Goal: Task Accomplishment & Management: Manage account settings

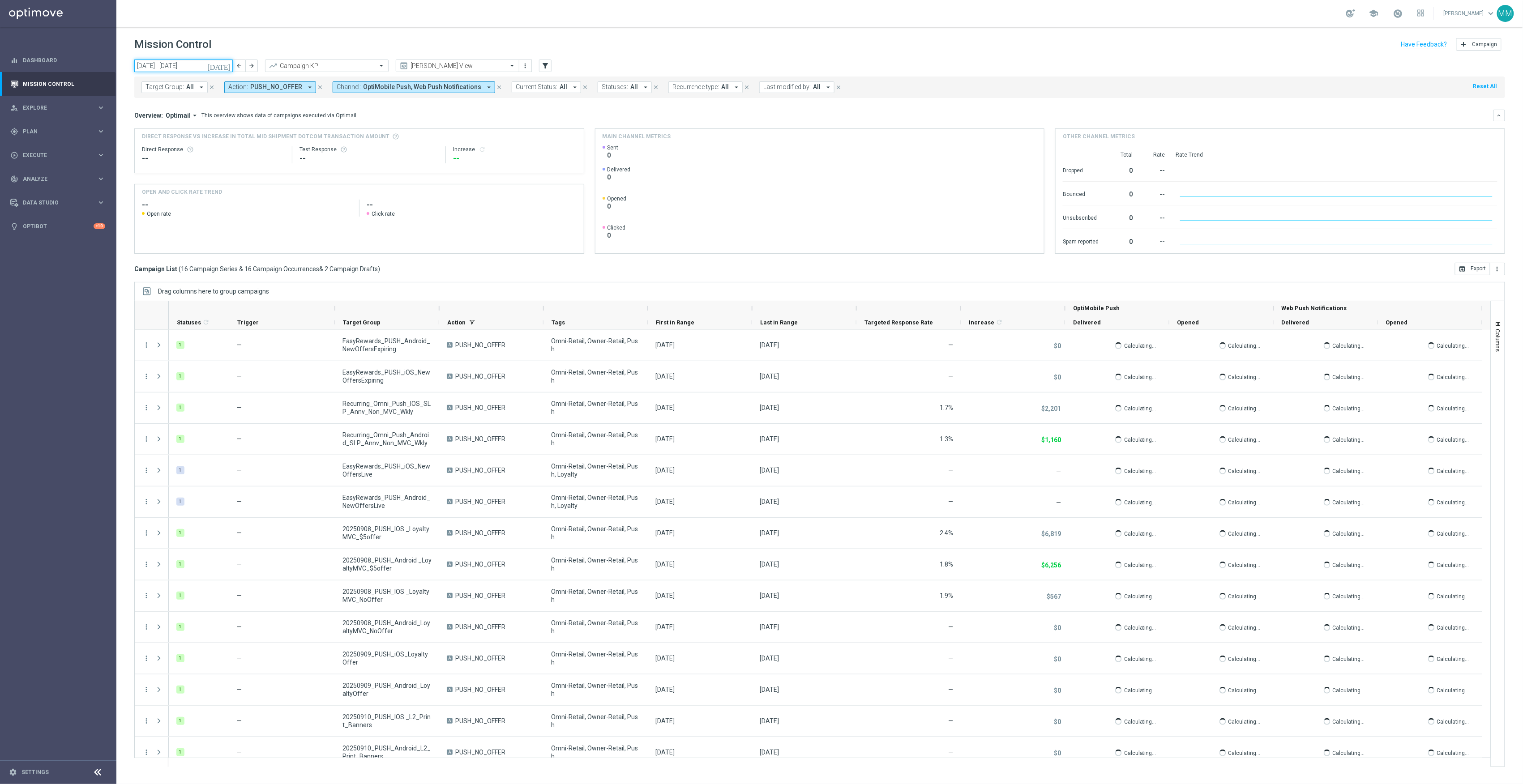
click at [183, 68] on input "08 Sep 2025 - 14 Sep 2025" at bounding box center [184, 66] width 99 height 12
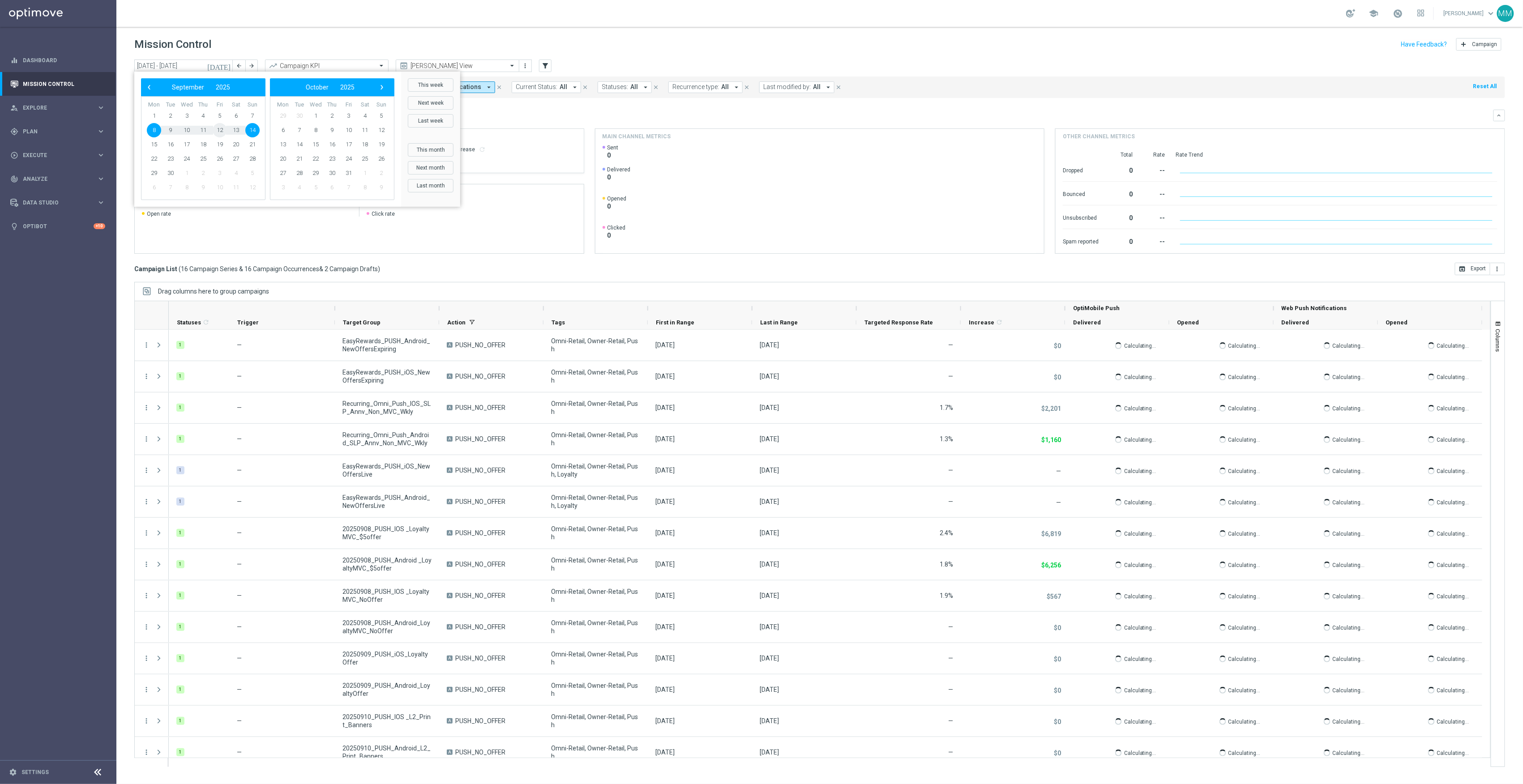
click at [224, 131] on span "12" at bounding box center [219, 130] width 14 height 14
type input "12 Sep 2025 - 12 Sep 2025"
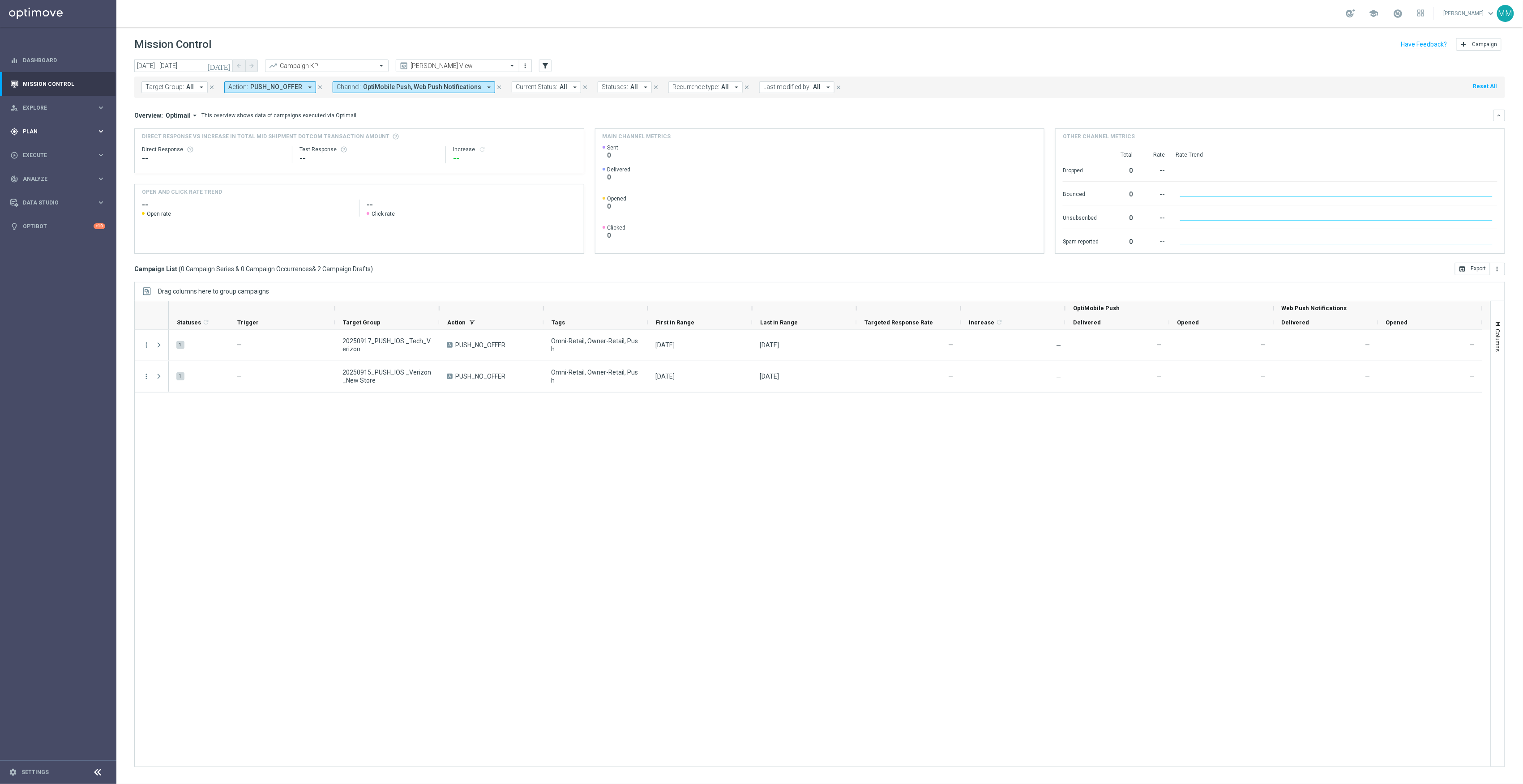
click at [89, 142] on div "gps_fixed Plan keyboard_arrow_right" at bounding box center [58, 131] width 115 height 23
click at [37, 174] on span "Templates" at bounding box center [55, 177] width 64 height 5
click at [64, 212] on div "OptiMobile Push" at bounding box center [72, 216] width 88 height 13
click at [63, 215] on link "OptiMobile Push" at bounding box center [61, 216] width 65 height 7
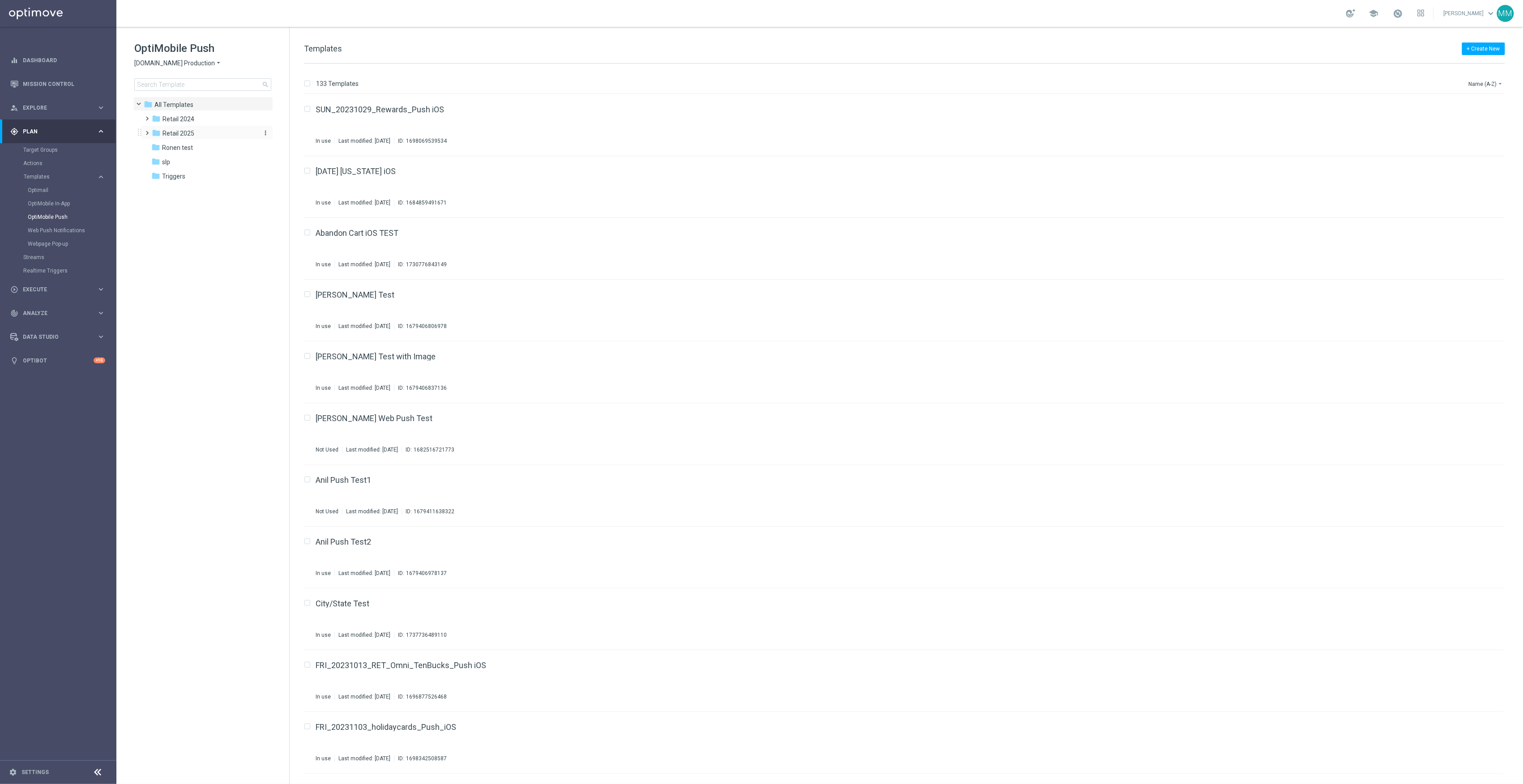
click at [183, 133] on span "Retail 2025" at bounding box center [178, 133] width 32 height 8
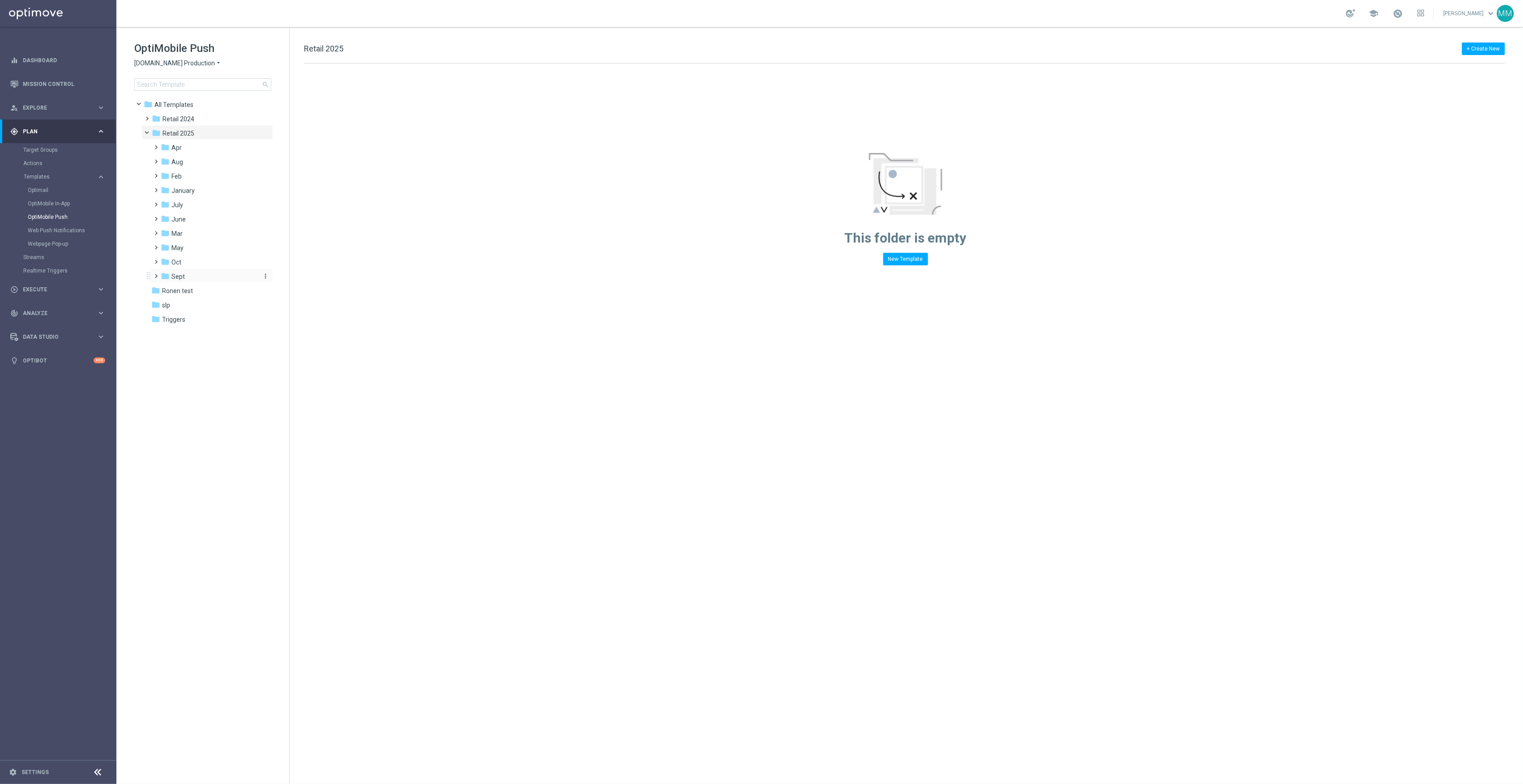
click at [198, 275] on div "folder Sept" at bounding box center [209, 276] width 96 height 10
click at [198, 290] on span "WO 9.14" at bounding box center [191, 291] width 23 height 8
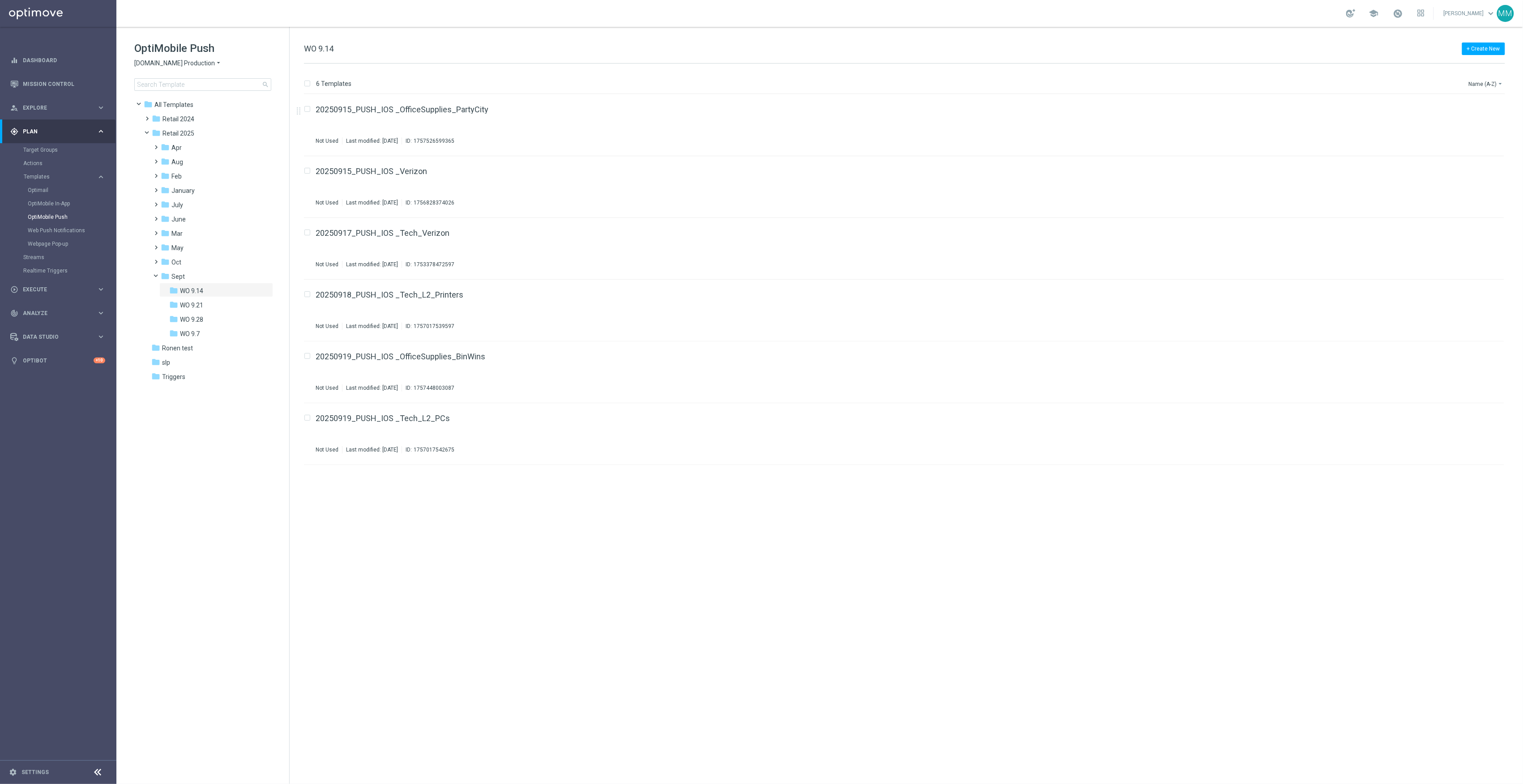
click at [45, 155] on div "Target Groups" at bounding box center [69, 149] width 93 height 13
click at [45, 152] on link "Target Groups" at bounding box center [58, 149] width 70 height 7
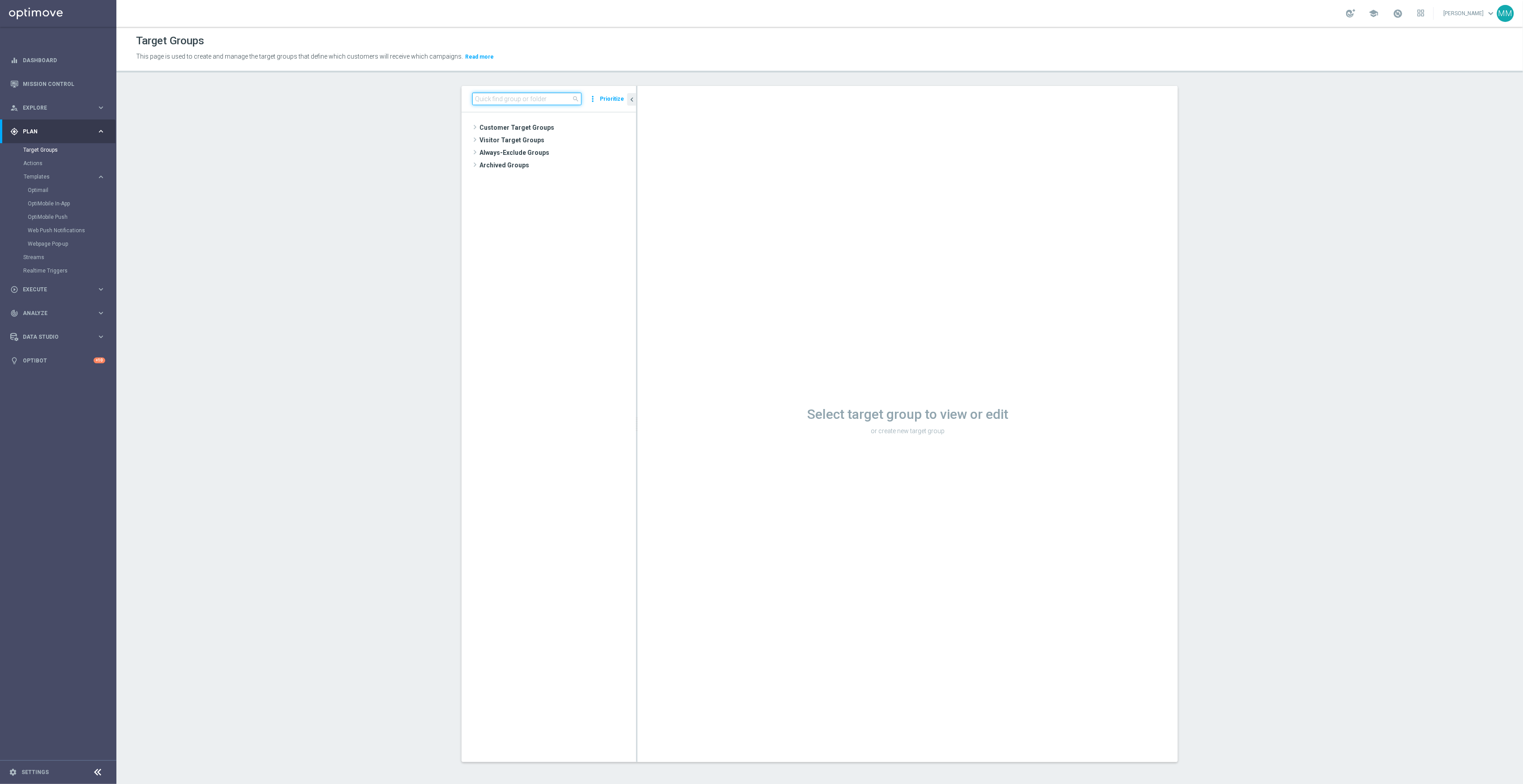
click at [559, 100] on input at bounding box center [527, 99] width 109 height 12
type input "20250919"
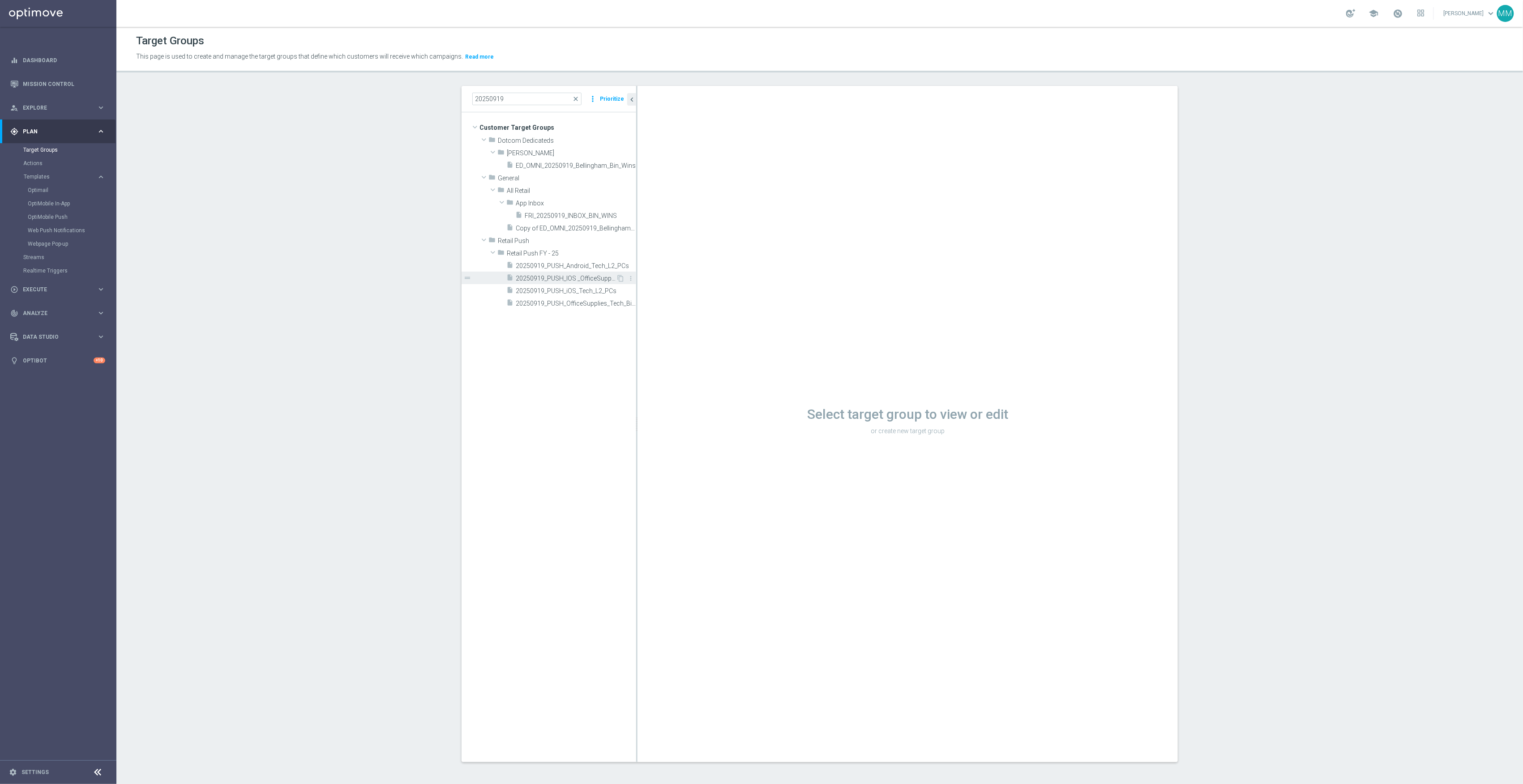
click at [583, 279] on span "20250919_PUSH_IOS _OfficeSupplies_BinWins" at bounding box center [566, 278] width 100 height 8
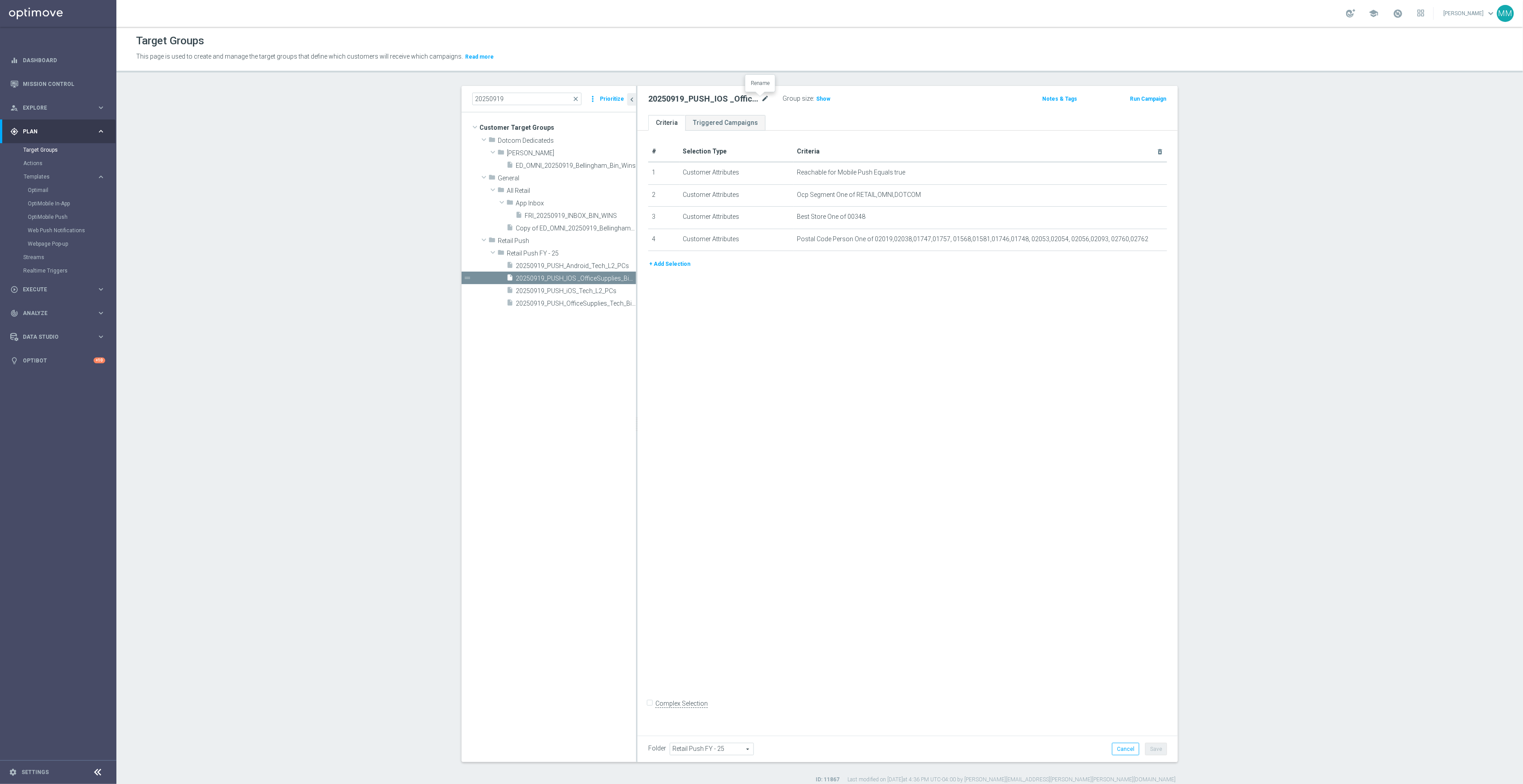
click at [761, 97] on icon "mode_edit" at bounding box center [765, 99] width 8 height 11
click at [674, 100] on input "20250919_PUSH_IOS _OfficeSupplies_BinWins" at bounding box center [708, 100] width 121 height 12
click at [661, 100] on input "20250919_PUSH_IOS _OfficeSupplies_BinWins" at bounding box center [708, 100] width 121 height 12
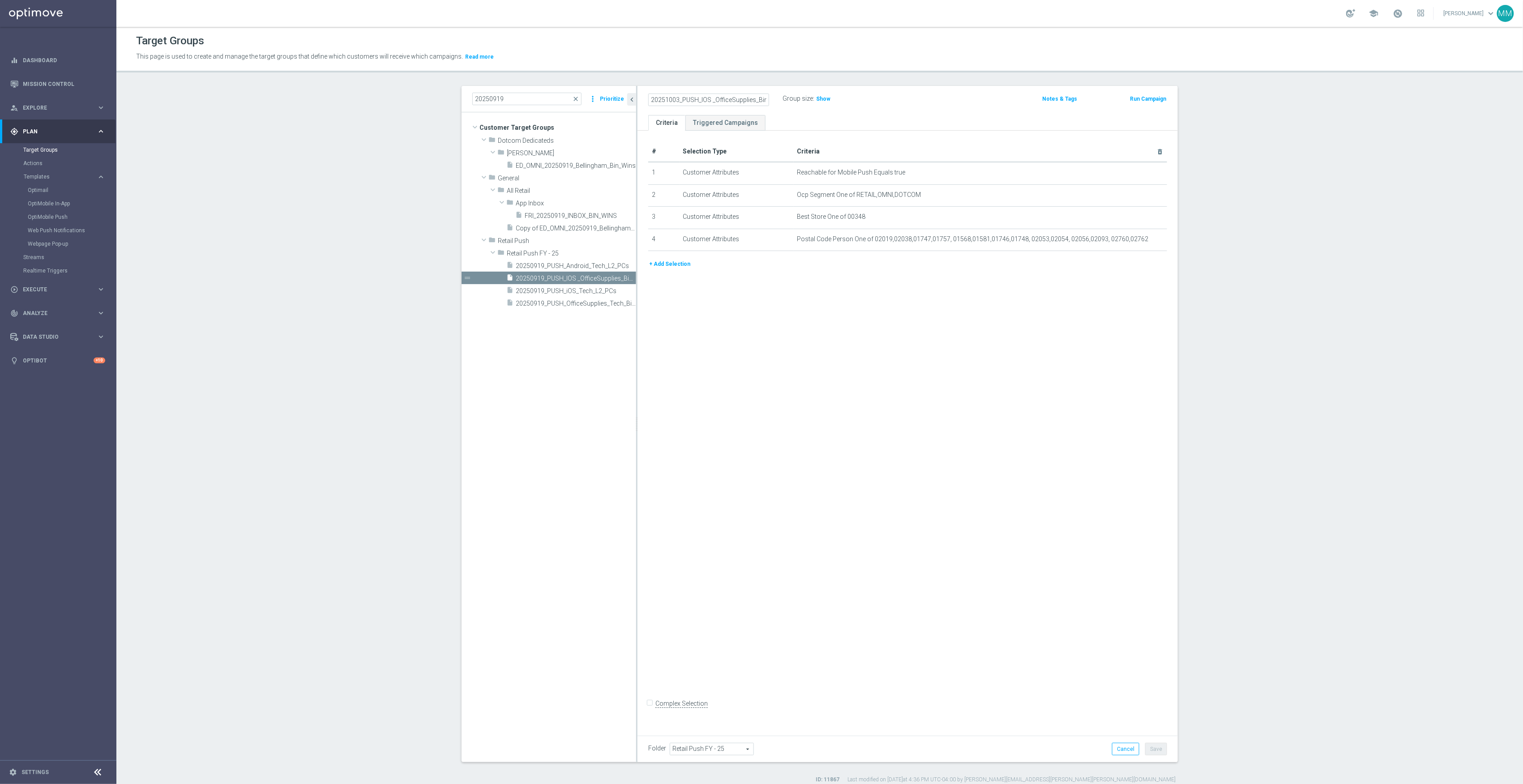
type input "20251003_PUSH_IOS _OfficeSupplies_BinWins"
click at [975, 575] on div "# Selection Type Criteria delete_forever 1 Customer Attributes Reachable for Mo…" at bounding box center [907, 430] width 540 height 599
click at [1146, 756] on div "Folder Retail Push FY - 25 Retail Push FY - 25 arrow_drop_down search Cancel Sa…" at bounding box center [907, 749] width 540 height 26
click at [1156, 747] on button "Save" at bounding box center [1156, 749] width 22 height 12
drag, startPoint x: 571, startPoint y: 304, endPoint x: 591, endPoint y: 298, distance: 20.9
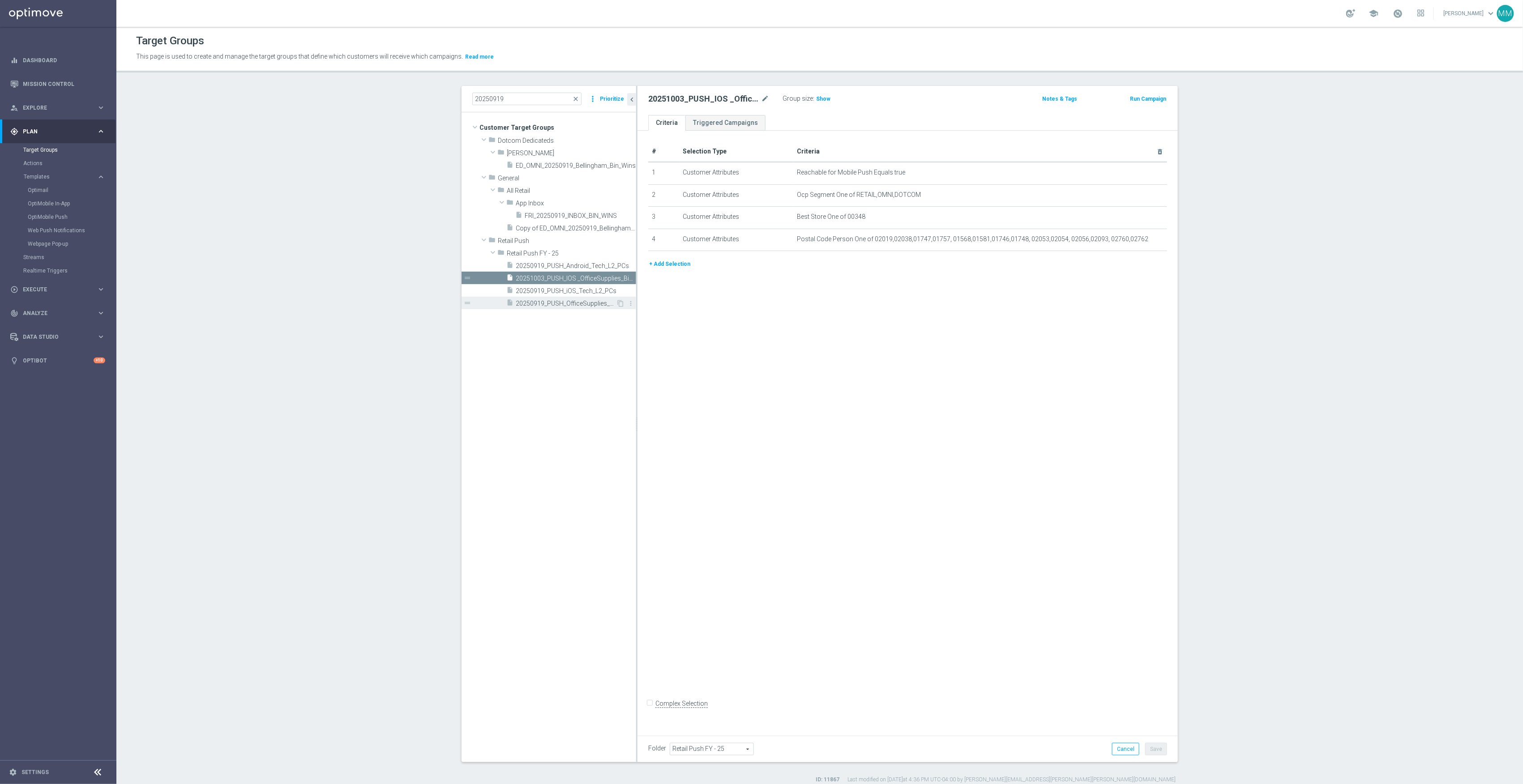
click at [571, 304] on span "20250919_PUSH_OfficeSupplies_Tech_BinWins" at bounding box center [566, 304] width 100 height 8
click at [761, 99] on icon "mode_edit" at bounding box center [765, 99] width 8 height 11
click at [677, 101] on input "20250919_PUSH_OfficeSupplies_Tech_BinWins" at bounding box center [708, 100] width 121 height 12
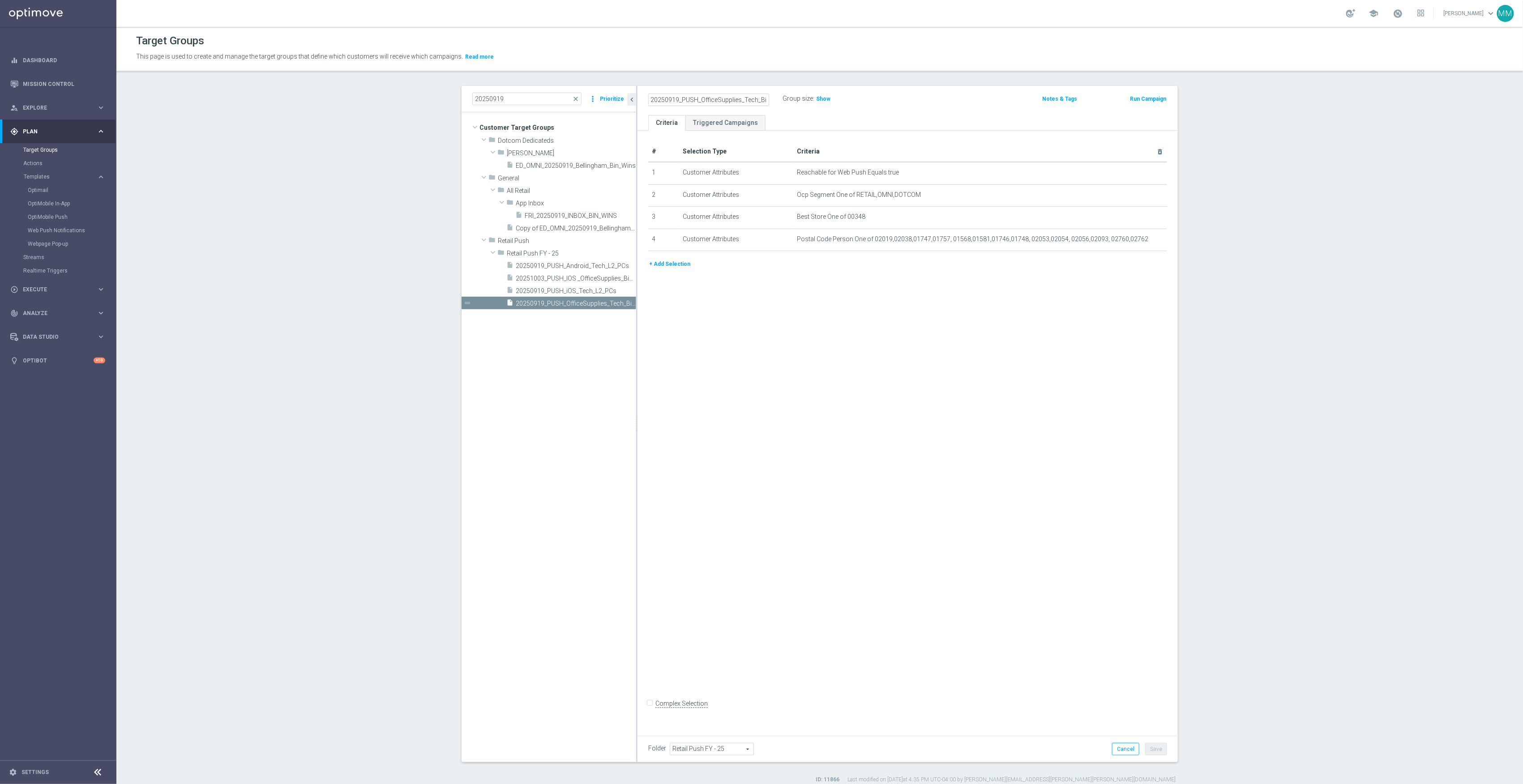
drag, startPoint x: 661, startPoint y: 99, endPoint x: 654, endPoint y: 99, distance: 7.0
click at [654, 99] on input "20250919_PUSH_OfficeSupplies_Tech_BinWins" at bounding box center [708, 100] width 121 height 12
click at [676, 100] on input "20250919_PUSH_OfficeSupplies_Tech_BinWins" at bounding box center [708, 100] width 121 height 12
type input "20251003_PUSH_OfficeSupplies_Tech_BinWins"
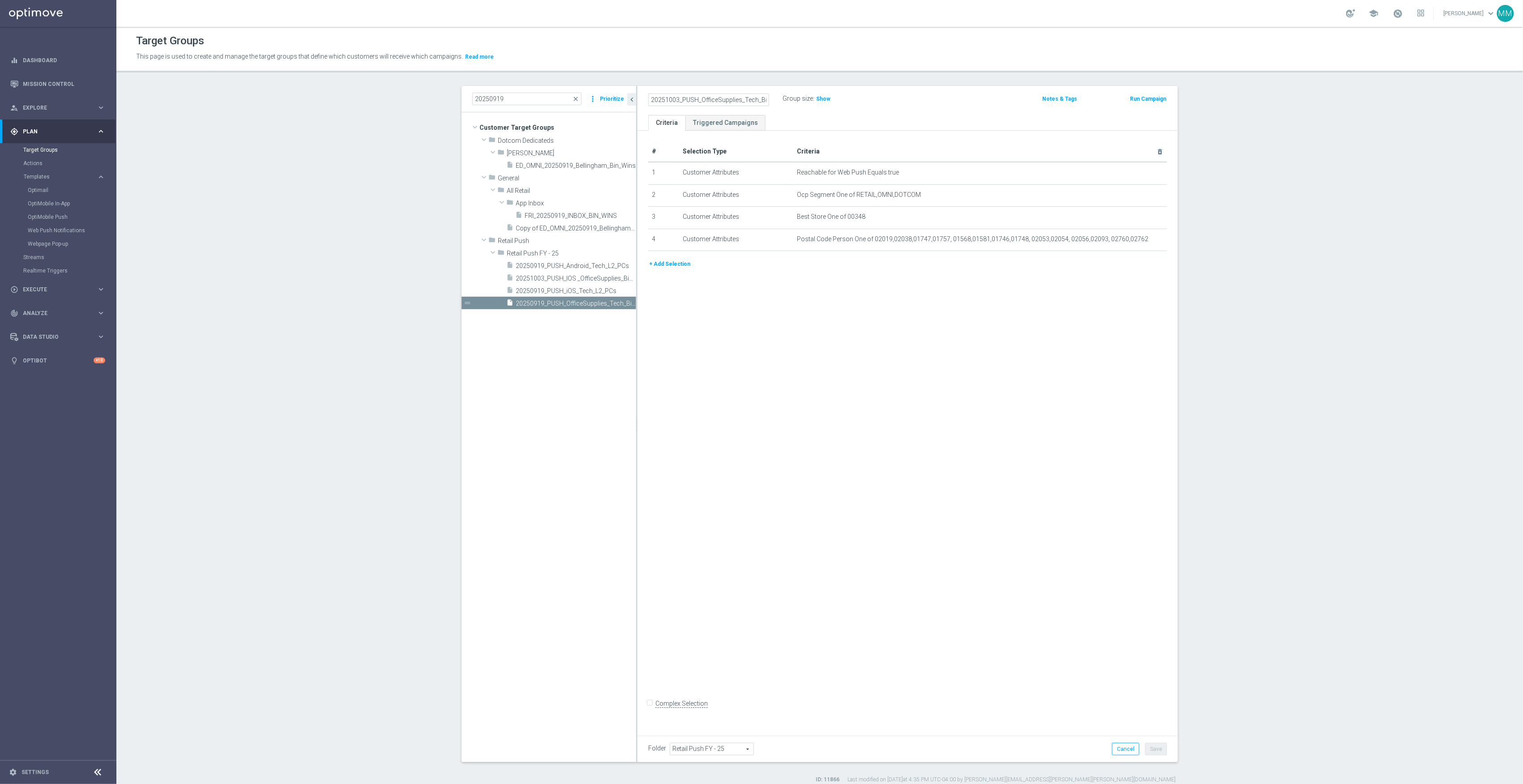
click at [925, 445] on div "# Selection Type Criteria delete_forever 1 Customer Attributes Reachable for We…" at bounding box center [907, 430] width 540 height 599
click at [1156, 754] on button "Save" at bounding box center [1156, 749] width 22 height 12
click at [523, 95] on input "20250919" at bounding box center [527, 99] width 109 height 12
click at [591, 253] on span "20250915_PUSH_IOS _OfficeSupplies_PartyCity" at bounding box center [566, 254] width 100 height 8
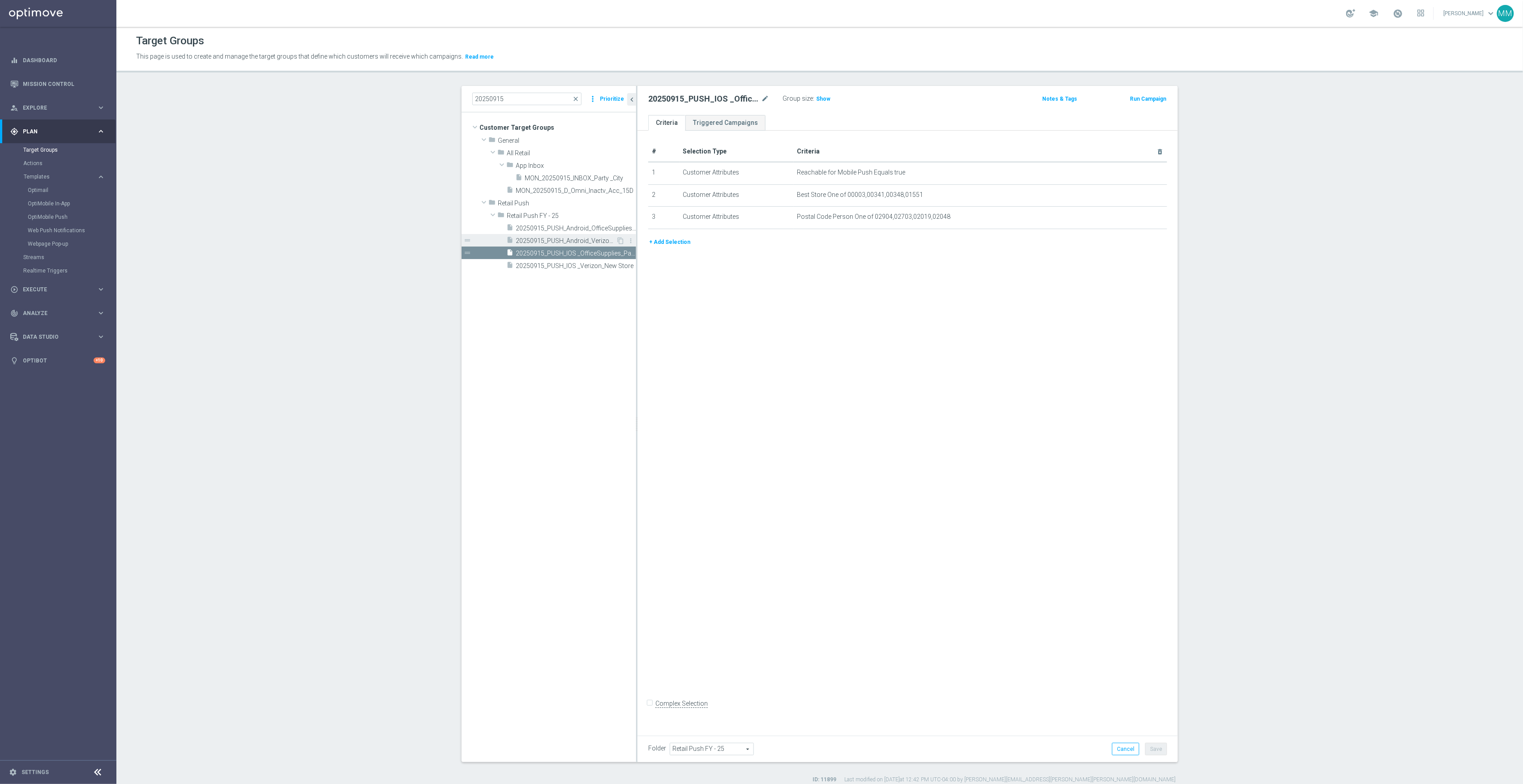
click at [597, 243] on span "20250915_PUSH_Android_Verizon_New Store" at bounding box center [566, 241] width 100 height 8
click at [598, 262] on div "insert_drive_file 20250915_PUSH_IOS _Verizon_New Store" at bounding box center [561, 265] width 110 height 12
click at [514, 96] on input "20250915" at bounding box center [527, 99] width 109 height 12
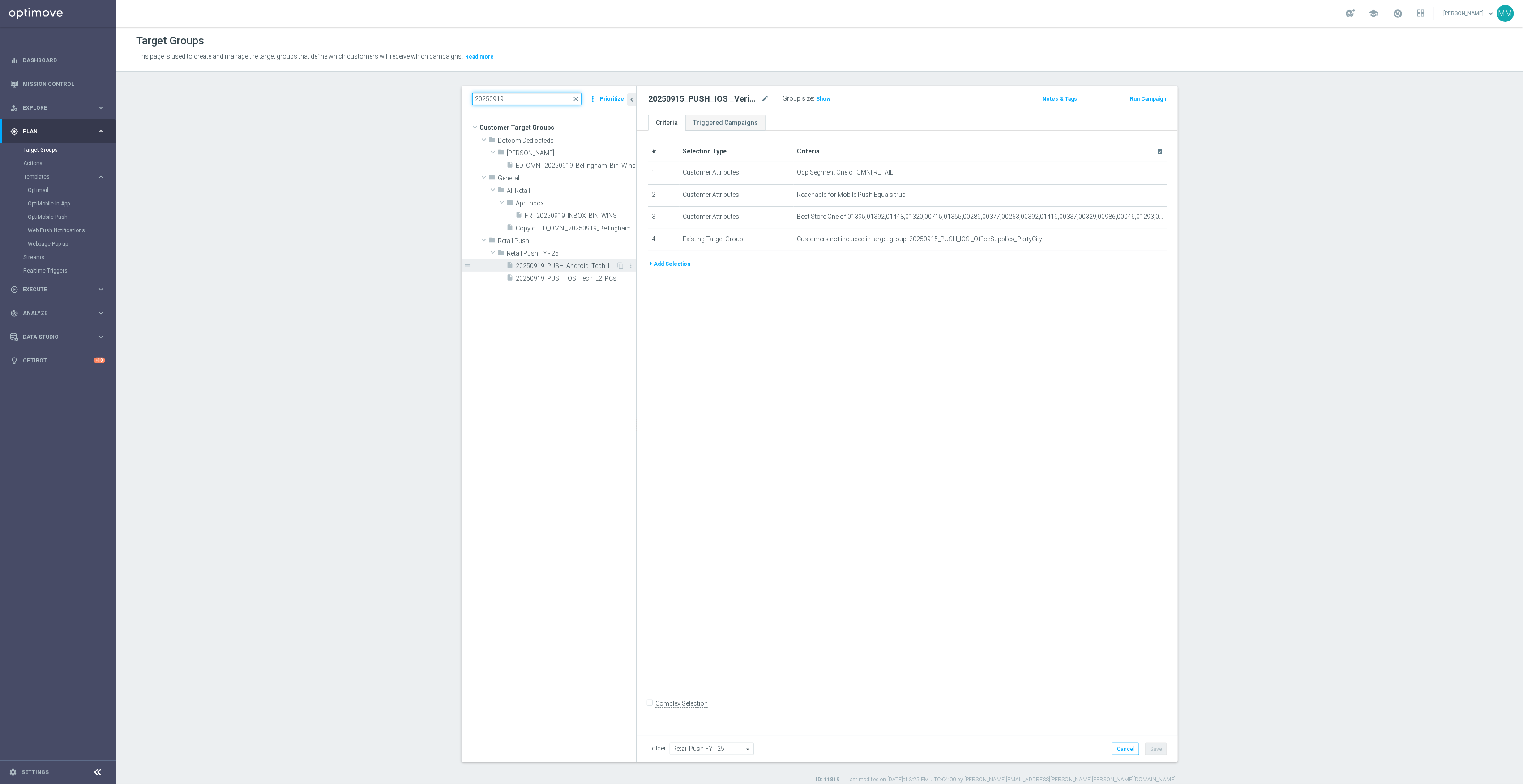
type input "20250919"
click at [557, 265] on span "20250919_PUSH_Android_Tech_L2_PCs" at bounding box center [566, 266] width 100 height 8
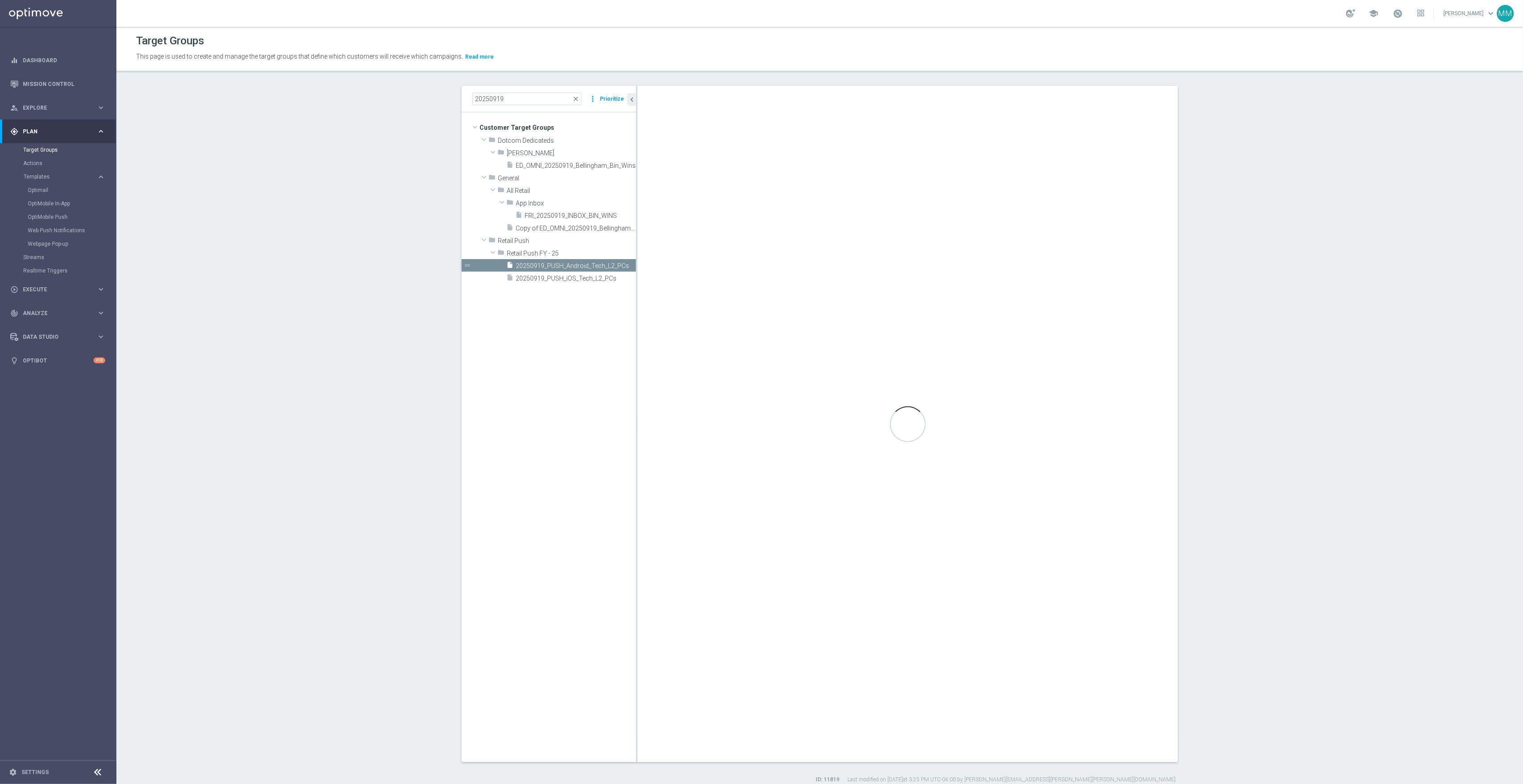
checkbox input "true"
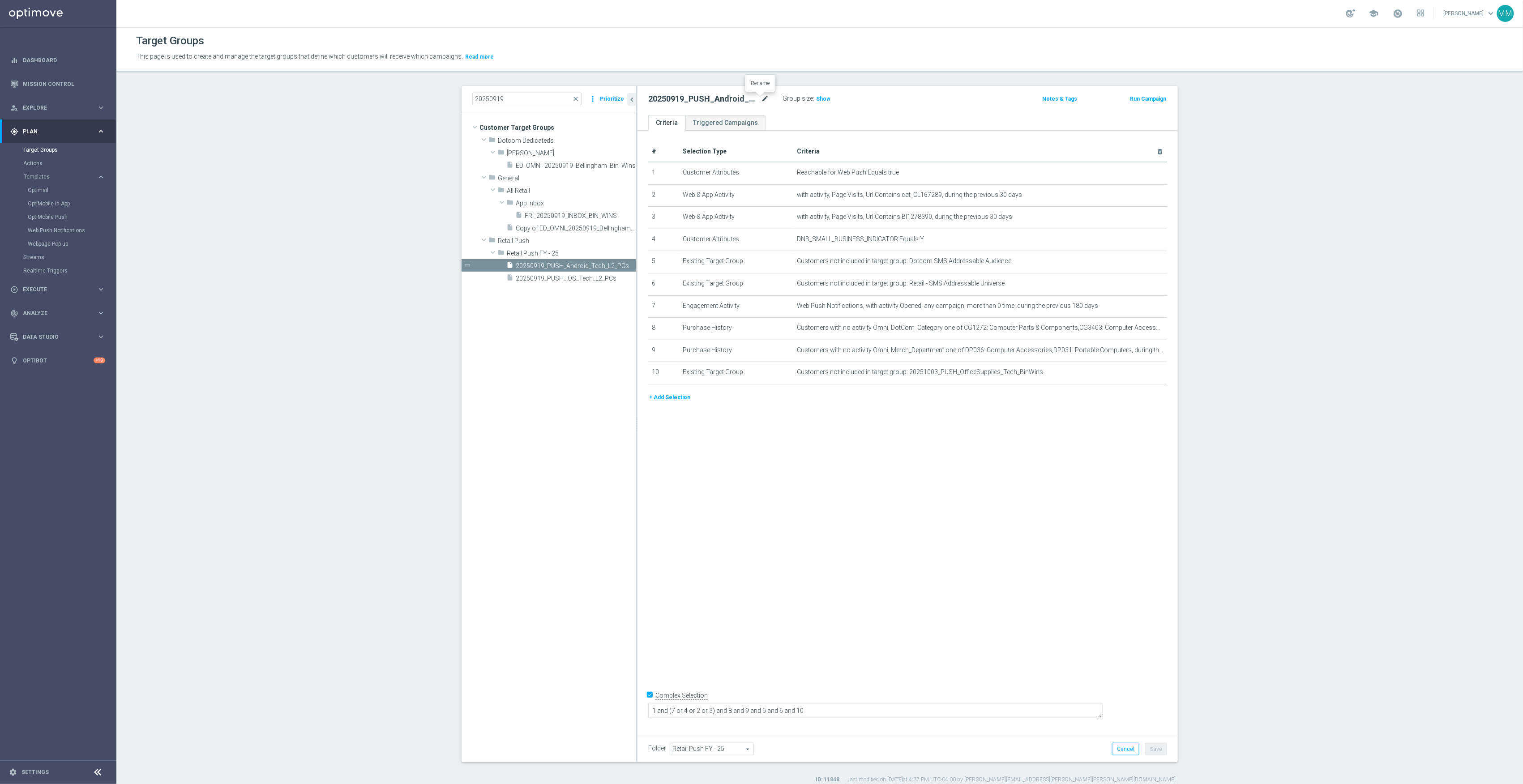
click at [761, 99] on icon "mode_edit" at bounding box center [765, 99] width 8 height 11
click at [674, 99] on input "20250919_PUSH_Android_Tech_L2_PCs" at bounding box center [708, 100] width 121 height 12
type input "20250916_PUSH_Android_Tech_L2_PCs"
click at [1157, 550] on div "# Selection Type Criteria delete_forever 1 Customer Attributes Reachable for We…" at bounding box center [907, 430] width 540 height 599
click at [1153, 752] on button "Save" at bounding box center [1156, 749] width 22 height 12
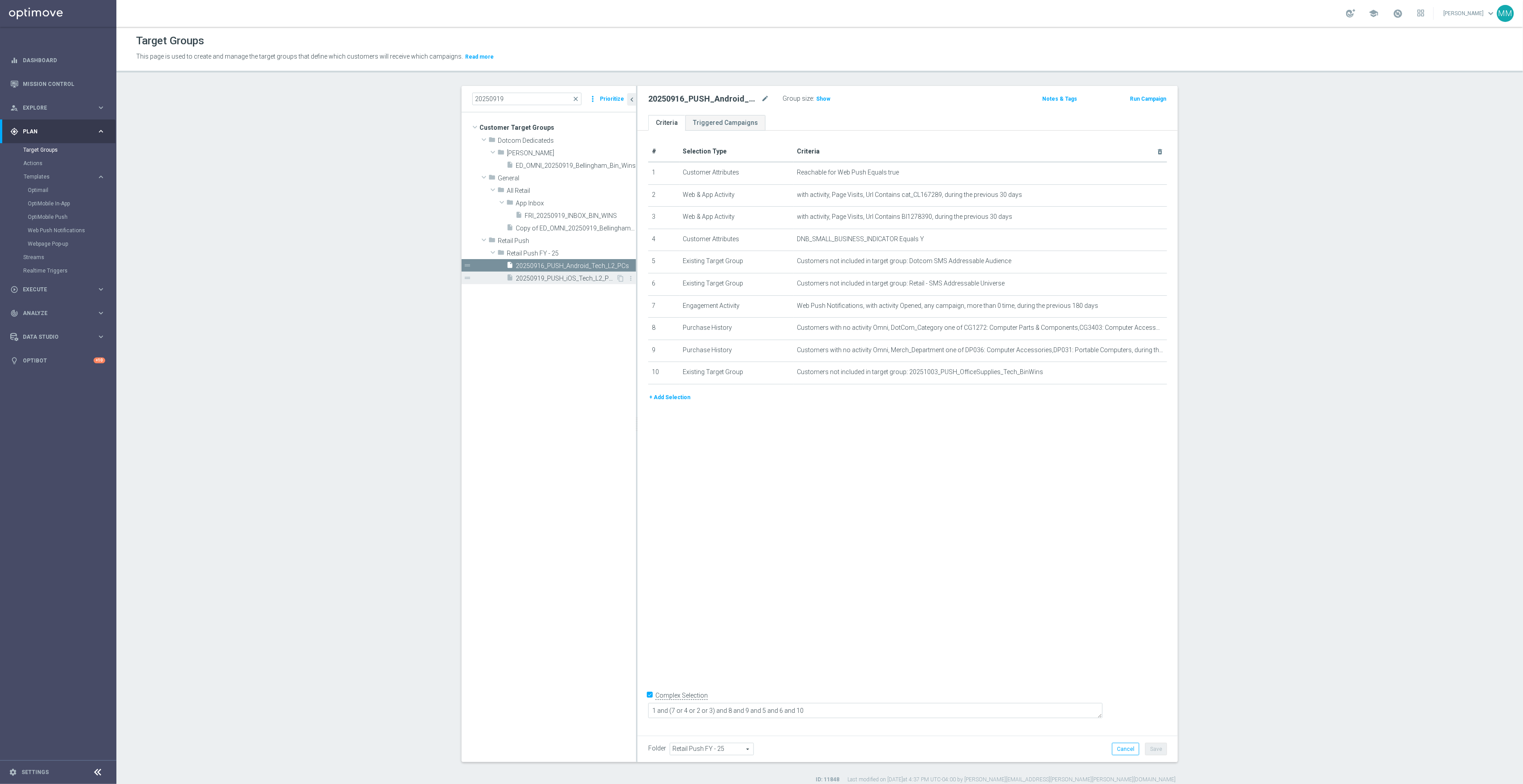
click at [537, 275] on span "20250919_PUSH_iOS_Tech_L2_PCs" at bounding box center [566, 278] width 100 height 8
click at [762, 97] on icon "mode_edit" at bounding box center [765, 99] width 8 height 11
click at [676, 100] on input "20250919_PUSH_iOS_Tech_L2_PCs" at bounding box center [708, 100] width 121 height 12
type input "20250916_PUSH_iOS_Tech_L2_PCs"
click at [931, 600] on div "# Selection Type Criteria delete_forever 1 Customer Attributes Reachable for Mo…" at bounding box center [907, 430] width 540 height 599
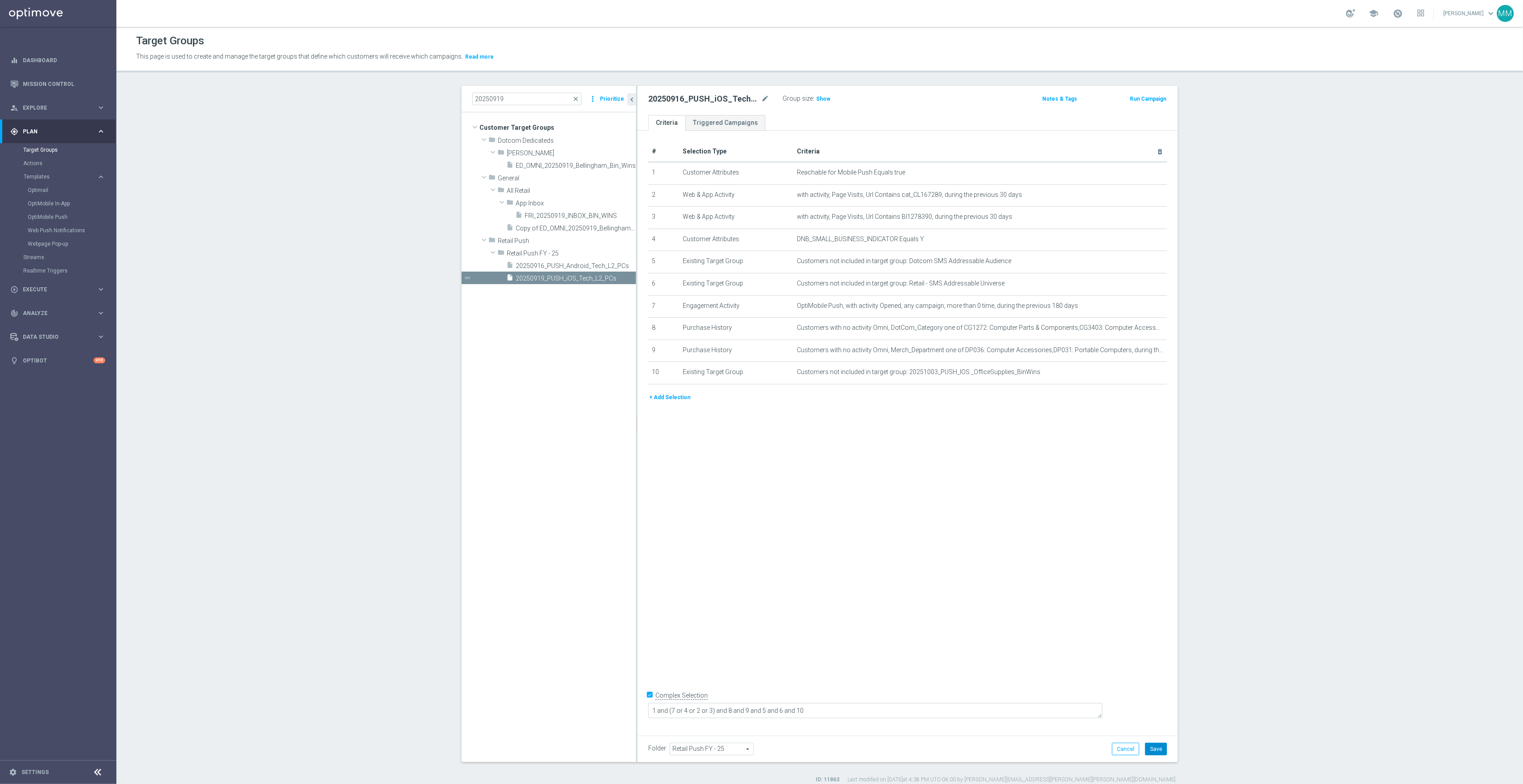
click at [1153, 752] on button "Save" at bounding box center [1156, 749] width 22 height 12
click at [525, 96] on input "20250919" at bounding box center [527, 99] width 109 height 12
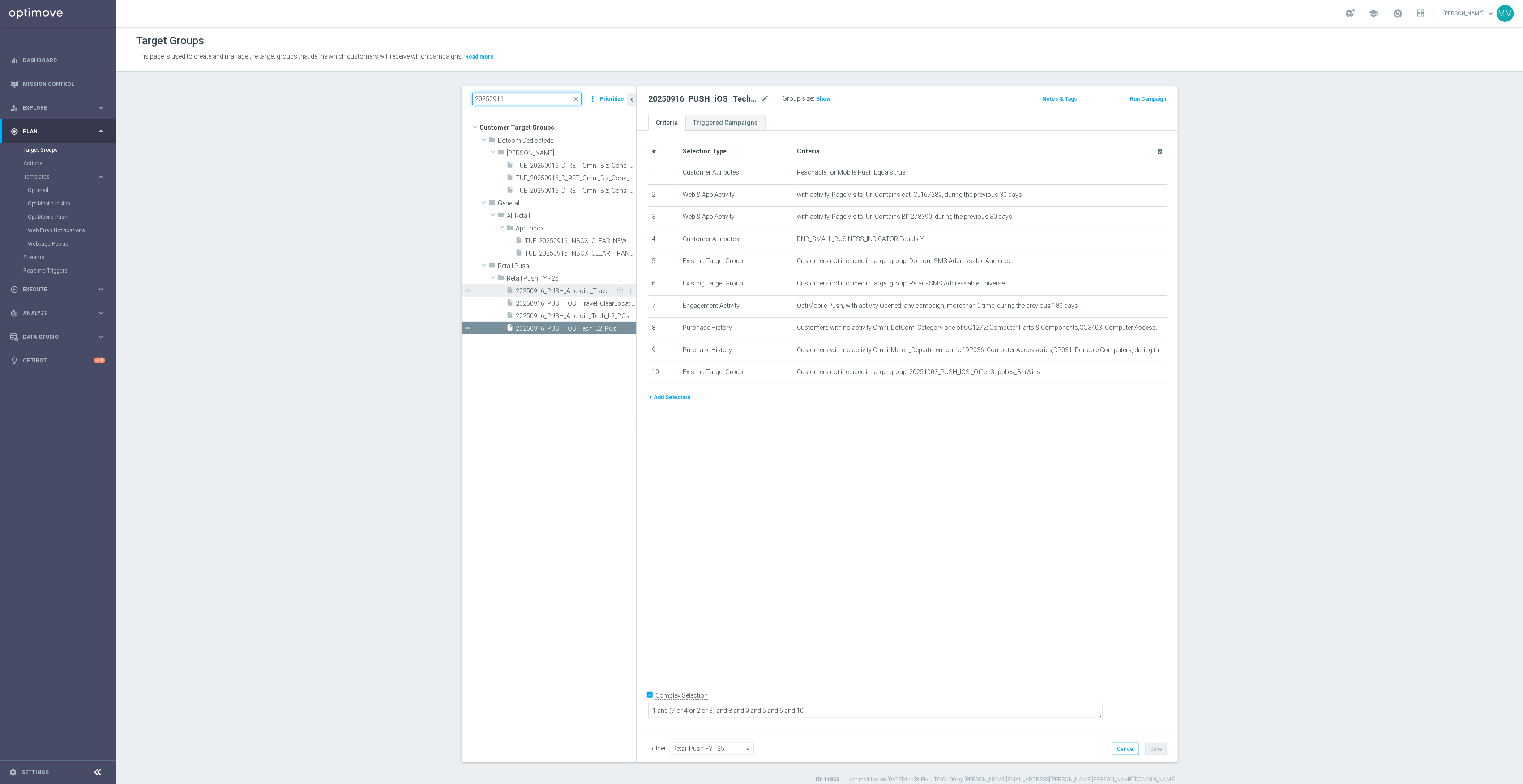
type input "20250916"
click at [575, 290] on span "20250916_PUSH_Android _Travel_ClearLocation" at bounding box center [566, 291] width 100 height 8
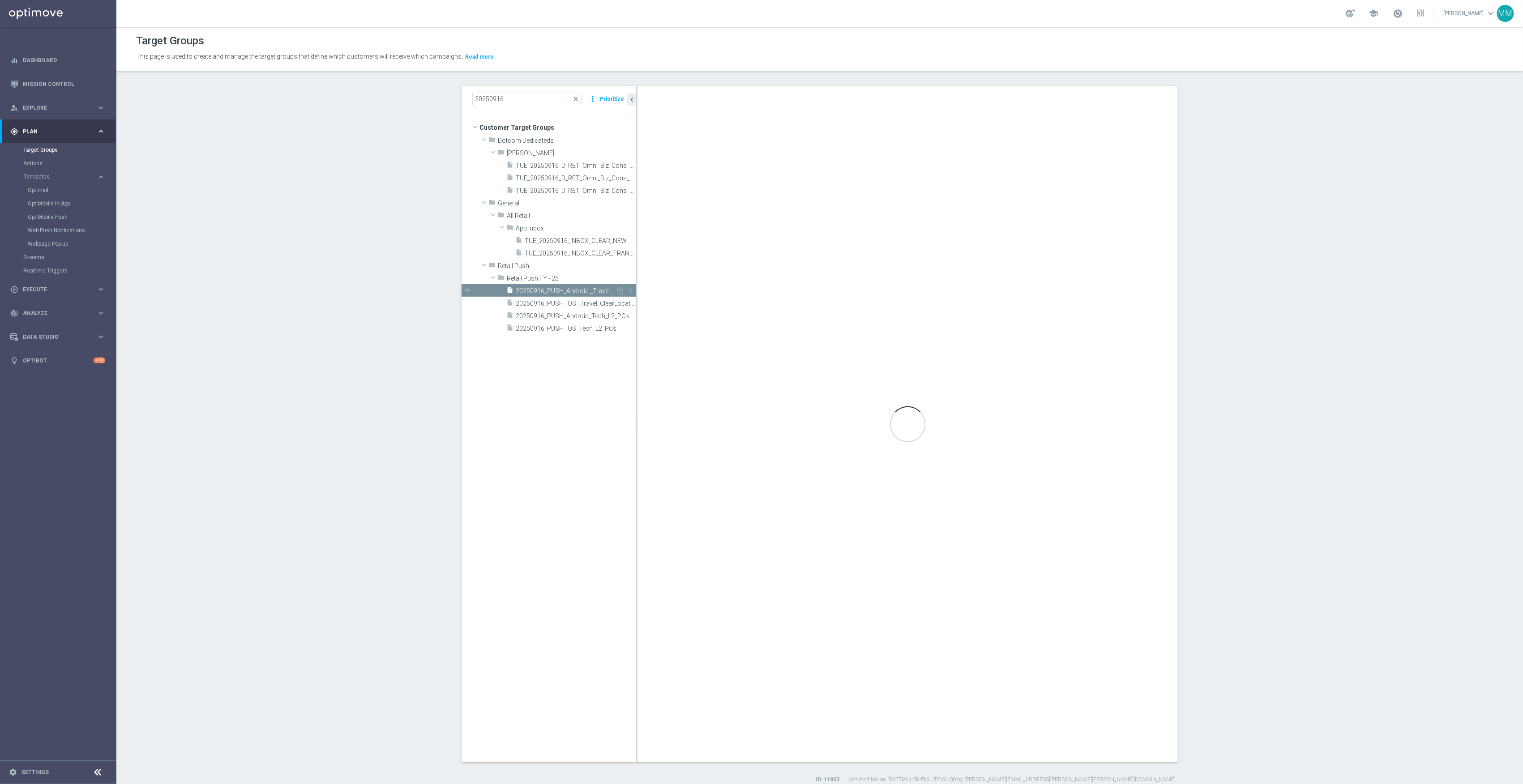
type textarea "1 and 2 and (3 or 4)"
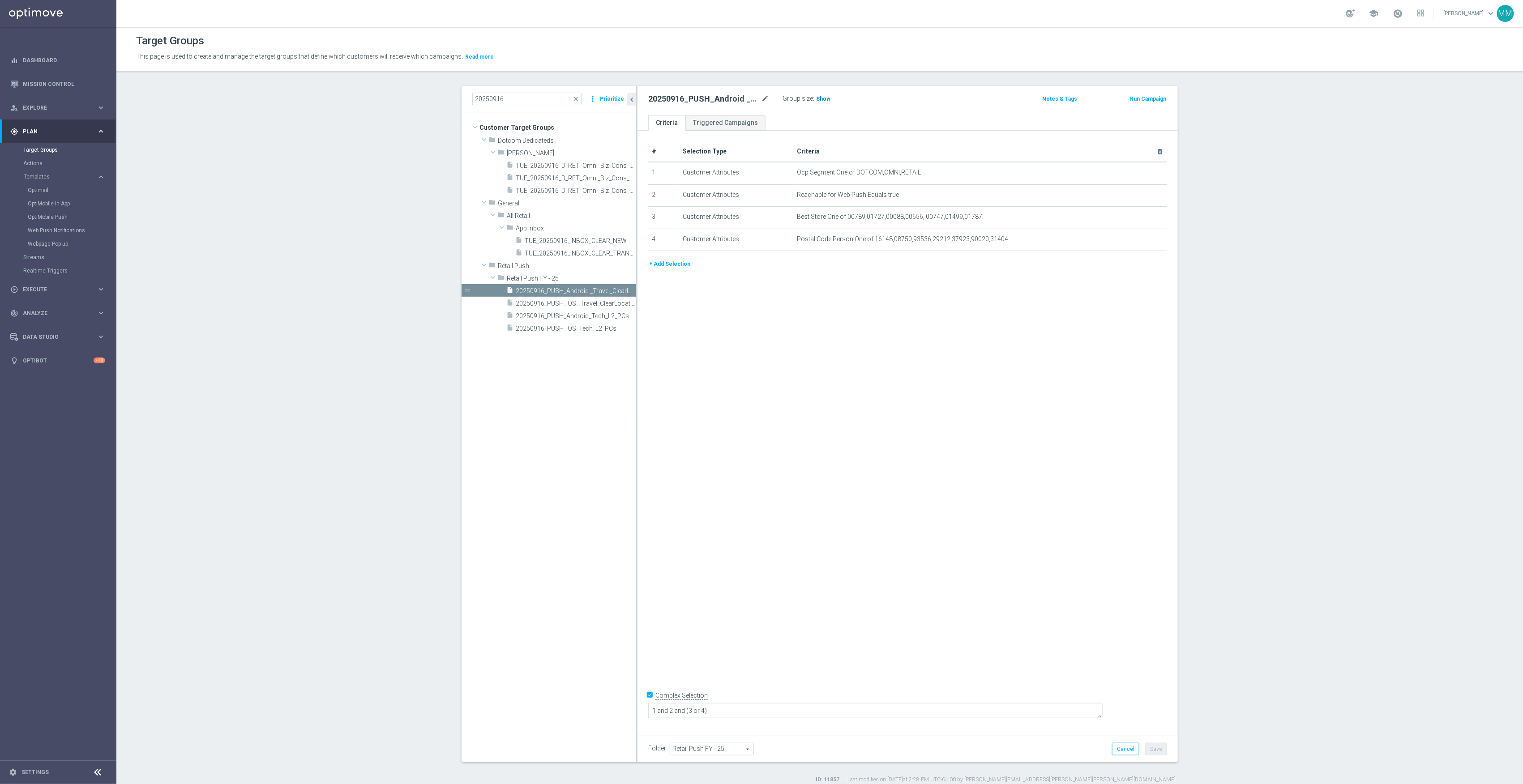
click at [819, 101] on span "Show" at bounding box center [823, 99] width 14 height 6
click at [666, 268] on button "+ Add Selection" at bounding box center [669, 264] width 43 height 10
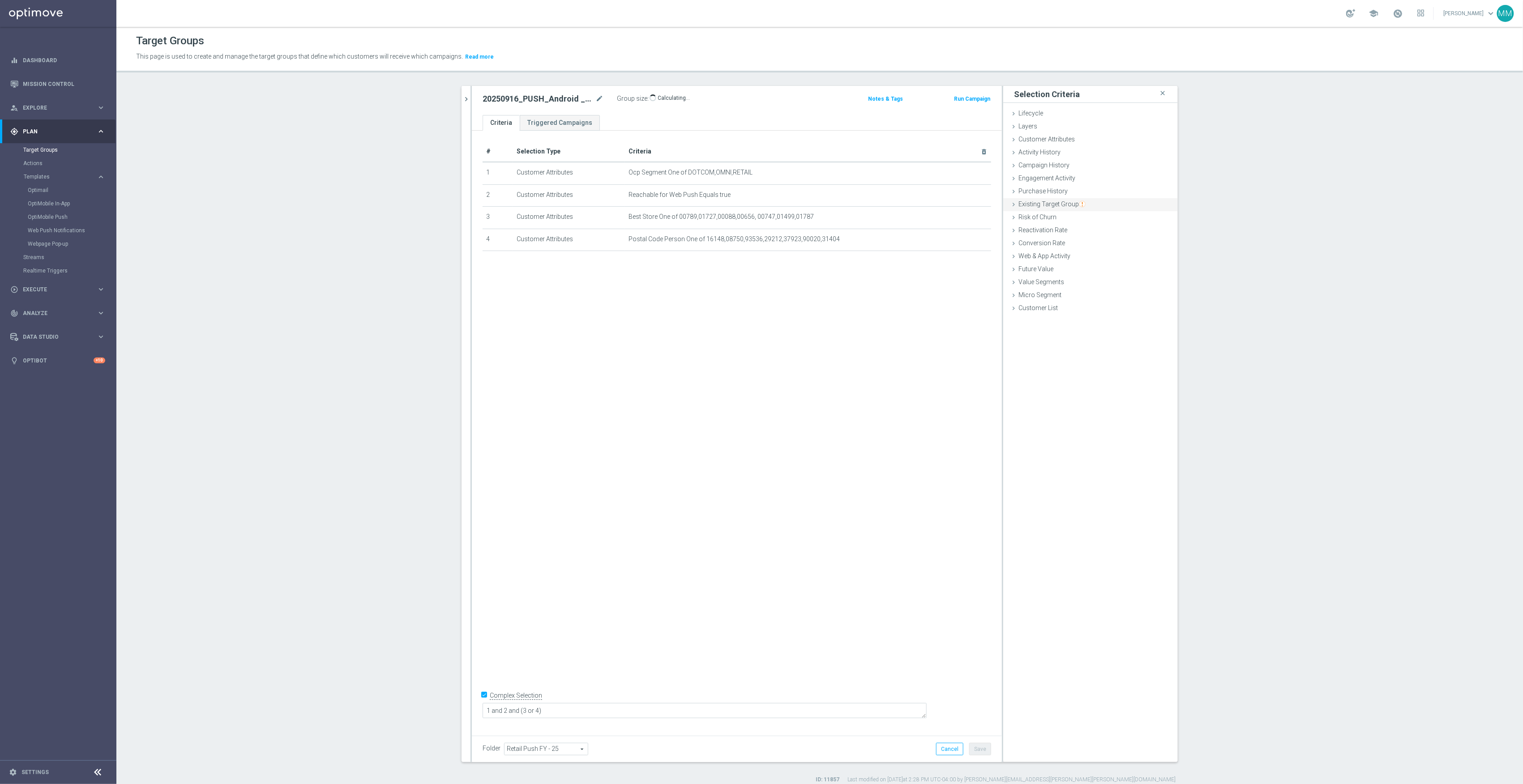
click at [1083, 208] on div "Existing Target Group done" at bounding box center [1090, 205] width 174 height 13
click at [1089, 242] on label "not included in" at bounding box center [1100, 240] width 43 height 8
click at [1076, 242] on input "not included in" at bounding box center [1073, 240] width 5 height 5
radio input "true"
click at [1100, 268] on div "Select arrow_drop_down search" at bounding box center [1118, 262] width 94 height 12
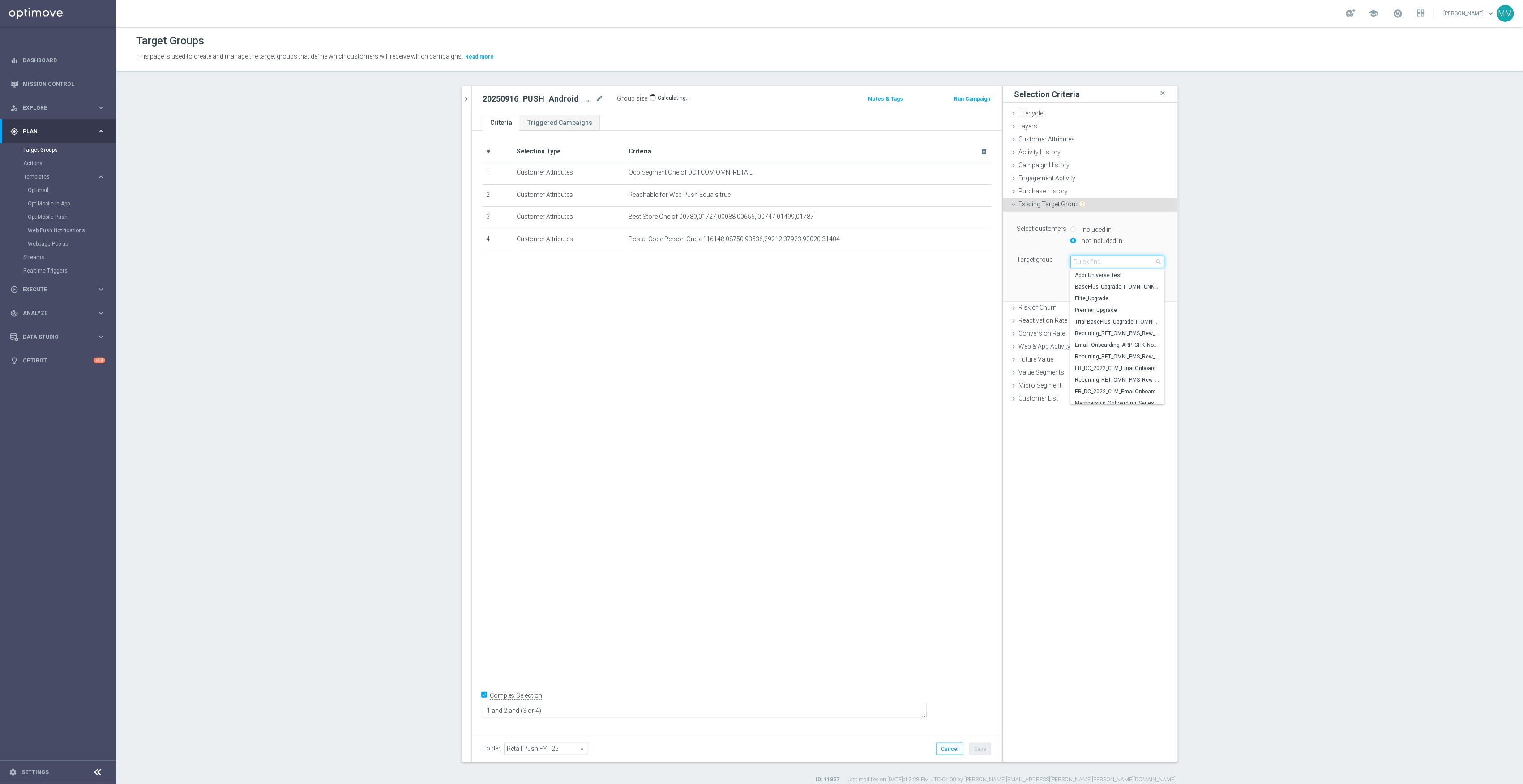
click at [1125, 258] on input "search" at bounding box center [1118, 262] width 94 height 12
type input "20250916"
click at [1121, 274] on span "20250916_PUSH_Android_Tech_L2_PCs" at bounding box center [1117, 275] width 85 height 7
type input "20250916_PUSH_Android_Tech_L2_PCs"
click at [1159, 286] on button "Add" at bounding box center [1152, 288] width 26 height 12
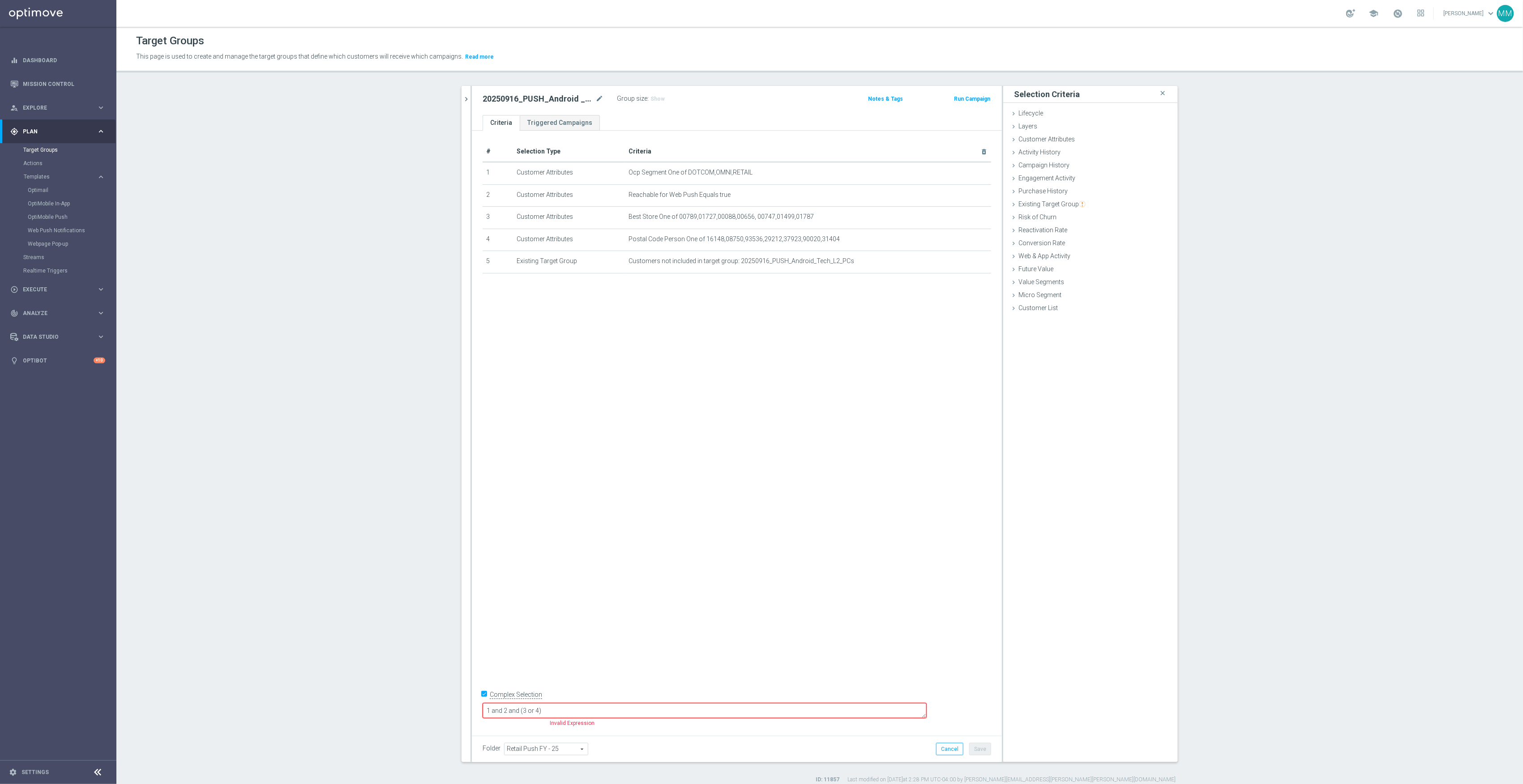
click at [646, 712] on textarea "1 and 2 and (3 or 4)" at bounding box center [704, 711] width 444 height 16
click at [975, 749] on button "Save" at bounding box center [981, 749] width 22 height 12
click at [651, 96] on span "Show" at bounding box center [658, 99] width 14 height 6
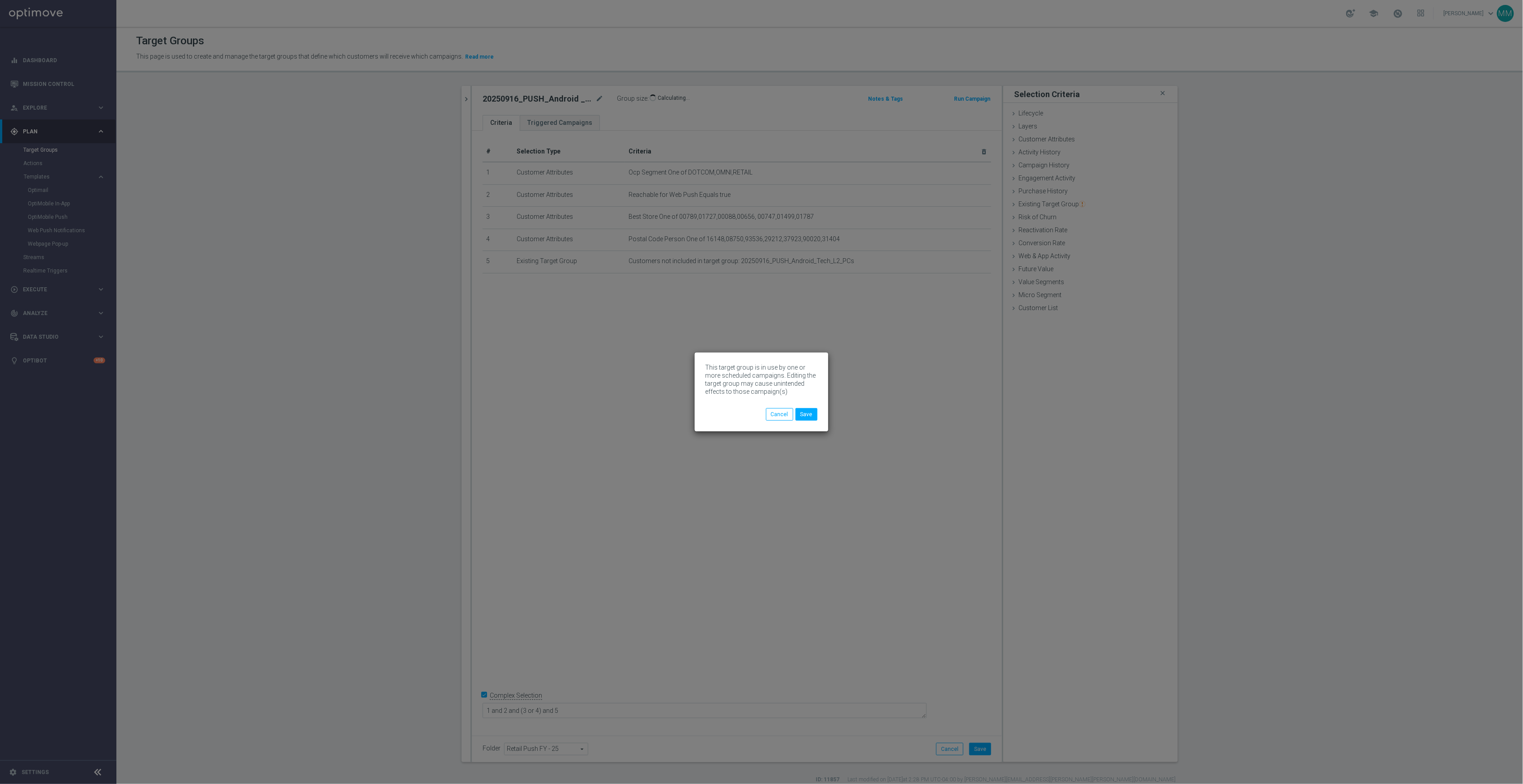
click at [819, 409] on div "This target group is in use by one or more scheduled campaigns. Editing the tar…" at bounding box center [761, 391] width 133 height 79
click at [813, 415] on button "Save" at bounding box center [806, 415] width 22 height 12
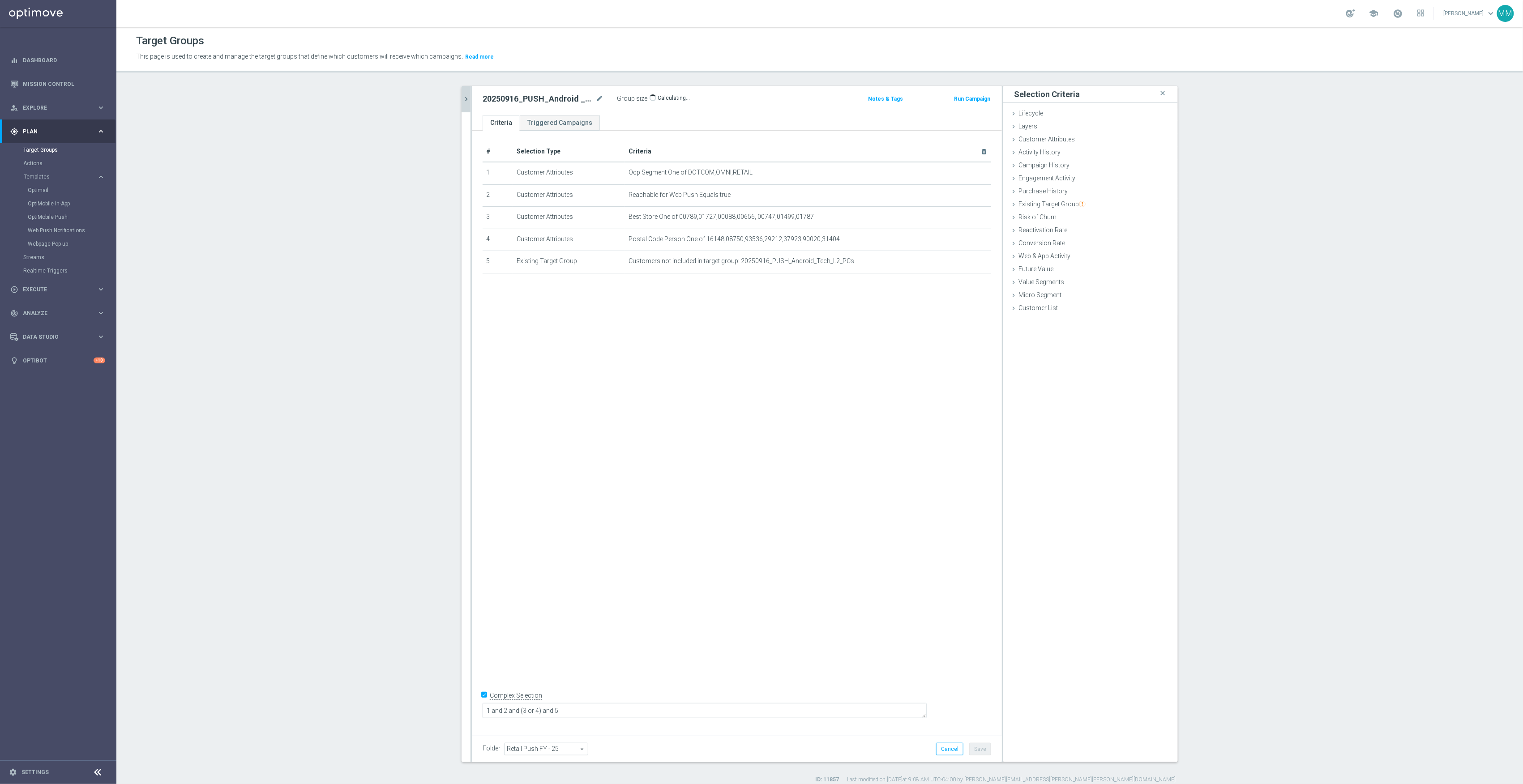
click at [465, 97] on icon "chevron_right" at bounding box center [466, 99] width 9 height 9
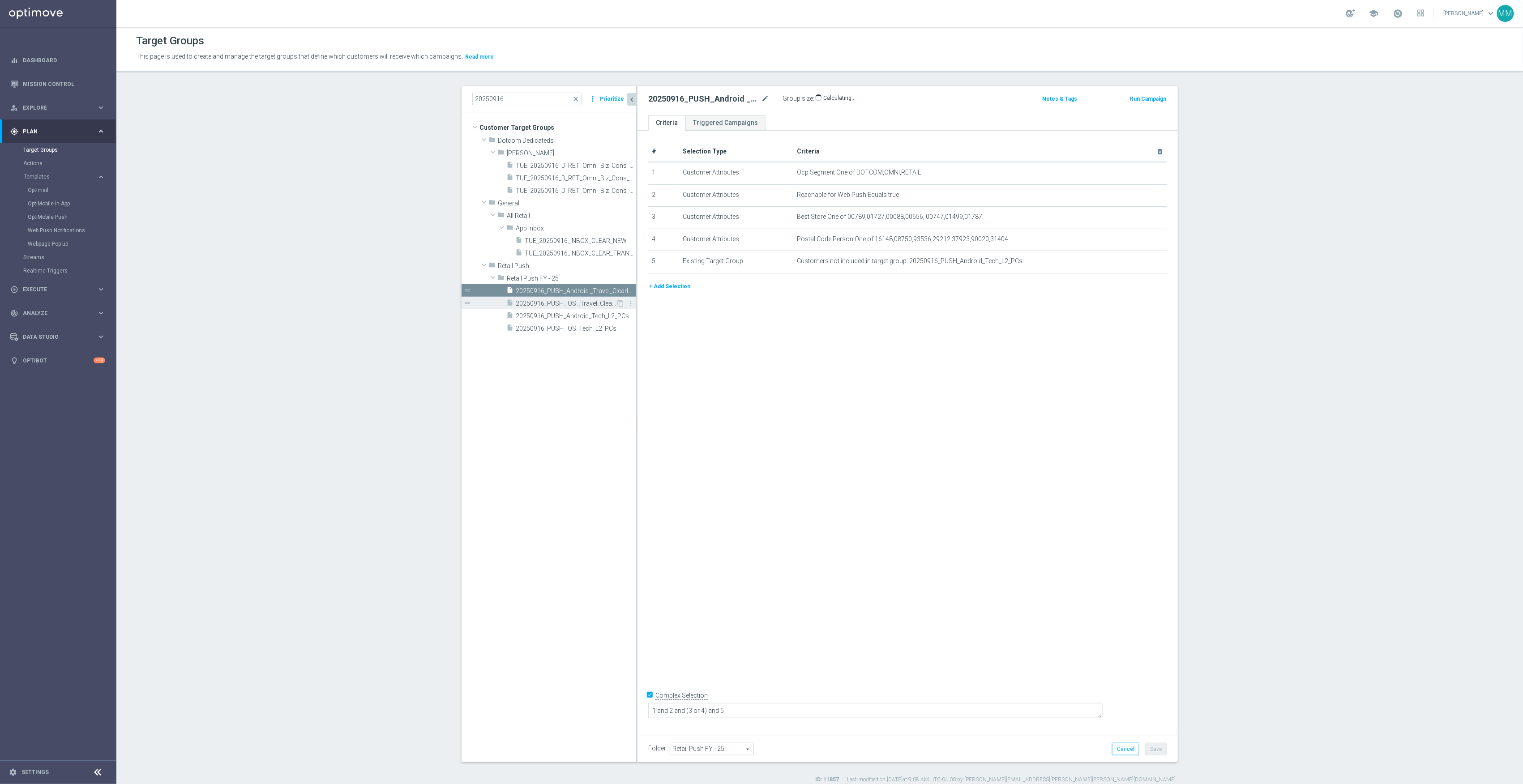
click at [590, 305] on span "20250916_PUSH_IOS _Travel_ClearLocation" at bounding box center [566, 304] width 100 height 8
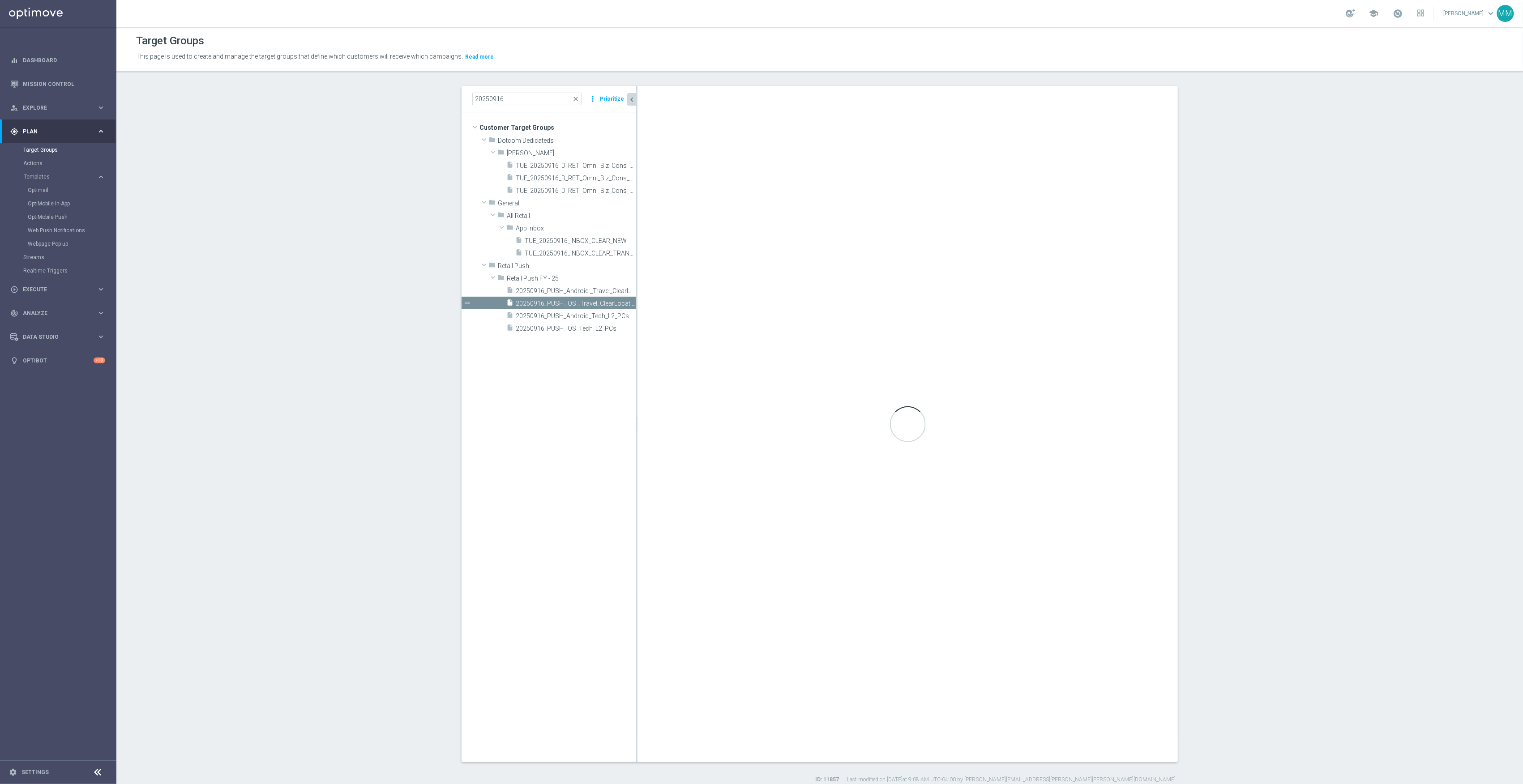
type textarea "1 and 2 and (3 or 4)"
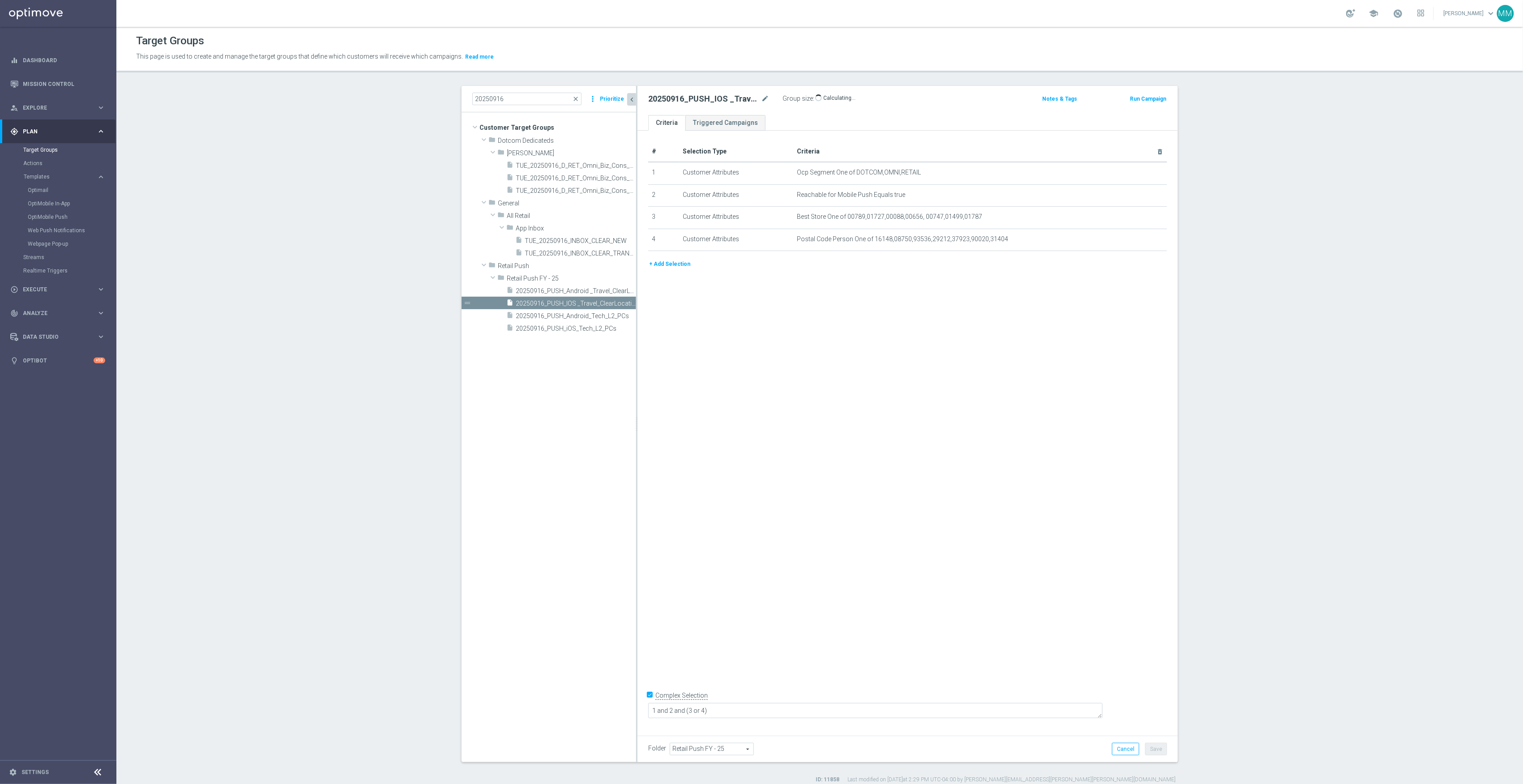
click at [664, 268] on button "+ Add Selection" at bounding box center [669, 264] width 43 height 10
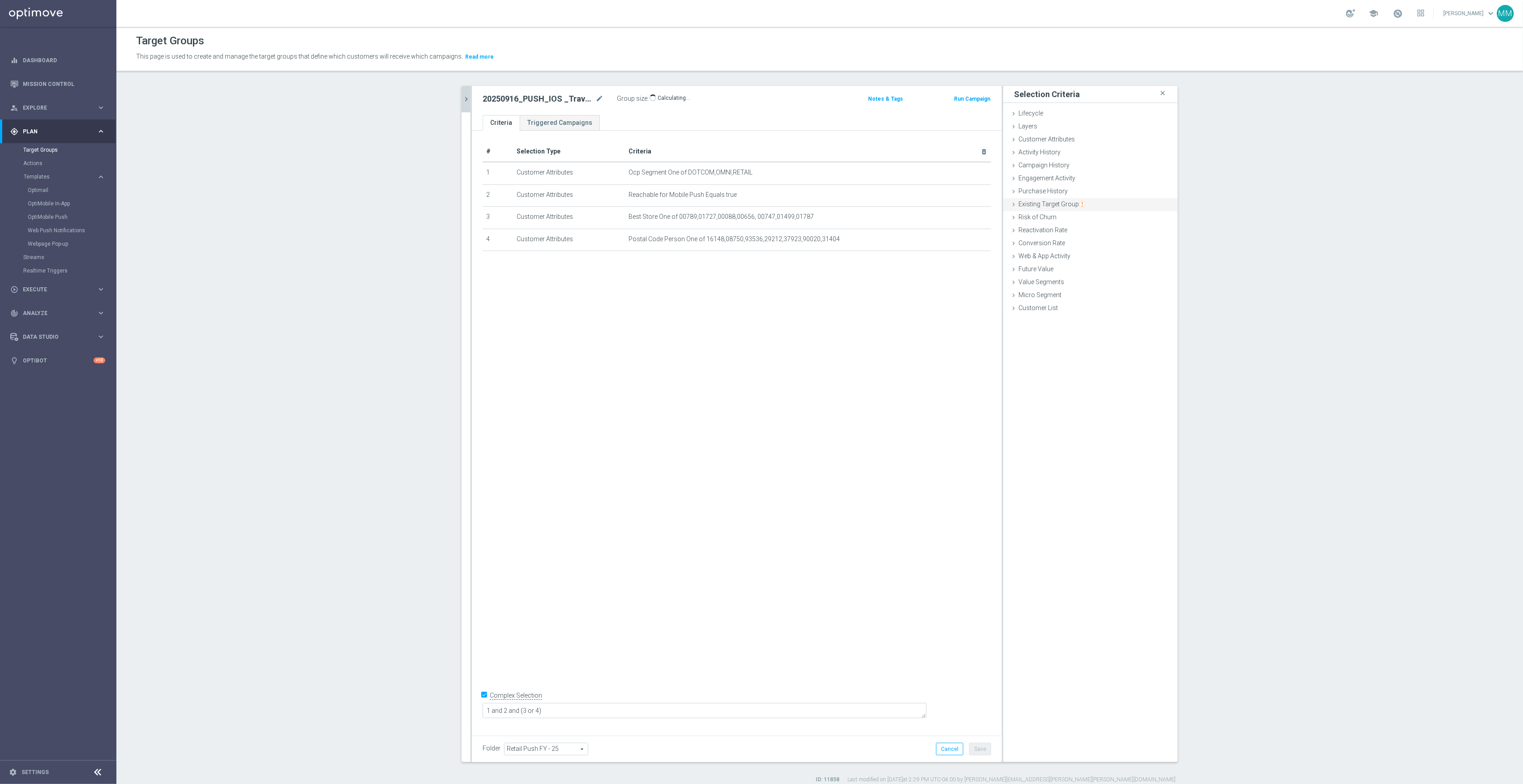
click at [1066, 203] on span "Existing Target Group" at bounding box center [1052, 204] width 67 height 7
click at [1097, 243] on label "not included in" at bounding box center [1100, 240] width 43 height 8
click at [1076, 243] on input "not included in" at bounding box center [1073, 240] width 5 height 5
radio input "true"
click at [1092, 259] on span at bounding box center [1118, 261] width 93 height 12
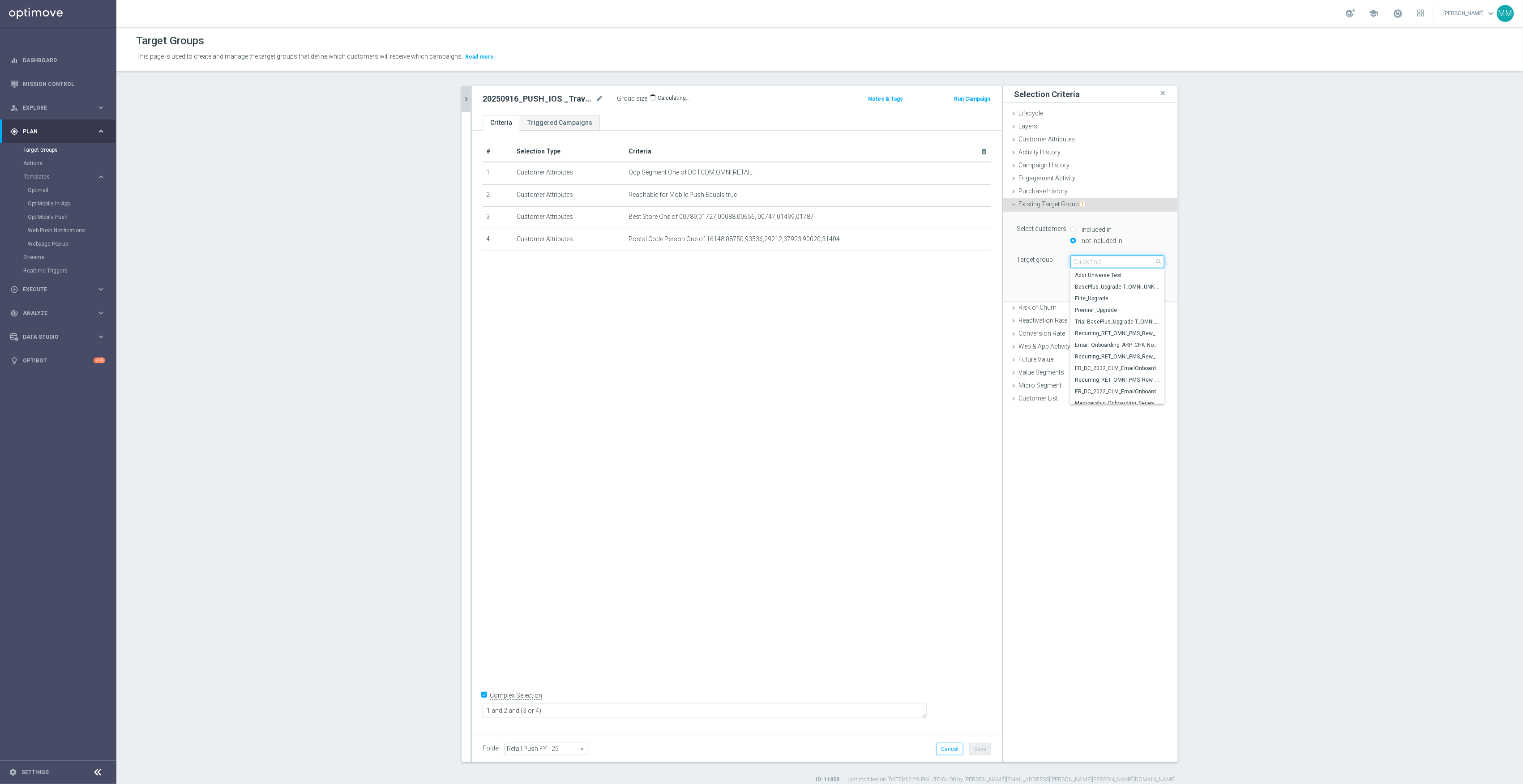
click at [1092, 260] on input "search" at bounding box center [1118, 262] width 94 height 12
type input "20250916"
click at [1135, 323] on span "20250916_PUSH_iOS_Tech_L2_PCs" at bounding box center [1117, 321] width 85 height 7
type input "20250916_PUSH_iOS_Tech_L2_PCs"
click at [1152, 286] on button "Add" at bounding box center [1152, 288] width 26 height 12
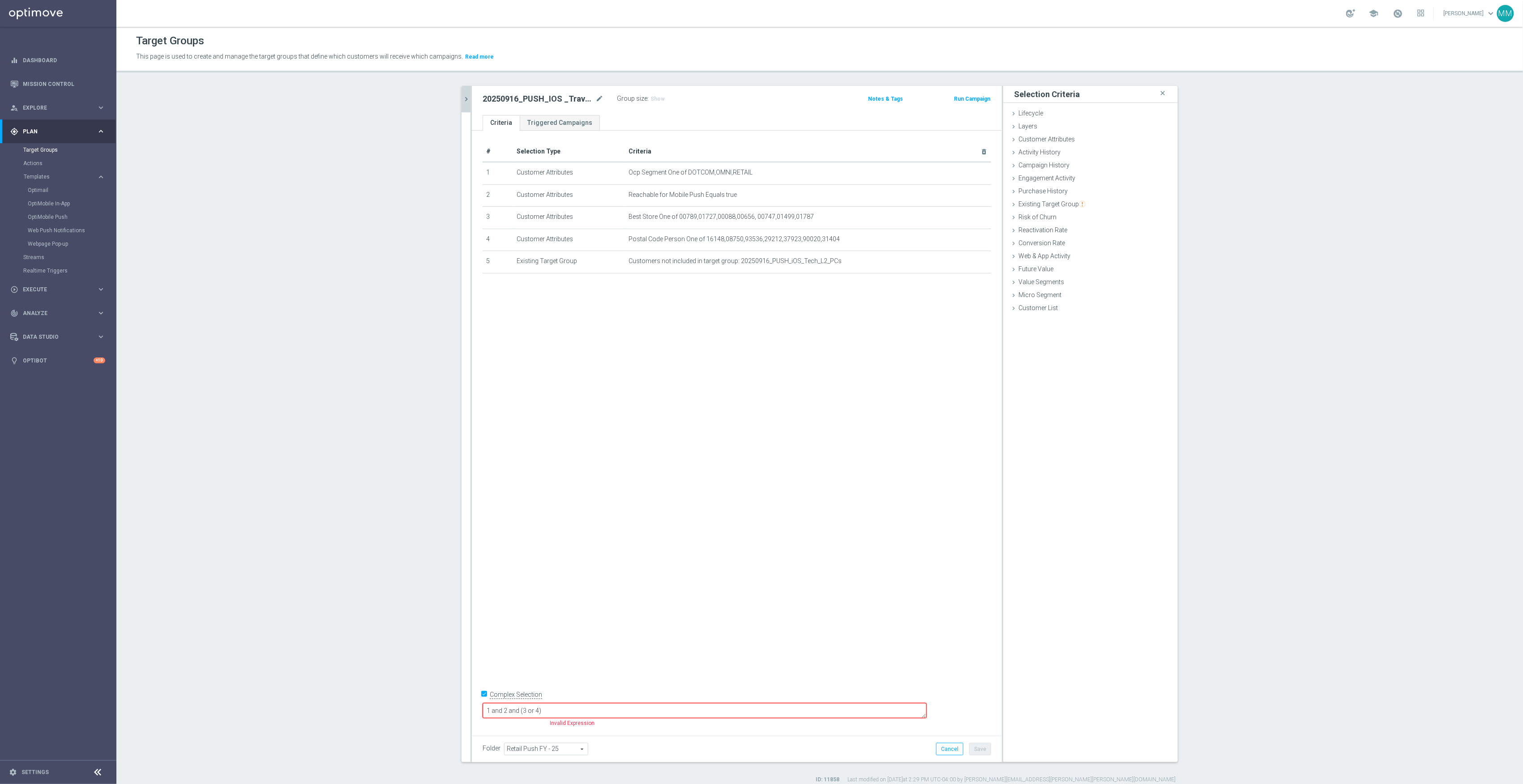
click at [871, 701] on div "# Selection Type Criteria delete_forever 1 Customer Attributes Ocp Segment One …" at bounding box center [736, 430] width 530 height 599
click at [869, 712] on textarea "1 and 2 and (3 or 4)" at bounding box center [704, 711] width 444 height 16
type textarea "1 and 2 and (3 or 4) and 5"
click at [985, 746] on button "Save" at bounding box center [981, 749] width 22 height 12
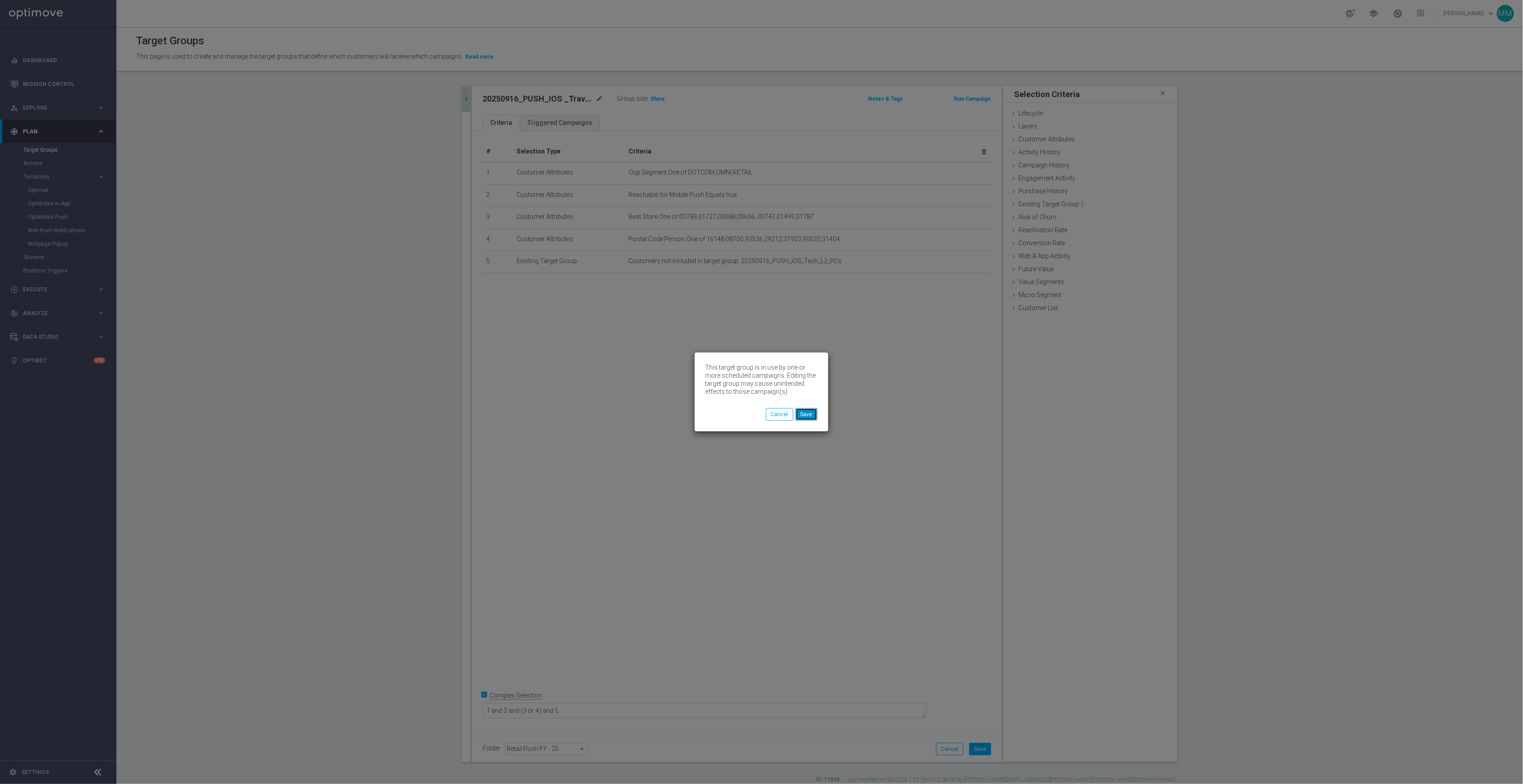
click at [807, 415] on button "Save" at bounding box center [806, 415] width 22 height 12
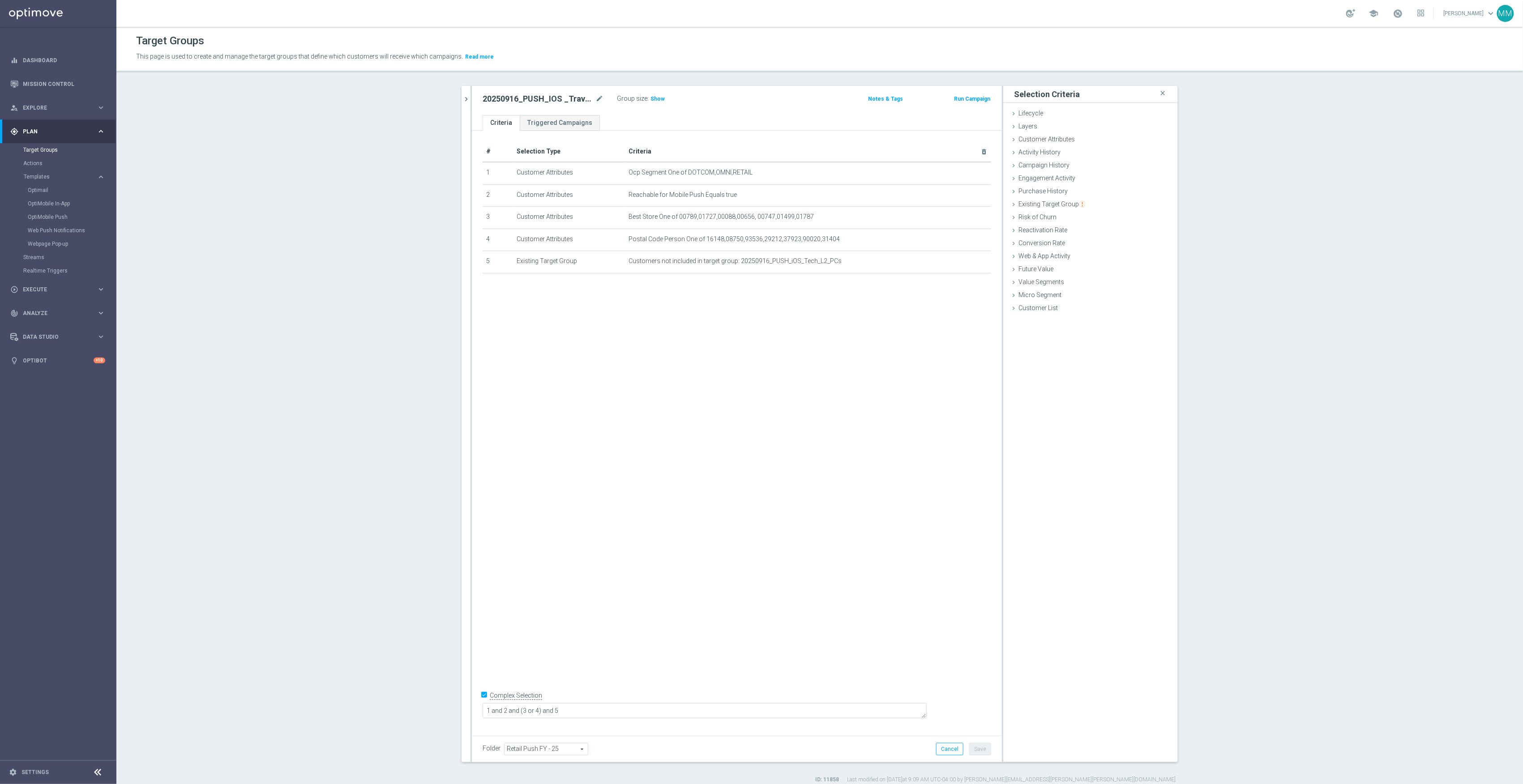
click at [462, 99] on icon "chevron_right" at bounding box center [466, 99] width 9 height 9
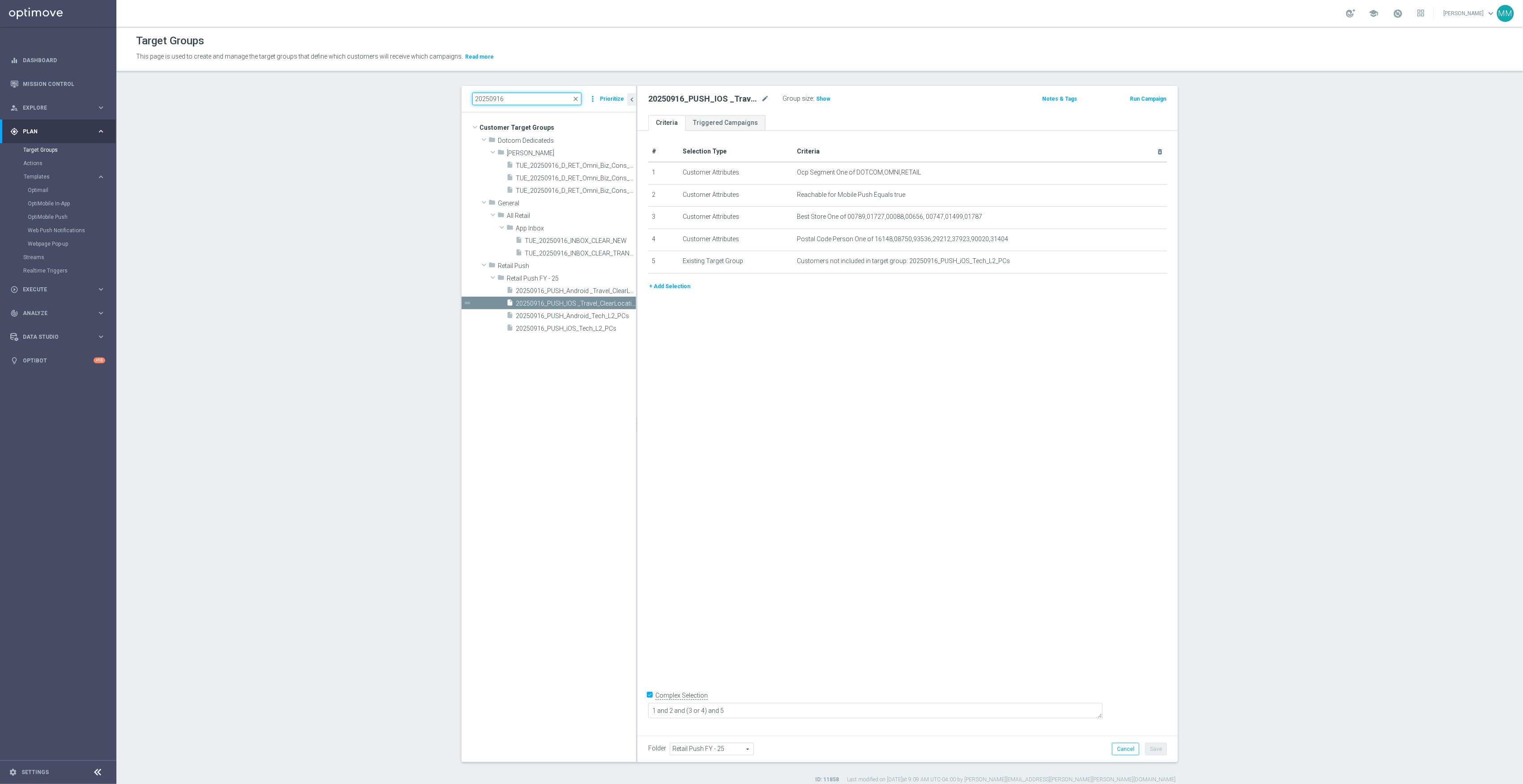
click at [516, 95] on input "20250916" at bounding box center [527, 99] width 109 height 12
click at [617, 304] on icon "content_copy" at bounding box center [620, 303] width 7 height 7
click at [762, 100] on icon "mode_edit" at bounding box center [765, 99] width 8 height 11
click at [570, 100] on input "20250916" at bounding box center [527, 99] width 109 height 12
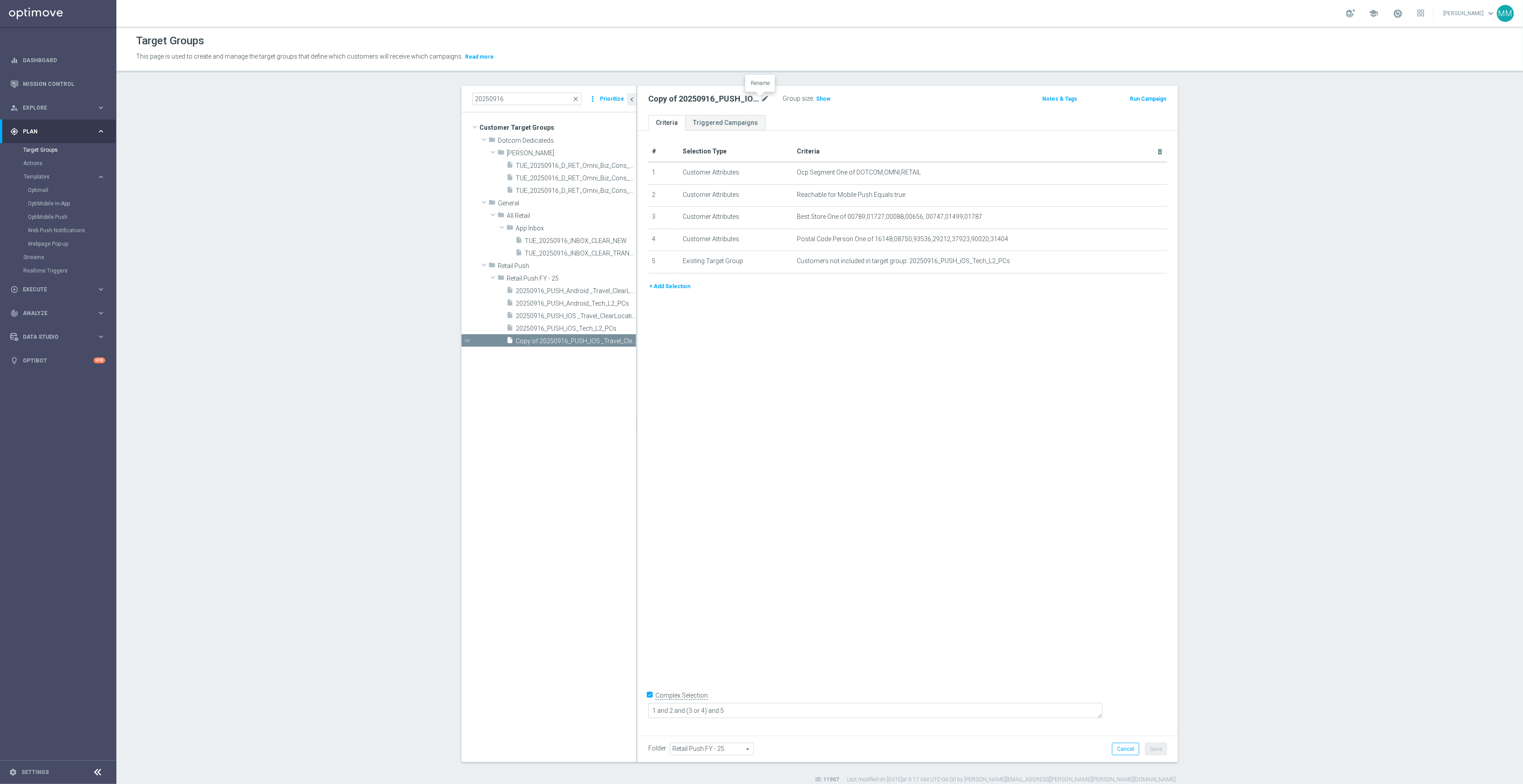
click at [761, 100] on icon "mode_edit" at bounding box center [765, 99] width 8 height 11
type input "20250919_PUSH_IOS _OfficeSupplies_PartyCity_Mansfield"
click at [1146, 173] on icon "delete_forever" at bounding box center [1149, 172] width 7 height 7
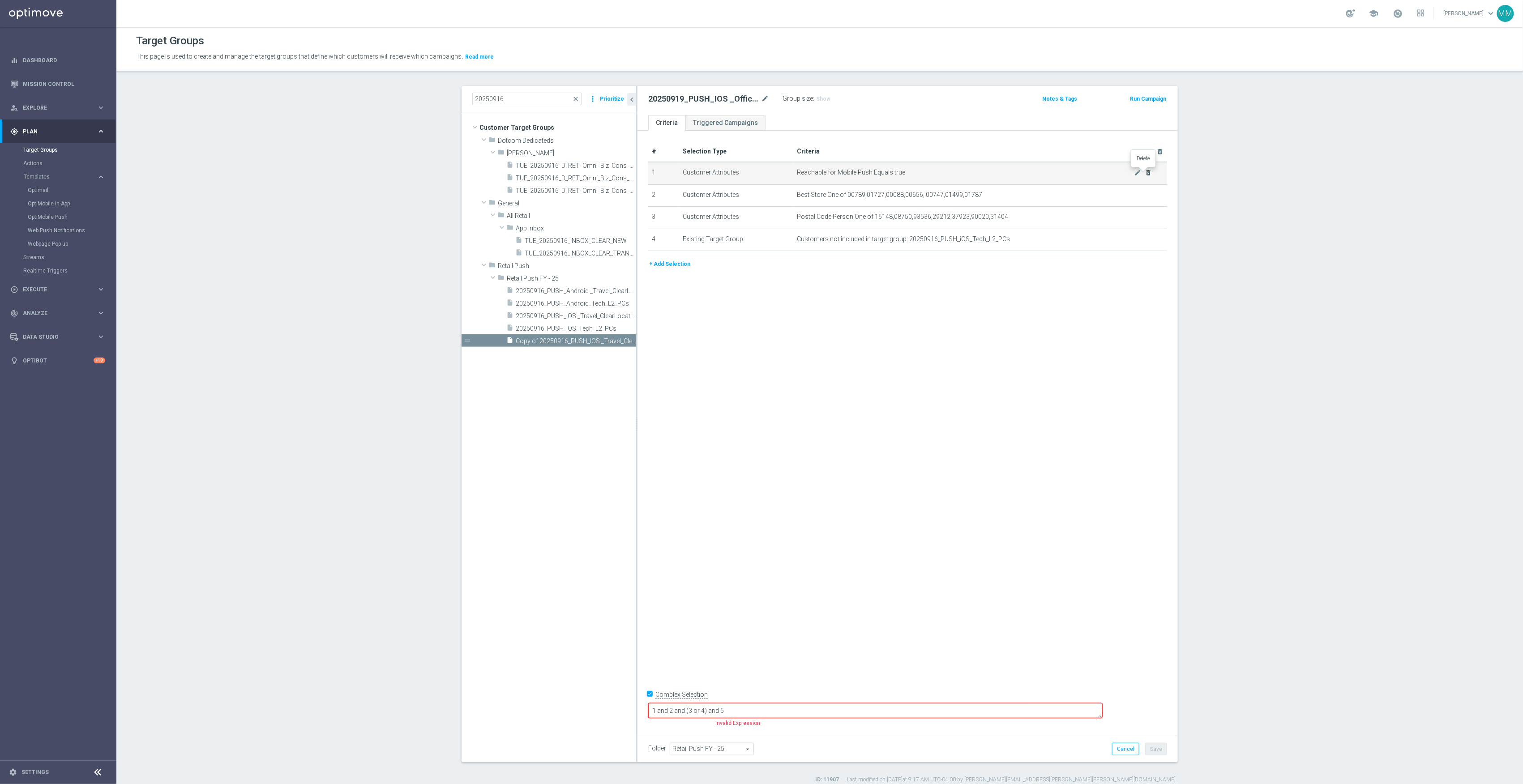
click at [1146, 173] on icon "delete_forever" at bounding box center [1149, 172] width 7 height 7
click at [676, 699] on label "Complex Selection" at bounding box center [681, 695] width 52 height 9
click at [654, 702] on input "Complex Selection" at bounding box center [651, 696] width 5 height 12
checkbox input "false"
click at [1135, 173] on icon "mode_edit" at bounding box center [1138, 172] width 7 height 7
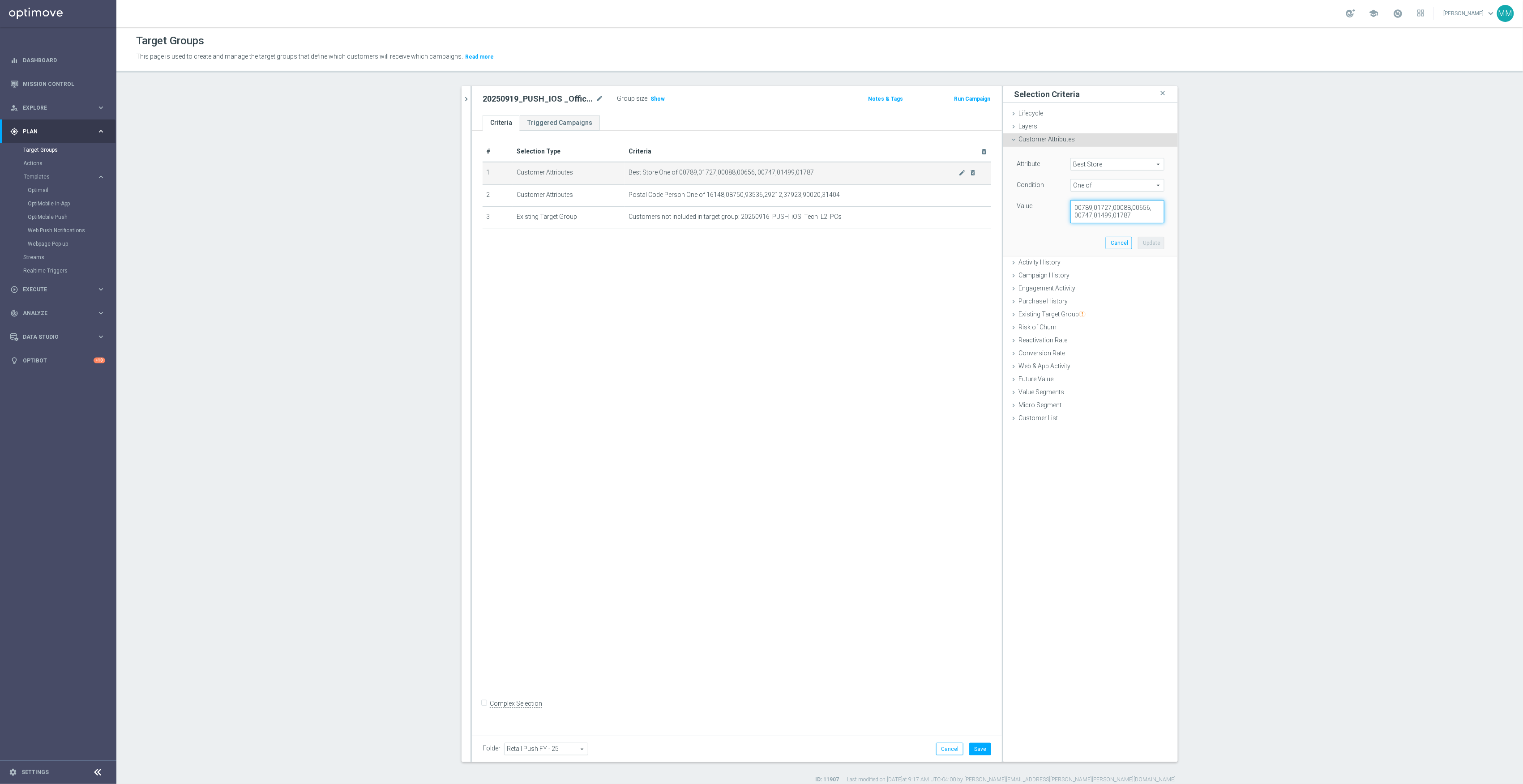
drag, startPoint x: 1134, startPoint y: 219, endPoint x: 900, endPoint y: 162, distance: 240.8
click at [900, 162] on as-split "20250916 close more_vert Prioritize Customer Target Groups library_add create_n…" at bounding box center [819, 423] width 717 height 676
type textarea "01551"
click at [1148, 245] on button "Update" at bounding box center [1152, 243] width 26 height 12
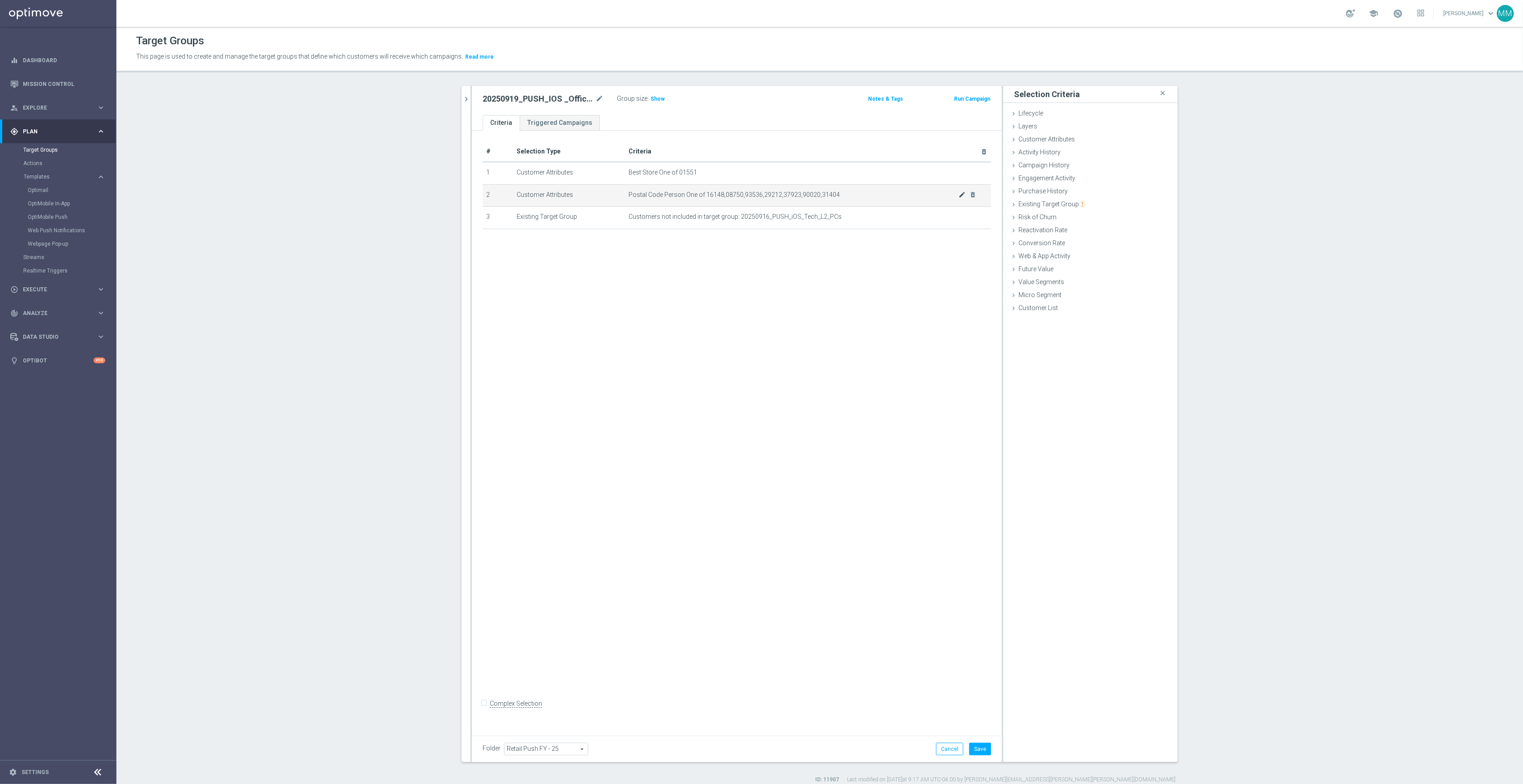
click at [959, 198] on icon "mode_edit" at bounding box center [962, 194] width 7 height 7
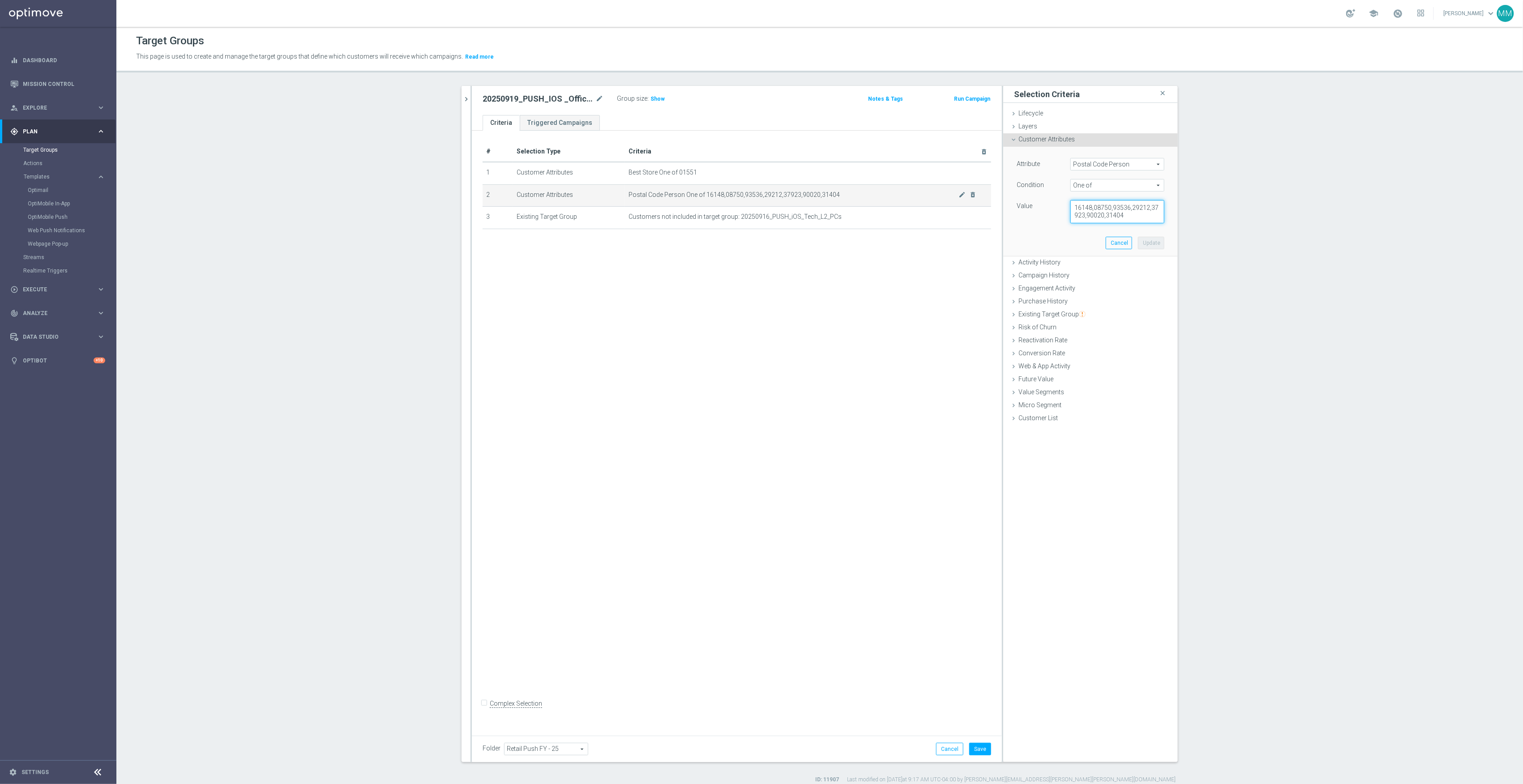
drag, startPoint x: 1124, startPoint y: 217, endPoint x: 974, endPoint y: 190, distance: 152.4
click at [974, 190] on as-split "20250916 close more_vert Prioritize Customer Target Groups library_add create_n…" at bounding box center [819, 423] width 717 height 676
type textarea "02048"
click at [1160, 240] on div "Attribute Postal Code Person Postal Code Person arrow_drop_down search Conditio…" at bounding box center [1090, 201] width 161 height 109
click at [1157, 242] on button "Update" at bounding box center [1152, 243] width 26 height 12
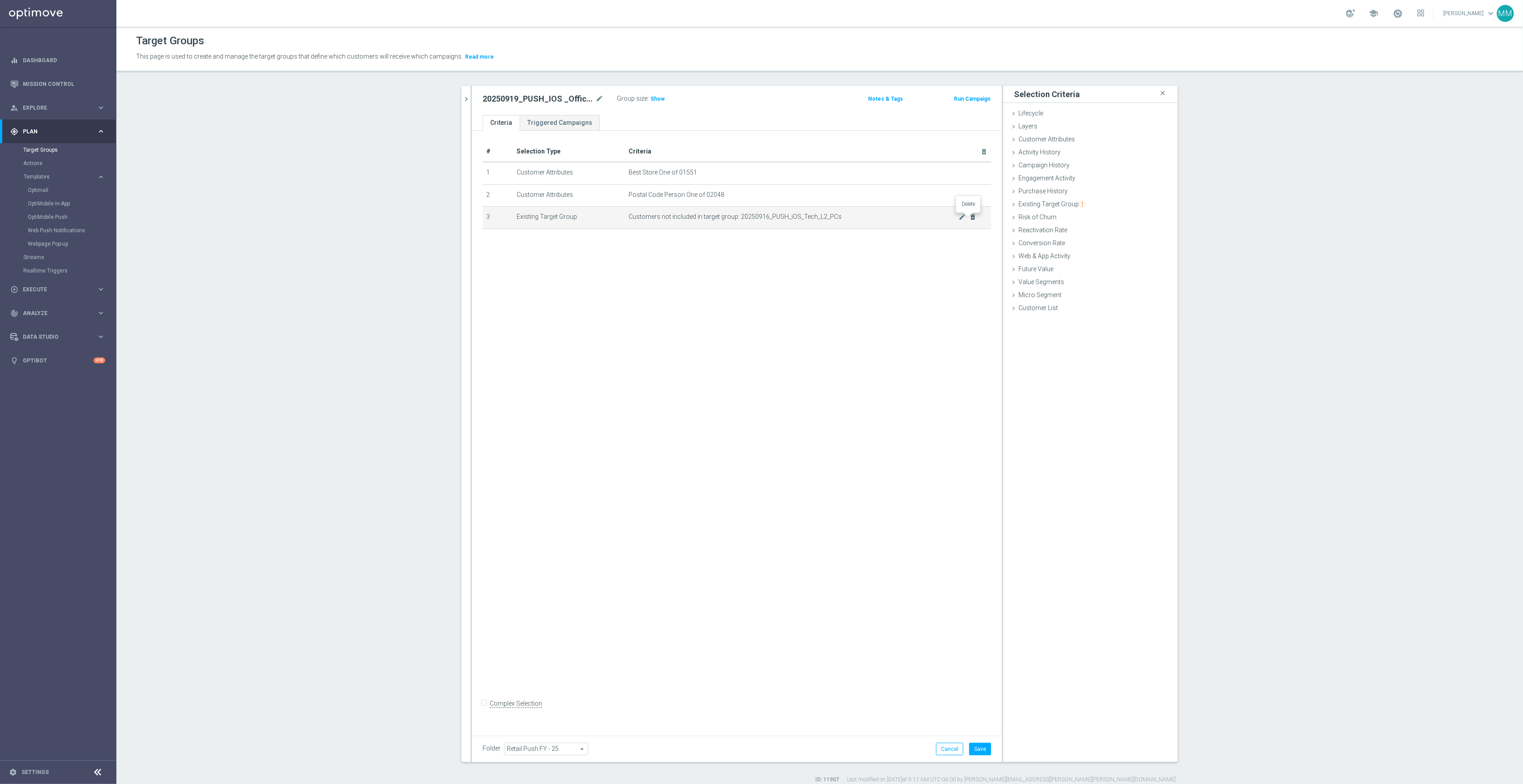
click at [970, 219] on icon "delete_forever" at bounding box center [973, 216] width 7 height 7
click at [981, 749] on button "Save" at bounding box center [981, 749] width 22 height 12
click at [654, 96] on span "Show" at bounding box center [658, 99] width 14 height 6
click at [712, 245] on div "# Selection Type Criteria delete_forever 1 Customer Attributes Best Store One o…" at bounding box center [736, 430] width 530 height 599
click at [1065, 135] on div "Customer Attributes done selection updated" at bounding box center [1090, 139] width 174 height 13
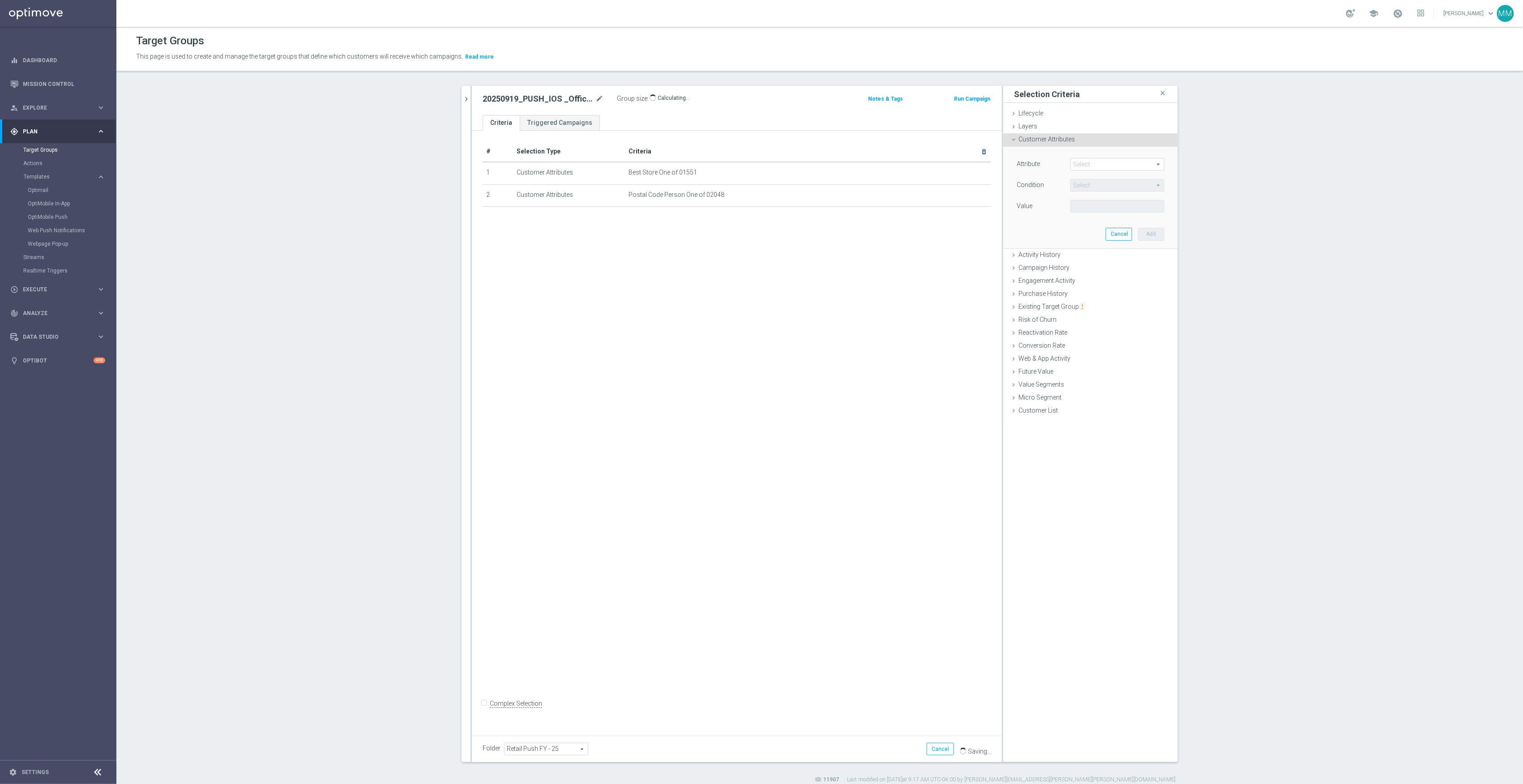
click at [1084, 164] on span at bounding box center [1118, 164] width 93 height 12
click at [1089, 165] on input "search" at bounding box center [1118, 164] width 94 height 12
type input "REACHABLE"
click at [1122, 187] on span "Reachable for Mobile Push" at bounding box center [1114, 189] width 78 height 7
type input "Reachable for Mobile Push"
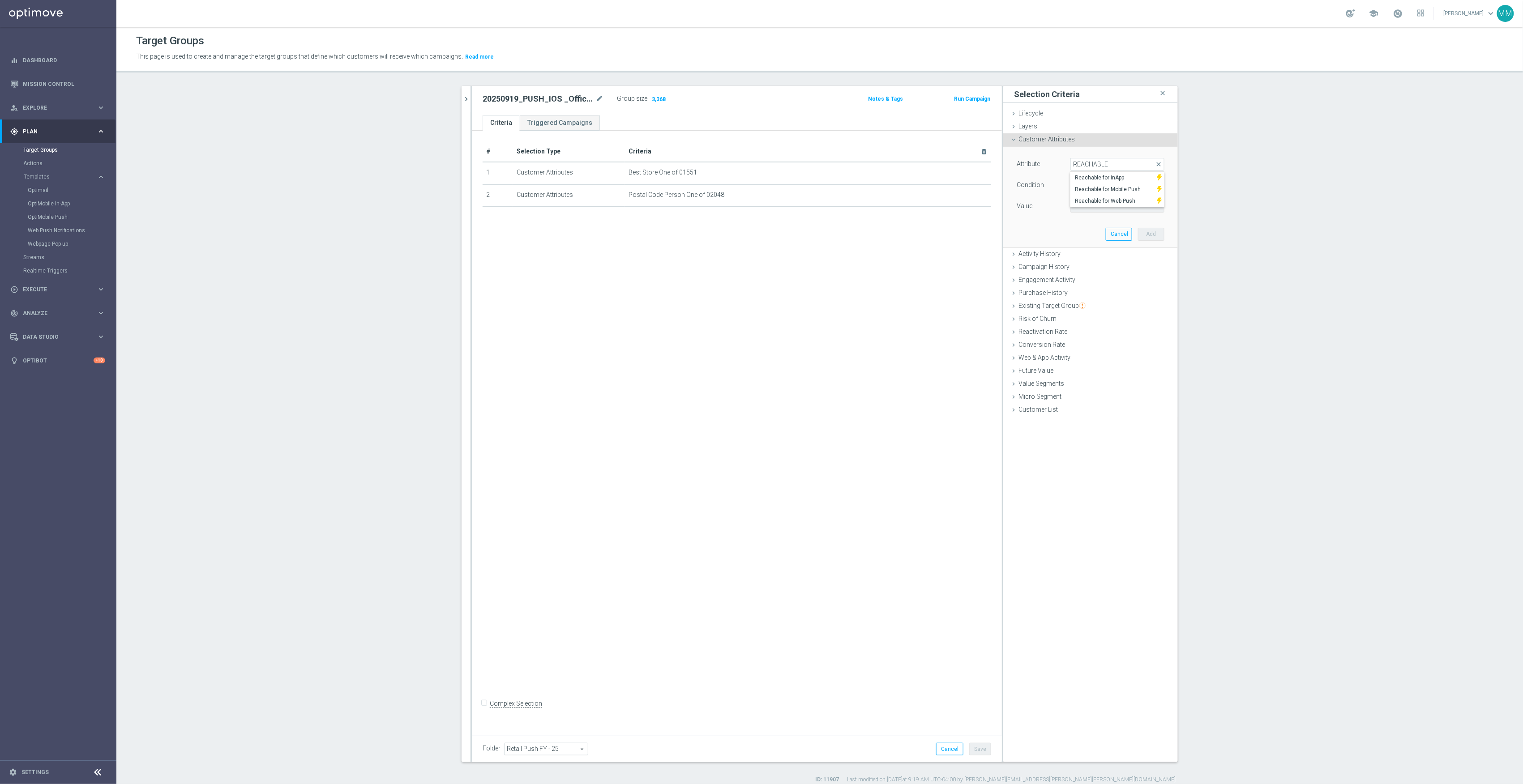
type input "Equals"
click at [1091, 210] on span at bounding box center [1118, 206] width 93 height 12
click at [1097, 236] on label "true" at bounding box center [1118, 231] width 94 height 12
type input "true"
click at [1139, 233] on button "Add" at bounding box center [1152, 234] width 26 height 12
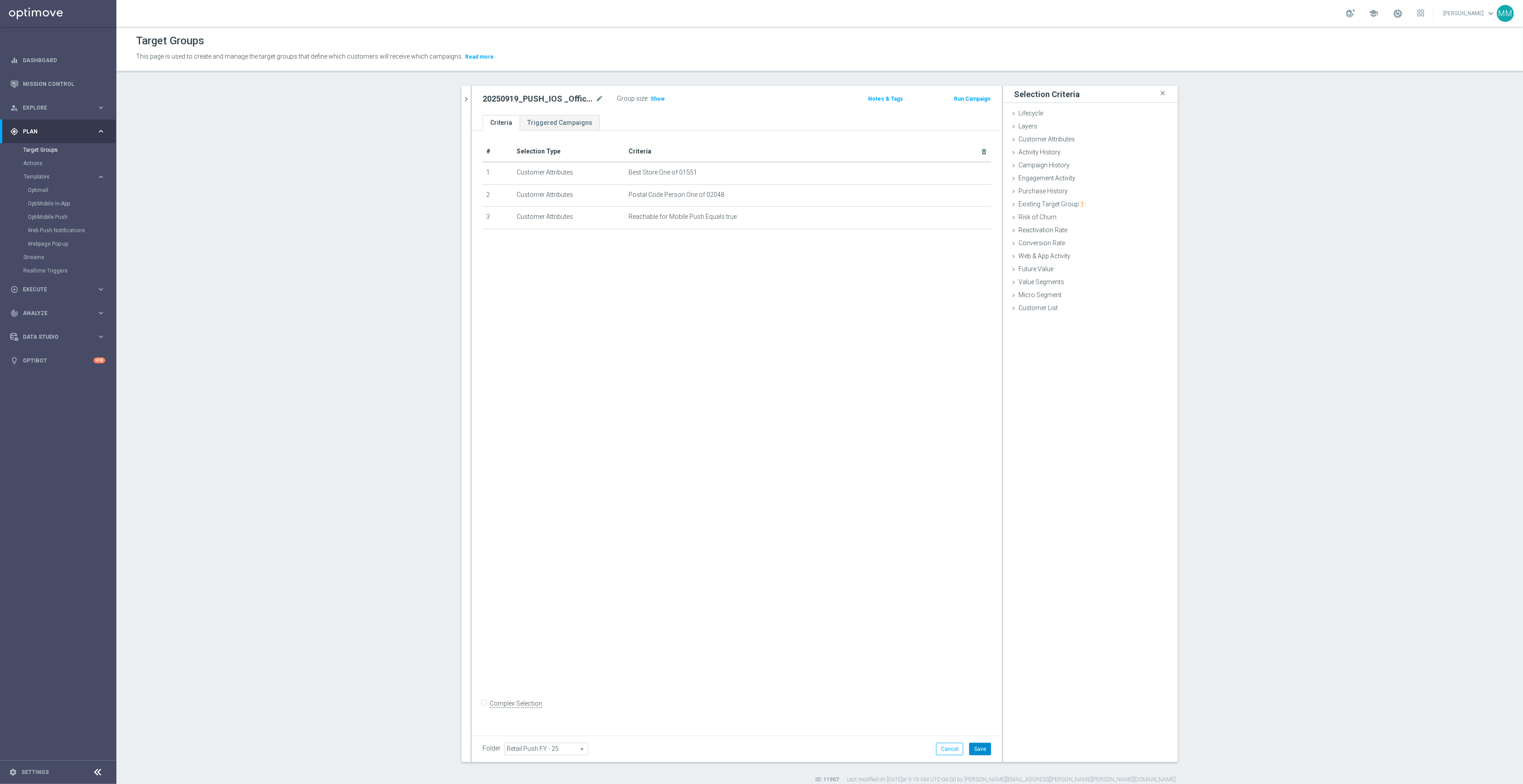
click at [973, 749] on button "Save" at bounding box center [981, 749] width 22 height 12
click at [465, 102] on icon "chevron_right" at bounding box center [466, 99] width 9 height 9
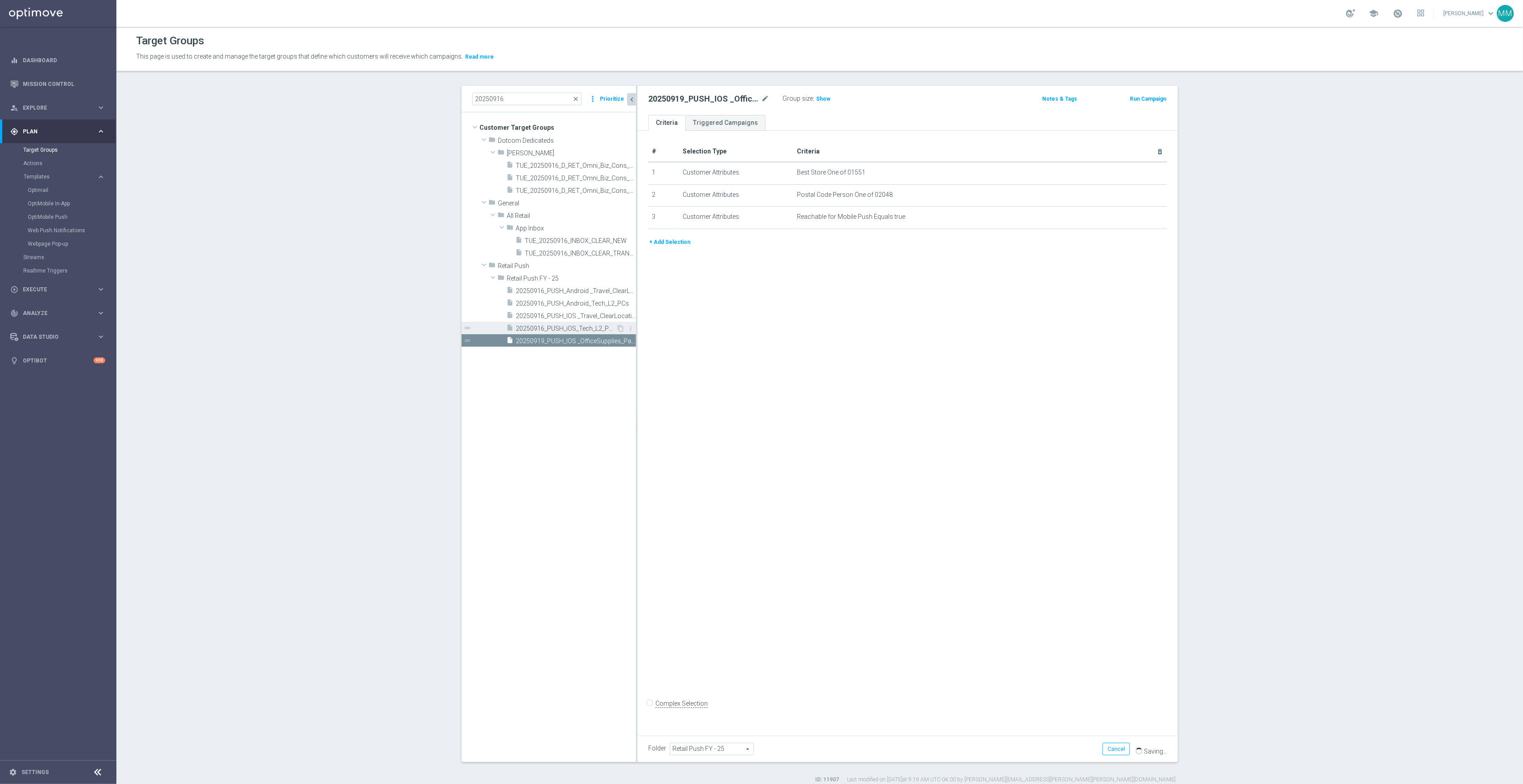
click at [560, 326] on span "20250916_PUSH_iOS_Tech_L2_PCs" at bounding box center [566, 329] width 100 height 8
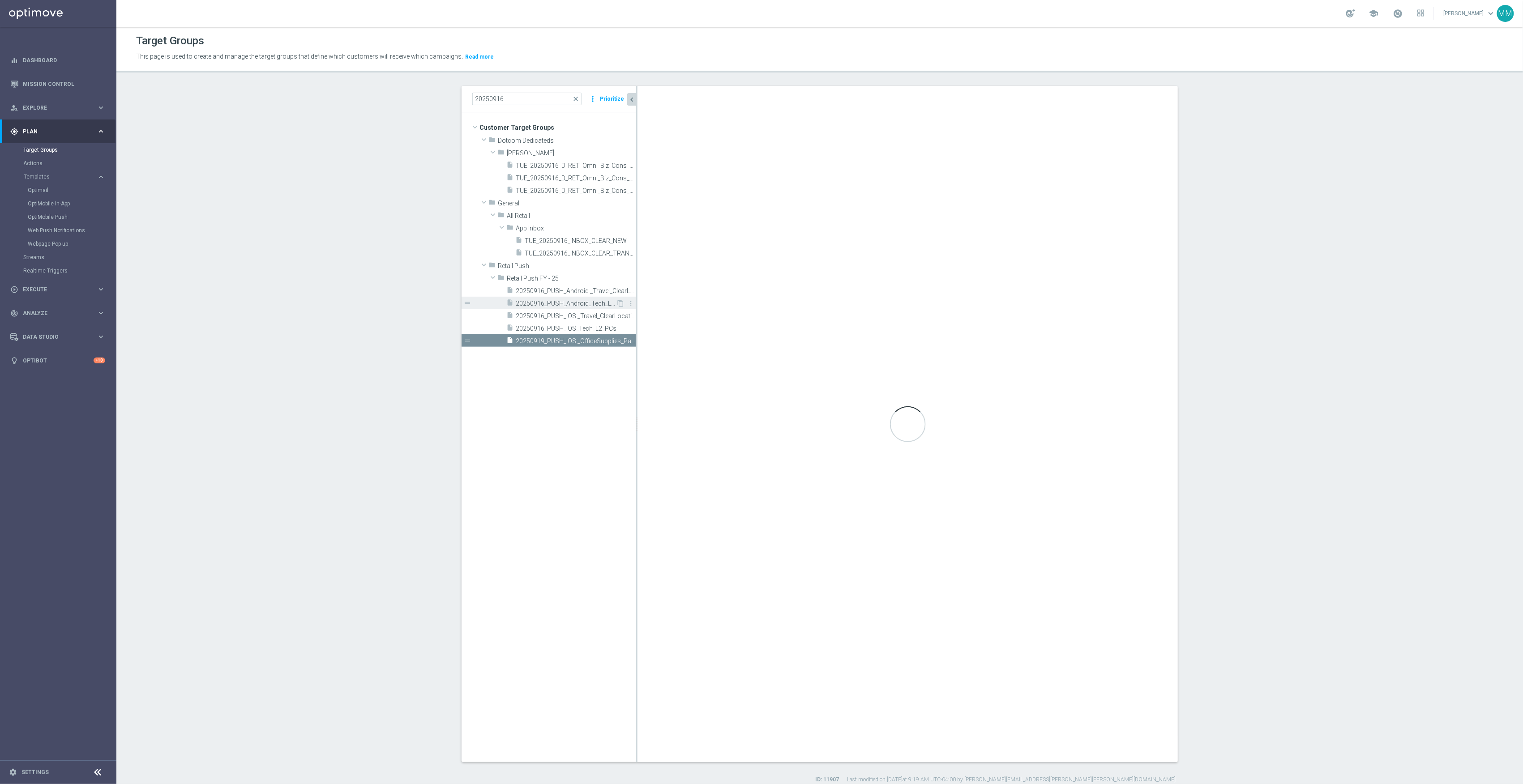
click at [586, 308] on div "insert_drive_file 20250916_PUSH_Android_Tech_L2_PCs" at bounding box center [561, 303] width 110 height 12
checkbox input "true"
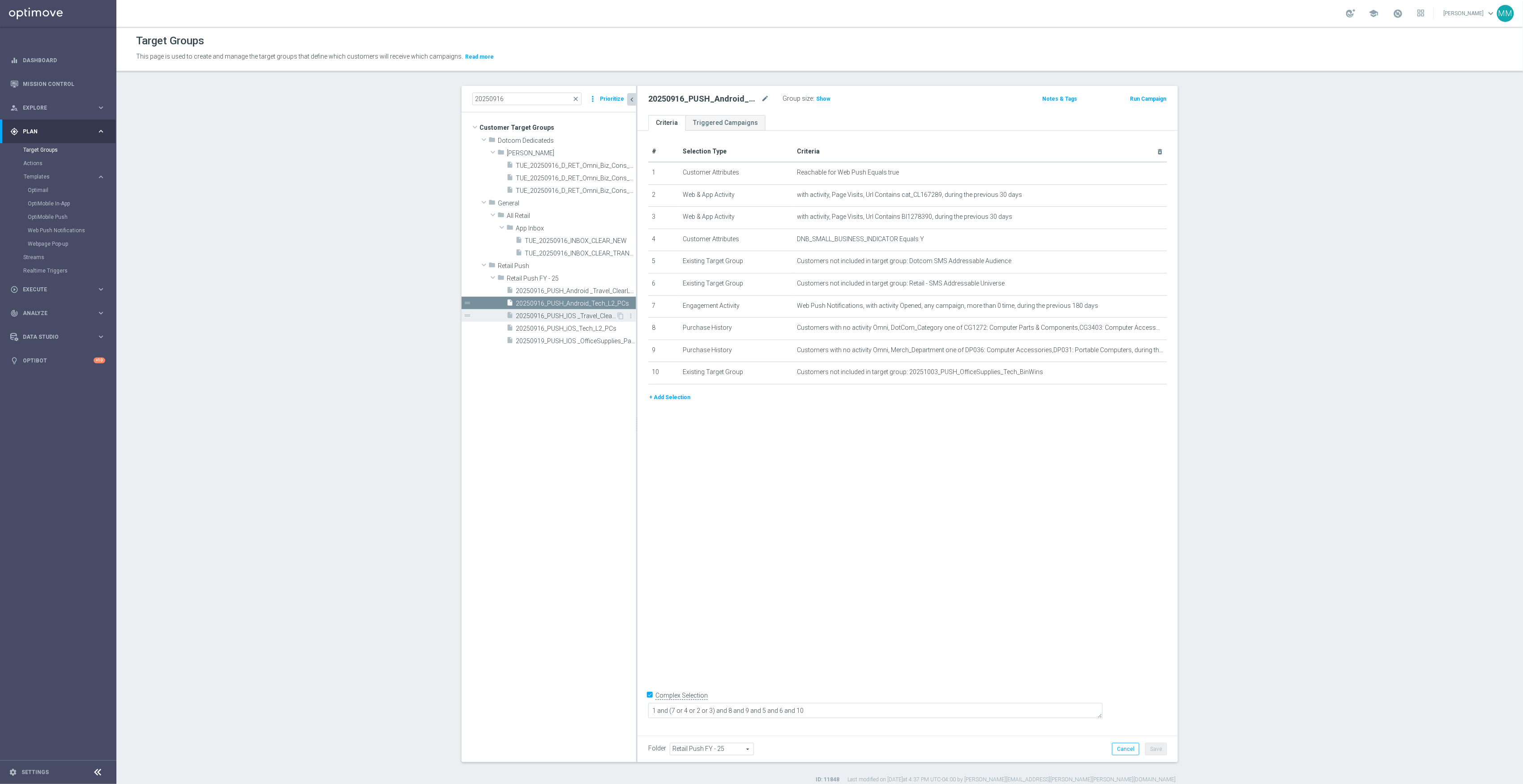
click at [586, 321] on div "insert_drive_file 20250916_PUSH_IOS _Travel_ClearLocation" at bounding box center [561, 316] width 110 height 12
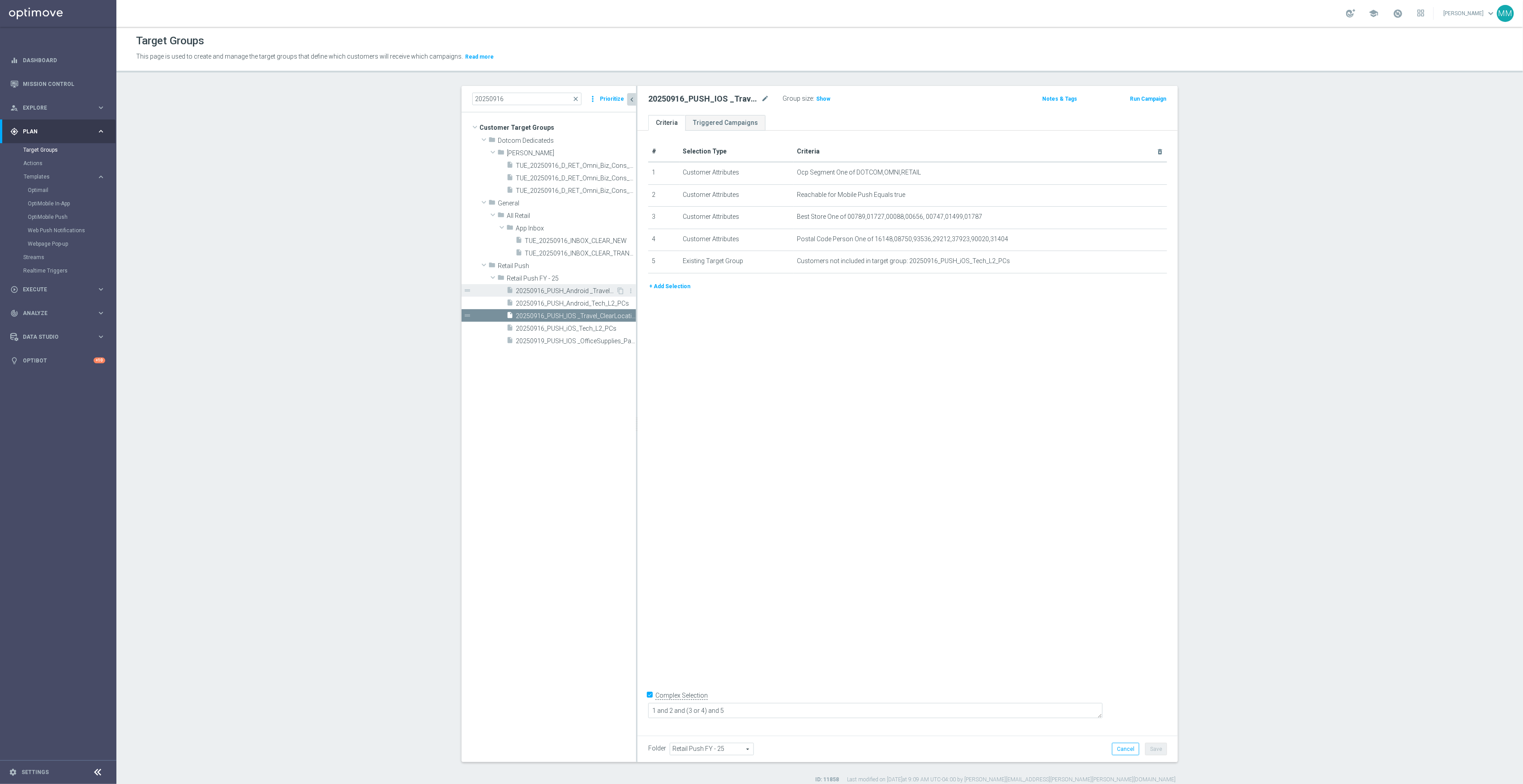
click at [588, 292] on span "20250916_PUSH_Android _Travel_ClearLocation" at bounding box center [566, 291] width 100 height 8
click at [591, 320] on span "20250916_PUSH_IOS _Travel_ClearLocation" at bounding box center [566, 317] width 100 height 8
click at [592, 294] on span "20250916_PUSH_Android _Travel_ClearLocation" at bounding box center [566, 291] width 100 height 8
click at [597, 331] on span "20250916_PUSH_iOS_Tech_L2_PCs" at bounding box center [566, 329] width 100 height 8
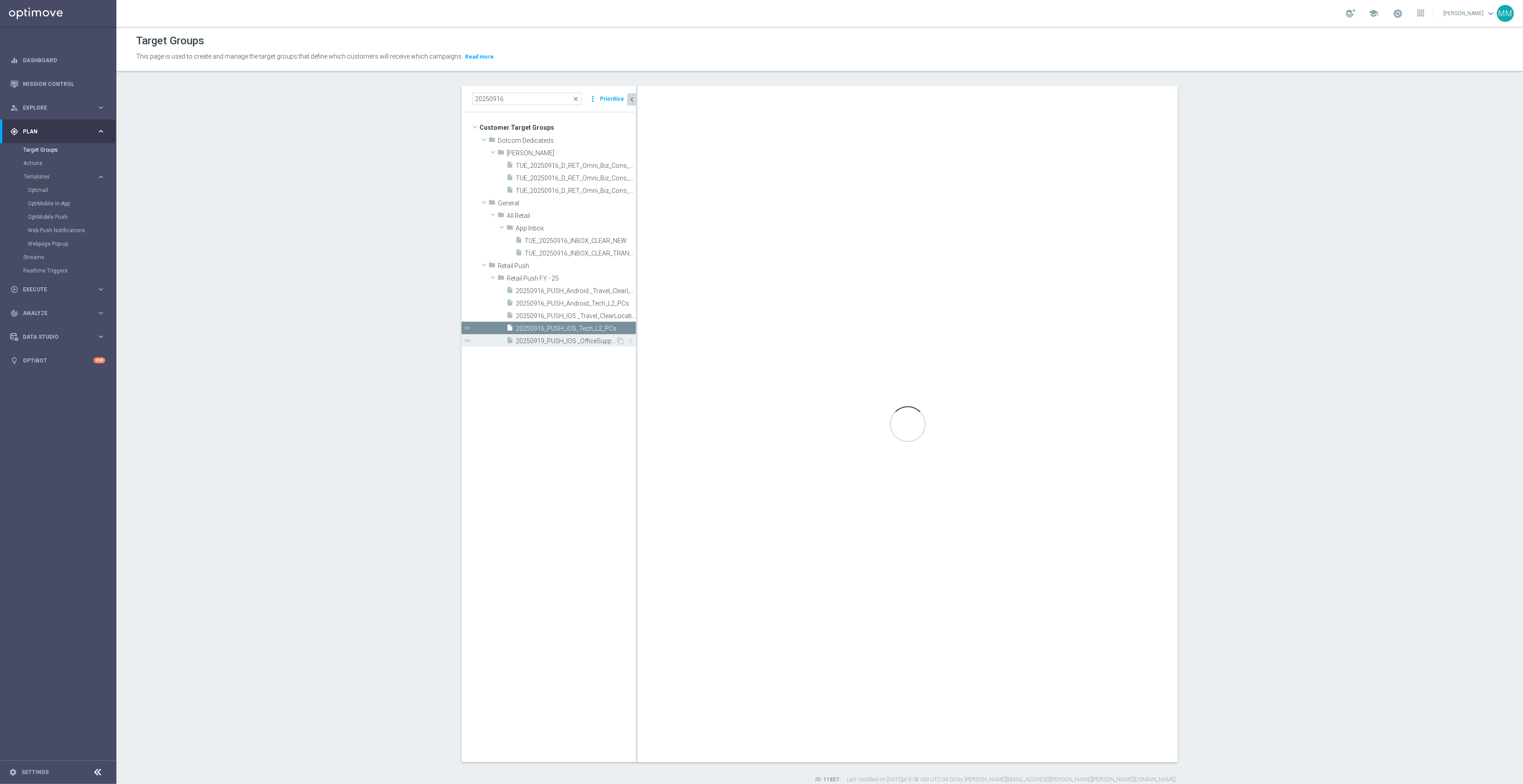
type textarea "1 and (7 or 4 or 2 or 3) and 8 and 9 and 5 and 6 and 10"
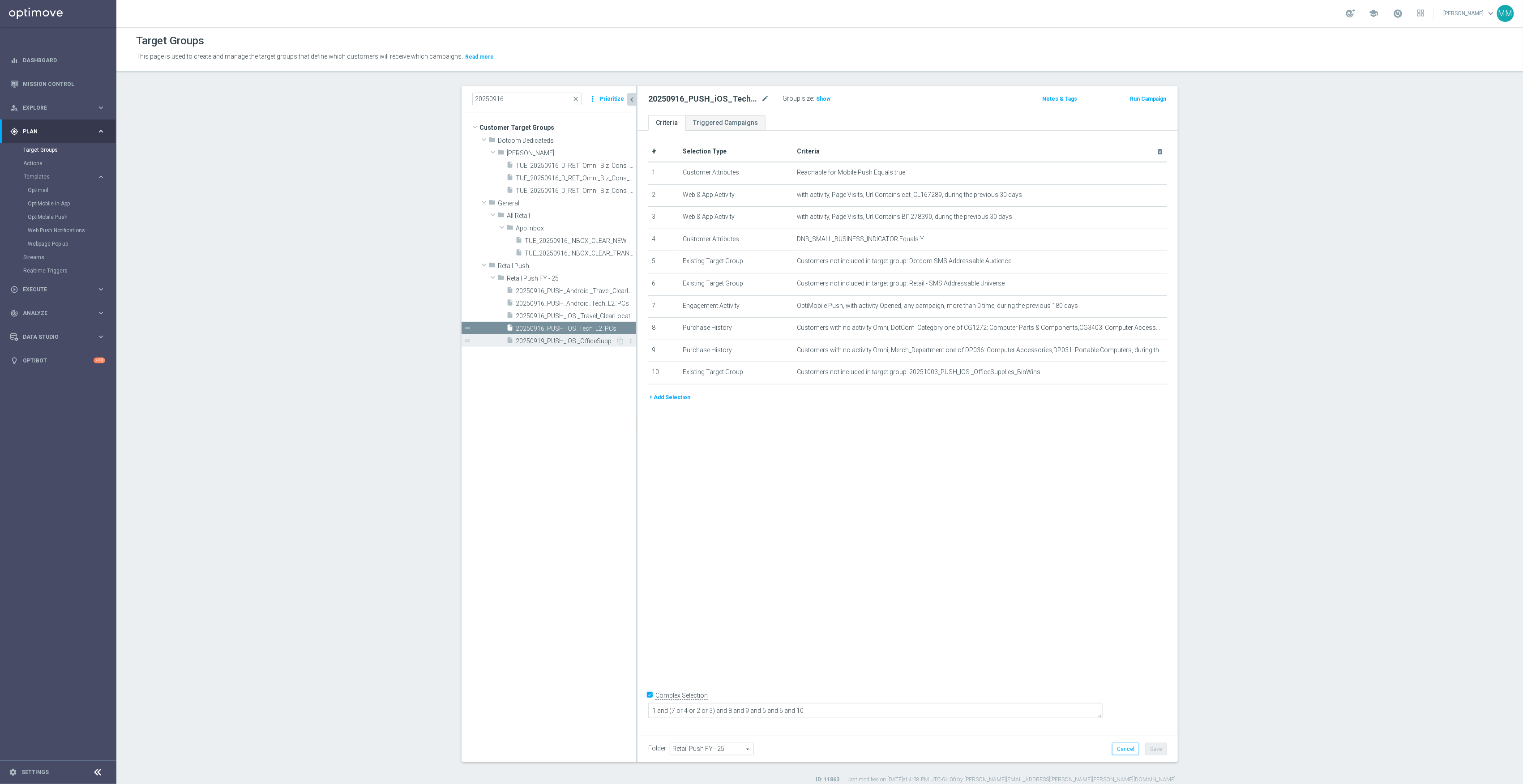
click at [593, 341] on span "20250919_PUSH_IOS _OfficeSupplies_PartyCity_Mansfield" at bounding box center [566, 341] width 100 height 8
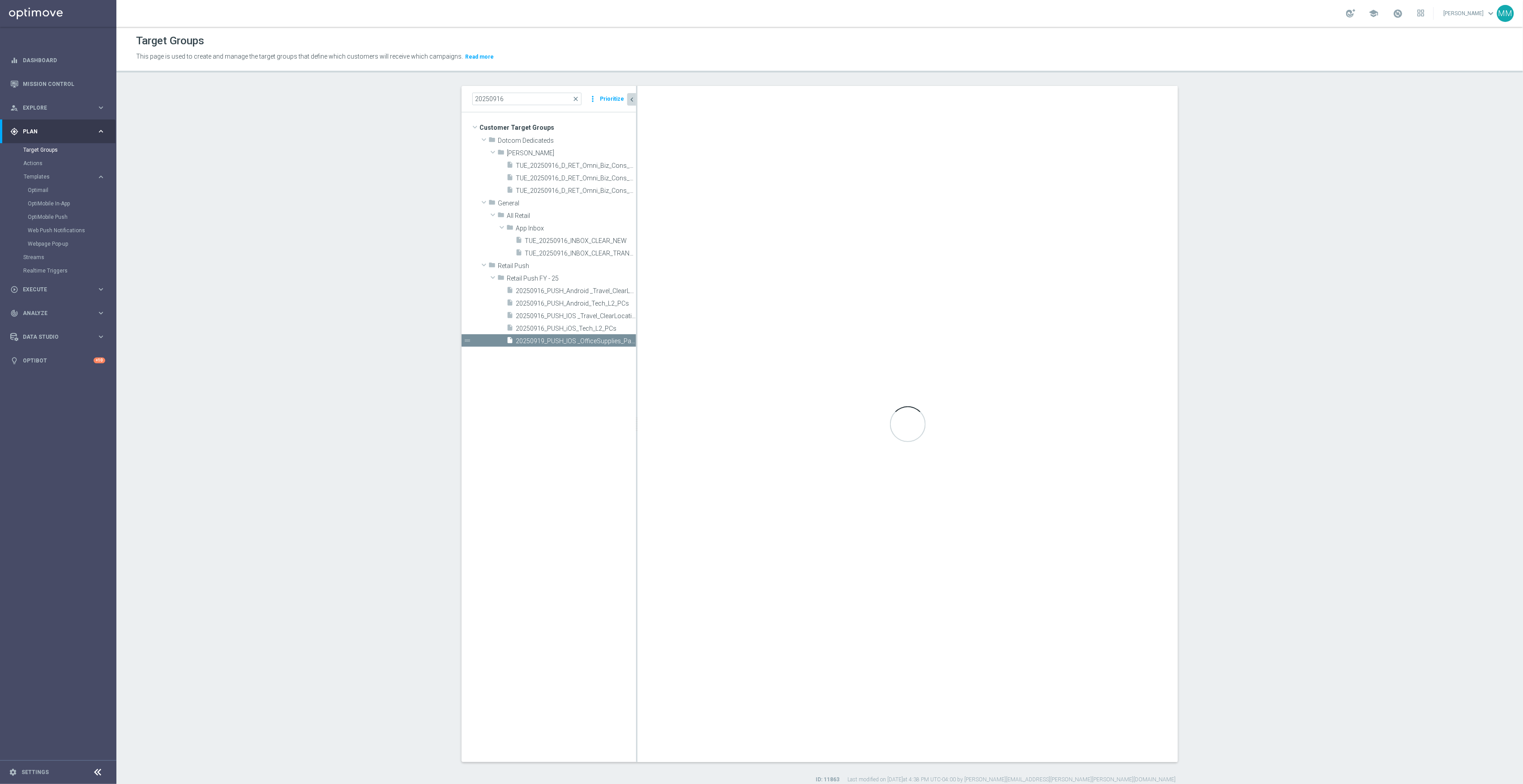
checkbox input "false"
click at [819, 99] on span "Show" at bounding box center [823, 99] width 14 height 6
click at [617, 339] on icon "content_copy" at bounding box center [620, 341] width 7 height 7
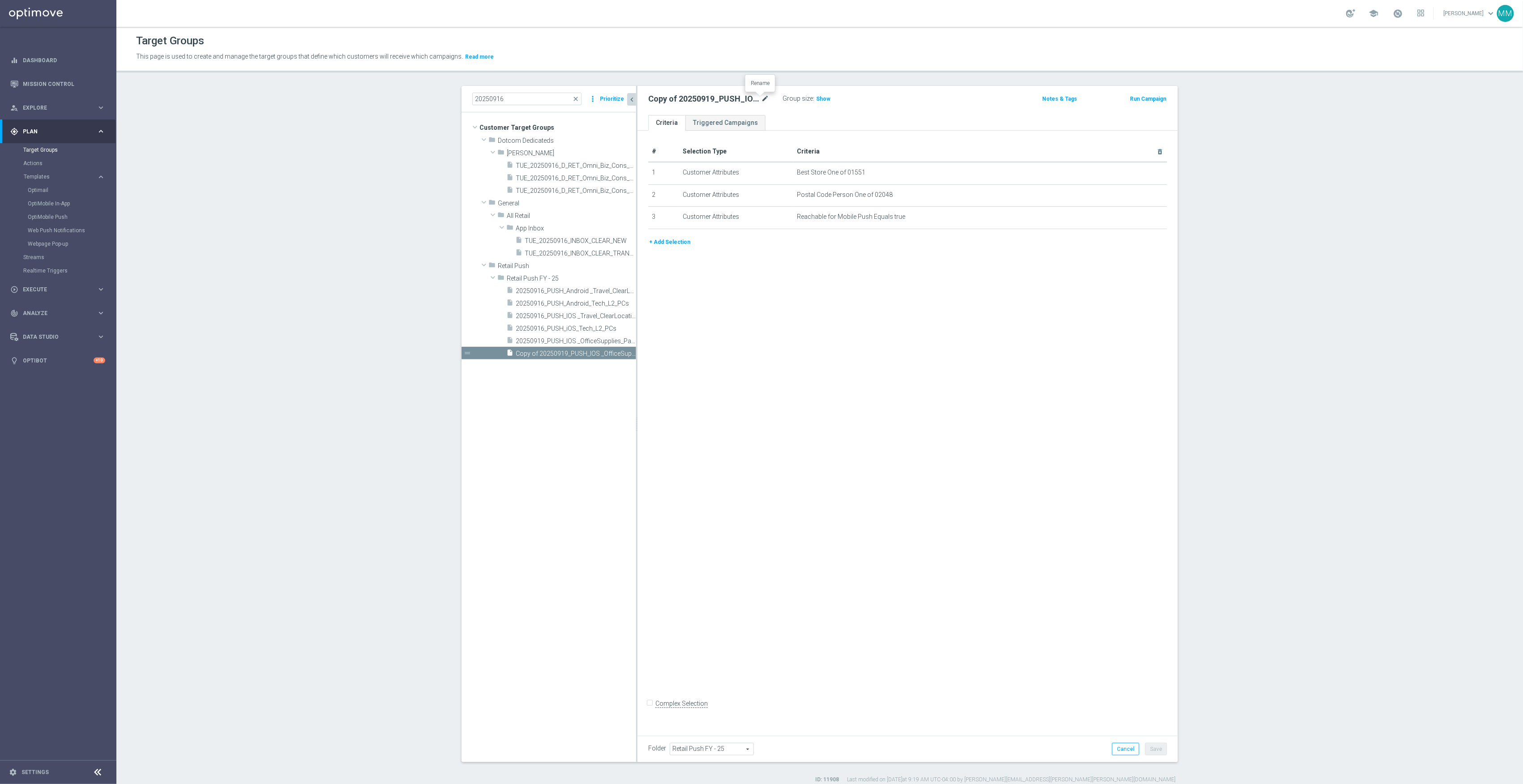
click at [762, 99] on icon "mode_edit" at bounding box center [765, 99] width 8 height 11
drag, startPoint x: 661, startPoint y: 100, endPoint x: 719, endPoint y: 99, distance: 58.0
click at [719, 99] on input "Copy of 20250919_PUSH_IOS _OfficeSupplies_PartyCity_Mansfield" at bounding box center [708, 100] width 121 height 12
click at [670, 101] on input "Copy of 20250919_PUSH_Android _OfficeSupplies_PartyCity_Mansfield" at bounding box center [708, 100] width 121 height 12
type input "20250919_PUSH_Android _OfficeSupplies_PartyCity_Mansfield"
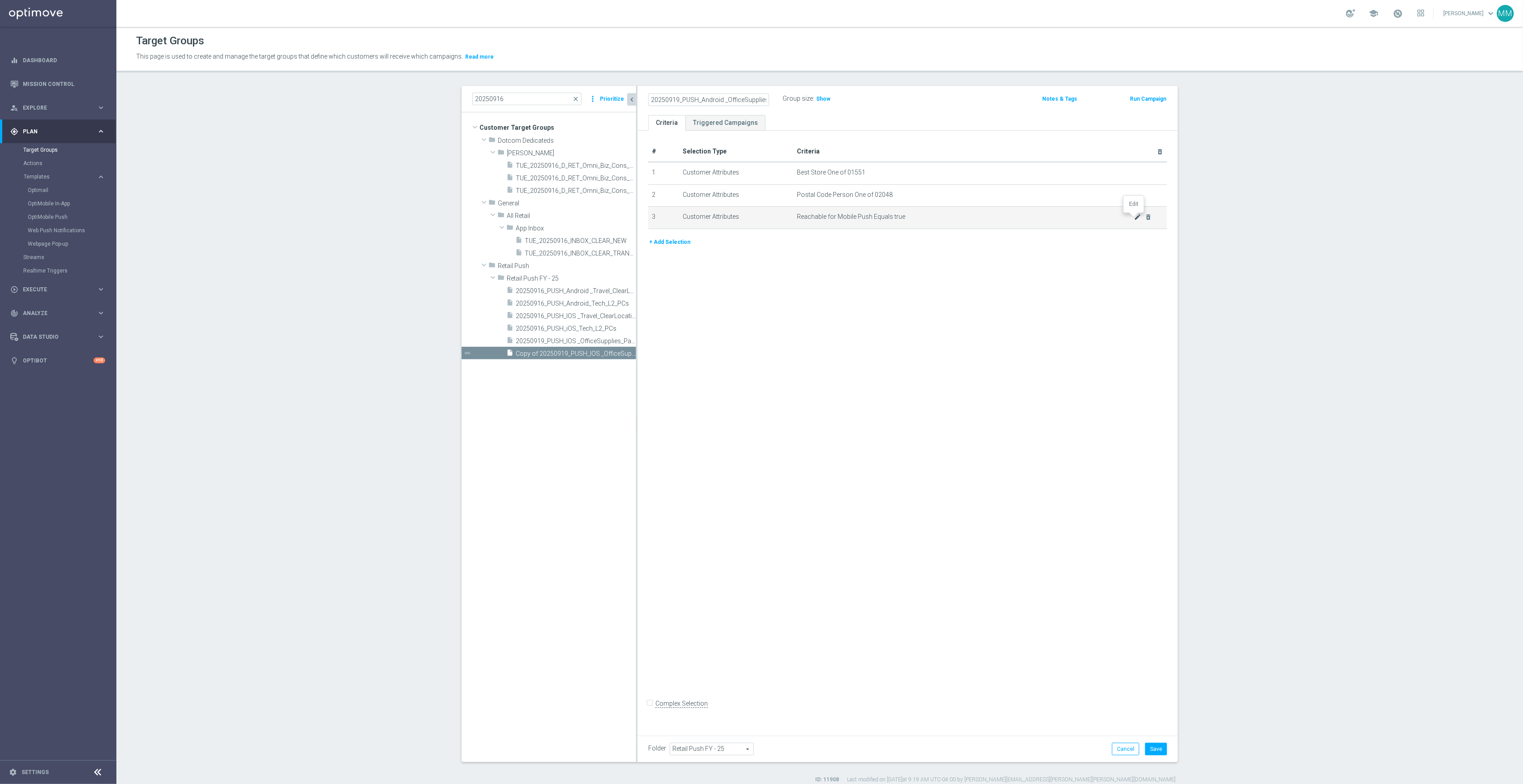
click at [1135, 221] on icon "mode_edit" at bounding box center [1138, 216] width 7 height 7
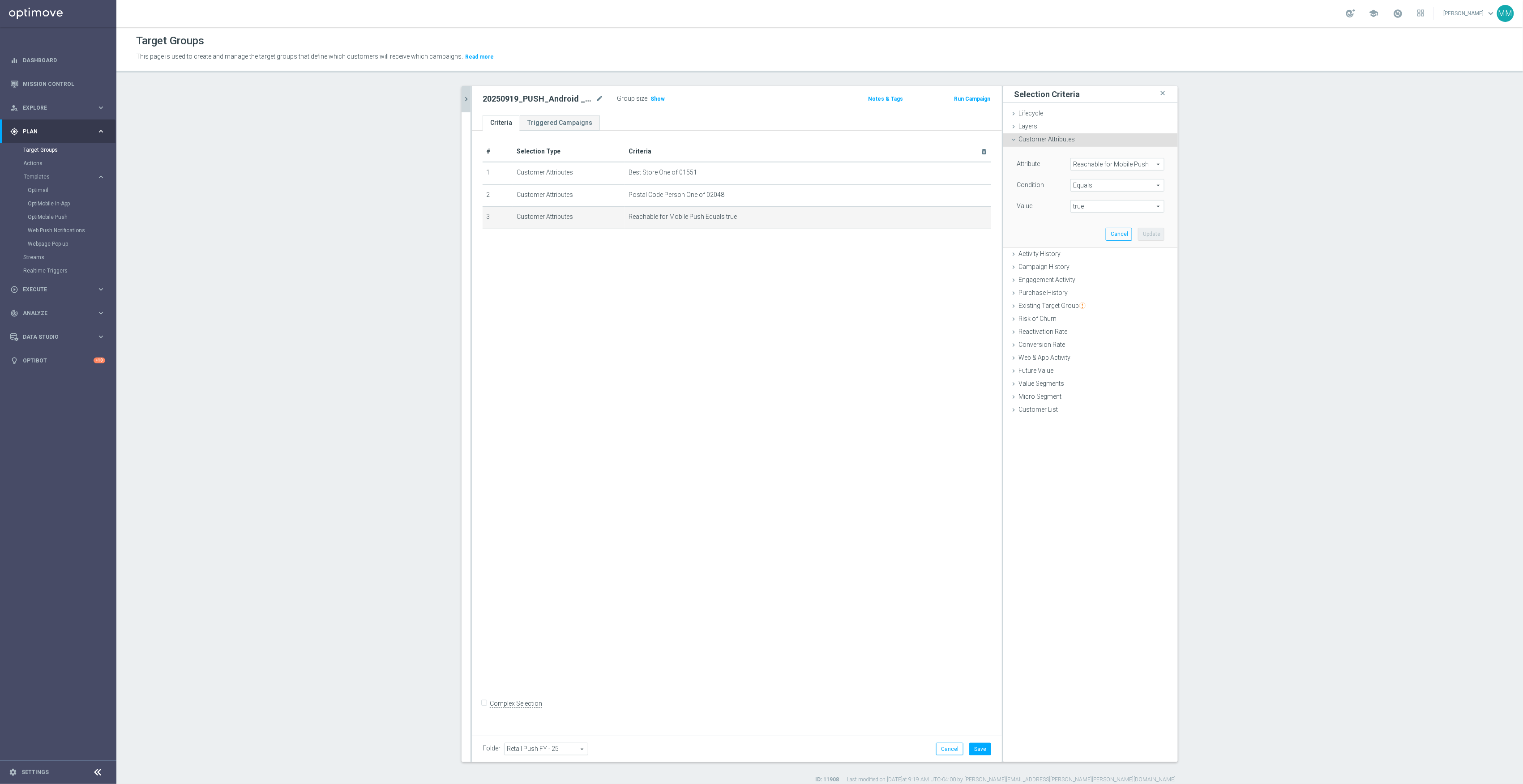
click at [1090, 162] on span "Reachable for Mobile Push" at bounding box center [1118, 164] width 93 height 12
click at [1091, 162] on input "search" at bounding box center [1118, 164] width 94 height 12
type input "reachab"
click at [1110, 204] on span "Reachable for Web Push" at bounding box center [1114, 201] width 78 height 7
type input "Reachable for Web Push"
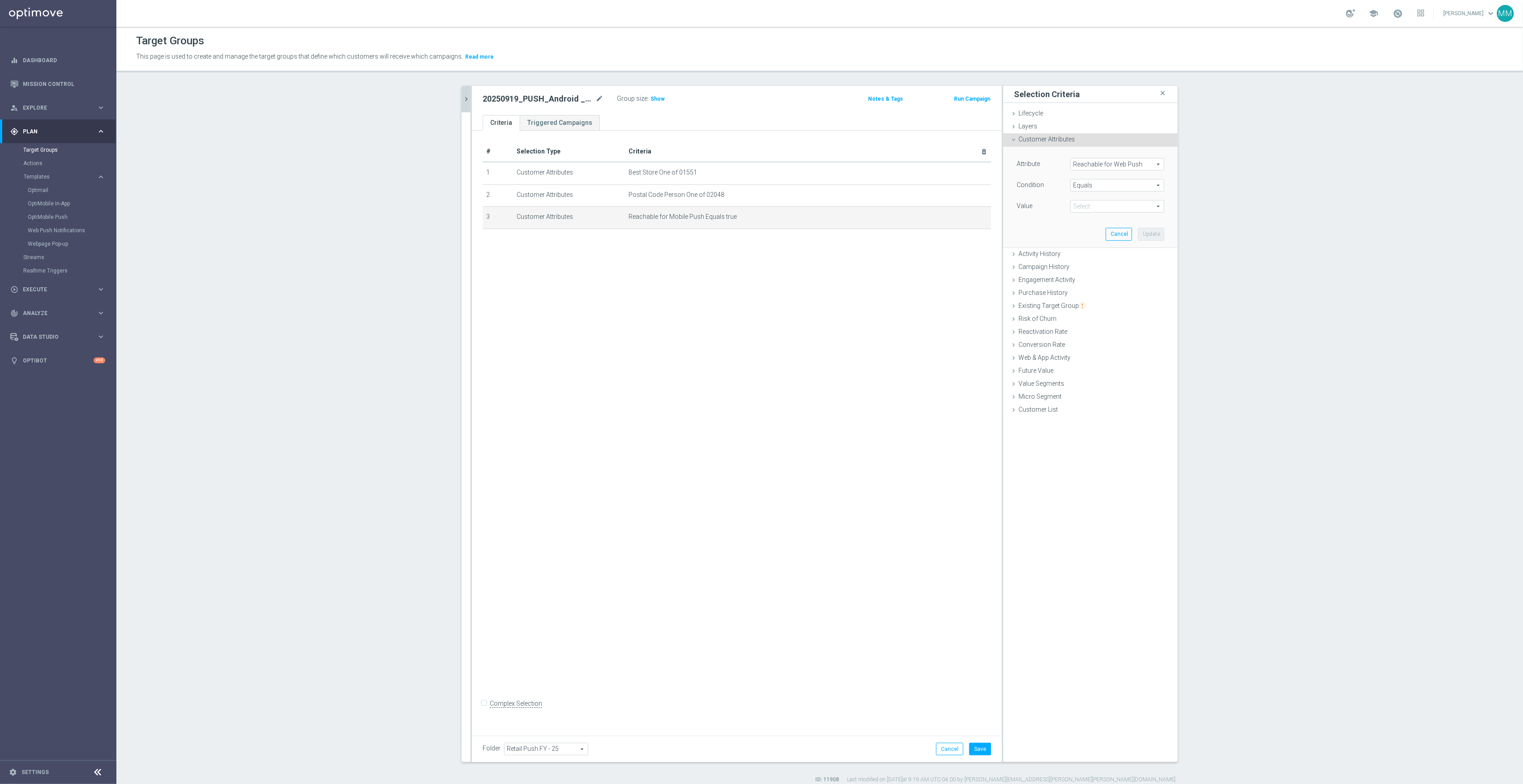
click at [1110, 210] on span "true" at bounding box center [1118, 206] width 93 height 12
click at [1116, 233] on span "true" at bounding box center [1117, 231] width 85 height 7
type input "true"
click at [1148, 233] on button "Update" at bounding box center [1152, 234] width 26 height 12
click at [981, 743] on button "Save" at bounding box center [981, 749] width 22 height 12
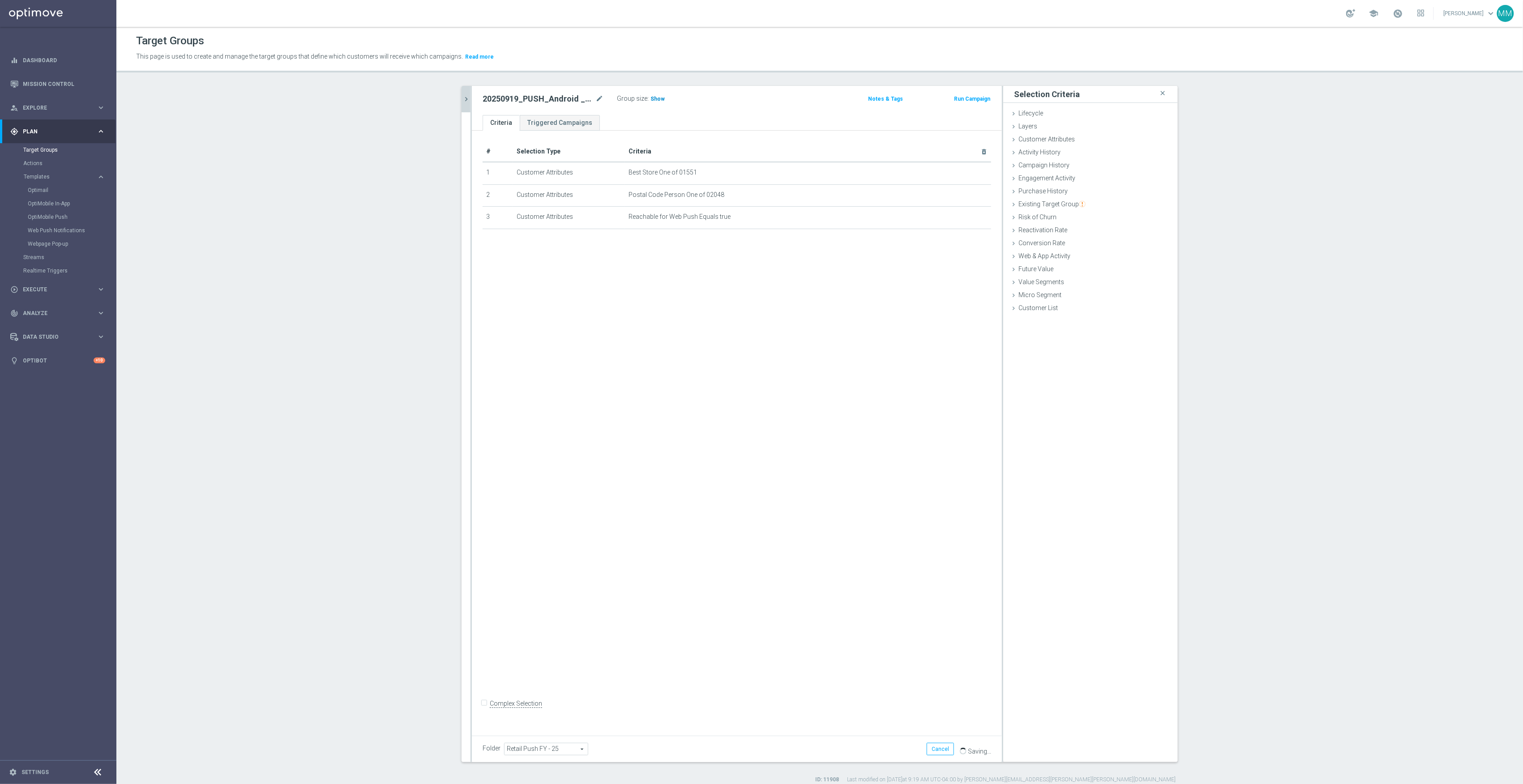
click at [654, 96] on span "Show" at bounding box center [658, 99] width 14 height 6
click at [462, 103] on icon "chevron_right" at bounding box center [466, 99] width 9 height 9
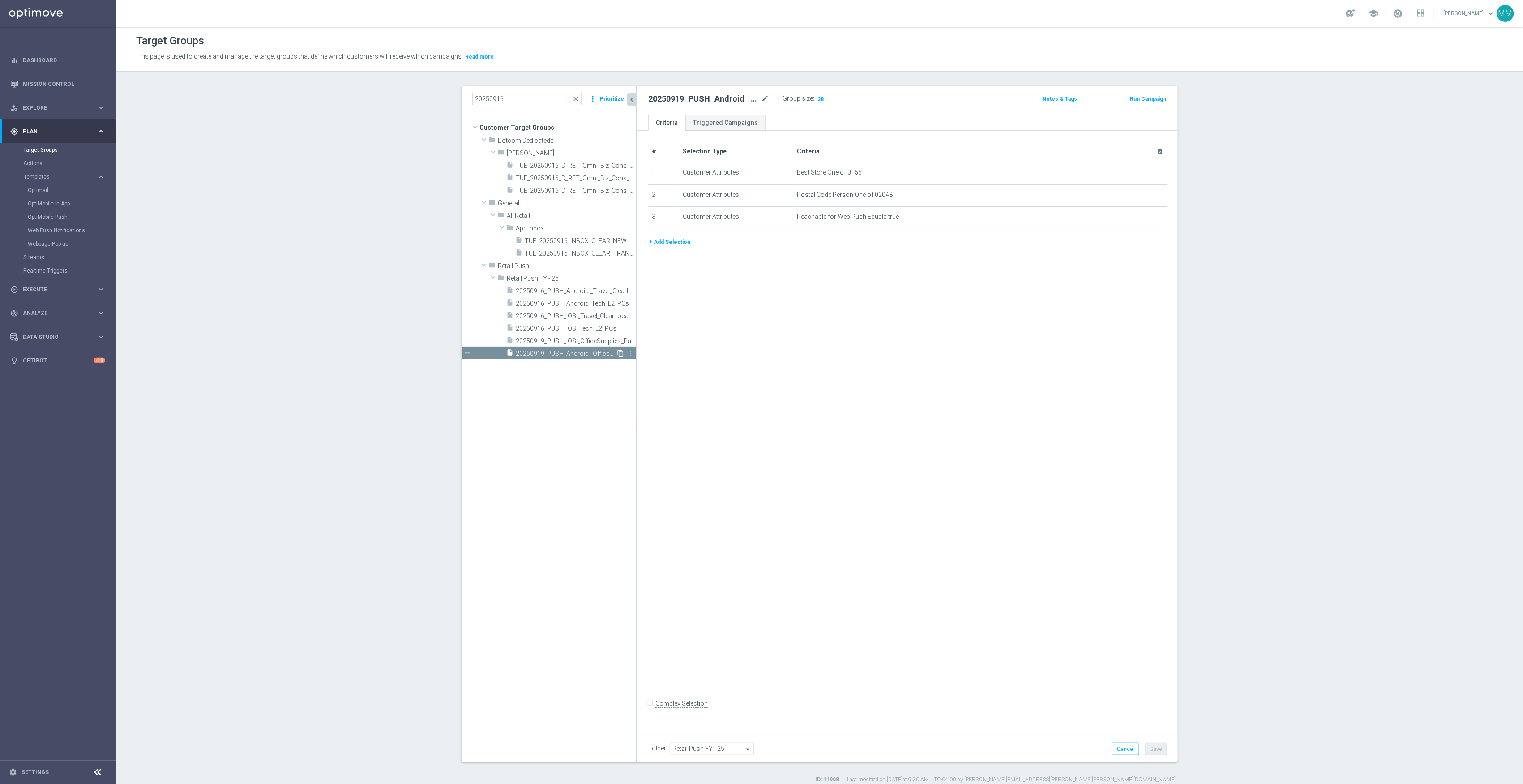
click at [617, 355] on icon "content_copy" at bounding box center [620, 353] width 7 height 7
click at [1135, 198] on icon "mode_edit" at bounding box center [1138, 194] width 7 height 7
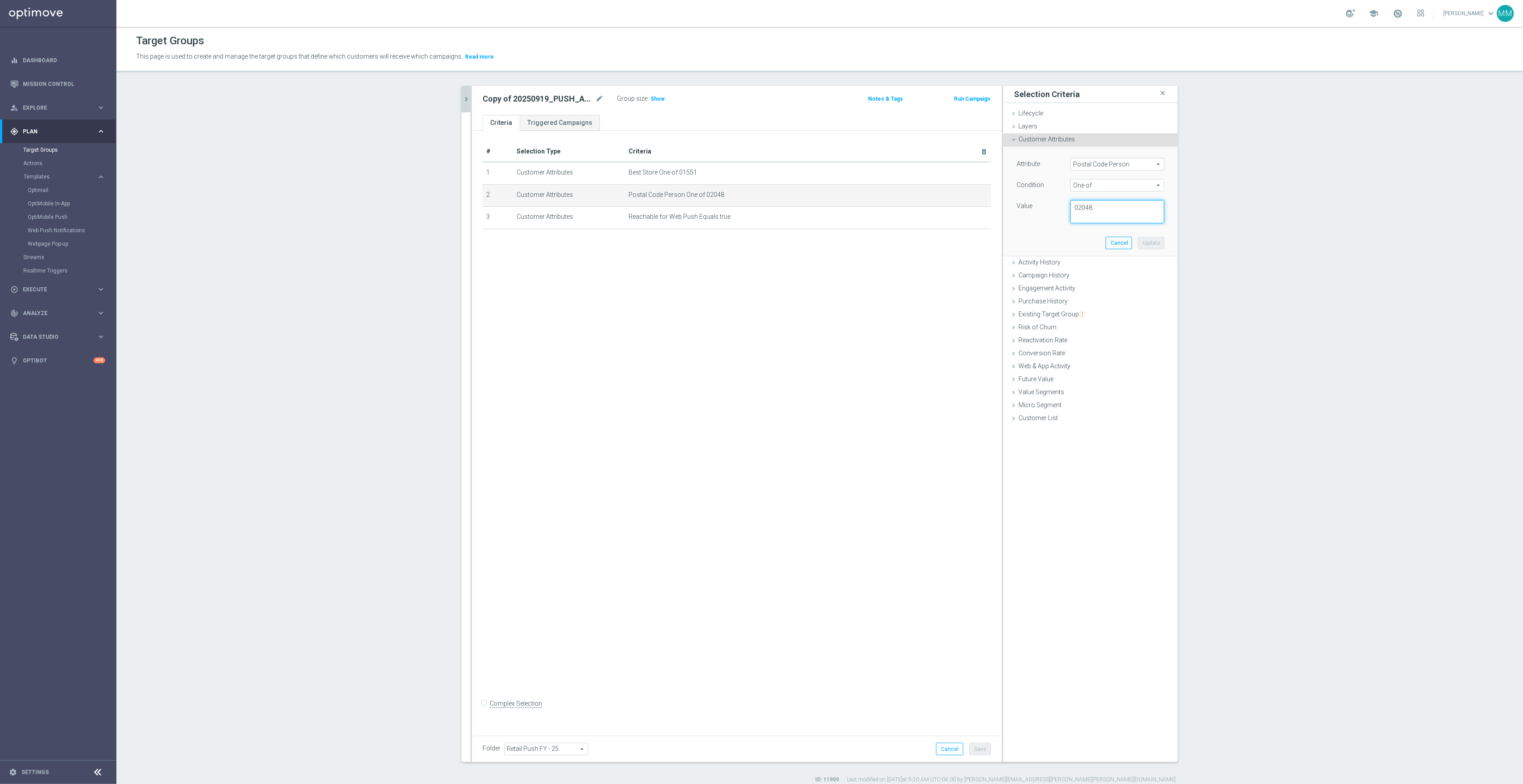
drag, startPoint x: 1114, startPoint y: 215, endPoint x: 1062, endPoint y: 203, distance: 53.4
click at [1064, 203] on div "02048" at bounding box center [1118, 212] width 107 height 23
drag, startPoint x: 780, startPoint y: 168, endPoint x: 798, endPoint y: 171, distance: 18.2
click at [780, 169] on span "Best Store One of 01551" at bounding box center [794, 173] width 331 height 8
drag, startPoint x: 1132, startPoint y: 218, endPoint x: 1021, endPoint y: 217, distance: 111.0
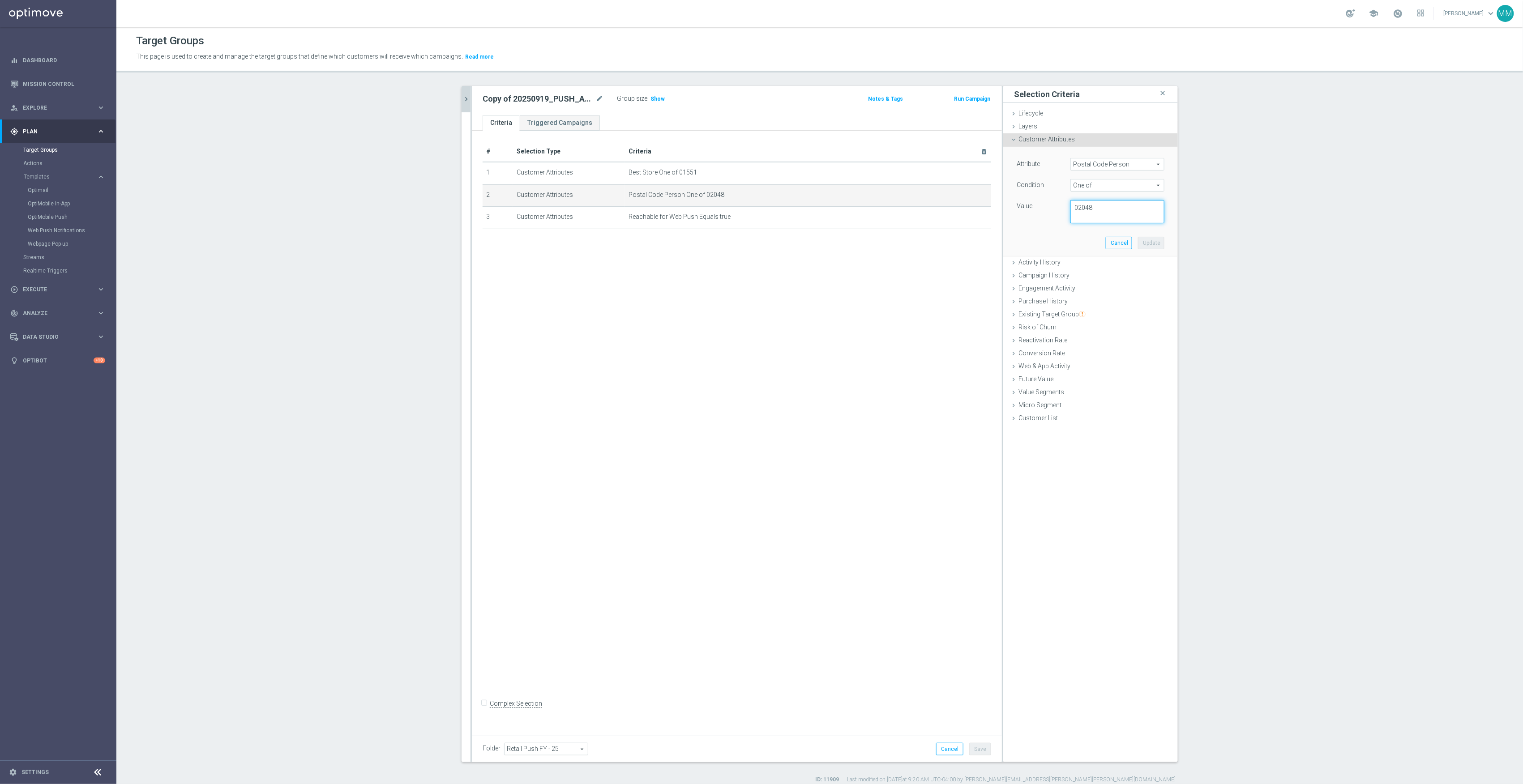
click at [1023, 217] on div "Value 02048" at bounding box center [1090, 212] width 161 height 23
click at [1104, 208] on textarea "02048" at bounding box center [1118, 212] width 94 height 23
type textarea "02703"
click at [1146, 236] on div "Attribute Postal Code Person Postal Code Person arrow_drop_down search Conditio…" at bounding box center [1090, 201] width 161 height 109
click at [1152, 242] on button "Update" at bounding box center [1152, 243] width 26 height 12
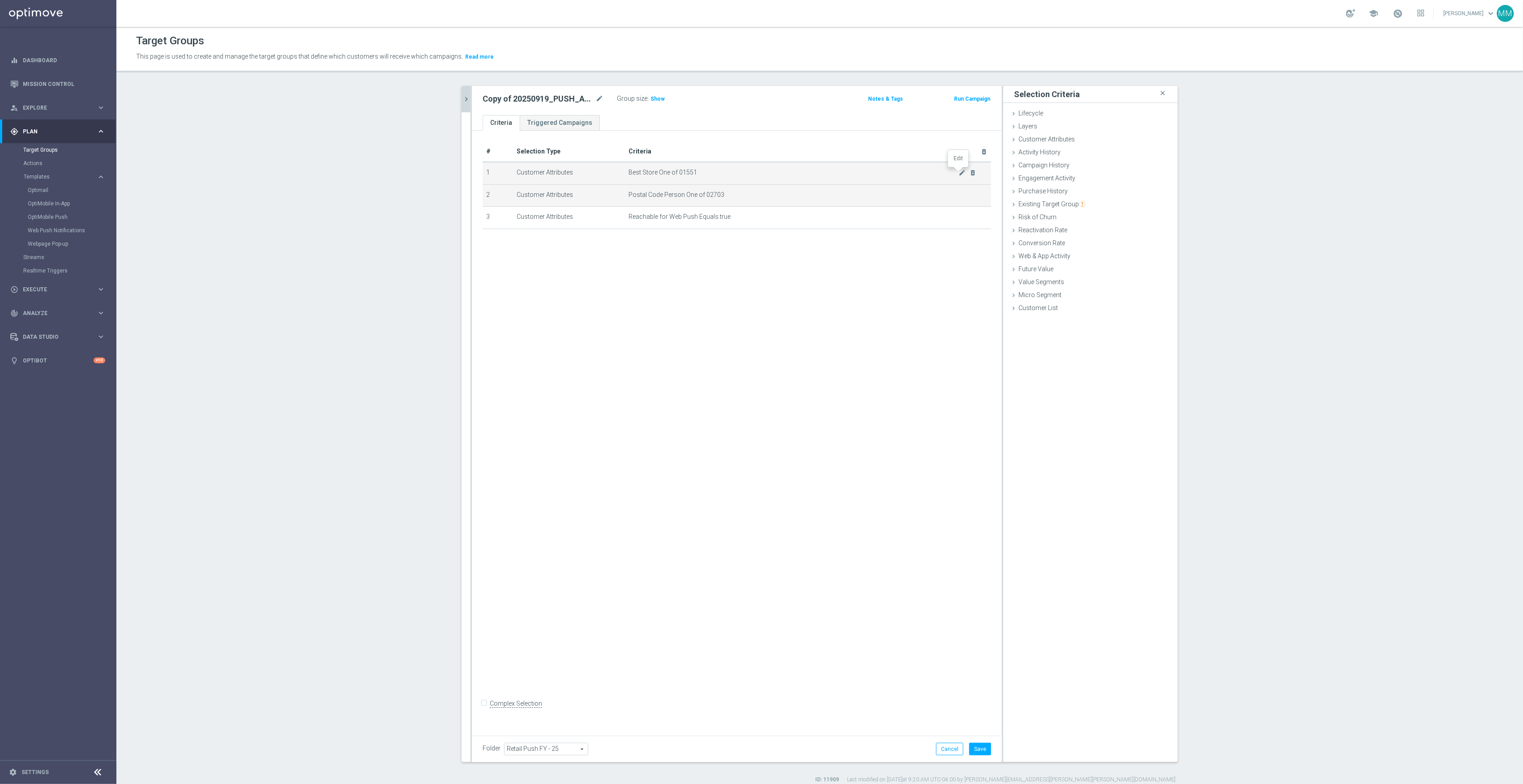
click at [959, 173] on icon "mode_edit" at bounding box center [962, 172] width 7 height 7
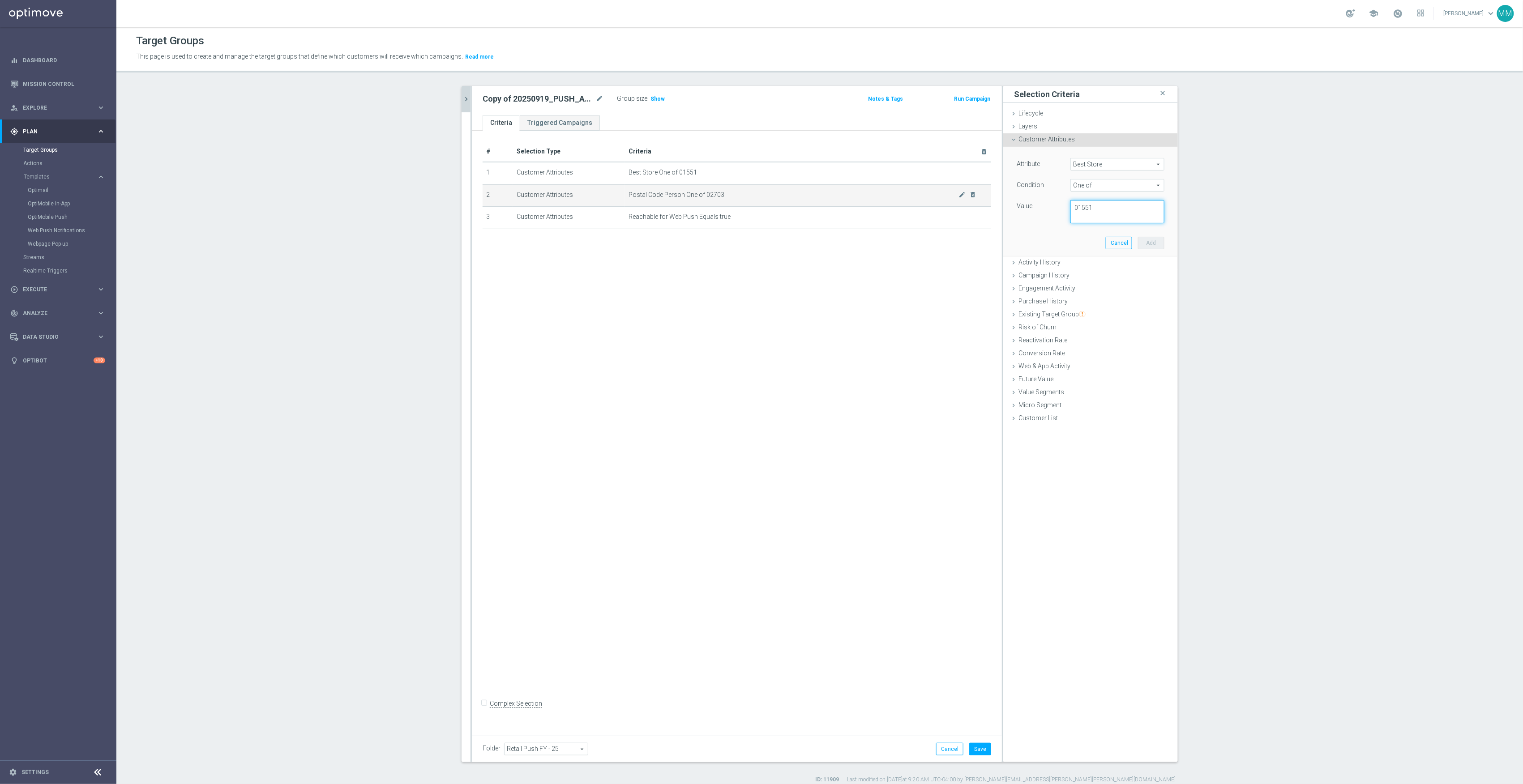
drag, startPoint x: 1097, startPoint y: 203, endPoint x: 939, endPoint y: 204, distance: 158.0
click at [966, 205] on as-split "20250916 close more_vert Prioritize Customer Target Groups library_add create_n…" at bounding box center [819, 423] width 717 height 676
type textarea "00341"
click at [1058, 233] on div "Attribute Best Store Best Store arrow_drop_down search Condition One of One of …" at bounding box center [1090, 201] width 161 height 109
click at [1098, 162] on span at bounding box center [1118, 164] width 93 height 12
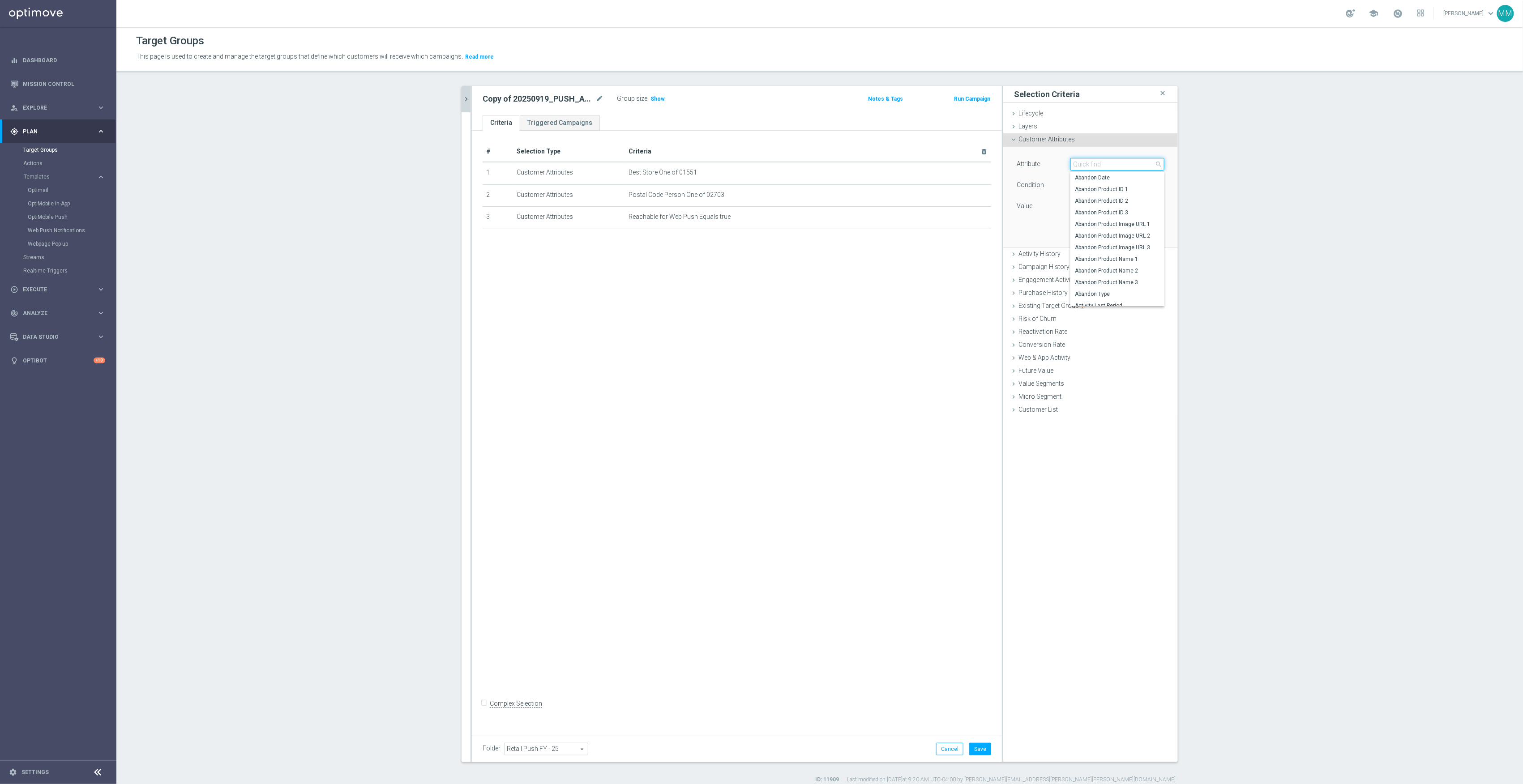
click at [1098, 162] on input "search" at bounding box center [1118, 164] width 94 height 12
type input "best"
click at [1113, 233] on span "Best Store" at bounding box center [1117, 236] width 85 height 7
type input "Best Store"
click at [1095, 186] on span "Equals" at bounding box center [1118, 185] width 93 height 12
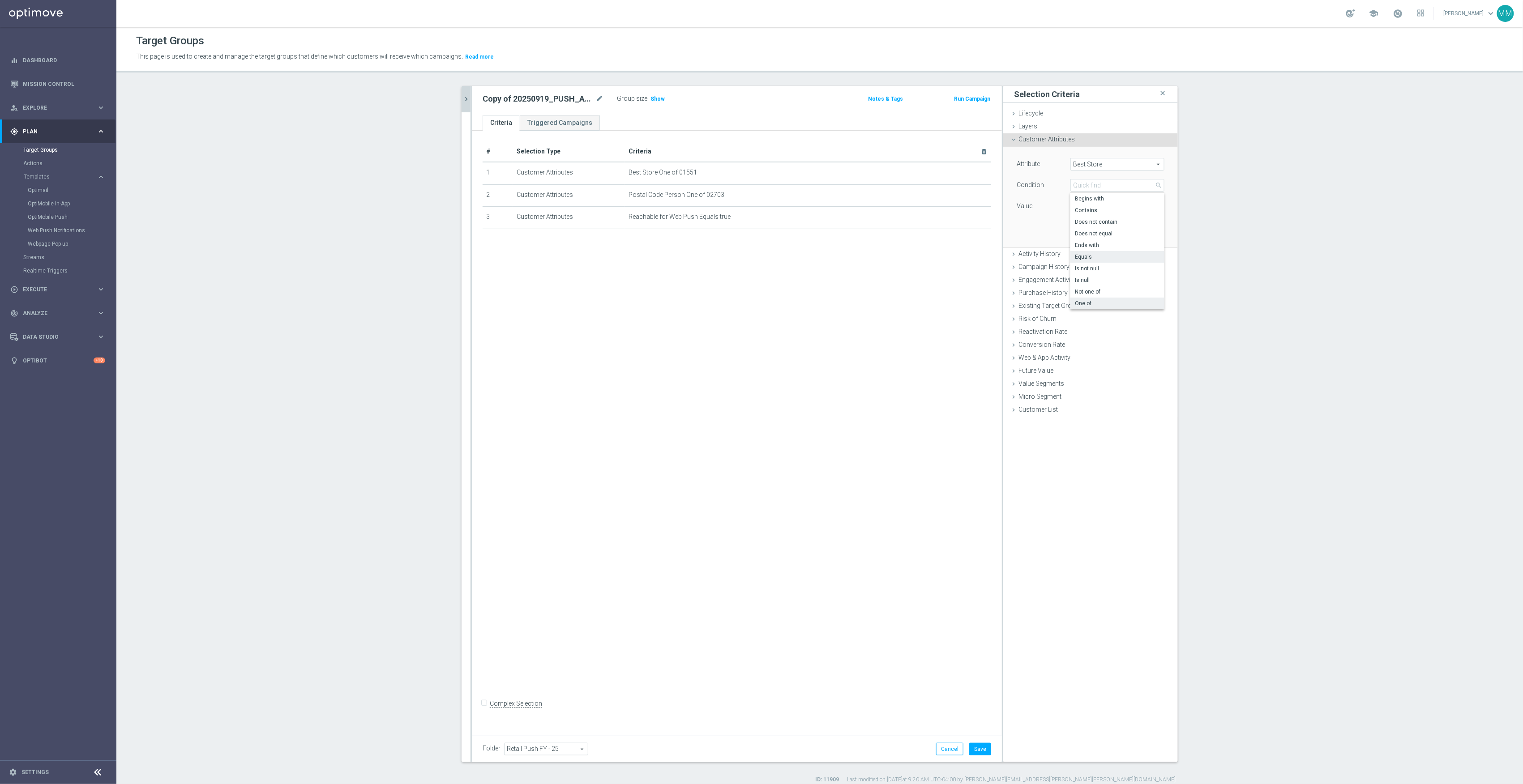
click at [1091, 302] on span "One of" at bounding box center [1117, 303] width 85 height 7
type input "One of"
click at [1091, 219] on textarea at bounding box center [1118, 212] width 94 height 23
type textarea "000341"
click at [1141, 239] on button "Add" at bounding box center [1152, 243] width 26 height 12
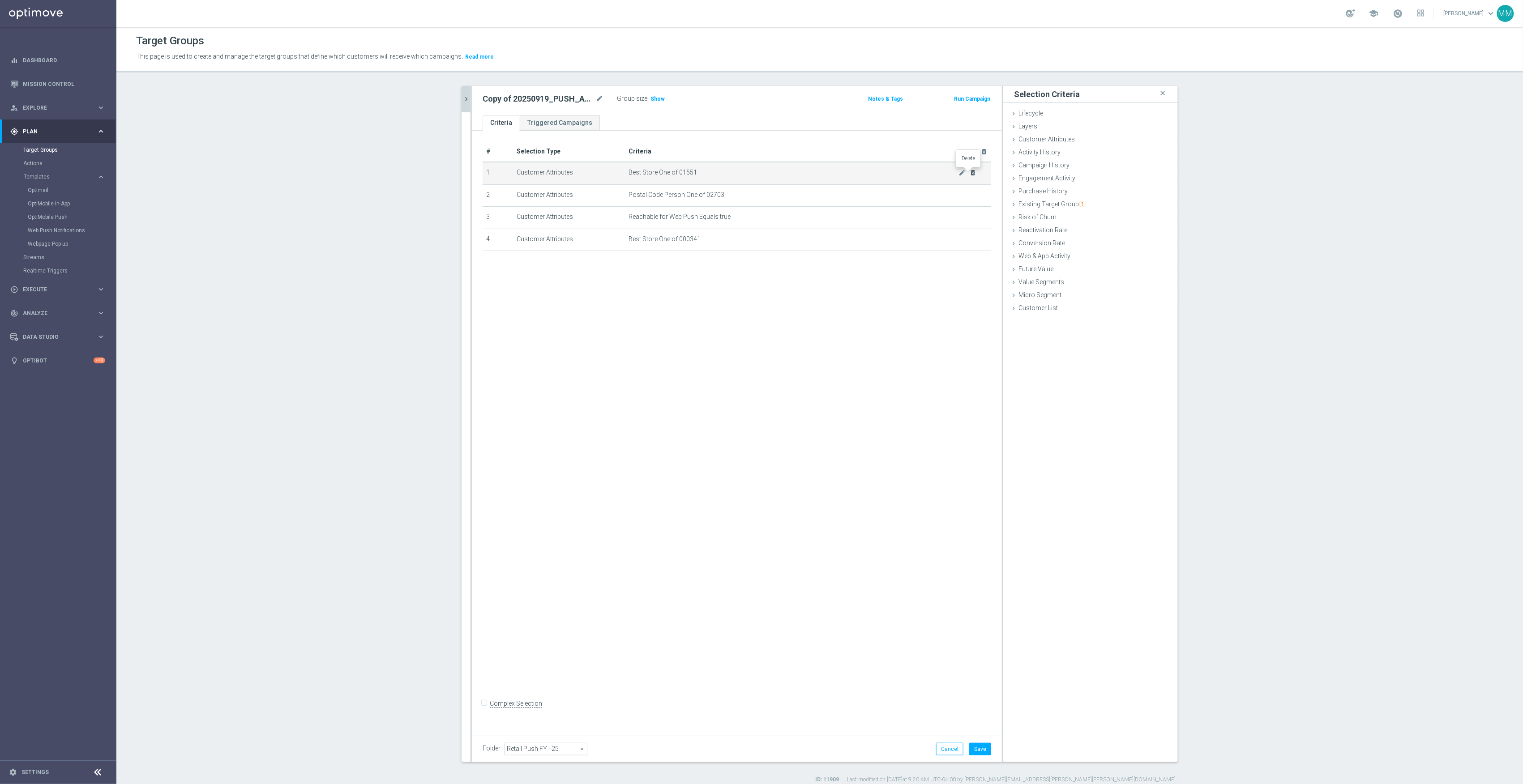
click at [970, 173] on icon "delete_forever" at bounding box center [973, 172] width 7 height 7
click at [907, 409] on div "# Selection Type Criteria delete_forever 1 Customer Attributes Postal Code Pers…" at bounding box center [736, 430] width 530 height 599
click at [978, 749] on button "Save" at bounding box center [981, 749] width 22 height 12
click at [655, 99] on span "Show" at bounding box center [658, 99] width 14 height 6
click at [595, 99] on icon "mode_edit" at bounding box center [599, 99] width 8 height 11
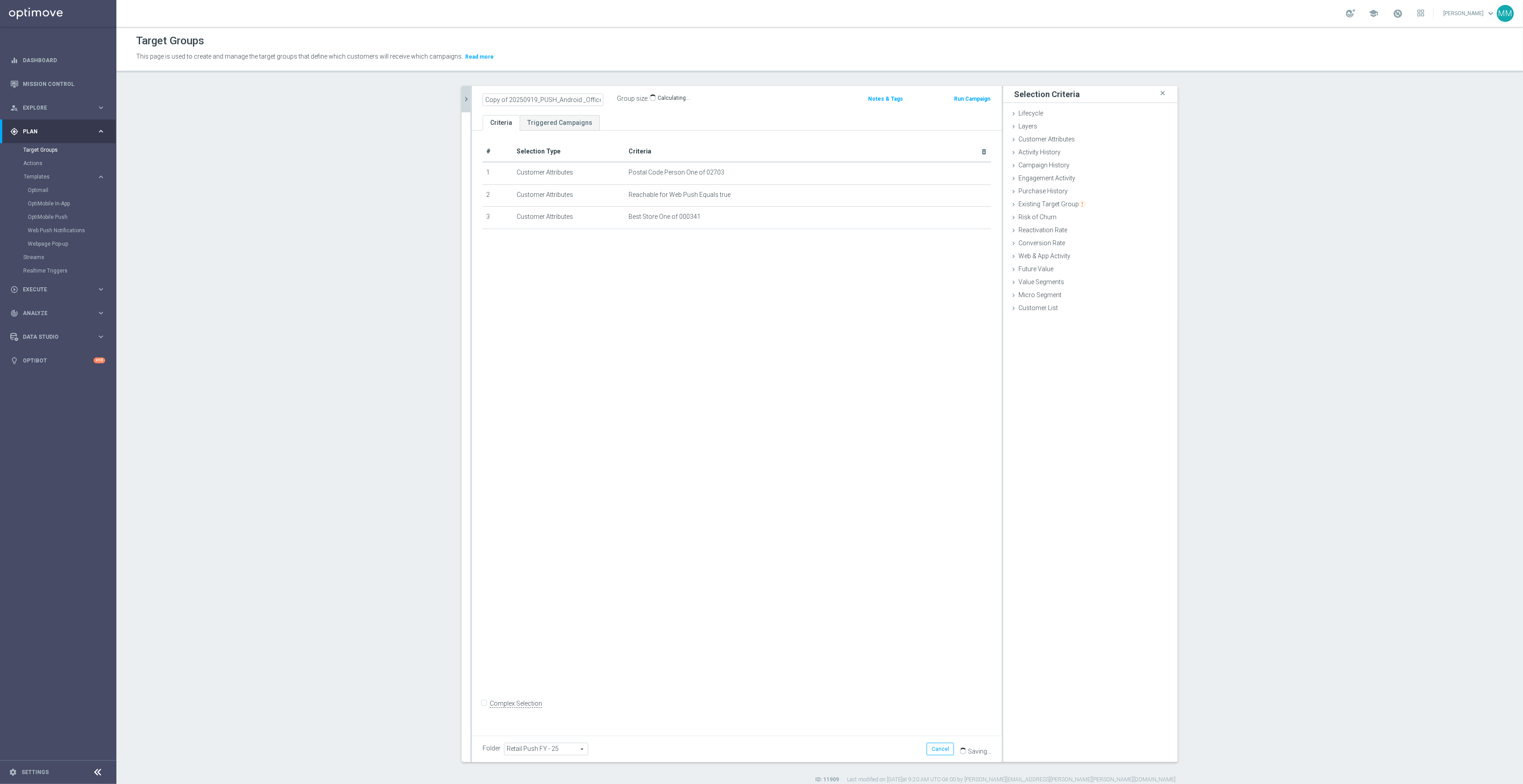
scroll to position [0, 79]
click at [596, 100] on icon "mode_edit" at bounding box center [599, 99] width 8 height 11
drag, startPoint x: 548, startPoint y: 88, endPoint x: 556, endPoint y: 103, distance: 17.0
click at [549, 90] on div "Group size : 0 Notes & Tags Run Campaign" at bounding box center [736, 100] width 530 height 29
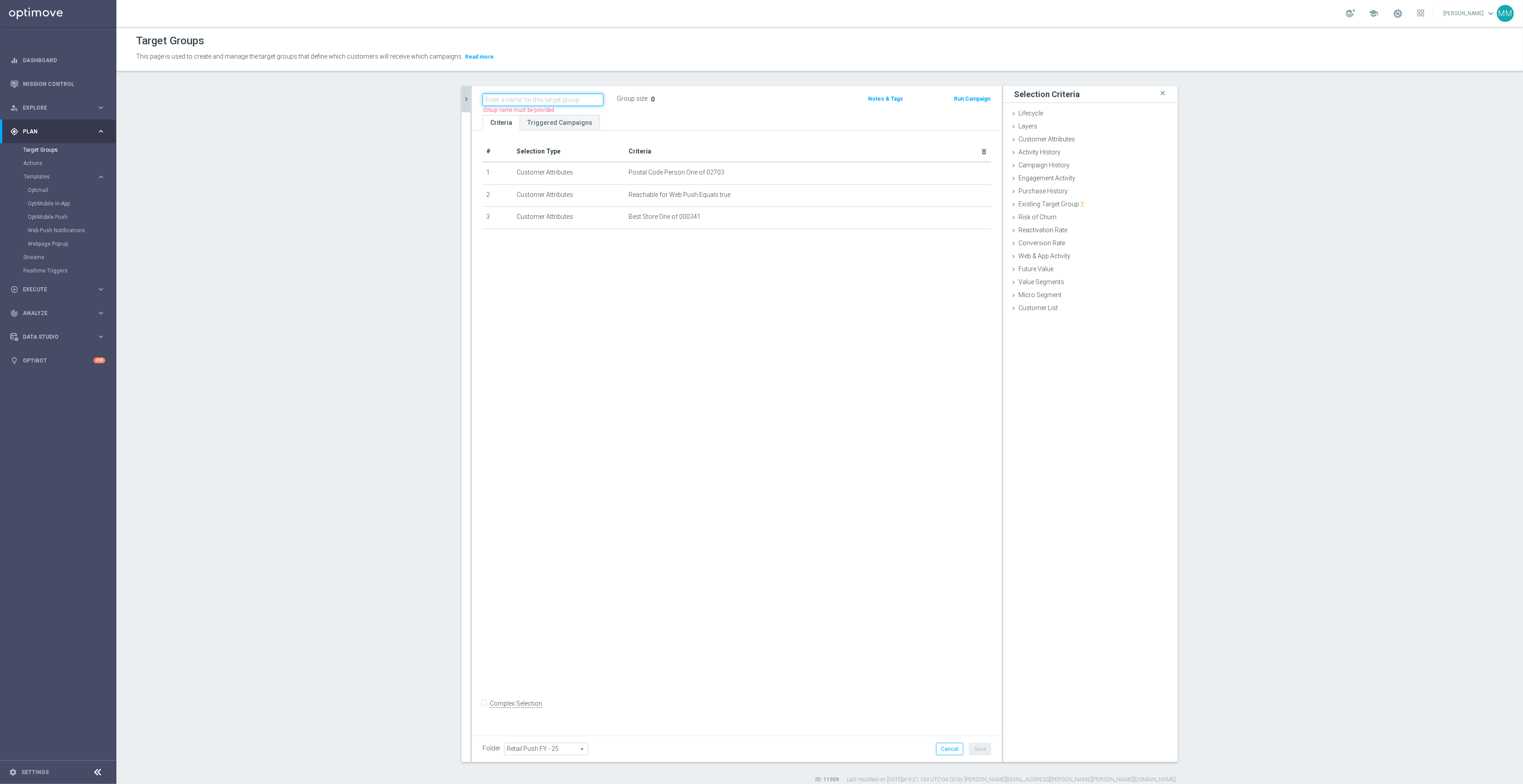
click at [556, 103] on input "text" at bounding box center [542, 100] width 121 height 12
paste input "20250919_PUSH_Android_OfficeSupplies_PartyCity_Attleboro"
type input "20250919_PUSH_Android_OfficeSupplies_PartyCity_Attleboro"
click at [878, 346] on div "# Selection Type Criteria delete_forever 1 Customer Attributes Postal Code Pers…" at bounding box center [736, 430] width 530 height 599
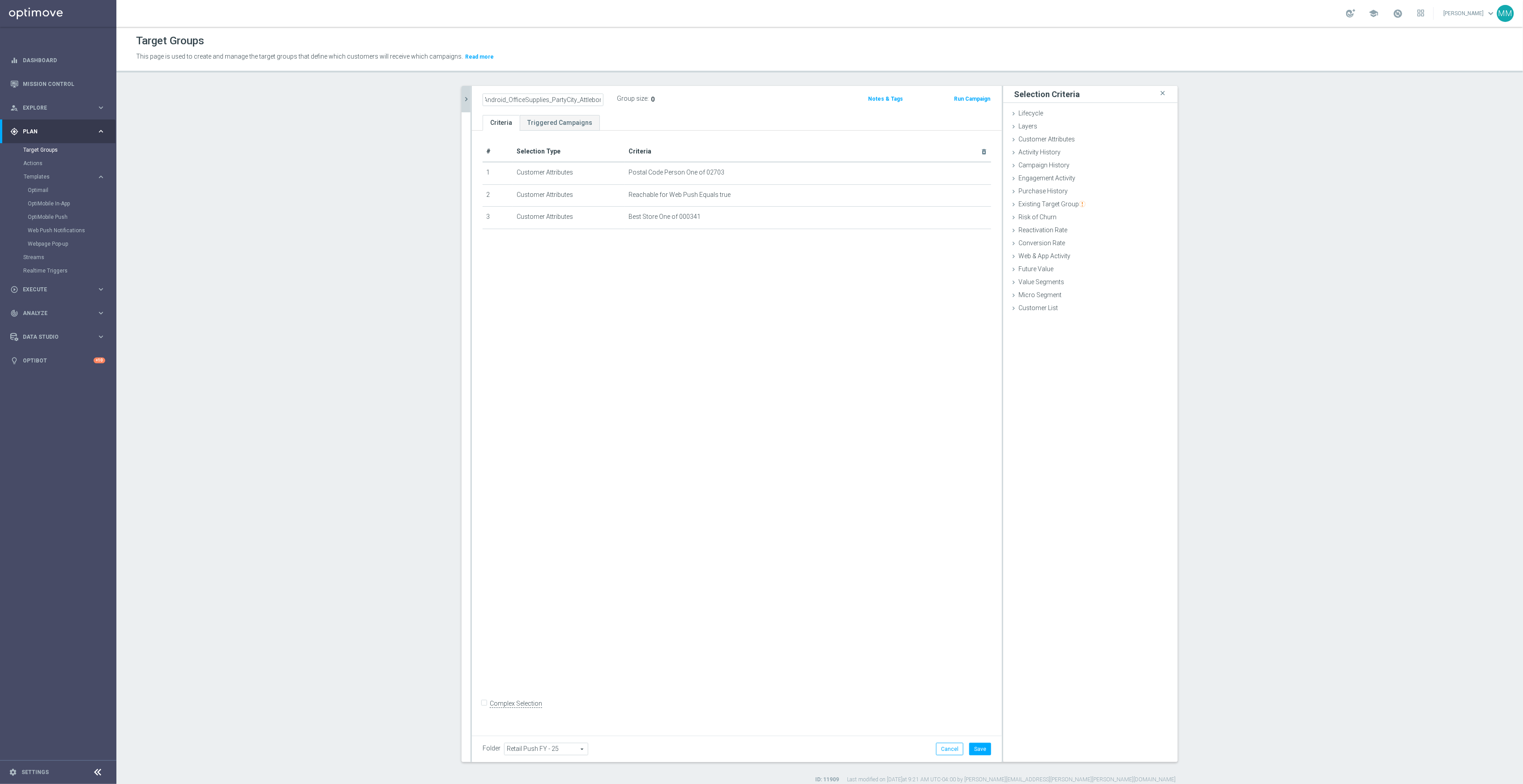
scroll to position [0, 0]
click at [977, 747] on button "Save" at bounding box center [981, 749] width 22 height 12
click at [465, 102] on icon "chevron_right" at bounding box center [466, 99] width 9 height 9
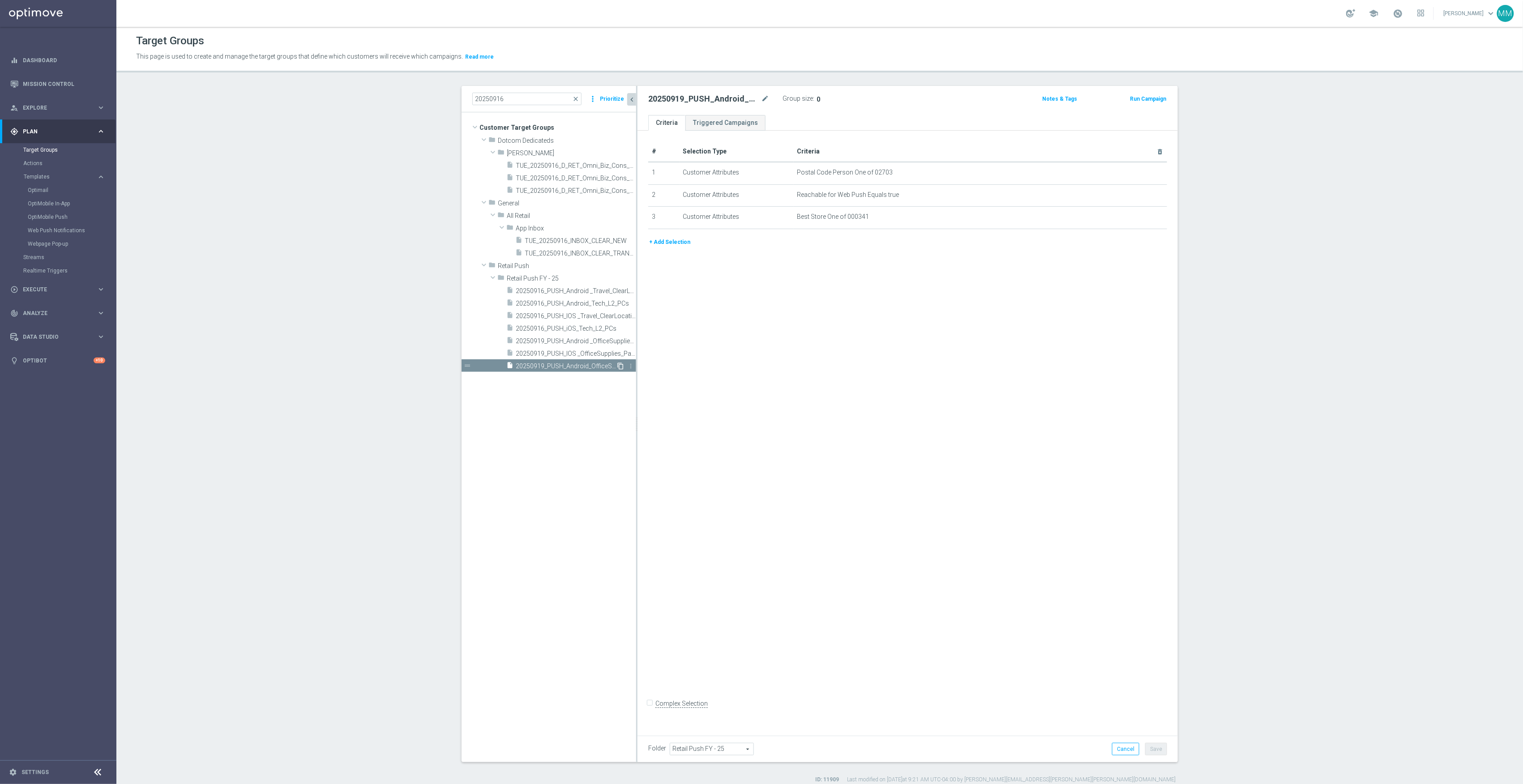
click at [617, 366] on icon "content_copy" at bounding box center [620, 366] width 7 height 7
click at [761, 100] on icon "mode_edit" at bounding box center [765, 99] width 8 height 11
click at [665, 100] on input "Copy of 20250919_PUSH_Android_OfficeSupplies_PartyCity_Attleboro" at bounding box center [708, 100] width 121 height 12
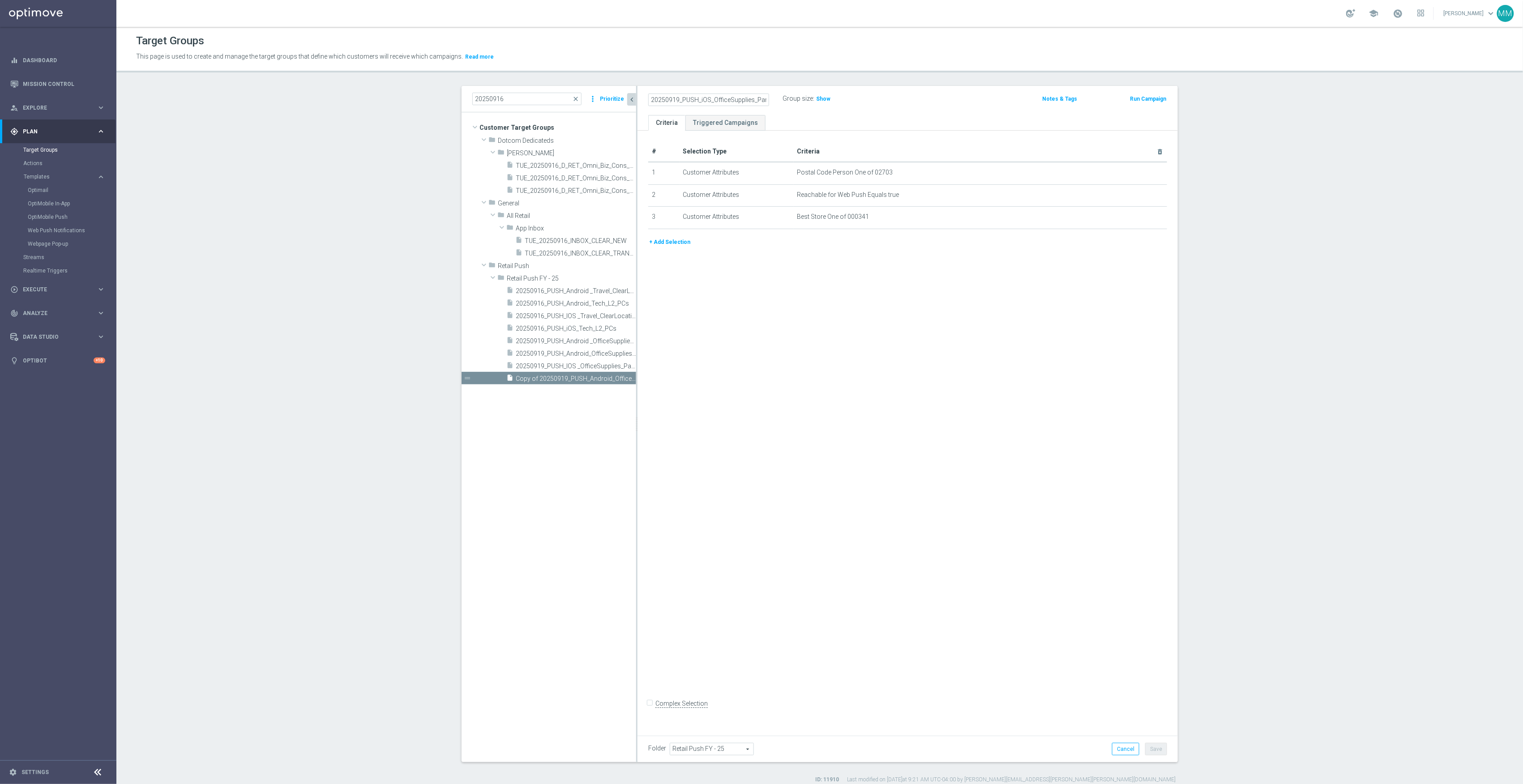
type input "20250919_PUSH_iOS_OfficeSupplies_PartyCity_Attleboro"
click at [1068, 545] on div "# Selection Type Criteria delete_forever 1 Customer Attributes Postal Code Pers…" at bounding box center [907, 430] width 540 height 599
click at [1160, 758] on div "Folder Retail Push FY - 25 Retail Push FY - 25 arrow_drop_down search Cancel Sa…" at bounding box center [907, 749] width 540 height 26
click at [1157, 747] on button "Save" at bounding box center [1156, 749] width 22 height 12
click at [1135, 197] on icon "mode_edit" at bounding box center [1138, 194] width 7 height 7
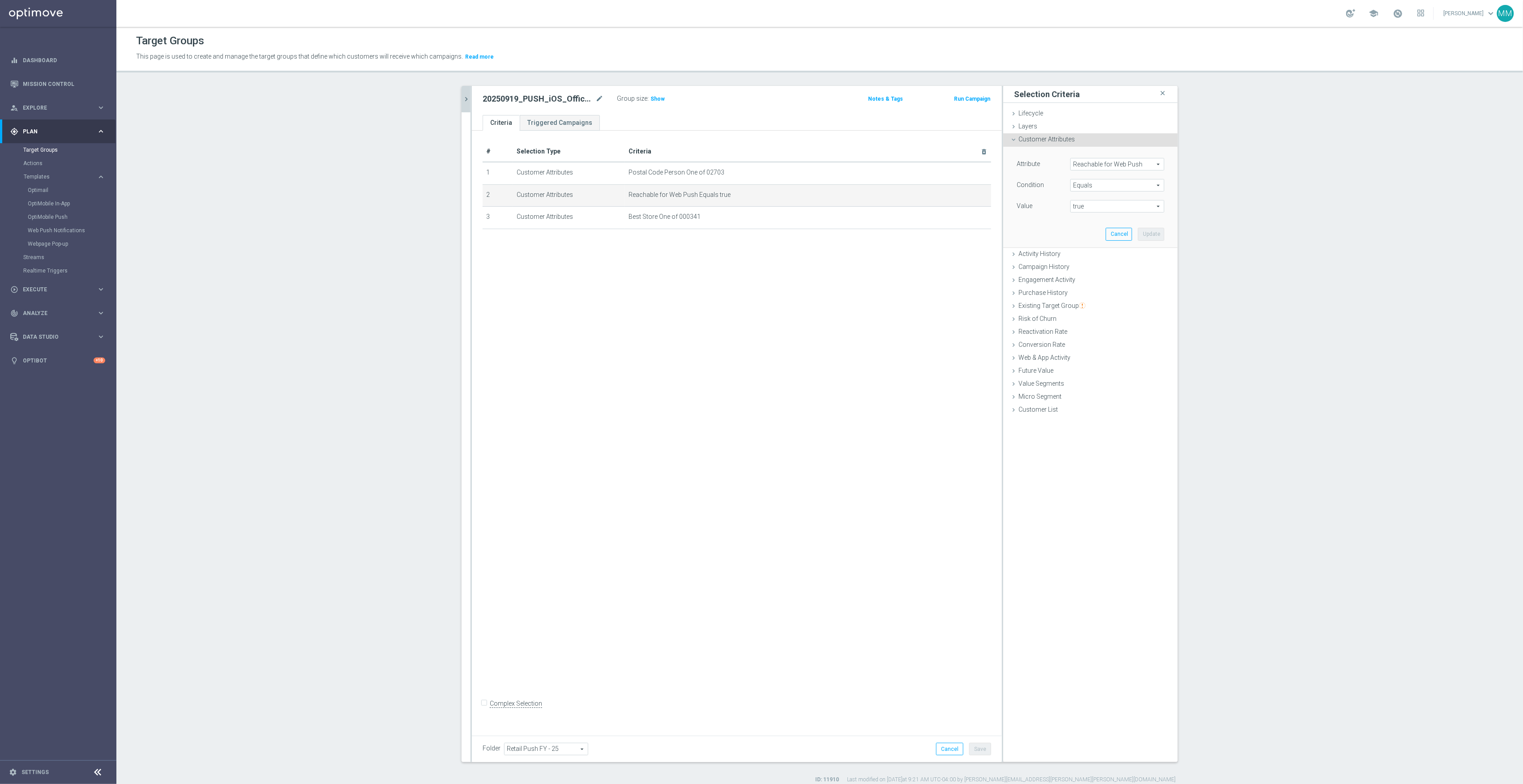
click at [1109, 164] on span "Reachable for Web Push" at bounding box center [1118, 164] width 93 height 12
click at [1113, 165] on input "search" at bounding box center [1118, 164] width 94 height 12
type input "reachable"
click at [1113, 191] on span "Reachable for Mobile Push" at bounding box center [1114, 189] width 78 height 7
type input "Reachable for Mobile Push"
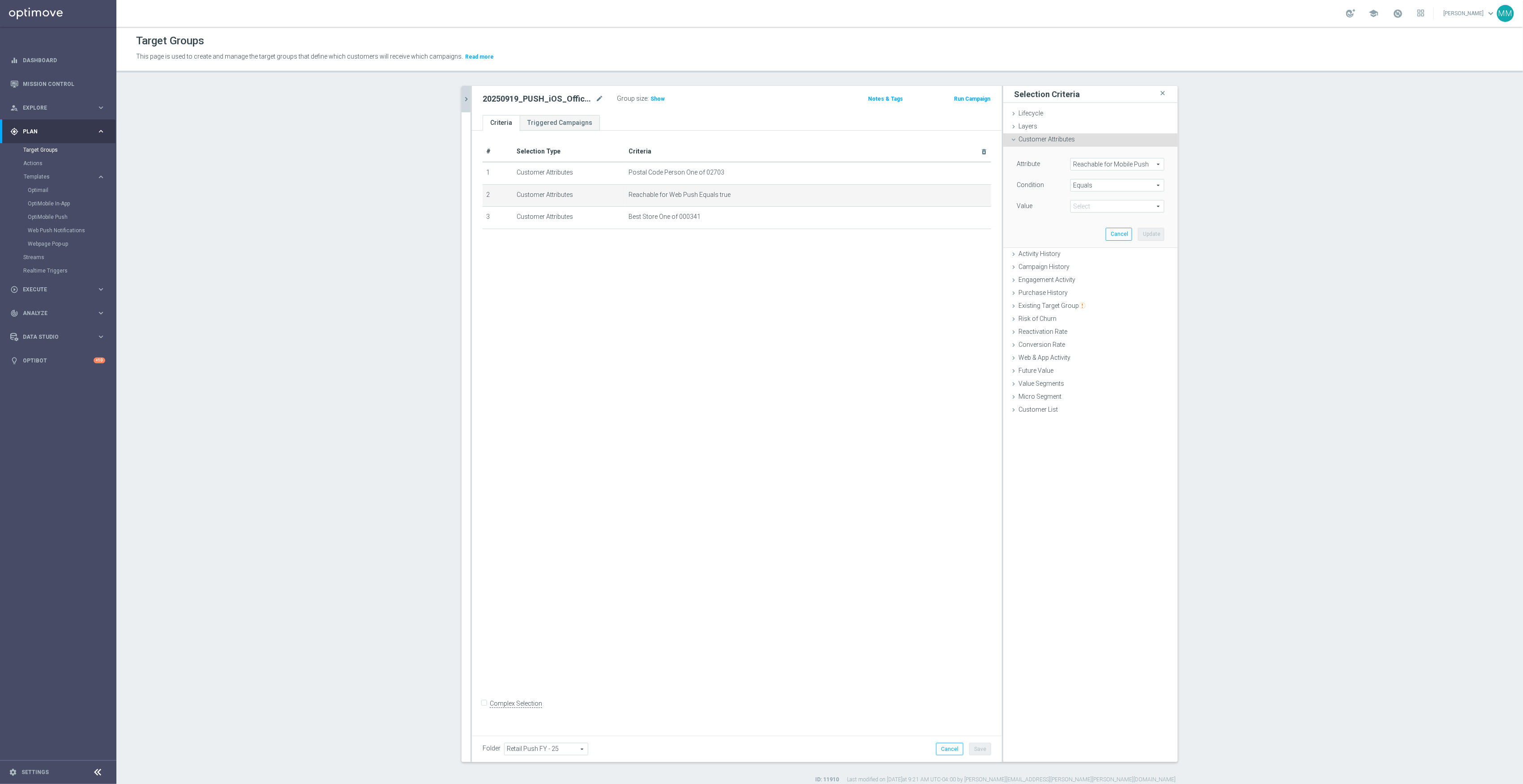
click at [1104, 205] on span "true" at bounding box center [1118, 206] width 93 height 12
click at [1095, 231] on span "true" at bounding box center [1117, 231] width 85 height 7
type input "true"
click at [1160, 231] on button "Update" at bounding box center [1152, 234] width 26 height 12
drag, startPoint x: 973, startPoint y: 749, endPoint x: 632, endPoint y: 783, distance: 342.7
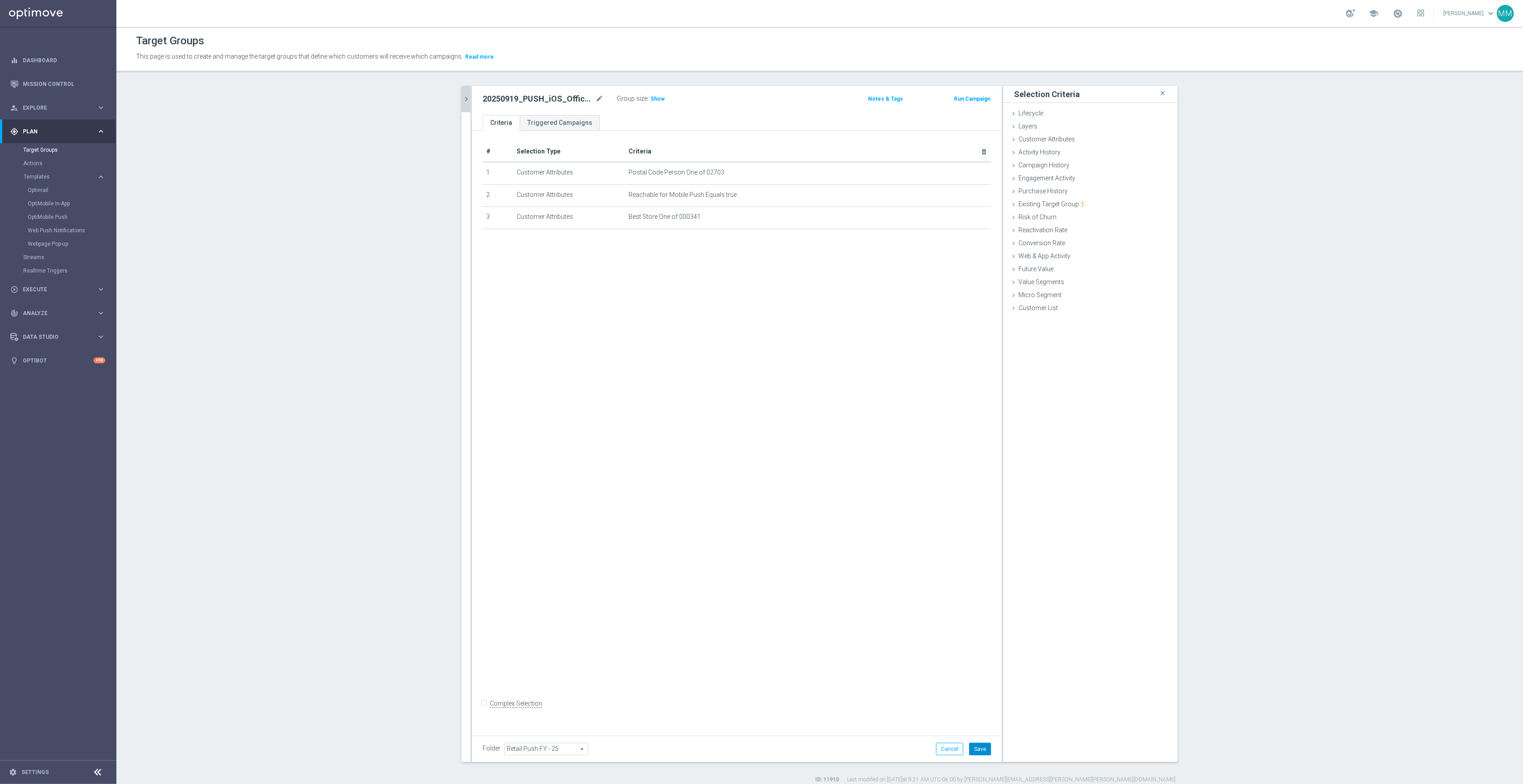
click at [971, 749] on button "Save" at bounding box center [981, 749] width 22 height 12
drag, startPoint x: 649, startPoint y: 99, endPoint x: 500, endPoint y: 106, distance: 149.2
click at [651, 99] on span "Show" at bounding box center [658, 99] width 14 height 6
click at [465, 106] on button "chevron_right" at bounding box center [466, 99] width 9 height 26
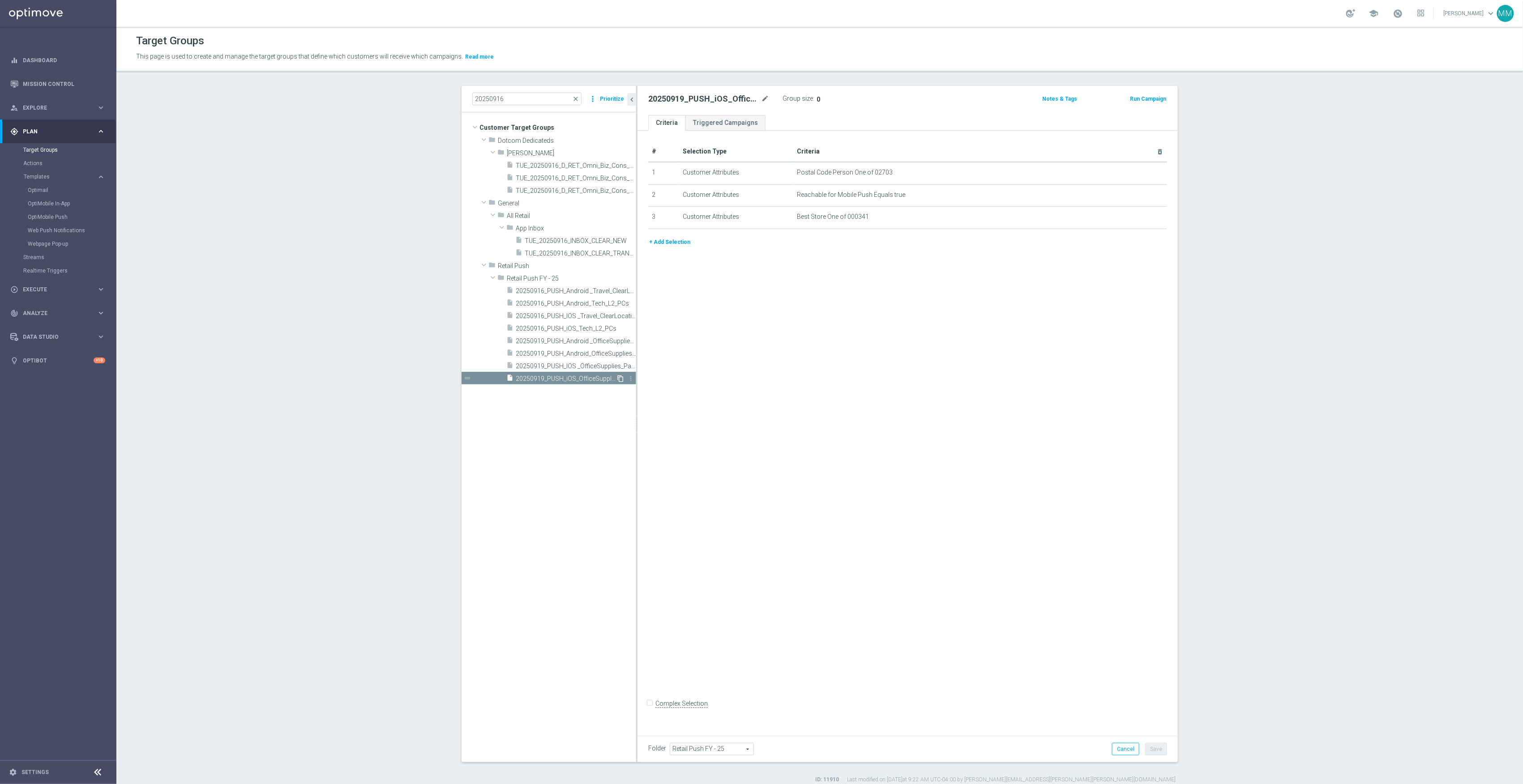
click at [618, 378] on icon "content_copy" at bounding box center [620, 378] width 7 height 7
click at [762, 97] on icon "mode_edit" at bounding box center [765, 99] width 8 height 11
click at [761, 97] on icon "mode_edit" at bounding box center [765, 99] width 8 height 11
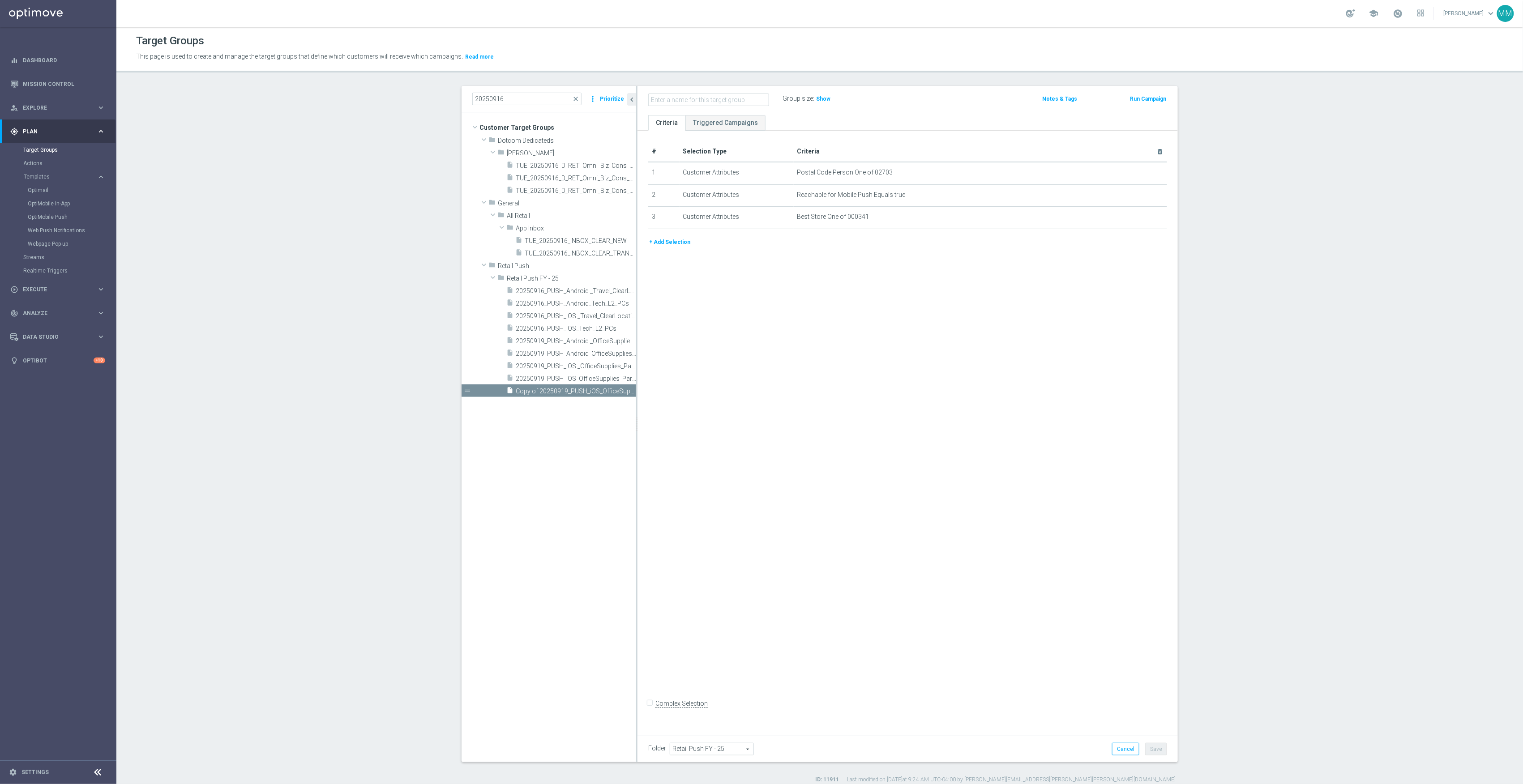
click at [733, 100] on input "text" at bounding box center [708, 100] width 121 height 12
click at [683, 103] on input "text" at bounding box center [708, 100] width 121 height 12
paste input "20250919_PUSH_IOS _OfficeSupplies_PartyCity_Providence"
type input "20250919_PUSH_IOS _OfficeSupplies_PartyCity_Providence"
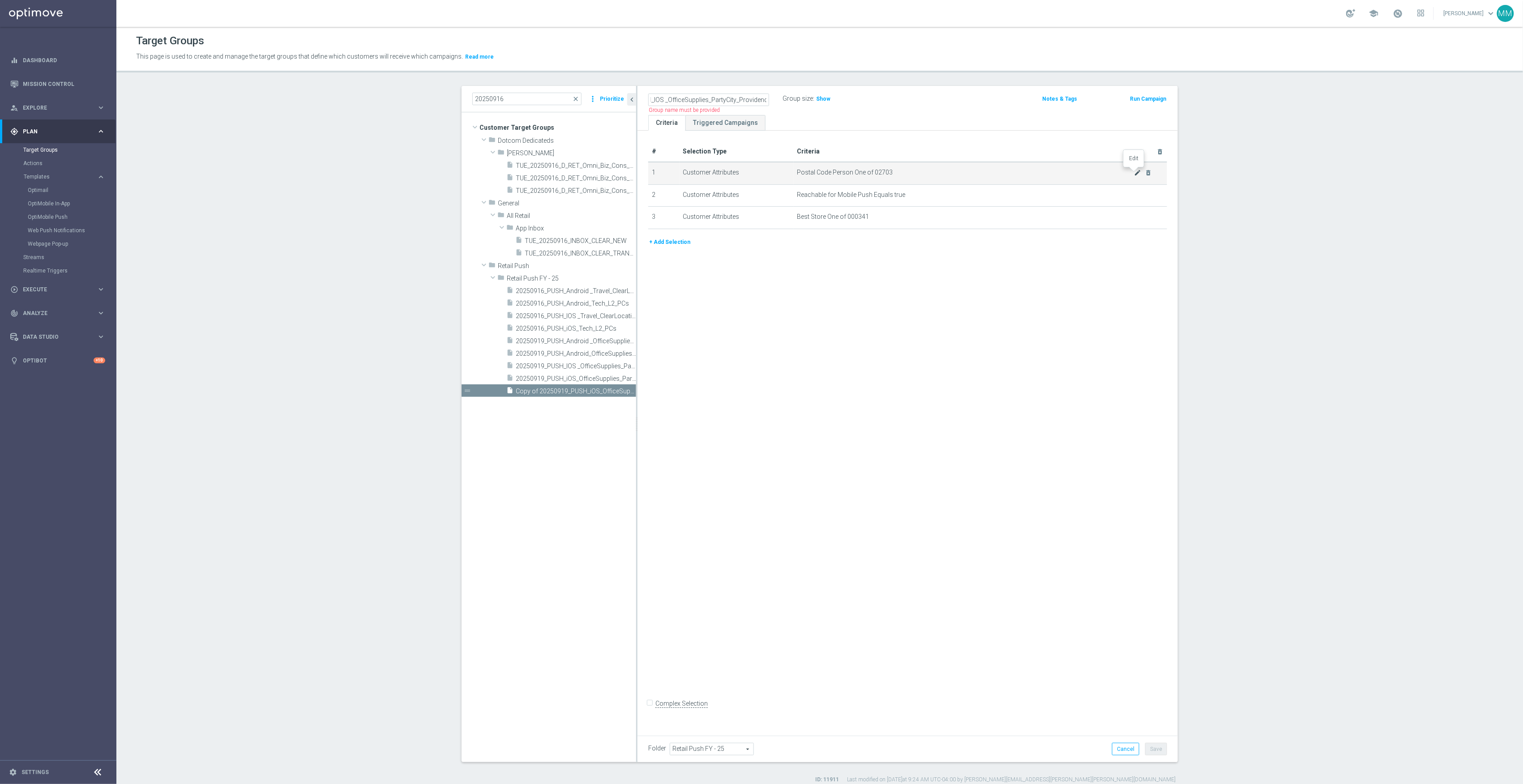
click at [1135, 174] on icon "mode_edit" at bounding box center [1138, 172] width 7 height 7
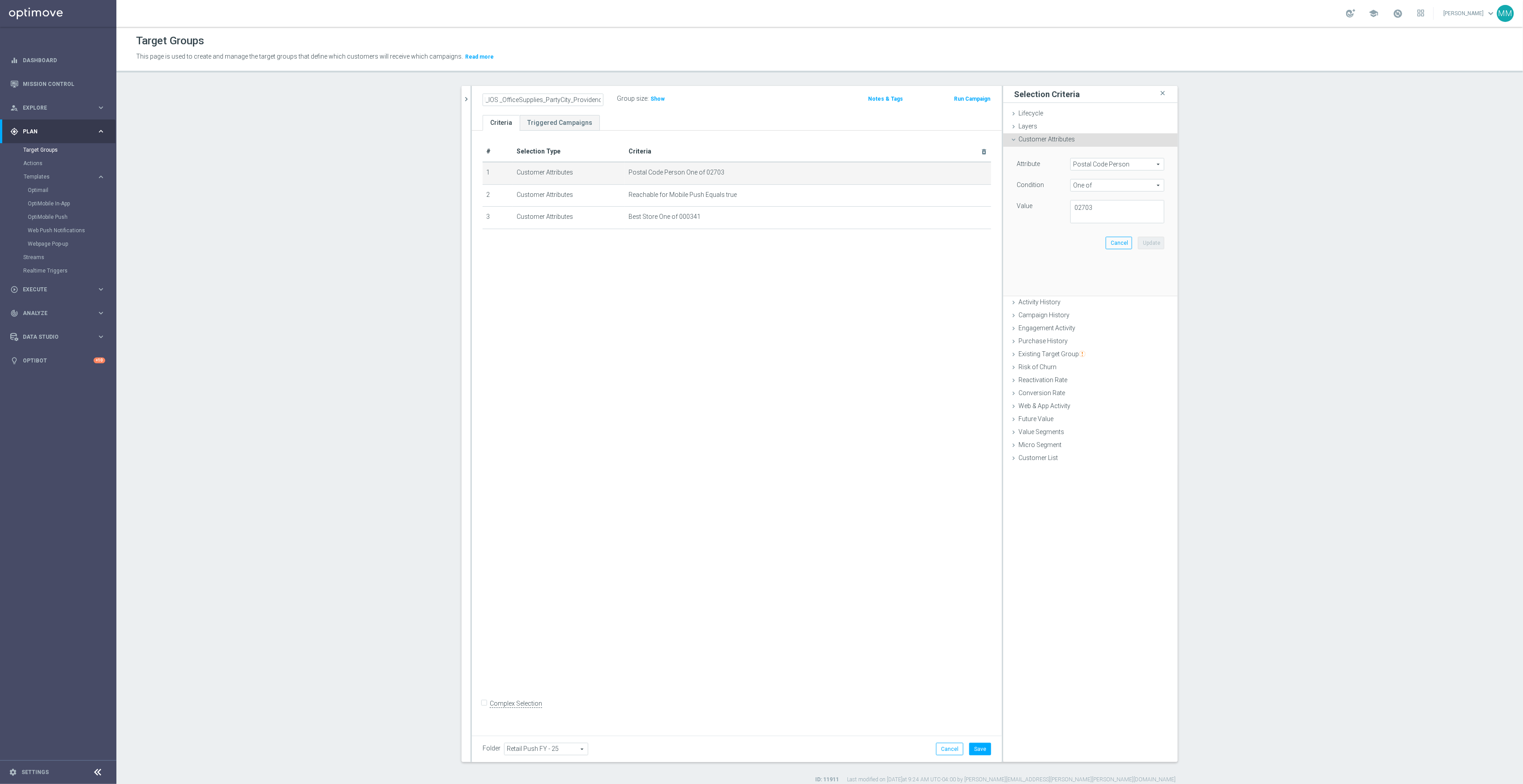
scroll to position [0, 0]
drag, startPoint x: 1090, startPoint y: 208, endPoint x: 746, endPoint y: 201, distance: 344.1
click at [763, 205] on as-split "20250916 close more_vert Prioritize Customer Target Groups library_add create_n…" at bounding box center [819, 423] width 717 height 676
type textarea "02904"
click at [1146, 246] on button "Update" at bounding box center [1152, 243] width 26 height 12
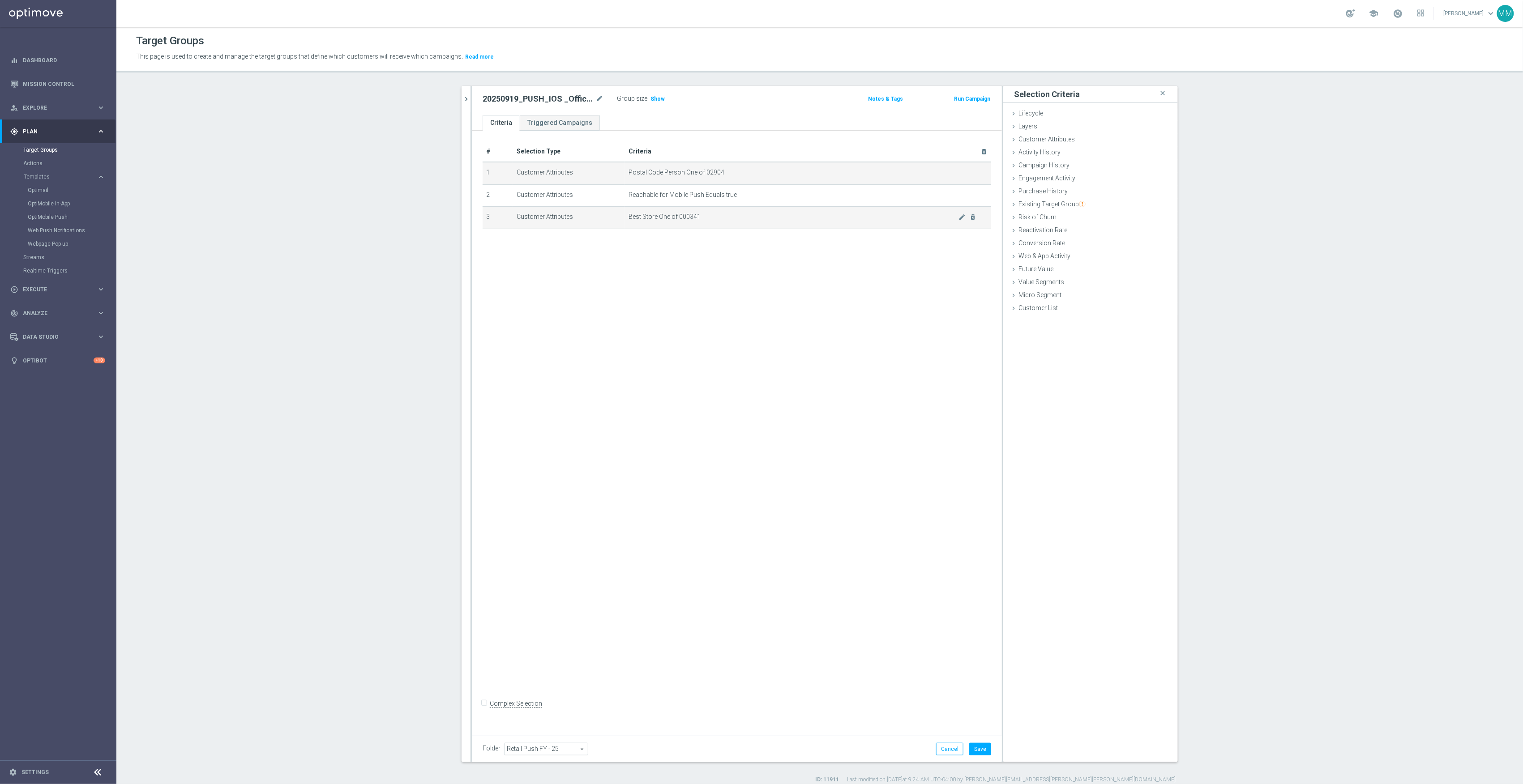
drag, startPoint x: 709, startPoint y: 217, endPoint x: 901, endPoint y: 221, distance: 192.0
click at [709, 218] on span "Best Store One of 000341" at bounding box center [794, 217] width 331 height 8
click at [959, 221] on icon "mode_edit" at bounding box center [962, 216] width 7 height 7
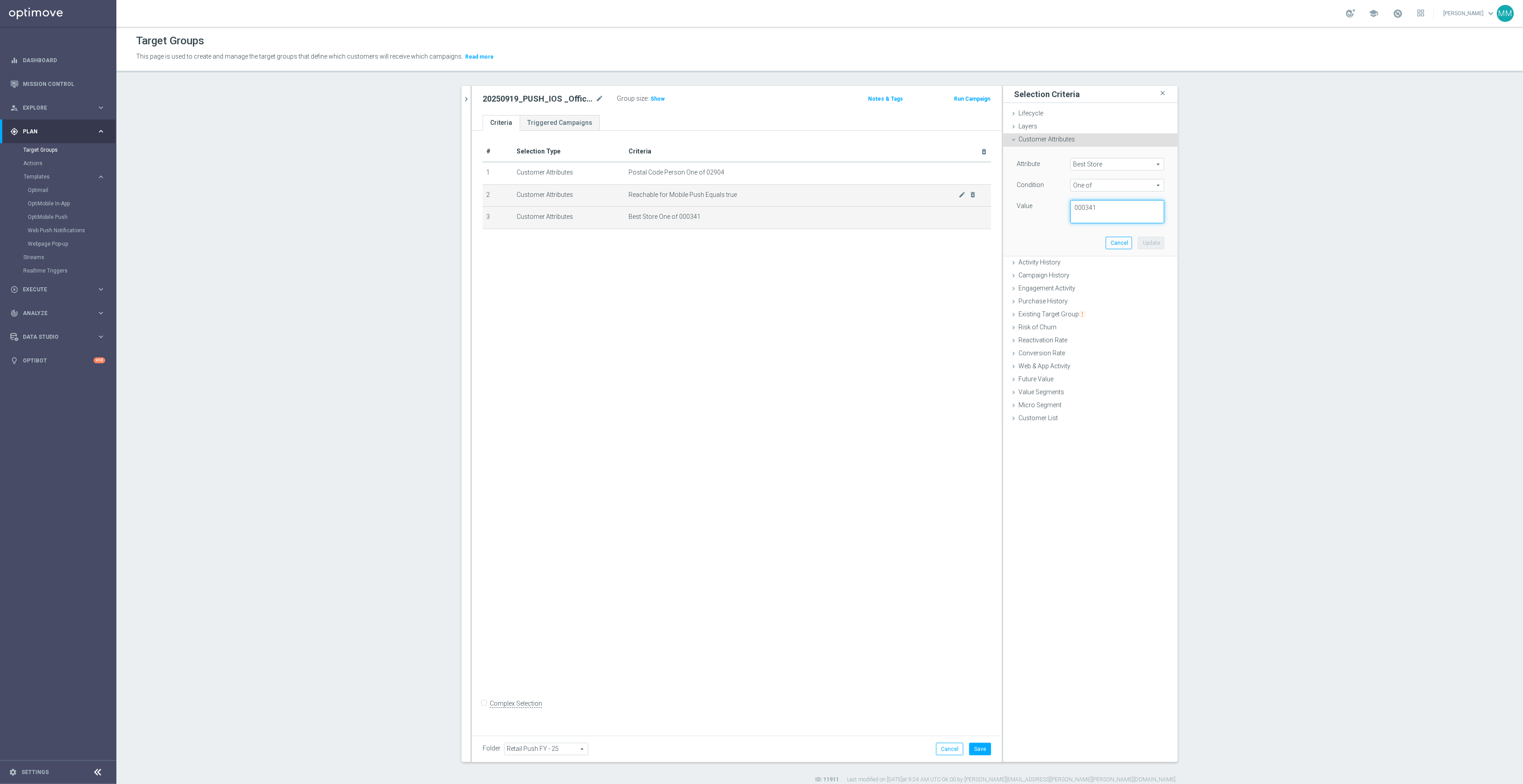
drag, startPoint x: 1098, startPoint y: 203, endPoint x: 966, endPoint y: 205, distance: 132.0
click at [966, 205] on as-split "20250916 close more_vert Prioritize Customer Target Groups library_add create_n…" at bounding box center [819, 423] width 717 height 676
type textarea "00003"
click at [1157, 240] on button "Update" at bounding box center [1152, 243] width 26 height 12
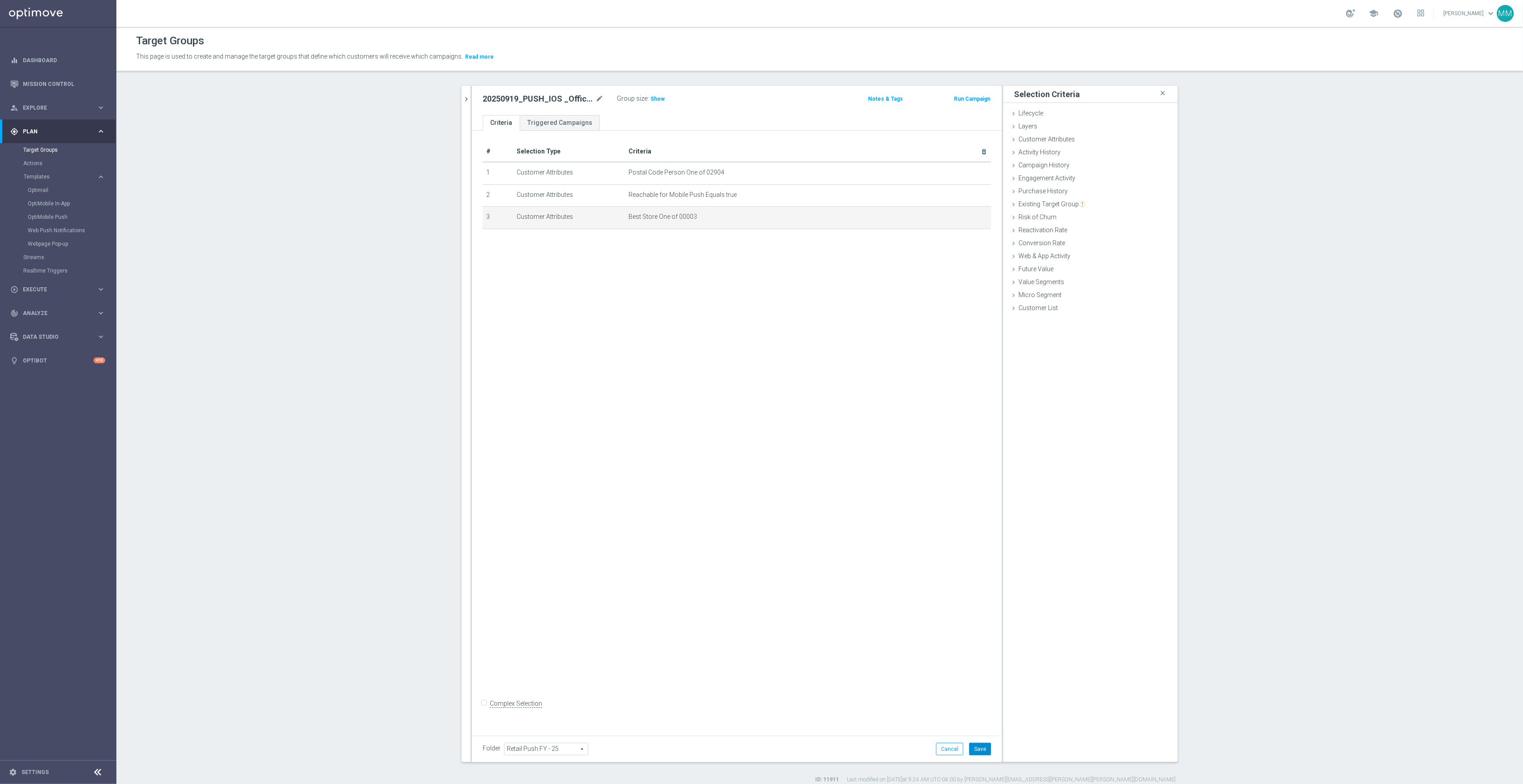
click at [974, 753] on button "Save" at bounding box center [981, 749] width 22 height 12
click at [658, 97] on span "Show" at bounding box center [658, 99] width 14 height 6
click at [461, 90] on button "chevron_right" at bounding box center [466, 99] width 9 height 26
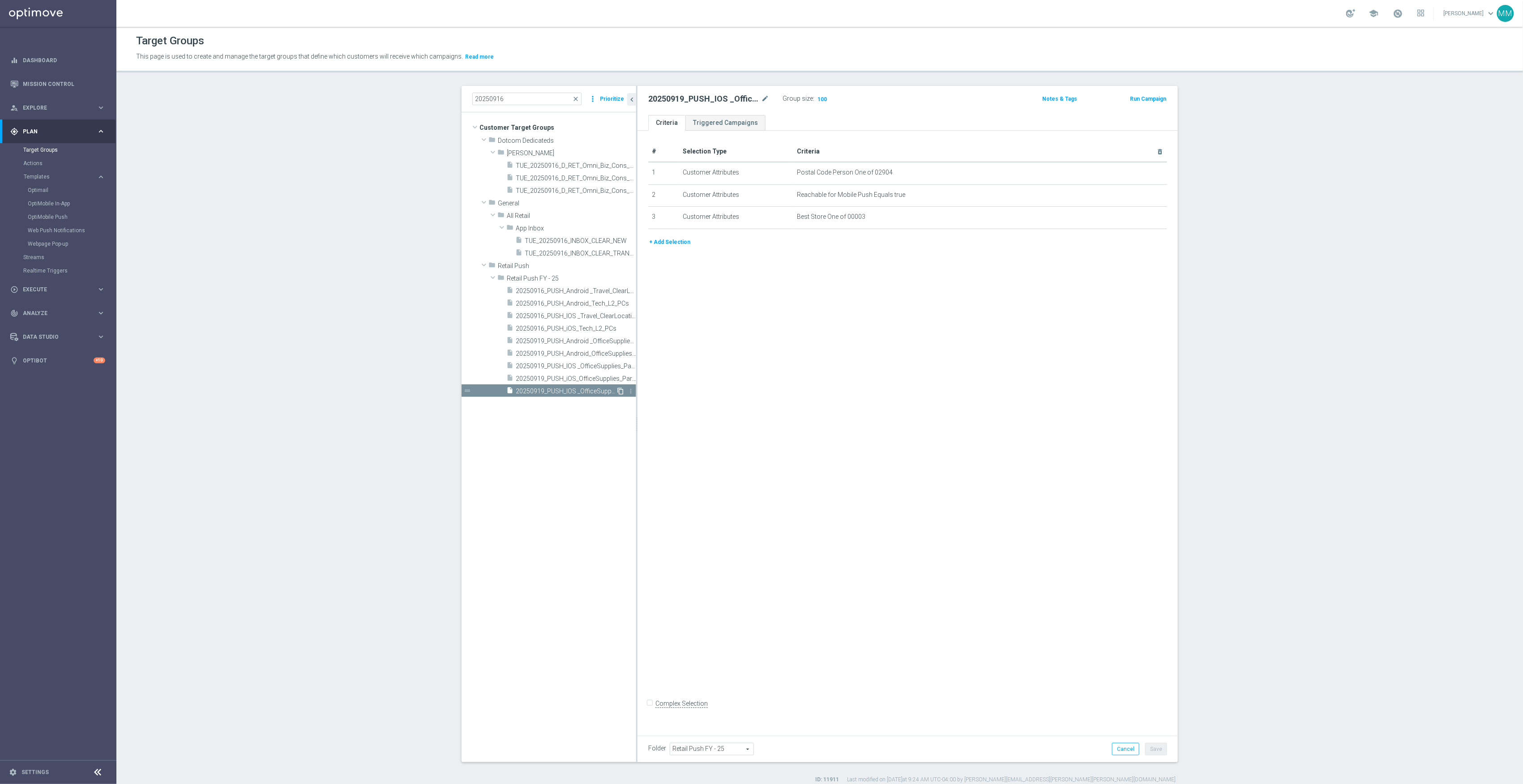
click at [617, 392] on icon "content_copy" at bounding box center [620, 390] width 7 height 7
click at [762, 103] on icon "mode_edit" at bounding box center [765, 99] width 8 height 11
type input "20250919_PUSH_Android_OfficeSupplies_PartyCity_Providence"
click at [1135, 195] on icon "mode_edit" at bounding box center [1138, 194] width 7 height 7
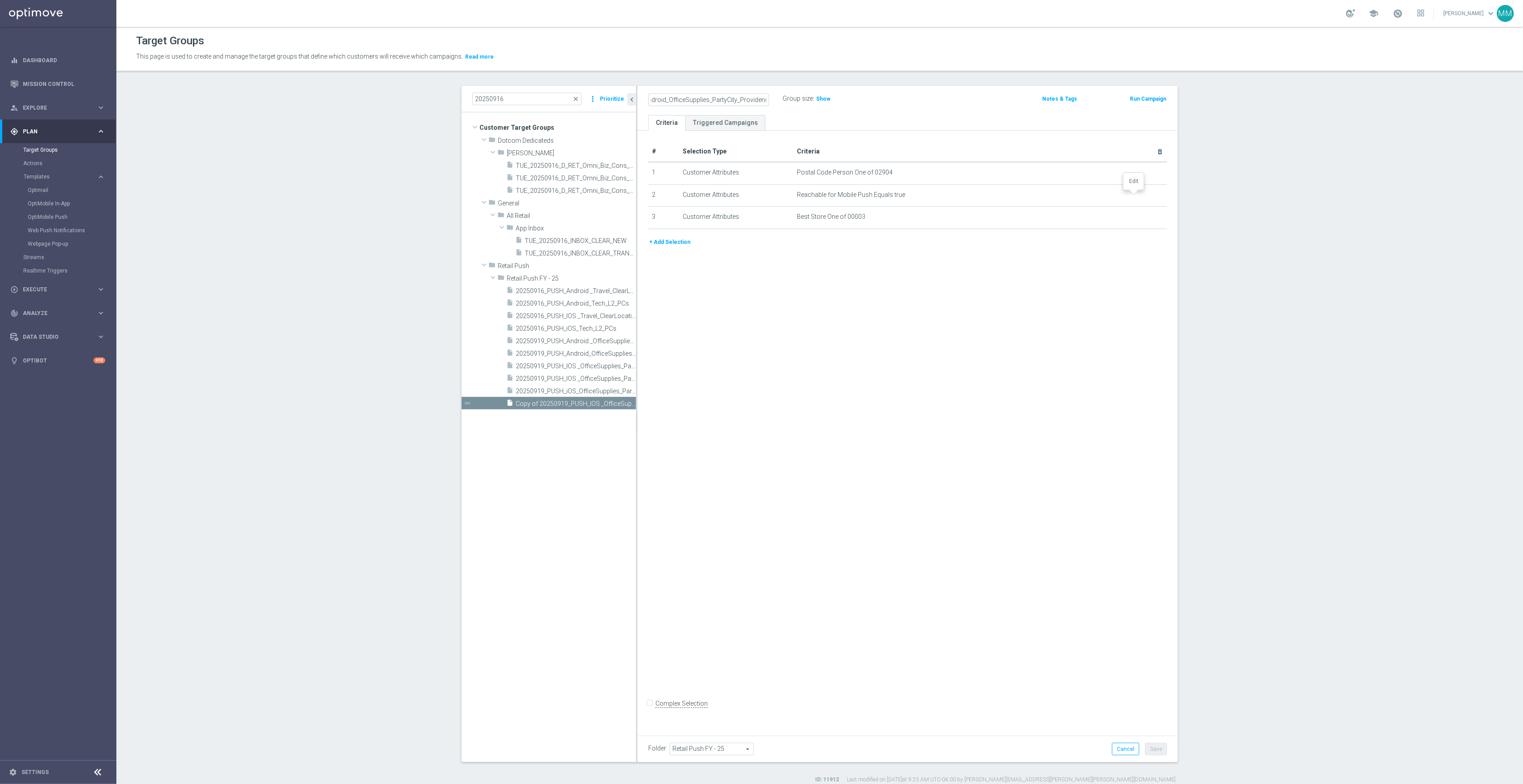
scroll to position [0, 0]
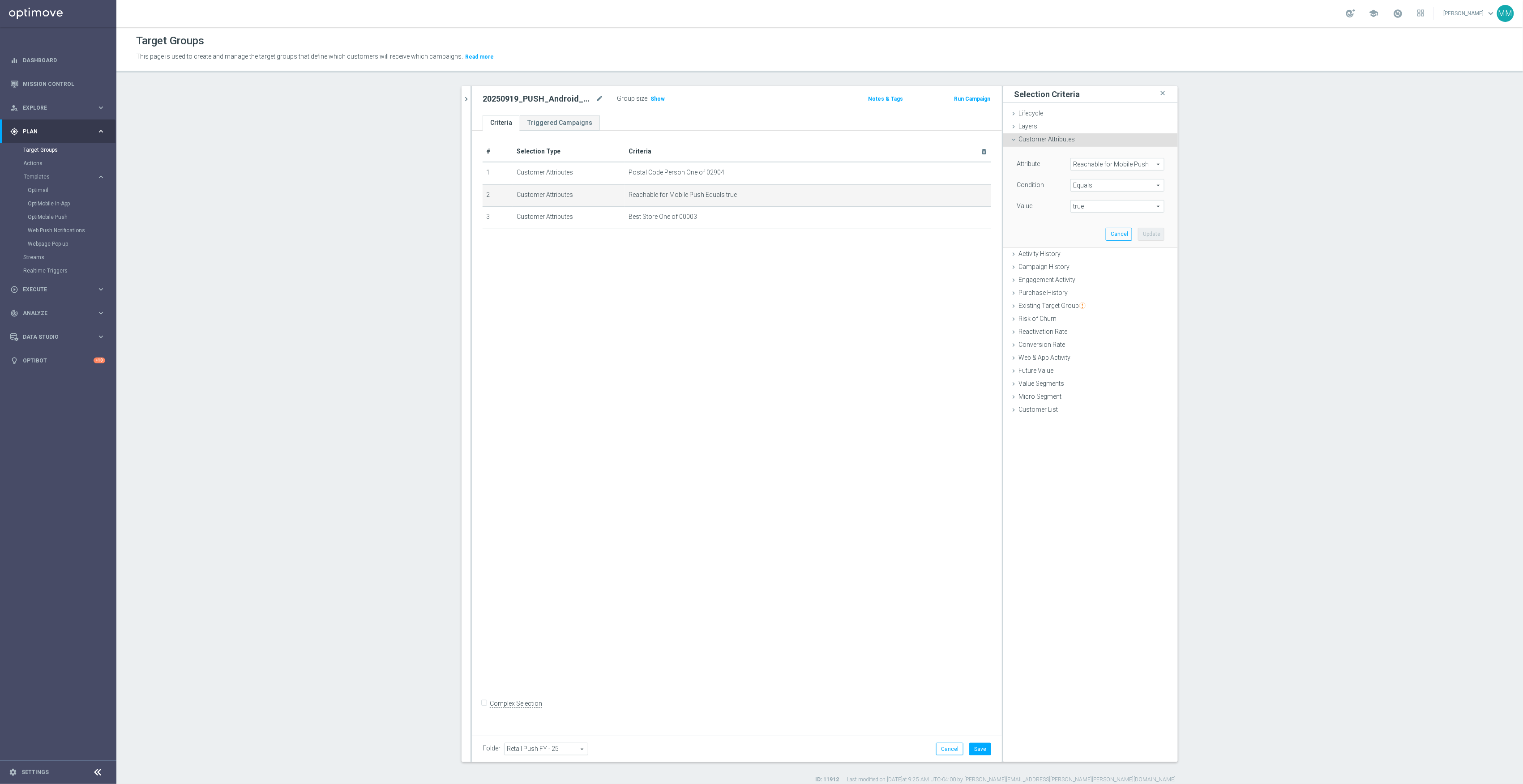
click at [1136, 166] on span "Reachable for Mobile Push" at bounding box center [1118, 164] width 93 height 12
click at [1136, 166] on input "search" at bounding box center [1118, 164] width 94 height 12
type input "reach"
click at [1132, 201] on span "Reachable for Web Push" at bounding box center [1114, 201] width 78 height 7
type input "Reachable for Web Push"
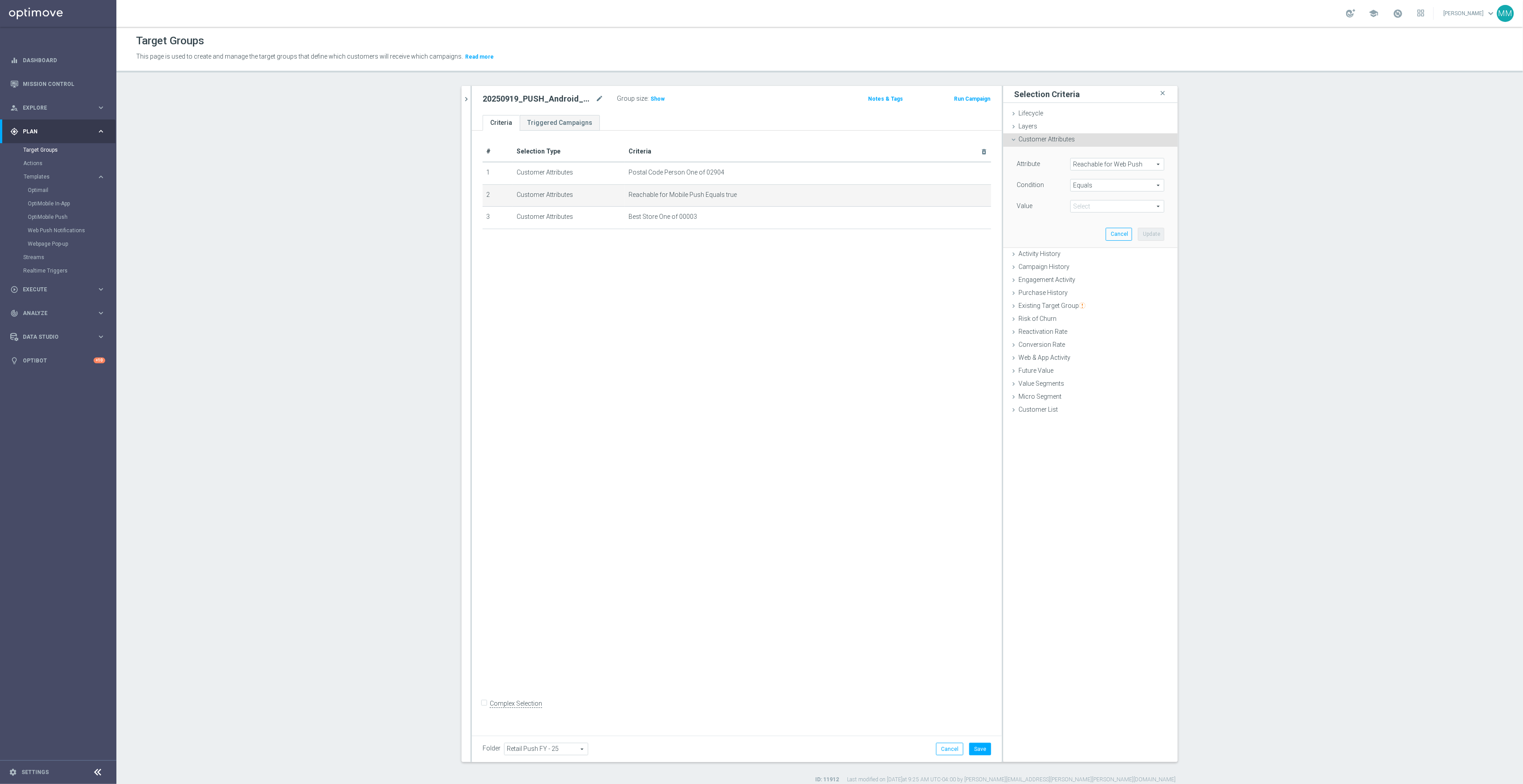
click at [1122, 201] on span "true" at bounding box center [1118, 206] width 93 height 12
click at [1105, 229] on span "true" at bounding box center [1117, 231] width 85 height 7
type input "true"
click at [1152, 238] on button "Update" at bounding box center [1152, 234] width 26 height 12
click at [978, 747] on button "Save" at bounding box center [981, 749] width 22 height 12
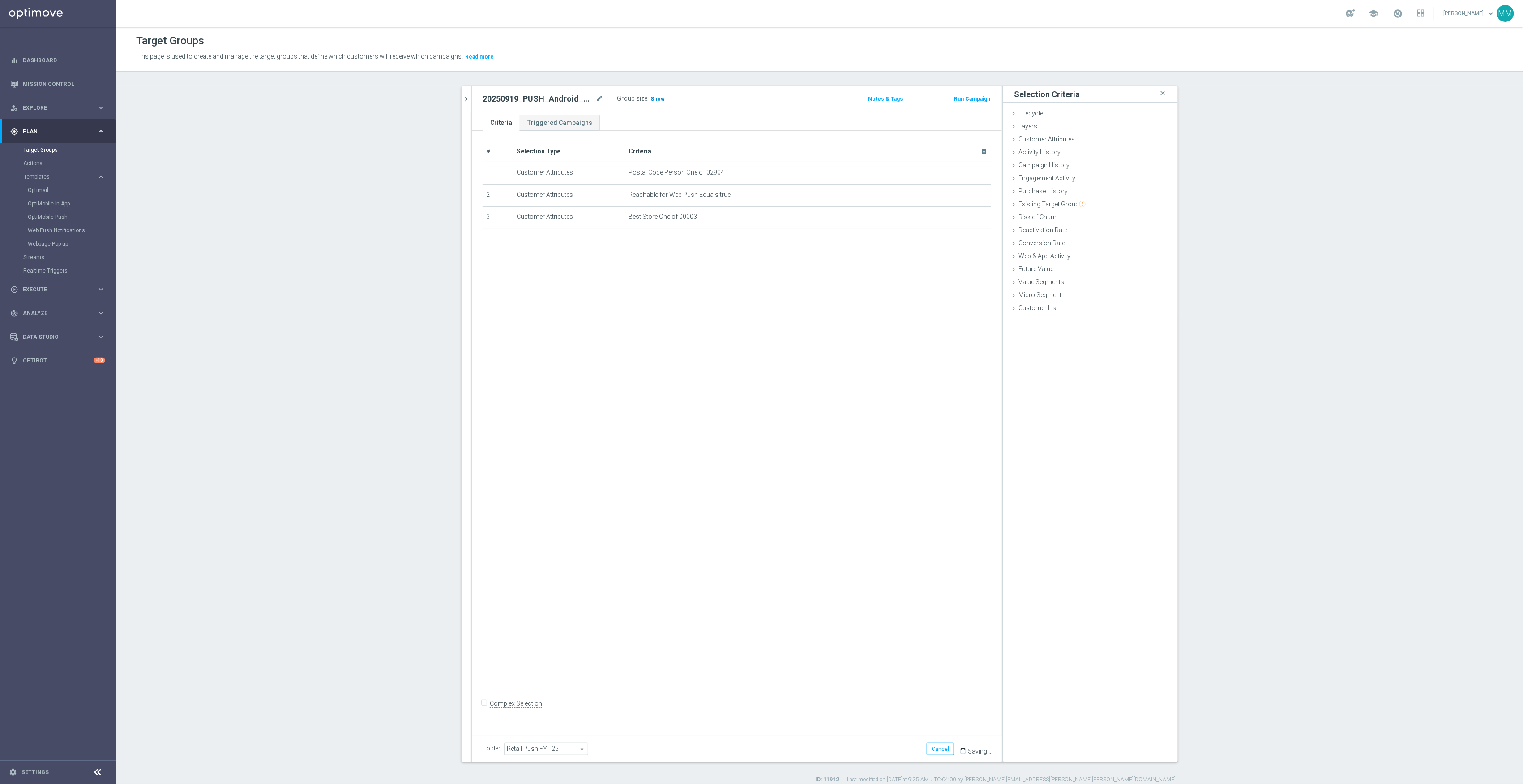
click at [654, 103] on h3 "Show" at bounding box center [658, 99] width 16 height 10
click at [465, 103] on icon "chevron_right" at bounding box center [466, 99] width 9 height 9
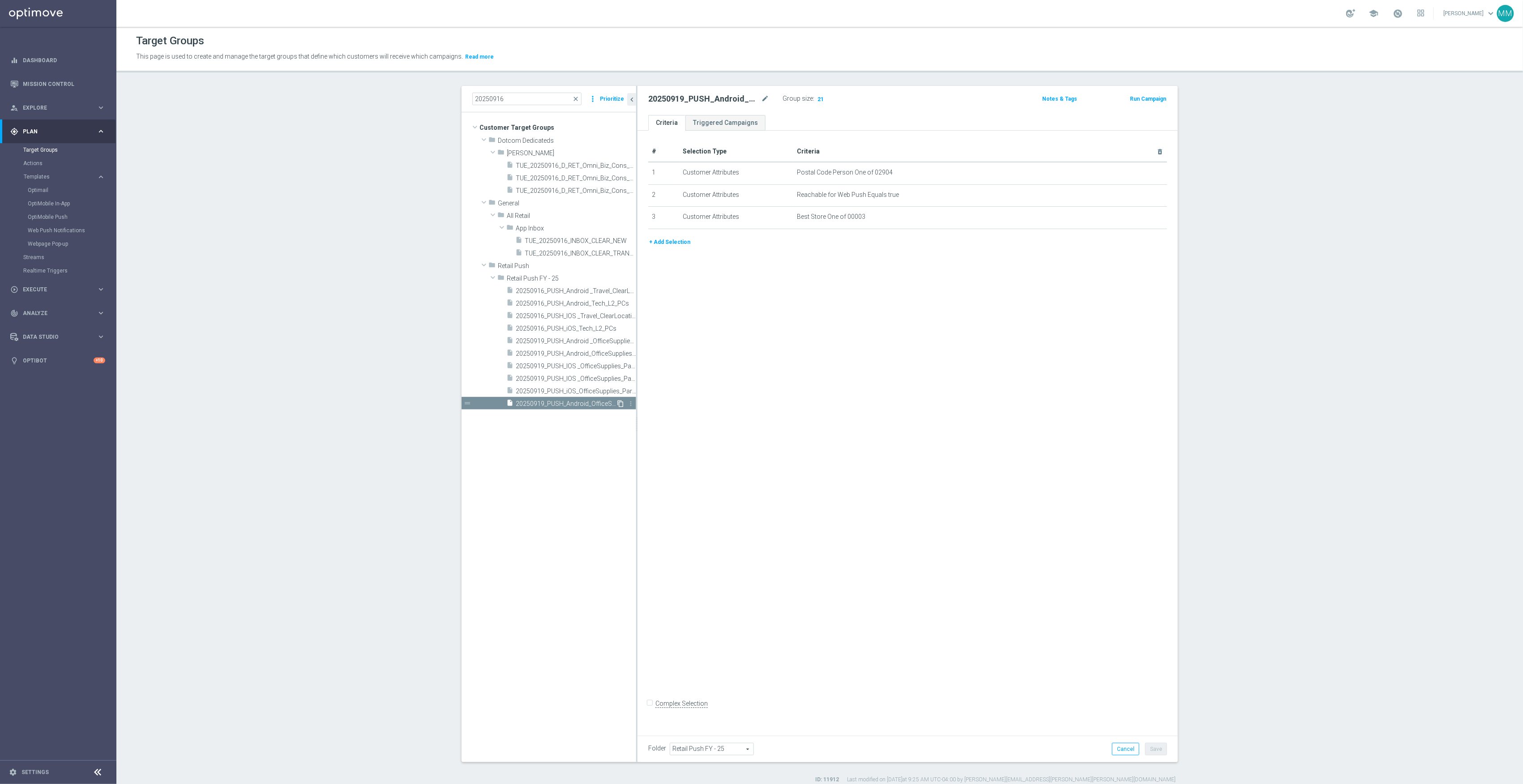
click at [617, 404] on icon "content_copy" at bounding box center [620, 403] width 7 height 7
click at [765, 99] on icon "mode_edit" at bounding box center [765, 99] width 8 height 11
click at [761, 100] on icon "mode_edit" at bounding box center [765, 99] width 8 height 11
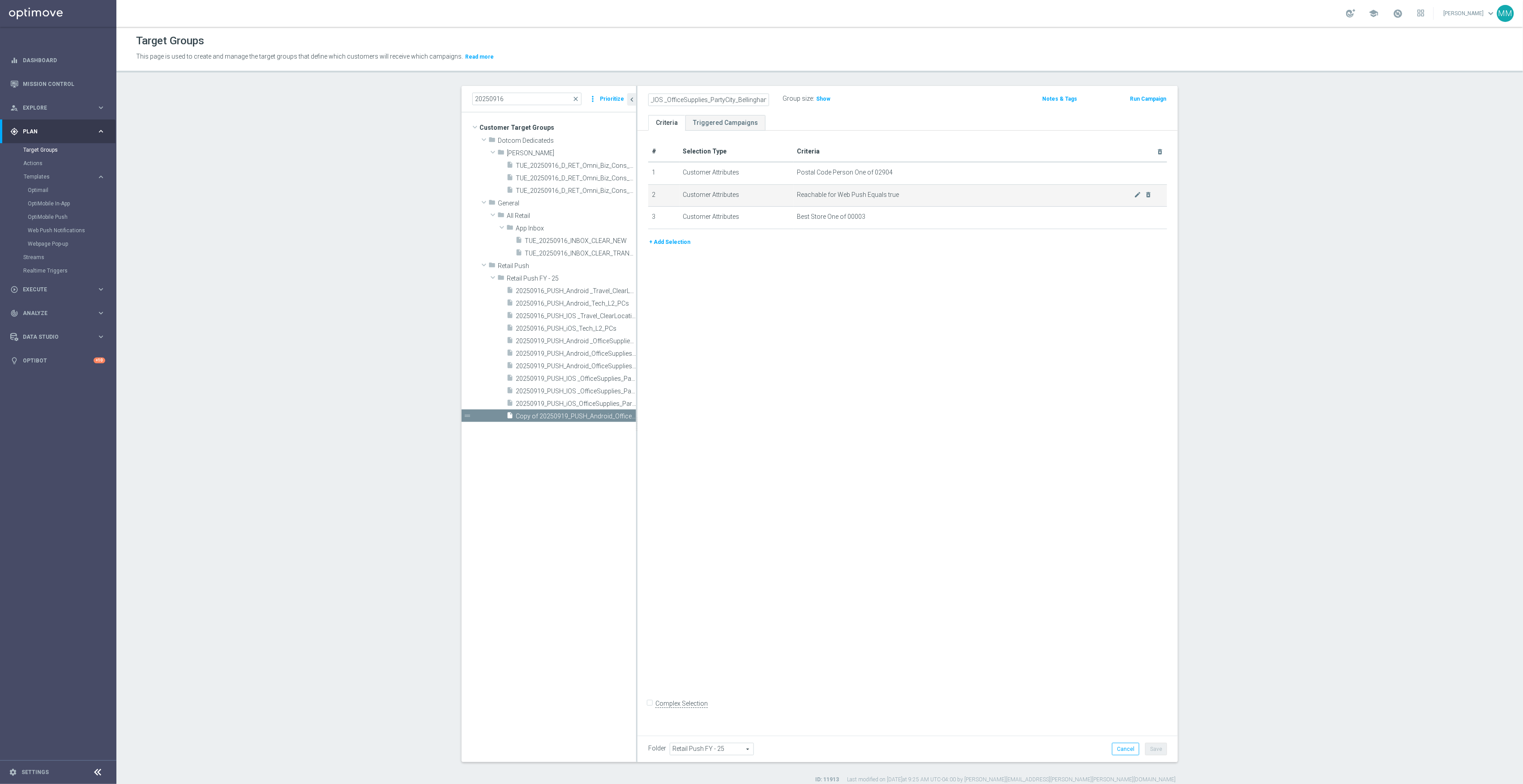
type input "20250919_PUSH_IOS _OfficeSupplies_PartyCity_Bellingham"
click at [1129, 198] on td "Reachable for Web Push Equals true mode_edit delete_forever" at bounding box center [981, 195] width 374 height 23
click at [988, 312] on div "# Selection Type Criteria delete_forever 1 Customer Attributes Postal Code Pers…" at bounding box center [907, 430] width 540 height 599
click at [1135, 195] on icon "mode_edit" at bounding box center [1138, 194] width 7 height 7
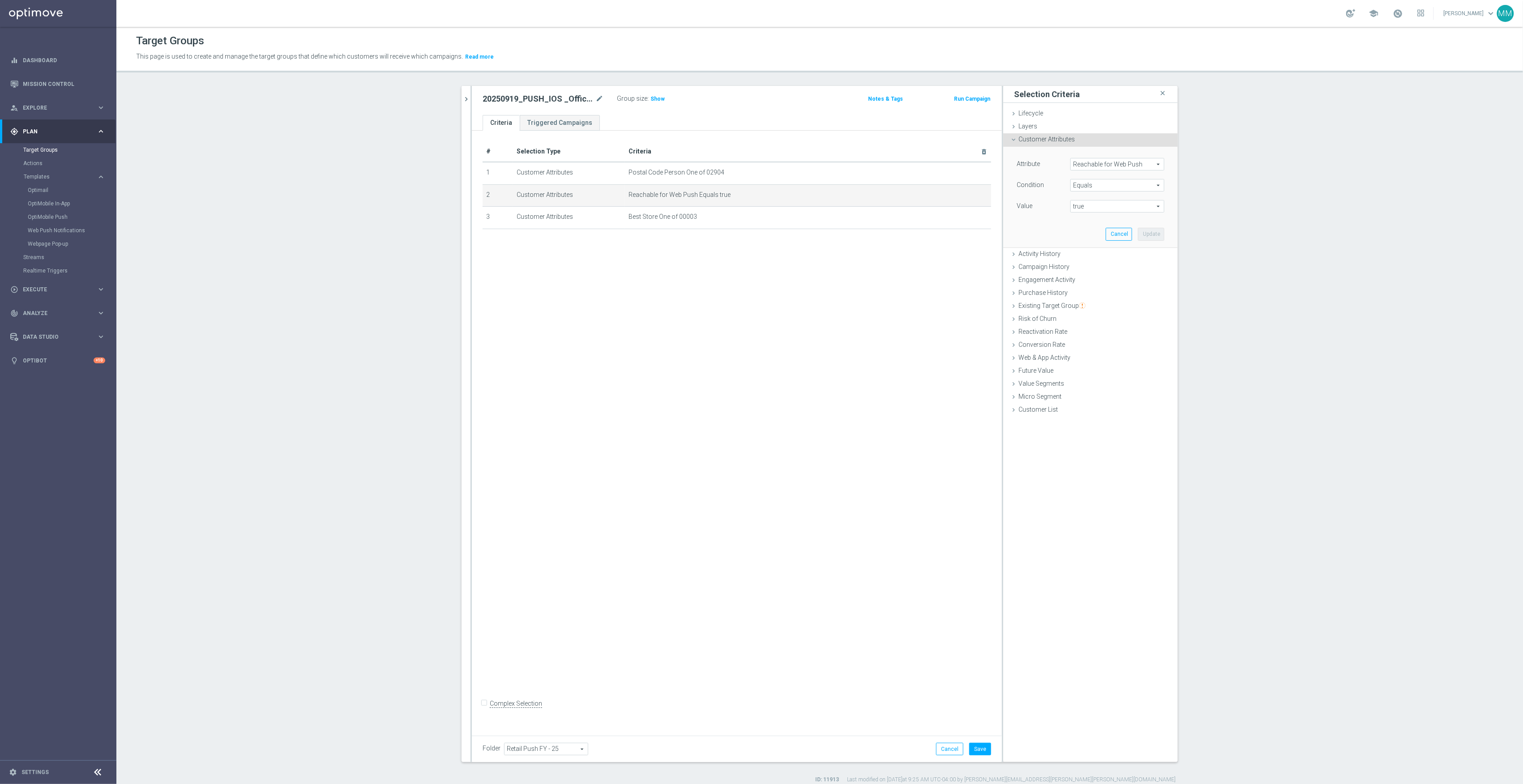
click at [1118, 171] on div "Attribute Reachable for Web Push Reachable for Web Push arrow_drop_down search" at bounding box center [1090, 165] width 161 height 14
click at [1123, 160] on span "Reachable for Web Push" at bounding box center [1118, 164] width 93 height 12
click at [1121, 167] on input "search" at bounding box center [1118, 164] width 94 height 12
type input "reach"
click at [1134, 194] on label "Reachable for Mobile Push" at bounding box center [1114, 189] width 86 height 12
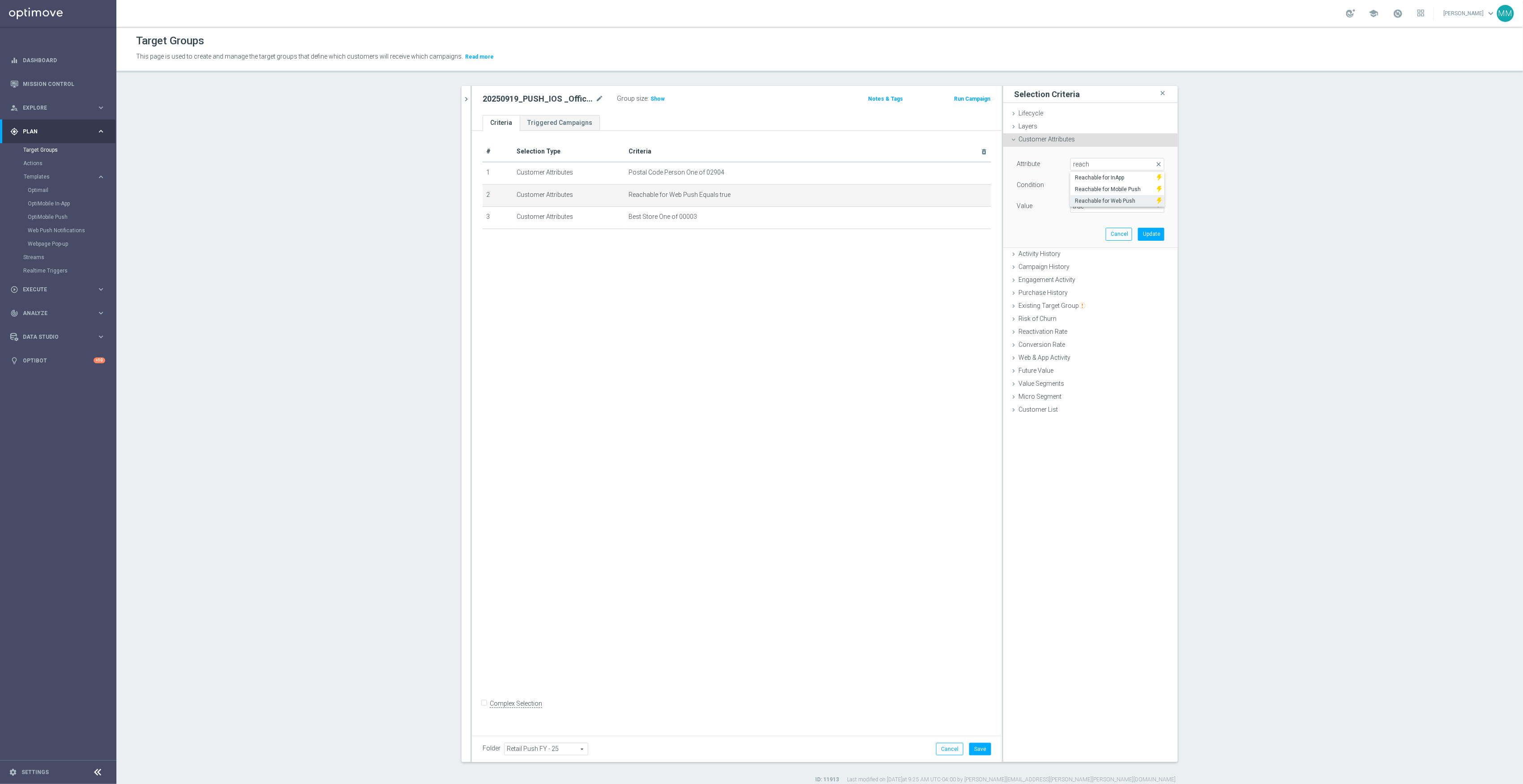
type input "Reachable for Mobile Push"
click at [1116, 204] on span "true" at bounding box center [1118, 206] width 93 height 12
click at [1090, 231] on span "true" at bounding box center [1117, 231] width 85 height 7
type input "true"
click at [1146, 236] on button "Update" at bounding box center [1152, 234] width 26 height 12
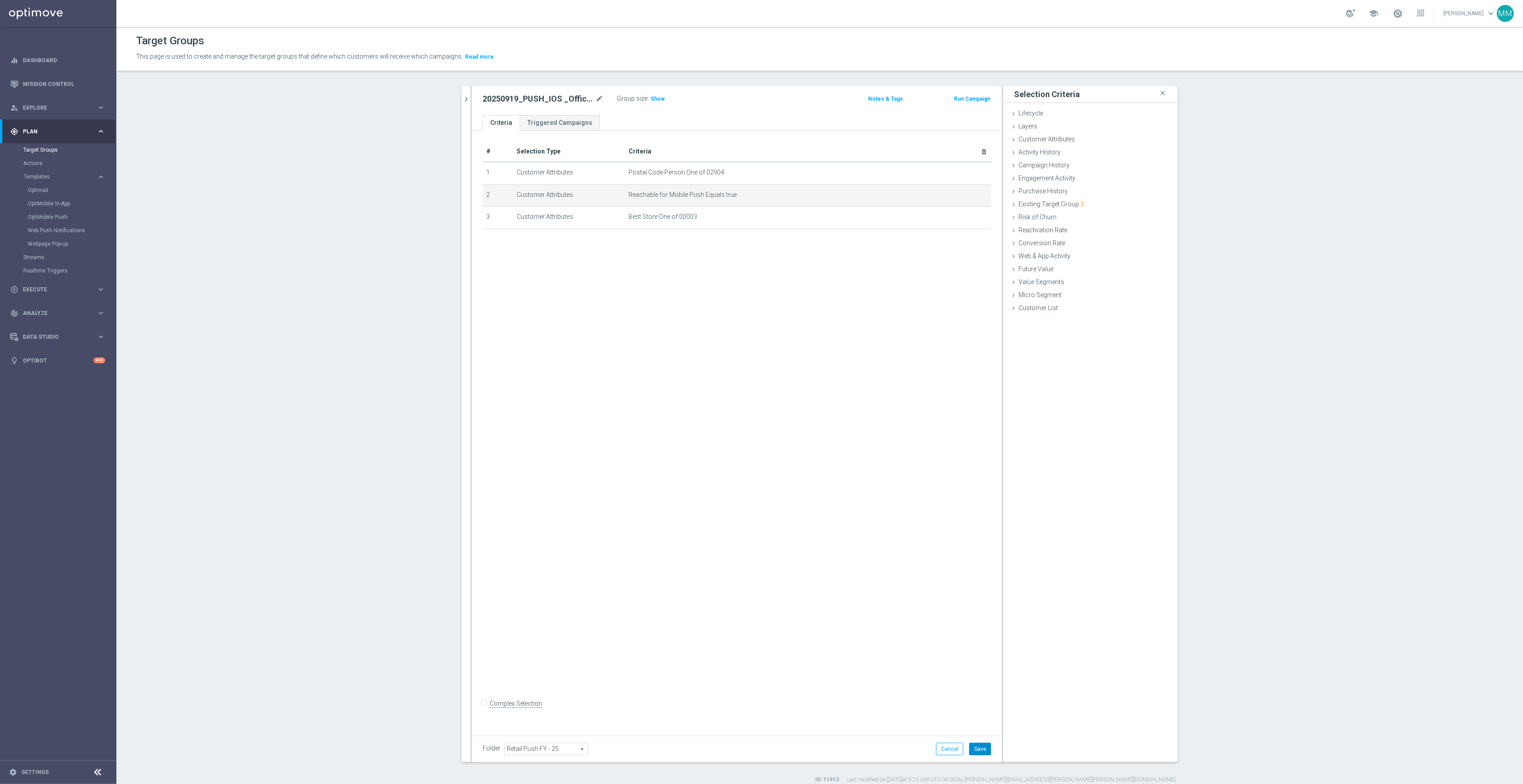
click at [981, 747] on button "Save" at bounding box center [981, 749] width 22 height 12
click at [654, 97] on span "Show" at bounding box center [658, 99] width 14 height 6
click at [959, 176] on icon "mode_edit" at bounding box center [962, 172] width 7 height 7
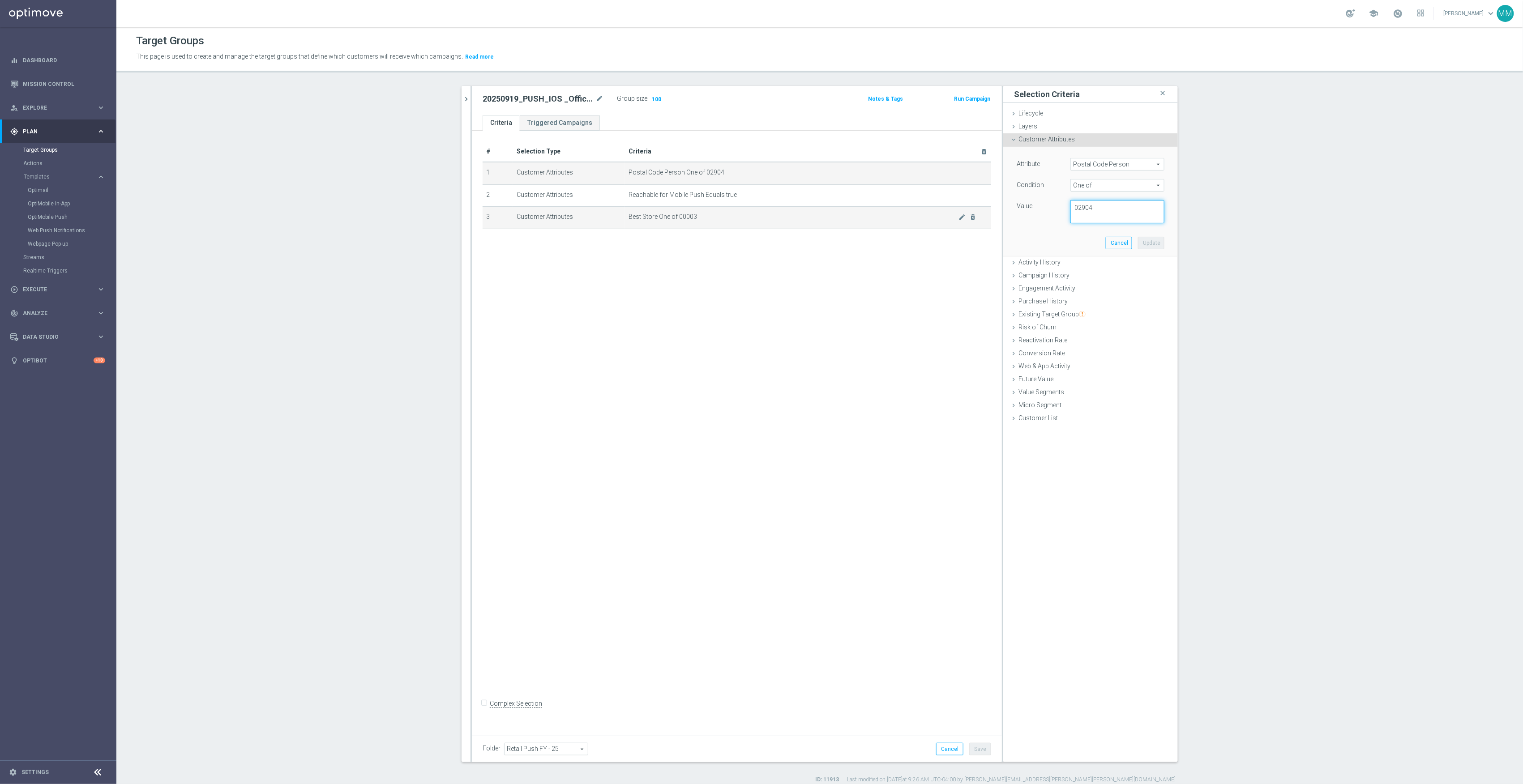
drag, startPoint x: 1080, startPoint y: 209, endPoint x: 984, endPoint y: 212, distance: 96.0
click at [984, 212] on as-split "20250916 close more_vert Prioritize Customer Target Groups library_add create_n…" at bounding box center [819, 423] width 717 height 676
type textarea "02019"
click at [1153, 240] on button "Update" at bounding box center [1152, 243] width 26 height 12
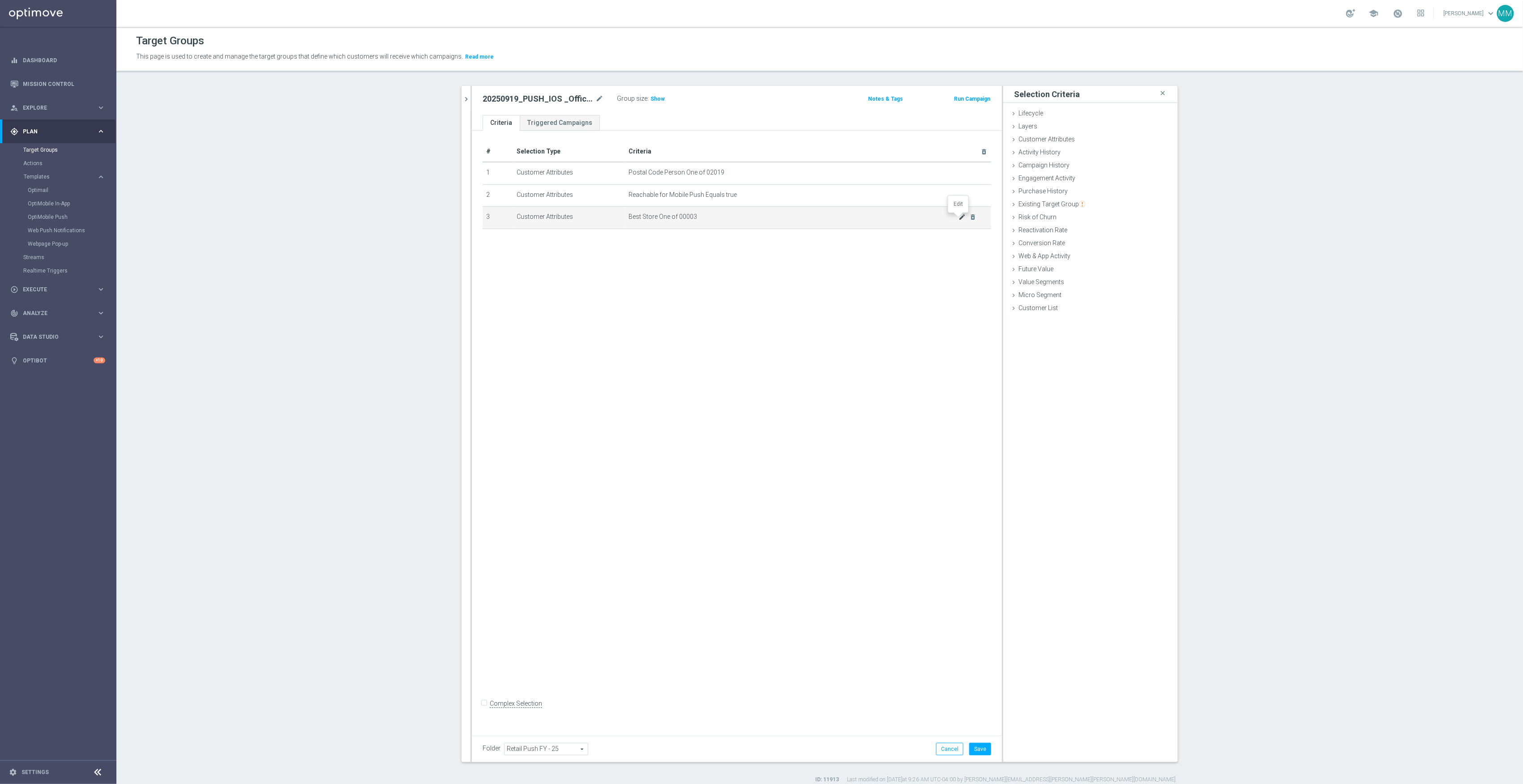
click at [959, 220] on icon "mode_edit" at bounding box center [962, 216] width 7 height 7
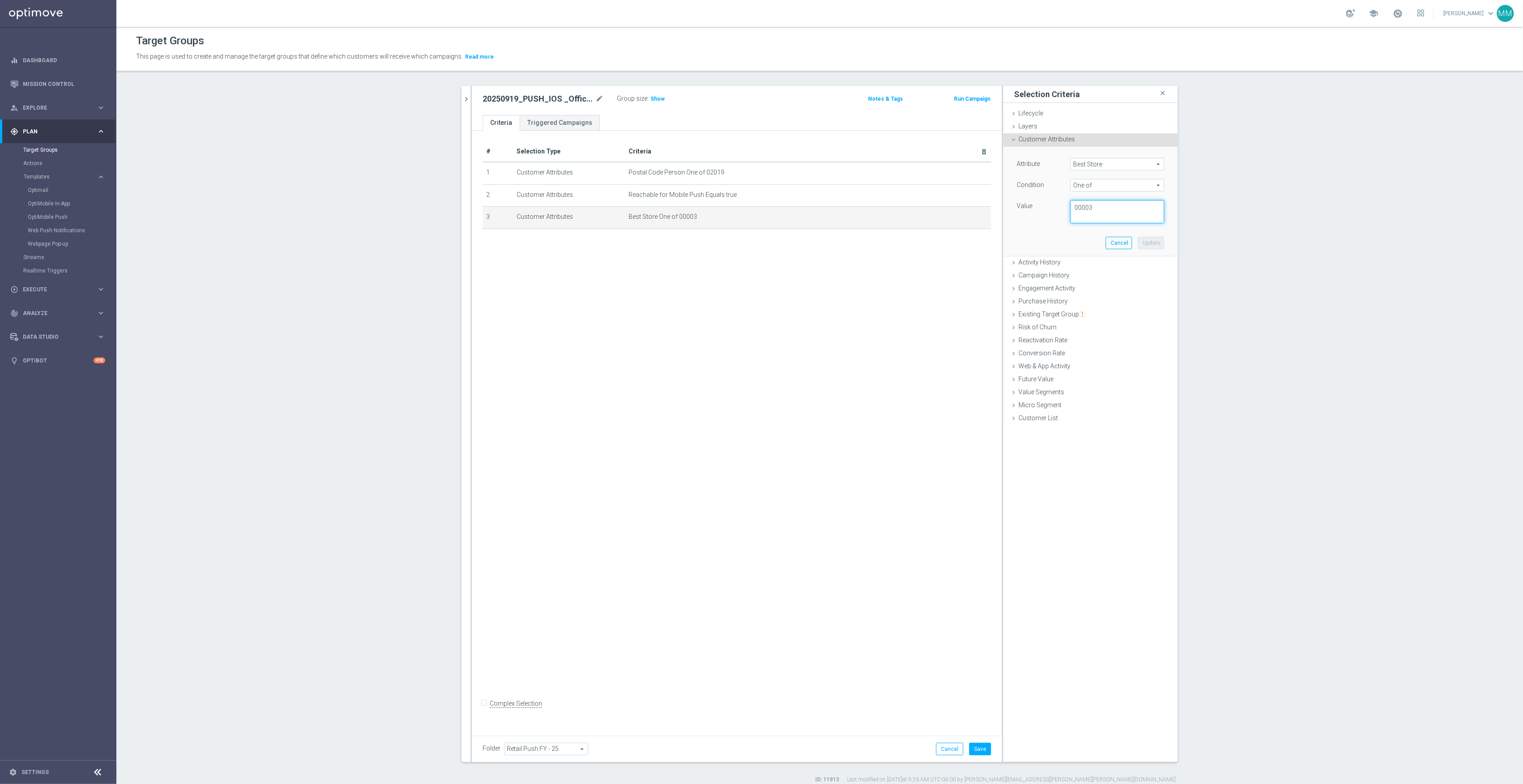
drag, startPoint x: 1109, startPoint y: 212, endPoint x: 1009, endPoint y: 213, distance: 100.0
click at [1010, 213] on div "Value 00003" at bounding box center [1090, 212] width 161 height 23
type textarea "00348"
click at [1154, 247] on button "Update" at bounding box center [1152, 243] width 26 height 12
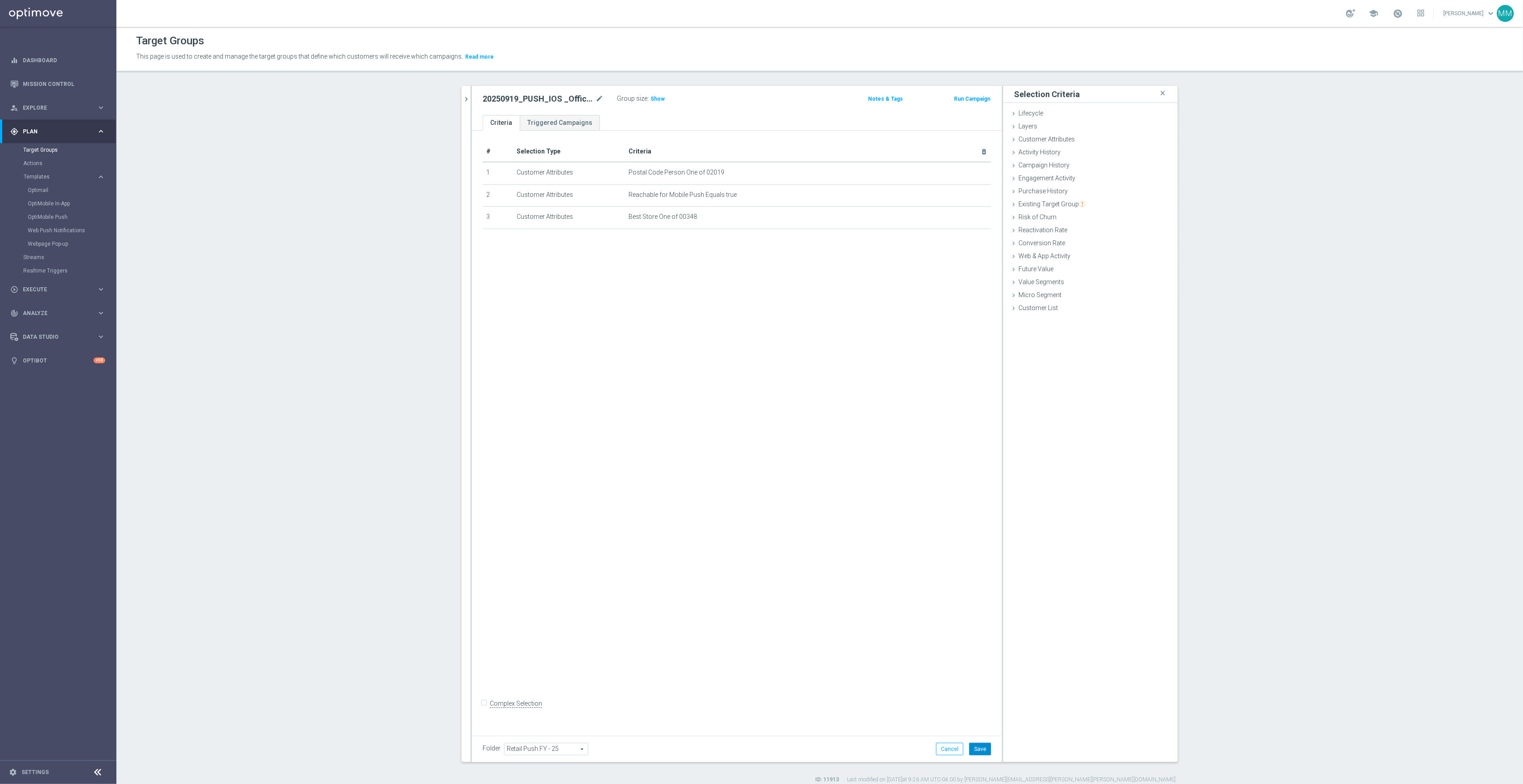
click at [978, 747] on button "Save" at bounding box center [981, 749] width 22 height 12
click at [654, 96] on span "Show" at bounding box center [658, 99] width 14 height 6
click at [471, 101] on div at bounding box center [472, 423] width 2 height 676
click at [465, 101] on icon "chevron_right" at bounding box center [466, 99] width 9 height 9
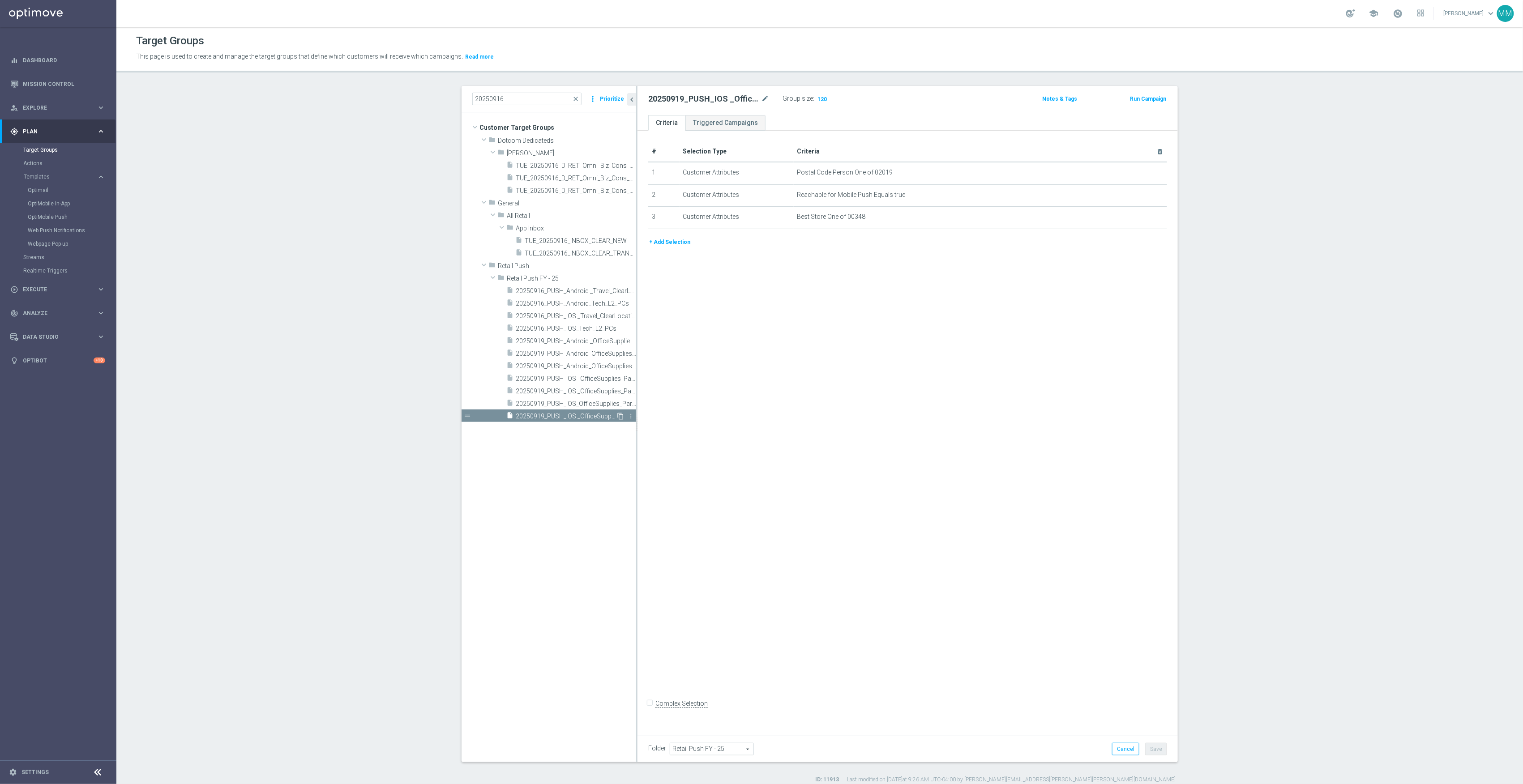
click at [617, 413] on icon "content_copy" at bounding box center [620, 416] width 7 height 7
click at [761, 100] on icon "mode_edit" at bounding box center [765, 99] width 8 height 11
click at [674, 97] on input "text" at bounding box center [708, 100] width 121 height 12
paste input "20250919_PUSH_Android_OfficeSupplies_PartyCity_Bellingham"
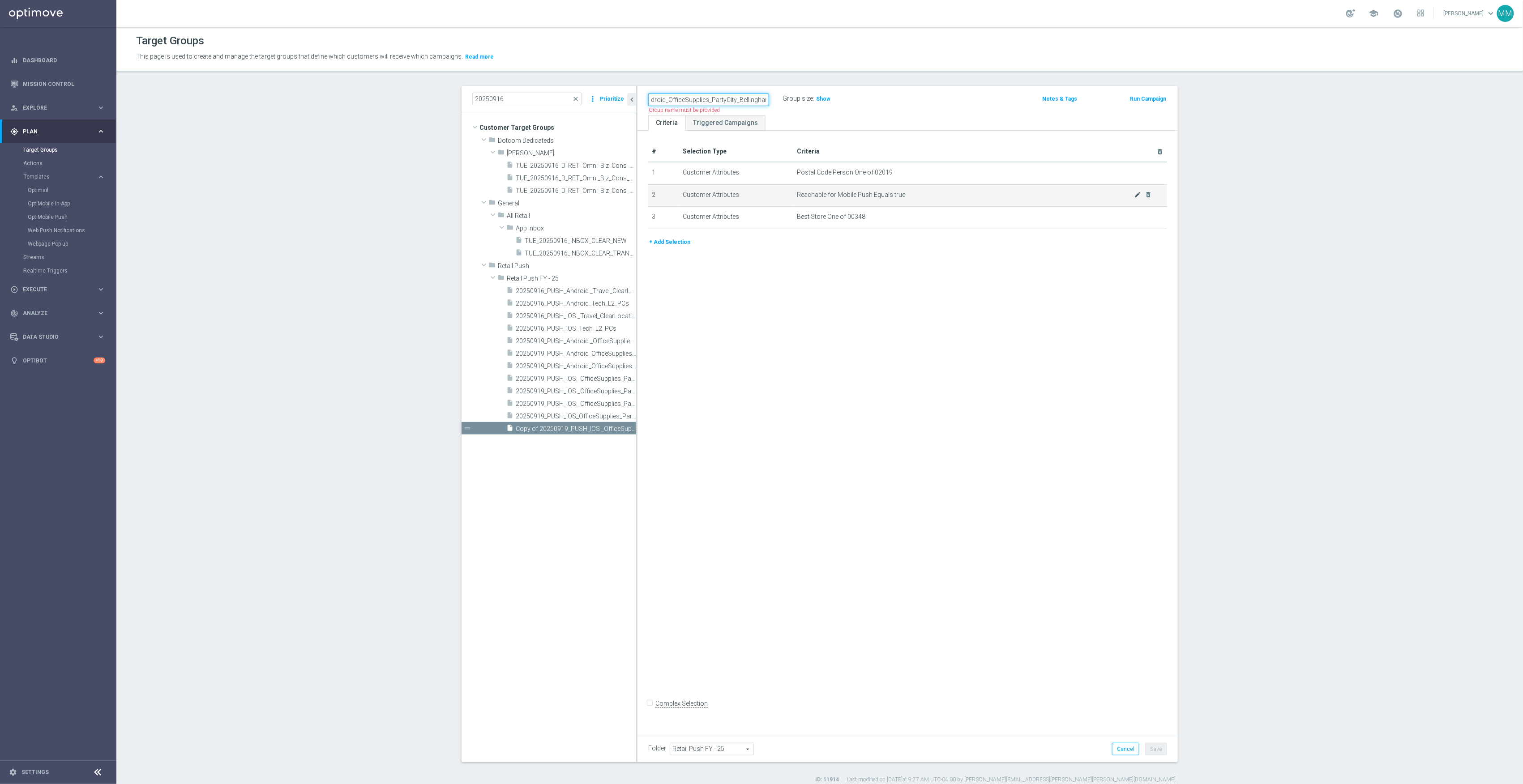
type input "20250919_PUSH_Android_OfficeSupplies_PartyCity_Bellingham"
click at [1135, 198] on icon "mode_edit" at bounding box center [1138, 194] width 7 height 7
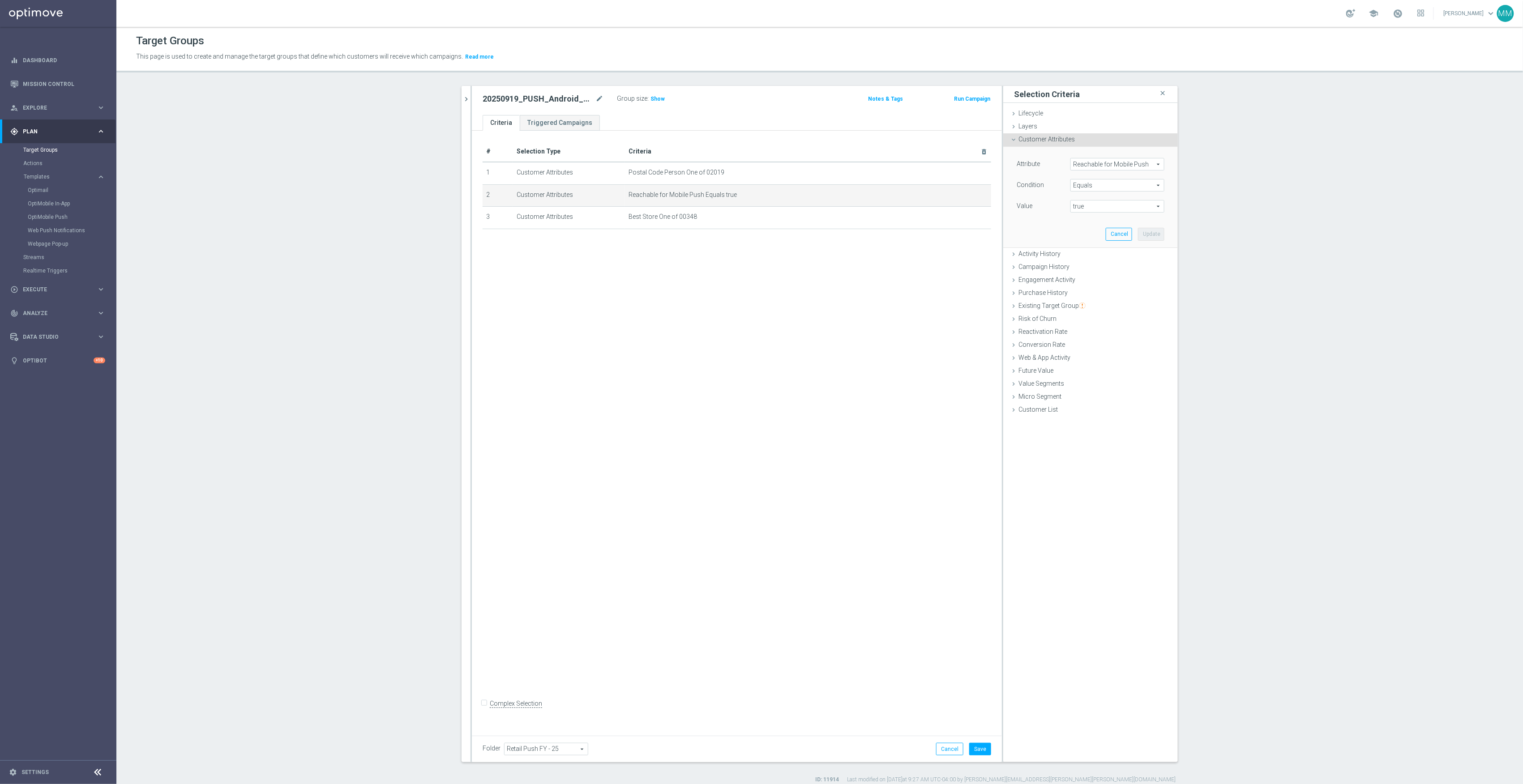
click at [1107, 167] on span "Reachable for Mobile Push" at bounding box center [1118, 164] width 93 height 12
click at [1109, 166] on input "search" at bounding box center [1118, 164] width 94 height 12
type input "reachable"
click at [1123, 201] on span "Reachable for Web Push" at bounding box center [1114, 201] width 78 height 7
type input "Reachable for Web Push"
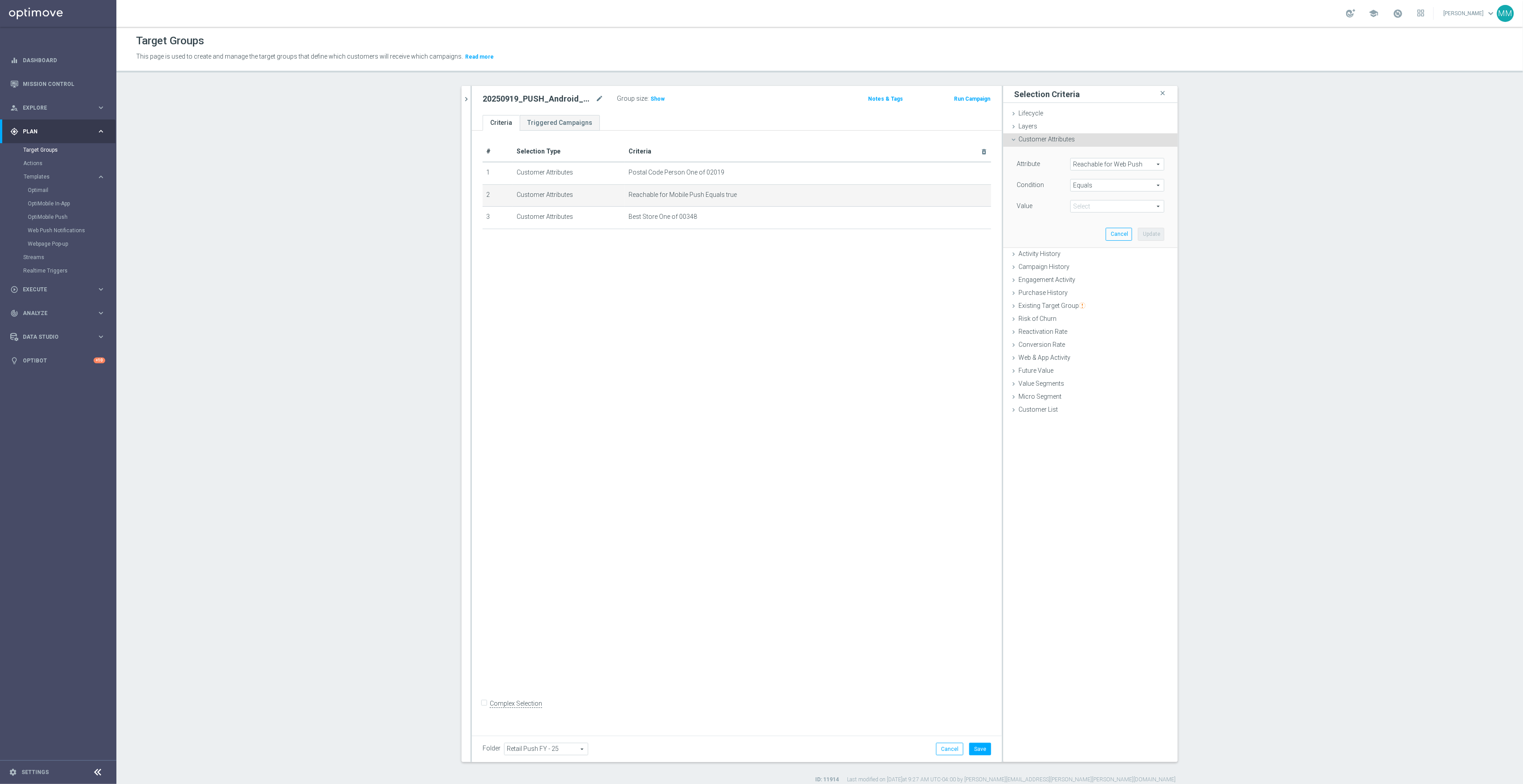
click at [1121, 210] on span "true" at bounding box center [1118, 206] width 93 height 12
click at [1093, 236] on label "true" at bounding box center [1118, 231] width 94 height 12
type input "true"
click at [1142, 236] on button "Update" at bounding box center [1152, 234] width 26 height 12
click at [984, 747] on button "Save" at bounding box center [981, 749] width 22 height 12
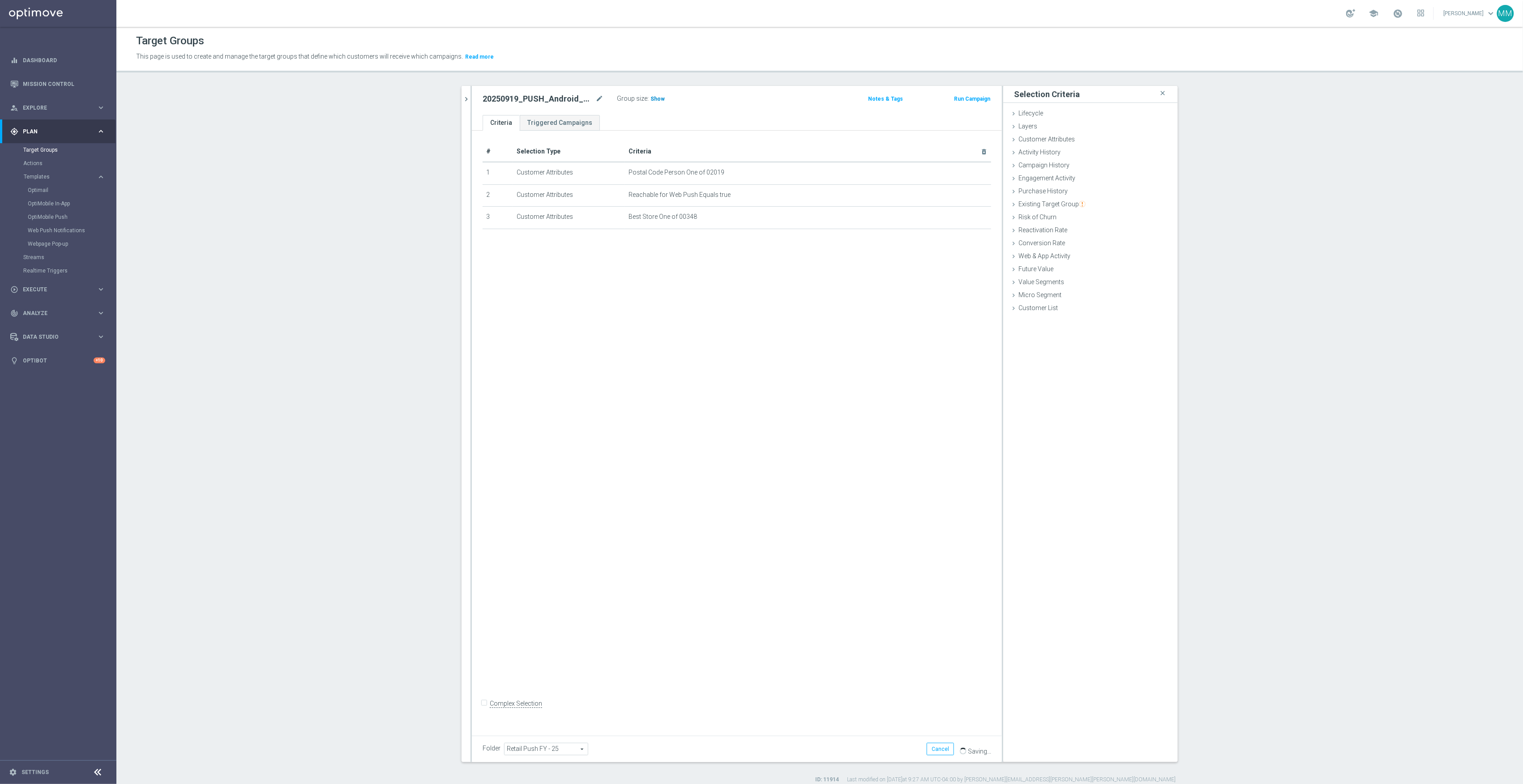
click at [651, 103] on h3 "Show" at bounding box center [658, 99] width 16 height 10
click at [1091, 201] on div "Existing Target Group done selection saved" at bounding box center [1090, 205] width 174 height 13
click at [1104, 241] on label "not included in" at bounding box center [1100, 240] width 43 height 8
click at [1076, 241] on input "not included in" at bounding box center [1073, 240] width 5 height 5
radio input "true"
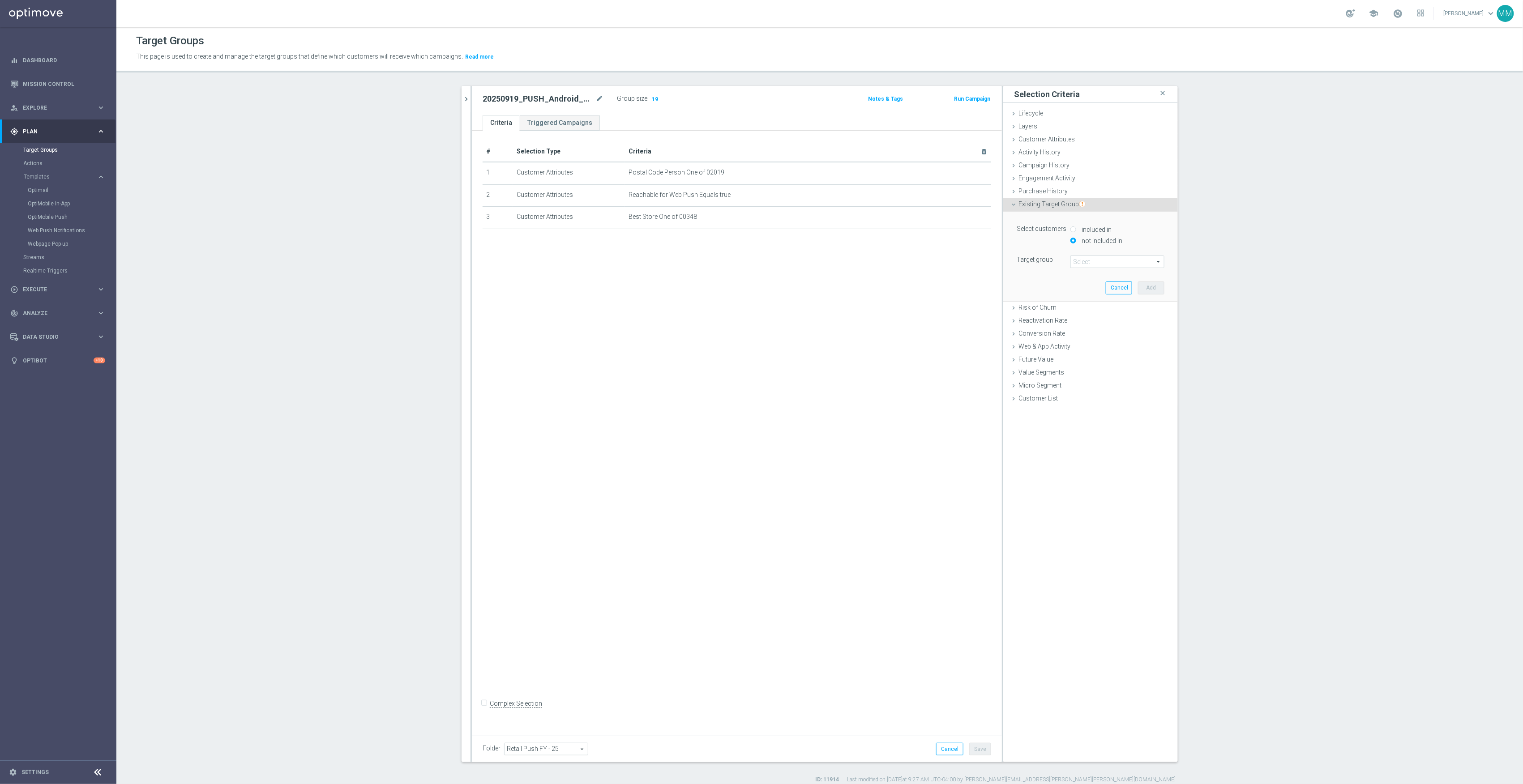
click at [1107, 256] on div "Select arrow_drop_down search" at bounding box center [1118, 262] width 94 height 12
click at [1088, 264] on input "search" at bounding box center [1118, 262] width 94 height 12
paste input "20250919_PUSH_Android_OfficeSupplies_PartyCity_Providence"
type input "20250919_PUSH_Android_OfficeSupplies_PartyCity_Providence"
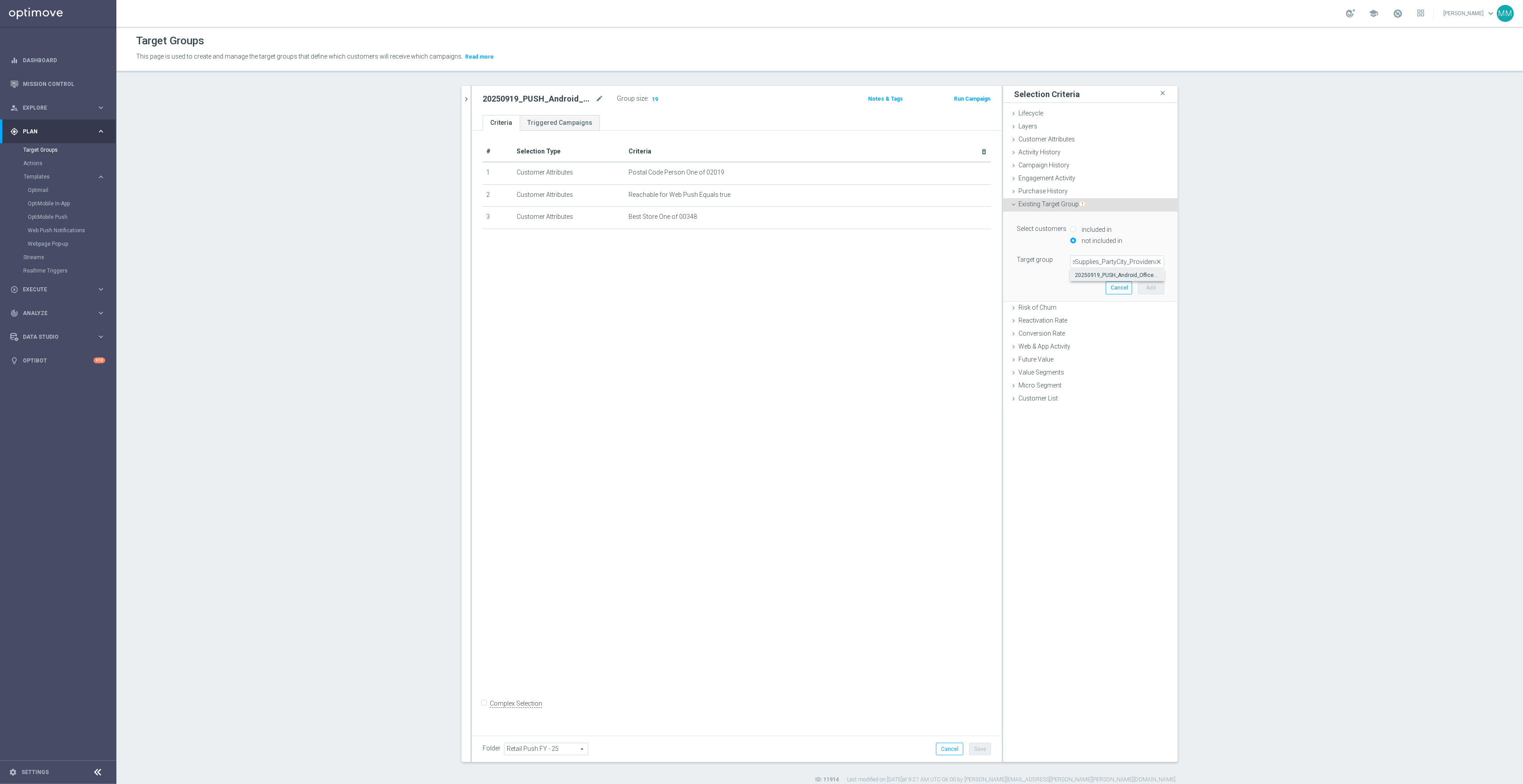
click at [1109, 278] on span "20250919_PUSH_Android_OfficeSupplies_PartyCity_Providence" at bounding box center [1117, 275] width 85 height 7
type input "20250919_PUSH_Android_OfficeSupplies_PartyCity_Providence"
click at [1143, 289] on button "Add" at bounding box center [1152, 288] width 26 height 12
click at [1056, 204] on span "Existing Target Group" at bounding box center [1052, 204] width 67 height 7
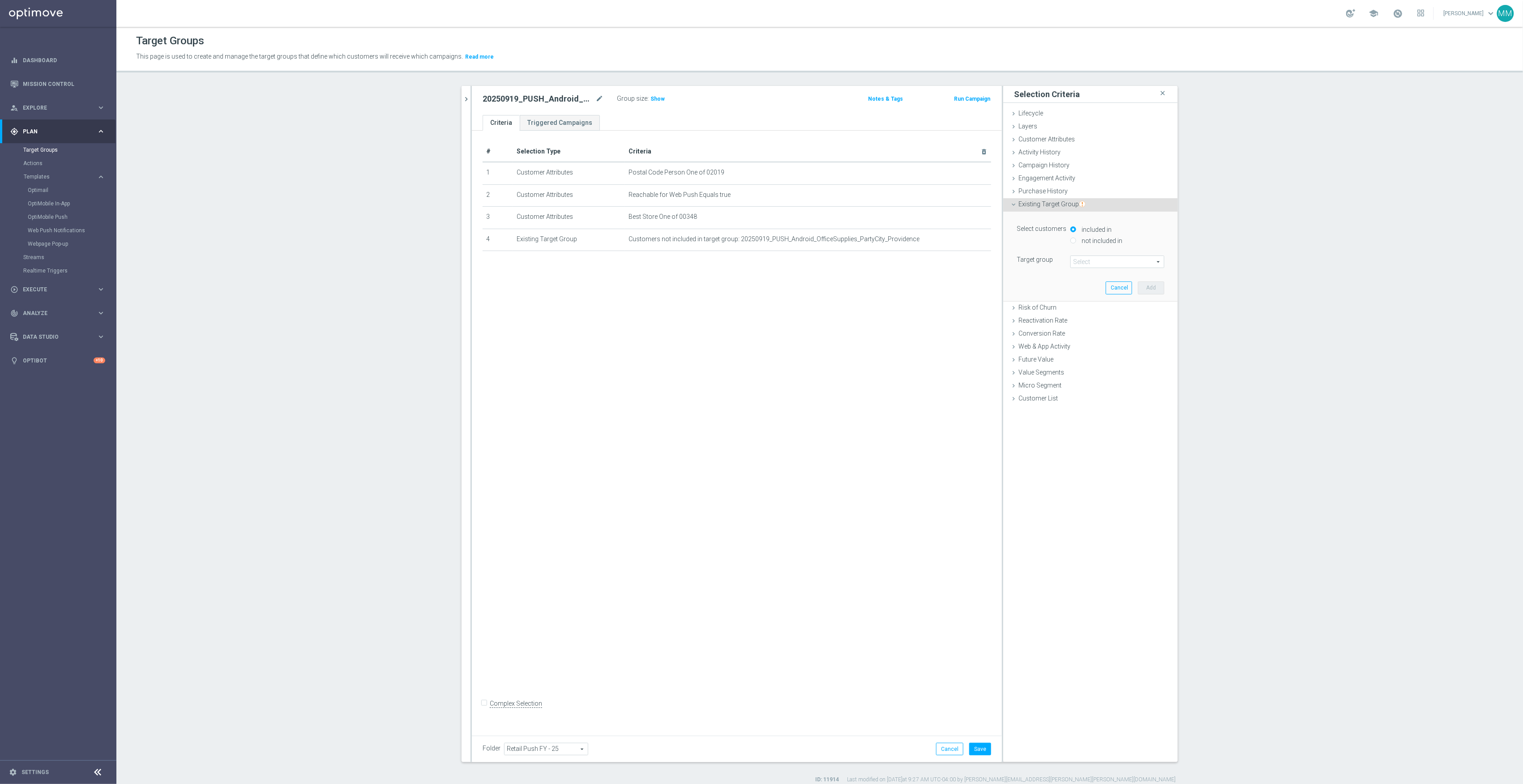
click at [1106, 239] on label "not included in" at bounding box center [1100, 240] width 43 height 8
click at [1129, 265] on span at bounding box center [1118, 261] width 93 height 12
click at [1102, 261] on input "search" at bounding box center [1118, 262] width 94 height 12
paste input "20250919_PUSH_Android_OfficeSupplies_PartyCity_Attleboro"
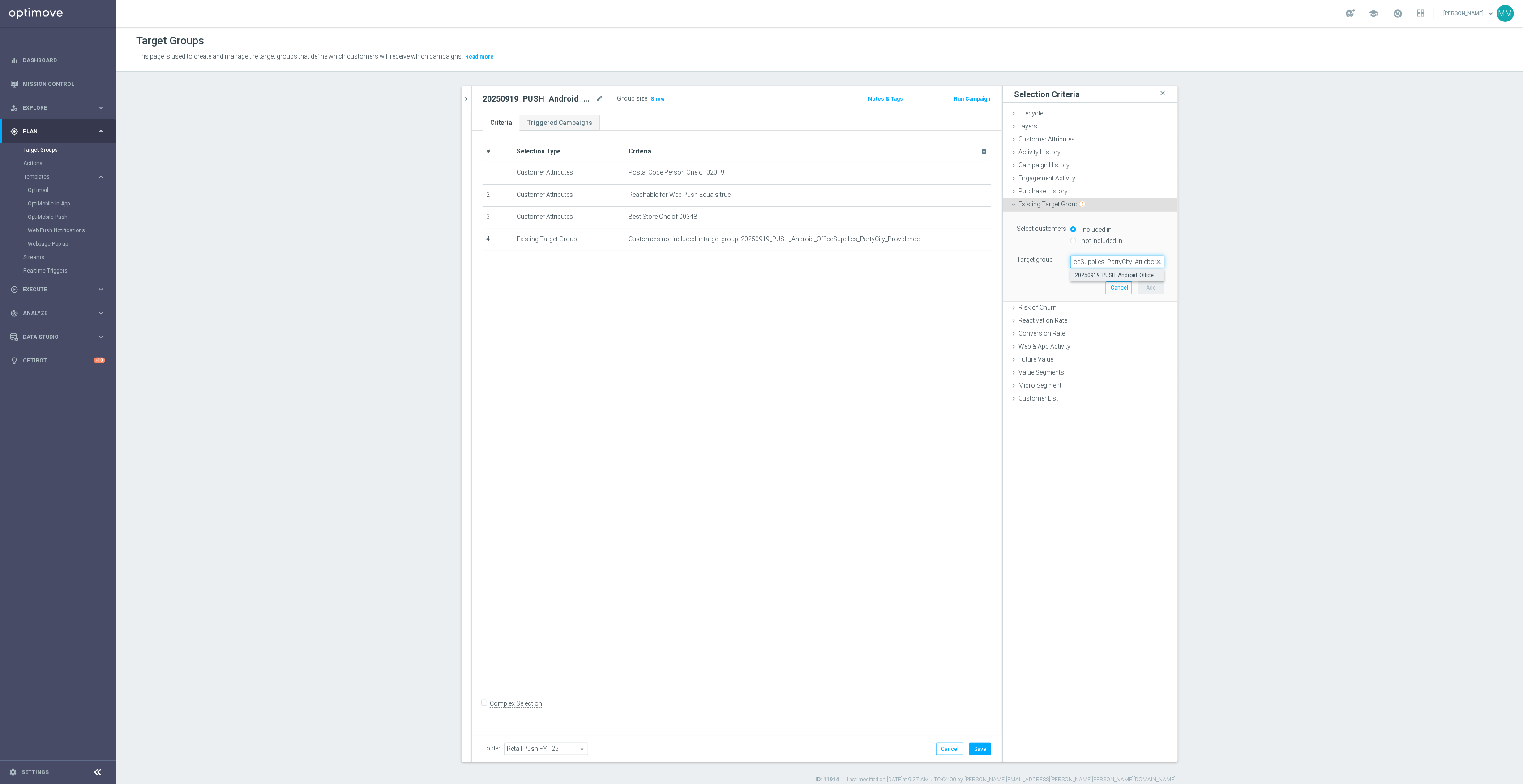
type input "20250919_PUSH_Android_OfficeSupplies_PartyCity_Attleboro"
click at [1124, 275] on span "20250919_PUSH_Android_OfficeSupplies_PartyCity_Attleboro" at bounding box center [1117, 275] width 85 height 7
type input "20250919_PUSH_Android_OfficeSupplies_PartyCity_Attleboro"
click at [1152, 283] on button "Add" at bounding box center [1152, 288] width 26 height 12
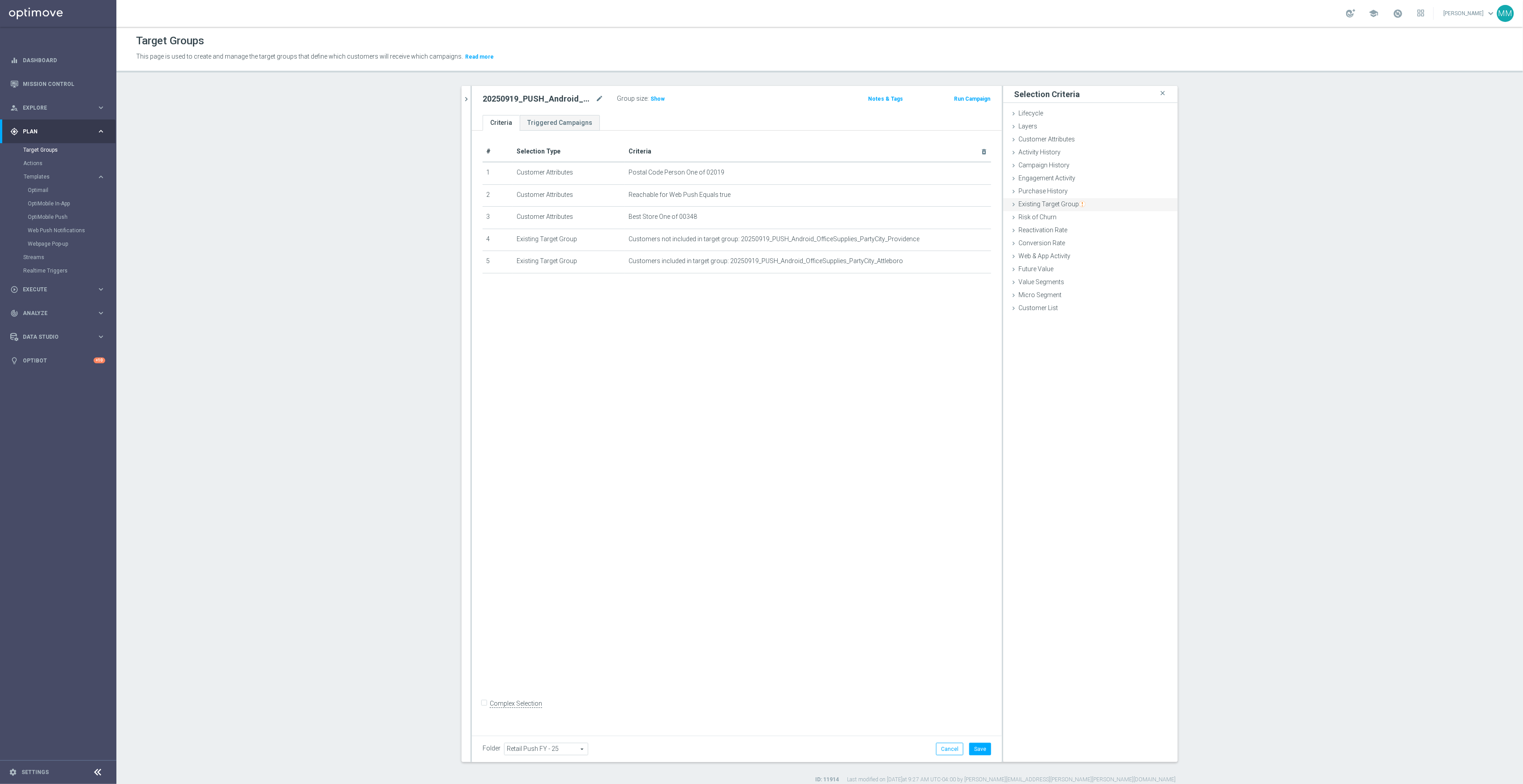
click at [1057, 205] on span "Existing Target Group" at bounding box center [1052, 204] width 67 height 7
click at [1106, 242] on label "not included in" at bounding box center [1100, 240] width 43 height 8
click at [1076, 242] on input "not included in" at bounding box center [1073, 240] width 5 height 5
radio input "true"
click at [1094, 261] on span at bounding box center [1118, 261] width 93 height 12
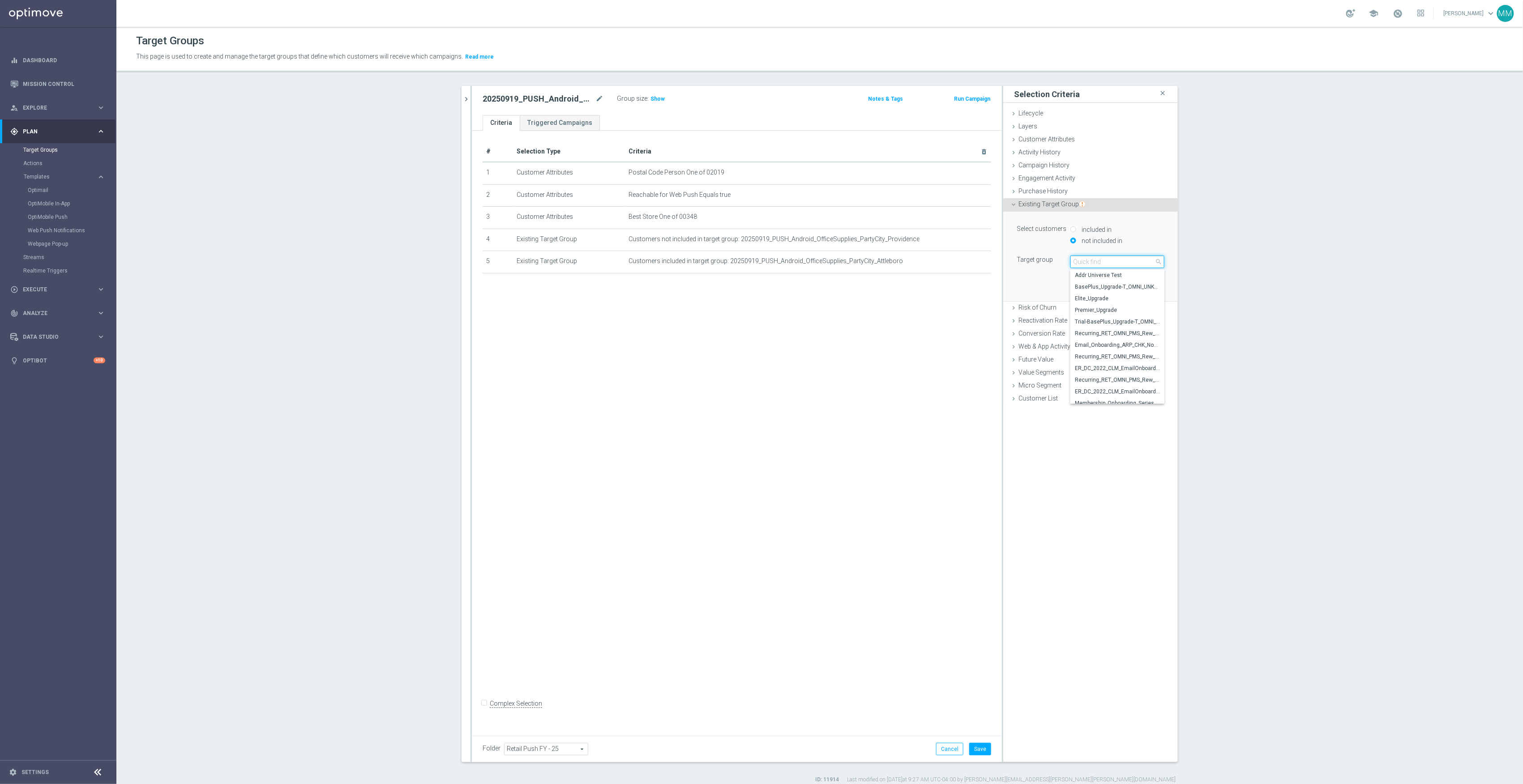
click at [1107, 262] on input "search" at bounding box center [1118, 262] width 94 height 12
paste input "20250919_PUSH_Android_OfficeSupplies_PartyCity_Mansfield"
type input "20250919_PUSH_Android_OfficeSupplies_PartyCity_Mansfield"
drag, startPoint x: 1030, startPoint y: 268, endPoint x: 1093, endPoint y: 257, distance: 64.0
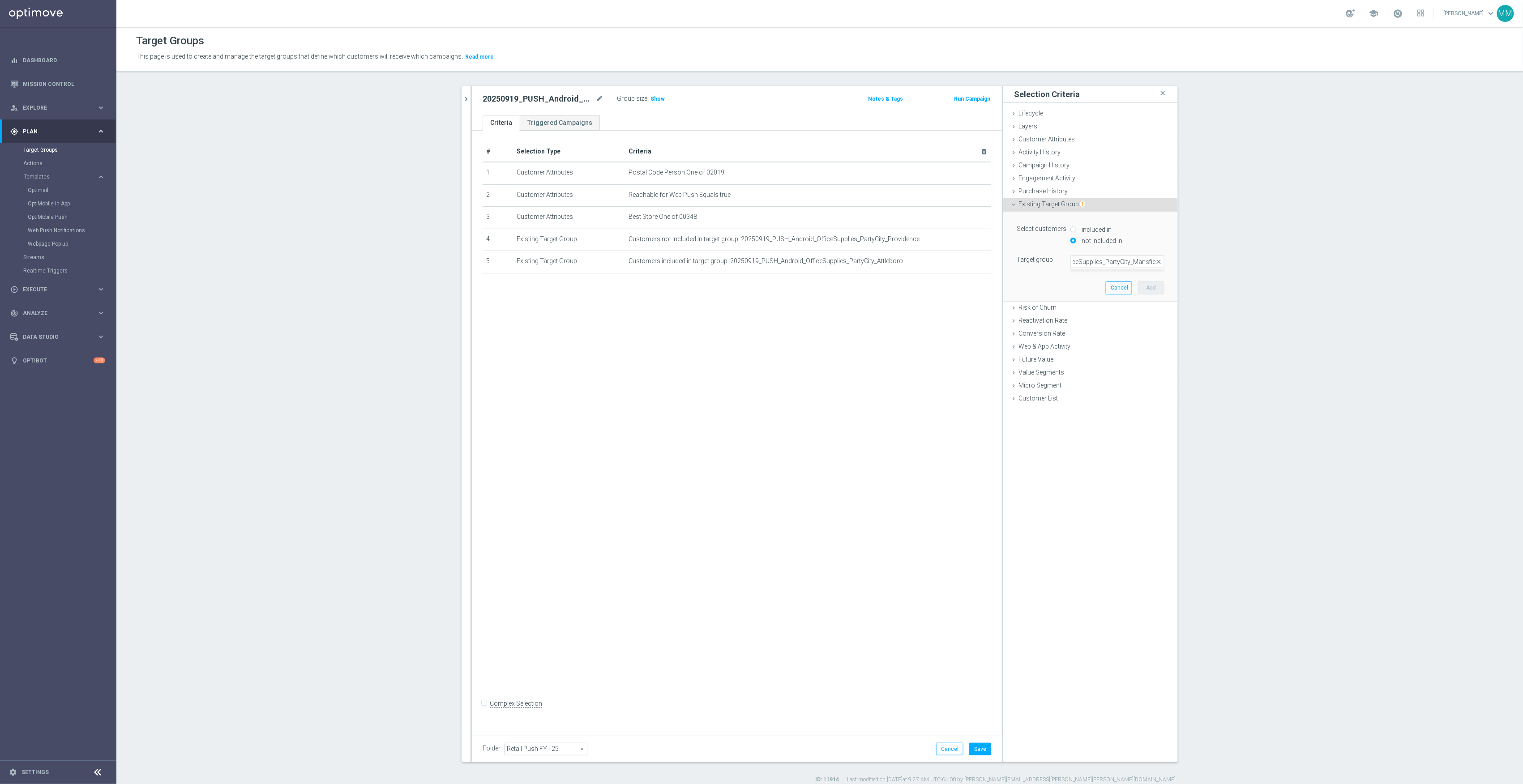
click at [1031, 268] on div "Target group Select arrow_drop_down 20250919_PUSH_Android_OfficeSupplies_PartyC…" at bounding box center [1090, 262] width 161 height 12
click at [1112, 266] on span at bounding box center [1118, 261] width 93 height 12
click at [1107, 261] on input "search" at bounding box center [1118, 262] width 94 height 12
paste input "20250919_PUSH_Android_OfficeSupplies_PartyCity_Mansfield"
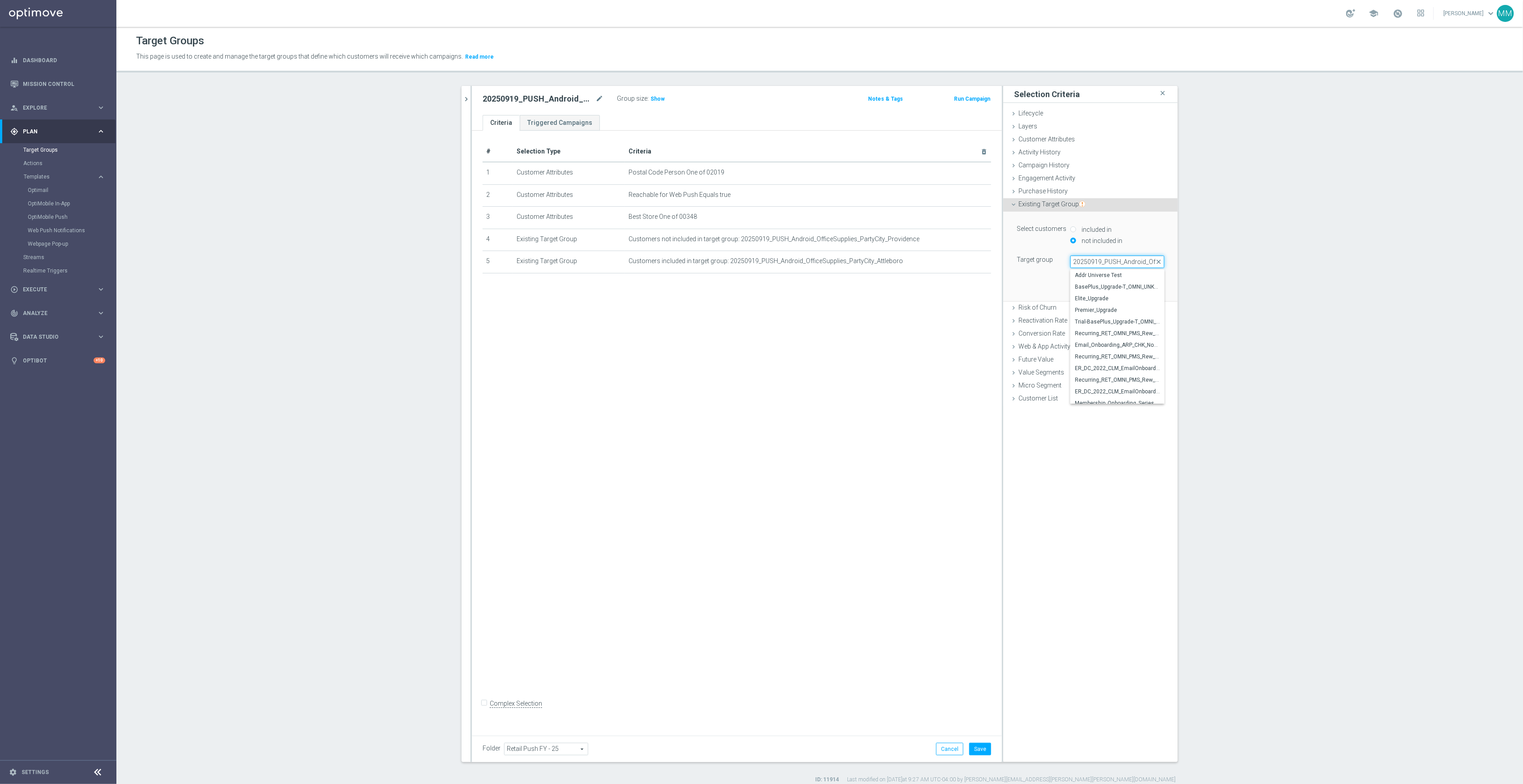
scroll to position [0, 87]
click at [1115, 260] on input "20250919_PUSH_Android_OfficeSupplies_PartyCity_Mansfield" at bounding box center [1118, 262] width 94 height 12
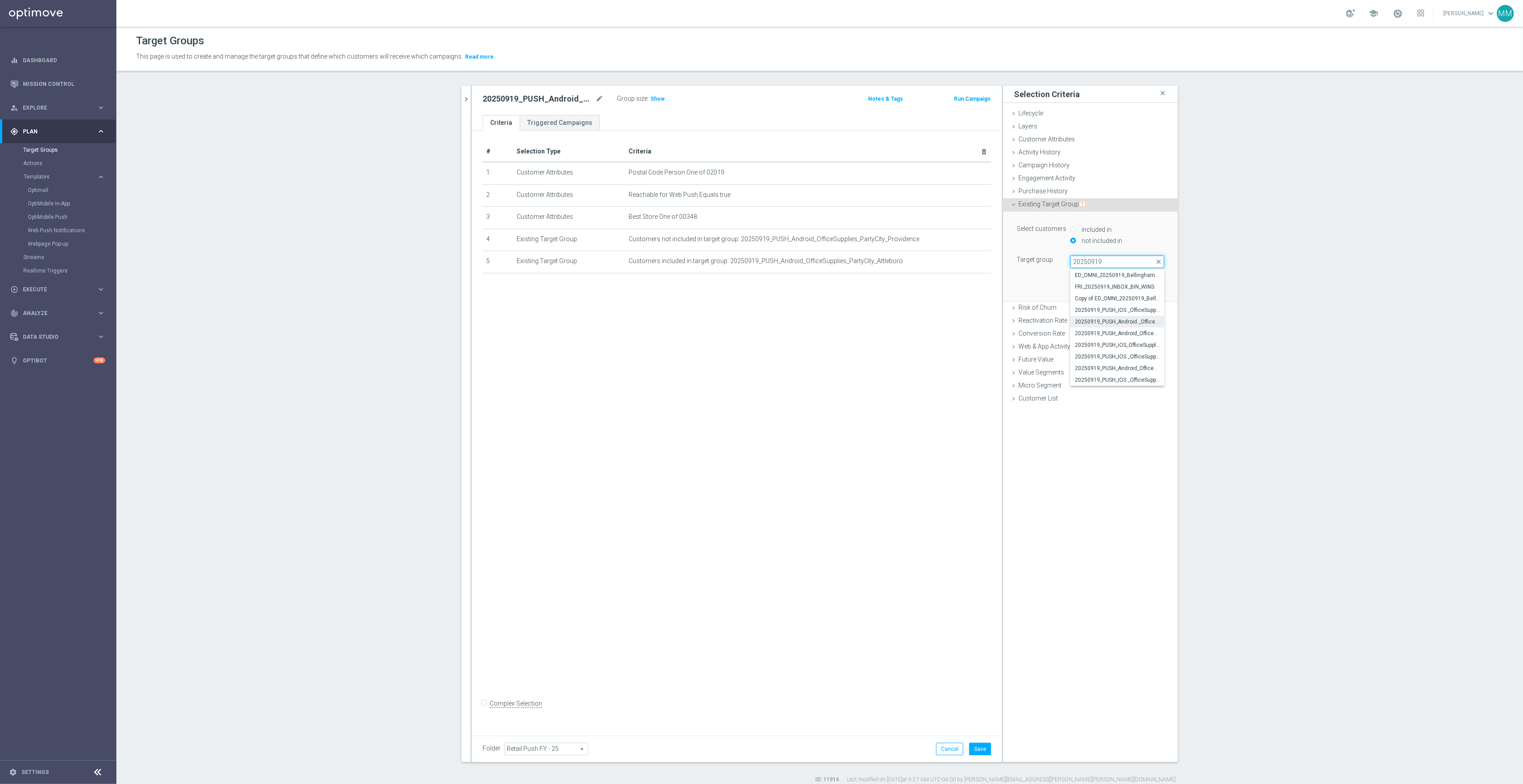
type input "20250919"
click at [1149, 323] on span "20250919_PUSH_Android _OfficeSupplies_PartyCity_Mansfield" at bounding box center [1117, 321] width 85 height 7
type input "20250919_PUSH_Android _OfficeSupplies_PartyCity_Mansfield"
click at [1152, 289] on button "Add" at bounding box center [1152, 288] width 26 height 12
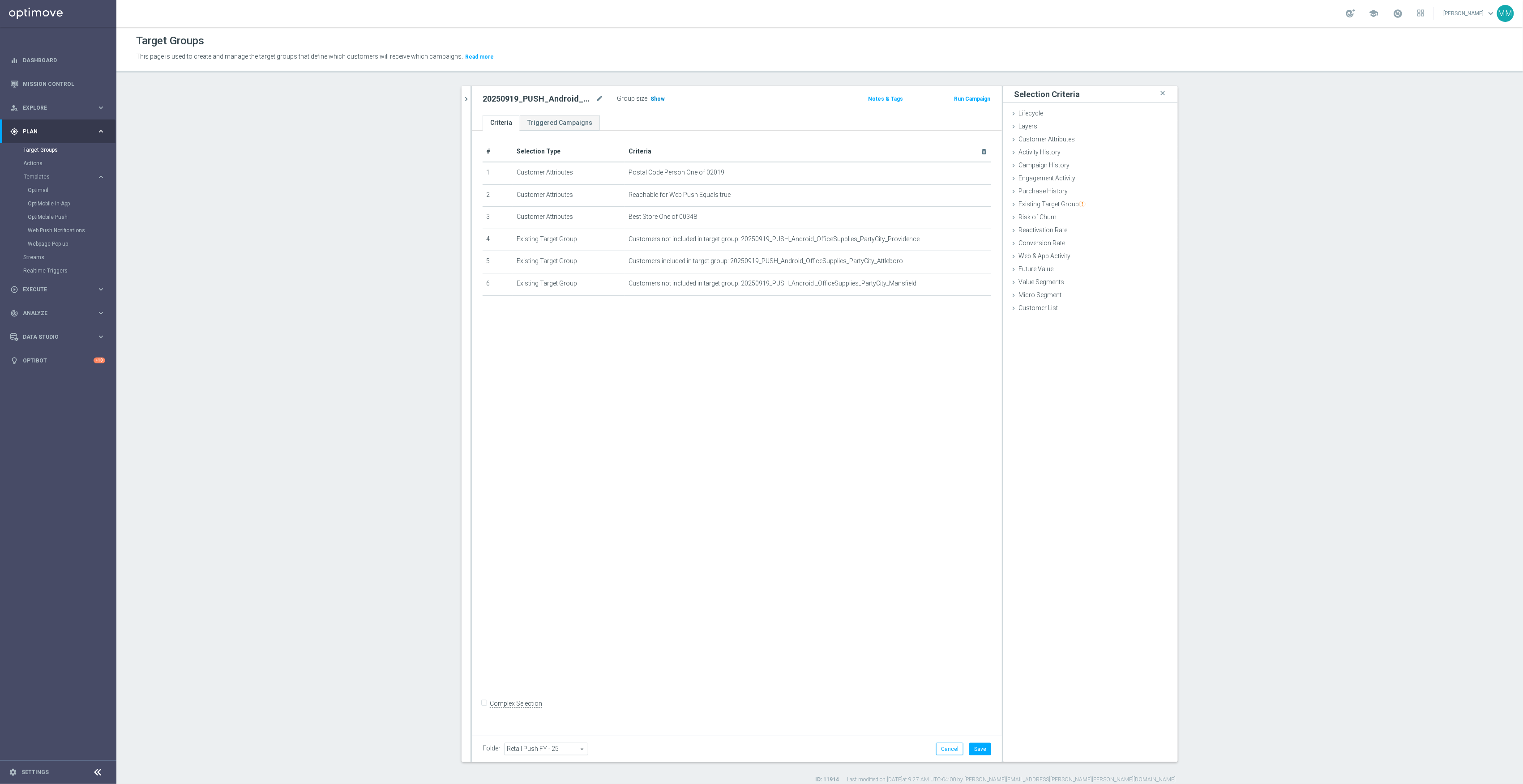
click at [651, 97] on span "Show" at bounding box center [658, 99] width 14 height 6
click at [982, 749] on button "Save" at bounding box center [981, 749] width 22 height 12
drag, startPoint x: 463, startPoint y: 89, endPoint x: 547, endPoint y: 168, distance: 115.3
click at [463, 89] on button "chevron_right" at bounding box center [466, 99] width 9 height 26
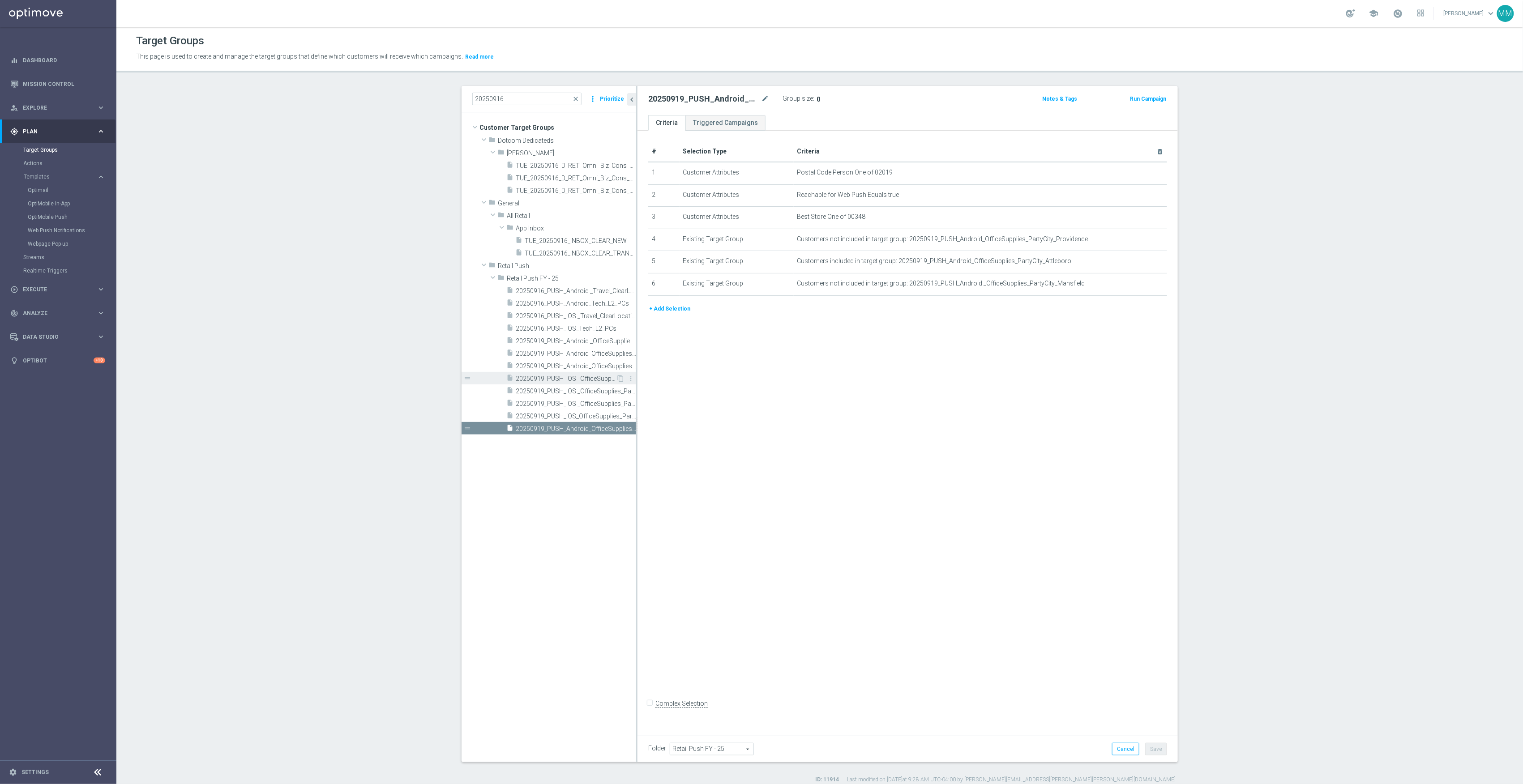
click at [575, 381] on span "20250919_PUSH_IOS _OfficeSupplies_PartyCity_Bellingham" at bounding box center [566, 379] width 100 height 8
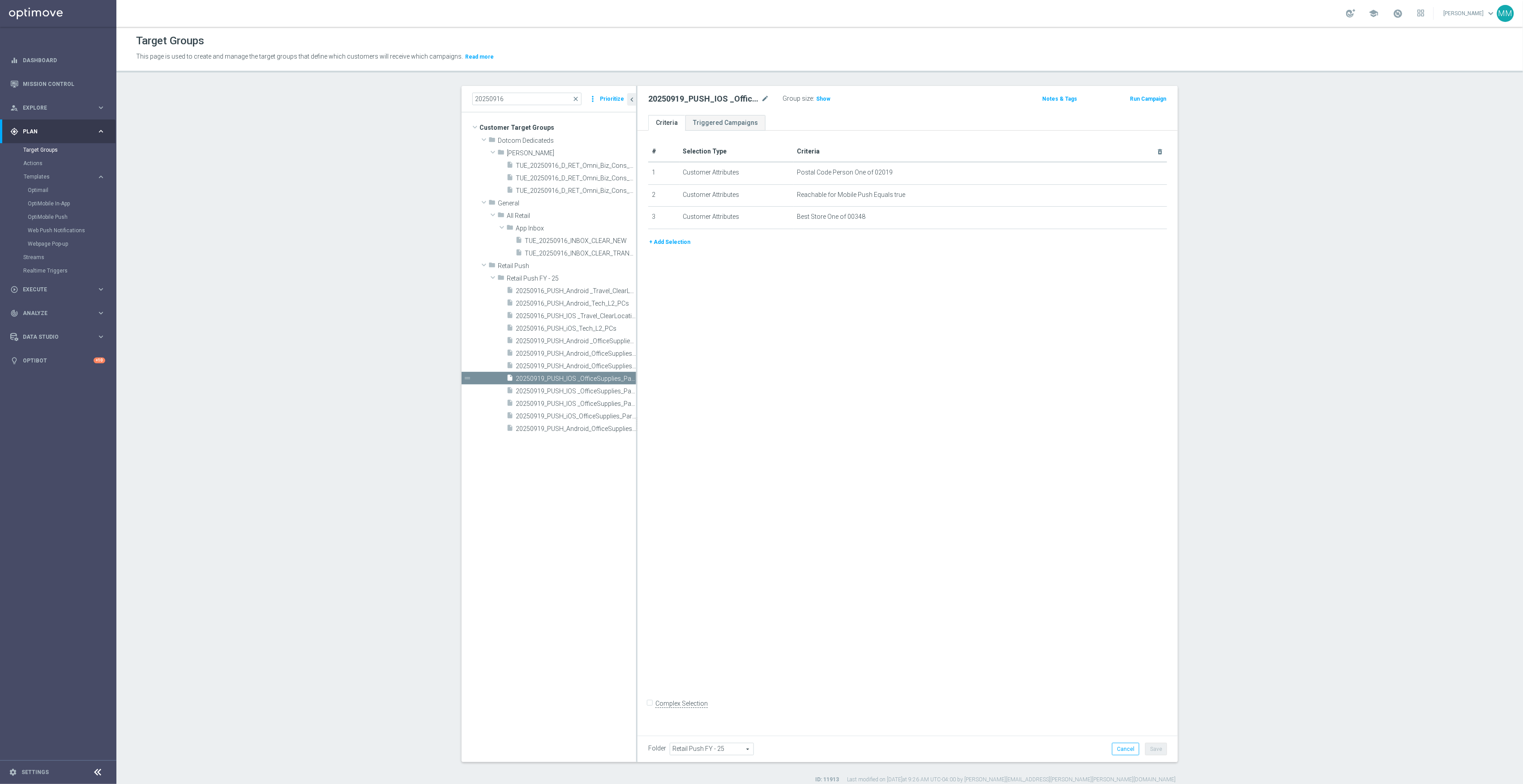
click at [660, 243] on button "+ Add Selection" at bounding box center [669, 242] width 43 height 10
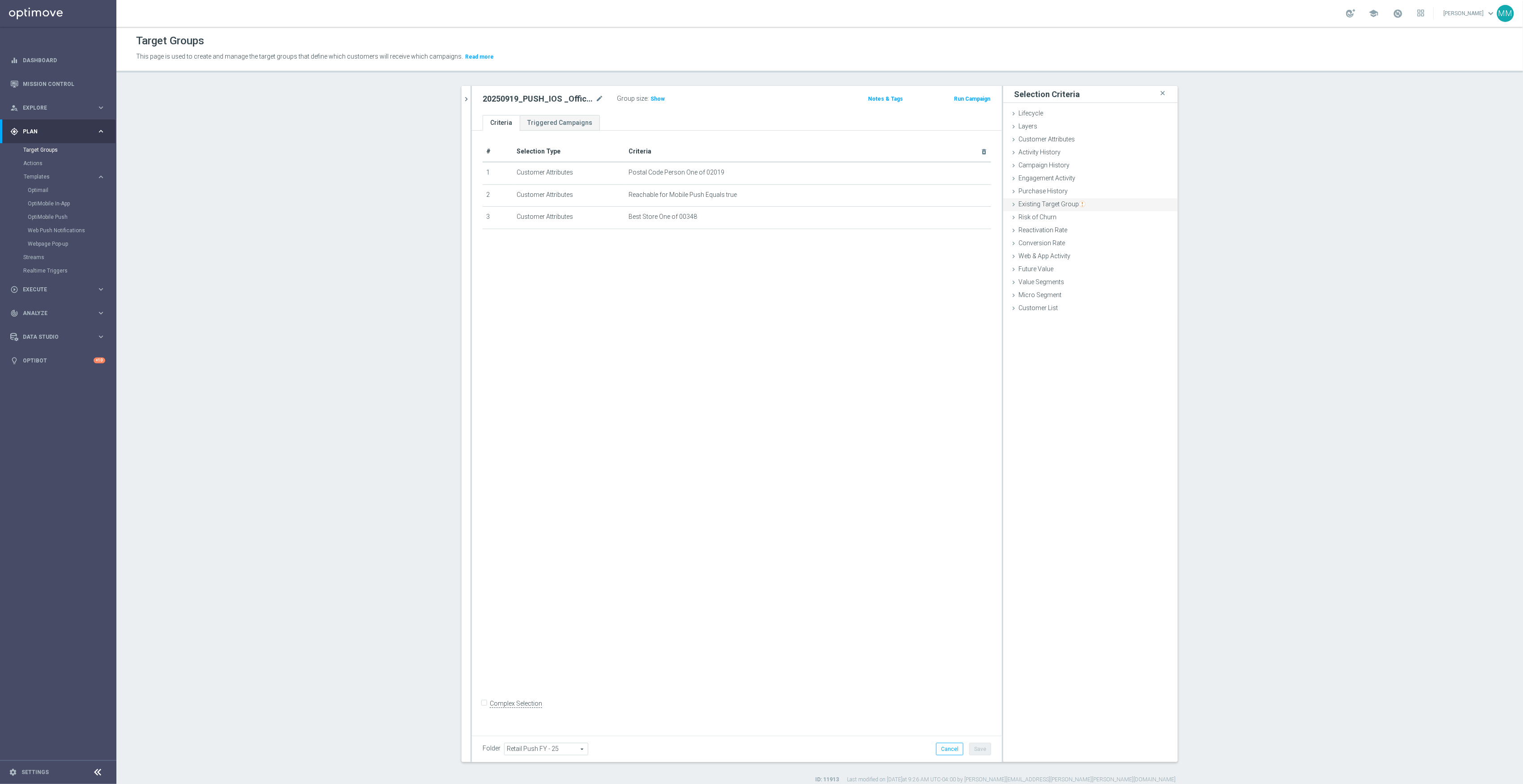
click at [1075, 201] on div "Existing Target Group done selection saved" at bounding box center [1090, 205] width 174 height 13
click at [1093, 243] on label "not included in" at bounding box center [1100, 240] width 43 height 8
click at [1076, 243] on input "not included in" at bounding box center [1073, 240] width 5 height 5
radio input "true"
click at [1079, 265] on span at bounding box center [1118, 261] width 93 height 12
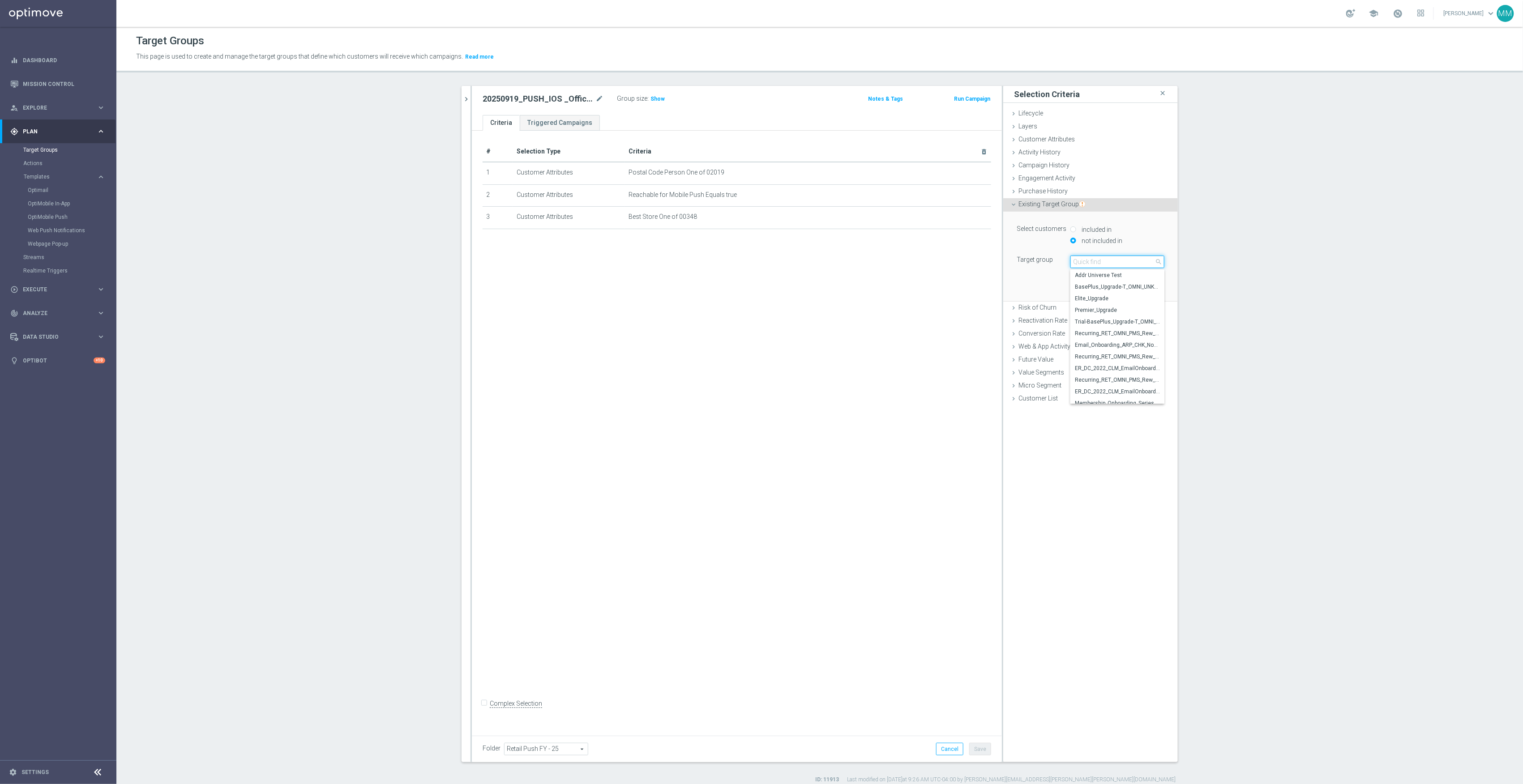
click at [1083, 261] on input "search" at bounding box center [1118, 262] width 94 height 12
type input "20250919"
click at [1116, 310] on span "20250919_PUSH_IOS _OfficeSupplies_PartyCity_Mansfield" at bounding box center [1117, 310] width 85 height 7
type input "20250919_PUSH_IOS _OfficeSupplies_PartyCity_Mansfield"
click at [1152, 287] on button "Add" at bounding box center [1152, 288] width 26 height 12
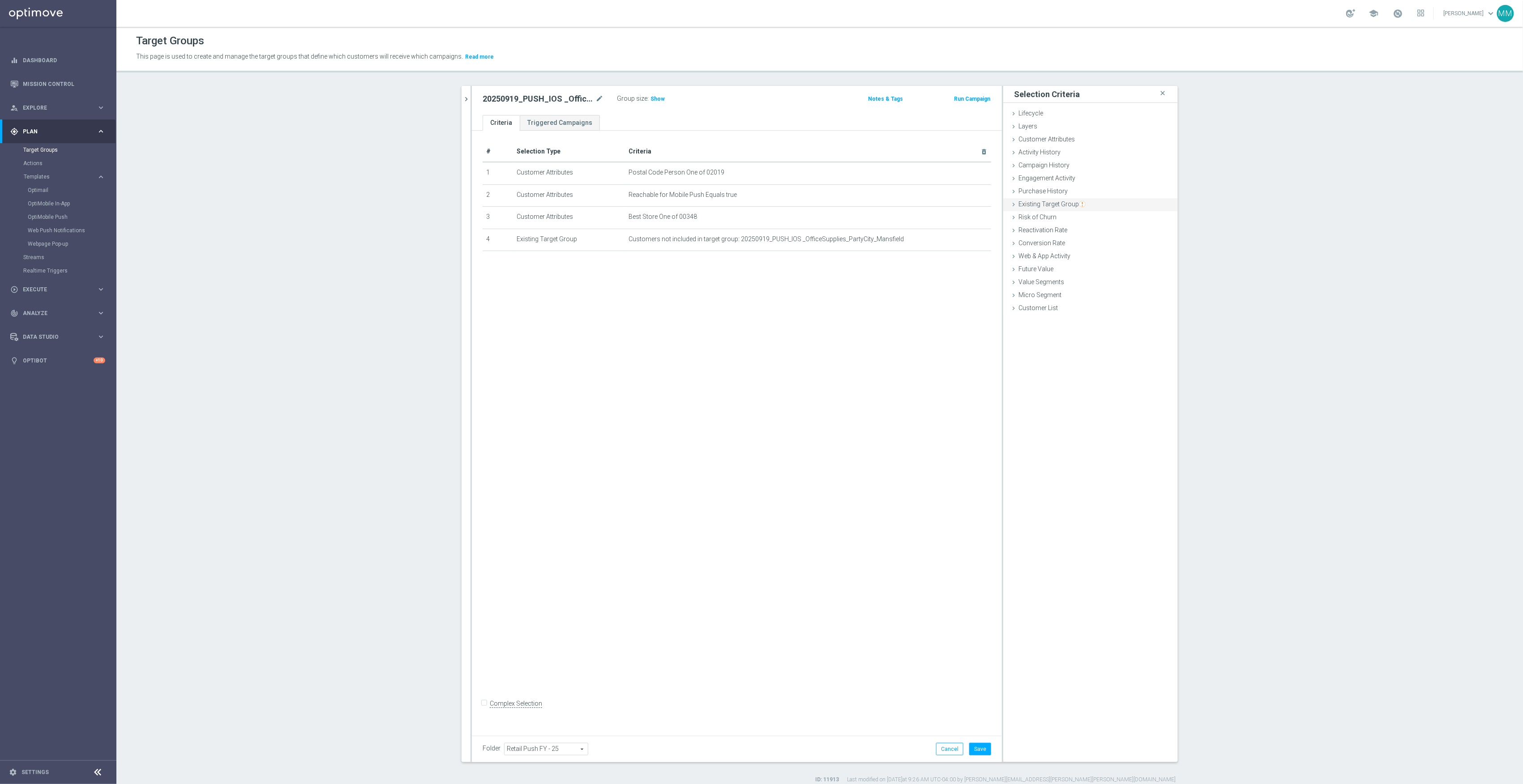
click at [1079, 201] on img "button" at bounding box center [1083, 204] width 6 height 6
click at [1070, 177] on button "Got it!" at bounding box center [1067, 175] width 30 height 13
click at [1069, 207] on span "Existing Target Group" at bounding box center [1052, 204] width 67 height 7
click at [1093, 242] on label "not included in" at bounding box center [1100, 240] width 43 height 8
click at [1076, 242] on input "not included in" at bounding box center [1073, 240] width 5 height 5
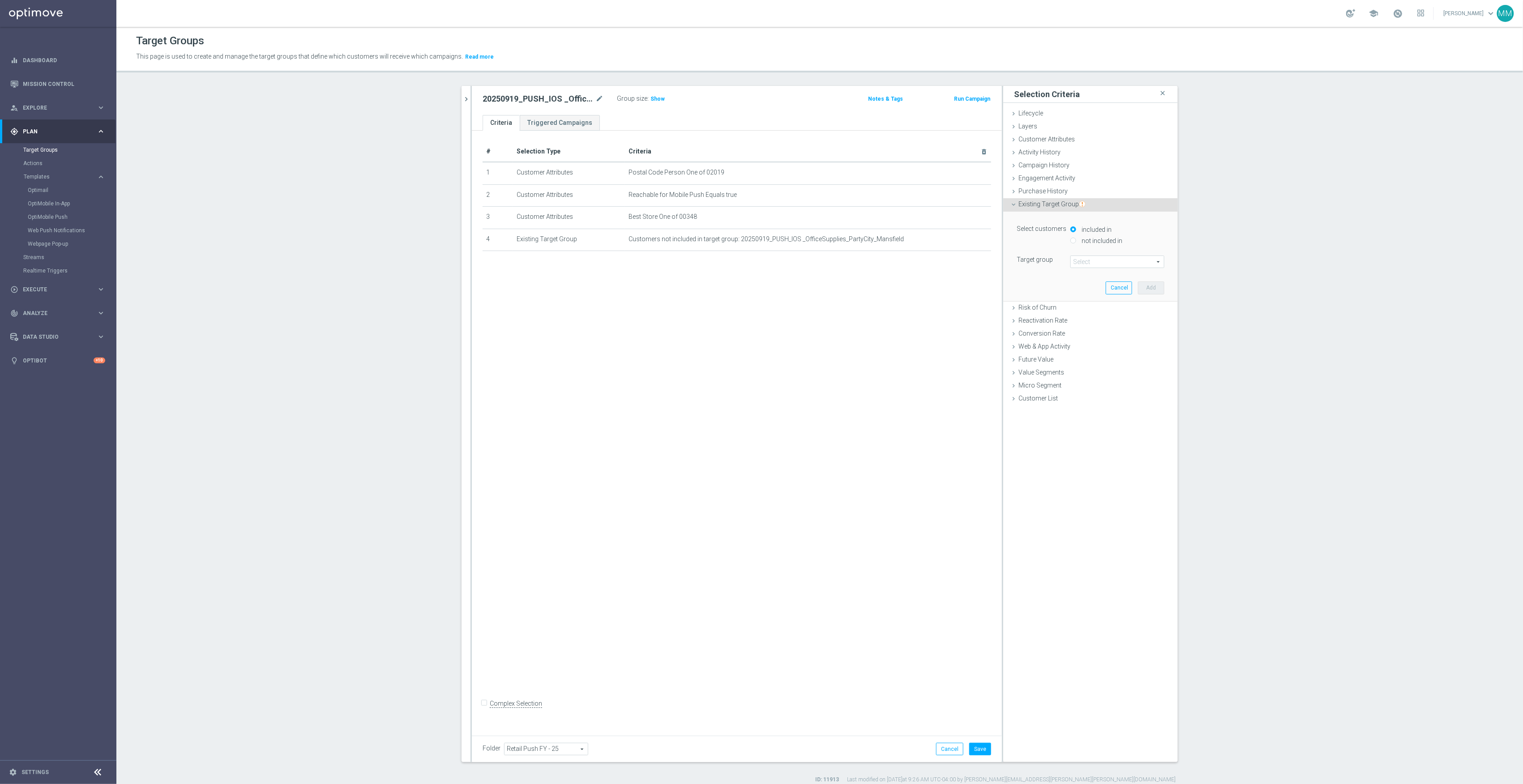
radio input "true"
click at [1094, 262] on span at bounding box center [1118, 261] width 93 height 12
click at [1094, 262] on input "search" at bounding box center [1118, 262] width 94 height 12
type input "20250919"
click at [1132, 345] on span "20250919_PUSH_iOS_OfficeSupplies_PartyCity_Attleboro" at bounding box center [1117, 345] width 85 height 7
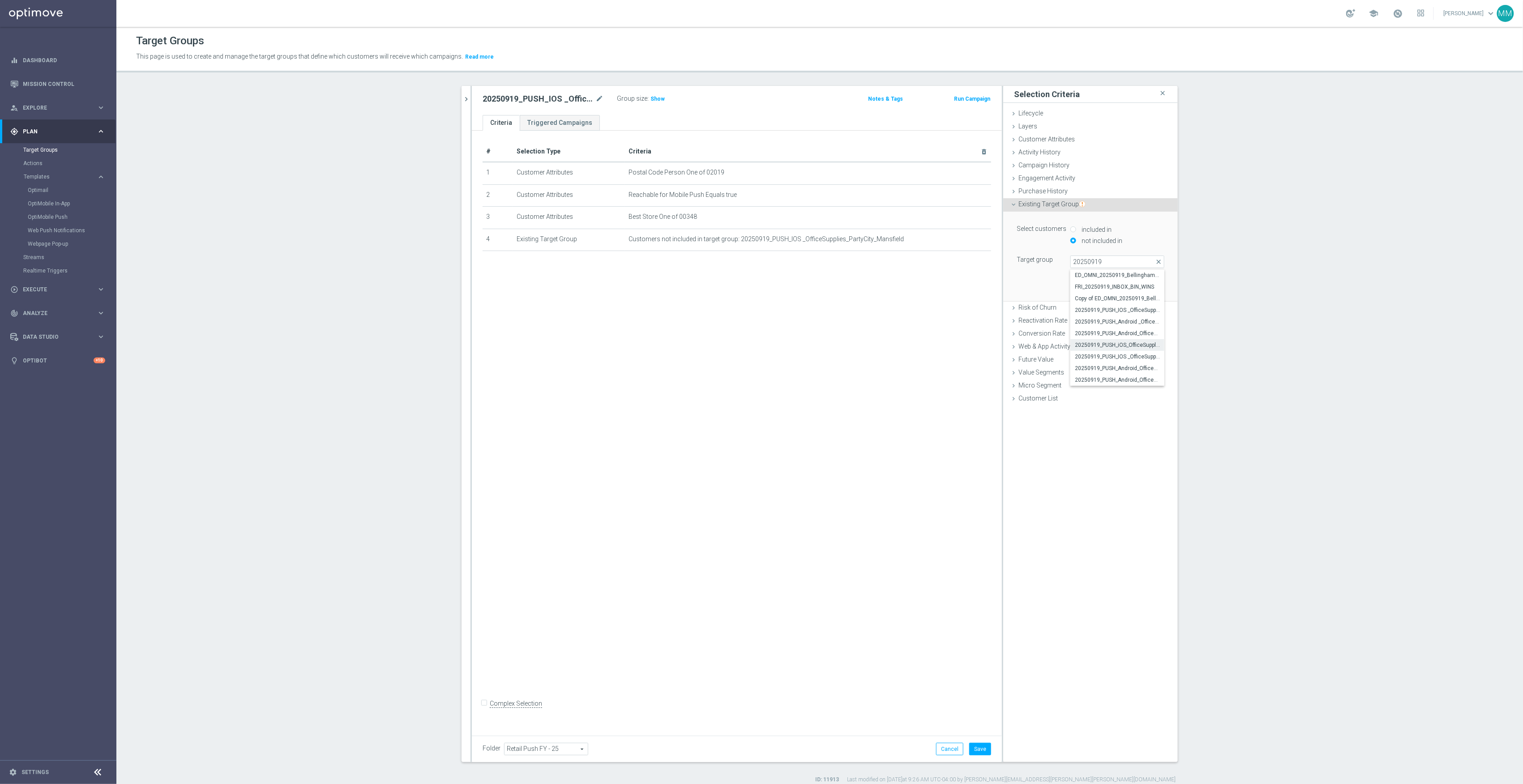
type input "20250919_PUSH_iOS_OfficeSupplies_PartyCity_Attleboro"
click at [1143, 290] on button "Add" at bounding box center [1152, 288] width 26 height 12
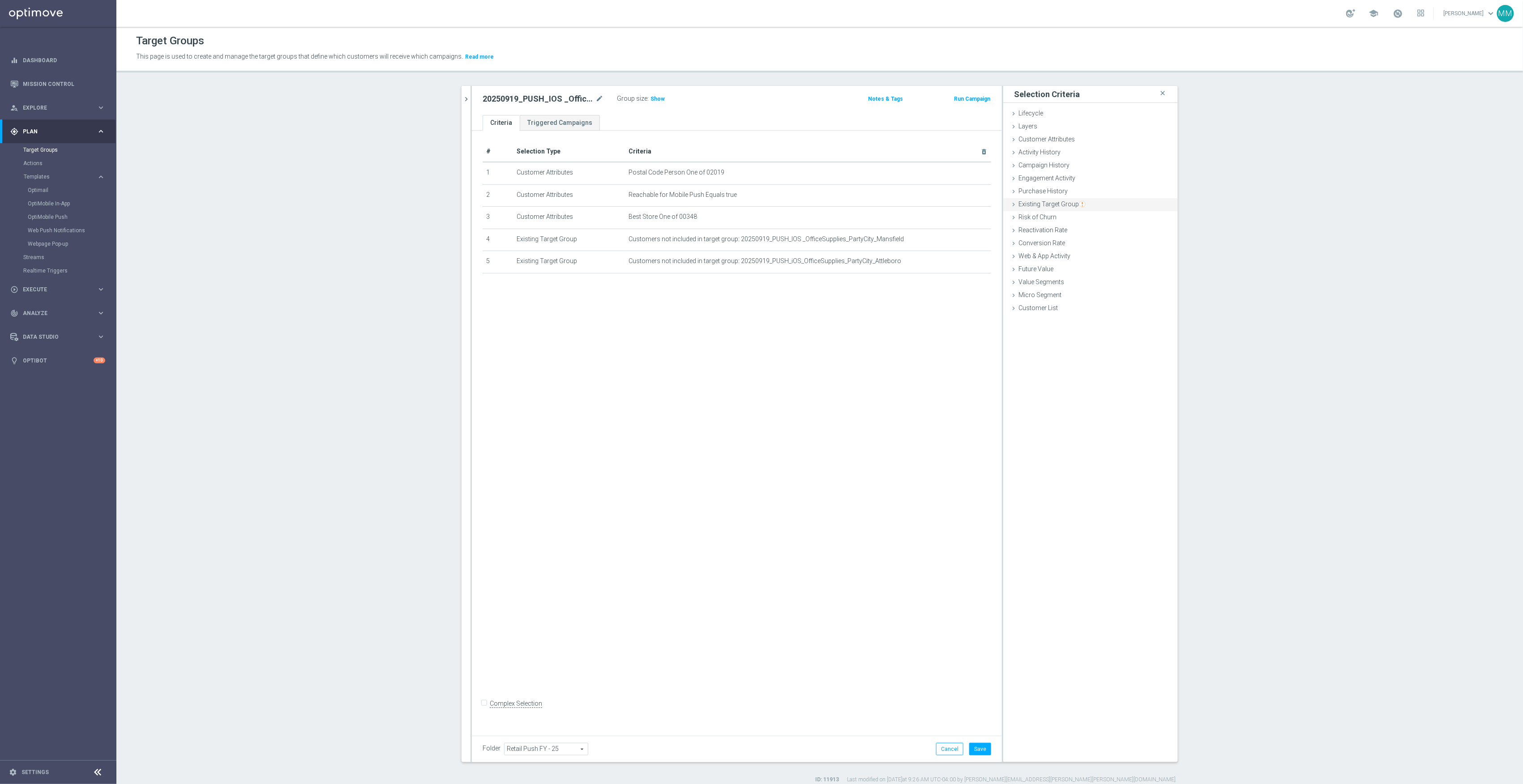
click at [1097, 212] on div "Existing Target Group done selection saved" at bounding box center [1090, 205] width 174 height 13
click at [1113, 243] on label "not included in" at bounding box center [1100, 240] width 43 height 8
click at [1107, 263] on span at bounding box center [1118, 261] width 93 height 12
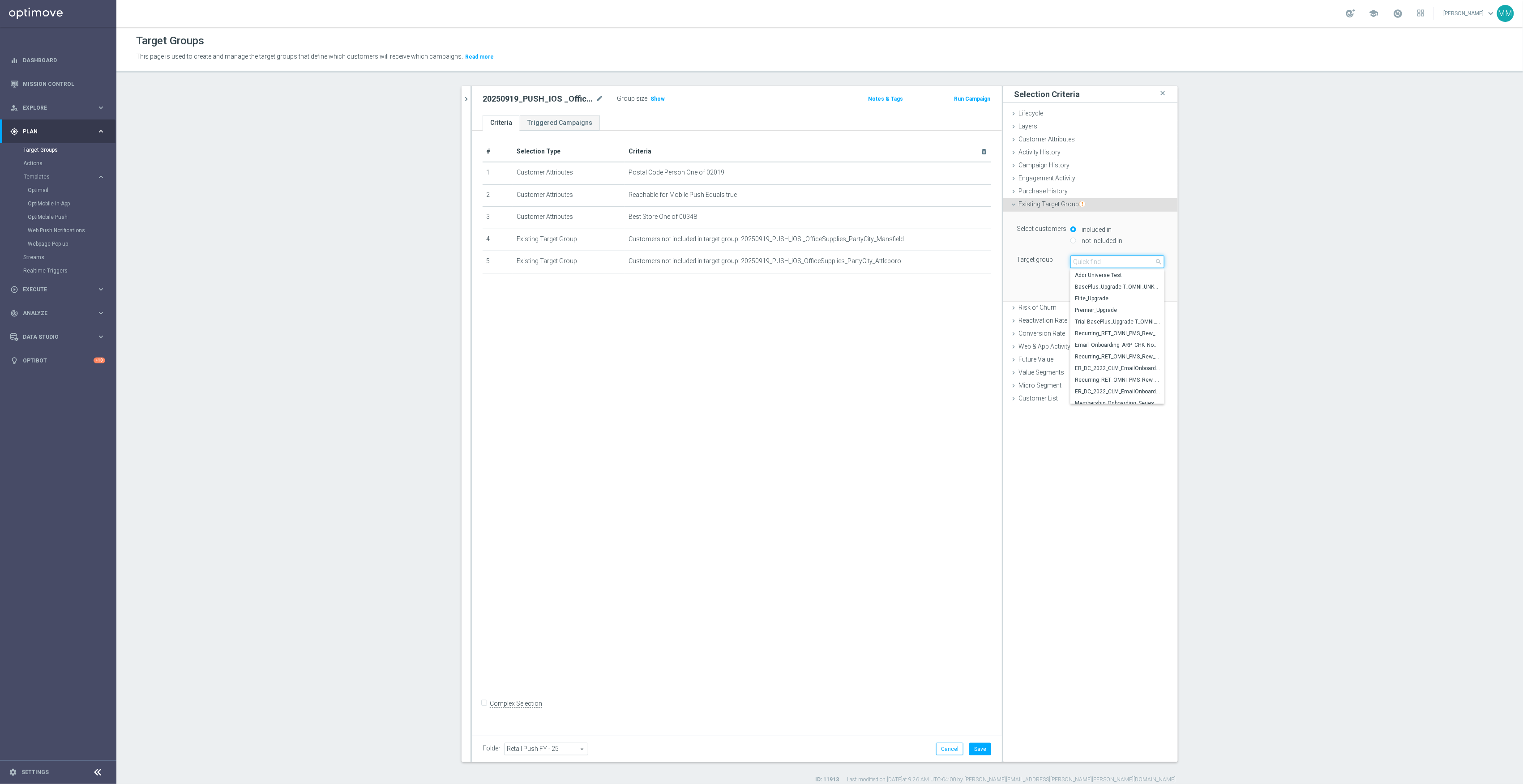
click at [1111, 263] on input "search" at bounding box center [1118, 262] width 94 height 12
type input "20250919"
click at [1137, 357] on span "20250919_PUSH_IOS _OfficeSupplies_PartyCity_Providence" at bounding box center [1117, 356] width 85 height 7
type input "20250919_PUSH_IOS _OfficeSupplies_PartyCity_Providence"
click at [1150, 284] on button "Add" at bounding box center [1152, 288] width 26 height 12
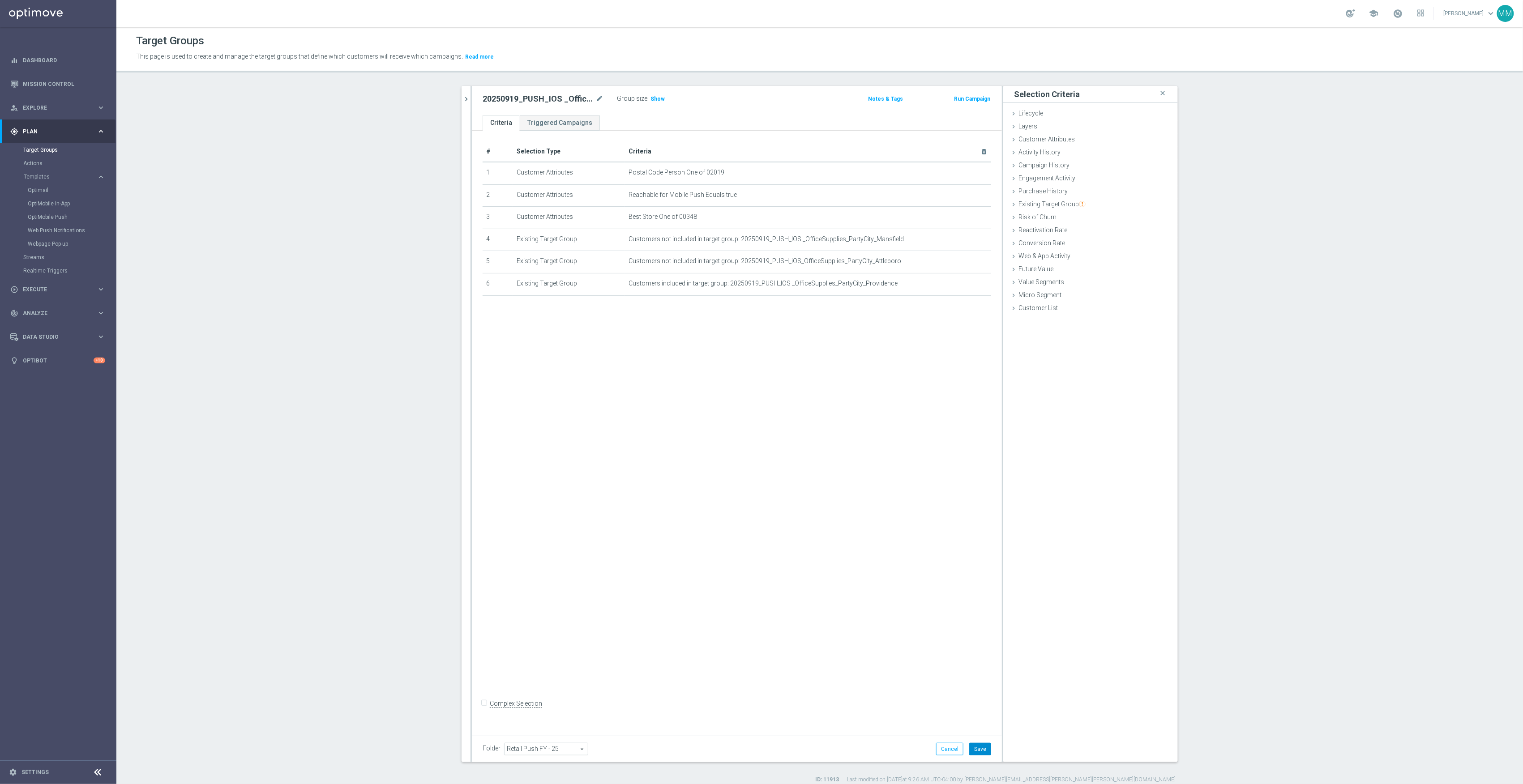
click at [977, 752] on button "Save" at bounding box center [981, 749] width 22 height 12
click at [654, 101] on span "Show" at bounding box center [658, 99] width 14 height 6
click at [959, 287] on icon "mode_edit" at bounding box center [962, 283] width 7 height 7
click at [1094, 242] on label "not included in" at bounding box center [1100, 240] width 43 height 8
click at [1076, 242] on input "not included in" at bounding box center [1073, 240] width 5 height 5
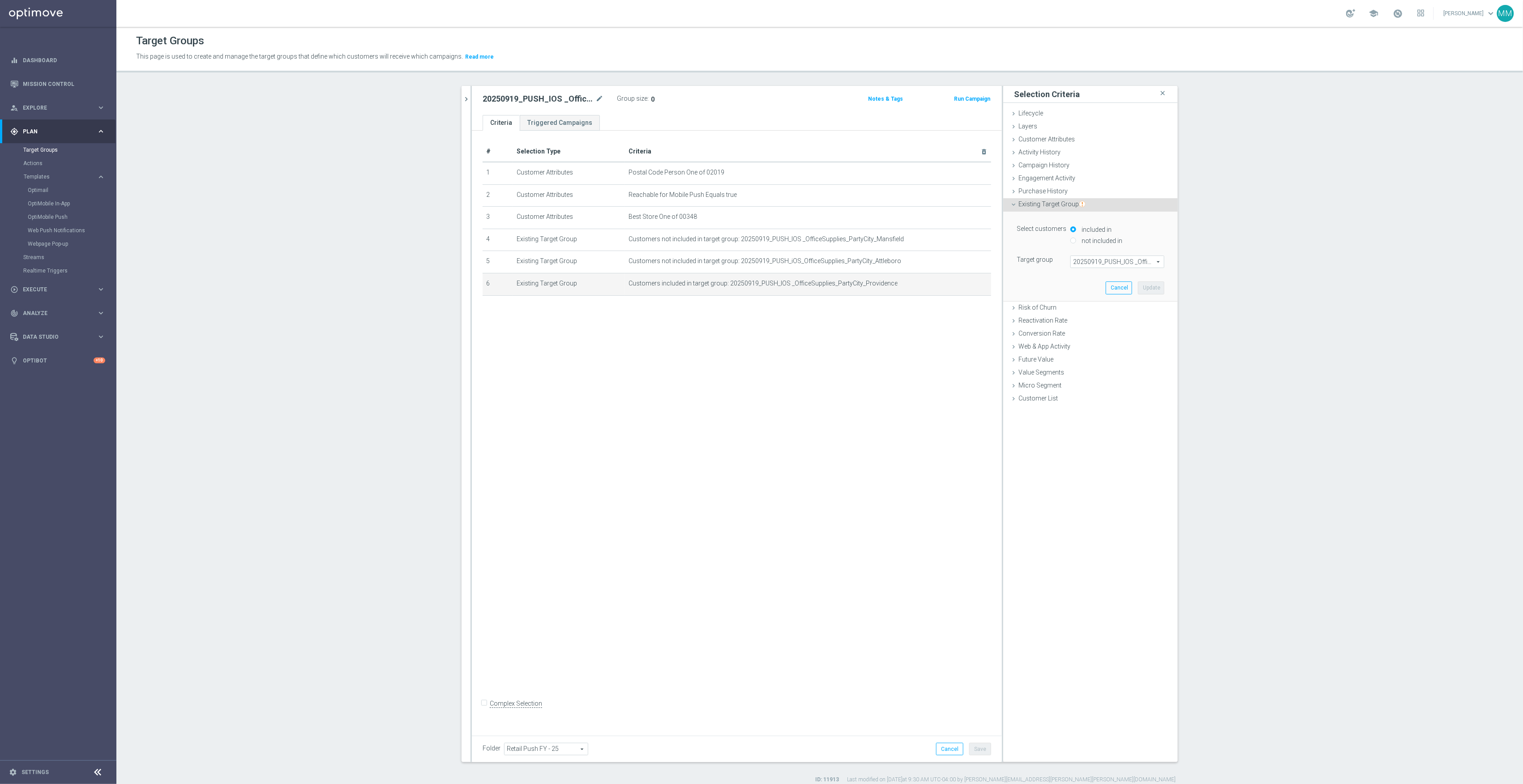
radio input "true"
click at [1139, 289] on button "Update" at bounding box center [1152, 288] width 26 height 12
click at [977, 744] on button "Save" at bounding box center [981, 749] width 22 height 12
click at [657, 100] on span "Show" at bounding box center [658, 99] width 14 height 6
drag, startPoint x: 457, startPoint y: 95, endPoint x: 462, endPoint y: 95, distance: 5.0
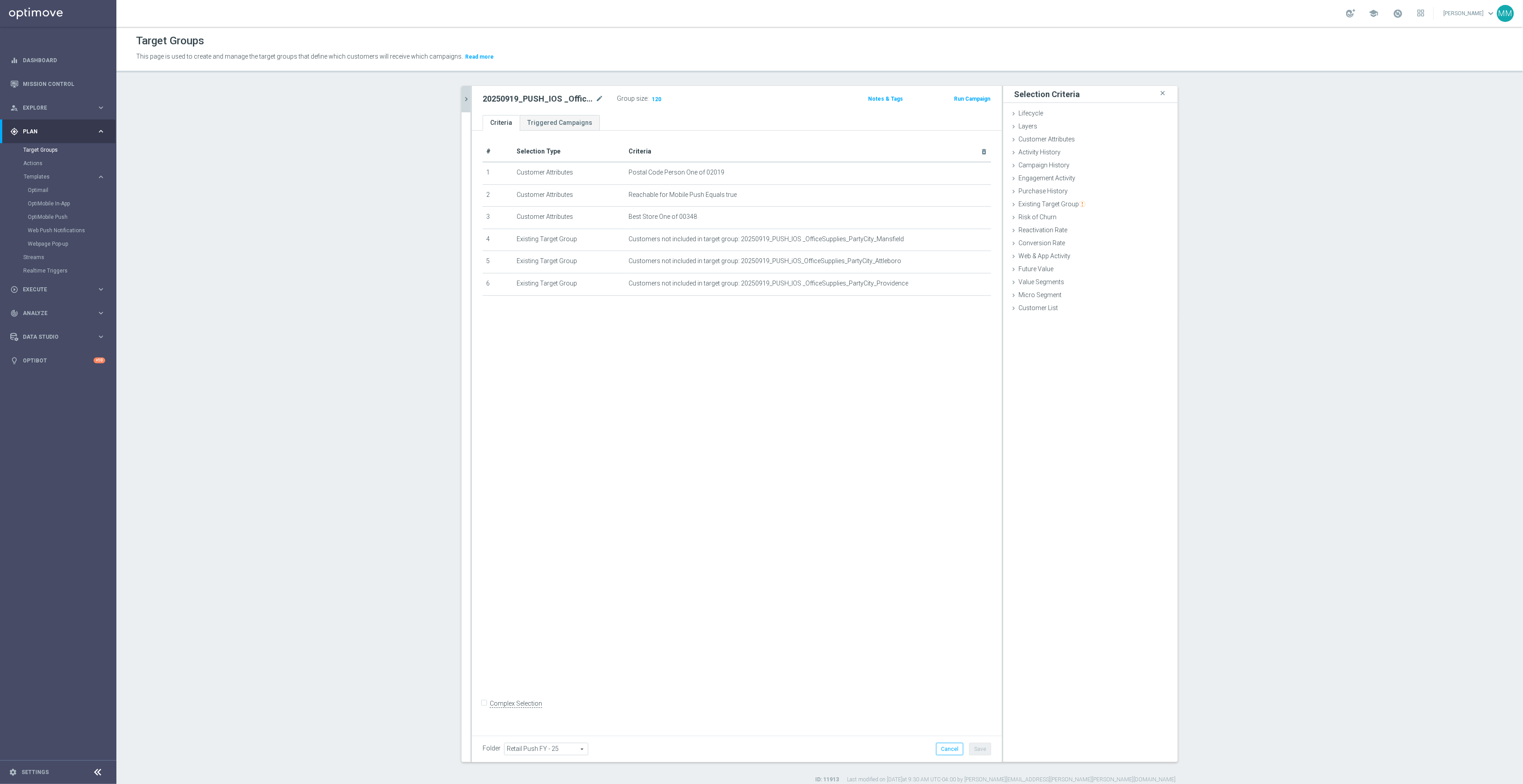
click at [457, 95] on div "20250916 close more_vert Prioritize Customer Target Groups library_add create_n…" at bounding box center [819, 434] width 753 height 698
click at [462, 95] on icon "chevron_right" at bounding box center [466, 99] width 9 height 9
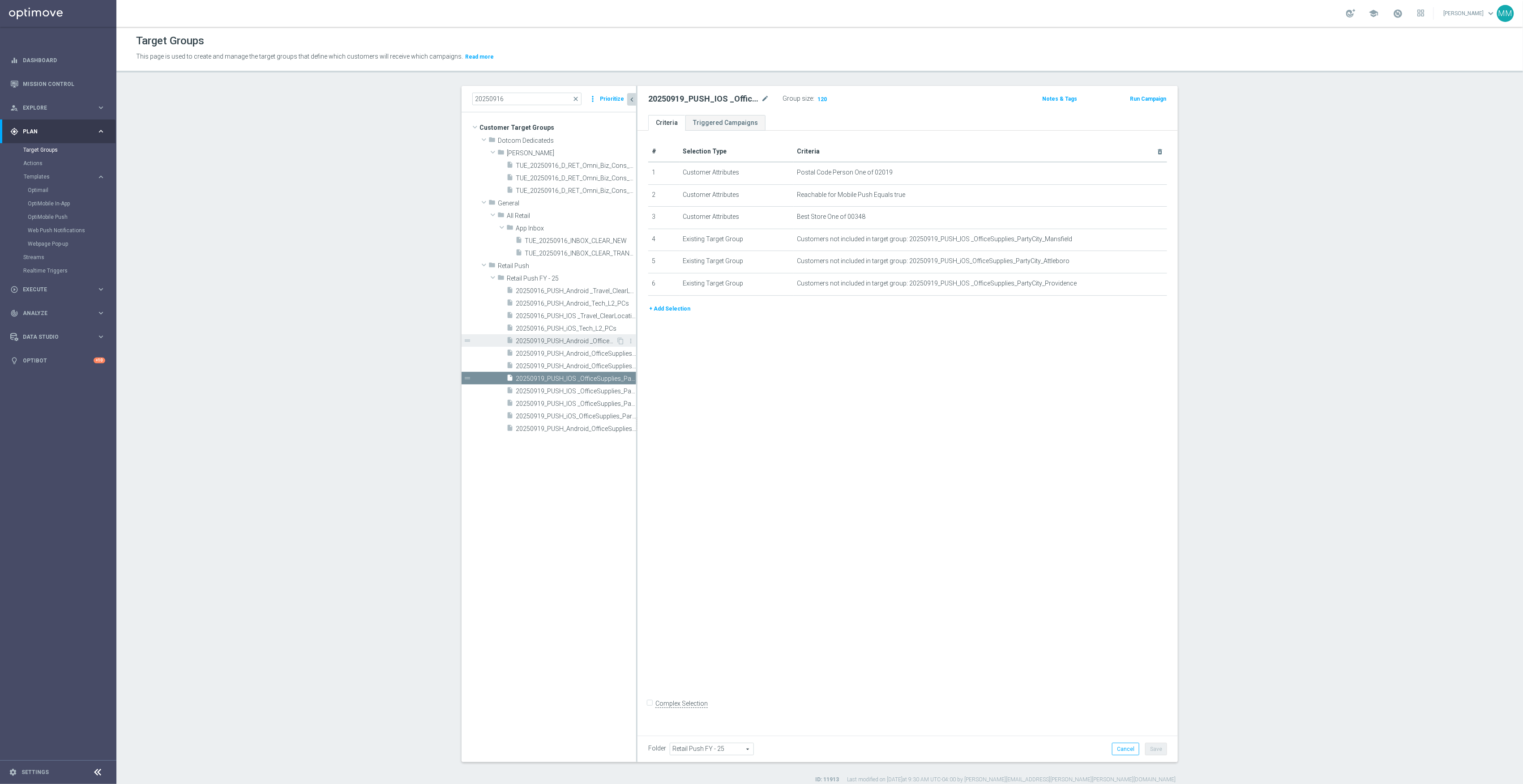
click at [570, 339] on span "20250919_PUSH_Android _OfficeSupplies_PartyCity_Mansfield" at bounding box center [566, 341] width 100 height 8
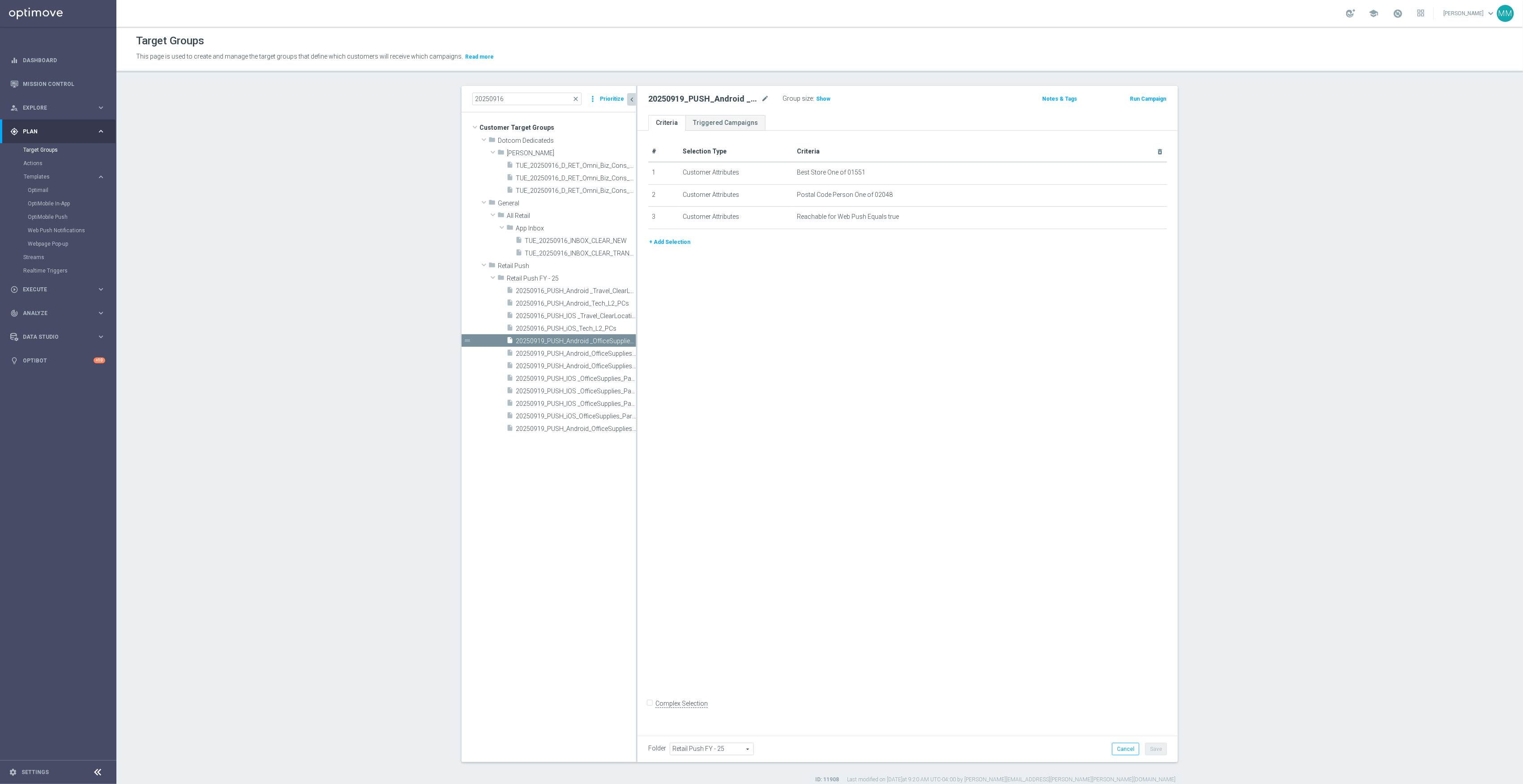
click at [654, 253] on div "+ Add Selection" at bounding box center [908, 245] width 532 height 16
click at [676, 246] on button "+ Add Selection" at bounding box center [669, 242] width 43 height 10
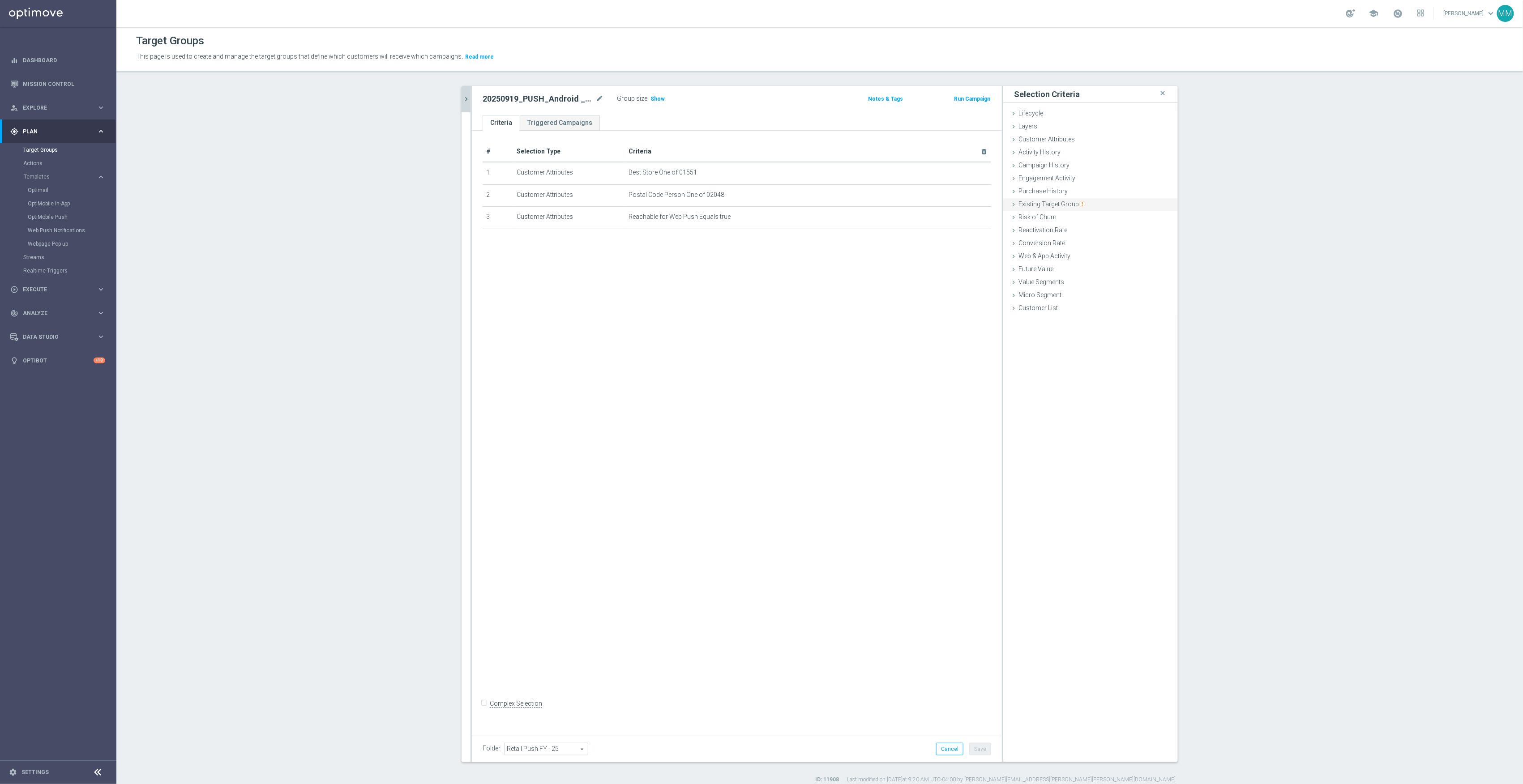
click at [1081, 207] on img "button" at bounding box center [1083, 204] width 6 height 6
click at [1063, 181] on button "Got it!" at bounding box center [1067, 175] width 30 height 13
click at [1035, 204] on span "Existing Target Group" at bounding box center [1052, 204] width 67 height 7
click at [1083, 241] on label "not included in" at bounding box center [1100, 240] width 43 height 8
click at [1076, 241] on input "not included in" at bounding box center [1073, 240] width 5 height 5
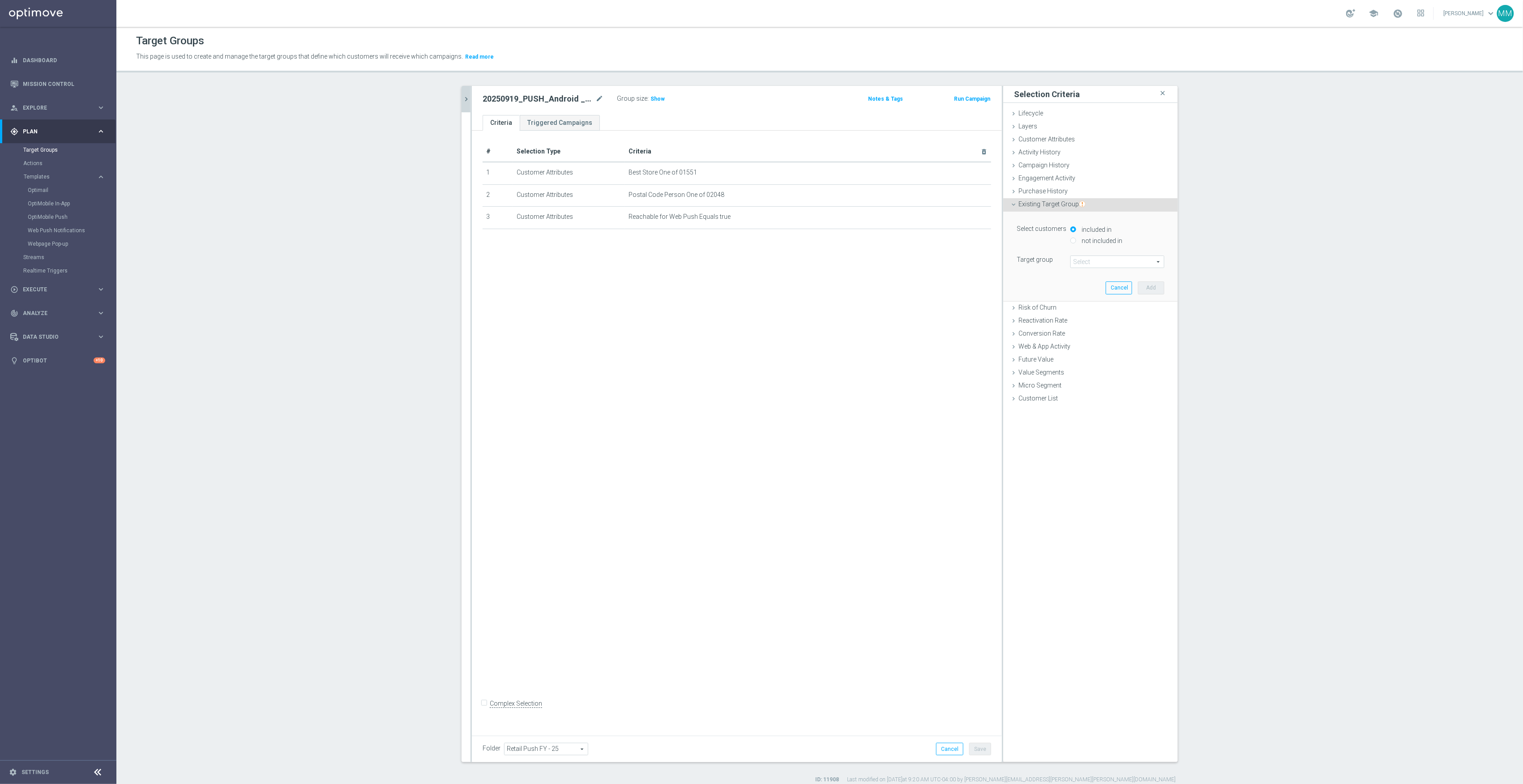
radio input "true"
click at [1083, 262] on span at bounding box center [1118, 261] width 93 height 12
click at [1083, 265] on input "search" at bounding box center [1118, 262] width 94 height 12
type input "20250919"
click at [1129, 324] on span "20250919_PUSH_Android_OfficeSupplies_PartyCity_Attleboro" at bounding box center [1117, 321] width 85 height 7
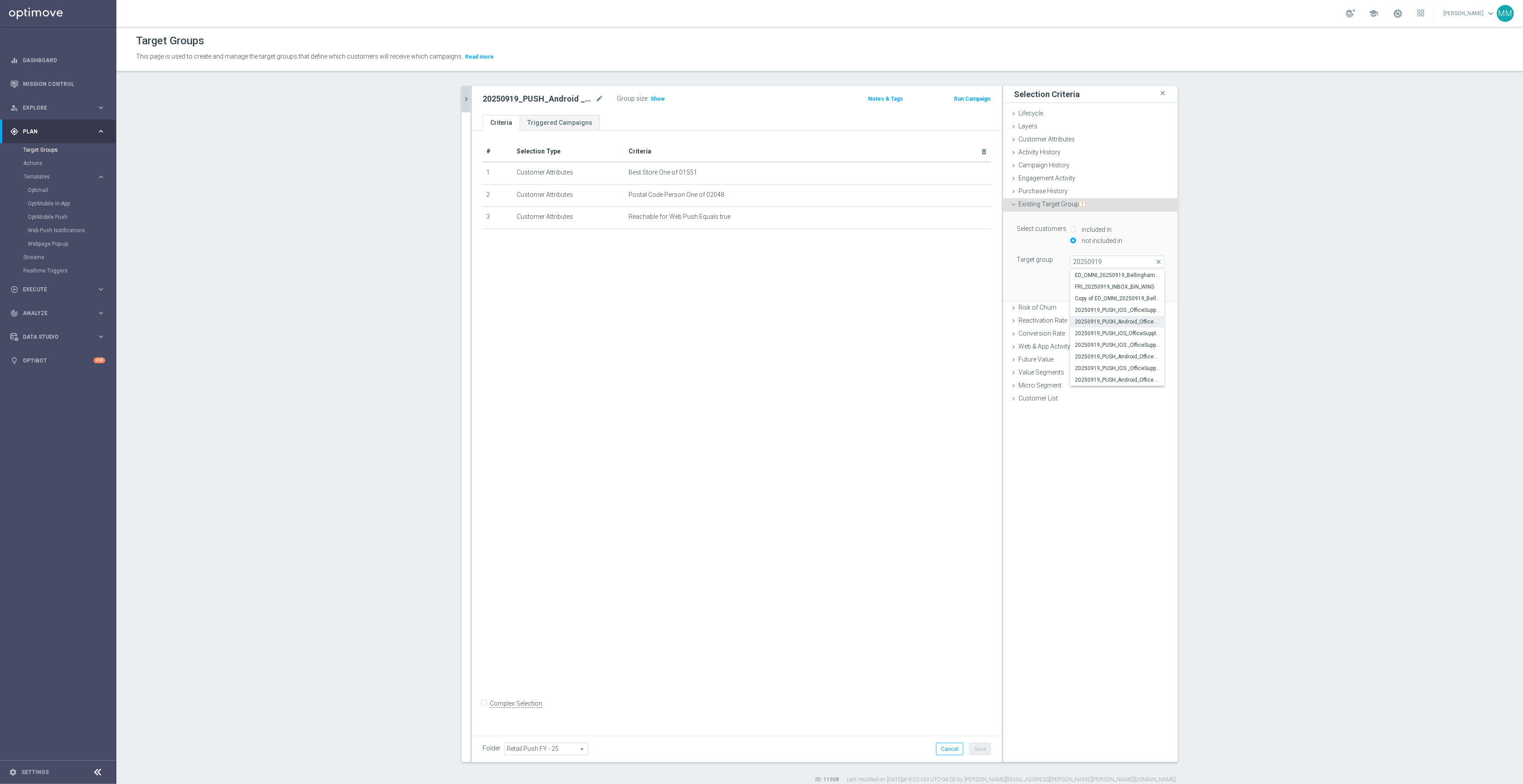
type input "20250919_PUSH_Android_OfficeSupplies_PartyCity_Attleboro"
click at [1149, 290] on button "Add" at bounding box center [1152, 288] width 26 height 12
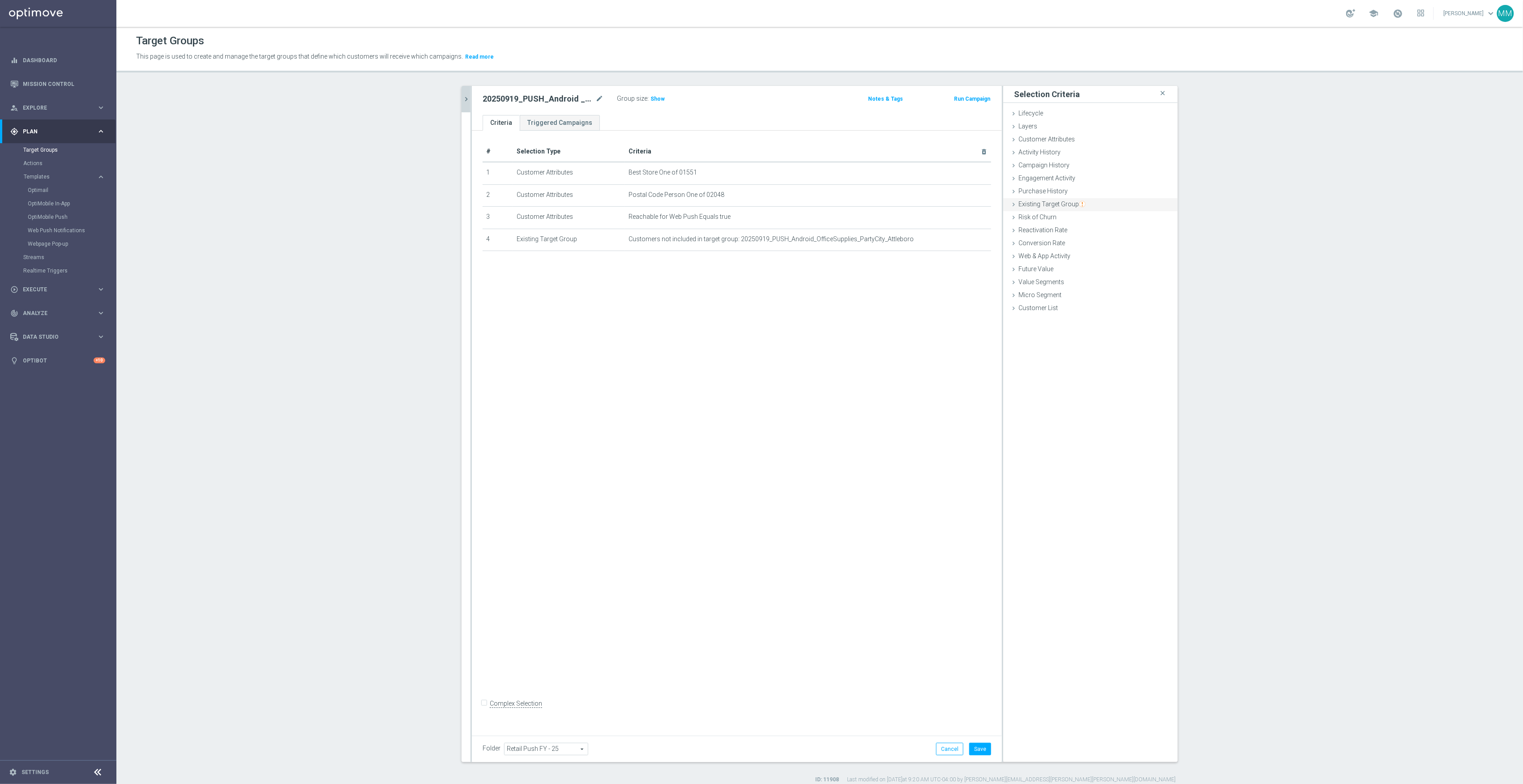
click at [1057, 205] on span "Existing Target Group" at bounding box center [1052, 204] width 67 height 7
click at [1093, 241] on label "not included in" at bounding box center [1100, 240] width 43 height 8
click at [1087, 264] on span at bounding box center [1118, 261] width 93 height 12
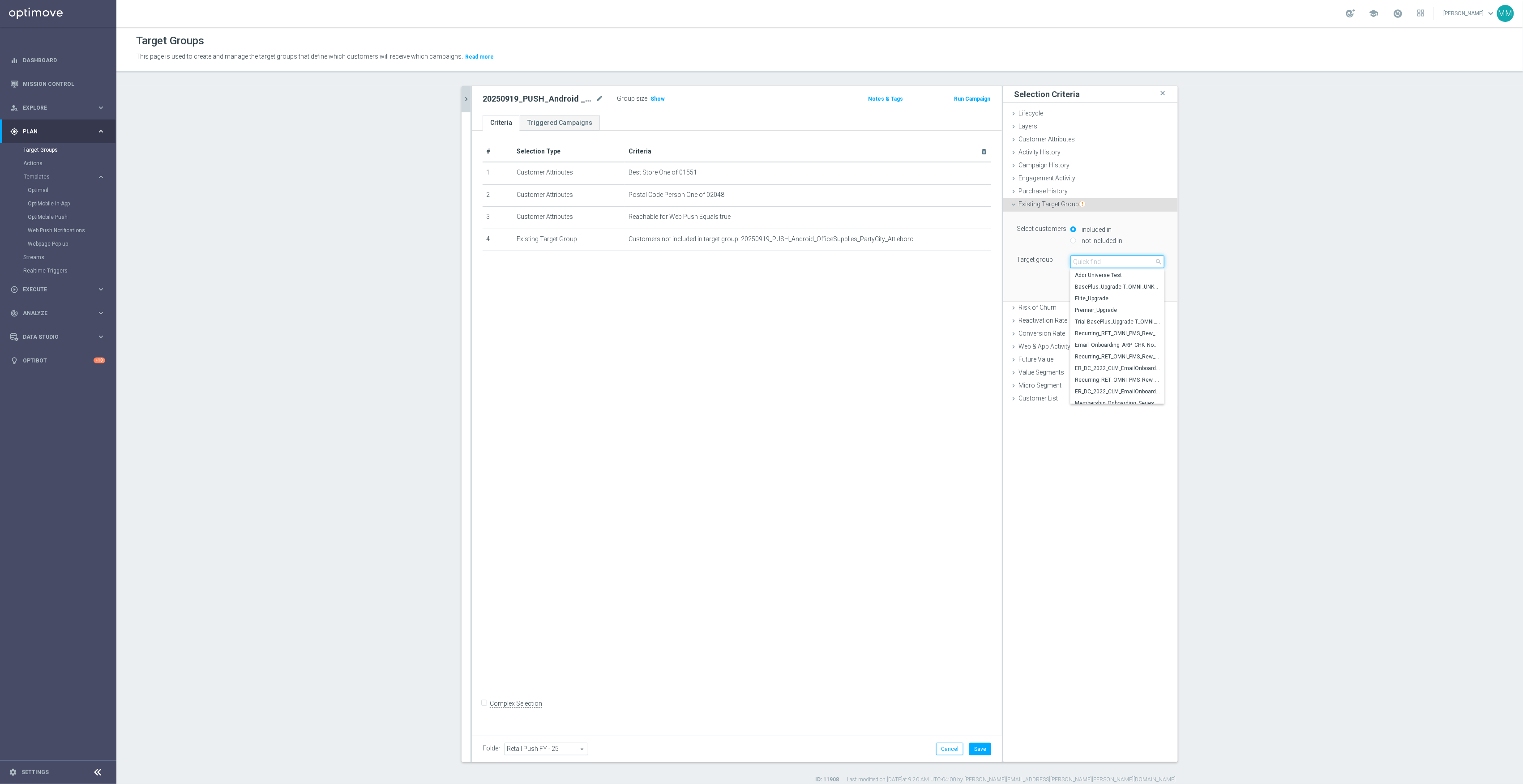
click at [1093, 261] on input "search" at bounding box center [1118, 262] width 94 height 12
click at [1109, 244] on label "not included in" at bounding box center [1100, 240] width 43 height 8
click at [1076, 243] on input "not included in" at bounding box center [1073, 240] width 5 height 5
radio input "true"
click at [1091, 260] on span at bounding box center [1118, 261] width 93 height 12
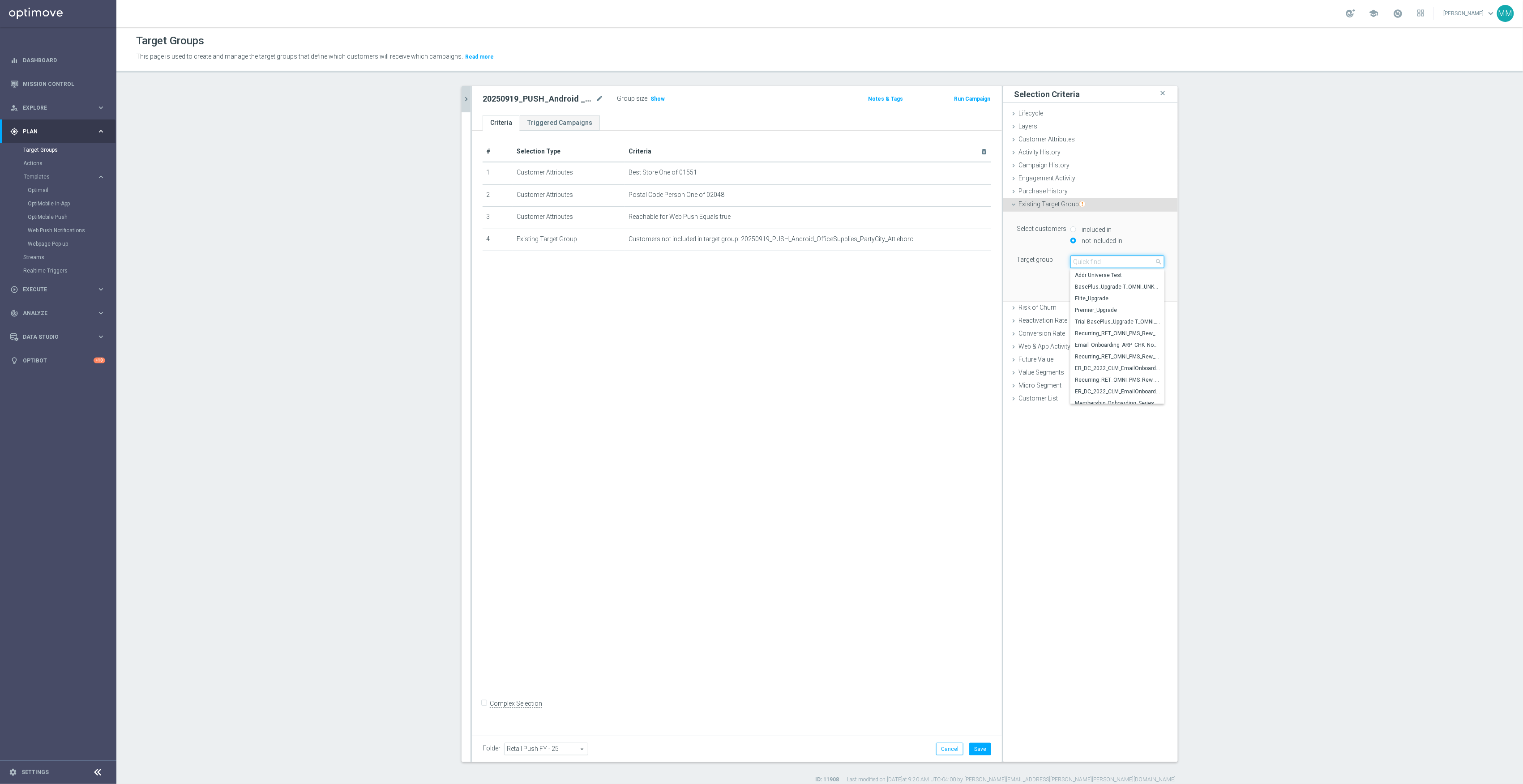
click at [1091, 263] on input "search" at bounding box center [1118, 262] width 94 height 12
type input "20250919"
click at [1118, 358] on span "20250919_PUSH_Android_OfficeSupplies_PartyCity_Providence" at bounding box center [1117, 356] width 85 height 7
type input "20250919_PUSH_Android_OfficeSupplies_PartyCity_Providence"
click at [1143, 285] on button "Add" at bounding box center [1152, 288] width 26 height 12
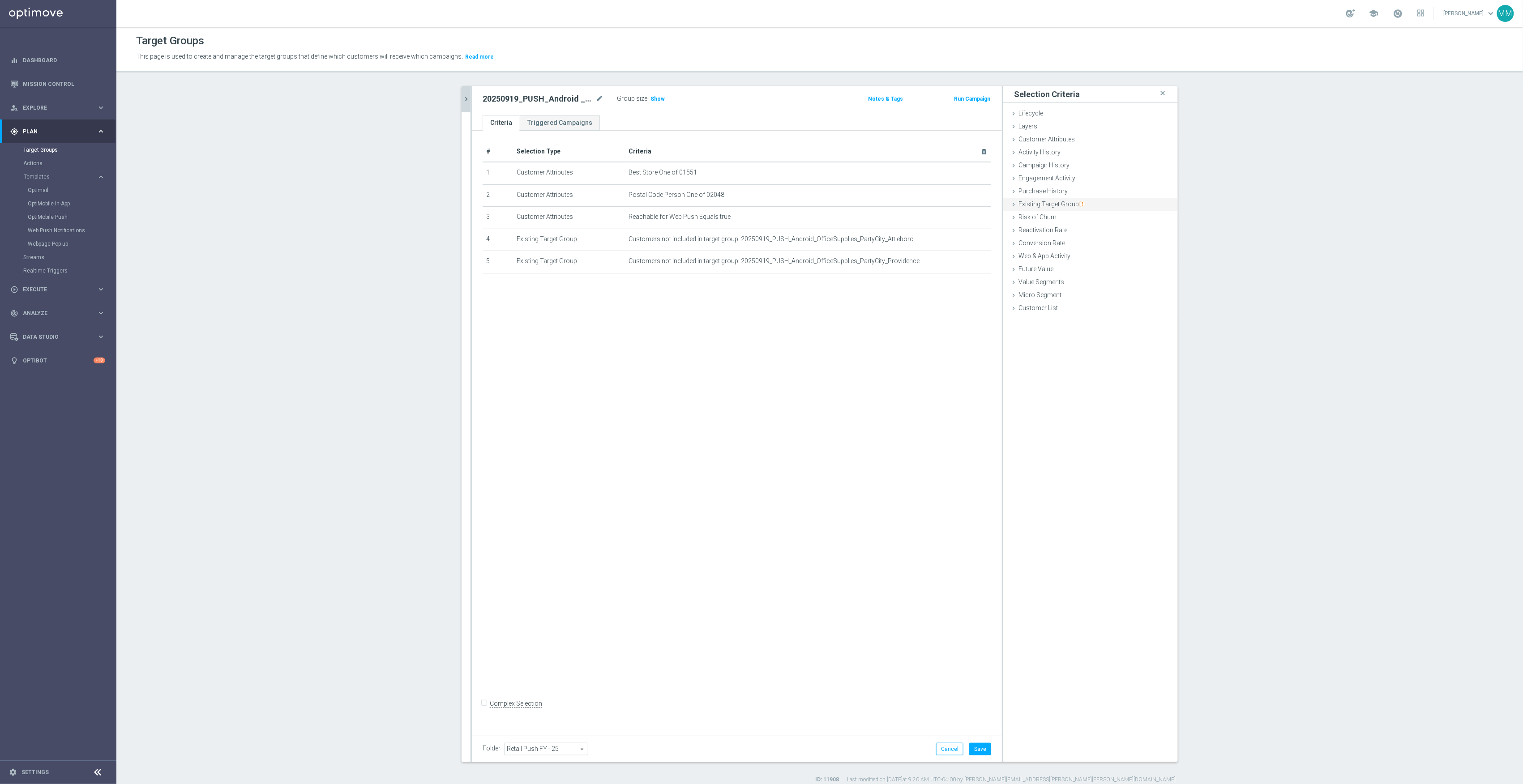
click at [1083, 206] on div "Existing Target Group done selection saved" at bounding box center [1090, 205] width 174 height 13
click at [1073, 239] on div "not included in" at bounding box center [1118, 241] width 94 height 11
click at [1073, 241] on div "not included in" at bounding box center [1118, 241] width 94 height 11
click at [1071, 242] on input "not included in" at bounding box center [1073, 240] width 5 height 5
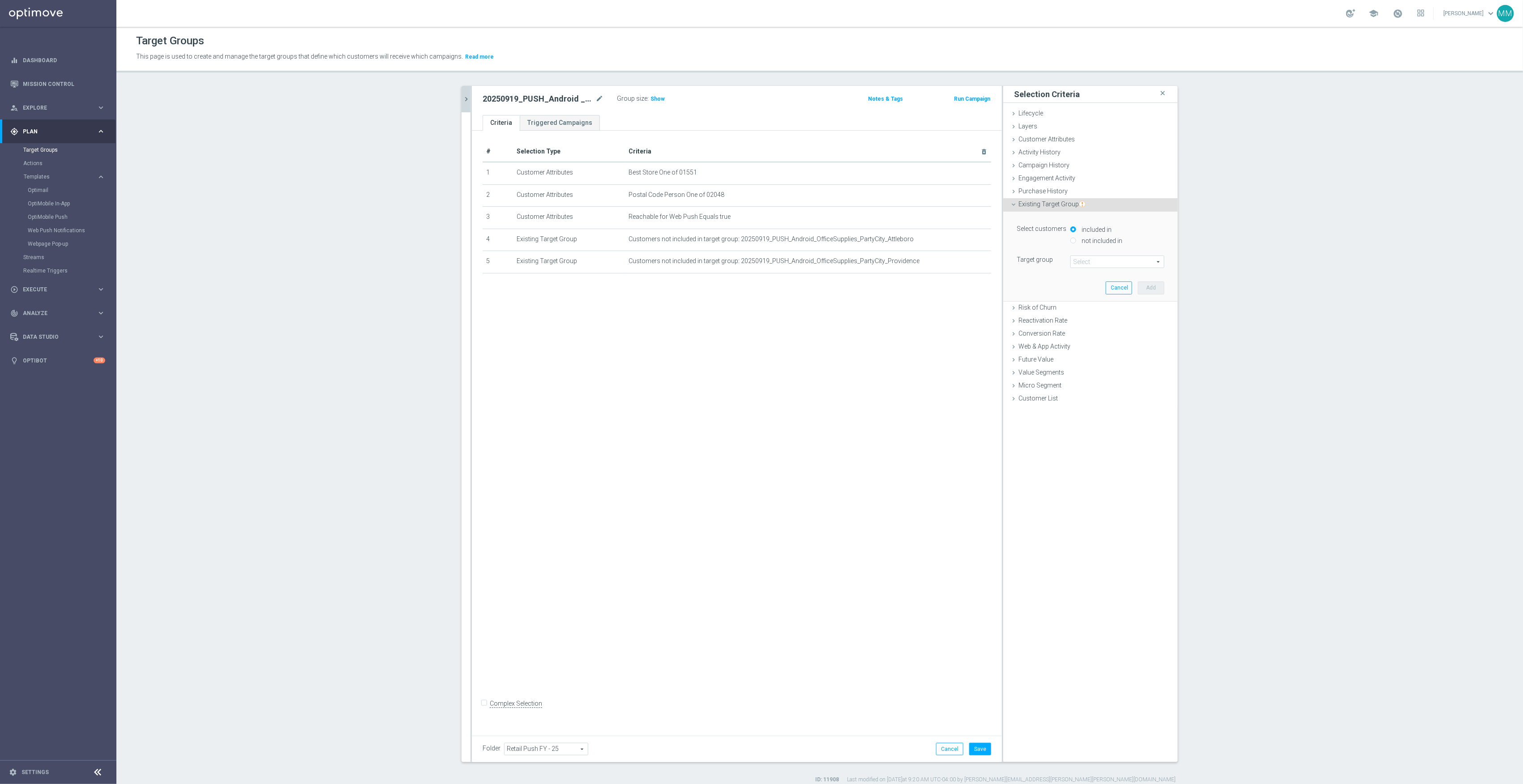
radio input "true"
click at [1073, 261] on span at bounding box center [1118, 261] width 93 height 12
click at [1077, 262] on input "search" at bounding box center [1118, 262] width 94 height 12
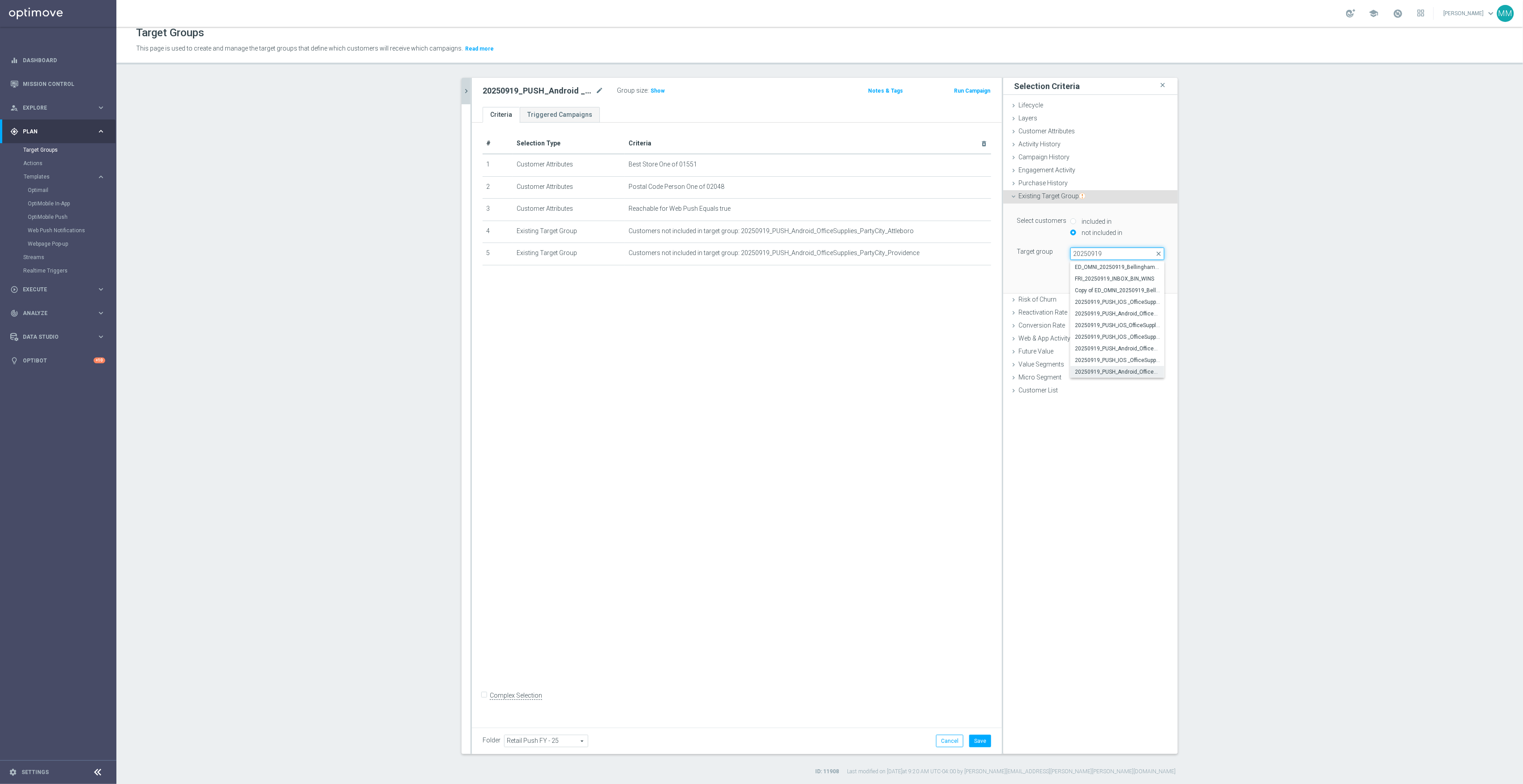
type input "20250919"
click at [1109, 373] on span "20250919_PUSH_Android_OfficeSupplies_PartyCity_Bellingham" at bounding box center [1117, 372] width 85 height 7
type input "20250919_PUSH_Android_OfficeSupplies_PartyCity_Bellingham"
click at [1145, 279] on button "Add" at bounding box center [1152, 280] width 26 height 12
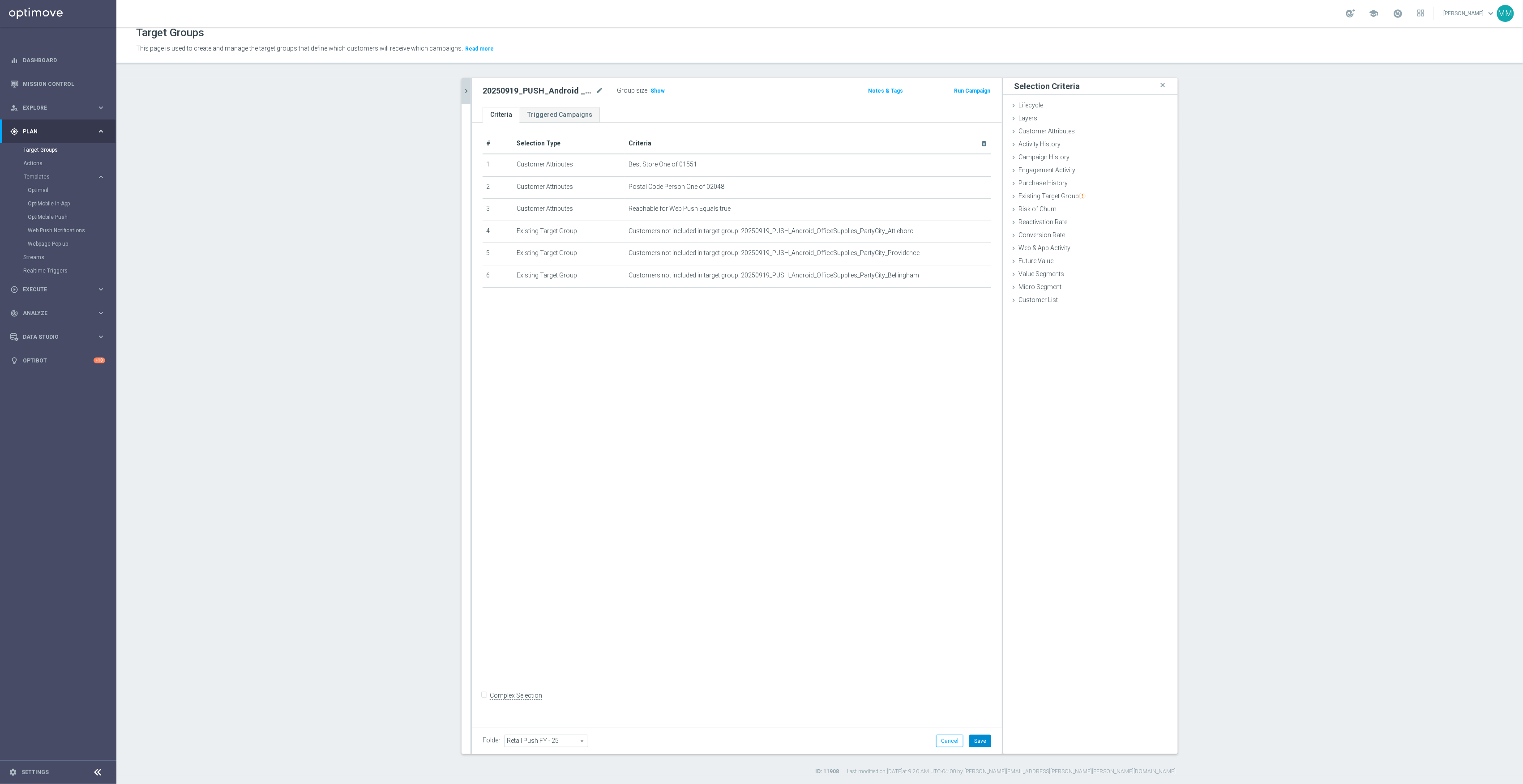
click at [971, 743] on button "Save" at bounding box center [981, 741] width 22 height 12
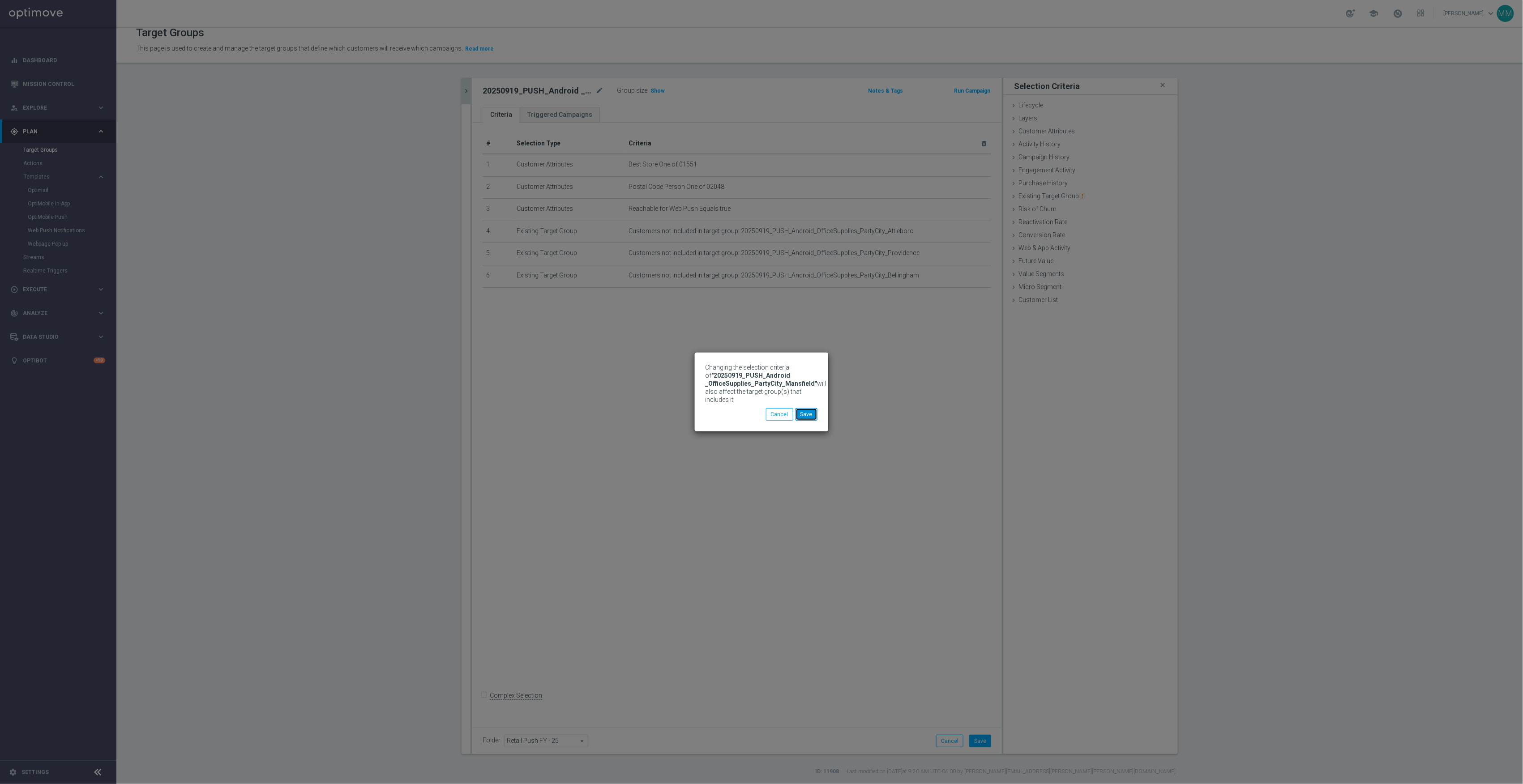
click at [805, 417] on button "Save" at bounding box center [806, 415] width 22 height 12
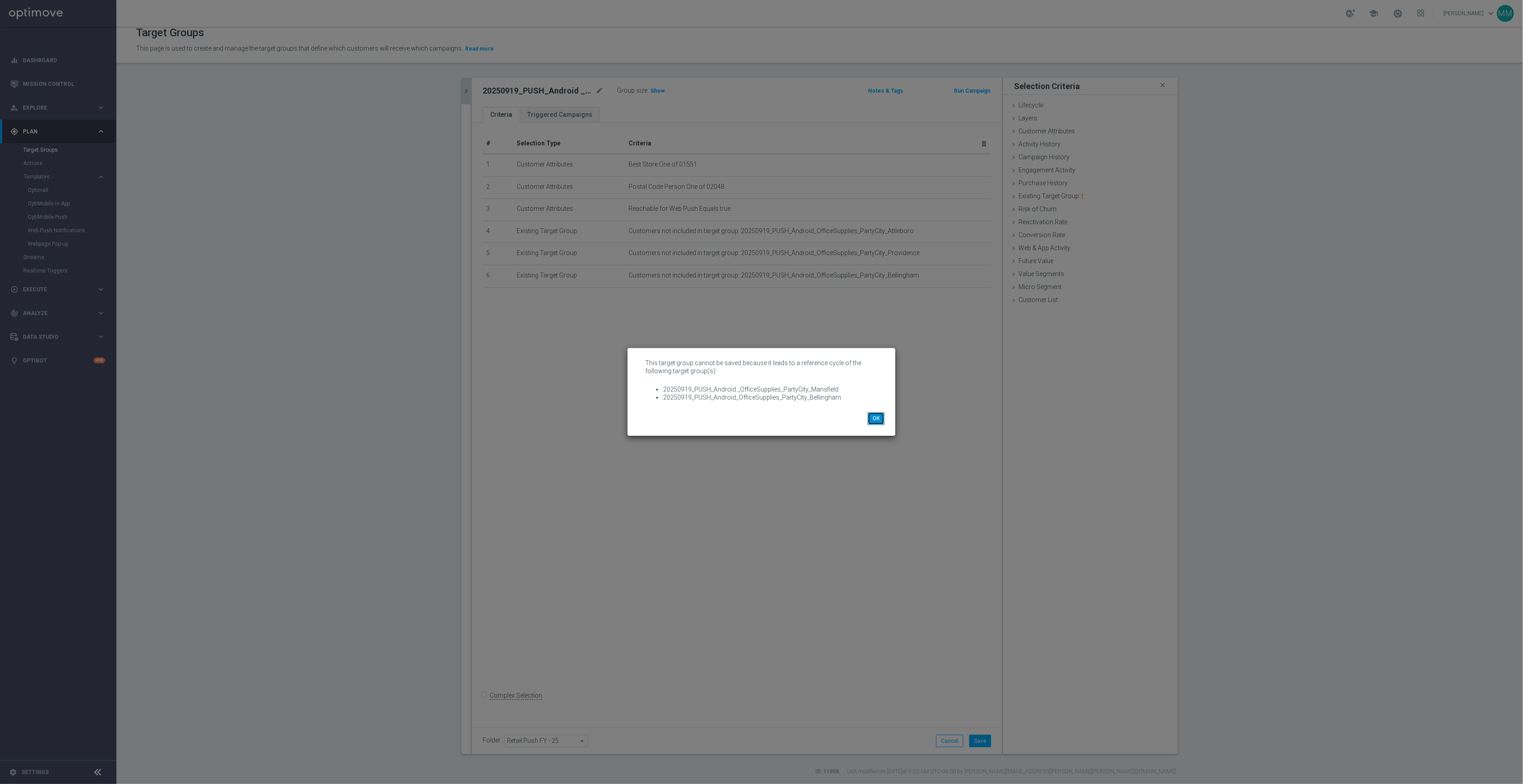
click at [872, 419] on button "OK" at bounding box center [876, 418] width 17 height 12
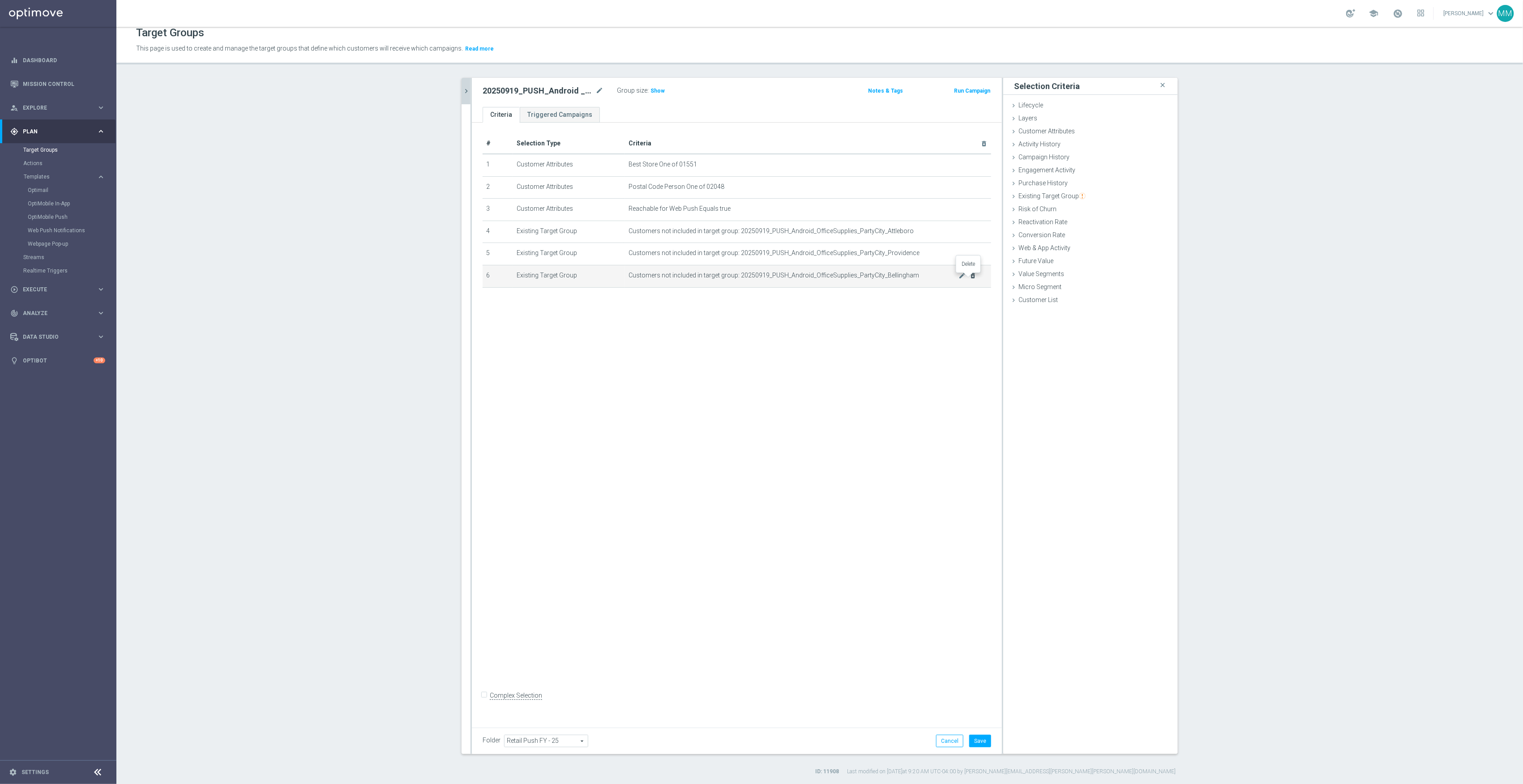
click at [970, 278] on icon "delete_forever" at bounding box center [973, 275] width 7 height 7
click at [979, 741] on button "Save" at bounding box center [981, 741] width 22 height 12
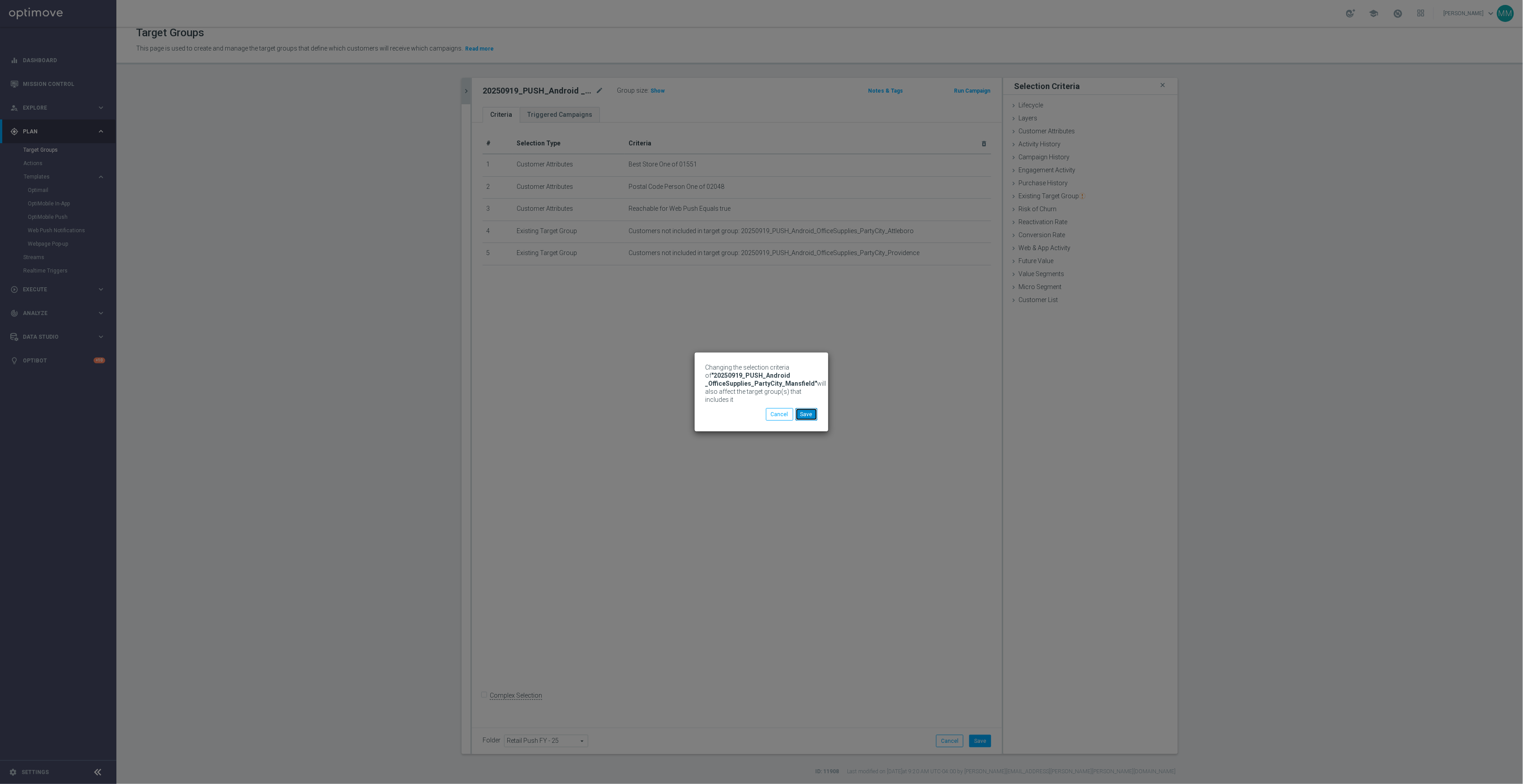
click at [809, 415] on button "Save" at bounding box center [806, 415] width 22 height 12
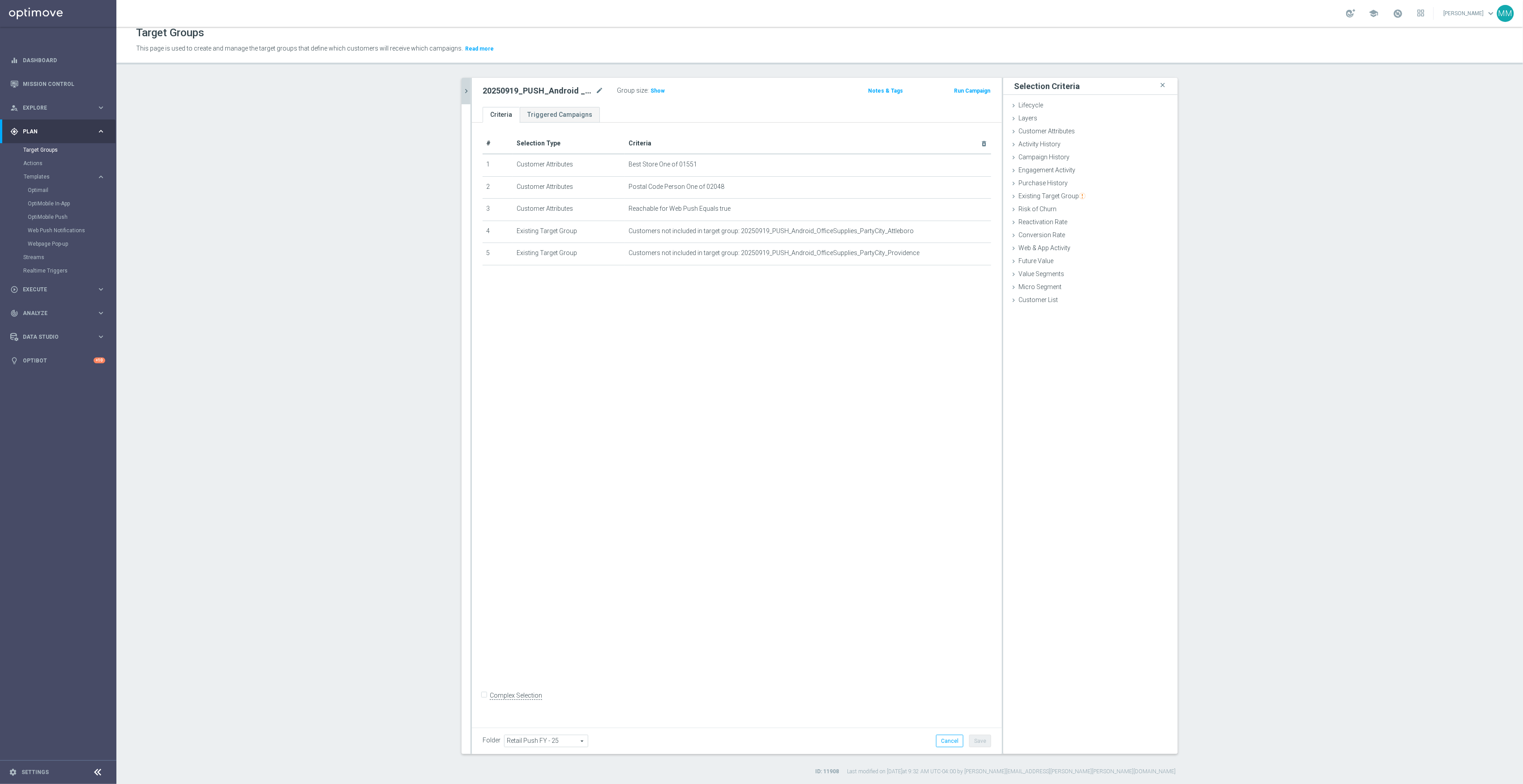
click at [661, 88] on div "Group size : Show" at bounding box center [661, 90] width 89 height 11
click at [652, 93] on span "Show" at bounding box center [658, 91] width 14 height 6
click at [464, 91] on icon "chevron_right" at bounding box center [466, 91] width 9 height 9
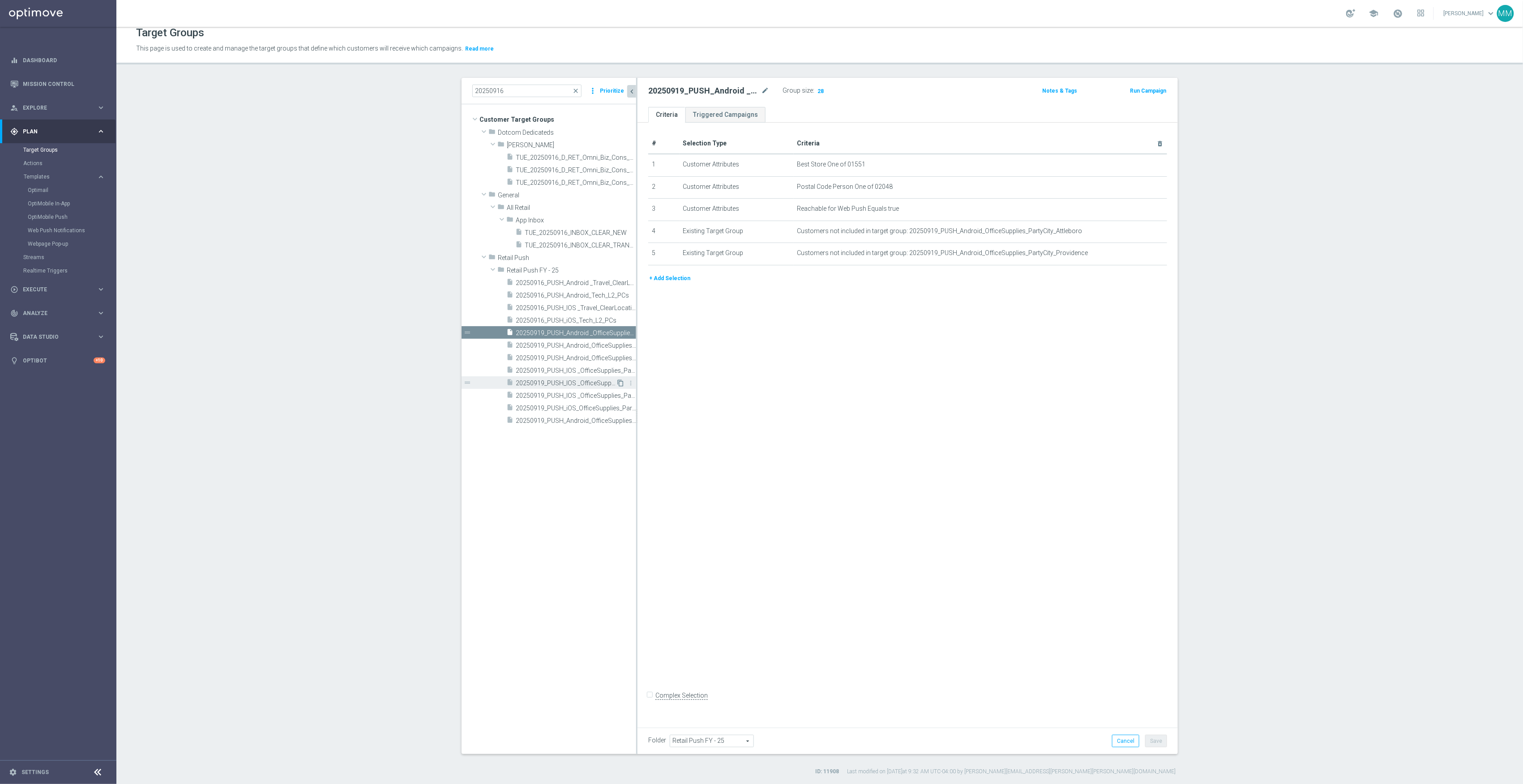
drag, startPoint x: 595, startPoint y: 382, endPoint x: 618, endPoint y: 385, distance: 23.2
click at [595, 382] on span "20250919_PUSH_IOS _OfficeSupplies_PartyCity_Mansfield" at bounding box center [566, 383] width 100 height 8
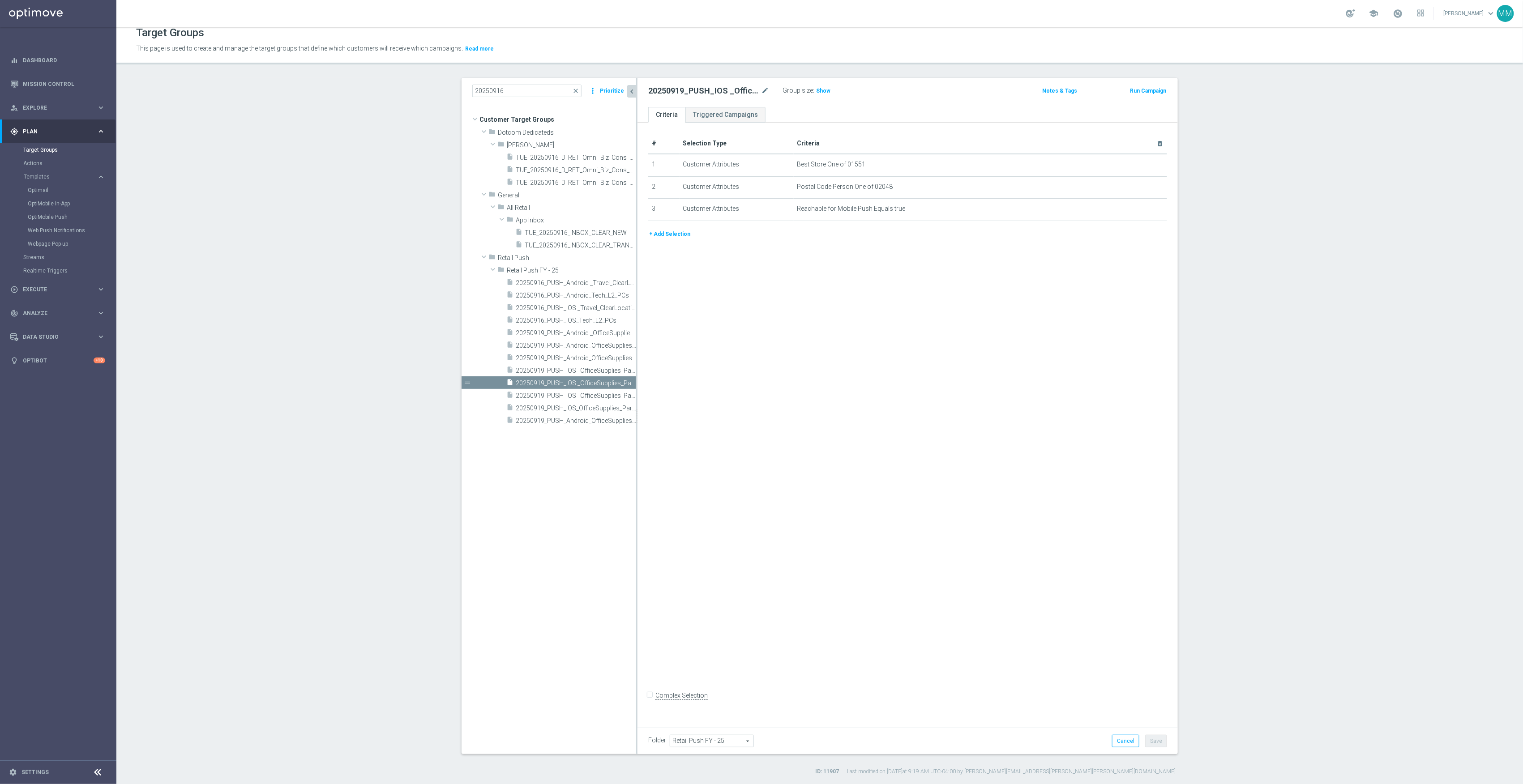
click at [675, 236] on button "+ Add Selection" at bounding box center [669, 234] width 43 height 10
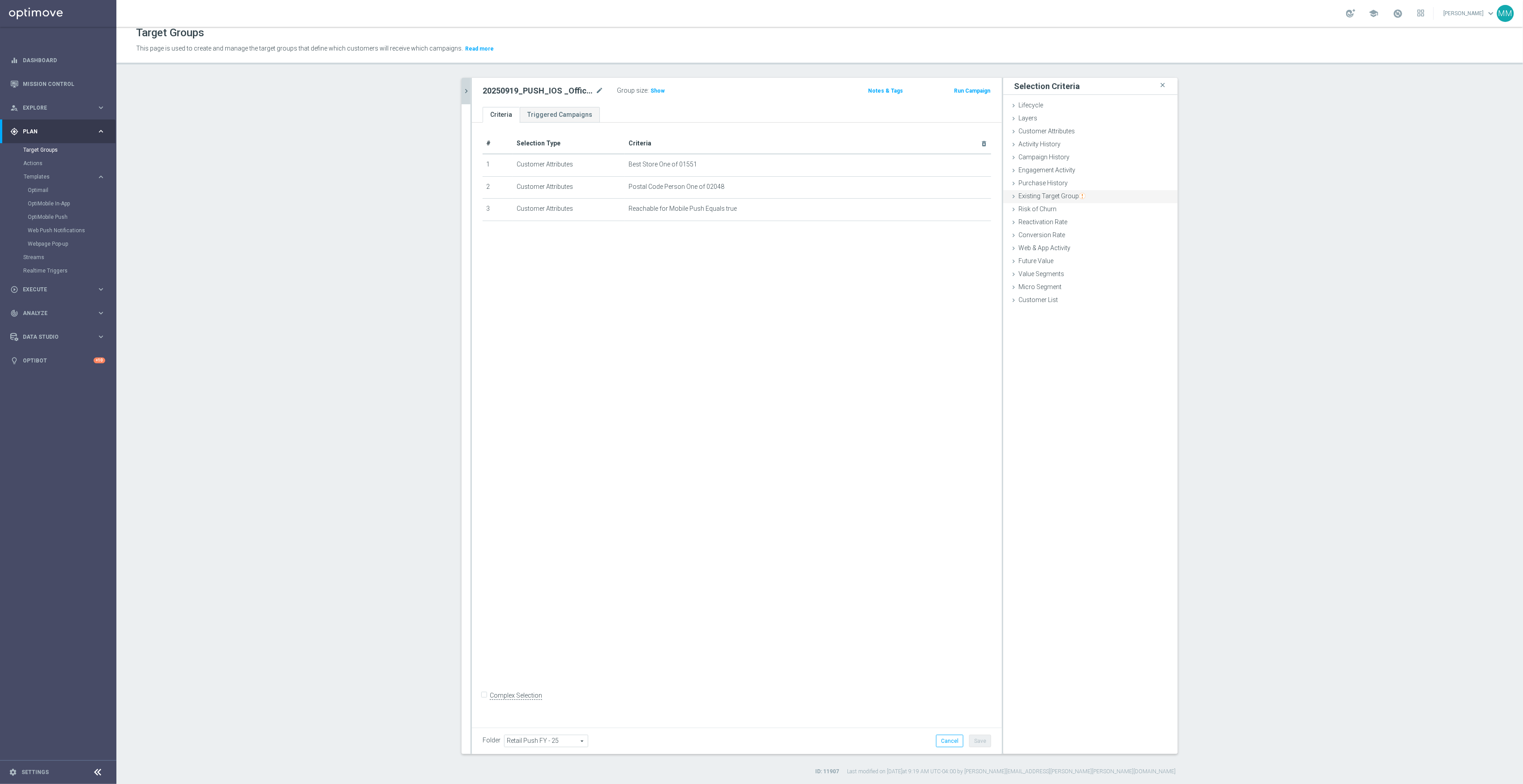
click at [1059, 197] on span "Existing Target Group" at bounding box center [1052, 195] width 67 height 7
click at [1086, 233] on label "not included in" at bounding box center [1100, 233] width 43 height 8
click at [1076, 233] on input "not included in" at bounding box center [1073, 232] width 5 height 5
radio input "true"
click at [1086, 253] on span at bounding box center [1118, 254] width 93 height 12
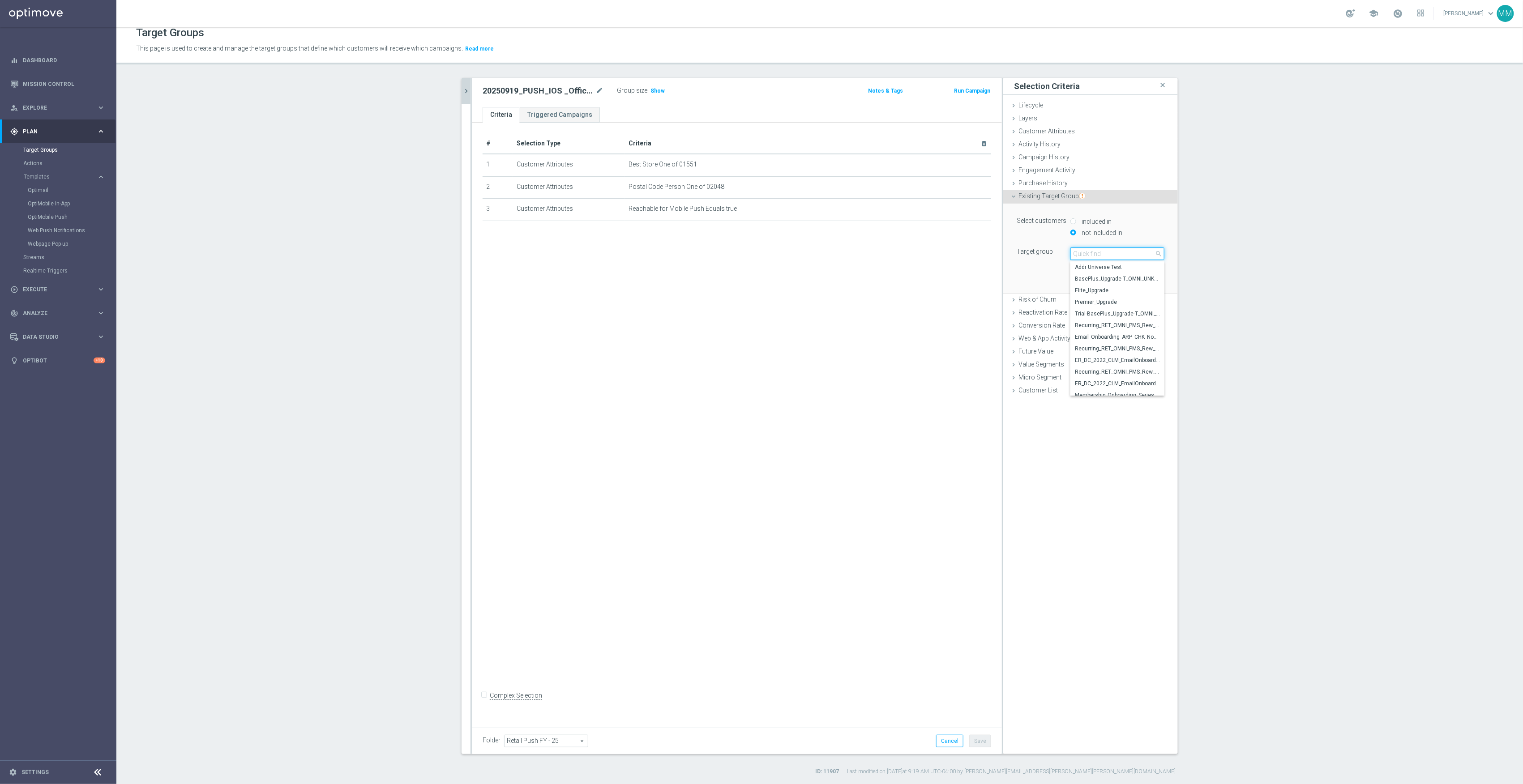
click at [1097, 254] on input "search" at bounding box center [1118, 254] width 94 height 12
type input "20250919"
click at [1139, 316] on span "20250919_PUSH_Android_OfficeSupplies_PartyCity_Attleboro" at bounding box center [1117, 313] width 85 height 7
type input "20250919_PUSH_Android_OfficeSupplies_PartyCity_Attleboro"
click at [1145, 280] on button "Add" at bounding box center [1152, 280] width 26 height 12
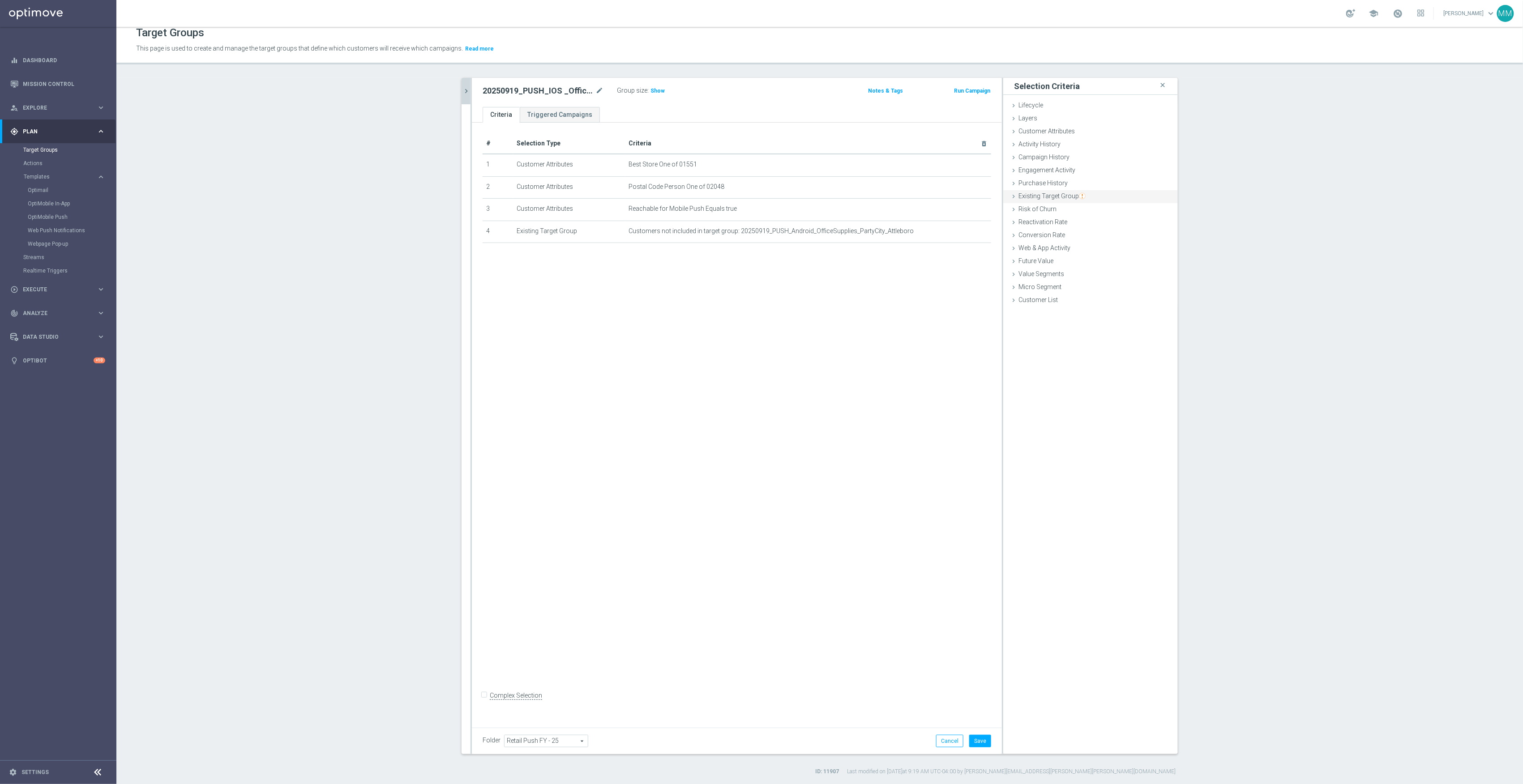
click at [1061, 197] on span "Existing Target Group" at bounding box center [1052, 195] width 67 height 7
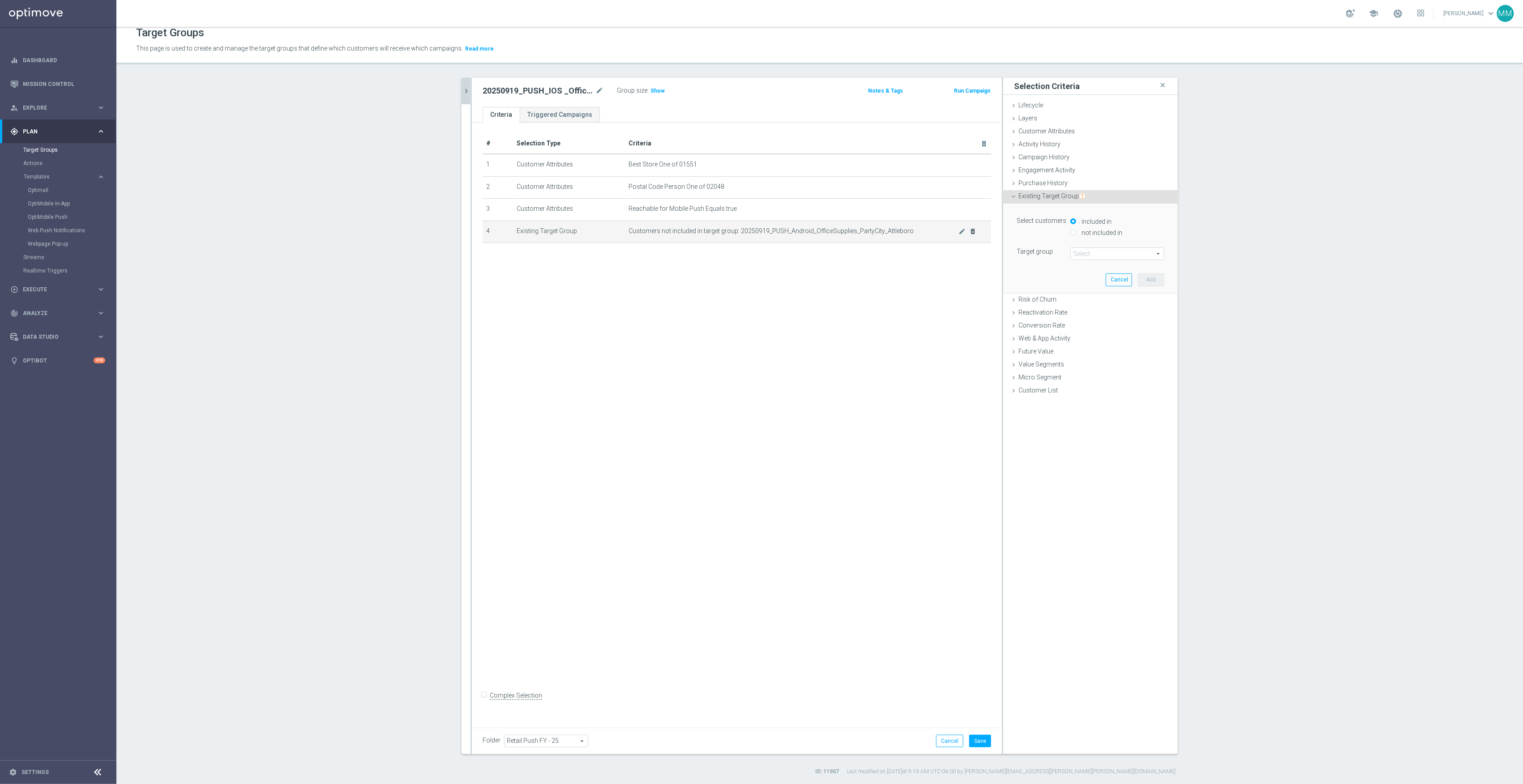
click at [970, 235] on icon "delete_forever" at bounding box center [973, 231] width 7 height 7
click at [1082, 231] on label "not included in" at bounding box center [1100, 233] width 43 height 8
click at [1088, 256] on span at bounding box center [1118, 254] width 93 height 12
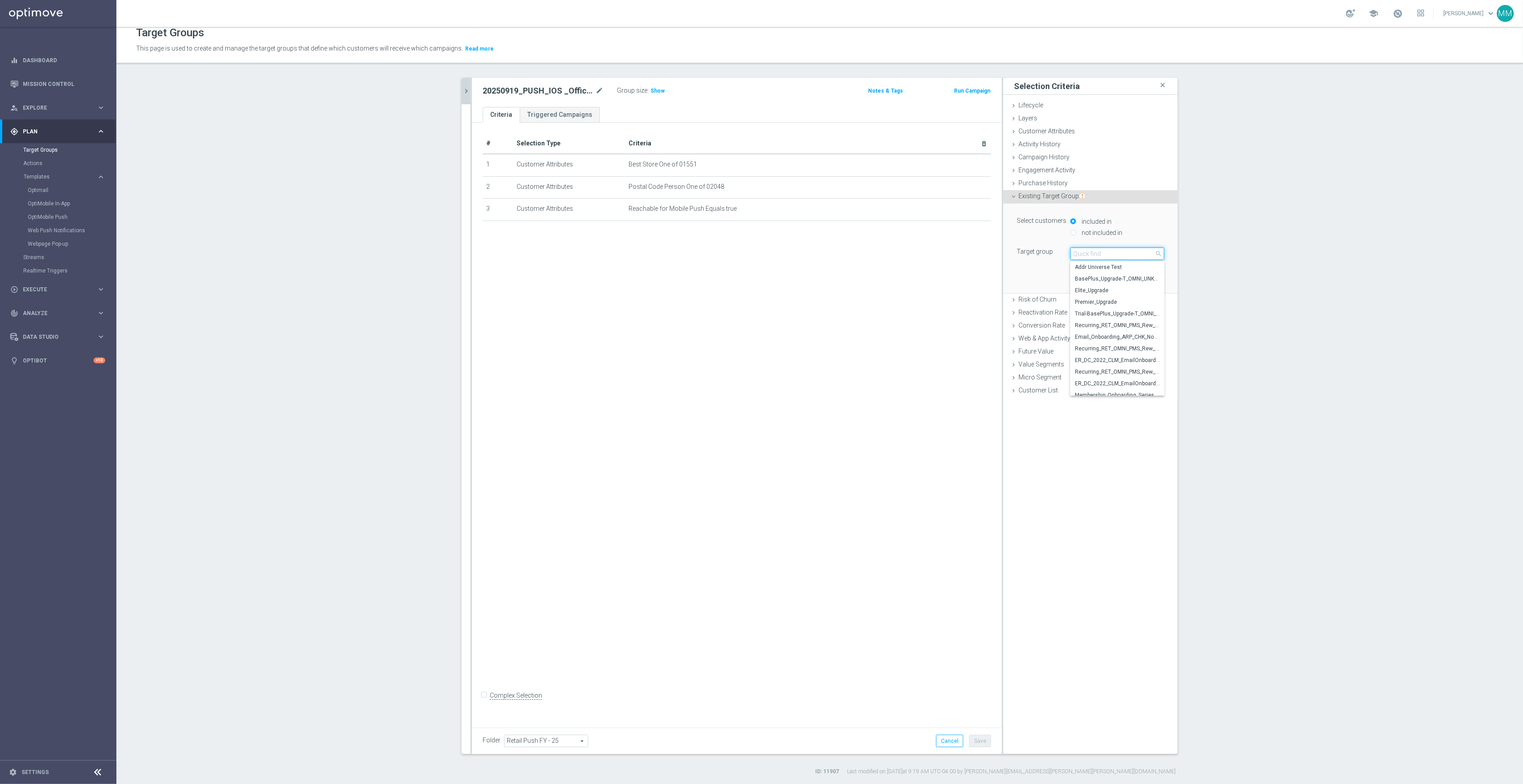
click at [1091, 254] on input "search" at bounding box center [1118, 254] width 94 height 12
click at [1091, 230] on label "not included in" at bounding box center [1100, 233] width 43 height 8
click at [1076, 230] on input "not included in" at bounding box center [1073, 232] width 5 height 5
radio input "true"
click at [1086, 246] on div "Select customers included in not included in Target group Select arrow_drop_dow…" at bounding box center [1091, 237] width 148 height 45
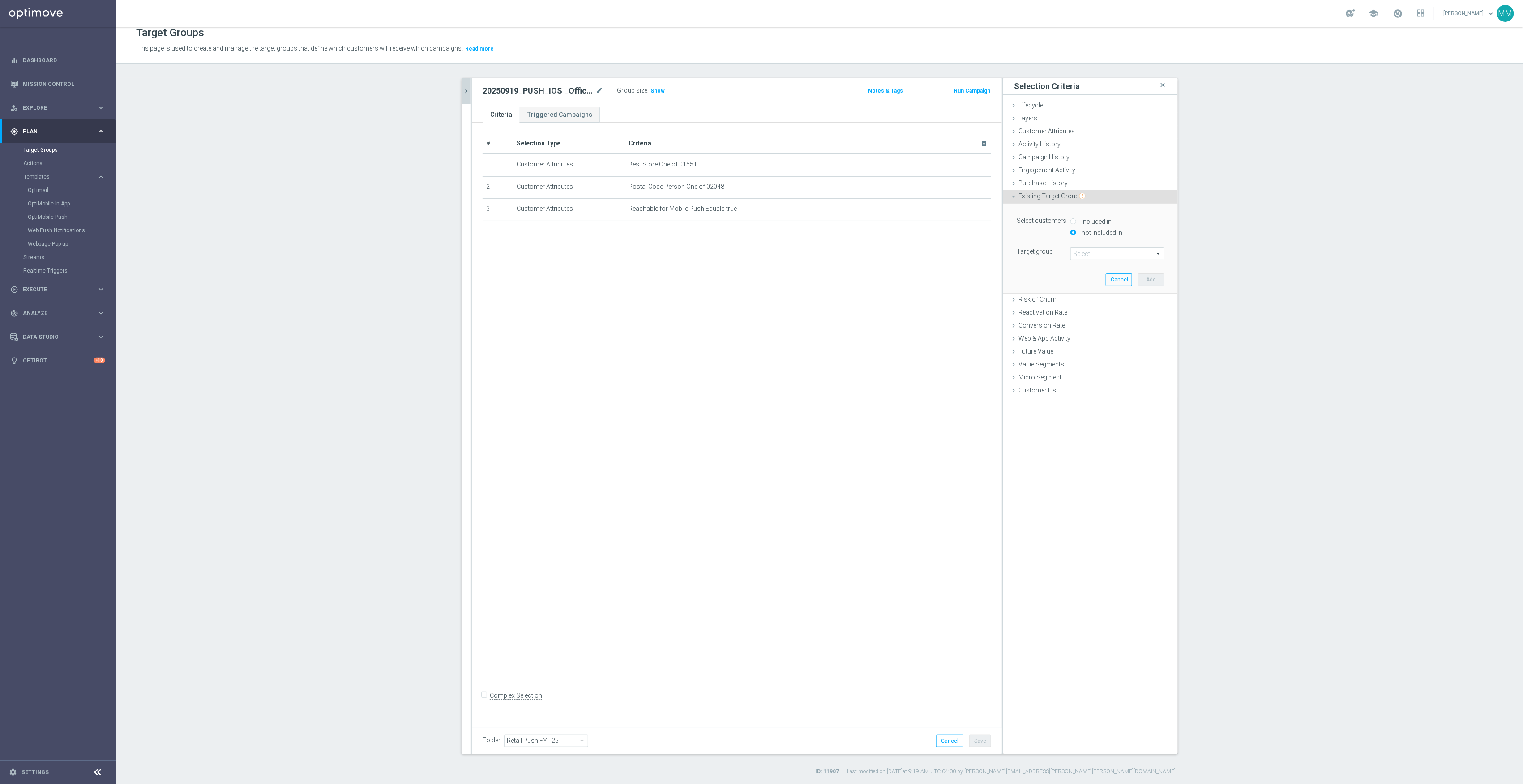
click at [1088, 251] on span at bounding box center [1118, 254] width 93 height 12
click at [1088, 251] on input "search" at bounding box center [1118, 254] width 94 height 12
type input "20250919"
click at [1126, 325] on span "20250919_PUSH_iOS_OfficeSupplies_PartyCity_Attleboro" at bounding box center [1117, 325] width 85 height 7
type input "20250919_PUSH_iOS_OfficeSupplies_PartyCity_Attleboro"
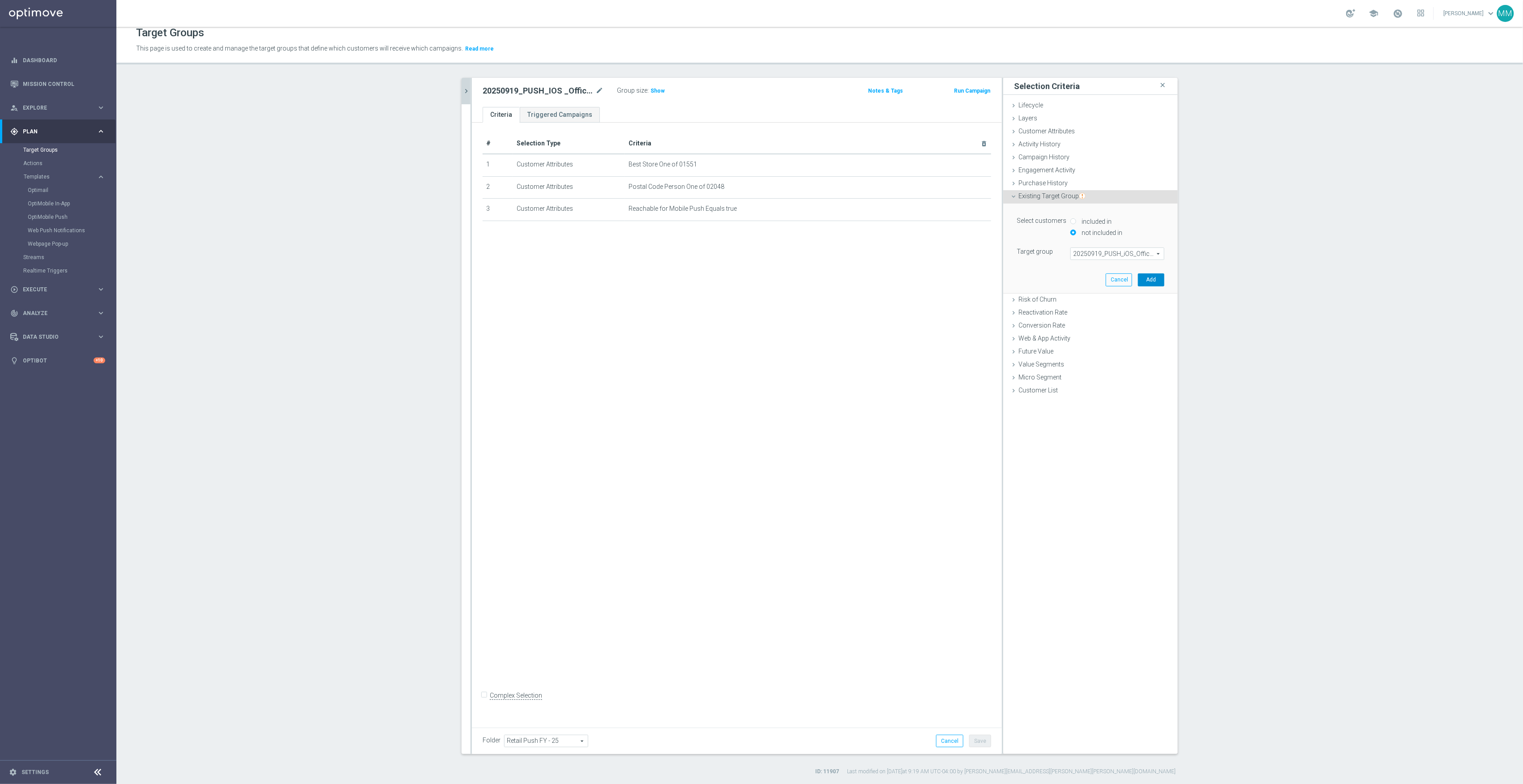
click at [1150, 280] on button "Add" at bounding box center [1152, 280] width 26 height 12
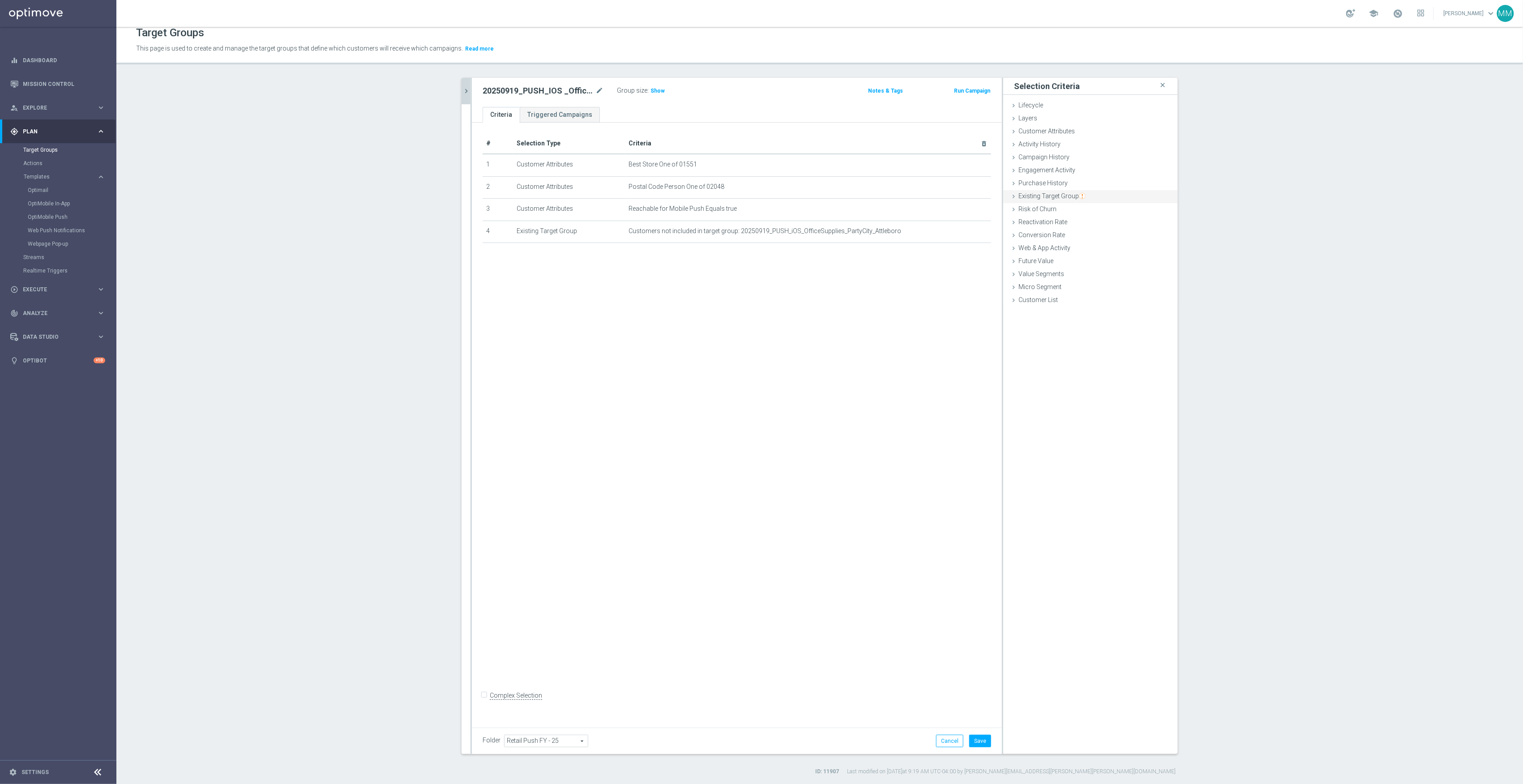
click at [1068, 198] on span "Existing Target Group" at bounding box center [1052, 195] width 67 height 7
click at [1105, 232] on label "not included in" at bounding box center [1100, 233] width 43 height 8
click at [1076, 232] on input "not included in" at bounding box center [1073, 232] width 5 height 5
radio input "true"
click at [1104, 251] on span at bounding box center [1118, 254] width 93 height 12
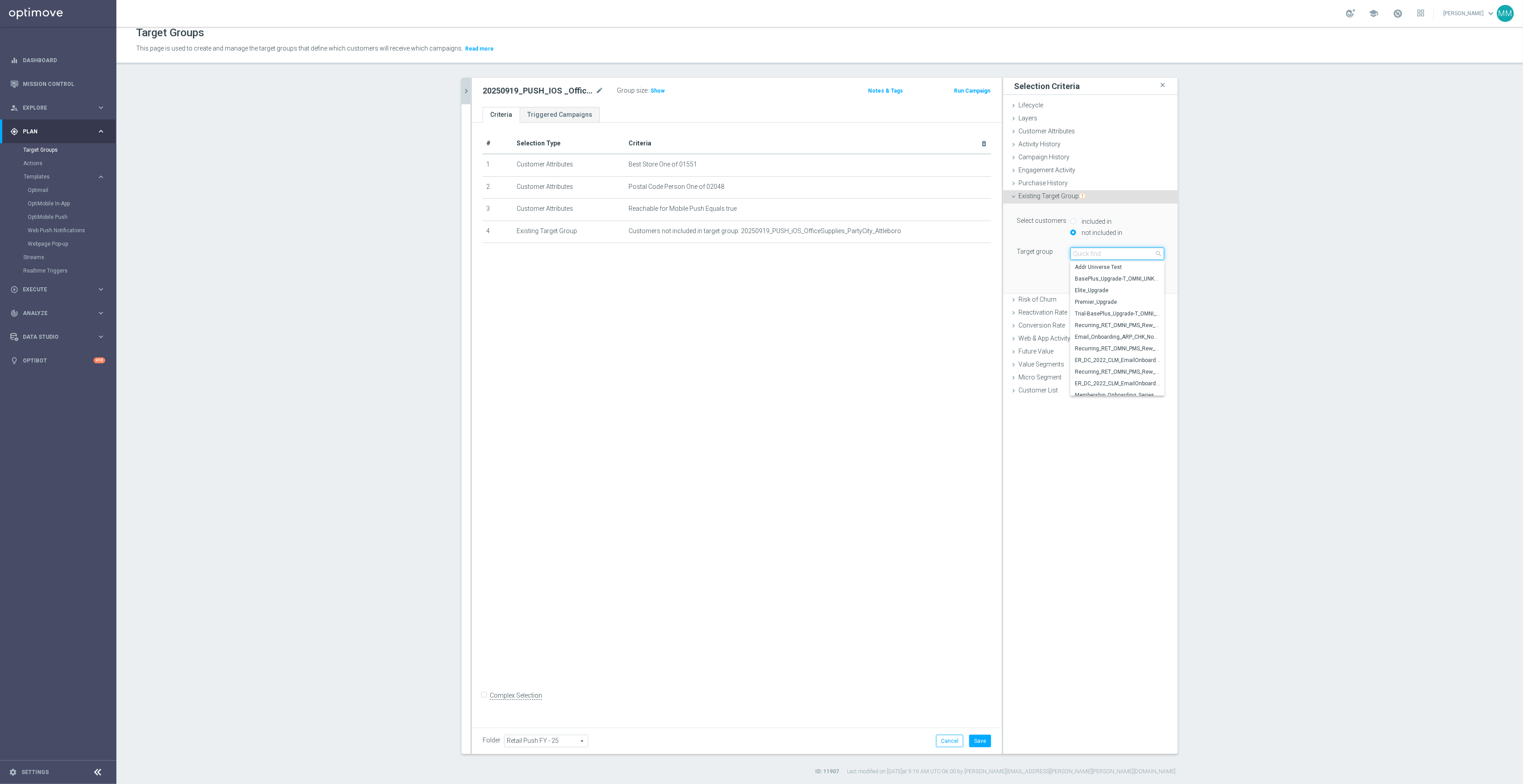
click at [1106, 254] on input "search" at bounding box center [1118, 254] width 94 height 12
type input "20250919"
click at [1125, 334] on span "20250919_PUSH_IOS _OfficeSupplies_PartyCity_Providence" at bounding box center [1117, 337] width 85 height 7
type input "20250919_PUSH_IOS _OfficeSupplies_PartyCity_Providence"
click at [1146, 284] on button "Add" at bounding box center [1152, 280] width 26 height 12
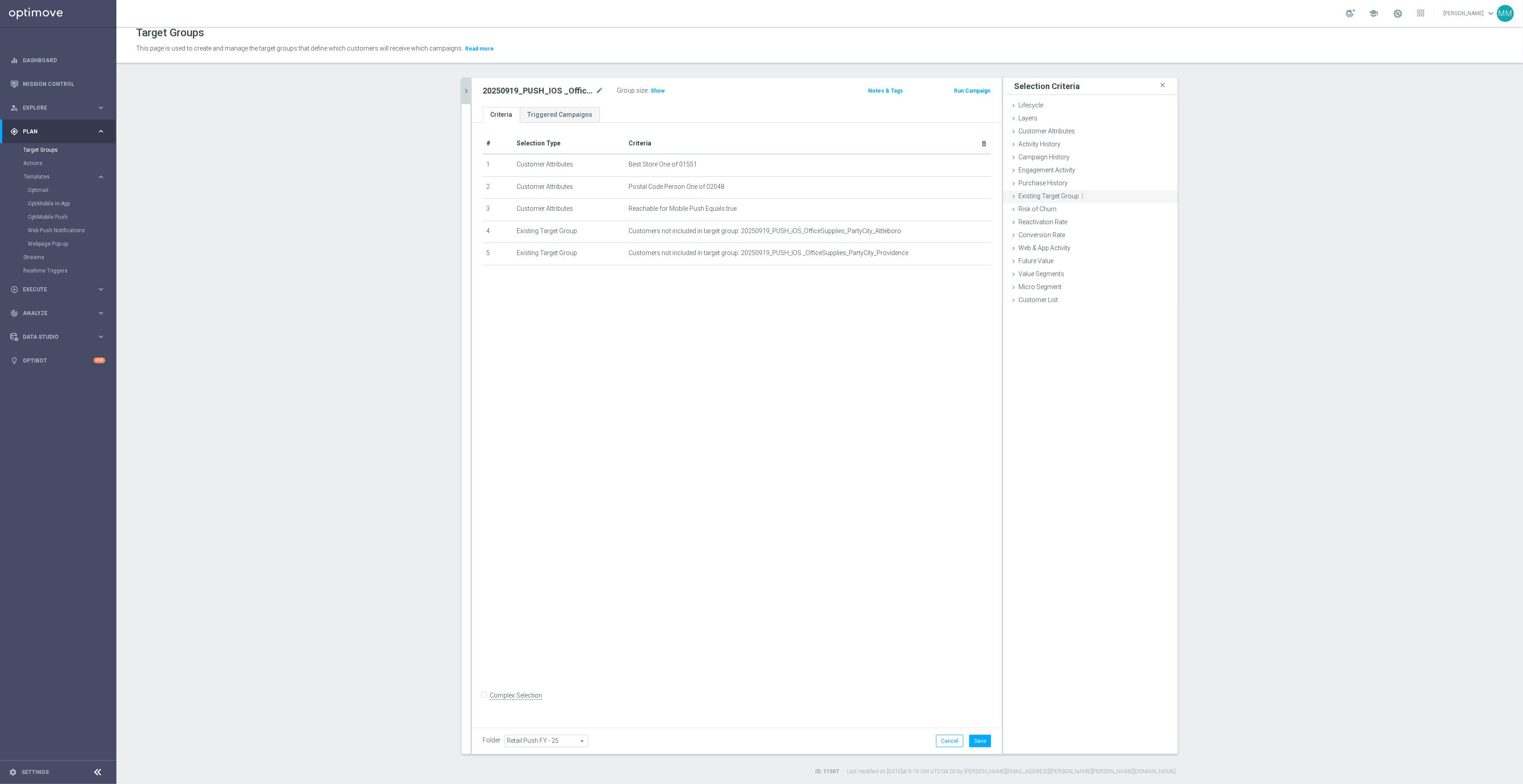
click at [1063, 198] on span "Existing Target Group" at bounding box center [1052, 195] width 67 height 7
click at [1107, 232] on label "not included in" at bounding box center [1100, 233] width 43 height 8
click at [1076, 232] on input "not included in" at bounding box center [1073, 232] width 5 height 5
radio input "true"
click at [1100, 253] on span at bounding box center [1118, 254] width 93 height 12
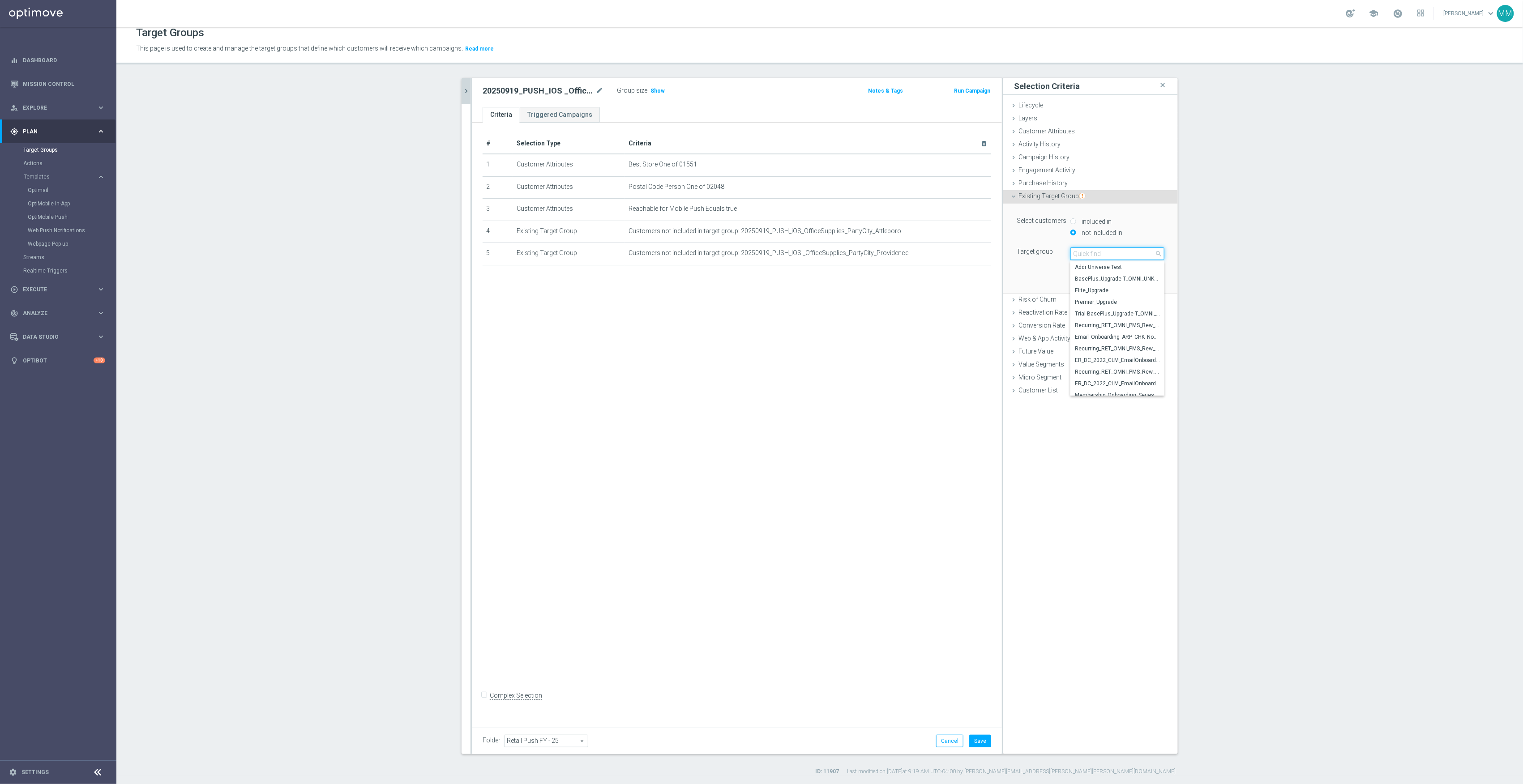
click at [1100, 253] on input "search" at bounding box center [1118, 254] width 94 height 12
type input "20250919"
click at [1137, 361] on span "20250919_PUSH_IOS _OfficeSupplies_PartyCity_Bellingham" at bounding box center [1117, 360] width 85 height 7
type input "20250919_PUSH_IOS _OfficeSupplies_PartyCity_Bellingham"
click at [1142, 284] on button "Add" at bounding box center [1152, 280] width 26 height 12
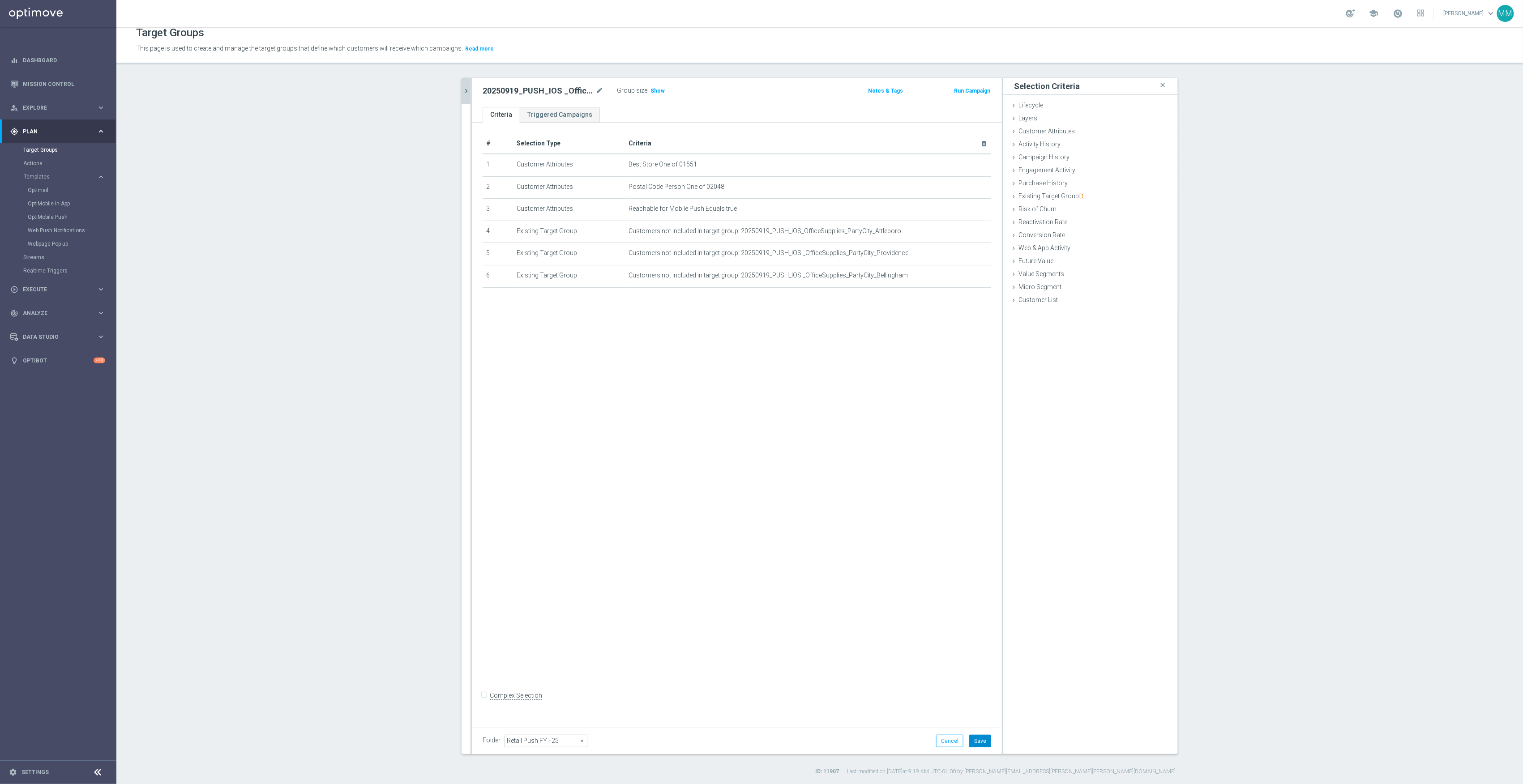
click at [970, 742] on button "Save" at bounding box center [981, 741] width 22 height 12
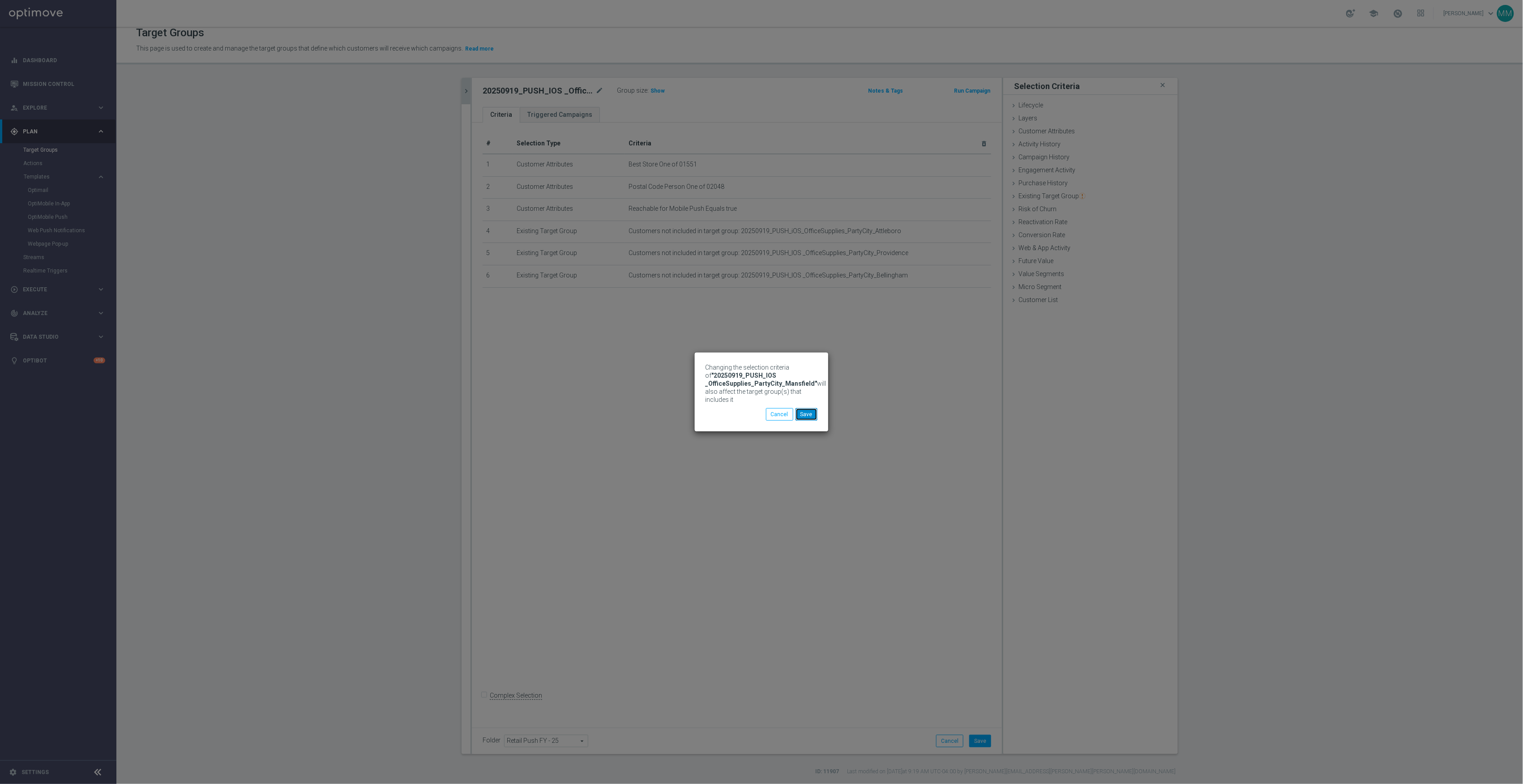
click at [808, 420] on button "Save" at bounding box center [806, 415] width 22 height 12
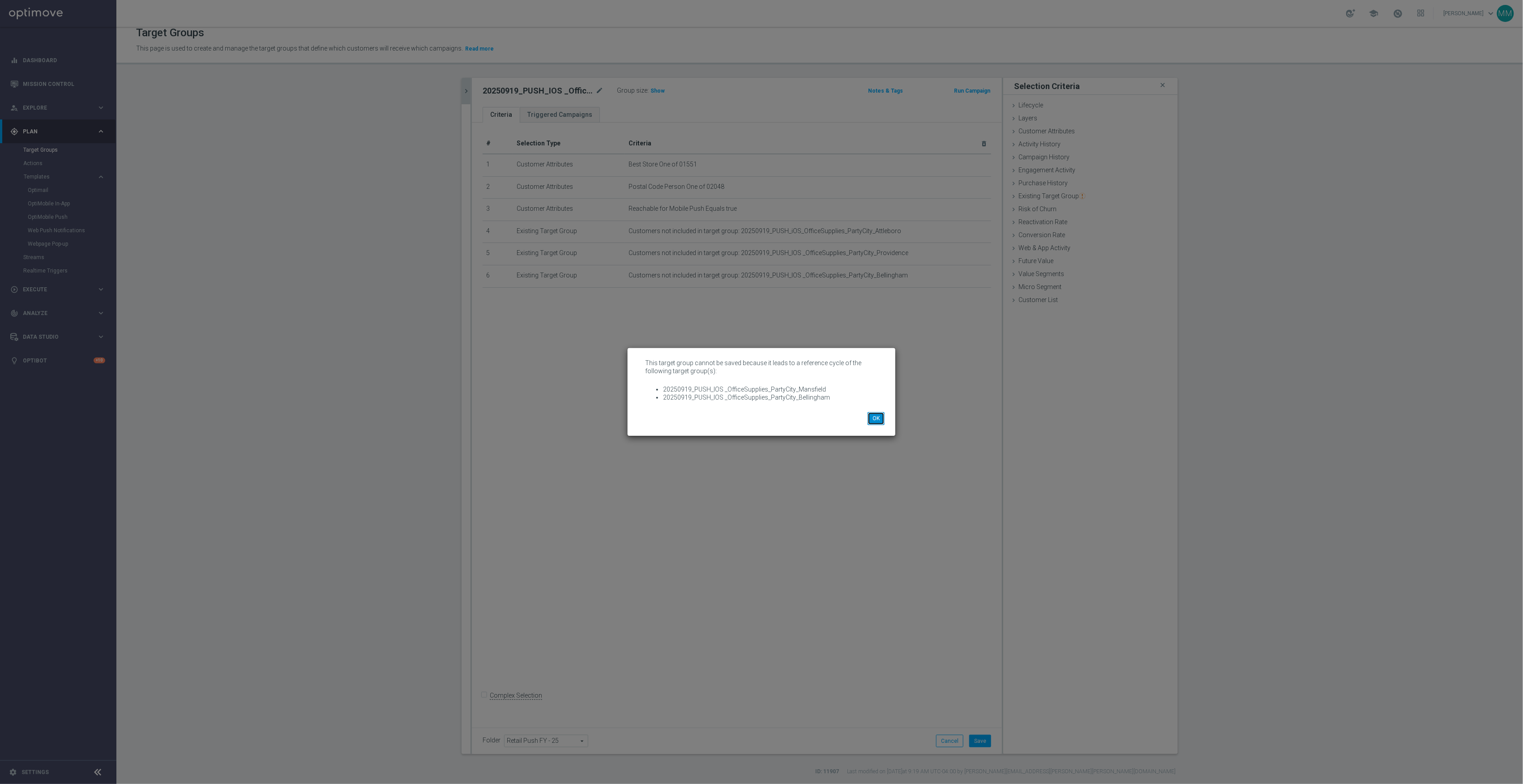
click at [875, 420] on button "OK" at bounding box center [876, 418] width 17 height 12
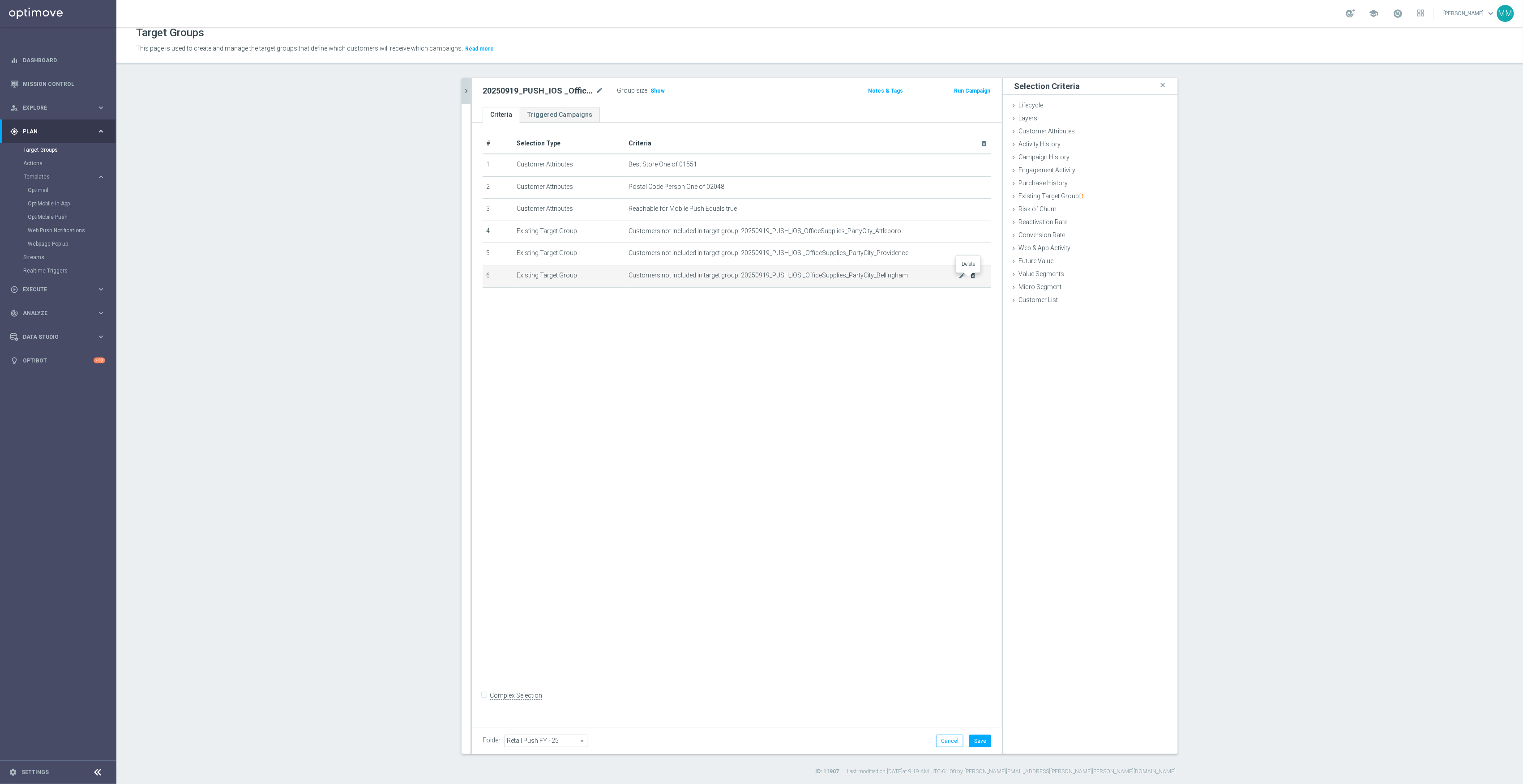
click at [970, 279] on icon "delete_forever" at bounding box center [973, 275] width 7 height 7
click at [981, 745] on button "Save" at bounding box center [981, 741] width 22 height 12
click at [655, 90] on span "Show" at bounding box center [658, 91] width 14 height 6
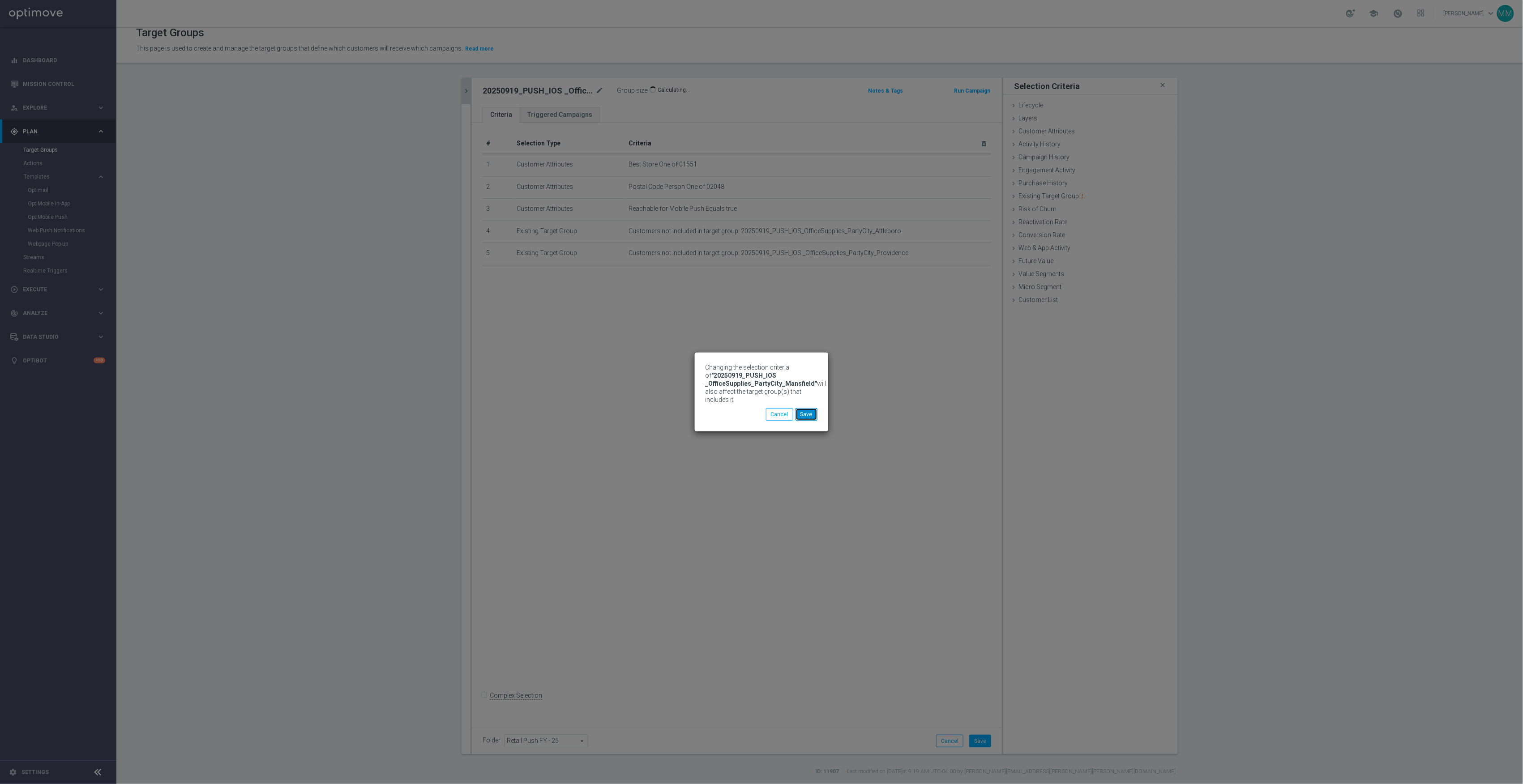
click at [807, 415] on button "Save" at bounding box center [806, 415] width 22 height 12
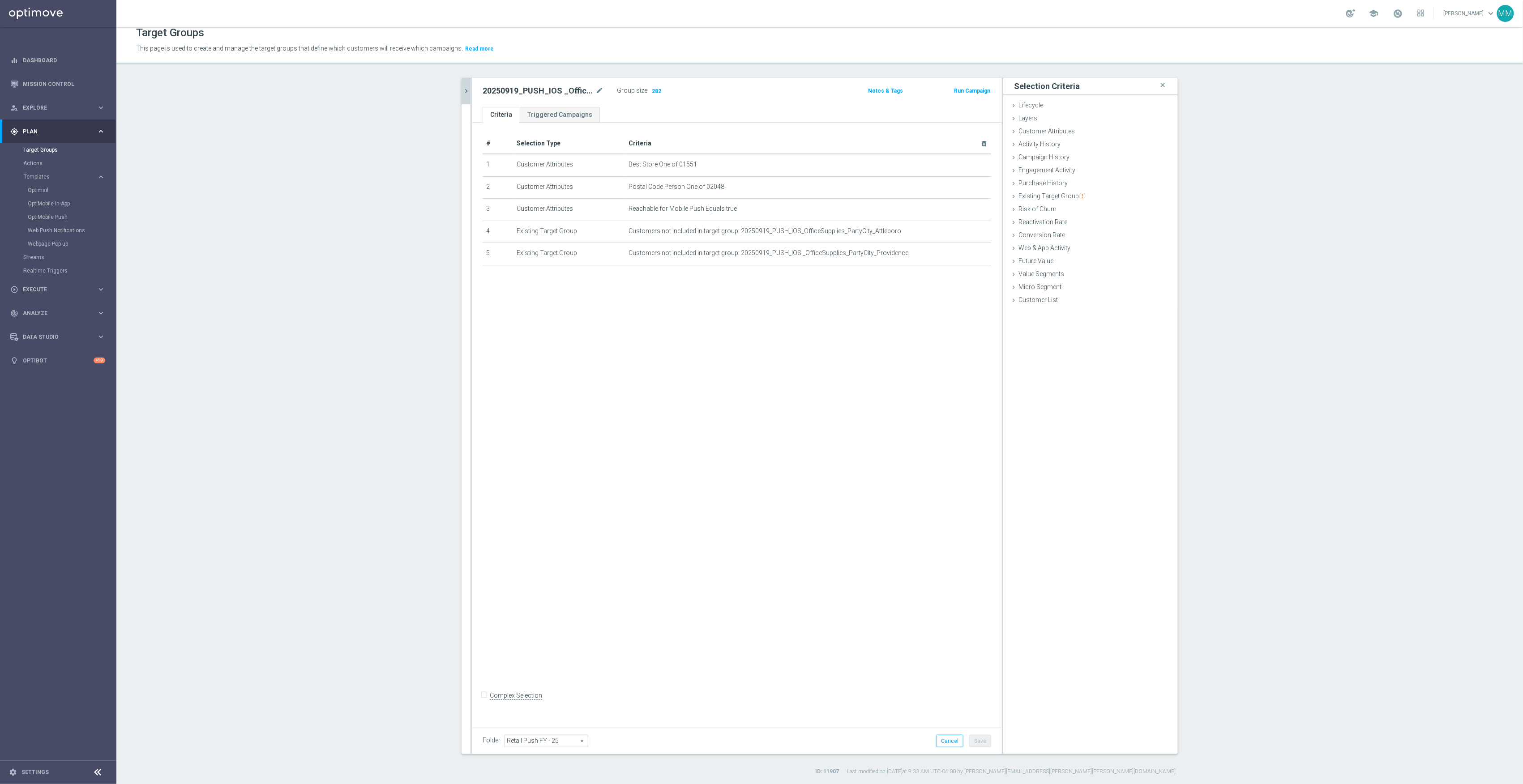
click at [462, 89] on icon "chevron_right" at bounding box center [466, 91] width 9 height 9
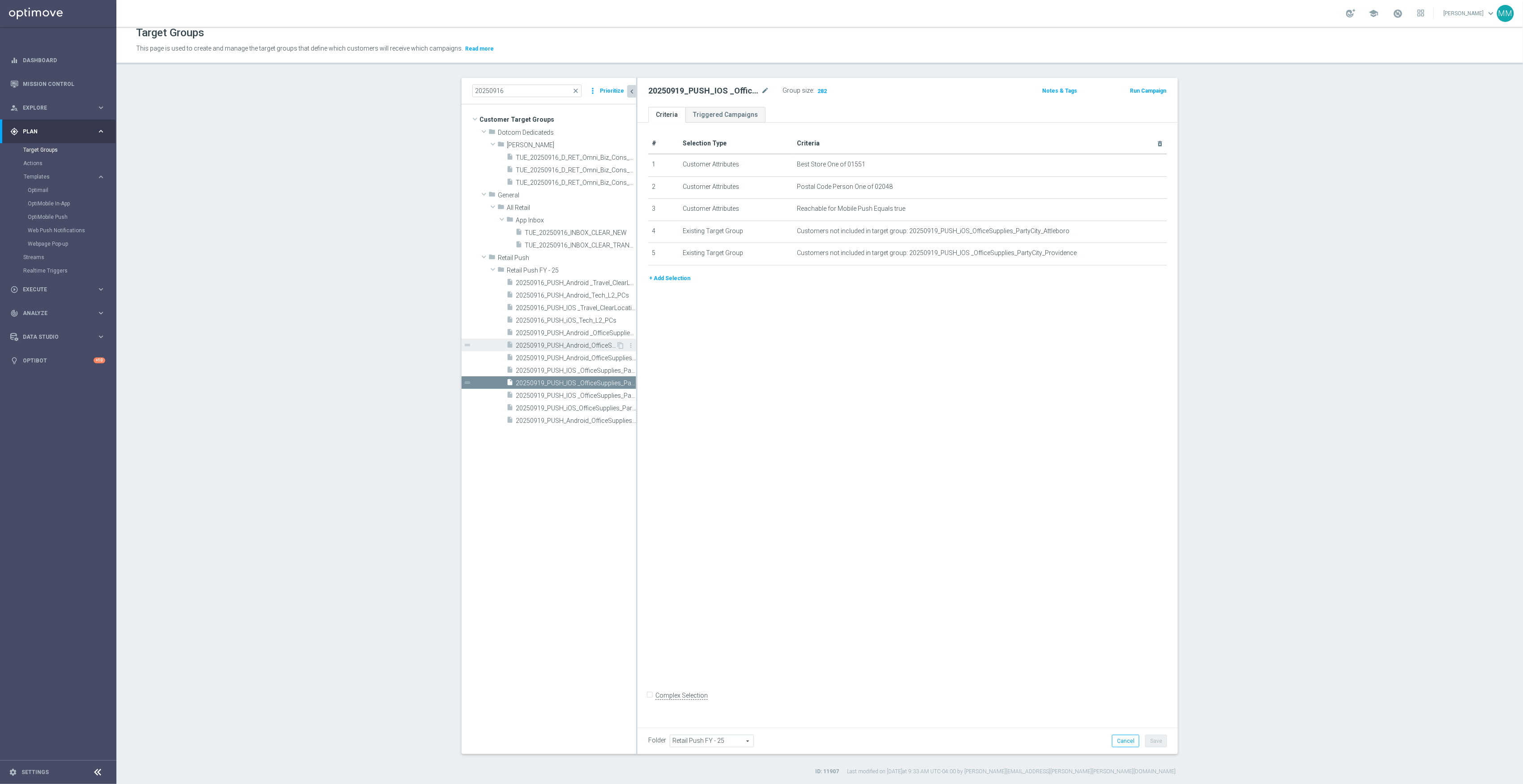
click at [591, 349] on span "20250919_PUSH_Android_OfficeSupplies_PartyCity_Attleboro" at bounding box center [566, 346] width 100 height 8
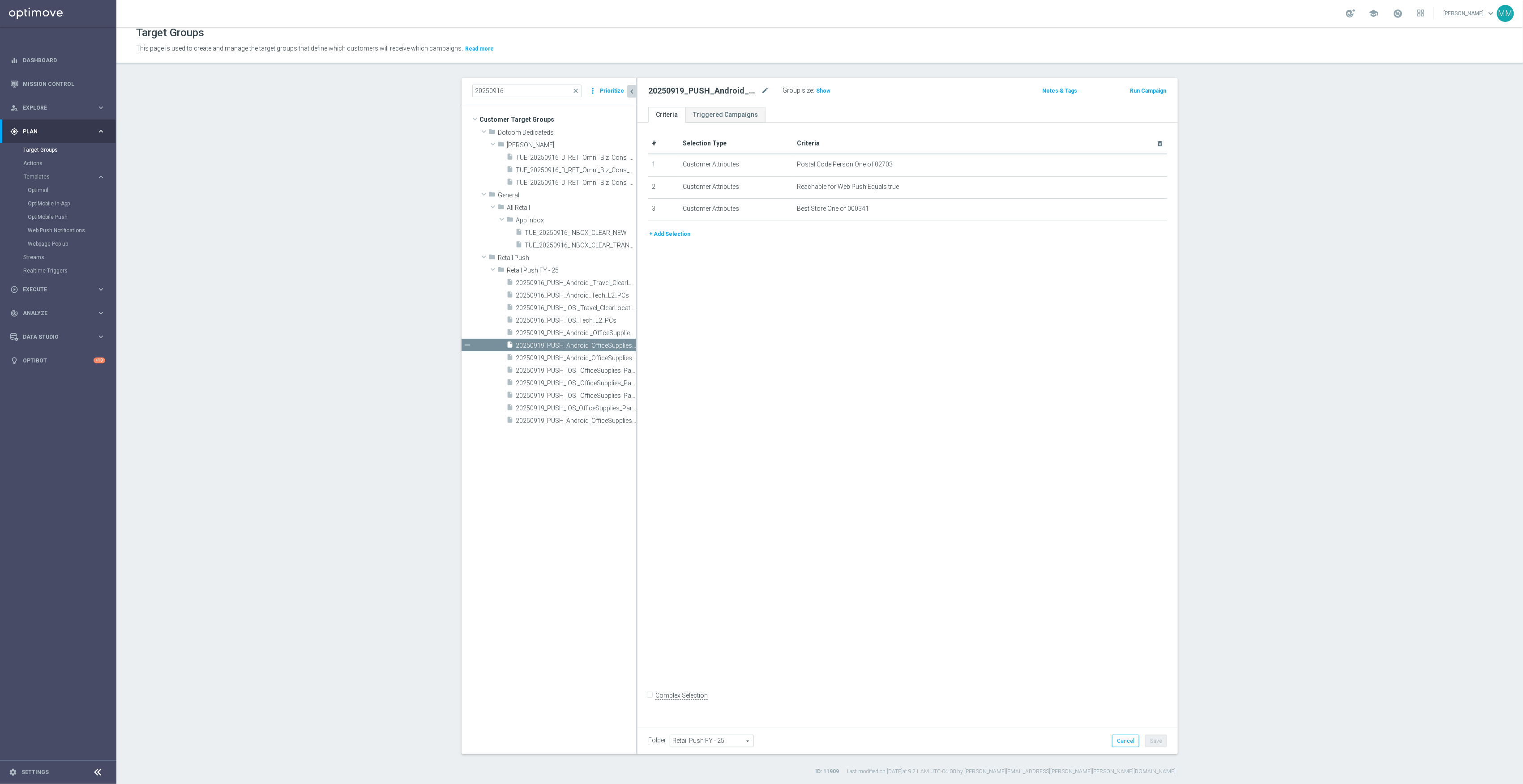
click at [658, 236] on button "+ Add Selection" at bounding box center [669, 234] width 43 height 10
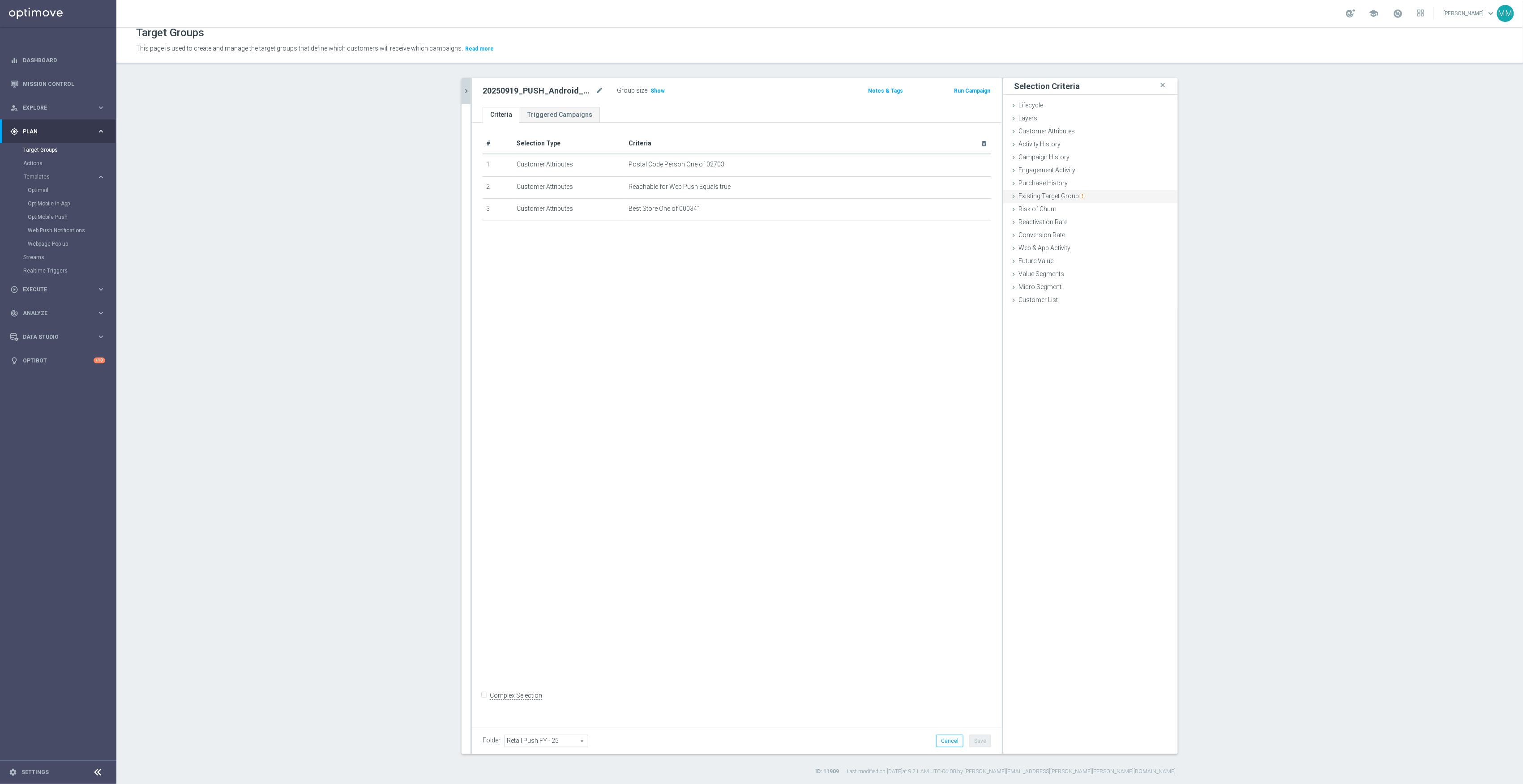
click at [1068, 197] on span "Existing Target Group" at bounding box center [1052, 195] width 67 height 7
click at [1079, 233] on label "not included in" at bounding box center [1100, 233] width 43 height 8
click at [1076, 233] on input "not included in" at bounding box center [1073, 232] width 5 height 5
radio input "true"
click at [1088, 255] on span at bounding box center [1118, 254] width 93 height 12
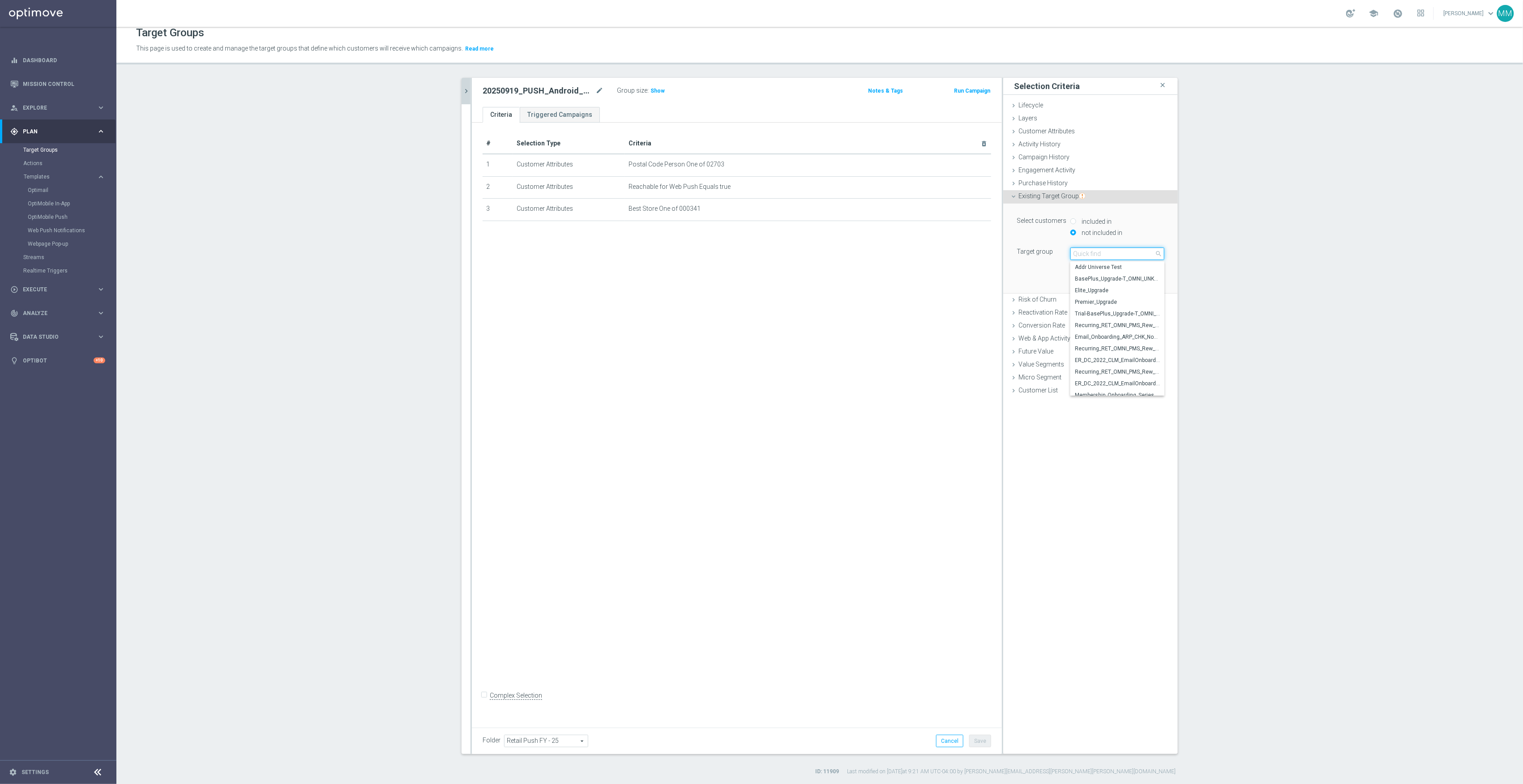
click at [1090, 255] on input "search" at bounding box center [1118, 254] width 94 height 12
type input "20250919"
click at [1141, 313] on span "20250919_PUSH_Android _OfficeSupplies_PartyCity_Mansfield" at bounding box center [1117, 313] width 85 height 7
type input "20250919_PUSH_Android _OfficeSupplies_PartyCity_Mansfield"
click at [1152, 285] on button "Add" at bounding box center [1152, 280] width 26 height 12
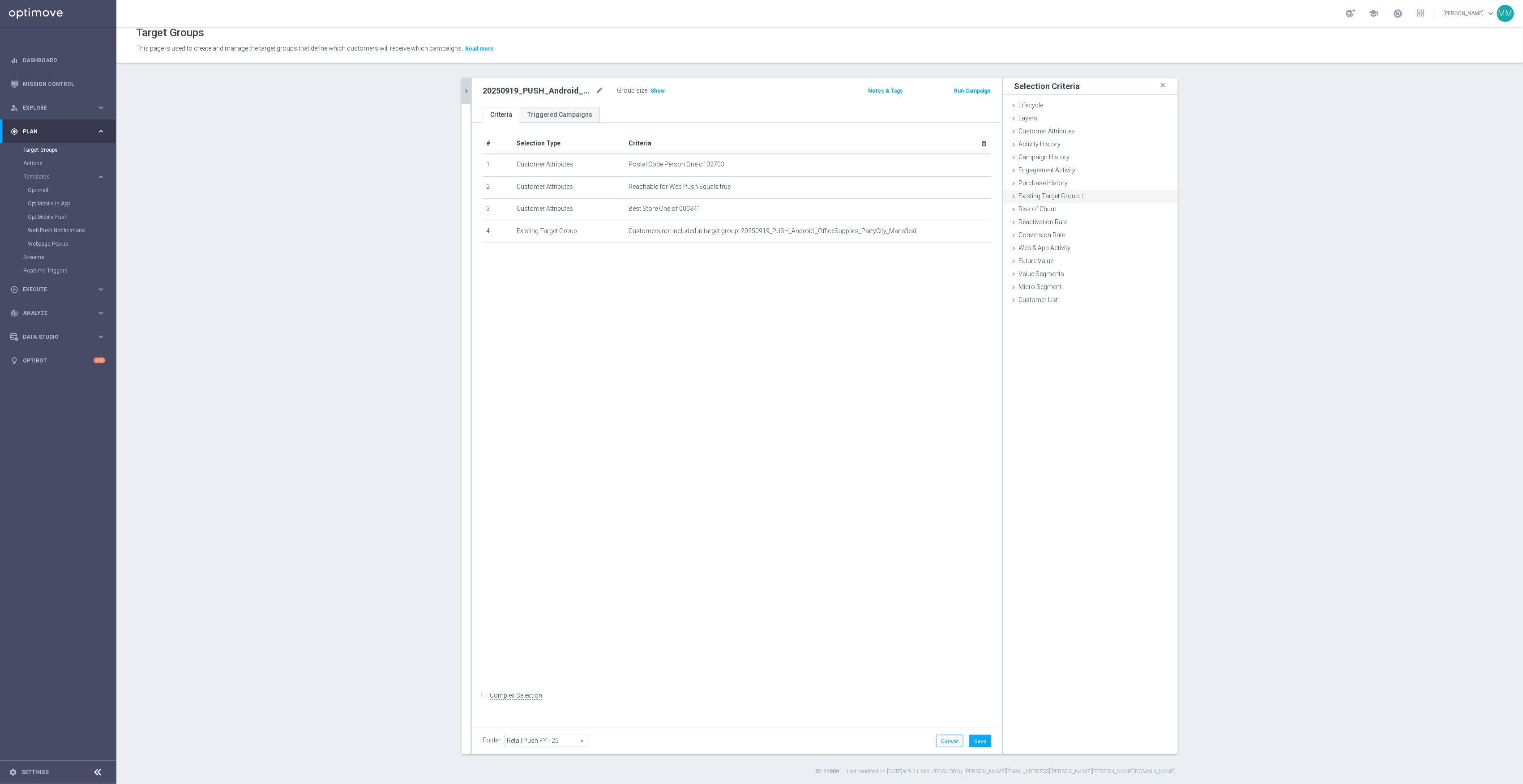
click at [1079, 197] on img "button" at bounding box center [1083, 196] width 6 height 6
click at [1069, 167] on button "Got it!" at bounding box center [1067, 167] width 30 height 13
click at [1047, 196] on span "Existing Target Group" at bounding box center [1052, 195] width 67 height 7
click at [1093, 232] on label "not included in" at bounding box center [1100, 233] width 43 height 8
click at [1076, 232] on input "not included in" at bounding box center [1073, 232] width 5 height 5
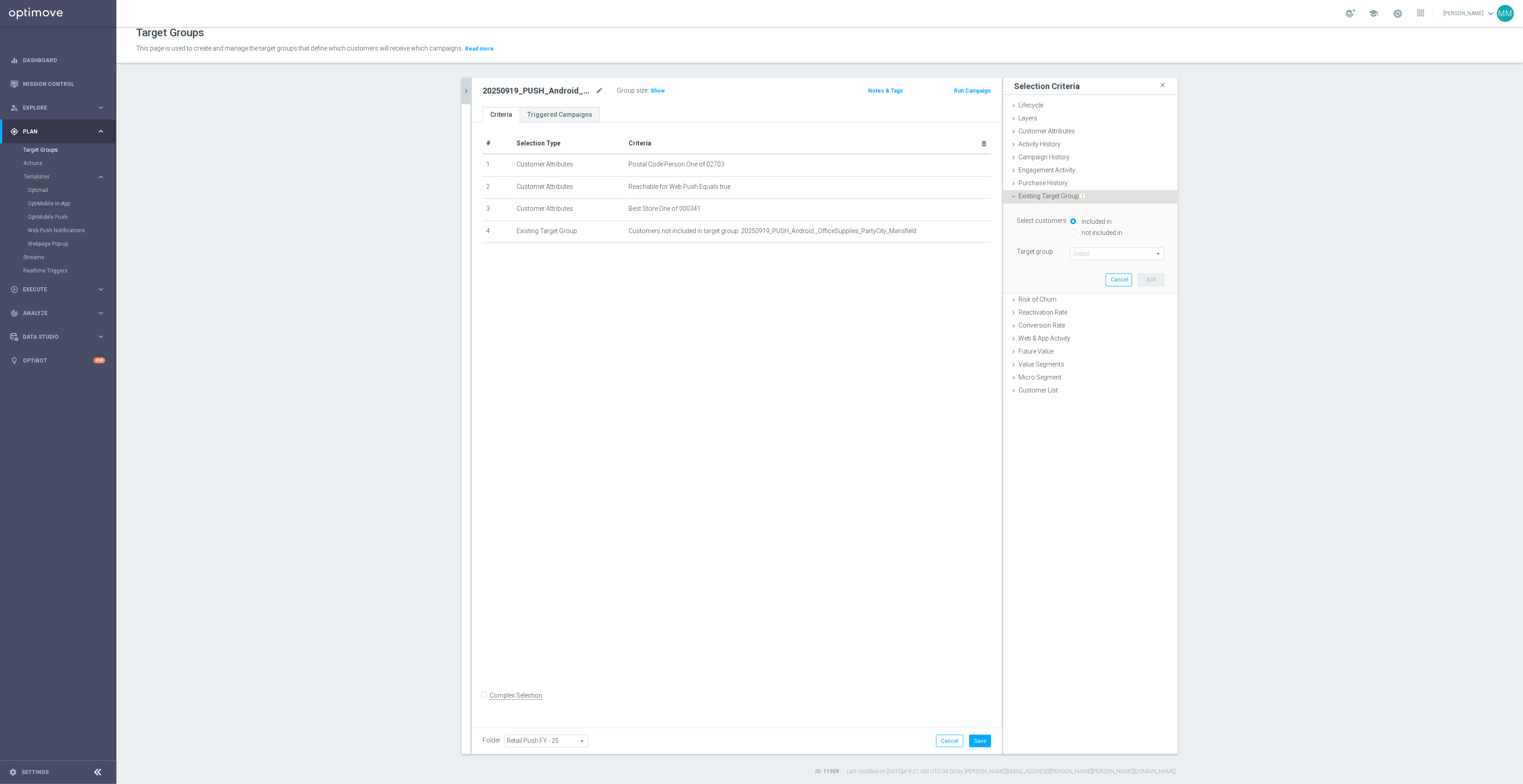
radio input "true"
click at [1095, 255] on span at bounding box center [1118, 254] width 93 height 12
click at [1097, 255] on input "search" at bounding box center [1118, 254] width 94 height 12
type input "20250919"
click at [1090, 347] on span "20250919_PUSH_Android_OfficeSupplies_PartyCity_Providence" at bounding box center [1117, 348] width 85 height 7
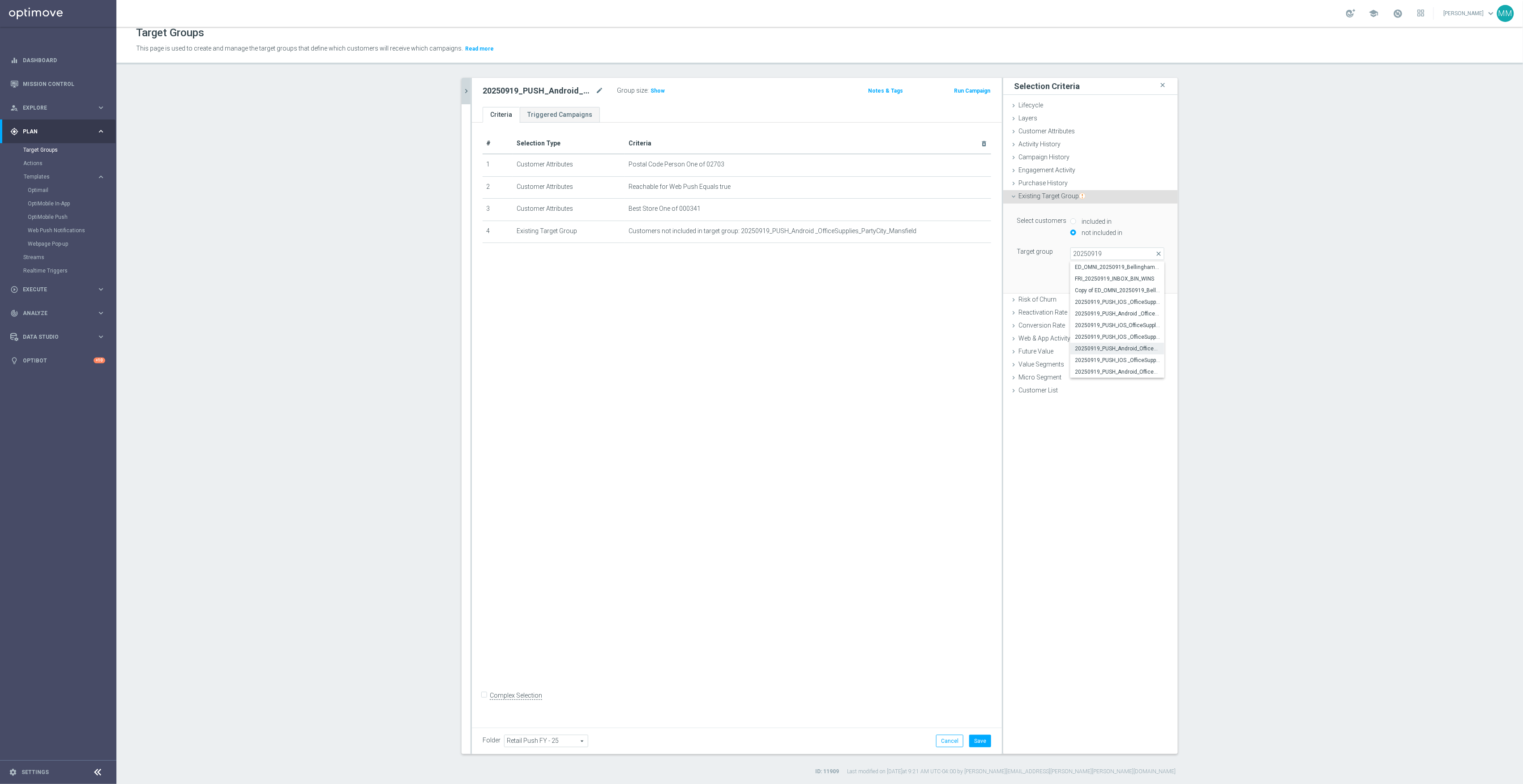
type input "20250919_PUSH_Android_OfficeSupplies_PartyCity_Providence"
click at [1156, 278] on button "Add" at bounding box center [1152, 280] width 26 height 12
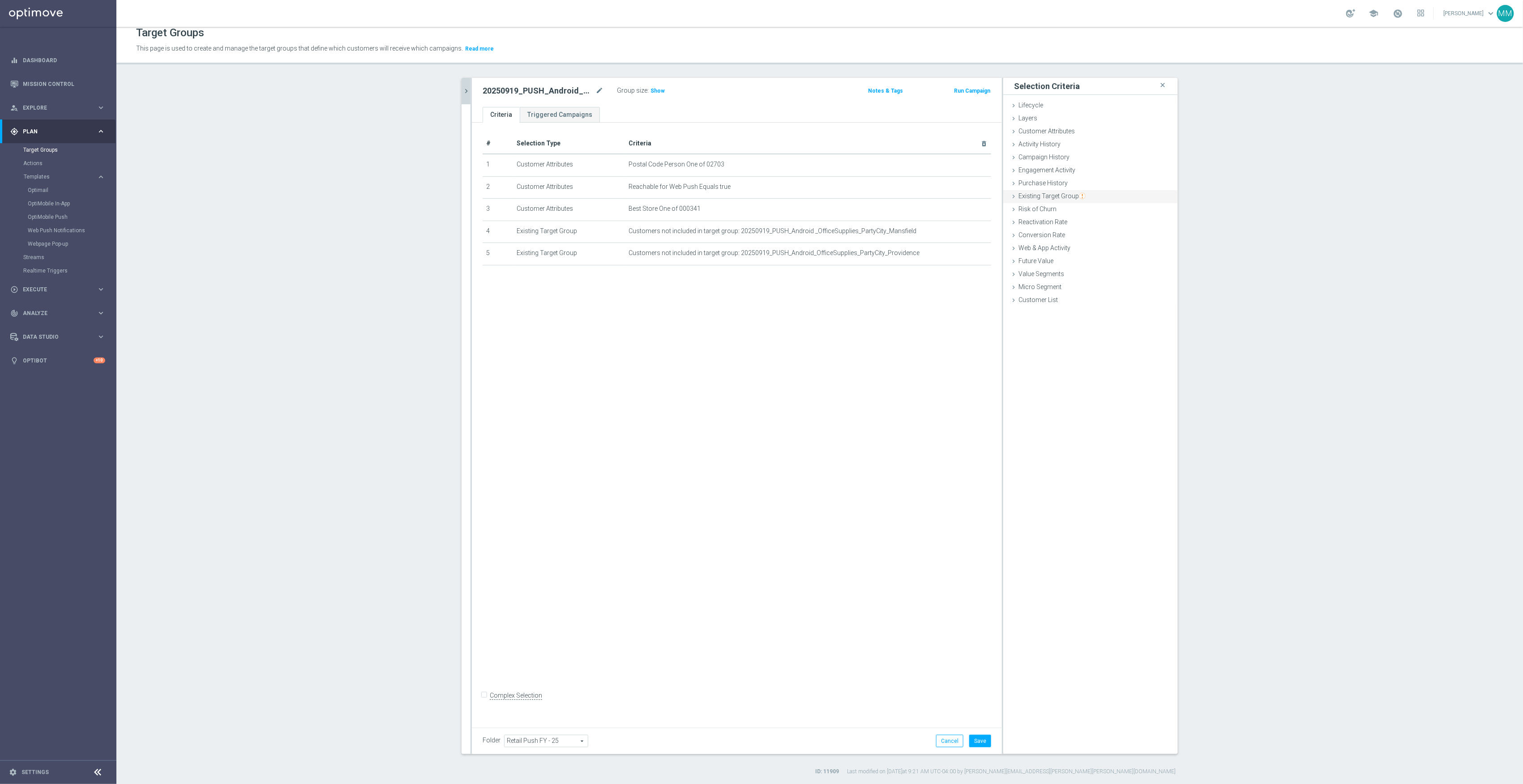
click at [1058, 192] on span "Existing Target Group" at bounding box center [1052, 195] width 67 height 7
click at [1089, 229] on label "not included in" at bounding box center [1100, 233] width 43 height 8
click at [1076, 229] on input "not included in" at bounding box center [1073, 232] width 5 height 5
radio input "true"
click at [1087, 254] on span at bounding box center [1118, 254] width 93 height 12
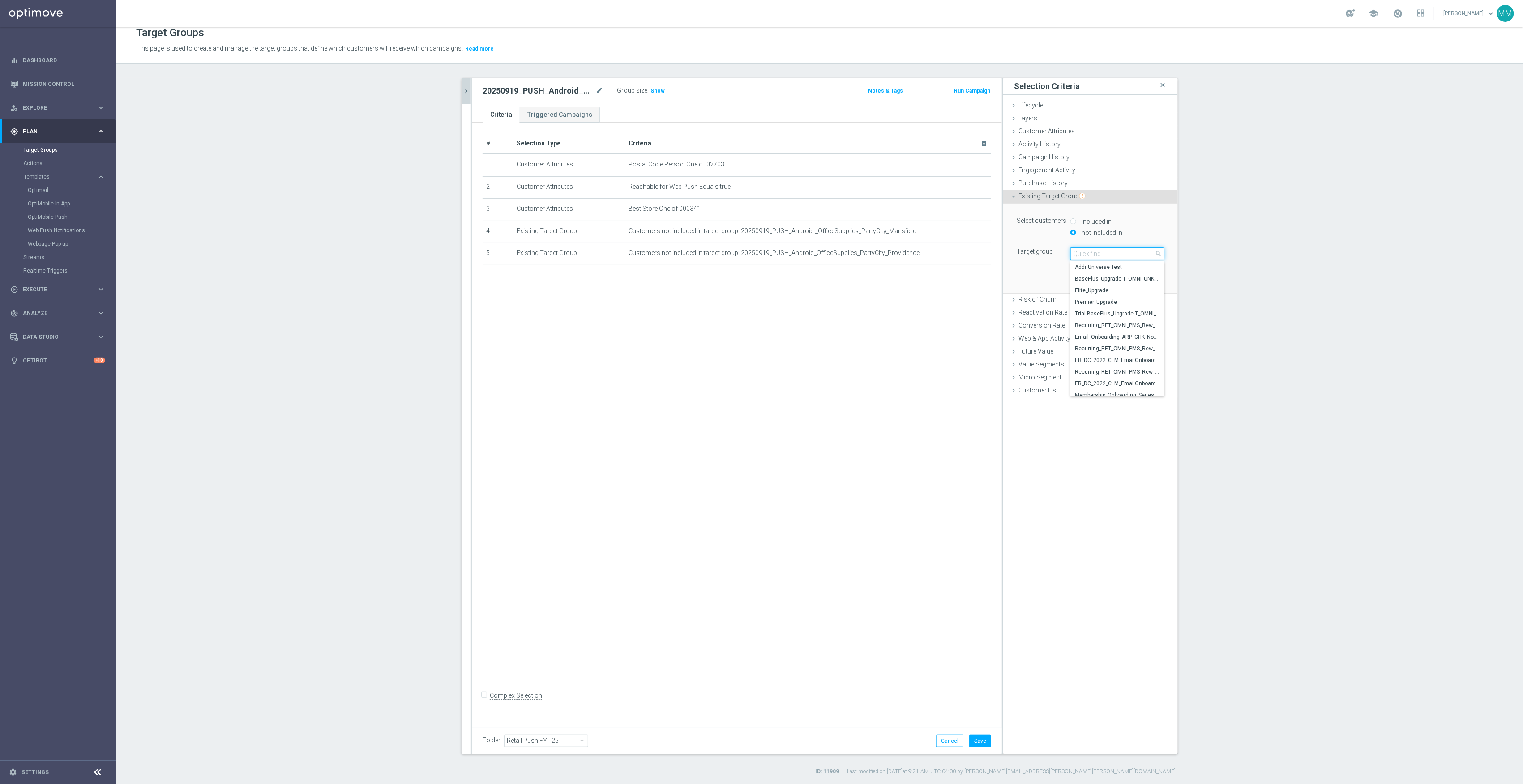
click at [1088, 254] on input "search" at bounding box center [1118, 254] width 94 height 12
type input "20250919"
click at [1114, 373] on span "20250919_PUSH_Android_OfficeSupplies_PartyCity_Bellingham" at bounding box center [1117, 372] width 85 height 7
type input "20250919_PUSH_Android_OfficeSupplies_PartyCity_Bellingham"
click at [1147, 278] on button "Add" at bounding box center [1152, 280] width 26 height 12
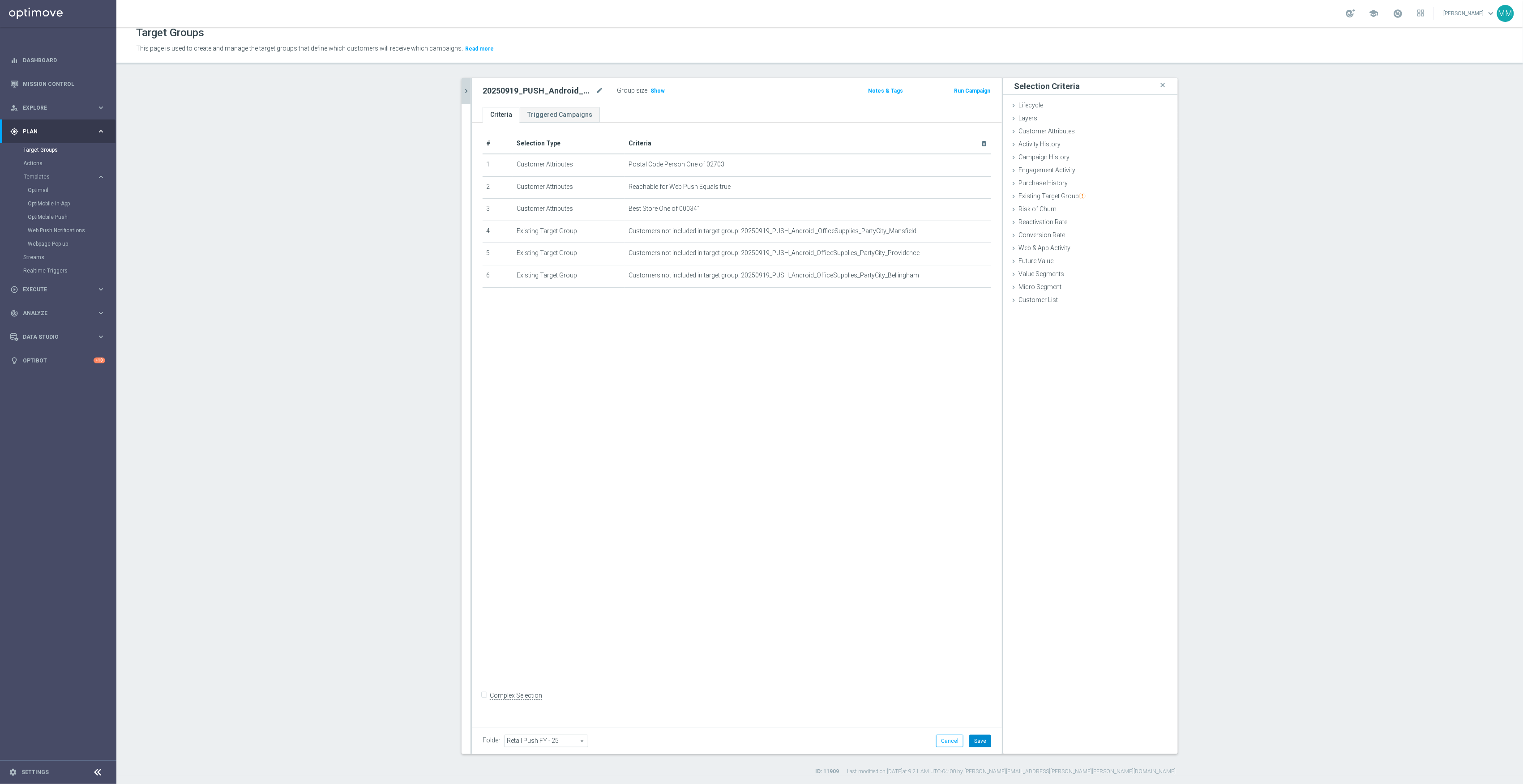
click at [980, 738] on button "Save" at bounding box center [981, 741] width 22 height 12
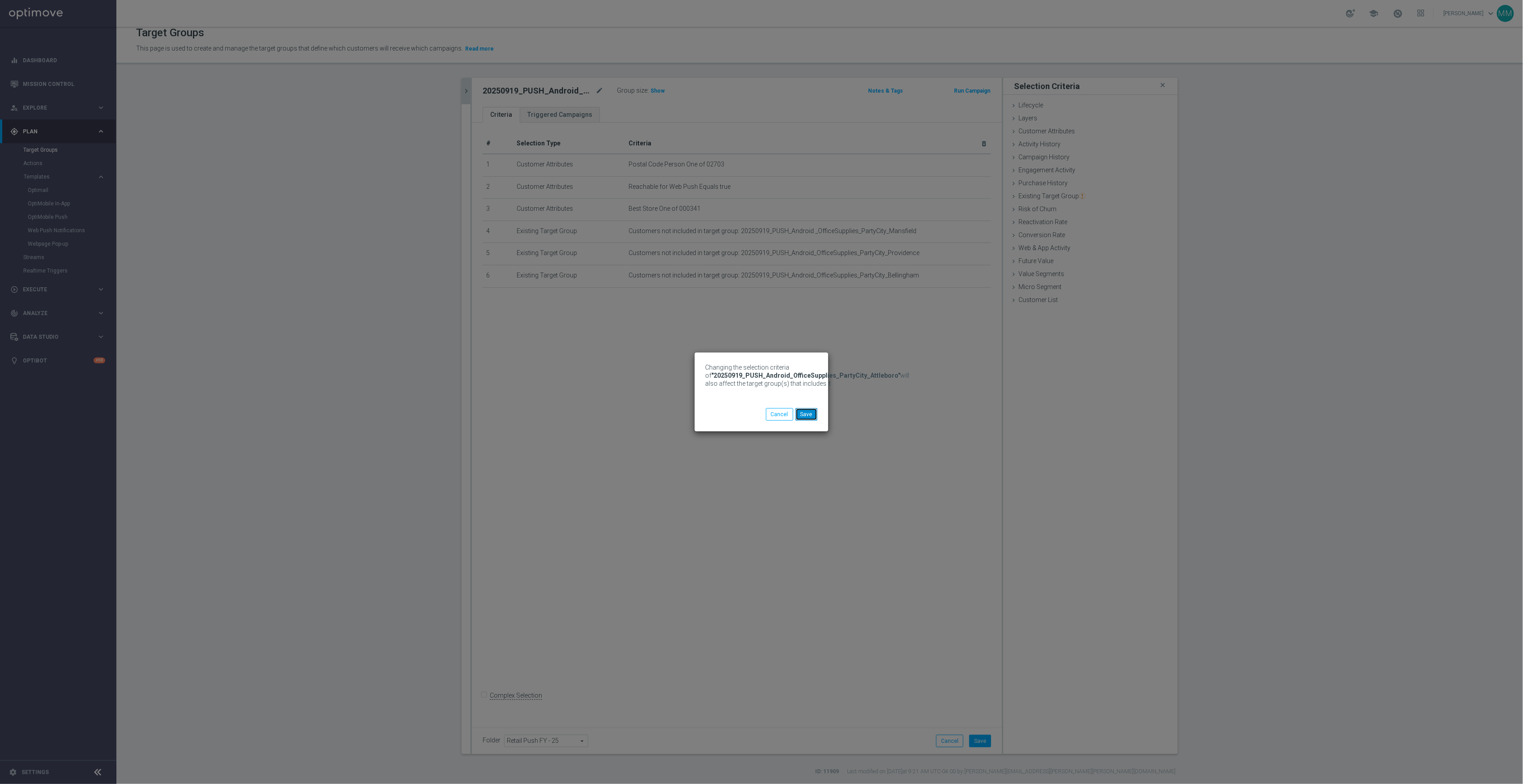
click at [809, 415] on button "Save" at bounding box center [806, 415] width 22 height 12
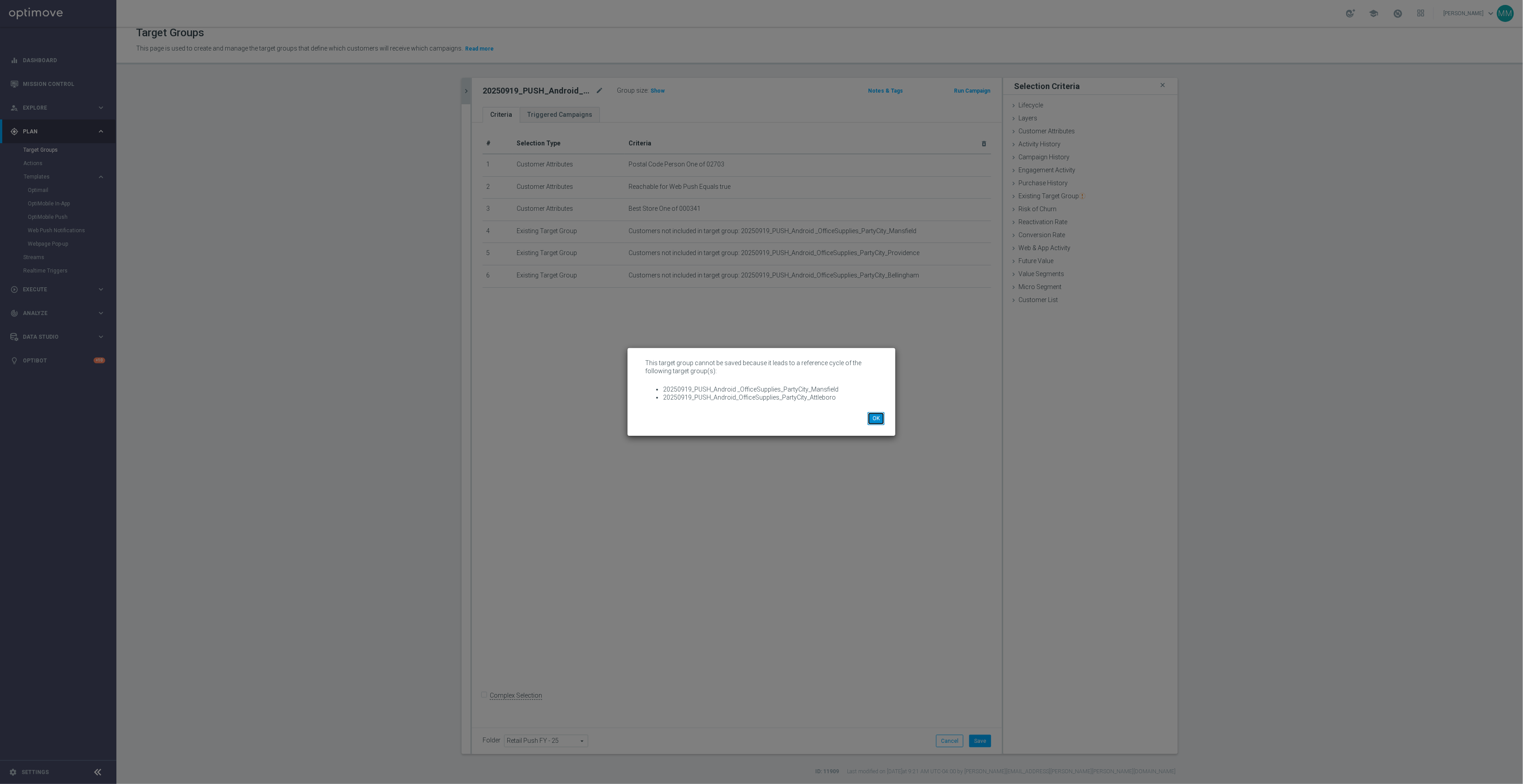
click at [874, 419] on button "OK" at bounding box center [876, 418] width 17 height 12
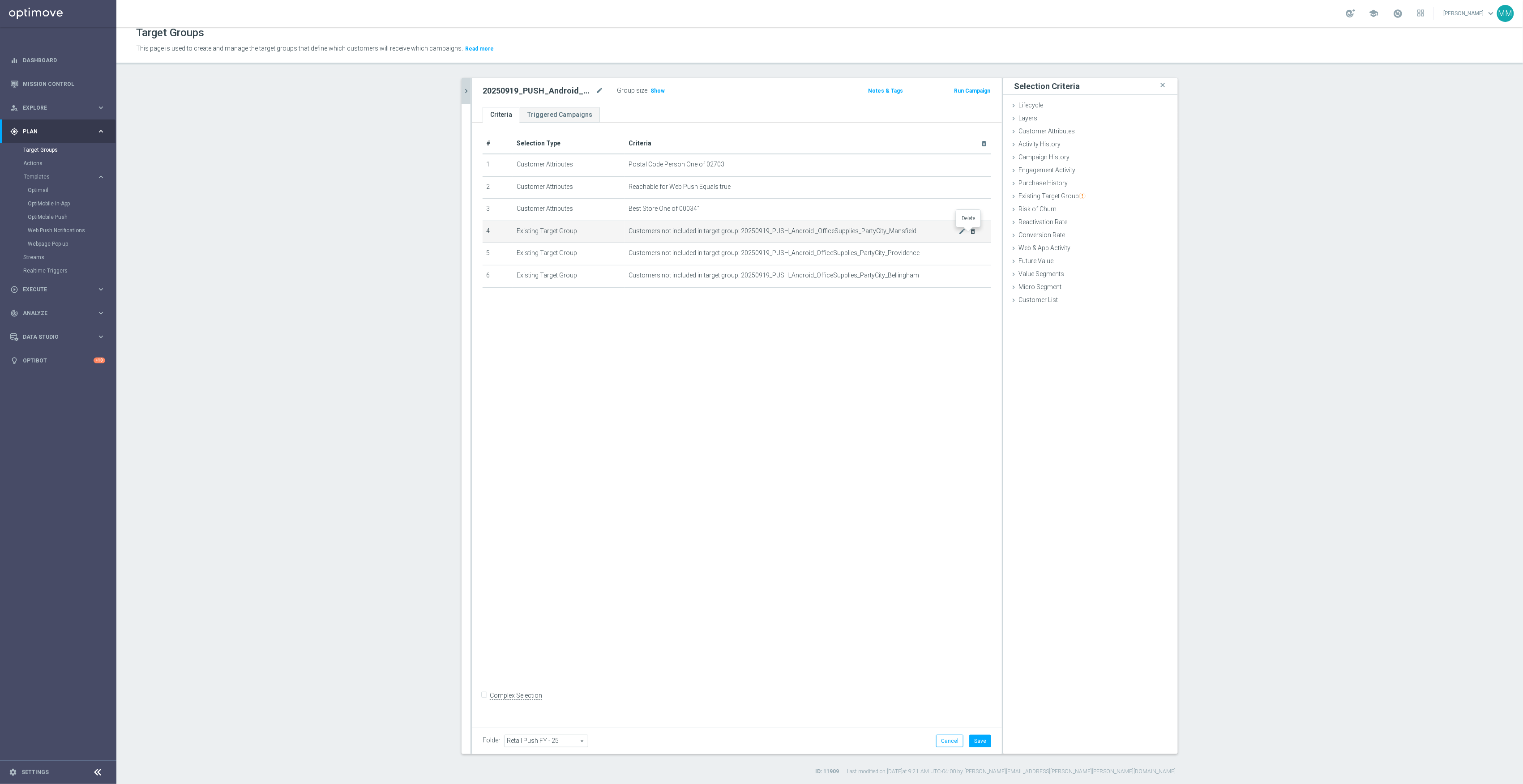
click at [970, 233] on icon "delete_forever" at bounding box center [973, 231] width 7 height 7
click at [978, 738] on button "Save" at bounding box center [981, 741] width 22 height 12
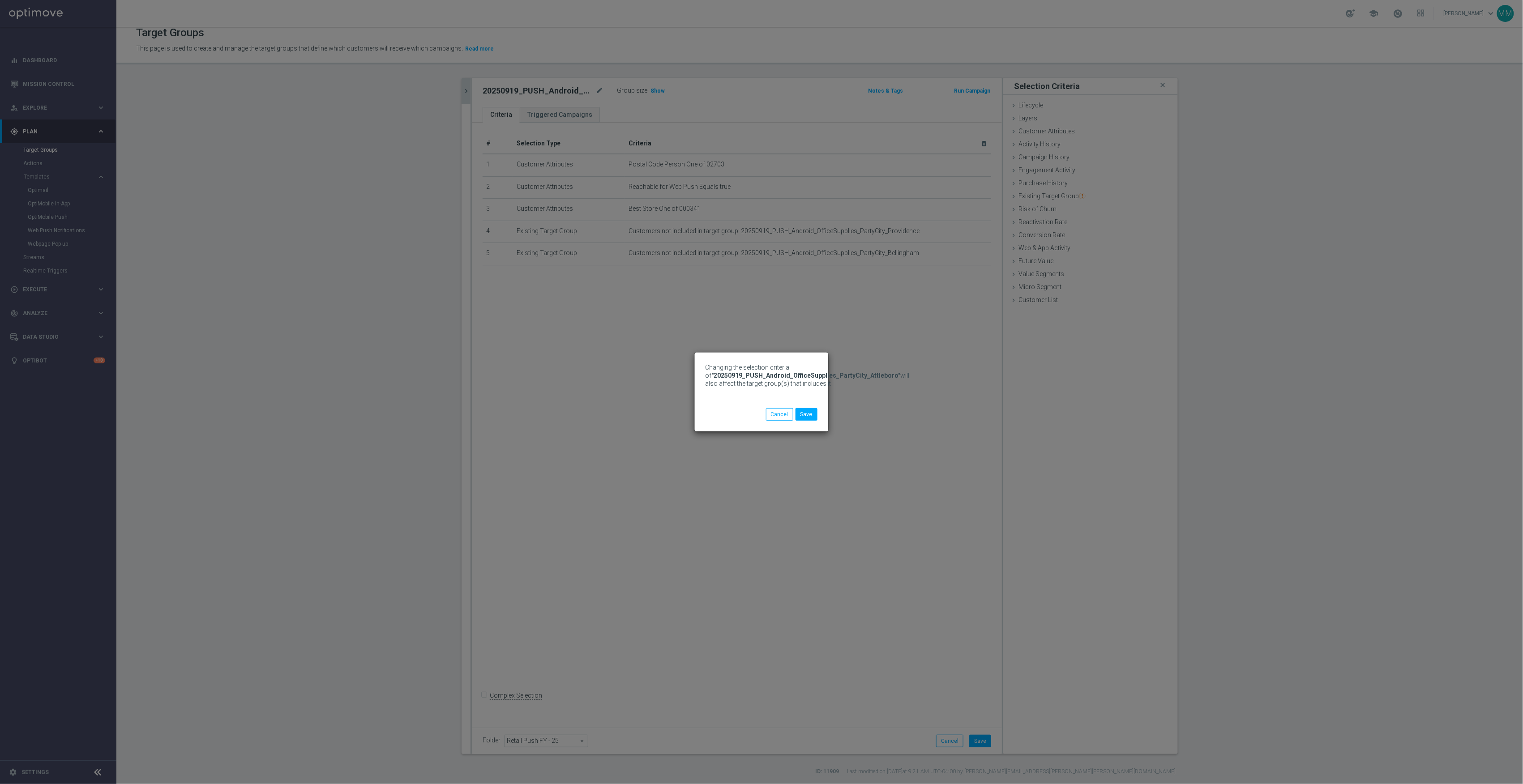
click at [815, 406] on div "Changing the selection criteria of "20250919_PUSH_Android_OfficeSupplies_PartyC…" at bounding box center [808, 386] width 204 height 45
click at [815, 409] on button "Save" at bounding box center [806, 415] width 22 height 12
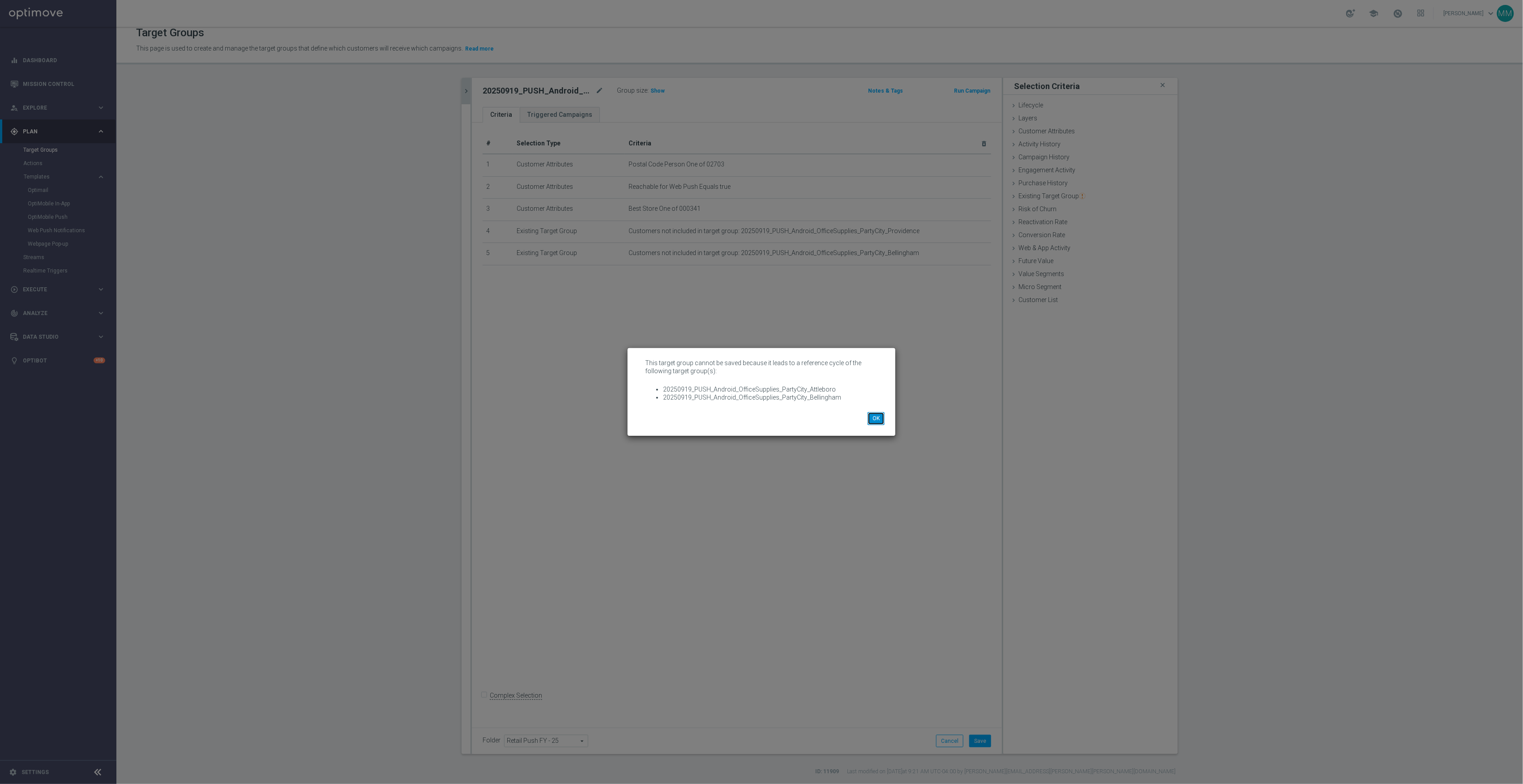
click at [872, 415] on button "OK" at bounding box center [876, 418] width 17 height 12
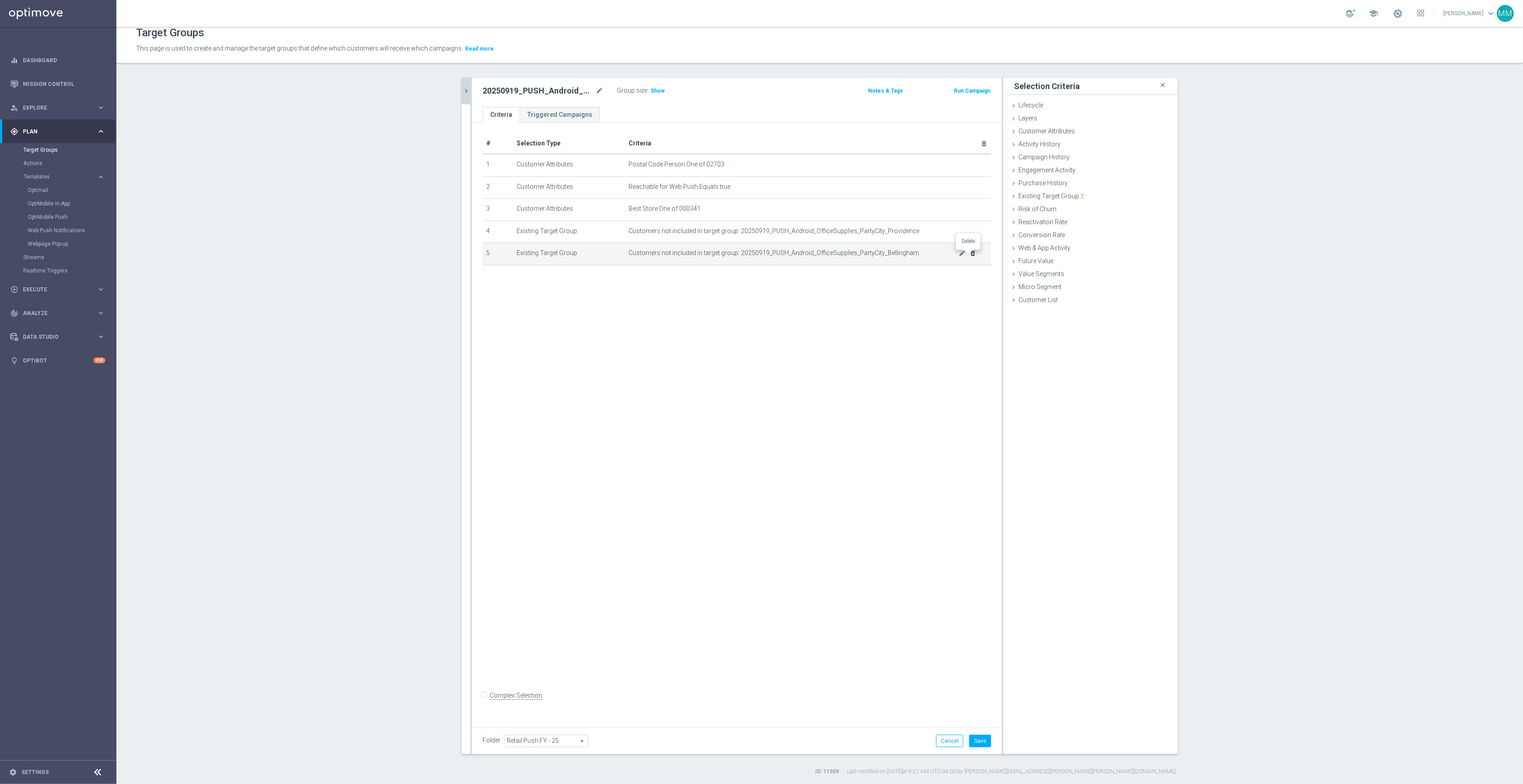
click at [970, 255] on icon "delete_forever" at bounding box center [973, 253] width 7 height 7
click at [973, 738] on button "Save" at bounding box center [981, 741] width 22 height 12
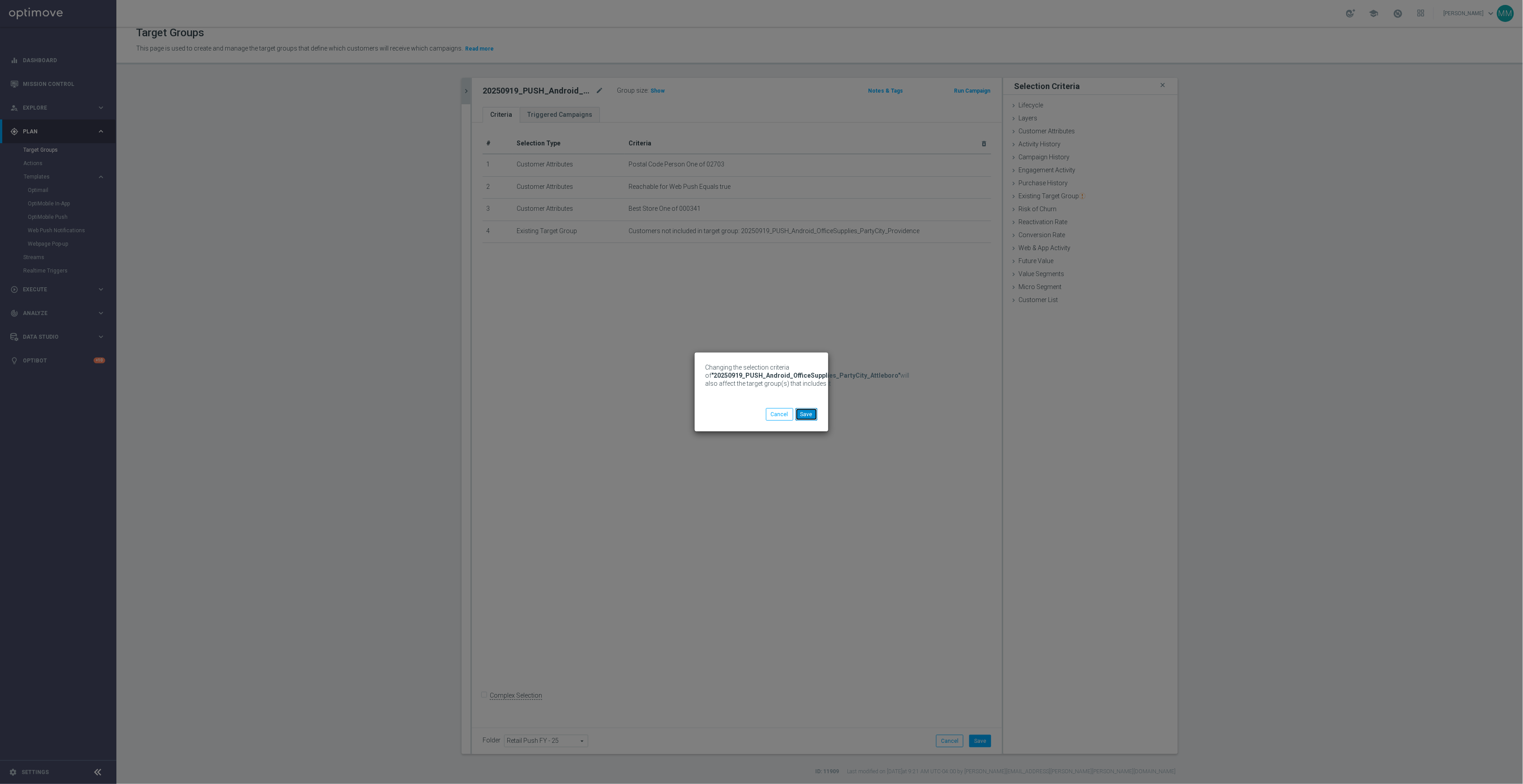
click at [808, 413] on button "Save" at bounding box center [806, 415] width 22 height 12
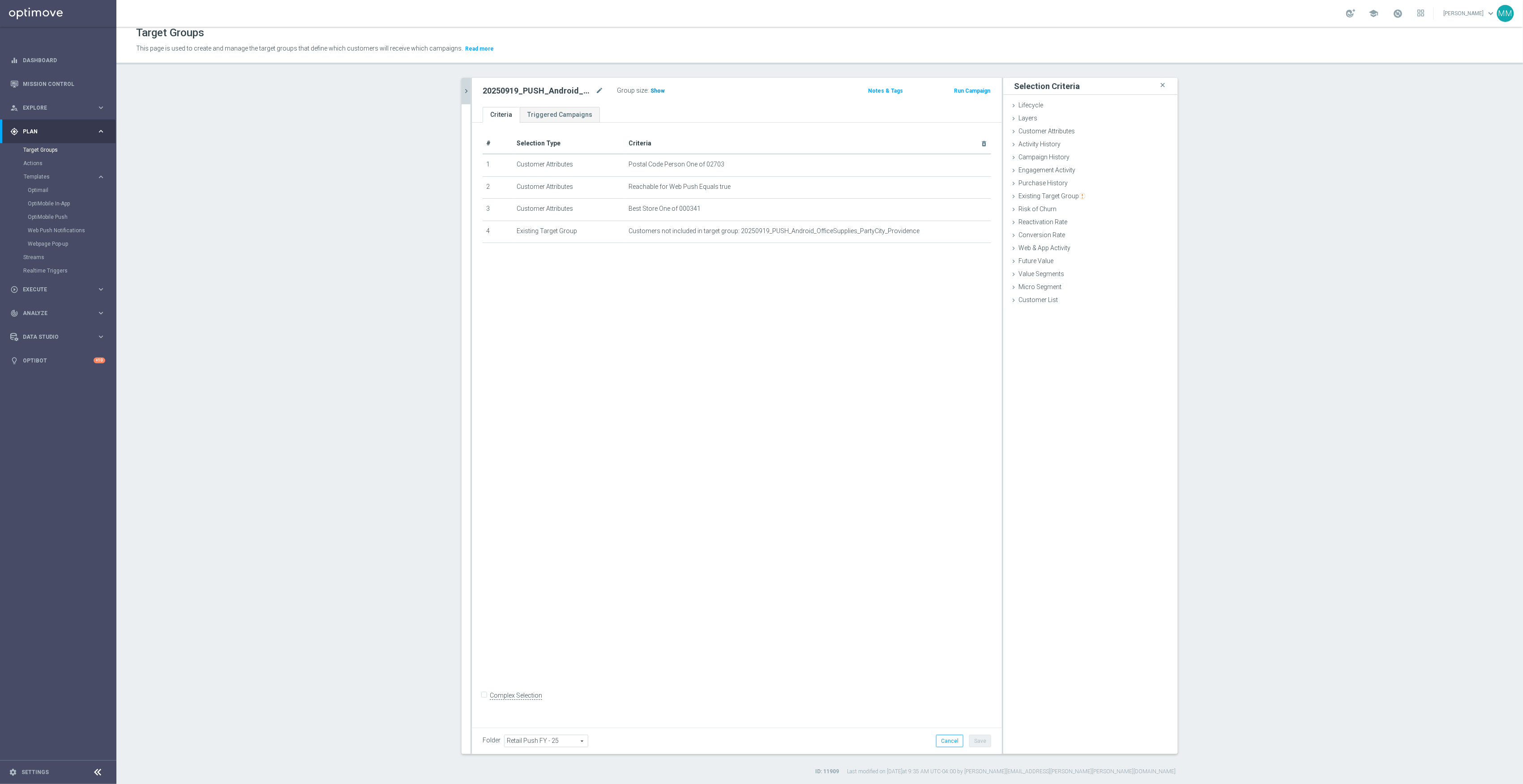
click at [658, 90] on span "Show" at bounding box center [658, 91] width 14 height 6
click at [462, 87] on icon "chevron_right" at bounding box center [466, 91] width 9 height 9
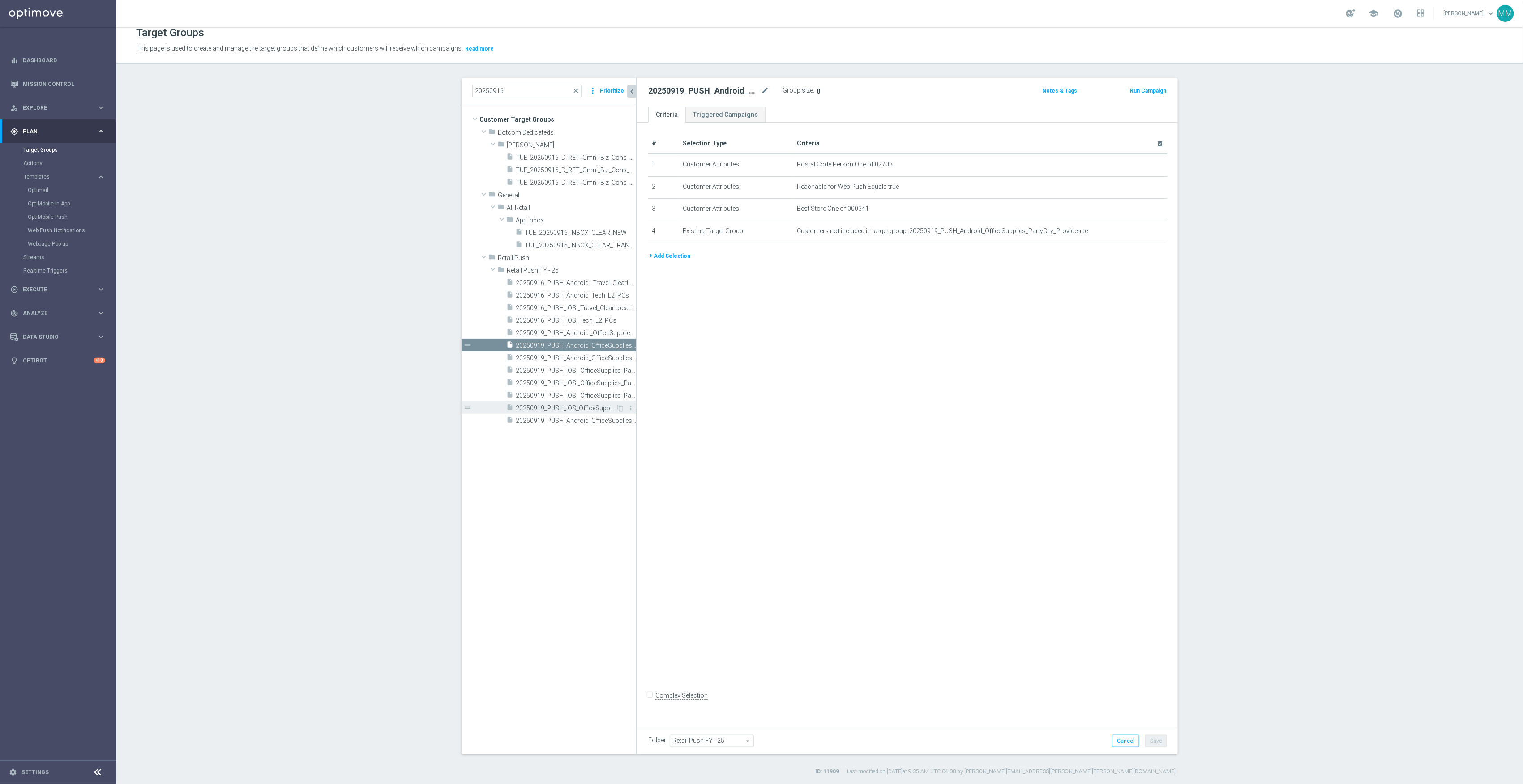
click at [563, 408] on span "20250919_PUSH_iOS_OfficeSupplies_PartyCity_Attleboro" at bounding box center [566, 408] width 100 height 8
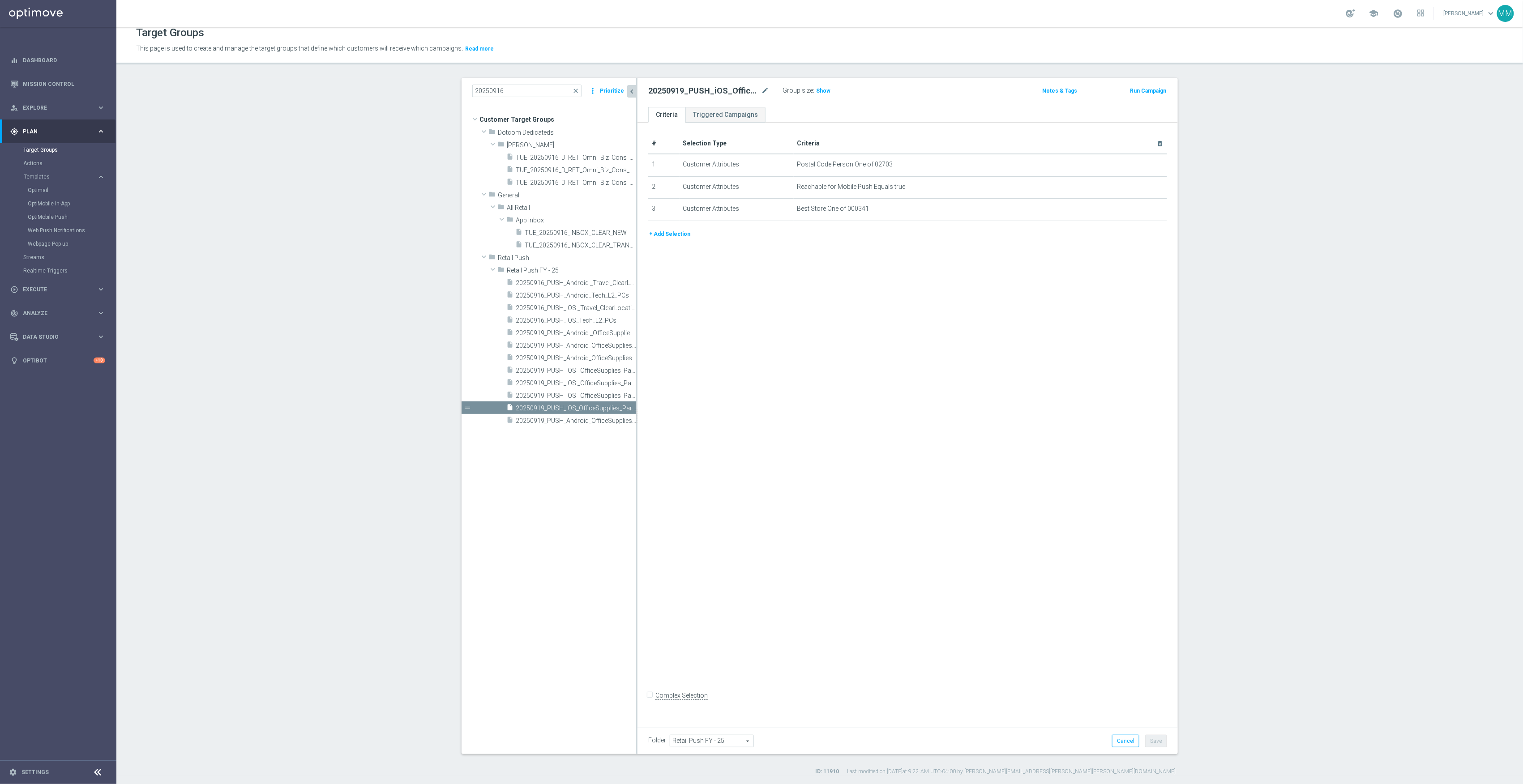
click at [675, 235] on button "+ Add Selection" at bounding box center [669, 234] width 43 height 10
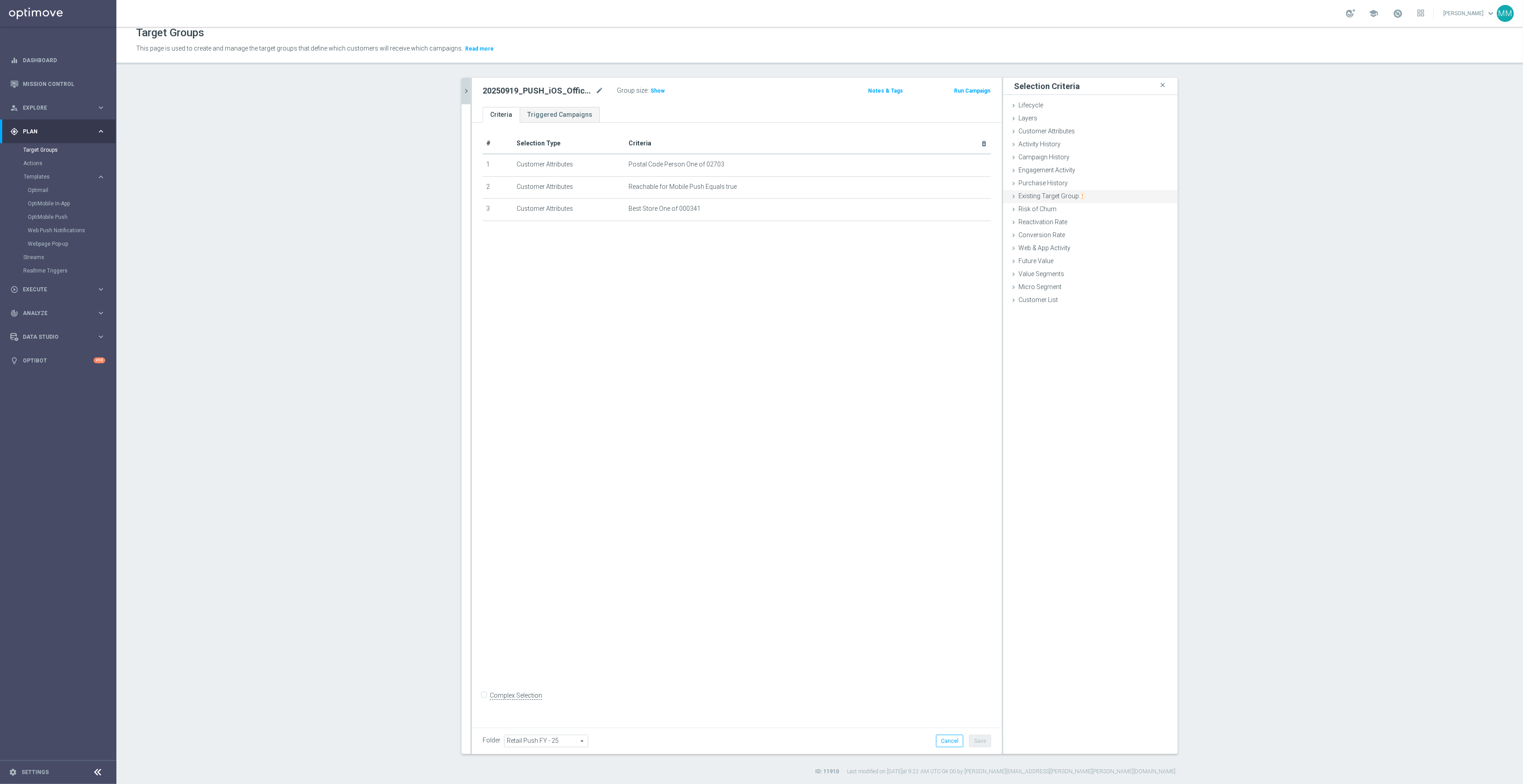
click at [1079, 195] on img "button" at bounding box center [1083, 196] width 6 height 6
click at [1072, 166] on button "Got it!" at bounding box center [1067, 167] width 30 height 13
click at [1050, 191] on div "Existing Target Group done selection saved" at bounding box center [1090, 197] width 174 height 13
click at [1084, 233] on label "not included in" at bounding box center [1100, 233] width 43 height 8
click at [1076, 233] on input "not included in" at bounding box center [1073, 232] width 5 height 5
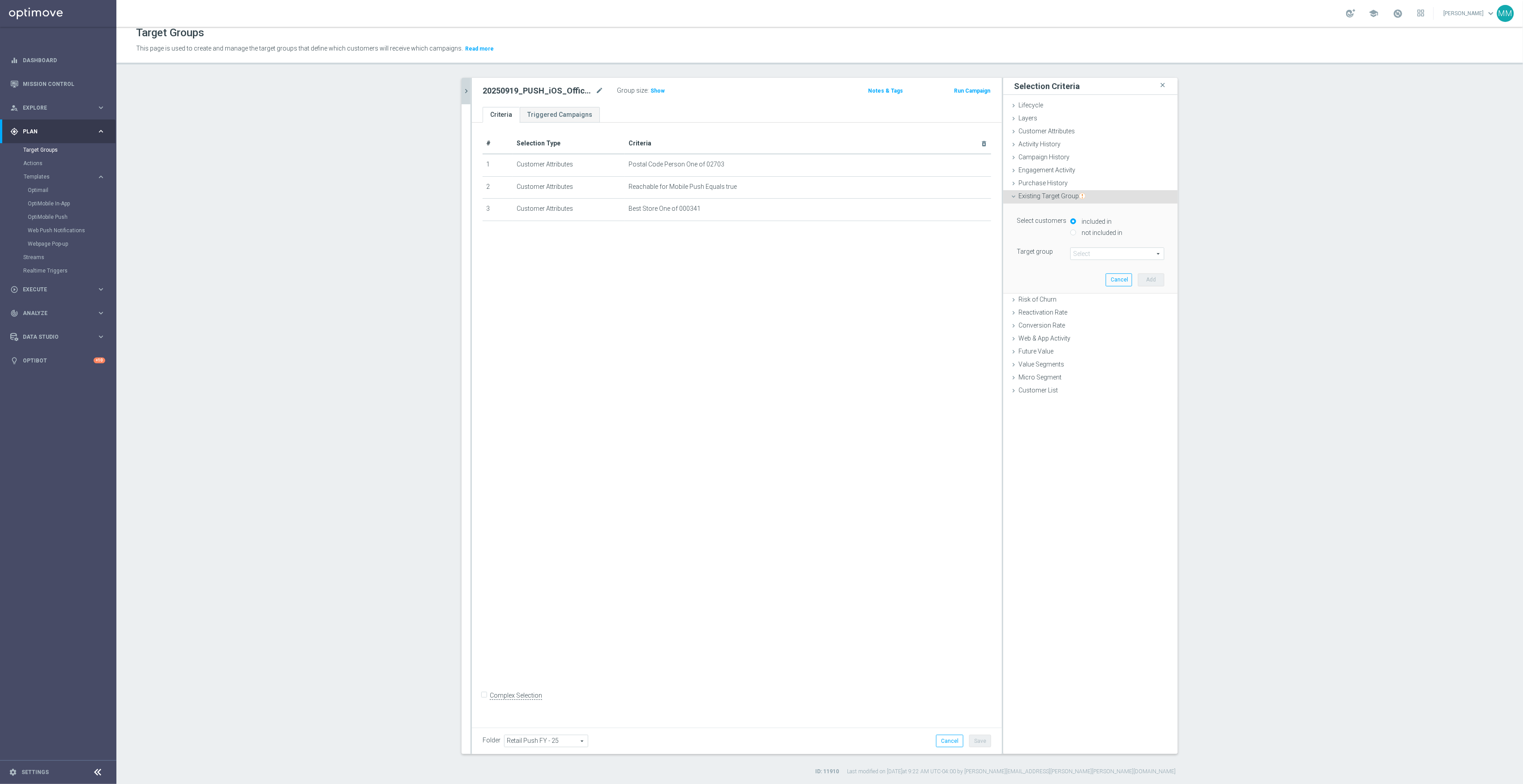
radio input "true"
click at [1080, 256] on span at bounding box center [1118, 254] width 93 height 12
click at [1083, 253] on input "search" at bounding box center [1118, 254] width 94 height 12
type input "20250919"
click at [1101, 337] on span "20250919_PUSH_IOS _OfficeSupplies_PartyCity_Providence" at bounding box center [1117, 337] width 85 height 7
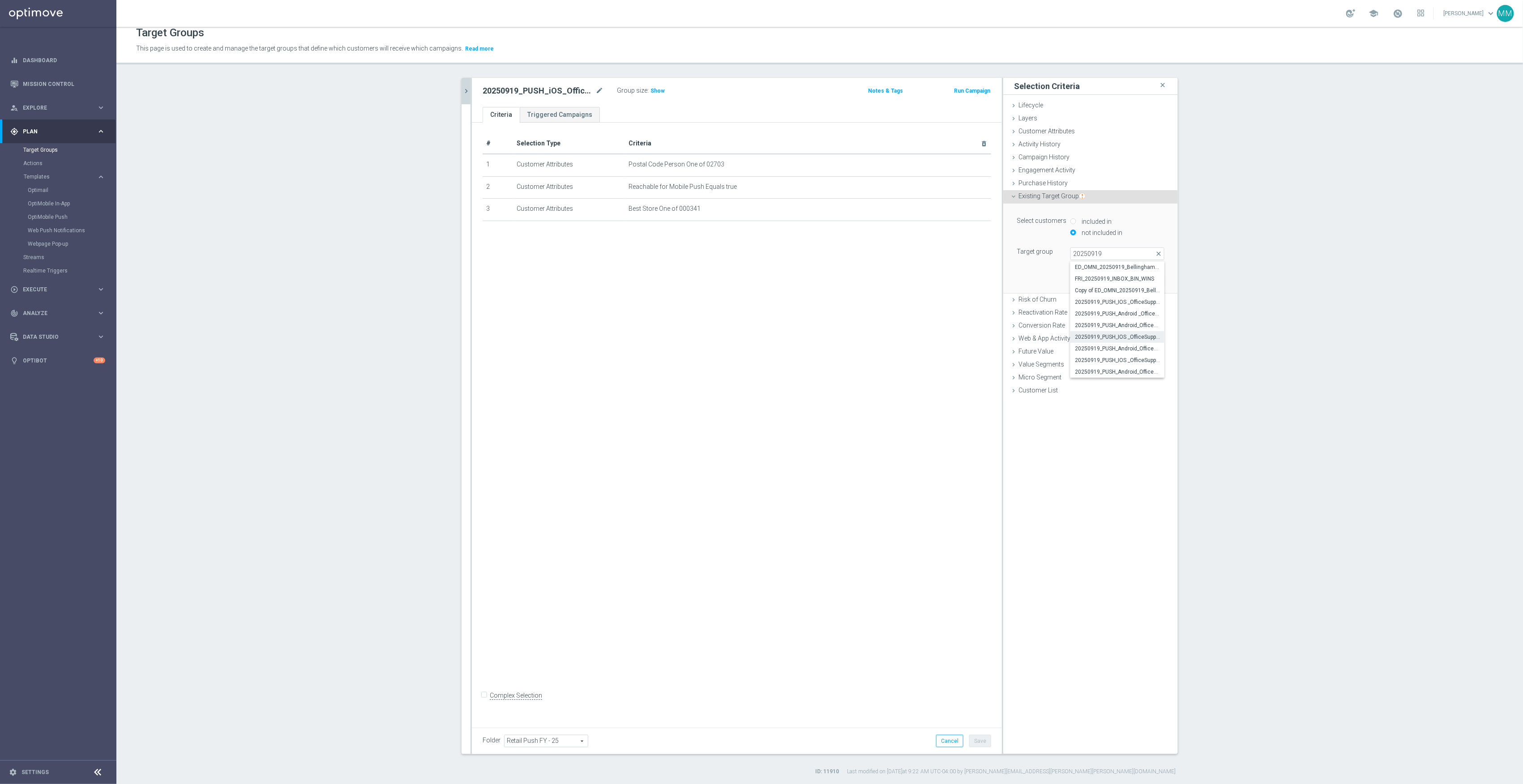
type input "20250919_PUSH_IOS _OfficeSupplies_PartyCity_Providence"
click at [1150, 278] on button "Add" at bounding box center [1152, 280] width 26 height 12
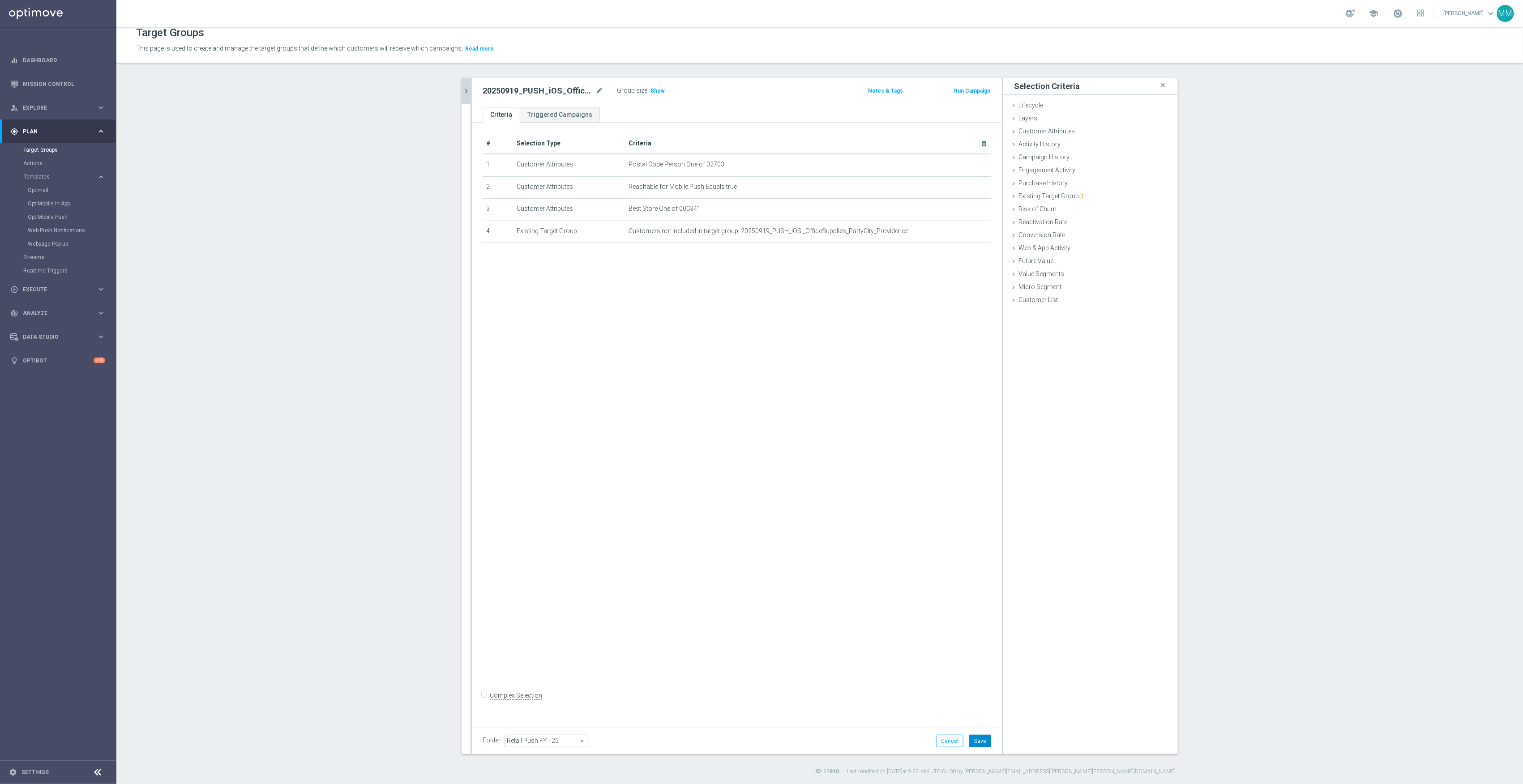
click at [970, 740] on button "Save" at bounding box center [981, 741] width 22 height 12
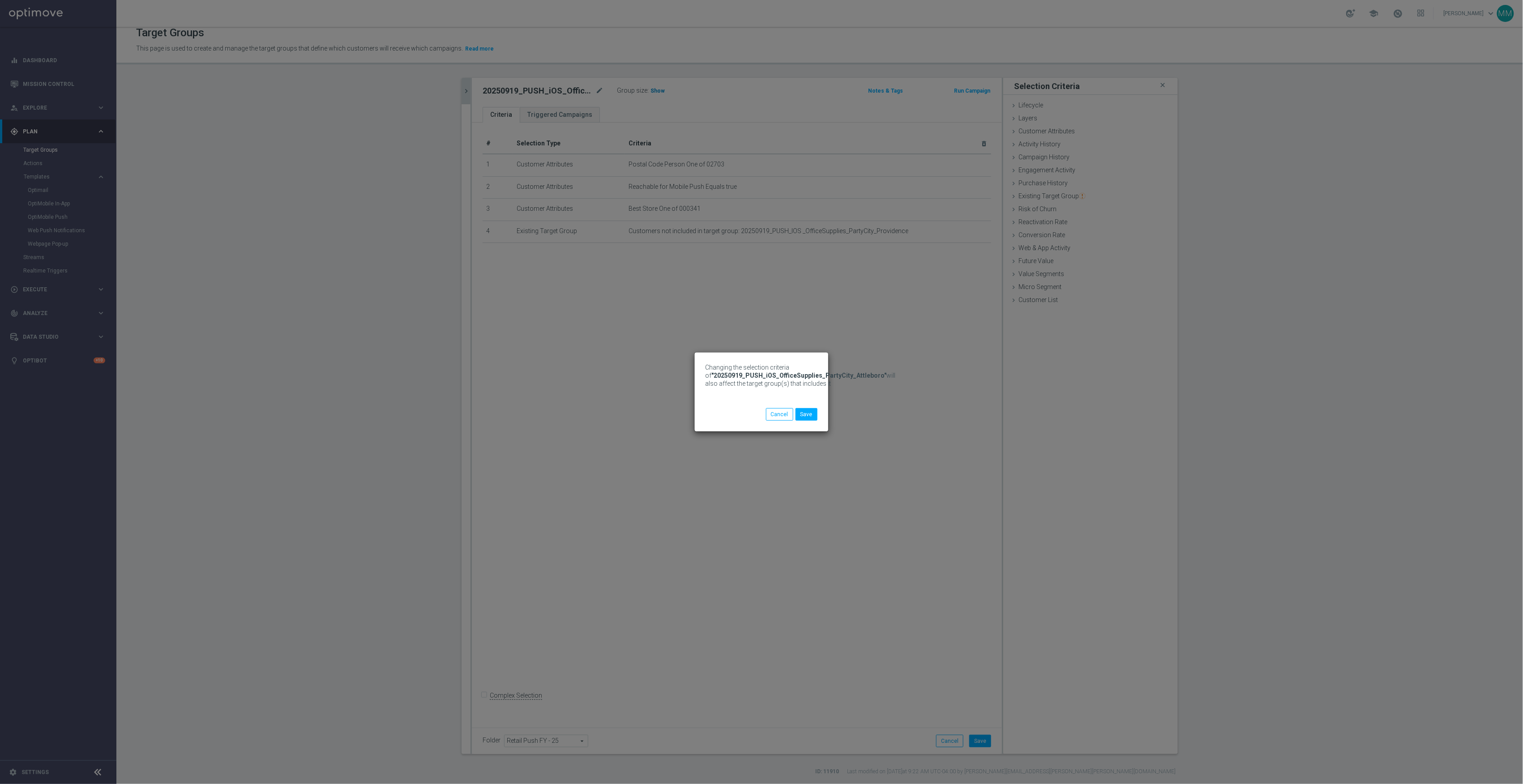
click at [656, 91] on div "Changing the selection criteria of "20250919_PUSH_iOS_OfficeSupplies_PartyCity_…" at bounding box center [761, 392] width 1523 height 784
click at [802, 415] on button "Save" at bounding box center [806, 415] width 22 height 12
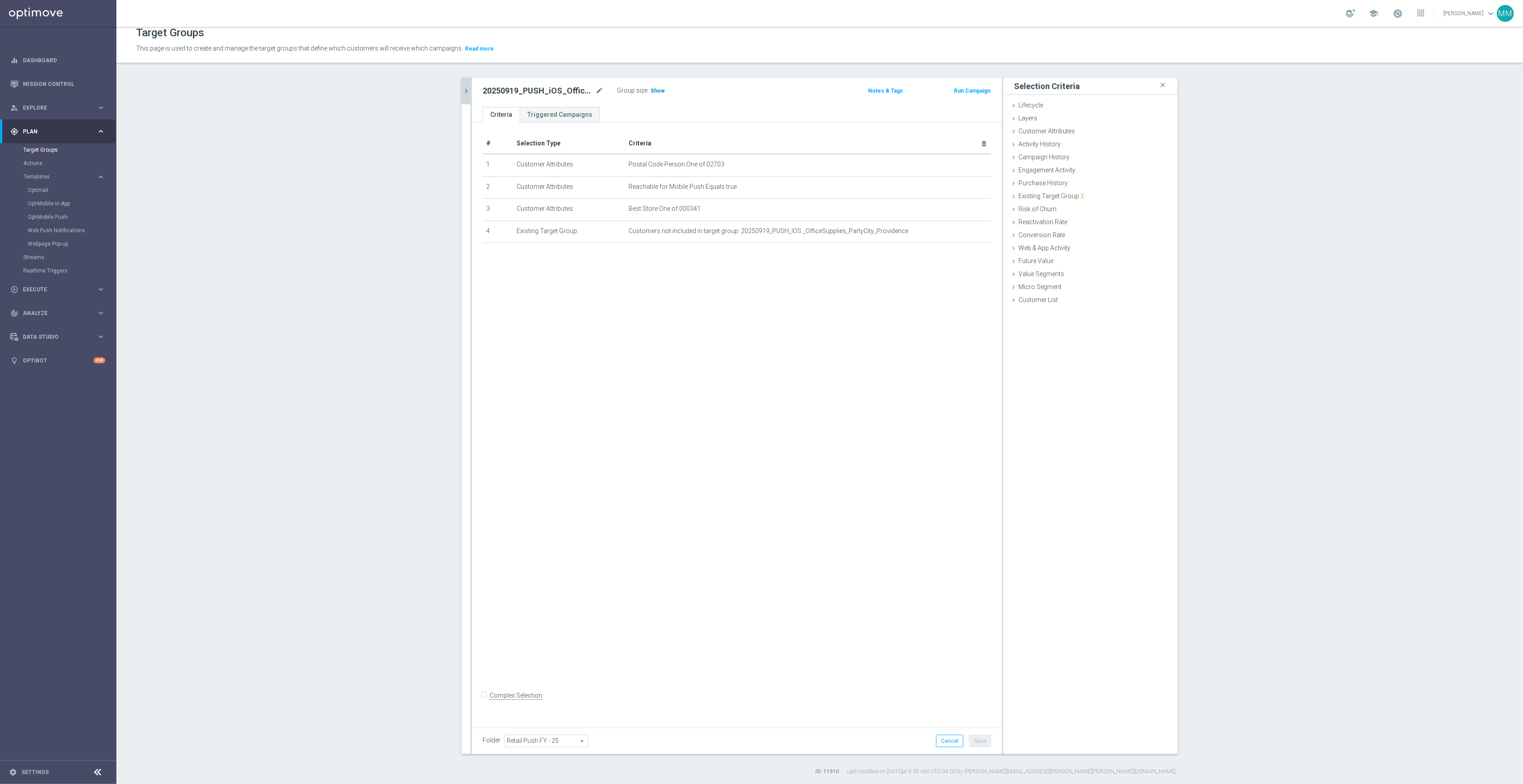
click at [654, 88] on span "Show" at bounding box center [658, 91] width 14 height 6
click at [464, 90] on icon "chevron_right" at bounding box center [466, 91] width 9 height 9
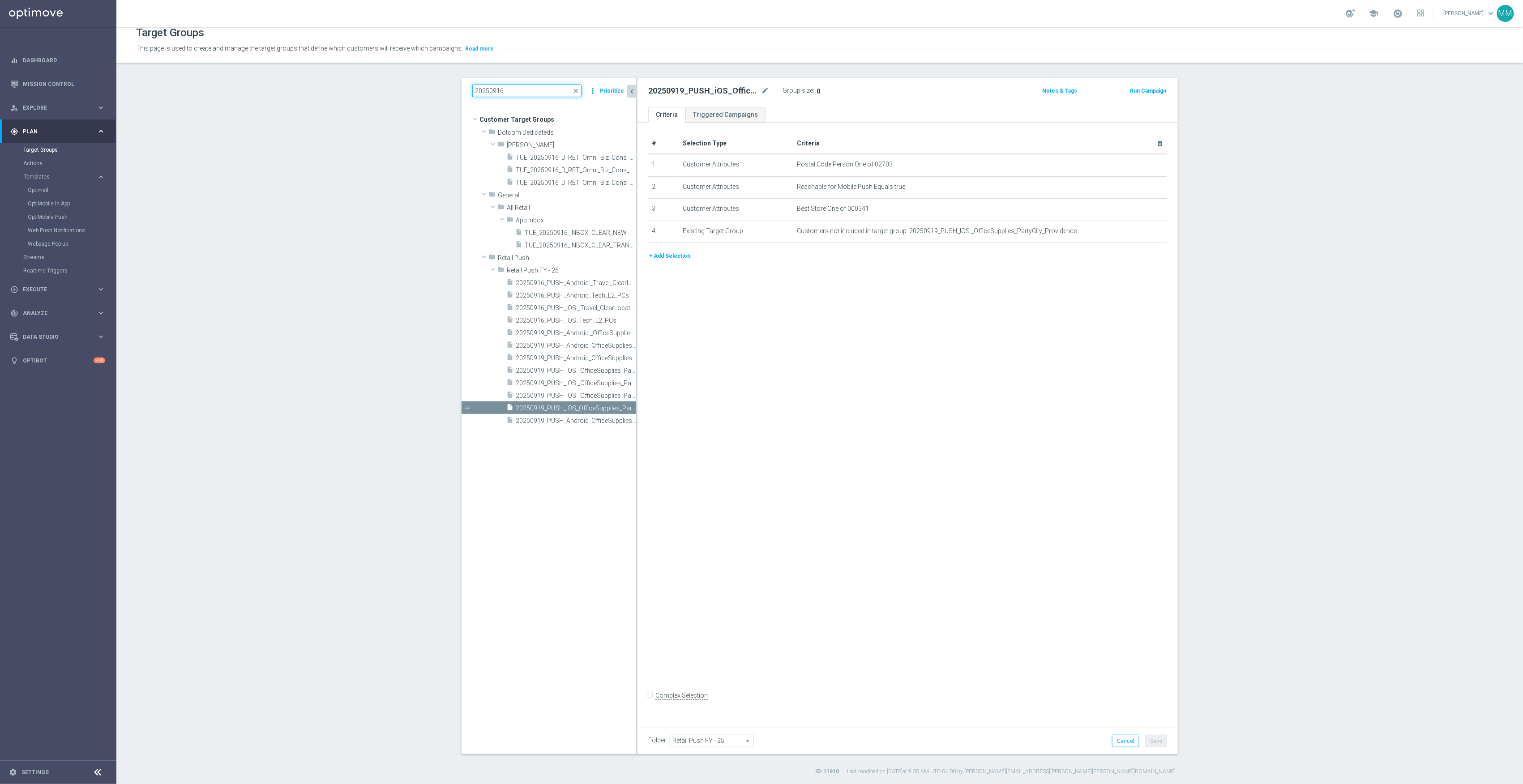
click at [525, 90] on input "20250916" at bounding box center [527, 91] width 109 height 12
drag, startPoint x: 525, startPoint y: 90, endPoint x: 349, endPoint y: 93, distance: 176.0
click at [349, 93] on section "20250916 close more_vert Prioritize Customer Target Groups library_add create_n…" at bounding box center [820, 426] width 1407 height 698
click at [525, 81] on div "20250916 close more_vert Prioritize" at bounding box center [549, 91] width 174 height 26
drag, startPoint x: 512, startPoint y: 97, endPoint x: 388, endPoint y: 93, distance: 124.1
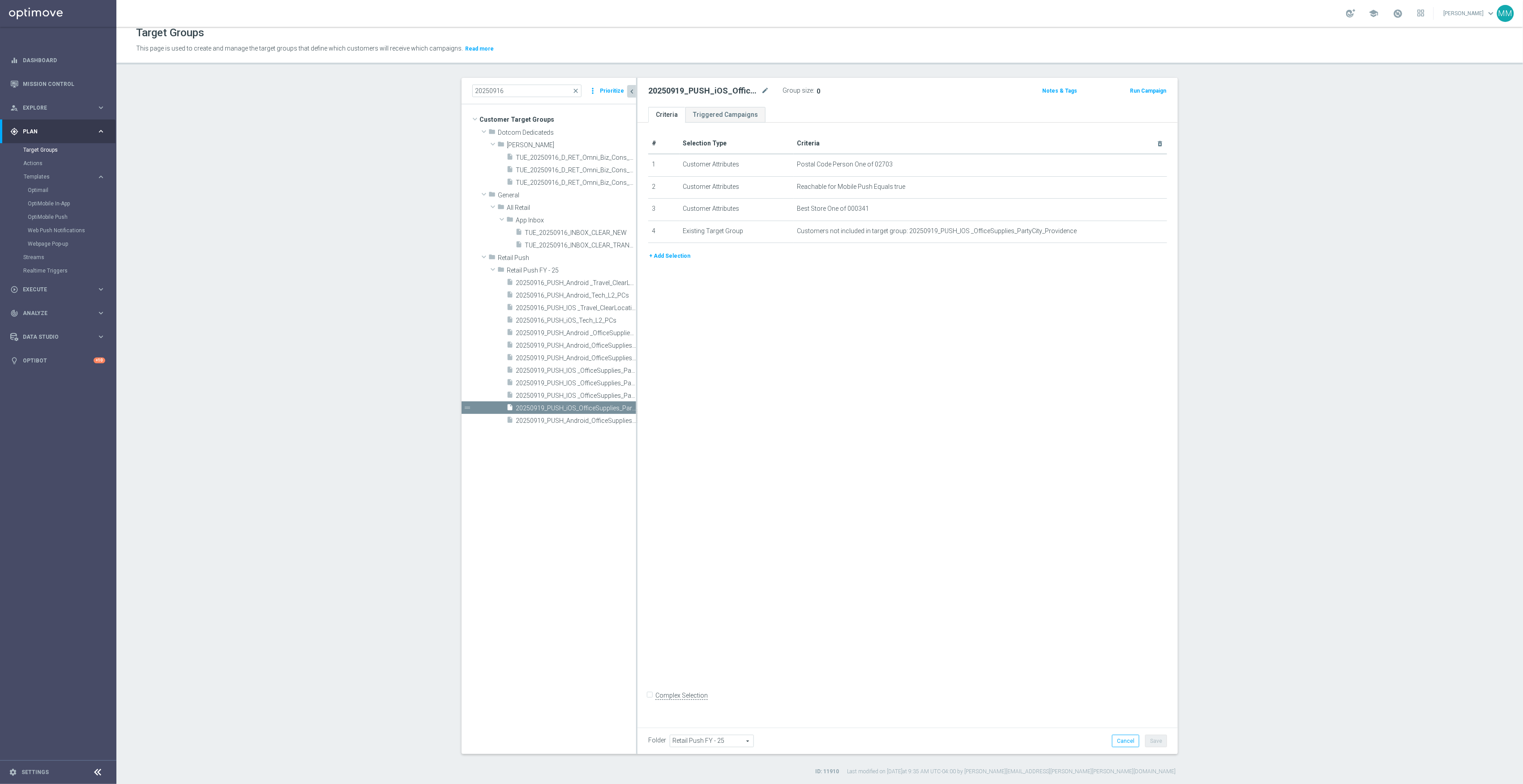
click at [388, 93] on section "20250916 close more_vert Prioritize Customer Target Groups library_add create_n…" at bounding box center [820, 426] width 1407 height 698
click at [484, 89] on input "20250916" at bounding box center [527, 91] width 109 height 12
paste input "Recurring_Omni_Push_IOS_SLP_Annv_Non_MVC_Wkly"
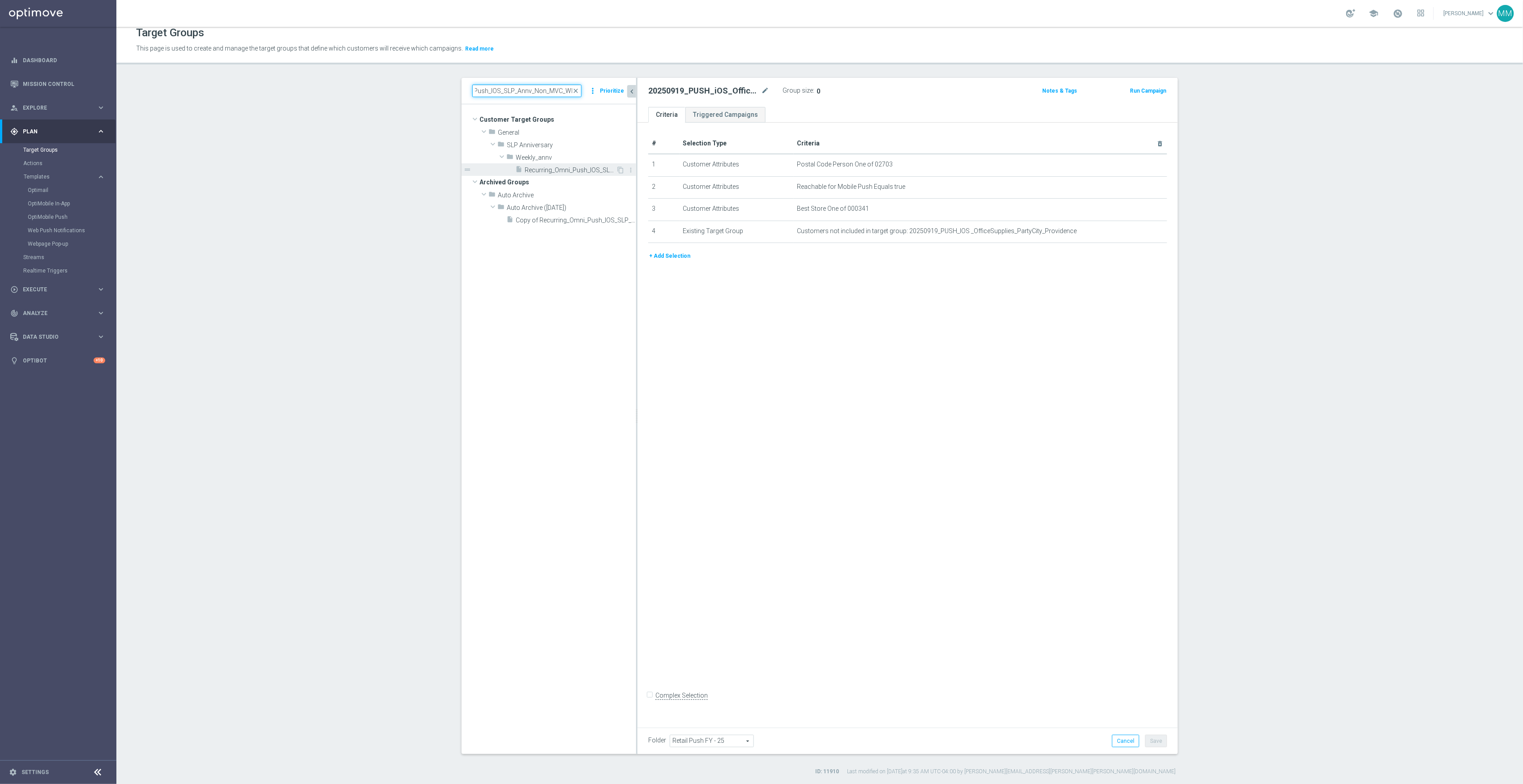
type input "Recurring_Omni_Push_IOS_SLP_Annv_Non_MVC_Wkly"
click at [553, 171] on span "Recurring_Omni_Push_IOS_SLP_Annv_Non_MVC_Wkly" at bounding box center [570, 170] width 91 height 8
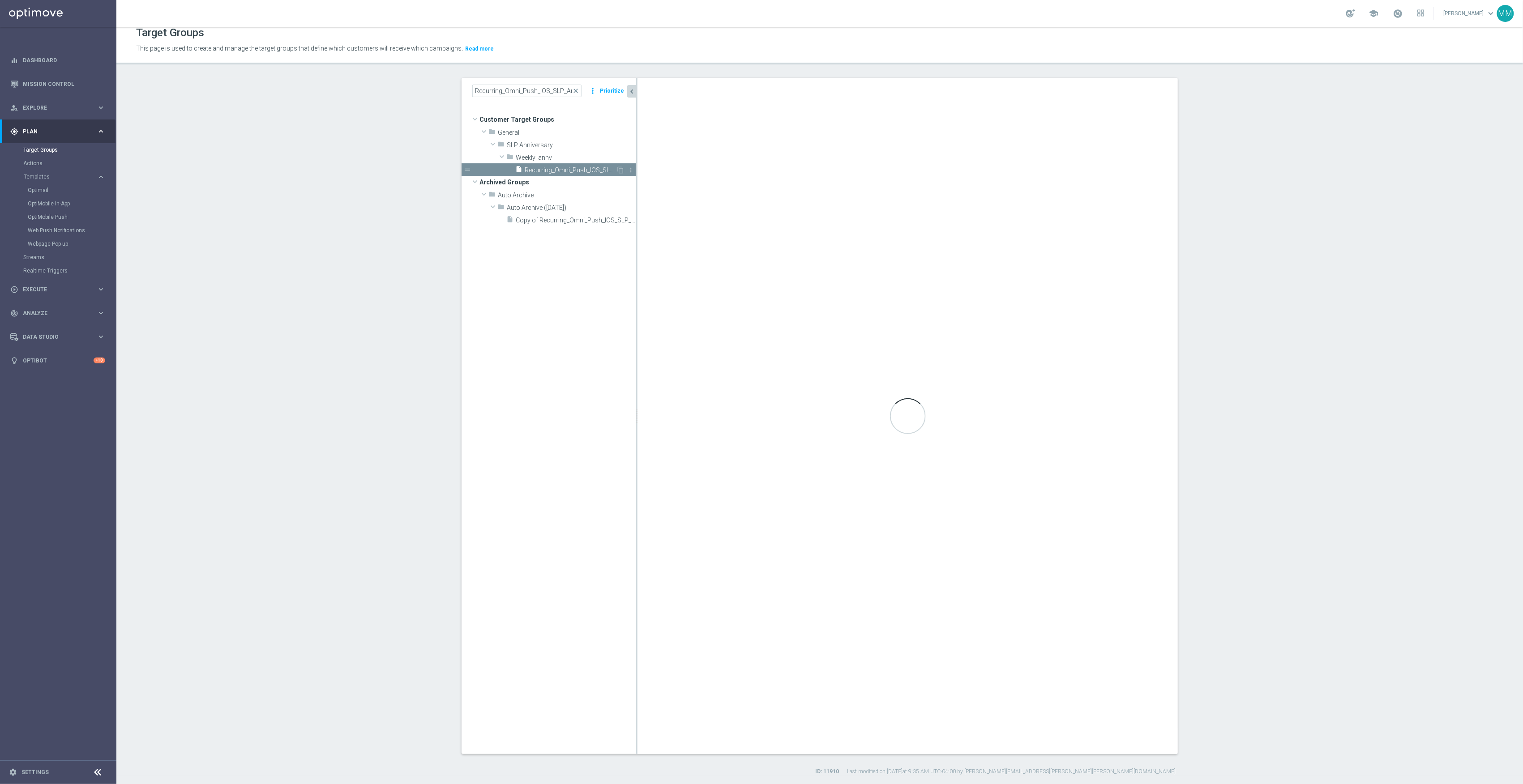
type input "Weekly_annv"
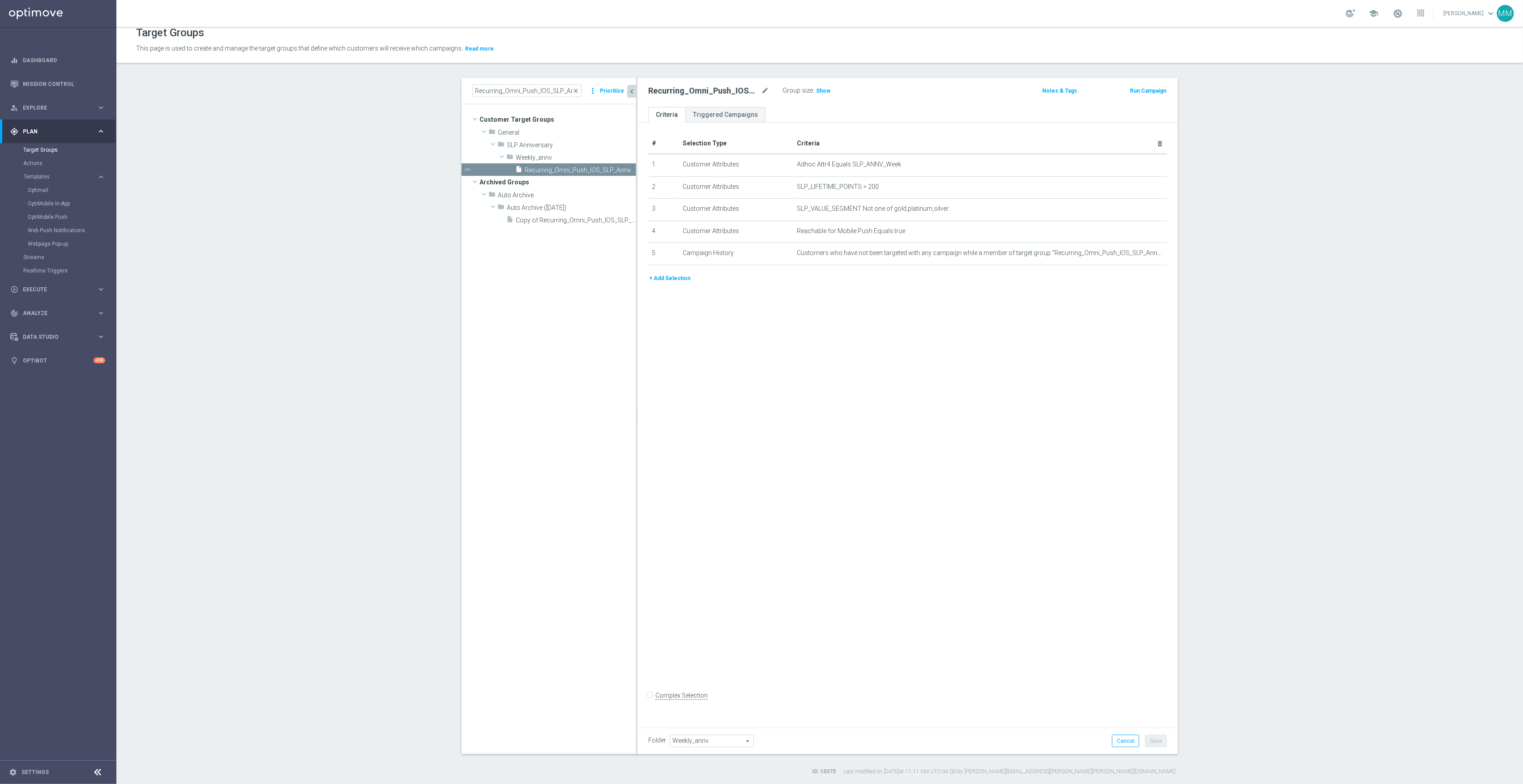
click at [679, 282] on button "+ Add Selection" at bounding box center [669, 278] width 43 height 10
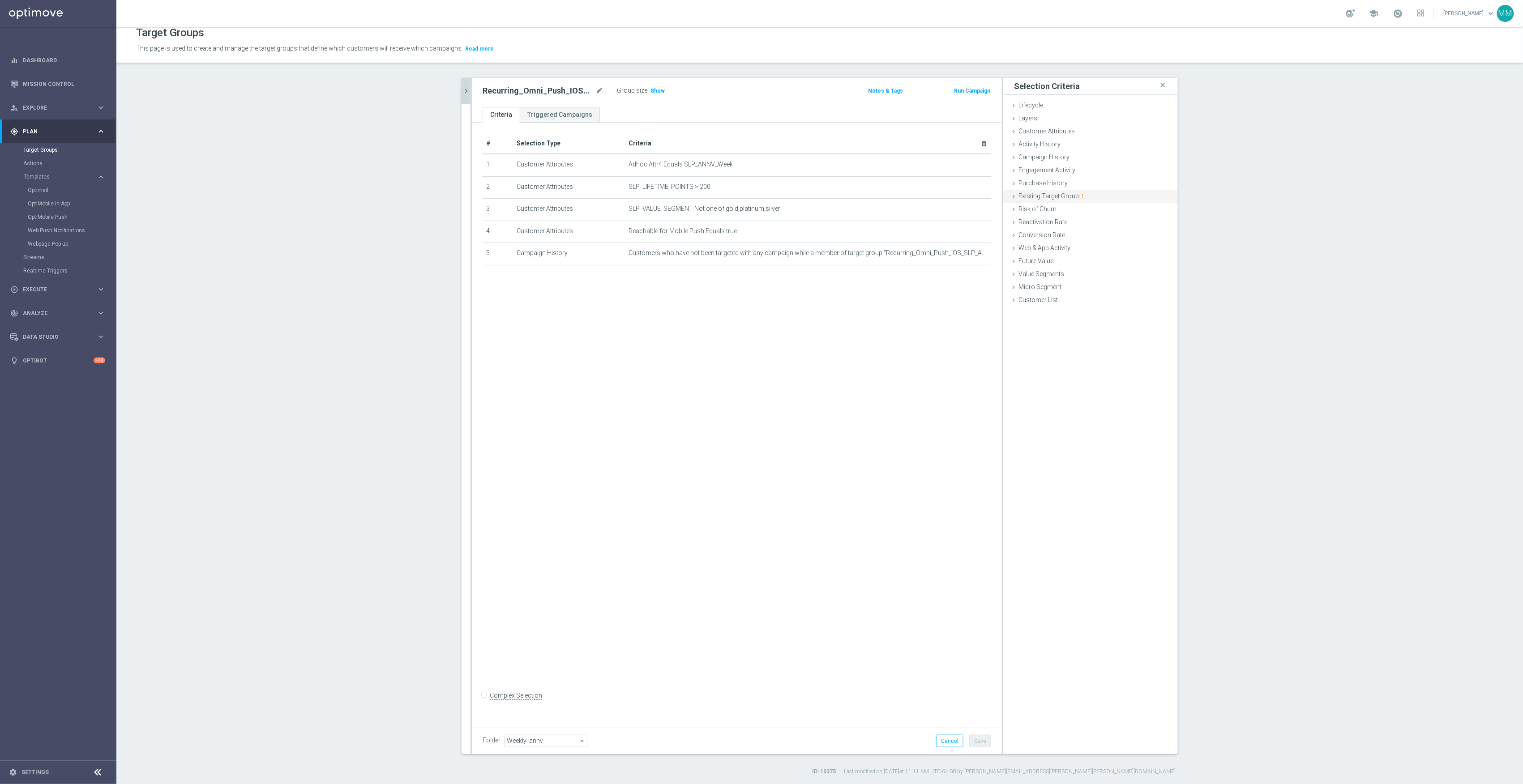
click at [1069, 198] on span "Existing Target Group" at bounding box center [1052, 195] width 67 height 7
click at [1097, 231] on label "not included in" at bounding box center [1100, 233] width 43 height 8
click at [1076, 231] on input "not included in" at bounding box center [1073, 232] width 5 height 5
radio input "true"
click at [1093, 250] on span at bounding box center [1118, 254] width 93 height 12
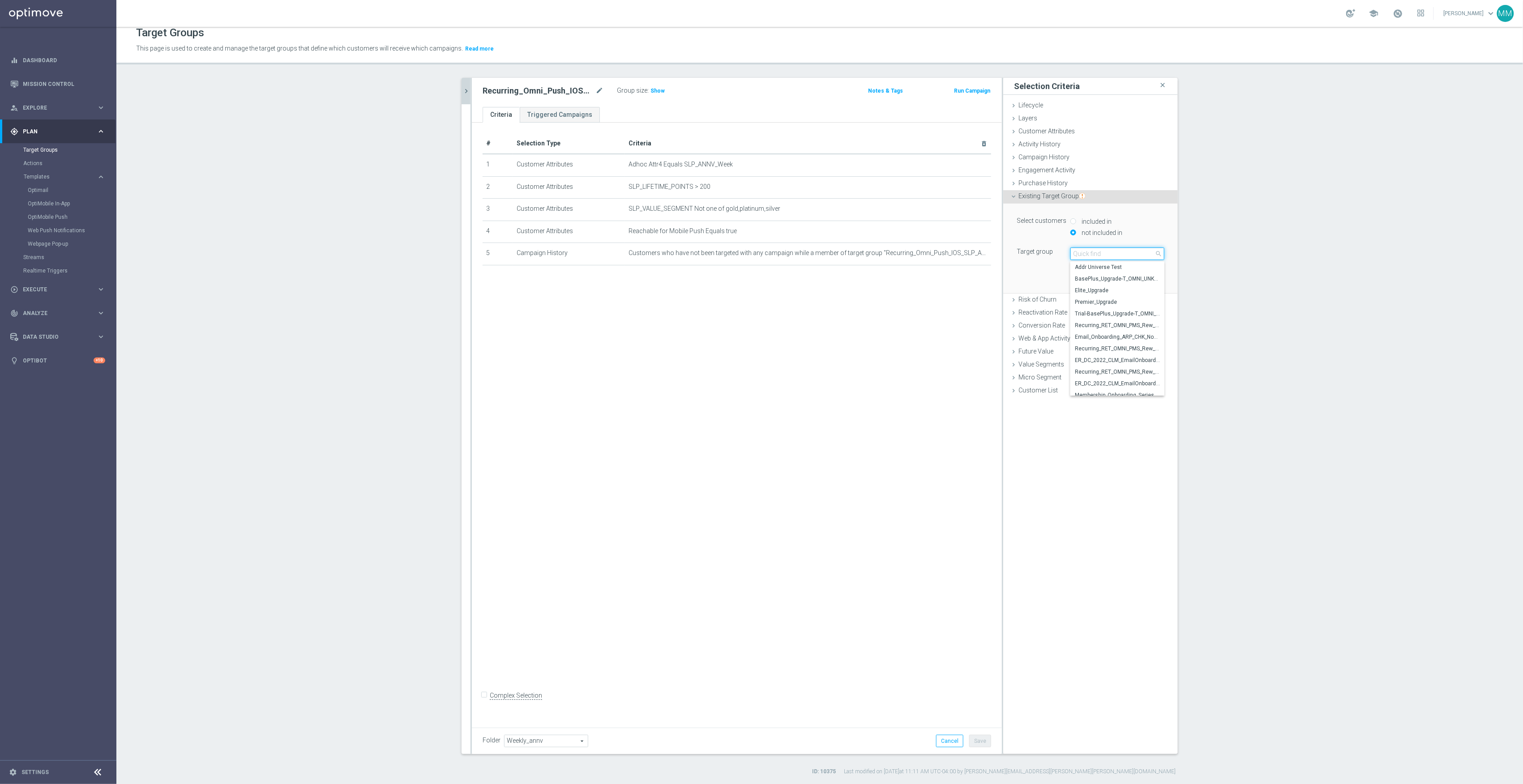
click at [1097, 253] on input "search" at bounding box center [1118, 254] width 94 height 12
type input "20250915"
click at [1115, 268] on span "20250915_PUSH_IOS _Verizon_New Store" at bounding box center [1117, 267] width 85 height 7
type input "20250915_PUSH_IOS _Verizon_New Store"
click at [1150, 281] on button "Add" at bounding box center [1152, 280] width 26 height 12
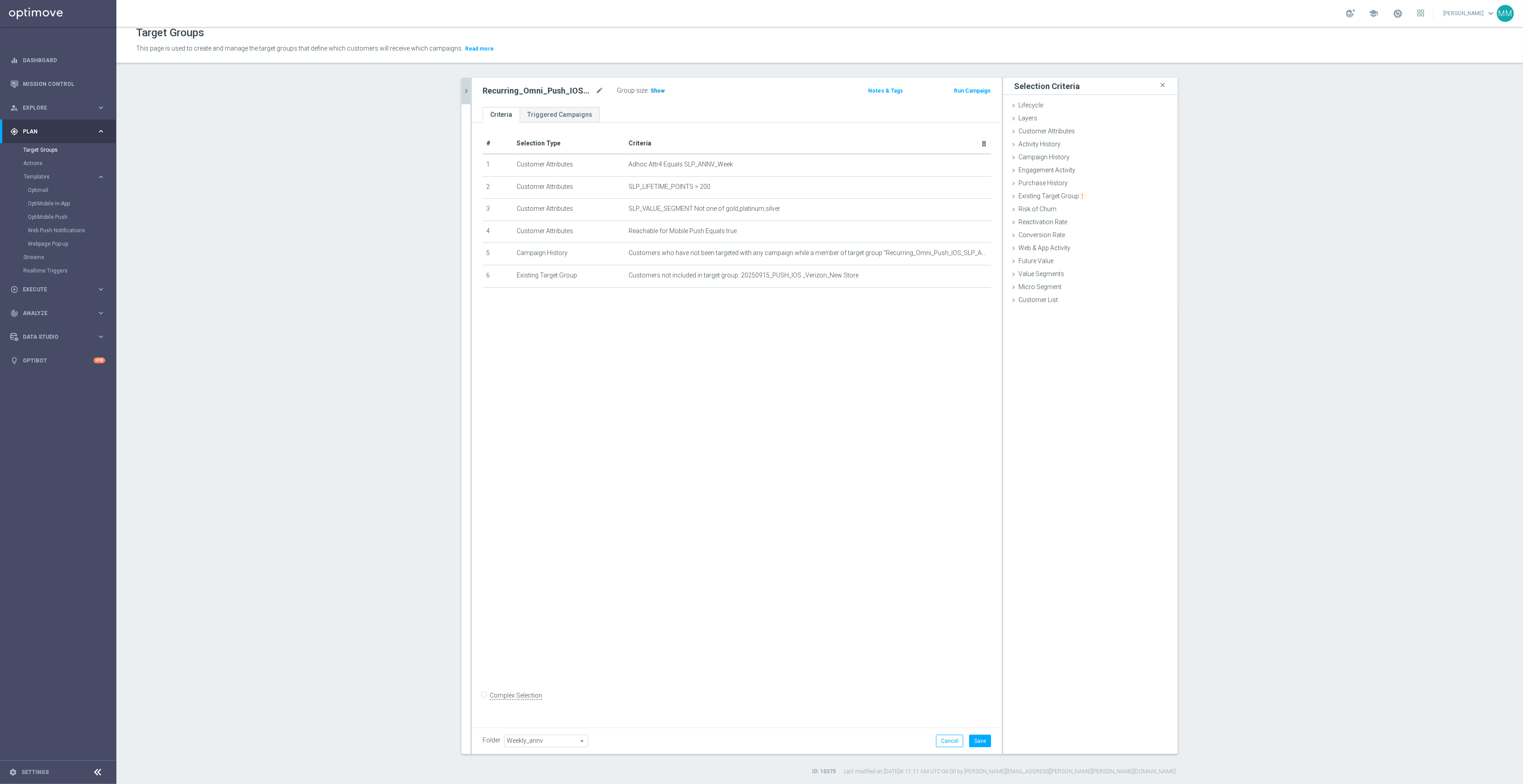
click at [652, 88] on span "Show" at bounding box center [658, 91] width 14 height 6
click at [979, 740] on button "Save" at bounding box center [981, 741] width 22 height 12
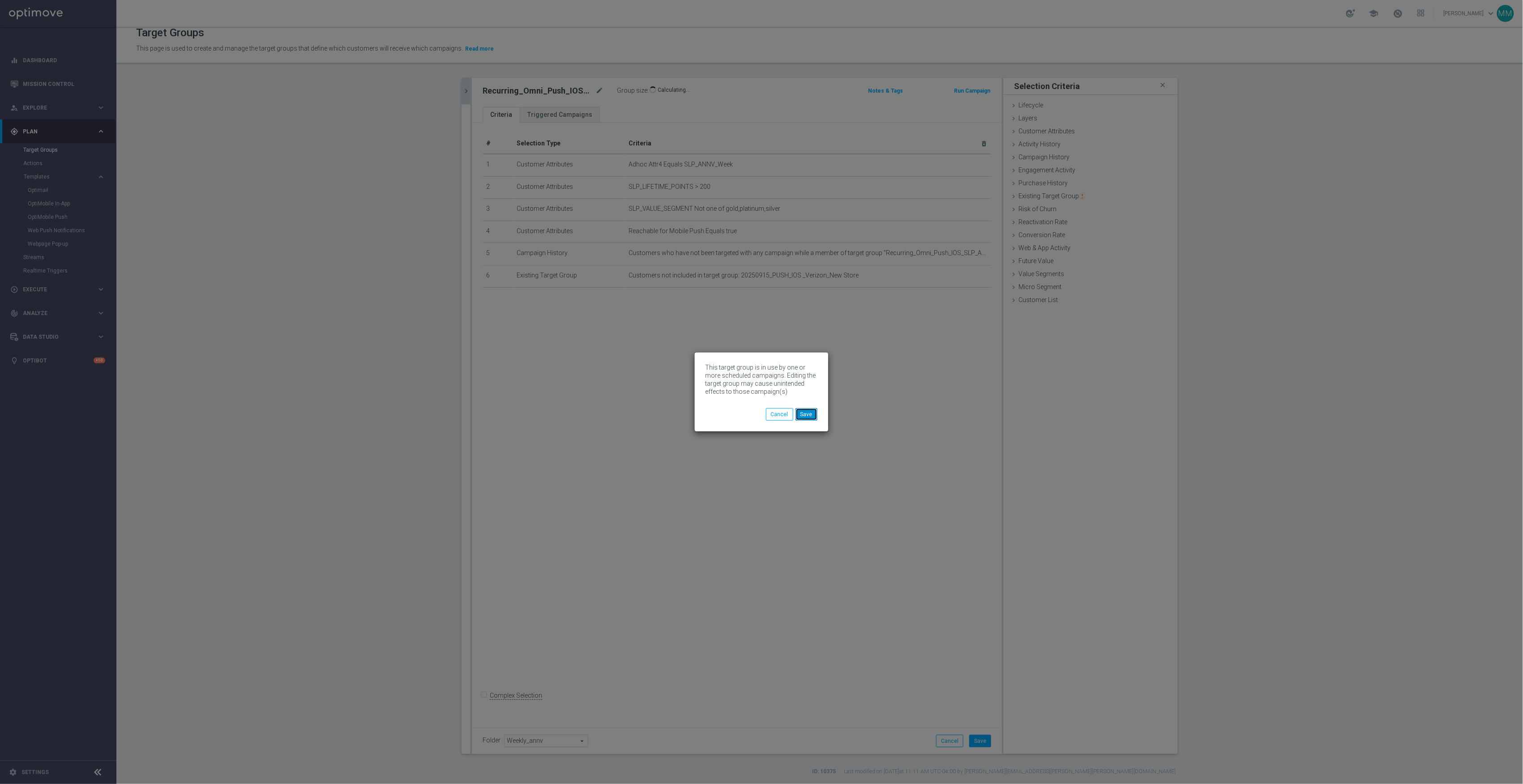
click at [806, 412] on button "Save" at bounding box center [806, 415] width 22 height 12
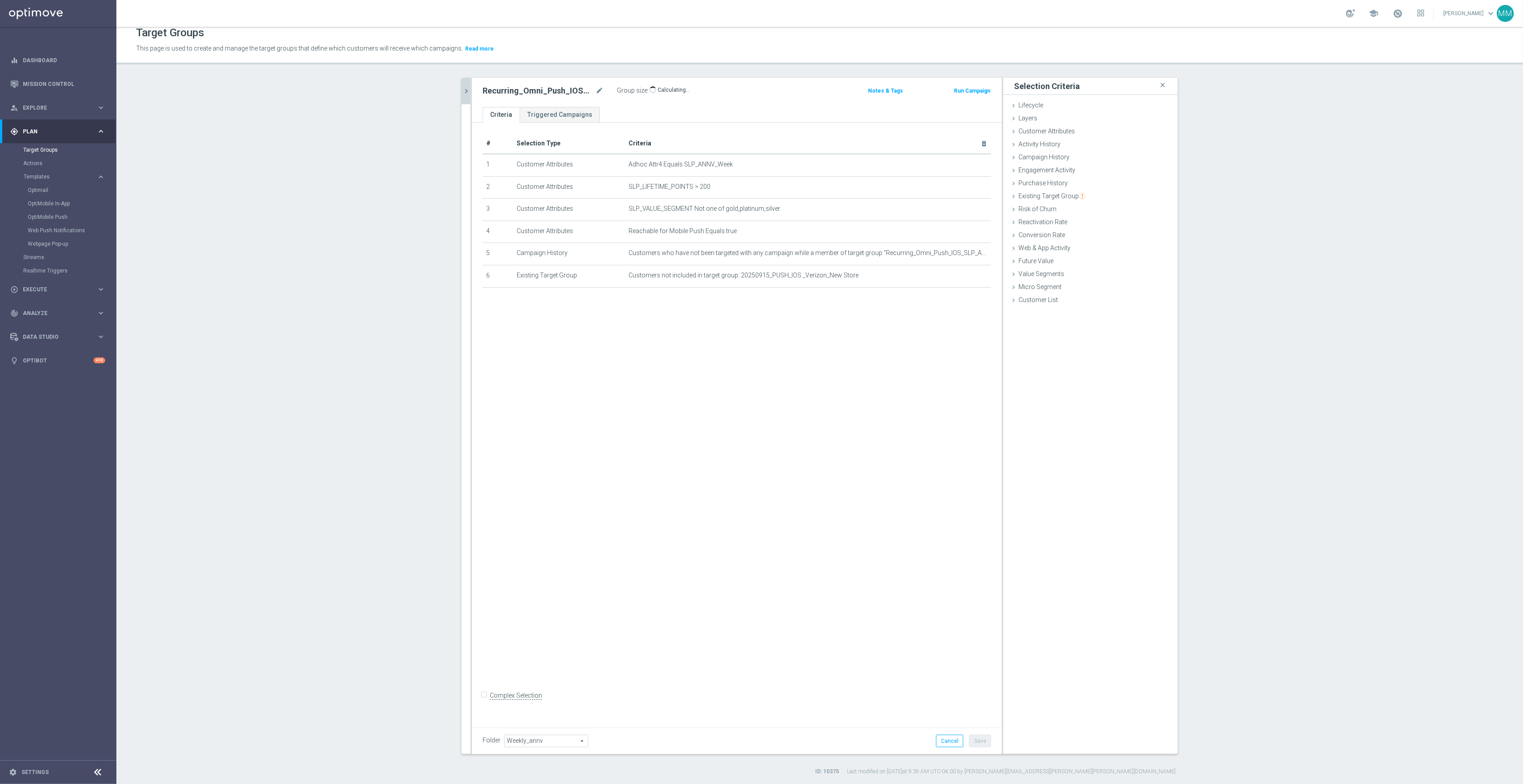
click at [464, 88] on icon "chevron_right" at bounding box center [466, 91] width 9 height 9
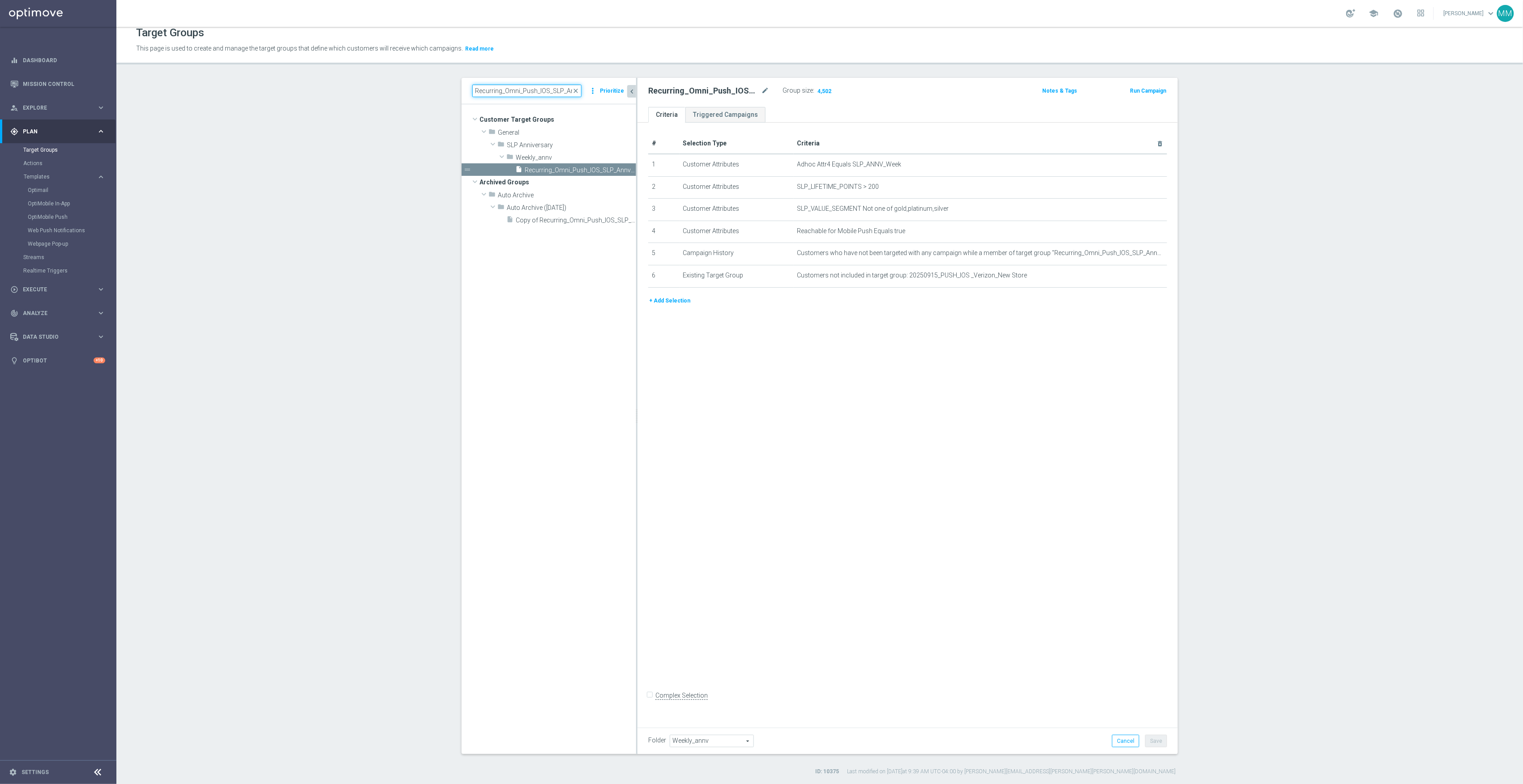
click at [544, 93] on input "Recurring_Omni_Push_IOS_SLP_Annv_Non_MVC_Wkly" at bounding box center [527, 91] width 109 height 12
click at [546, 89] on input "Recurring_Omni_Push_IOS_SLP_Annv_Non_MVC_Wkly" at bounding box center [527, 91] width 109 height 12
paste input "Android"
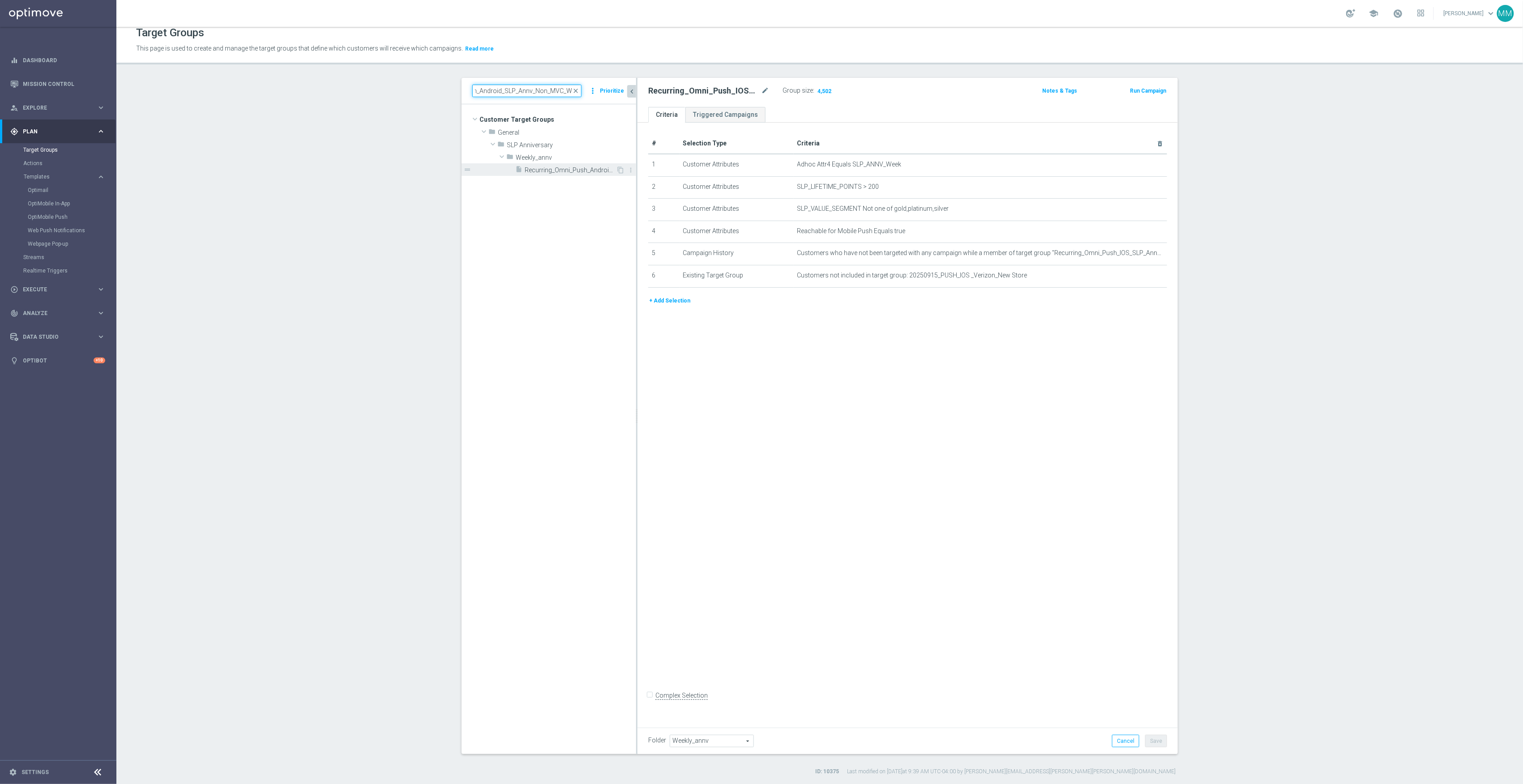
type input "Recurring_Omni_Push_Android_SLP_Annv_Non_MVC_Wkly"
click at [547, 167] on span "Recurring_Omni_Push_Android_SLP_Annv_Non_MVC_Wkly" at bounding box center [570, 170] width 91 height 8
click at [679, 281] on button "+ Add Selection" at bounding box center [669, 278] width 43 height 10
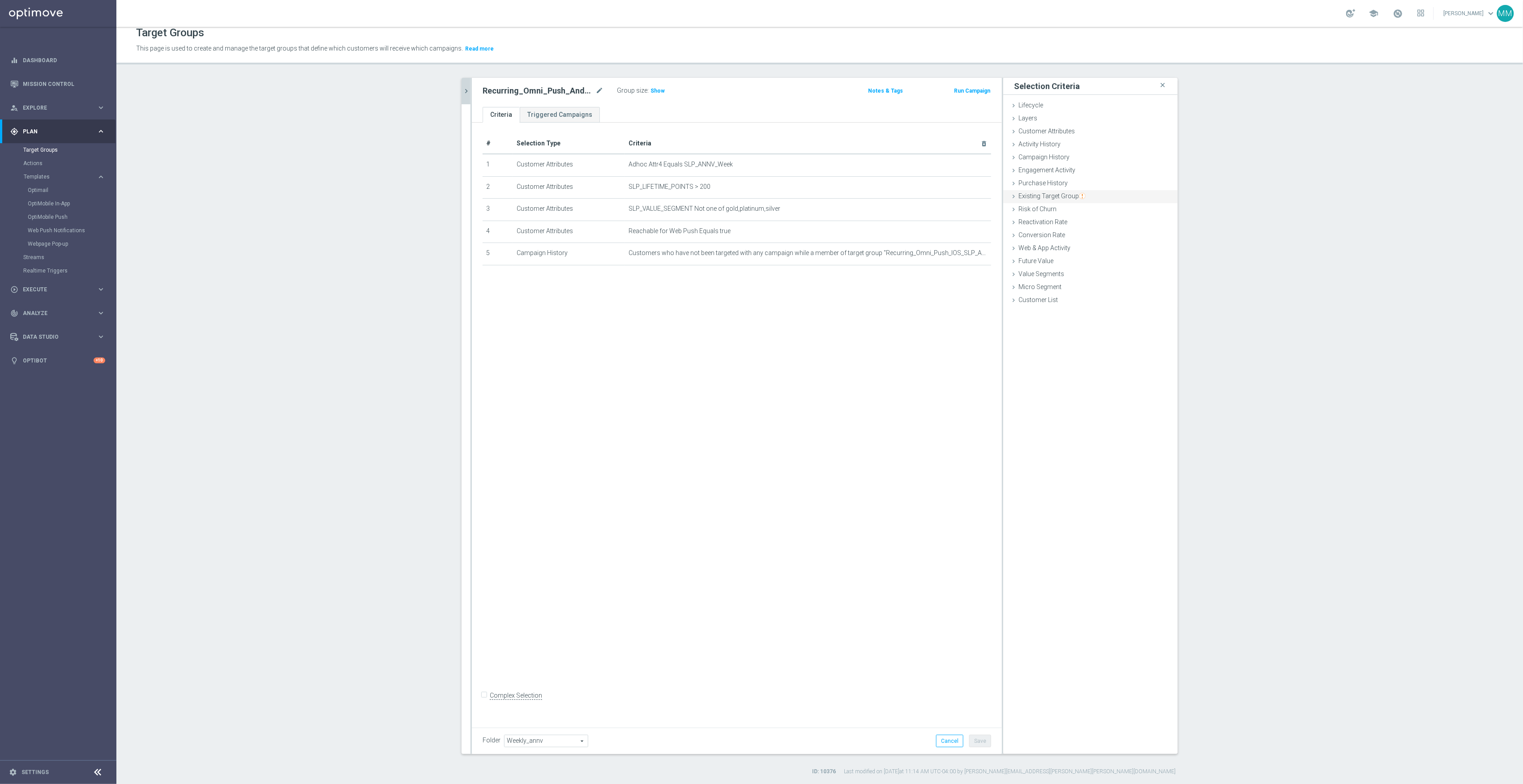
click at [1065, 198] on span "Existing Target Group" at bounding box center [1052, 195] width 67 height 7
click at [1093, 236] on label "not included in" at bounding box center [1100, 233] width 43 height 8
click at [1076, 236] on input "not included in" at bounding box center [1073, 232] width 5 height 5
radio input "true"
click at [1094, 254] on span at bounding box center [1118, 254] width 93 height 12
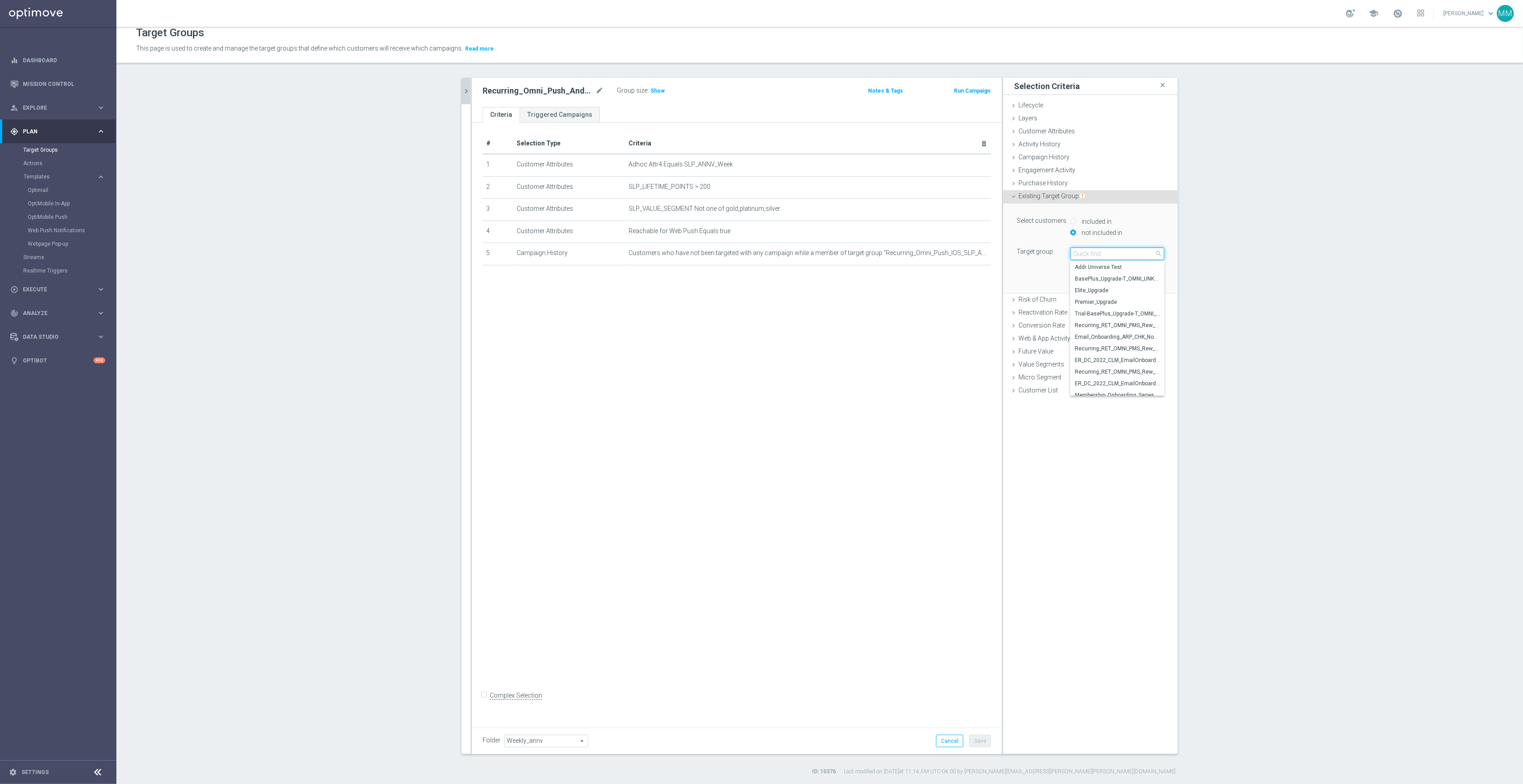
click at [1090, 254] on input "search" at bounding box center [1118, 254] width 94 height 12
type input "20250915"
click at [1103, 279] on span "20250915_PUSH_Android_Verizon_New Store" at bounding box center [1117, 278] width 85 height 7
type input "20250915_PUSH_Android_Verizon_New Store"
click at [1149, 277] on button "Add" at bounding box center [1152, 280] width 26 height 12
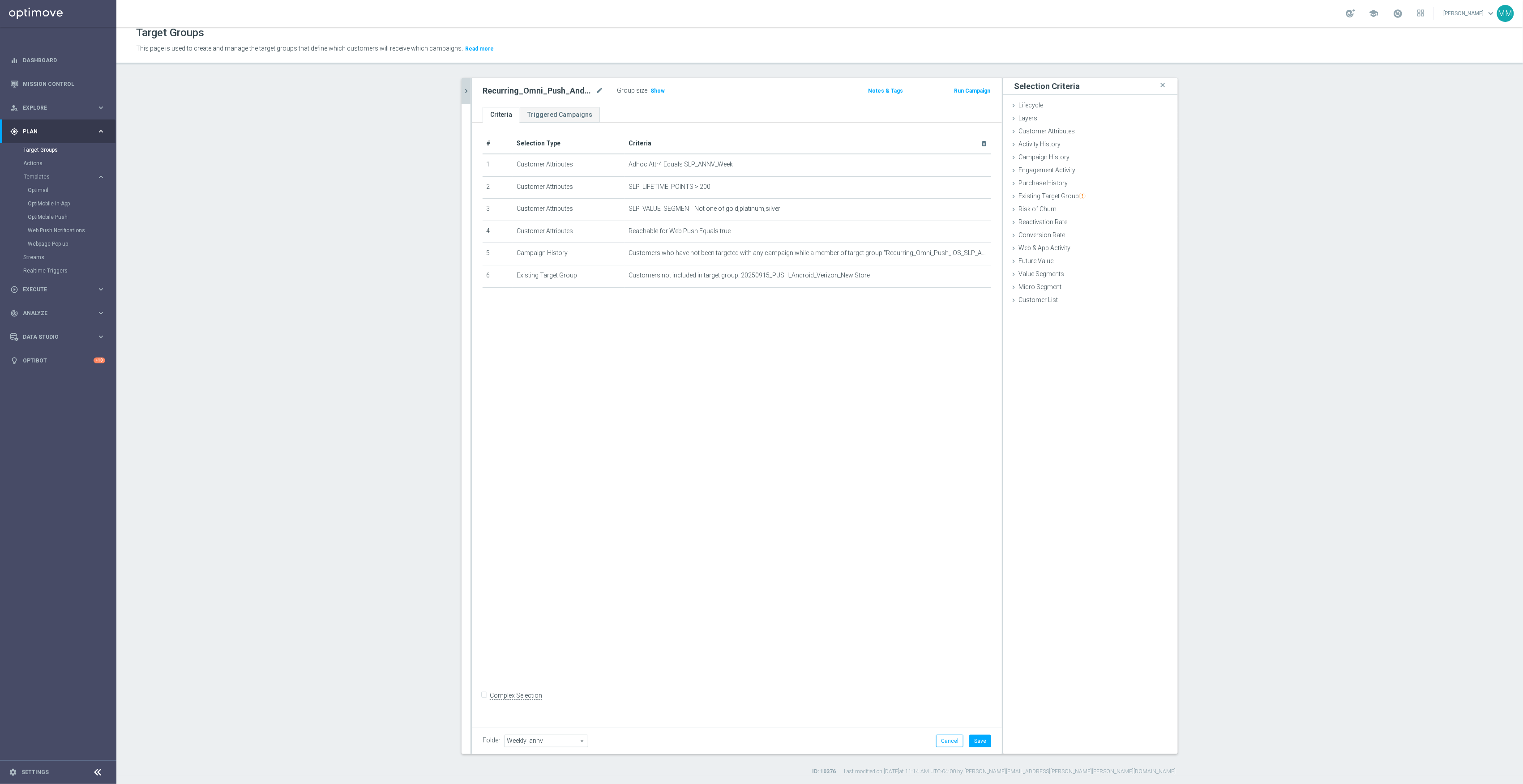
click at [462, 94] on icon "chevron_right" at bounding box center [466, 91] width 9 height 9
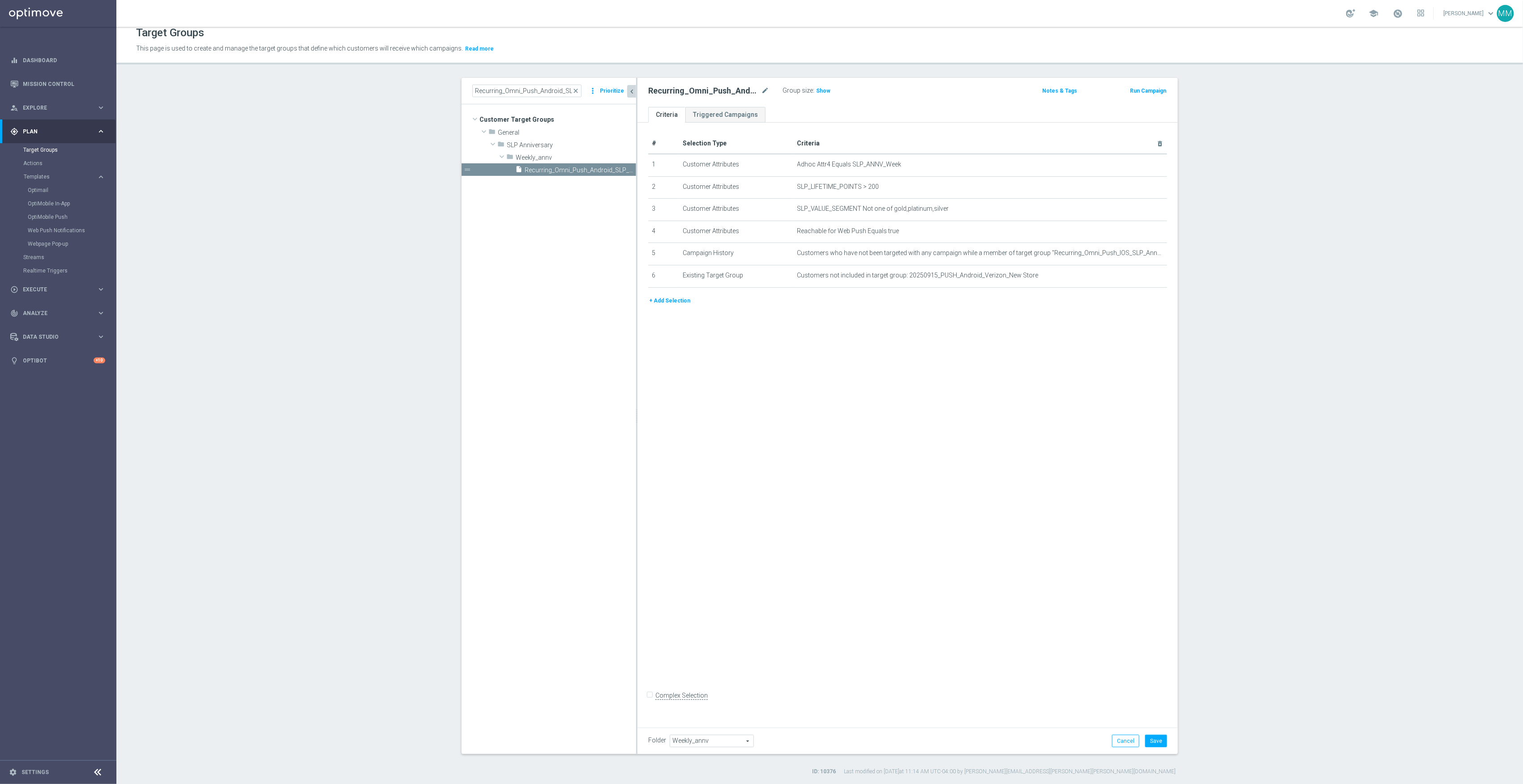
click at [1009, 465] on div "# Selection Type Criteria delete_forever 1 Customer Attributes Adhoc Attr4 Equa…" at bounding box center [907, 422] width 540 height 599
click at [572, 93] on span "close" at bounding box center [575, 90] width 7 height 7
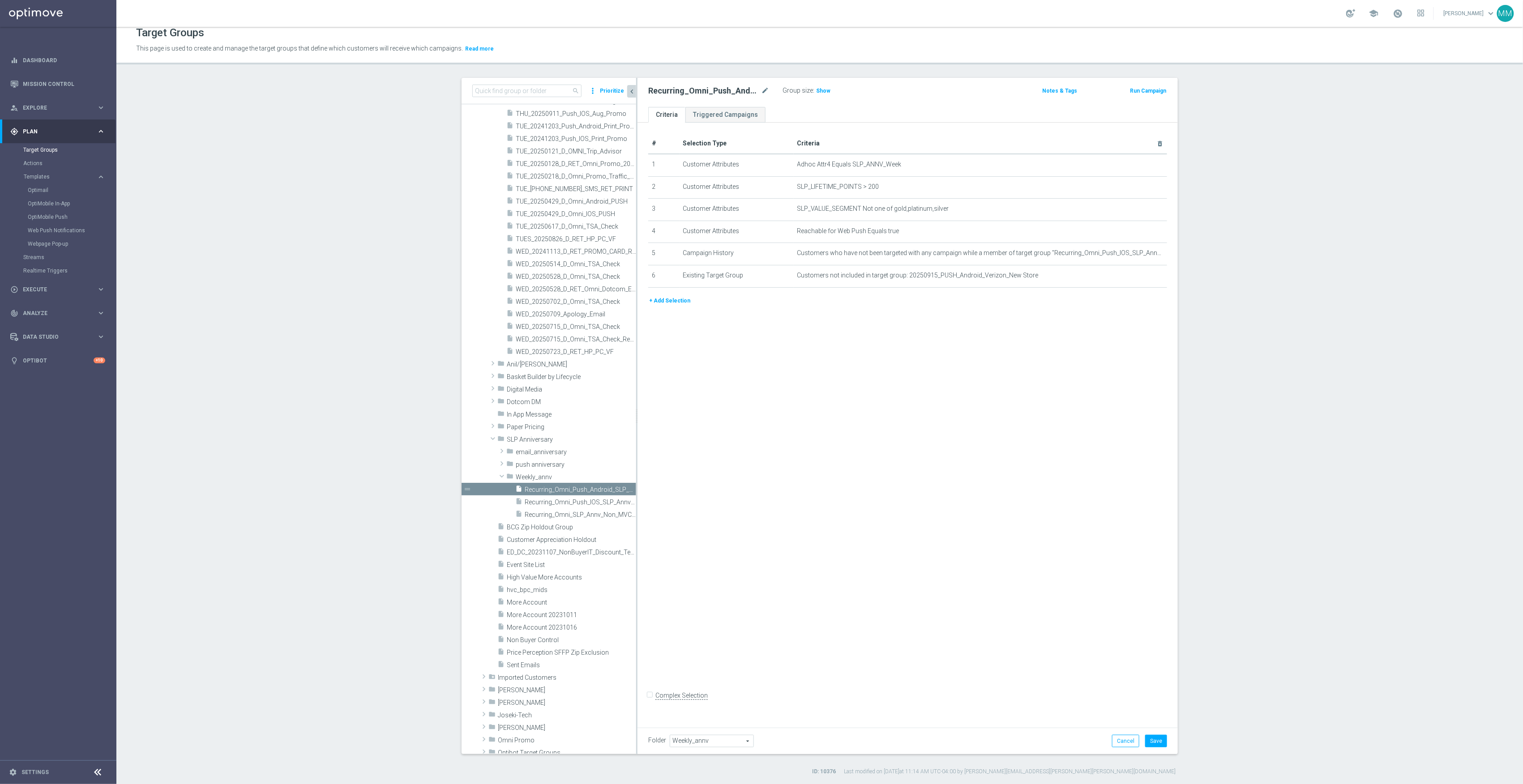
click at [542, 97] on div "search more_vert Prioritize" at bounding box center [549, 91] width 174 height 26
click at [509, 93] on input at bounding box center [527, 91] width 109 height 12
type input "inbox"
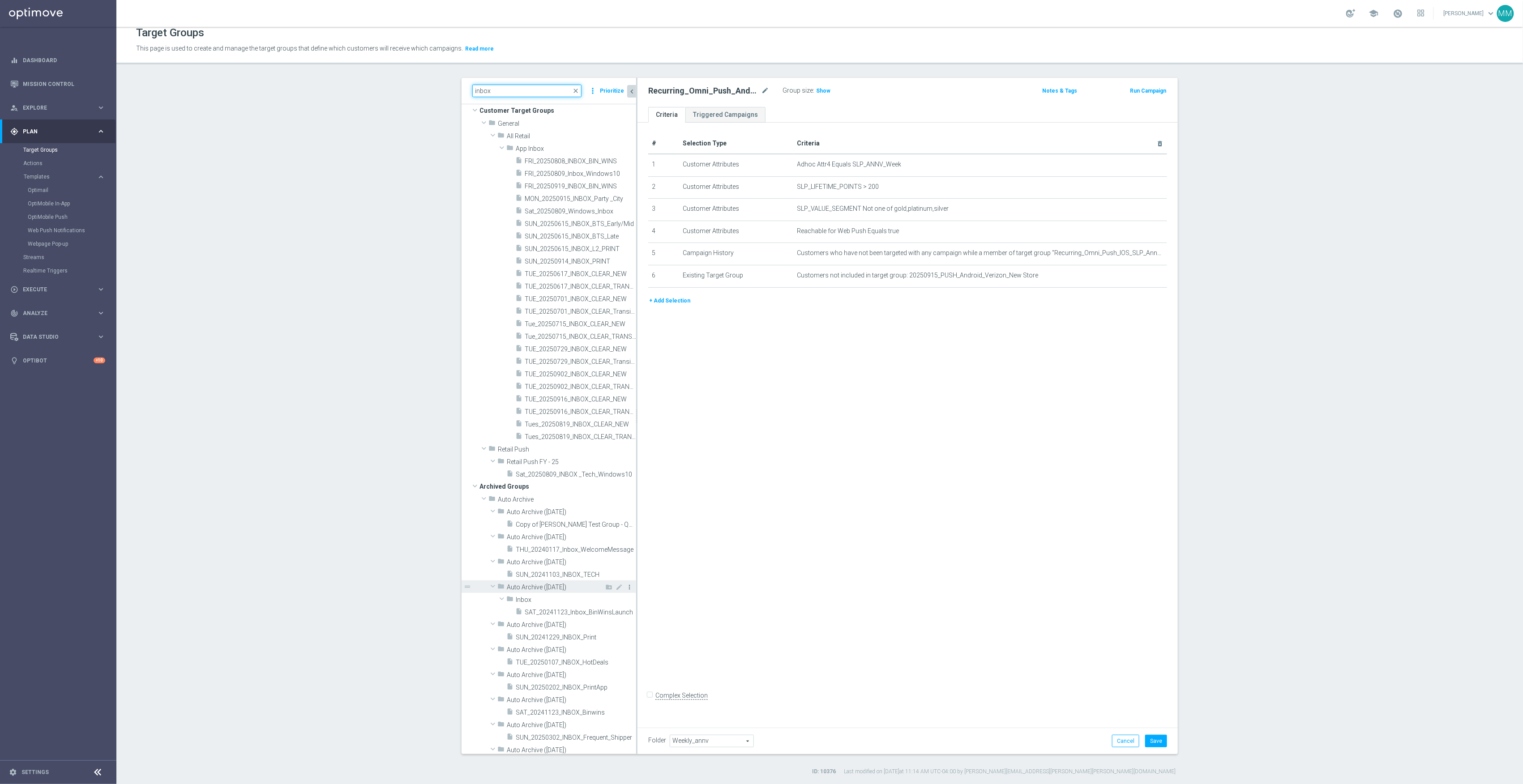
scroll to position [0, 0]
click at [577, 208] on span "MON_20250915_INBOX_Party _City" at bounding box center [570, 208] width 91 height 8
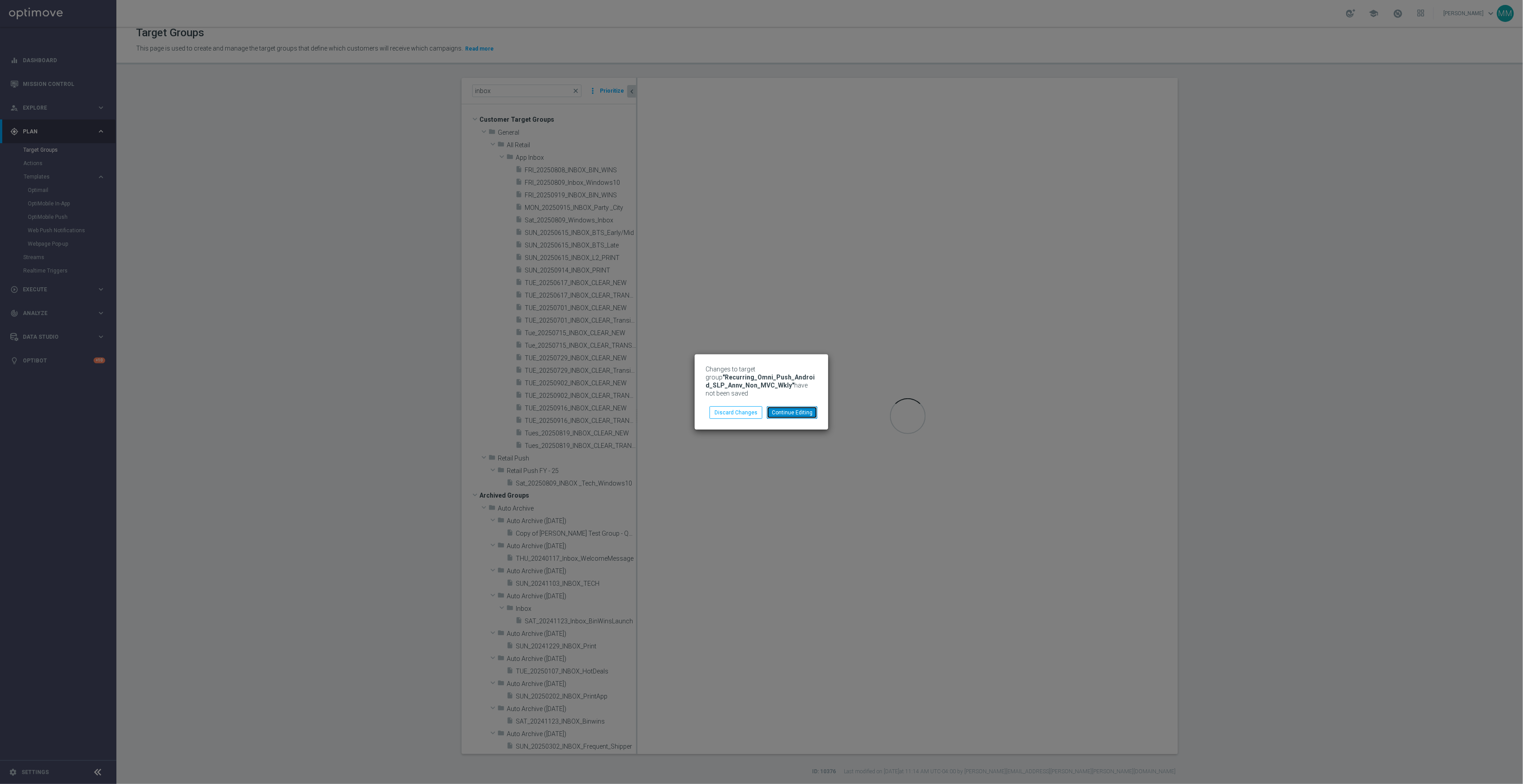
click at [803, 413] on button "Continue Editing" at bounding box center [792, 412] width 51 height 12
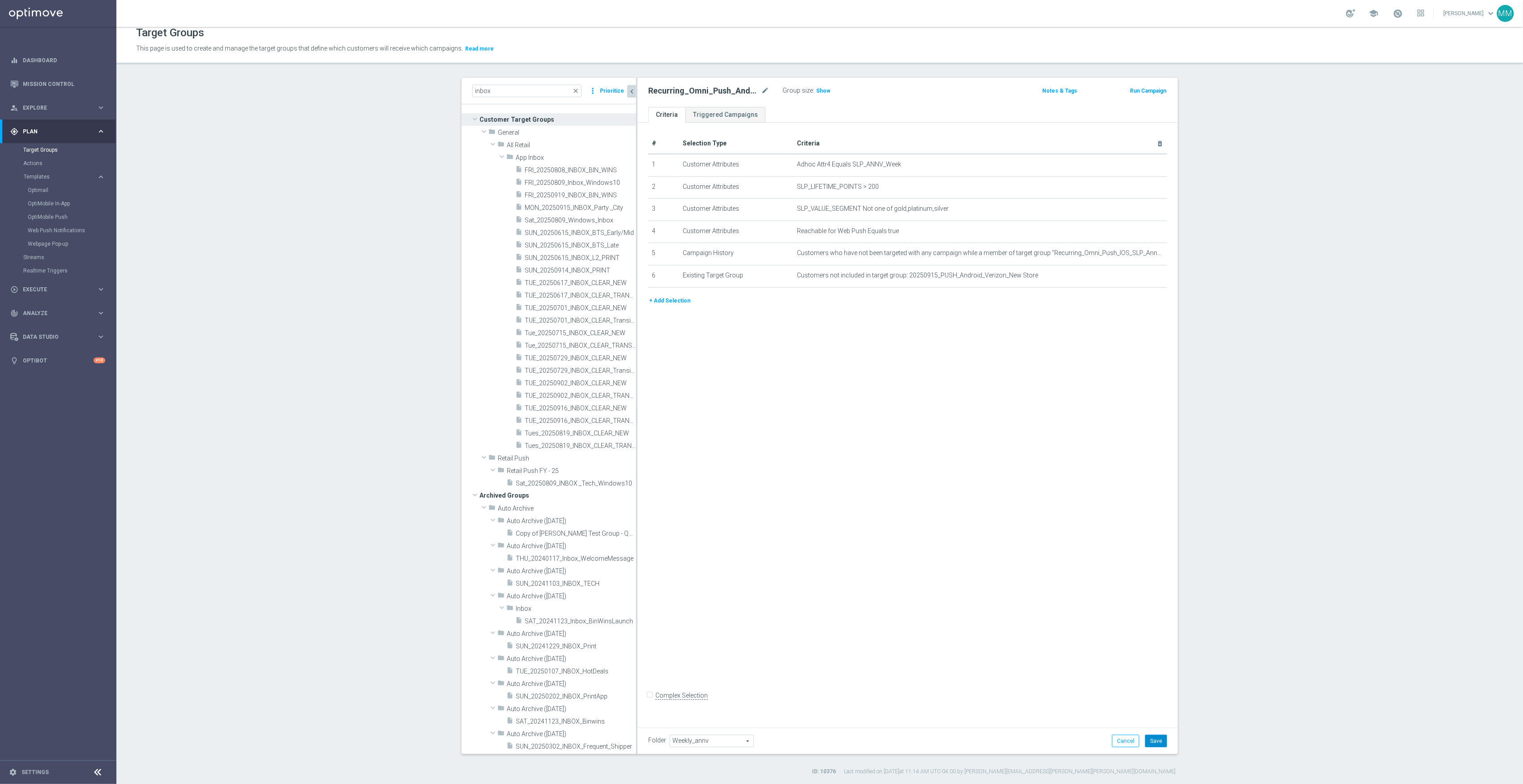
click at [1153, 744] on button "Save" at bounding box center [1156, 741] width 22 height 12
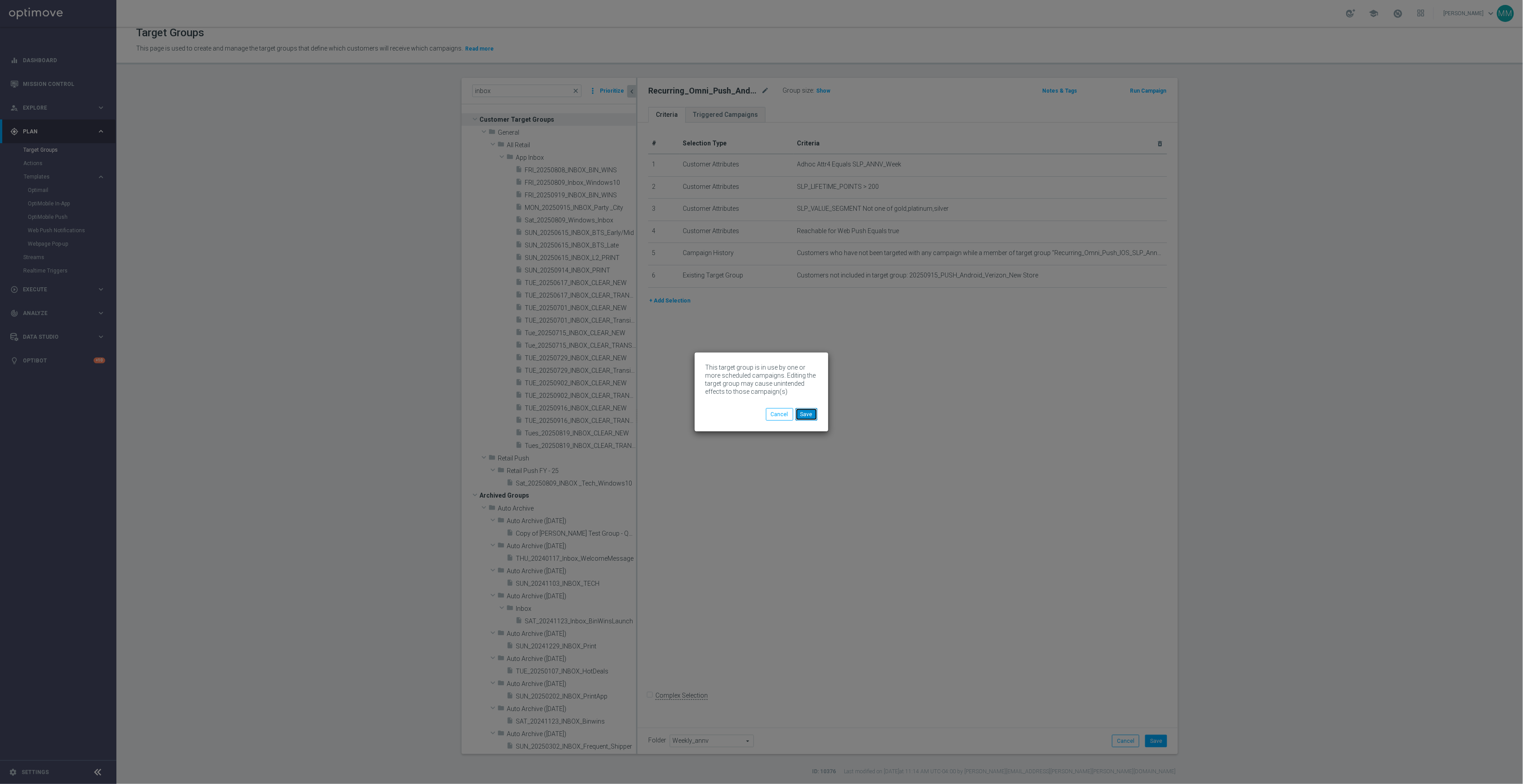
click at [812, 419] on button "Save" at bounding box center [806, 415] width 22 height 12
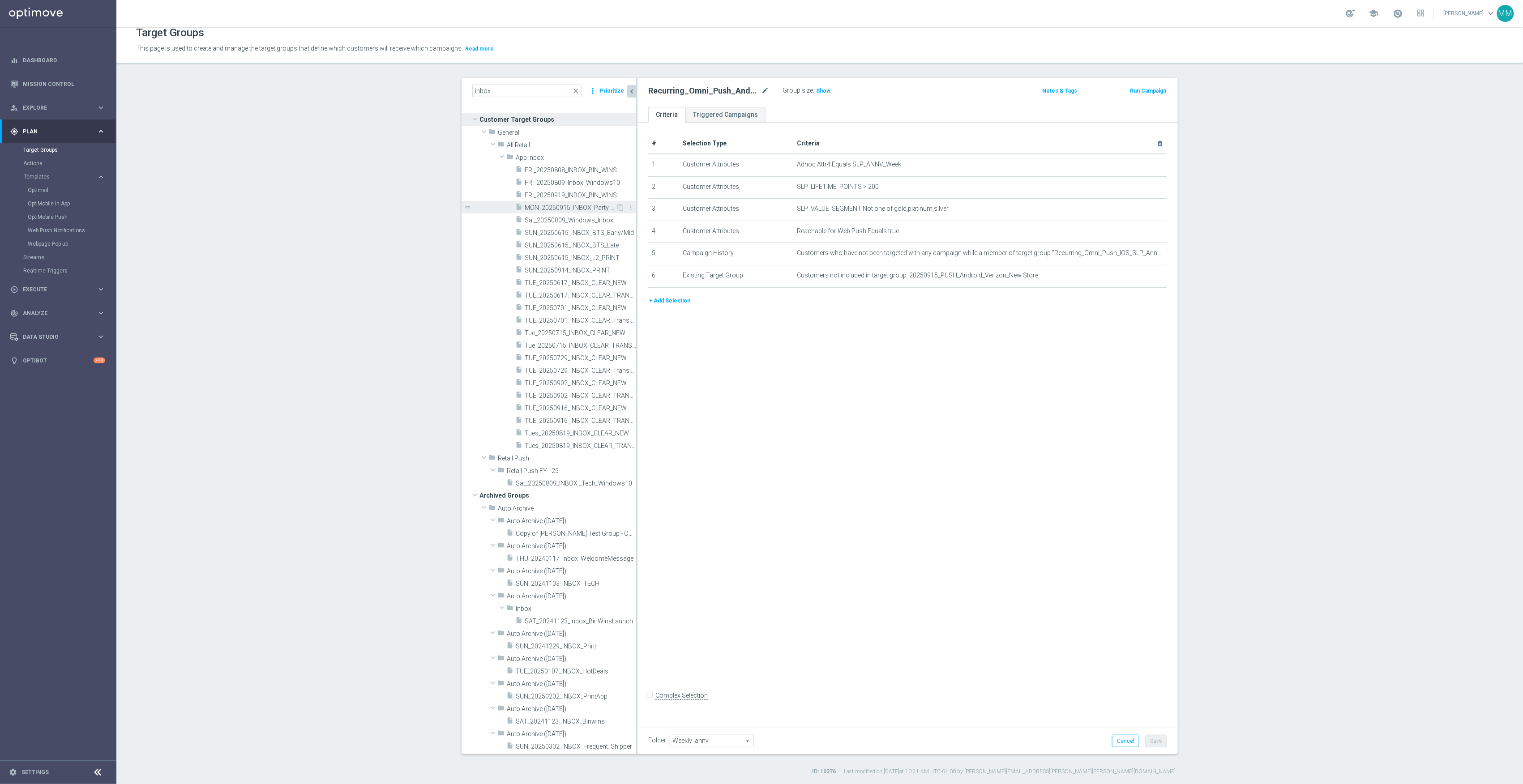
click at [583, 205] on span "MON_20250915_INBOX_Party _City" at bounding box center [570, 208] width 91 height 8
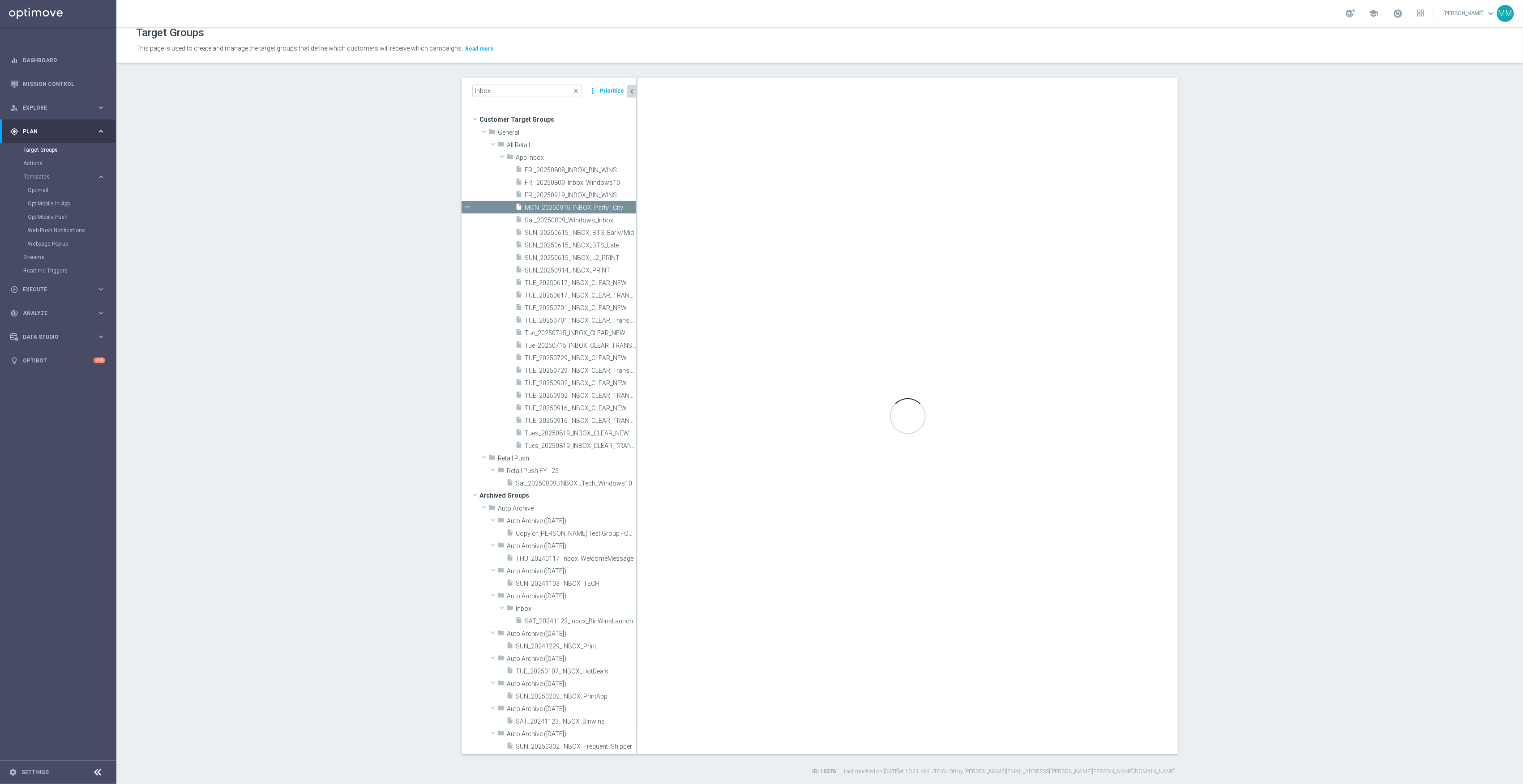
type input "App Inbox"
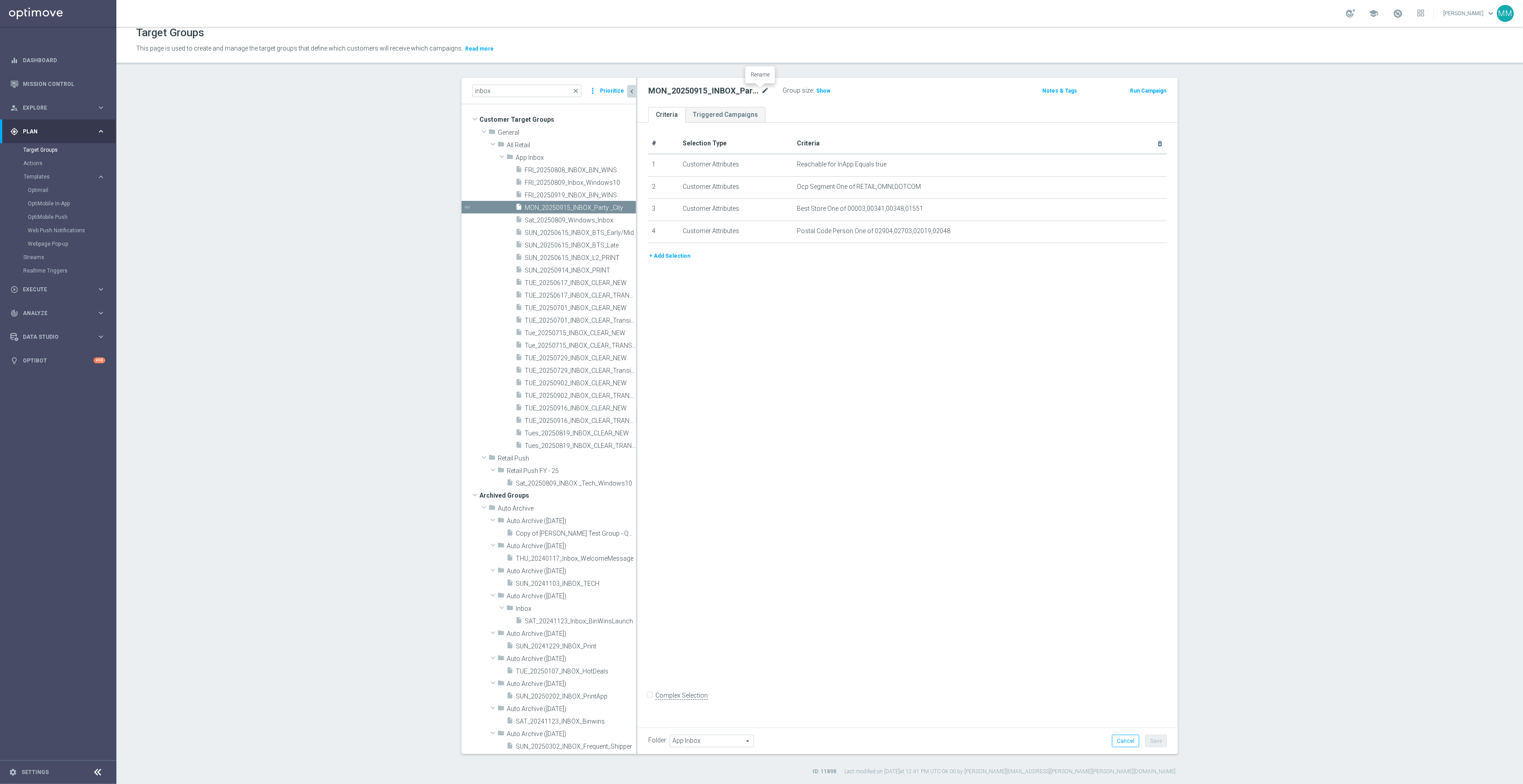
click at [761, 91] on icon "mode_edit" at bounding box center [765, 91] width 8 height 11
click at [658, 92] on input "MON_20250915_INBOX_Party _City" at bounding box center [708, 92] width 121 height 12
click at [661, 92] on input "MON_20250915_INBOX_Party _City" at bounding box center [708, 92] width 121 height 12
click at [689, 89] on input "SUN_20250915_INBOX_Party _City" at bounding box center [708, 92] width 121 height 12
type input "SUN_20250914_INBOX_Party _City"
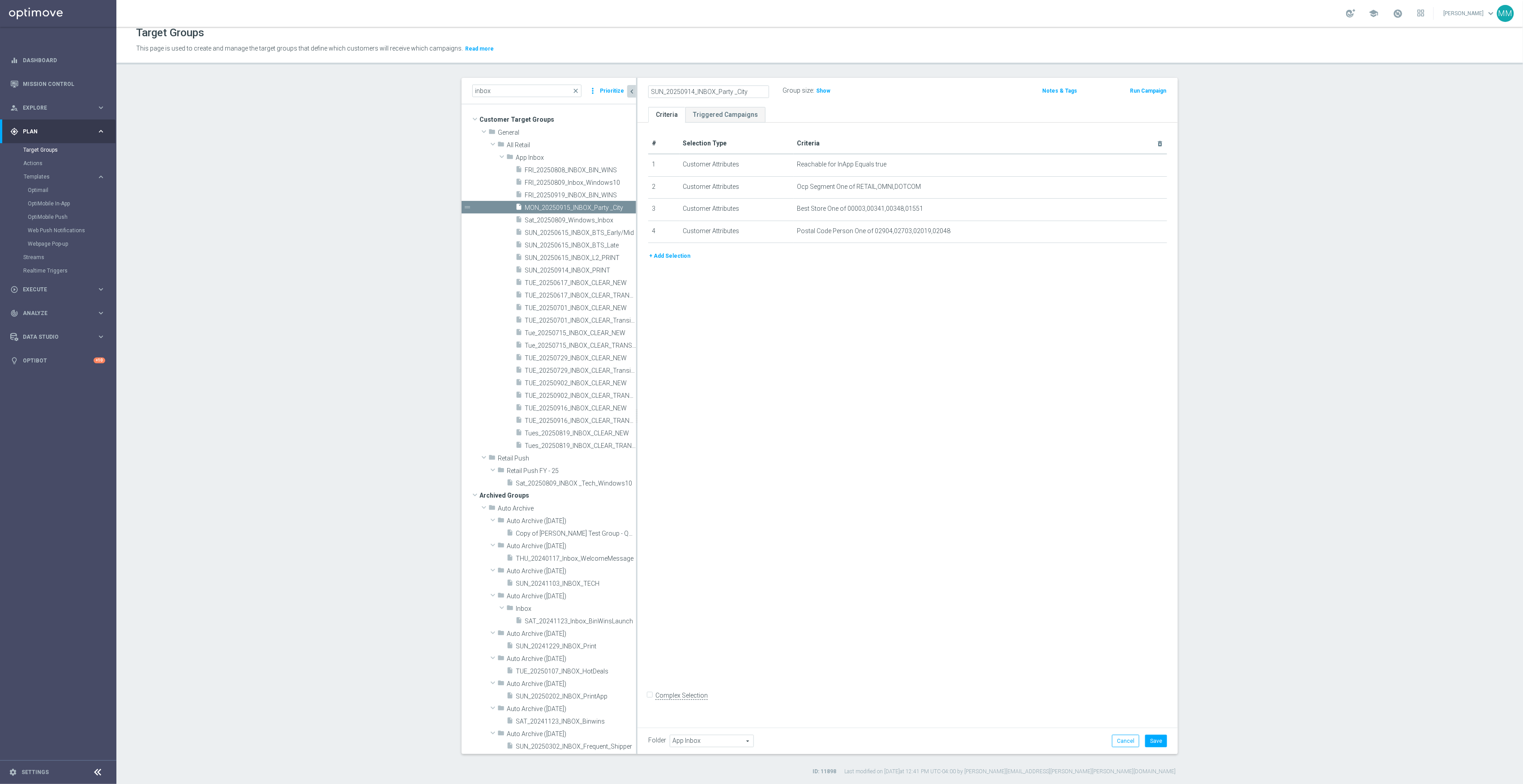
click at [1222, 538] on section "inbox close more_vert Prioritize Customer Target Groups library_add create_new_…" at bounding box center [820, 426] width 1407 height 698
click at [1160, 741] on button "Save" at bounding box center [1156, 741] width 22 height 12
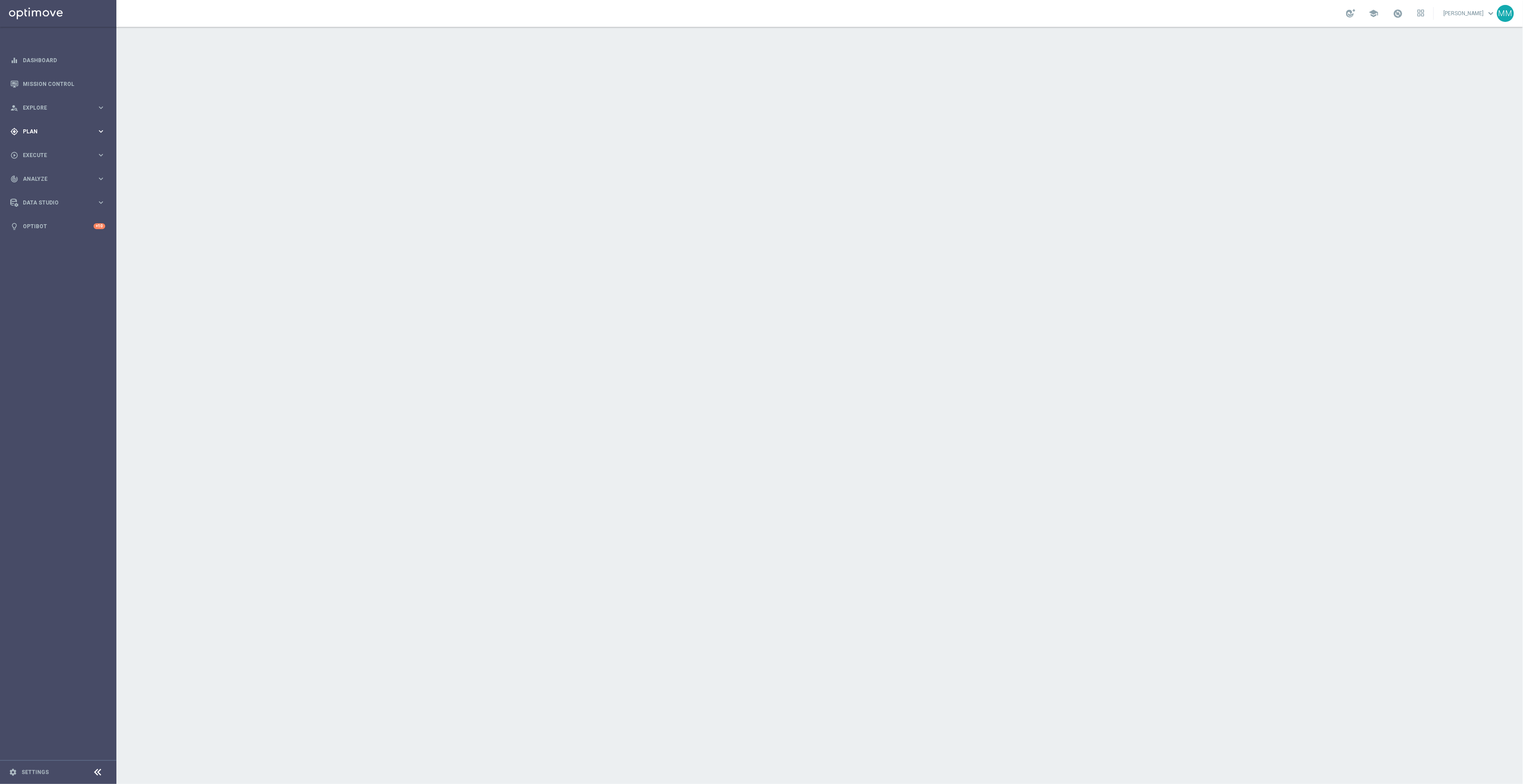
click at [53, 135] on div "gps_fixed Plan keyboard_arrow_right" at bounding box center [58, 131] width 115 height 23
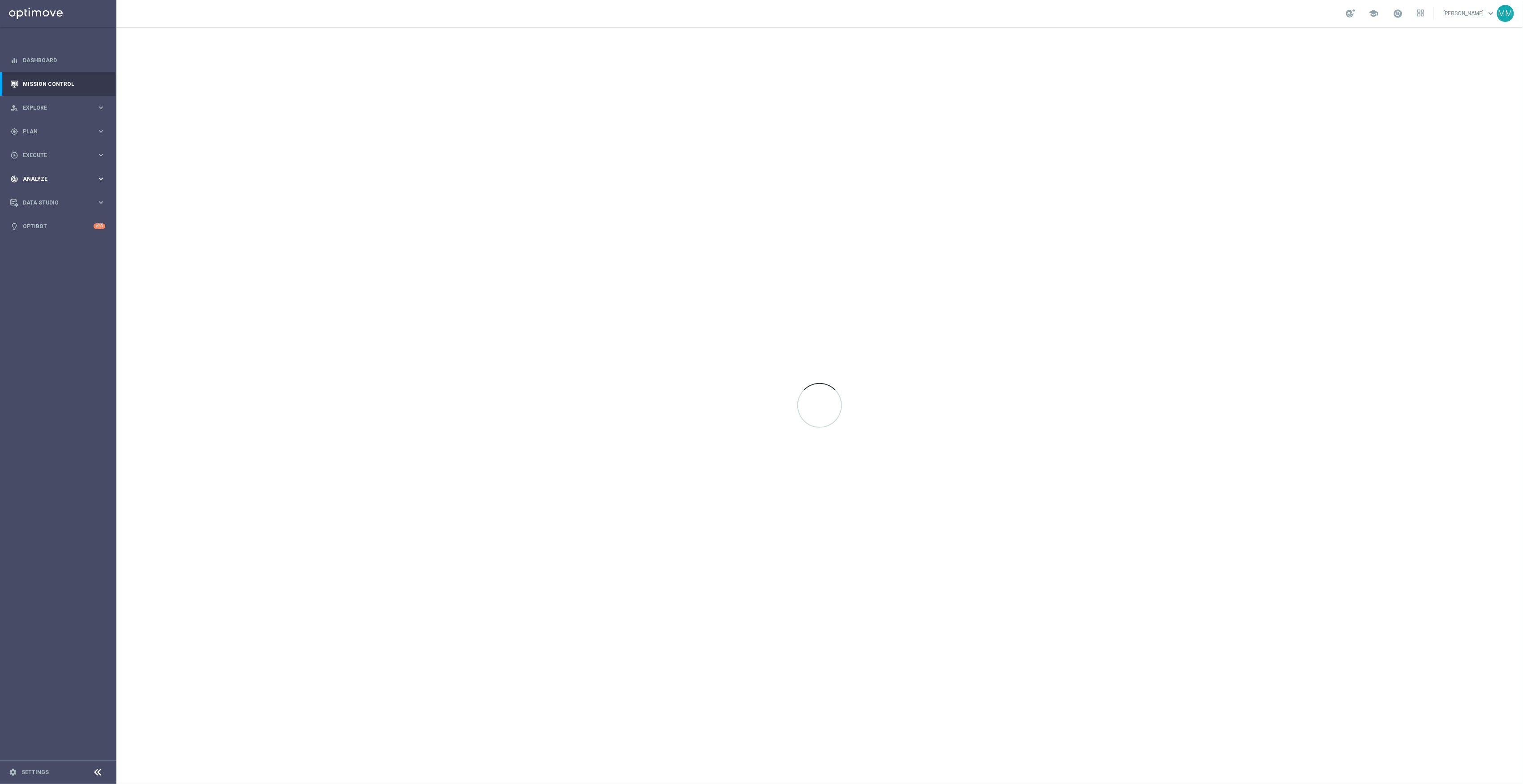
drag, startPoint x: 50, startPoint y: 178, endPoint x: 61, endPoint y: 187, distance: 14.2
click at [50, 178] on div "track_changes Analyze keyboard_arrow_right" at bounding box center [58, 179] width 115 height 23
click at [58, 148] on div "play_circle_outline Execute keyboard_arrow_right" at bounding box center [58, 155] width 115 height 23
click at [45, 207] on span "Analyze" at bounding box center [59, 205] width 74 height 5
click at [48, 129] on span "Plan" at bounding box center [59, 131] width 74 height 5
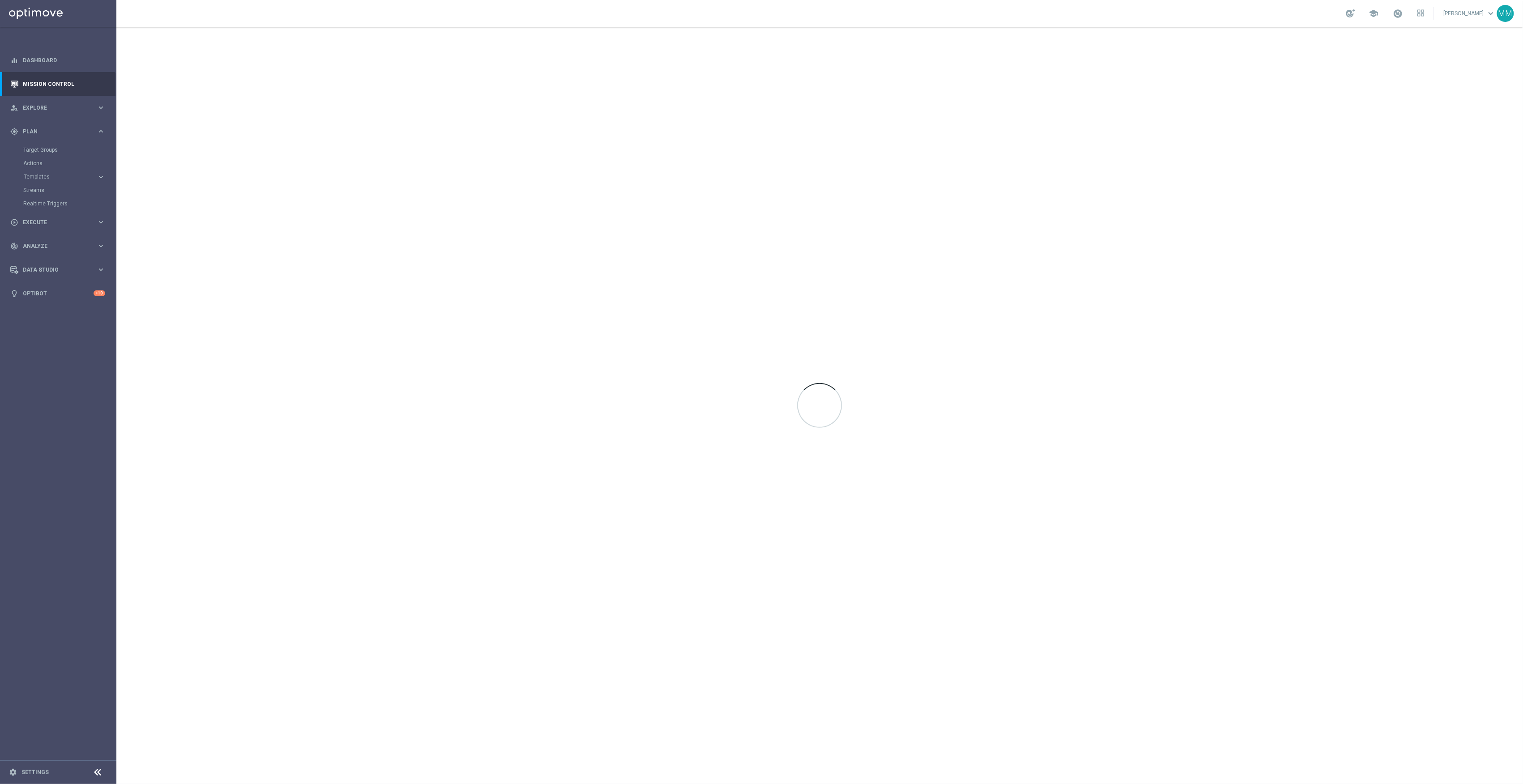
click at [40, 173] on accordion "Templates keyboard_arrow_right Optimail OptiMobile In-App OptiMobile Push Web P…" at bounding box center [69, 177] width 93 height 13
click at [43, 177] on span "Templates" at bounding box center [55, 177] width 64 height 5
click at [61, 228] on link "Web Push Notifications" at bounding box center [61, 230] width 65 height 7
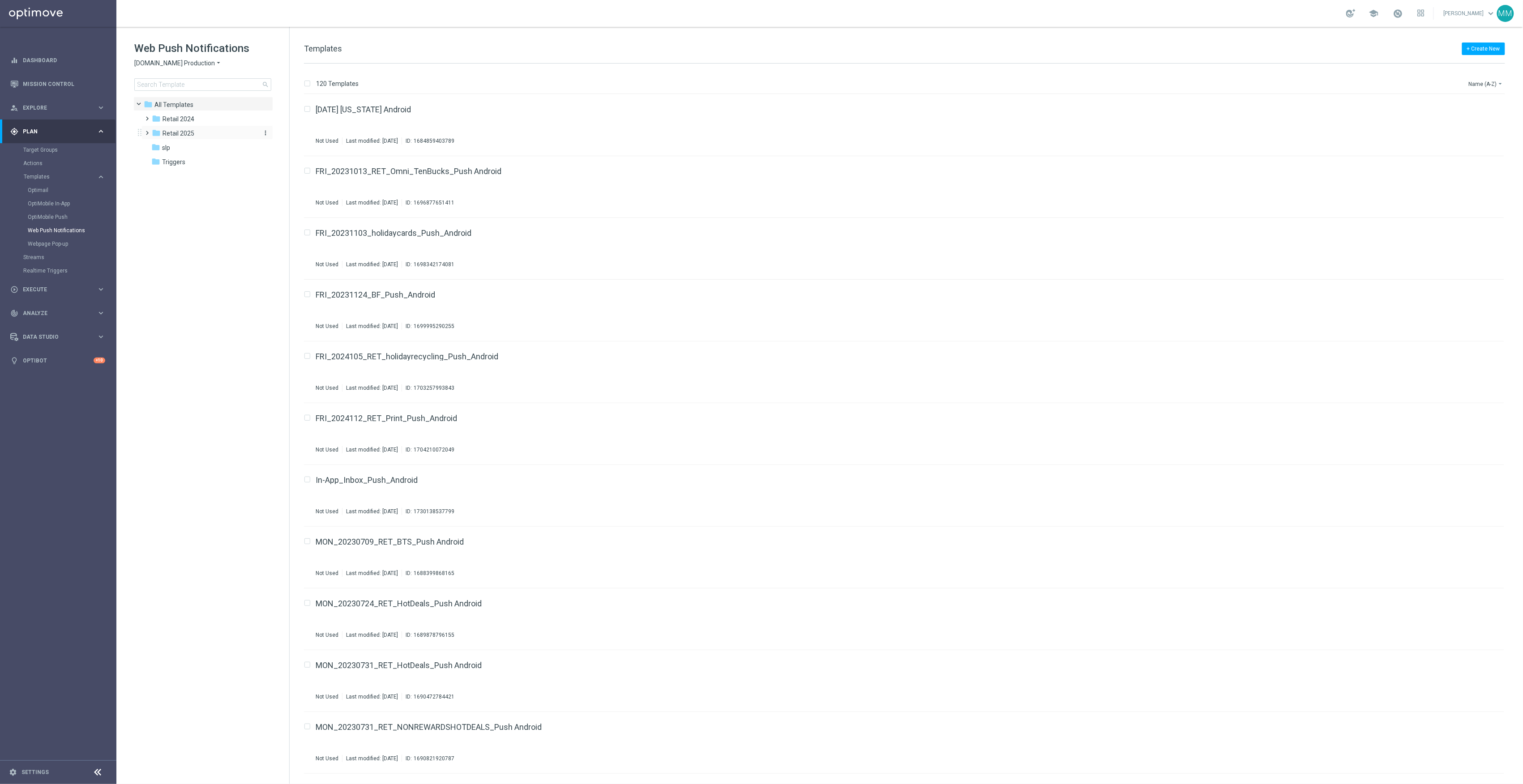
click at [209, 129] on div "folder Retail 2025" at bounding box center [203, 133] width 103 height 10
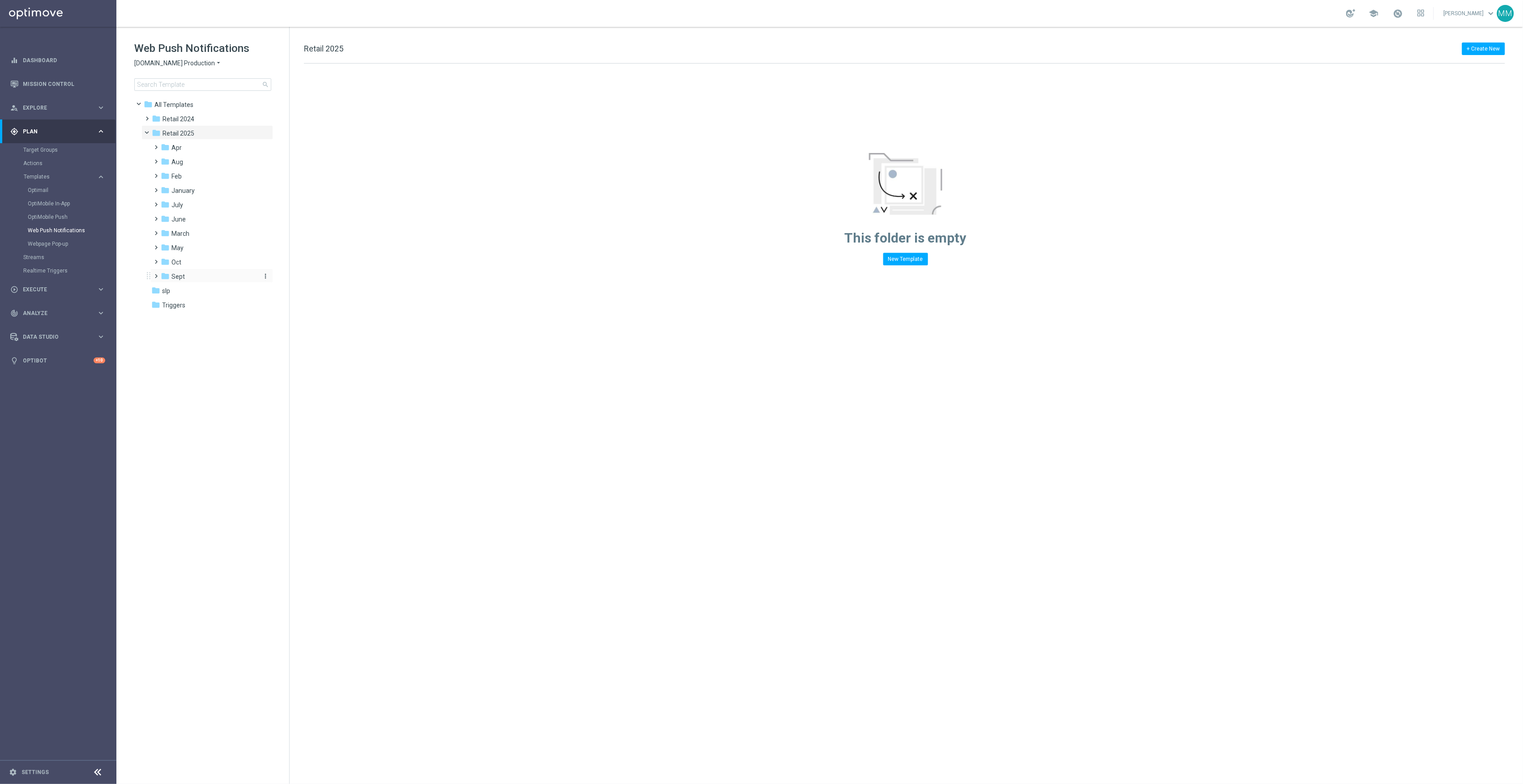
click at [186, 279] on div "folder Sept" at bounding box center [209, 276] width 96 height 10
click at [209, 294] on div "folder WO 9.14" at bounding box center [212, 291] width 88 height 10
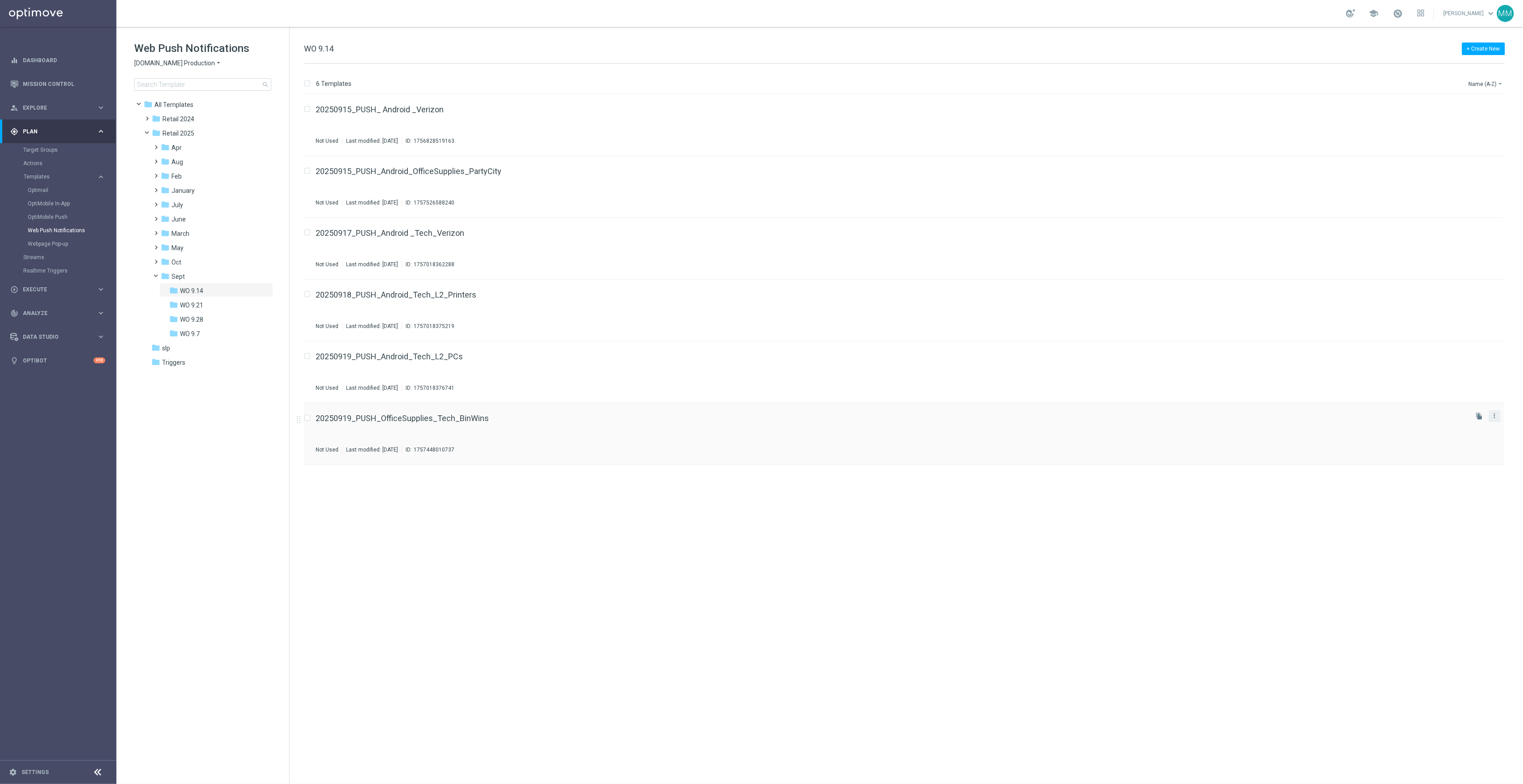
click at [1142, 416] on button "more_vert" at bounding box center [1495, 416] width 9 height 11
click at [1142, 422] on div "send Move" at bounding box center [1455, 426] width 72 height 12
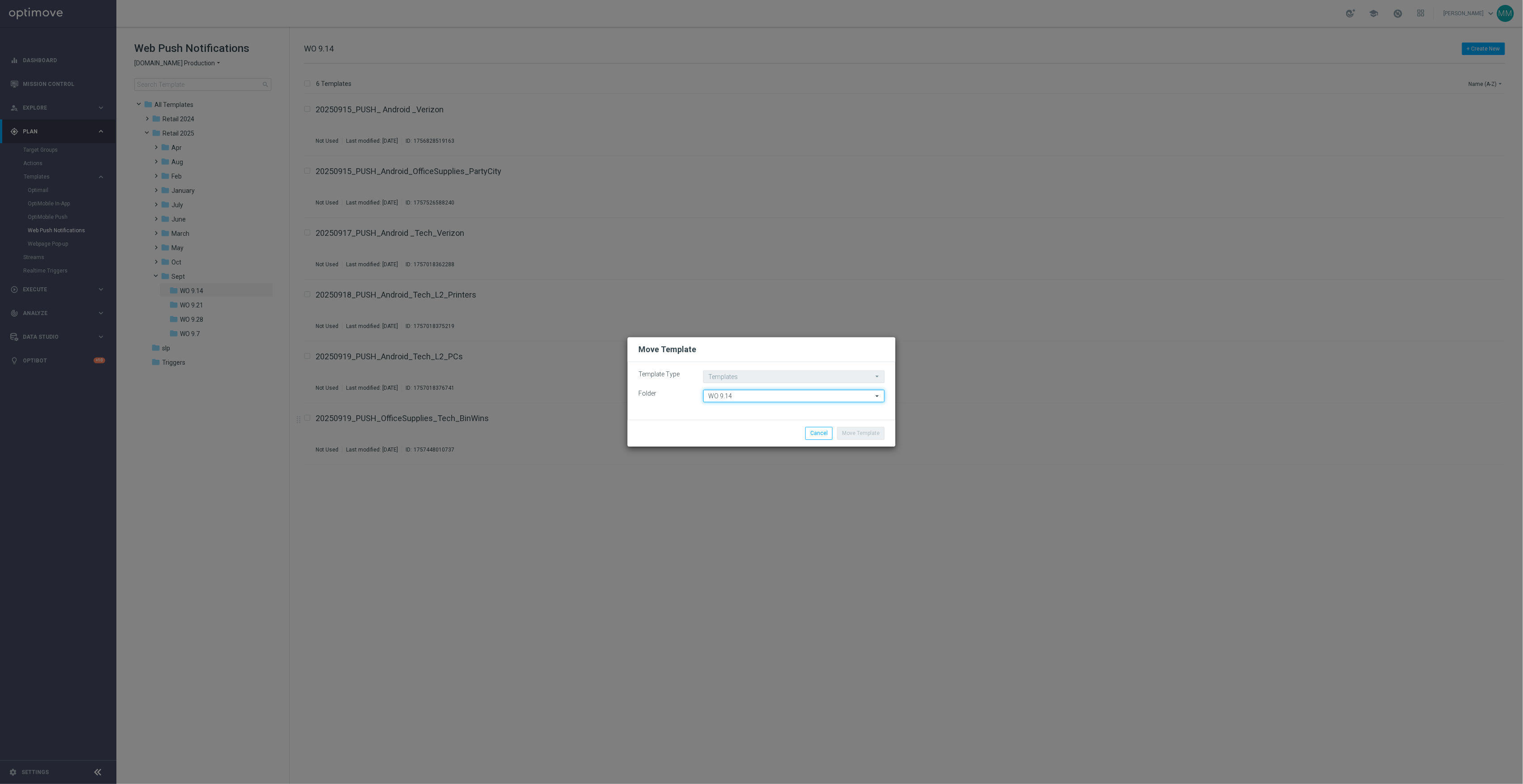
click at [747, 400] on input "WO 9.14" at bounding box center [794, 396] width 181 height 12
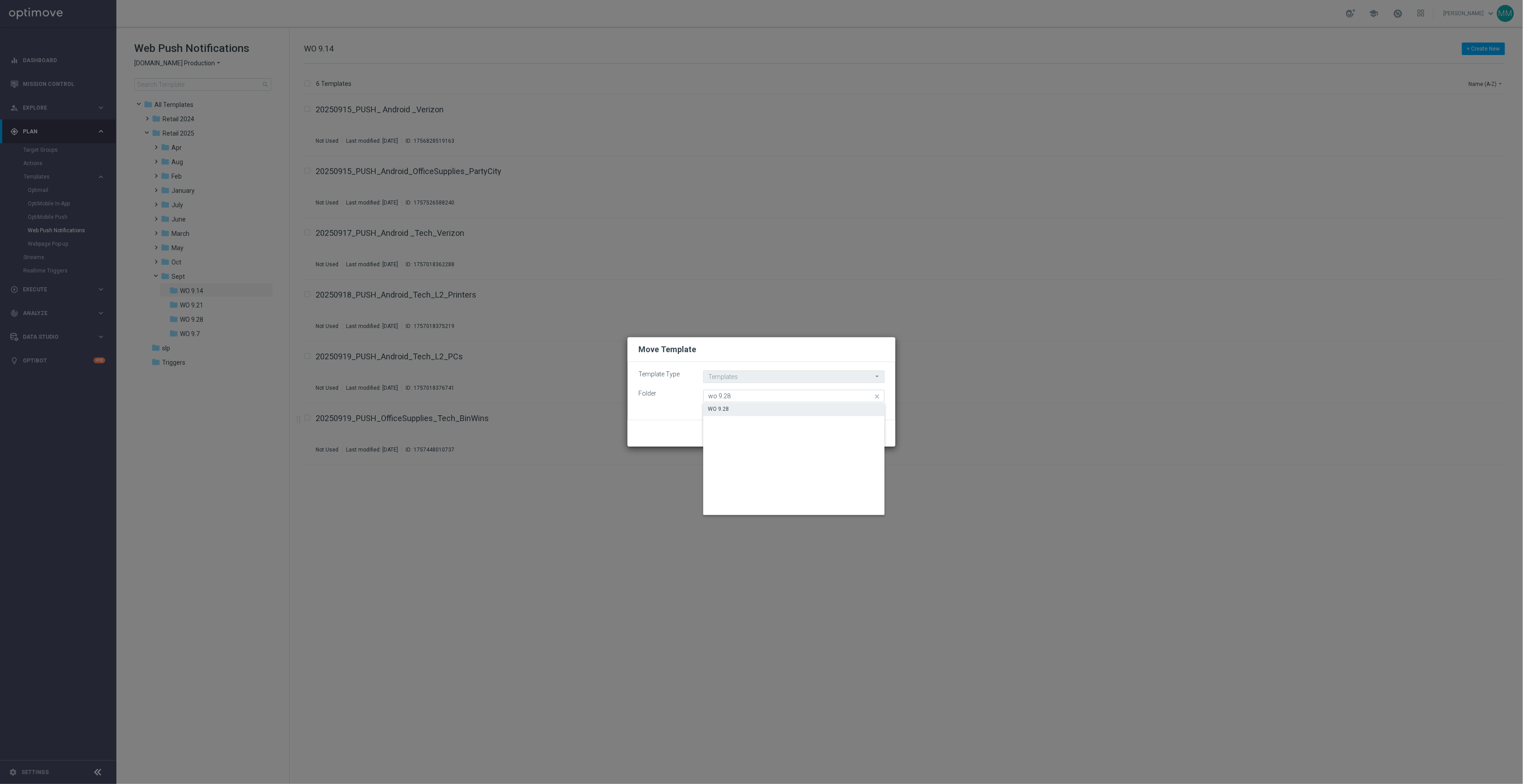
click at [760, 411] on div "WO 9.28" at bounding box center [794, 409] width 181 height 12
type input "WO 9.28"
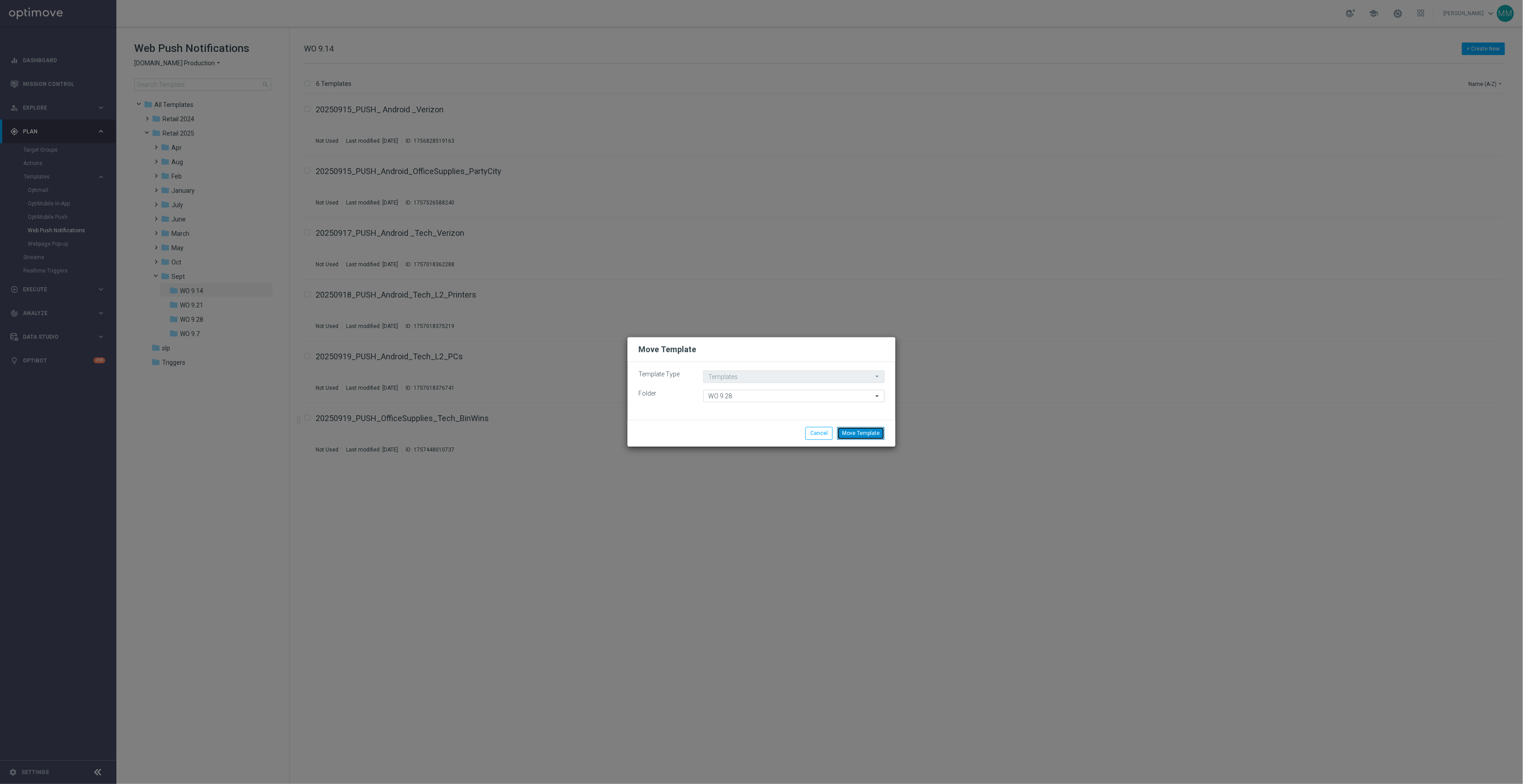
click at [875, 429] on button "Move Template" at bounding box center [861, 433] width 47 height 12
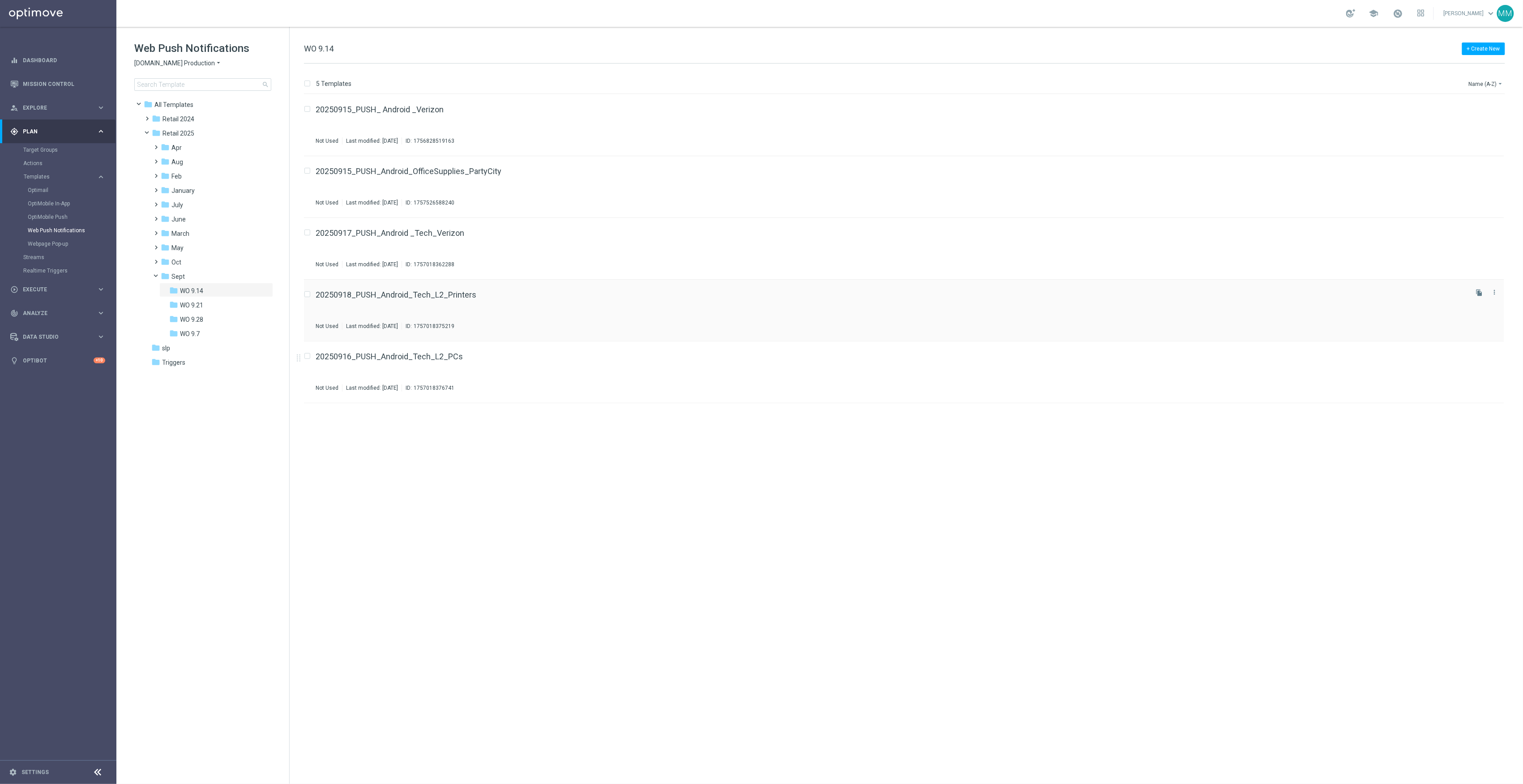
drag, startPoint x: 1481, startPoint y: 353, endPoint x: 1421, endPoint y: 339, distance: 61.6
click at [1142, 353] on icon "file_copy" at bounding box center [1479, 354] width 7 height 7
click at [1497, 416] on icon "more_vert" at bounding box center [1495, 415] width 7 height 7
click at [1482, 423] on div "Move" at bounding box center [1460, 425] width 54 height 6
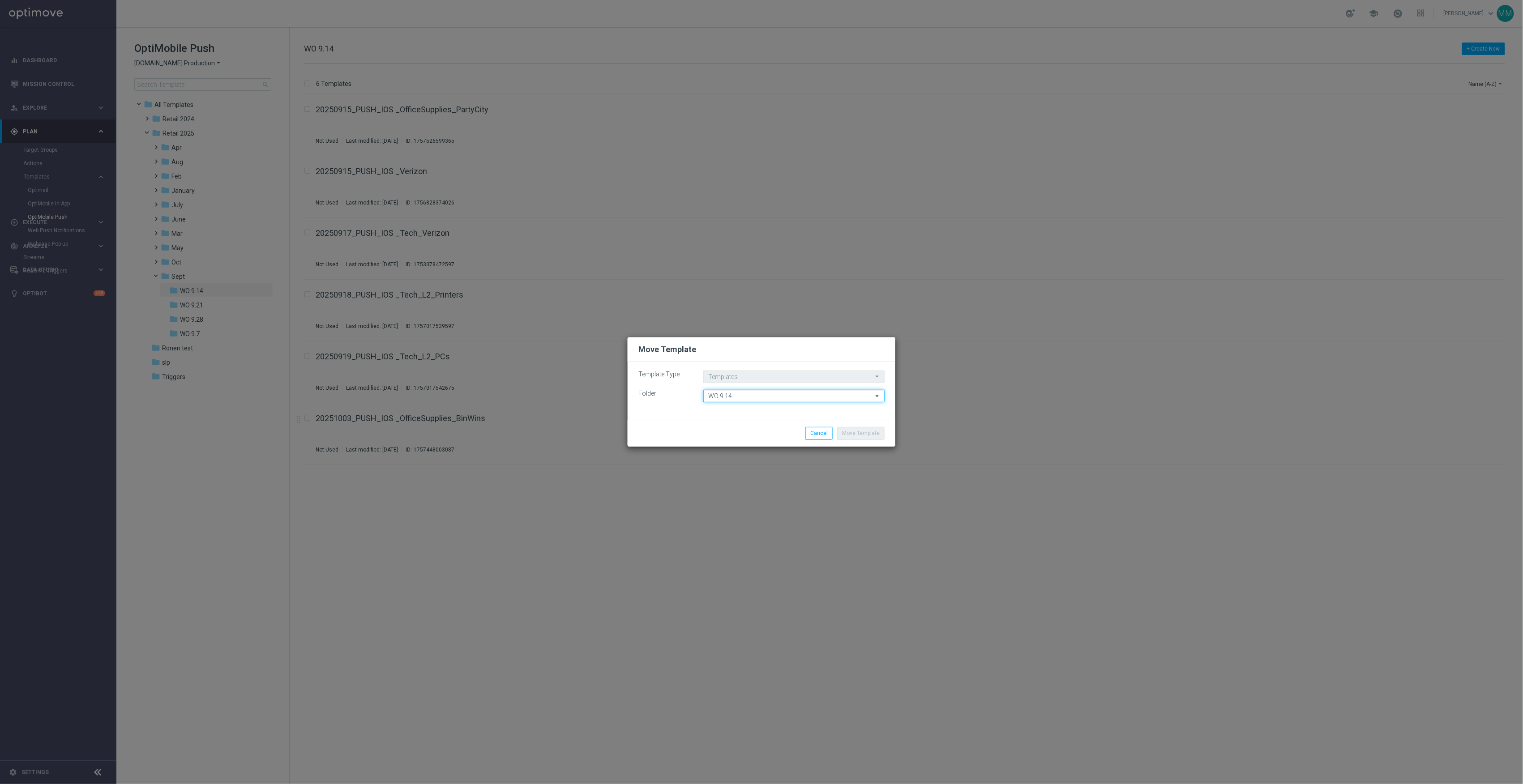
click at [847, 394] on input "WO 9.14" at bounding box center [794, 396] width 181 height 12
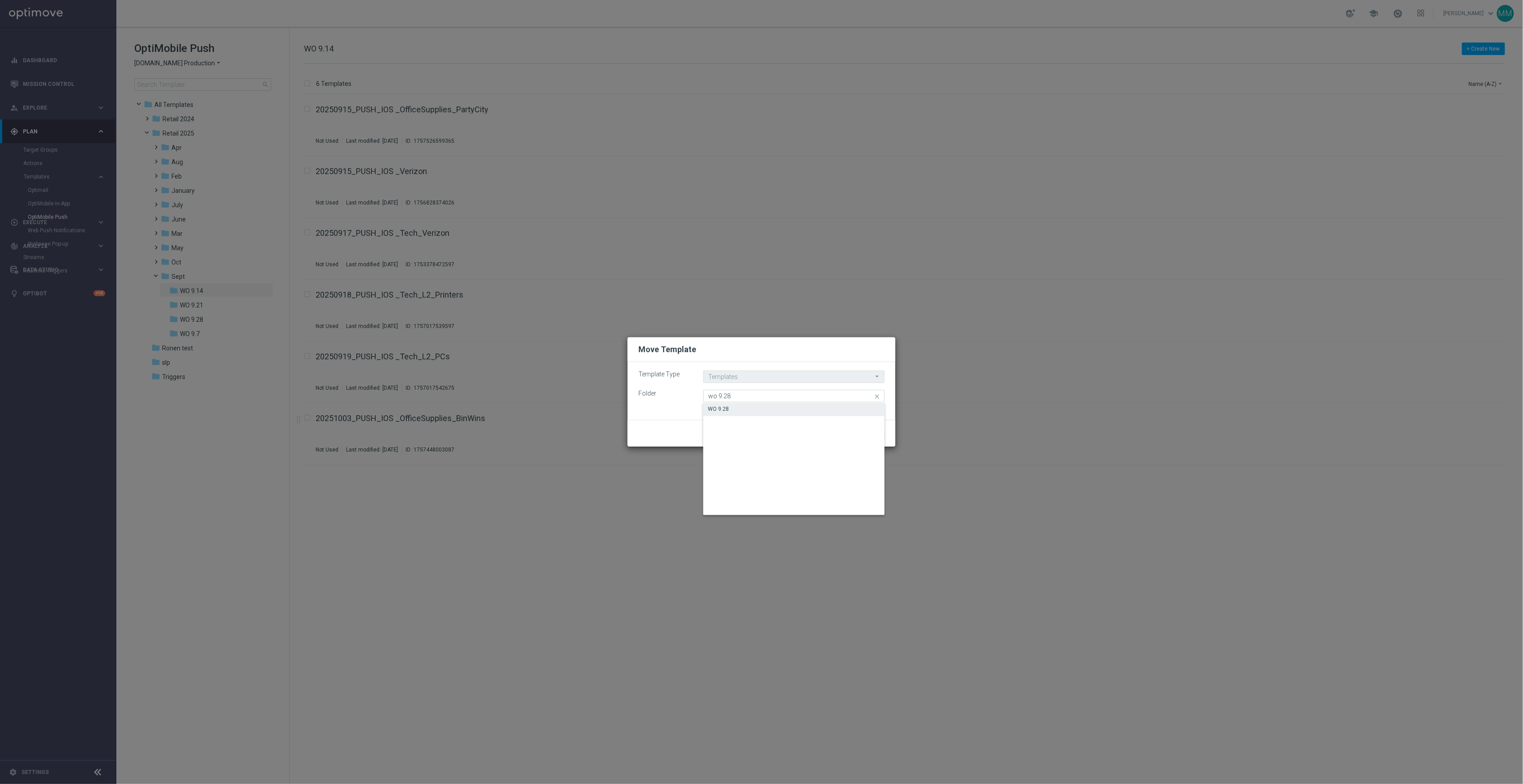
click at [813, 403] on div "WO 9.28" at bounding box center [794, 409] width 181 height 12
type input "WO 9.28"
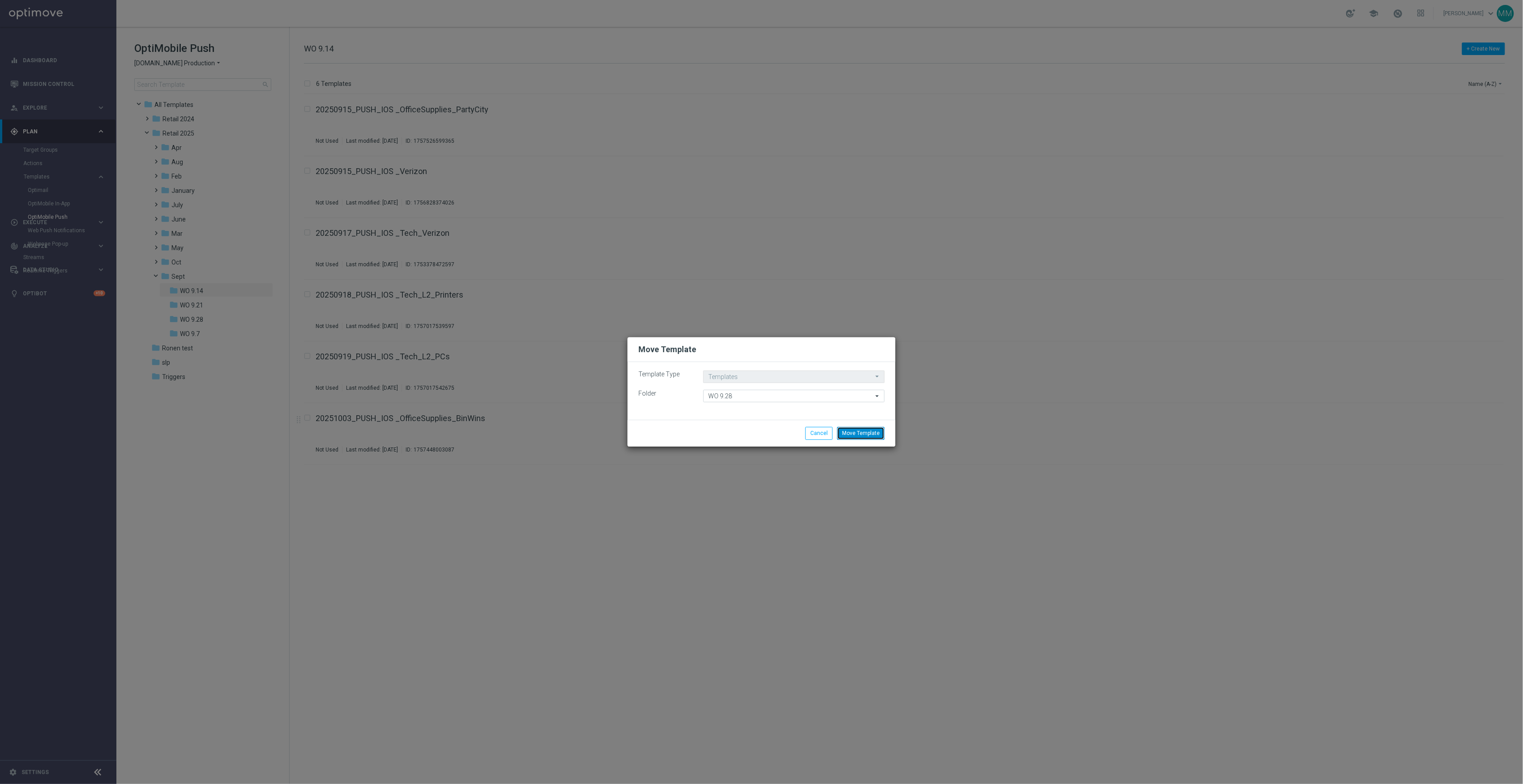
click at [862, 432] on button "Move Template" at bounding box center [861, 433] width 47 height 12
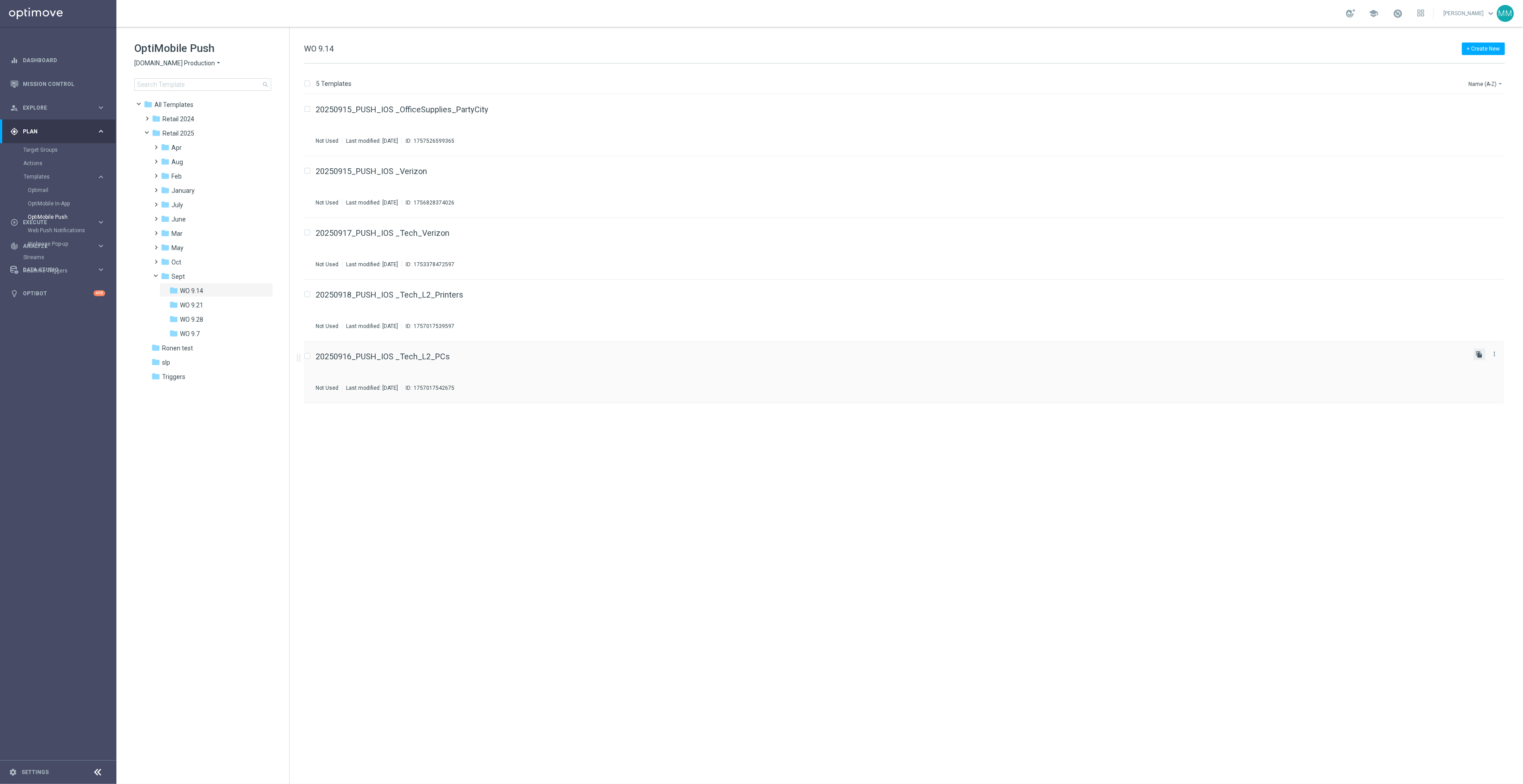
click at [1483, 358] on icon "file_copy" at bounding box center [1479, 354] width 7 height 7
click at [1484, 418] on button "file_copy" at bounding box center [1479, 416] width 12 height 12
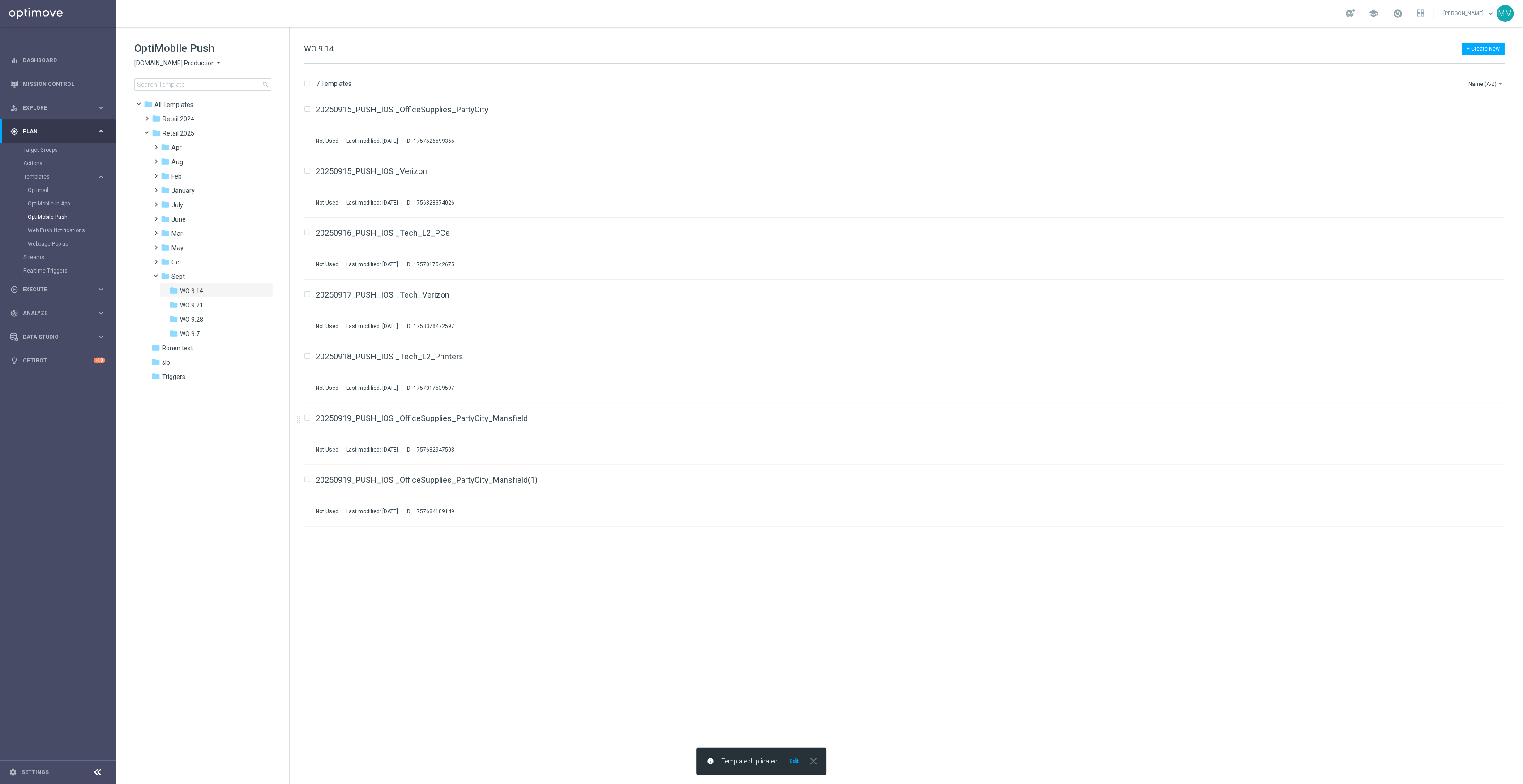
click at [1478, 419] on icon "file_copy" at bounding box center [1479, 416] width 7 height 7
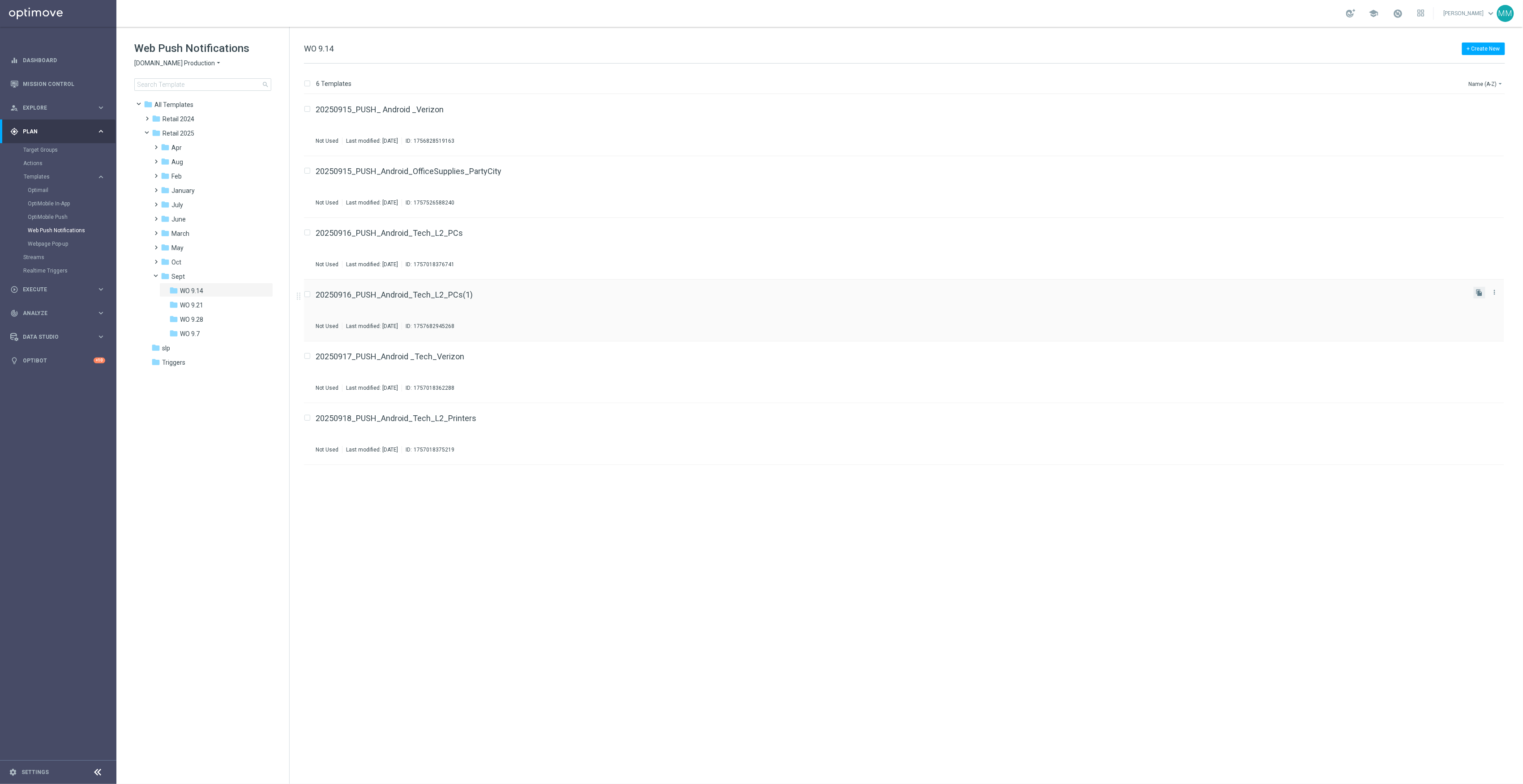
click at [1484, 295] on button "file_copy" at bounding box center [1479, 292] width 12 height 12
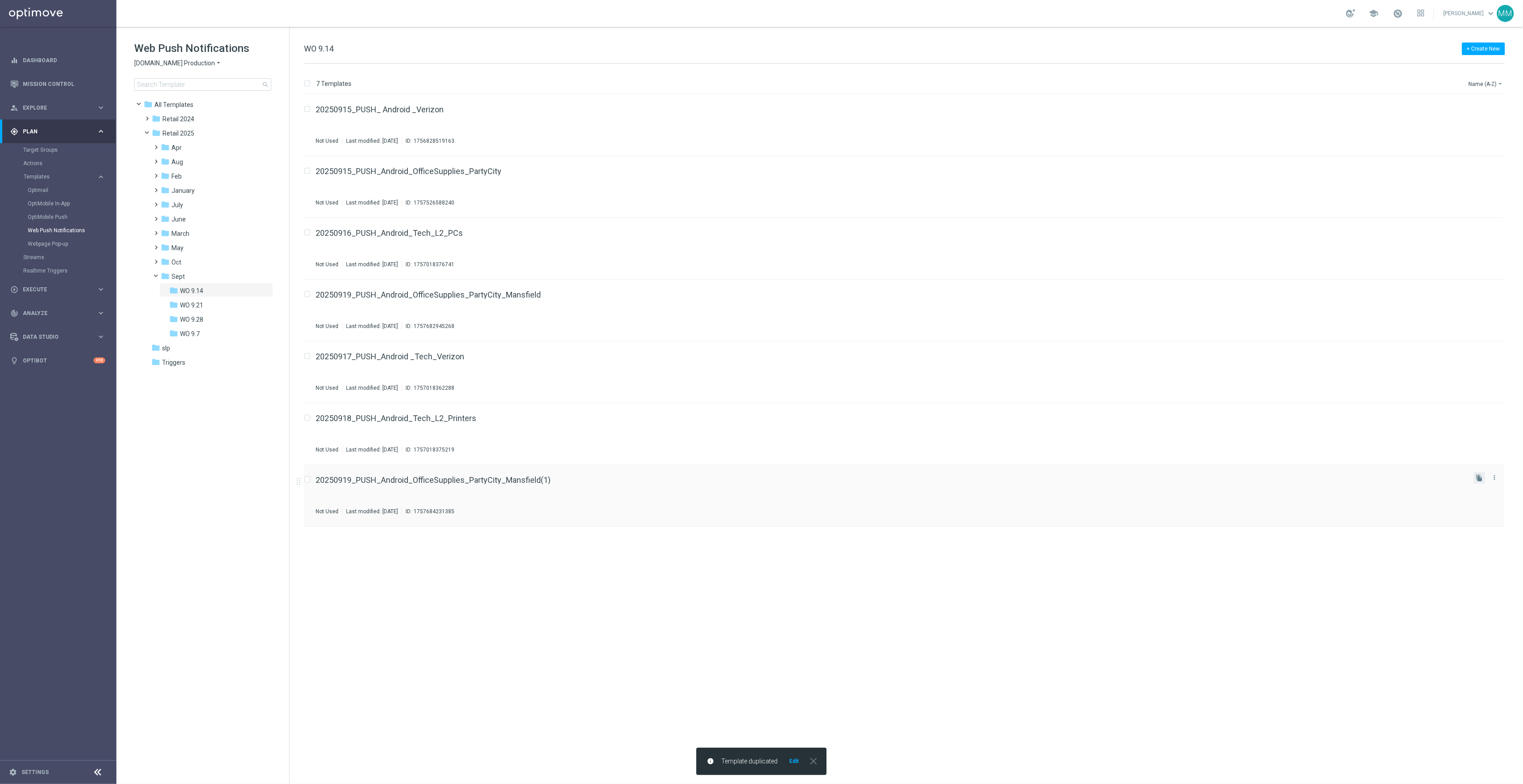
click at [1486, 475] on button "file_copy" at bounding box center [1479, 478] width 12 height 12
click at [1477, 483] on button "file_copy" at bounding box center [1479, 478] width 12 height 12
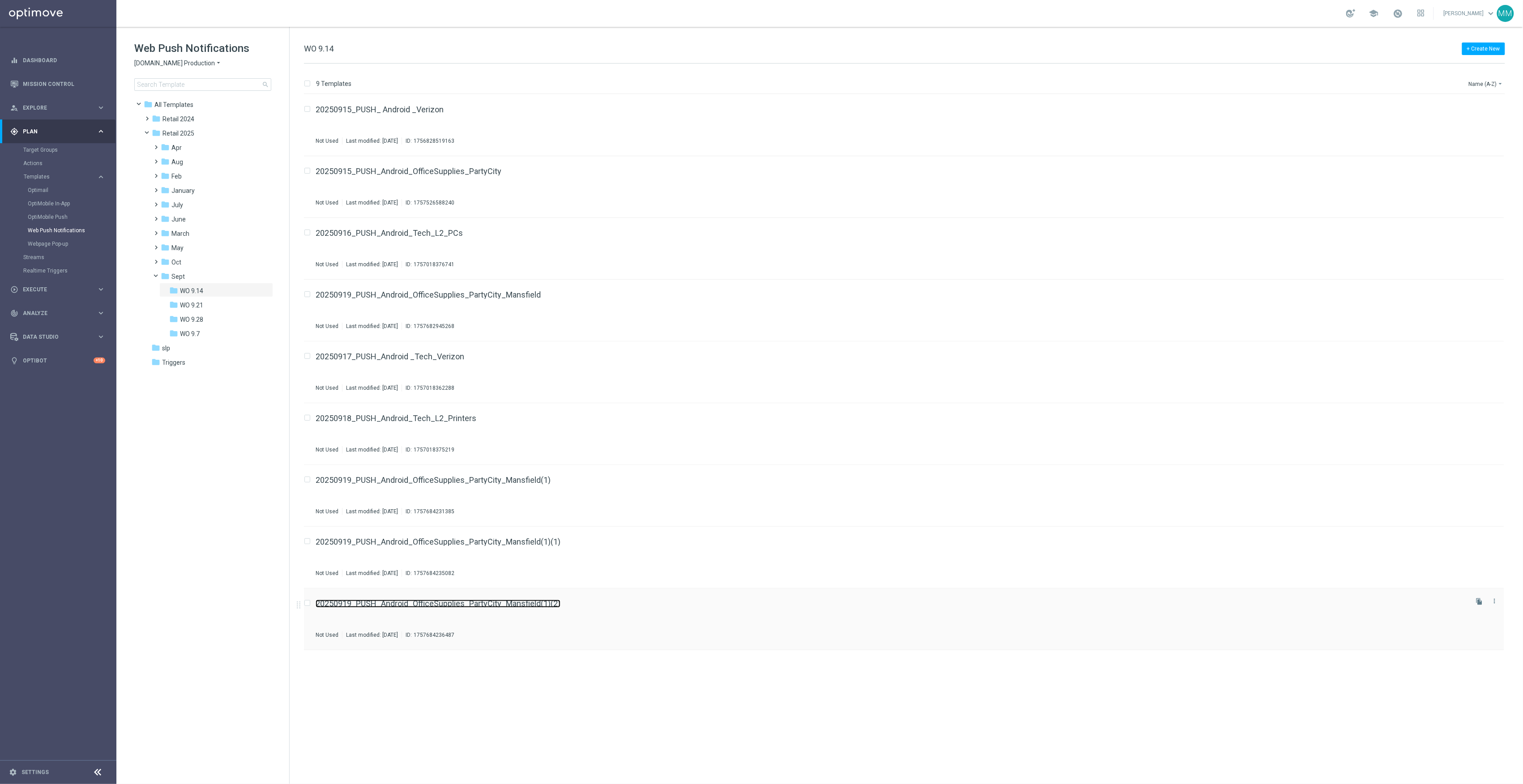
drag, startPoint x: 493, startPoint y: 597, endPoint x: 490, endPoint y: 604, distance: 7.6
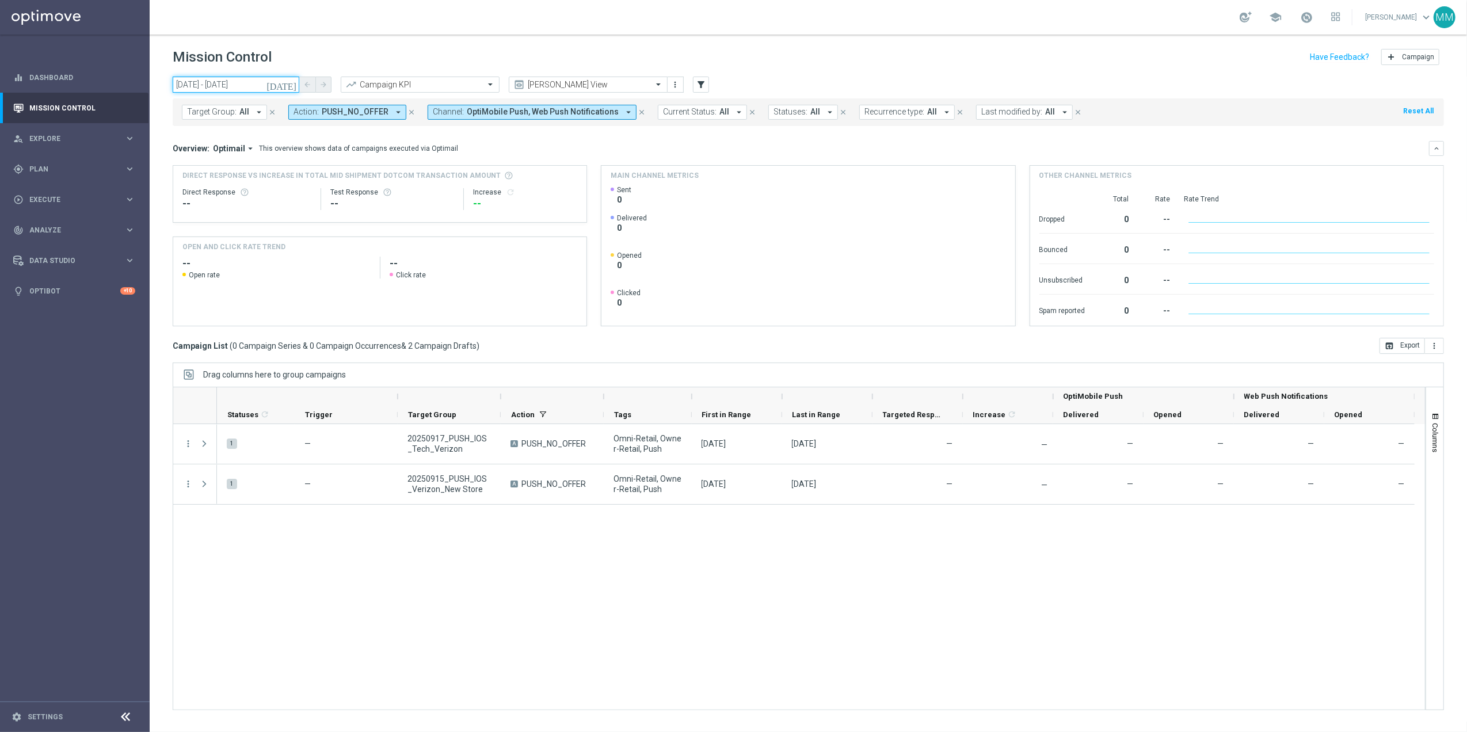
click at [282, 87] on input "[DATE] - [DATE]" at bounding box center [236, 85] width 127 height 16
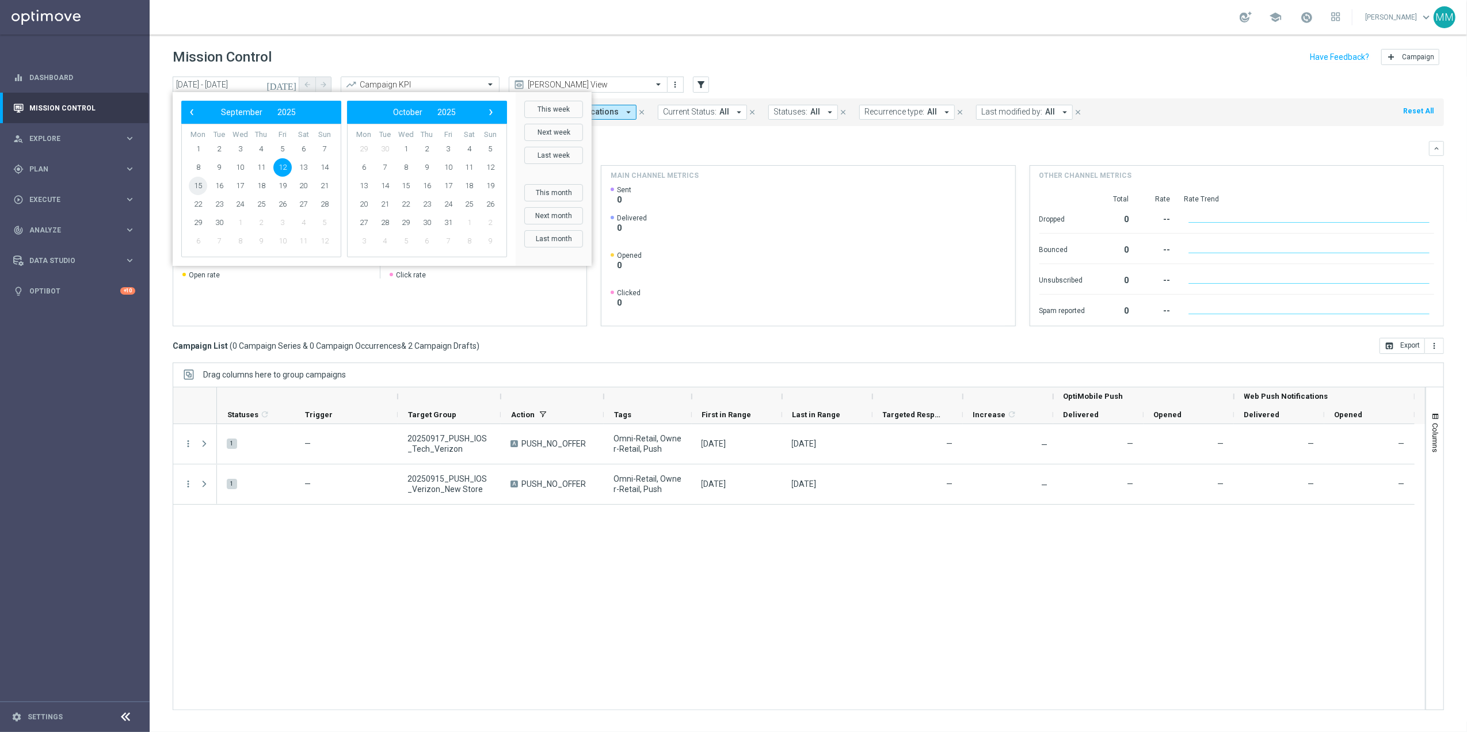
click at [199, 189] on span "15" at bounding box center [198, 186] width 18 height 18
type input "[DATE] - [DATE]"
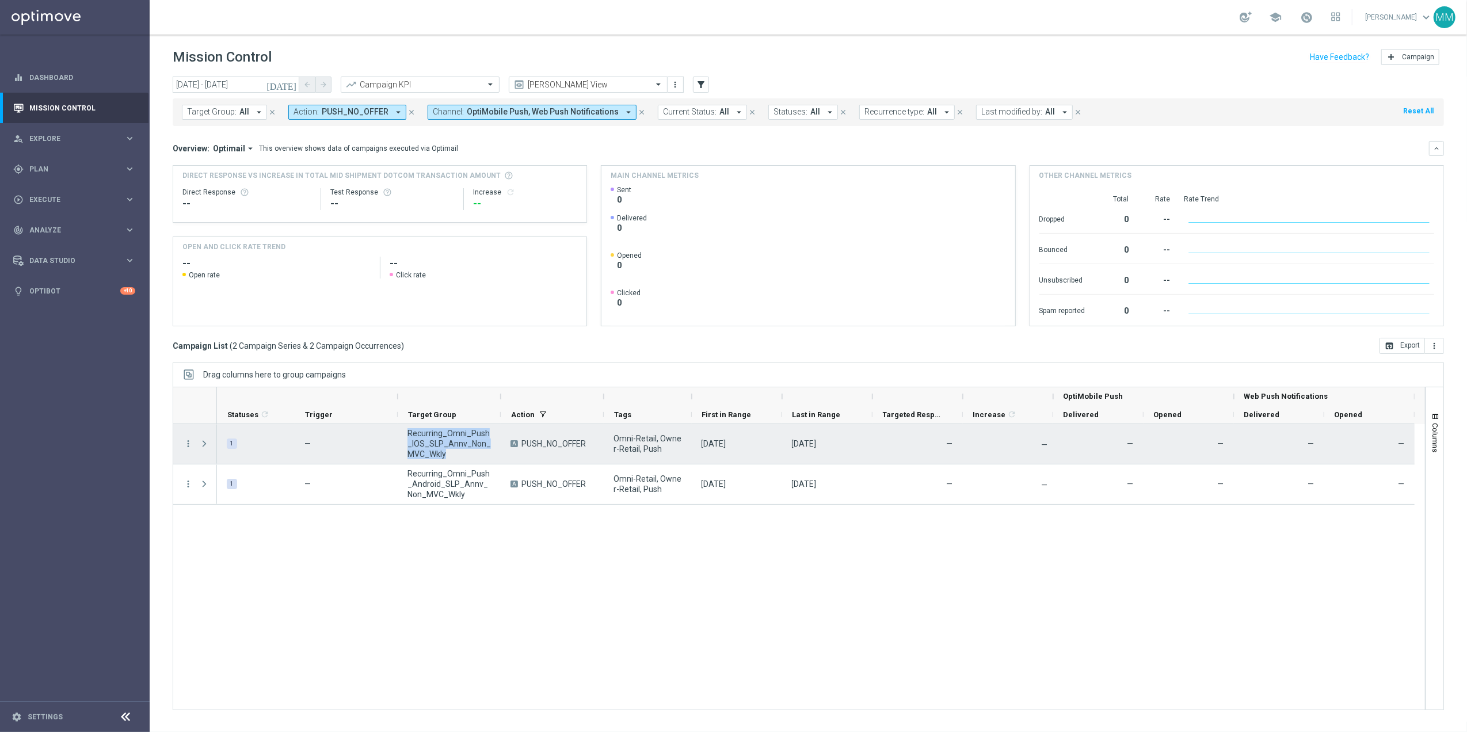
drag, startPoint x: 440, startPoint y: 458, endPoint x: 409, endPoint y: 435, distance: 39.1
click at [409, 435] on span "Recurring_Omni_Push_IOS_SLP_Annv_Non_MVC_Wkly" at bounding box center [448, 443] width 83 height 31
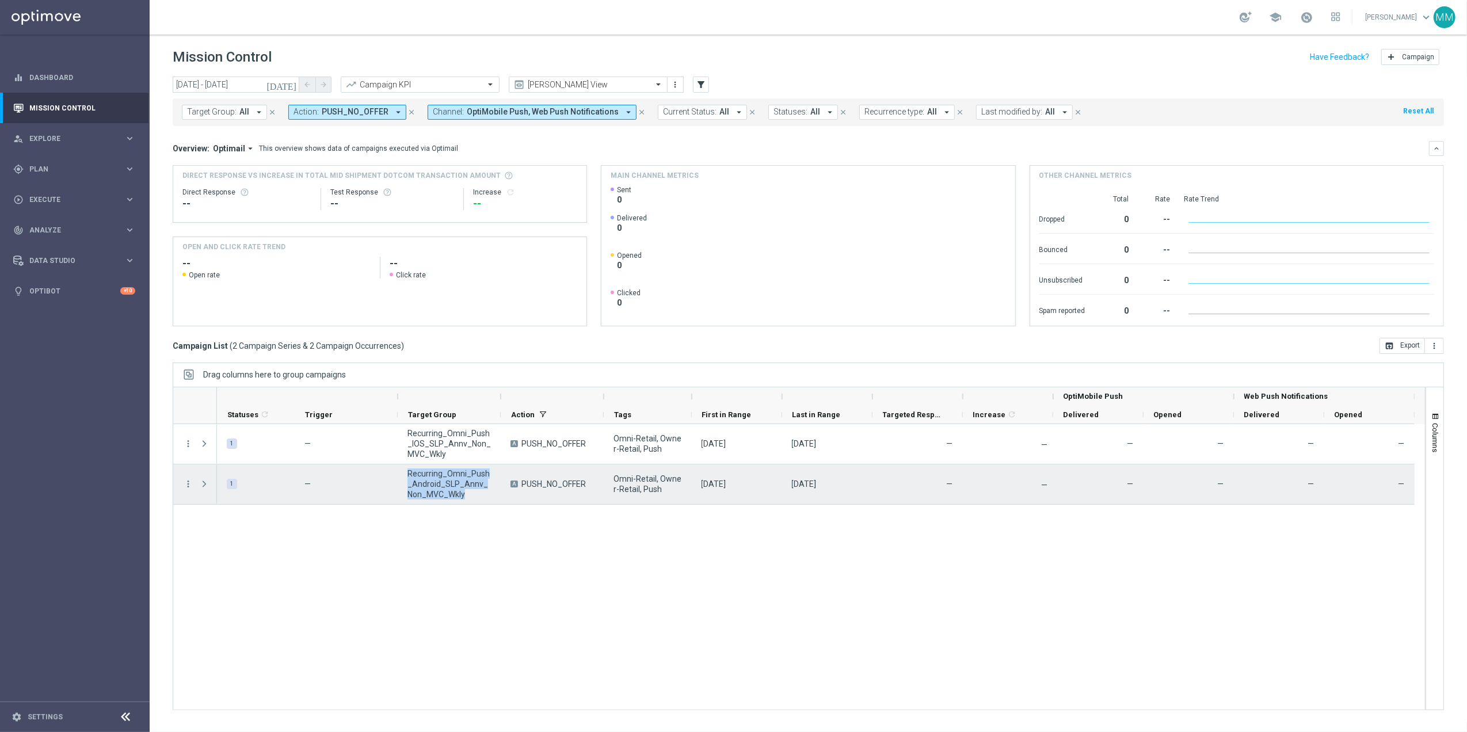
drag, startPoint x: 463, startPoint y: 495, endPoint x: 401, endPoint y: 475, distance: 64.6
click at [401, 475] on div "Recurring_Omni_Push_Android_SLP_Annv_Non_MVC_Wkly" at bounding box center [449, 484] width 103 height 40
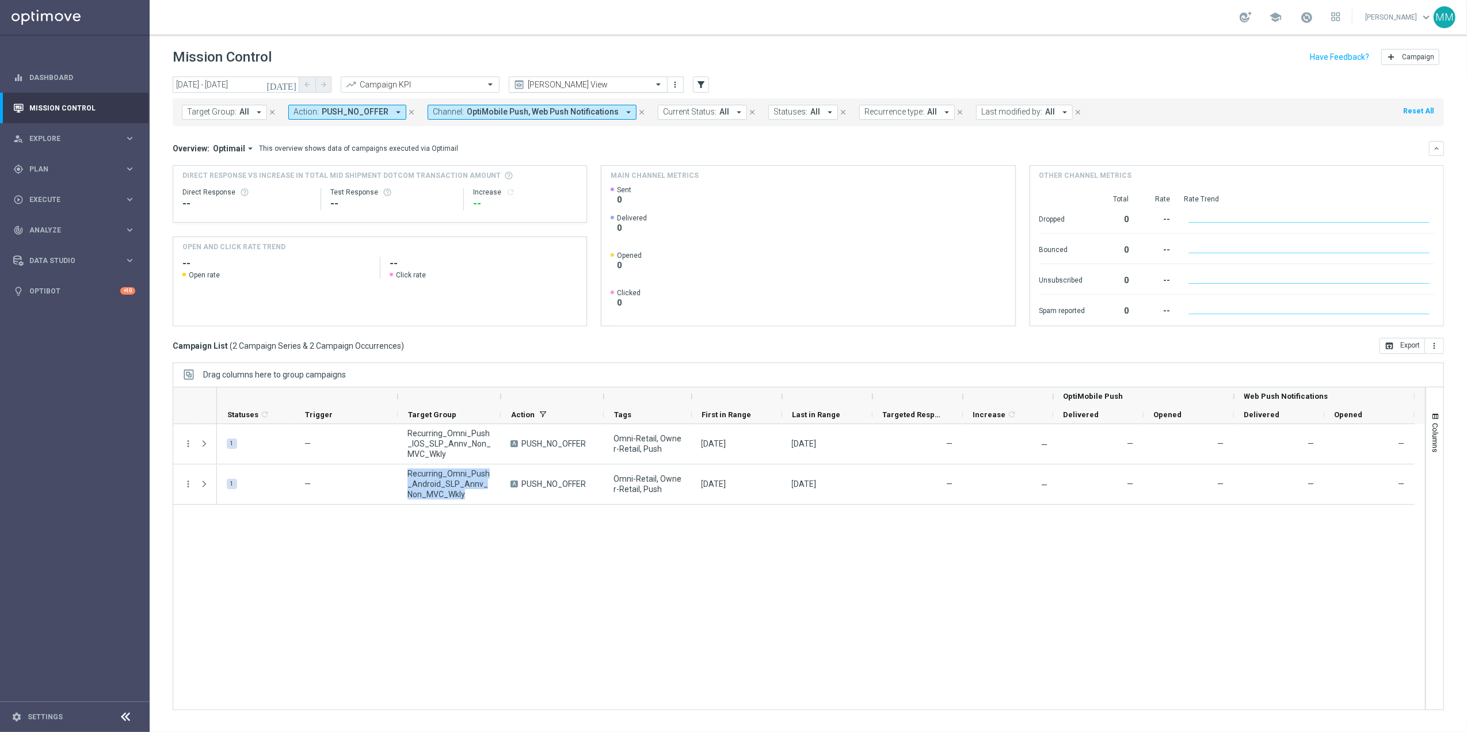
click at [600, 81] on input "text" at bounding box center [576, 85] width 123 height 10
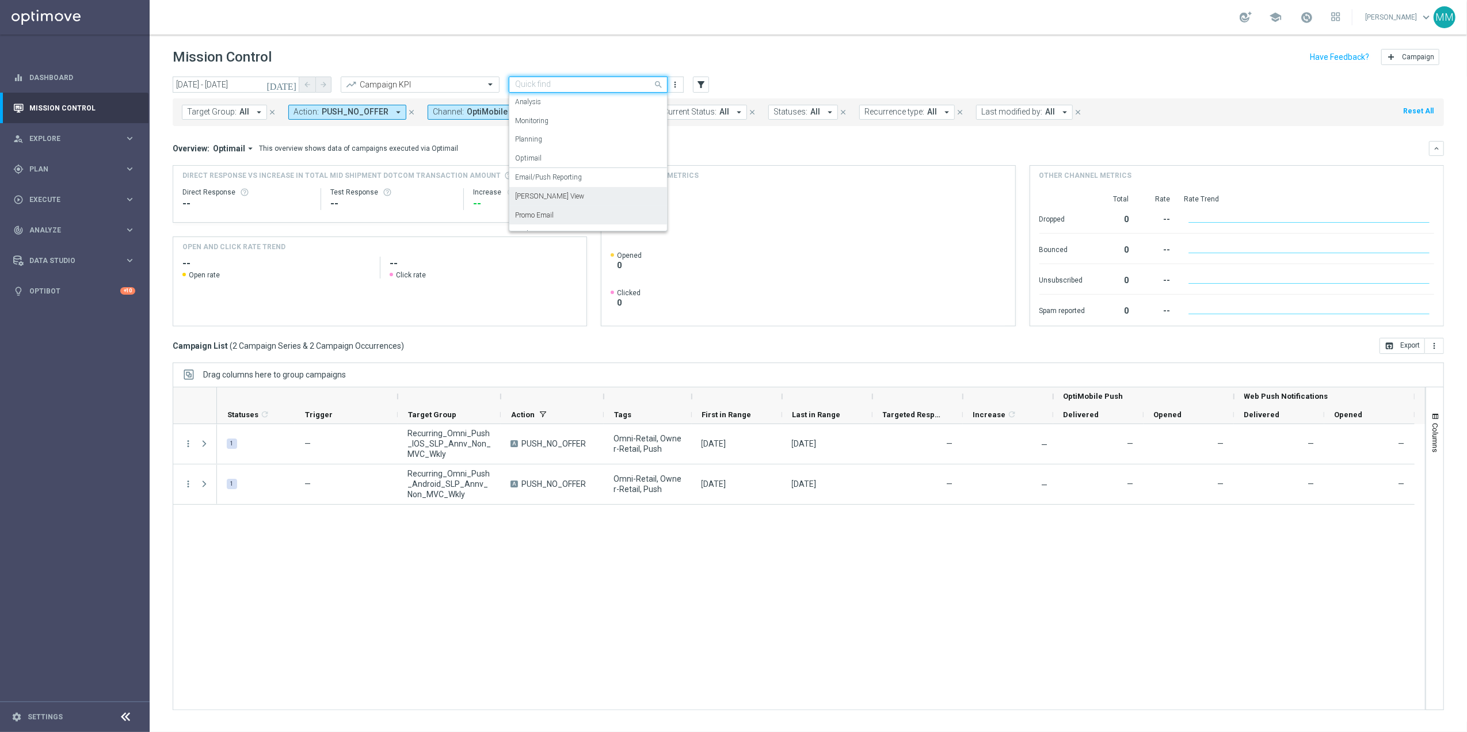
click at [586, 216] on div "Promo Email" at bounding box center [588, 215] width 146 height 19
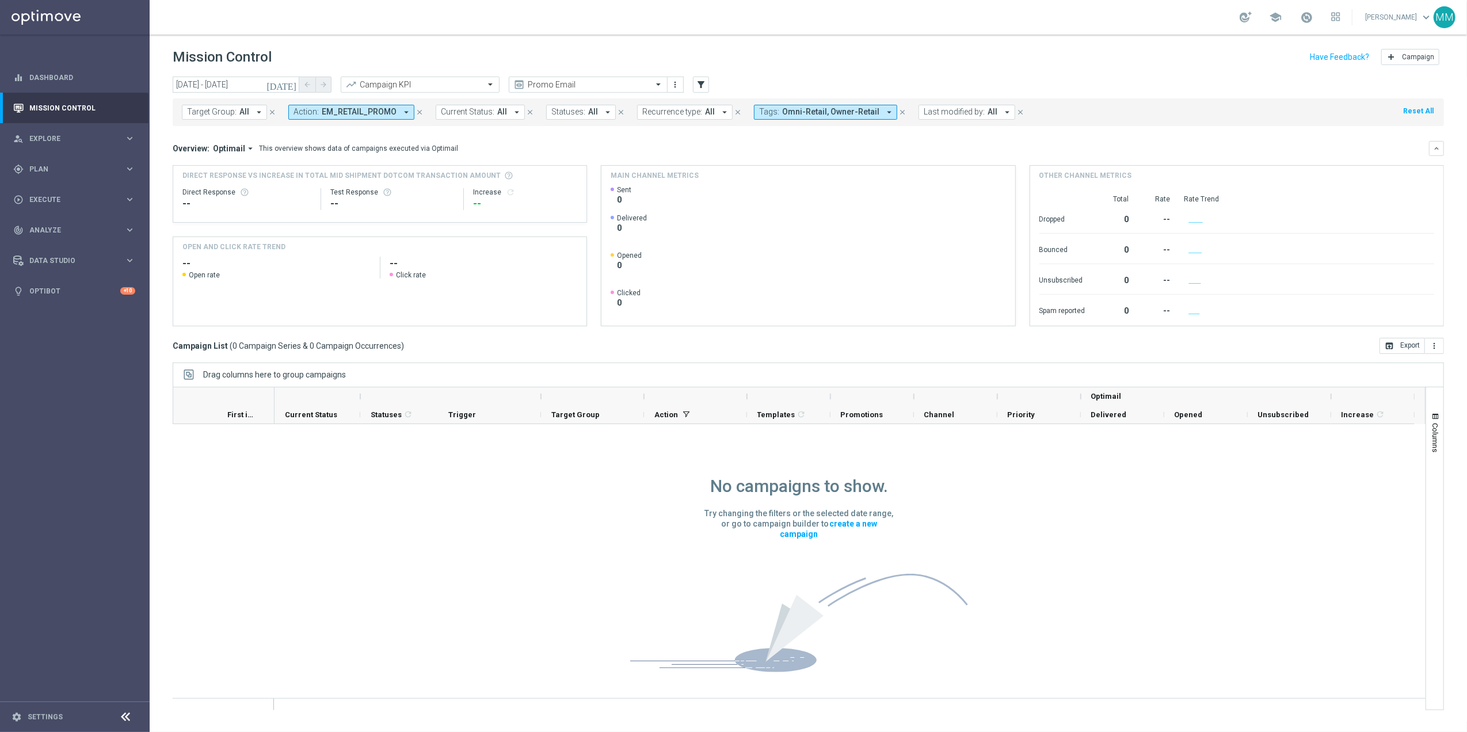
click at [387, 111] on span "EM_RETAIL_PROMO" at bounding box center [359, 112] width 75 height 10
click at [326, 194] on div "In-App_Inbox" at bounding box center [389, 185] width 190 height 18
type input "inbox"
click at [372, 184] on div "In-App_Inbox" at bounding box center [395, 185] width 178 height 7
click at [425, 129] on input "inbox" at bounding box center [384, 134] width 169 height 10
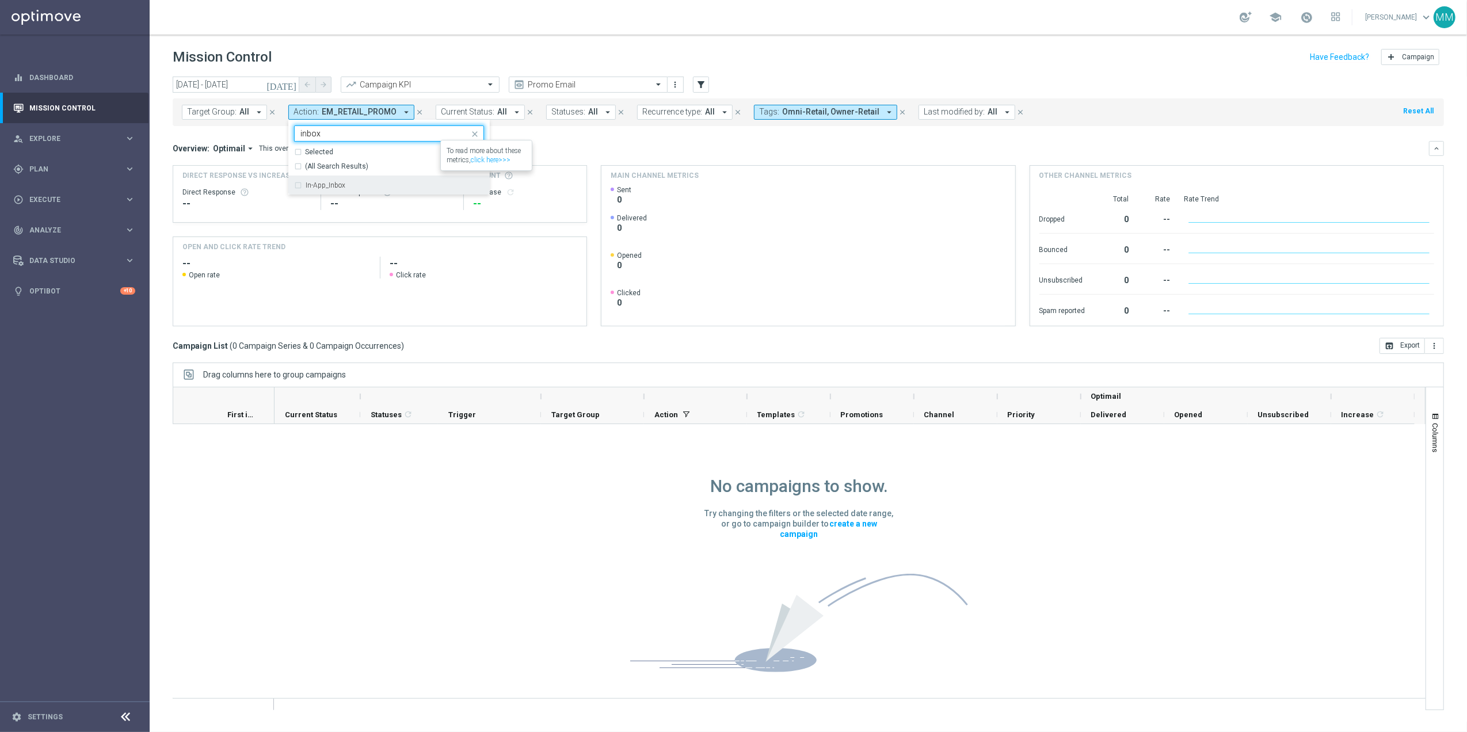
click at [322, 166] on span "(All Search Results)" at bounding box center [336, 167] width 63 height 10
click at [557, 146] on div "Overview: Optimail arrow_drop_down This overview shows data of campaigns execut…" at bounding box center [801, 148] width 1256 height 10
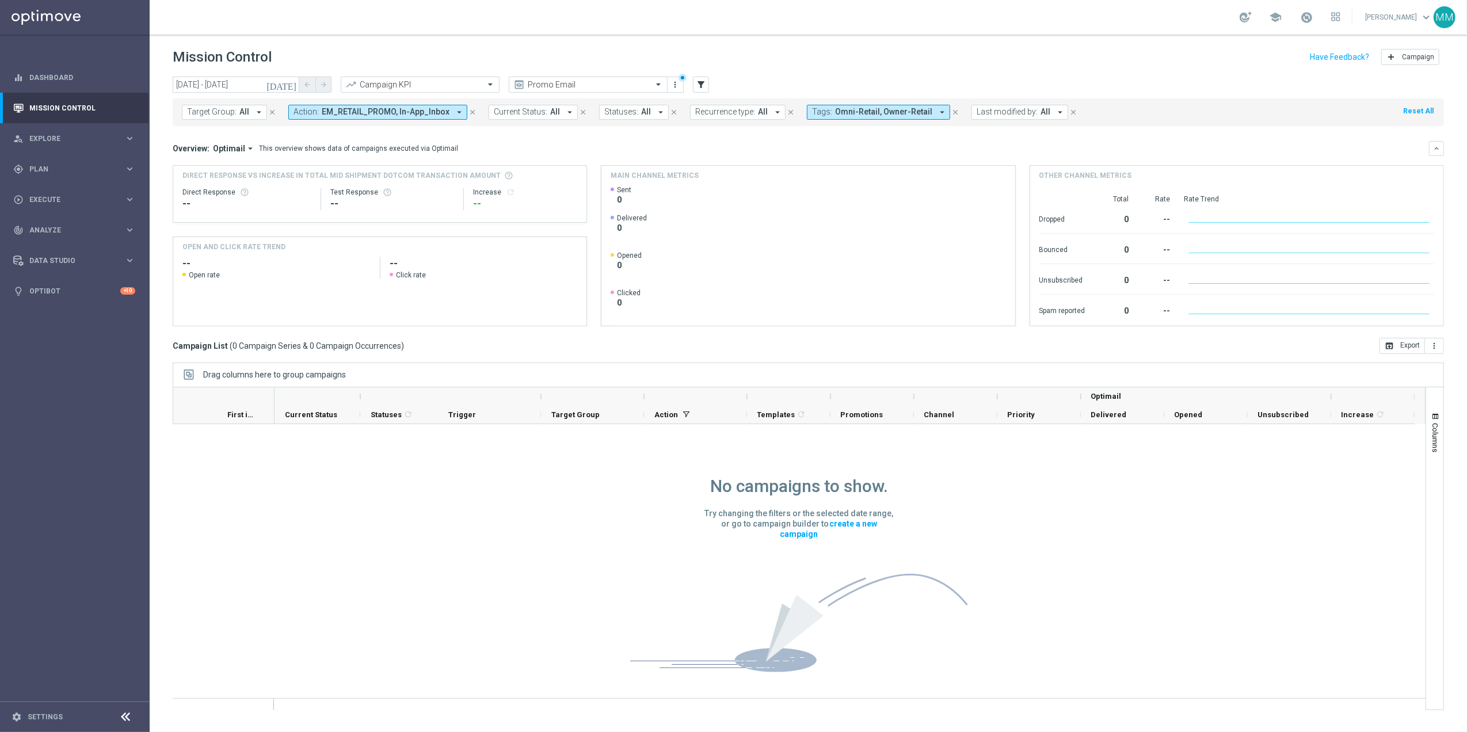
click at [415, 109] on span "EM_RETAIL_PROMO, In-App_Inbox" at bounding box center [386, 112] width 128 height 10
click at [0, 0] on div "Clear" at bounding box center [0, 0] width 0 height 0
click at [405, 130] on input "text" at bounding box center [384, 134] width 169 height 10
click at [327, 188] on label "In-App_Inbox" at bounding box center [326, 185] width 40 height 7
type input "inbox"
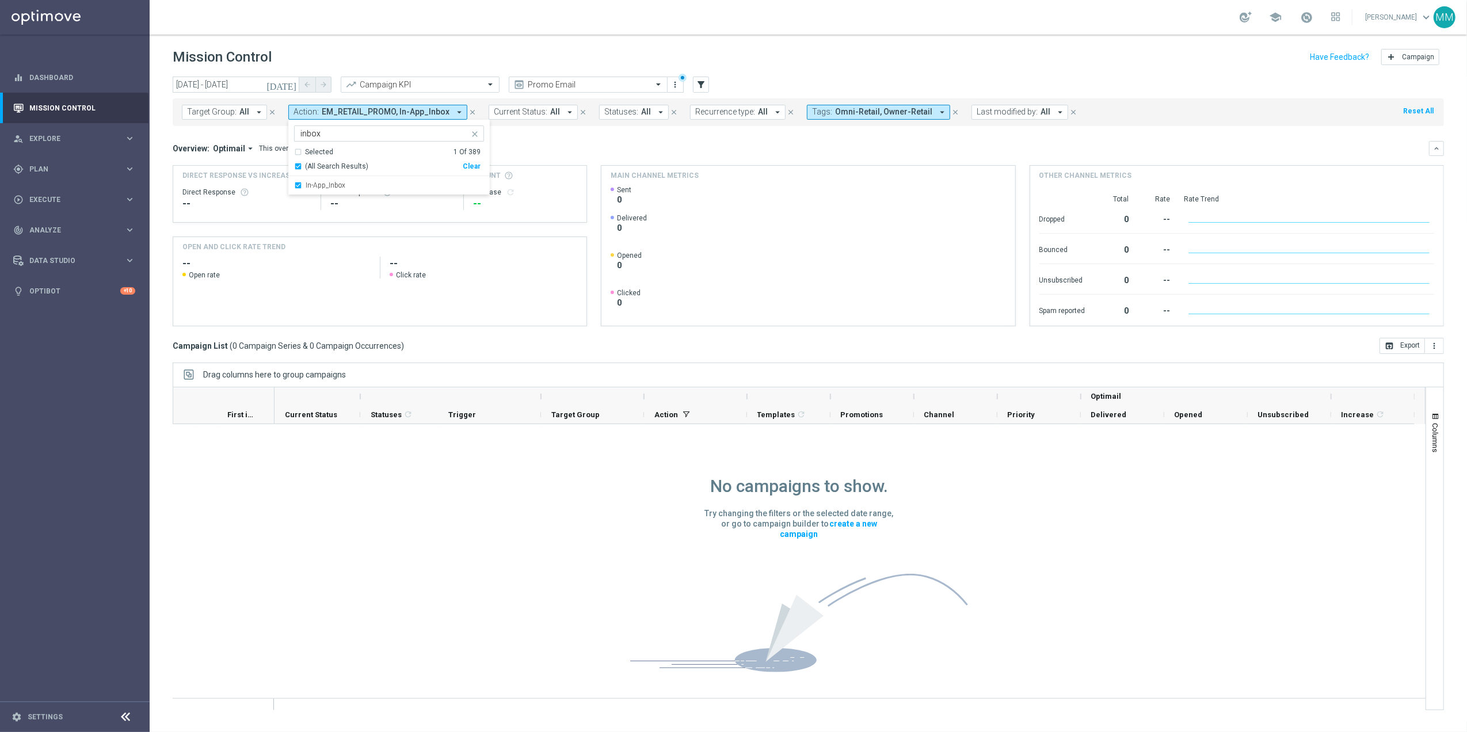
click at [571, 134] on mini-dashboard "Overview: Optimail arrow_drop_down This overview shows data of campaigns execut…" at bounding box center [808, 232] width 1271 height 212
click at [871, 115] on div "Tags: Omni-Retail, Owner-Retail arrow_drop_down close" at bounding box center [811, 112] width 165 height 15
click at [873, 113] on icon "close" at bounding box center [877, 112] width 8 height 8
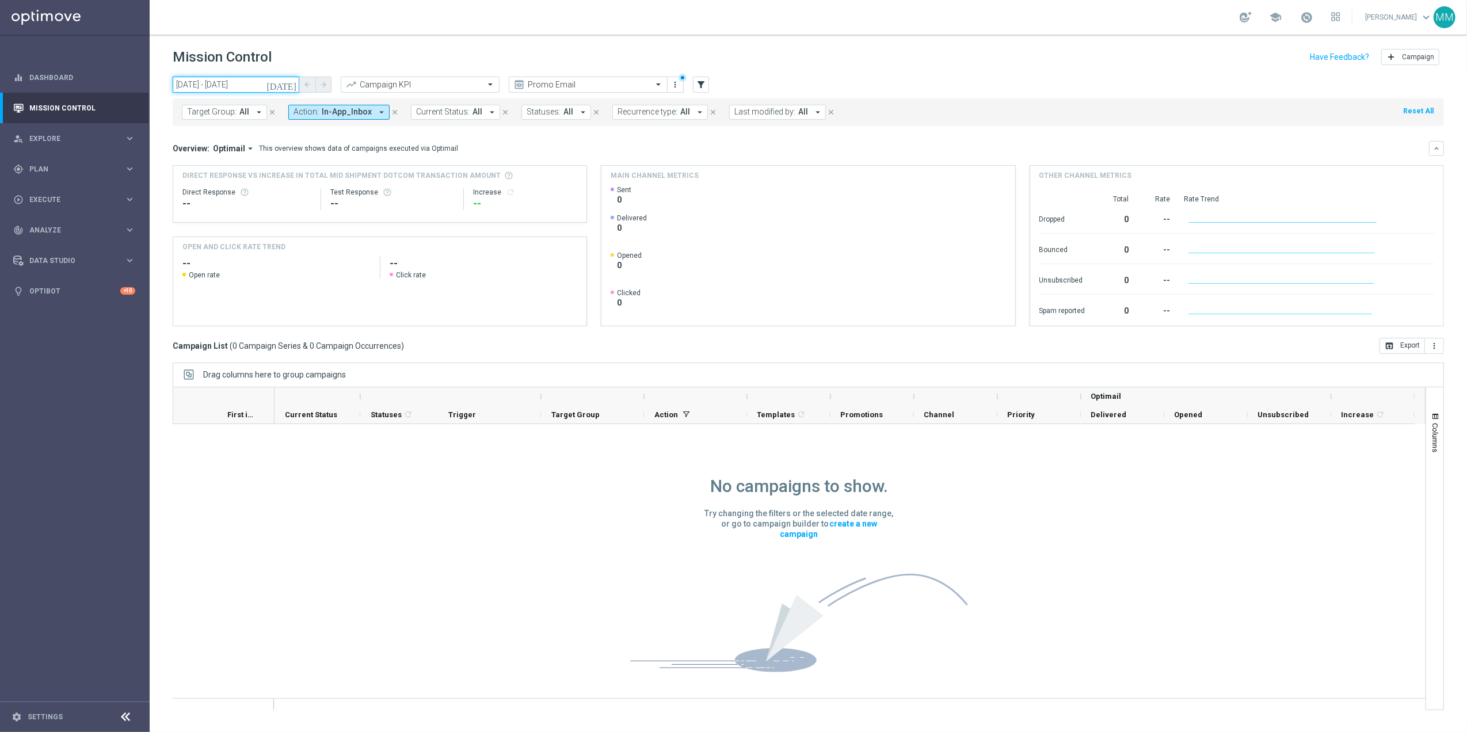
click at [277, 86] on input "15 Sep 2025 - 15 Sep 2025" at bounding box center [236, 85] width 127 height 16
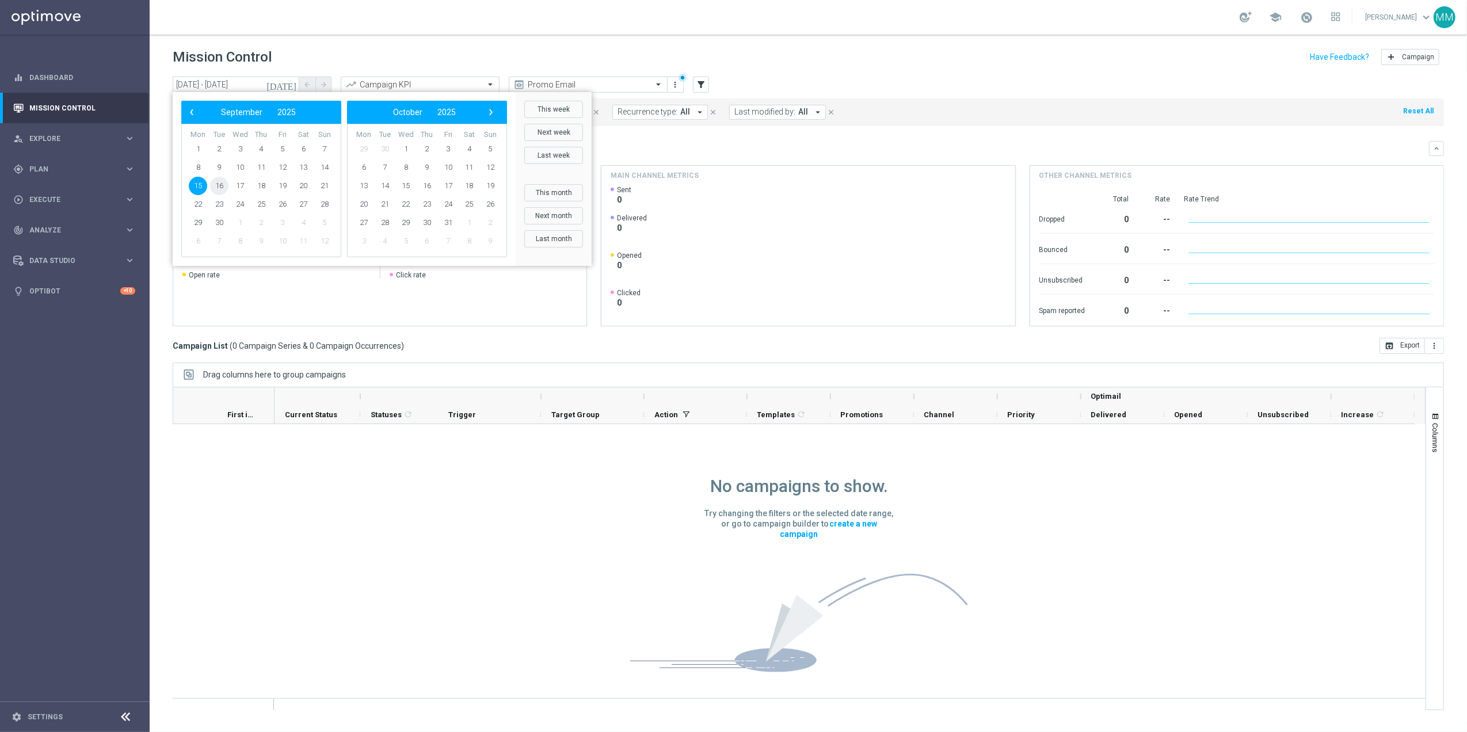
click at [216, 185] on span "16" at bounding box center [219, 186] width 18 height 18
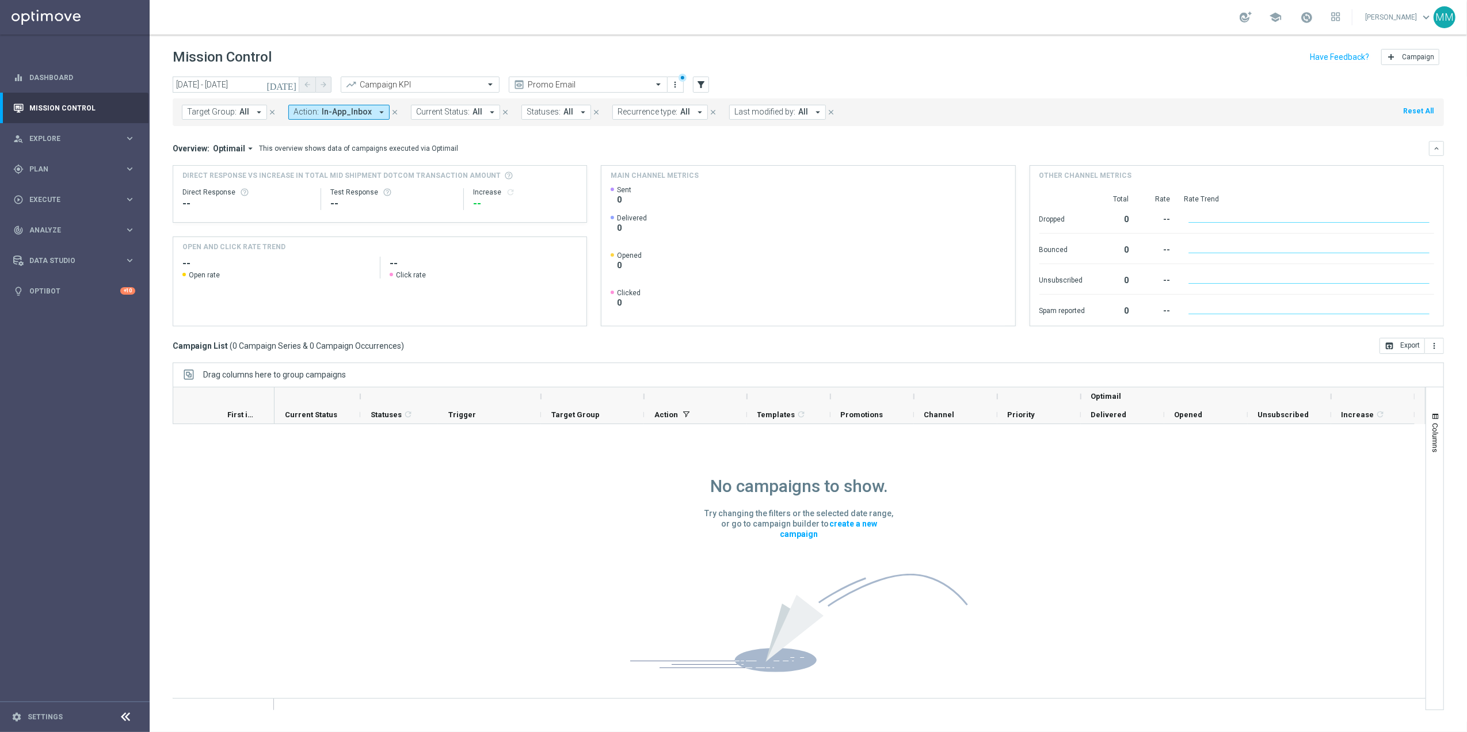
click at [376, 109] on icon "arrow_drop_down" at bounding box center [381, 112] width 10 height 10
click at [269, 90] on input "16 Sep 2025 - 16 Sep 2025" at bounding box center [236, 85] width 127 height 16
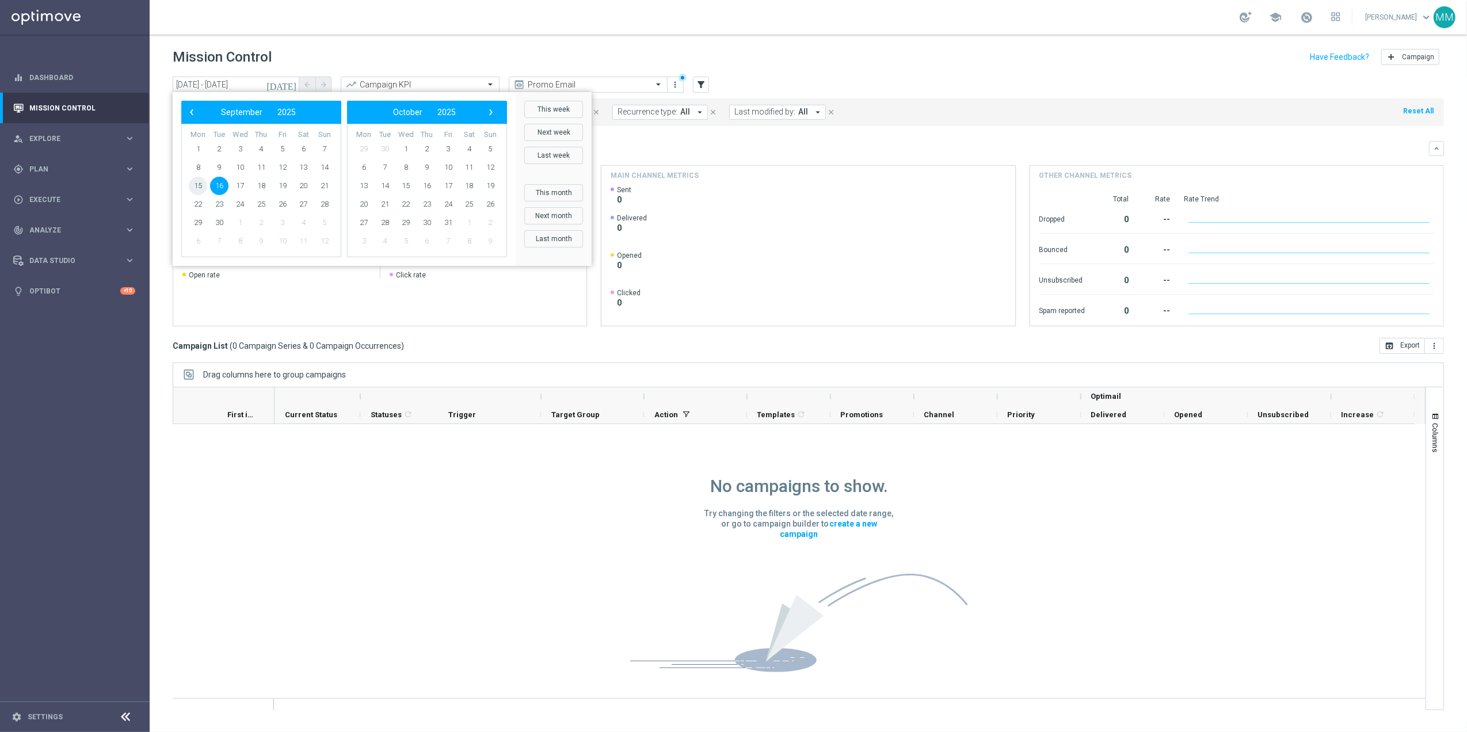
click at [198, 189] on span "15" at bounding box center [198, 186] width 18 height 18
click at [311, 183] on span "20" at bounding box center [303, 186] width 18 height 18
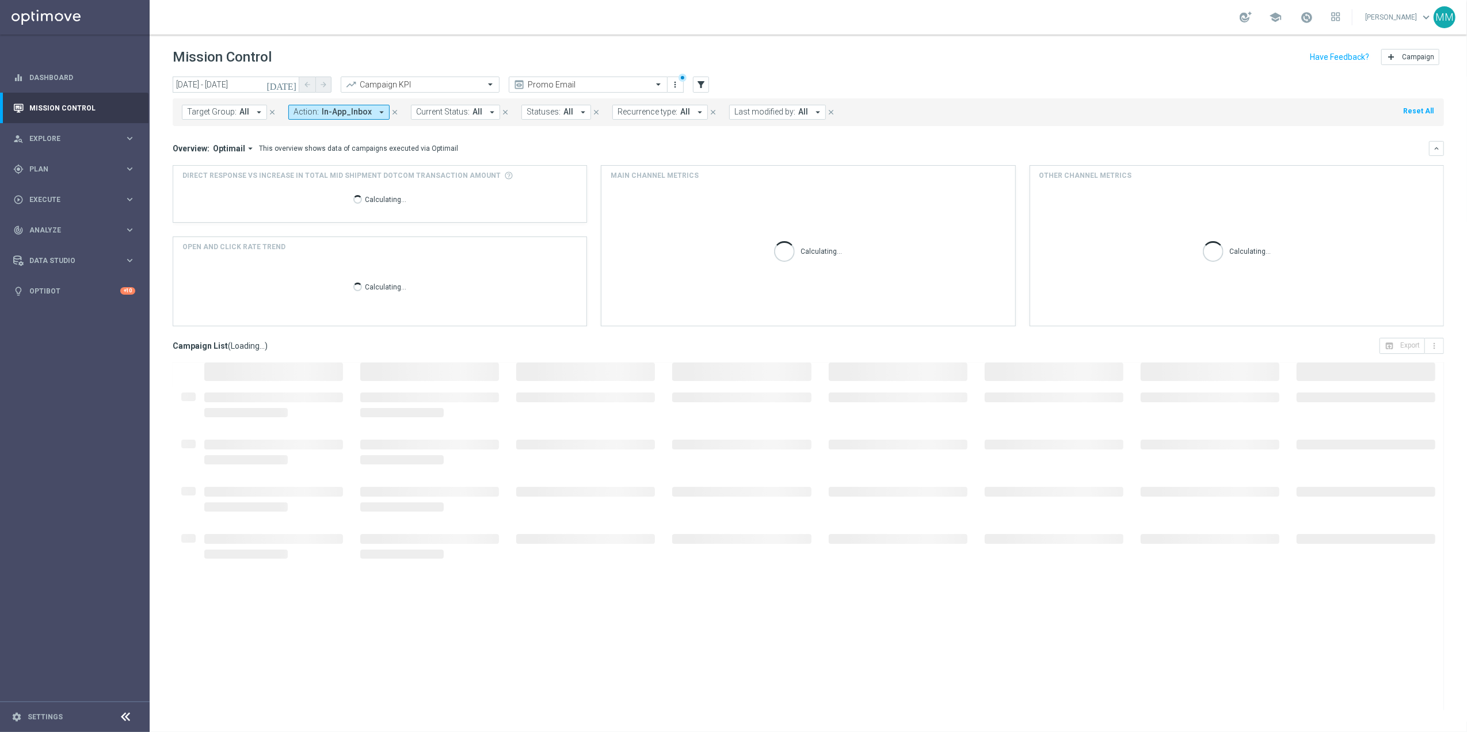
click at [291, 88] on icon "[DATE]" at bounding box center [281, 84] width 31 height 10
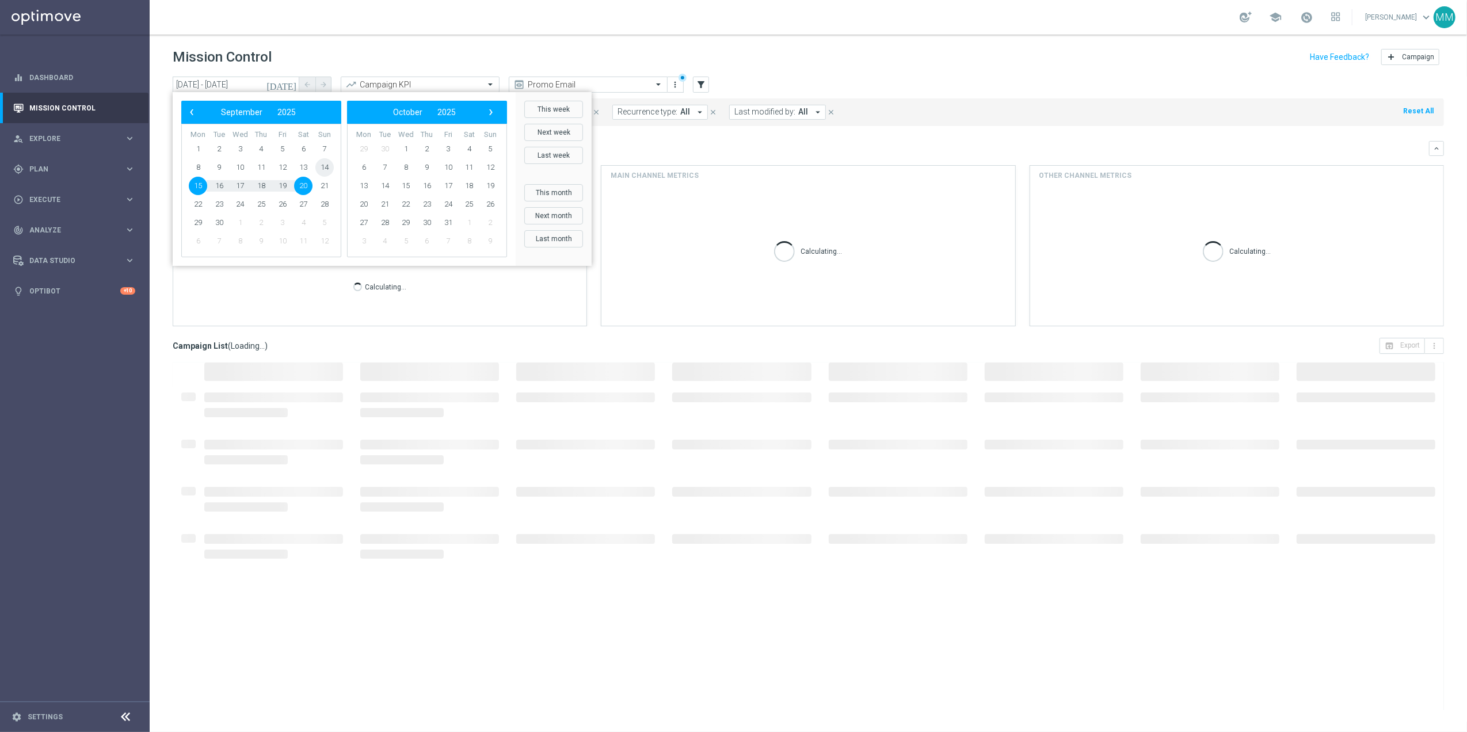
drag, startPoint x: 314, startPoint y: 143, endPoint x: 329, endPoint y: 170, distance: 31.4
click at [329, 170] on span "14" at bounding box center [324, 167] width 18 height 18
click at [316, 184] on span "21" at bounding box center [324, 186] width 18 height 18
type input "[DATE] - [DATE]"
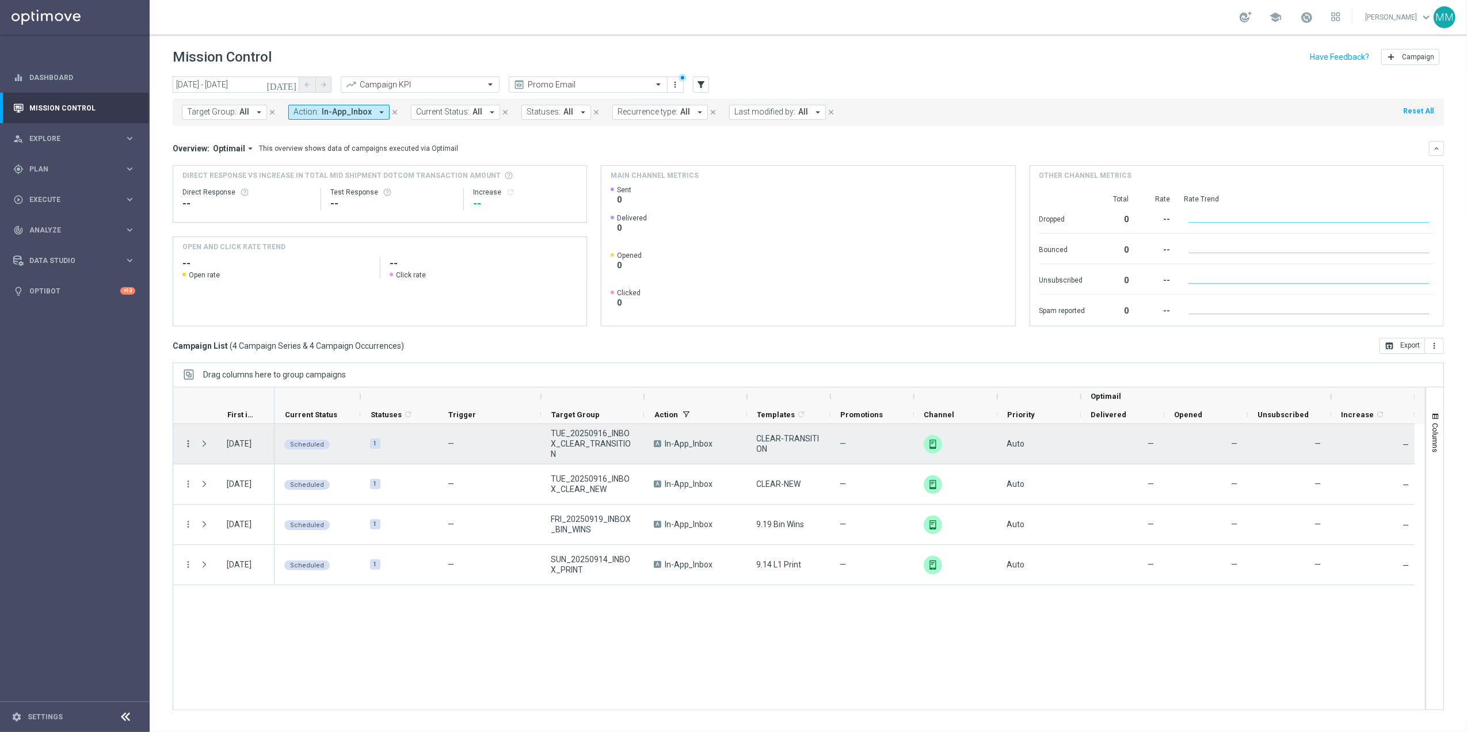
click at [188, 445] on icon "more_vert" at bounding box center [188, 443] width 10 height 10
click at [222, 535] on span "Edit" at bounding box center [217, 537] width 13 height 8
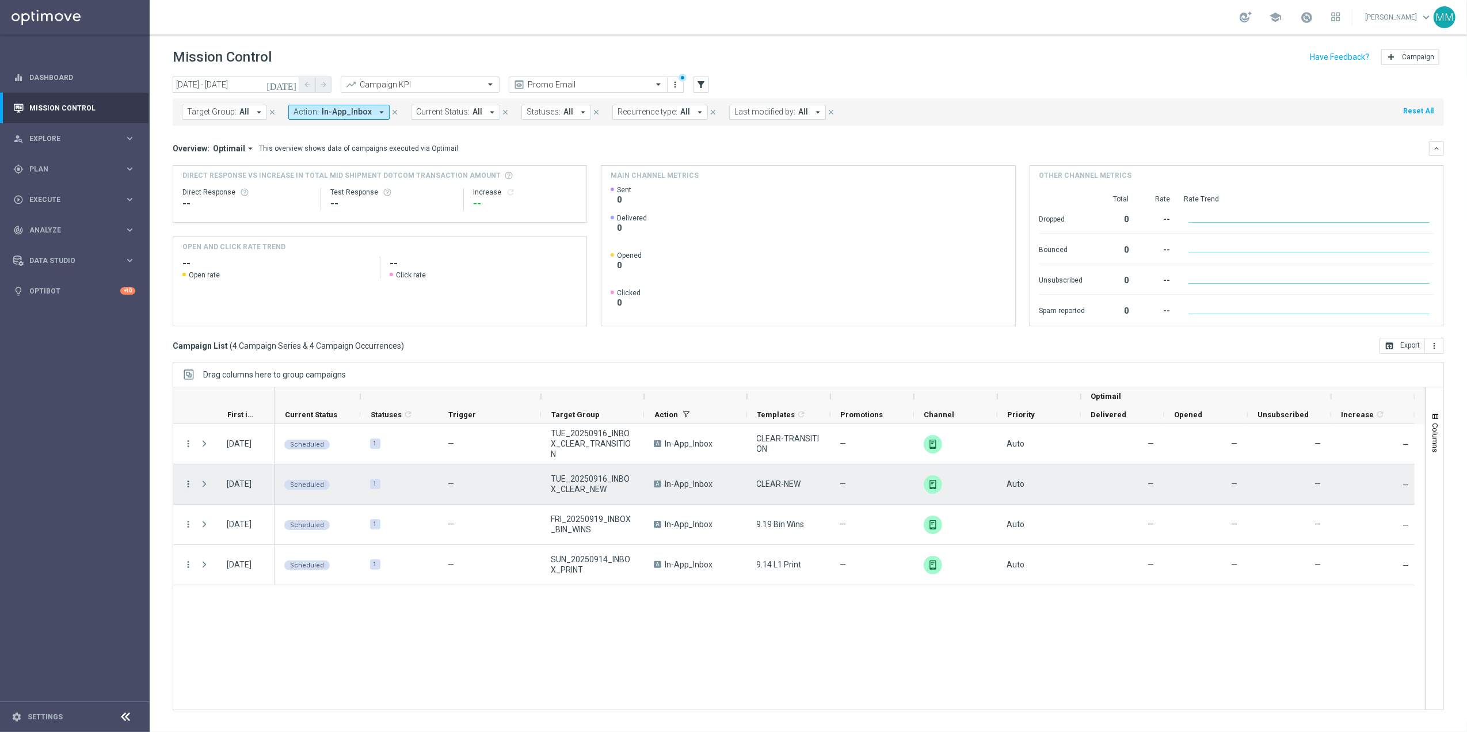
click at [187, 488] on icon "more_vert" at bounding box center [188, 484] width 10 height 10
click at [222, 580] on span "Edit" at bounding box center [217, 578] width 13 height 8
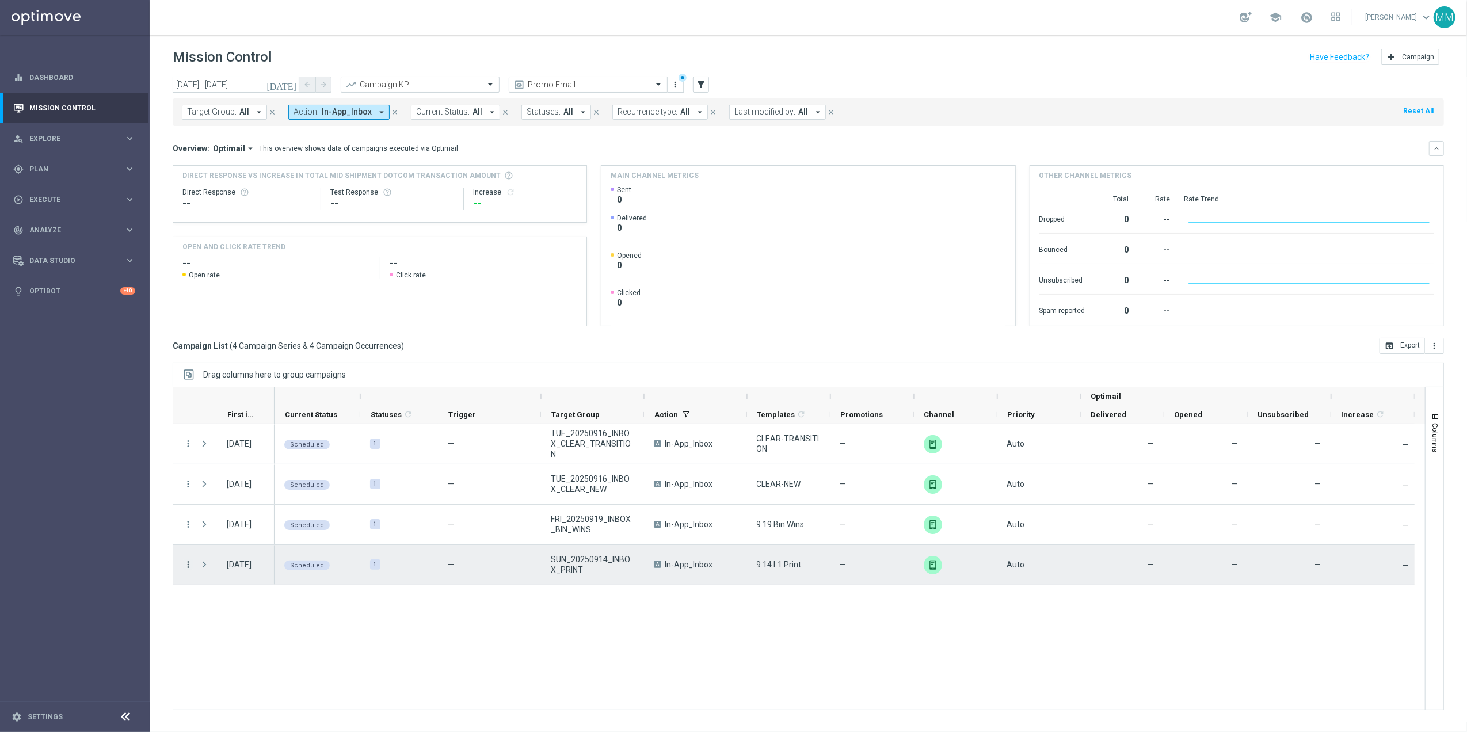
click at [187, 567] on icon "more_vert" at bounding box center [188, 564] width 10 height 10
click at [272, 641] on div "Duplicate and Edit" at bounding box center [264, 642] width 107 height 8
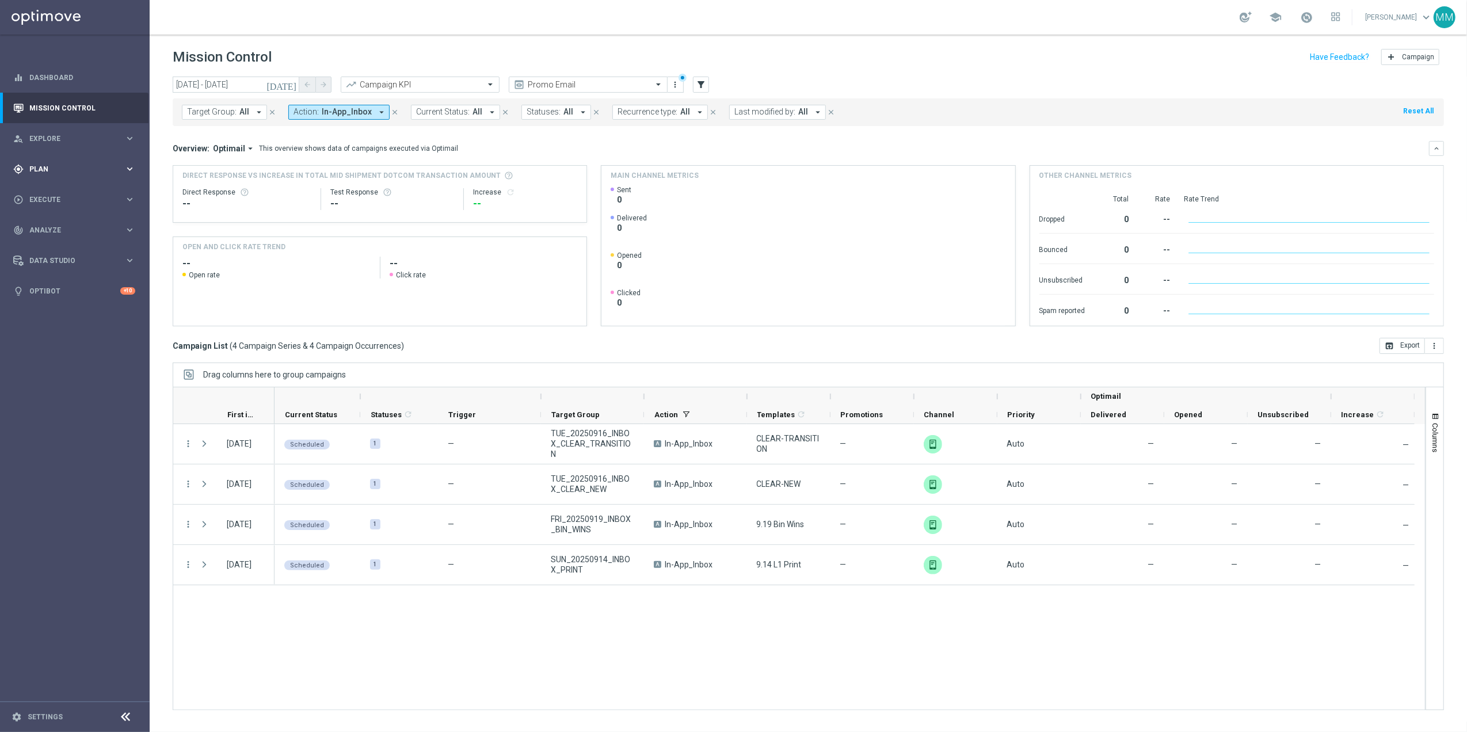
click at [82, 182] on div "gps_fixed Plan keyboard_arrow_right" at bounding box center [74, 169] width 148 height 30
click at [71, 189] on link "Target Groups" at bounding box center [75, 192] width 90 height 9
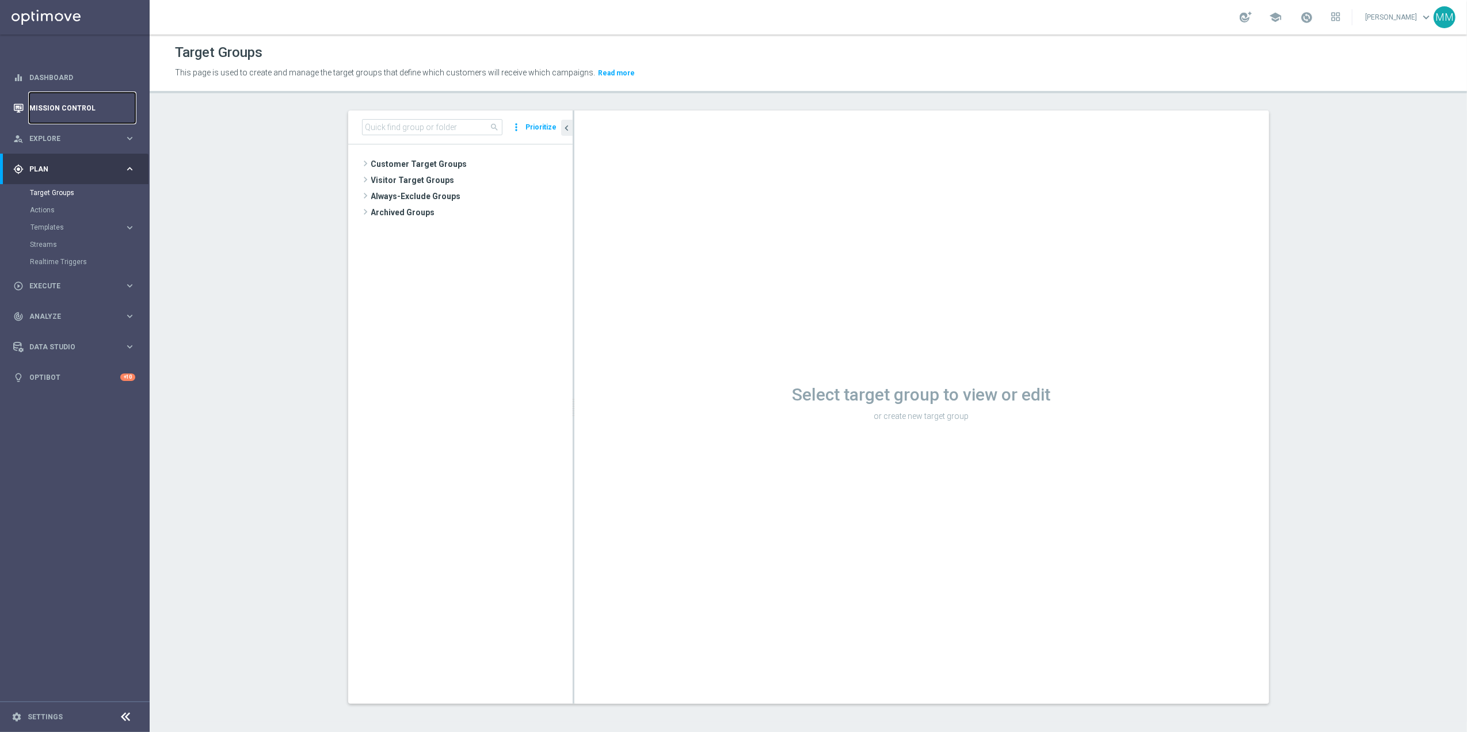
click at [72, 106] on link "Mission Control" at bounding box center [82, 108] width 106 height 30
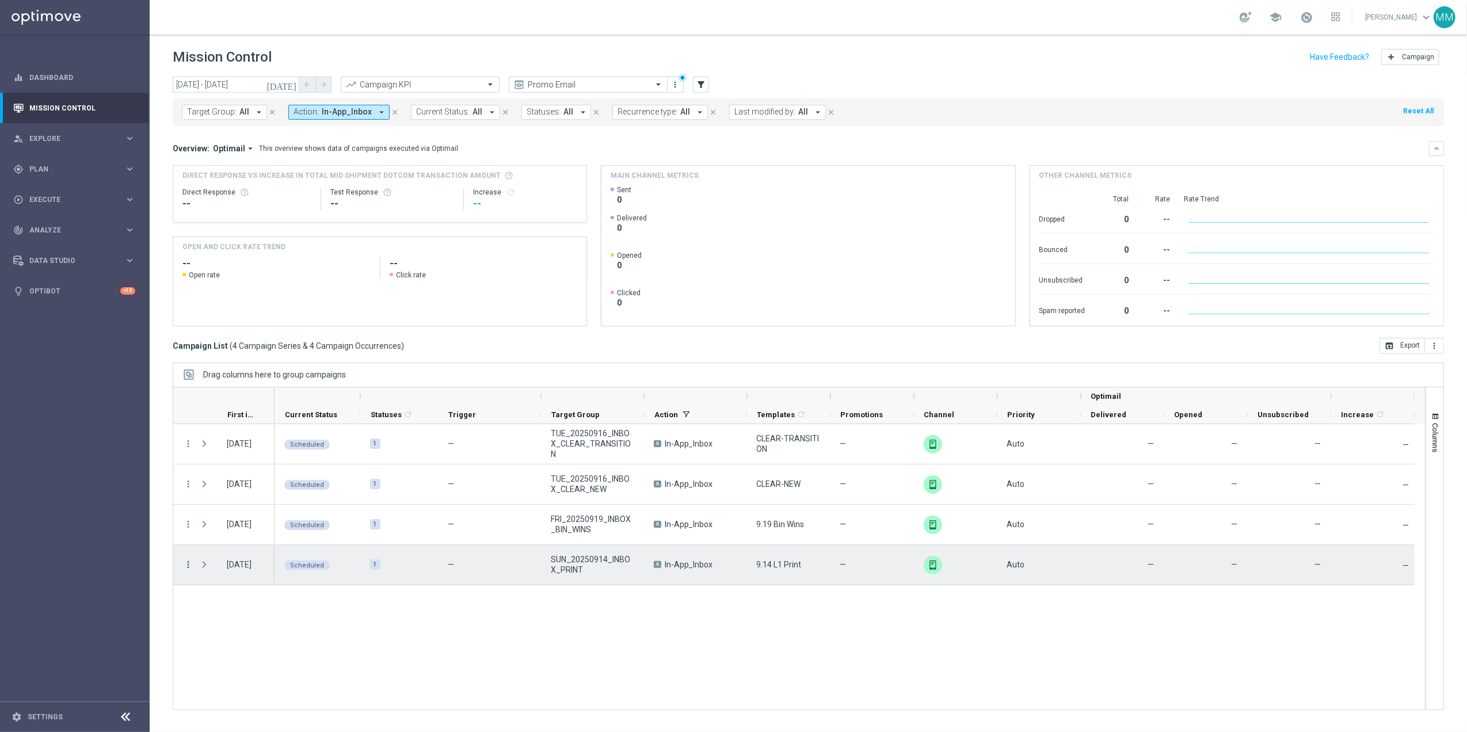
click at [187, 567] on icon "more_vert" at bounding box center [188, 564] width 10 height 10
click at [230, 645] on span "Duplicate and Edit" at bounding box center [240, 642] width 59 height 8
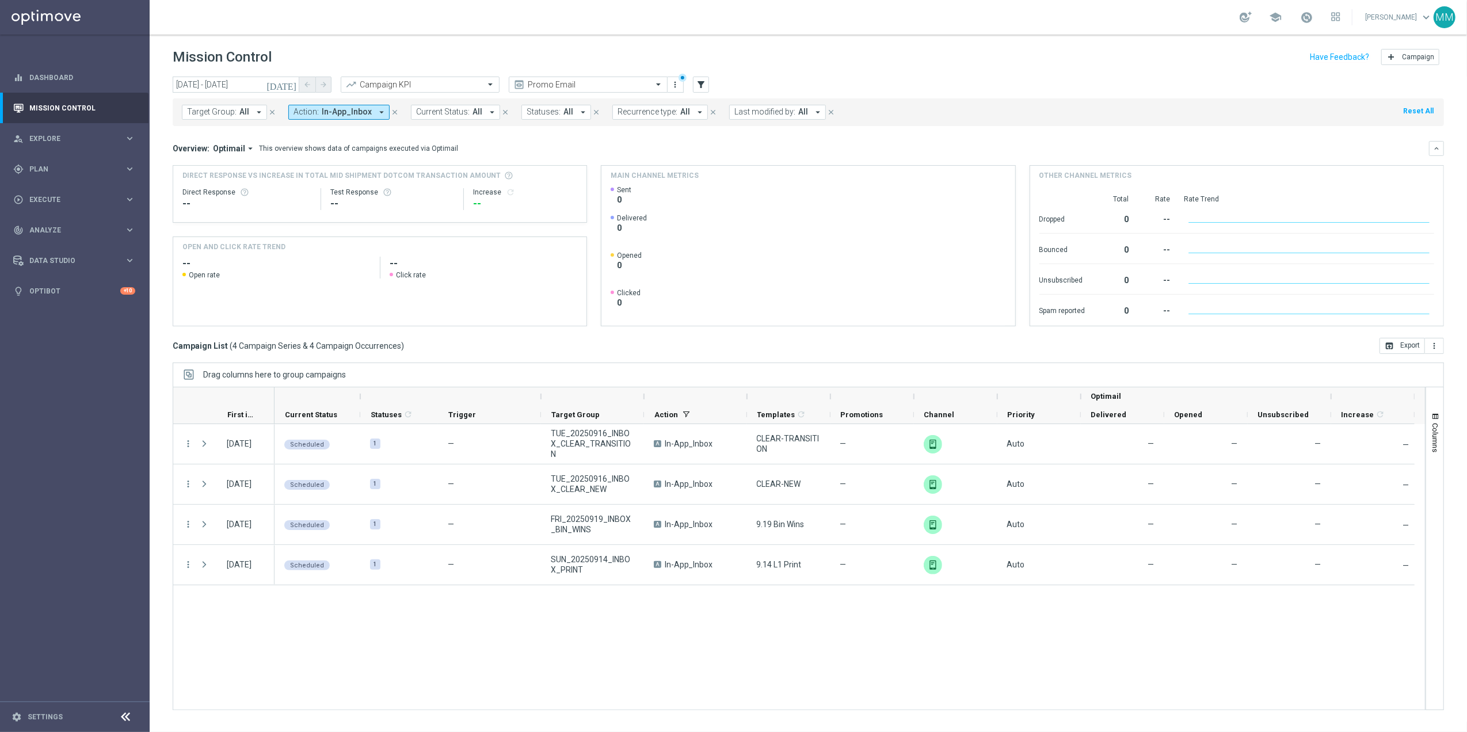
click at [391, 111] on icon "close" at bounding box center [395, 112] width 8 height 8
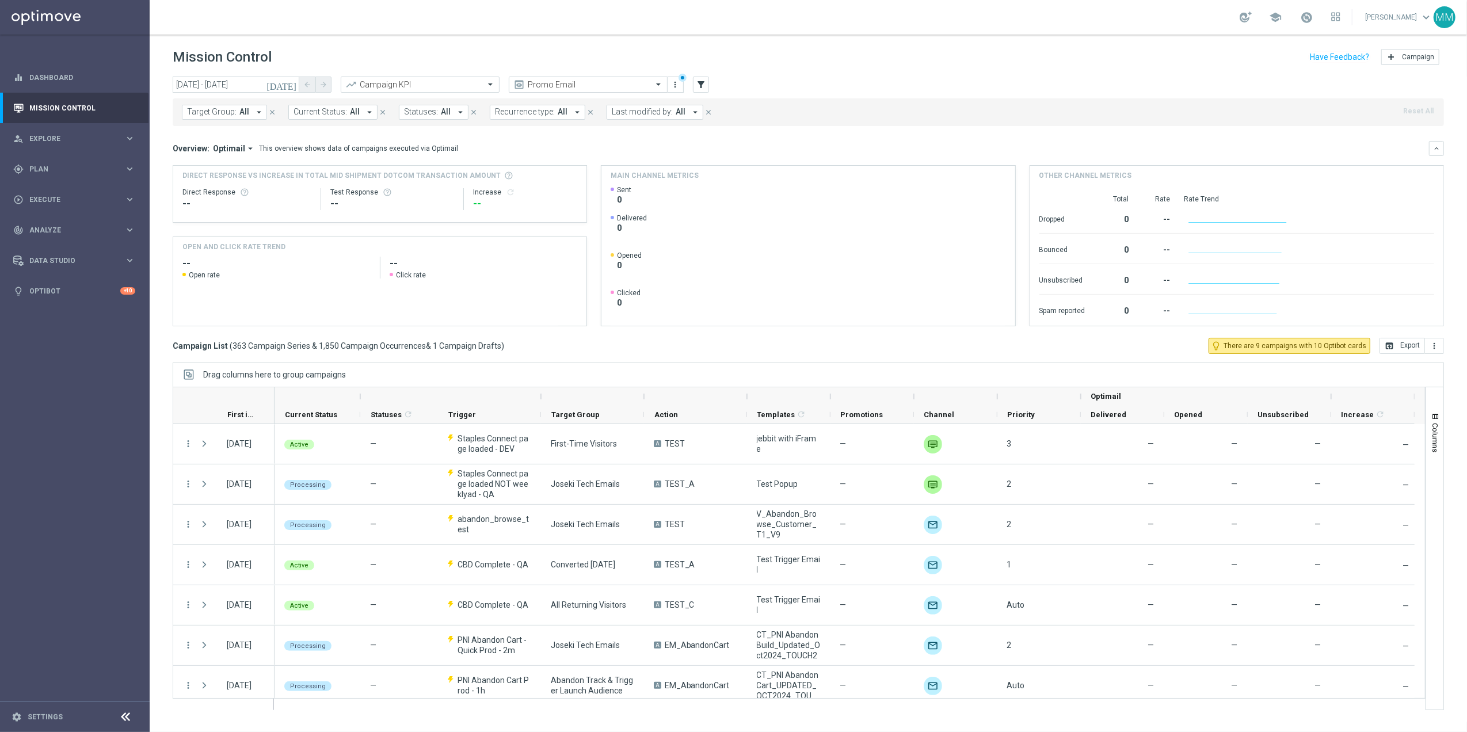
click at [585, 82] on input "text" at bounding box center [576, 85] width 123 height 10
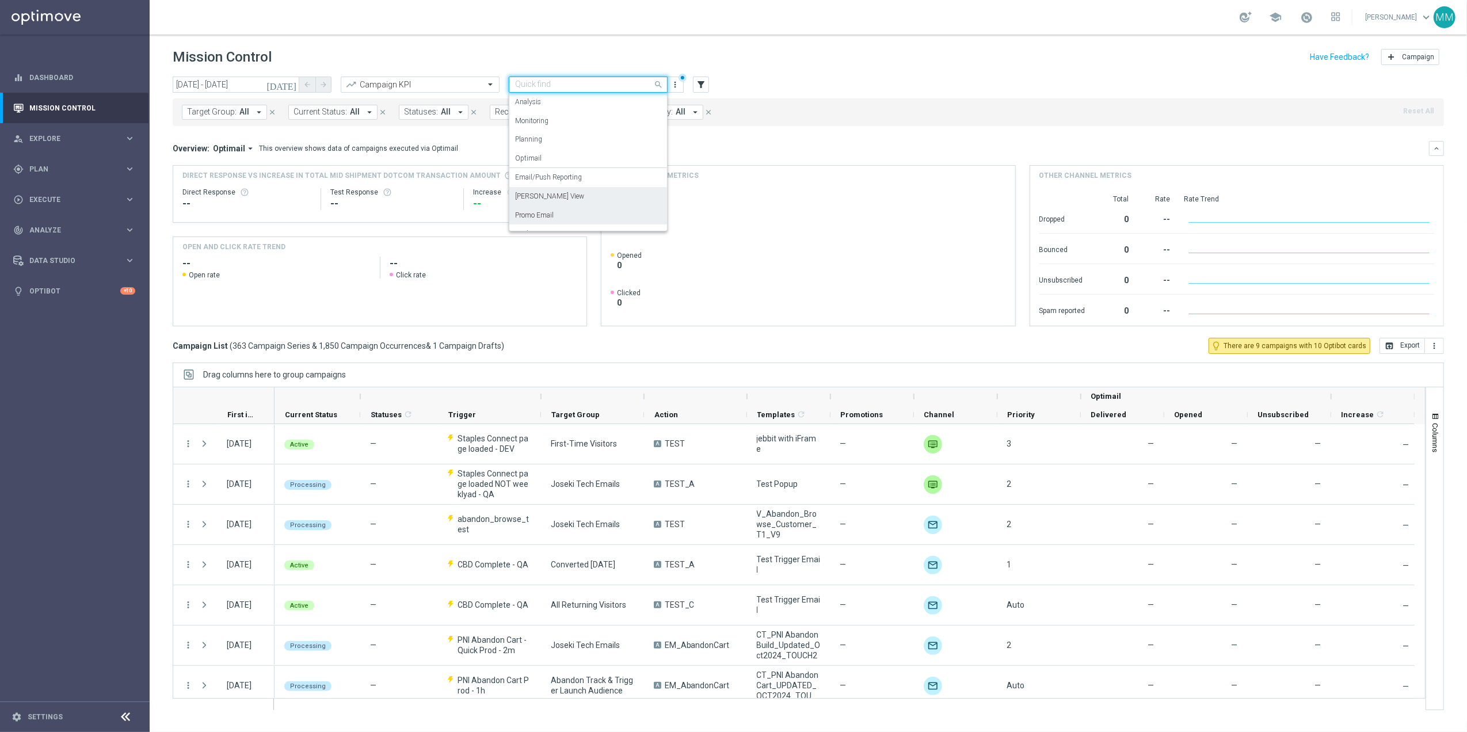
click at [570, 194] on div "Mary Push View" at bounding box center [588, 196] width 146 height 19
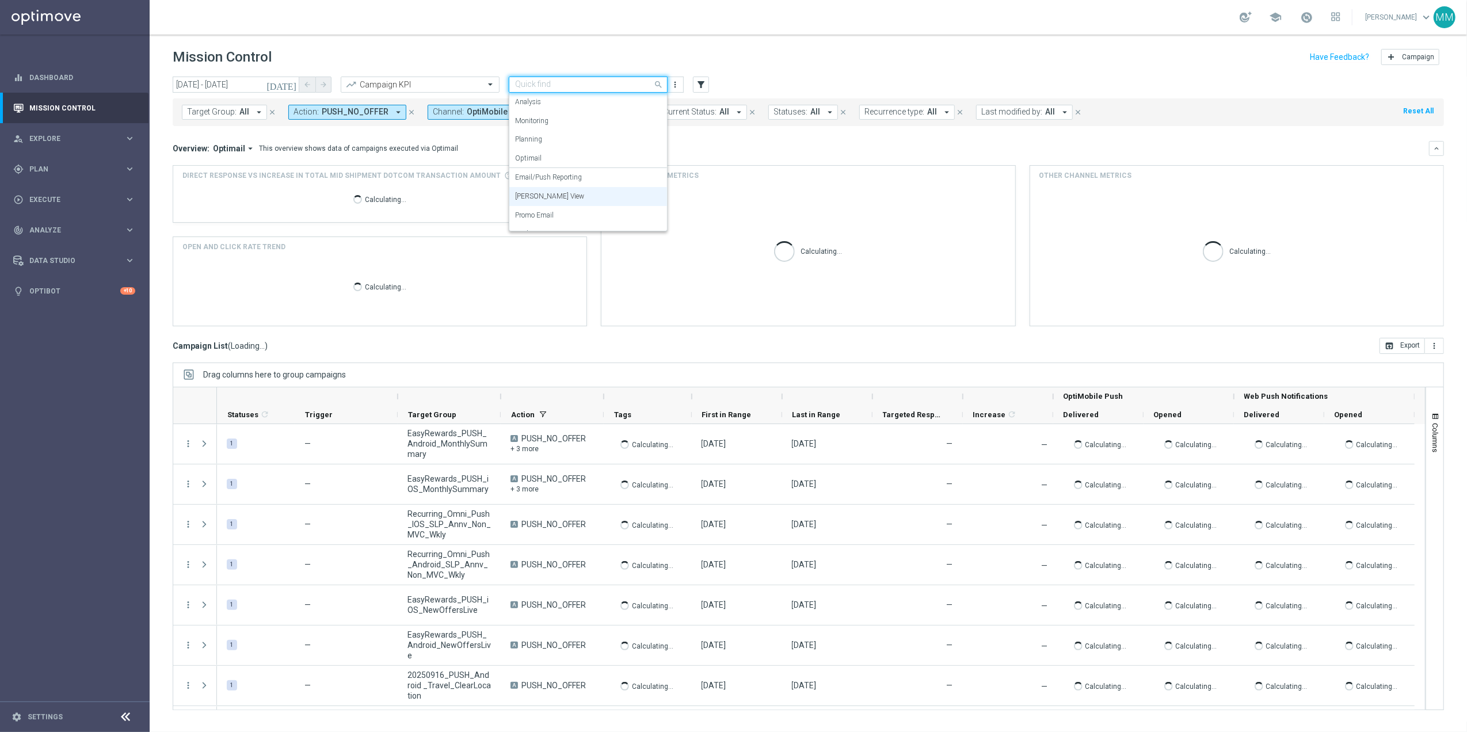
click at [585, 84] on input "text" at bounding box center [576, 85] width 123 height 10
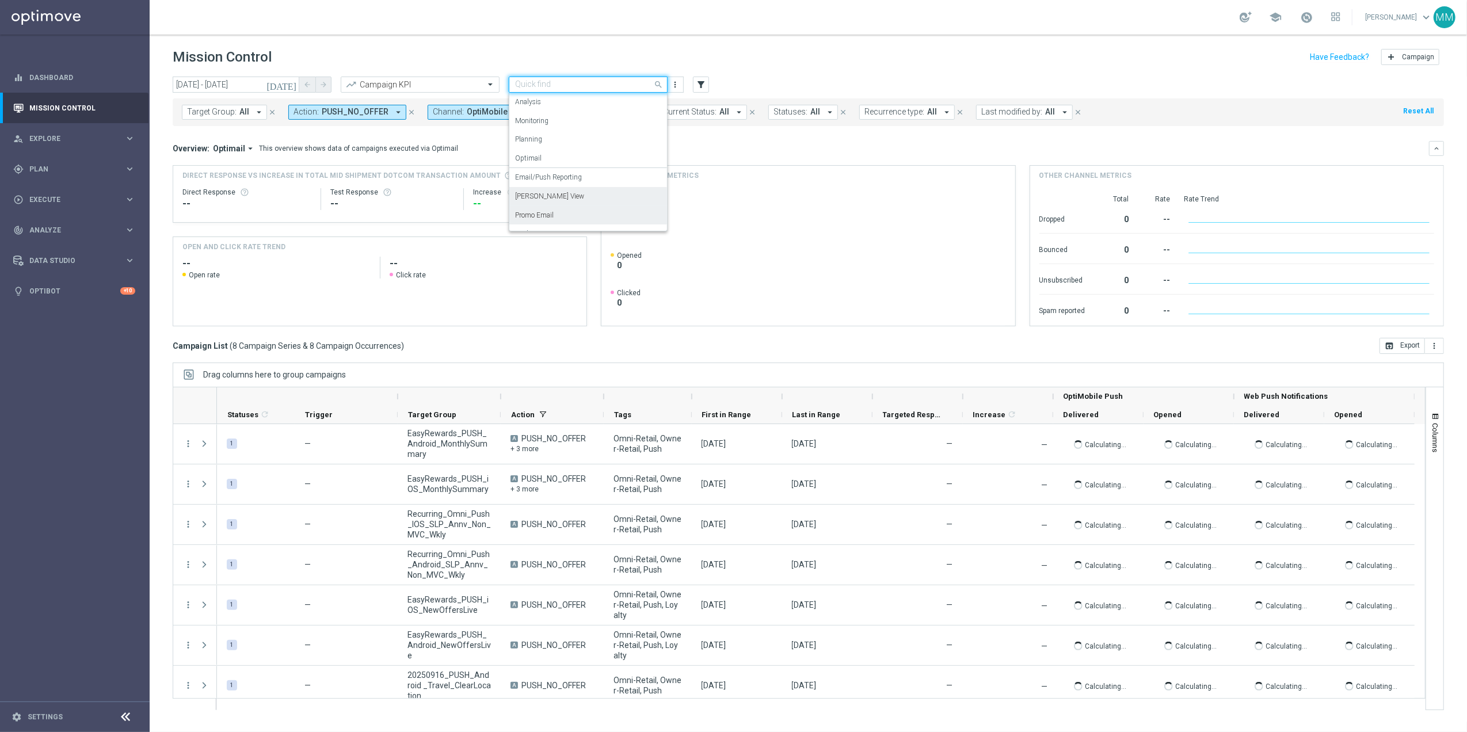
click at [572, 214] on div "Promo Email" at bounding box center [588, 215] width 146 height 19
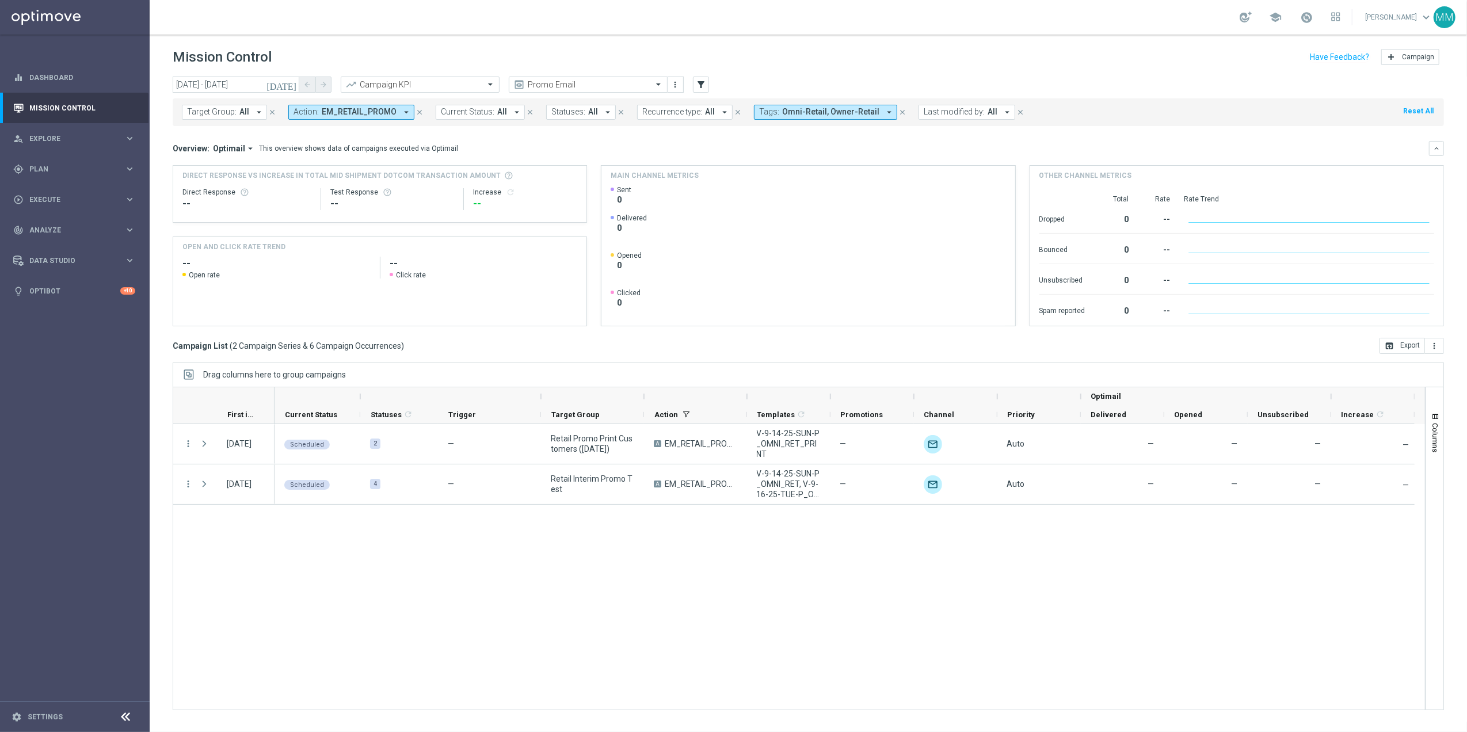
click at [291, 84] on icon "[DATE]" at bounding box center [281, 84] width 31 height 10
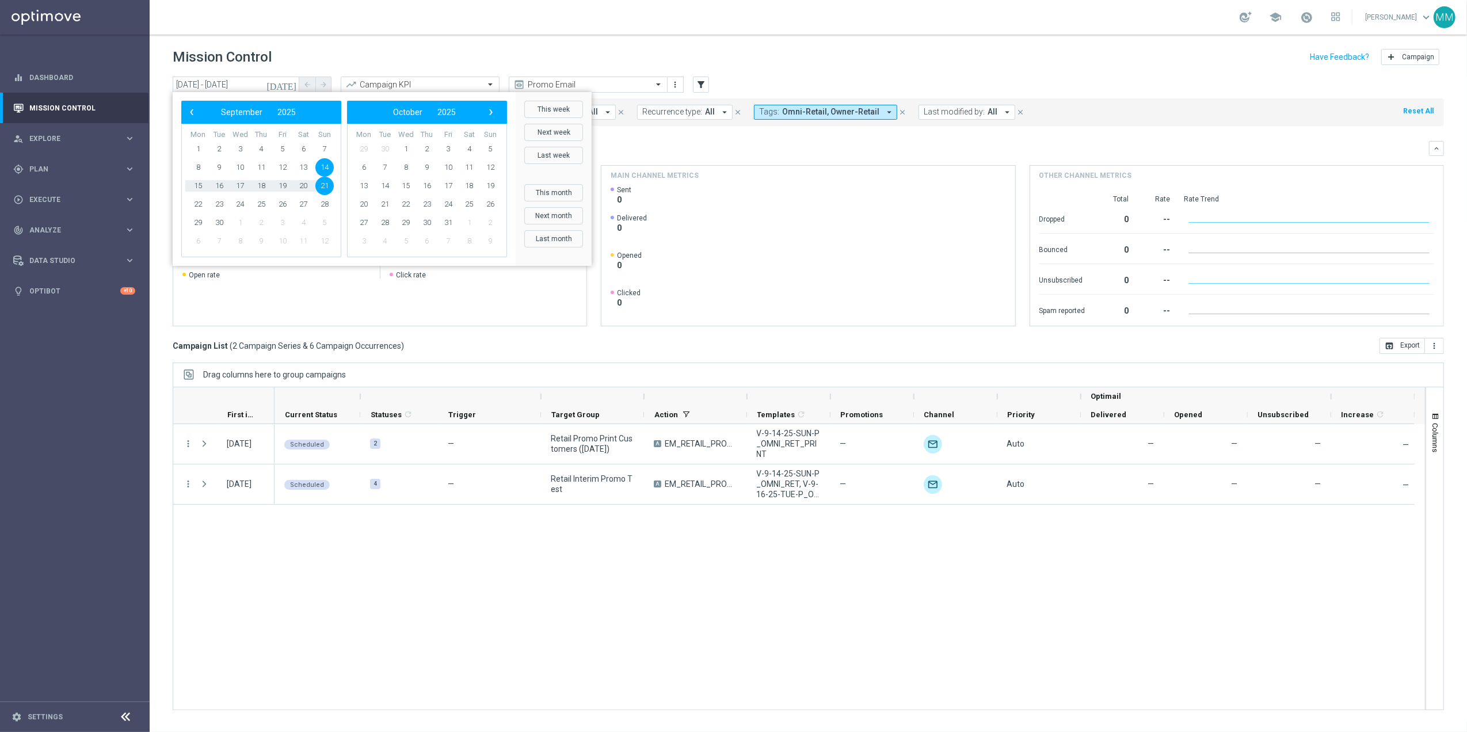
click at [320, 171] on span "14" at bounding box center [324, 167] width 18 height 18
click at [308, 182] on span "20" at bounding box center [303, 186] width 18 height 18
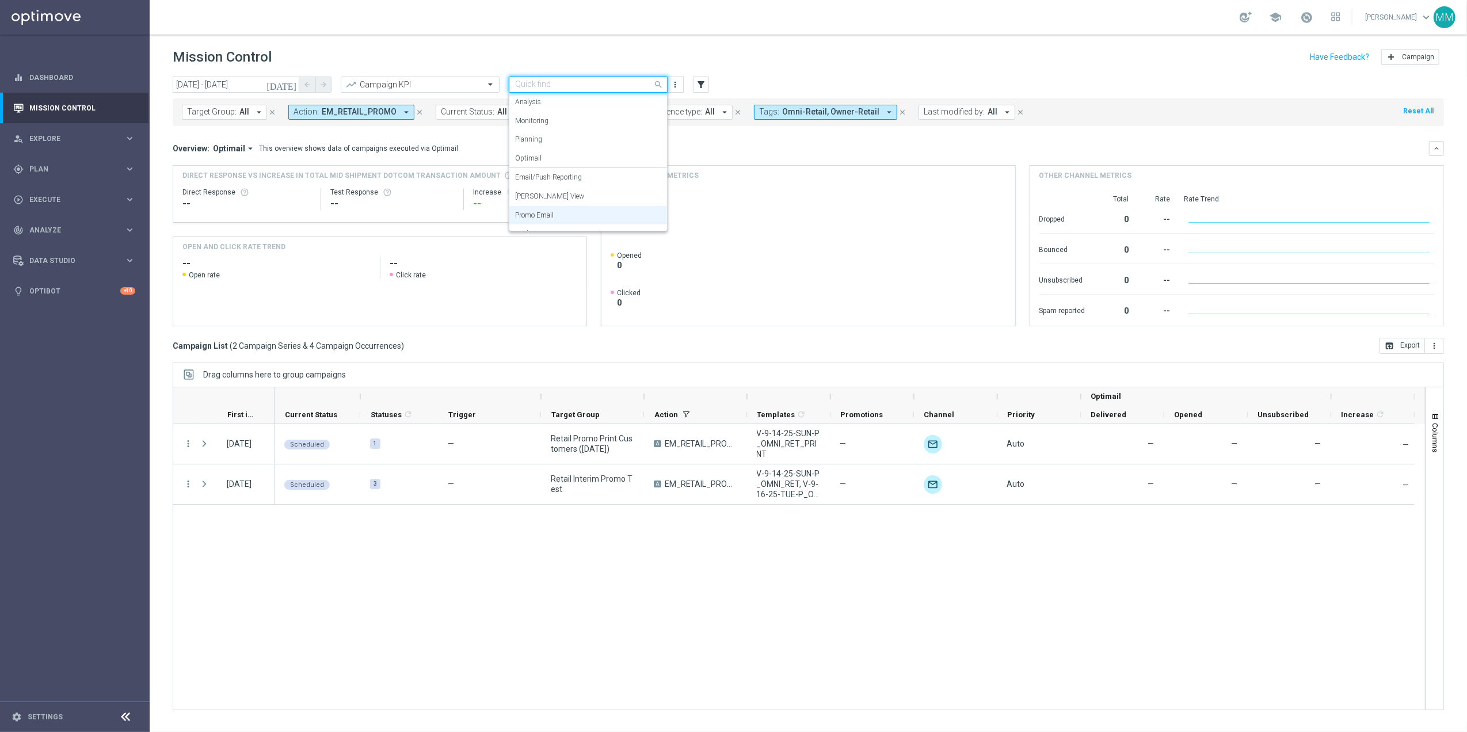
click at [560, 81] on input "text" at bounding box center [576, 85] width 123 height 10
click at [570, 193] on div "Mary Push View" at bounding box center [588, 196] width 146 height 19
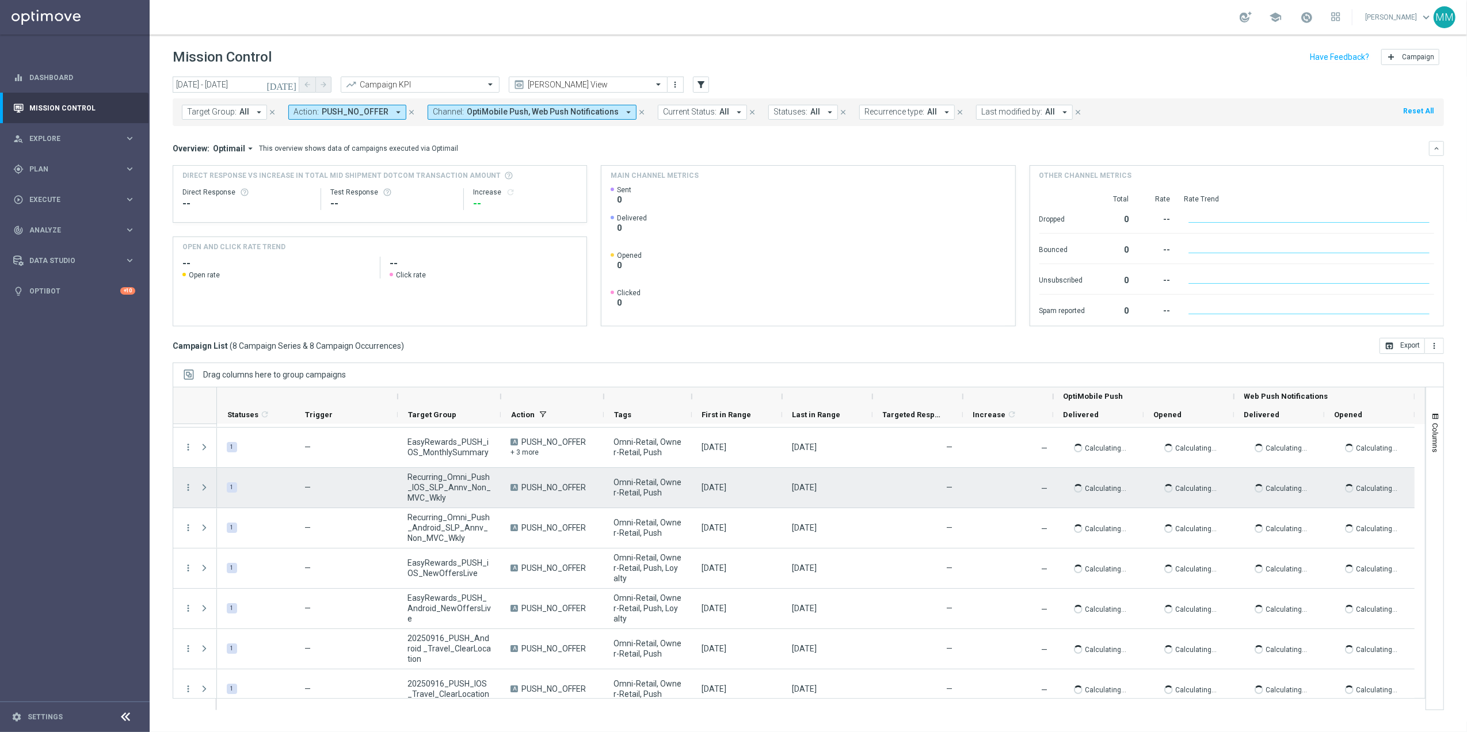
scroll to position [49, 0]
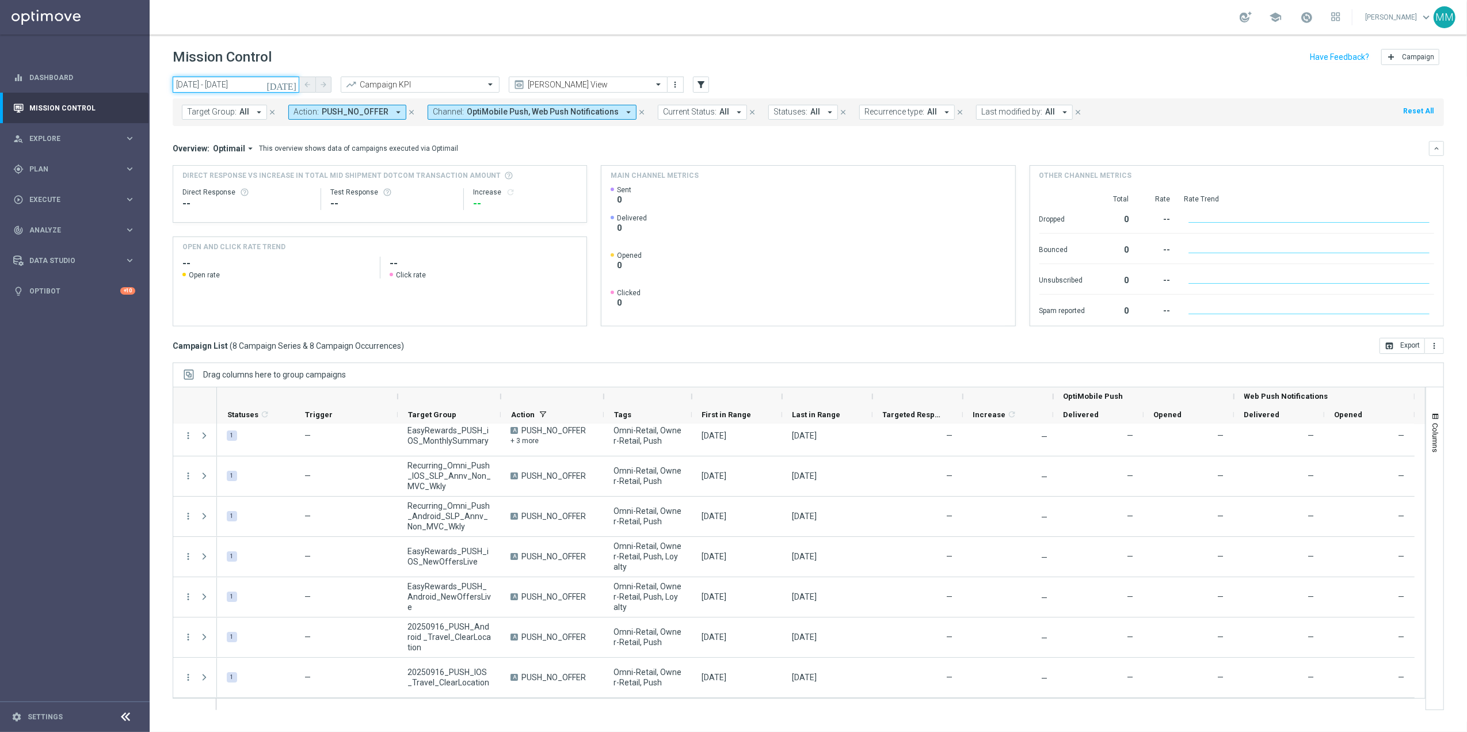
click at [264, 91] on input "14 Sep 2025 - 20 Sep 2025" at bounding box center [236, 85] width 127 height 16
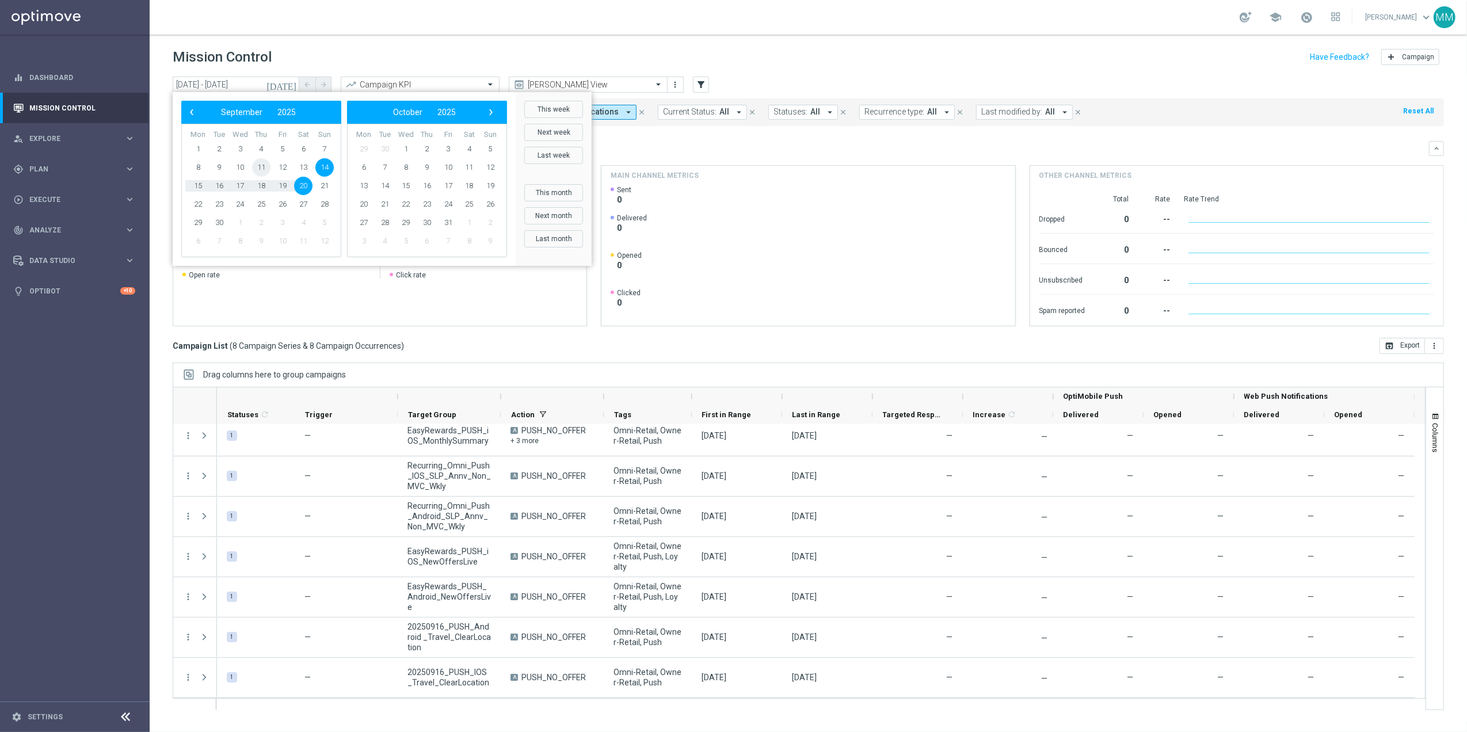
click at [261, 168] on span "11" at bounding box center [261, 167] width 18 height 18
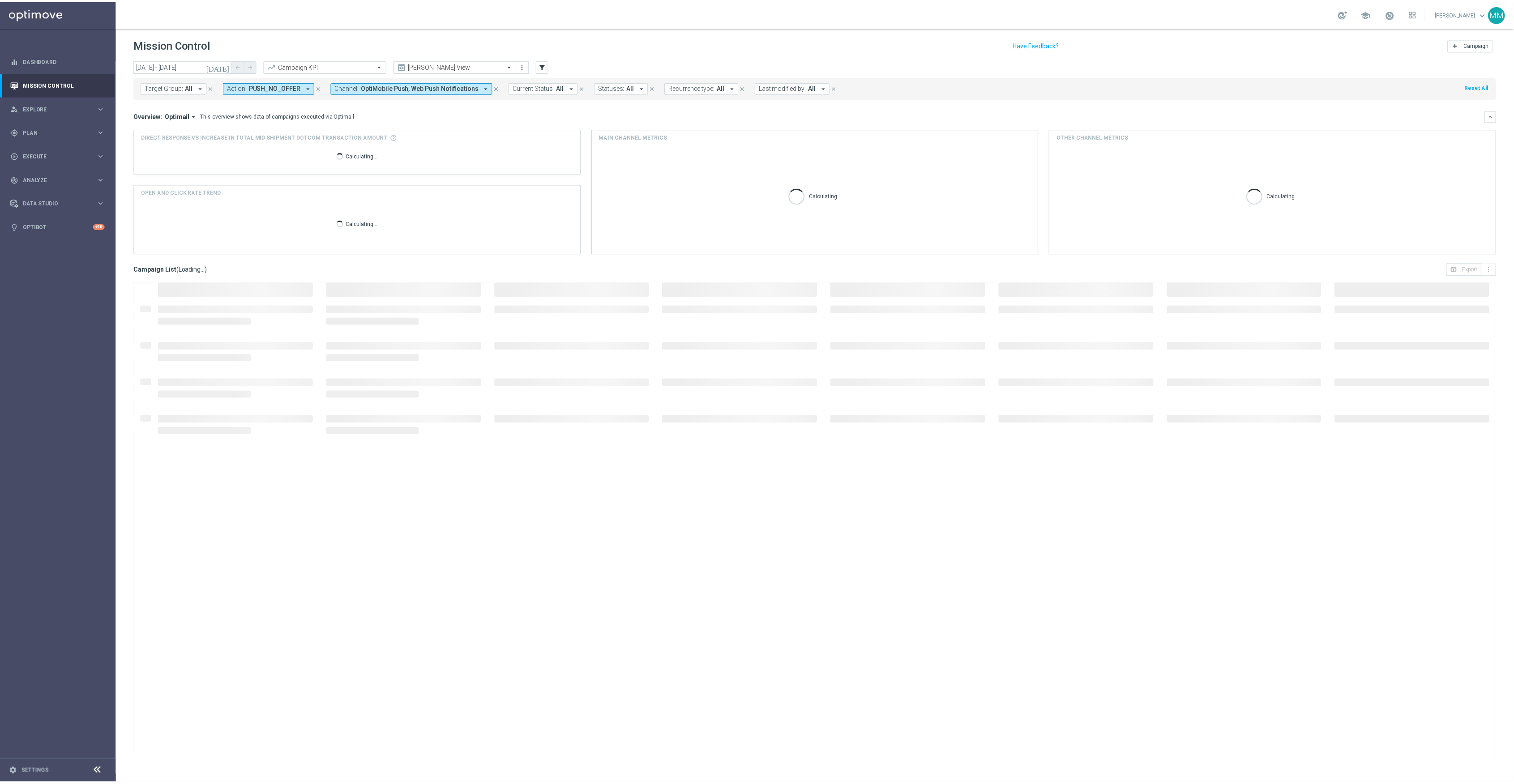
scroll to position [0, 0]
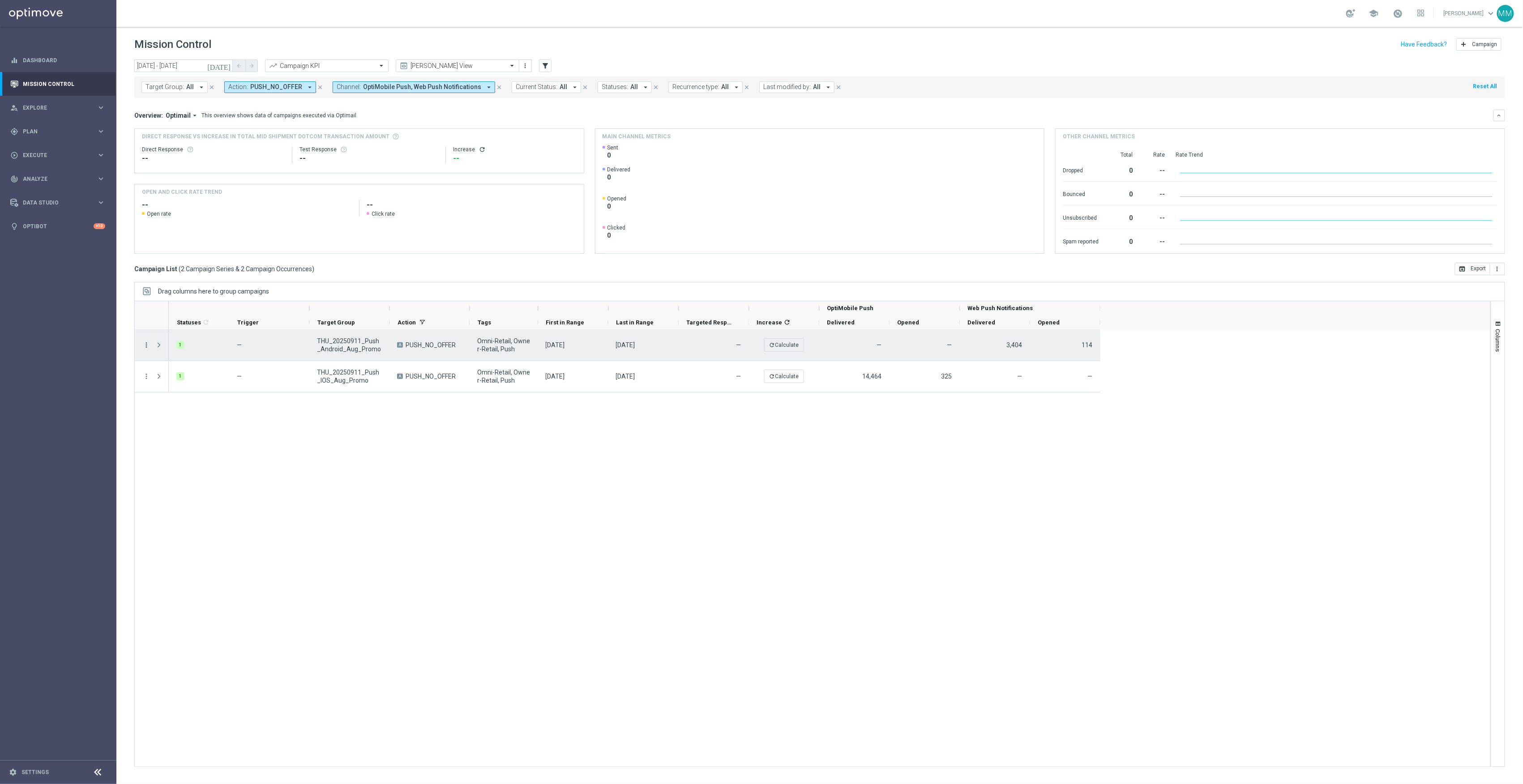
click at [147, 348] on icon "more_vert" at bounding box center [146, 345] width 8 height 8
click at [188, 416] on span "Duplicate and Edit" at bounding box center [187, 418] width 46 height 6
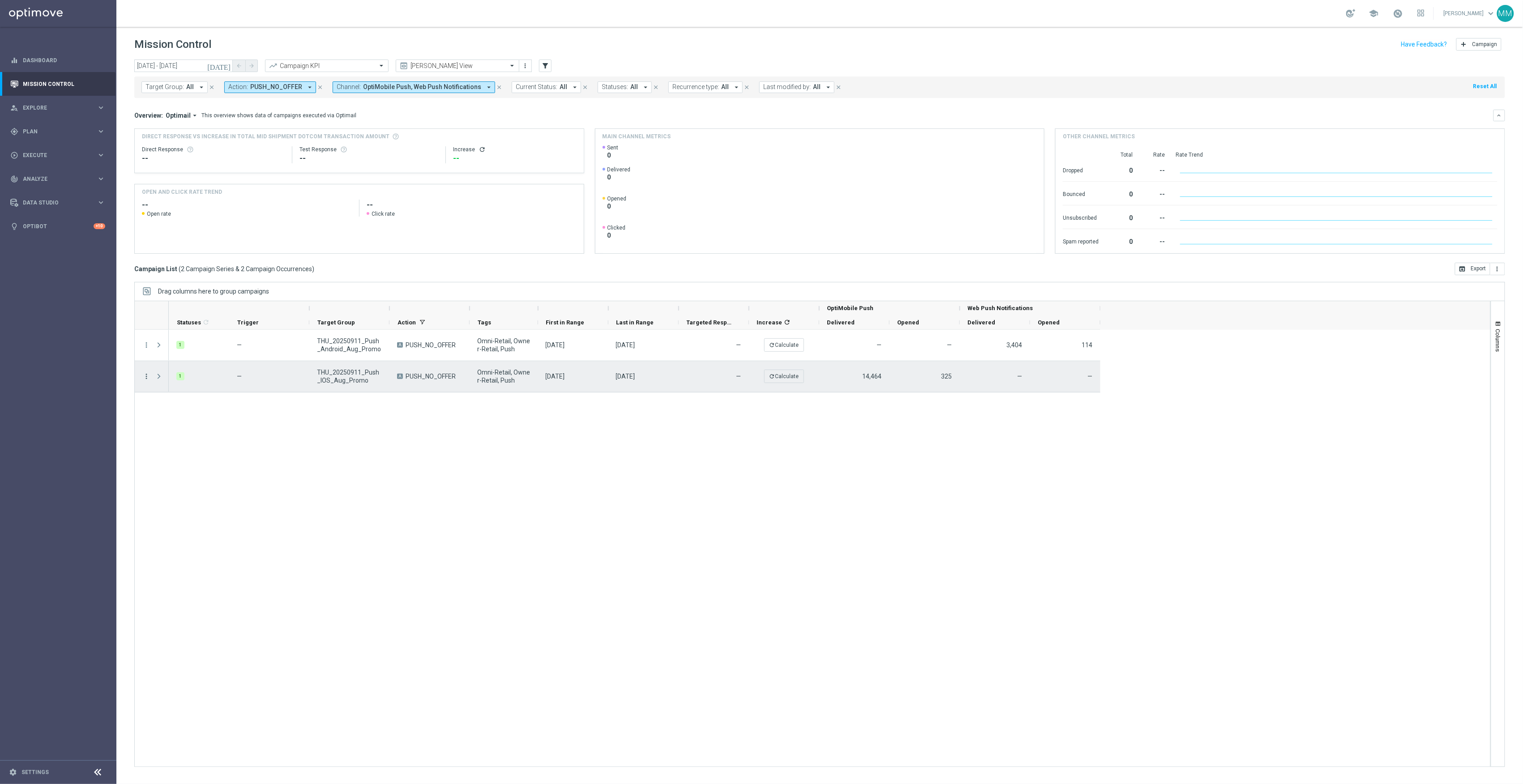
click at [146, 376] on icon "more_vert" at bounding box center [146, 376] width 8 height 8
click at [198, 451] on span "Duplicate and Edit" at bounding box center [187, 450] width 46 height 6
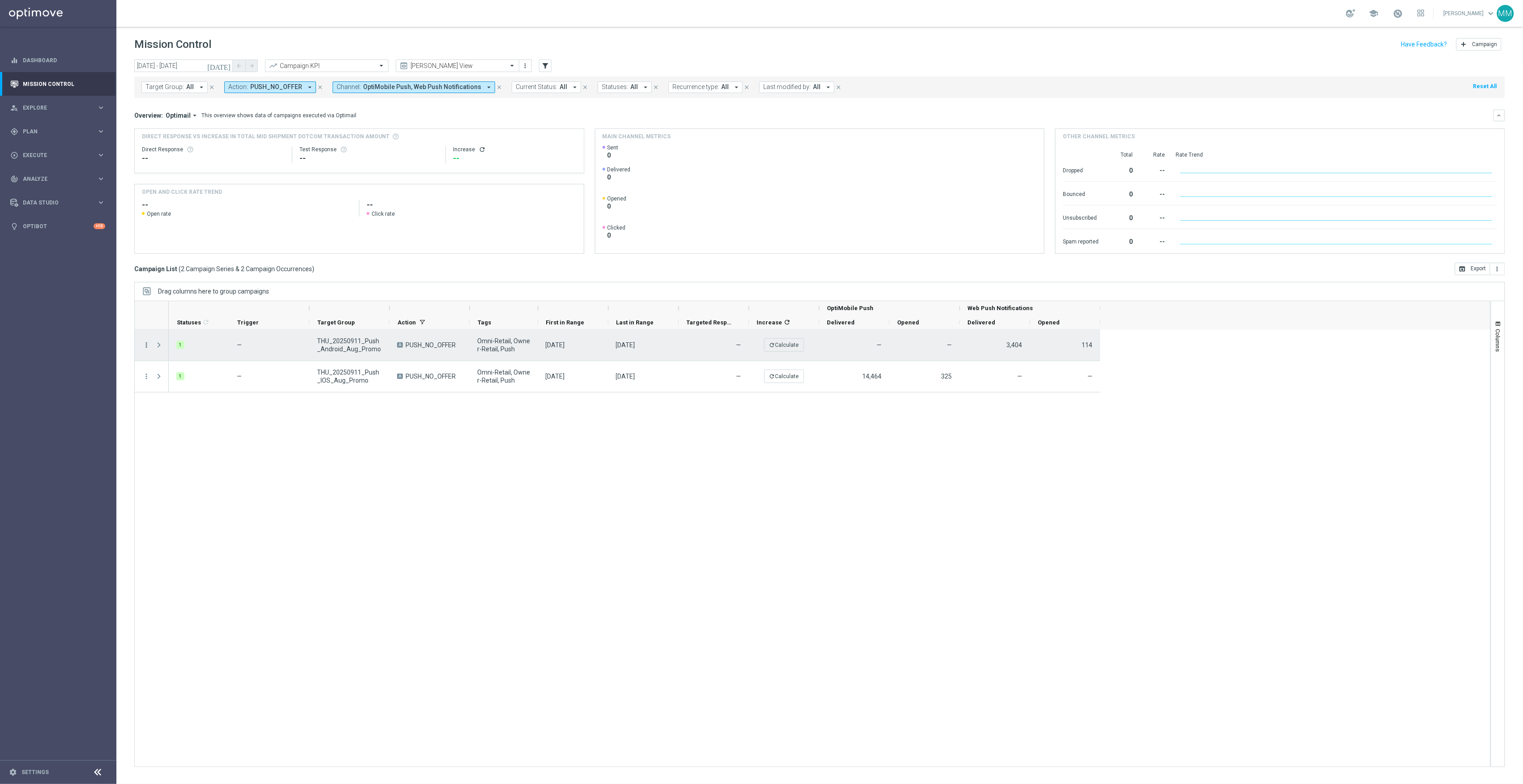
click at [149, 347] on icon "more_vert" at bounding box center [146, 345] width 8 height 8
click at [194, 420] on span "Duplicate and Edit" at bounding box center [187, 418] width 46 height 6
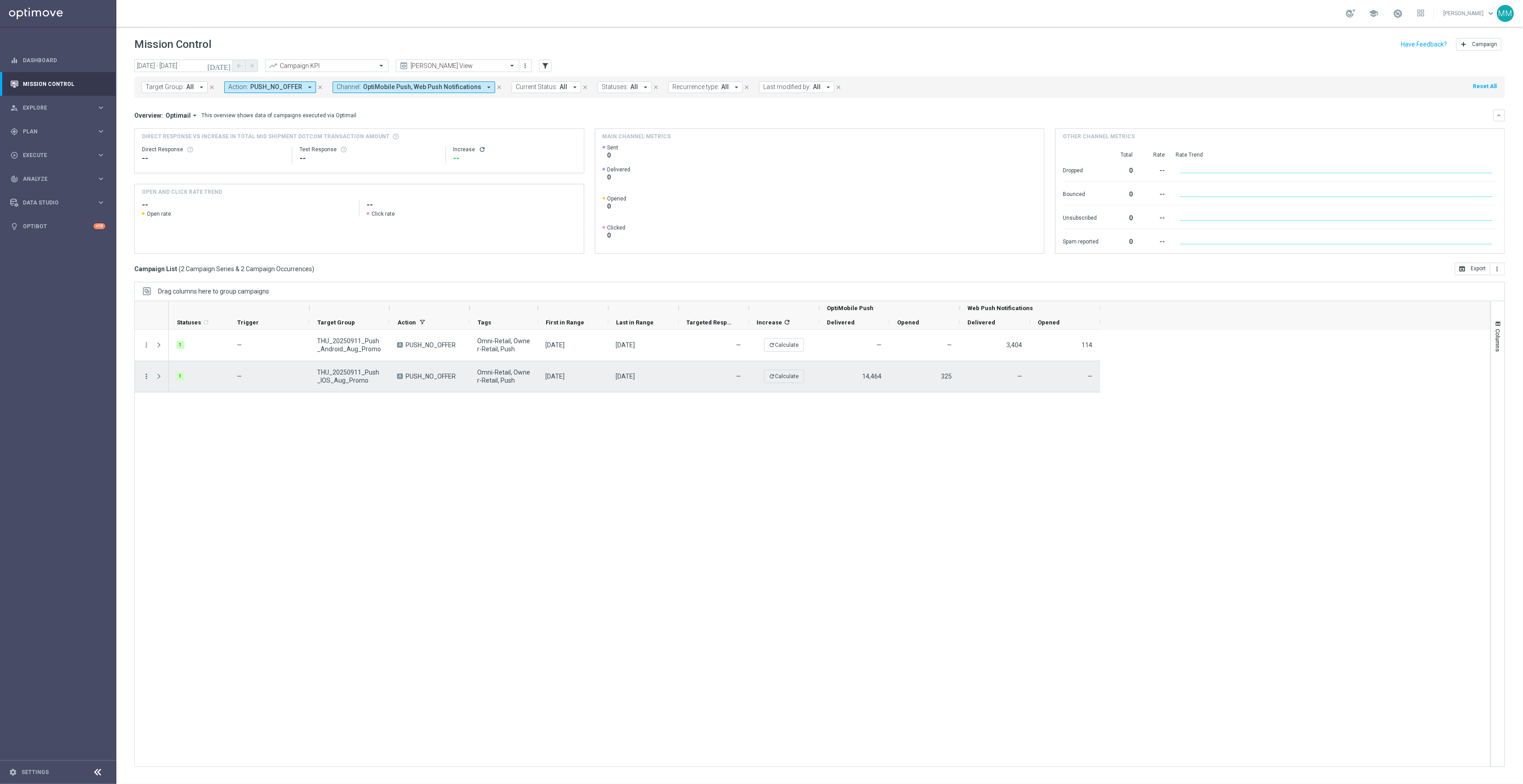
click at [144, 380] on icon "more_vert" at bounding box center [146, 376] width 8 height 8
click at [182, 450] on span "Duplicate and Edit" at bounding box center [187, 450] width 46 height 6
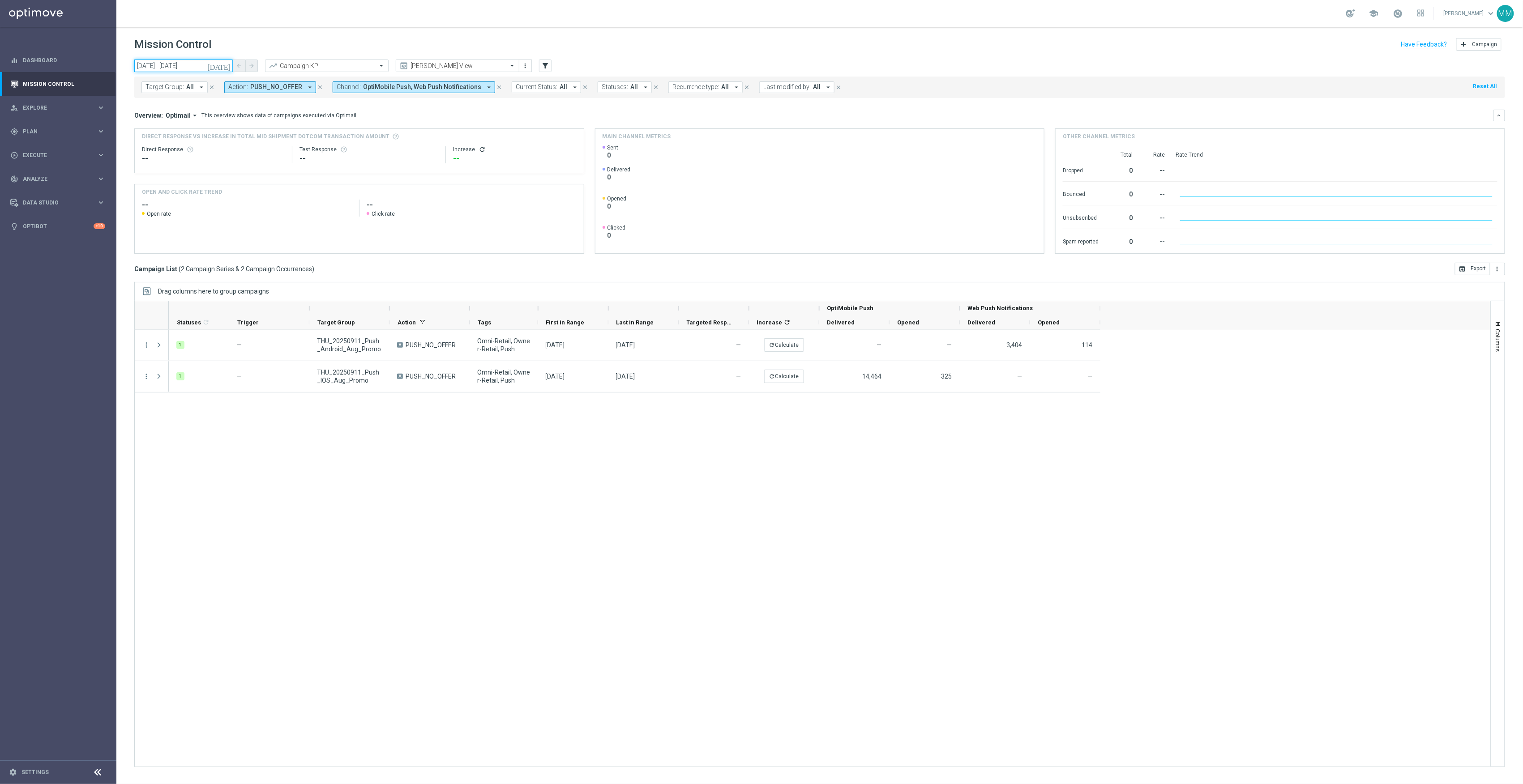
click at [195, 63] on input "11 Sep 2025 - 11 Sep 2025" at bounding box center [184, 66] width 99 height 12
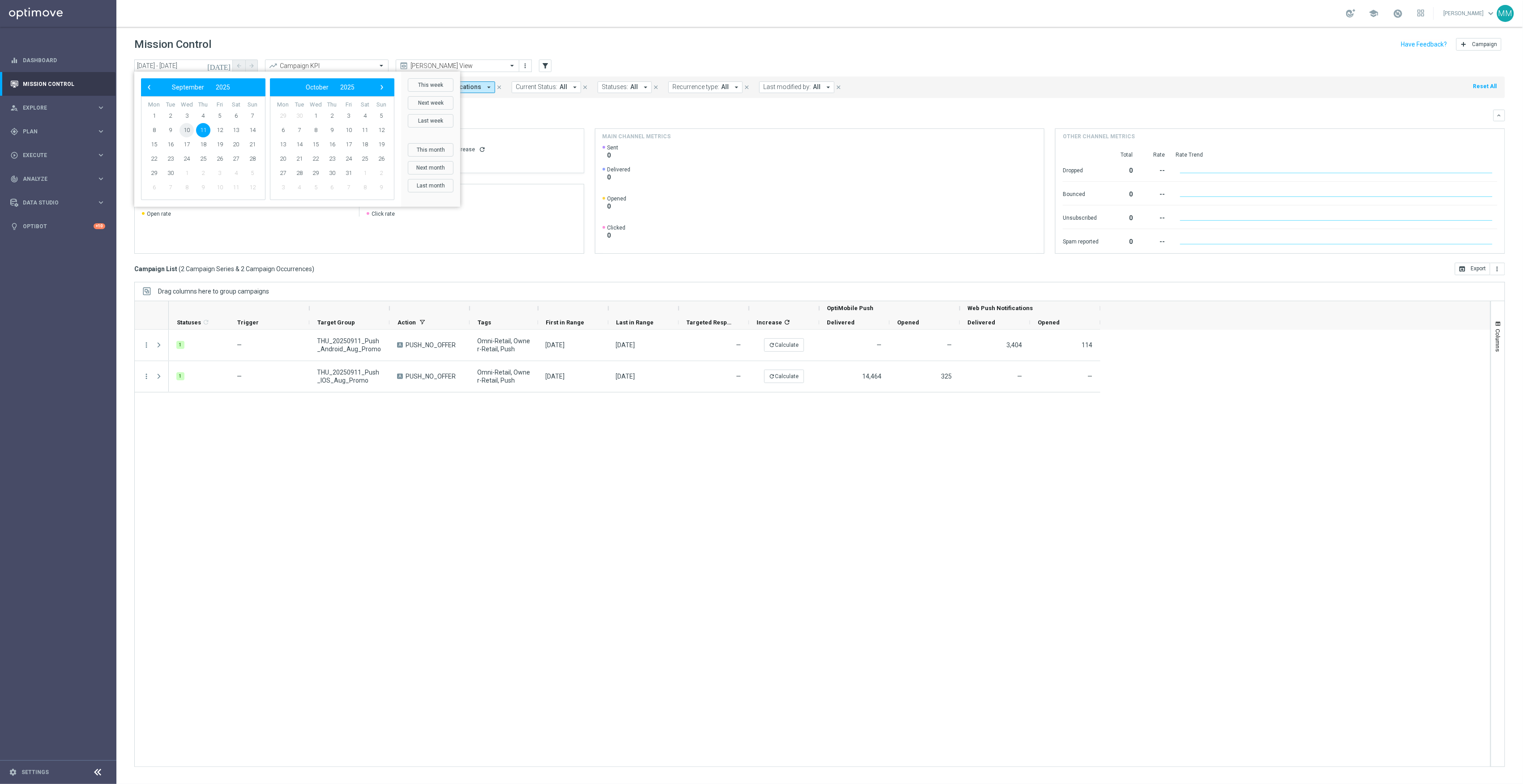
click at [185, 128] on span "10" at bounding box center [187, 130] width 14 height 14
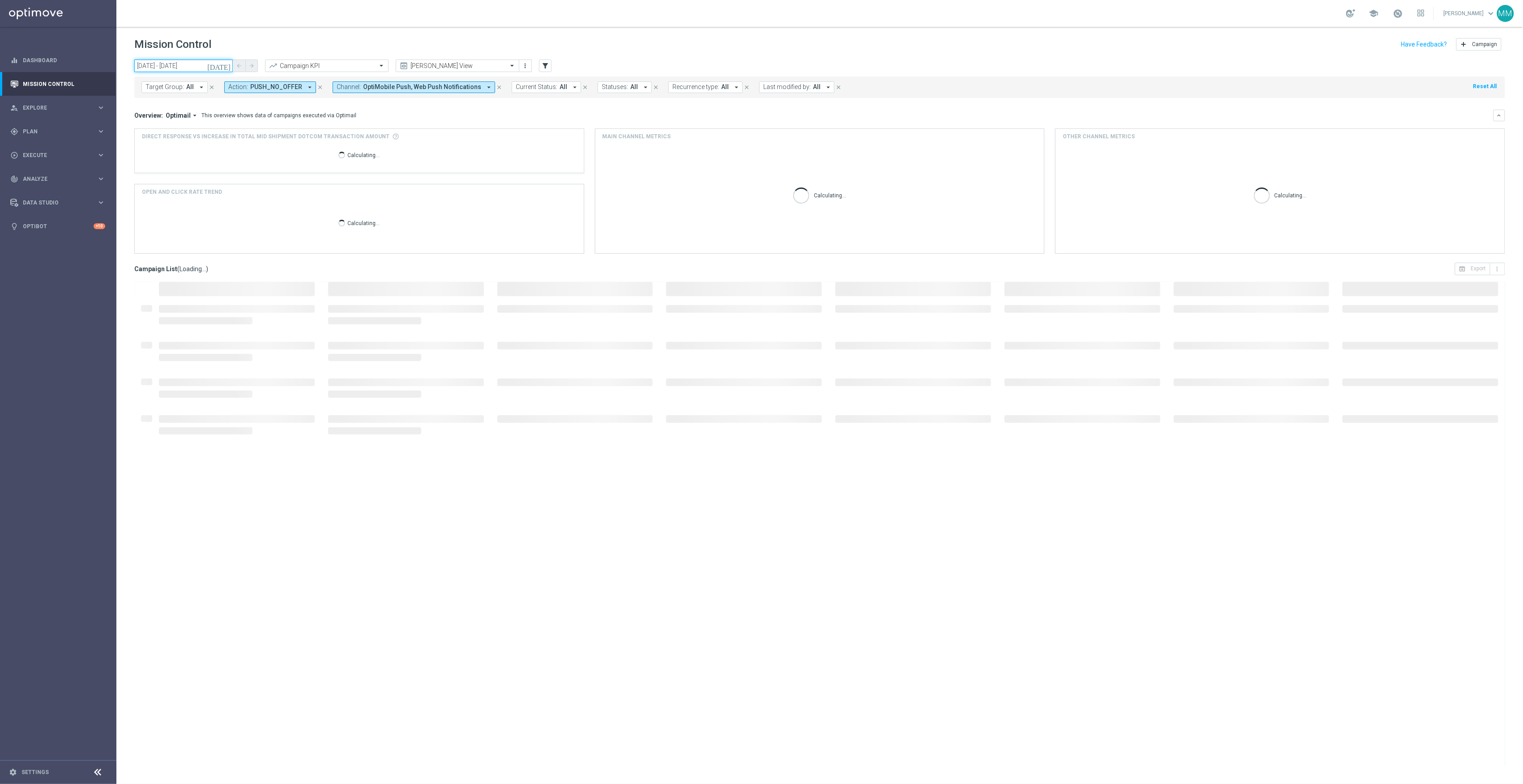
click at [201, 67] on input "10 Sep 2025 - 10 Sep 2025" at bounding box center [184, 66] width 99 height 12
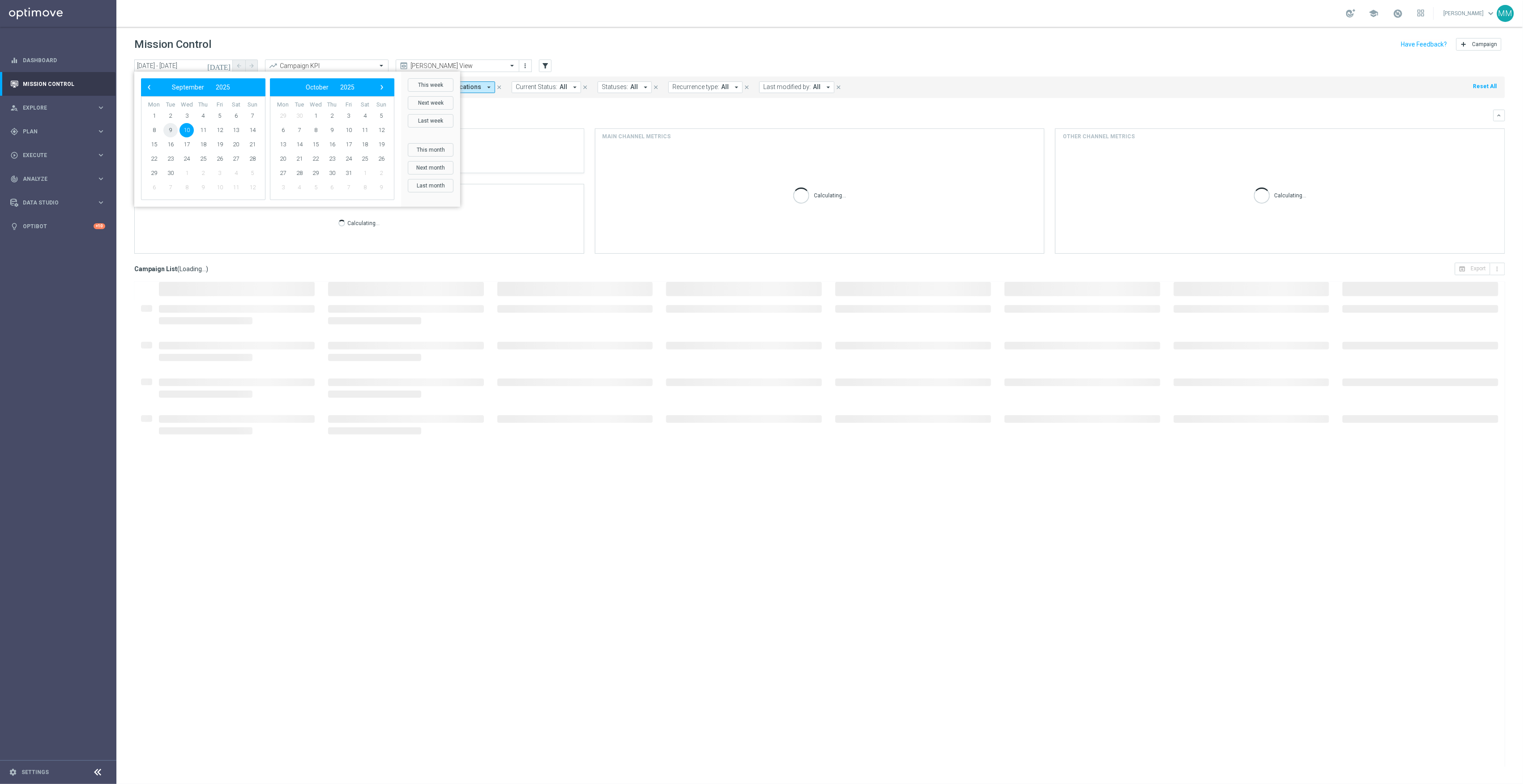
click at [169, 133] on span "9" at bounding box center [170, 130] width 14 height 14
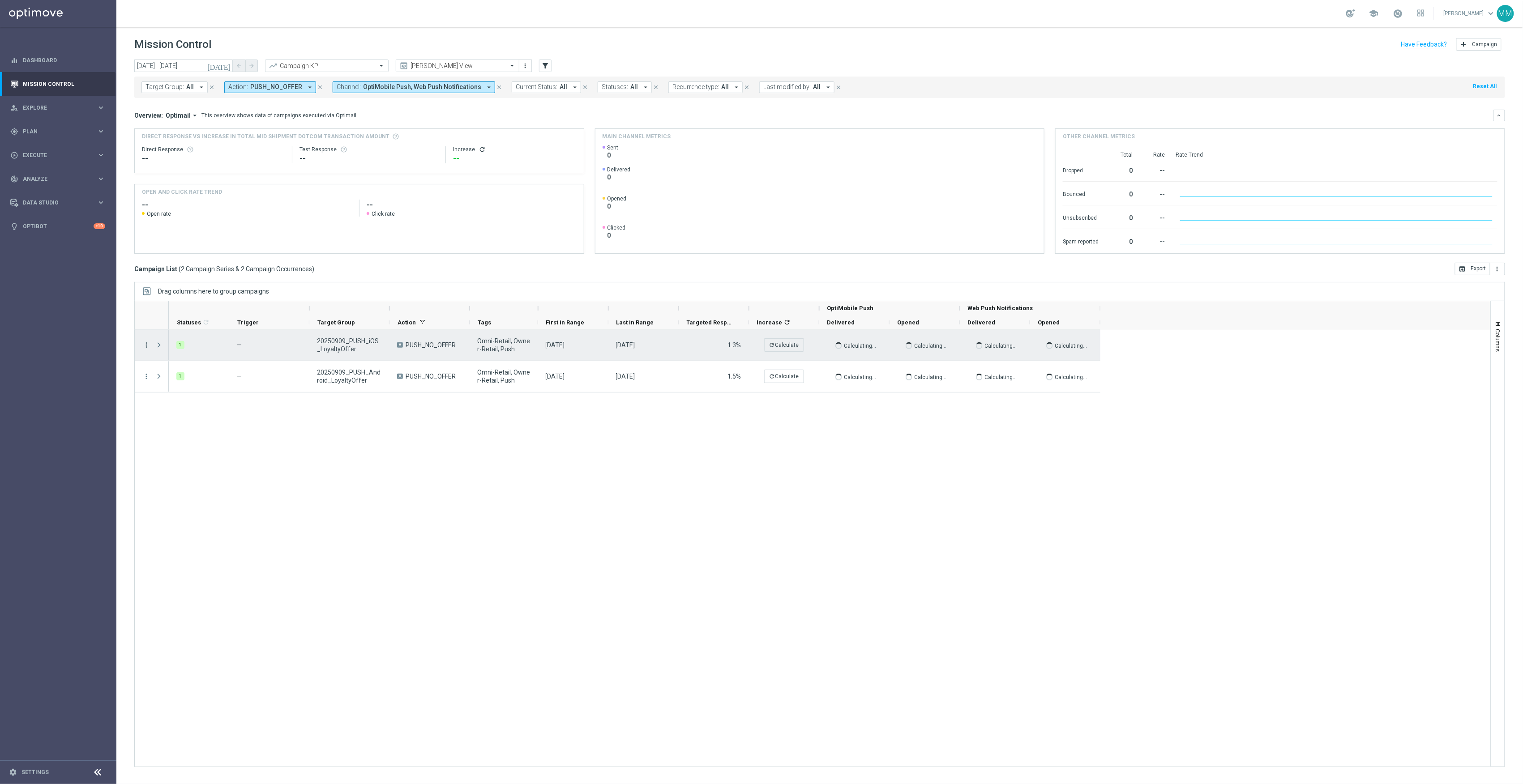
click at [149, 344] on icon "more_vert" at bounding box center [146, 345] width 8 height 8
click at [177, 417] on span "Duplicate and Edit" at bounding box center [187, 418] width 46 height 6
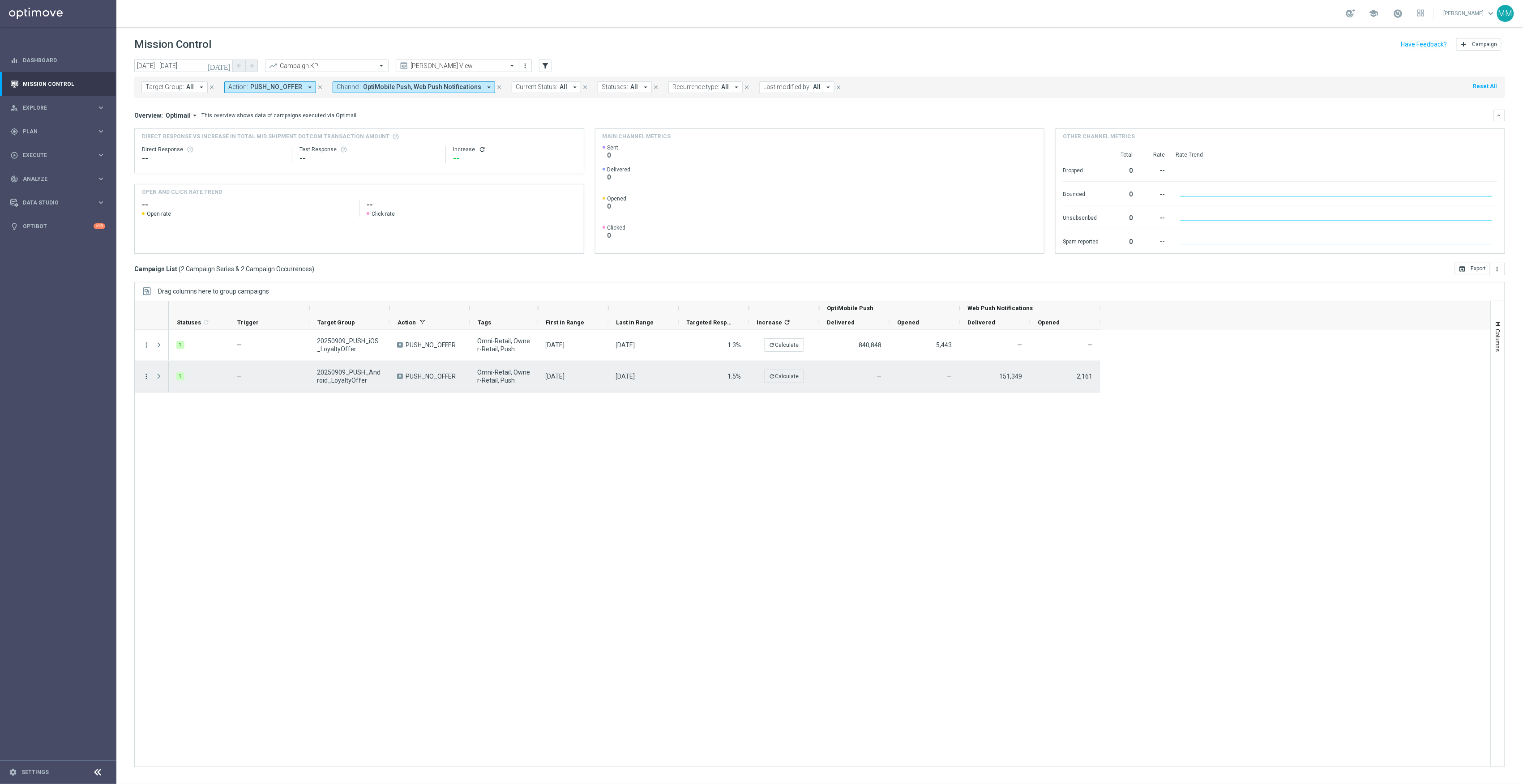
click at [143, 379] on icon "more_vert" at bounding box center [146, 376] width 8 height 8
click at [177, 451] on span "Duplicate and Edit" at bounding box center [187, 450] width 46 height 6
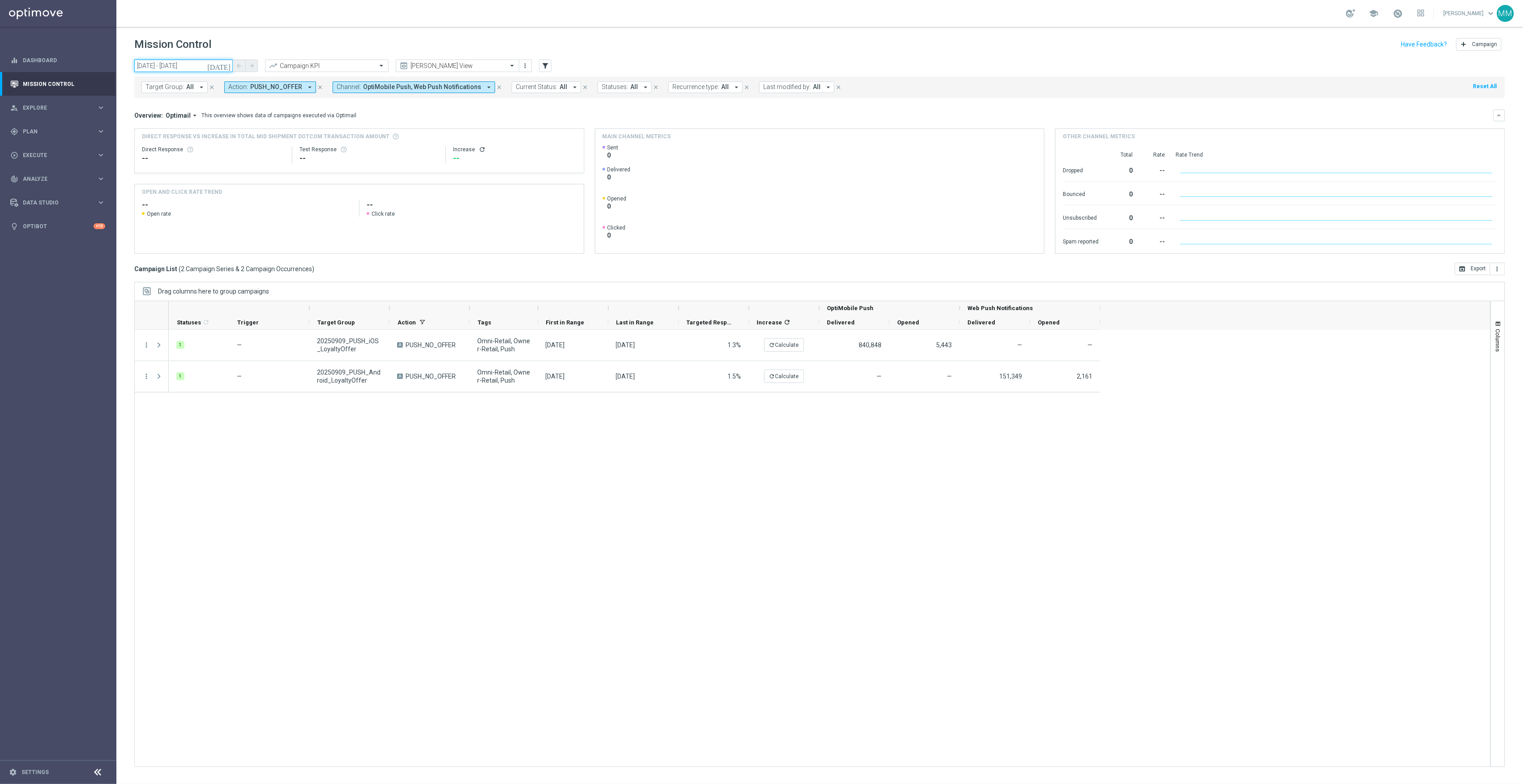
click at [209, 69] on input "09 Sep 2025 - 09 Sep 2025" at bounding box center [184, 66] width 99 height 12
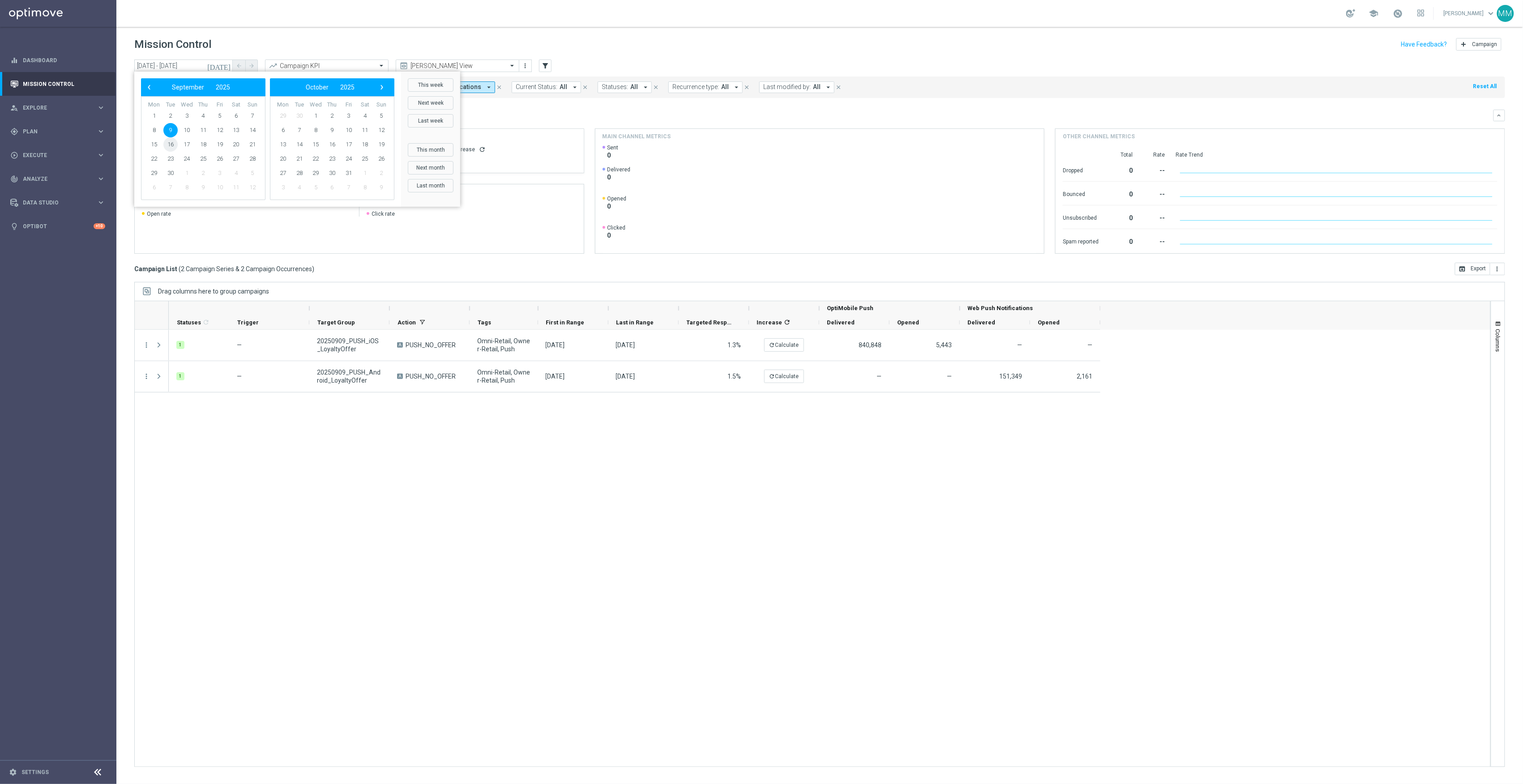
click at [176, 142] on span "16" at bounding box center [170, 145] width 14 height 14
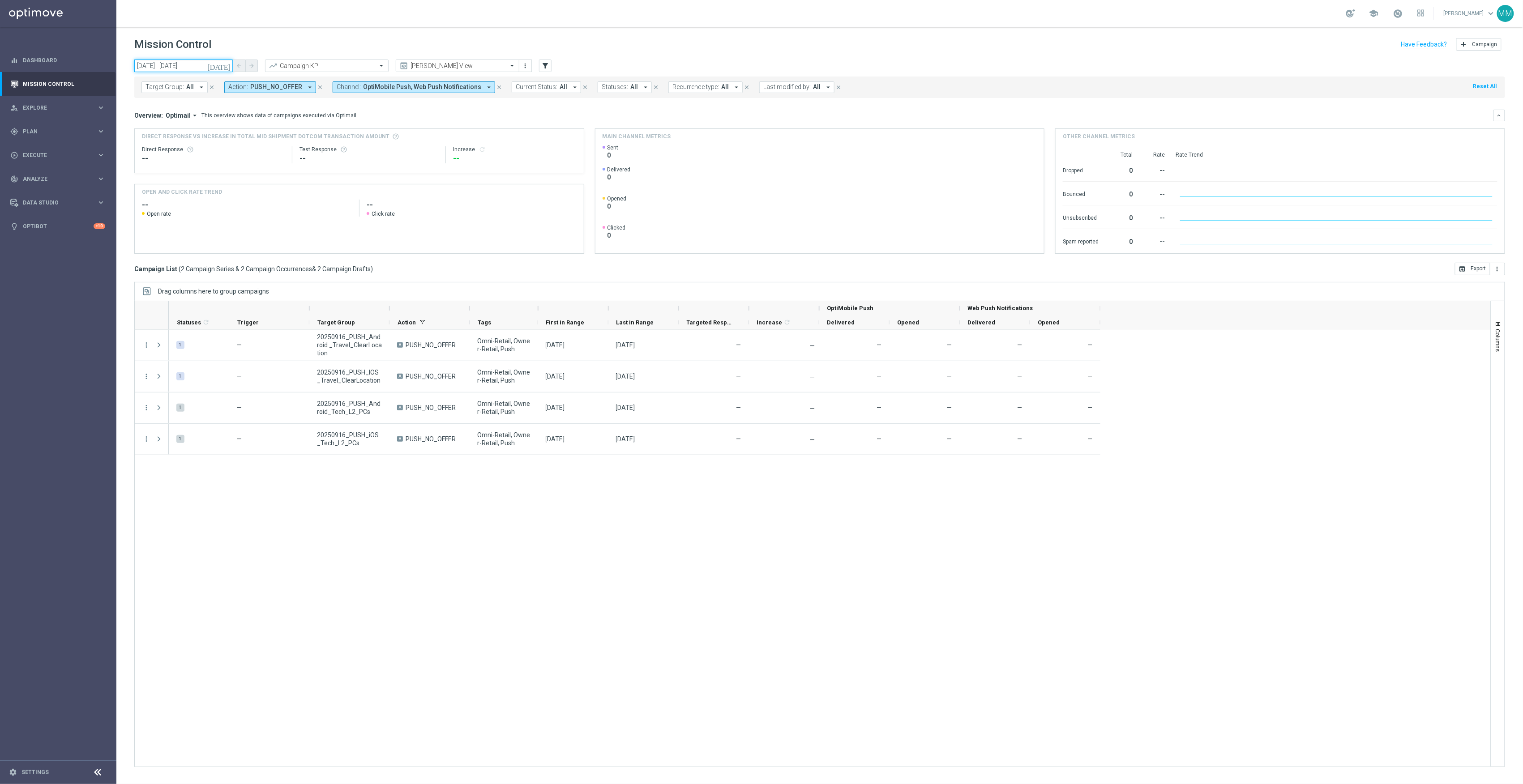
click at [217, 63] on input "16 Sep 2025 - 16 Sep 2025" at bounding box center [184, 66] width 99 height 12
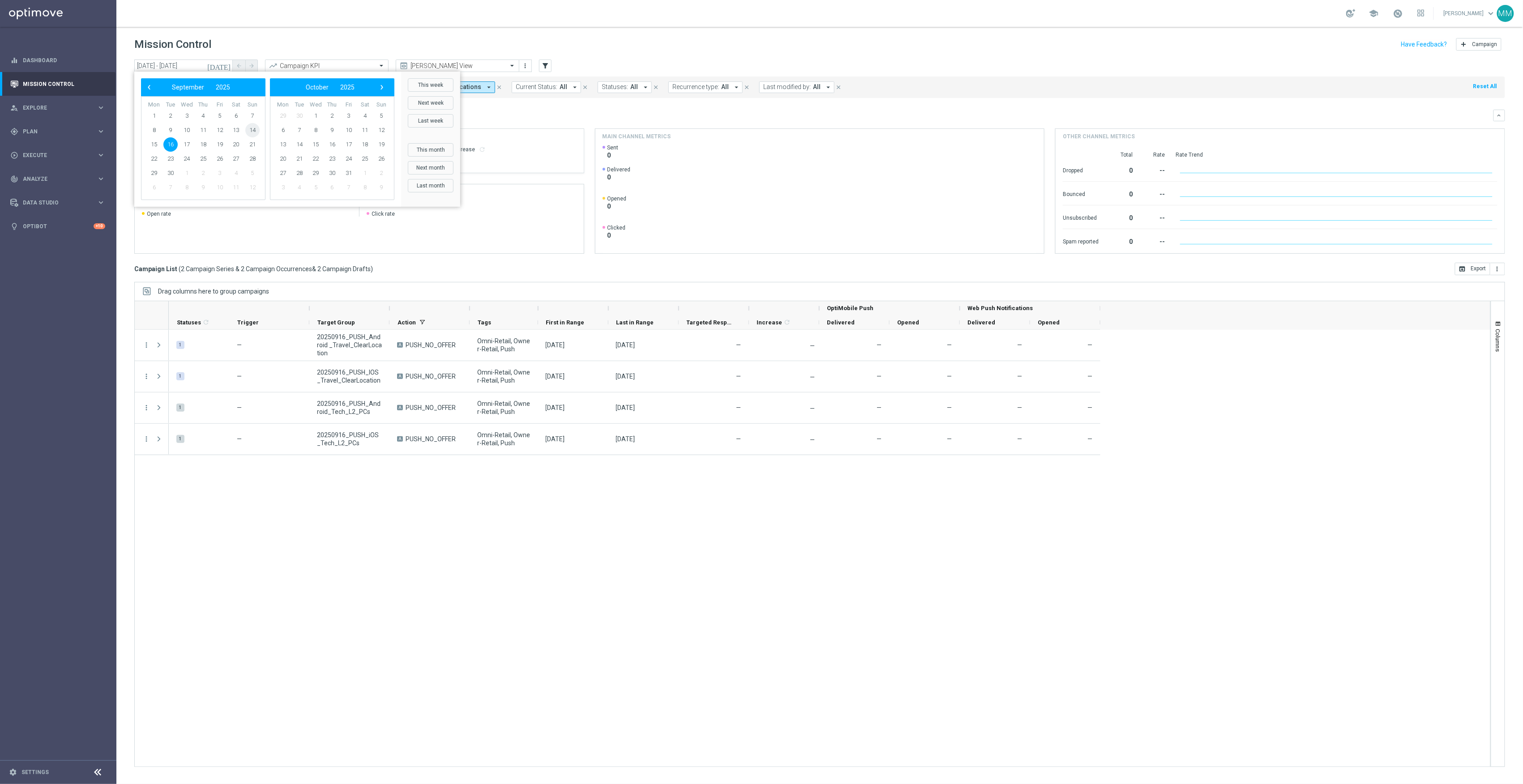
click at [249, 133] on span "14" at bounding box center [252, 130] width 14 height 14
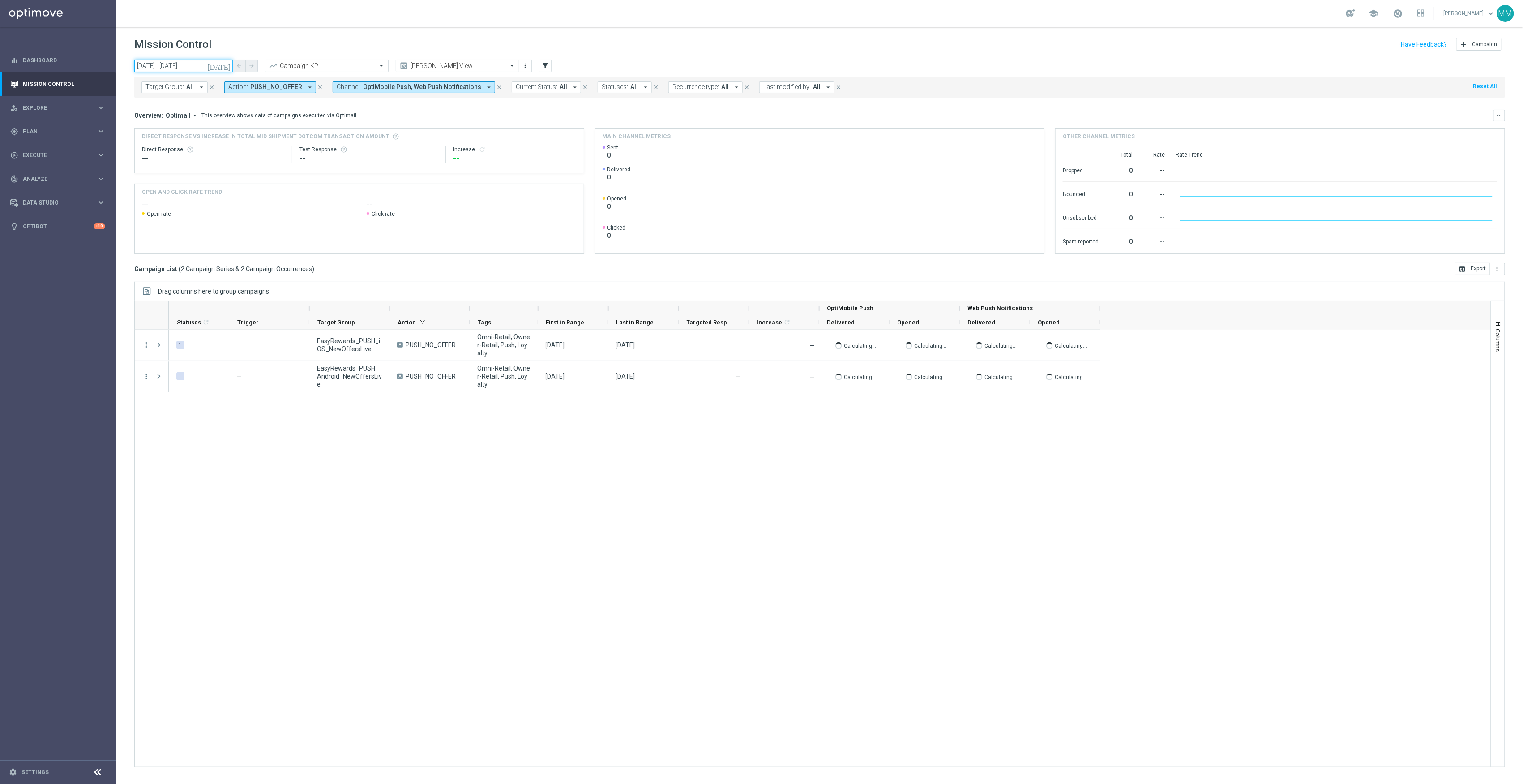
click at [209, 65] on input "14 Sep 2025 - 14 Sep 2025" at bounding box center [184, 66] width 99 height 12
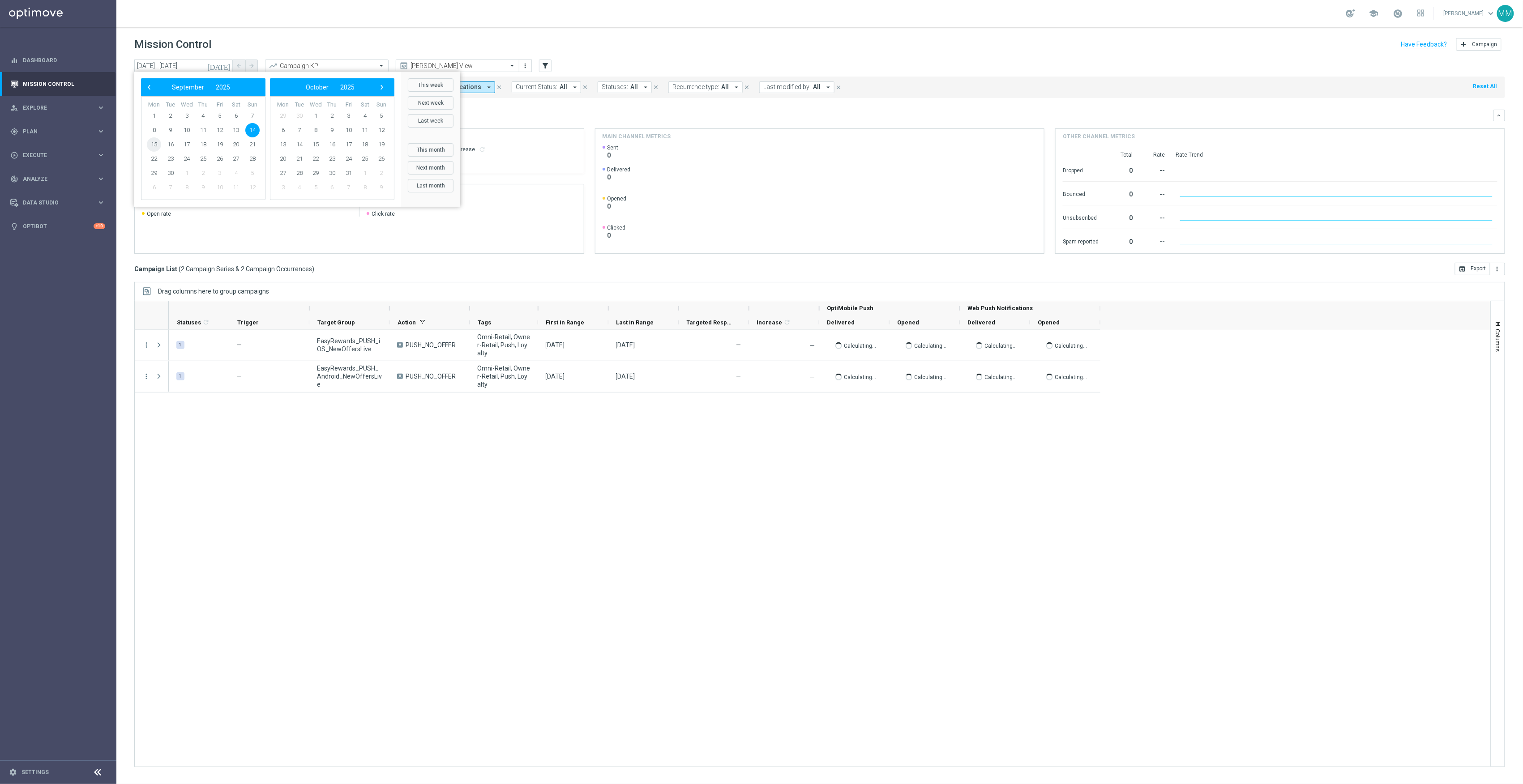
click at [153, 142] on span "15" at bounding box center [154, 145] width 14 height 14
type input "15 Sep 2025 - 15 Sep 2025"
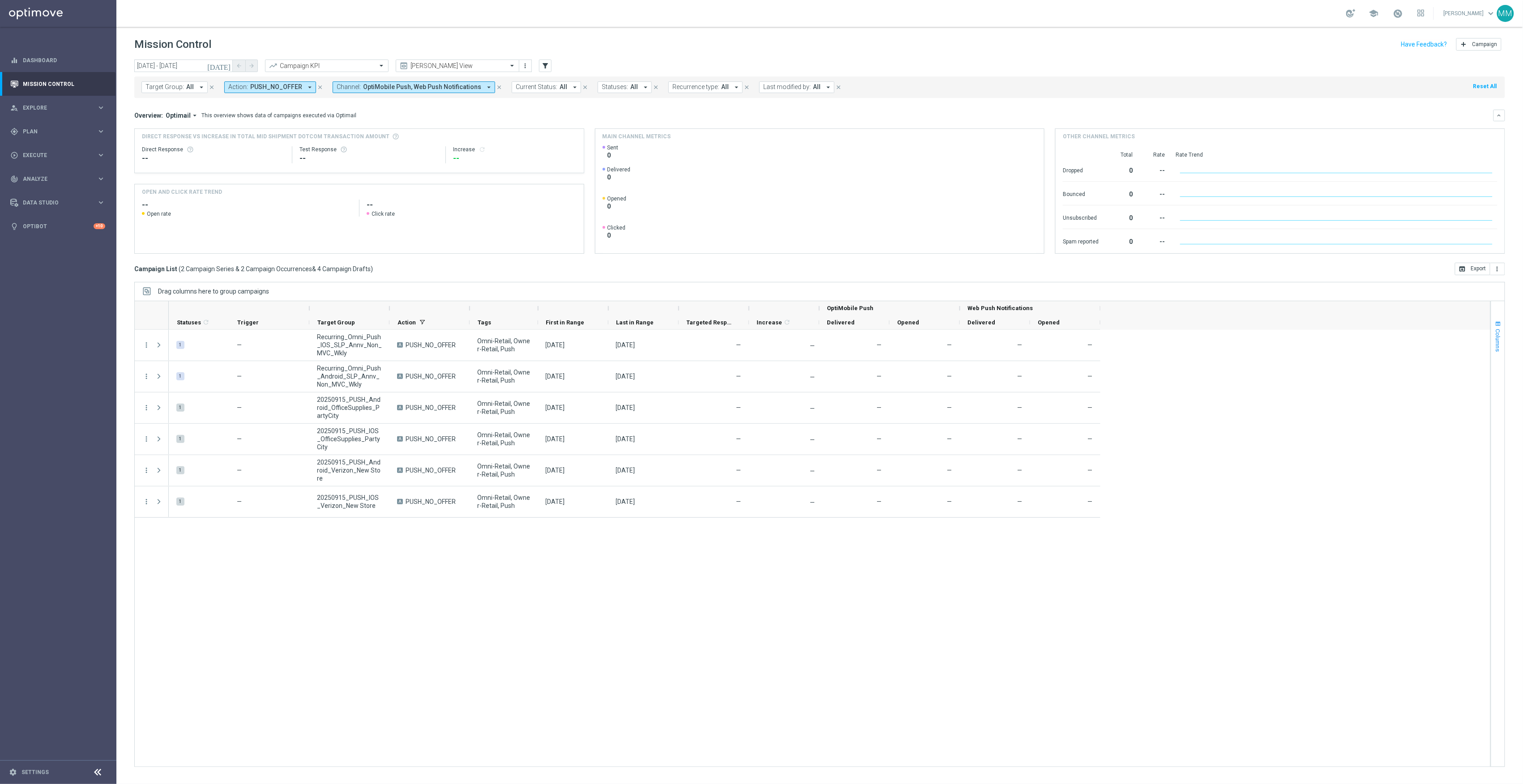
click at [1141, 334] on button "Columns" at bounding box center [1498, 336] width 13 height 48
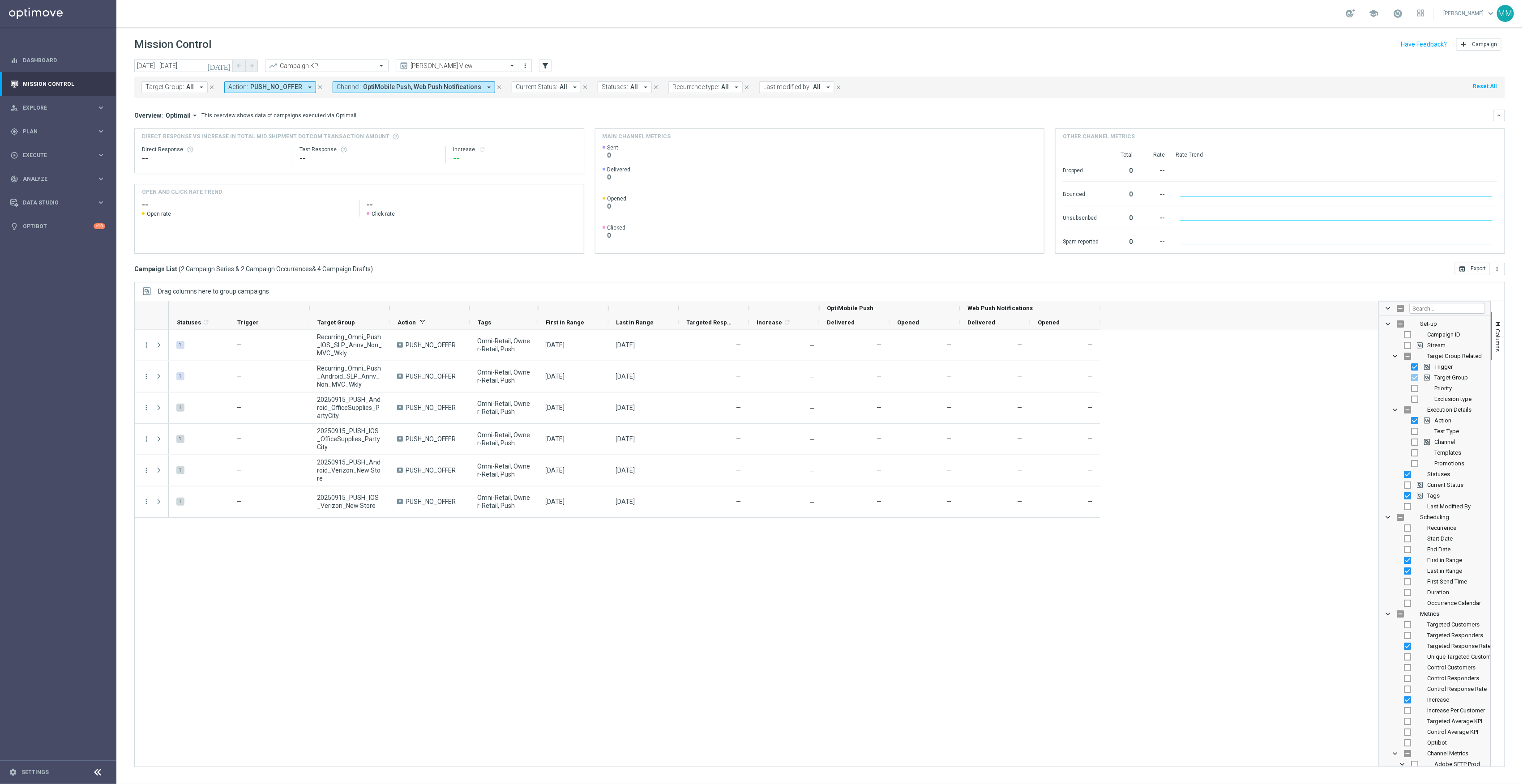
click at [1141, 455] on span "Templates" at bounding box center [1448, 453] width 27 height 7
checkbox input "true"
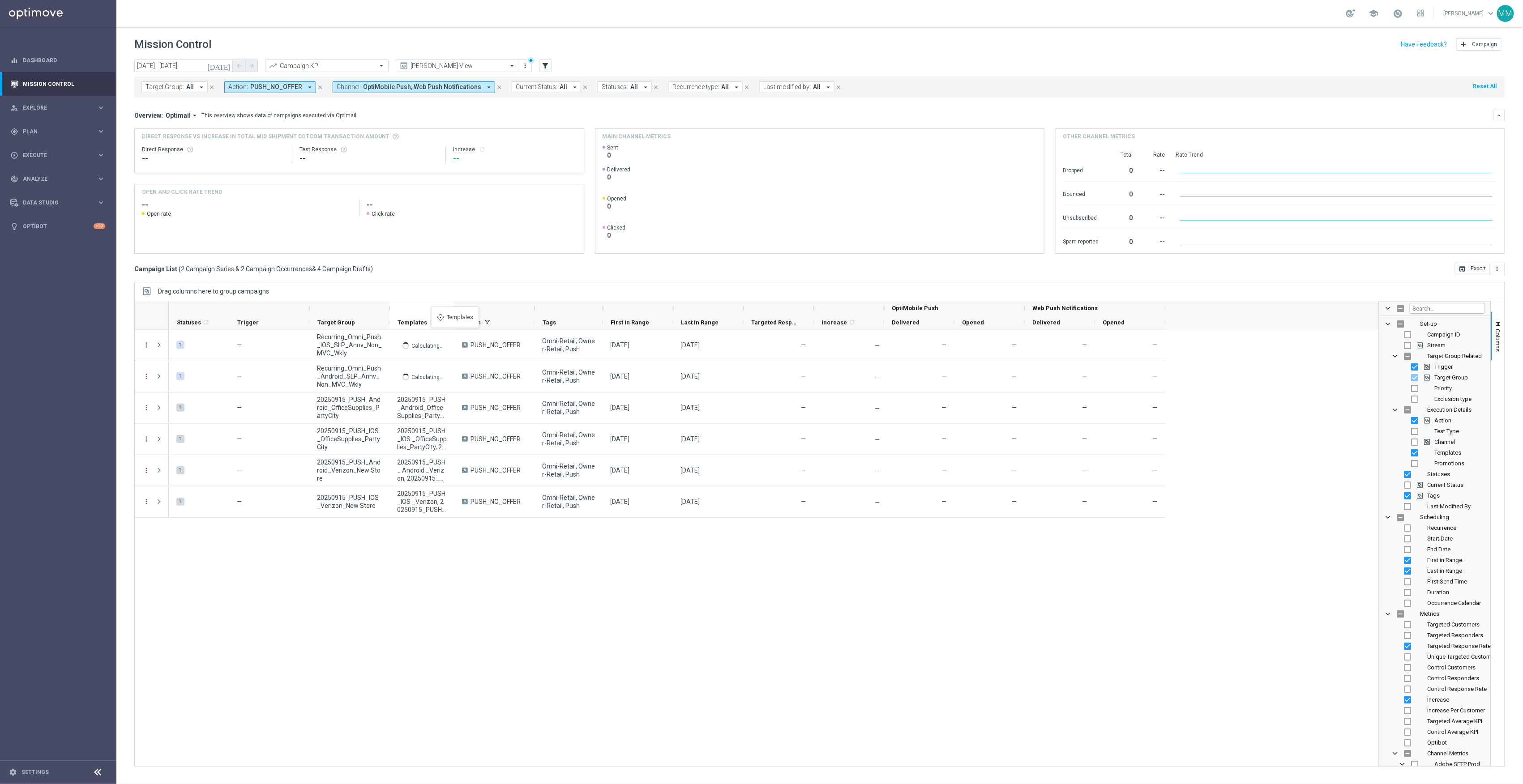
drag, startPoint x: 1157, startPoint y: 324, endPoint x: 436, endPoint y: 312, distance: 721.1
click at [683, 569] on div "1 — Recurring_Omni_Push_IOS_SLP_Annv_Non_MVC_Wkly A PUSH_NO_OFFER Omni-Retail, …" at bounding box center [774, 548] width 1210 height 437
click at [167, 61] on input "15 Sep 2025 - 15 Sep 2025" at bounding box center [184, 66] width 99 height 12
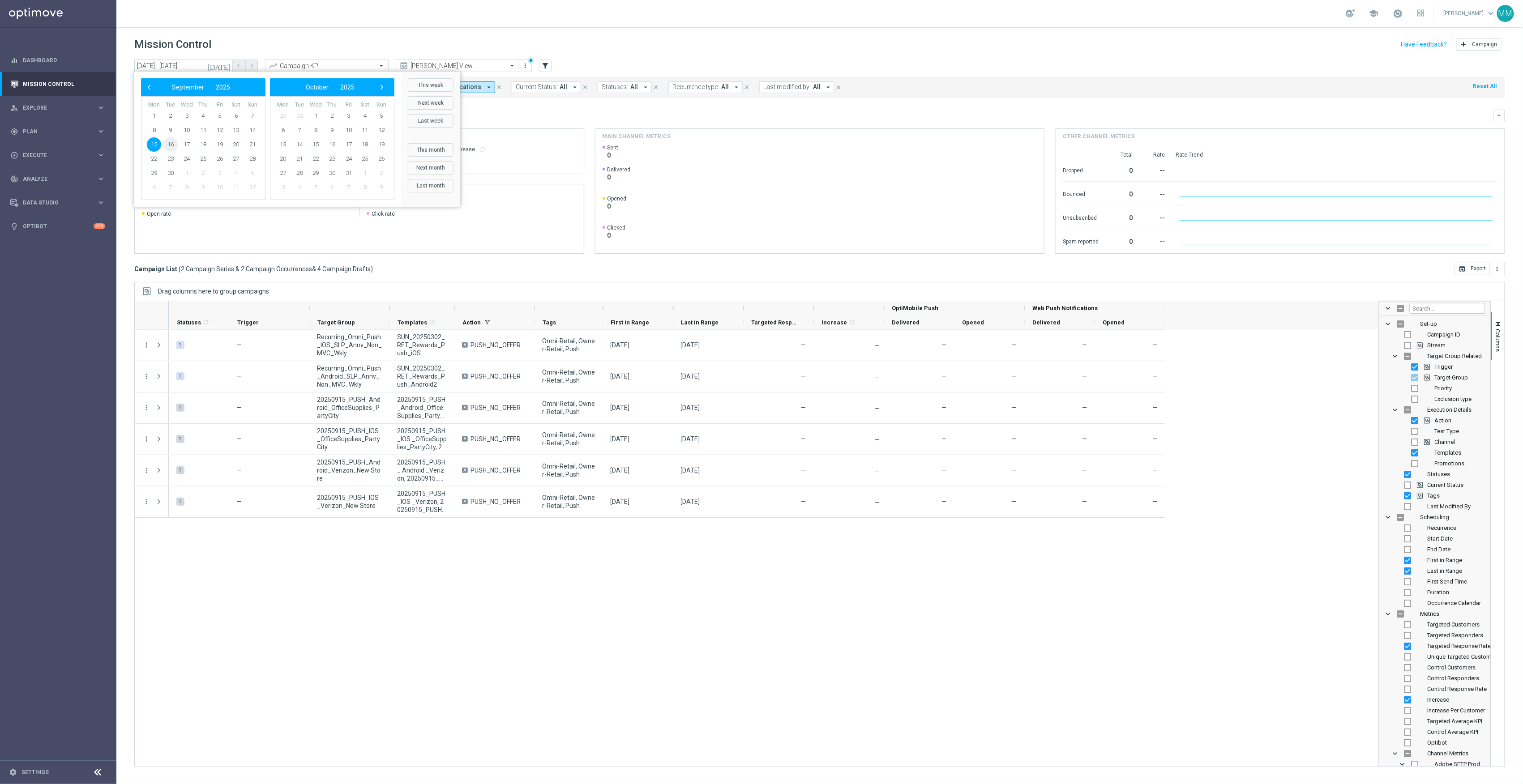
click at [173, 140] on span "16" at bounding box center [170, 145] width 14 height 14
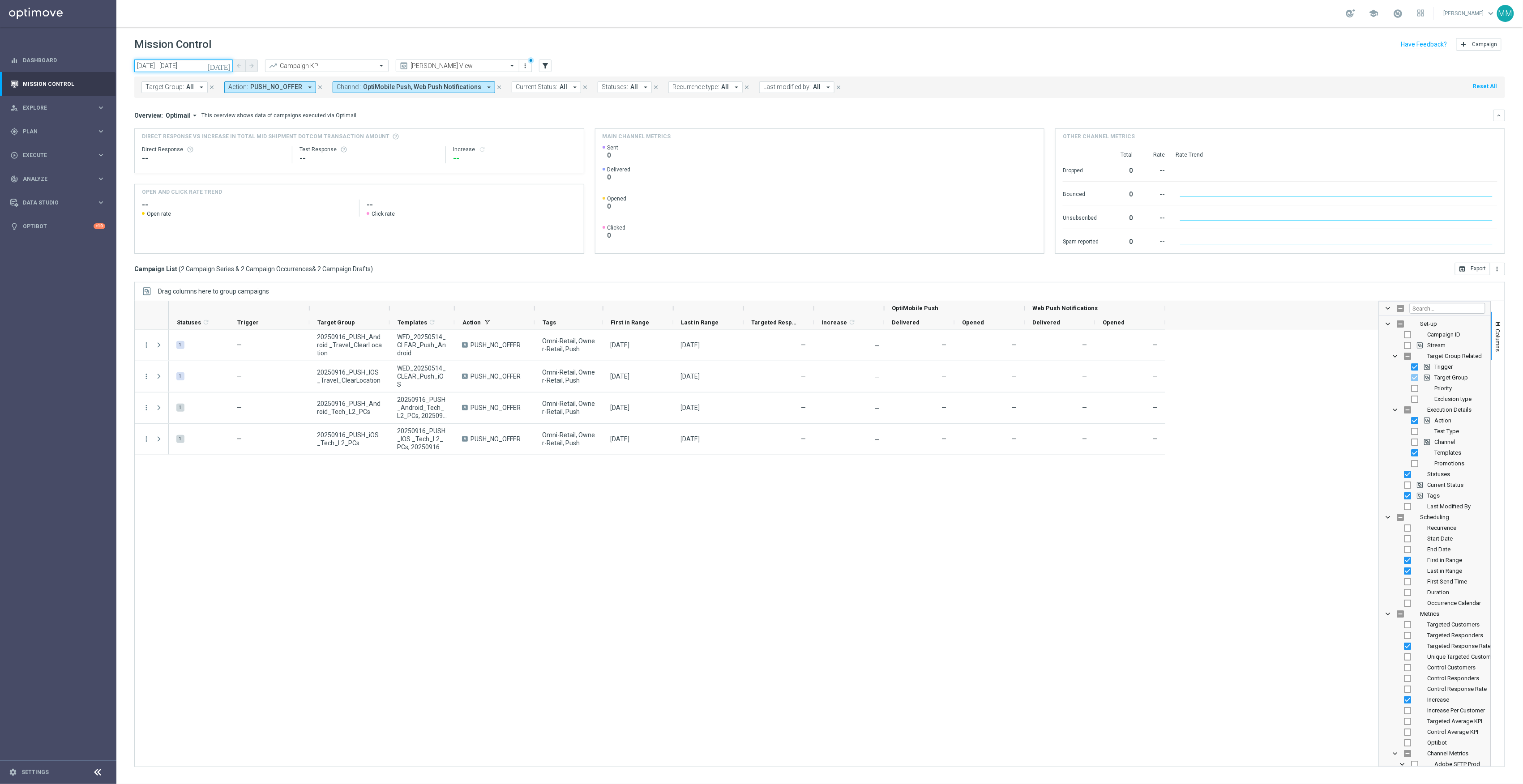
click at [201, 70] on input "16 Sep 2025 - 16 Sep 2025" at bounding box center [184, 66] width 99 height 12
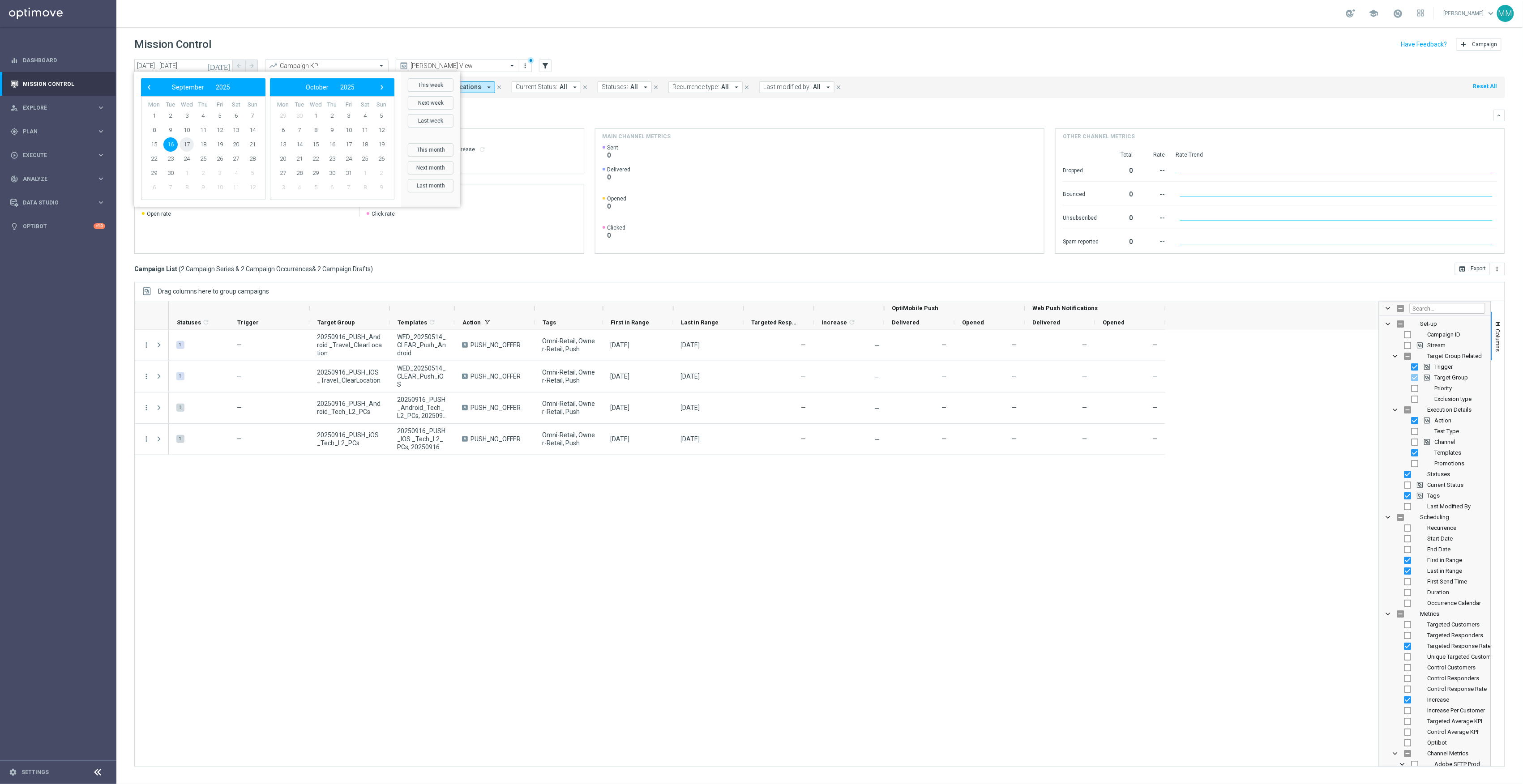
click at [188, 143] on span "17" at bounding box center [187, 145] width 14 height 14
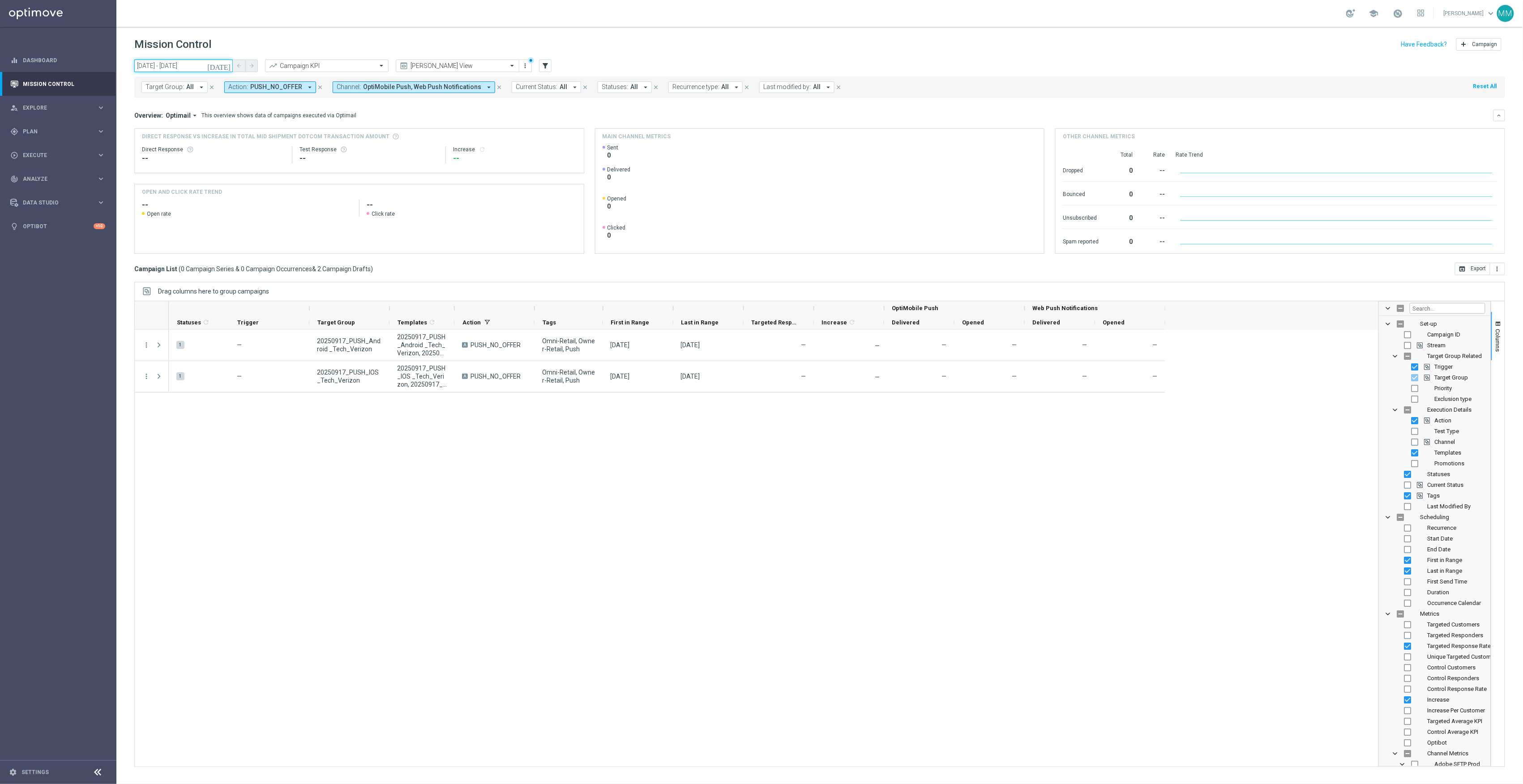
click at [214, 65] on input "17 Sep 2025 - 17 Sep 2025" at bounding box center [184, 66] width 99 height 12
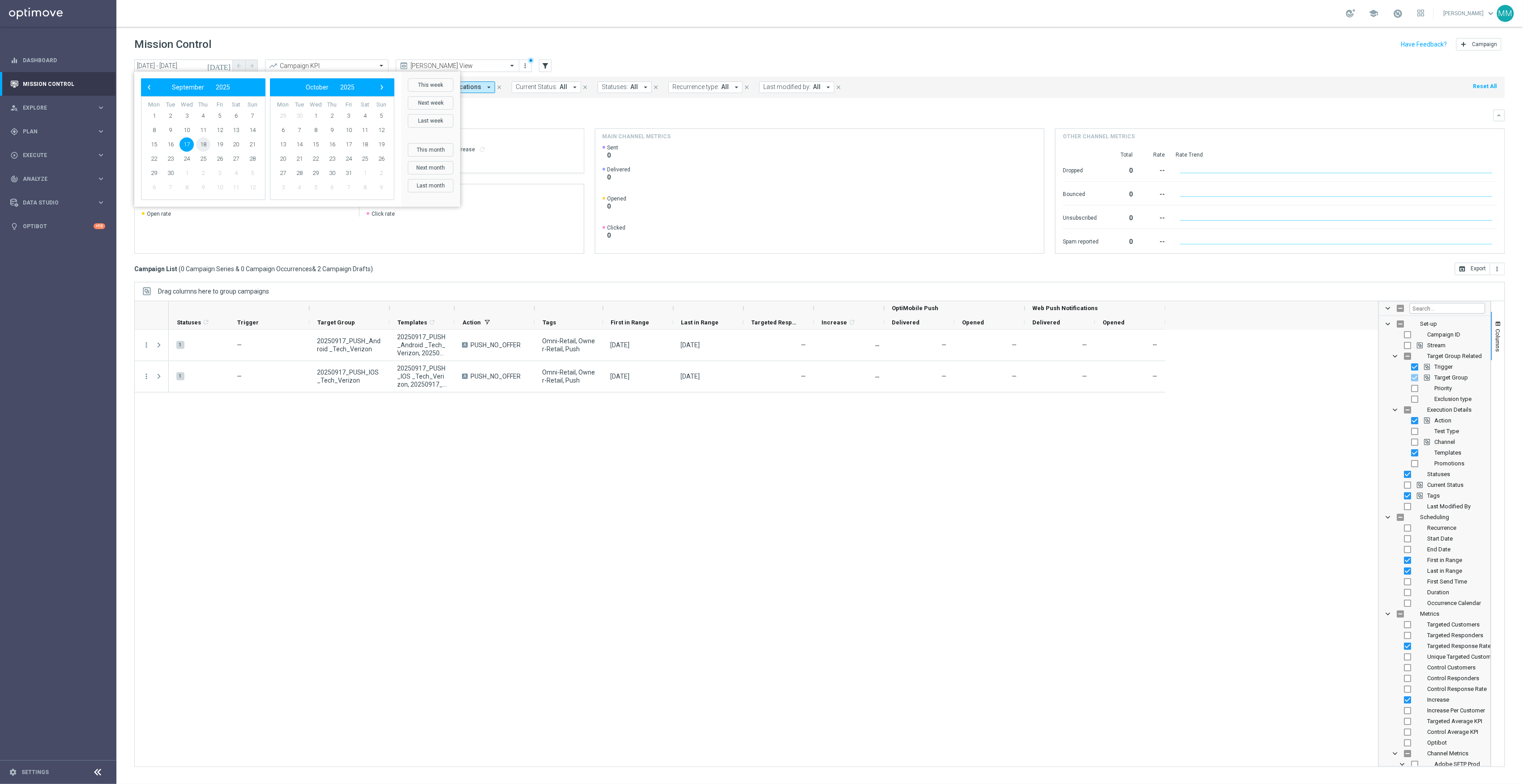
click at [203, 144] on span "18" at bounding box center [203, 145] width 14 height 14
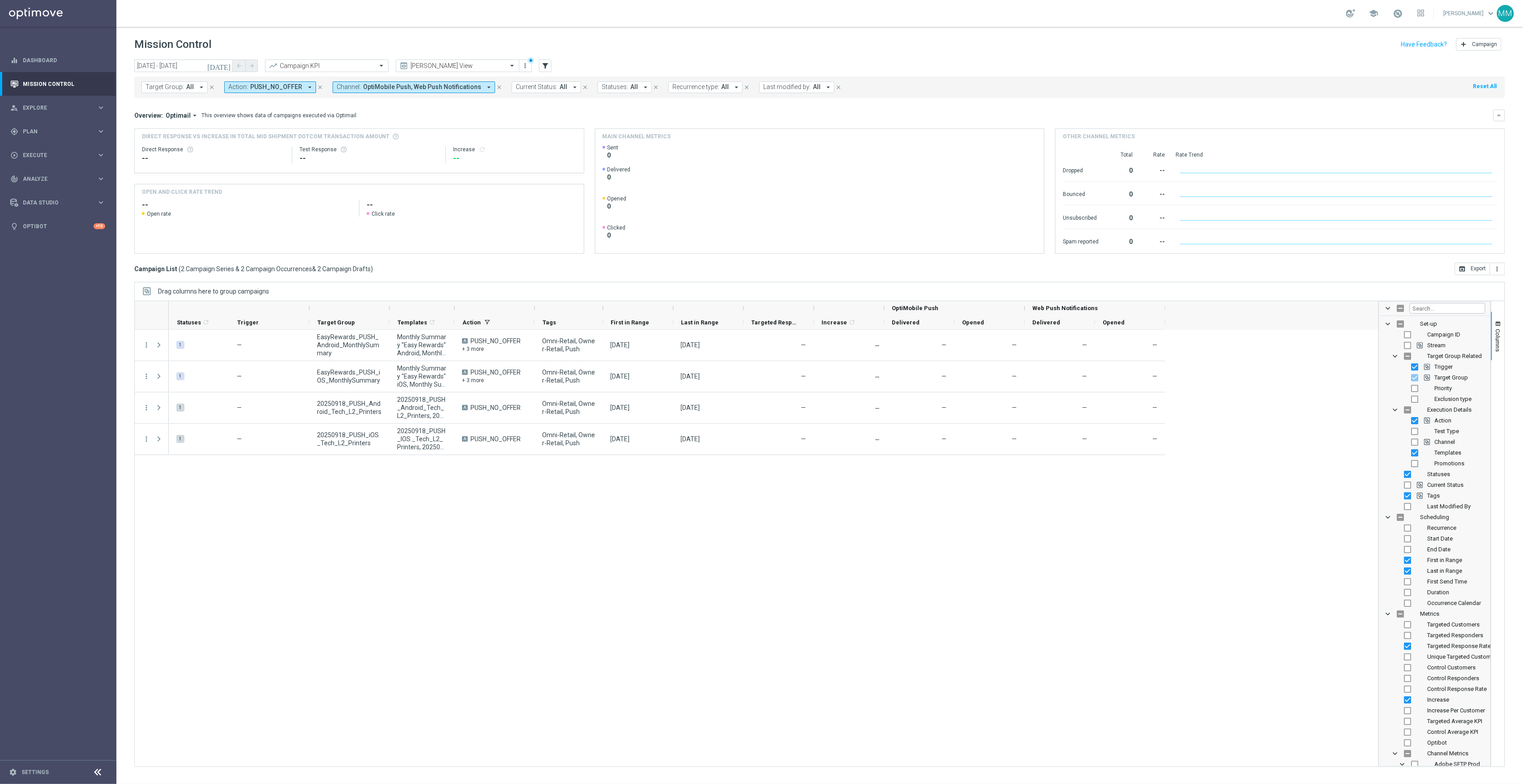
click at [223, 66] on icon "[DATE]" at bounding box center [219, 65] width 24 height 8
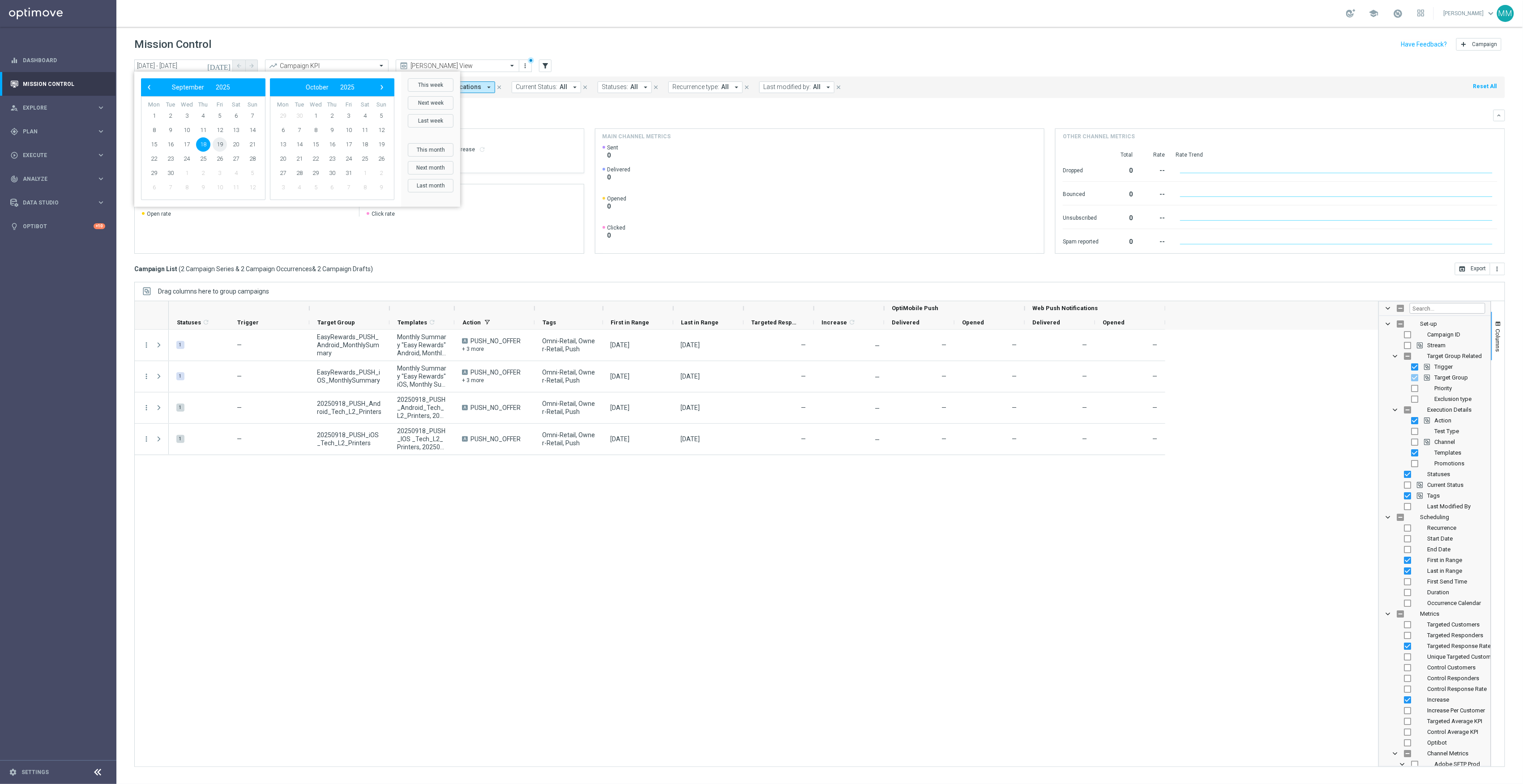
click at [220, 147] on span "19" at bounding box center [219, 145] width 14 height 14
type input "19 Sep 2025 - 19 Sep 2025"
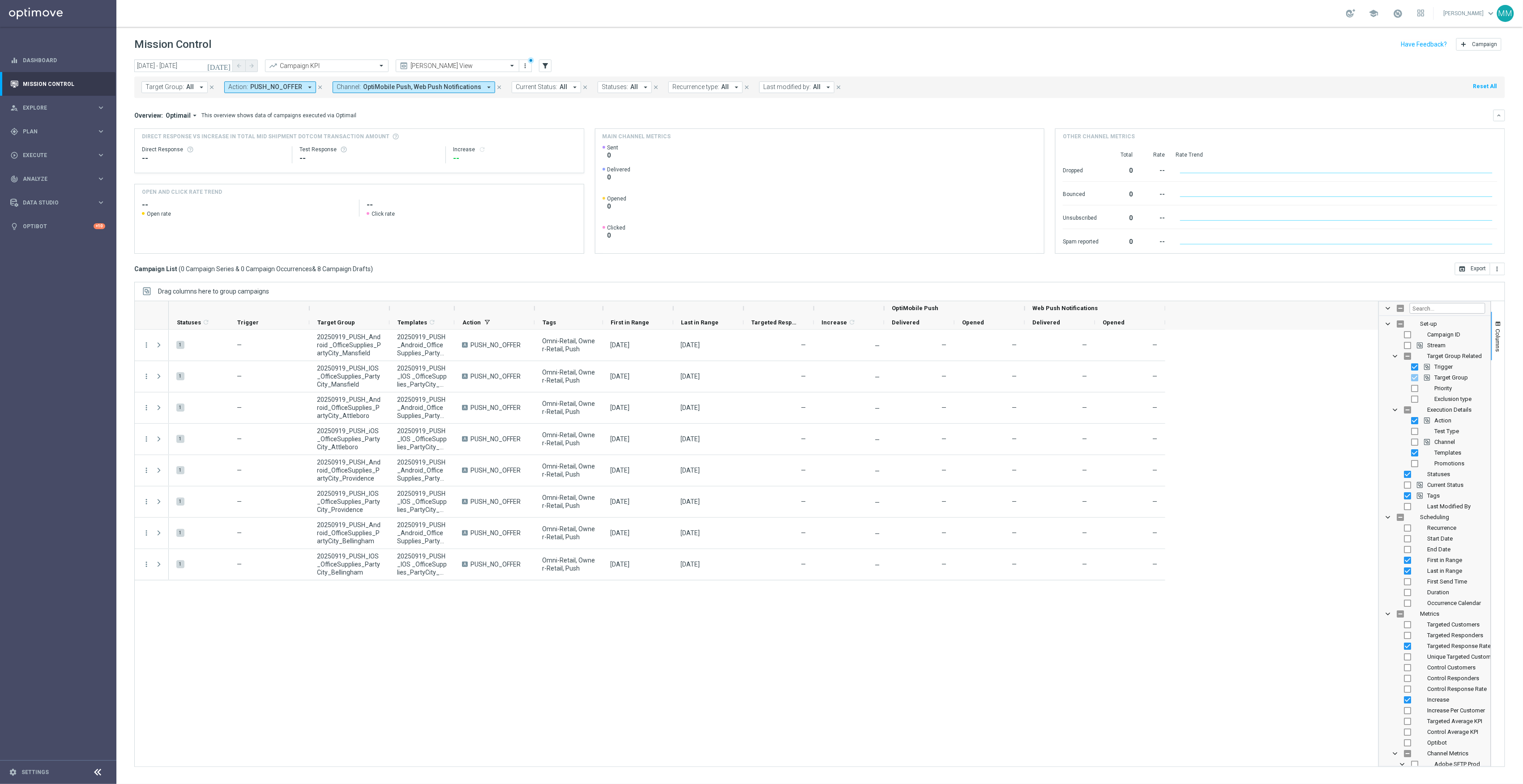
click at [403, 63] on icon "preview" at bounding box center [404, 66] width 9 height 9
click at [450, 60] on div "Mary Push View" at bounding box center [458, 66] width 124 height 12
click at [450, 166] on div "Promo Email" at bounding box center [458, 167] width 114 height 15
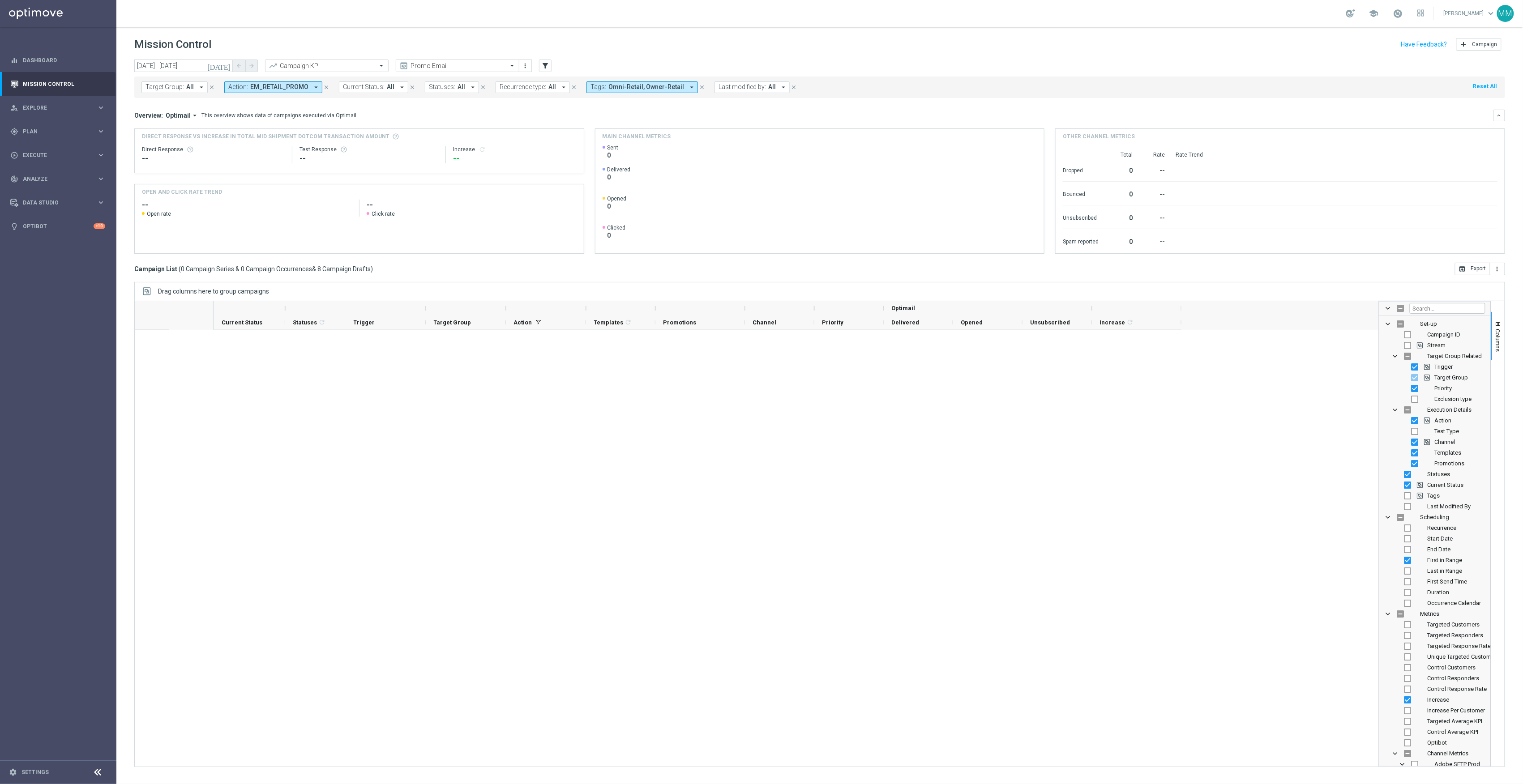
checkbox input "true"
checkbox input "false"
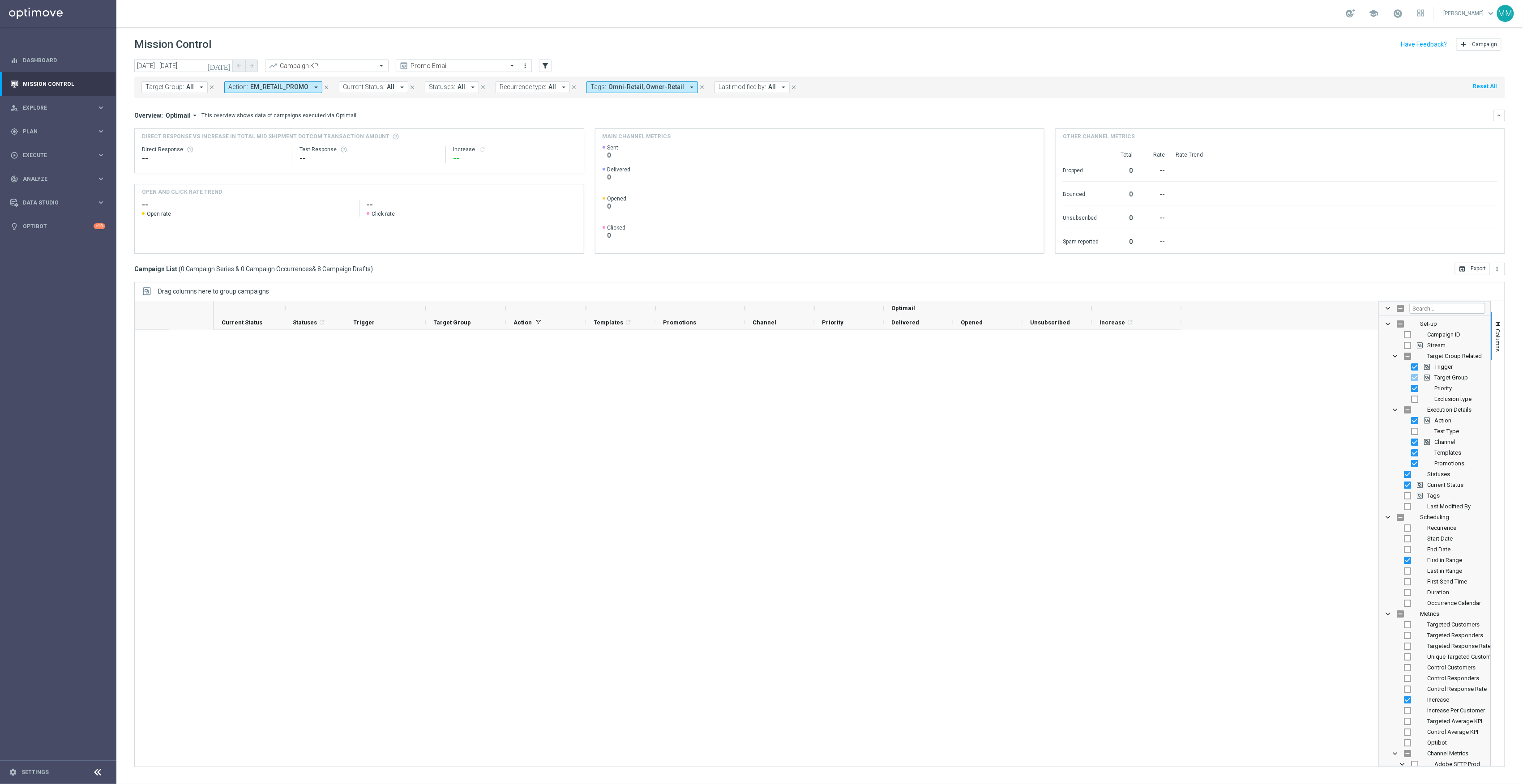
checkbox input "false"
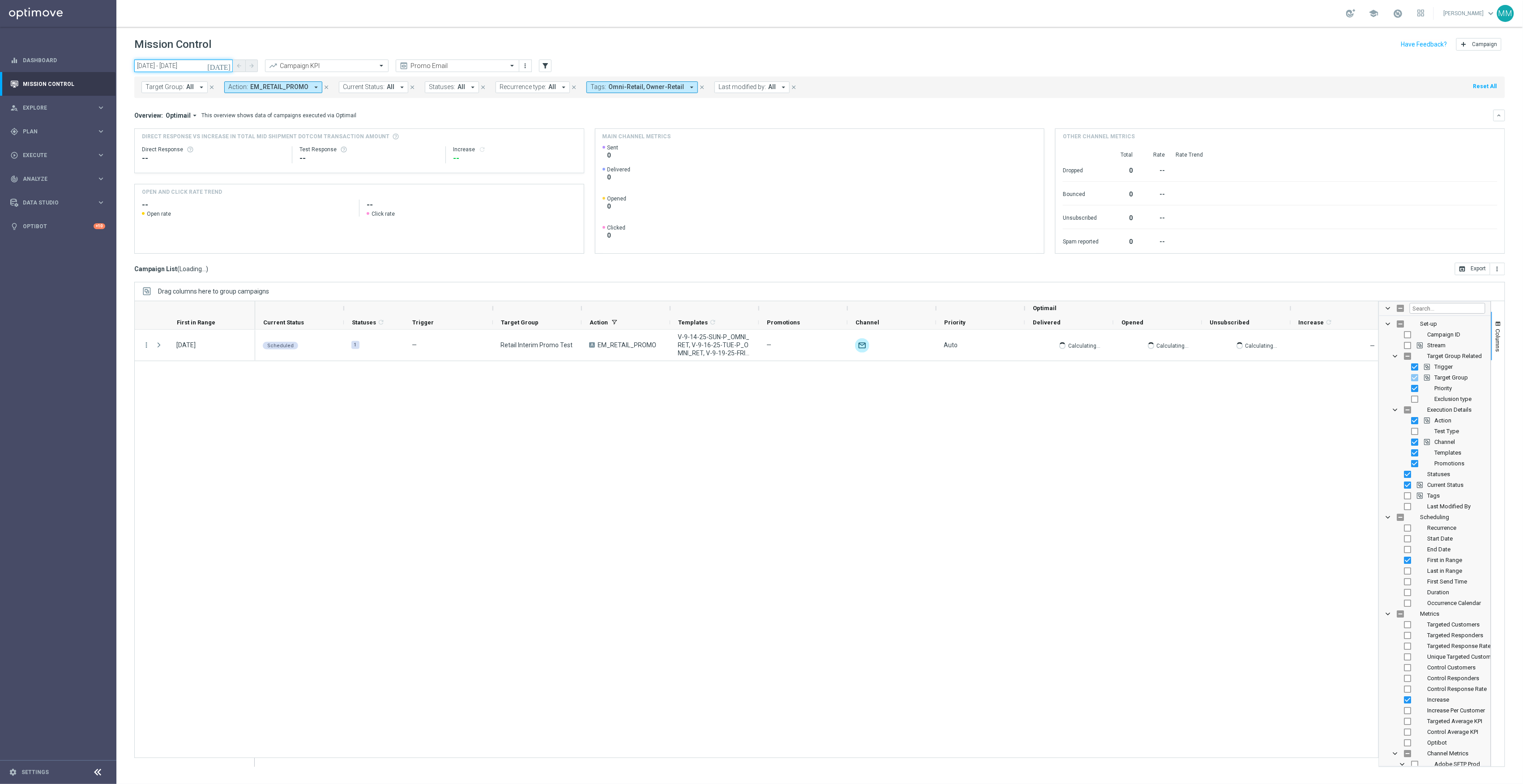
click at [176, 68] on input "19 Sep 2025 - 19 Sep 2025" at bounding box center [184, 66] width 99 height 12
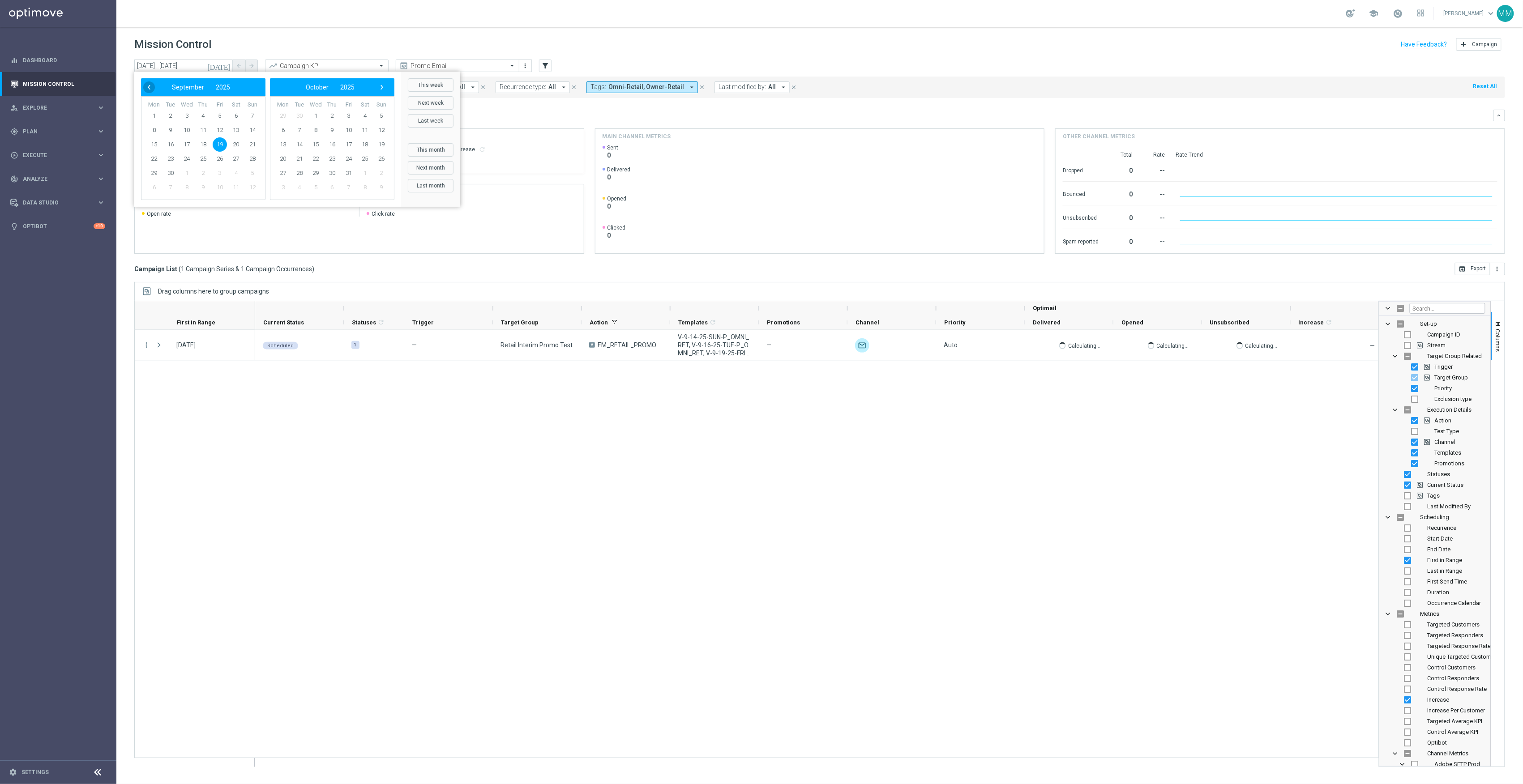
click at [146, 86] on span "‹" at bounding box center [149, 87] width 12 height 12
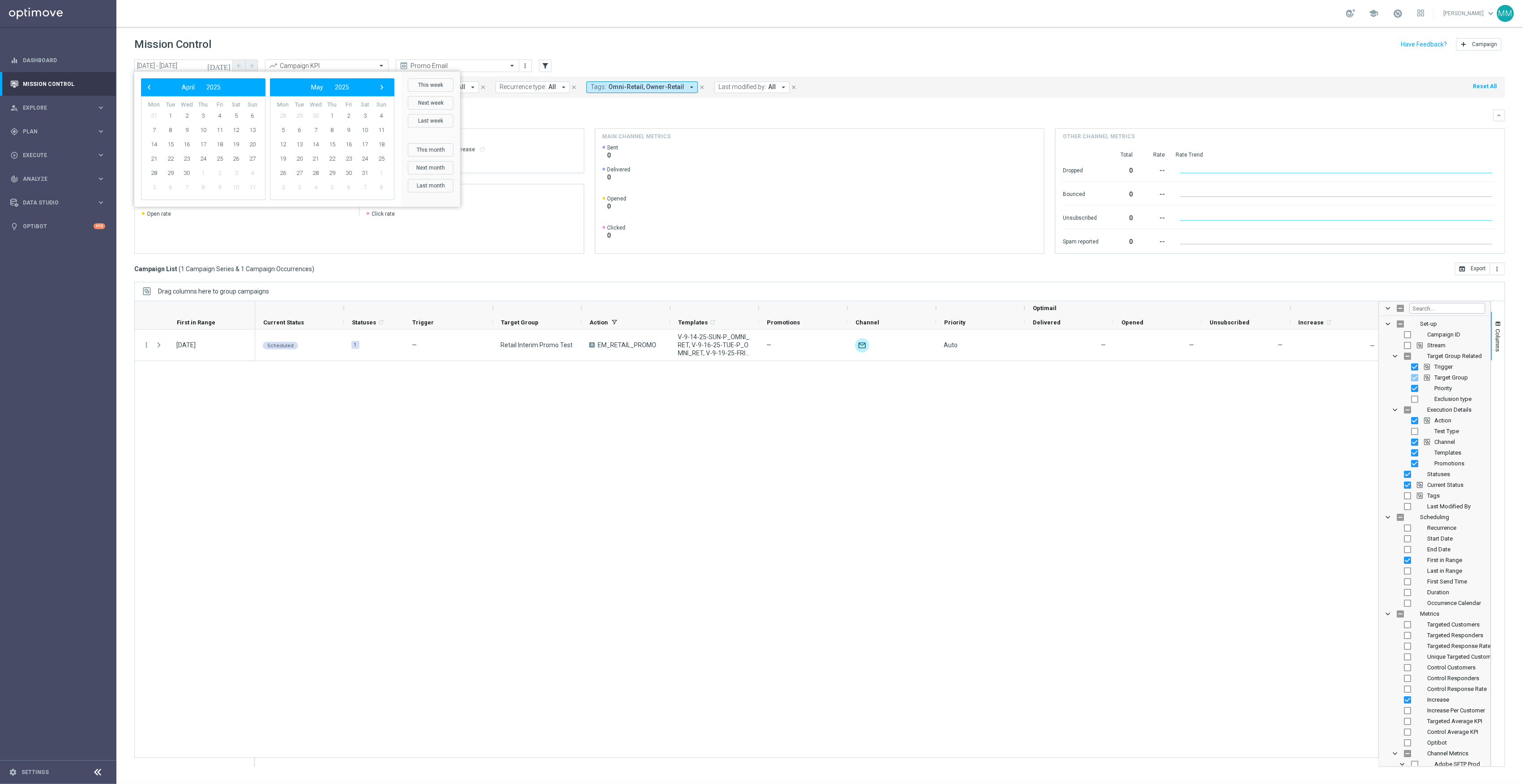
click at [146, 86] on span "‹" at bounding box center [149, 87] width 12 height 12
click at [247, 146] on span "16" at bounding box center [252, 145] width 14 height 14
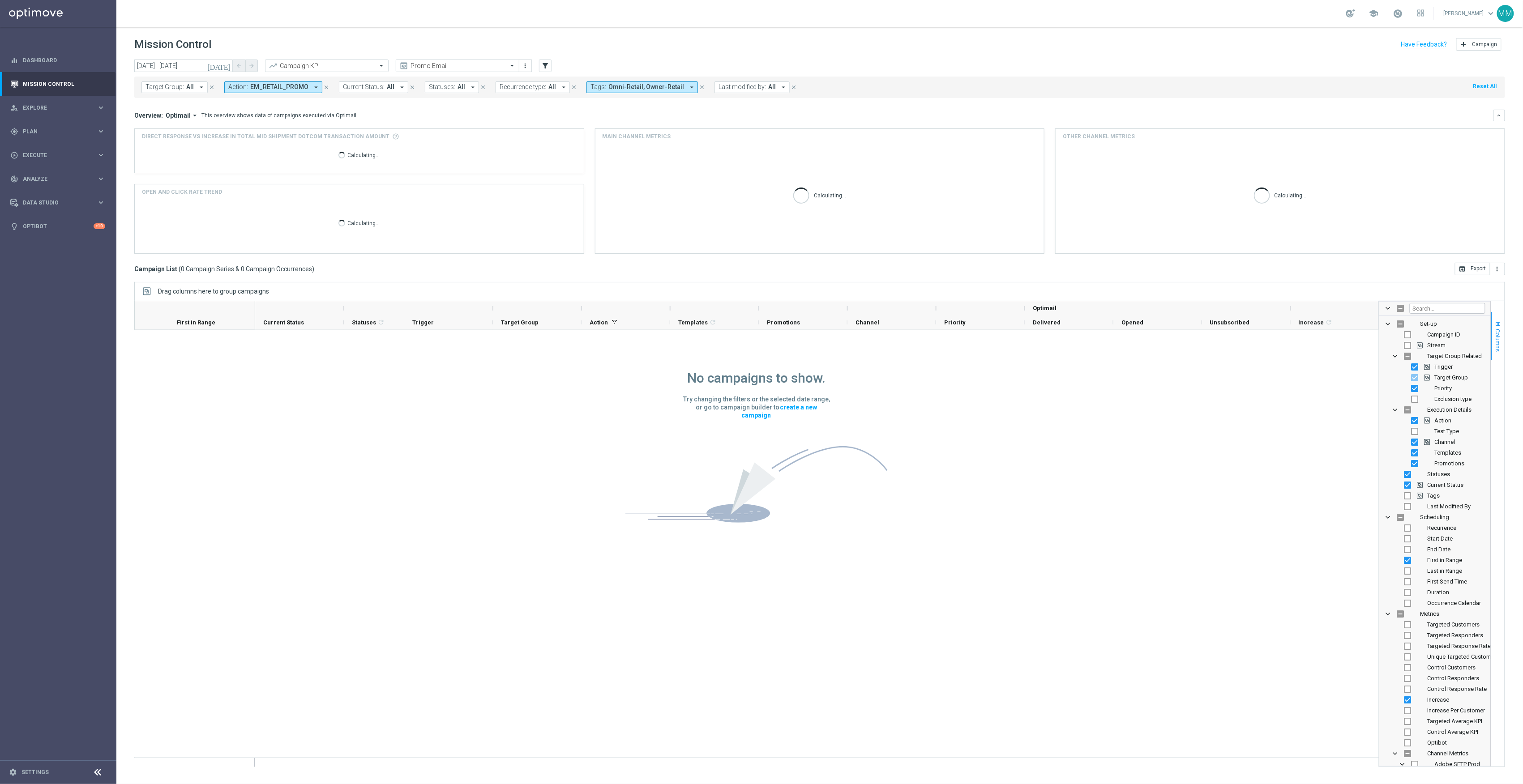
click at [1141, 327] on span "button" at bounding box center [1498, 324] width 7 height 7
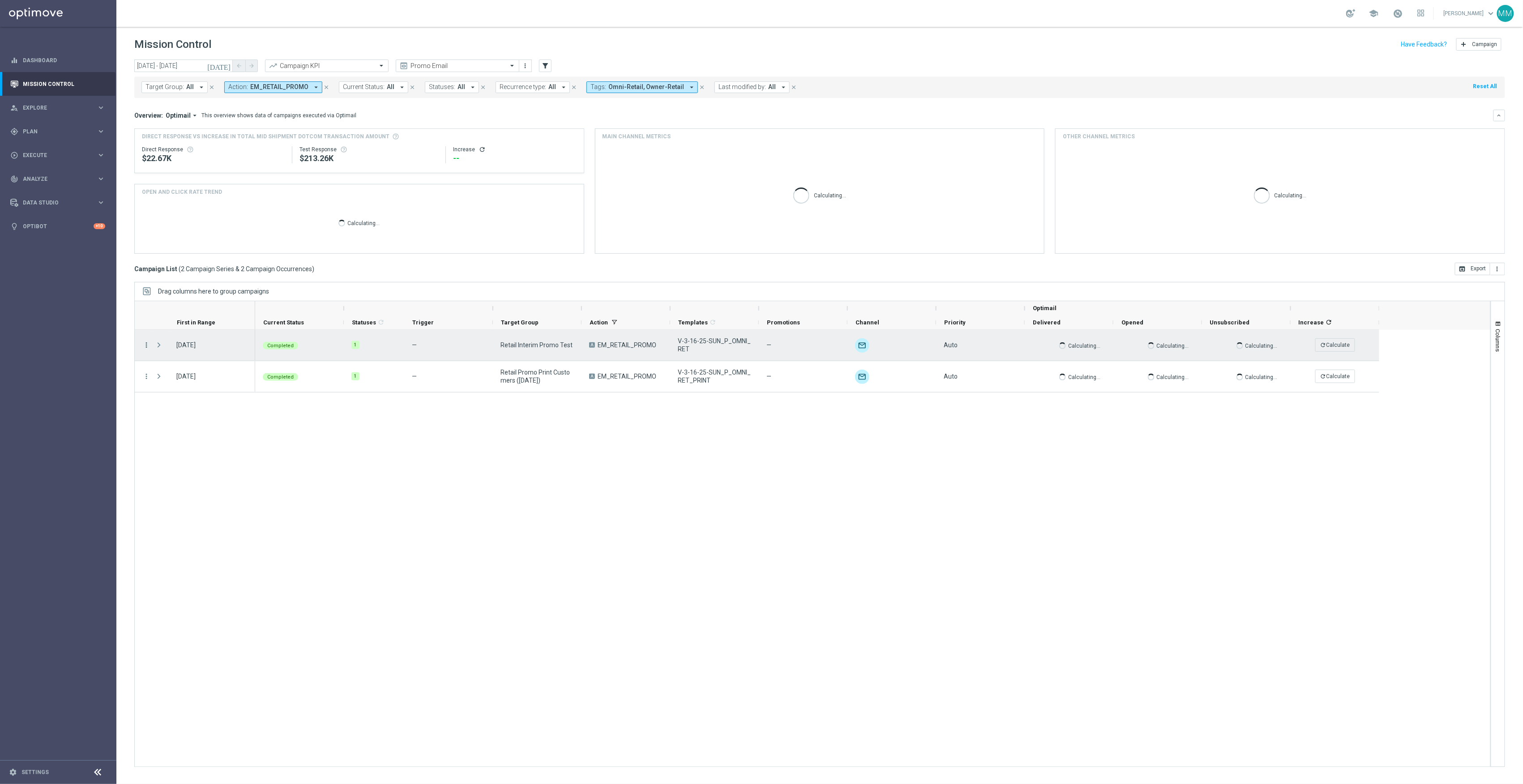
click at [147, 348] on icon "more_vert" at bounding box center [146, 345] width 8 height 8
click at [194, 378] on span "Channel Metrics" at bounding box center [185, 376] width 42 height 6
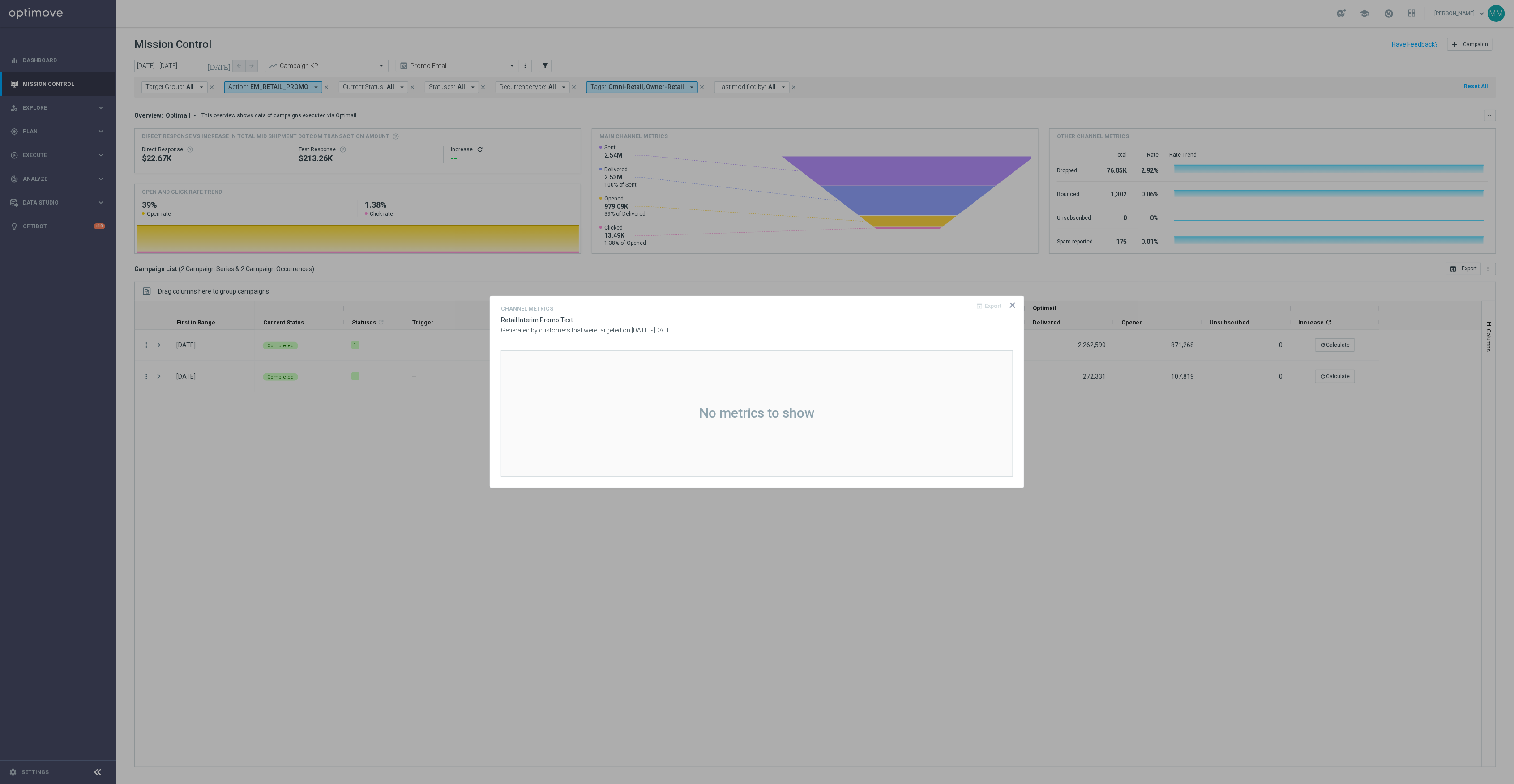
click at [1013, 306] on icon "icon" at bounding box center [1013, 306] width 9 height 9
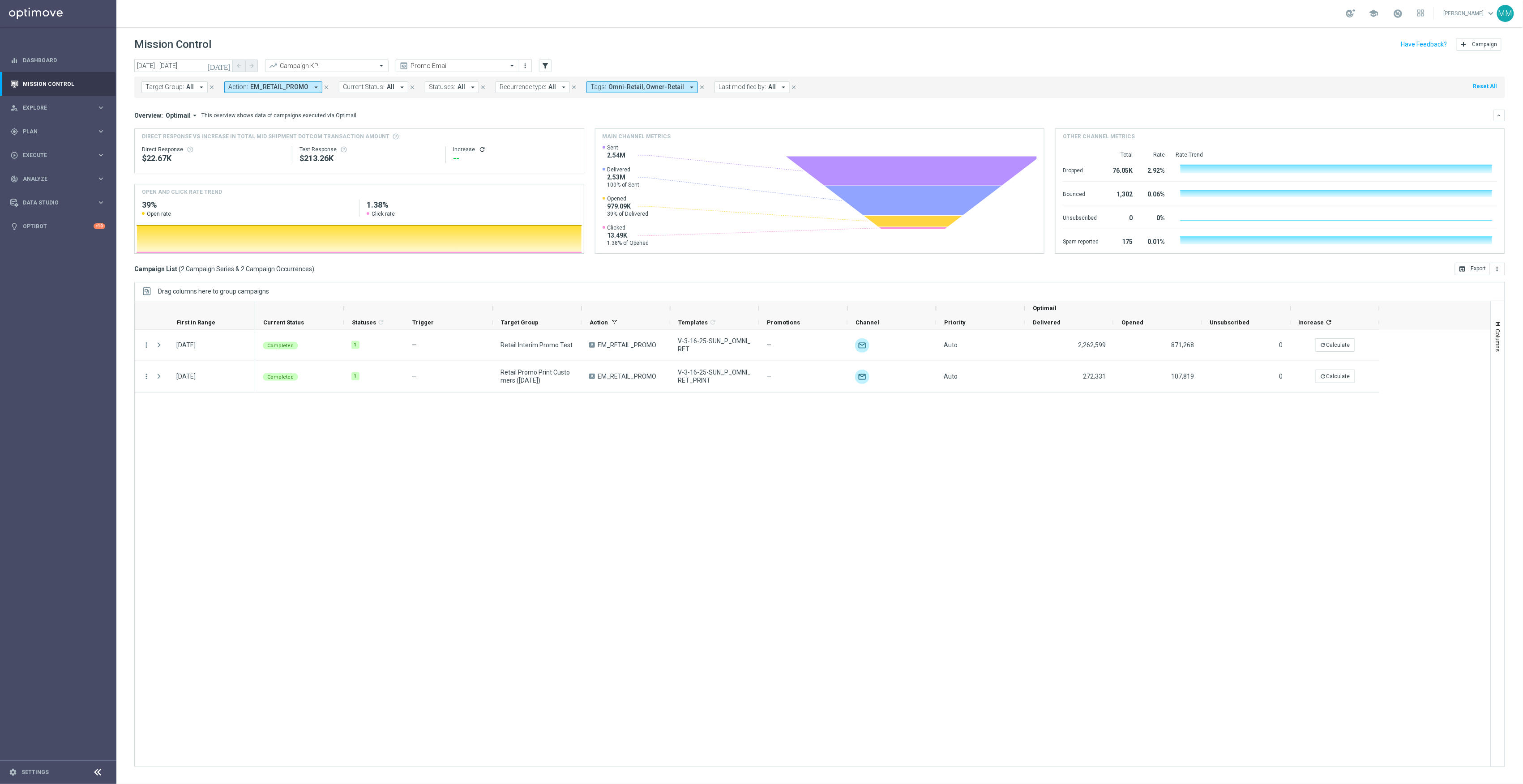
click at [228, 69] on icon "today" at bounding box center [219, 65] width 24 height 8
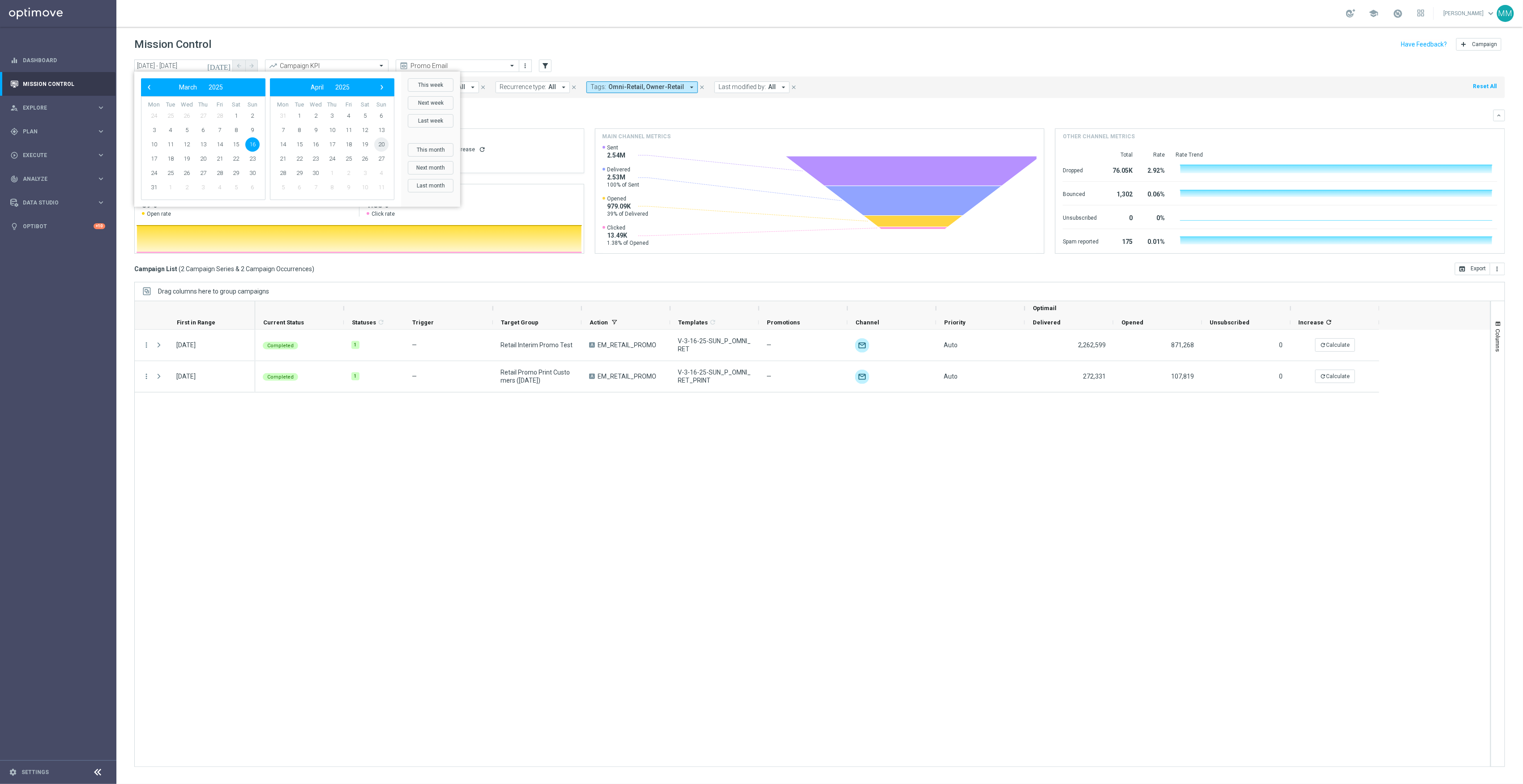
click at [381, 149] on span "20" at bounding box center [381, 145] width 14 height 14
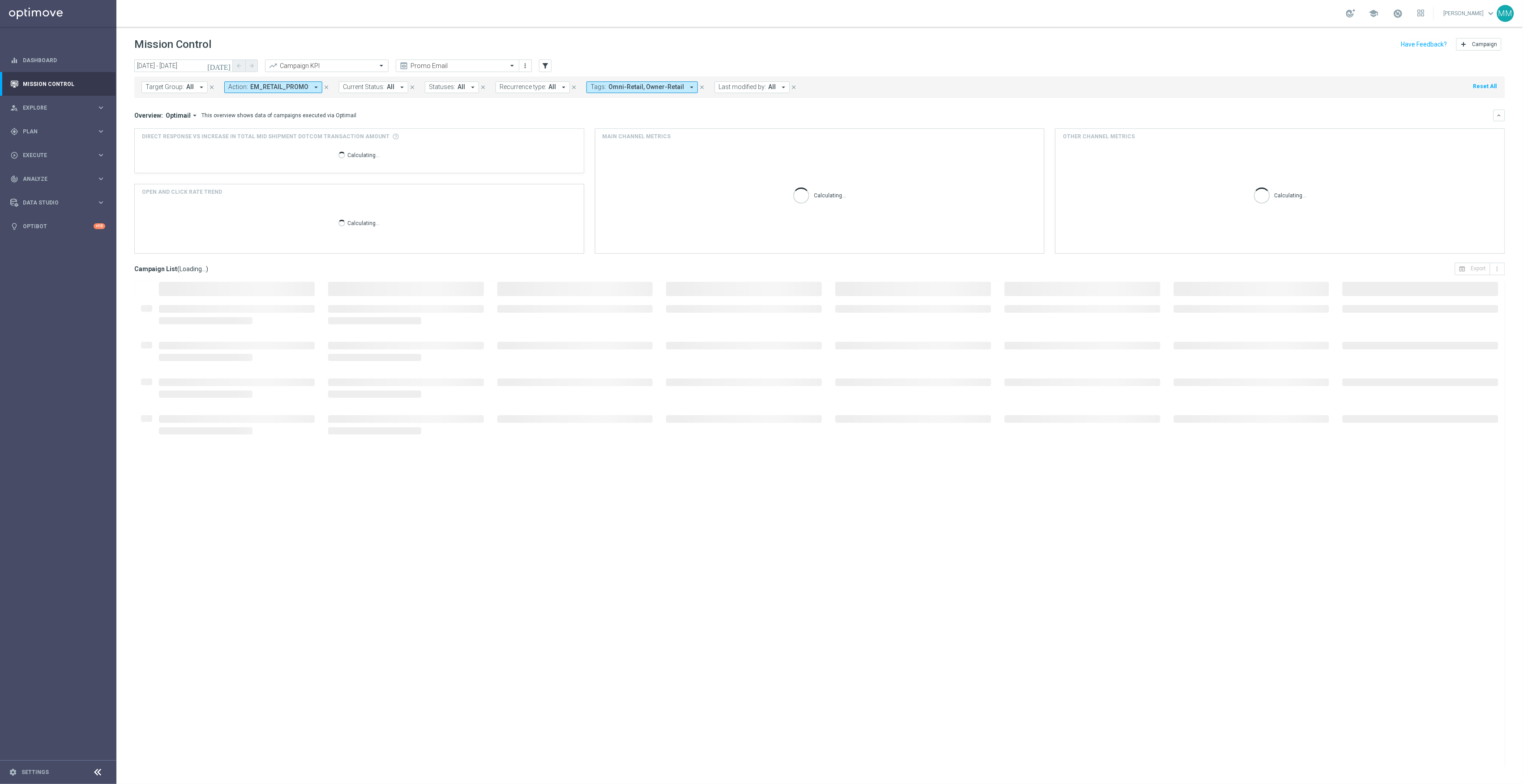
click at [223, 63] on icon "today" at bounding box center [219, 65] width 24 height 8
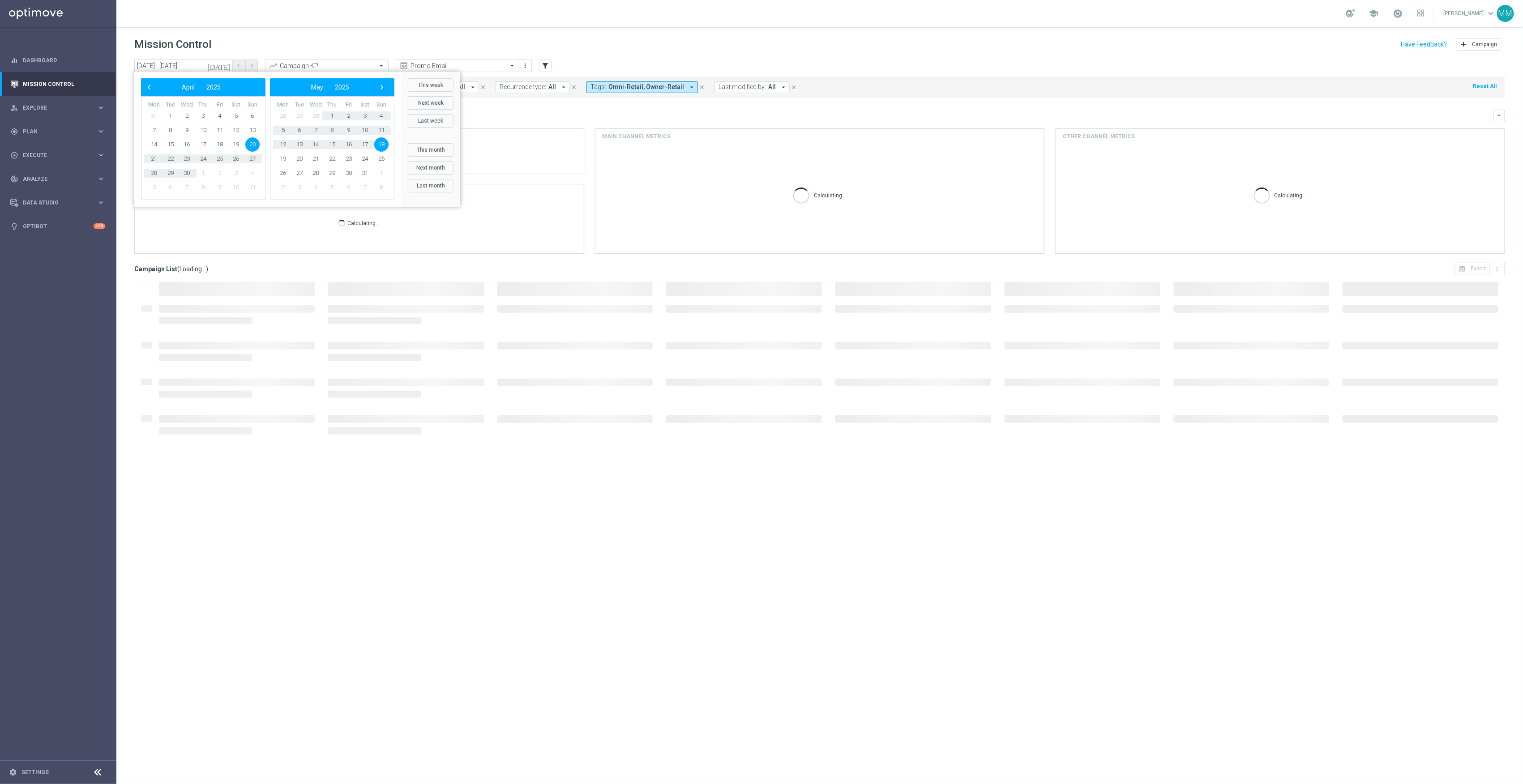
click at [260, 145] on span "20" at bounding box center [252, 145] width 14 height 14
click at [255, 144] on span "20" at bounding box center [252, 145] width 14 height 14
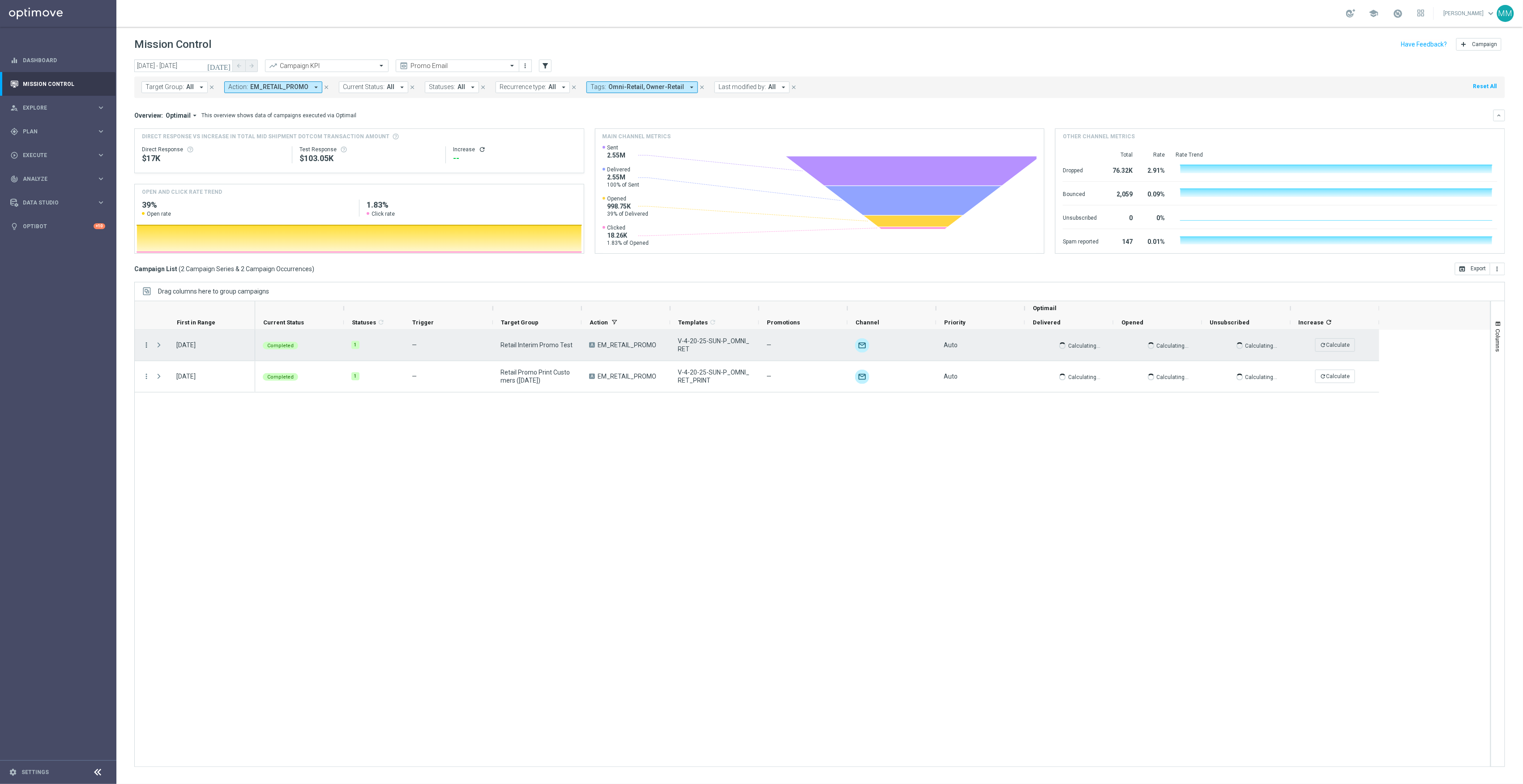
click at [146, 342] on icon "more_vert" at bounding box center [146, 345] width 8 height 8
click at [227, 373] on div "Channel Metrics" at bounding box center [205, 376] width 83 height 6
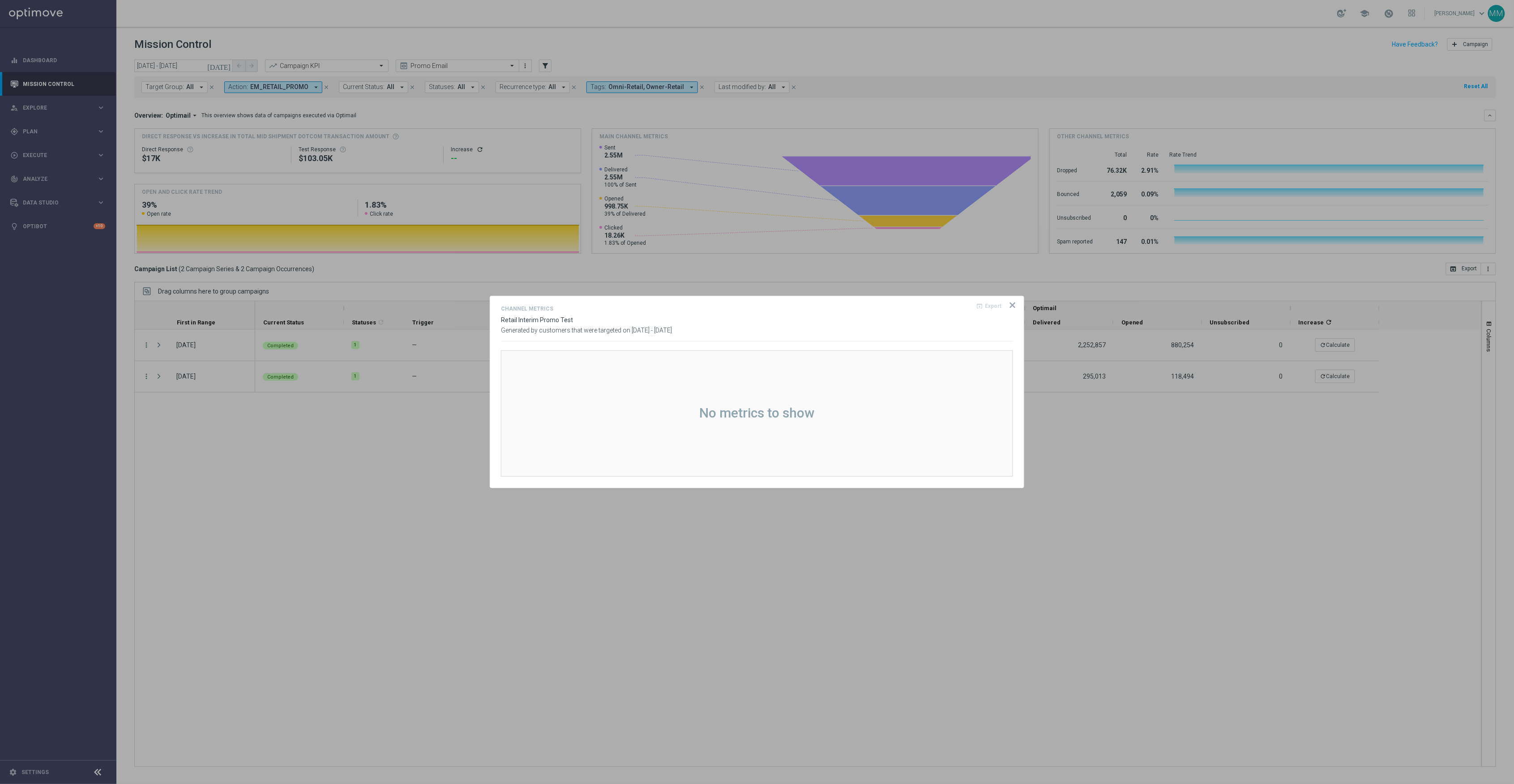
click at [1009, 304] on icon "icon" at bounding box center [1013, 306] width 9 height 9
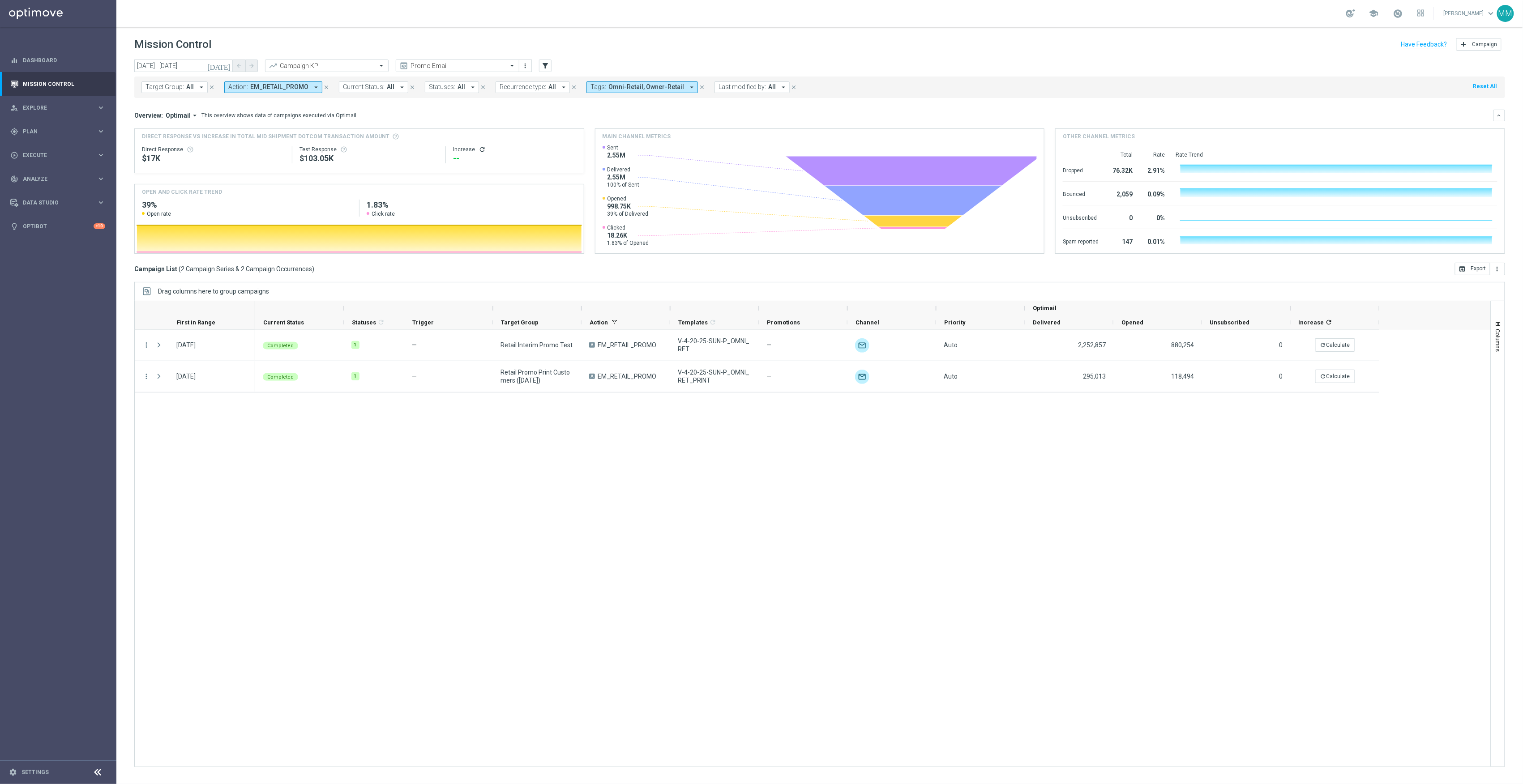
click at [230, 63] on icon "today" at bounding box center [219, 65] width 24 height 8
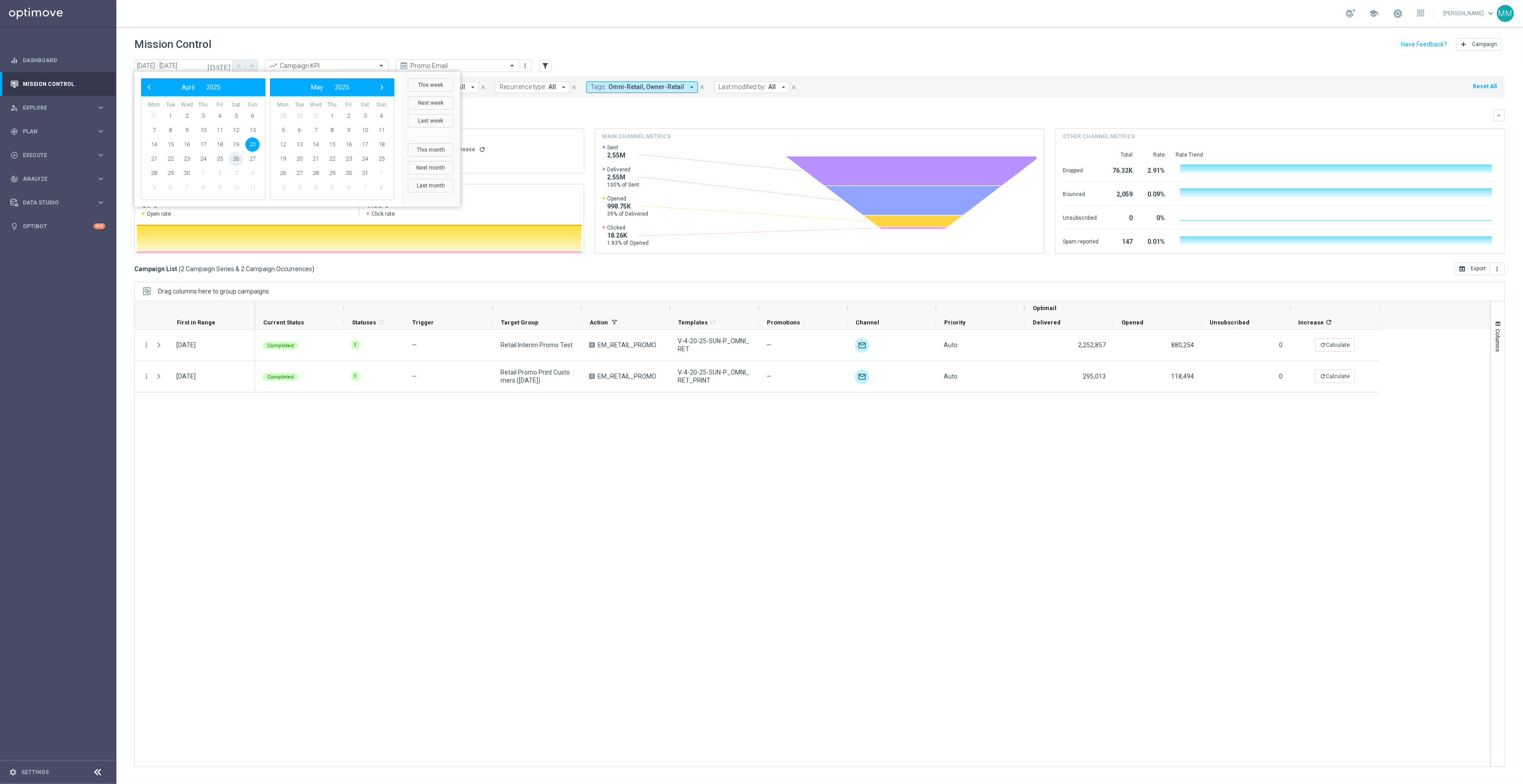
click at [238, 161] on span "26" at bounding box center [236, 159] width 14 height 14
click at [251, 143] on span "20" at bounding box center [252, 145] width 14 height 14
click at [240, 158] on span "26" at bounding box center [236, 159] width 14 height 14
type input "20 Apr 2025 - 26 Apr 2025"
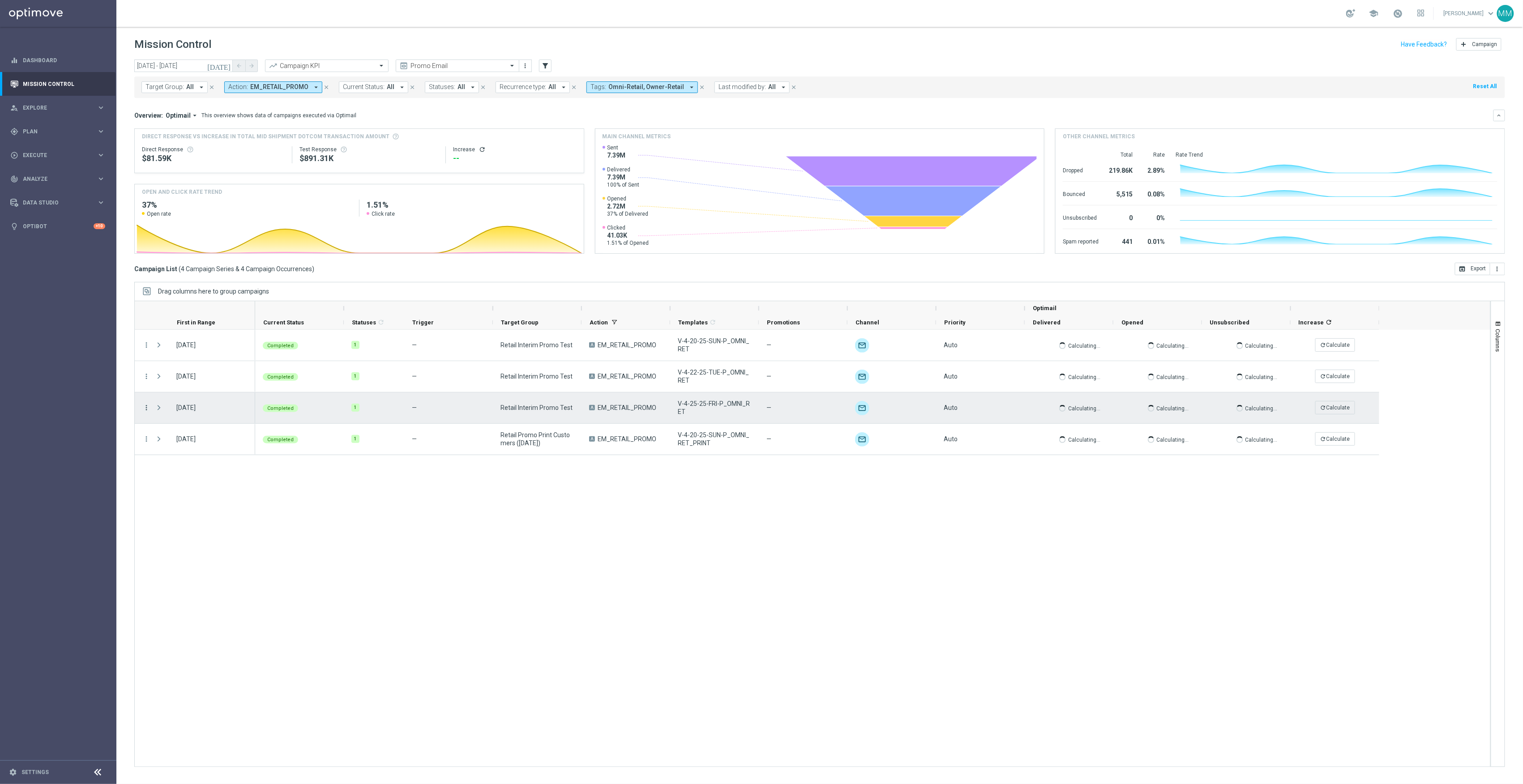
click at [148, 409] on icon "more_vert" at bounding box center [146, 408] width 8 height 8
click at [161, 441] on div "send" at bounding box center [157, 439] width 13 height 6
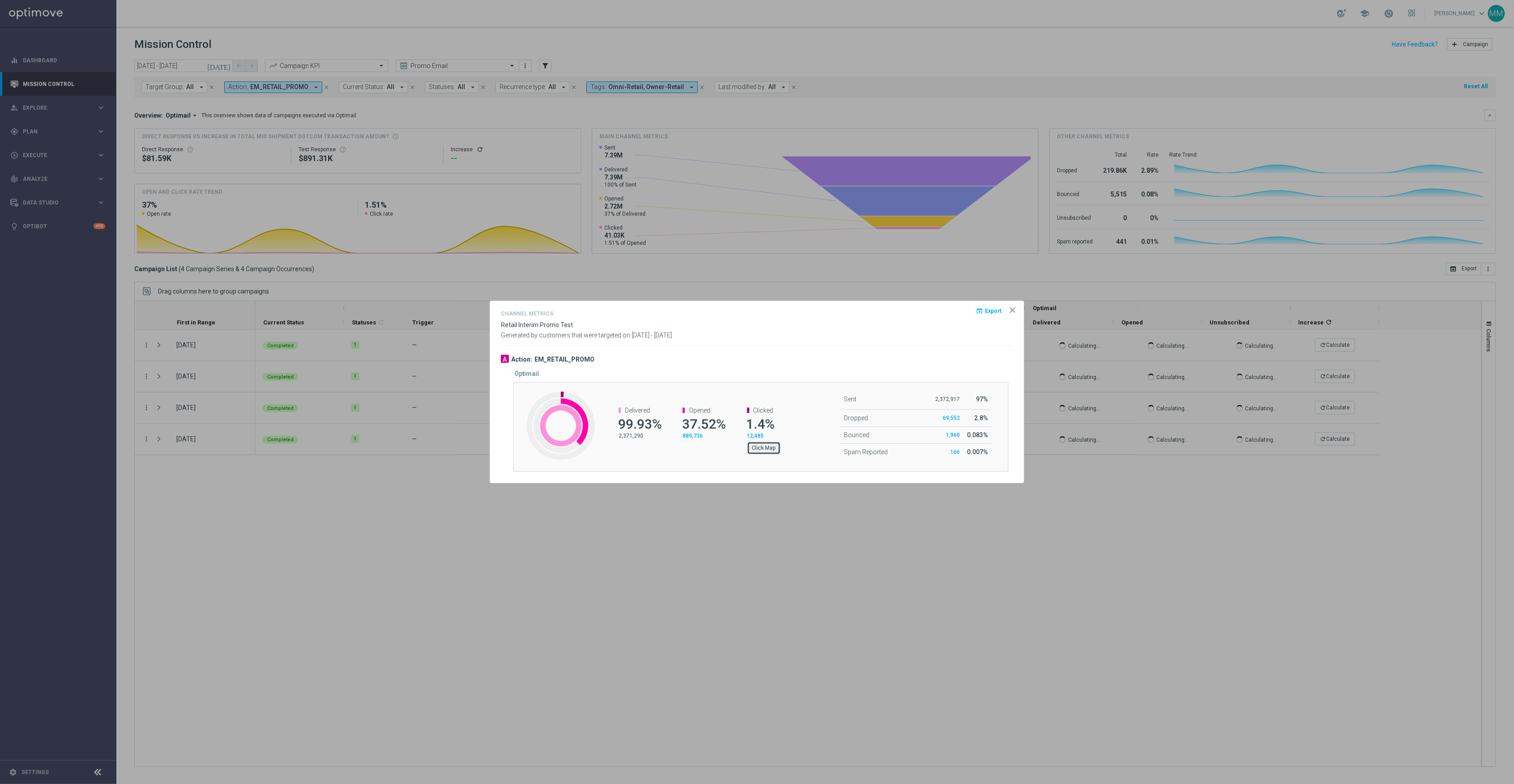
click at [777, 450] on button "Click Map" at bounding box center [763, 448] width 33 height 12
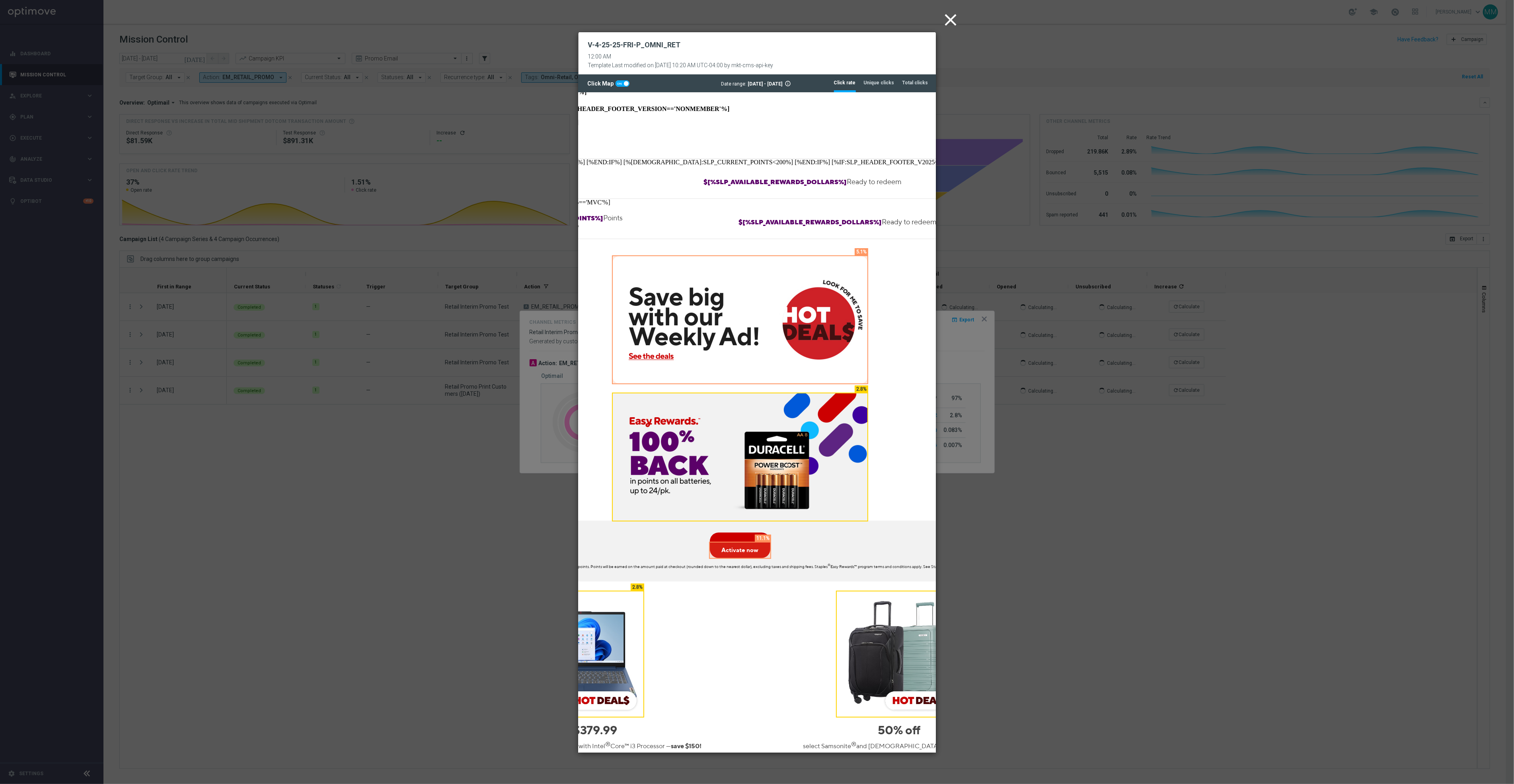
scroll to position [59, 155]
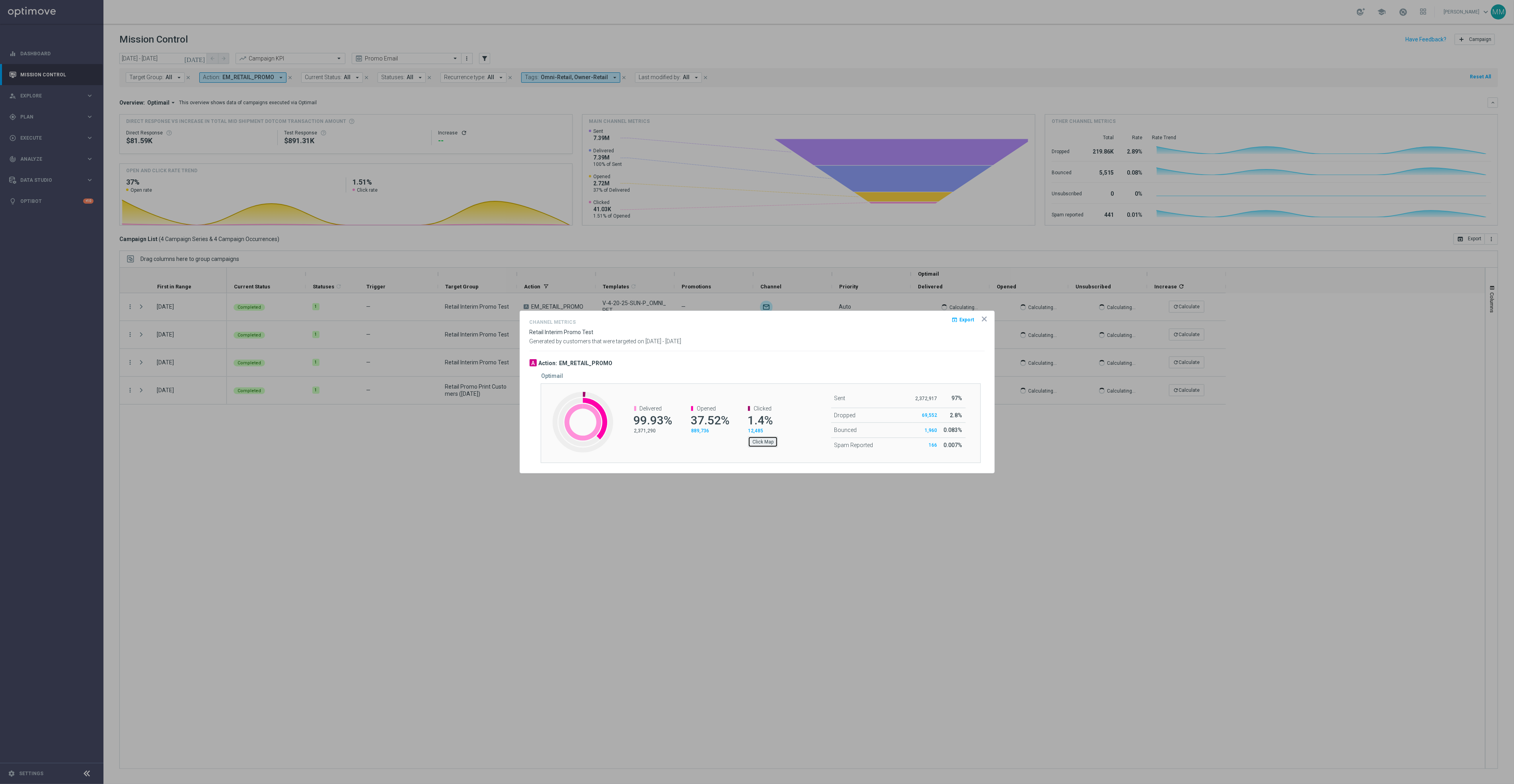
drag, startPoint x: 1129, startPoint y: 441, endPoint x: 769, endPoint y: 442, distance: 360.0
click at [769, 442] on button "Click Map" at bounding box center [763, 442] width 30 height 11
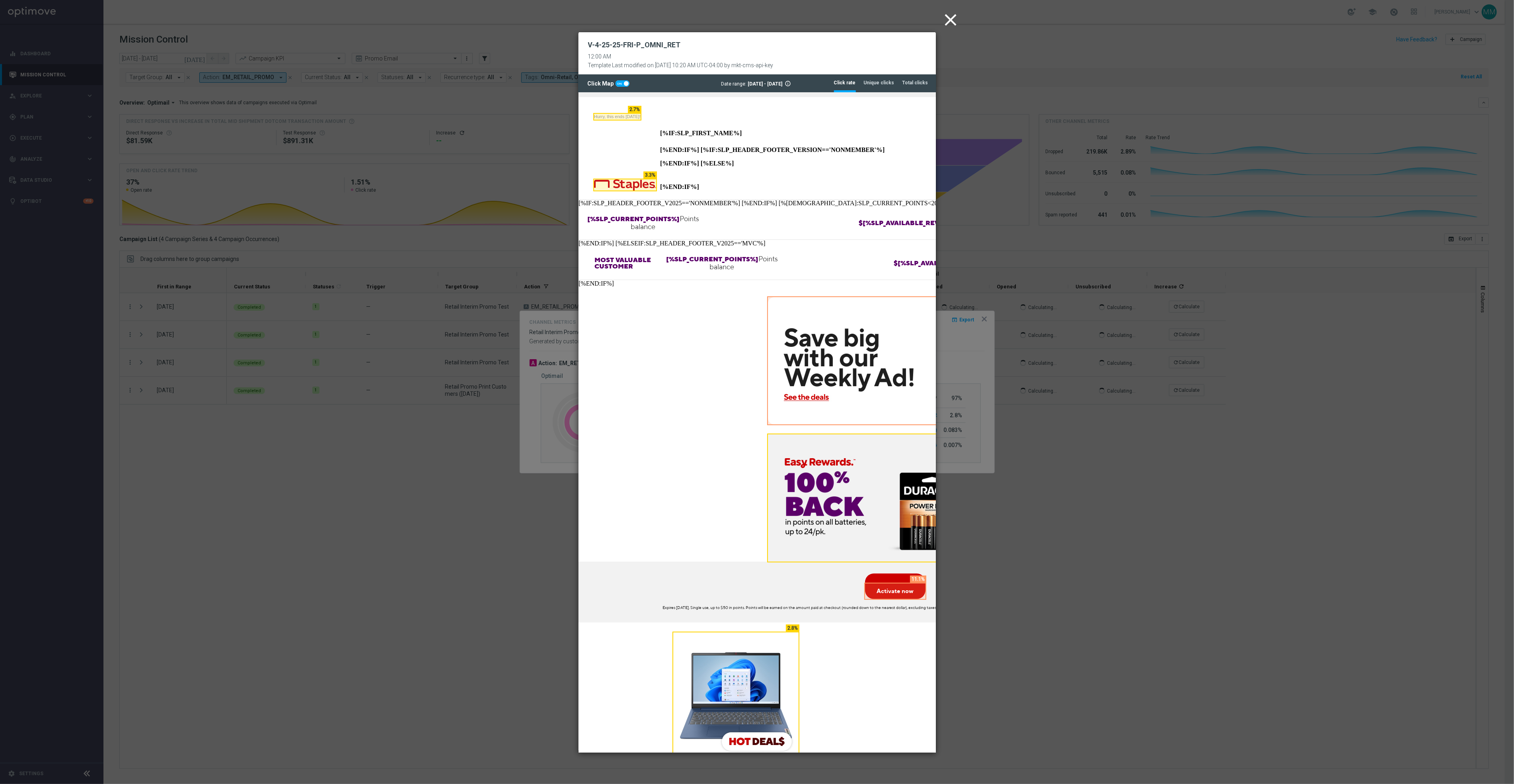
scroll to position [0, 5]
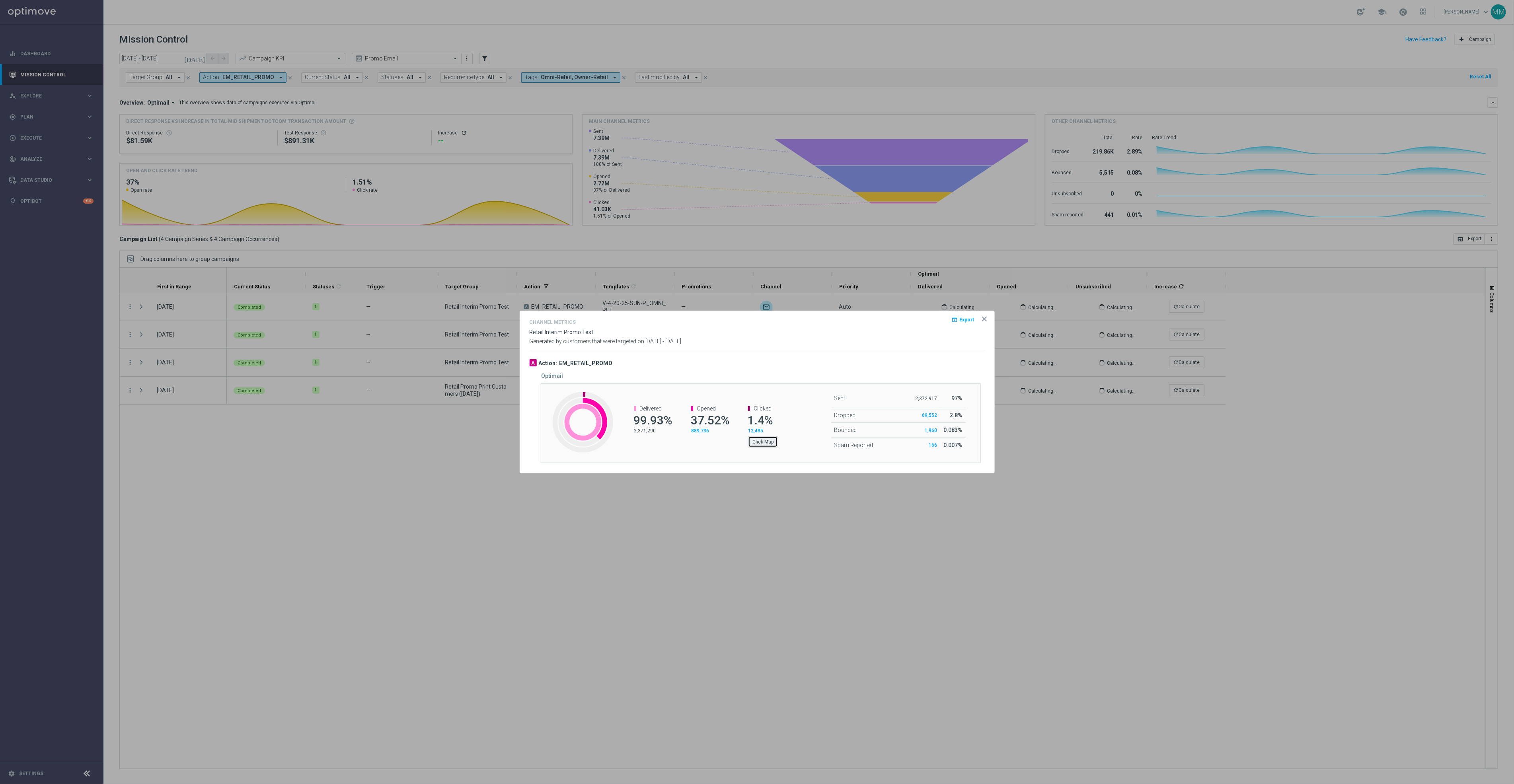
click at [768, 445] on button "Click Map" at bounding box center [763, 442] width 30 height 11
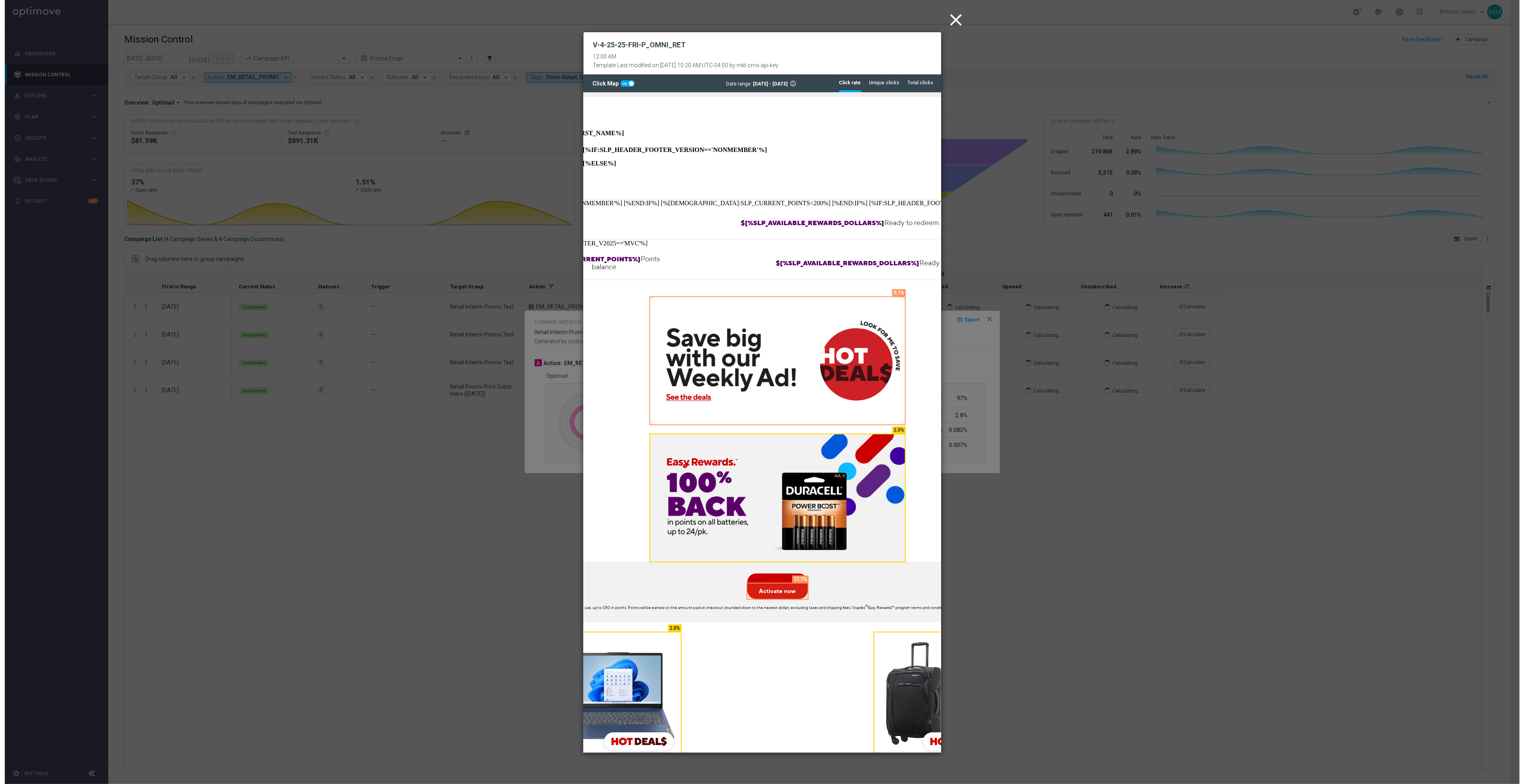
scroll to position [0, 125]
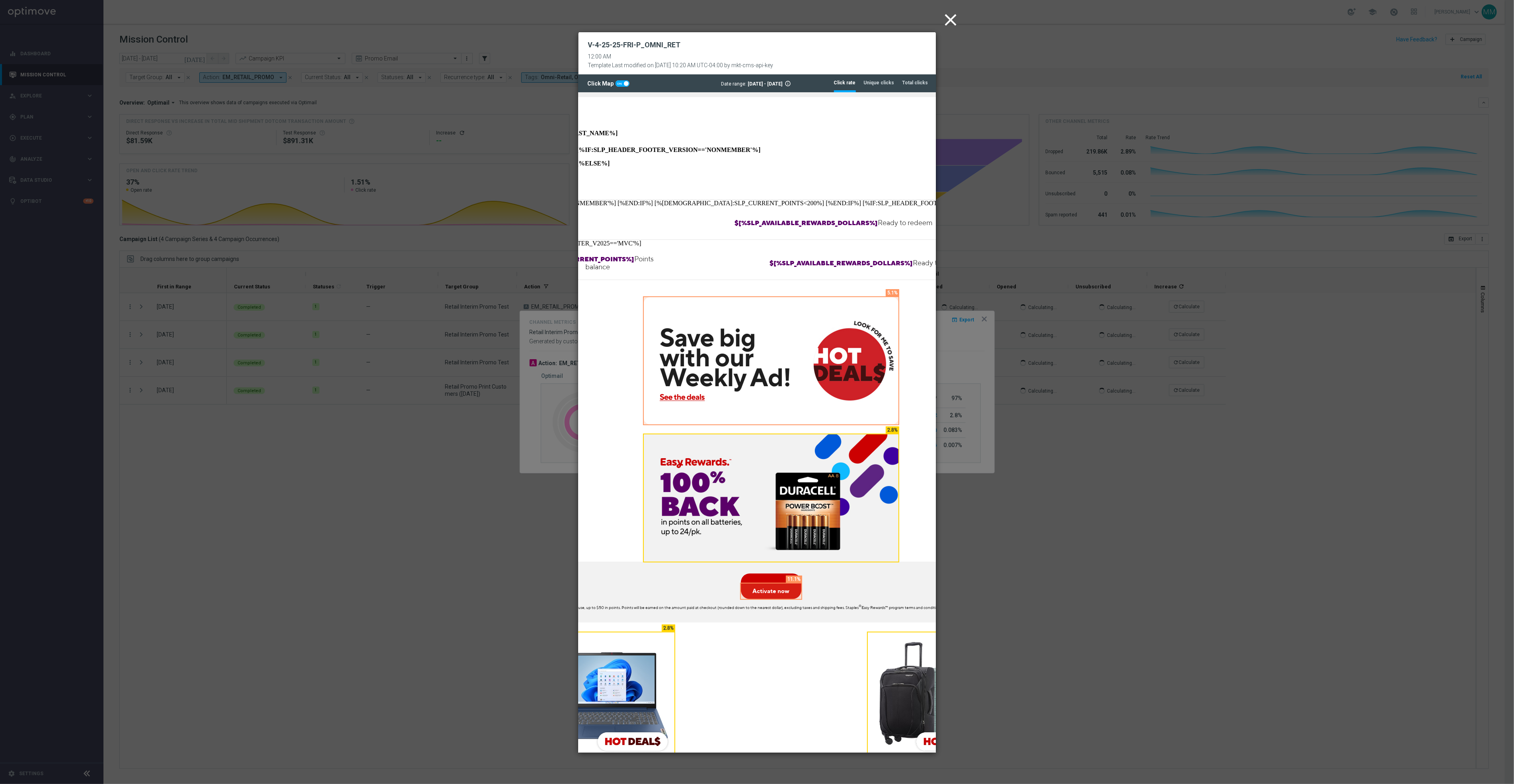
click at [945, 23] on icon "close" at bounding box center [951, 19] width 20 height 20
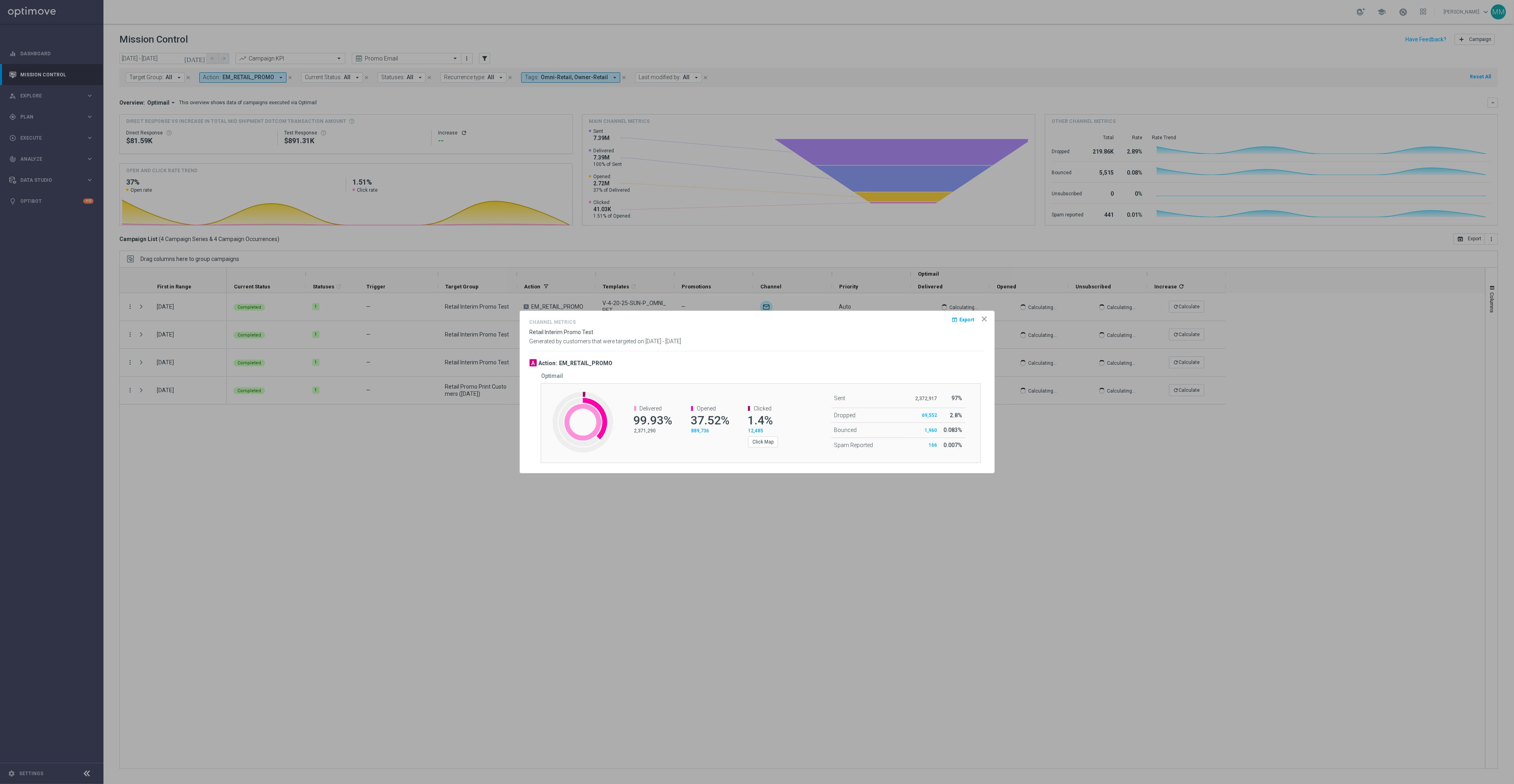
click at [1014, 505] on div at bounding box center [757, 392] width 1514 height 784
click at [988, 319] on icon "icon" at bounding box center [985, 319] width 8 height 8
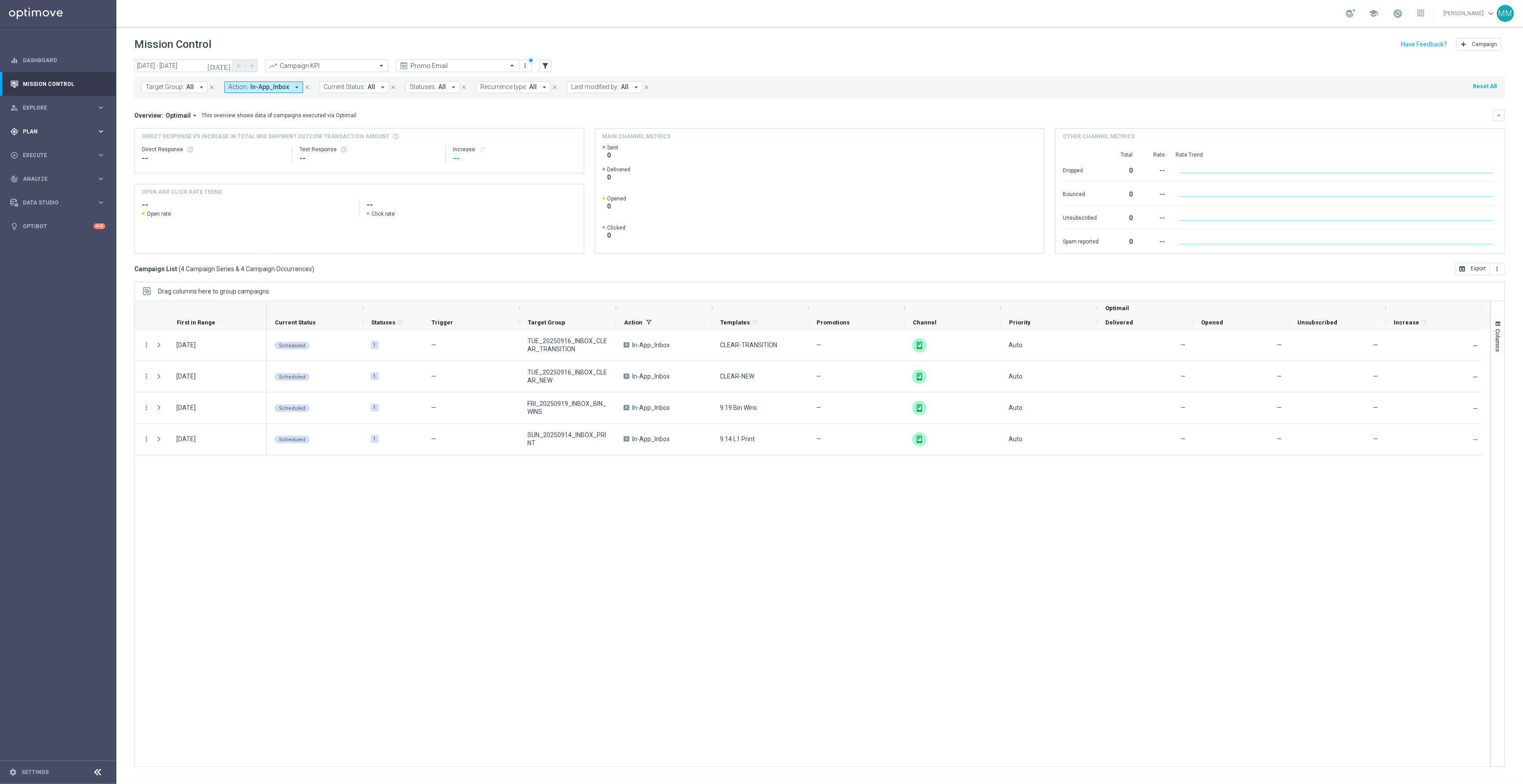
click at [65, 135] on div "gps_fixed Plan keyboard_arrow_right" at bounding box center [58, 131] width 115 height 23
click at [53, 180] on accordion "Templates keyboard_arrow_right Optimail OptiMobile In-App OptiMobile Push Web P…" at bounding box center [69, 177] width 93 height 13
click at [34, 774] on link "Settings" at bounding box center [35, 772] width 27 height 5
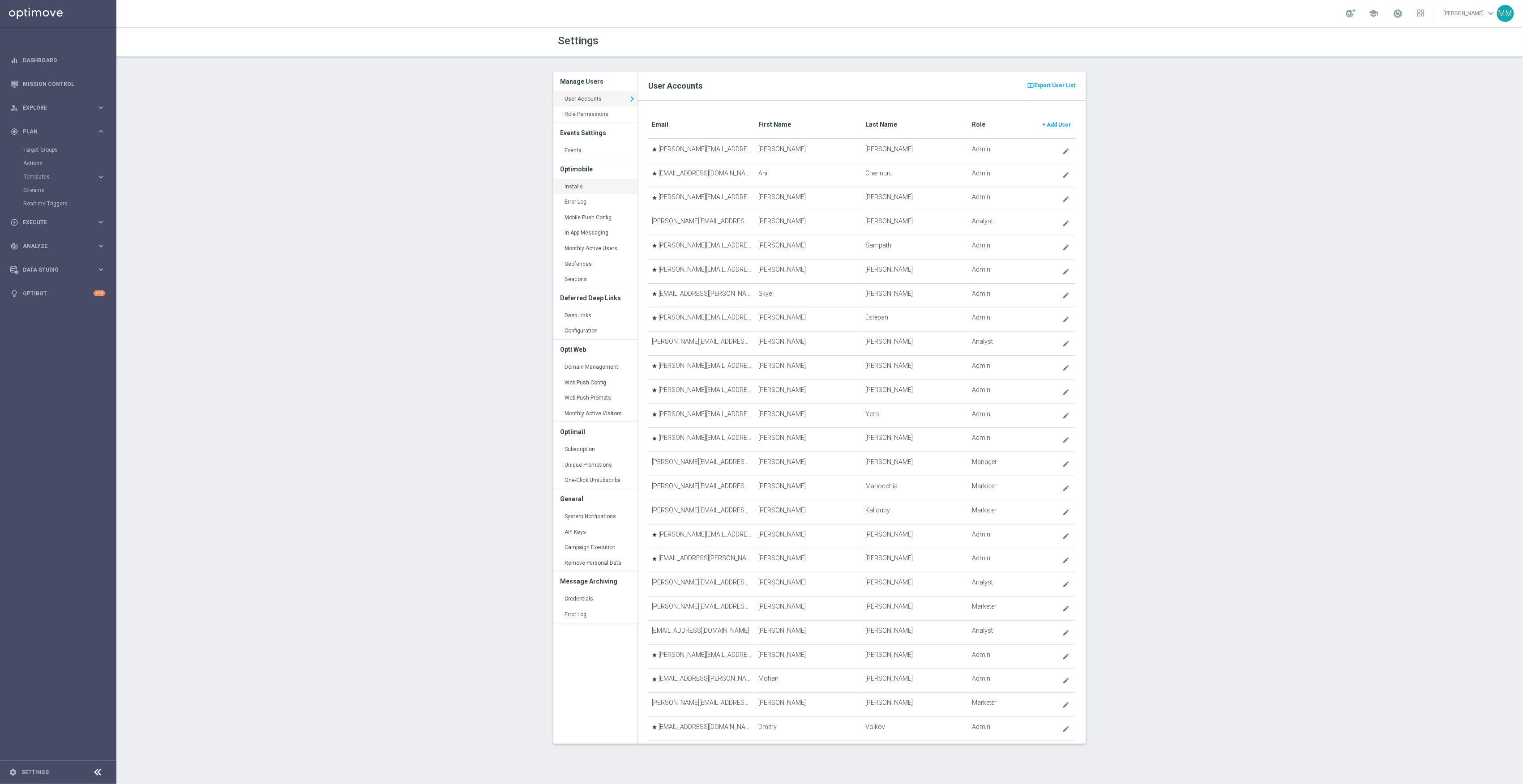
click at [602, 184] on link "Installs keyboard_arrow_right" at bounding box center [595, 187] width 84 height 16
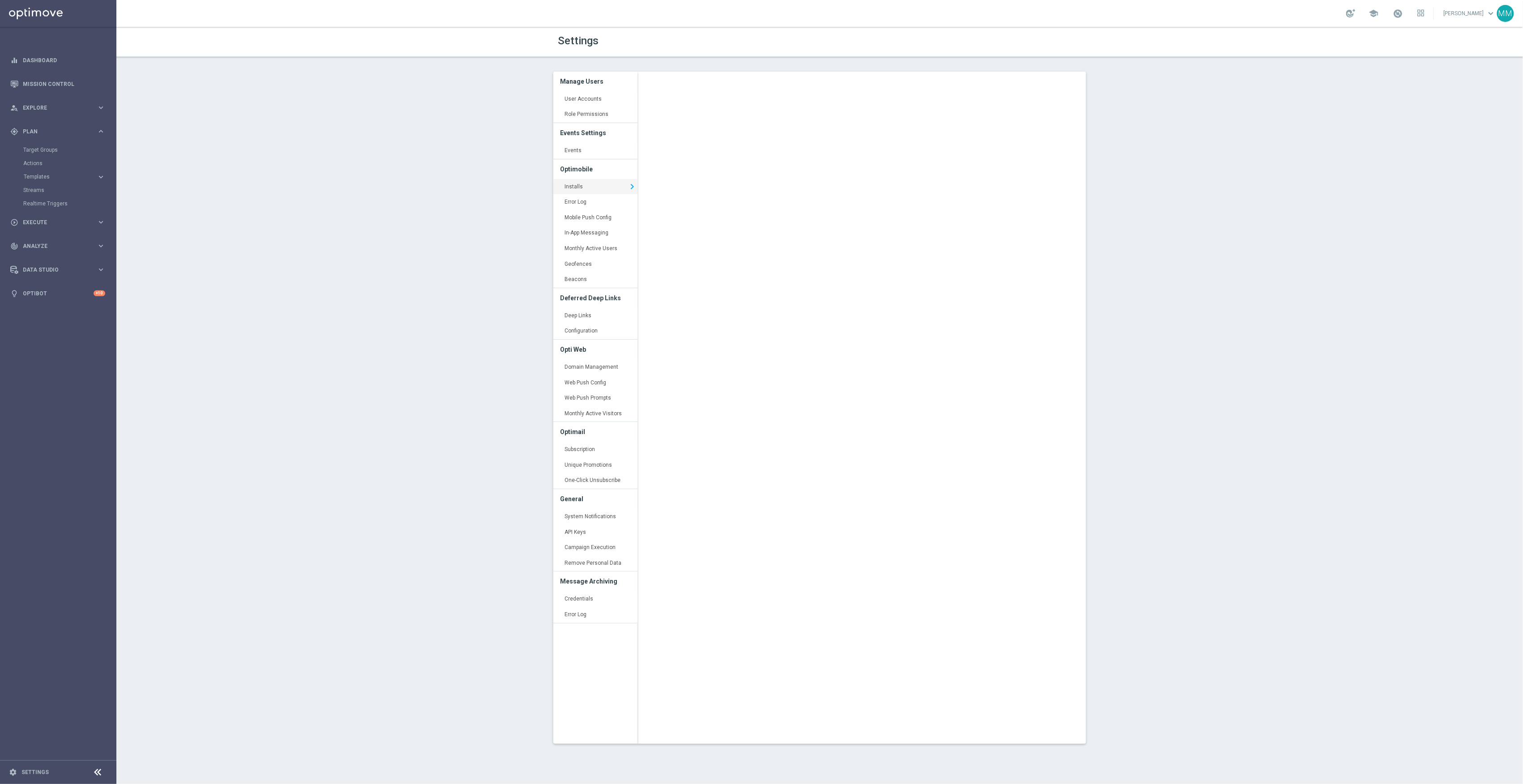
click at [1088, 275] on div "Loading..." at bounding box center [865, 414] width 455 height 685
click at [65, 179] on span "Templates" at bounding box center [55, 177] width 64 height 5
click at [58, 201] on link "OptiMobile In-App" at bounding box center [61, 203] width 65 height 7
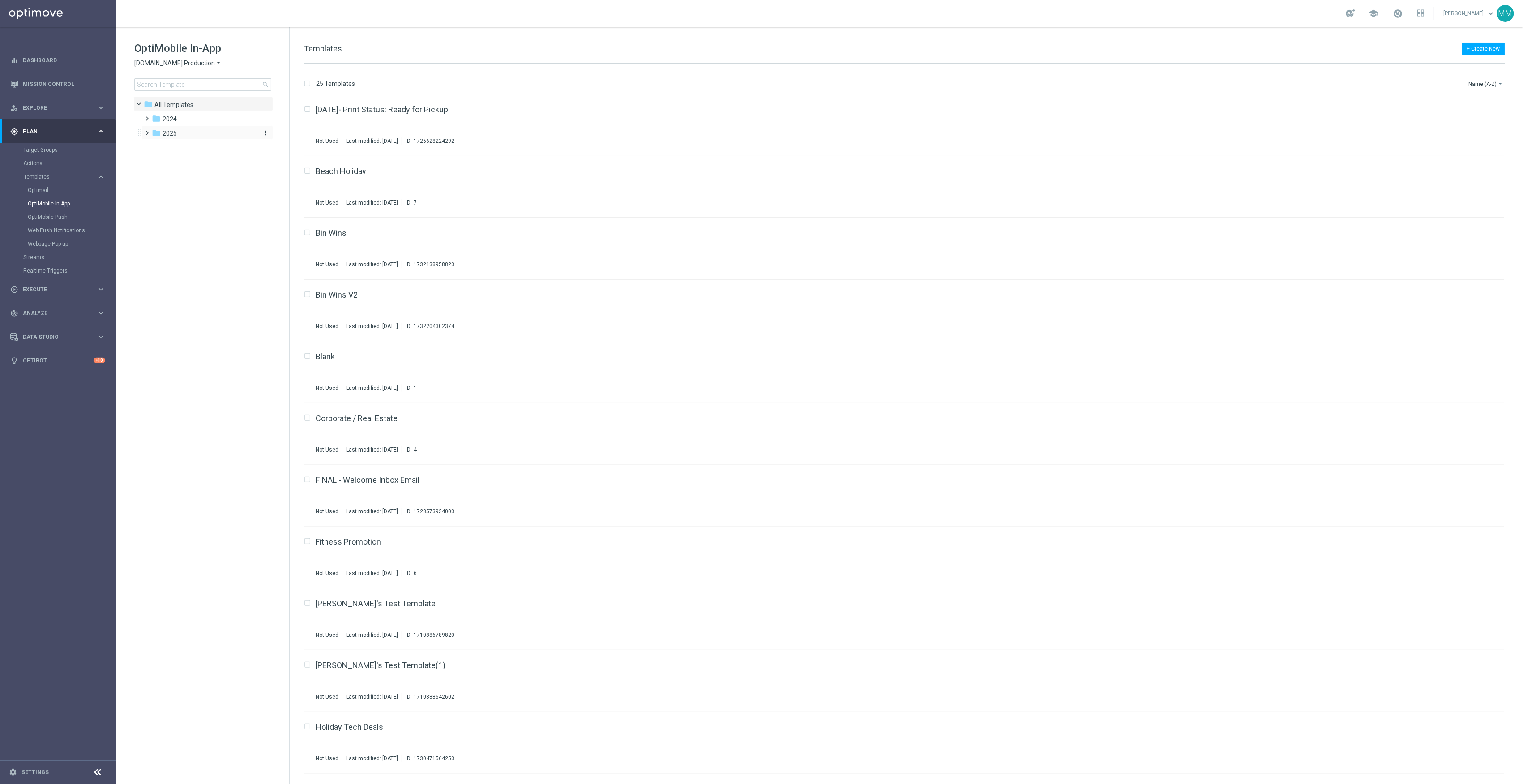
click at [188, 128] on div "folder 2025" at bounding box center [203, 133] width 103 height 10
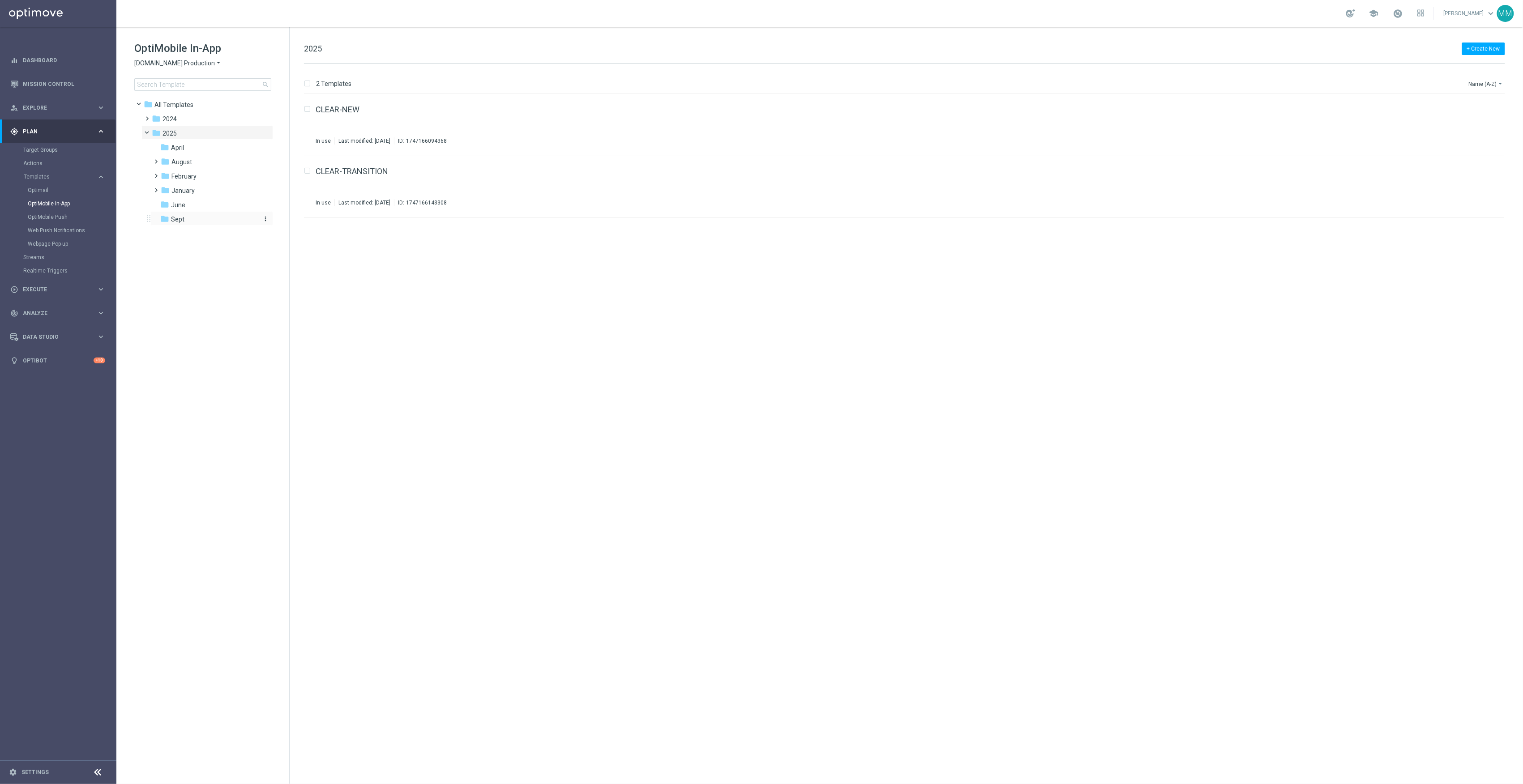
click at [194, 216] on div "folder Sept" at bounding box center [208, 219] width 96 height 10
click at [367, 104] on div "9.14 L1 Party City Not Used Last modified: Friday, September 12, 2025 ID: 17576…" at bounding box center [904, 124] width 1201 height 61
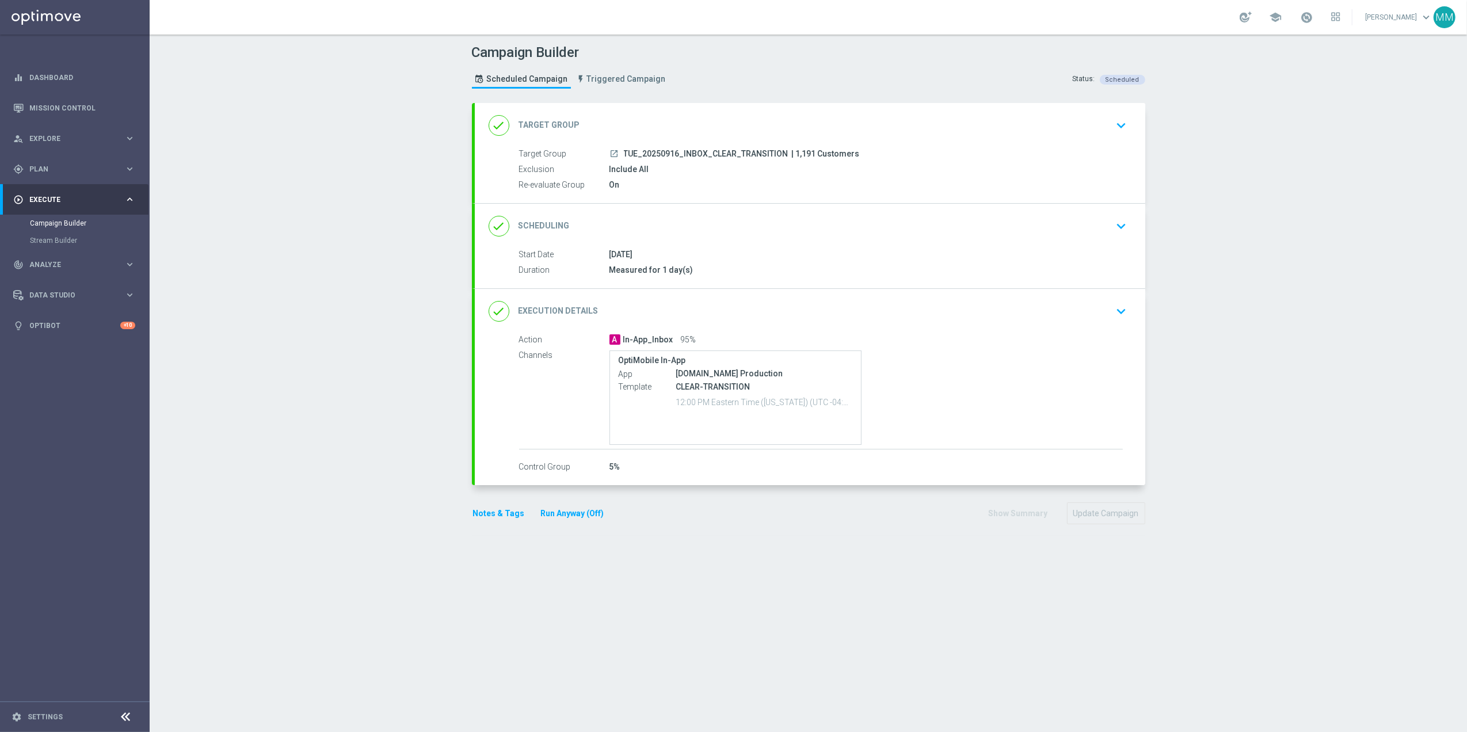
click at [808, 228] on div "done Scheduling keyboard_arrow_down" at bounding box center [810, 226] width 643 height 22
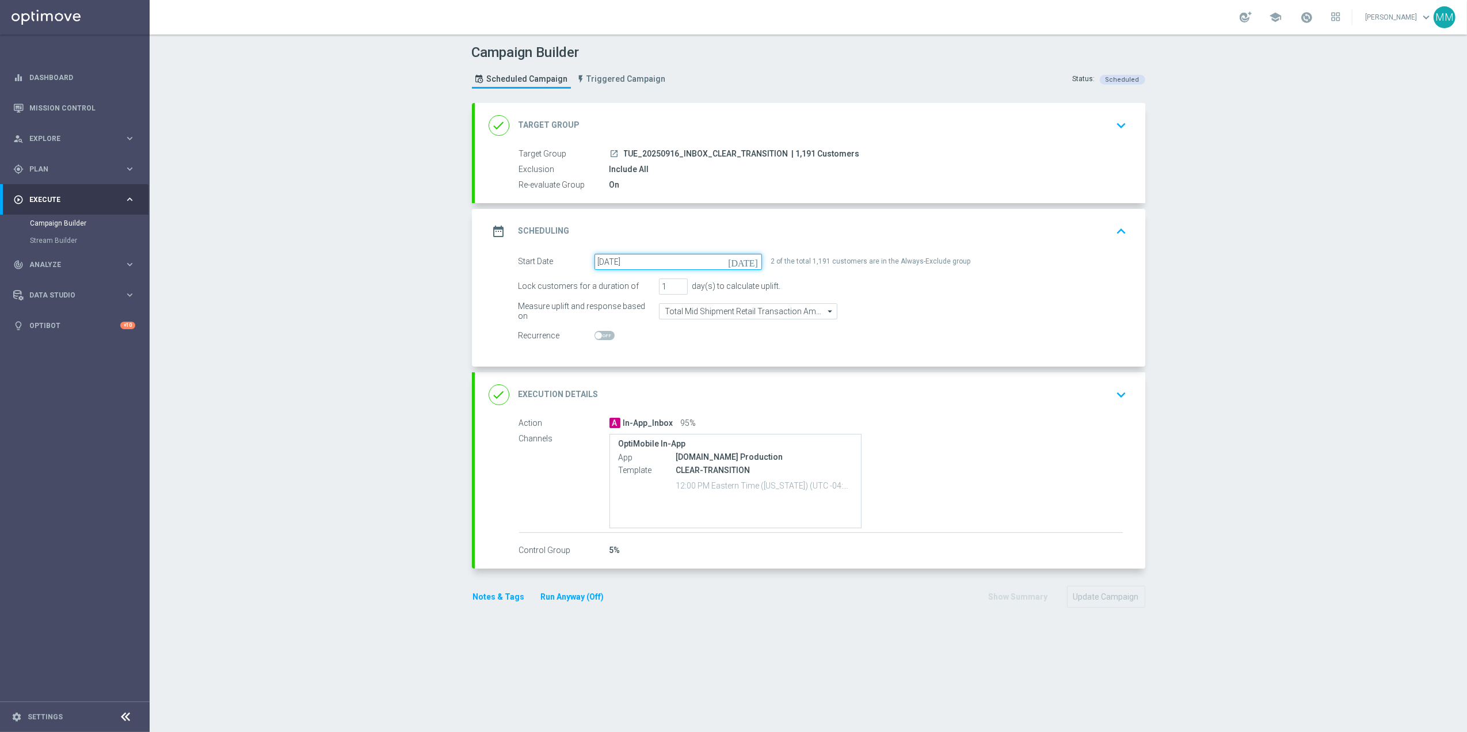
click at [666, 259] on input "[DATE]" at bounding box center [677, 262] width 167 height 16
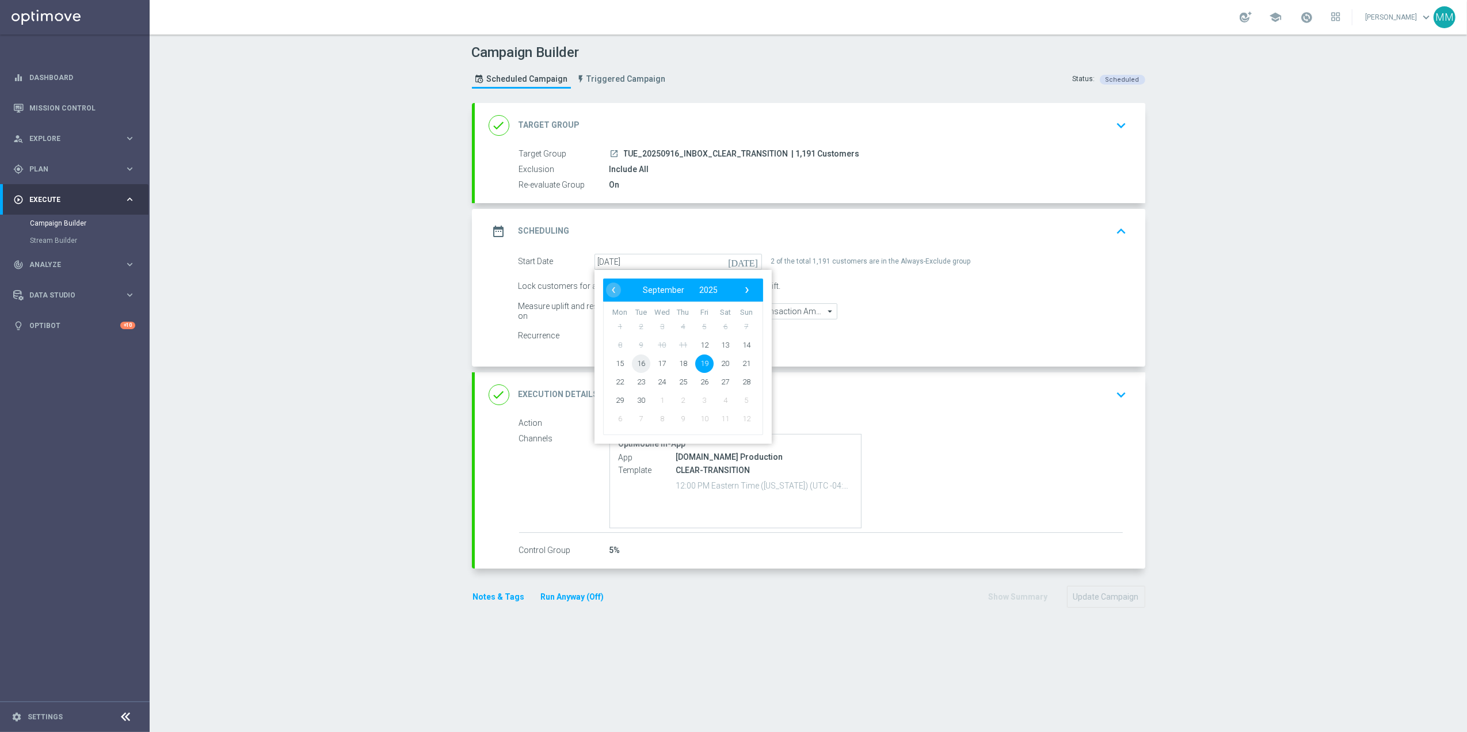
click at [636, 362] on span "16" at bounding box center [640, 363] width 18 height 18
type input "[DATE]"
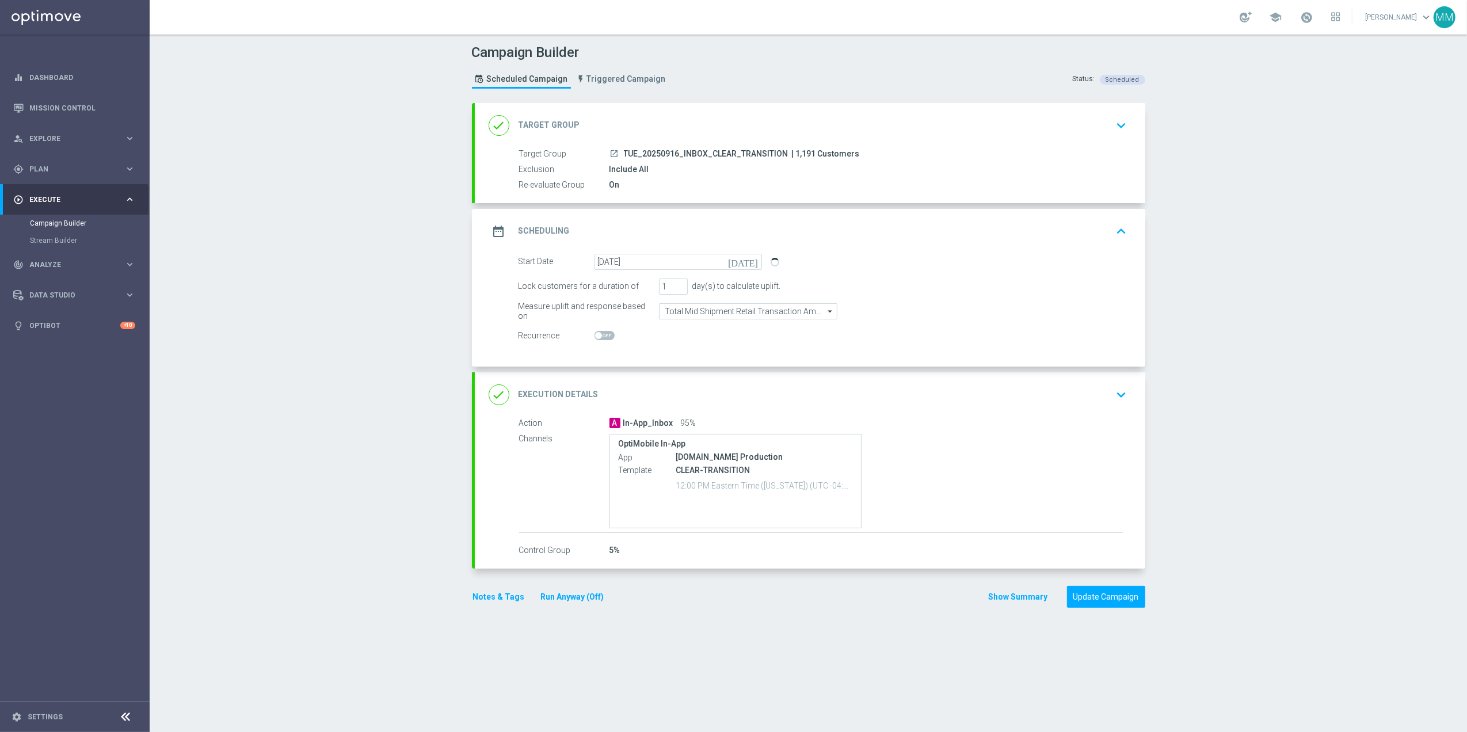
click at [1082, 585] on form "done Target Group keyboard_arrow_down Target Group launch TUE_20250916_INBOX_CL…" at bounding box center [808, 355] width 673 height 505
click at [1089, 597] on button "Update Campaign" at bounding box center [1106, 597] width 78 height 22
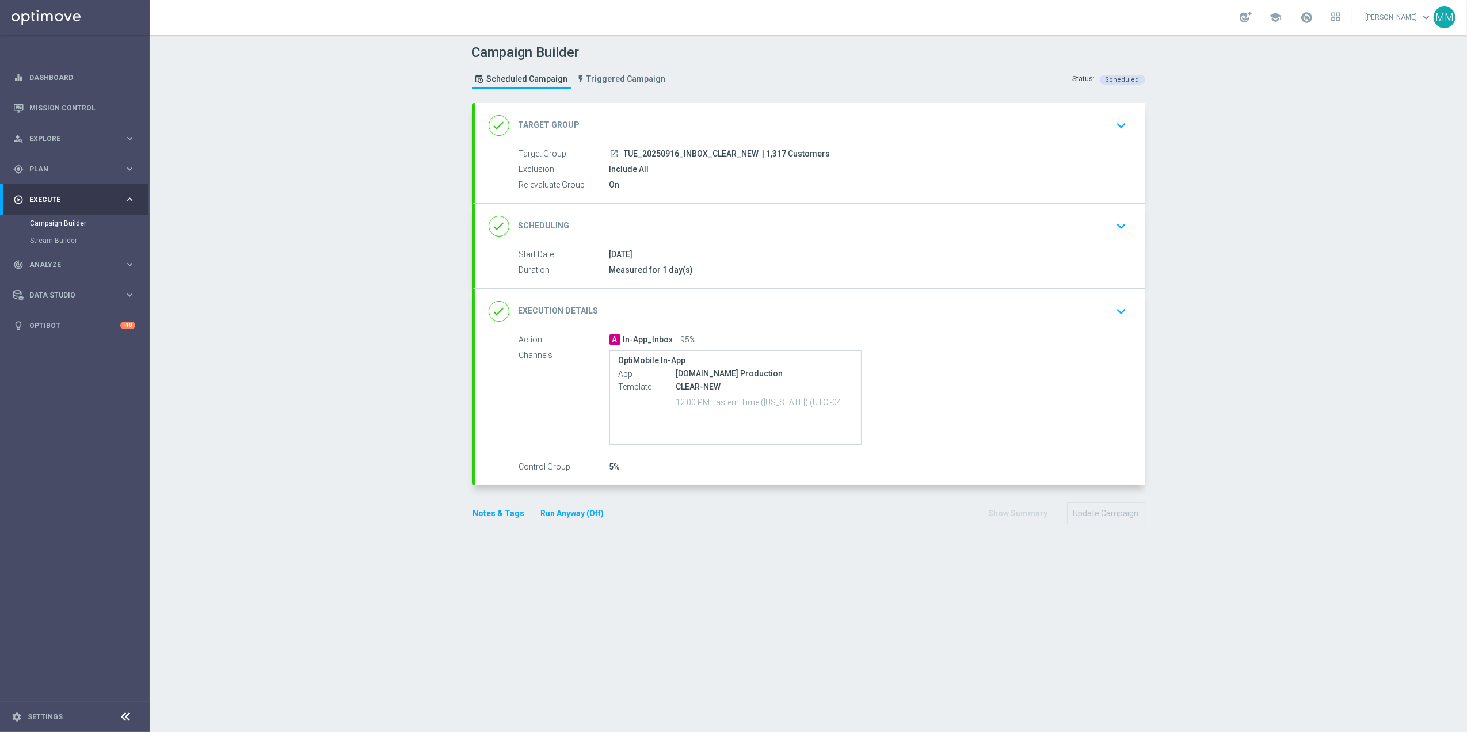
click at [716, 219] on div "done Scheduling keyboard_arrow_down" at bounding box center [810, 226] width 643 height 22
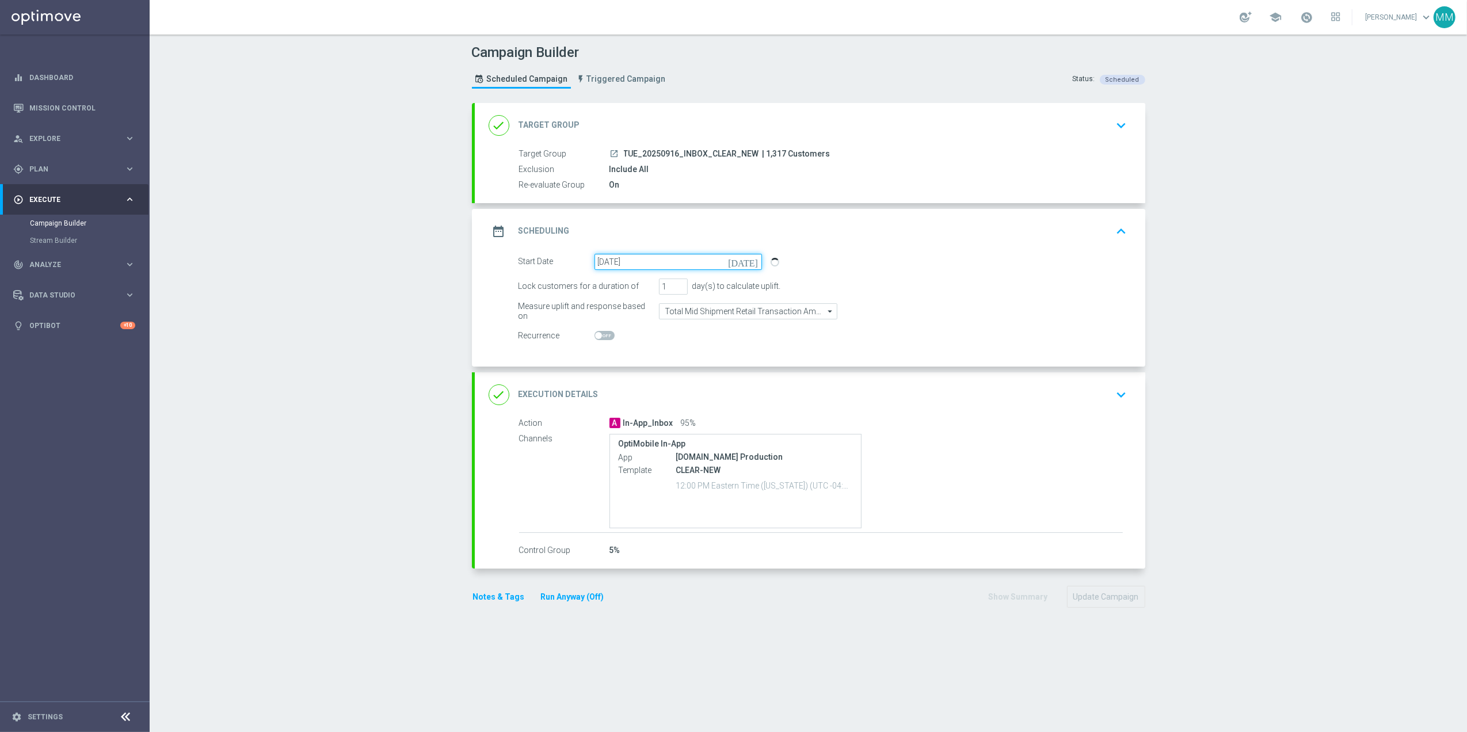
click at [684, 261] on input "[DATE]" at bounding box center [677, 262] width 167 height 16
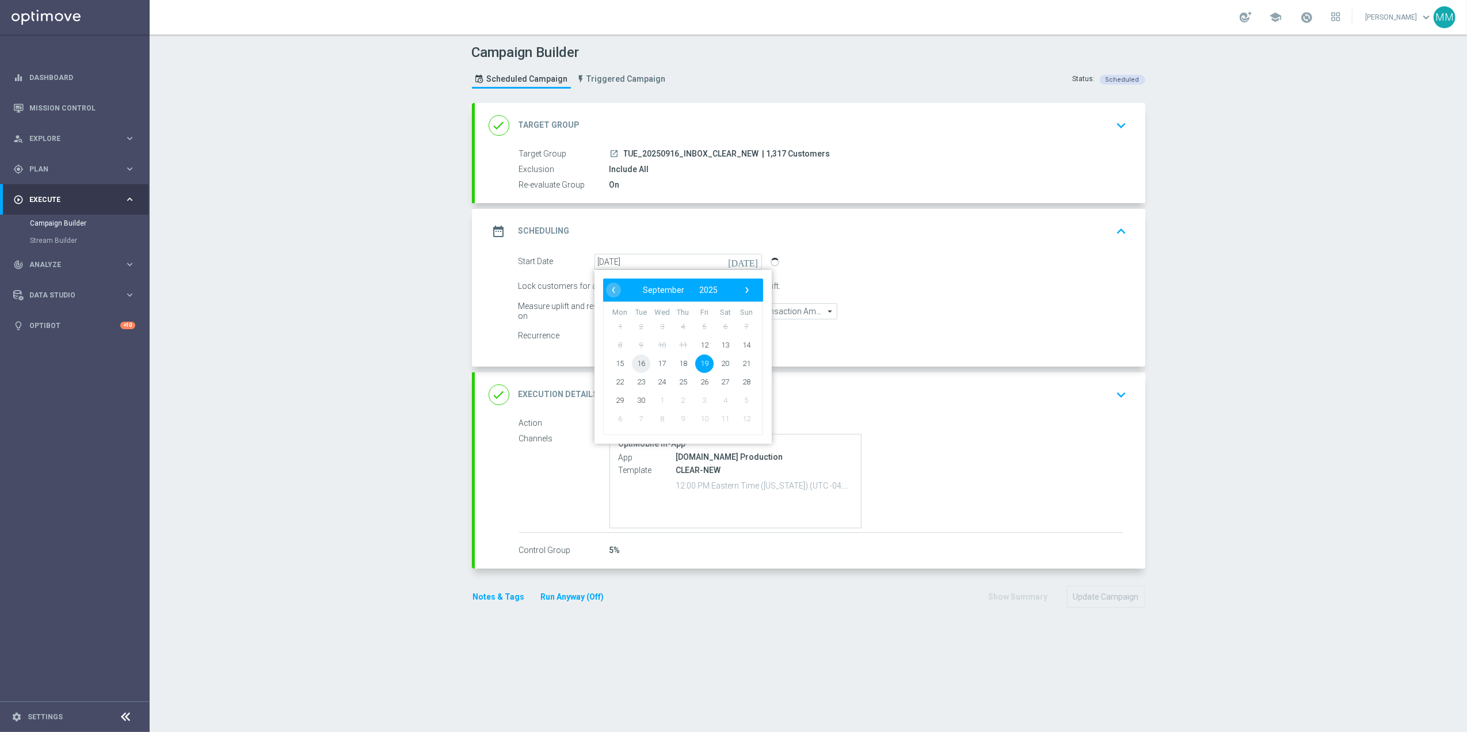
click at [631, 362] on span "16" at bounding box center [640, 363] width 18 height 18
type input "[DATE]"
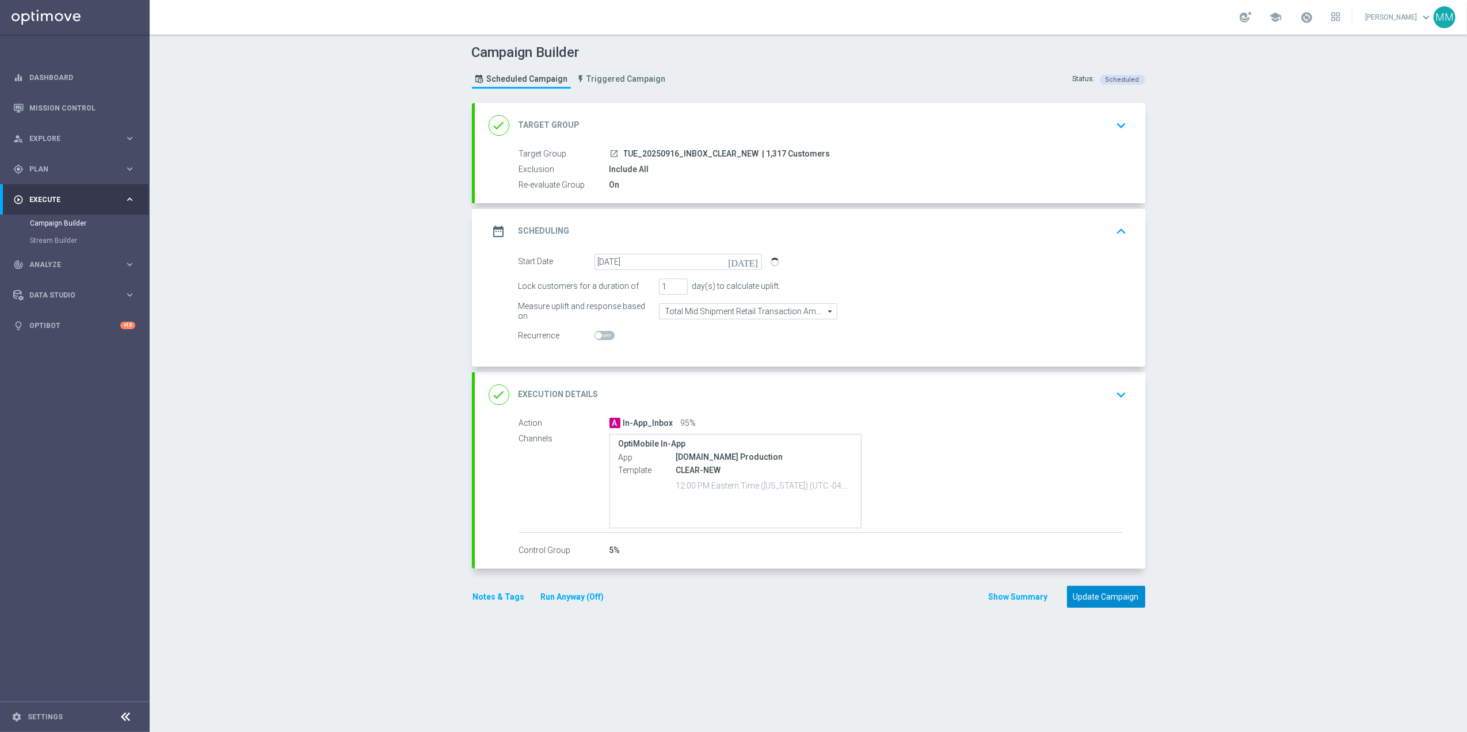
click at [1086, 601] on button "Update Campaign" at bounding box center [1106, 597] width 78 height 22
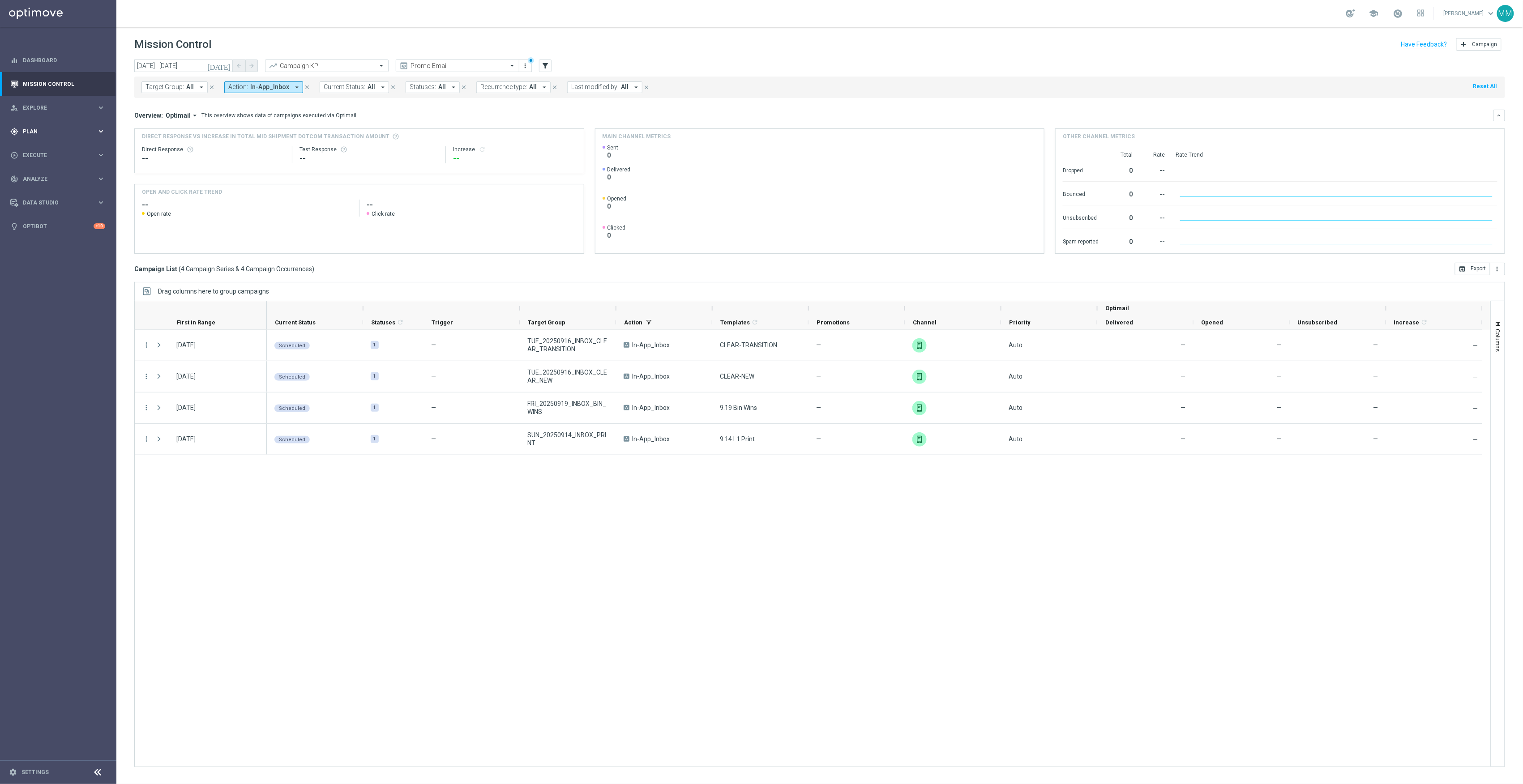
click at [54, 131] on span "Plan" at bounding box center [59, 131] width 74 height 5
click at [51, 174] on span "Templates" at bounding box center [55, 177] width 64 height 5
click at [63, 203] on link "OptiMobile In-App" at bounding box center [61, 203] width 65 height 7
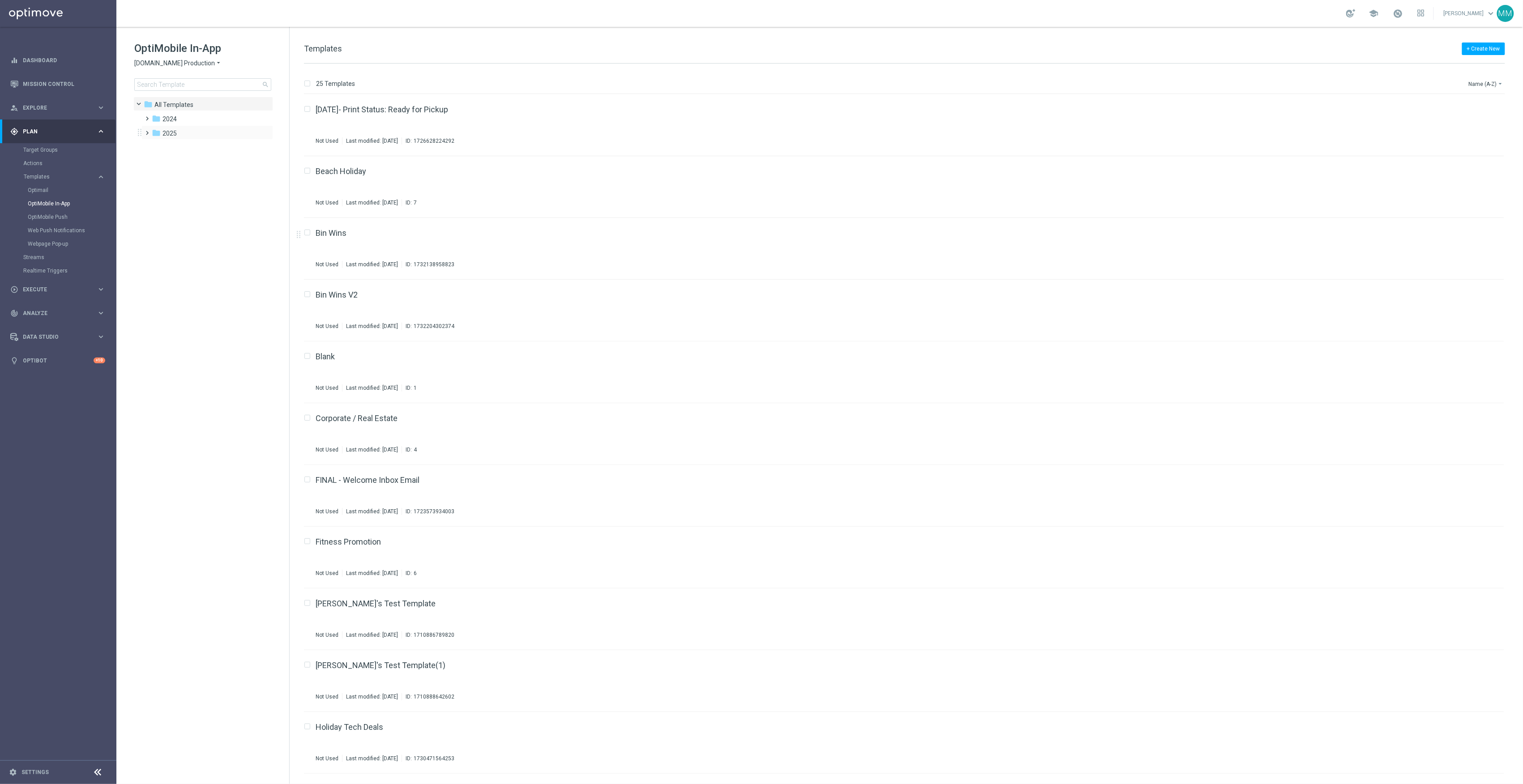
click at [177, 138] on div "folder 2025 more_vert" at bounding box center [207, 132] width 132 height 14
click at [171, 138] on div "folder 2025 more_vert" at bounding box center [207, 132] width 132 height 14
click at [165, 135] on span "2025" at bounding box center [170, 133] width 14 height 8
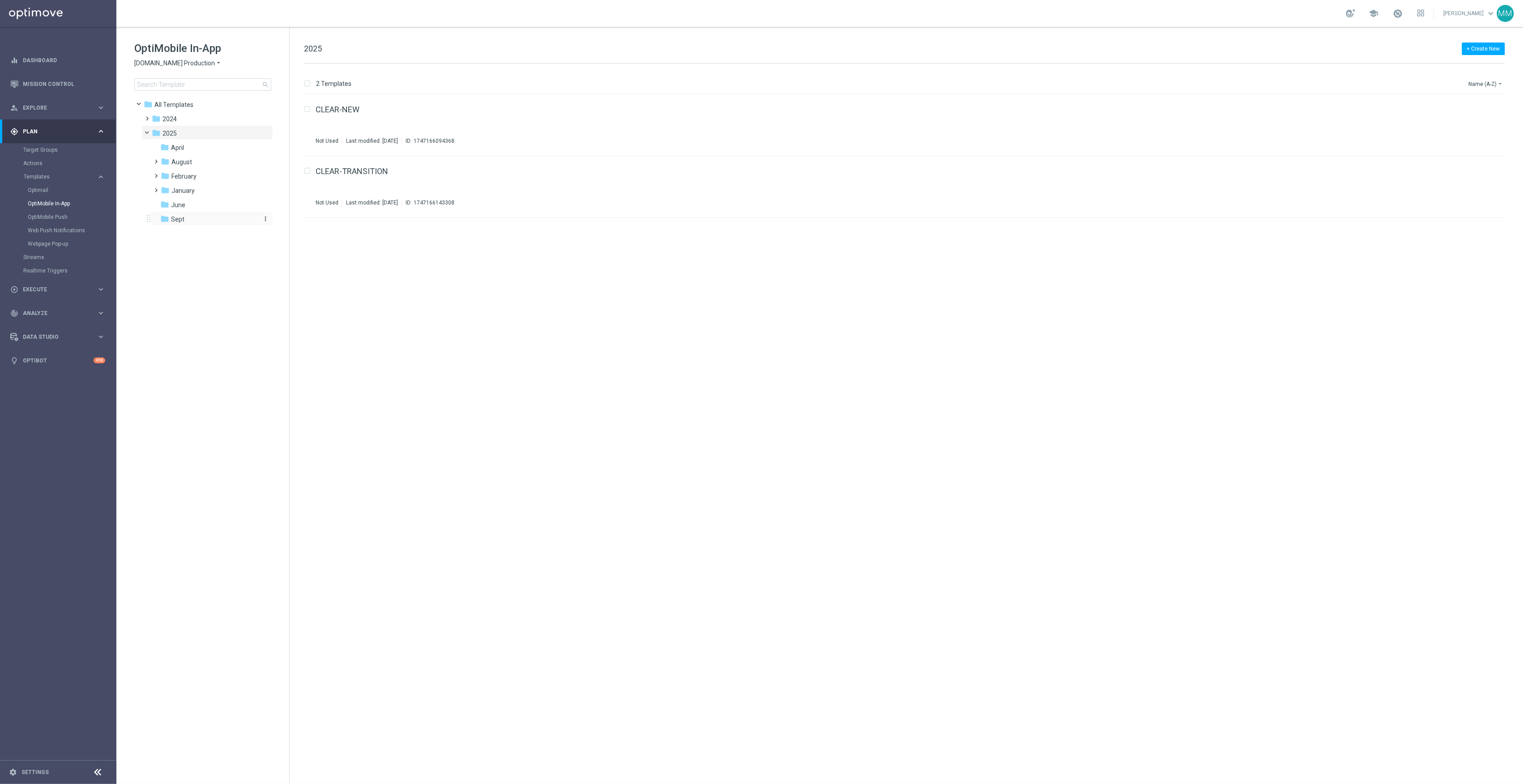
click at [203, 221] on div "folder Sept" at bounding box center [208, 219] width 96 height 10
click at [340, 114] on link "9.14 L1 Party City" at bounding box center [346, 110] width 61 height 8
click at [29, 767] on link "Settings" at bounding box center [35, 772] width 27 height 5
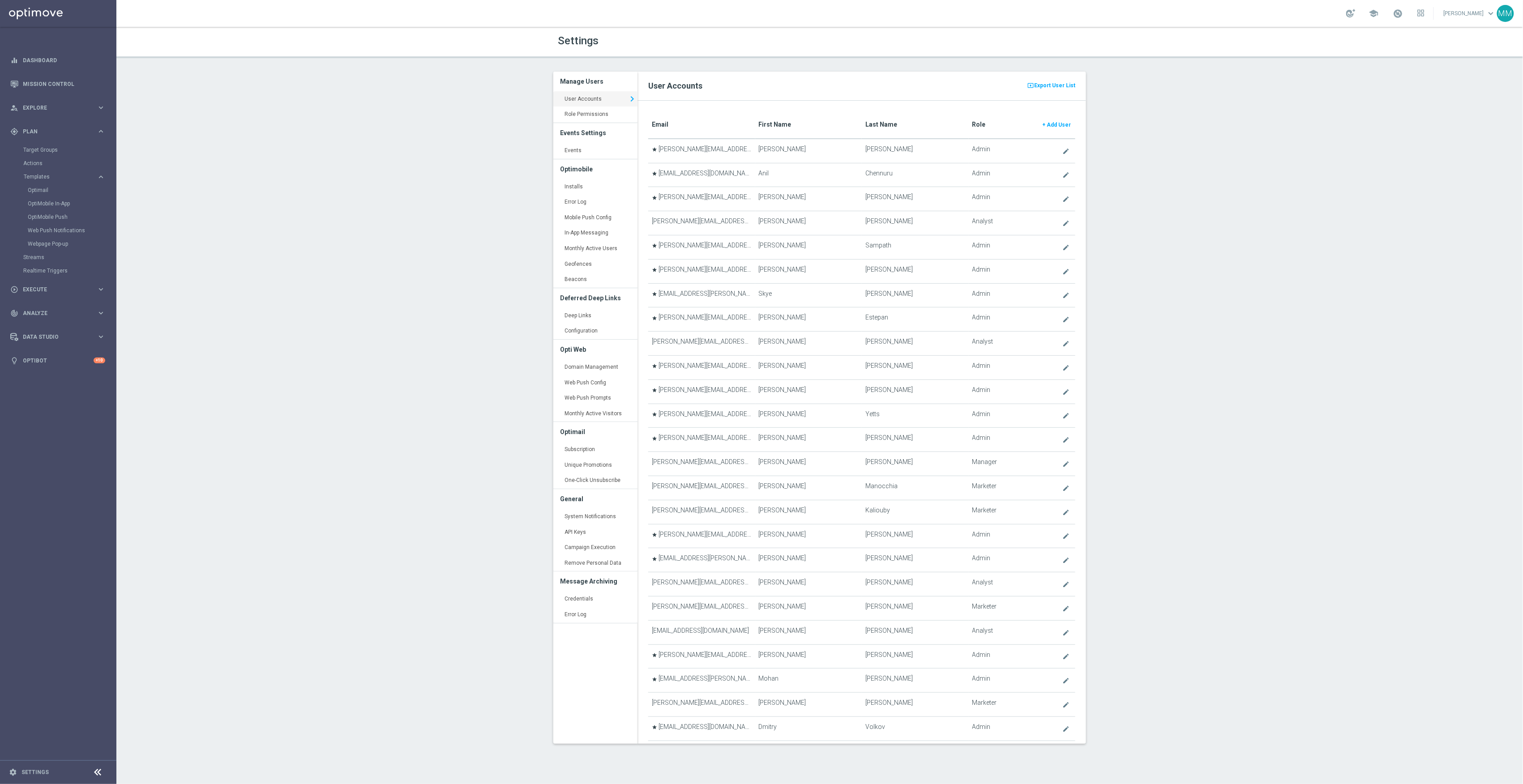
click at [608, 185] on link "Installs keyboard_arrow_right" at bounding box center [595, 187] width 84 height 16
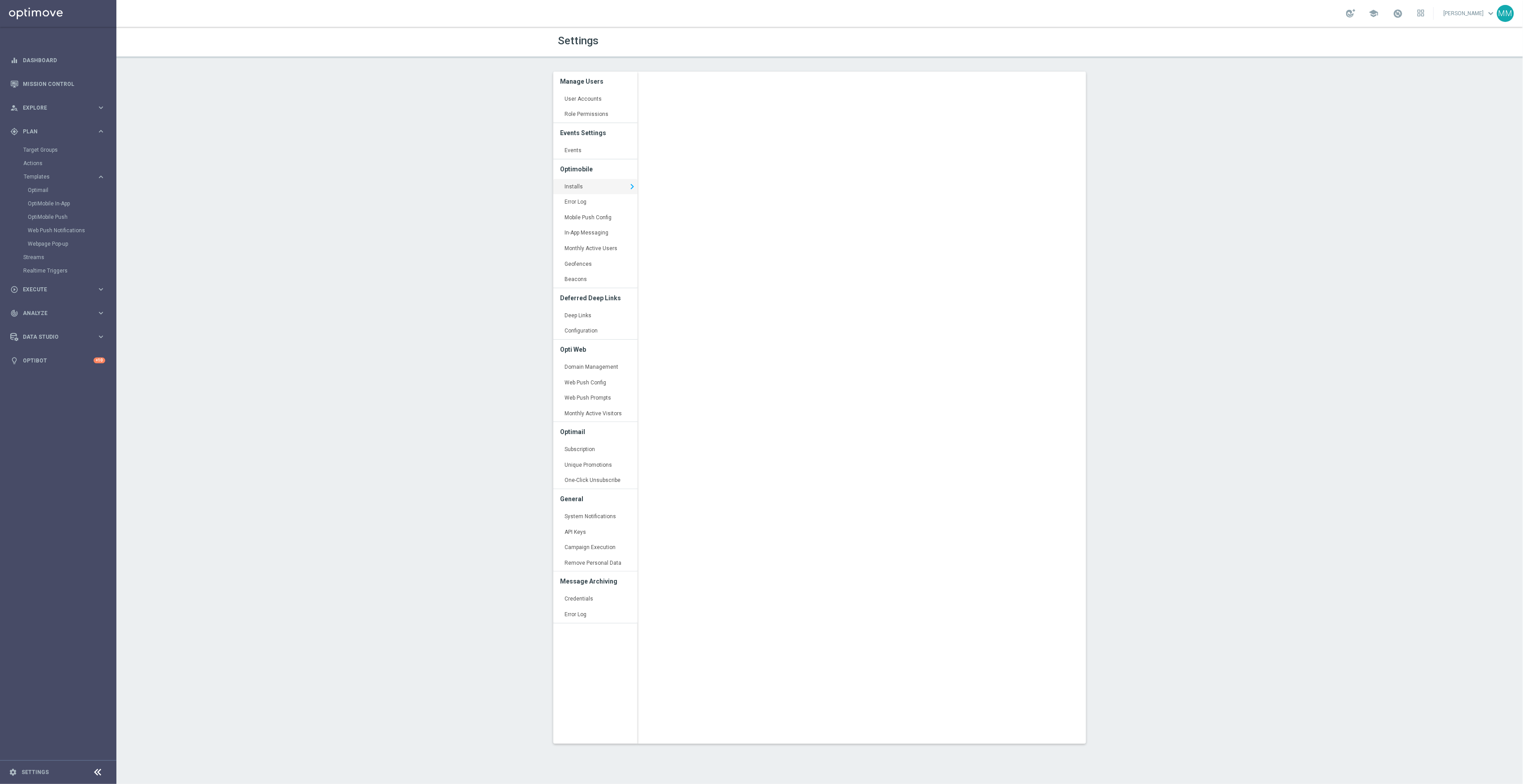
drag, startPoint x: 1423, startPoint y: 167, endPoint x: 1260, endPoint y: 146, distance: 164.3
click at [1425, 166] on div "Settings Manage Users User Accounts keyboard_arrow_right Role Permissions keybo…" at bounding box center [820, 406] width 1407 height 758
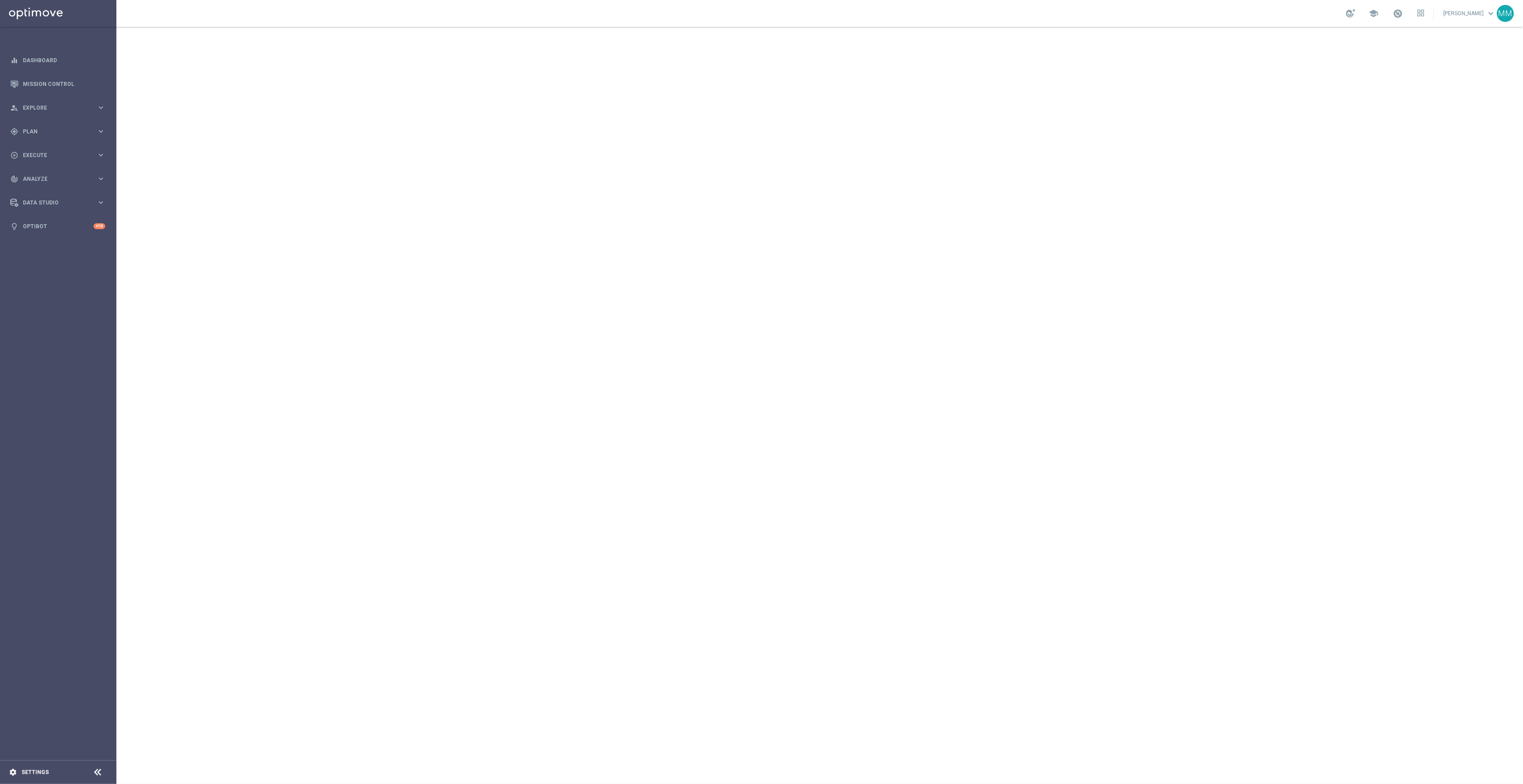
click at [47, 771] on div "settings Settings" at bounding box center [44, 772] width 89 height 8
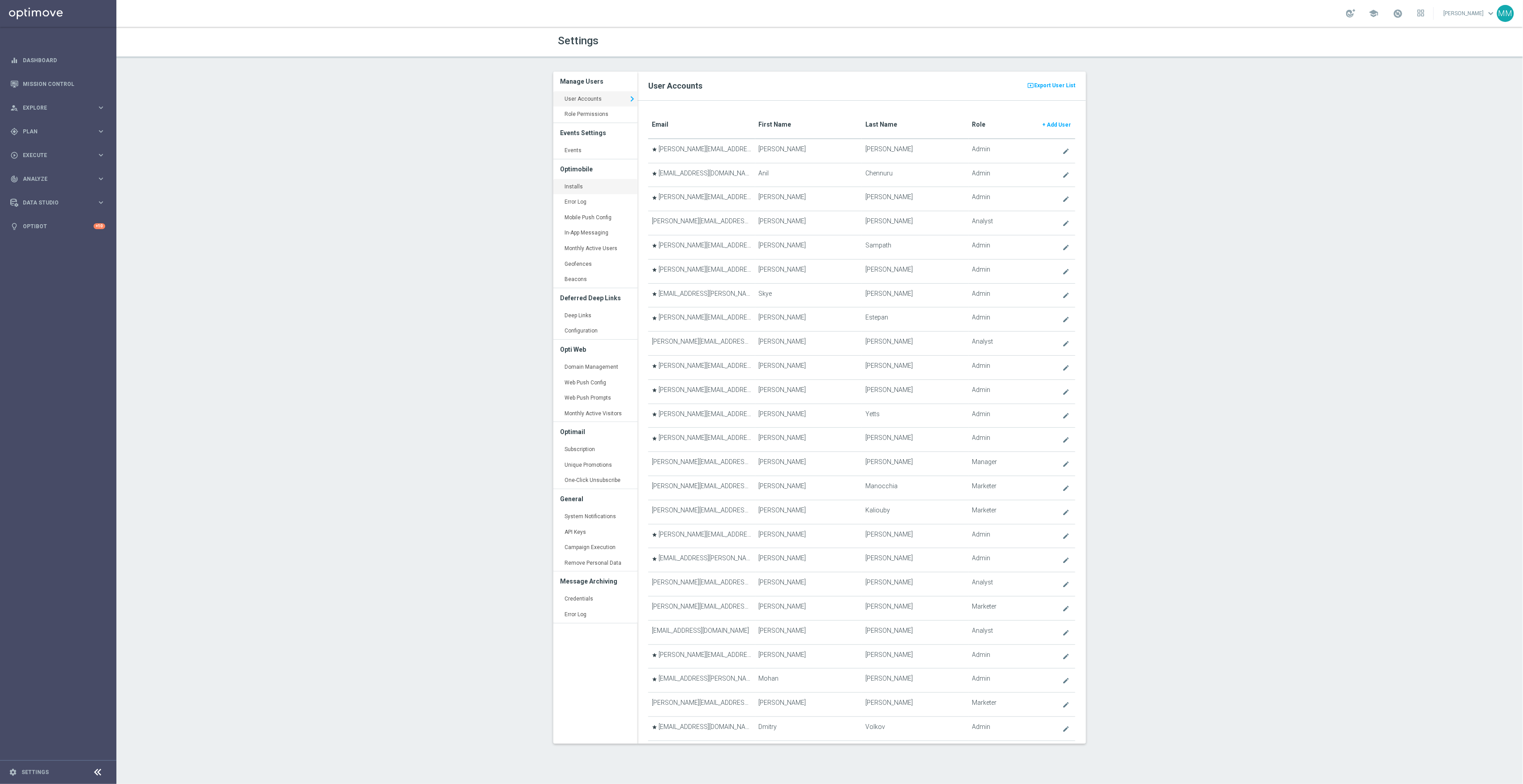
click at [586, 188] on link "Installs keyboard_arrow_right" at bounding box center [595, 187] width 84 height 16
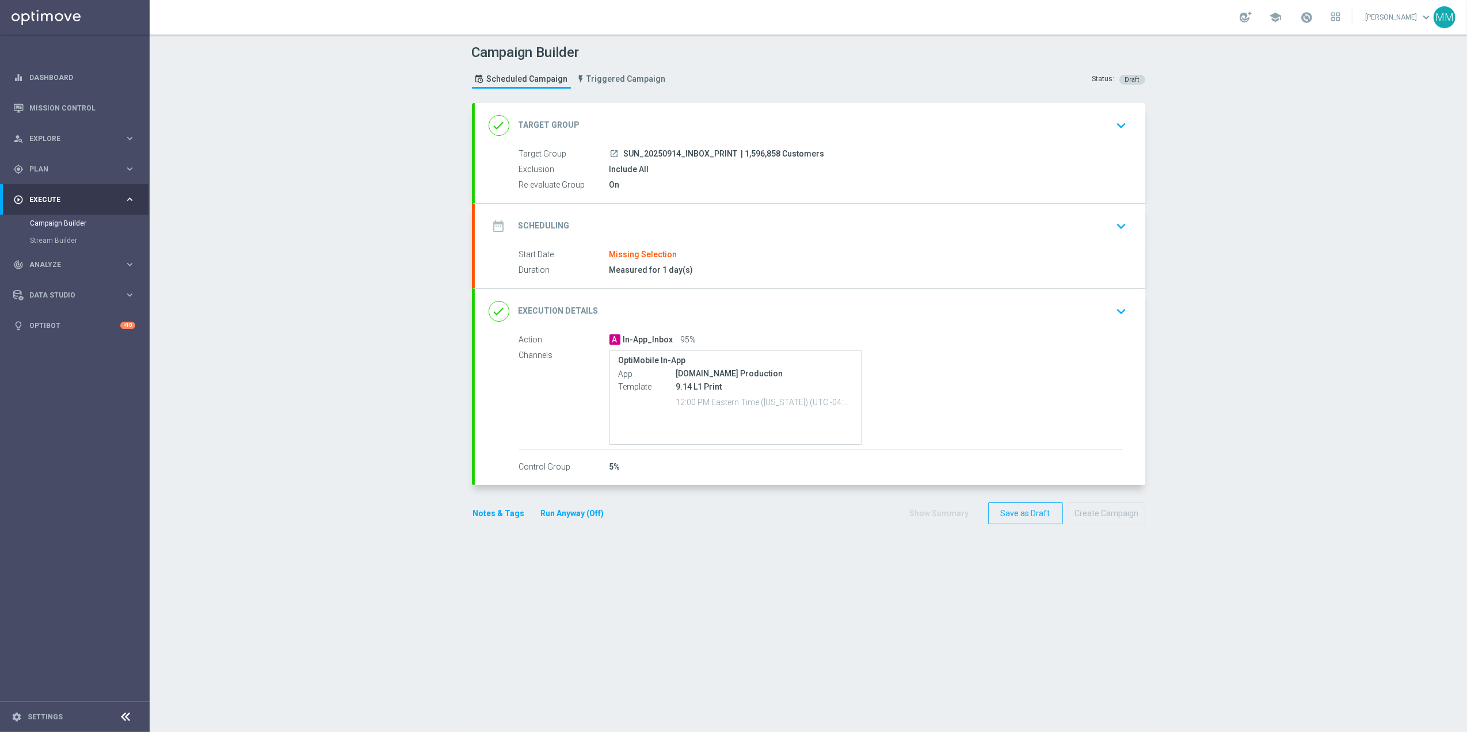
click at [638, 270] on div "Measured for 1 day(s)" at bounding box center [865, 270] width 513 height 12
click at [721, 208] on div "date_range Scheduling keyboard_arrow_down" at bounding box center [810, 226] width 670 height 45
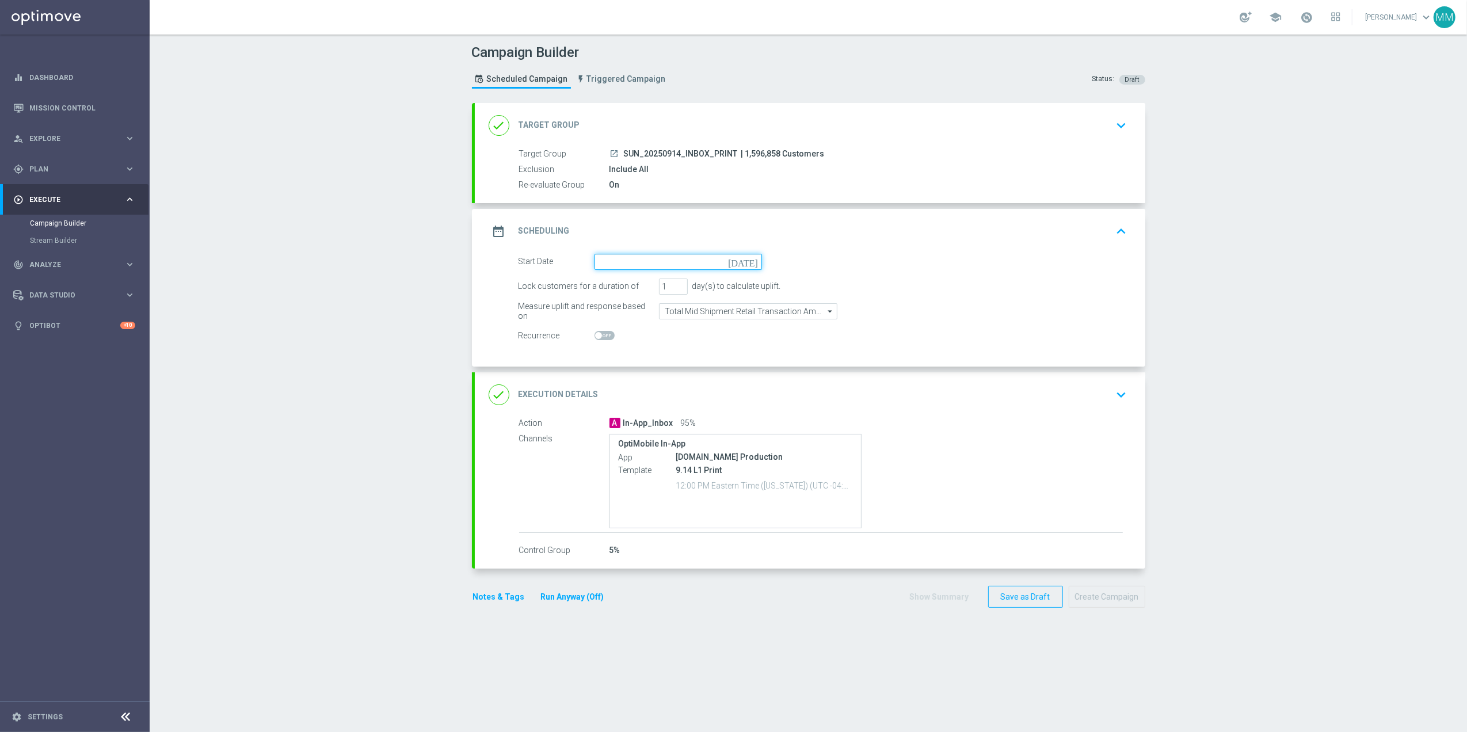
click at [672, 262] on input at bounding box center [677, 262] width 167 height 16
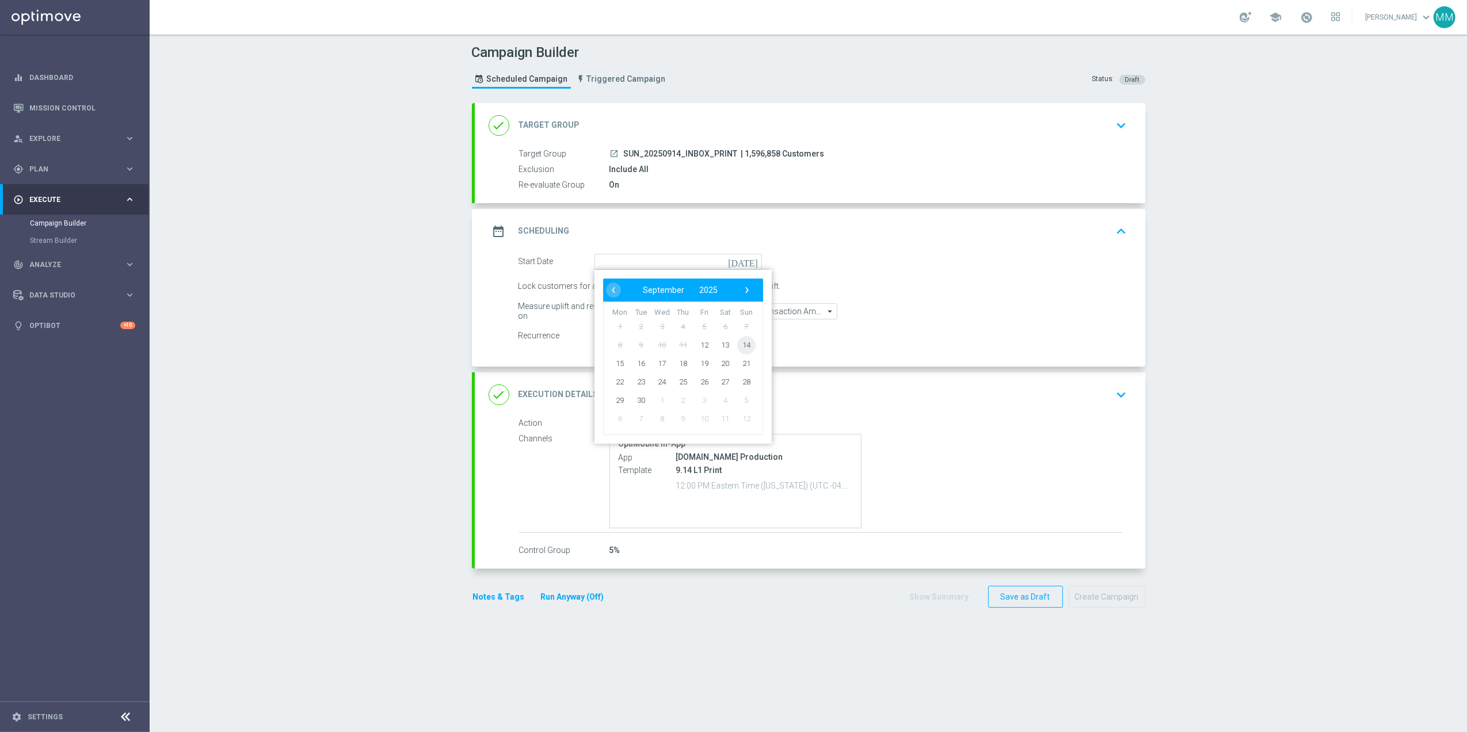
click at [739, 349] on span "14" at bounding box center [745, 344] width 18 height 18
type input "[DATE]"
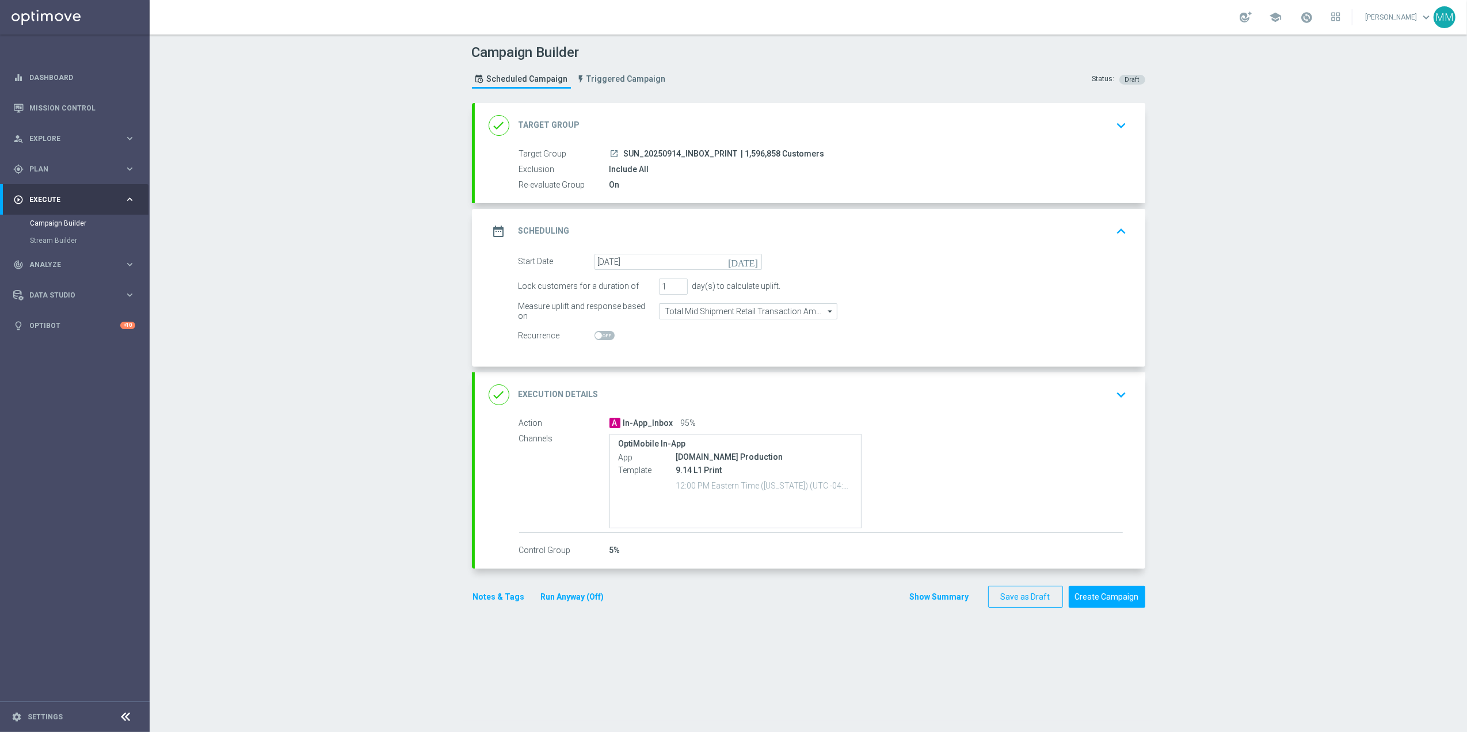
click at [792, 136] on div "done Target Group keyboard_arrow_down" at bounding box center [810, 126] width 643 height 22
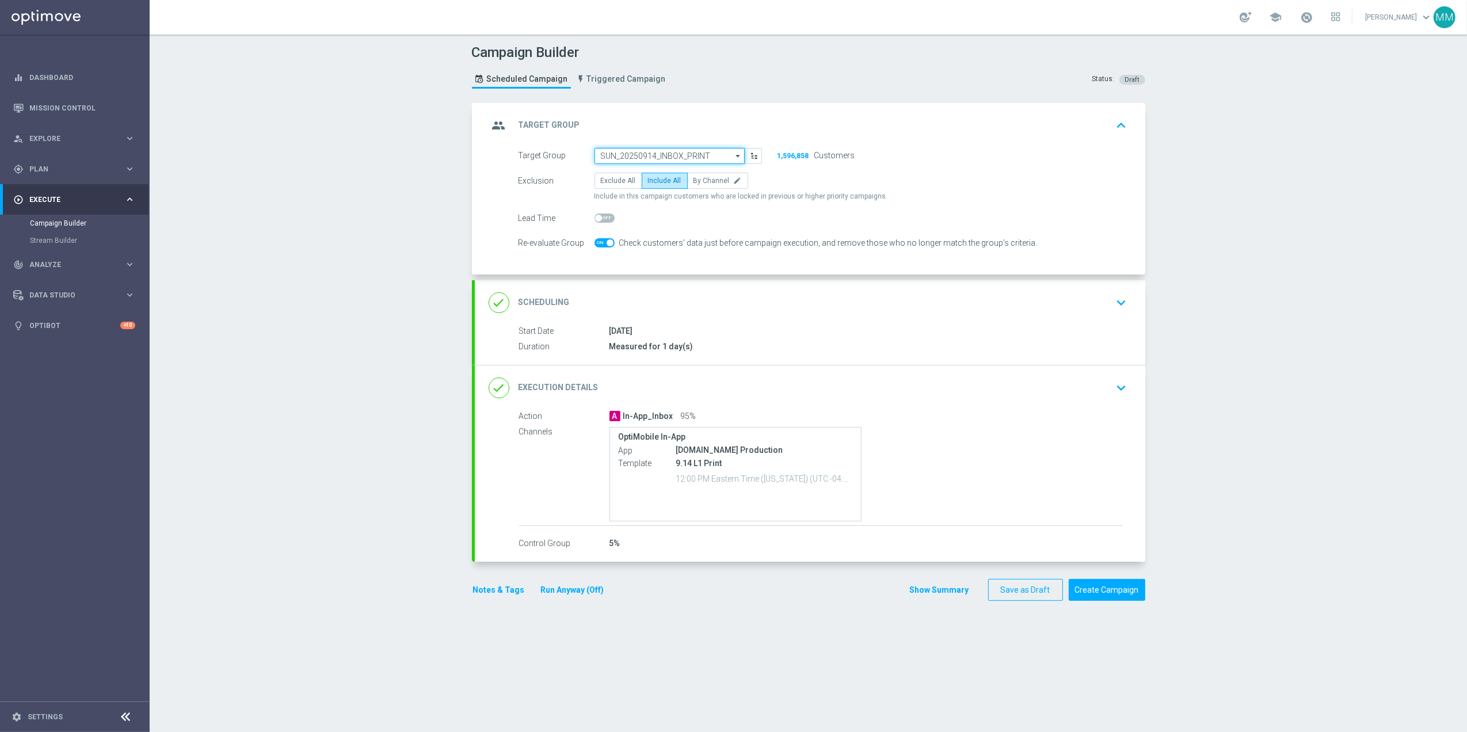
click at [688, 158] on input "SUN_20250914_INBOX_PRINT" at bounding box center [669, 156] width 150 height 16
drag, startPoint x: 664, startPoint y: 152, endPoint x: 576, endPoint y: 150, distance: 88.1
click at [576, 150] on div "Target Group Sun_20250914 SUN_20250914_INBOX_PRINT close Show Selected 0 of NaN…" at bounding box center [640, 156] width 261 height 16
type input "SUN_20250914_INBOX_PRINT"
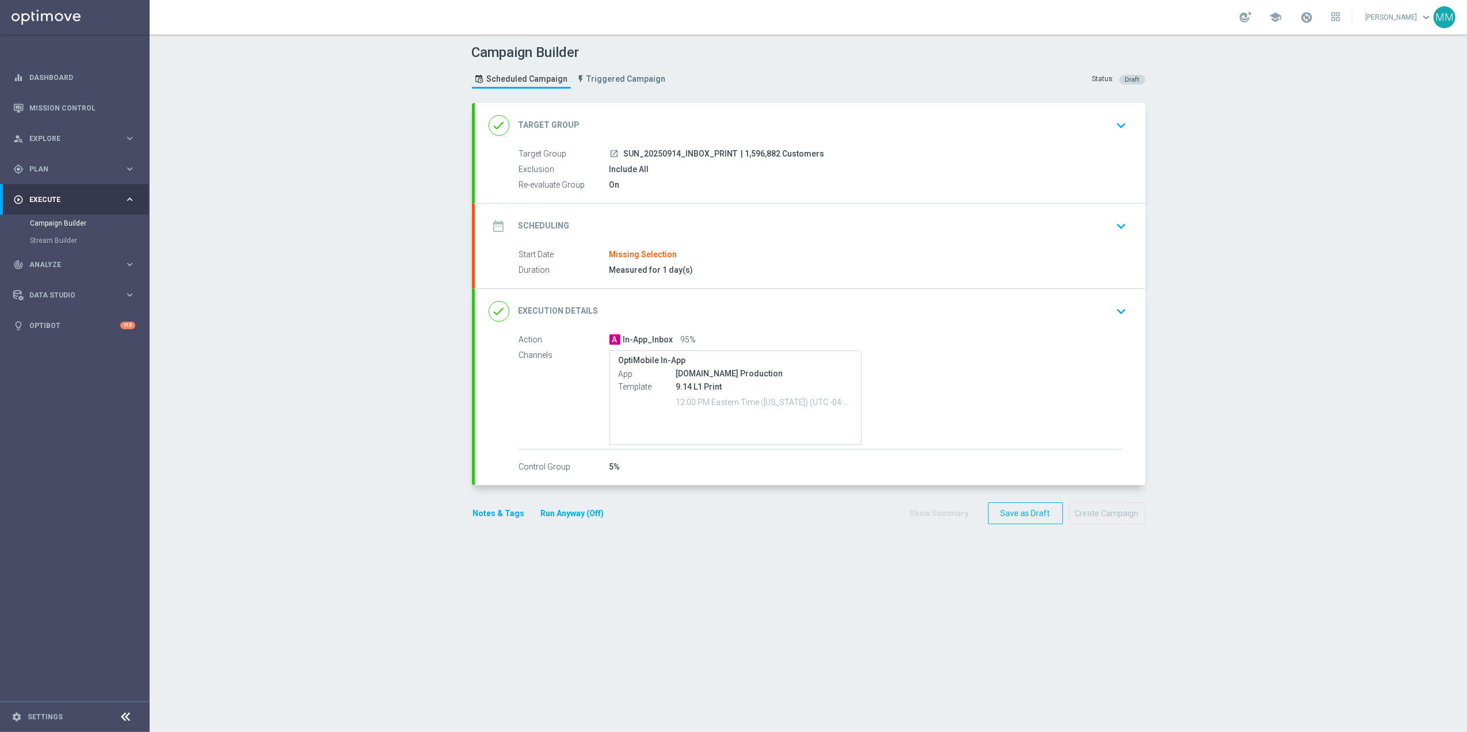
click at [671, 226] on div "date_range Scheduling keyboard_arrow_down" at bounding box center [810, 226] width 643 height 22
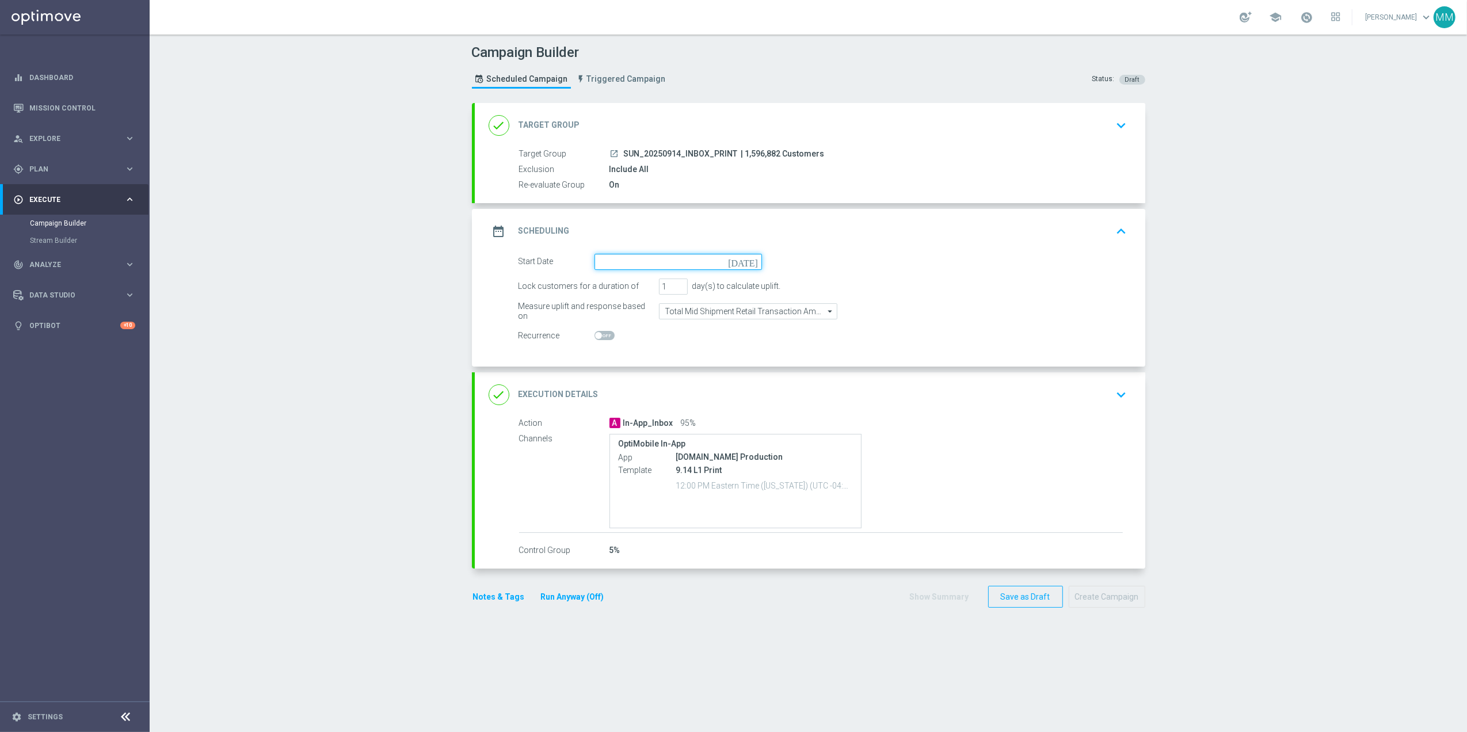
click at [646, 263] on input at bounding box center [677, 262] width 167 height 16
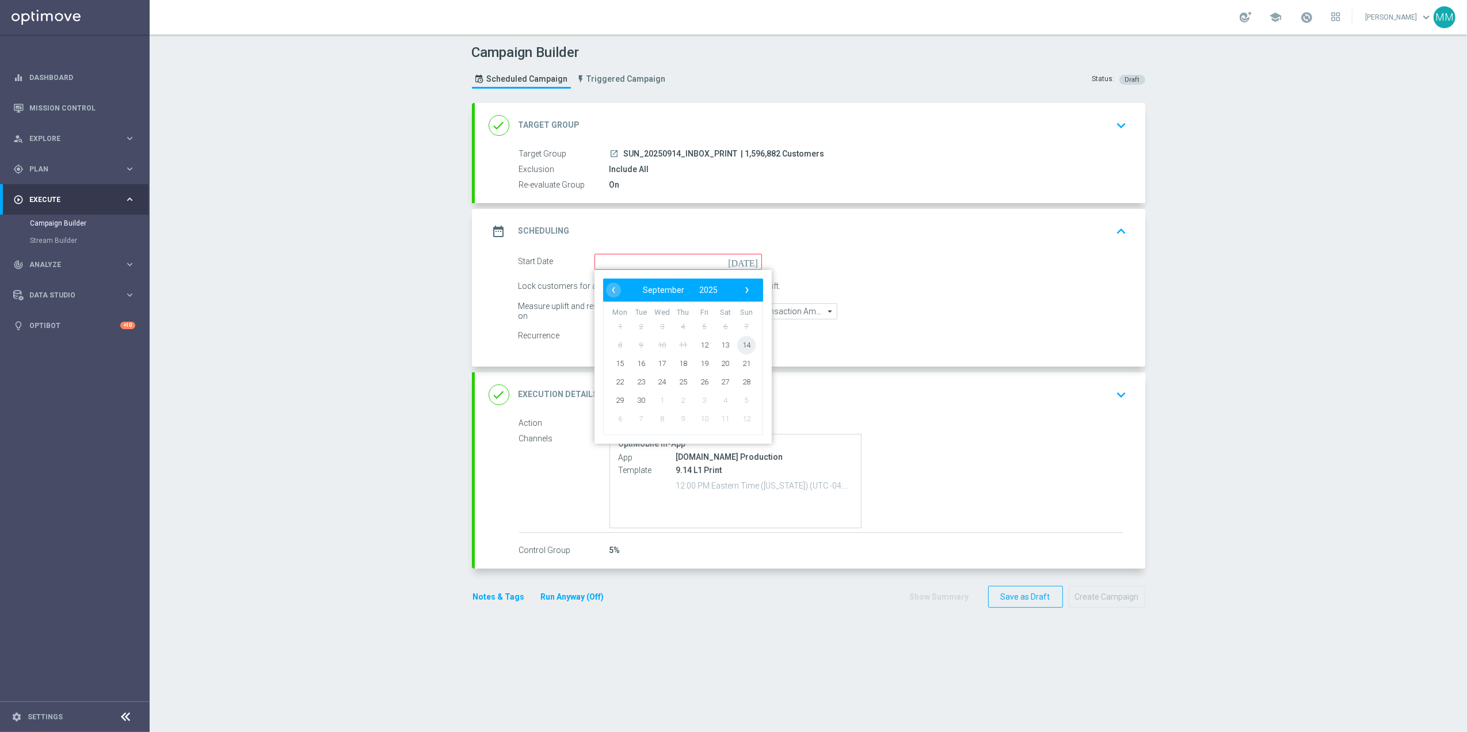
click at [736, 344] on span "14" at bounding box center [745, 344] width 18 height 18
type input "[DATE]"
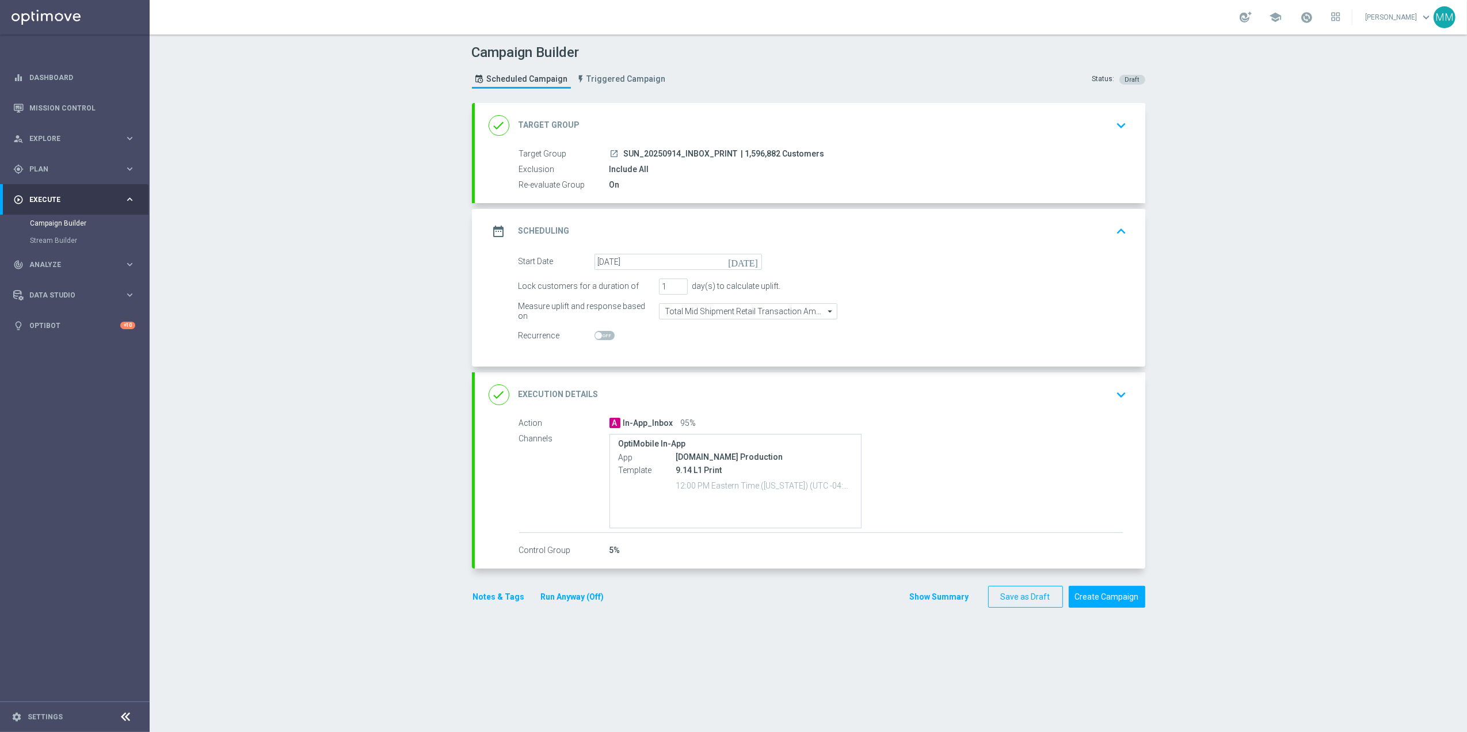
click at [742, 163] on div "Include All" at bounding box center [865, 169] width 513 height 12
click at [762, 151] on span "| 1,596,882 Customers" at bounding box center [782, 154] width 83 height 10
click at [675, 146] on div "done Target Group keyboard_arrow_down" at bounding box center [810, 125] width 670 height 45
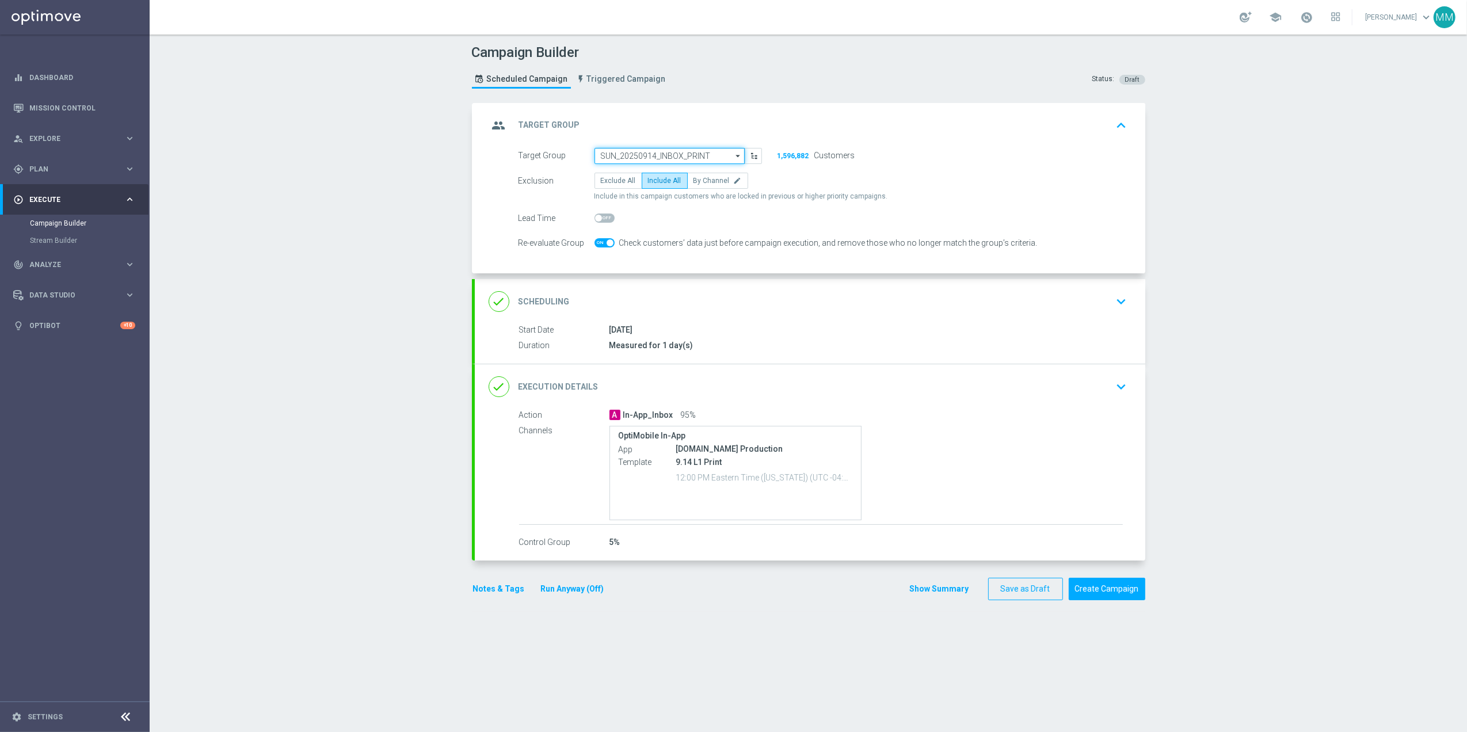
click at [615, 154] on input "SUN_20250914_INBOX_PRINT" at bounding box center [669, 156] width 150 height 16
click at [671, 192] on div "SUN_20250914_INBOX_Party _City" at bounding box center [654, 190] width 108 height 10
type input "SUN_20250914_INBOX_Party _City"
click at [988, 389] on div "done Execution Details keyboard_arrow_down" at bounding box center [810, 387] width 643 height 22
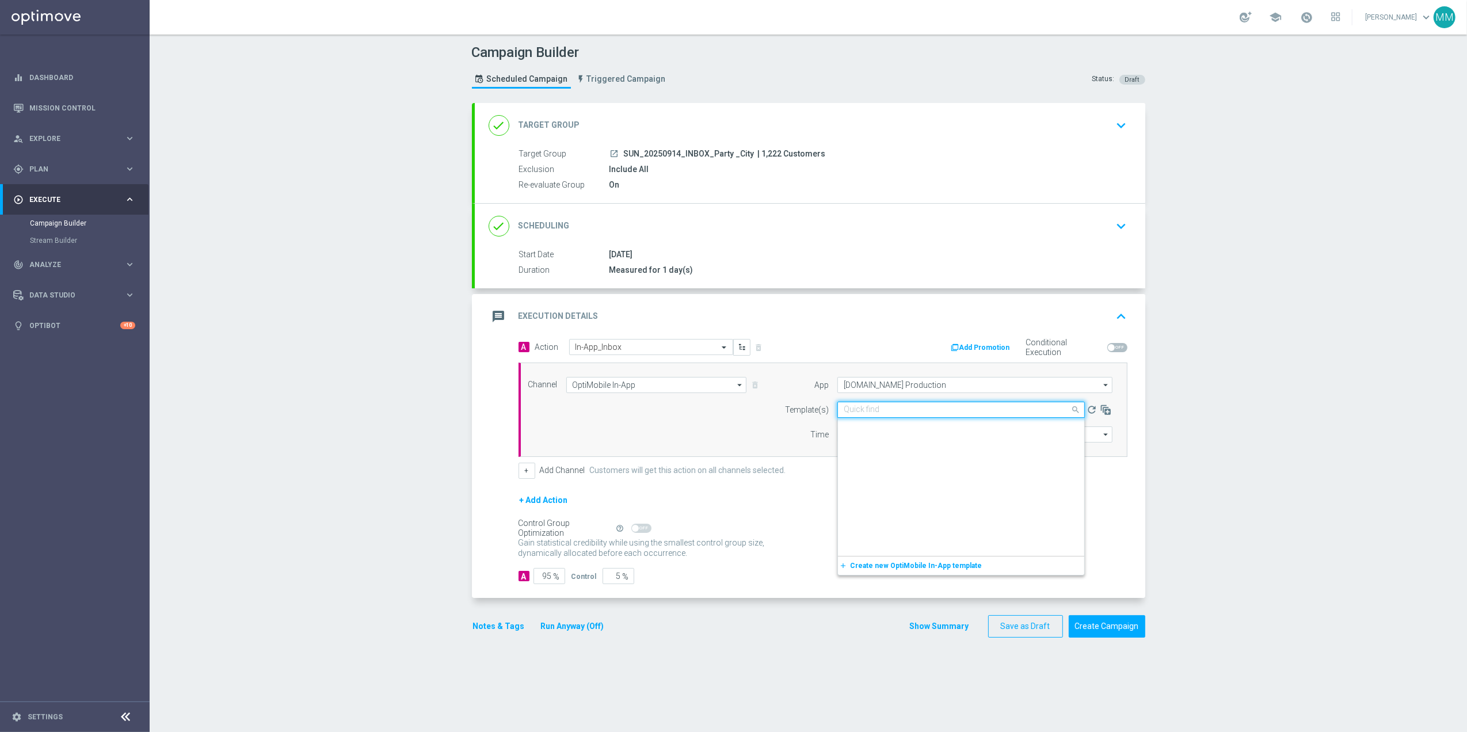
click at [877, 410] on input "text" at bounding box center [950, 410] width 212 height 10
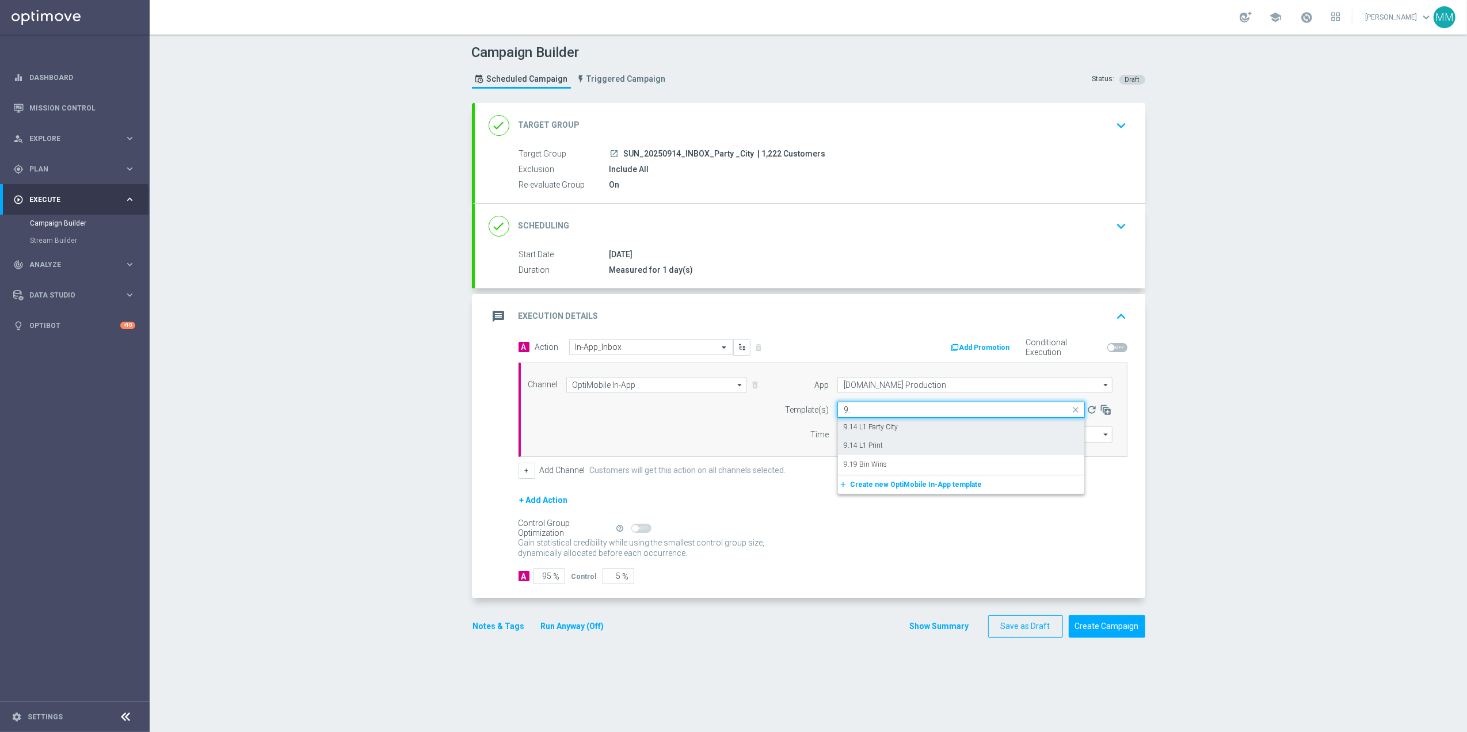
click at [896, 424] on div "9.14 L1 Party City" at bounding box center [961, 427] width 235 height 19
type input "9."
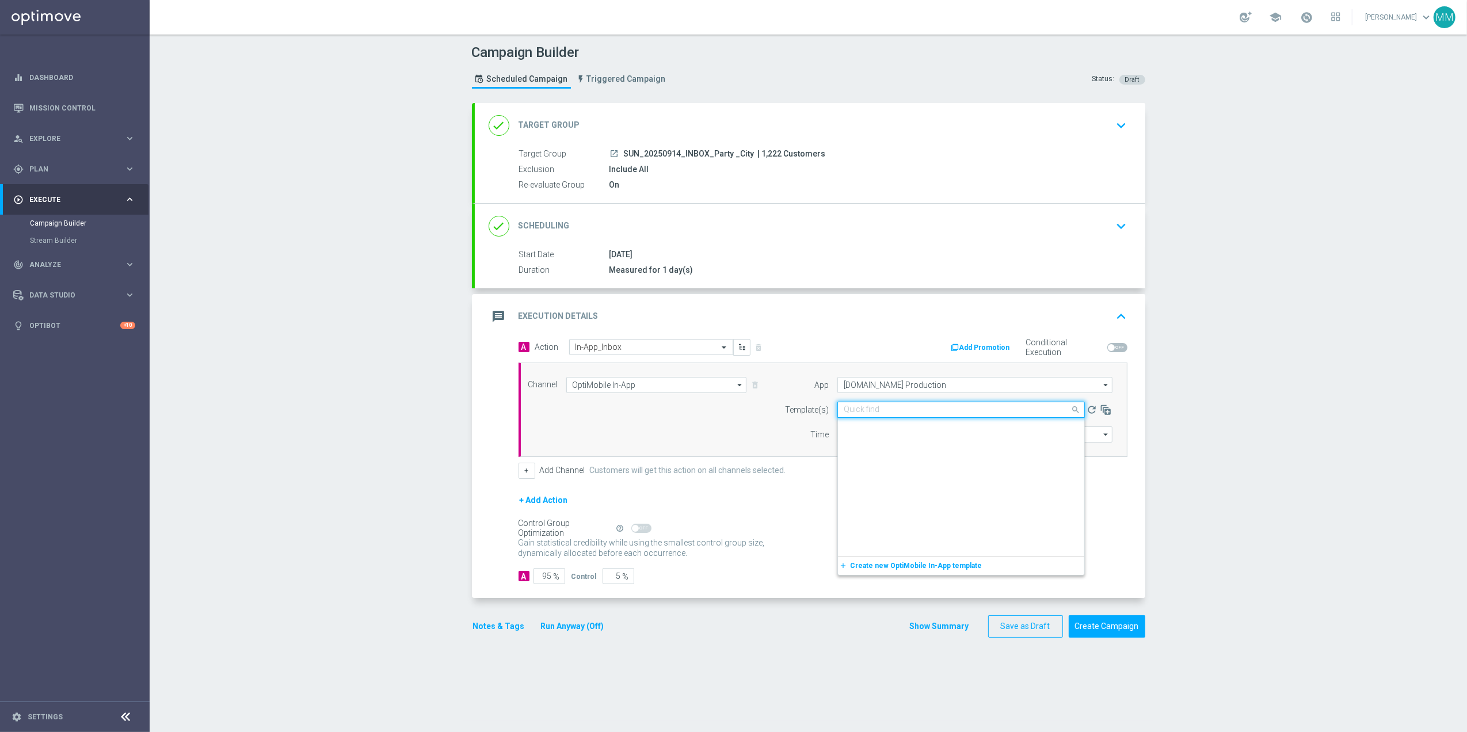
click at [905, 410] on input "text" at bounding box center [950, 410] width 212 height 10
click at [877, 424] on label "9.14 L1 Party City" at bounding box center [871, 427] width 54 height 10
click at [1112, 626] on button "Create Campaign" at bounding box center [1106, 626] width 77 height 22
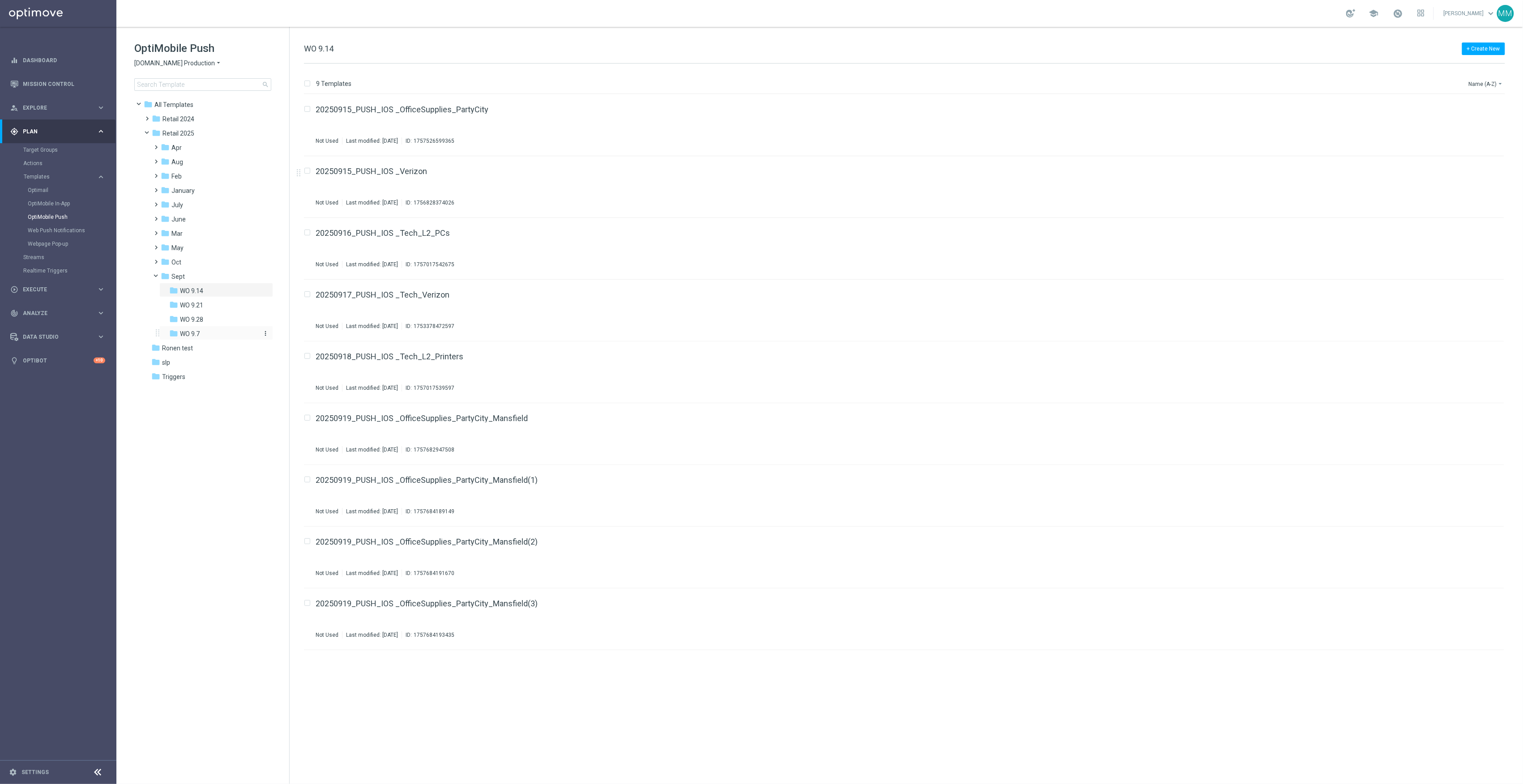
click at [210, 329] on div "folder WO 9.7" at bounding box center [212, 334] width 88 height 10
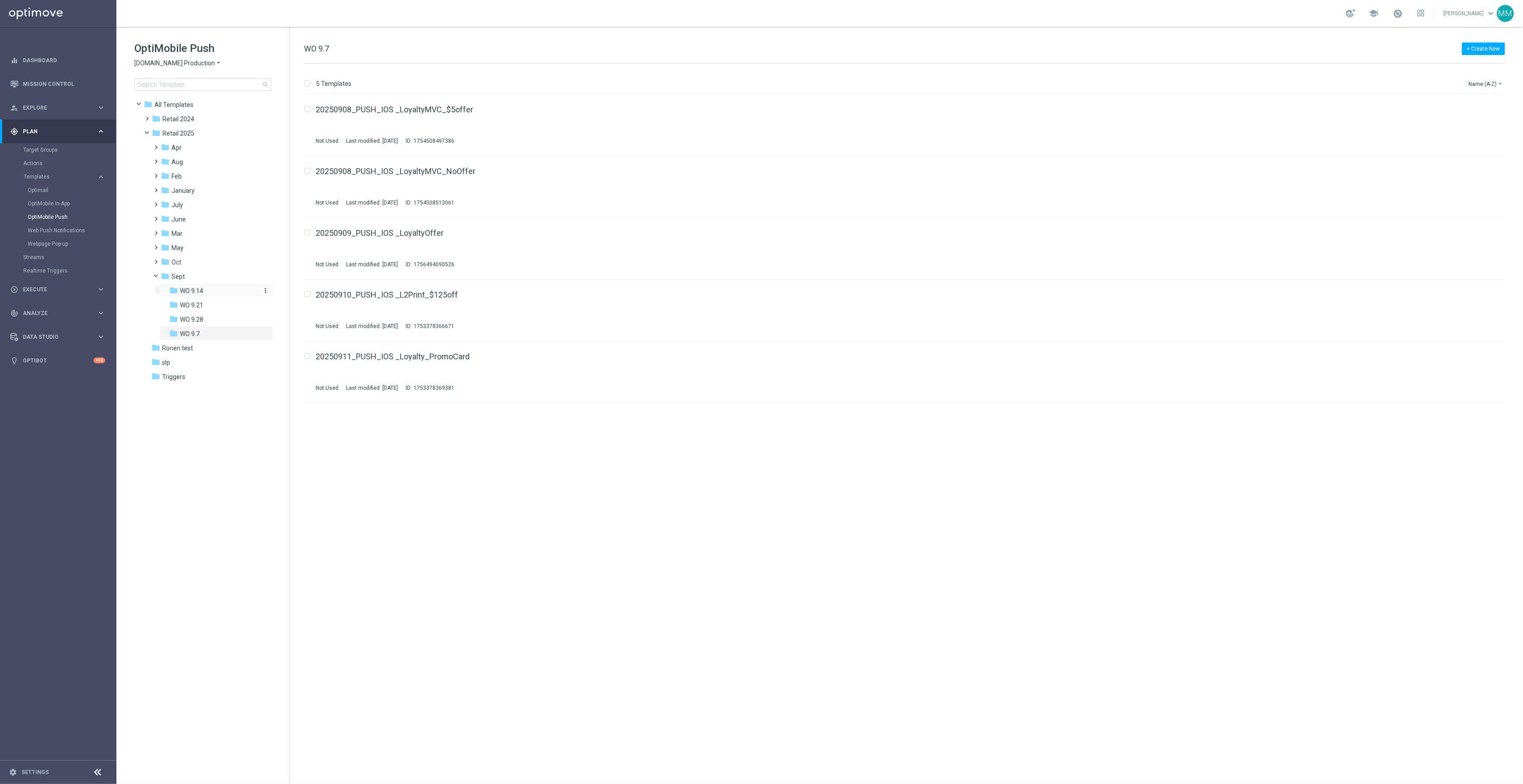
click at [215, 293] on div "folder WO 9.14" at bounding box center [212, 291] width 88 height 10
click at [213, 291] on div "folder WO 9.14" at bounding box center [212, 291] width 88 height 10
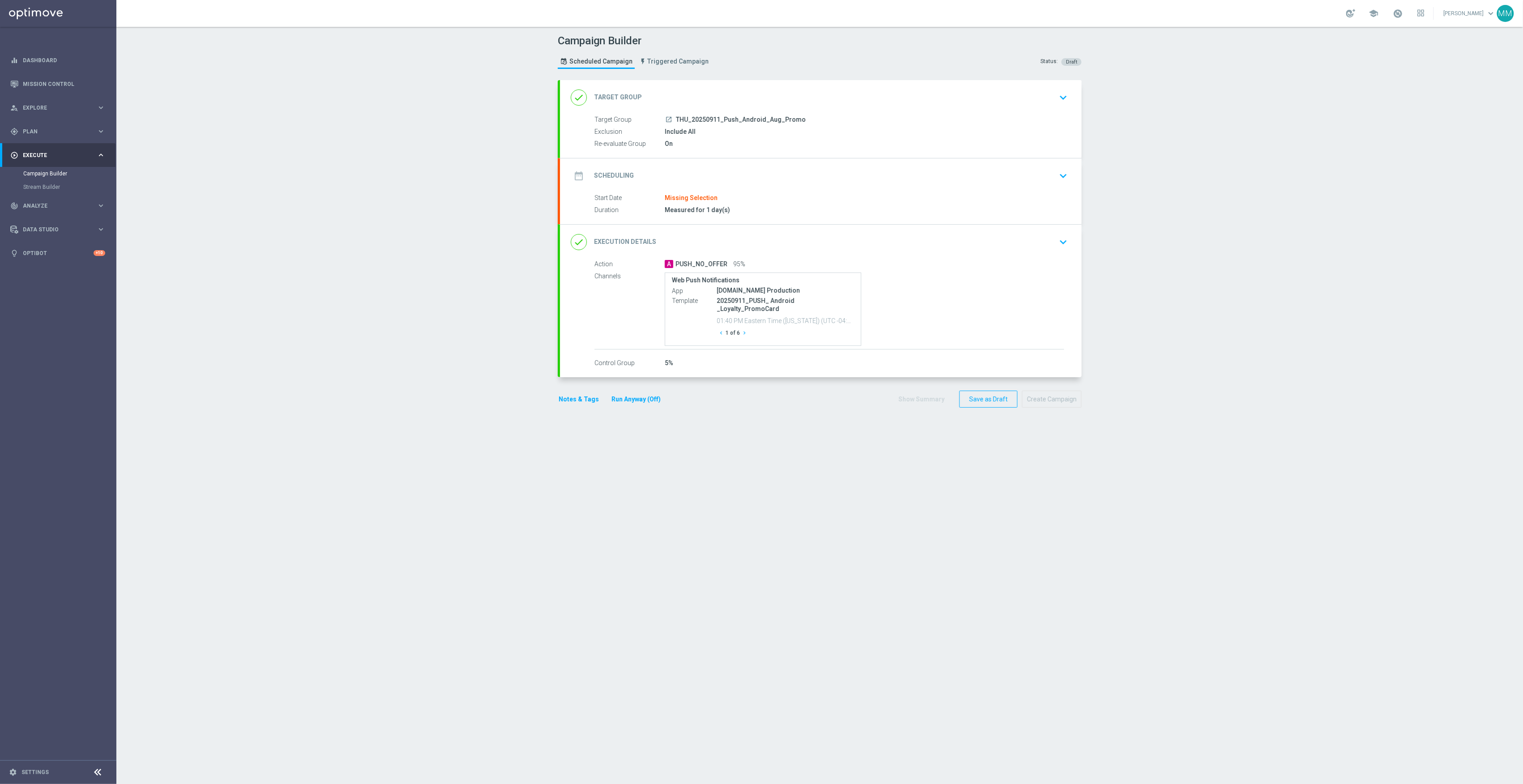
drag, startPoint x: 959, startPoint y: 101, endPoint x: 943, endPoint y: 104, distance: 16.3
click at [959, 101] on div "done Target Group keyboard_arrow_down" at bounding box center [821, 98] width 500 height 17
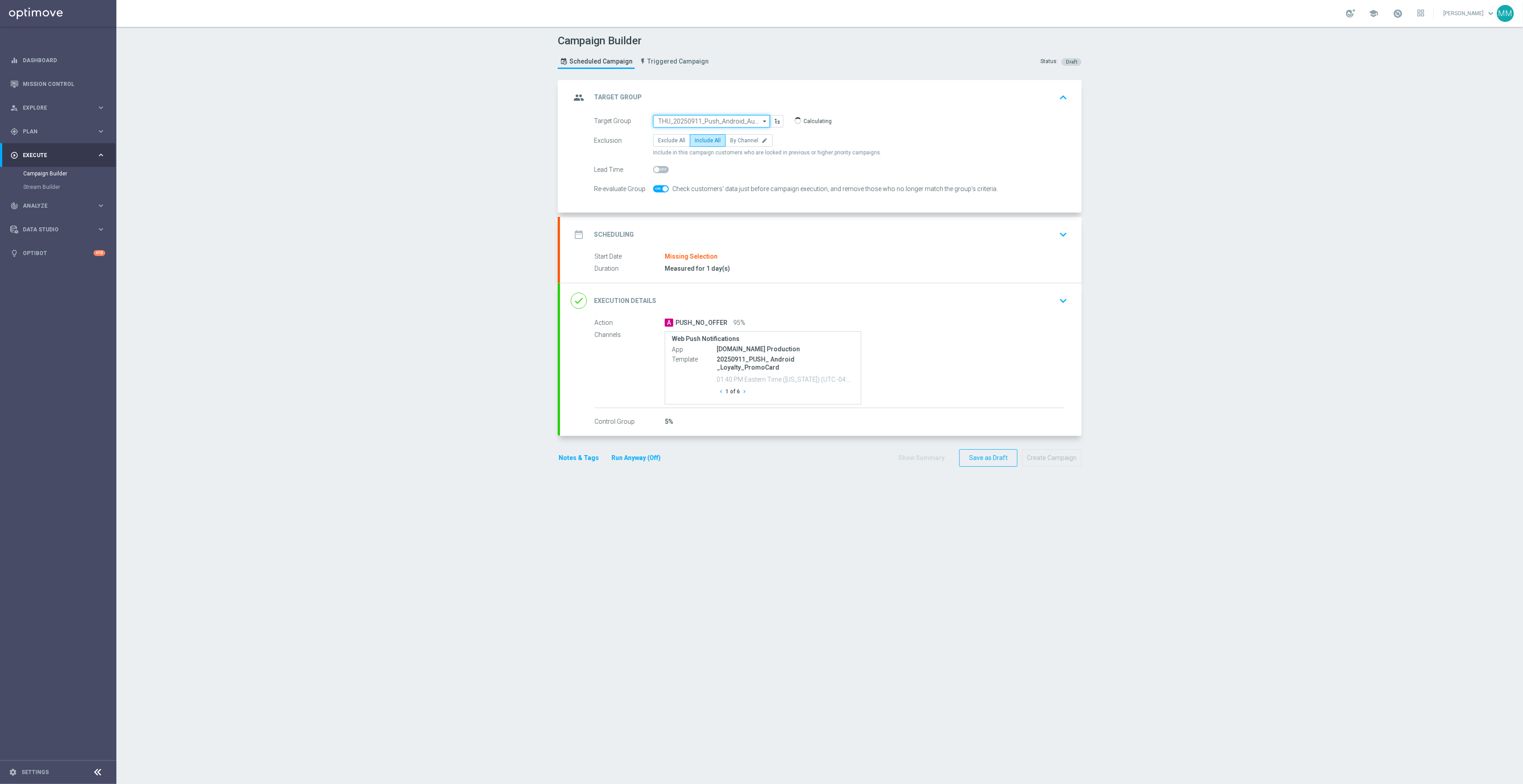
click at [733, 118] on input "THU_20250911_Push_Android_Aug_Promo" at bounding box center [711, 121] width 117 height 12
click at [705, 122] on input at bounding box center [711, 121] width 117 height 12
click at [677, 115] on input at bounding box center [711, 121] width 117 height 12
paste input "20250915_PUSH_Android_OfficeSupplies_PartyCity"
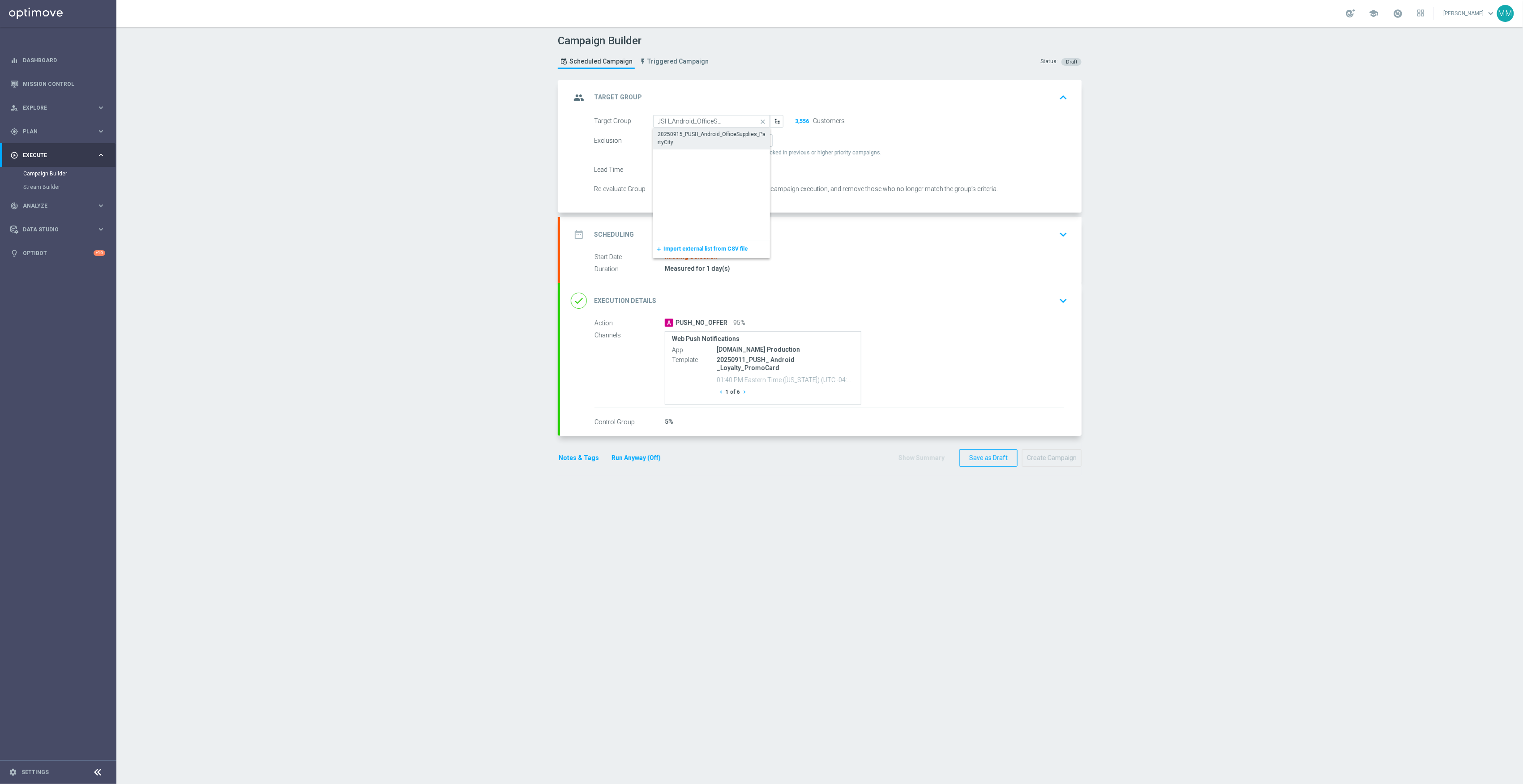
click at [694, 131] on div "20250915_PUSH_Android_OfficeSupplies_PartyCity" at bounding box center [711, 138] width 108 height 16
type input "20250915_PUSH_Android_OfficeSupplies_PartyCity"
click at [760, 231] on div "date_range Scheduling keyboard_arrow_down" at bounding box center [821, 235] width 500 height 17
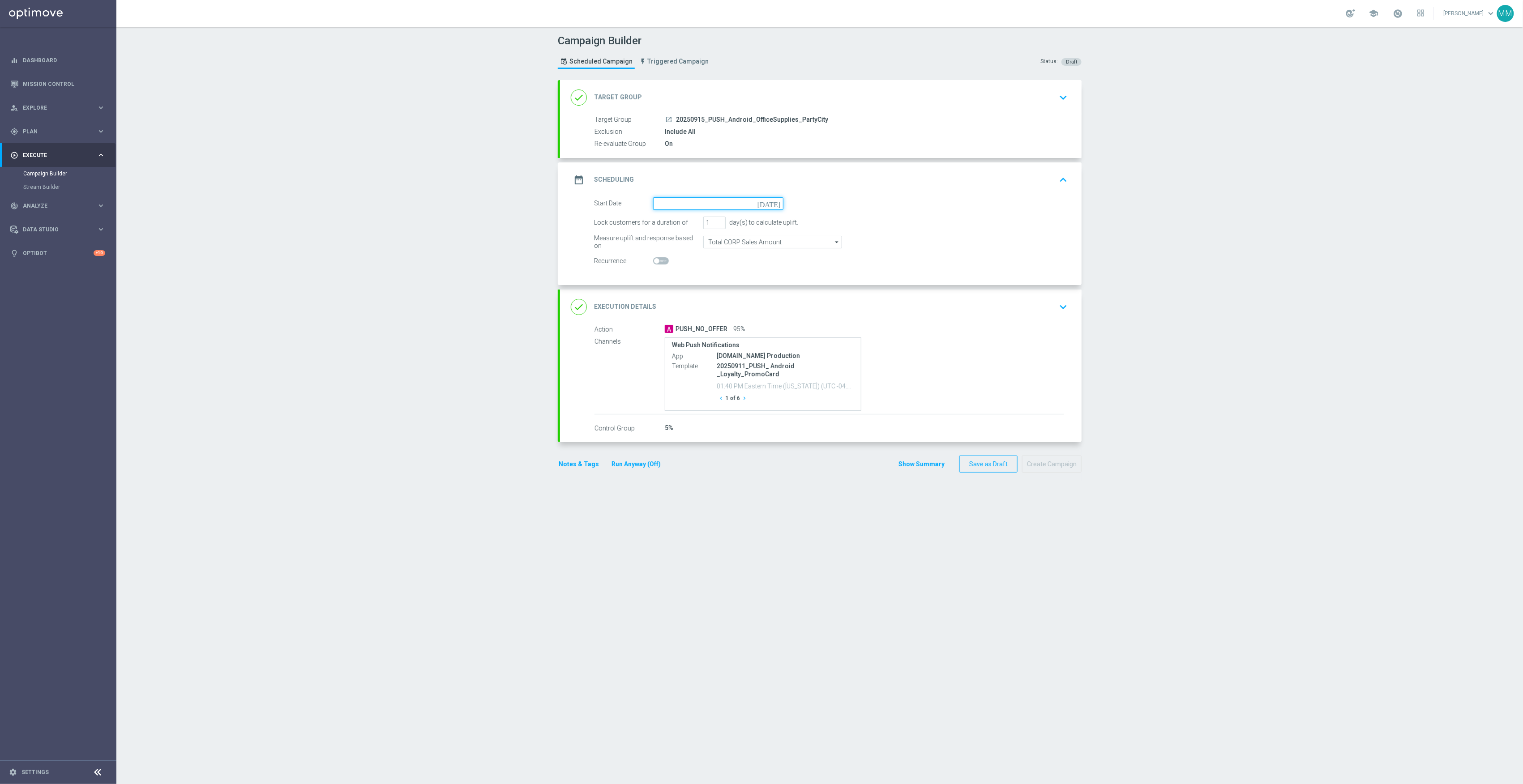
click at [696, 200] on input at bounding box center [718, 204] width 130 height 12
click at [666, 282] on span "15" at bounding box center [673, 282] width 14 height 14
type input "[DATE]"
click at [952, 313] on div "done Execution Details keyboard_arrow_down" at bounding box center [821, 307] width 500 height 17
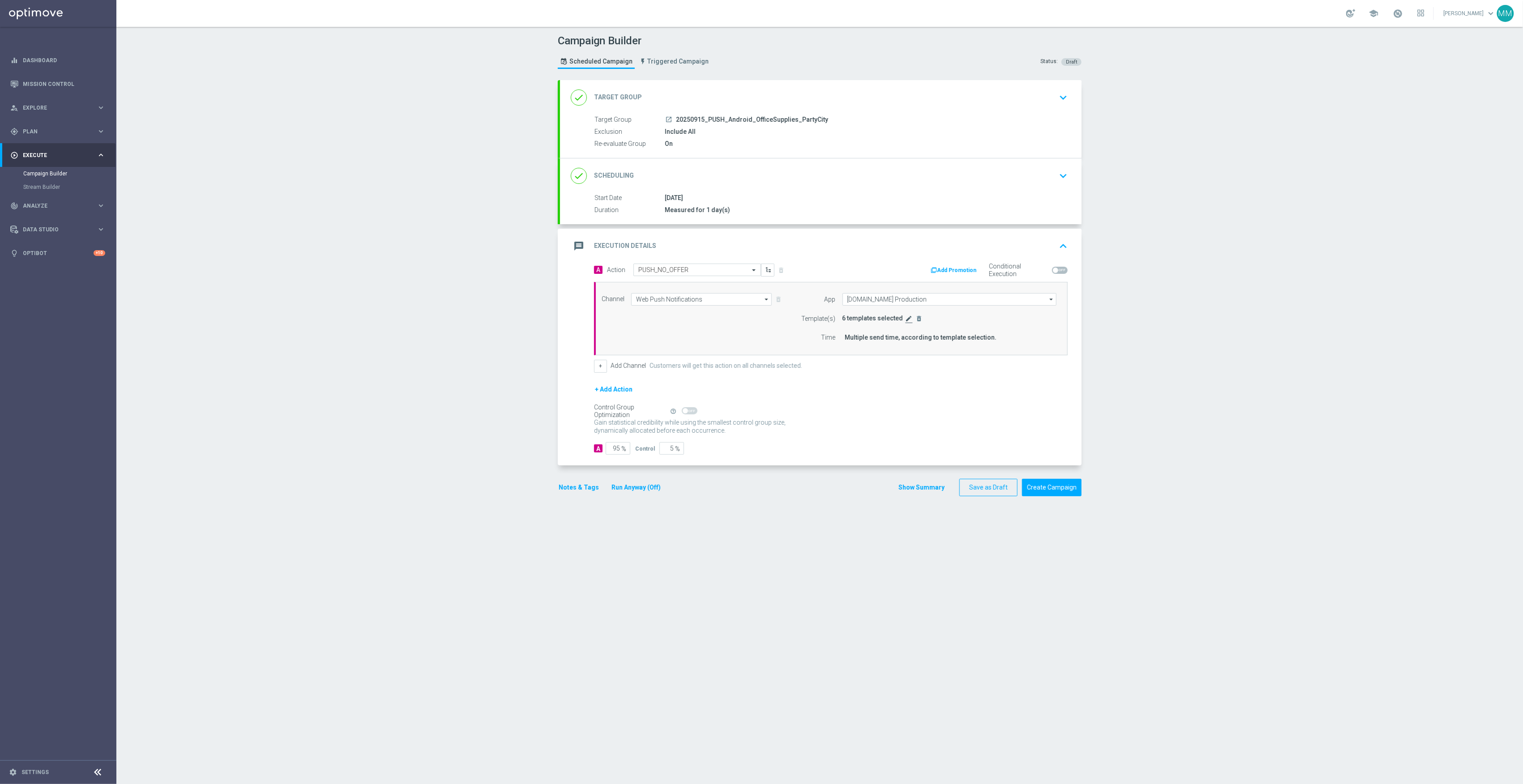
click at [906, 320] on icon "edit" at bounding box center [909, 318] width 7 height 7
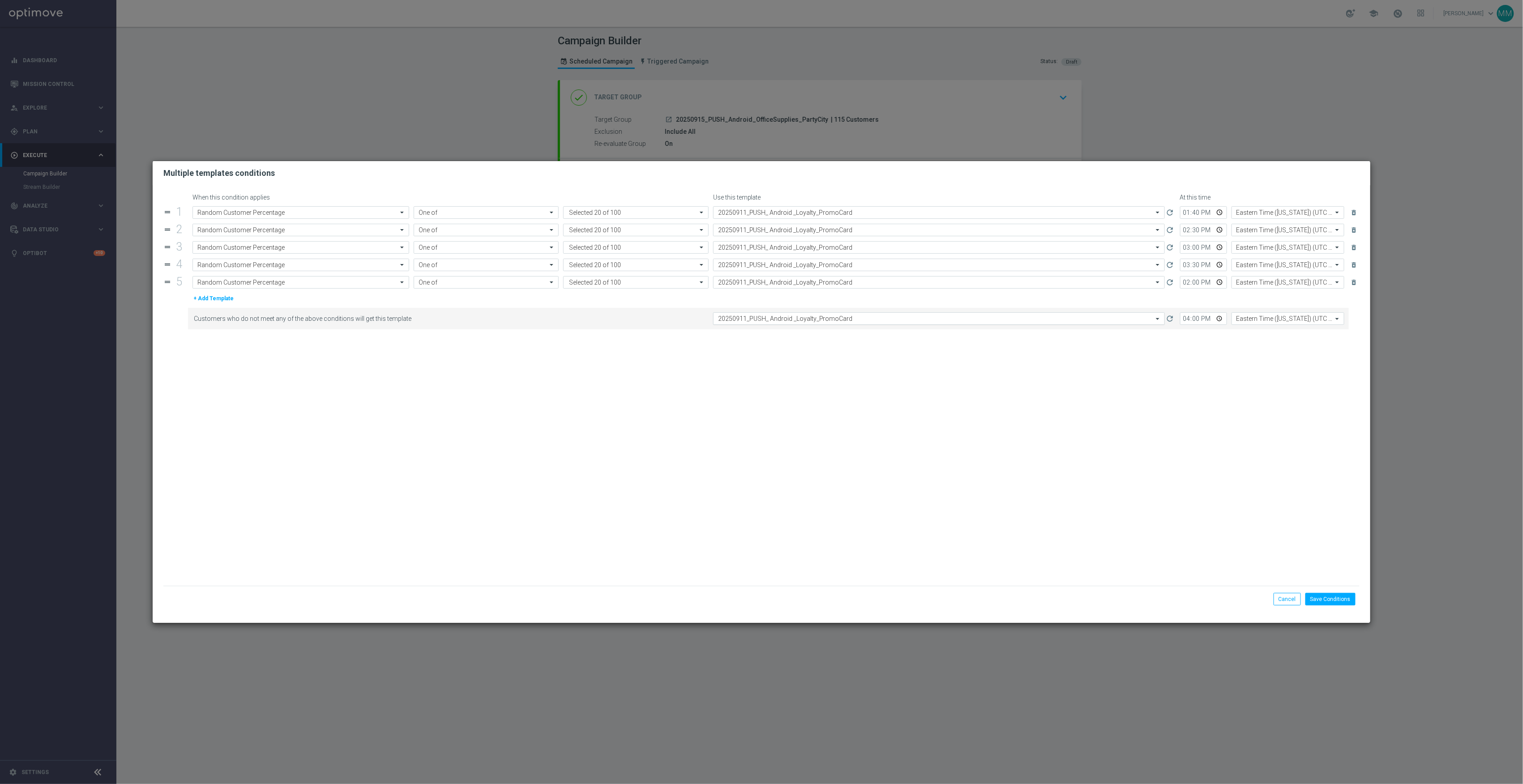
click at [826, 320] on input "text" at bounding box center [930, 319] width 424 height 8
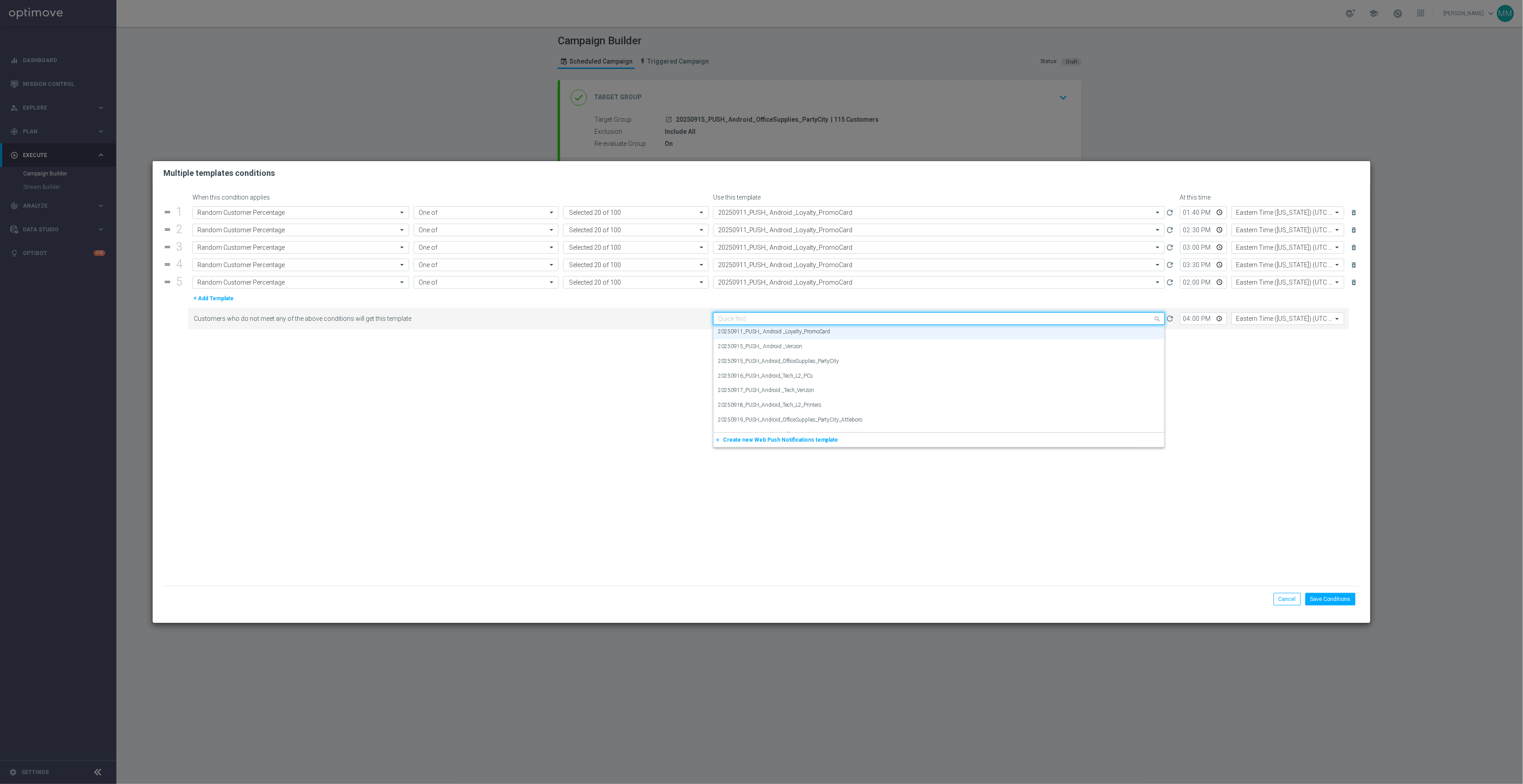
paste input "20250915_PUSH_Android_OfficeSupplies_PartyCity"
click at [821, 331] on label "20250915_PUSH_Android_OfficeSupplies_PartyCity" at bounding box center [779, 332] width 121 height 8
type input "20250915_PUSH_Android_OfficeSupplies_PartyCity"
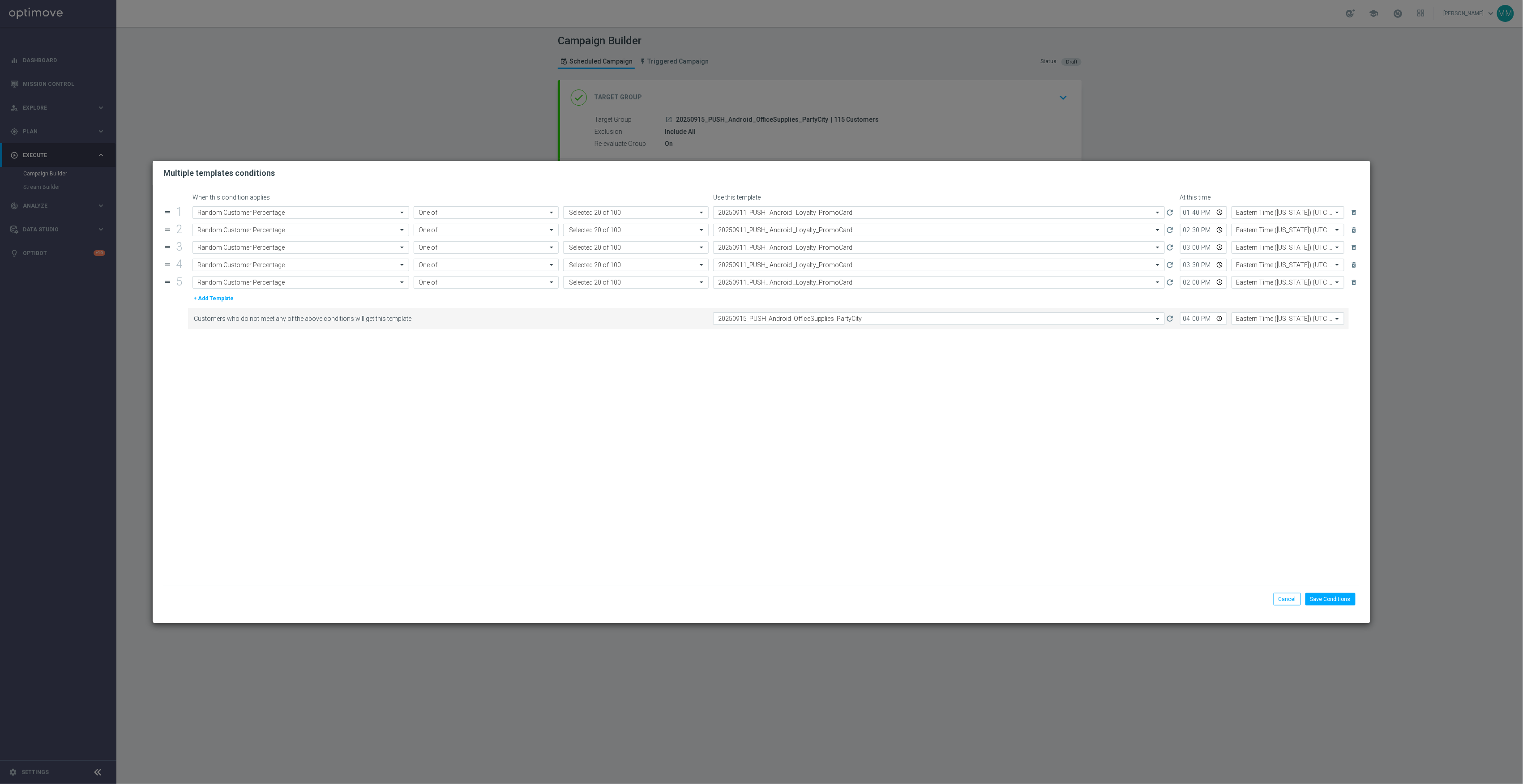
click at [851, 209] on input "text" at bounding box center [930, 213] width 424 height 8
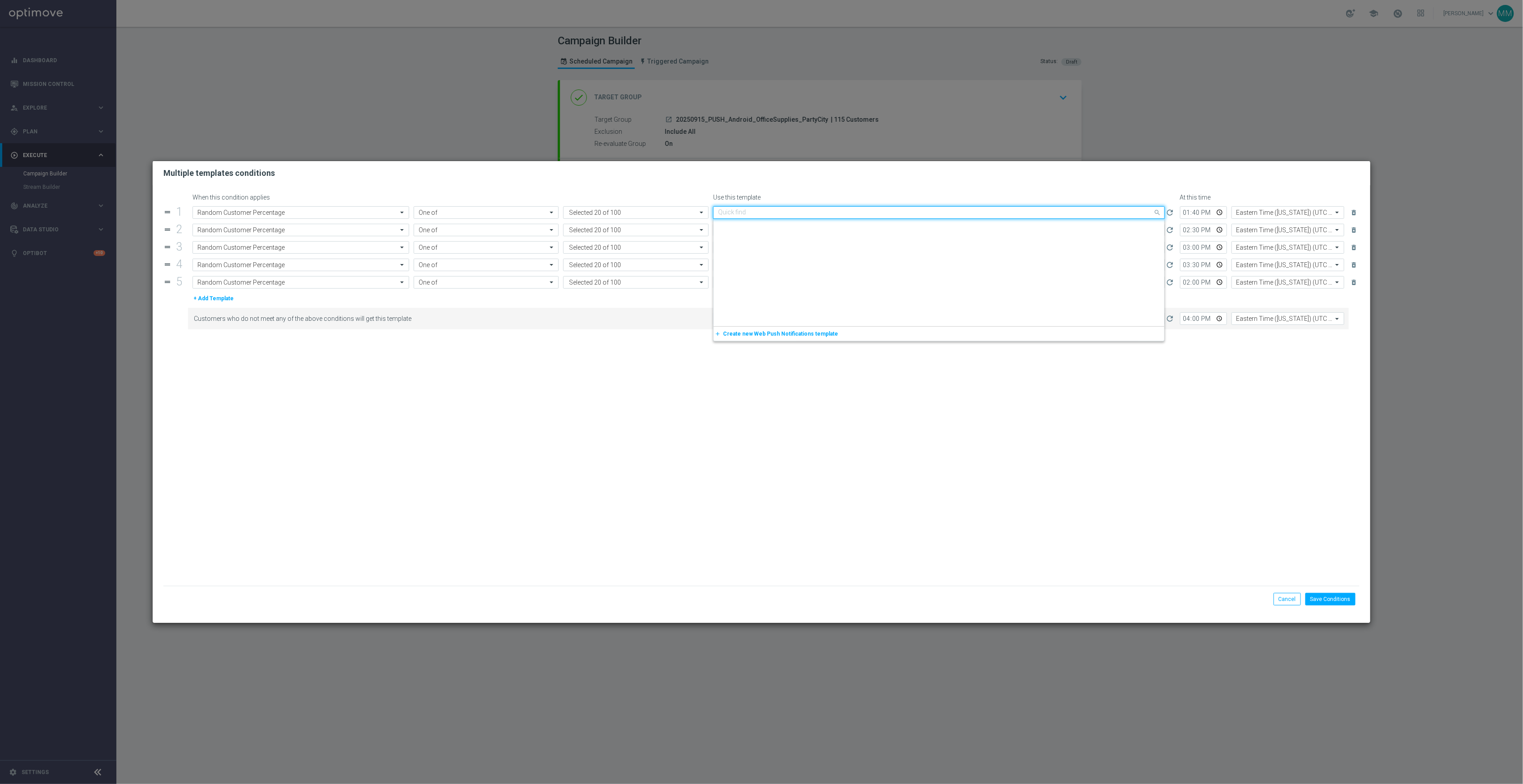
scroll to position [1181, 0]
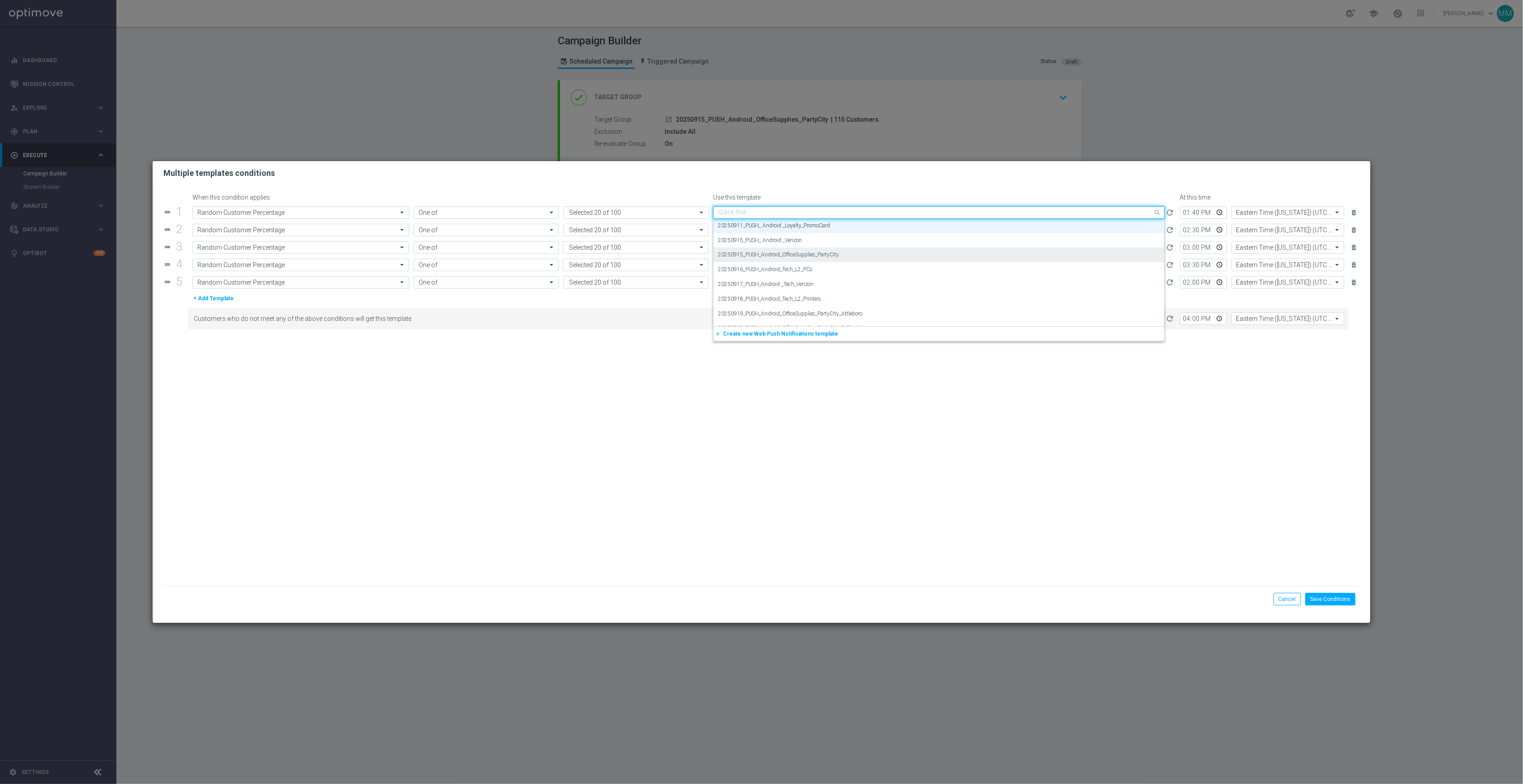
paste input "20250915_PUSH_Android_OfficeSupplies_PartyCity"
click at [839, 227] on div "20250915_PUSH_Android_OfficeSupplies_PartyCity" at bounding box center [939, 226] width 442 height 15
type input "20250915_PUSH_Android_OfficeSupplies_PartyCity"
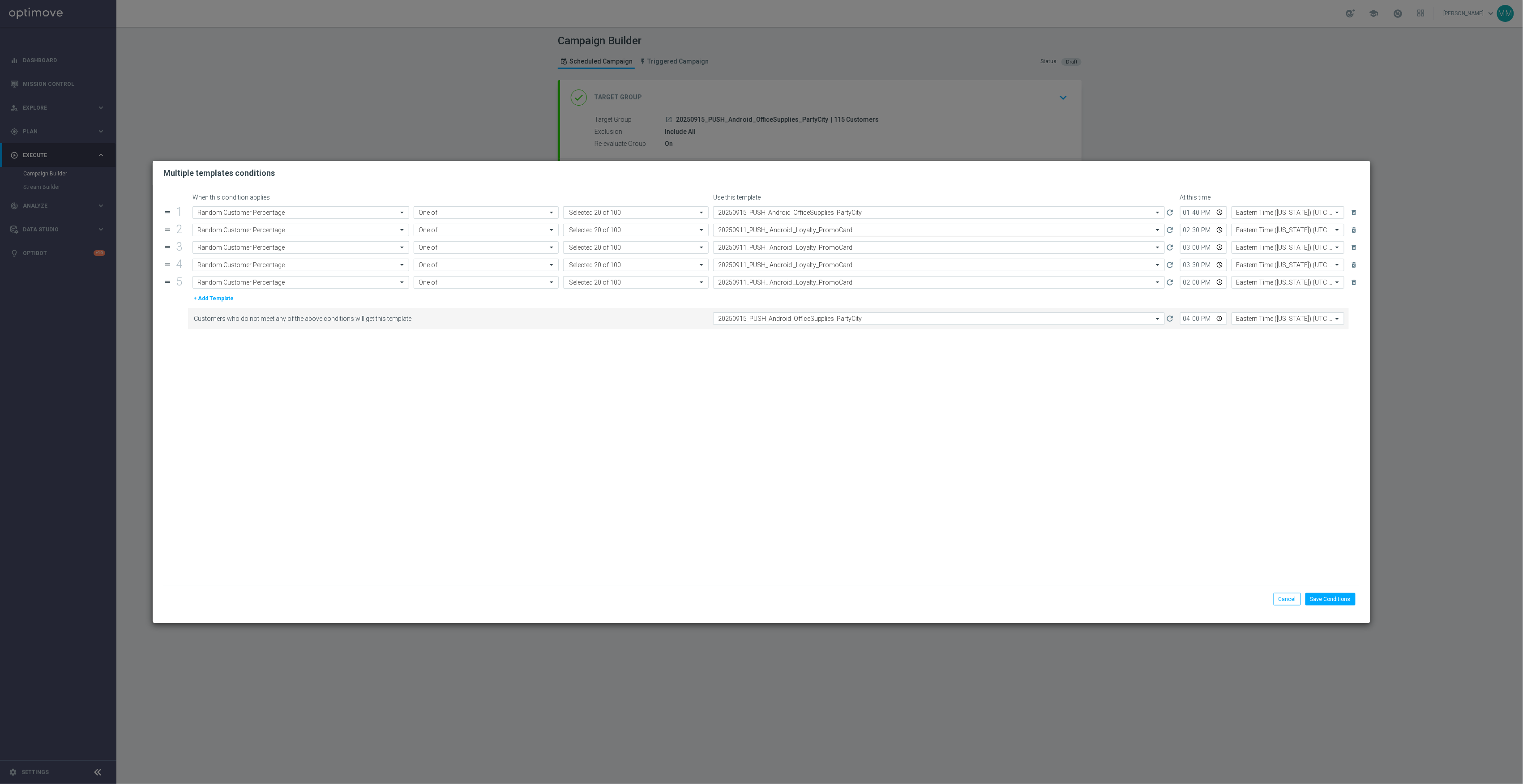
click at [839, 228] on input "text" at bounding box center [930, 230] width 424 height 8
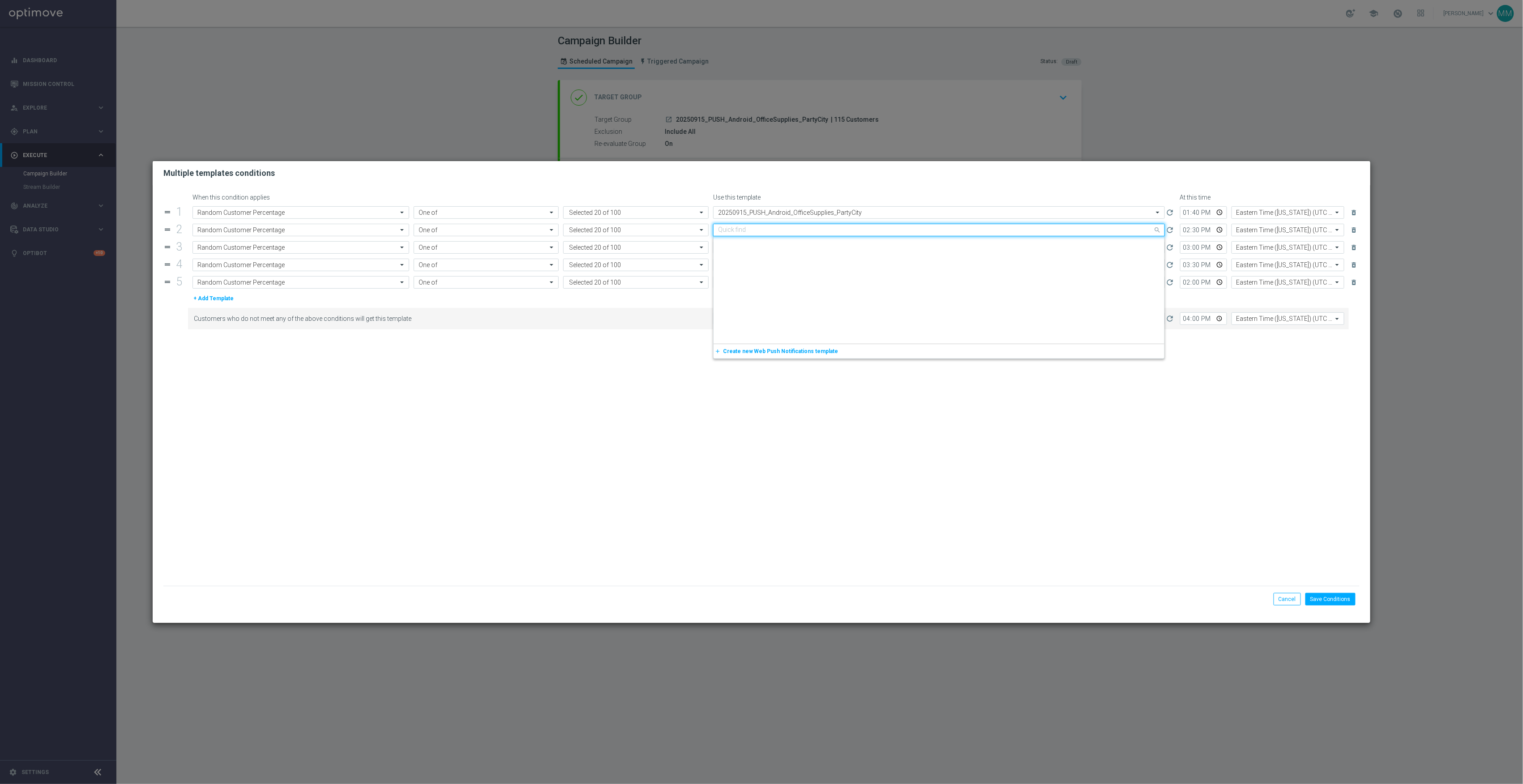
paste input "20250915_PUSH_Android_OfficeSupplies_PartyCity"
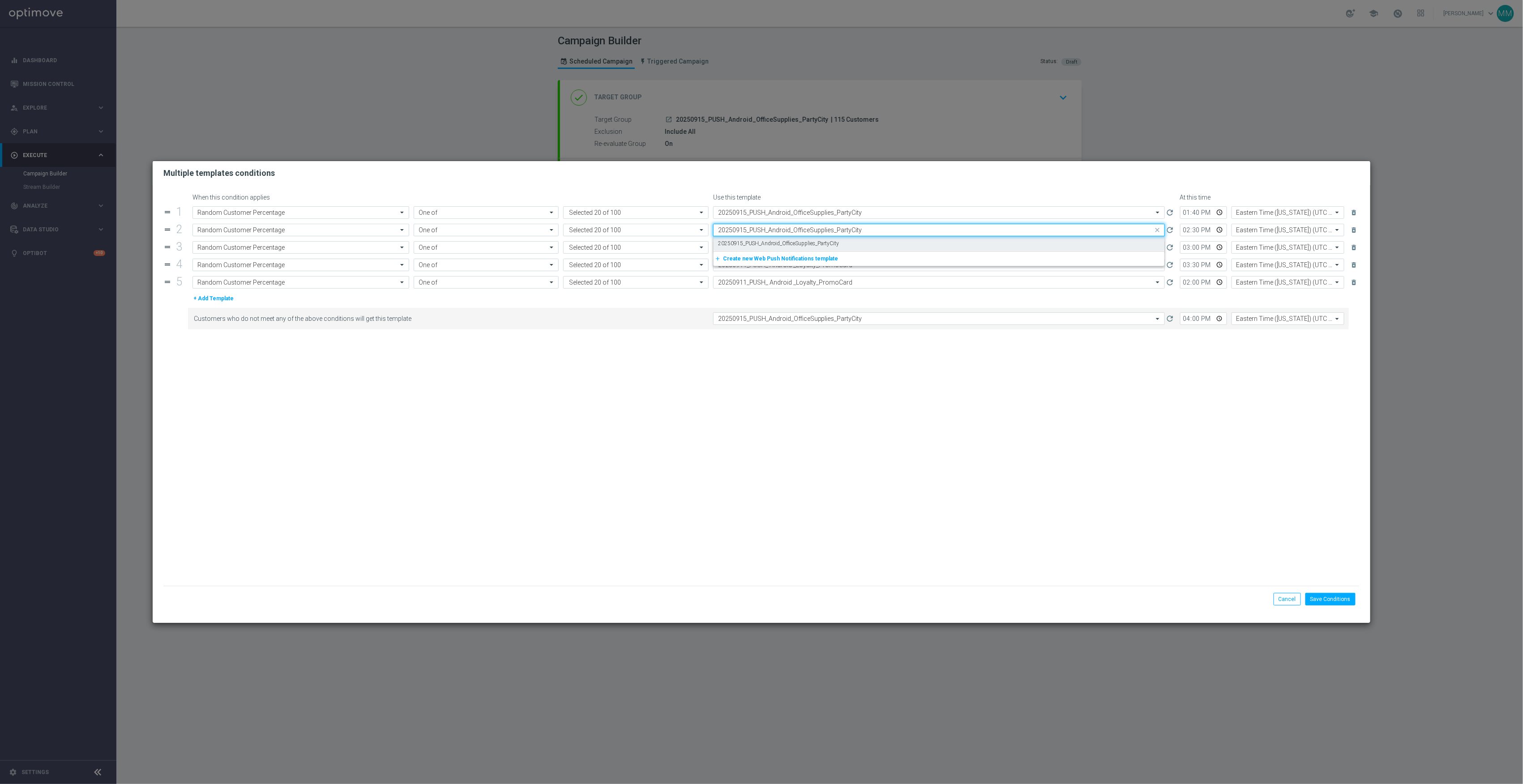
click at [837, 243] on label "20250915_PUSH_Android_OfficeSupplies_PartyCity" at bounding box center [779, 243] width 121 height 8
type input "20250915_PUSH_Android_OfficeSupplies_PartyCity"
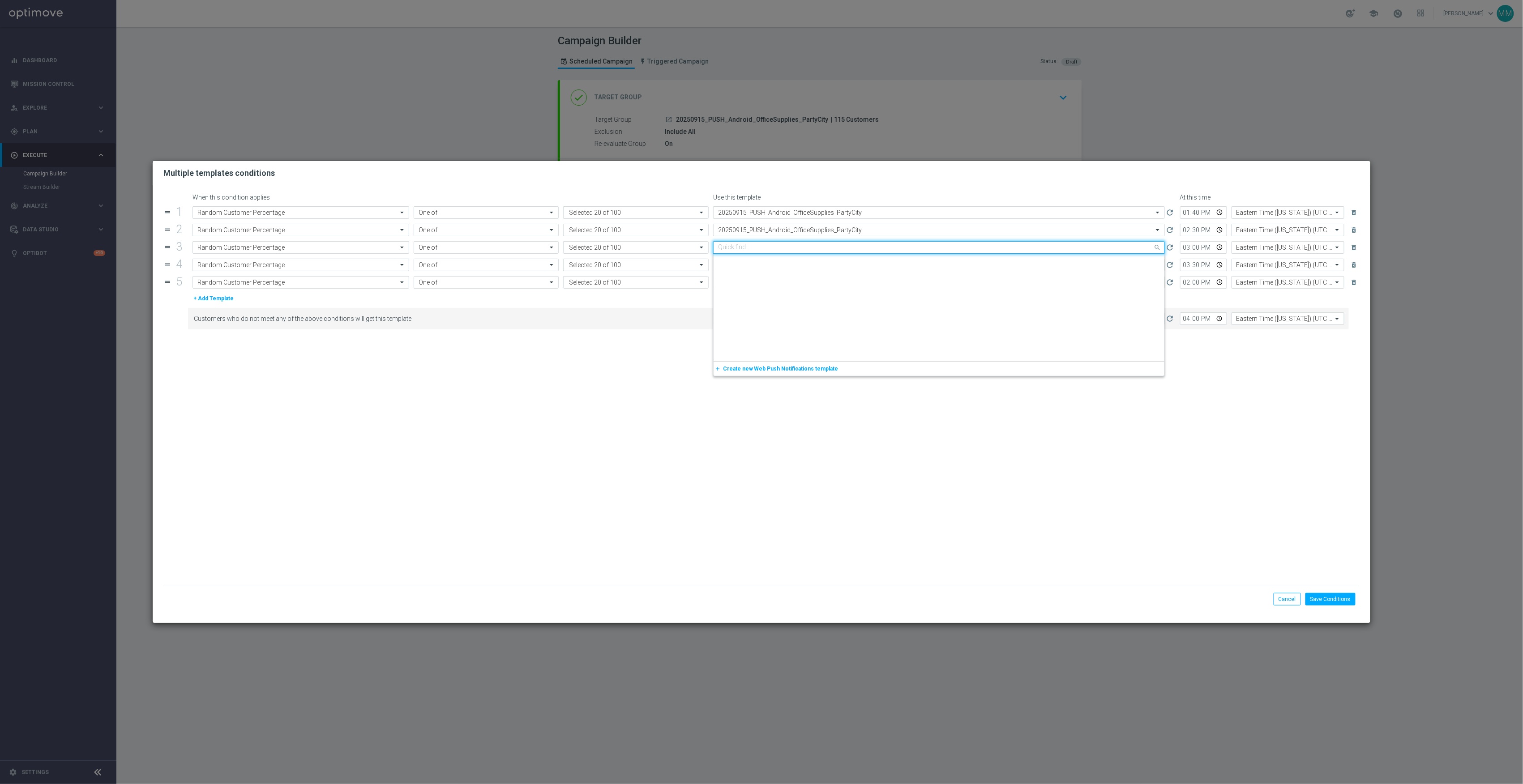
click at [837, 246] on input "text" at bounding box center [930, 248] width 424 height 8
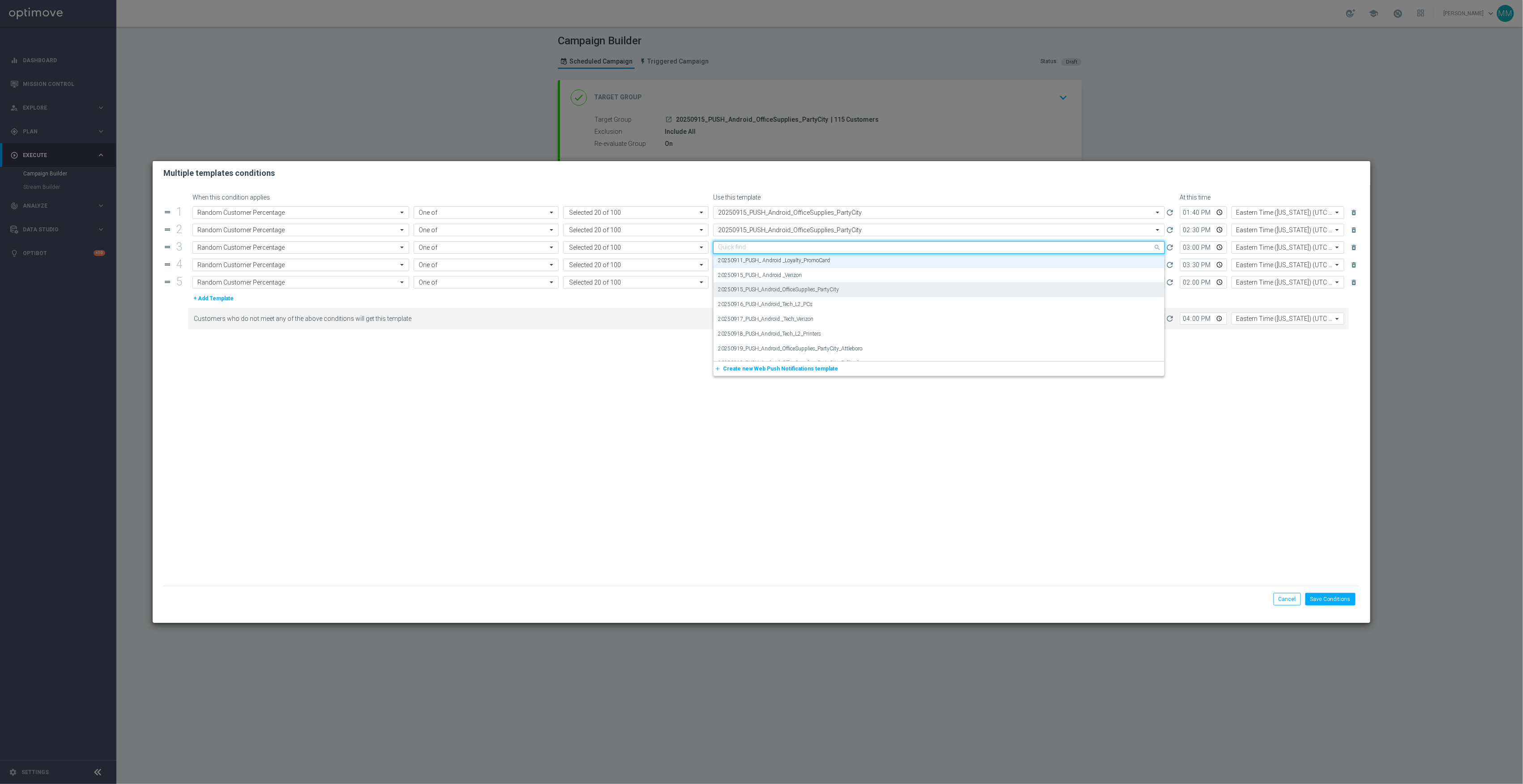
paste input "20250915_PUSH_Android_OfficeSupplies_PartyCity"
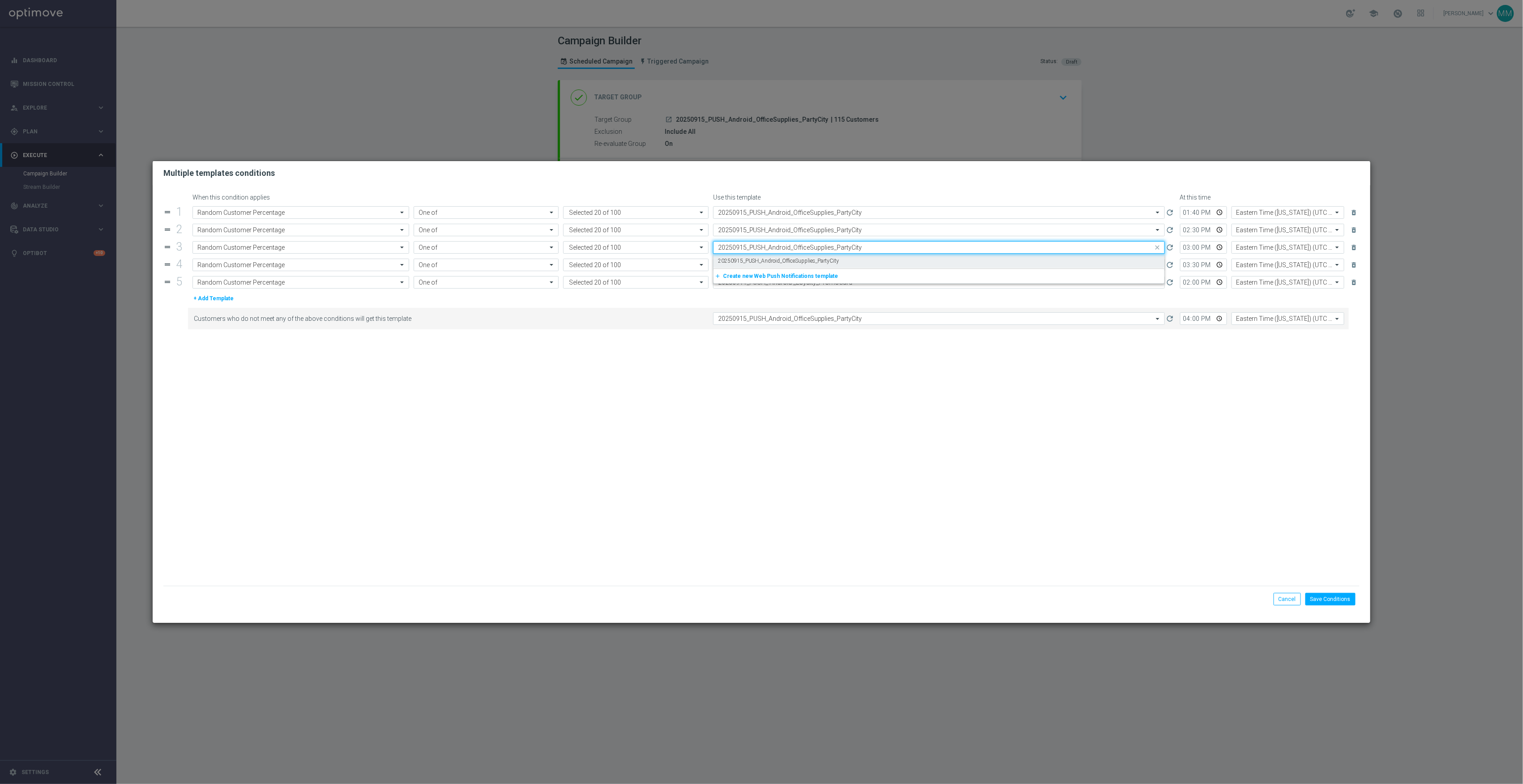
scroll to position [0, 0]
click at [839, 261] on div "20250915_PUSH_Android_OfficeSupplies_PartyCity" at bounding box center [939, 261] width 442 height 15
type input "20250915_PUSH_Android_OfficeSupplies_PartyCity"
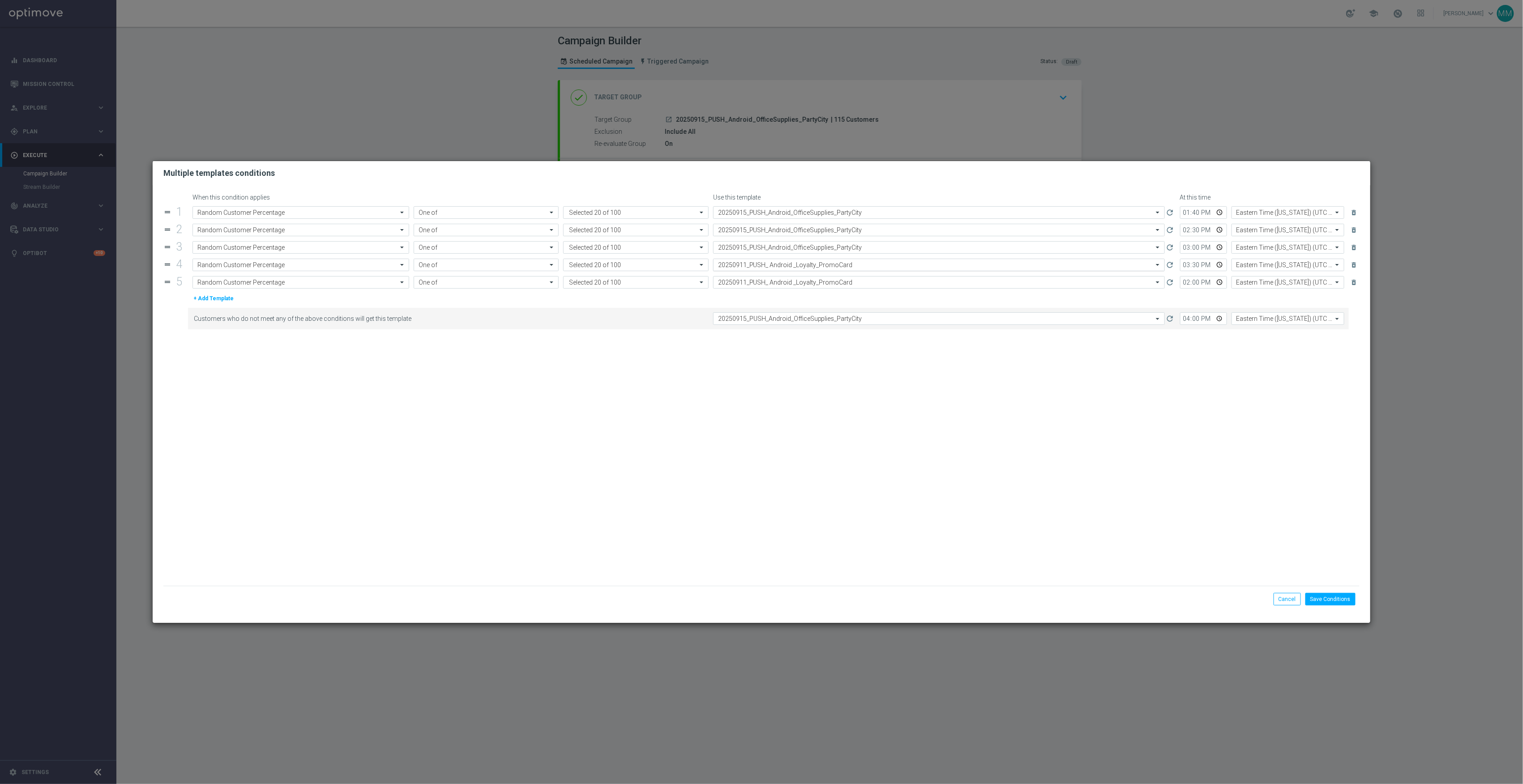
click at [839, 266] on input "text" at bounding box center [930, 265] width 424 height 8
paste input "20250915_PUSH_Android_OfficeSupplies_PartyCity"
drag, startPoint x: 839, startPoint y: 280, endPoint x: 839, endPoint y: 285, distance: 5.0
click at [839, 282] on div "20250915_PUSH_Android_OfficeSupplies_PartyCity" at bounding box center [939, 278] width 442 height 15
type input "20250915_PUSH_Android_OfficeSupplies_PartyCity"
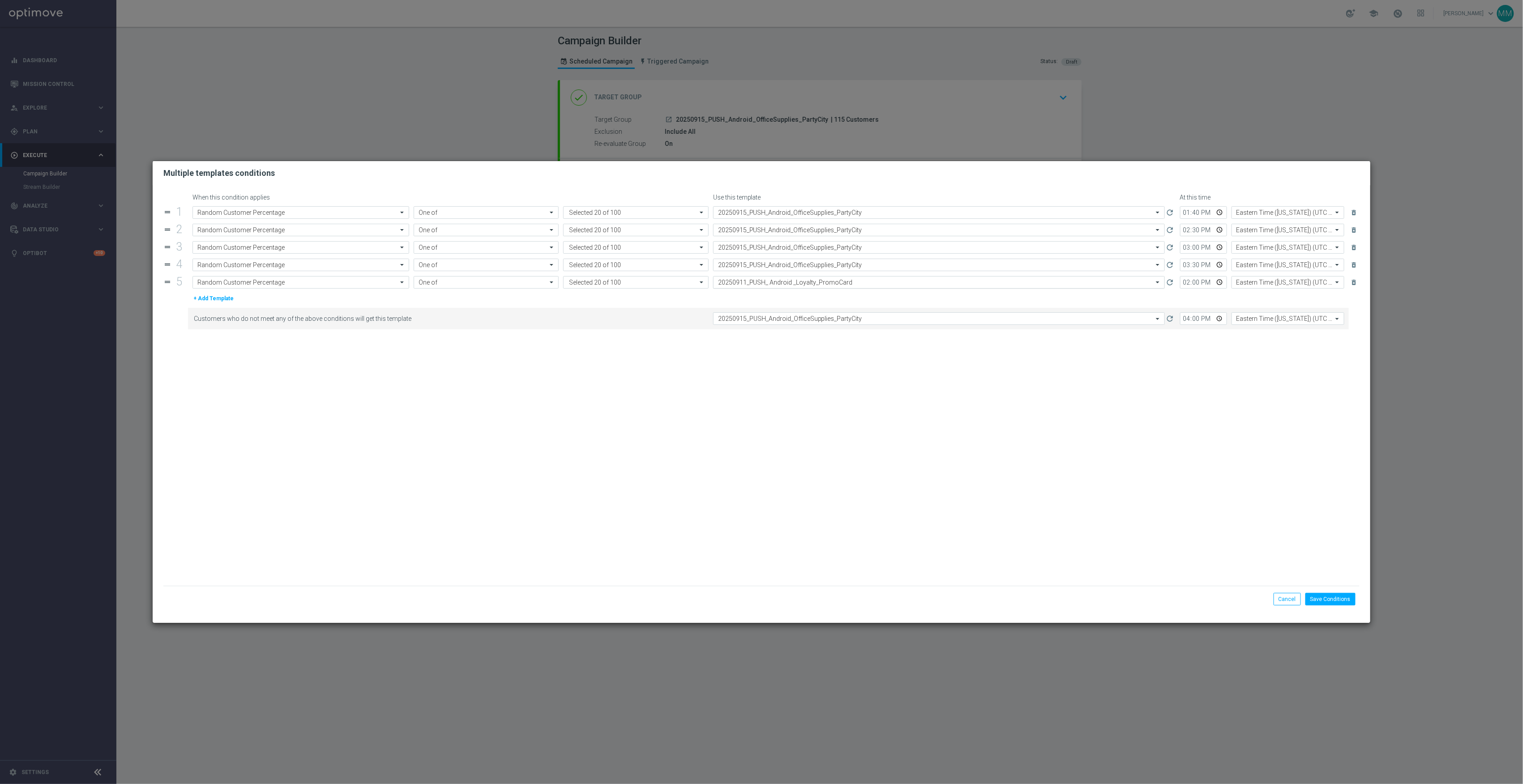
click at [839, 285] on input "text" at bounding box center [930, 282] width 424 height 8
paste input "20250915_PUSH_Android_OfficeSupplies_PartyCity"
click at [842, 295] on div "20250915_PUSH_Android_OfficeSupplies_PartyCity" at bounding box center [939, 296] width 442 height 15
type input "20250915_PUSH_Android_OfficeSupplies_PartyCity"
click at [1349, 597] on button "Save Conditions" at bounding box center [1331, 599] width 50 height 12
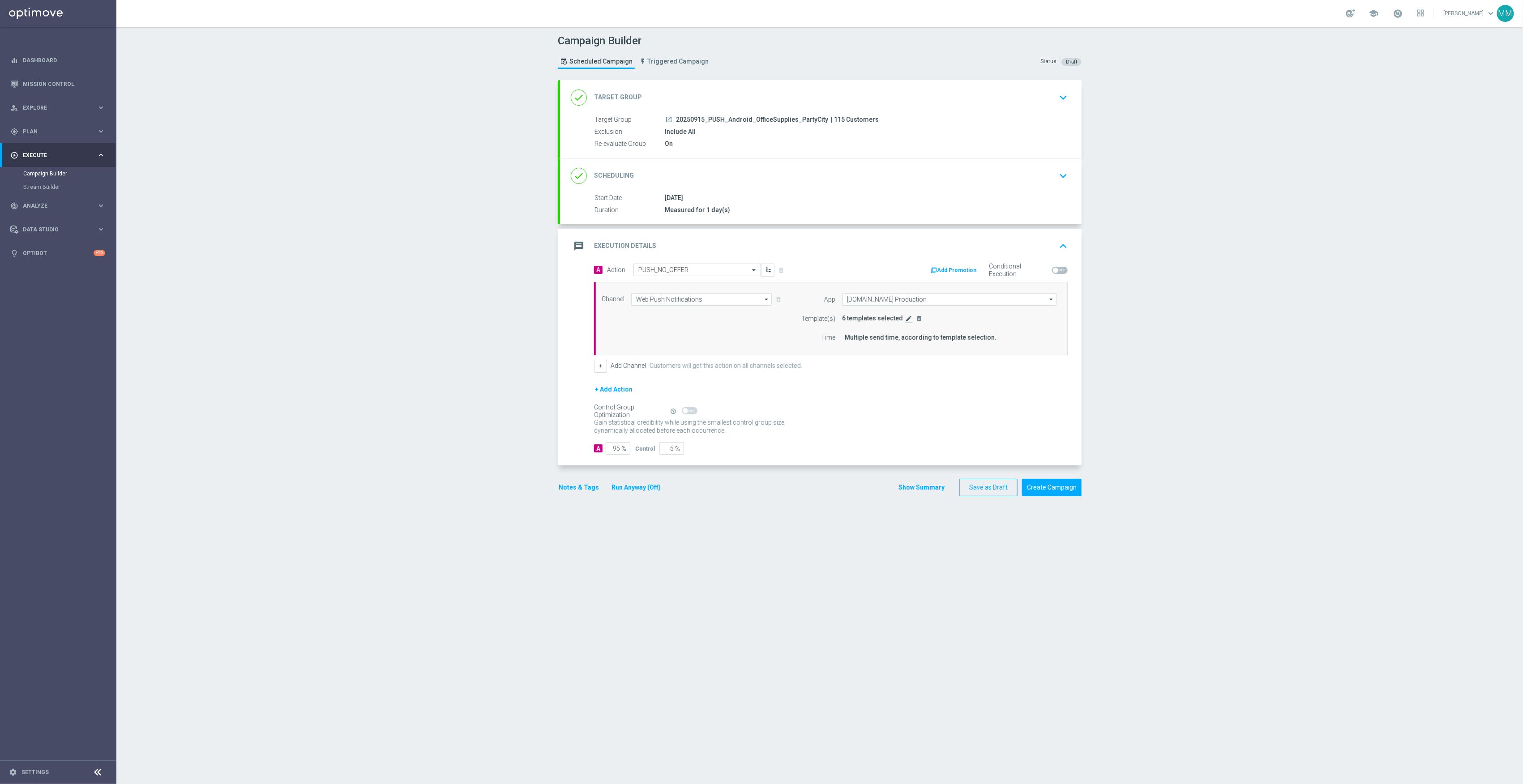
click at [906, 320] on icon "edit" at bounding box center [909, 318] width 7 height 7
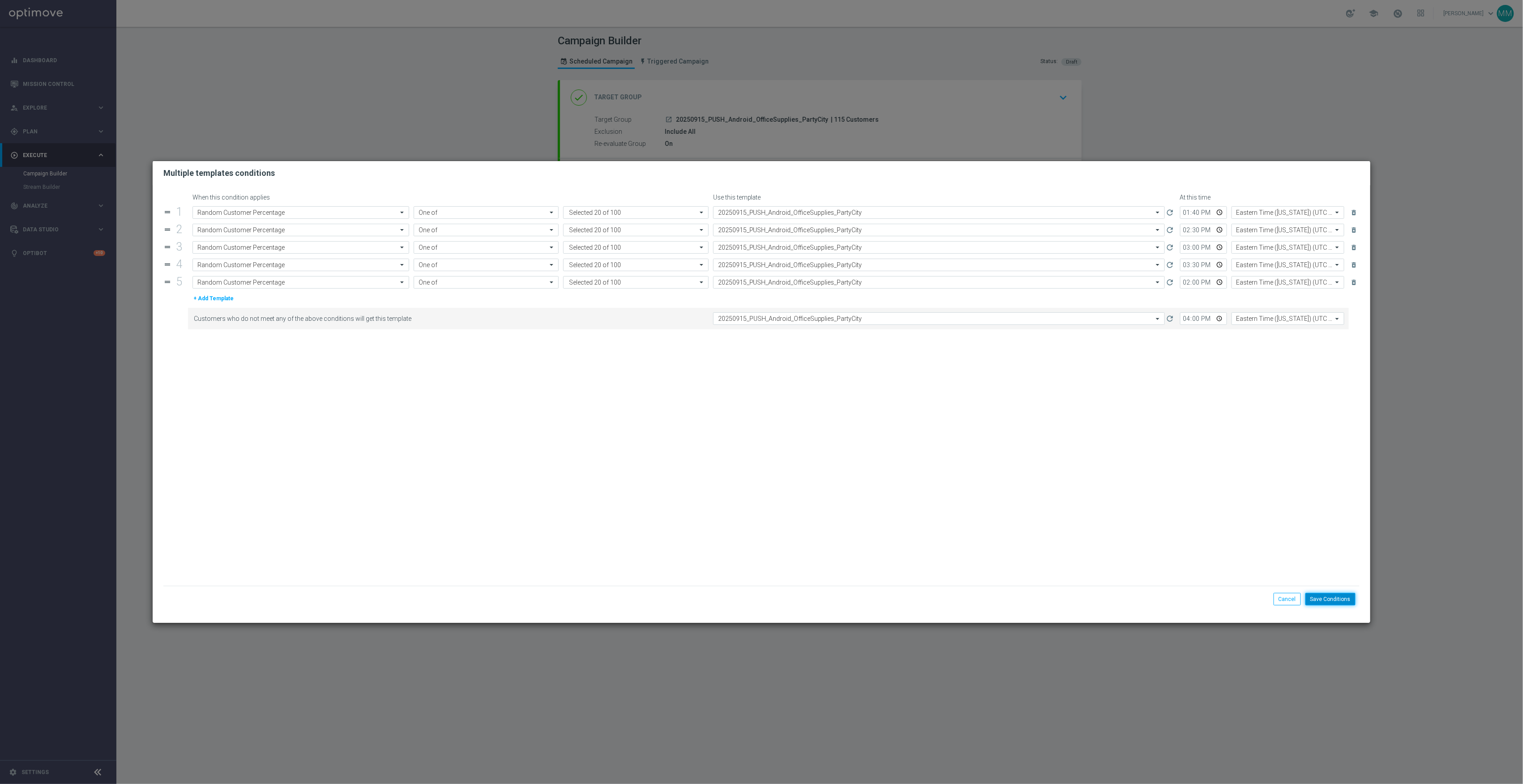
click at [1345, 600] on button "Save Conditions" at bounding box center [1331, 599] width 50 height 12
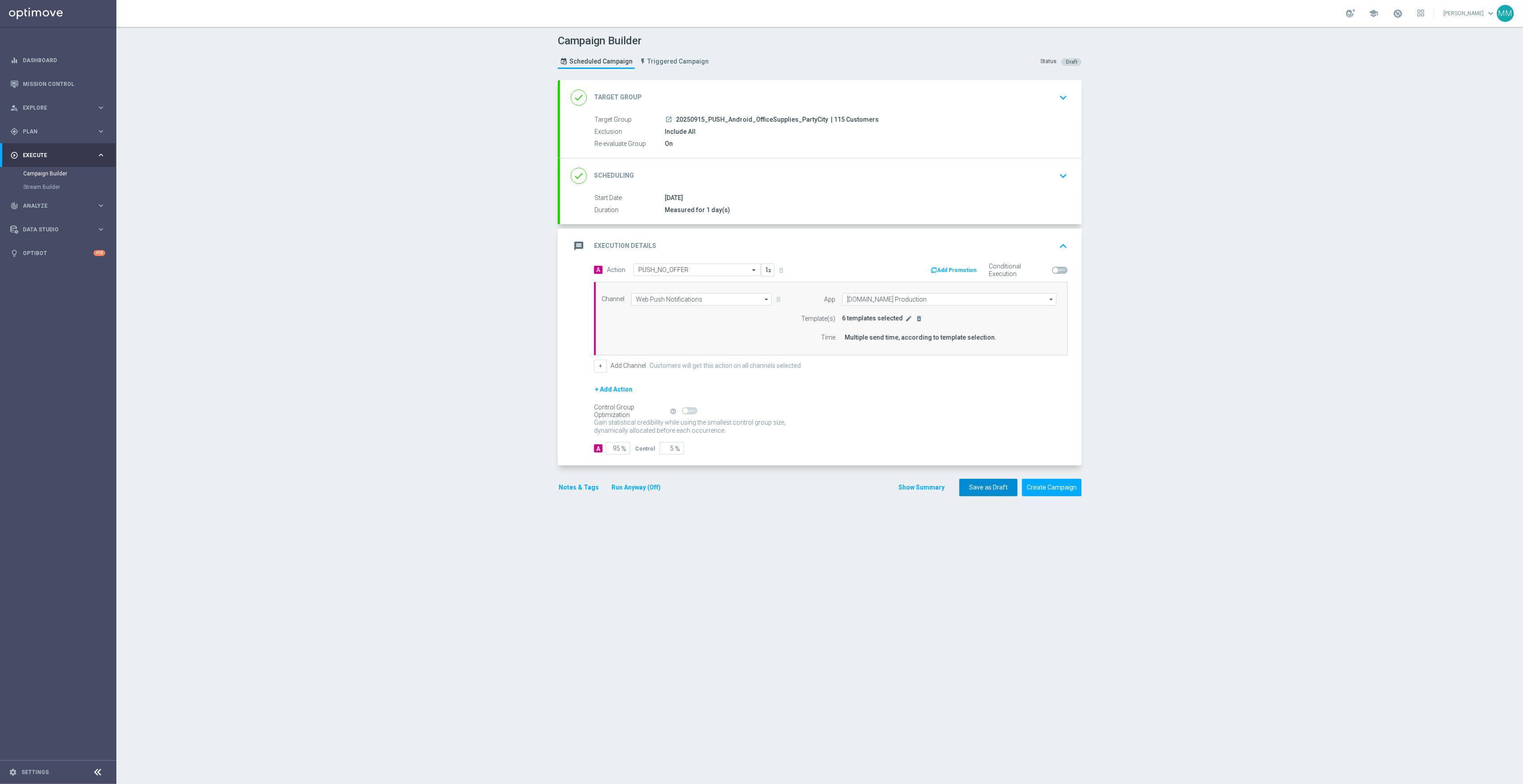
click at [992, 491] on button "Save as Draft" at bounding box center [988, 488] width 58 height 17
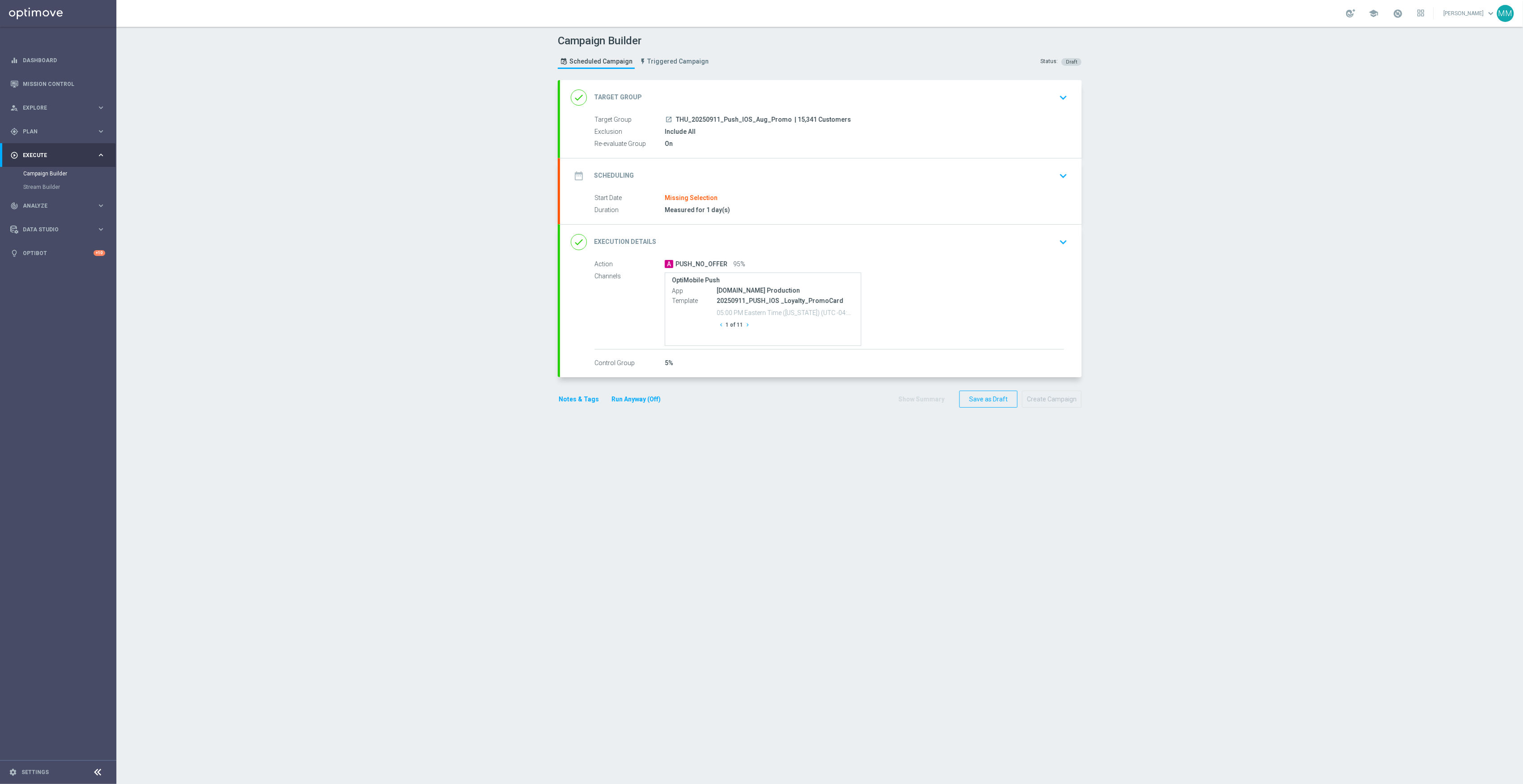
drag, startPoint x: 806, startPoint y: 101, endPoint x: 798, endPoint y: 105, distance: 8.9
click at [806, 101] on div "done Target Group keyboard_arrow_down" at bounding box center [821, 98] width 500 height 17
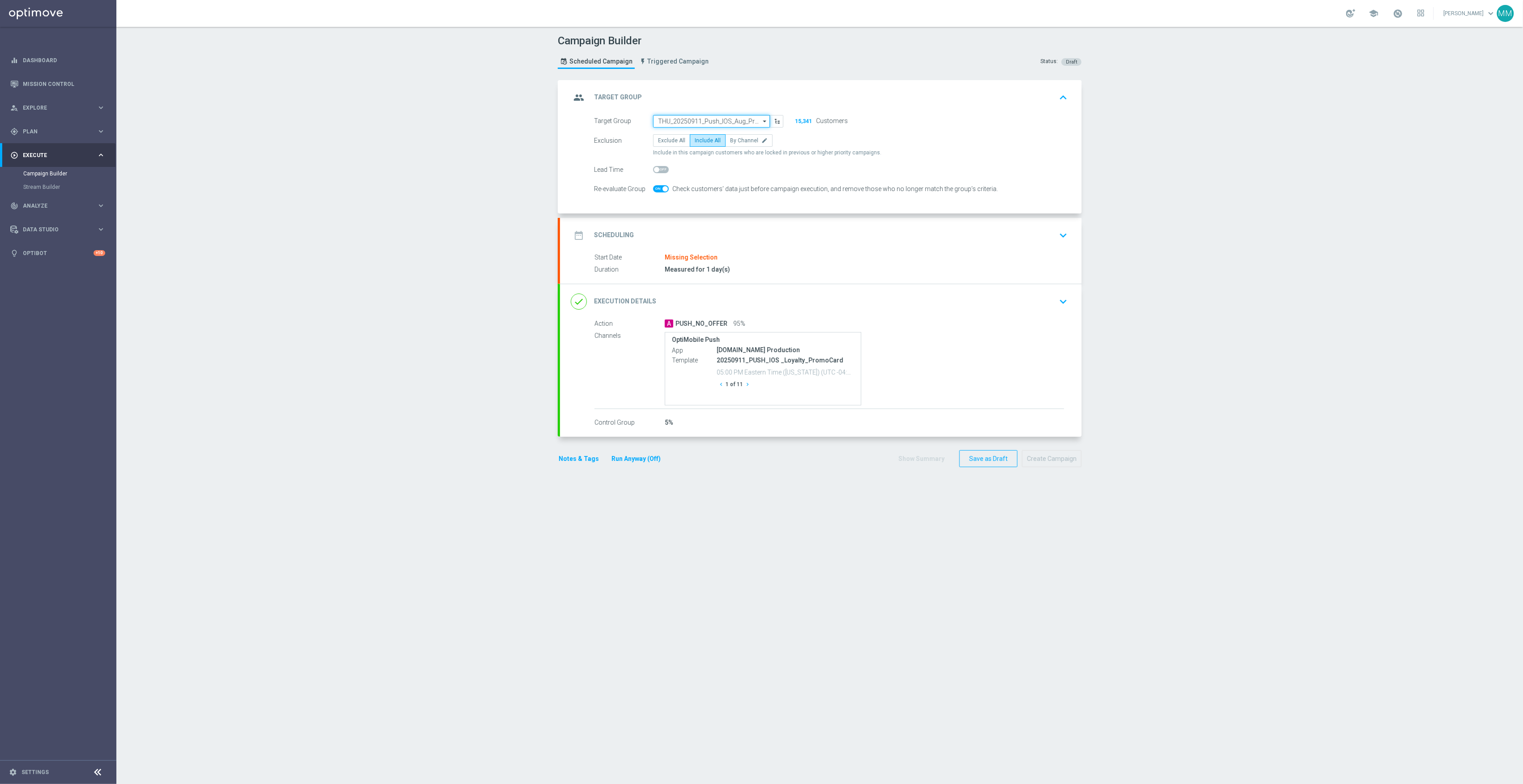
click at [718, 117] on input "THU_20250911_Push_IOS_Aug_Promo" at bounding box center [711, 121] width 117 height 12
paste input "20250915_PUSH_IOS _OfficeSupplies_PartyCity"
click at [705, 132] on div "20250915_PUSH_IOS _OfficeSupplies_PartyCity" at bounding box center [712, 138] width 107 height 16
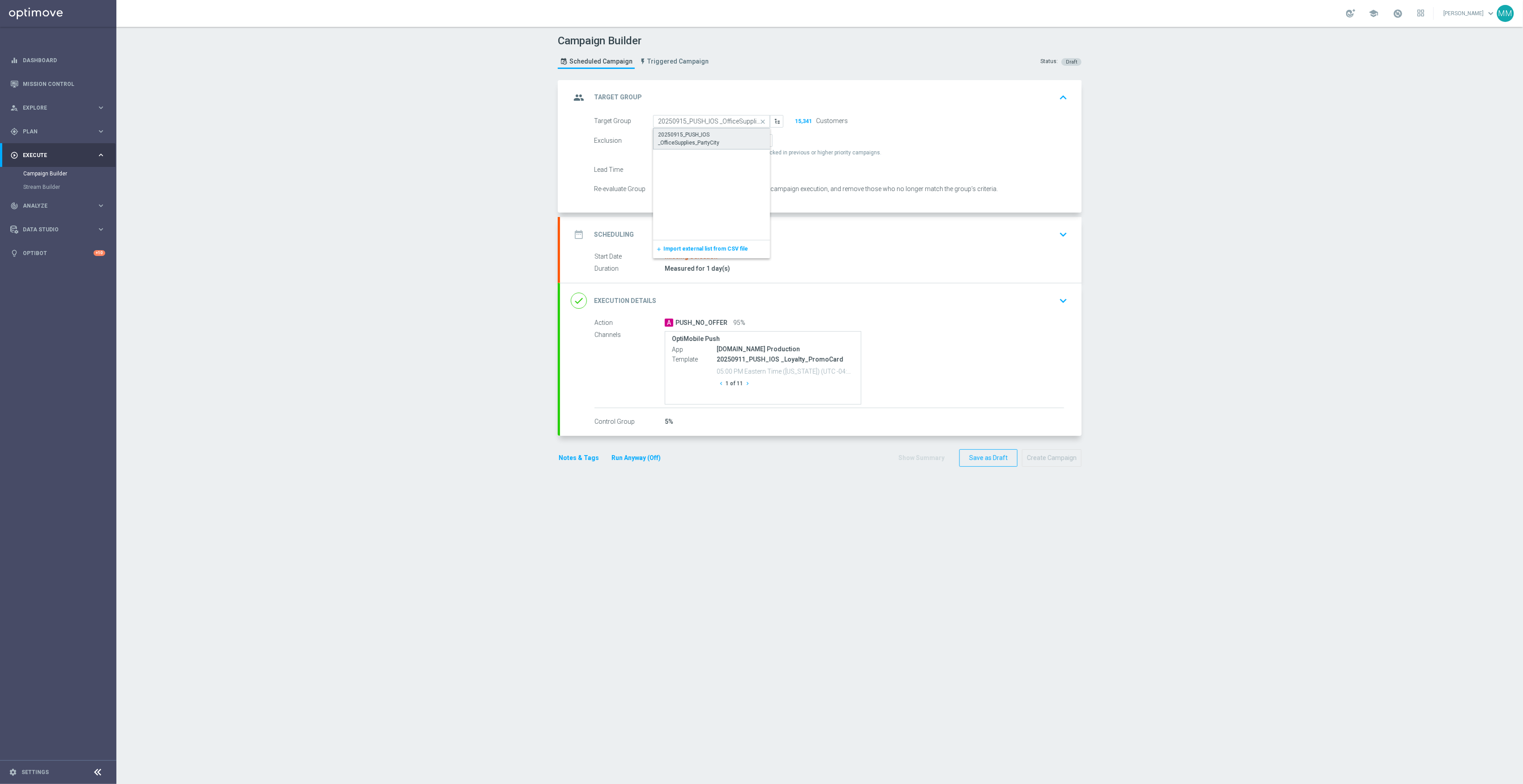
type input "20250915_PUSH_IOS _OfficeSupplies_PartyCity"
click at [810, 245] on div "date_range Scheduling keyboard_arrow_down" at bounding box center [821, 234] width 521 height 35
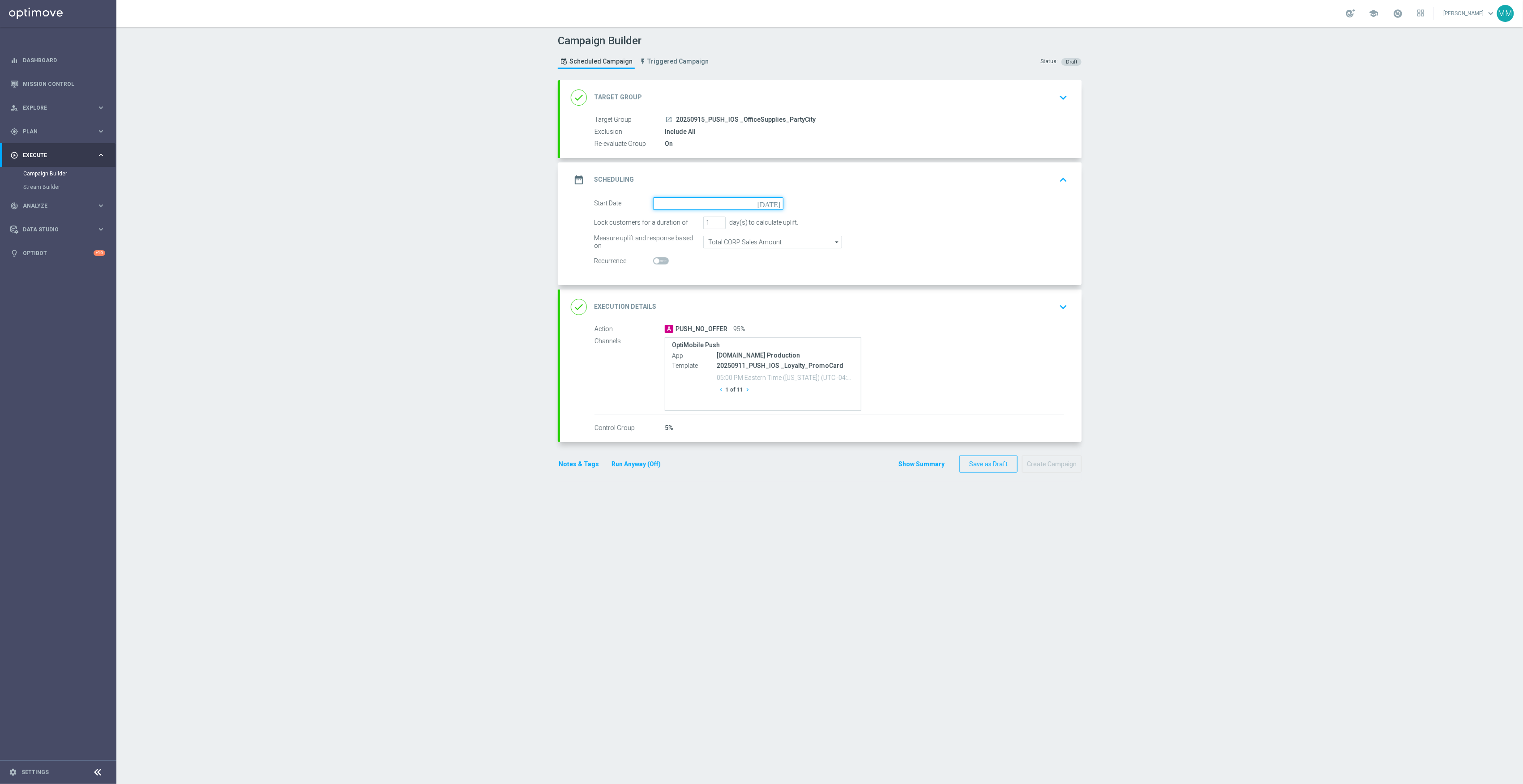
click at [741, 201] on input at bounding box center [718, 204] width 130 height 12
click at [666, 280] on span "15" at bounding box center [673, 282] width 14 height 14
type input "15 Sep 2025"
click at [976, 317] on div "done Execution Details keyboard_arrow_down" at bounding box center [821, 306] width 521 height 35
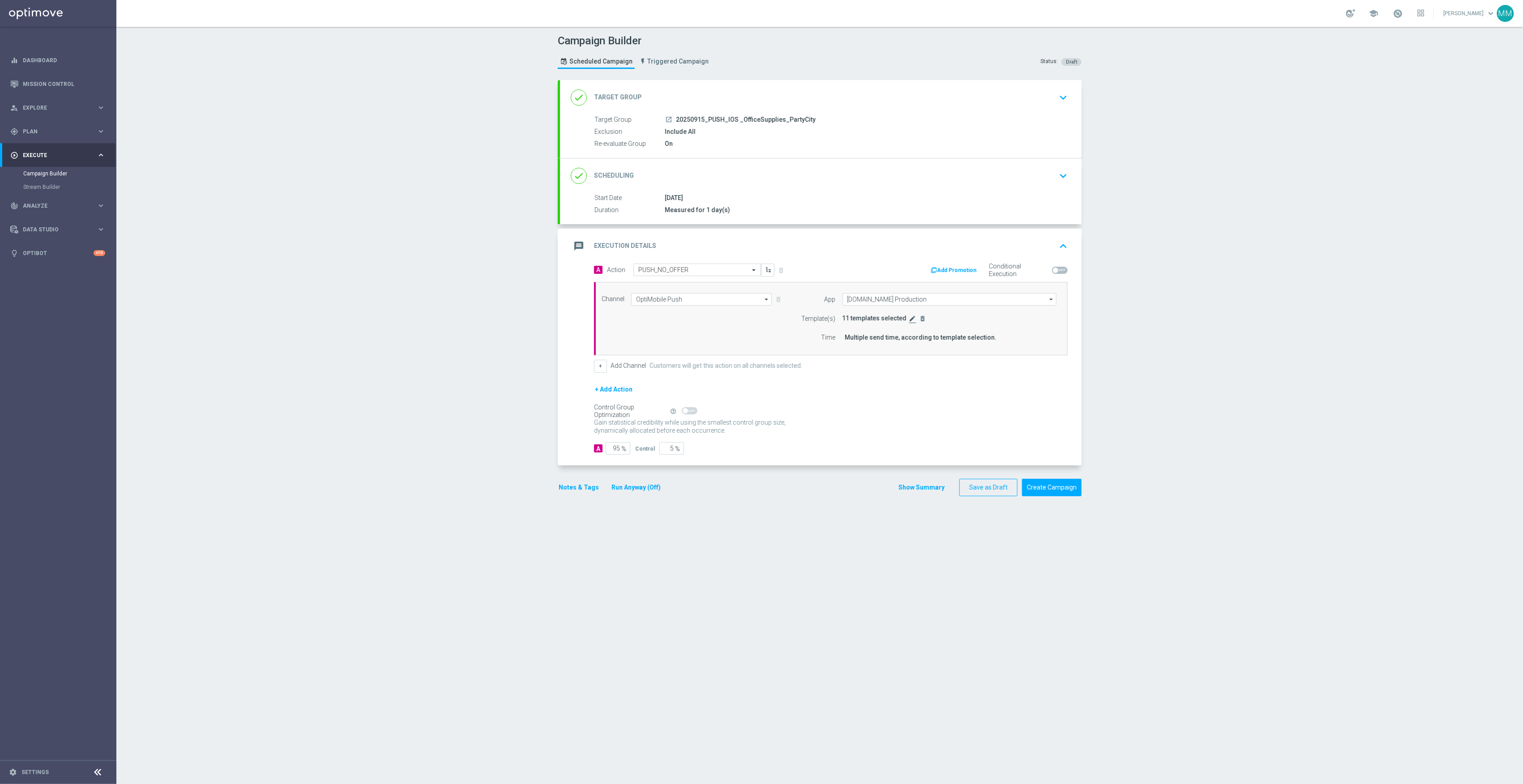
click at [910, 319] on icon "edit" at bounding box center [913, 318] width 7 height 7
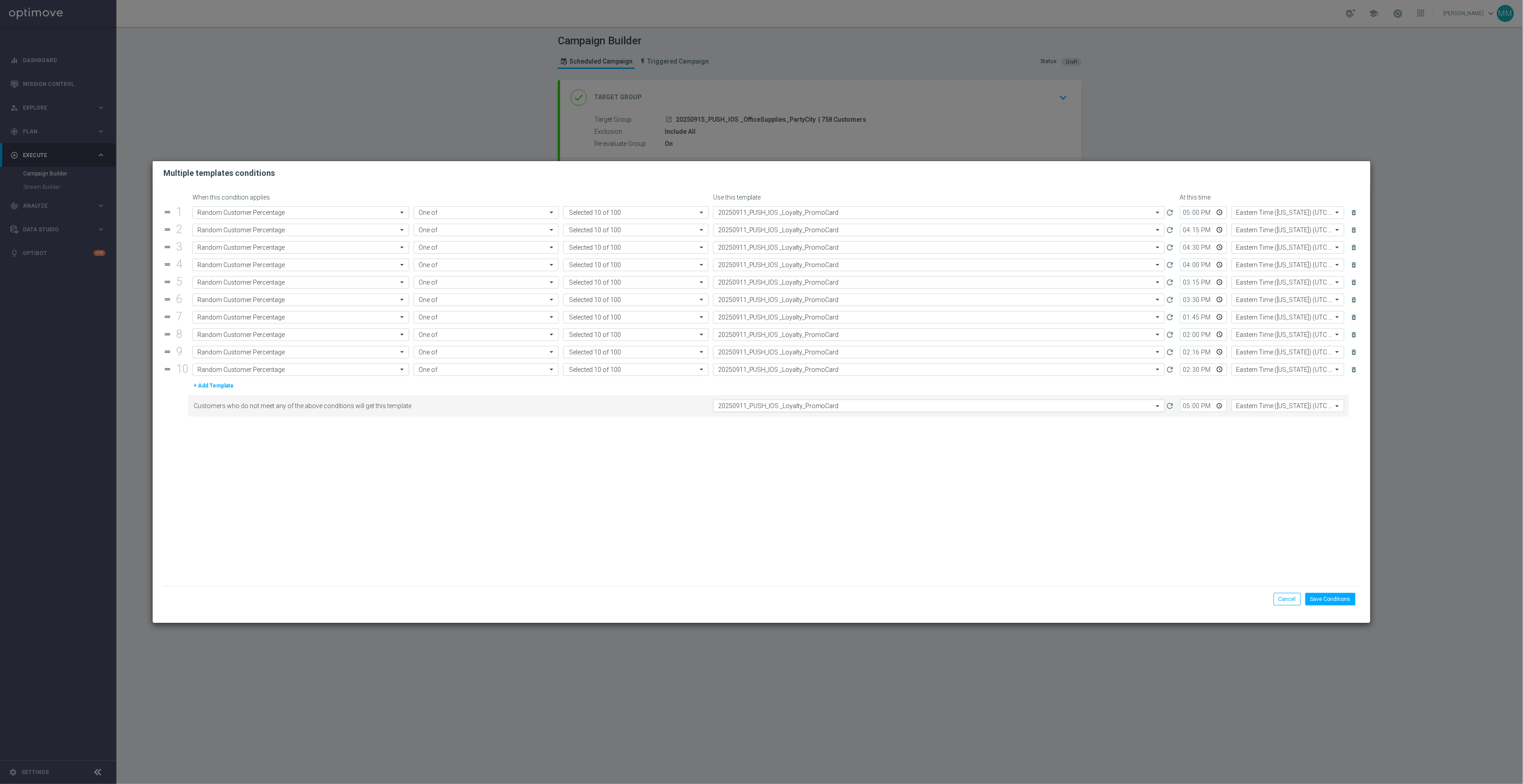
click at [830, 408] on input "text" at bounding box center [930, 406] width 424 height 8
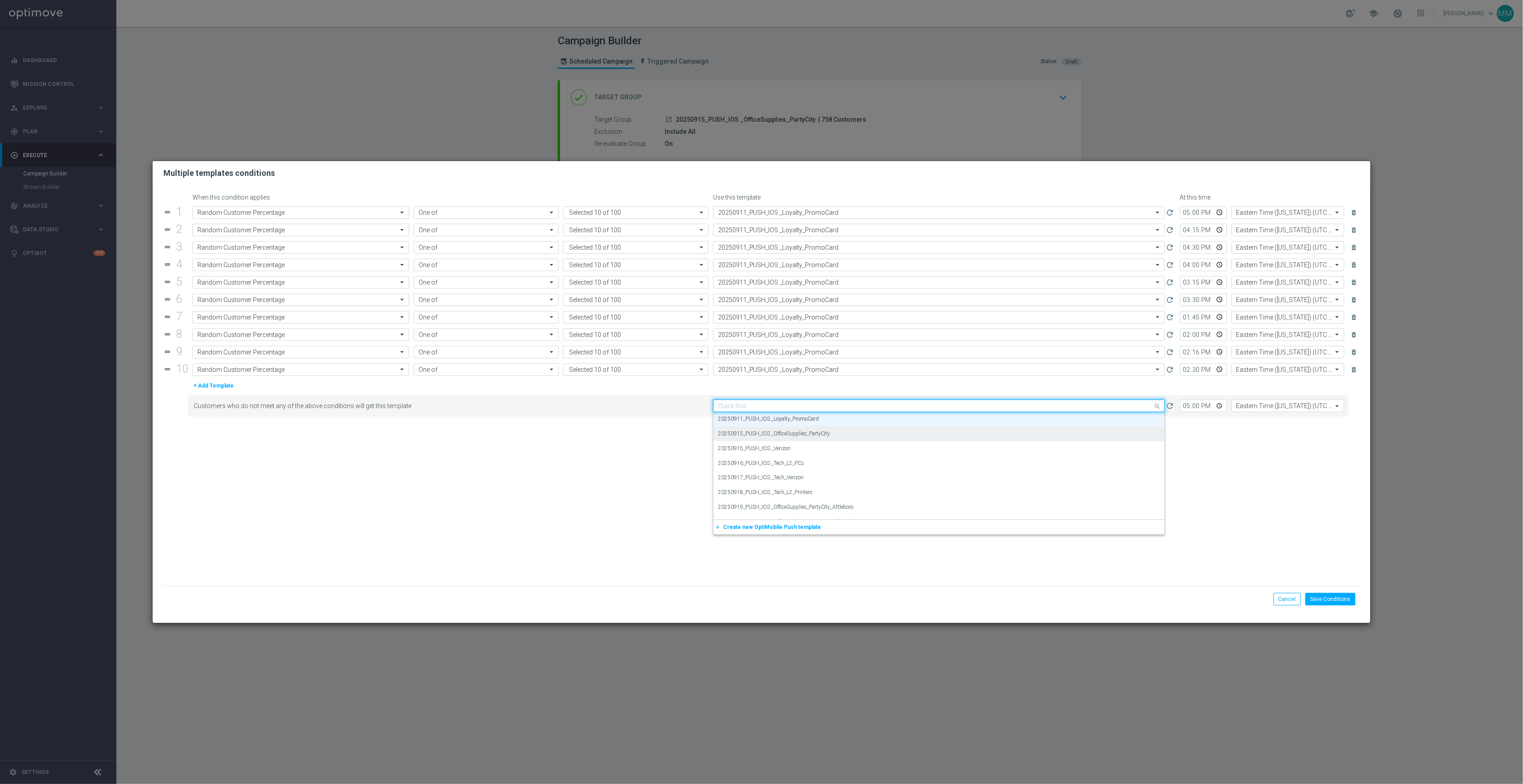
paste input "20250915_PUSH_IOS _OfficeSupplies_PartyCity"
click at [830, 423] on label "20250915_PUSH_IOS _OfficeSupplies_PartyCity" at bounding box center [774, 420] width 112 height 8
type input "20250915_PUSH_IOS _OfficeSupplies_PartyCity"
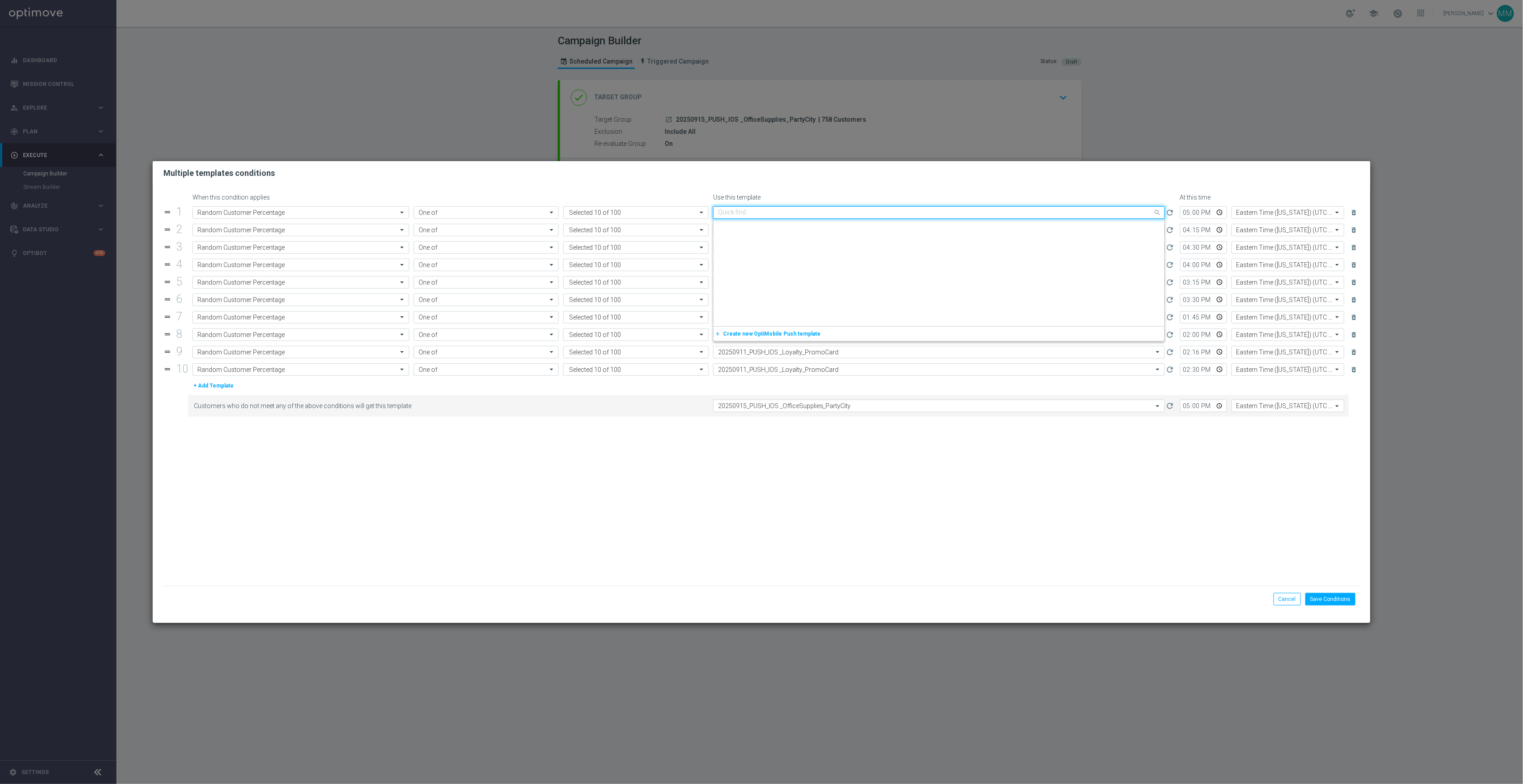
click at [825, 213] on input "text" at bounding box center [930, 213] width 424 height 8
paste input "20250915_PUSH_IOS _OfficeSupplies_PartyCity"
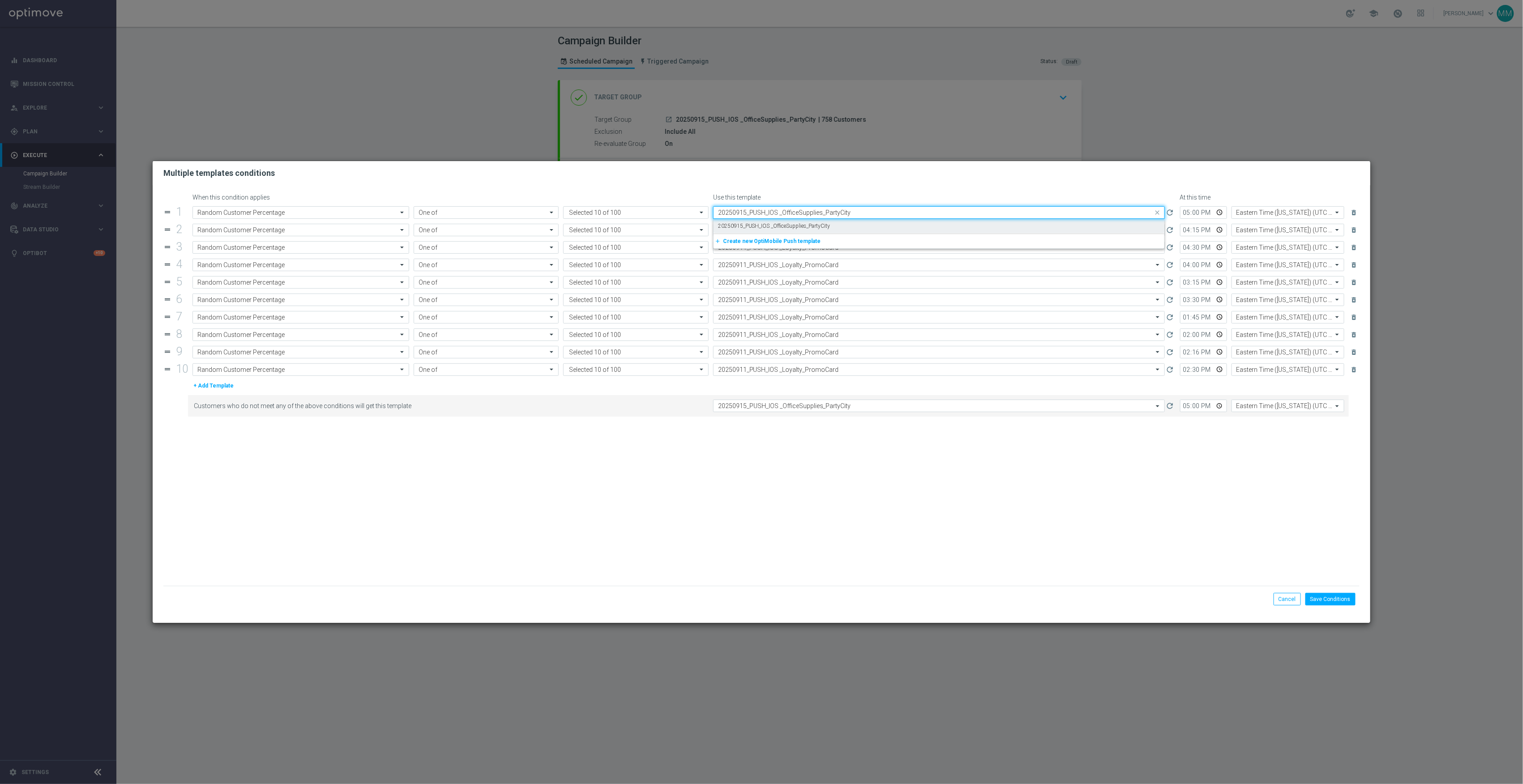
click at [826, 228] on label "20250915_PUSH_IOS _OfficeSupplies_PartyCity" at bounding box center [774, 226] width 112 height 8
type input "20250915_PUSH_IOS _OfficeSupplies_PartyCity"
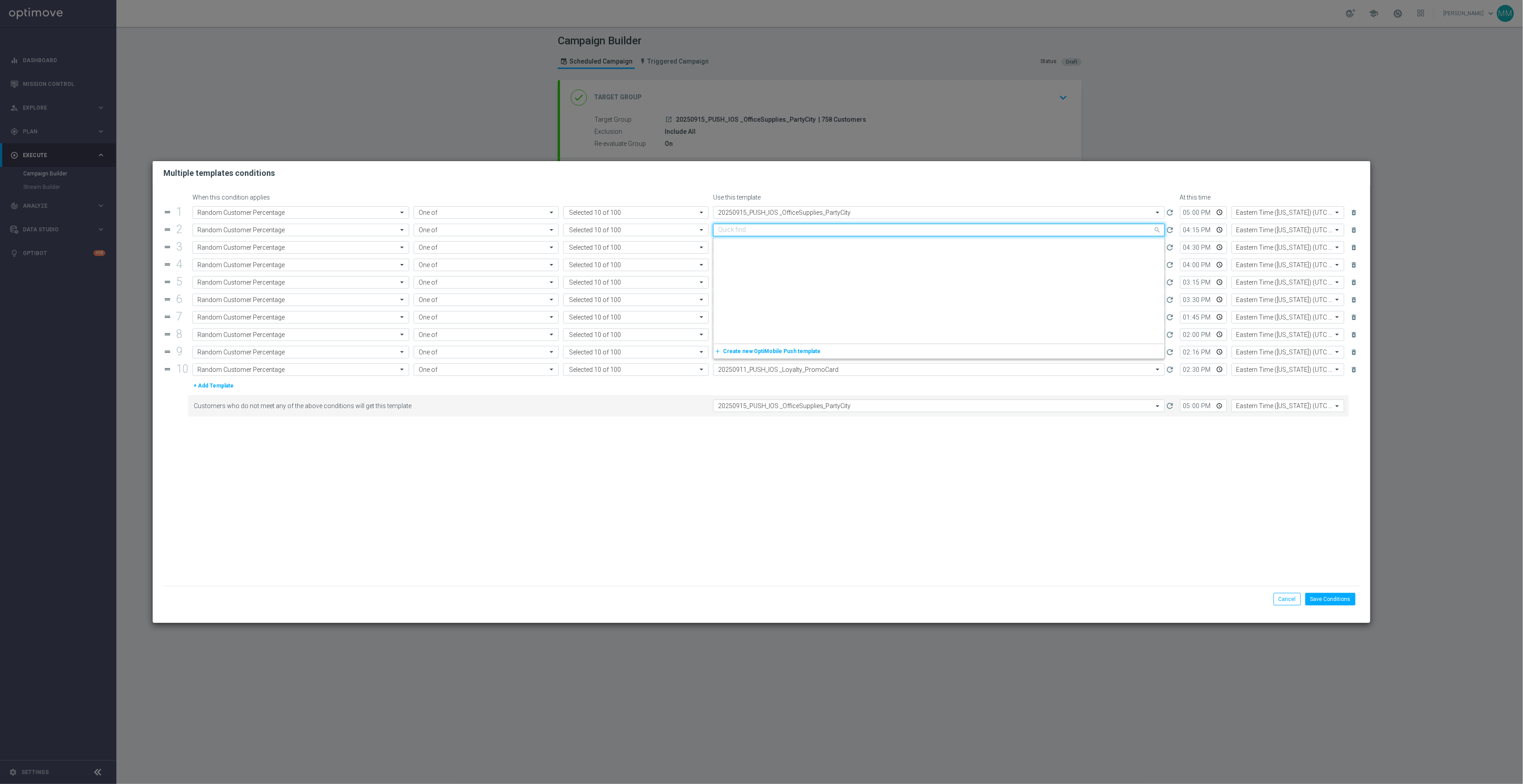
click at [824, 230] on input "text" at bounding box center [930, 230] width 424 height 8
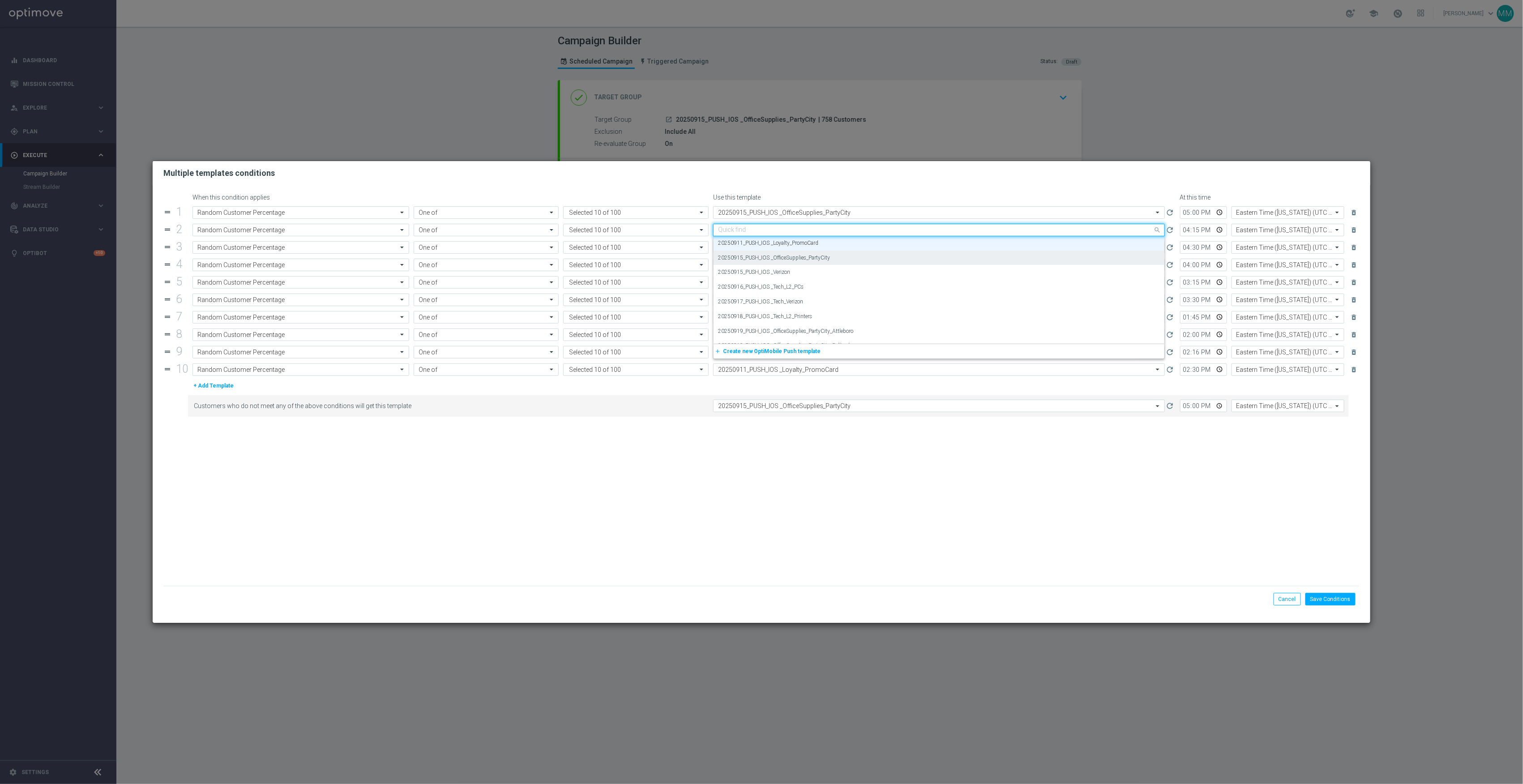
paste input "20250915_PUSH_IOS _OfficeSupplies_PartyCity"
click at [823, 243] on label "20250915_PUSH_IOS _OfficeSupplies_PartyCity" at bounding box center [774, 243] width 112 height 8
type input "20250915_PUSH_IOS _OfficeSupplies_PartyCity"
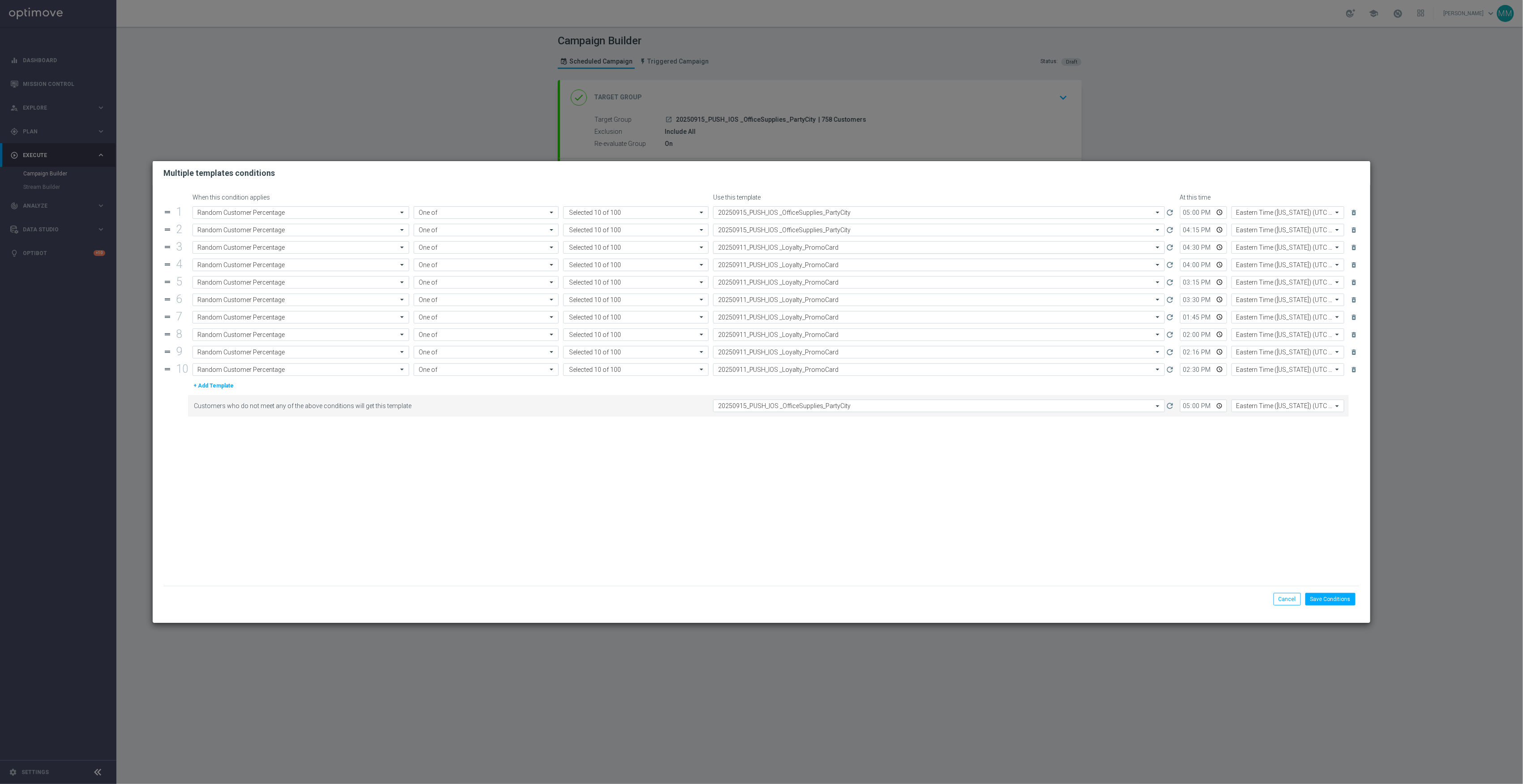
click at [823, 246] on input "text" at bounding box center [930, 248] width 424 height 8
paste input "20250915_PUSH_IOS _OfficeSupplies_PartyCity"
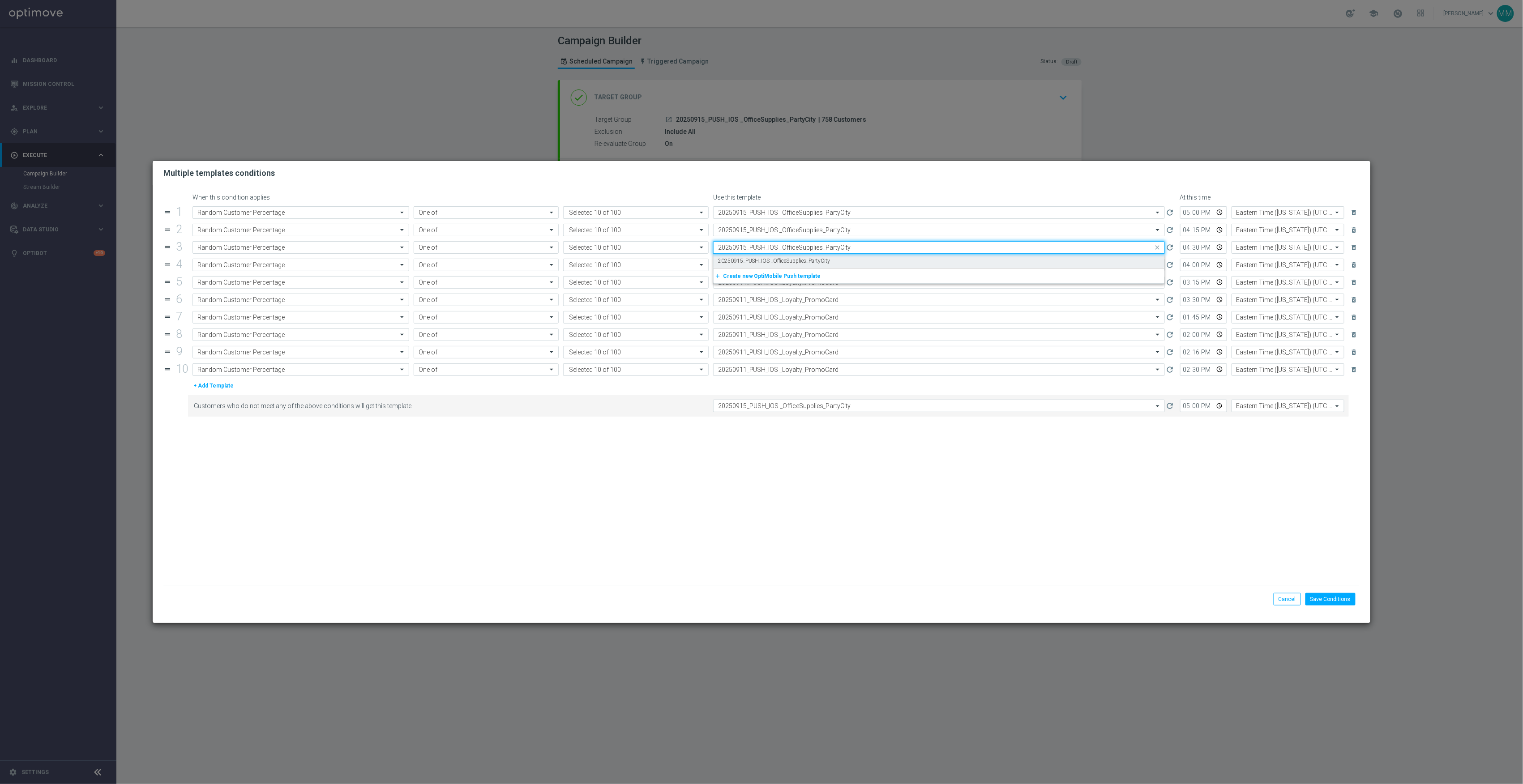
click at [823, 261] on label "20250915_PUSH_IOS _OfficeSupplies_PartyCity" at bounding box center [774, 261] width 112 height 8
type input "20250915_PUSH_IOS _OfficeSupplies_PartyCity"
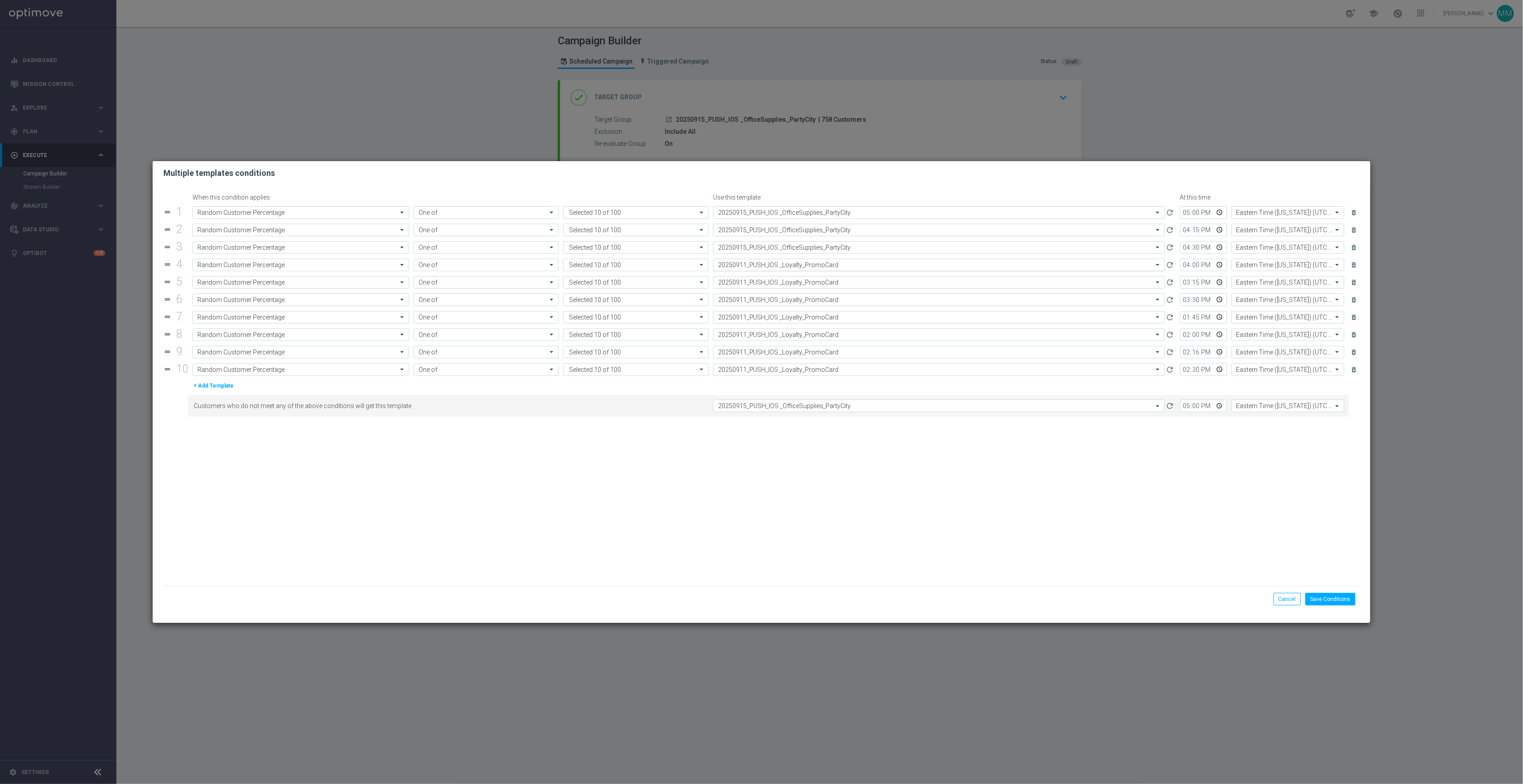
click at [824, 266] on input "text" at bounding box center [930, 265] width 424 height 8
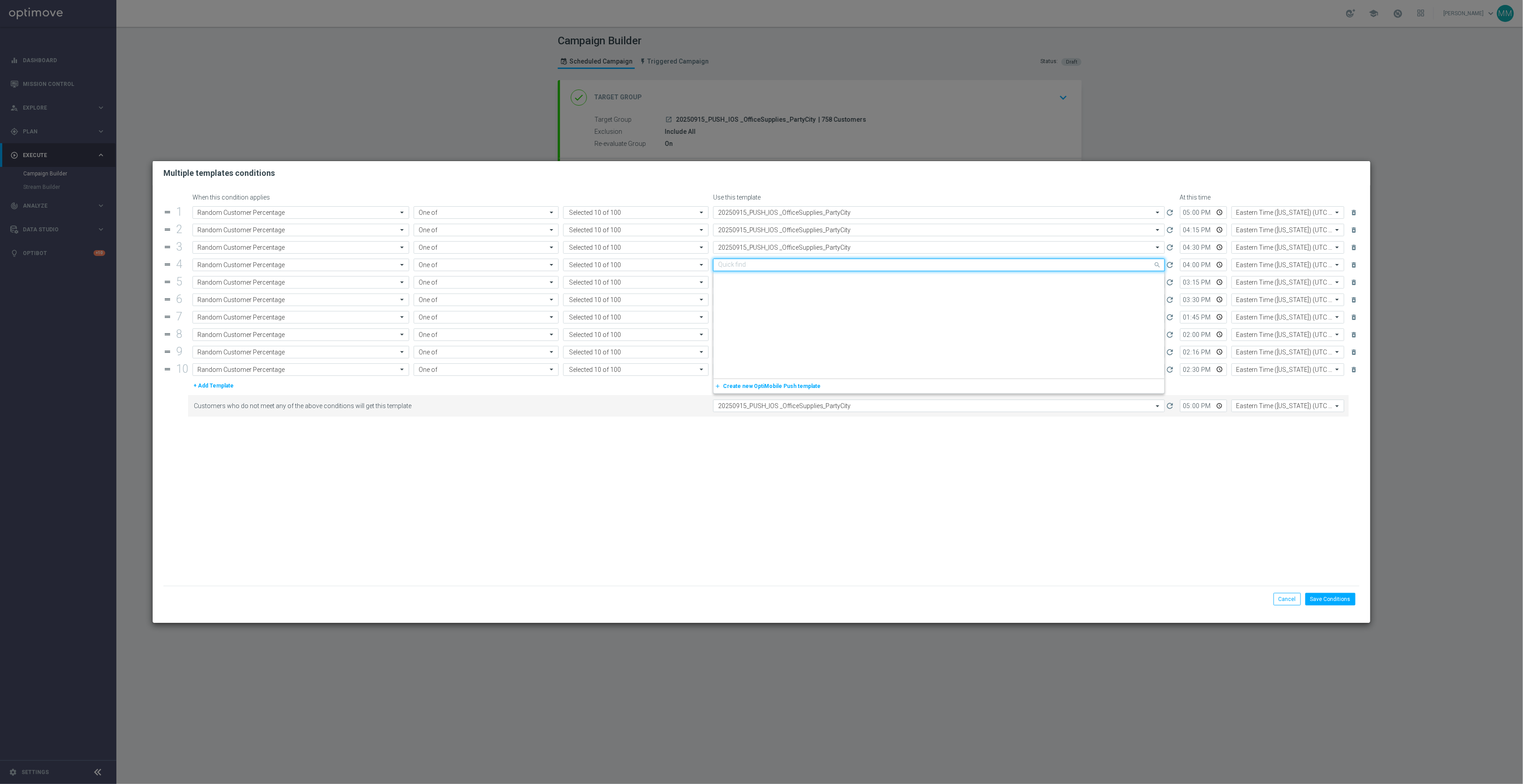
paste input "20250915_PUSH_IOS _OfficeSupplies_PartyCity"
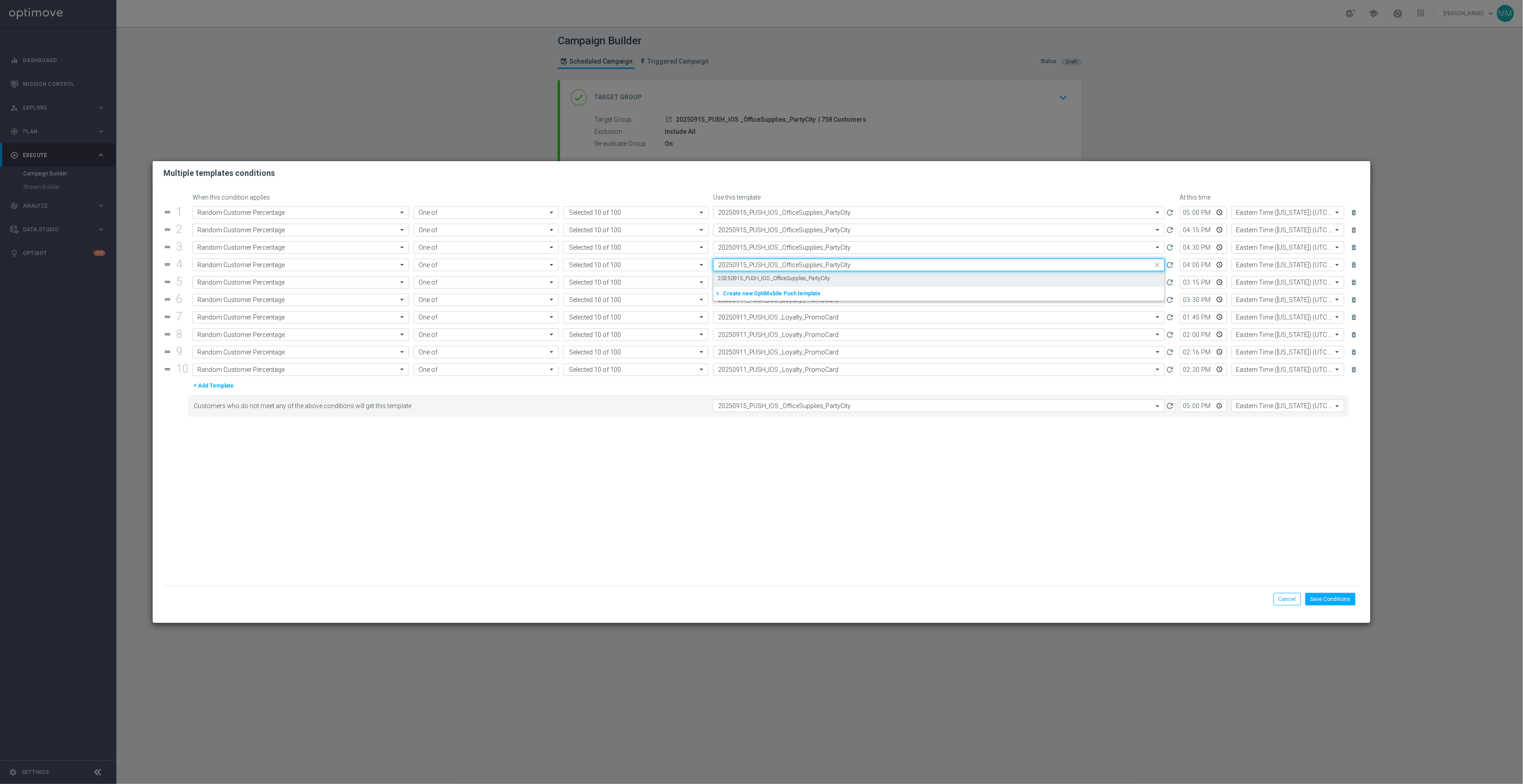
click at [826, 282] on label "20250915_PUSH_IOS _OfficeSupplies_PartyCity" at bounding box center [774, 278] width 112 height 8
type input "20250915_PUSH_IOS _OfficeSupplies_PartyCity"
click at [826, 284] on input "text" at bounding box center [930, 282] width 424 height 8
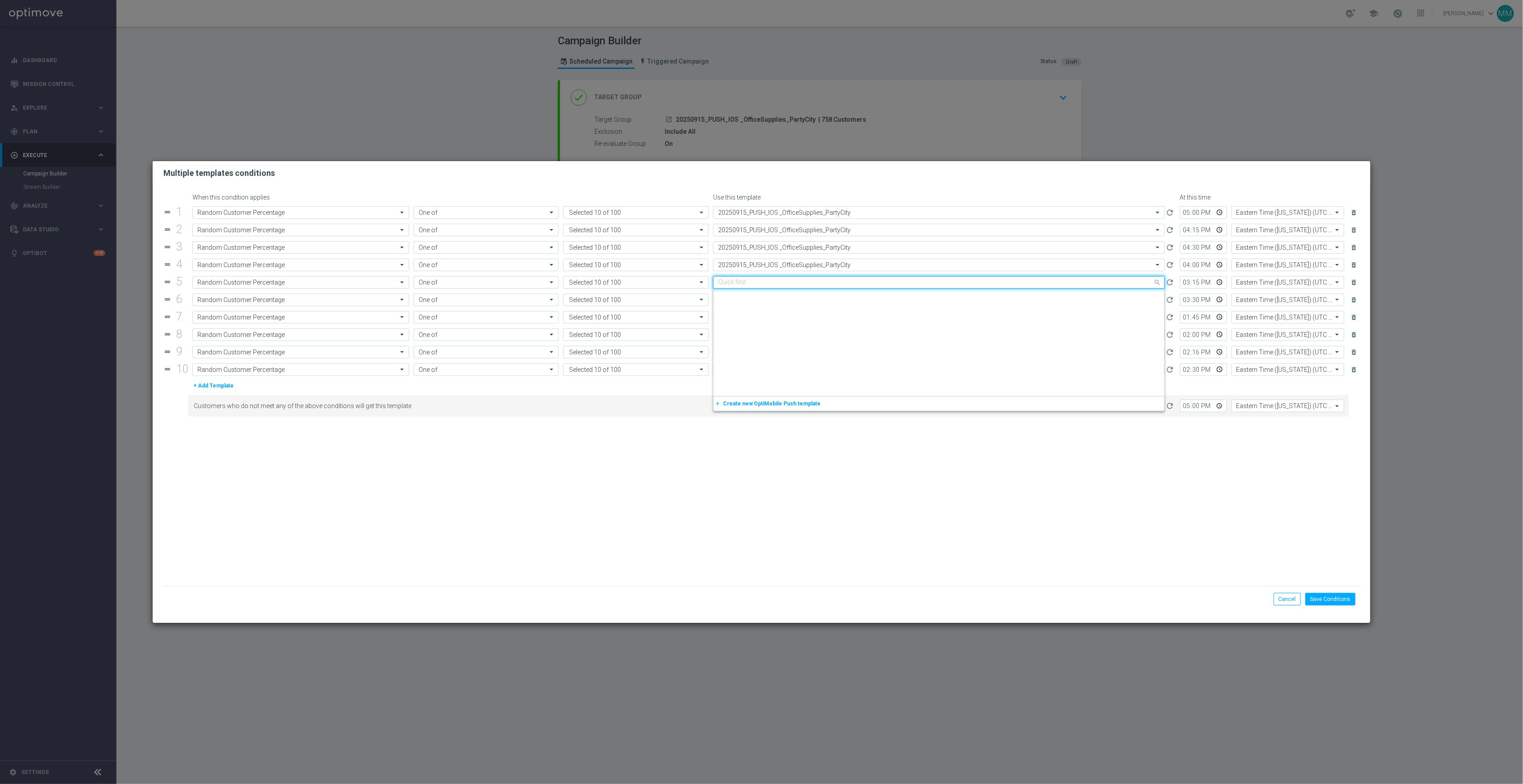
scroll to position [1093, 0]
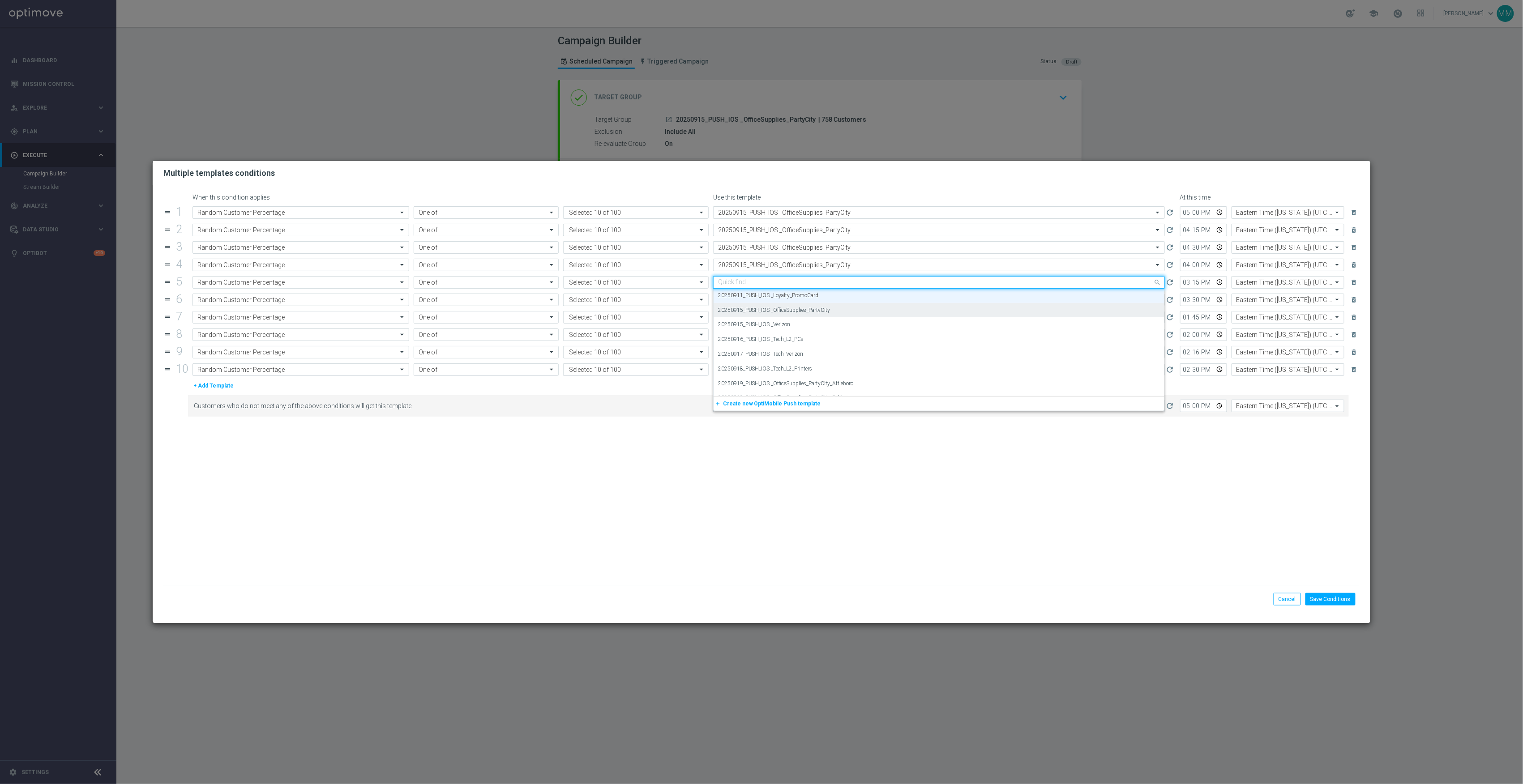
paste input "20250915_PUSH_IOS _OfficeSupplies_PartyCity"
click at [826, 298] on label "20250915_PUSH_IOS _OfficeSupplies_PartyCity" at bounding box center [774, 296] width 112 height 8
type input "20250915_PUSH_IOS _OfficeSupplies_PartyCity"
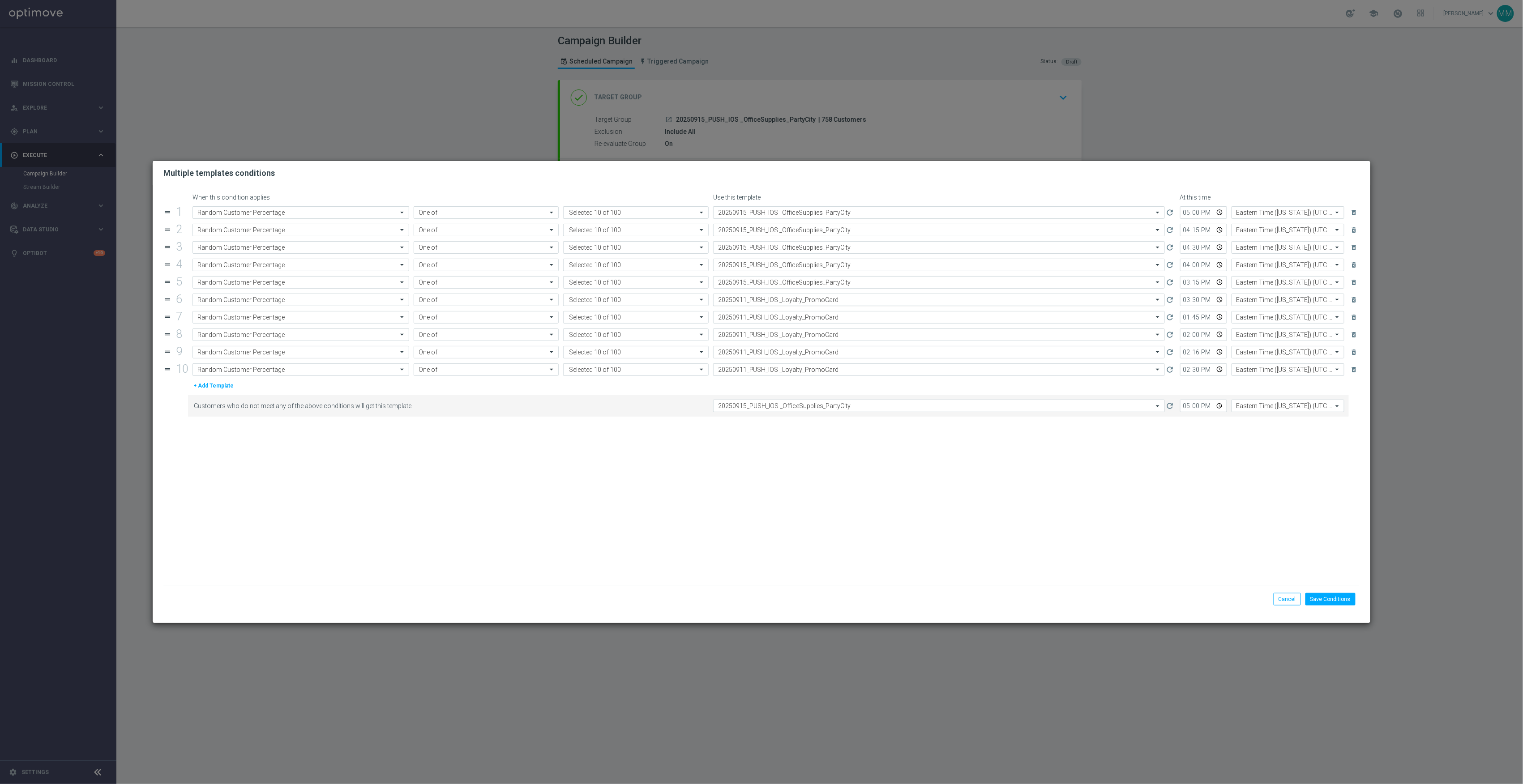
click at [828, 301] on input "text" at bounding box center [930, 300] width 424 height 8
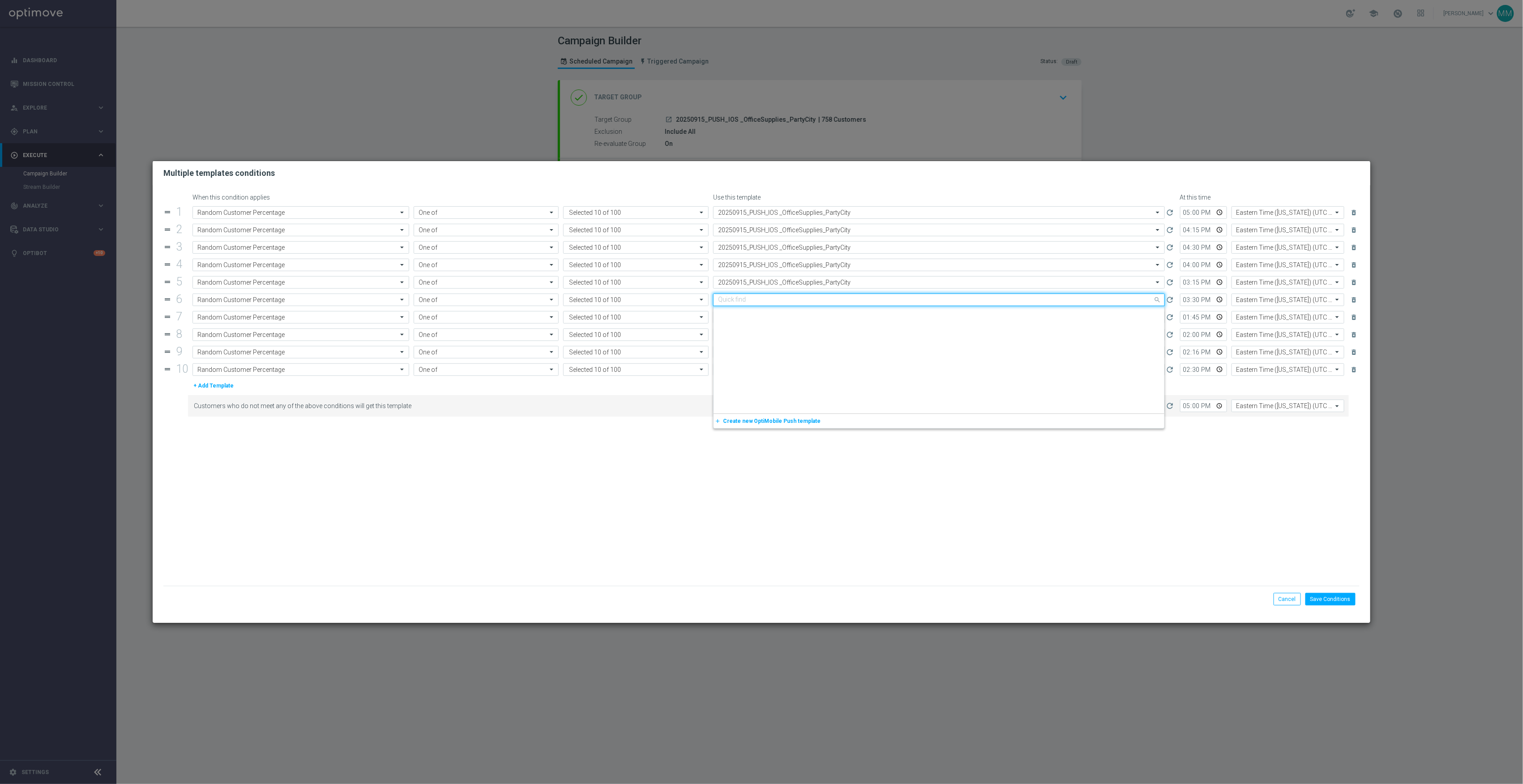
paste input "20250915_PUSH_IOS _OfficeSupplies_PartyCity"
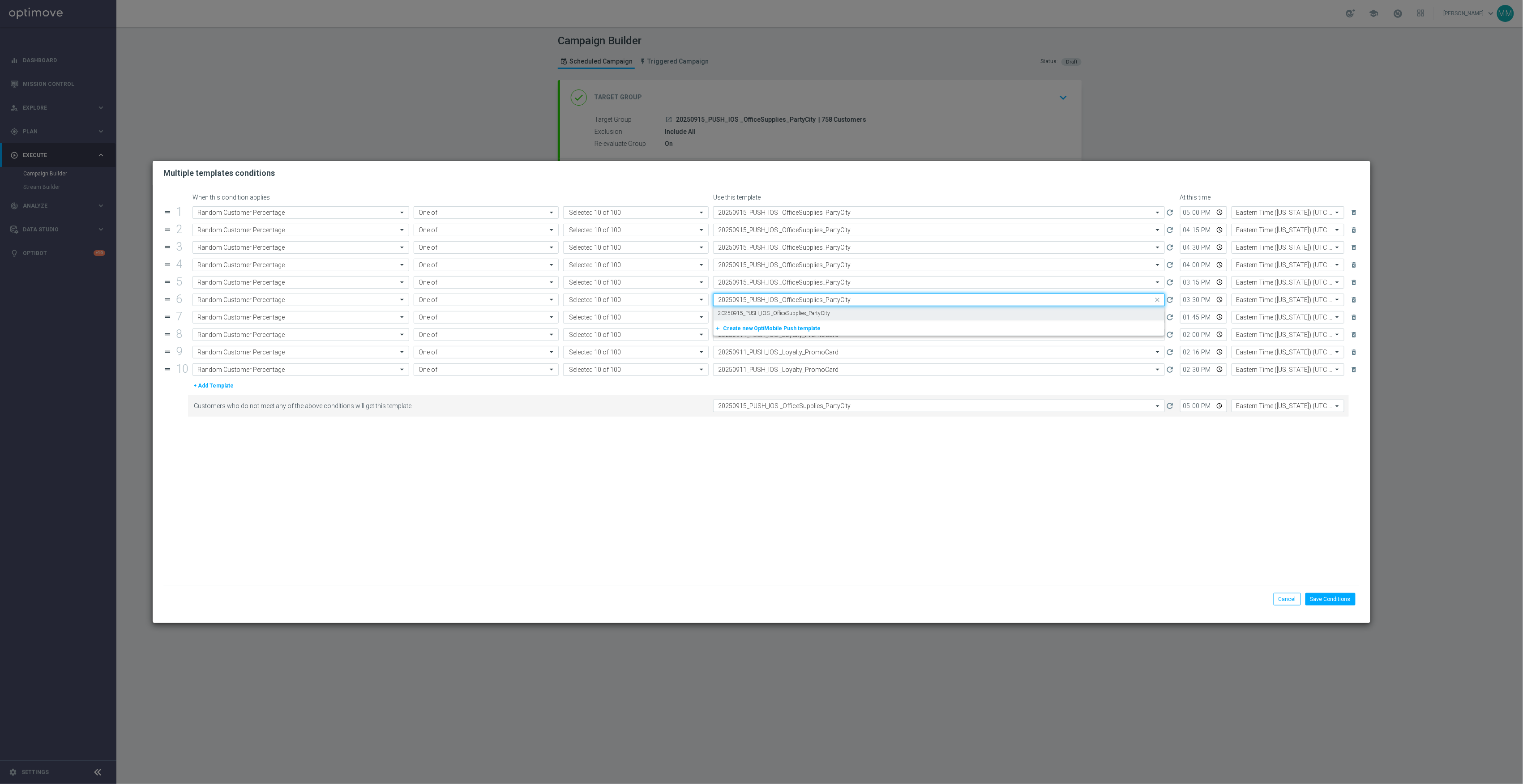
click at [831, 310] on div "20250915_PUSH_IOS _OfficeSupplies_PartyCity" at bounding box center [939, 313] width 442 height 15
type input "20250915_PUSH_IOS _OfficeSupplies_PartyCity"
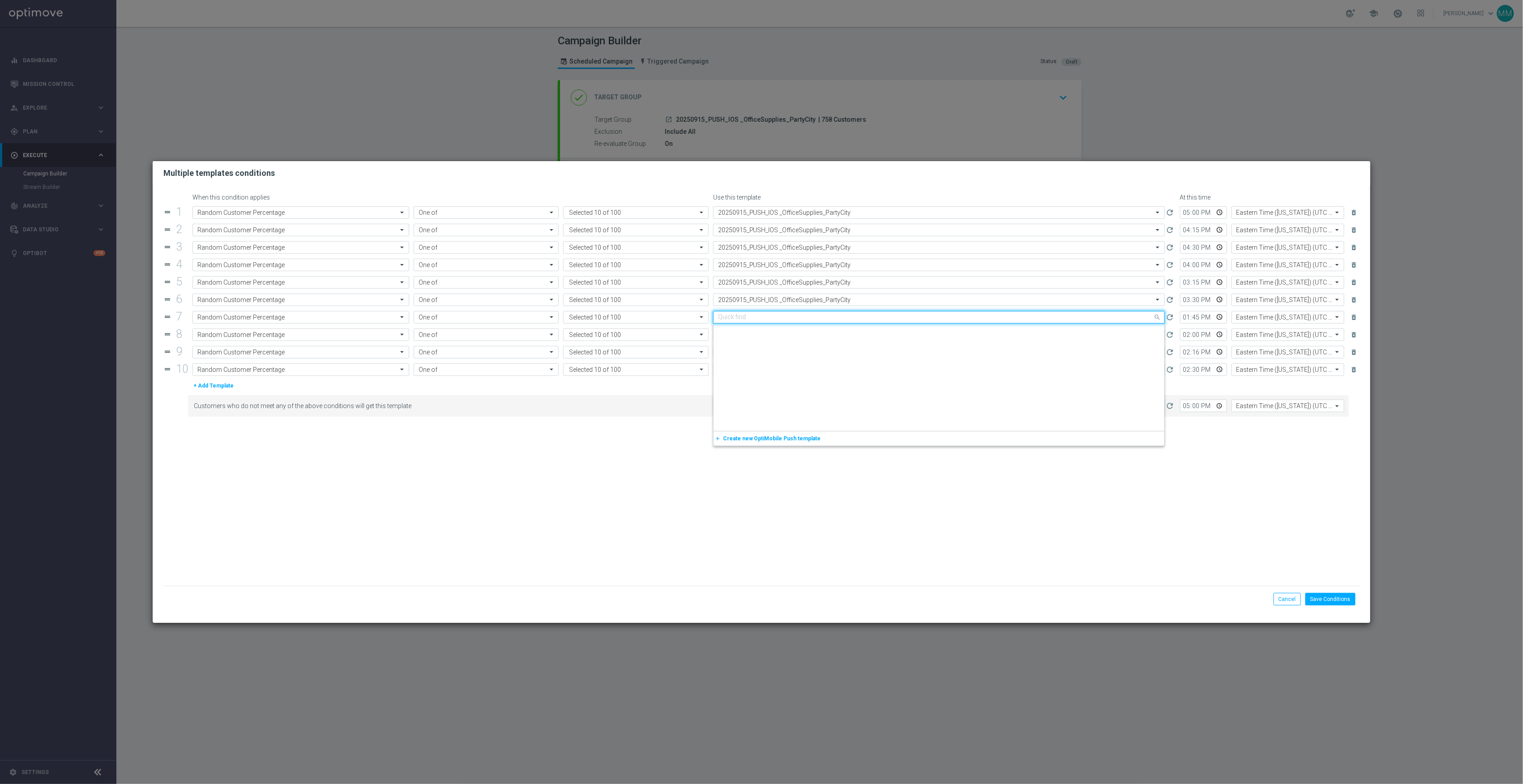
drag, startPoint x: 832, startPoint y: 316, endPoint x: 833, endPoint y: 326, distance: 10.0
click at [832, 317] on input "text" at bounding box center [930, 317] width 424 height 8
paste input "20250915_PUSH_IOS _OfficeSupplies_PartyCity"
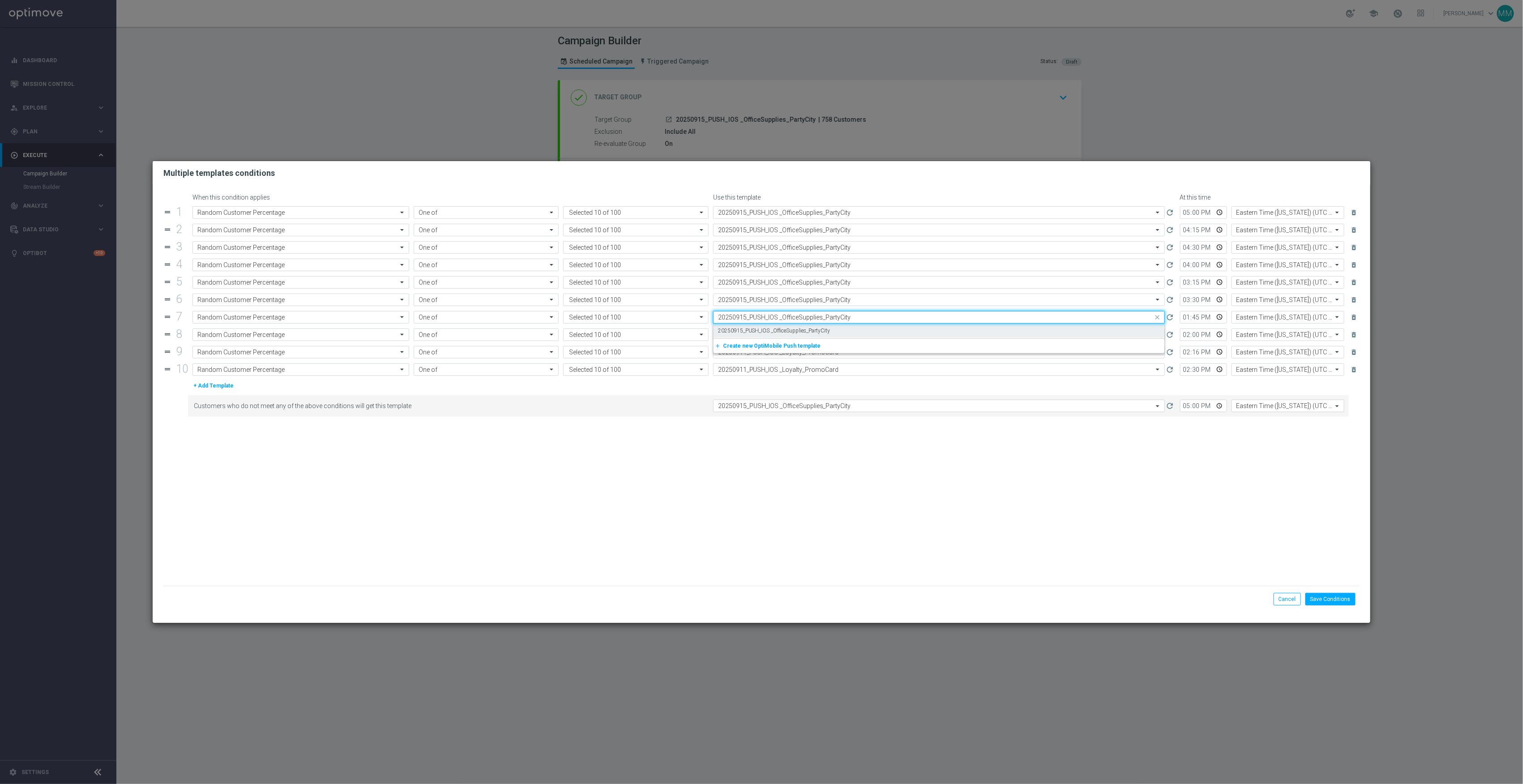
click at [833, 330] on div "20250915_PUSH_IOS _OfficeSupplies_PartyCity" at bounding box center [939, 331] width 442 height 15
type input "20250915_PUSH_IOS _OfficeSupplies_PartyCity"
click at [833, 334] on input "text" at bounding box center [930, 335] width 424 height 8
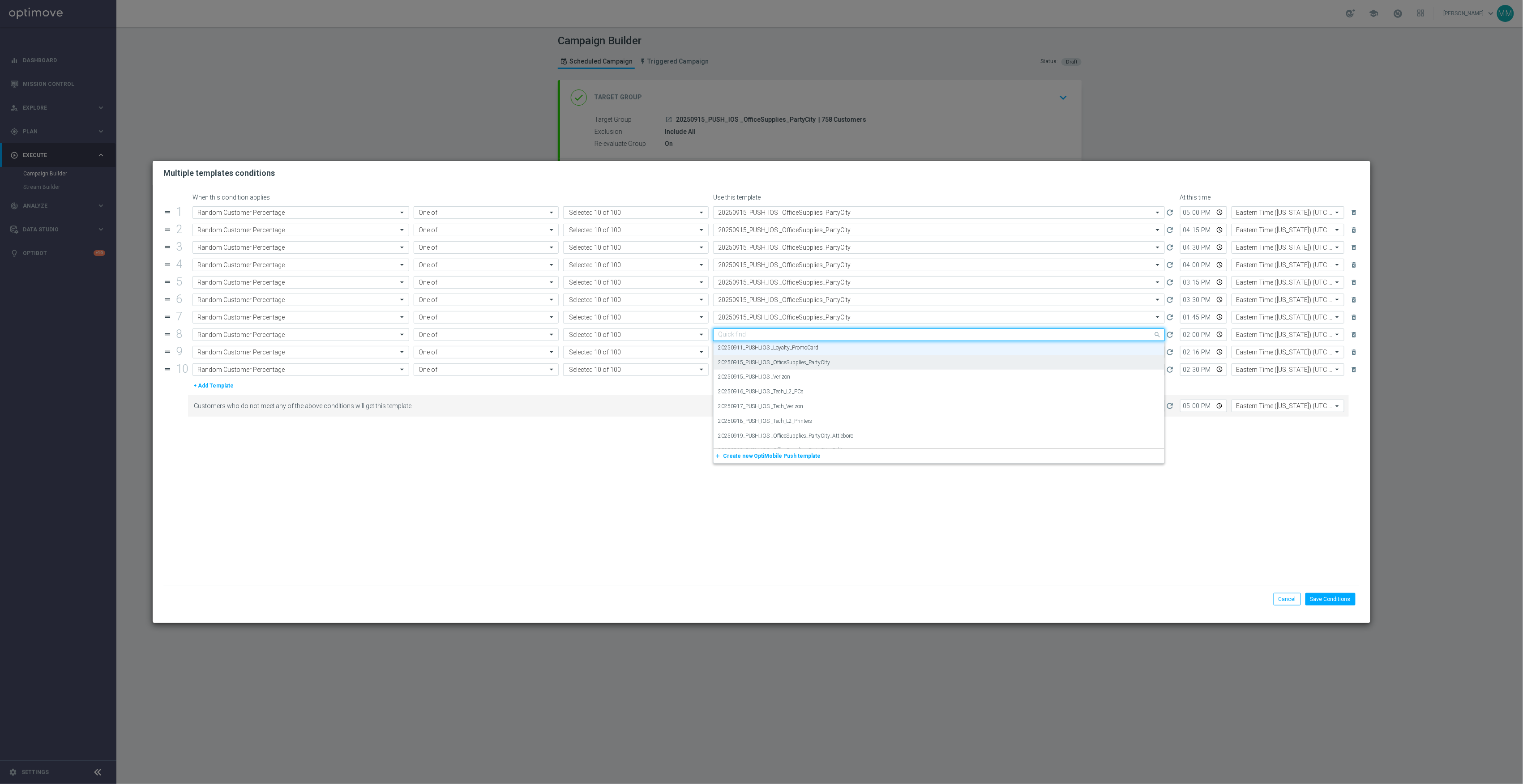
paste input "20250915_PUSH_IOS _OfficeSupplies_PartyCity"
click at [830, 352] on div "20250915_PUSH_IOS _OfficeSupplies_PartyCity" at bounding box center [939, 348] width 442 height 15
type input "20250915_PUSH_IOS _OfficeSupplies_PartyCity"
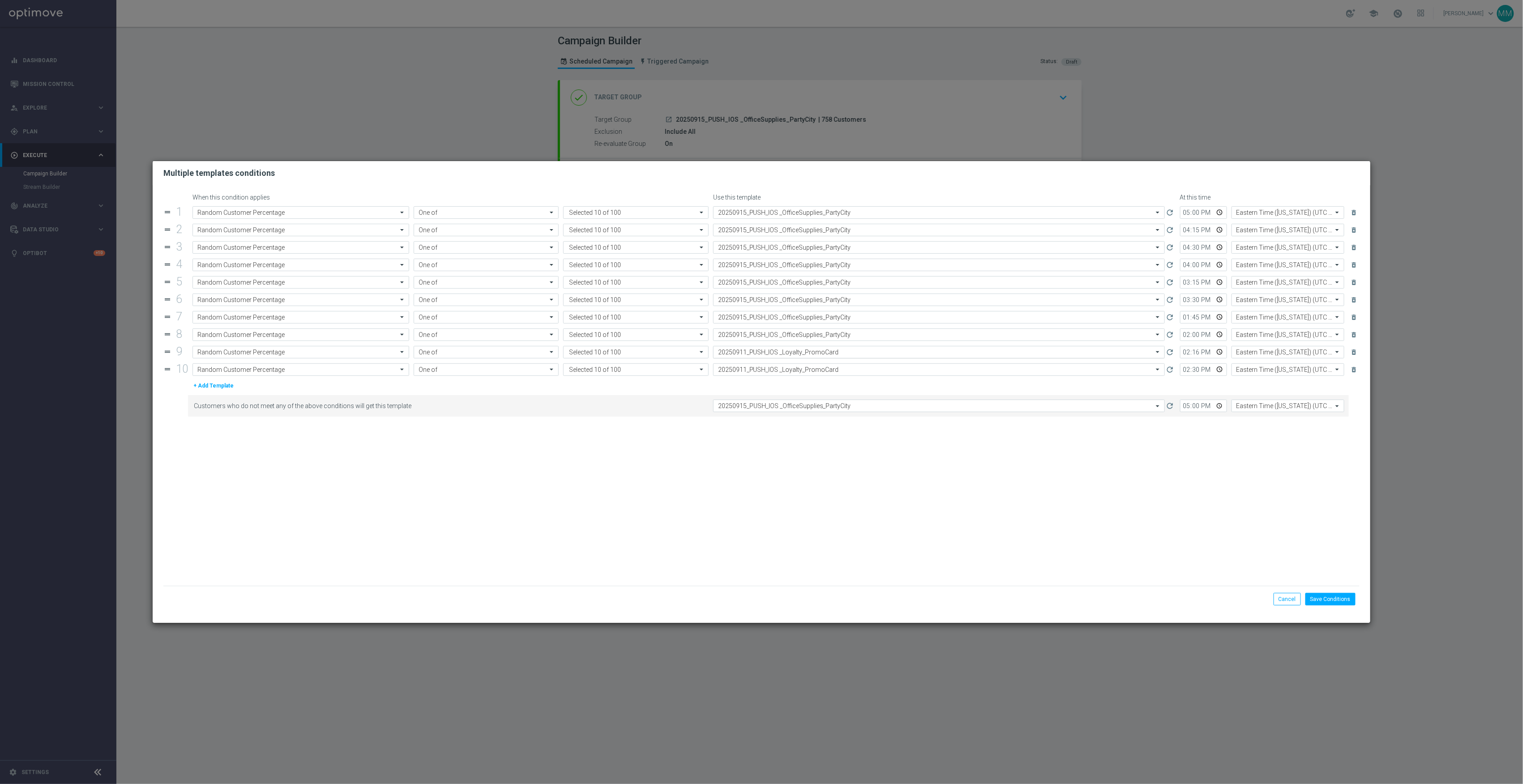
click at [830, 355] on input "text" at bounding box center [930, 352] width 424 height 8
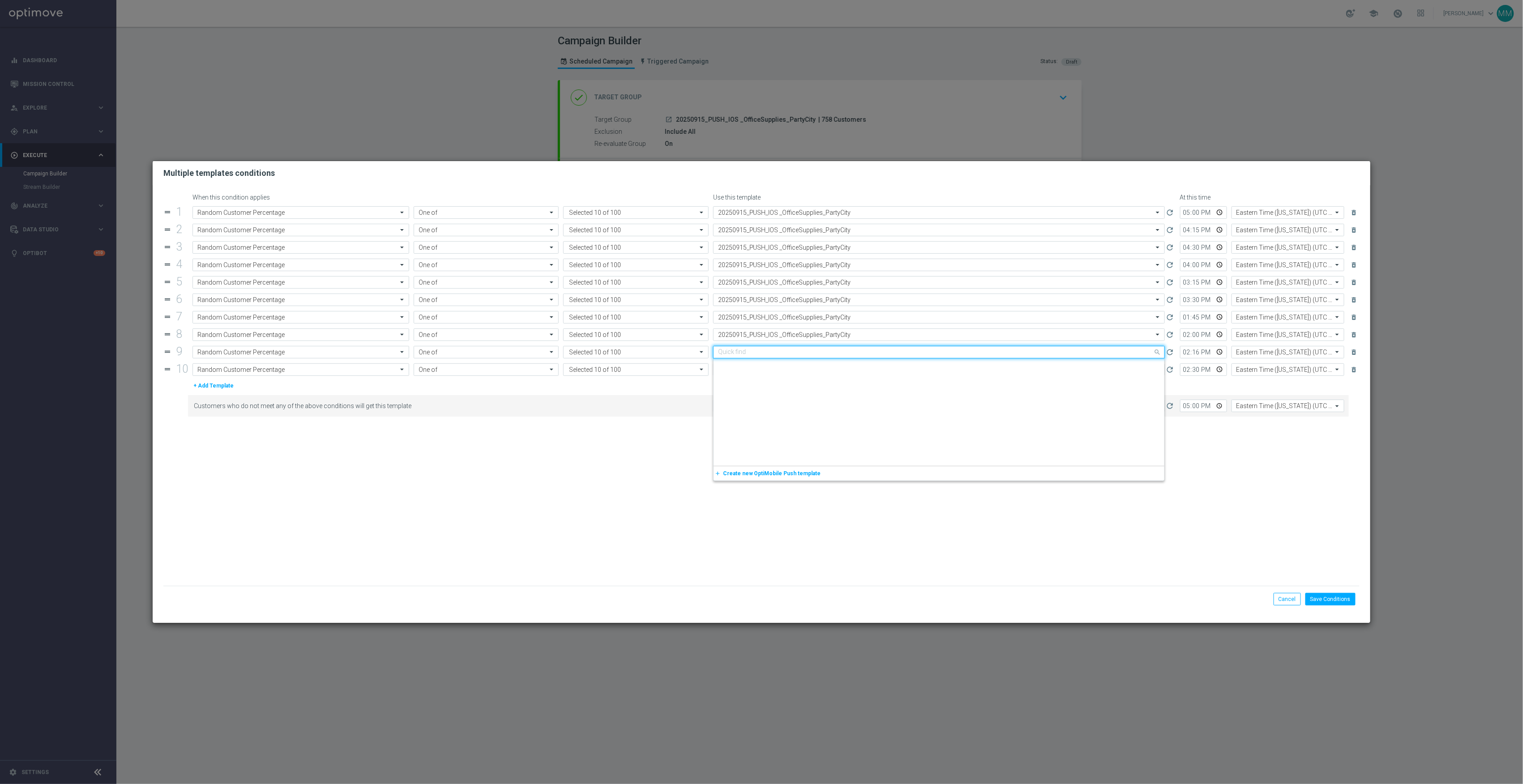
paste input "20250915_PUSH_IOS _OfficeSupplies_PartyCity"
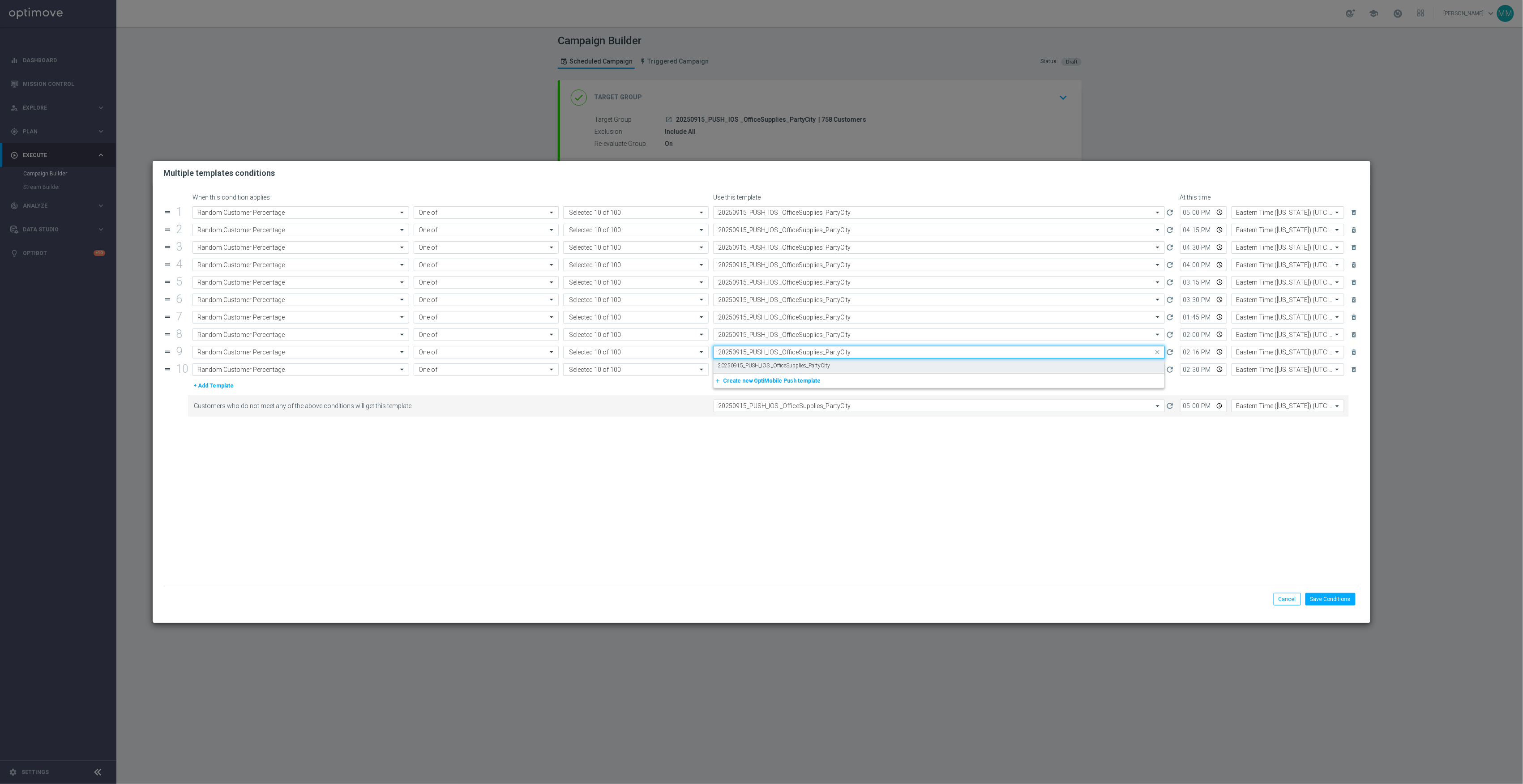
click at [831, 366] on div "20250915_PUSH_IOS _OfficeSupplies_PartyCity" at bounding box center [939, 366] width 442 height 15
type input "20250915_PUSH_IOS _OfficeSupplies_PartyCity"
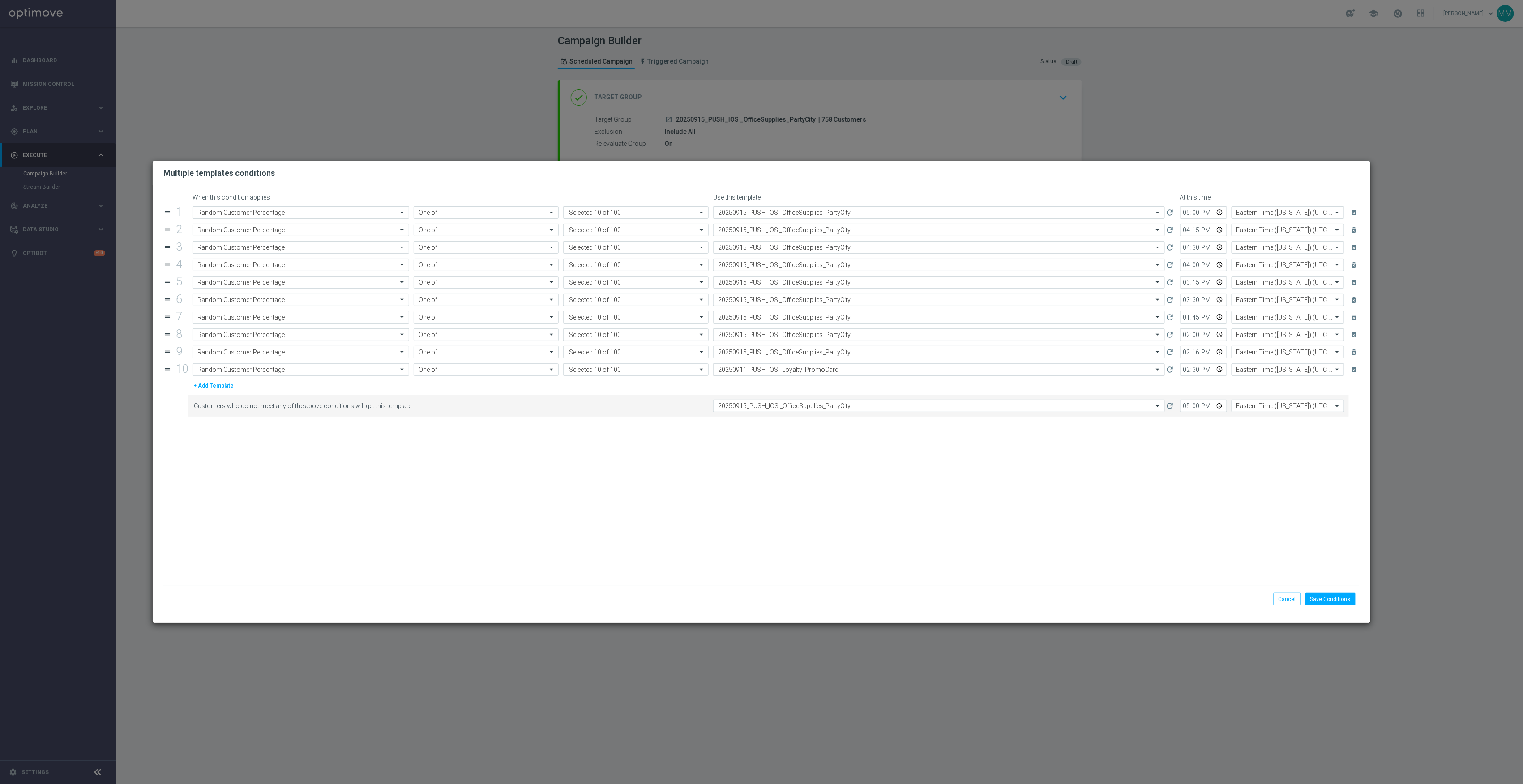
click at [832, 373] on input "text" at bounding box center [930, 370] width 424 height 8
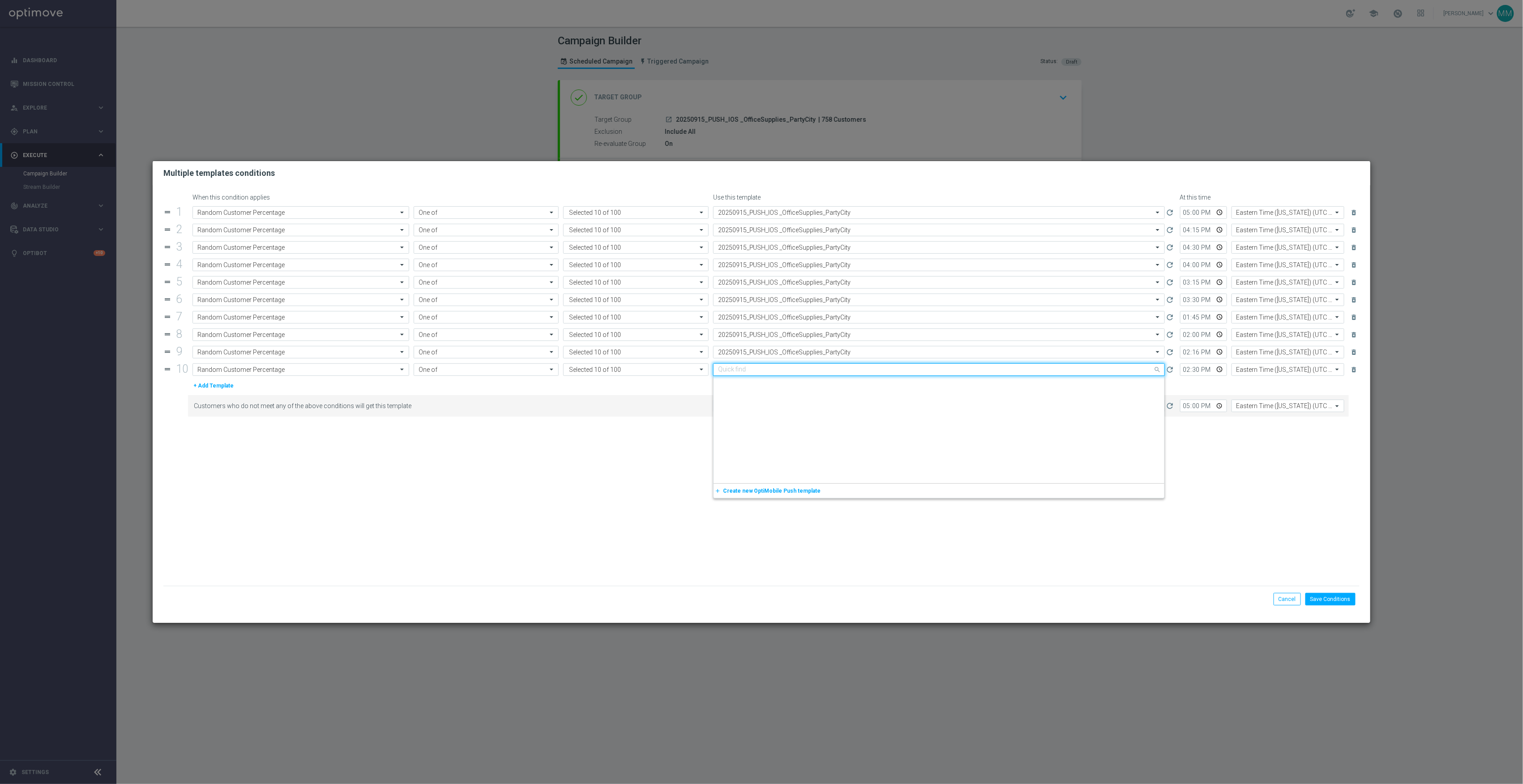
paste input "20250915_PUSH_IOS _OfficeSupplies_PartyCity"
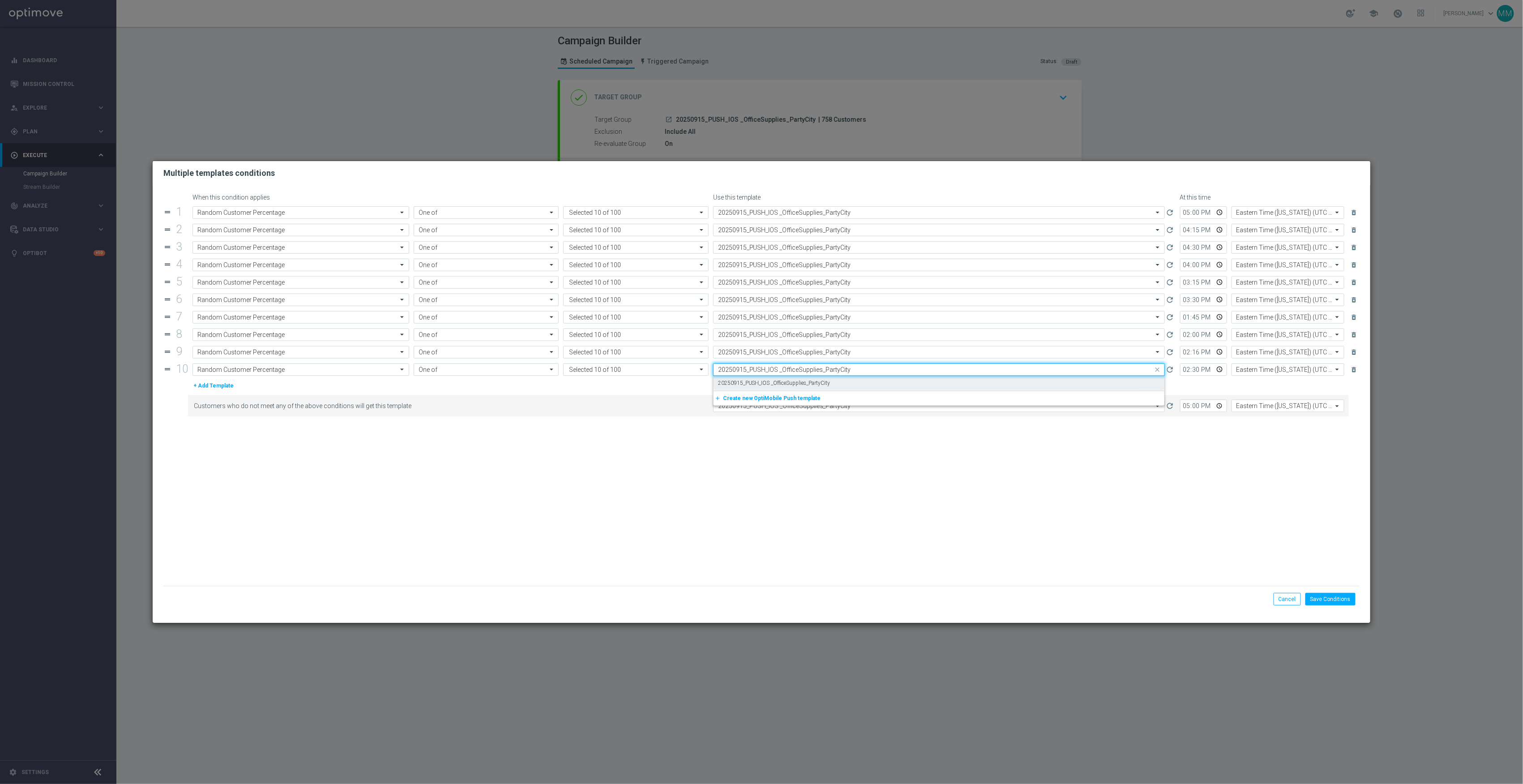
click at [831, 387] on div "20250915_PUSH_IOS _OfficeSupplies_PartyCity" at bounding box center [939, 383] width 442 height 15
type input "20250915_PUSH_IOS _OfficeSupplies_PartyCity"
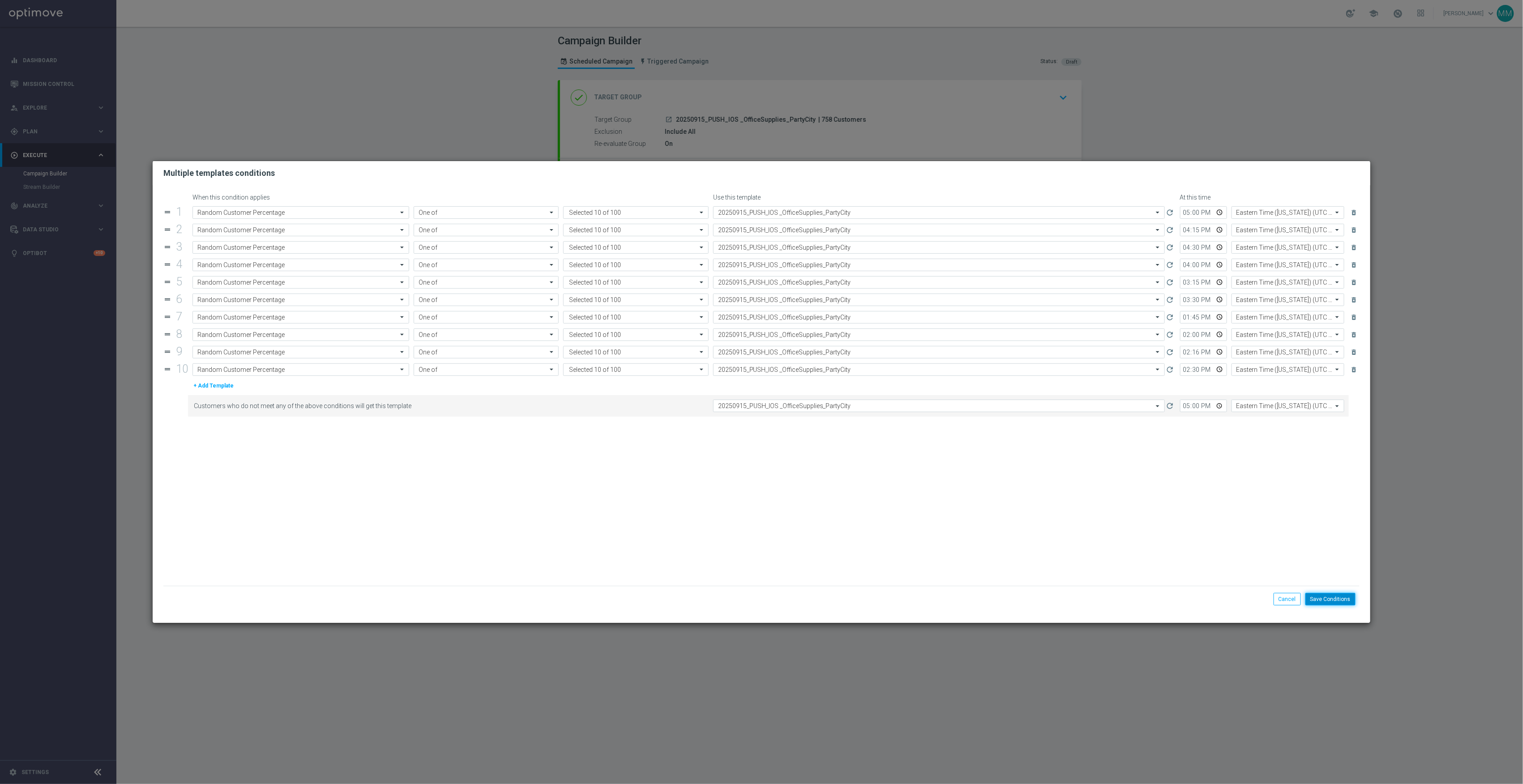
click at [1352, 596] on button "Save Conditions" at bounding box center [1331, 599] width 50 height 12
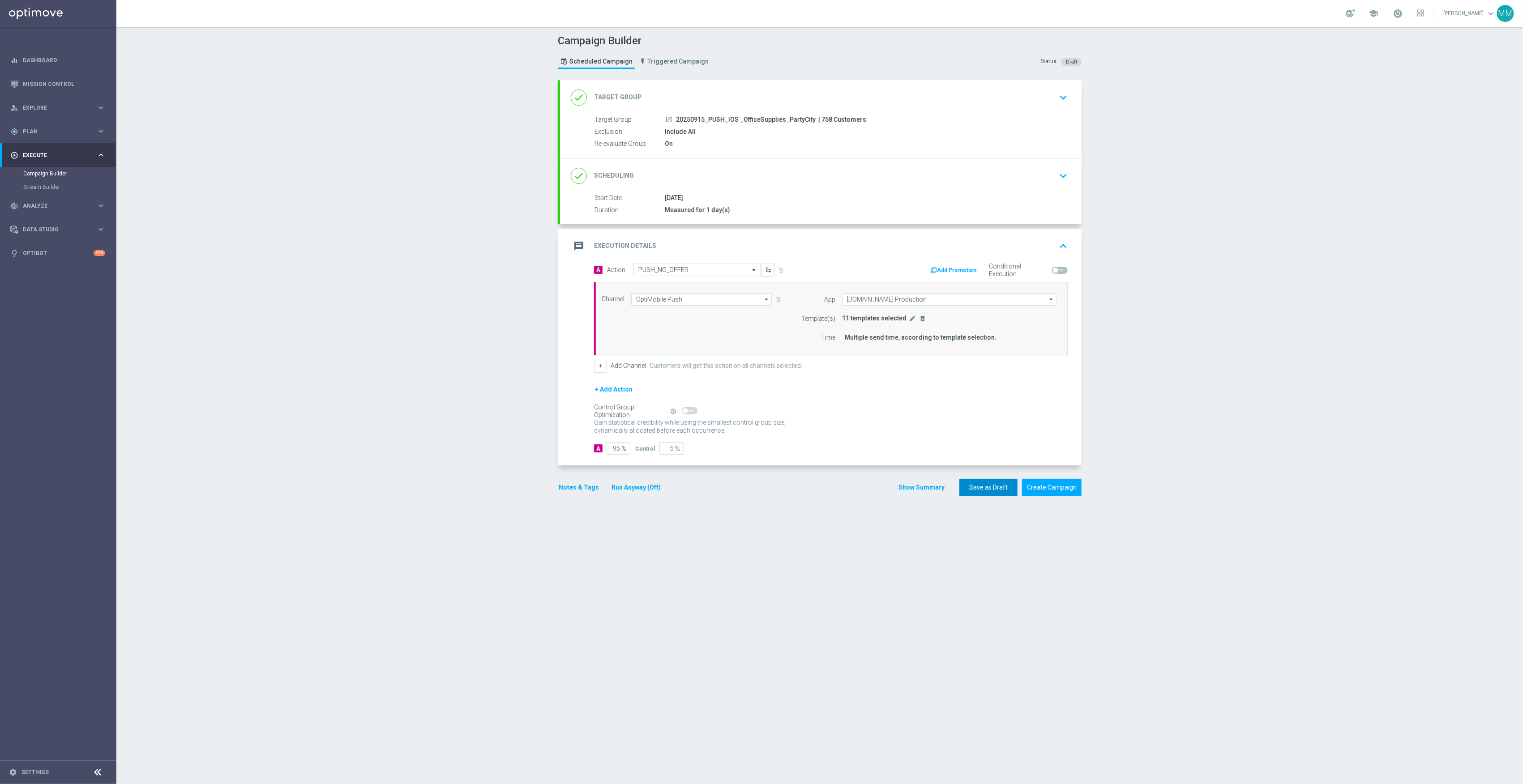
click at [996, 492] on button "Save as Draft" at bounding box center [988, 488] width 58 height 17
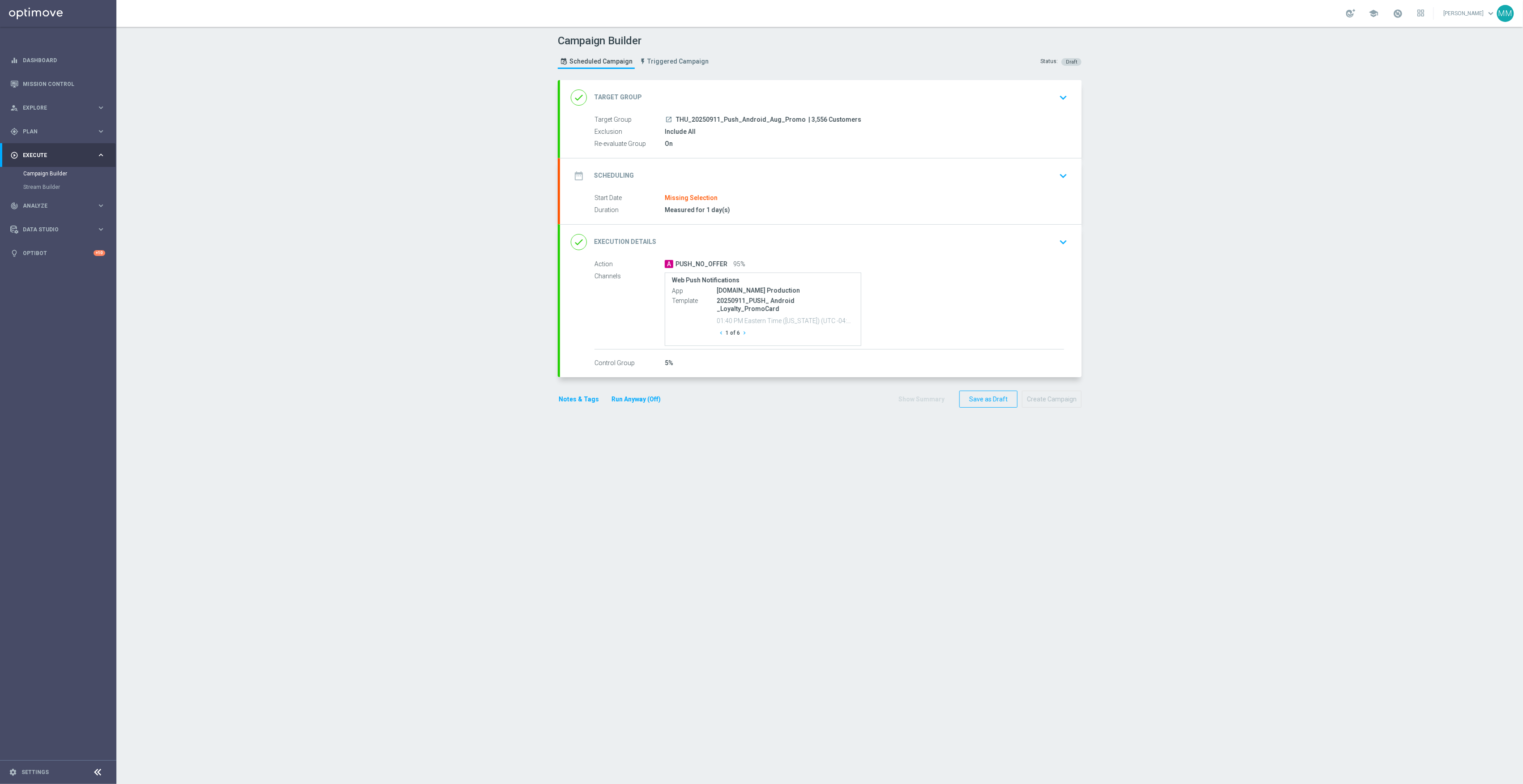
click at [718, 122] on span "THU_20250911_Push_Android_Aug_Promo" at bounding box center [741, 120] width 130 height 8
click at [771, 121] on span "THU_20250911_Push_Android_Aug_Promo" at bounding box center [741, 120] width 130 height 8
click at [727, 100] on div "done Target Group keyboard_arrow_down" at bounding box center [821, 98] width 500 height 17
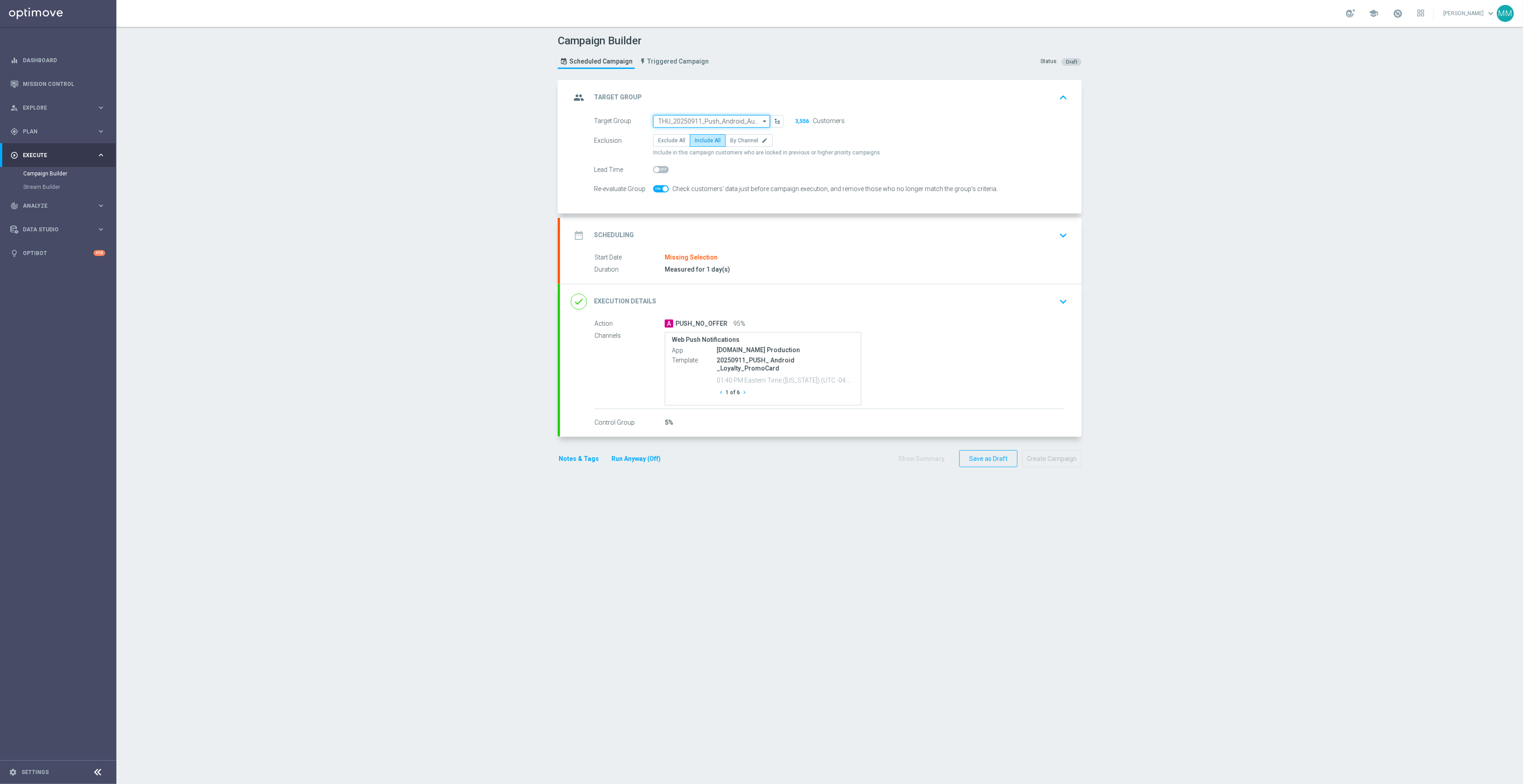
click at [700, 121] on input "THU_20250911_Push_Android_Aug_Promo" at bounding box center [711, 121] width 117 height 12
paste input "20250915_PUSH_Android _Verizon_Newstore"
type input "20250915_PUSH_Android _Verizon_Newstore"
click at [666, 119] on input "20250915_PUSH_Android _Verizon_Newstore" at bounding box center [711, 121] width 117 height 12
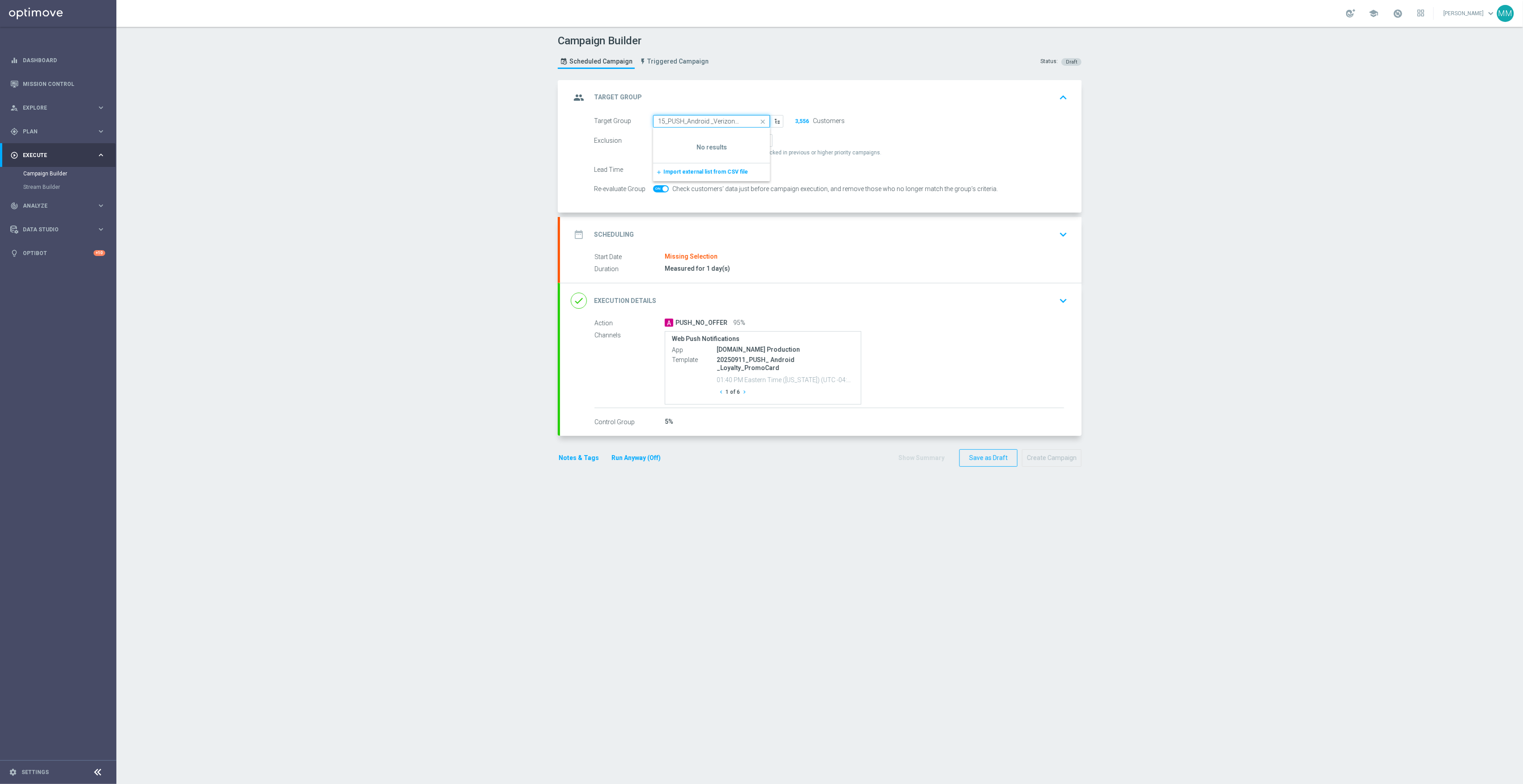
click at [666, 119] on input "20250915_PUSH_Android _Verizon_Newstore" at bounding box center [711, 121] width 117 height 12
click at [729, 158] on div "20250915_PUSH_Android_Verizon_New Store" at bounding box center [712, 160] width 107 height 16
type input "20250915_PUSH_Android_Verizon_New Store"
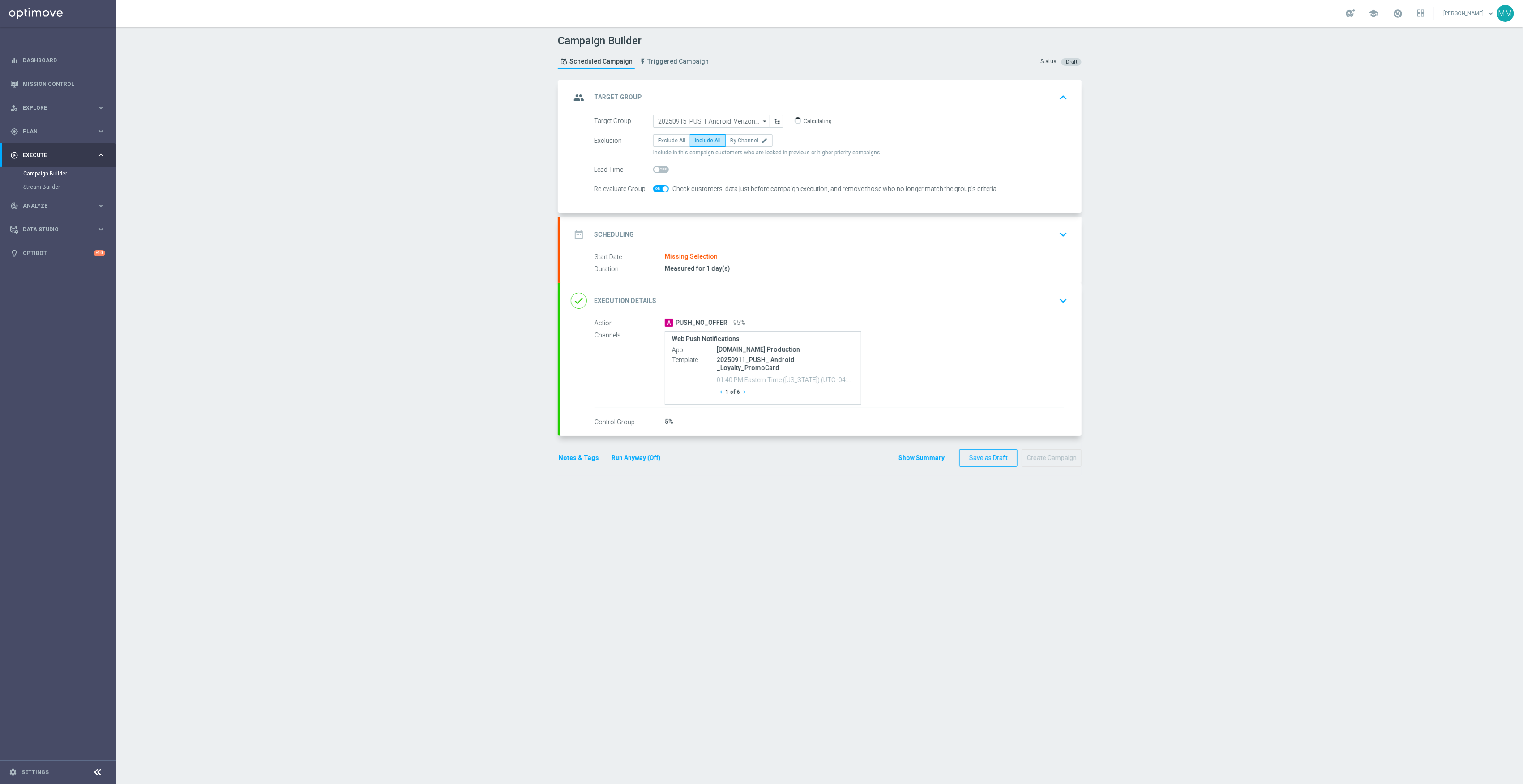
click at [789, 233] on div "date_range Scheduling keyboard_arrow_down" at bounding box center [821, 235] width 500 height 17
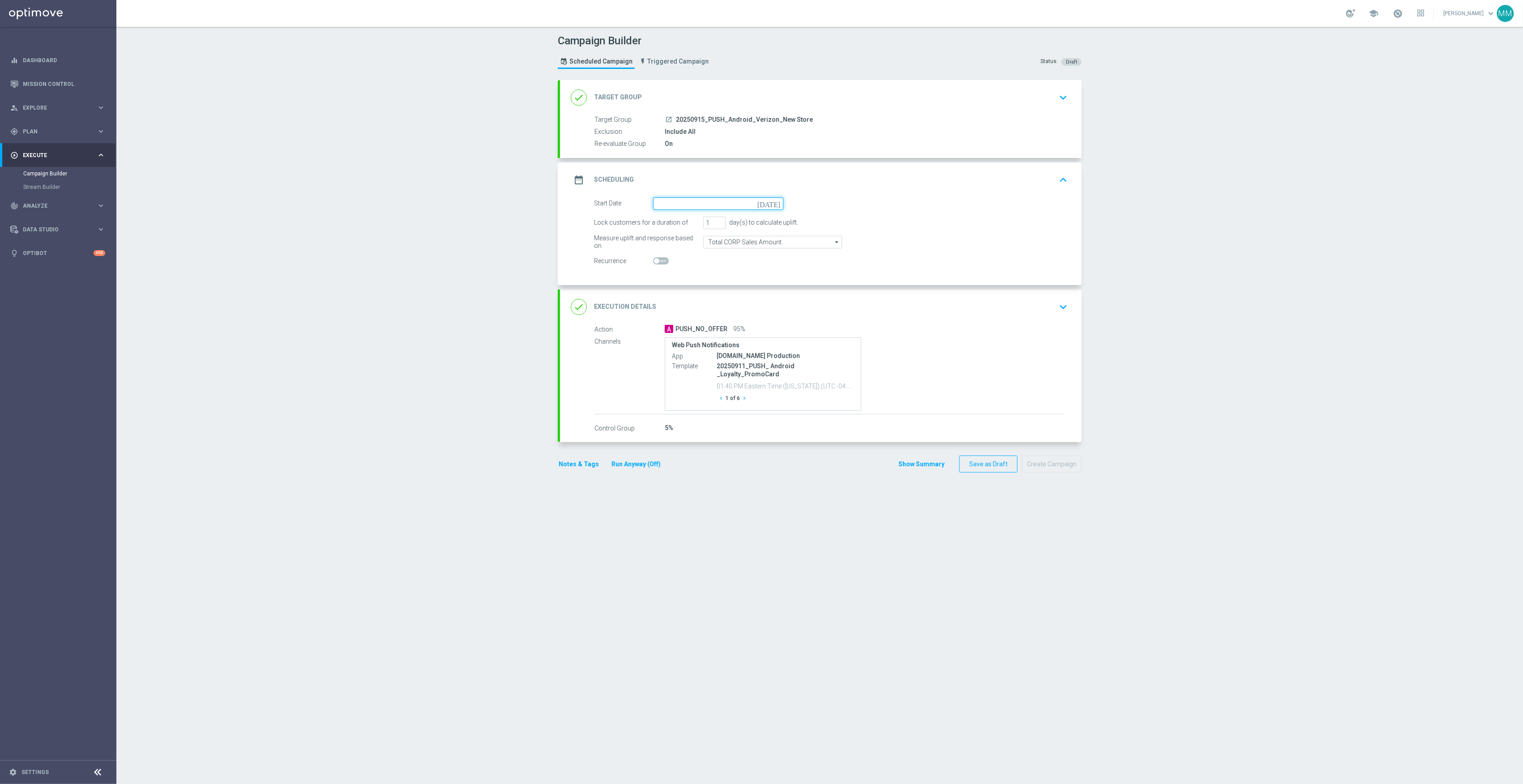
click at [717, 201] on input at bounding box center [718, 204] width 130 height 12
click at [672, 282] on span "15" at bounding box center [673, 282] width 14 height 14
type input "[DATE]"
click at [928, 310] on div "done Execution Details keyboard_arrow_down" at bounding box center [821, 307] width 500 height 17
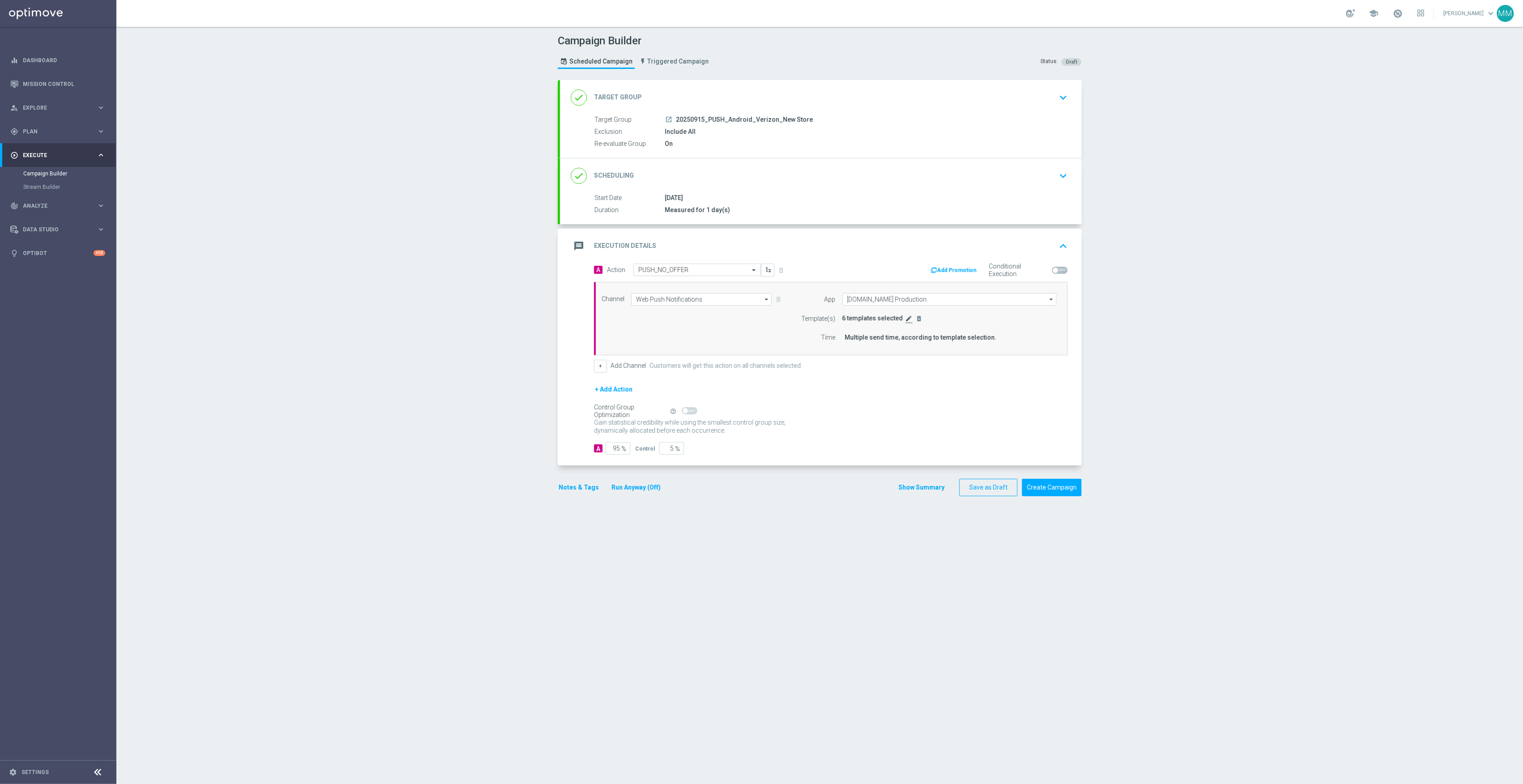
click at [906, 320] on icon "edit" at bounding box center [909, 318] width 7 height 7
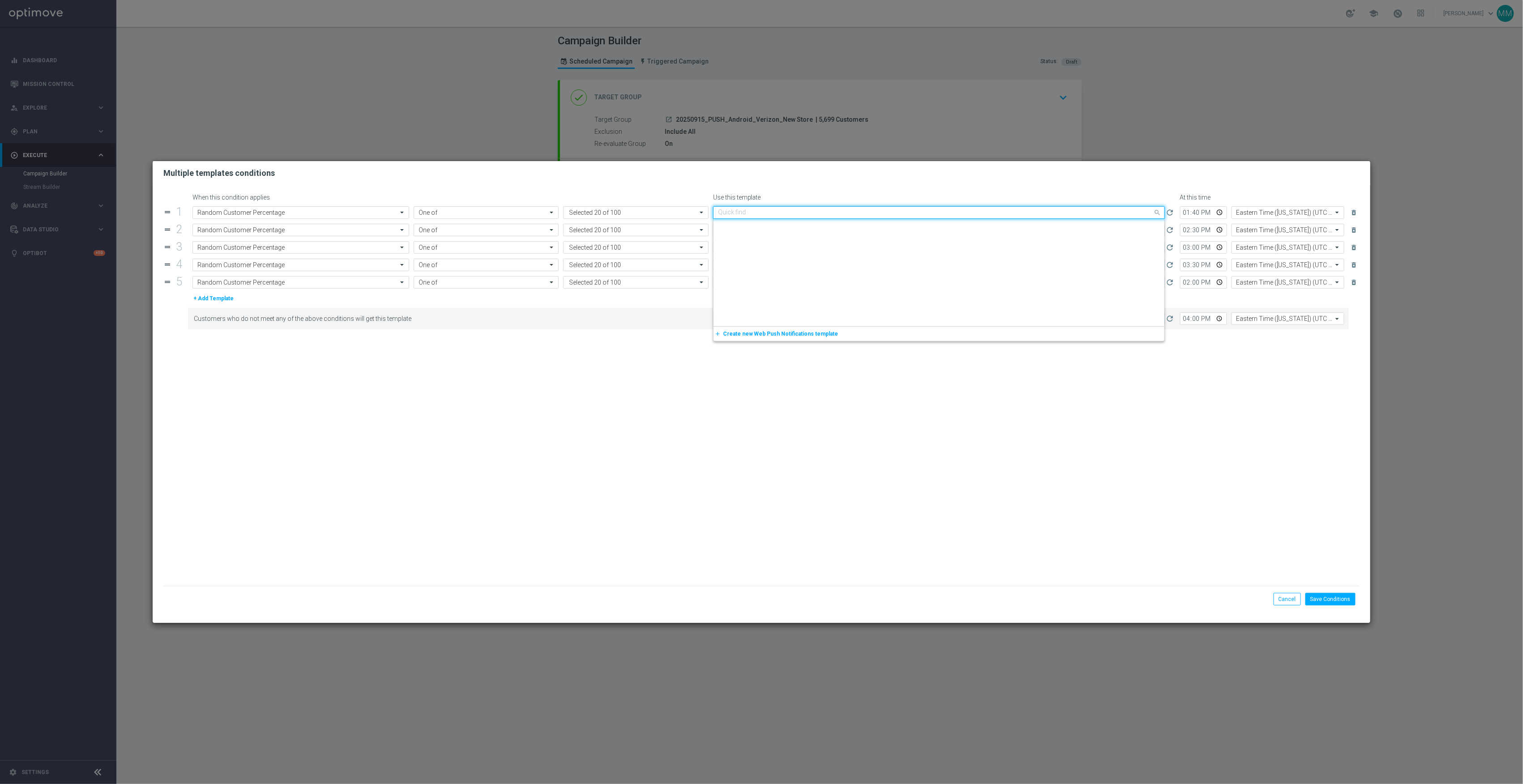
click at [784, 212] on input "text" at bounding box center [930, 213] width 424 height 8
paste input "20250915_PUSH_Android _Verizon_Newstore"
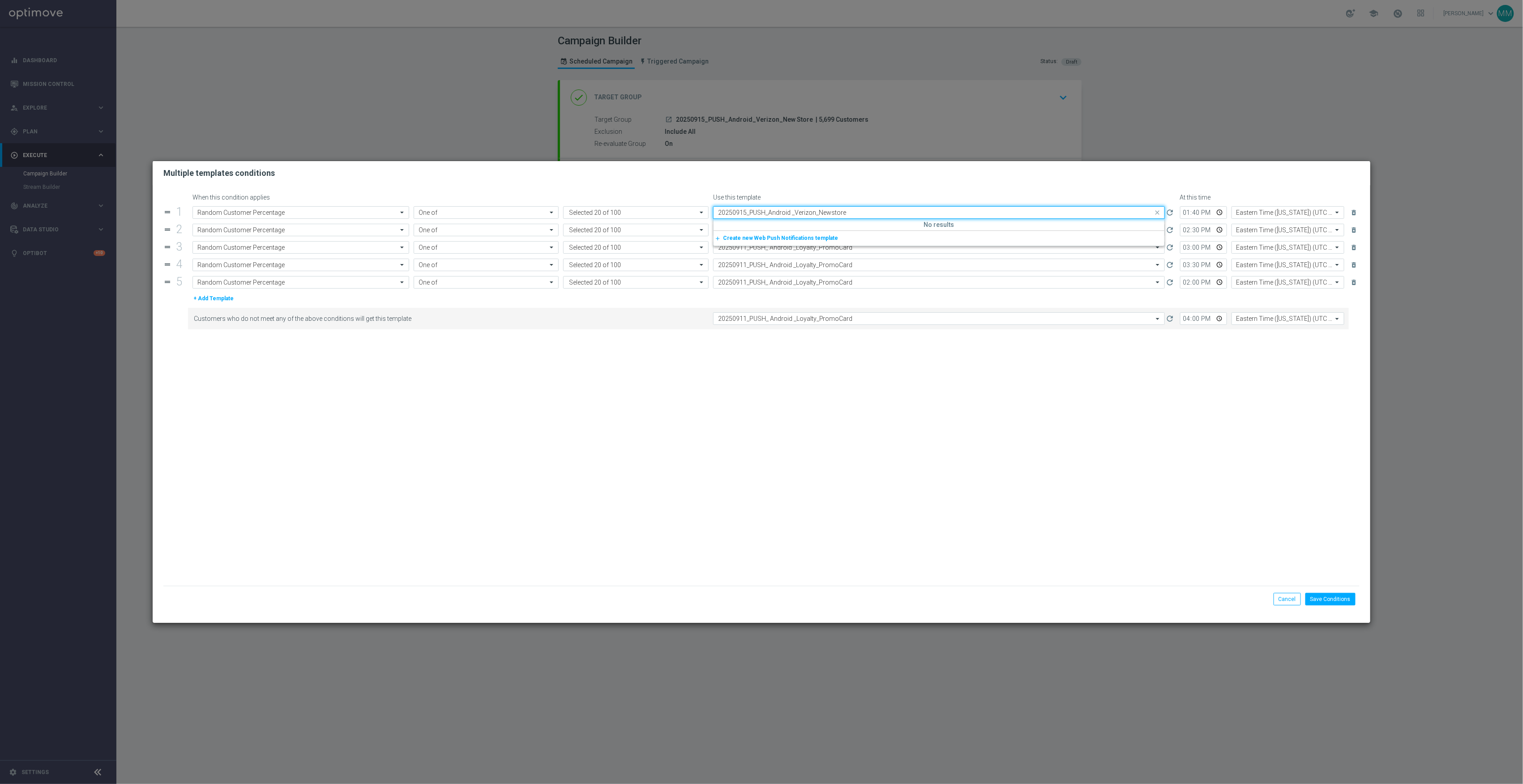
drag, startPoint x: 851, startPoint y: 213, endPoint x: 749, endPoint y: 212, distance: 102.0
click at [749, 212] on input "20250915_PUSH_Android _Verizon_Newstore" at bounding box center [930, 213] width 424 height 8
drag, startPoint x: 760, startPoint y: 212, endPoint x: 704, endPoint y: 208, distance: 56.1
click at [704, 208] on form "Attribute Random Customer Percentage Operator One of Value Selected 20 of 100 Q…" at bounding box center [768, 212] width 1152 height 12
click at [839, 224] on div "20250915_PUSH_ Android _Verizon" at bounding box center [939, 226] width 442 height 15
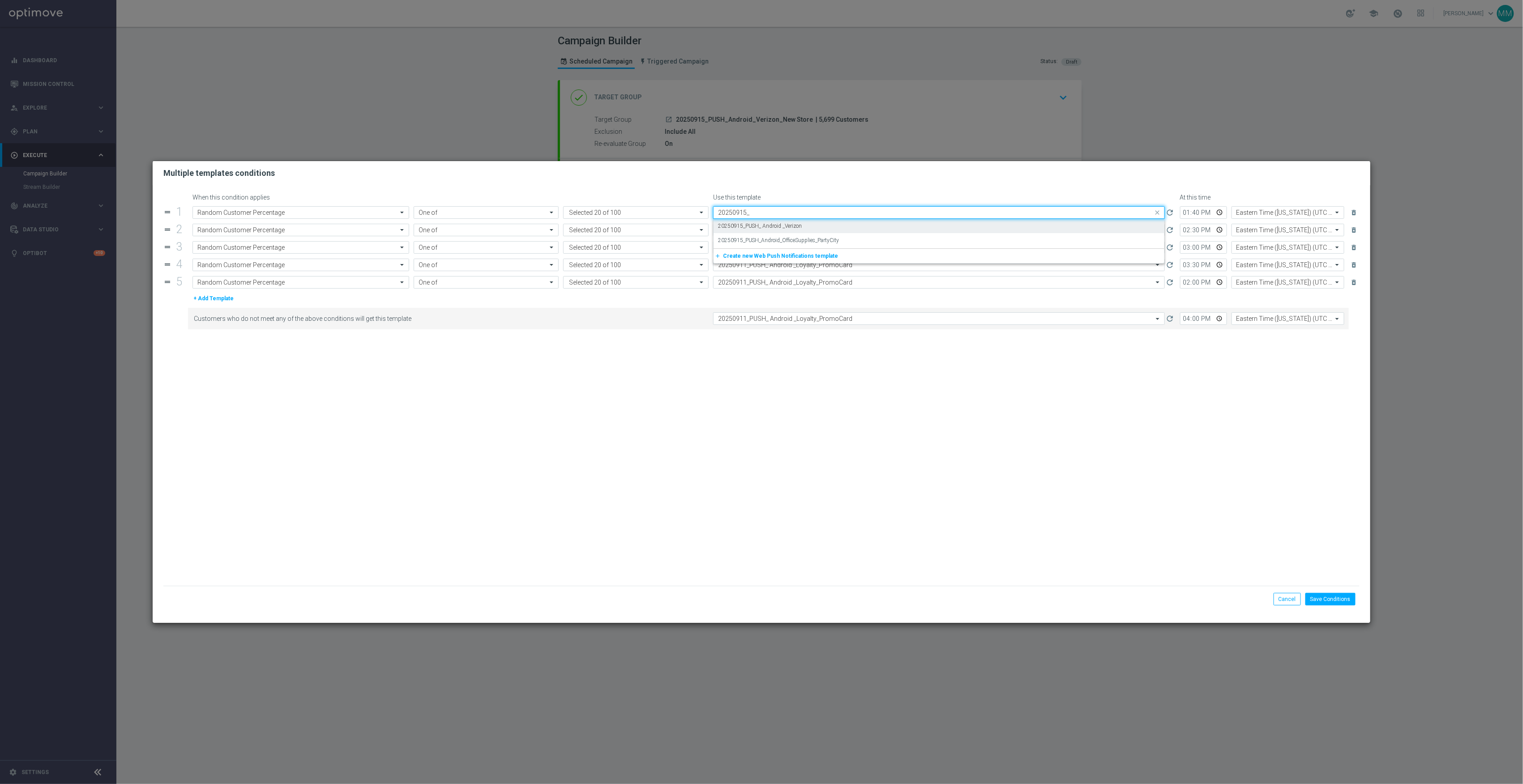
type input "20250915_"
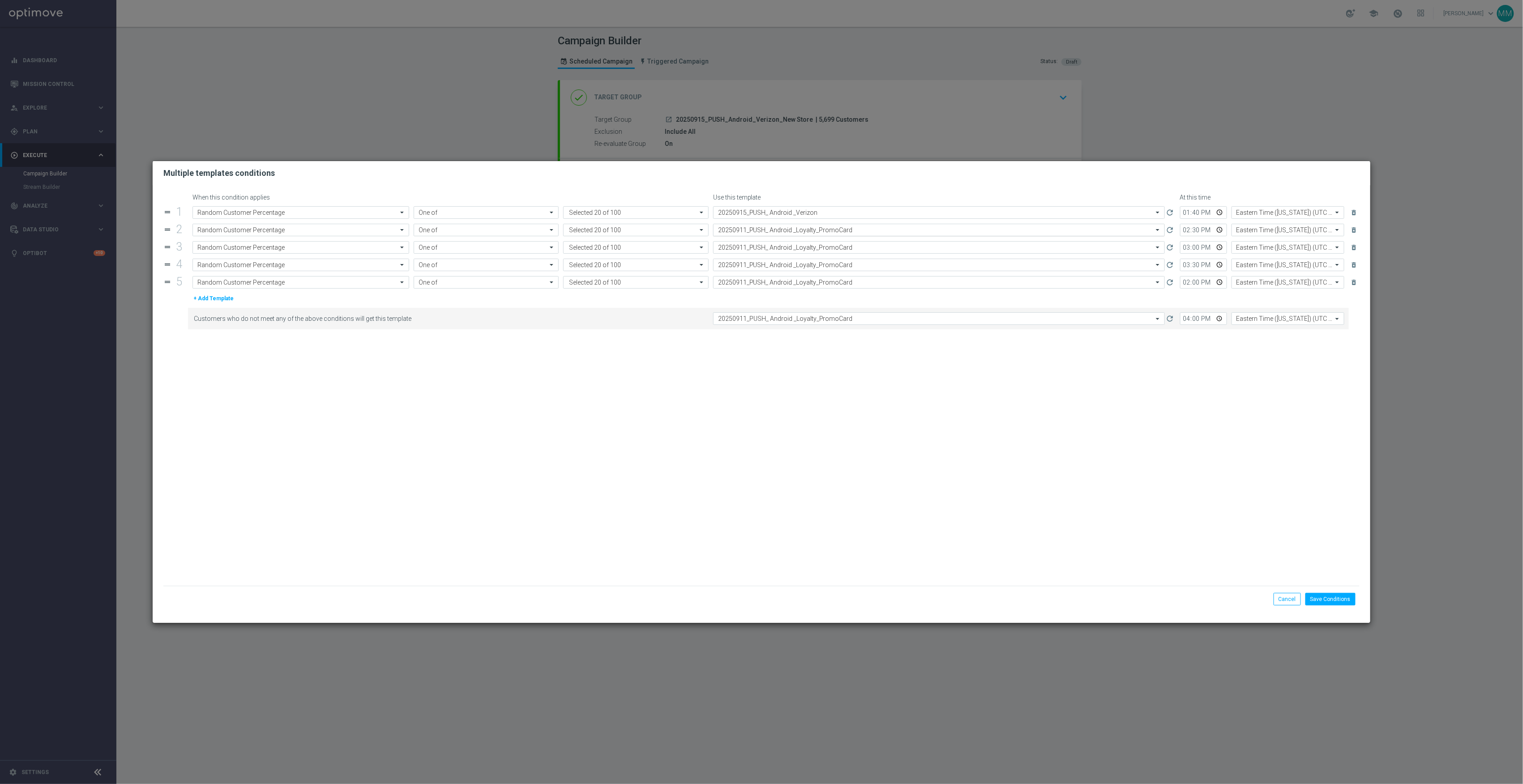
click at [812, 233] on input "text" at bounding box center [930, 230] width 424 height 8
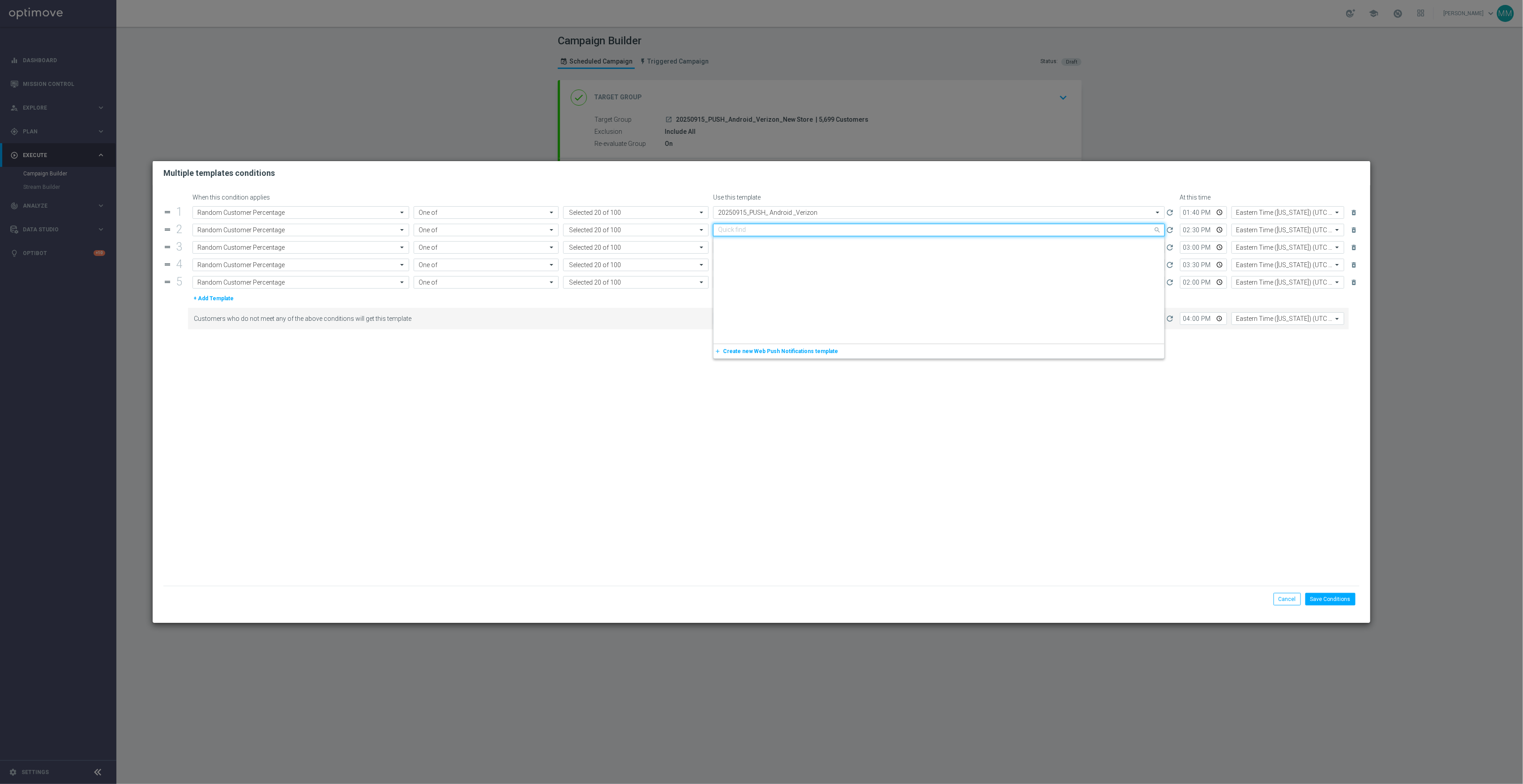
scroll to position [1181, 0]
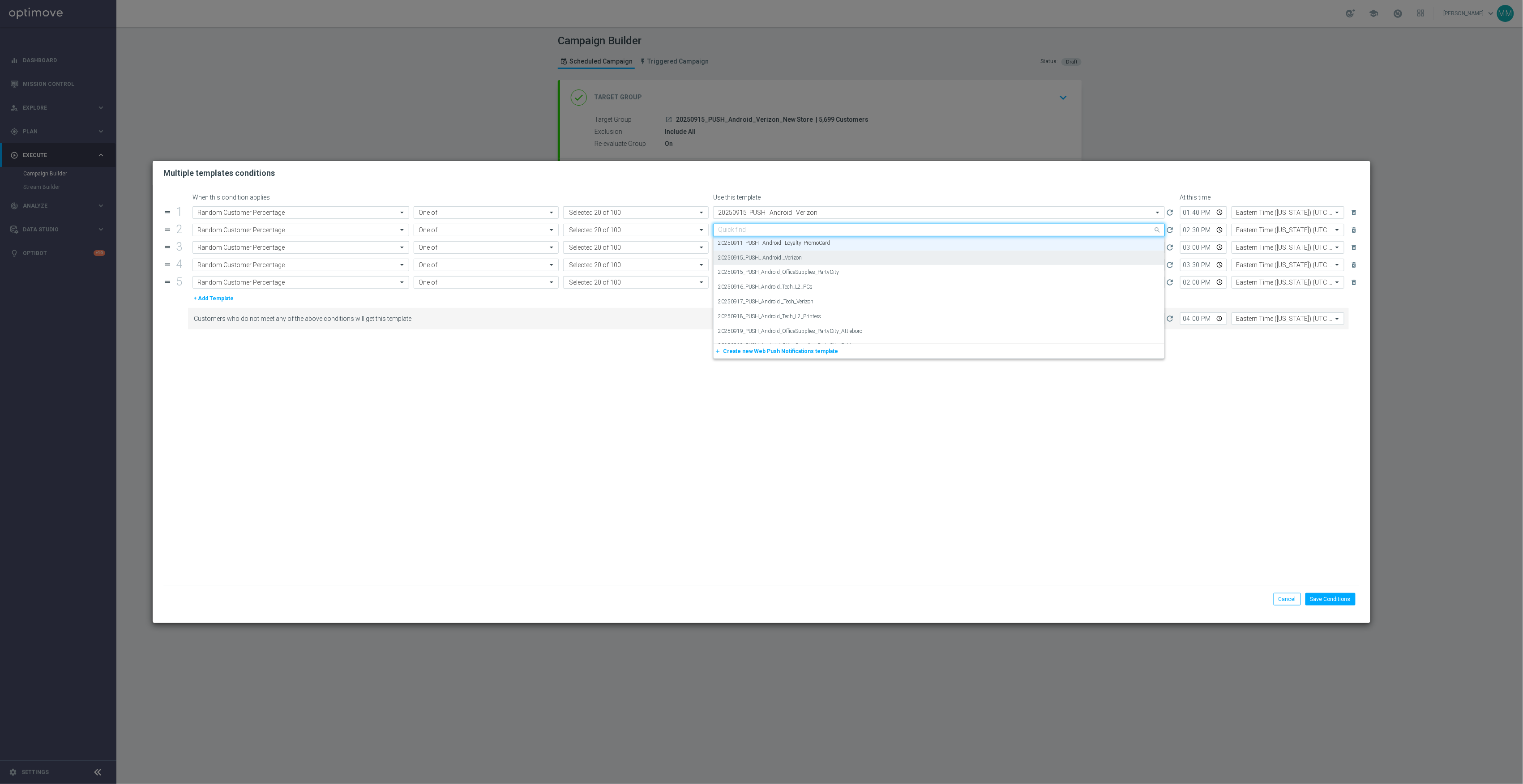
paste input "20250915_"
click at [791, 243] on label "20250915_PUSH_ Android _Verizon" at bounding box center [760, 243] width 84 height 8
type input "20250915_"
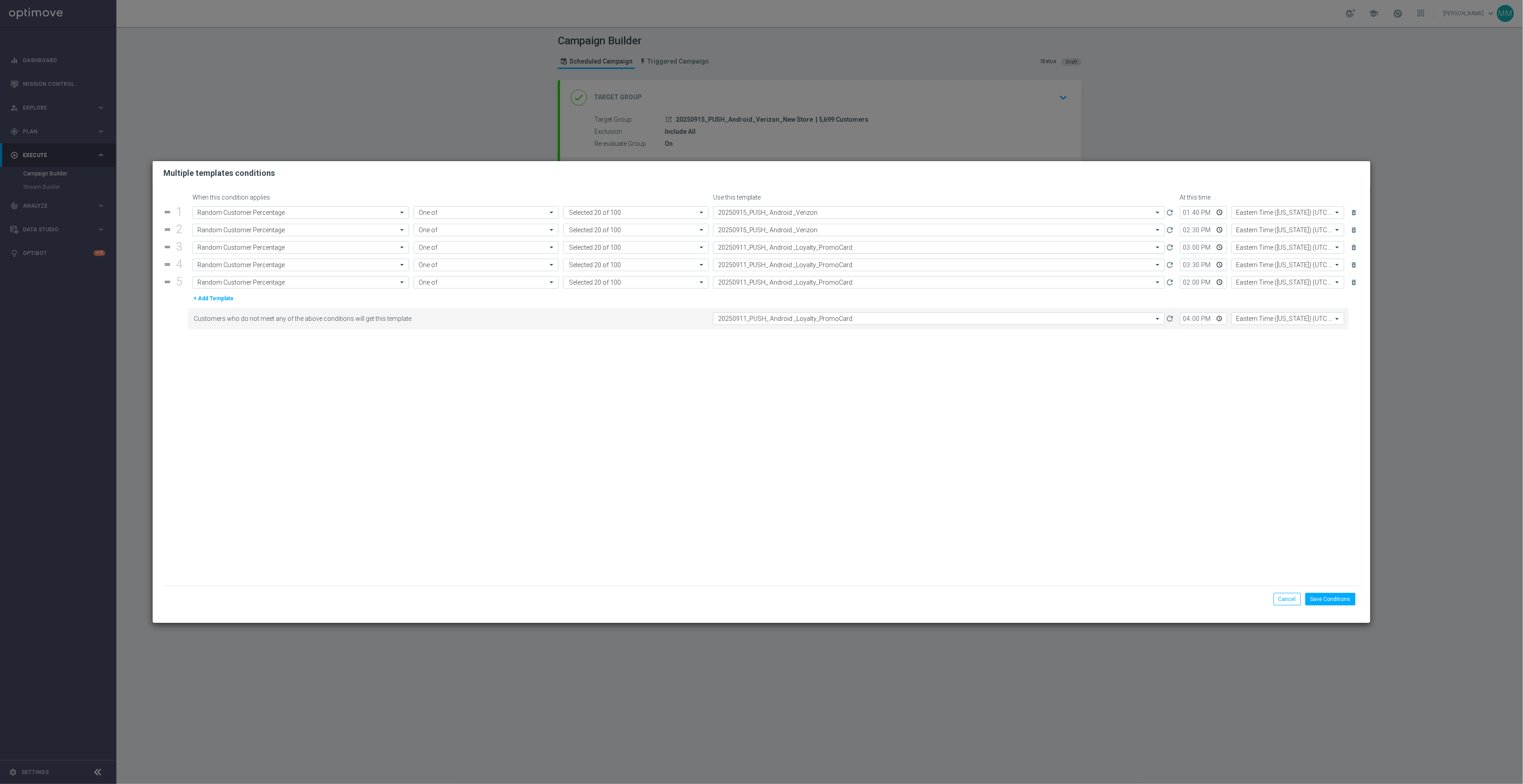
click at [788, 247] on input "text" at bounding box center [930, 248] width 424 height 8
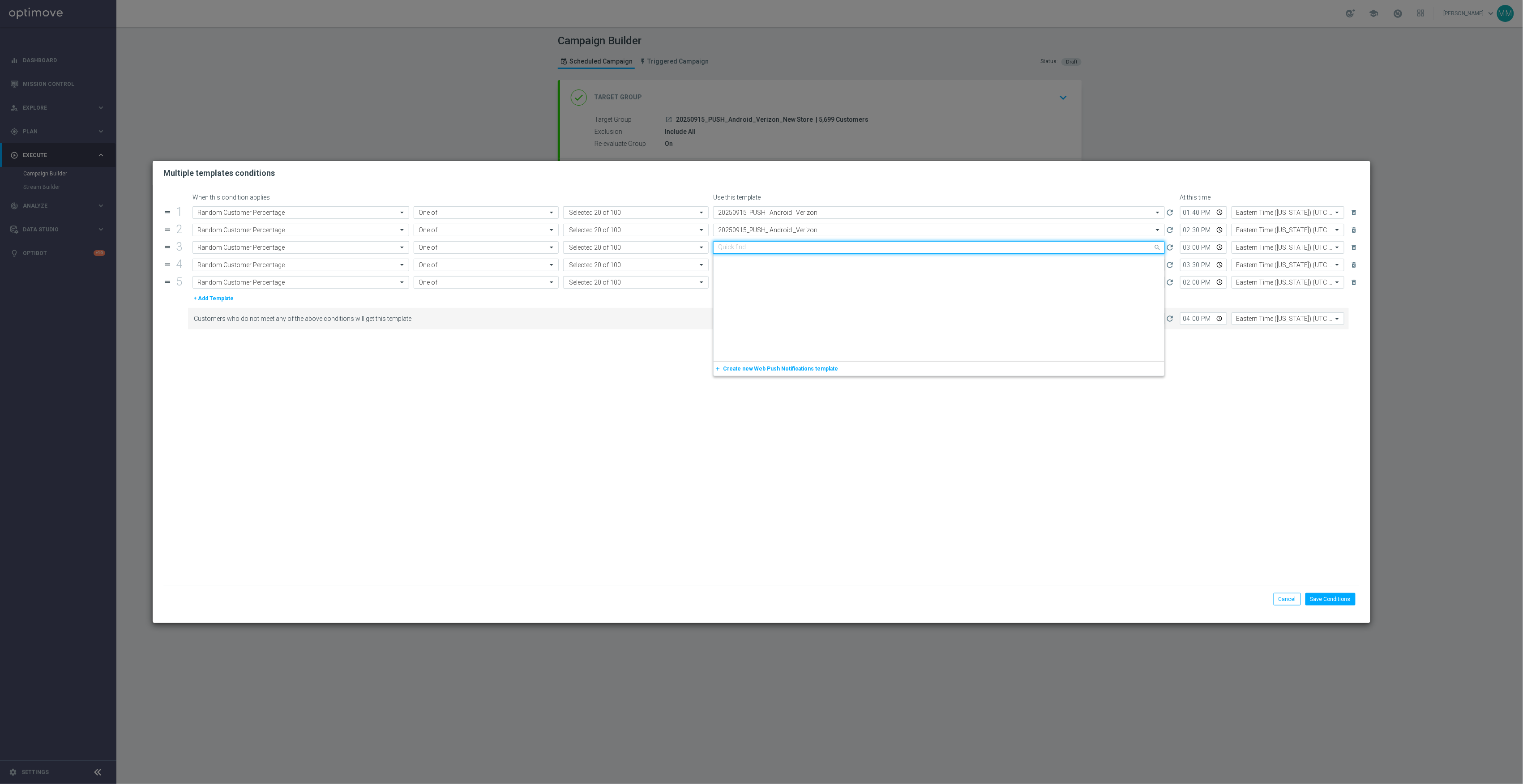
paste input "20250915_"
click at [791, 261] on label "20250915_PUSH_ Android _Verizon" at bounding box center [760, 261] width 84 height 8
type input "20250915_"
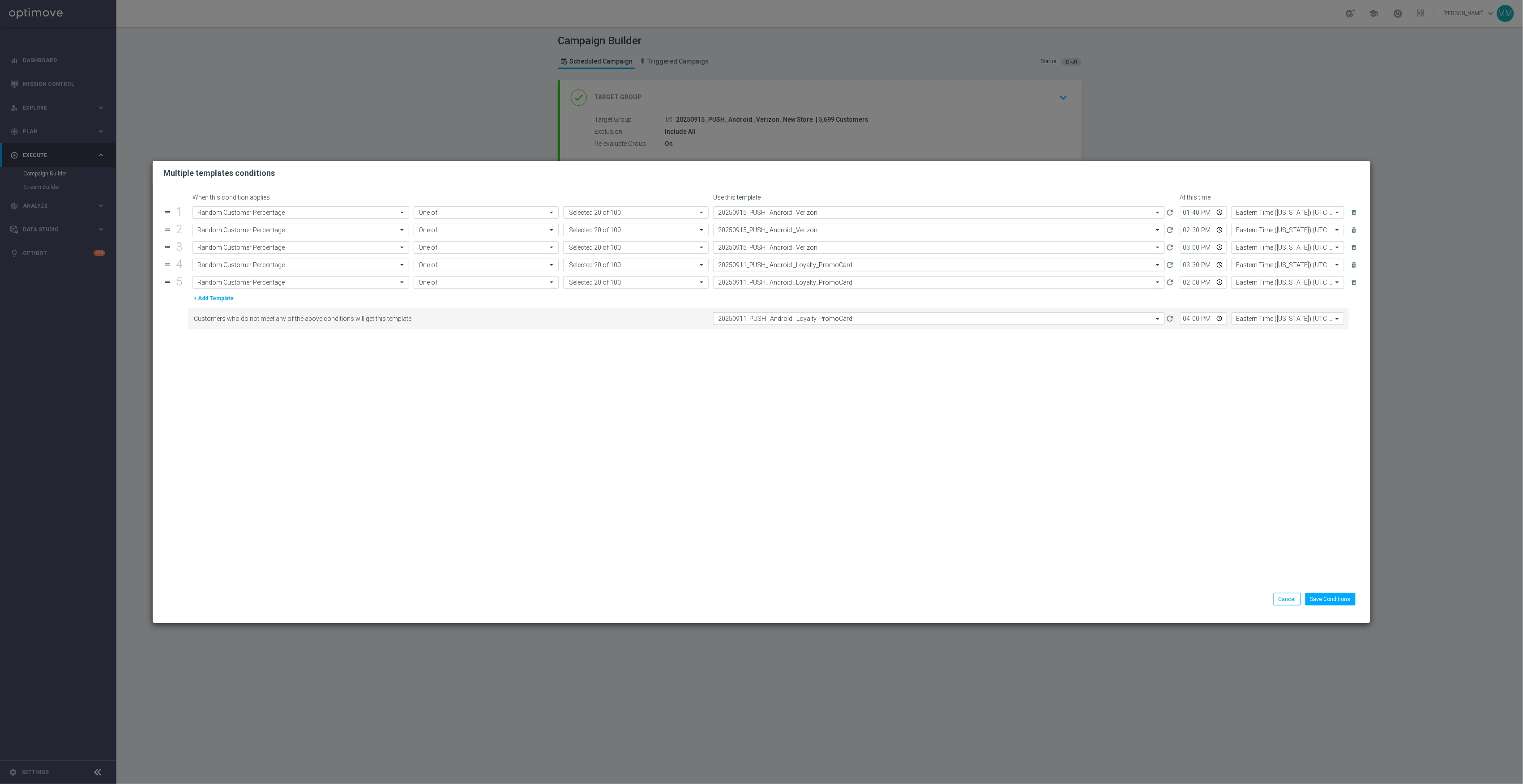
click at [796, 264] on input "text" at bounding box center [930, 265] width 424 height 8
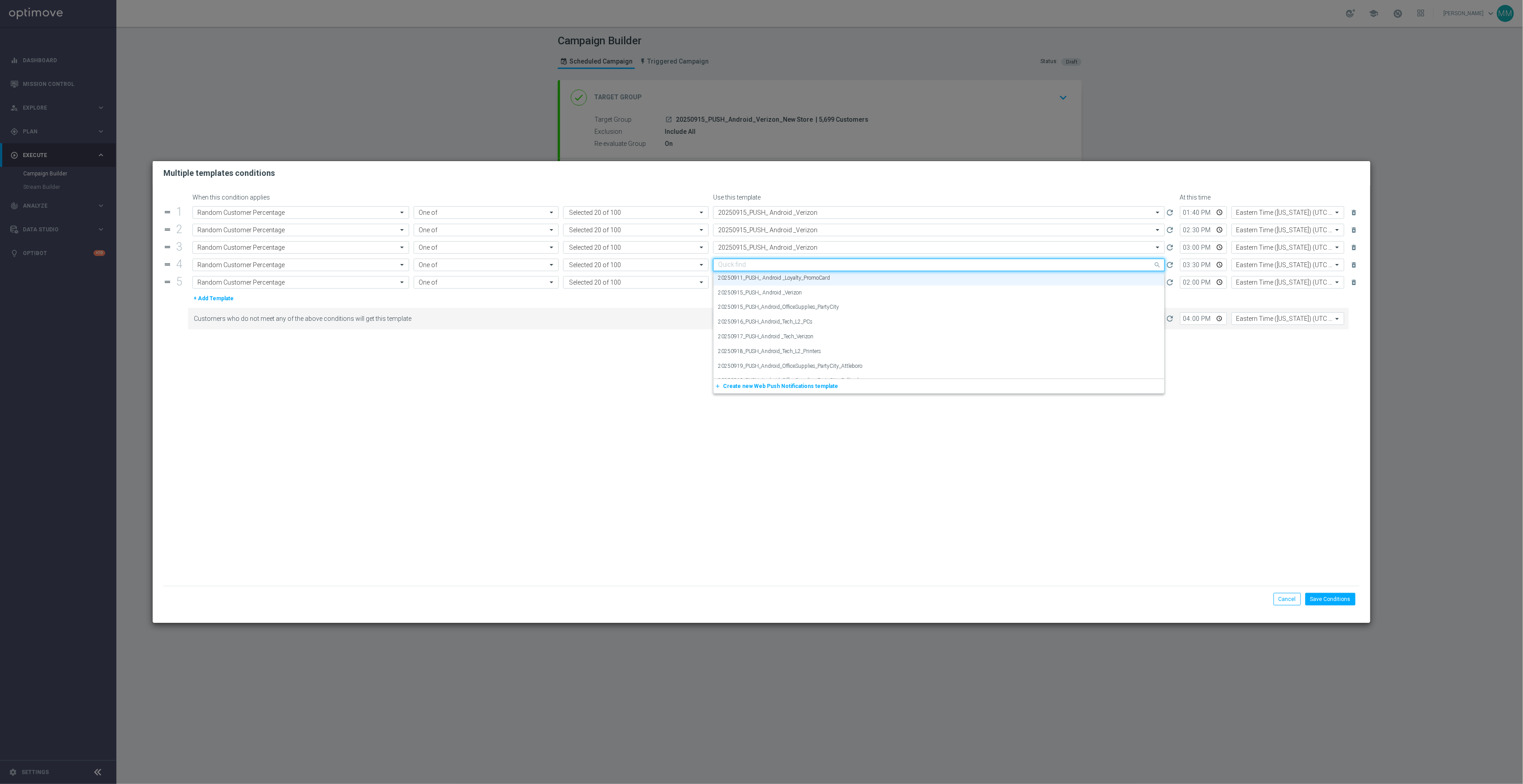
paste input "20250915_"
click at [798, 276] on label "20250915_PUSH_ Android _Verizon" at bounding box center [760, 278] width 84 height 8
type input "20250915_"
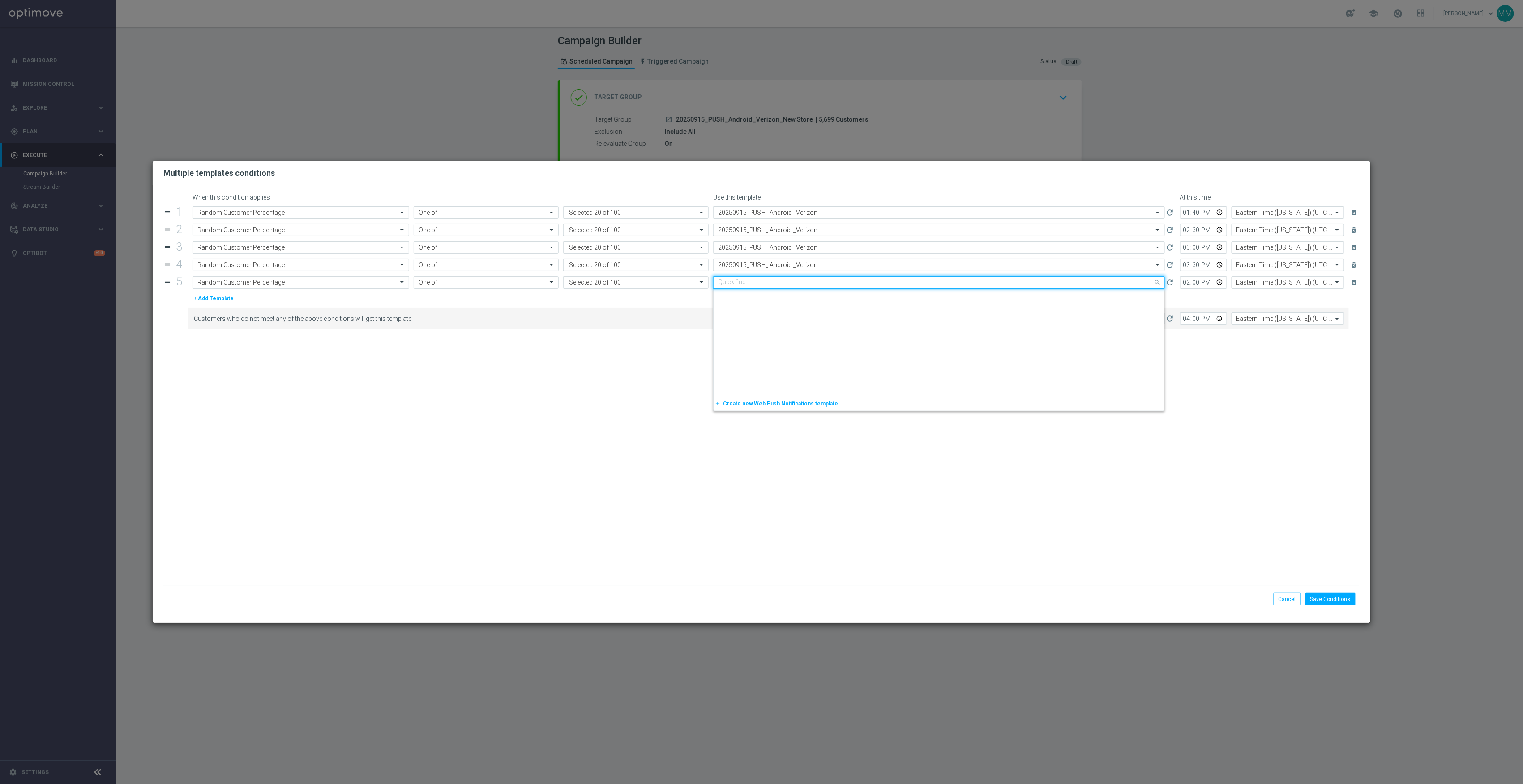
click at [805, 285] on input "text" at bounding box center [930, 282] width 424 height 8
paste input "20250915_"
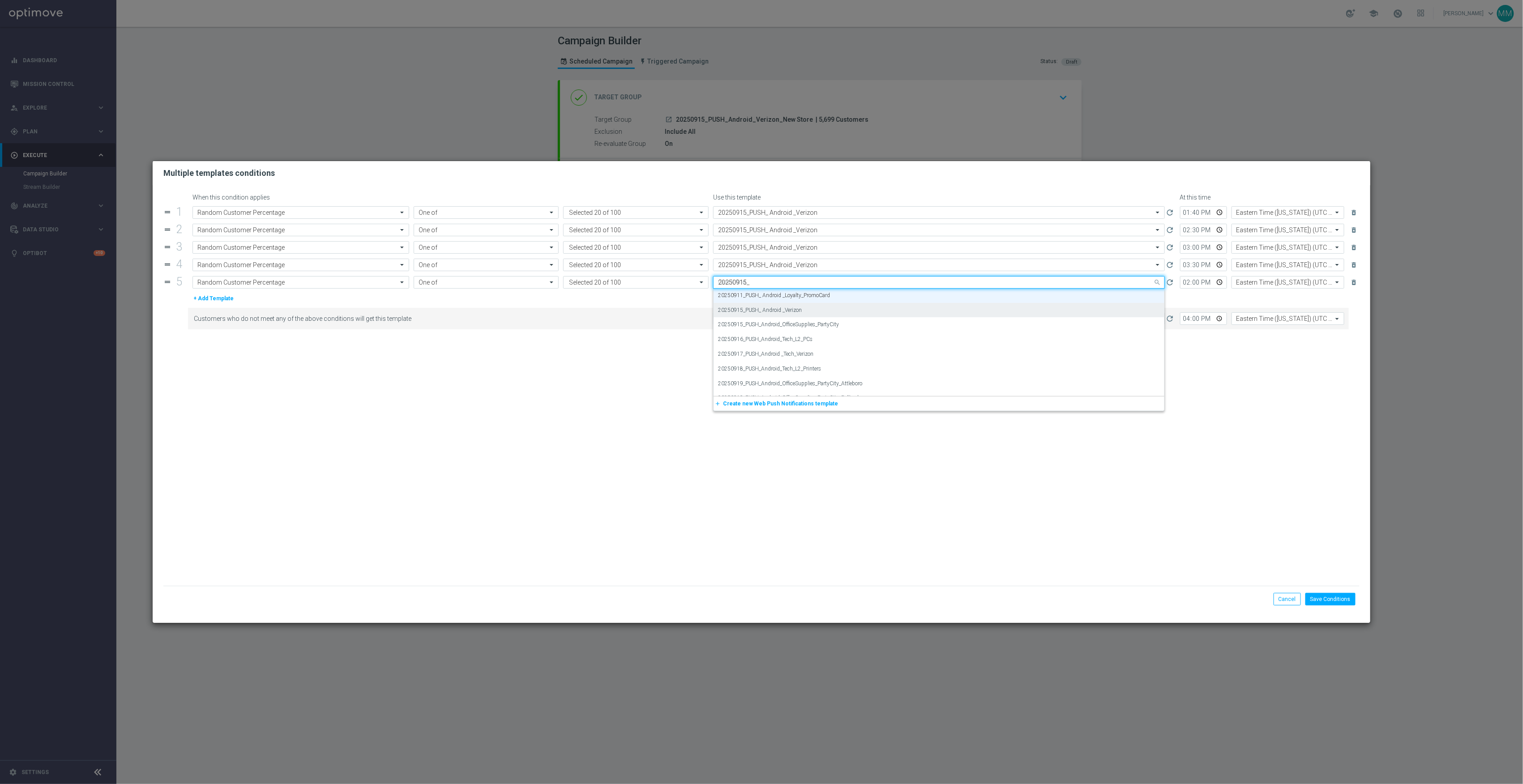
scroll to position [0, 0]
click at [809, 297] on div "20250915_PUSH_ Android _Verizon" at bounding box center [939, 296] width 442 height 15
type input "20250915_"
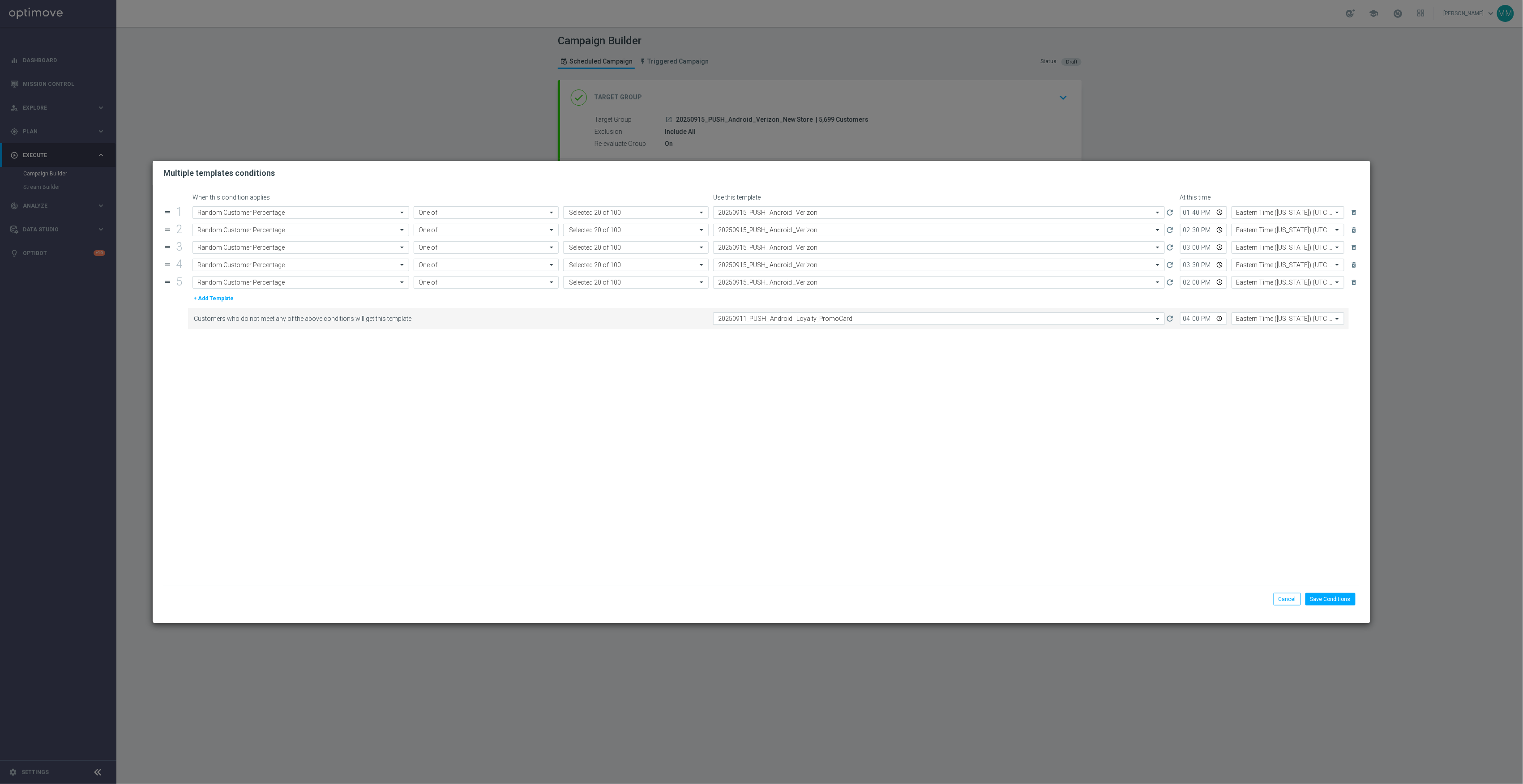
click at [817, 319] on input "text" at bounding box center [930, 319] width 424 height 8
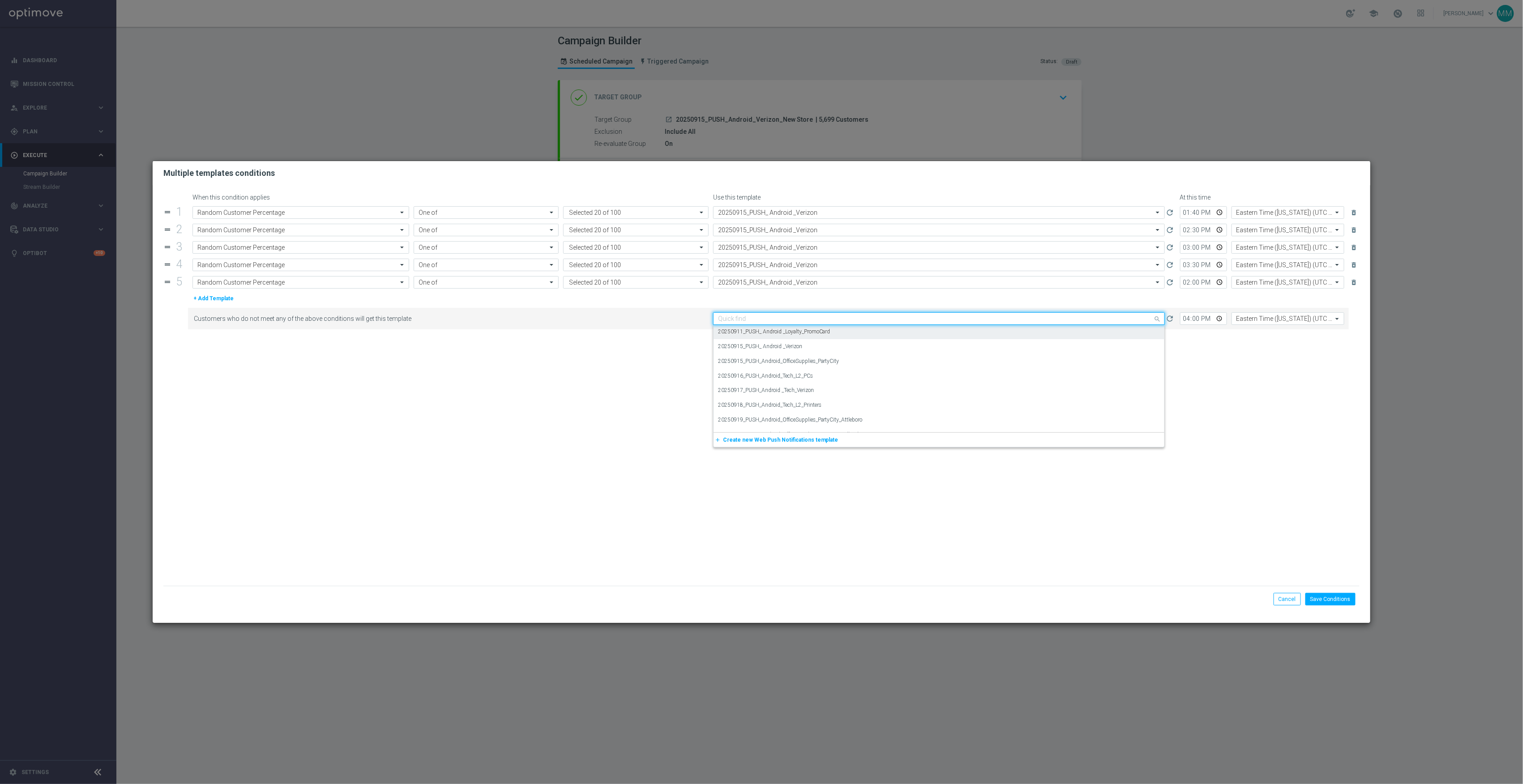
paste input "20250915_"
click at [819, 333] on div "20250915_PUSH_ Android _Verizon" at bounding box center [939, 332] width 442 height 15
type input "20250915_"
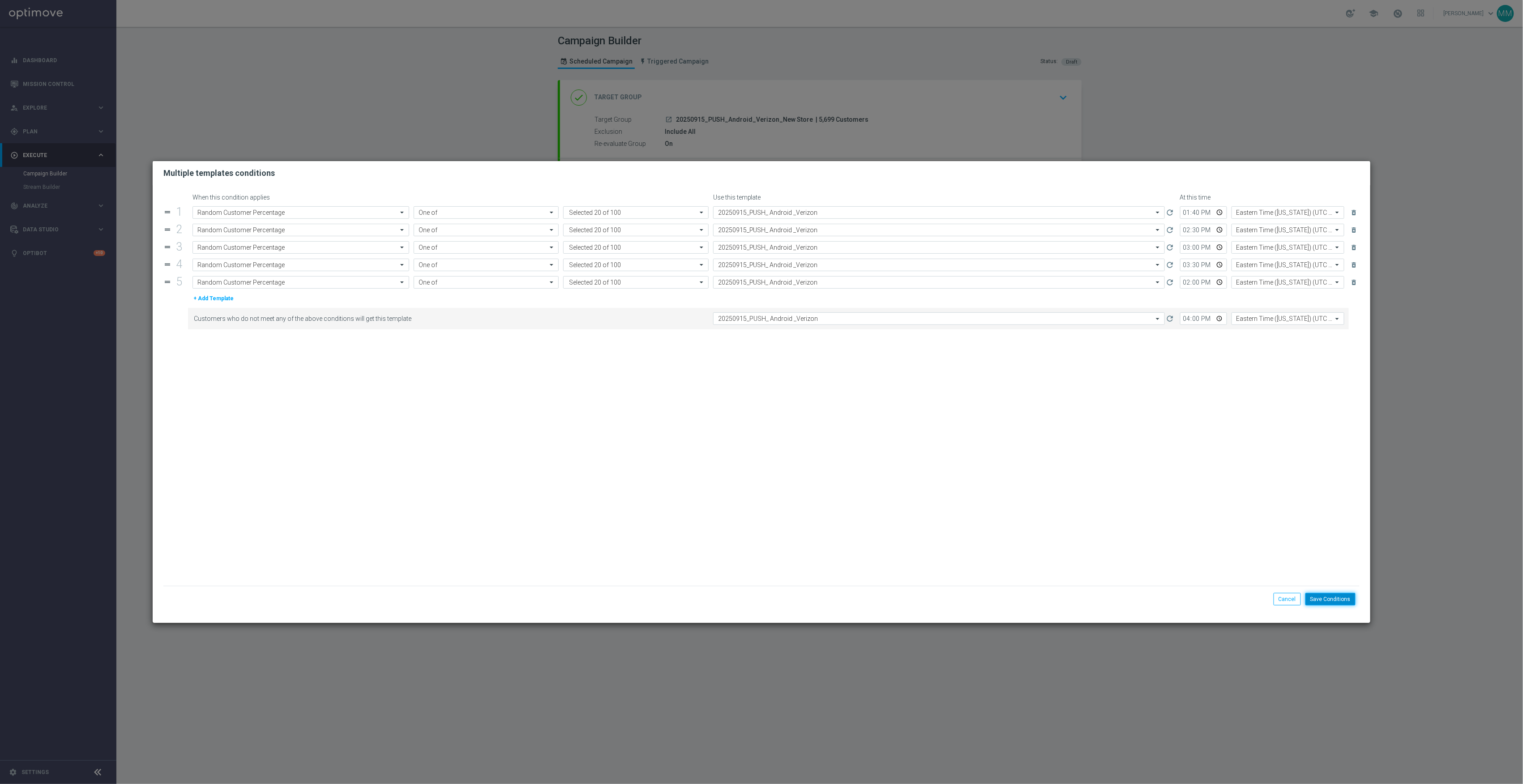
click at [1351, 598] on button "Save Conditions" at bounding box center [1331, 599] width 50 height 12
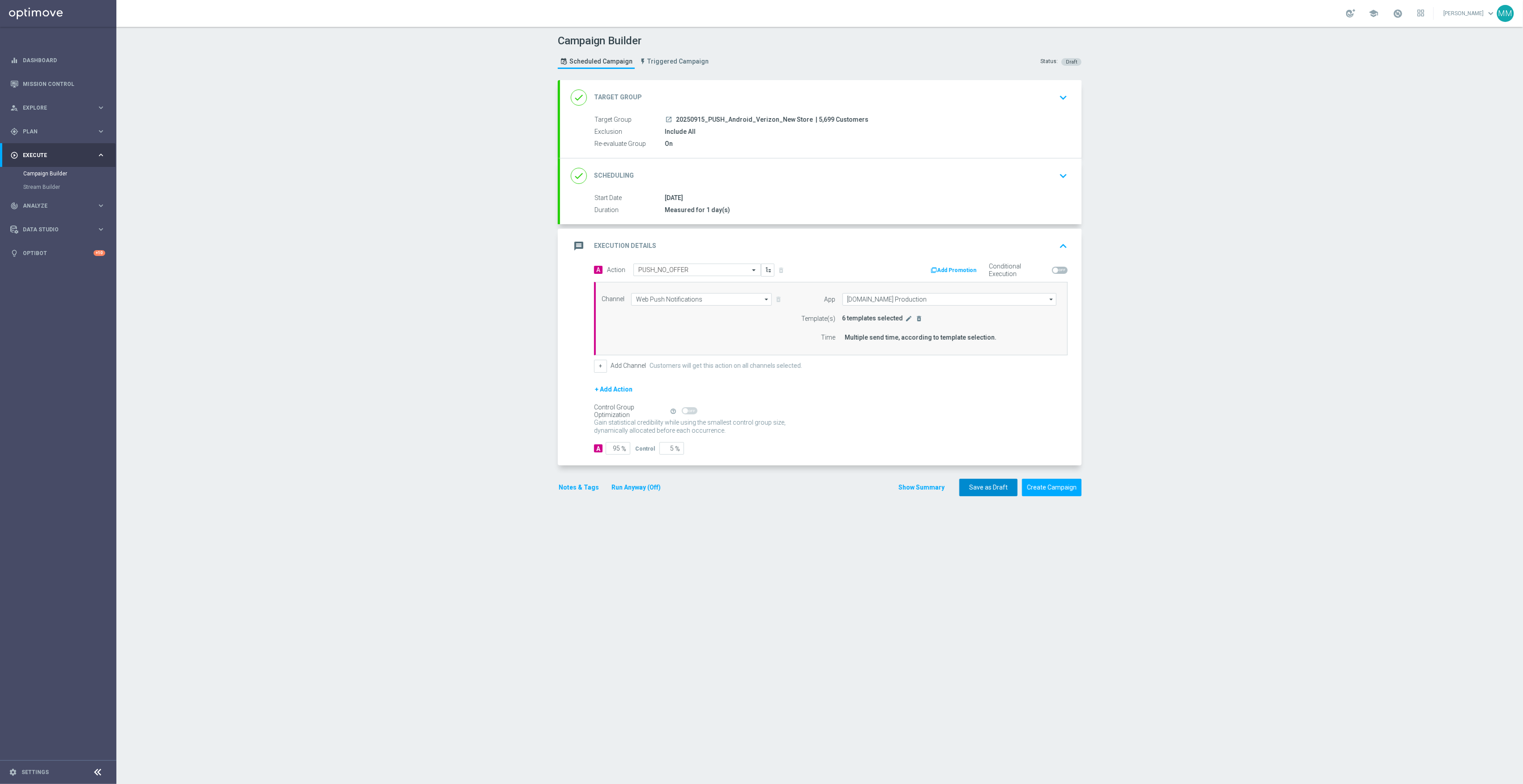
click at [977, 492] on button "Save as Draft" at bounding box center [988, 488] width 58 height 17
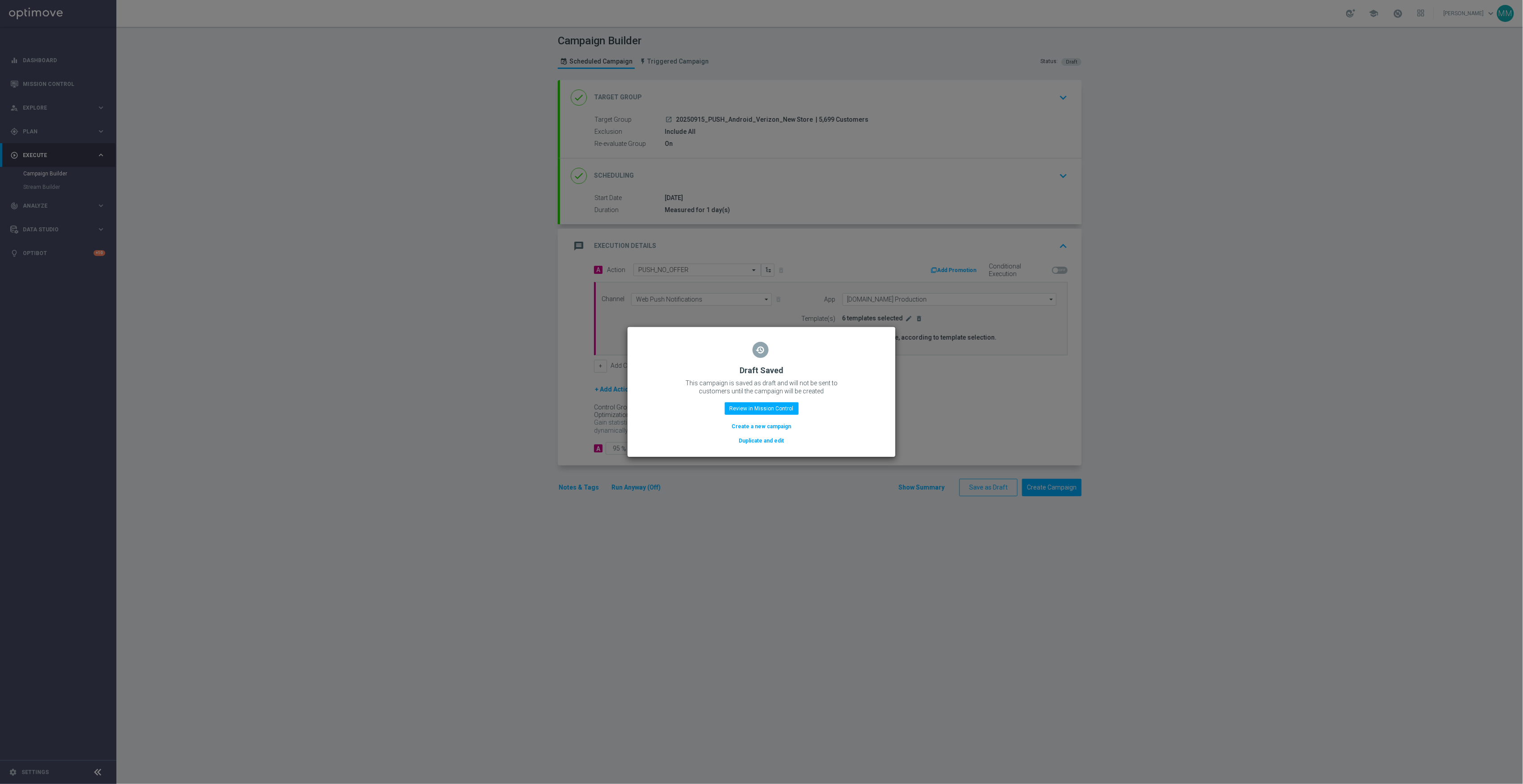
click at [767, 445] on button "Duplicate and edit" at bounding box center [762, 440] width 47 height 10
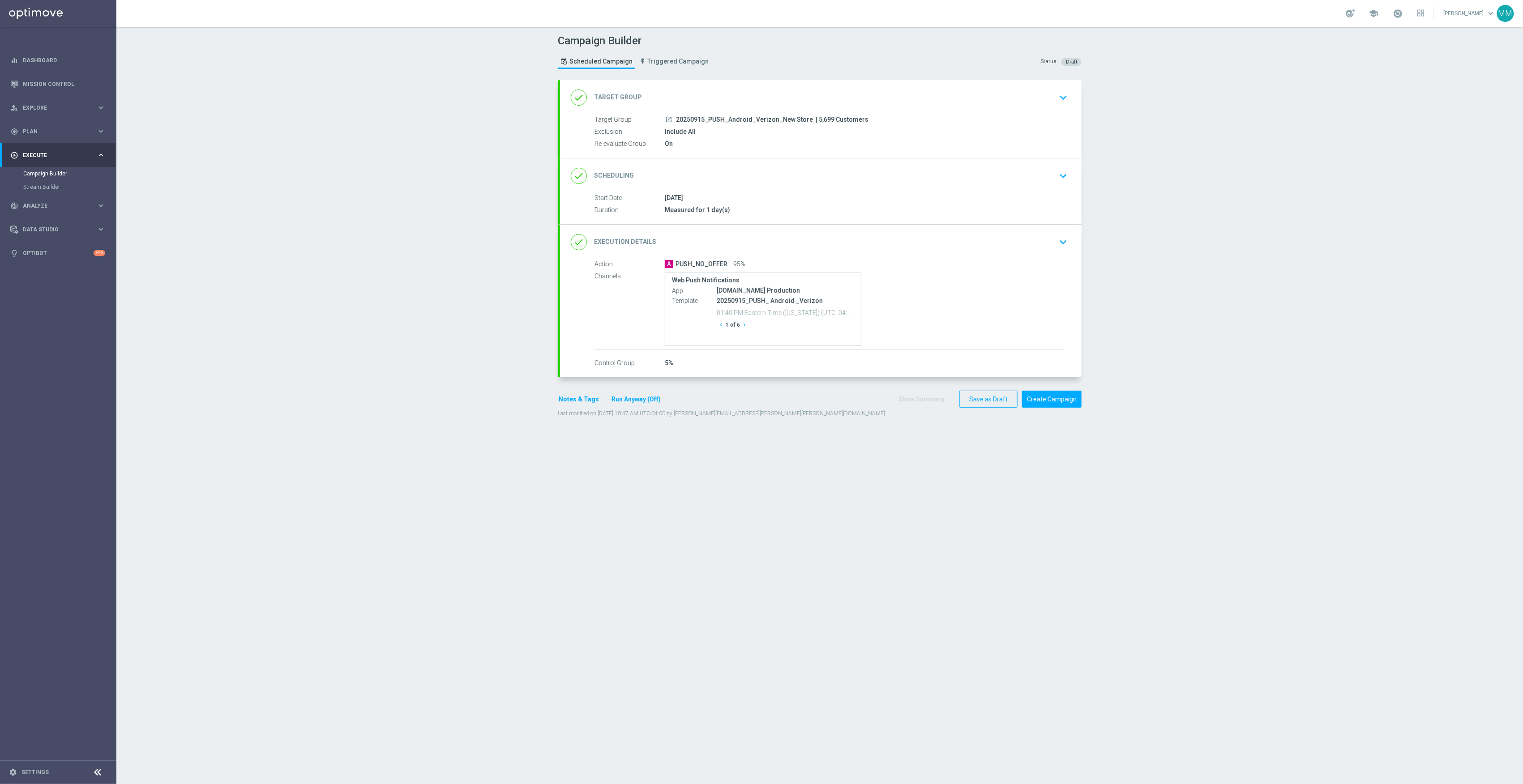
click at [791, 115] on div "launch 20250915_PUSH_Android_Verizon_New Store | 5,699 Customers" at bounding box center [864, 120] width 399 height 9
click at [772, 107] on div "done Target Group keyboard_arrow_down" at bounding box center [821, 97] width 521 height 35
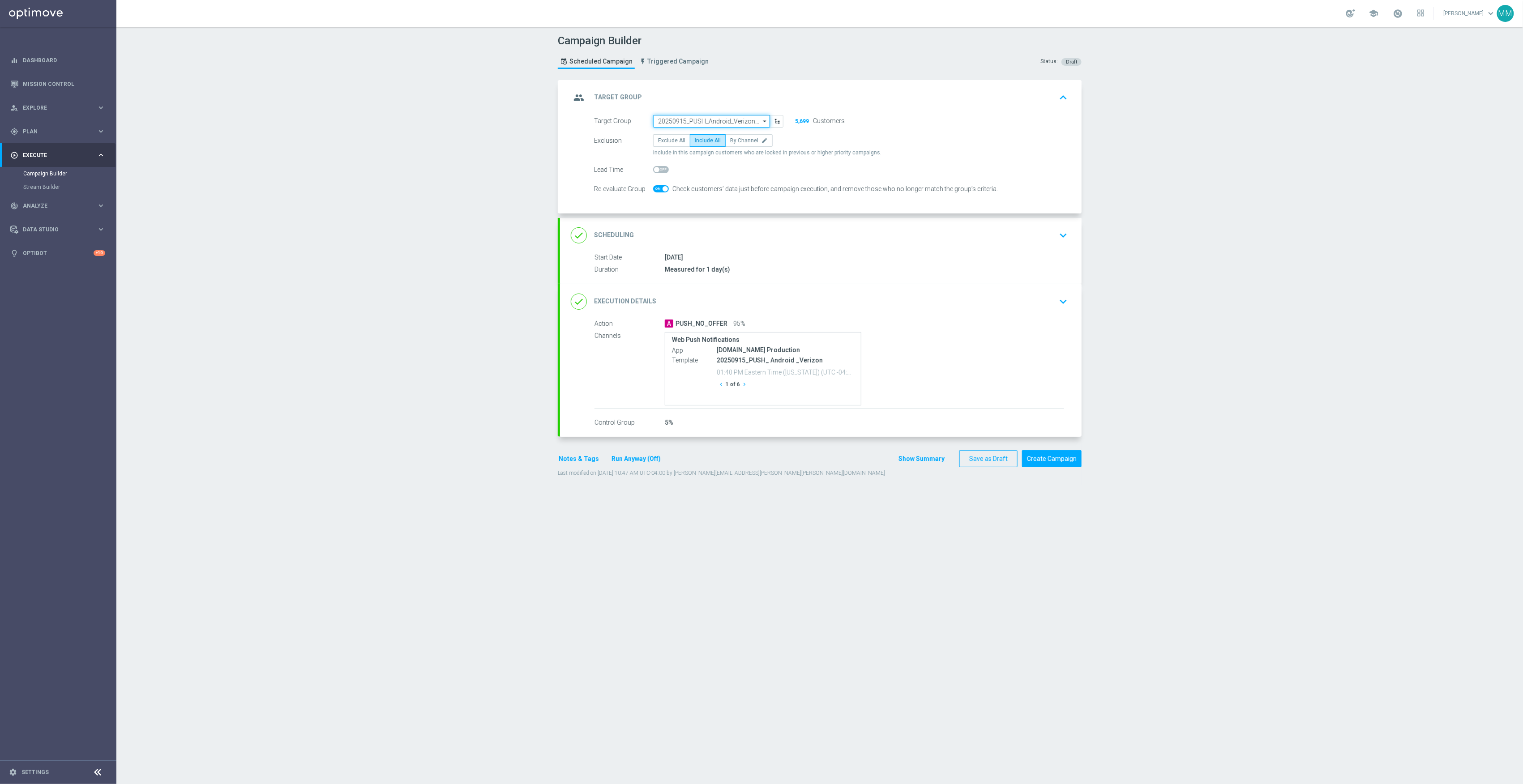
click at [714, 115] on input "20250915_PUSH_Android_Verizon_New Store" at bounding box center [711, 121] width 117 height 12
paste input "20250917_PUSH_Android _Tech_Verizon"
click at [719, 133] on div "20250917_PUSH_Android _Tech_Verizon" at bounding box center [708, 135] width 100 height 8
type input "20250917_PUSH_Android _Tech_Verizon"
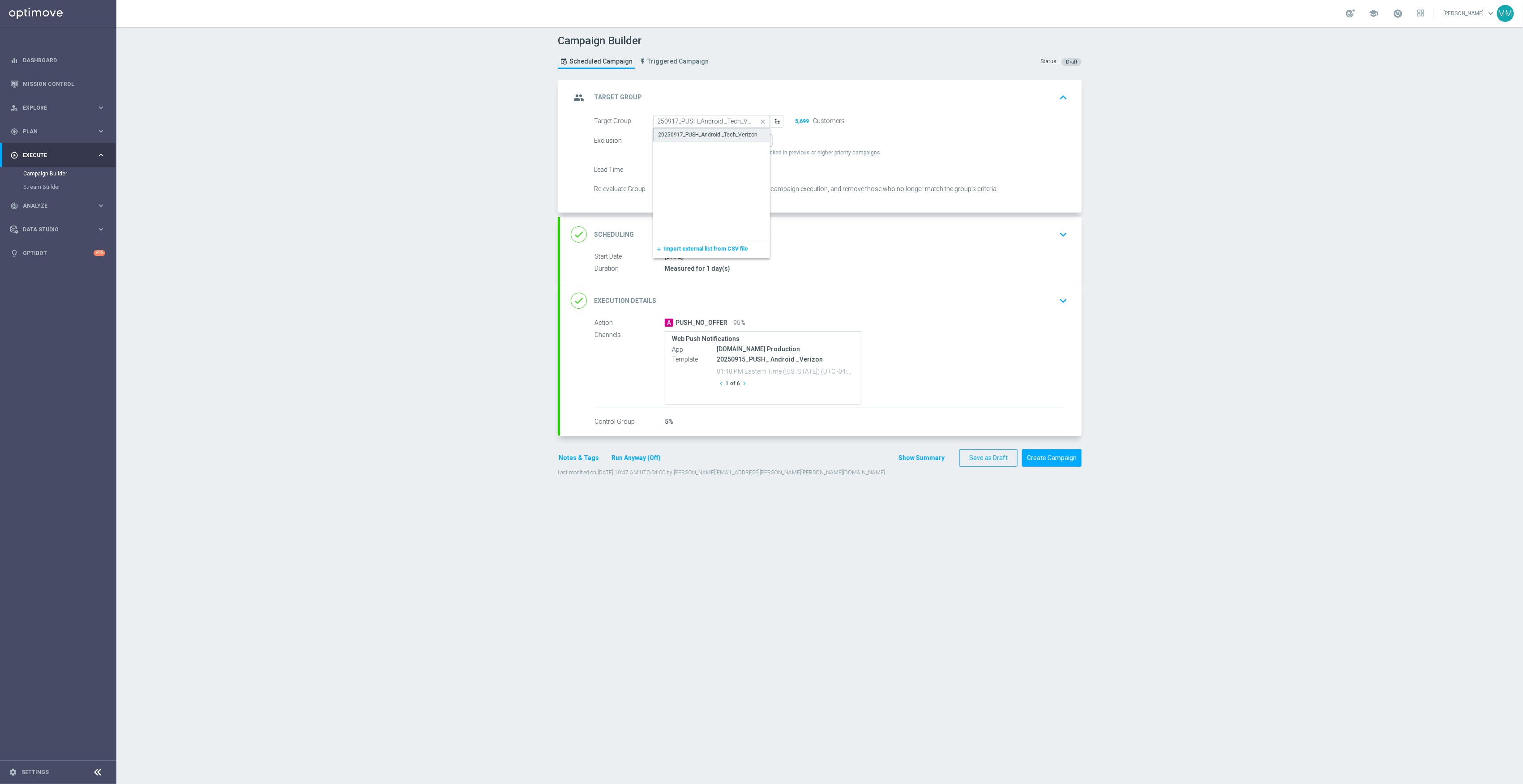
scroll to position [0, 0]
click at [758, 228] on div "done Scheduling keyboard_arrow_down" at bounding box center [821, 235] width 500 height 17
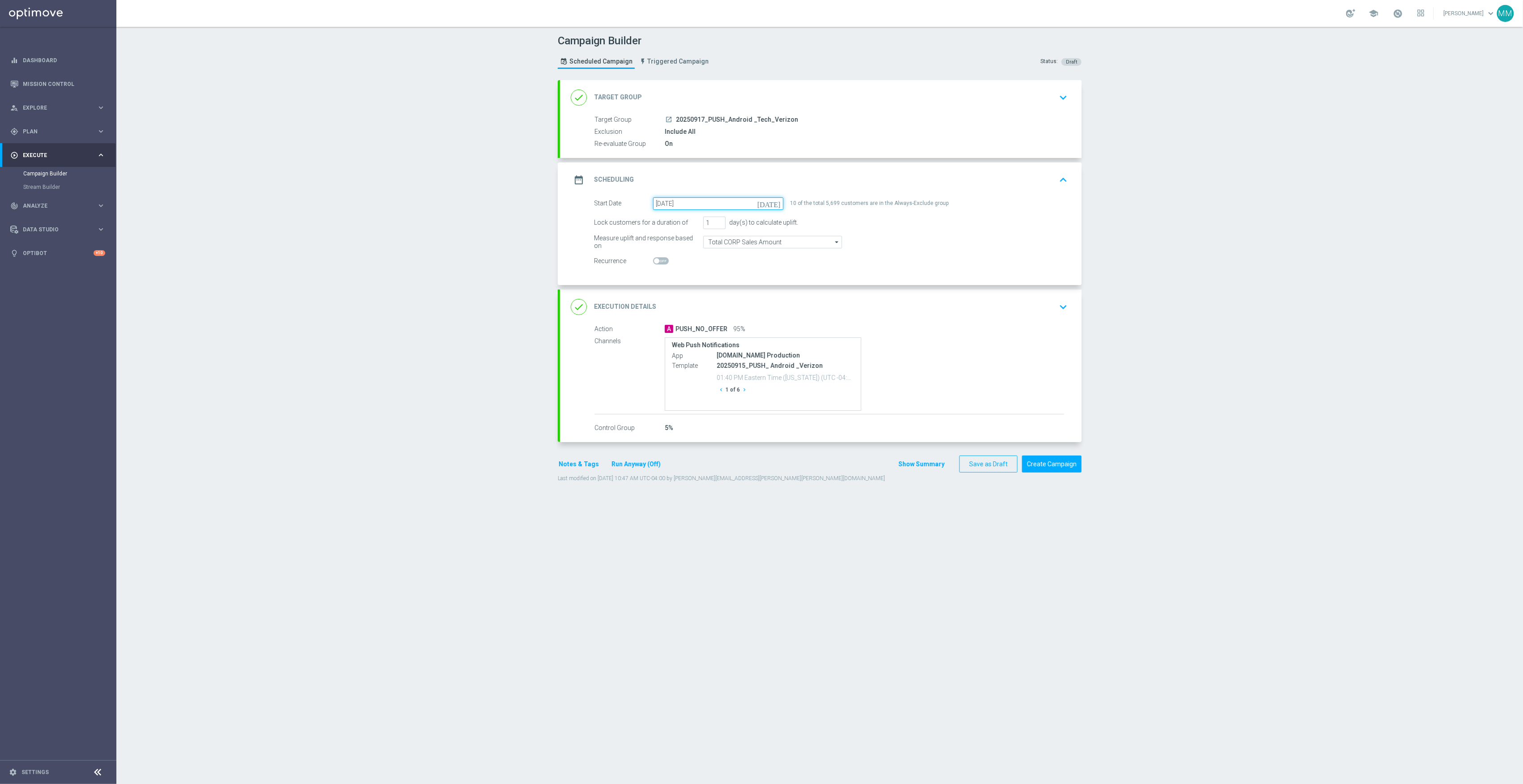
click at [693, 205] on input "[DATE]" at bounding box center [718, 204] width 130 height 12
click at [699, 284] on span "17" at bounding box center [706, 282] width 14 height 14
type input "17 Sep 2025"
click at [984, 310] on div "done Execution Details keyboard_arrow_down" at bounding box center [821, 307] width 500 height 17
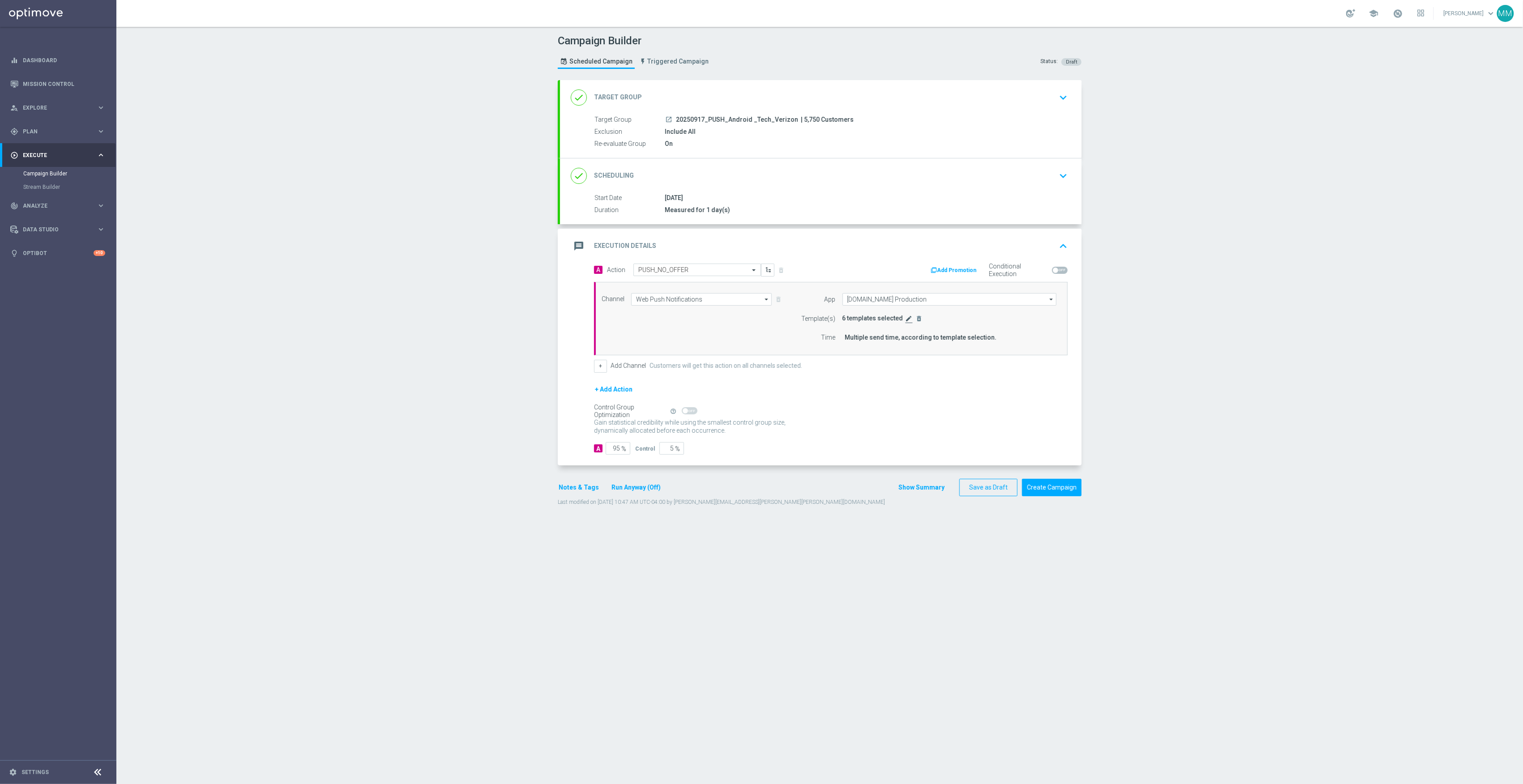
click at [906, 321] on icon "edit" at bounding box center [909, 318] width 7 height 7
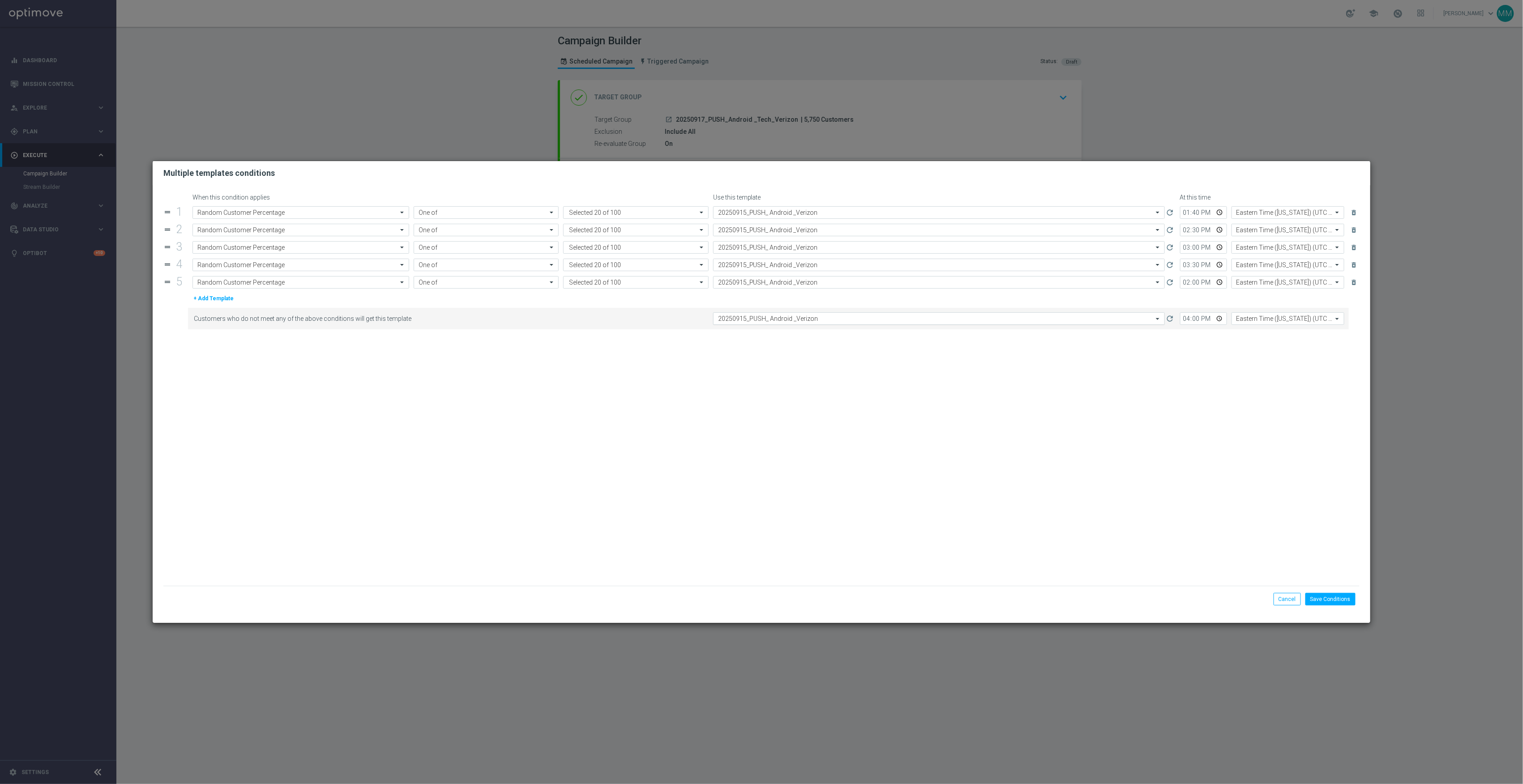
click at [774, 322] on input "text" at bounding box center [930, 319] width 424 height 8
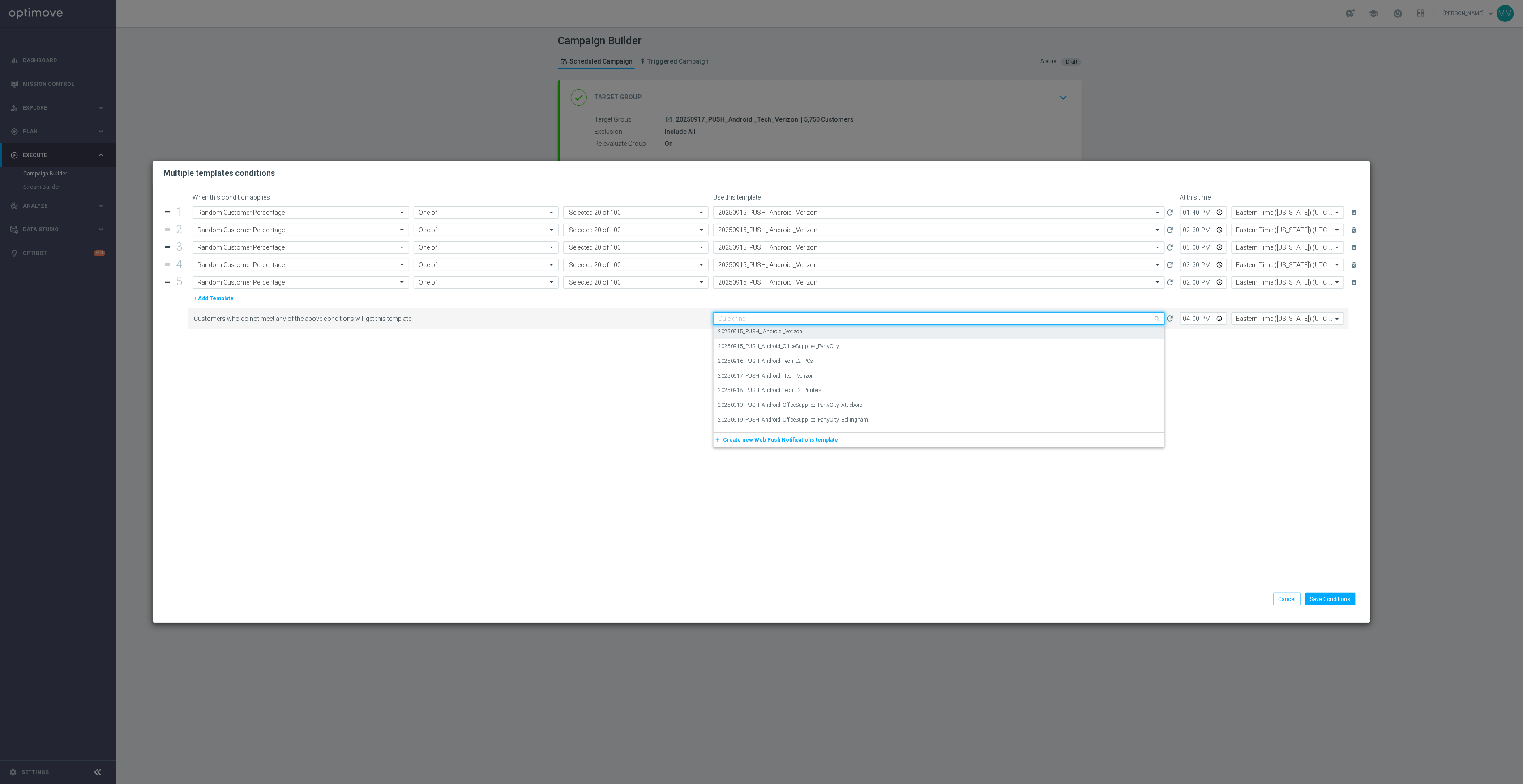
paste input "20250917_PUSH_Android _Tech_Verizon"
click at [788, 335] on label "20250917_PUSH_Android _Tech_Verizon" at bounding box center [766, 332] width 96 height 8
type input "20250917_PUSH_Android _Tech_Verizon"
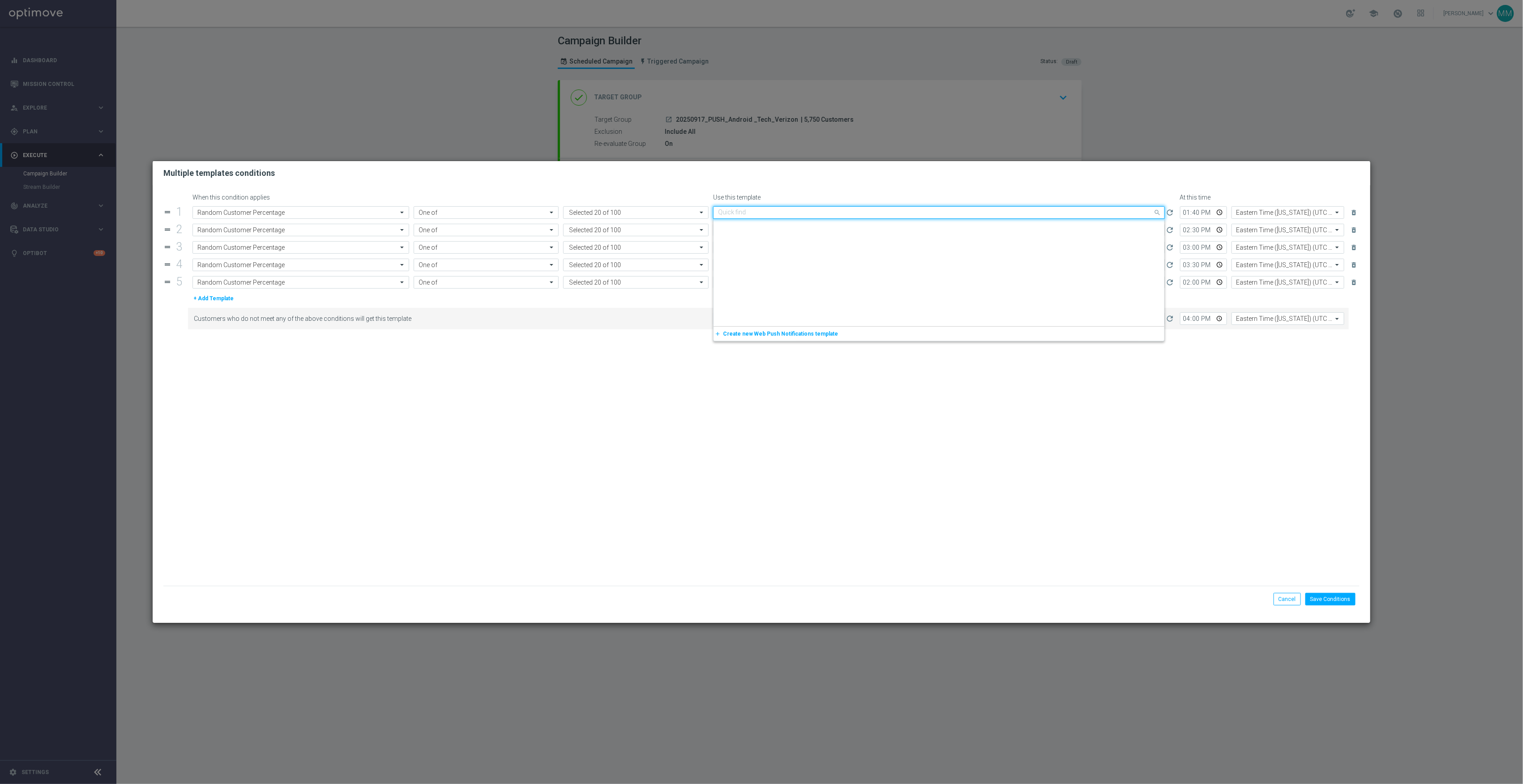
click at [812, 212] on input "text" at bounding box center [930, 213] width 424 height 8
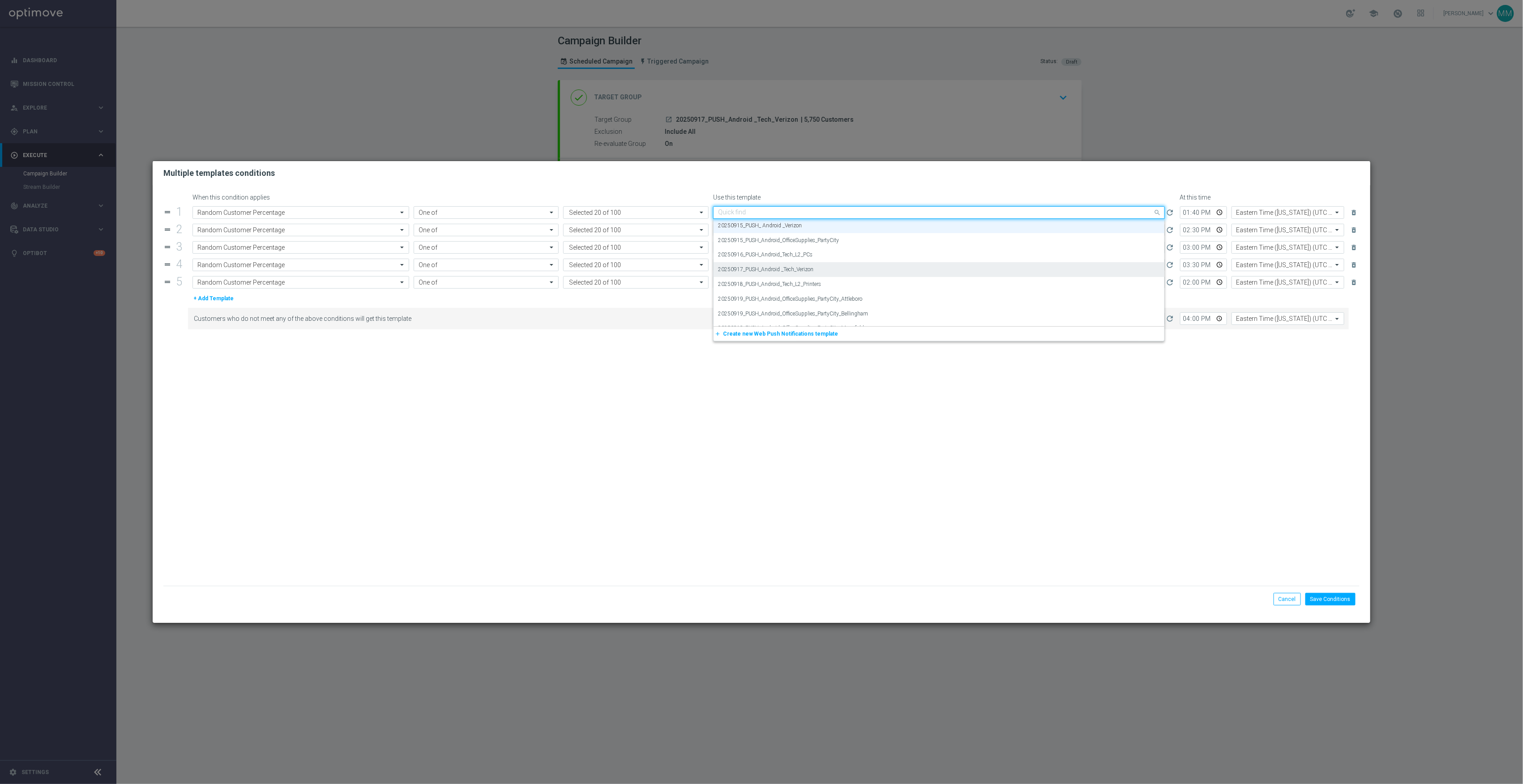
paste input "20250917_PUSH_Android _Tech_Verizon"
click at [802, 228] on label "20250917_PUSH_Android _Tech_Verizon" at bounding box center [766, 226] width 96 height 8
type input "20250917_PUSH_Android _Tech_Verizon"
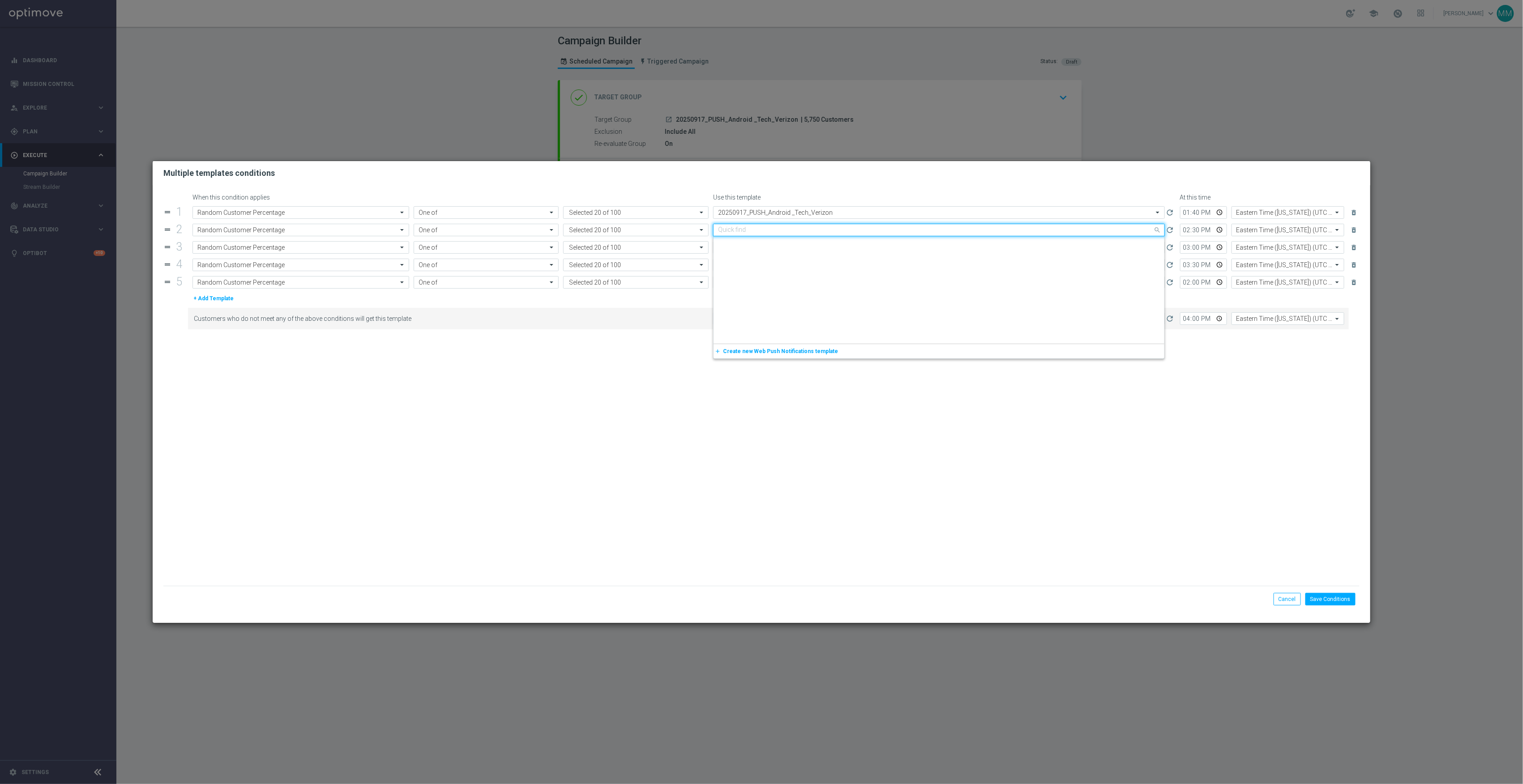
click at [794, 231] on input "text" at bounding box center [930, 230] width 424 height 8
paste input "20250917_PUSH_Android _Tech_Verizon"
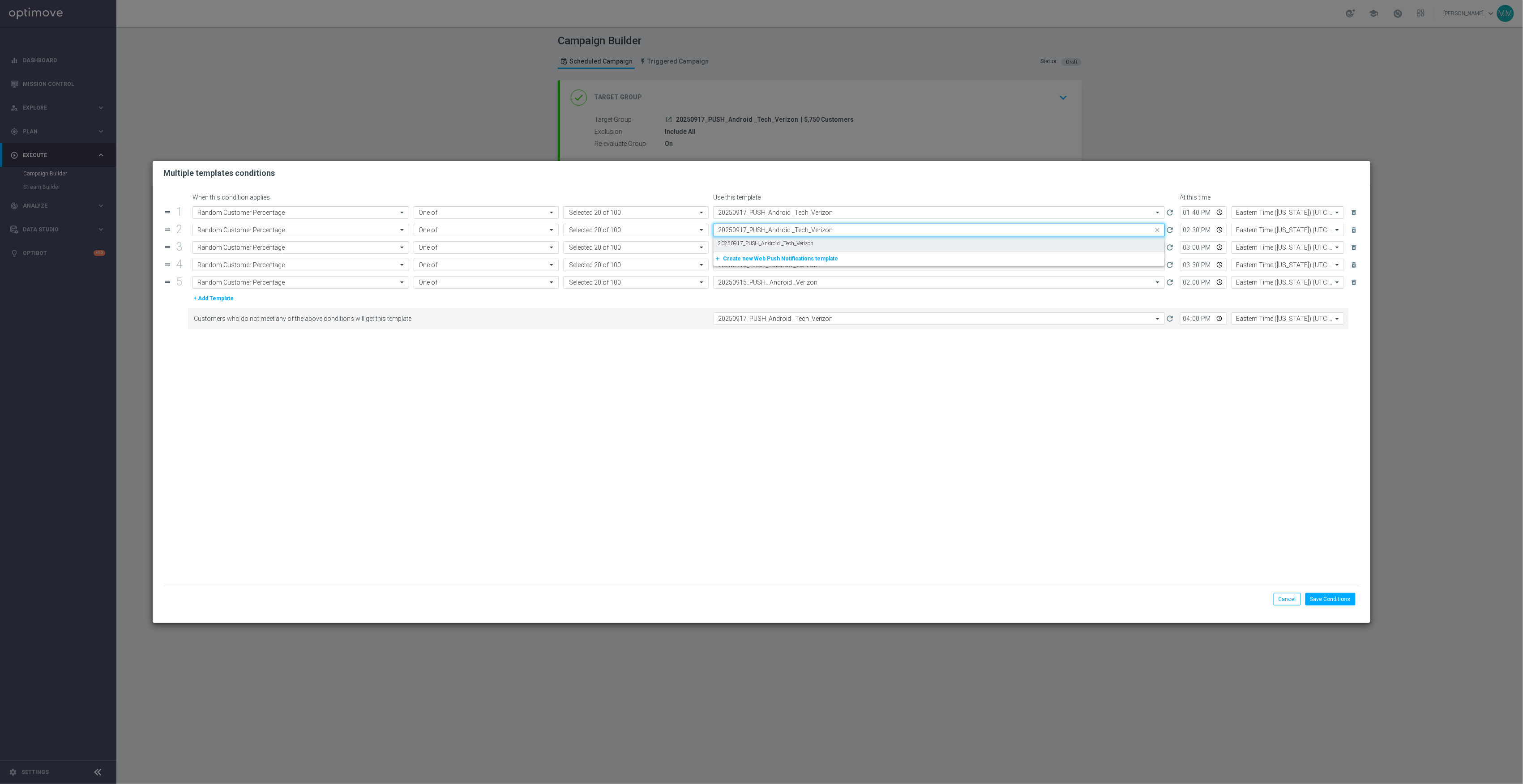
drag, startPoint x: 788, startPoint y: 240, endPoint x: 784, endPoint y: 249, distance: 9.8
click at [788, 242] on label "20250917_PUSH_Android _Tech_Verizon" at bounding box center [766, 243] width 96 height 8
type input "20250917_PUSH_Android _Tech_Verizon"
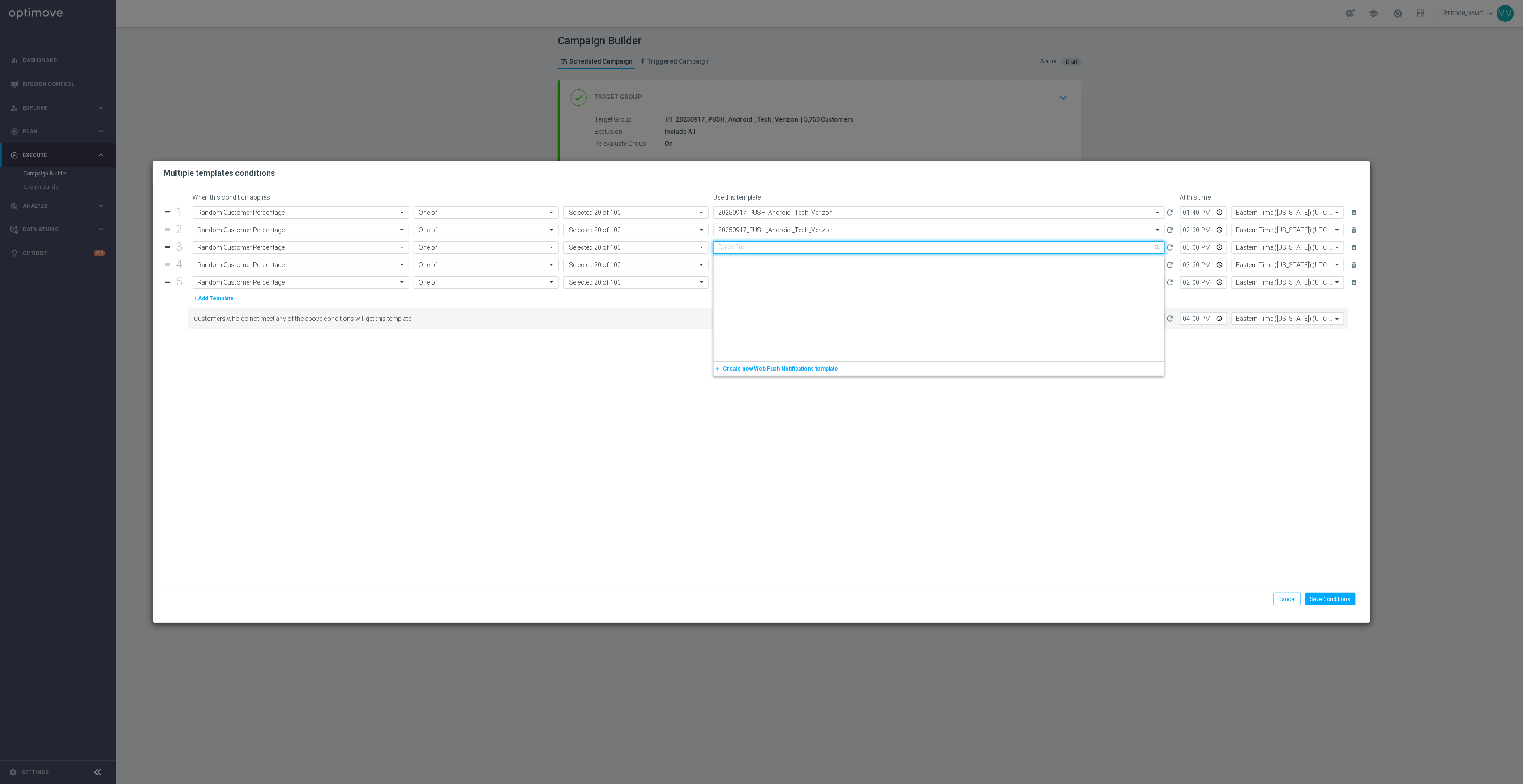
click at [784, 249] on input "text" at bounding box center [930, 248] width 424 height 8
paste input "20250917_PUSH_Android _Tech_Verizon"
click at [781, 261] on label "20250917_PUSH_Android _Tech_Verizon" at bounding box center [766, 261] width 96 height 8
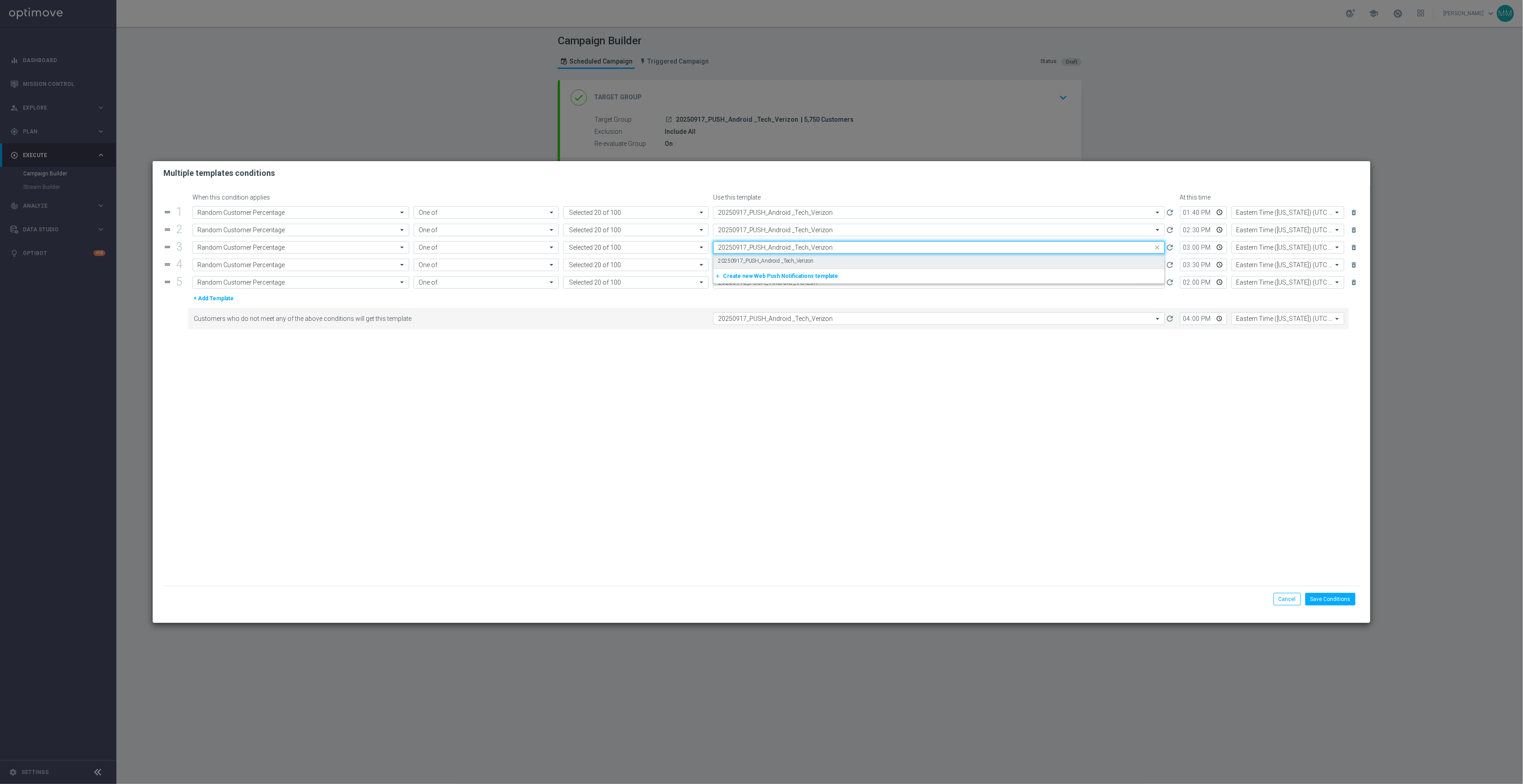
type input "20250917_PUSH_Android _Tech_Verizon"
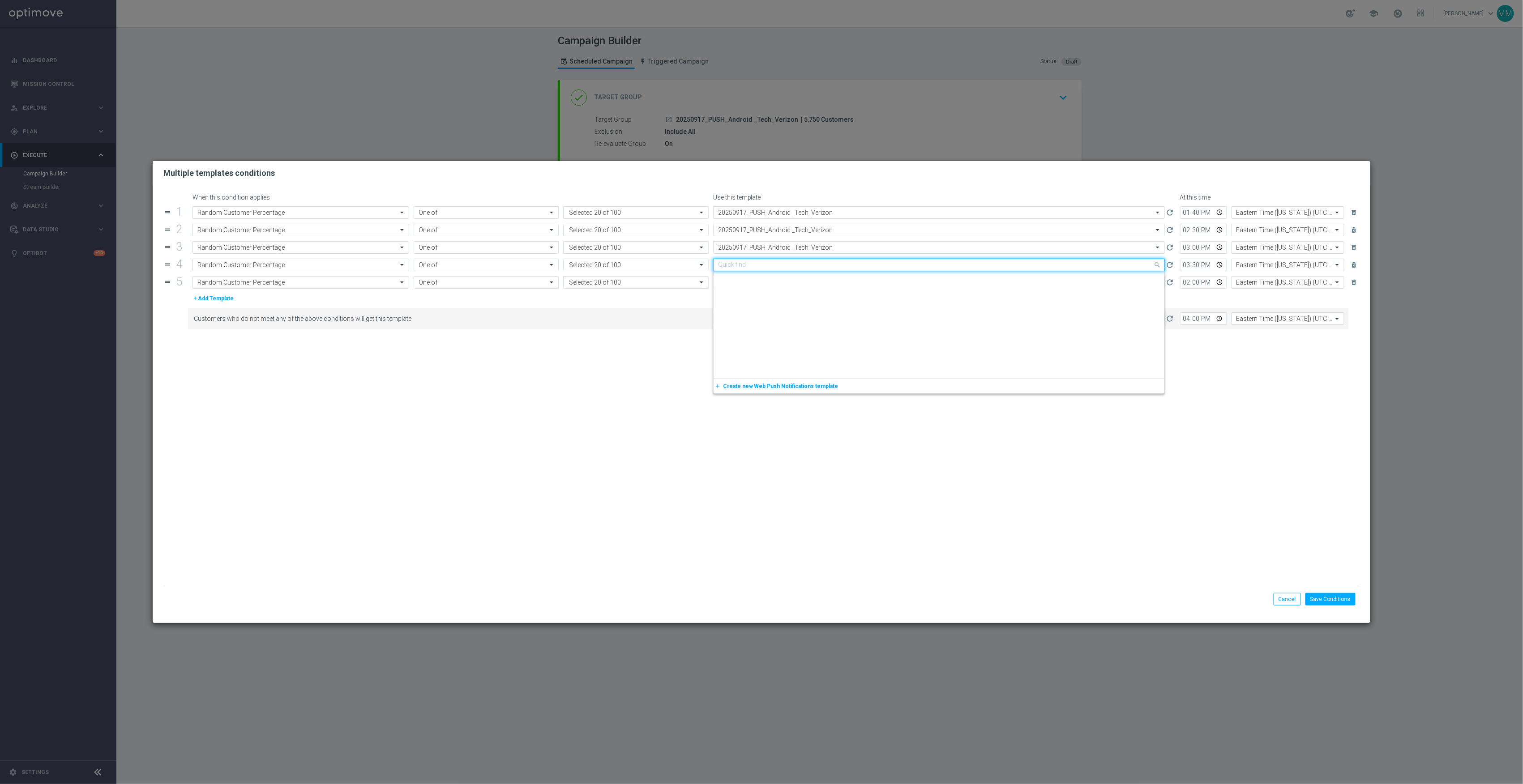
click at [780, 267] on input "text" at bounding box center [930, 265] width 424 height 8
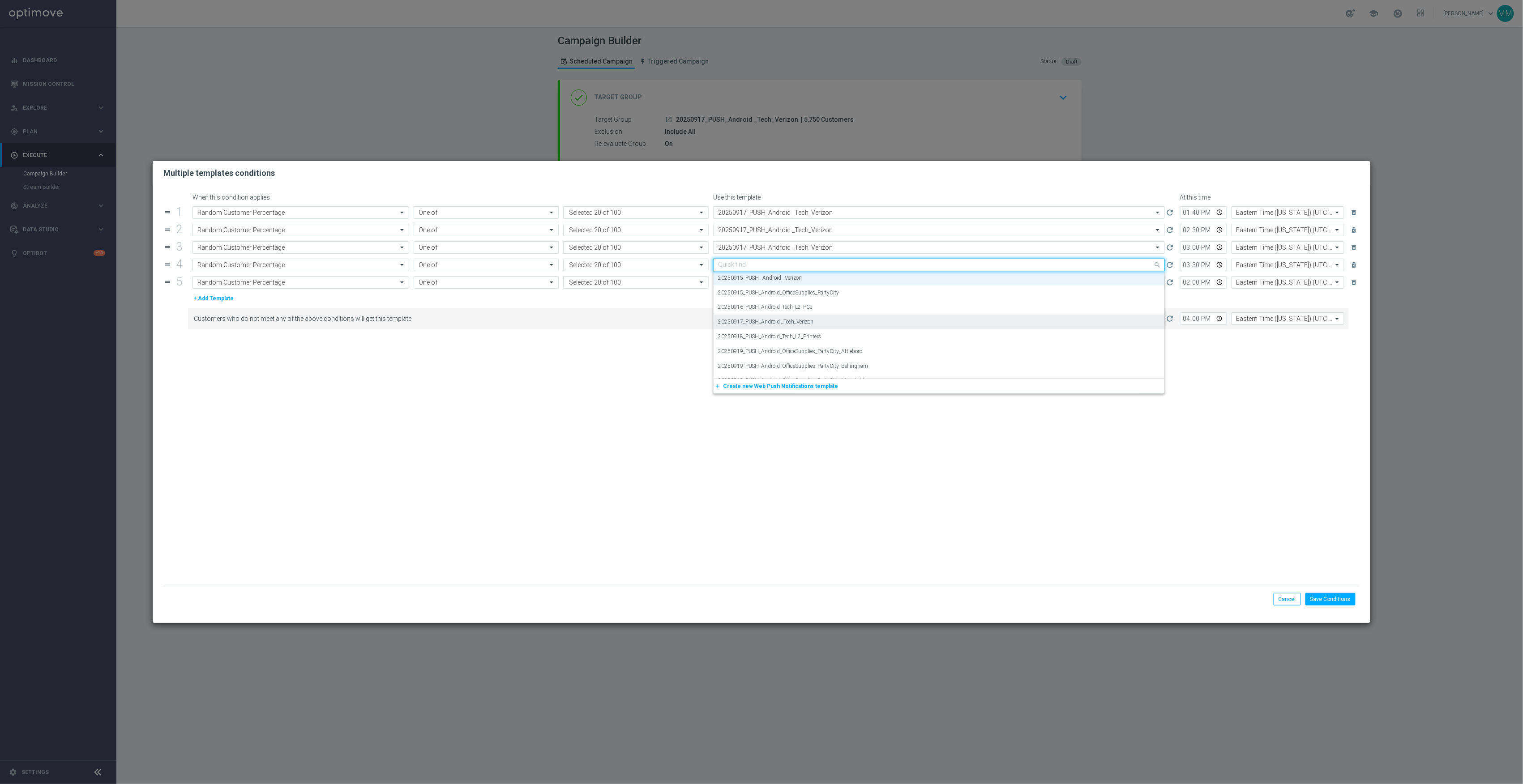
paste input "20250917_PUSH_Android _Tech_Verizon"
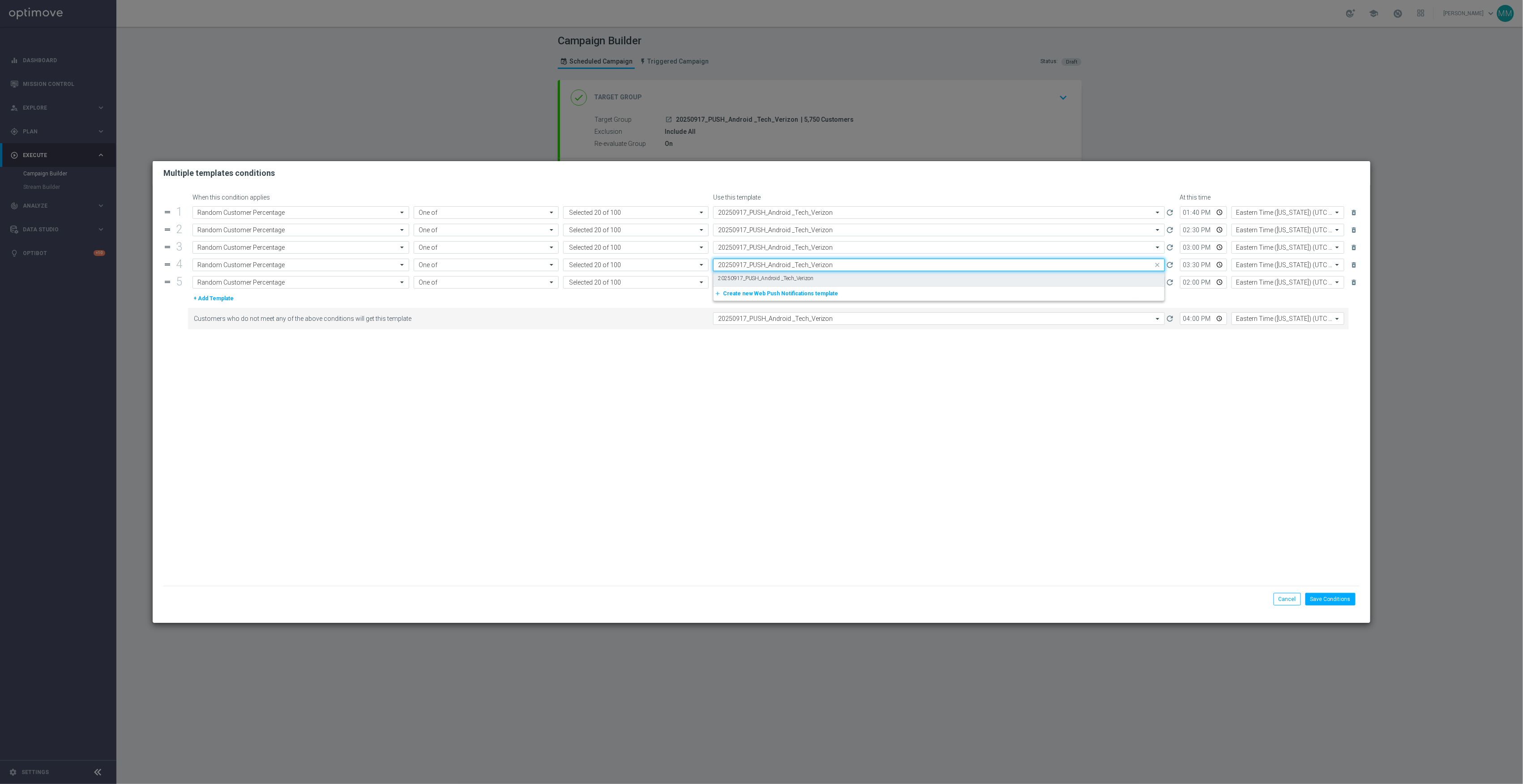
scroll to position [0, 0]
drag, startPoint x: 777, startPoint y: 280, endPoint x: 777, endPoint y: 287, distance: 7.0
click at [777, 281] on label "20250917_PUSH_Android _Tech_Verizon" at bounding box center [766, 278] width 96 height 8
type input "20250917_PUSH_Android _Tech_Verizon"
click at [778, 285] on input "text" at bounding box center [930, 282] width 424 height 8
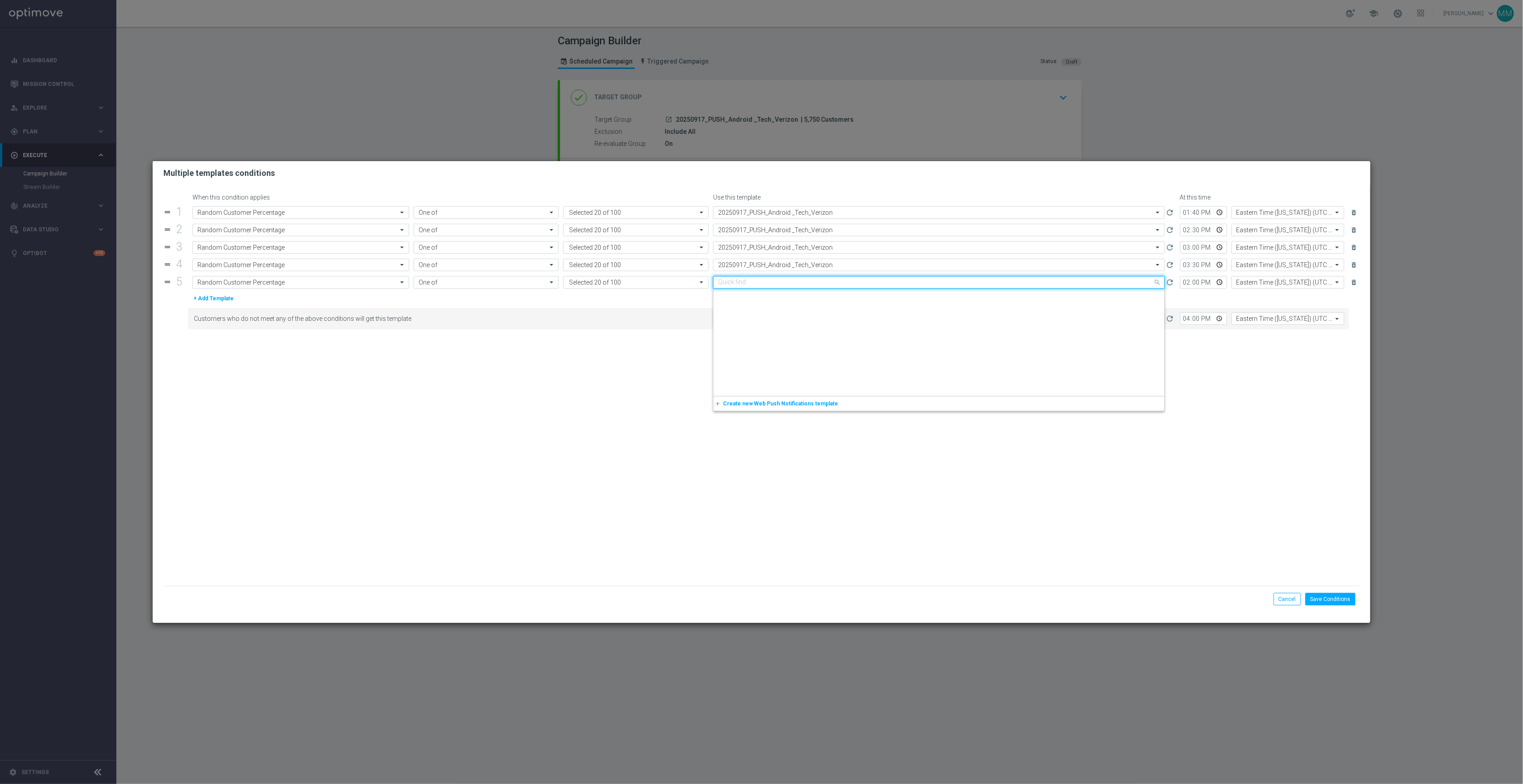
scroll to position [1196, 0]
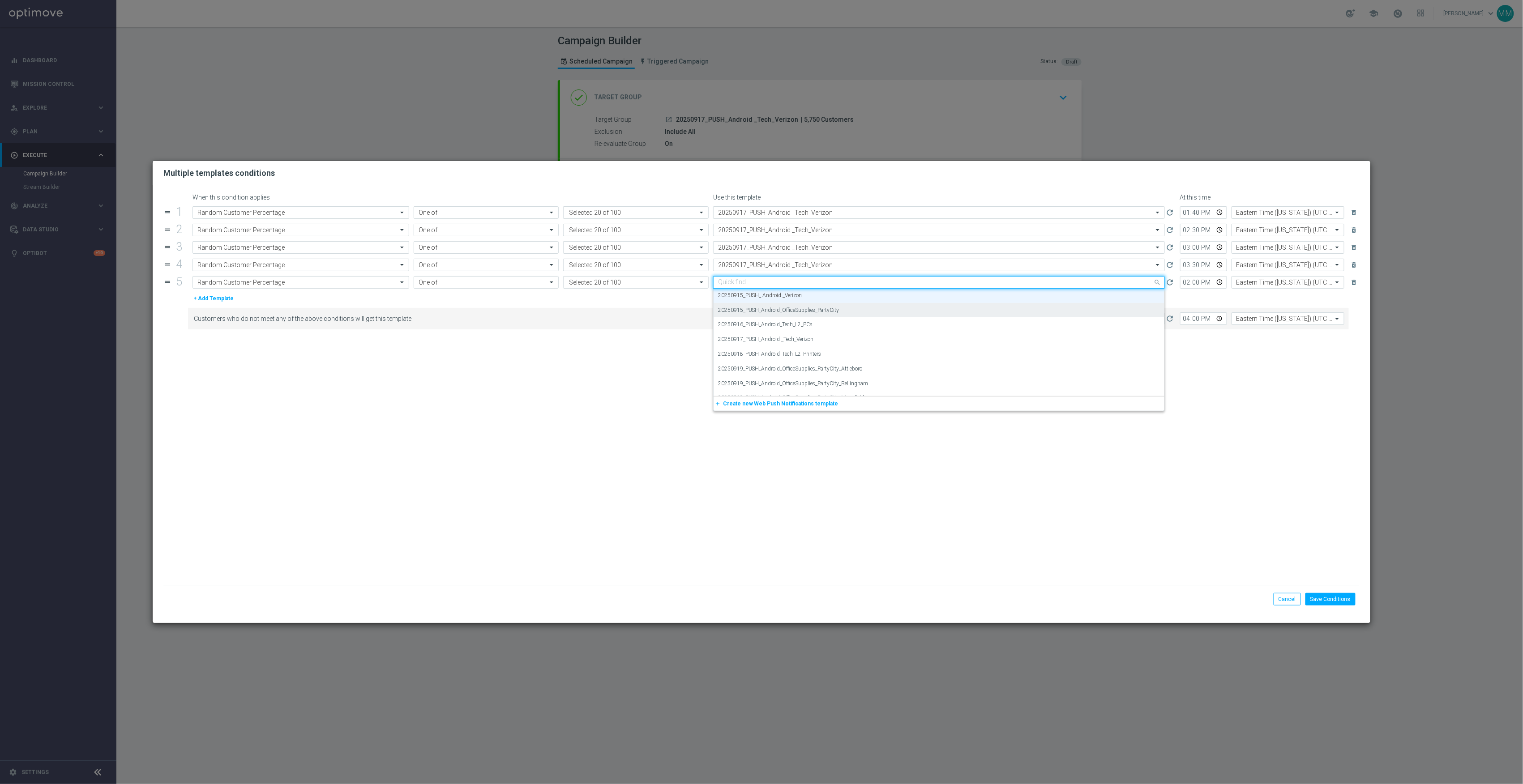
paste input "20250917_PUSH_Android _Tech_Verizon"
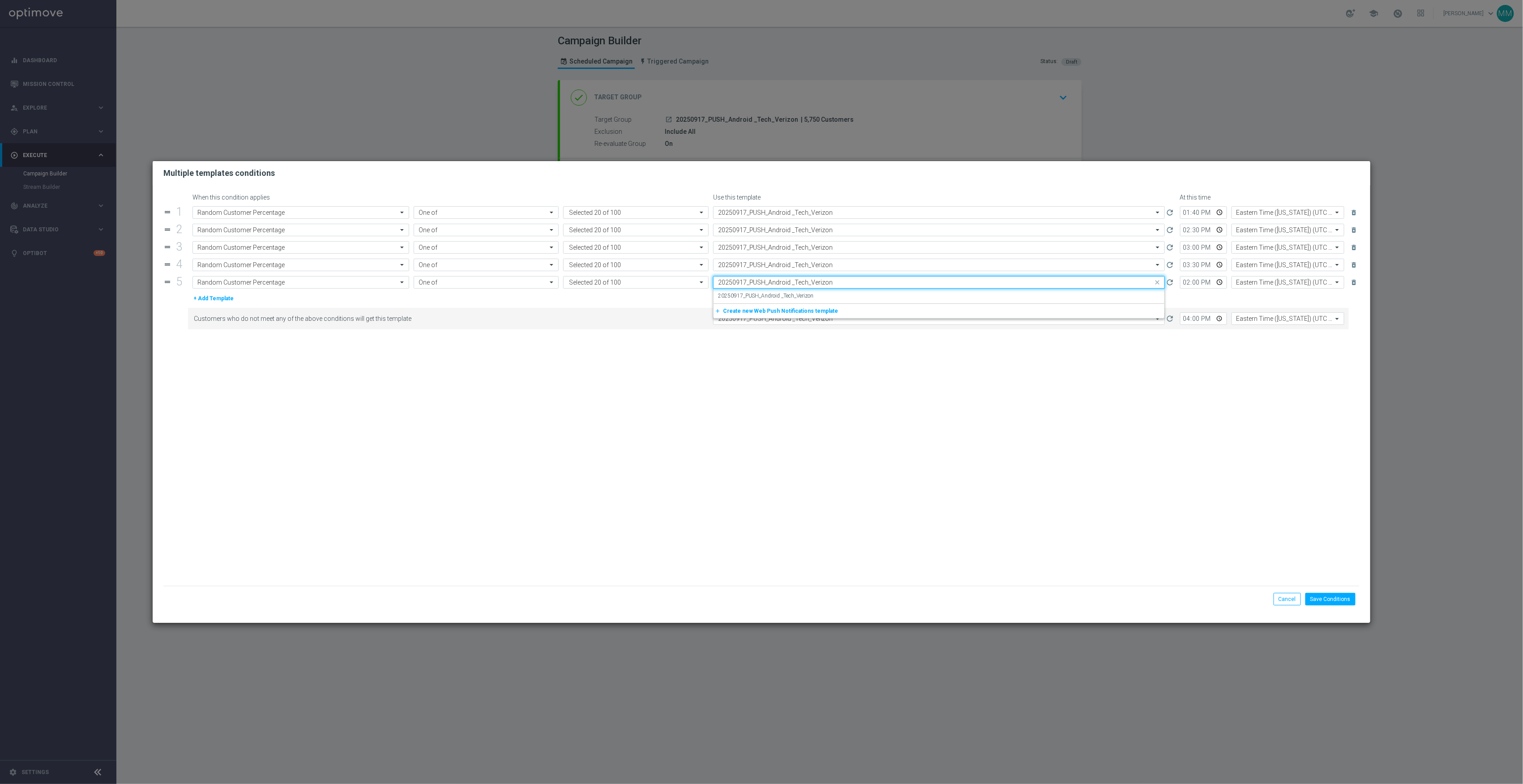
scroll to position [0, 0]
click at [785, 301] on div "20250917_PUSH_Android _Tech_Verizon" at bounding box center [939, 296] width 442 height 15
type input "20250917_PUSH_Android _Tech_Verizon"
click at [1335, 598] on button "Save Conditions" at bounding box center [1331, 599] width 50 height 12
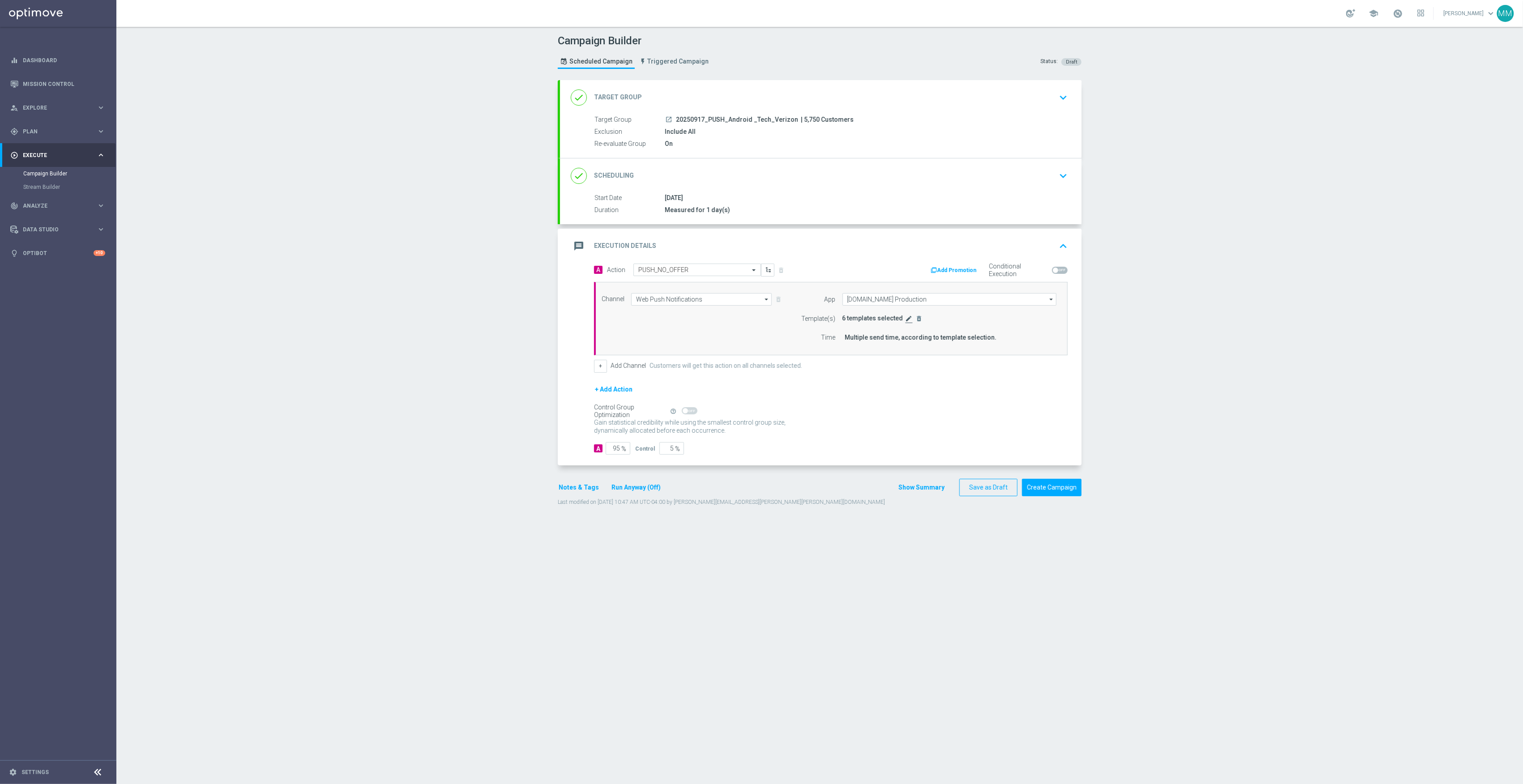
click at [906, 318] on icon "edit" at bounding box center [909, 318] width 7 height 7
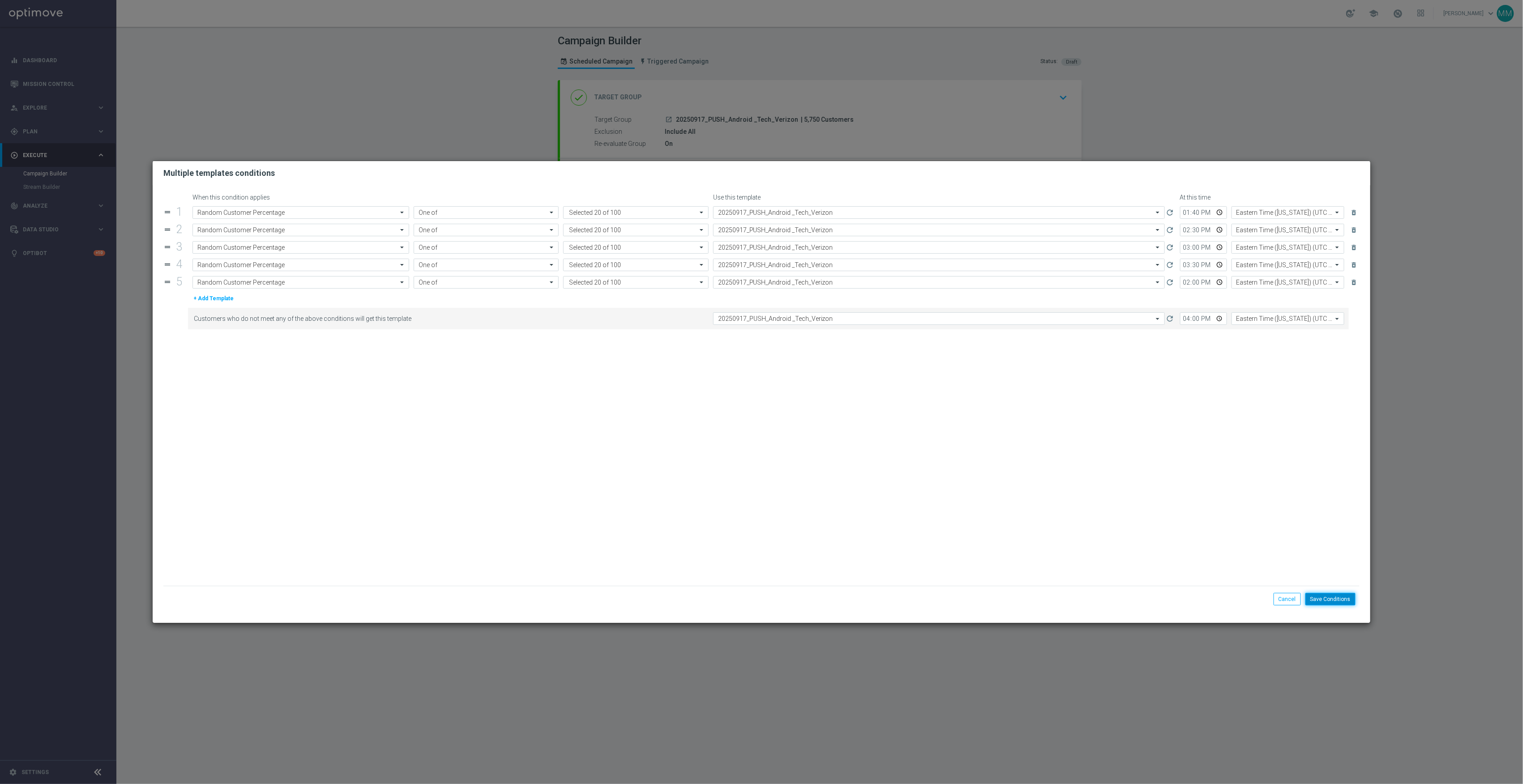
click at [1329, 601] on button "Save Conditions" at bounding box center [1331, 599] width 50 height 12
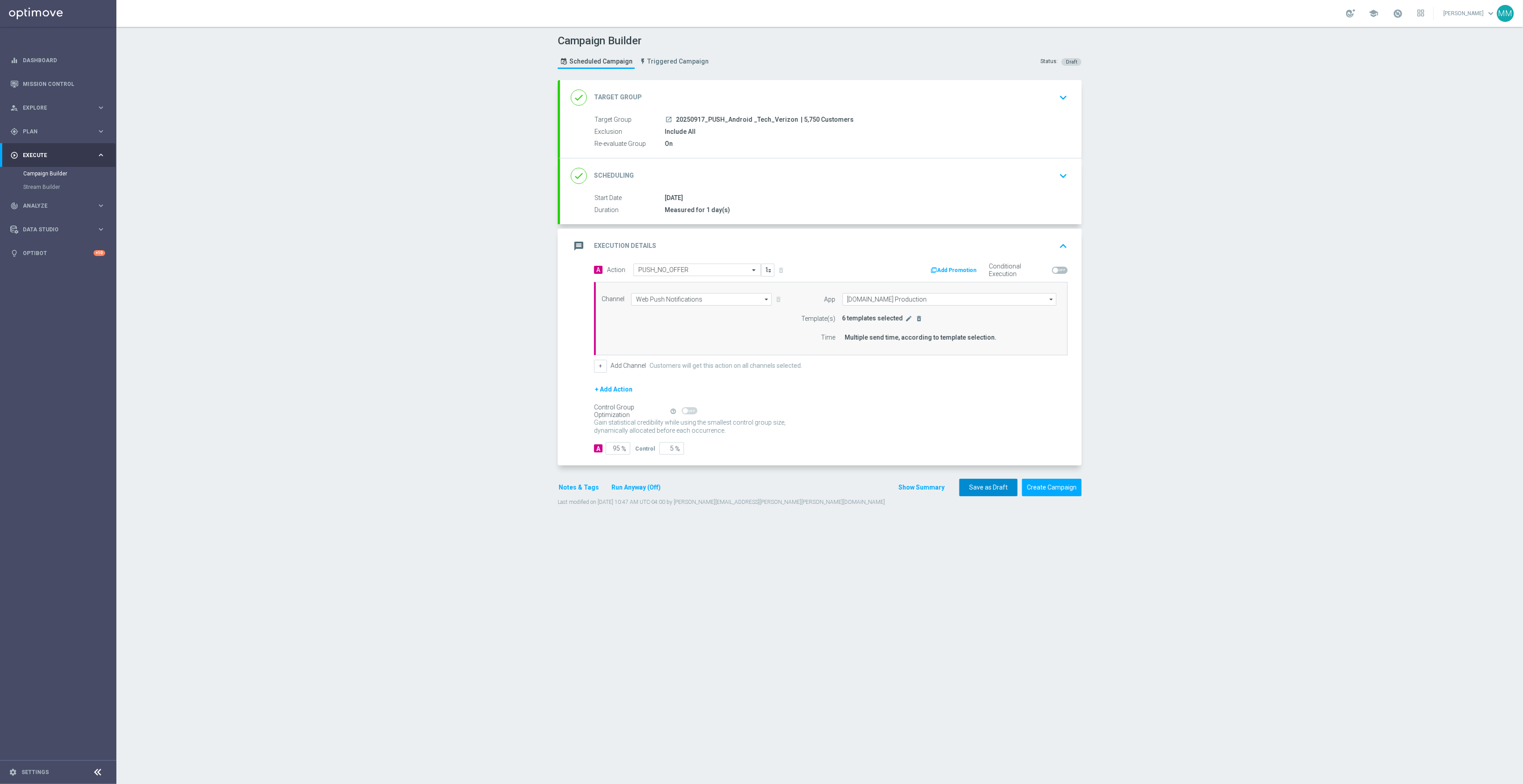
click at [975, 491] on button "Save as Draft" at bounding box center [988, 488] width 58 height 17
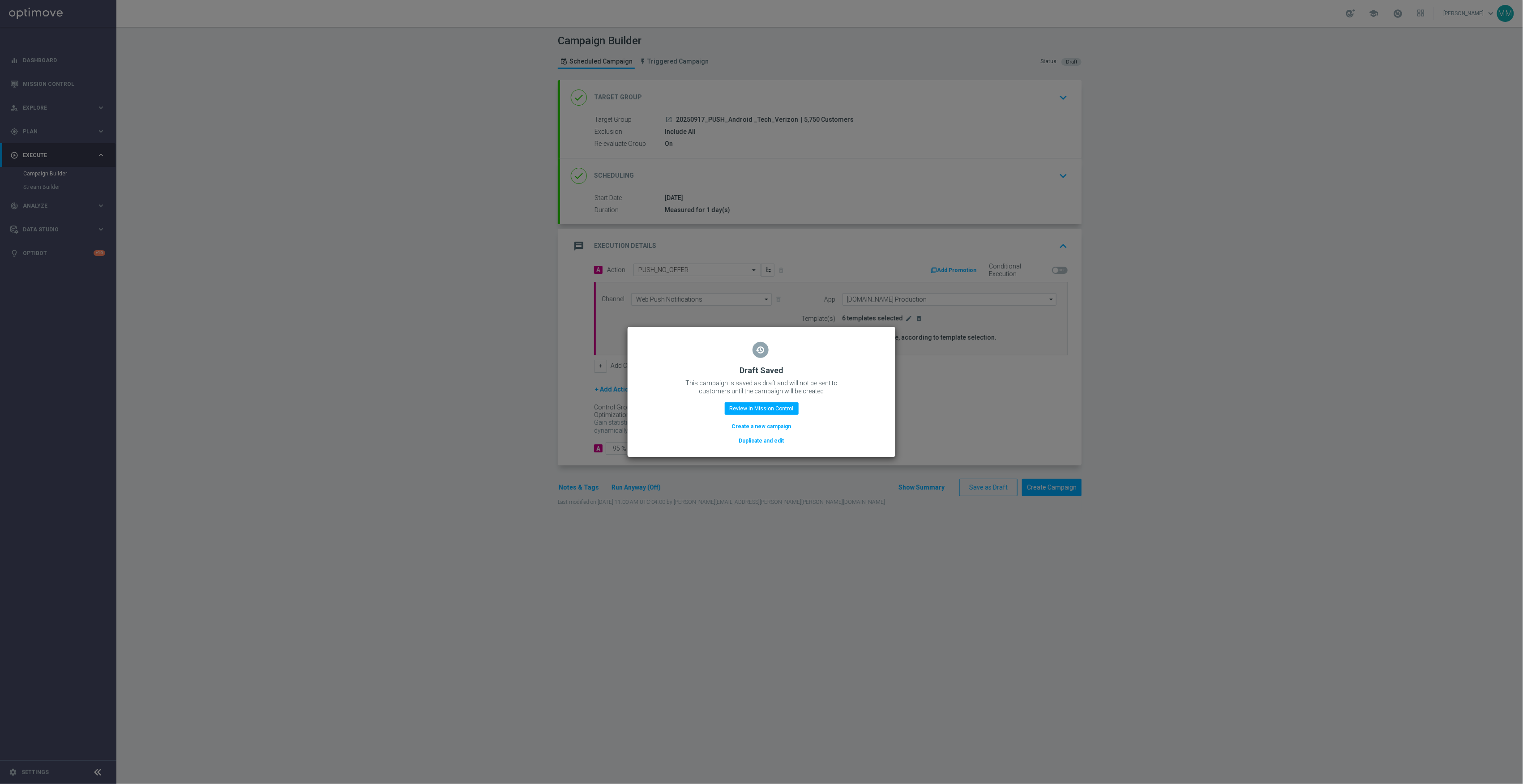
click at [755, 443] on button "Duplicate and edit" at bounding box center [762, 440] width 47 height 10
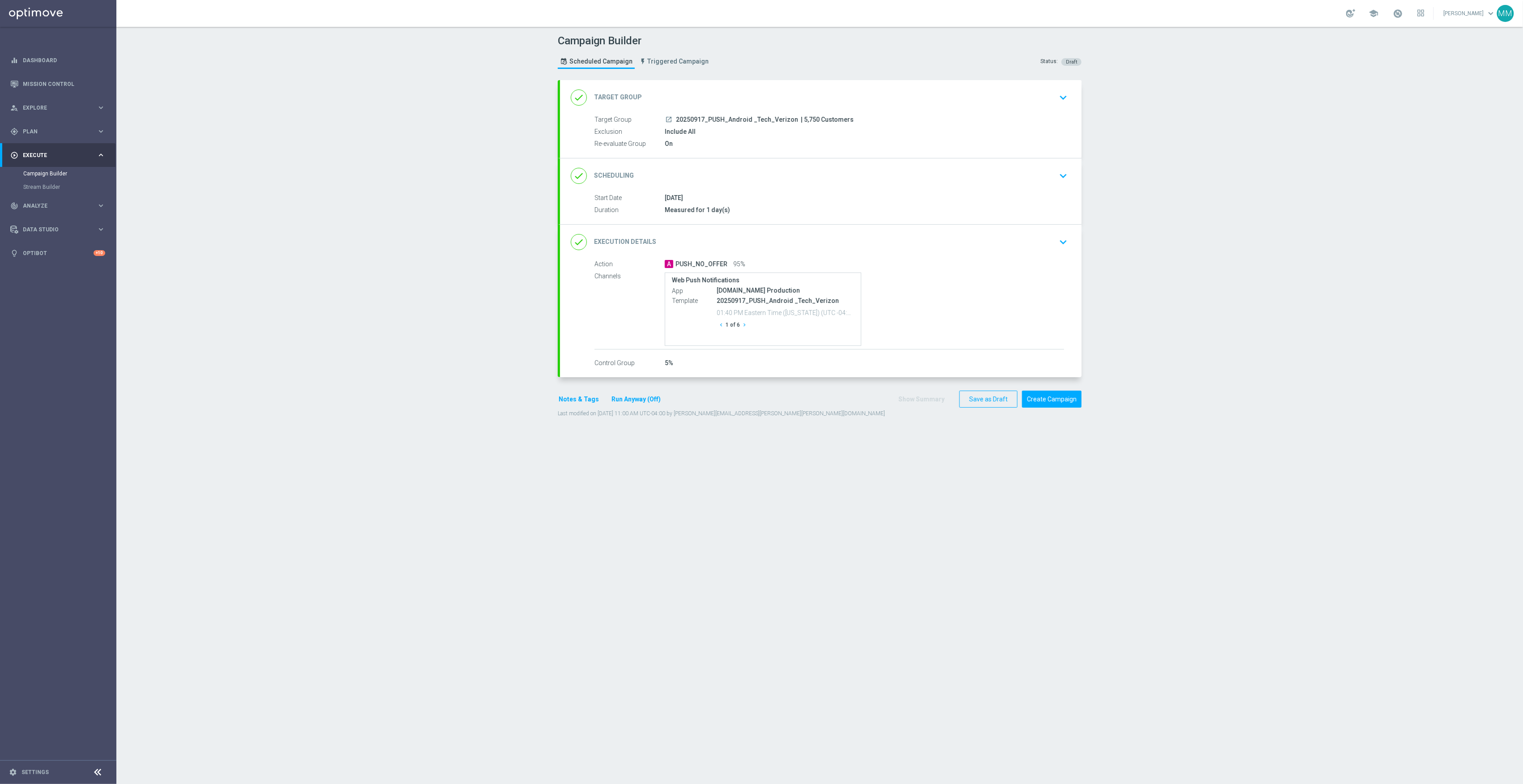
click at [795, 109] on div "done Target Group keyboard_arrow_down" at bounding box center [821, 97] width 521 height 35
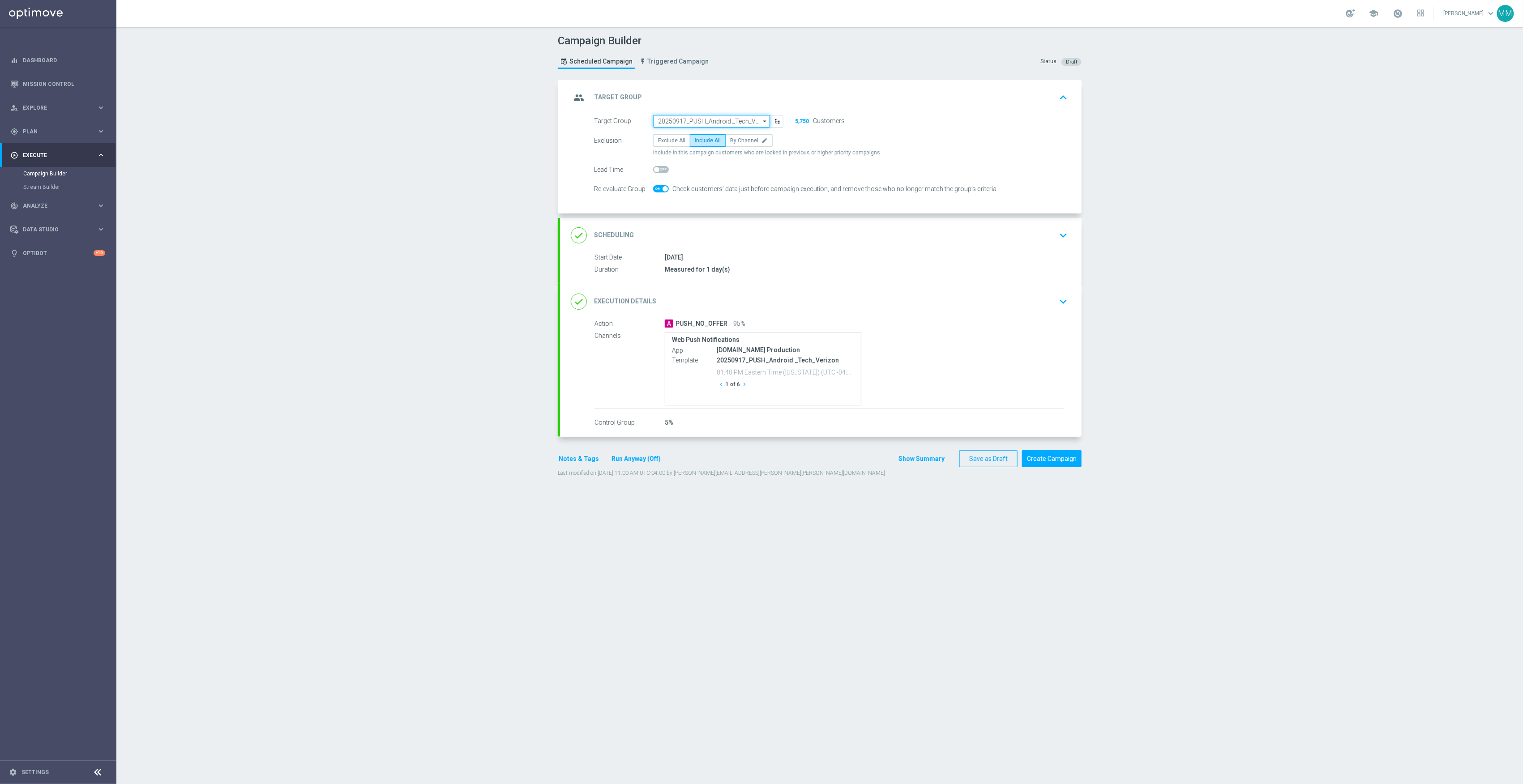
click at [707, 120] on input "20250917_PUSH_Android _Tech_Verizon" at bounding box center [711, 121] width 117 height 12
paste input "20250918_PUSH_Android_Tech_L2_Printers"
click at [712, 136] on div "20250918_PUSH_Android_Tech_L2_Printers" at bounding box center [711, 134] width 106 height 8
type input "20250918_PUSH_Android_Tech_L2_Printers"
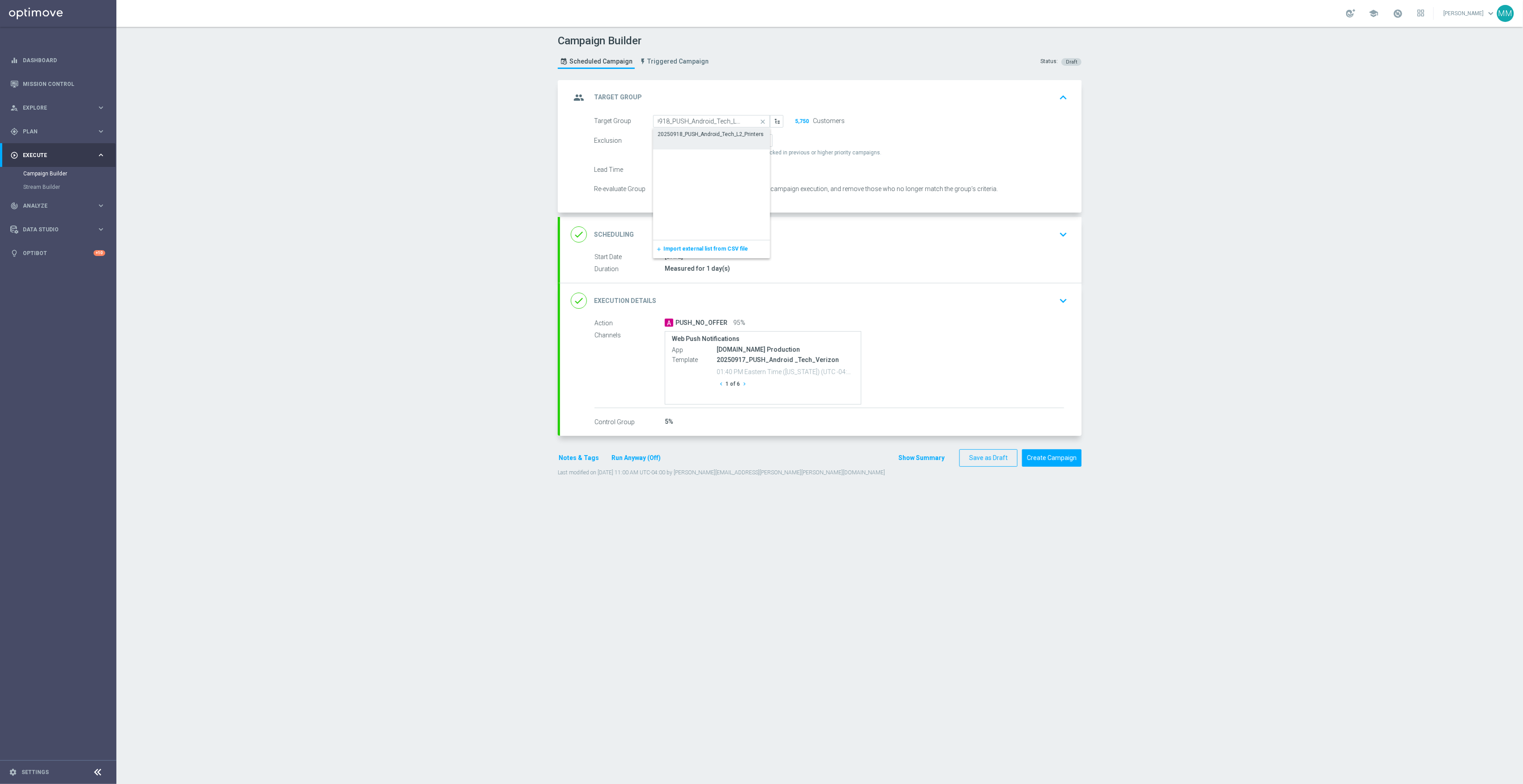
scroll to position [0, 0]
click at [785, 233] on div "done Scheduling keyboard_arrow_down" at bounding box center [821, 235] width 500 height 17
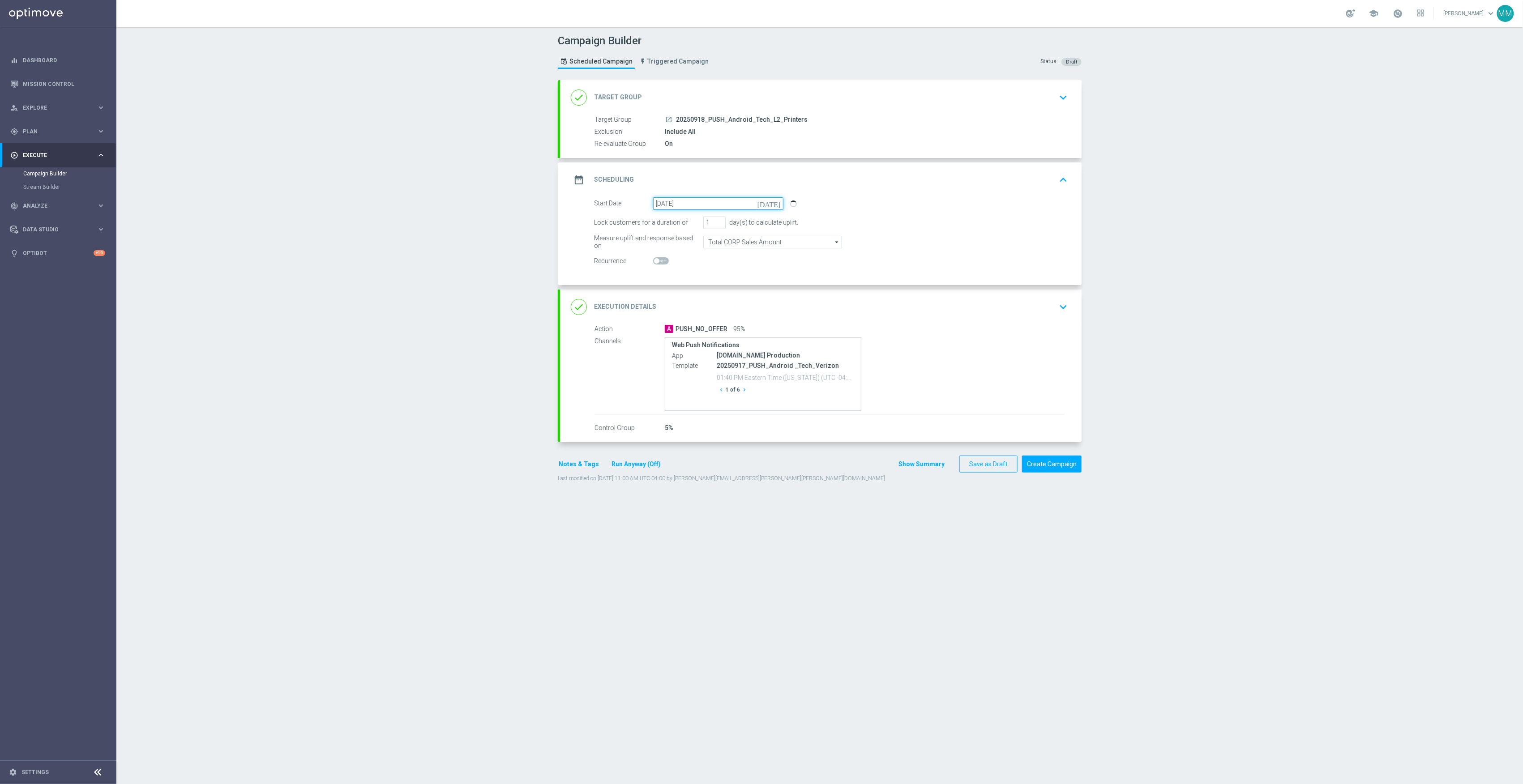
click at [756, 201] on input "17 Sep 2025" at bounding box center [718, 204] width 130 height 12
click at [718, 282] on span "18" at bounding box center [722, 282] width 14 height 14
type input "18 Sep 2025"
click at [930, 313] on div "done Execution Details keyboard_arrow_down" at bounding box center [821, 307] width 500 height 17
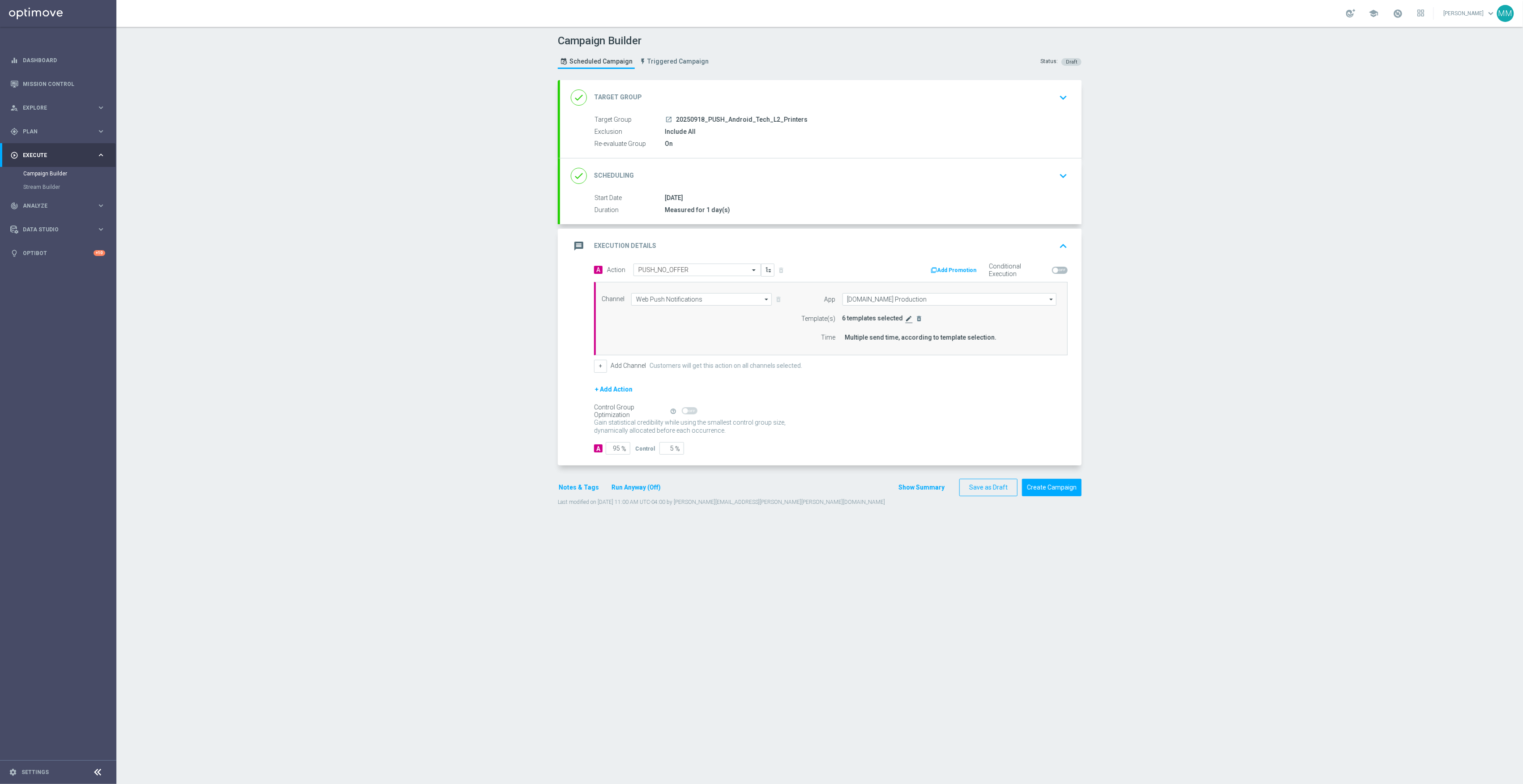
click at [906, 320] on icon "edit" at bounding box center [909, 318] width 7 height 7
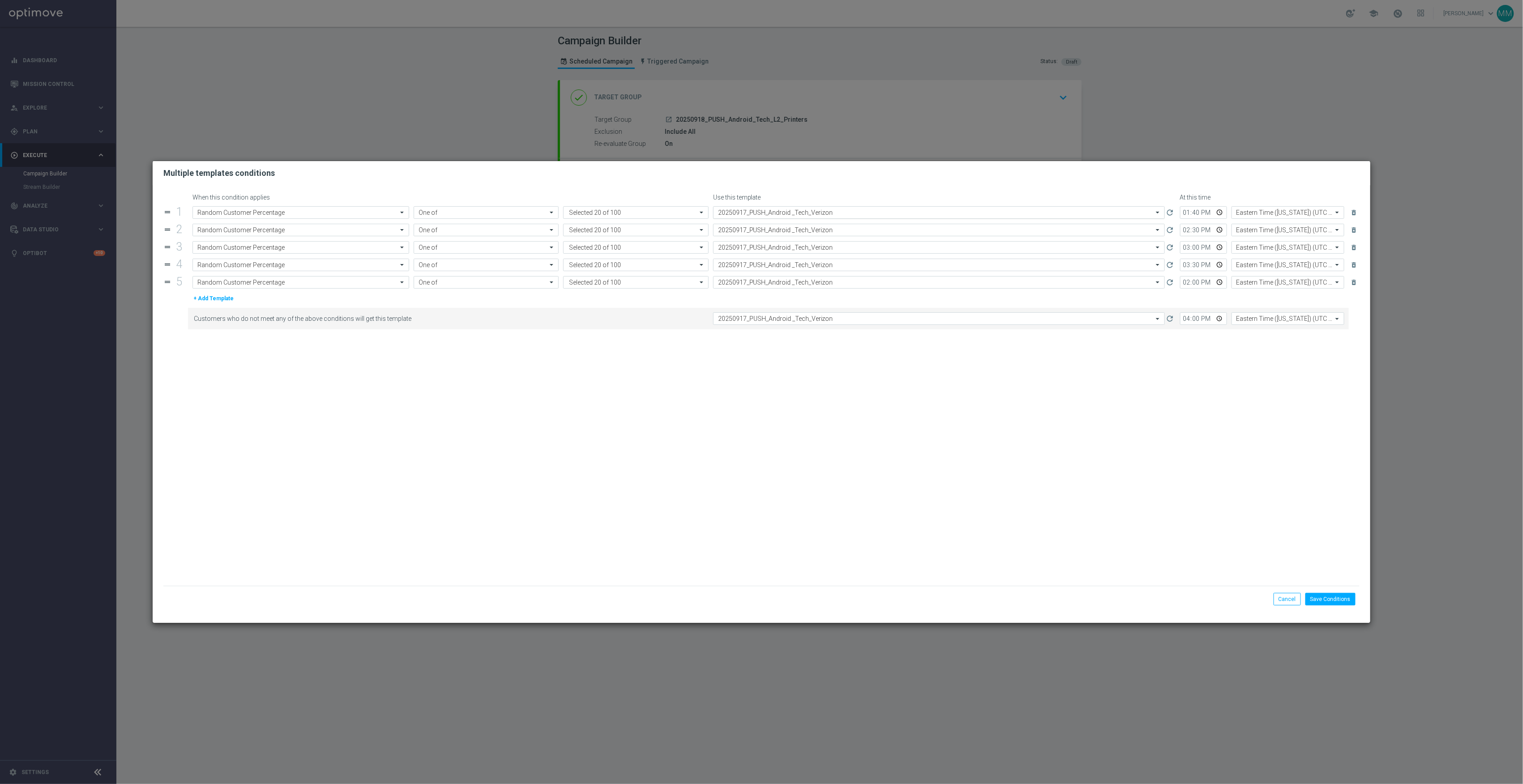
click at [839, 210] on input "text" at bounding box center [930, 213] width 424 height 8
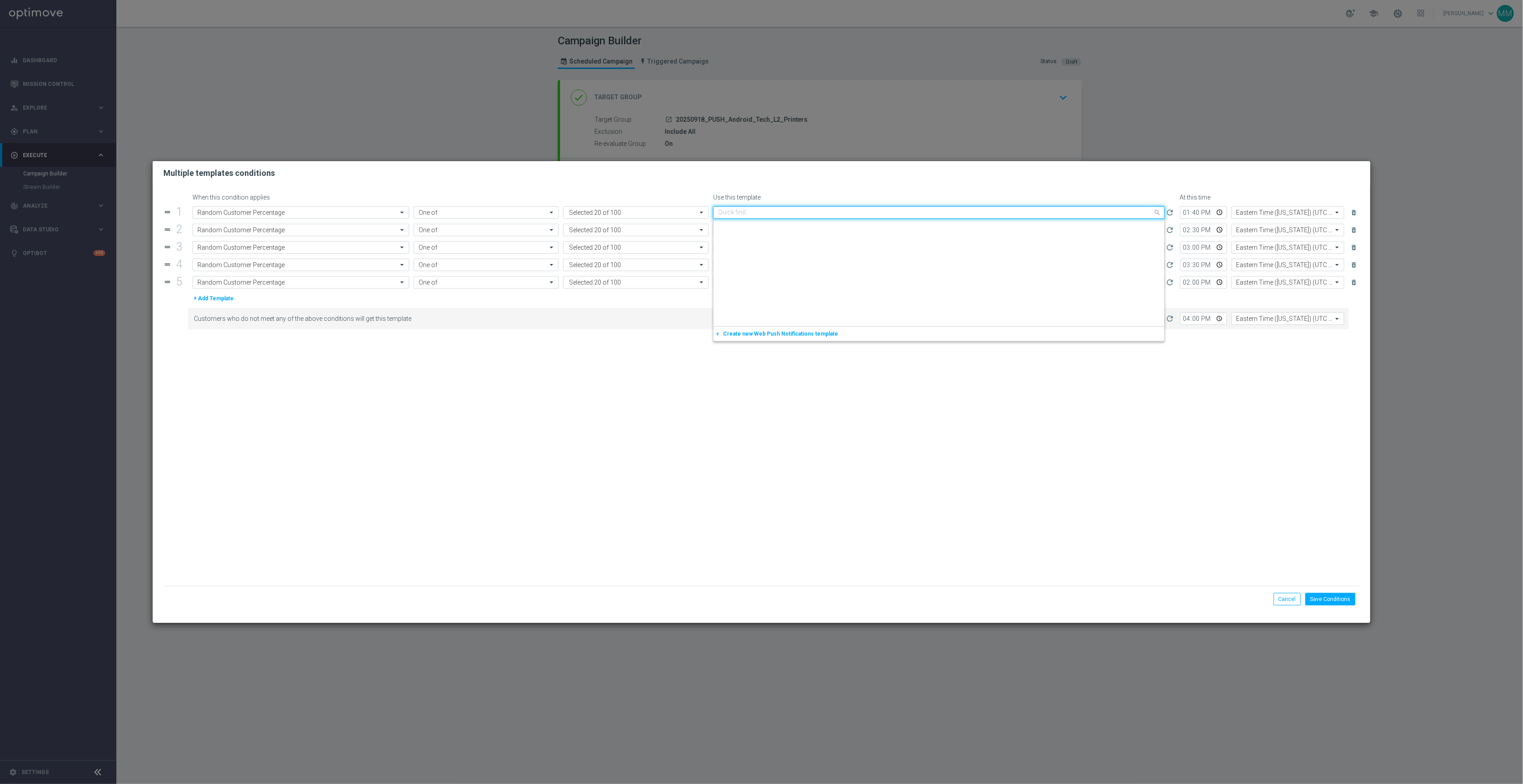
scroll to position [1241, 0]
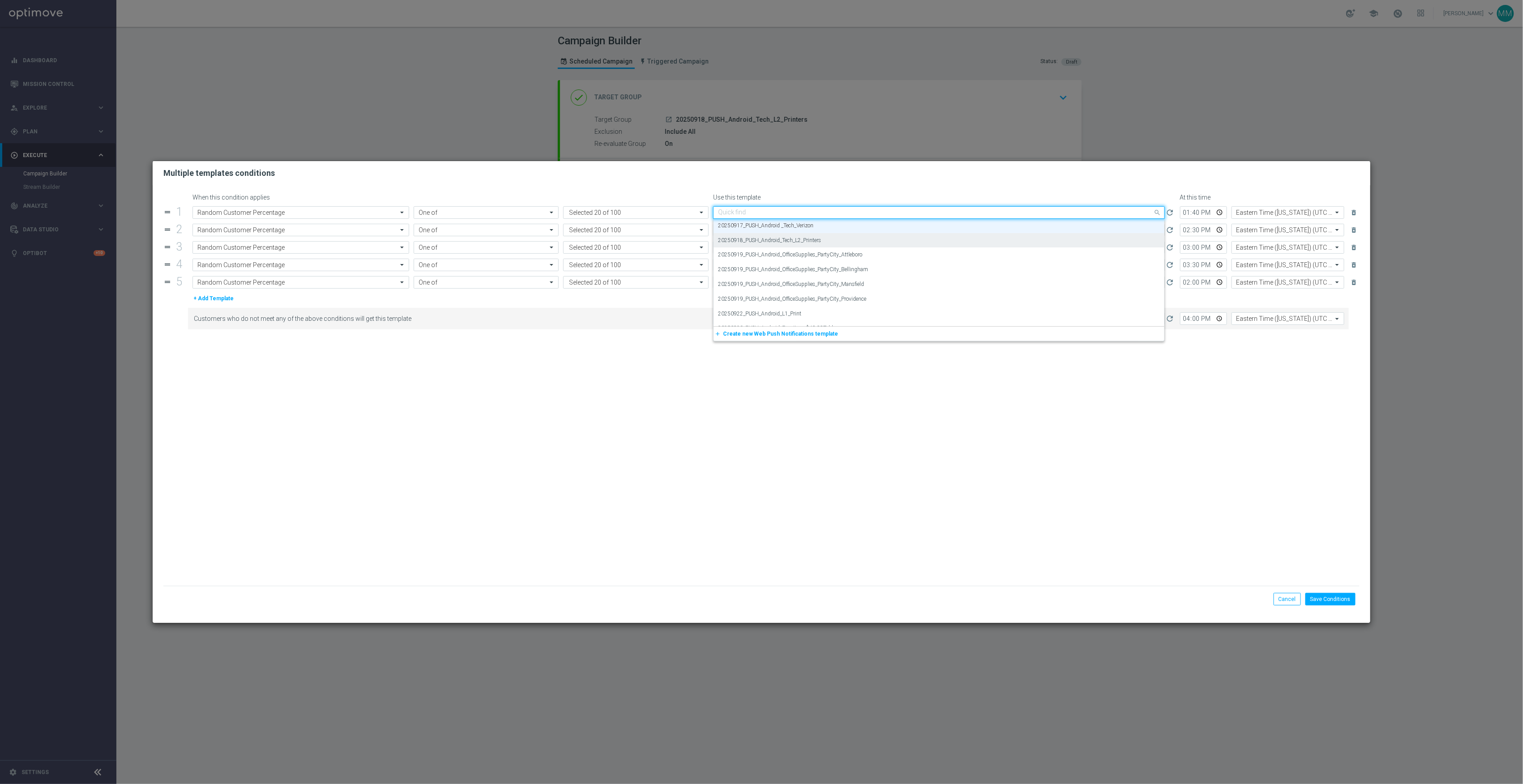
paste input "20250918_PUSH_Android_Tech_L2_Printers"
click at [821, 226] on label "20250918_PUSH_Android_Tech_L2_Printers" at bounding box center [770, 226] width 104 height 8
type input "20250918_PUSH_Android_Tech_L2_Printers"
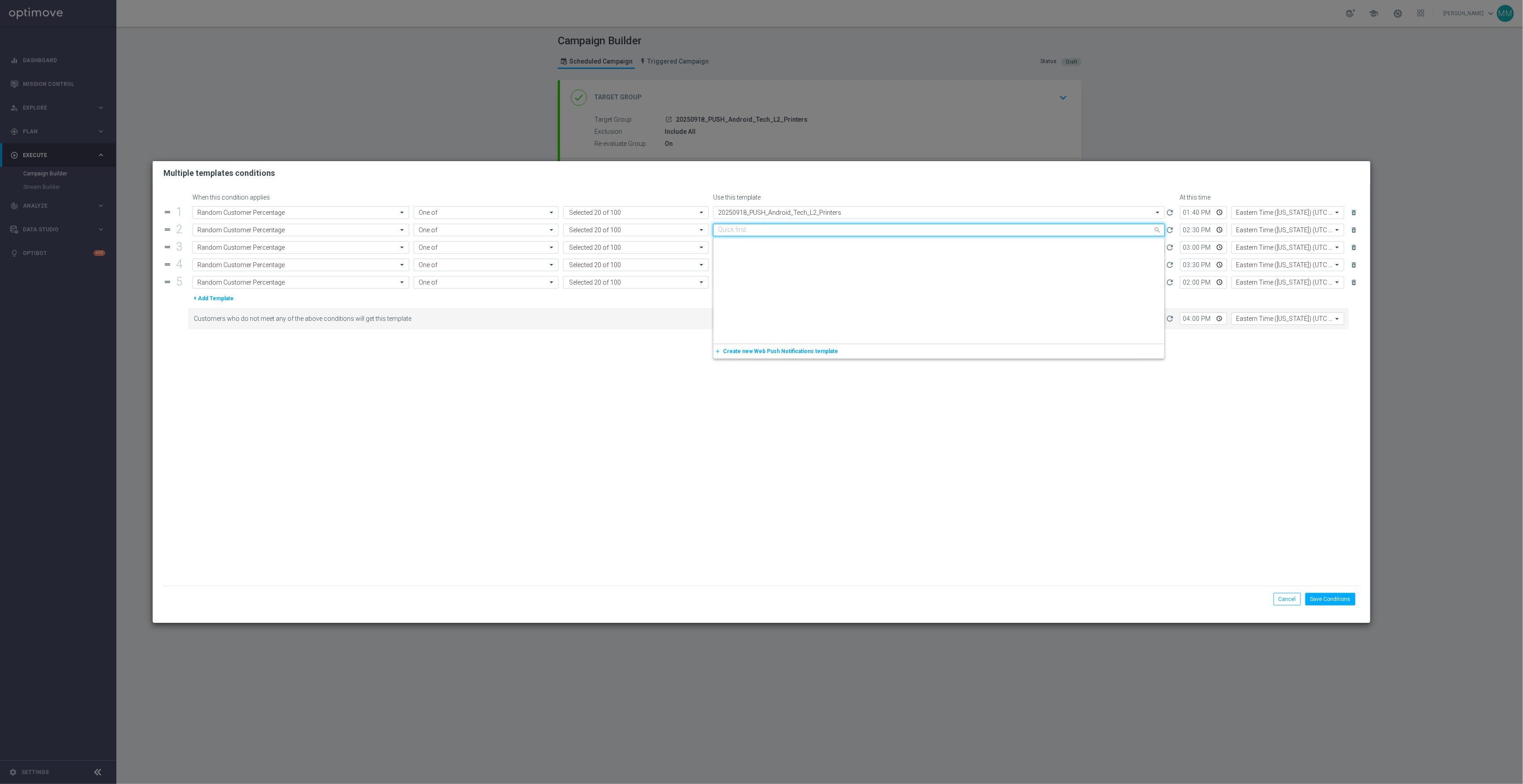
click at [821, 228] on input "text" at bounding box center [930, 230] width 424 height 8
paste input "20250918_PUSH_Android_Tech_L2_Printers"
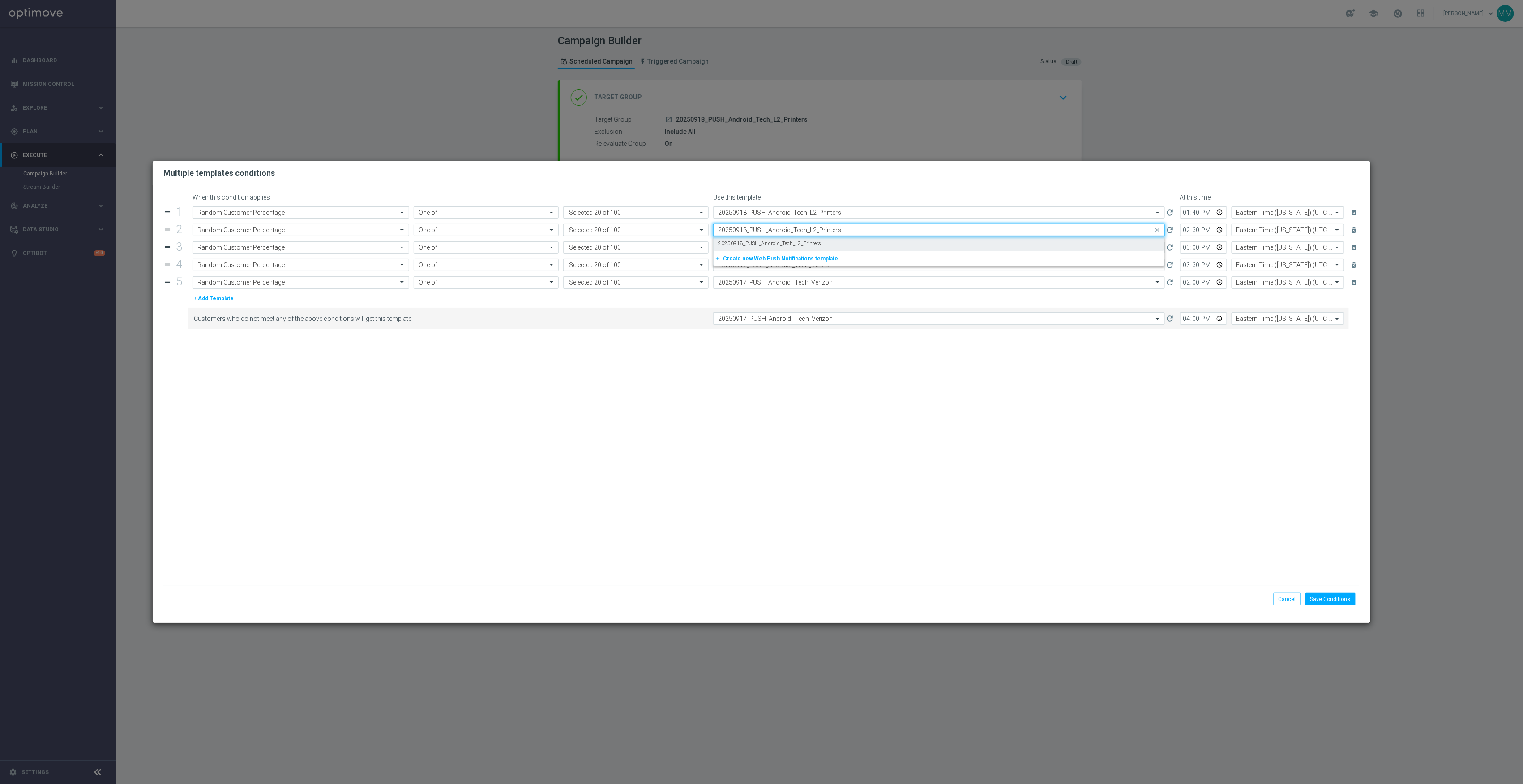
scroll to position [0, 0]
click at [826, 239] on div "20250918_PUSH_Android_Tech_L2_Printers" at bounding box center [939, 243] width 442 height 15
type input "20250918_PUSH_Android_Tech_L2_Printers"
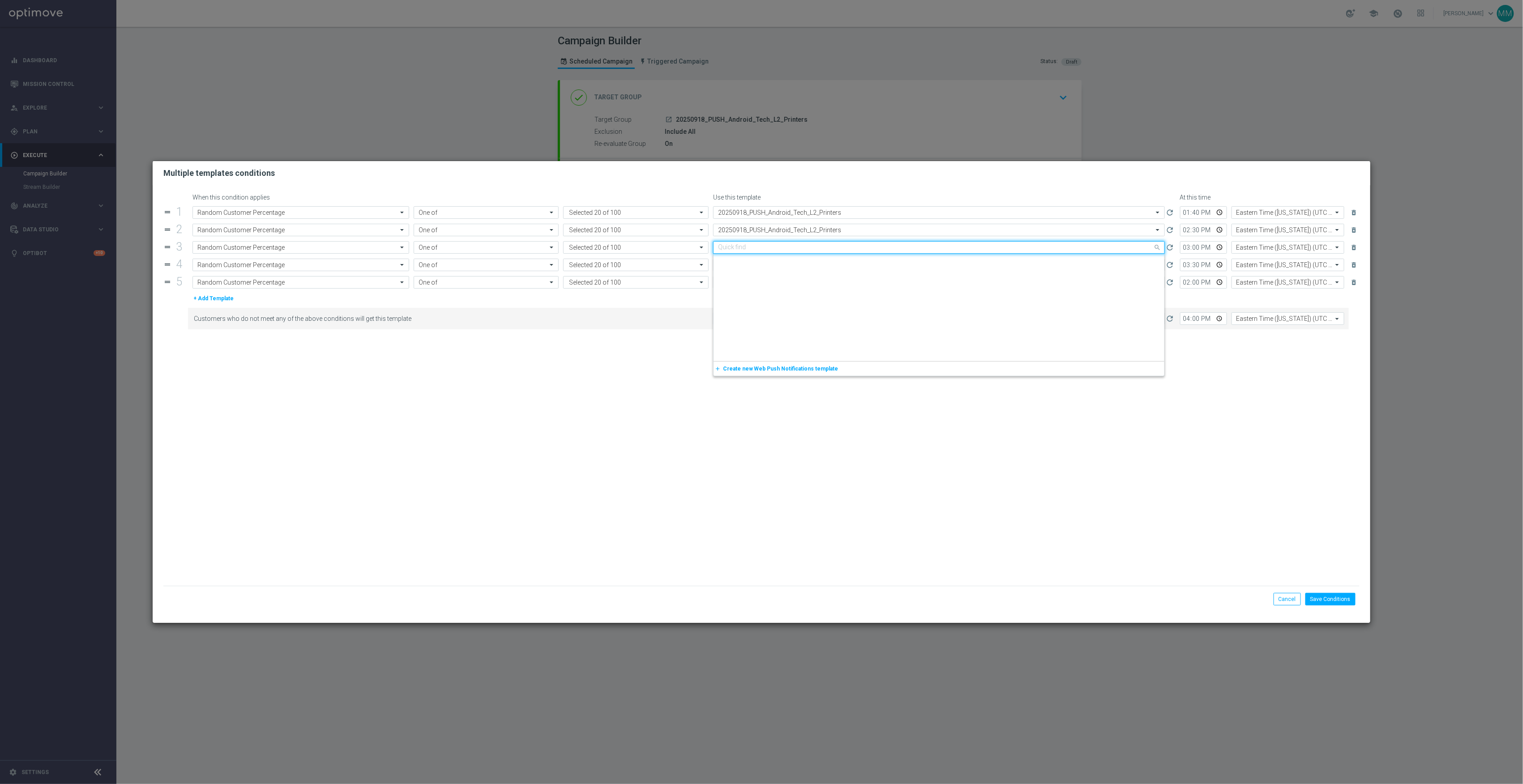
click at [826, 246] on input "text" at bounding box center [930, 248] width 424 height 8
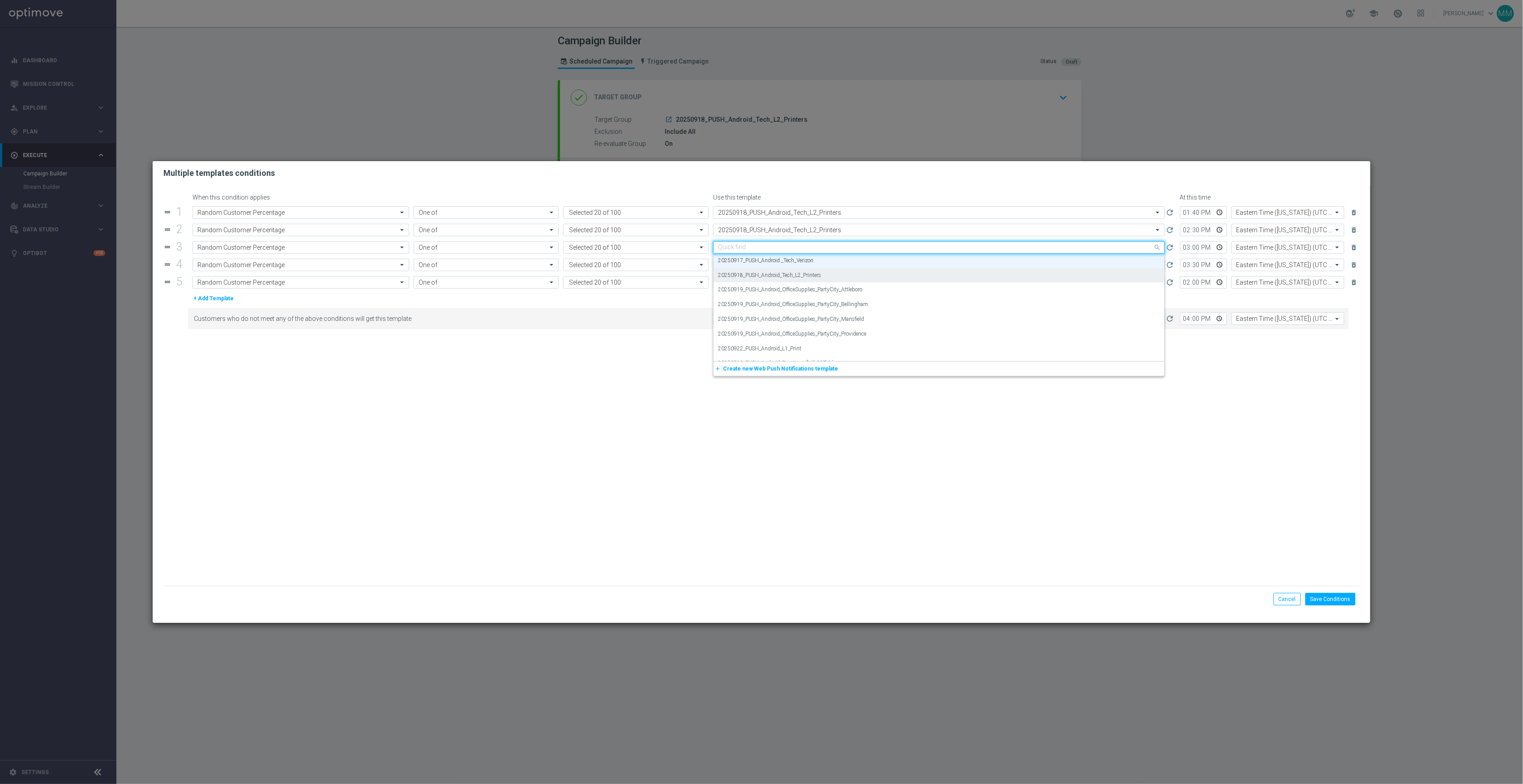
paste input "20250918_PUSH_Android_Tech_L2_Printers"
click at [824, 260] on div "20250918_PUSH_Android_Tech_L2_Printers" at bounding box center [939, 261] width 442 height 15
type input "20250918_PUSH_Android_Tech_L2_Printers"
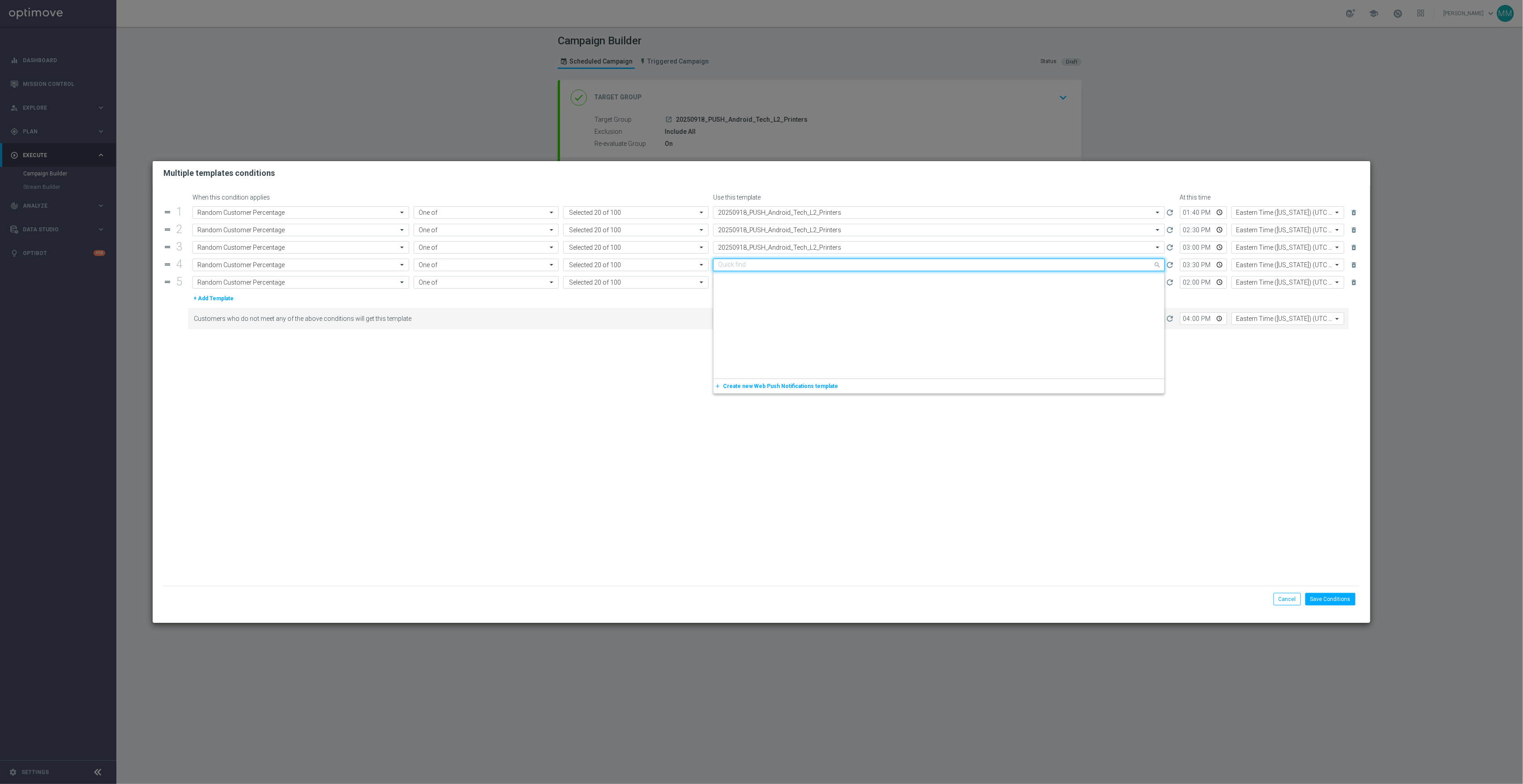
click at [824, 266] on input "text" at bounding box center [930, 265] width 424 height 8
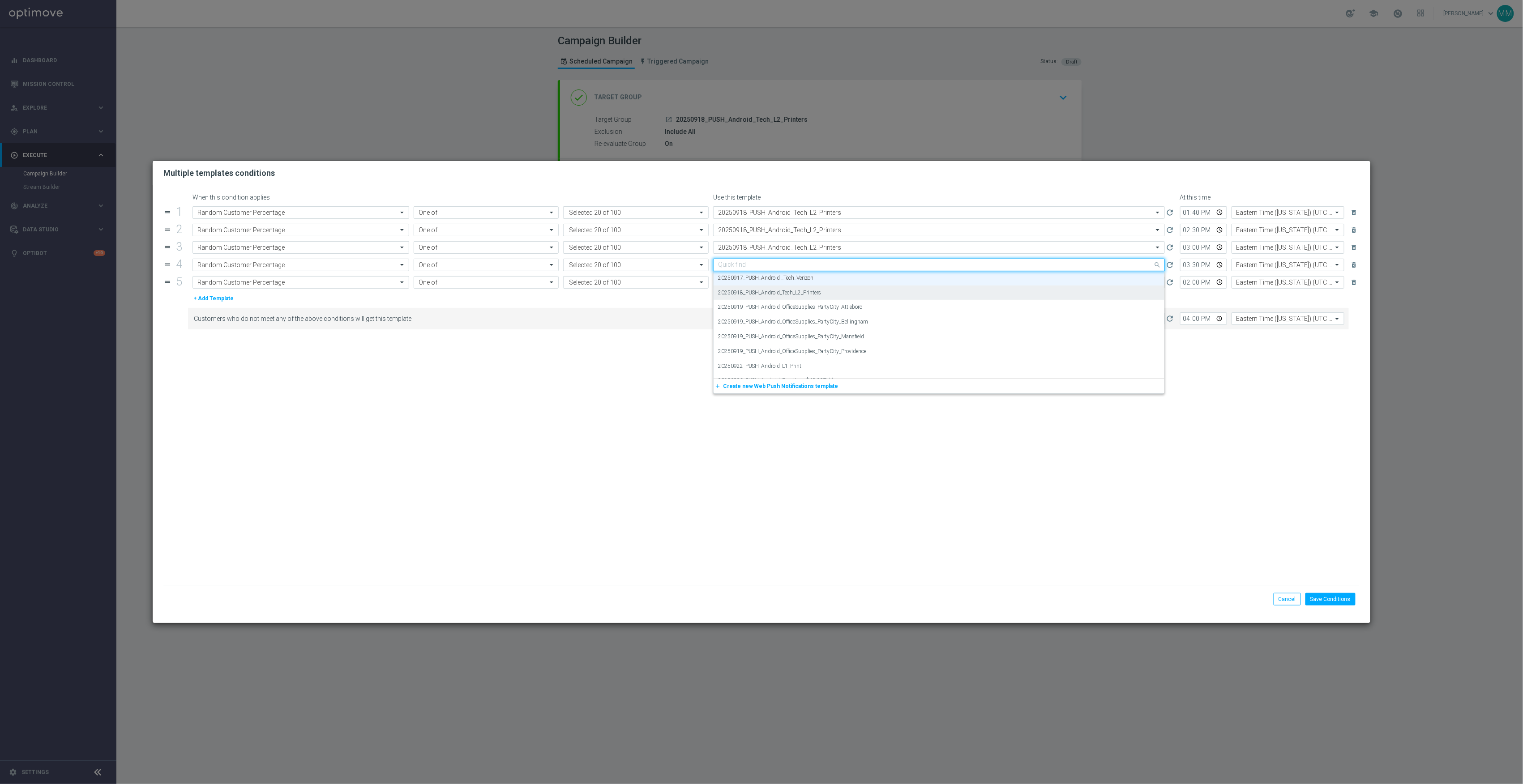
paste input "20250918_PUSH_Android_Tech_L2_Printers"
click at [826, 280] on div "20250918_PUSH_Android_Tech_L2_Printers" at bounding box center [939, 278] width 442 height 15
type input "20250918_PUSH_Android_Tech_L2_Printers"
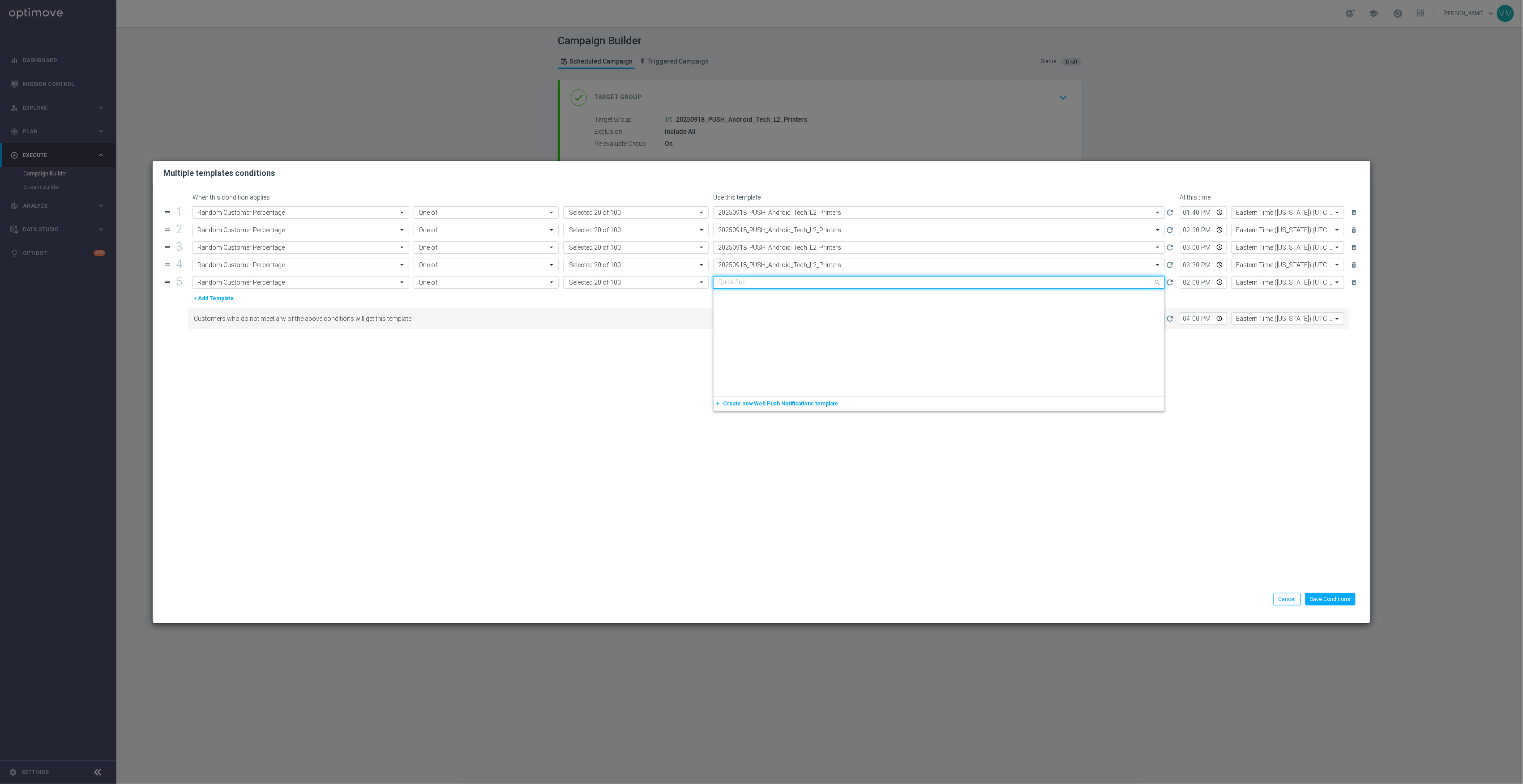
click at [826, 282] on input "text" at bounding box center [930, 282] width 424 height 8
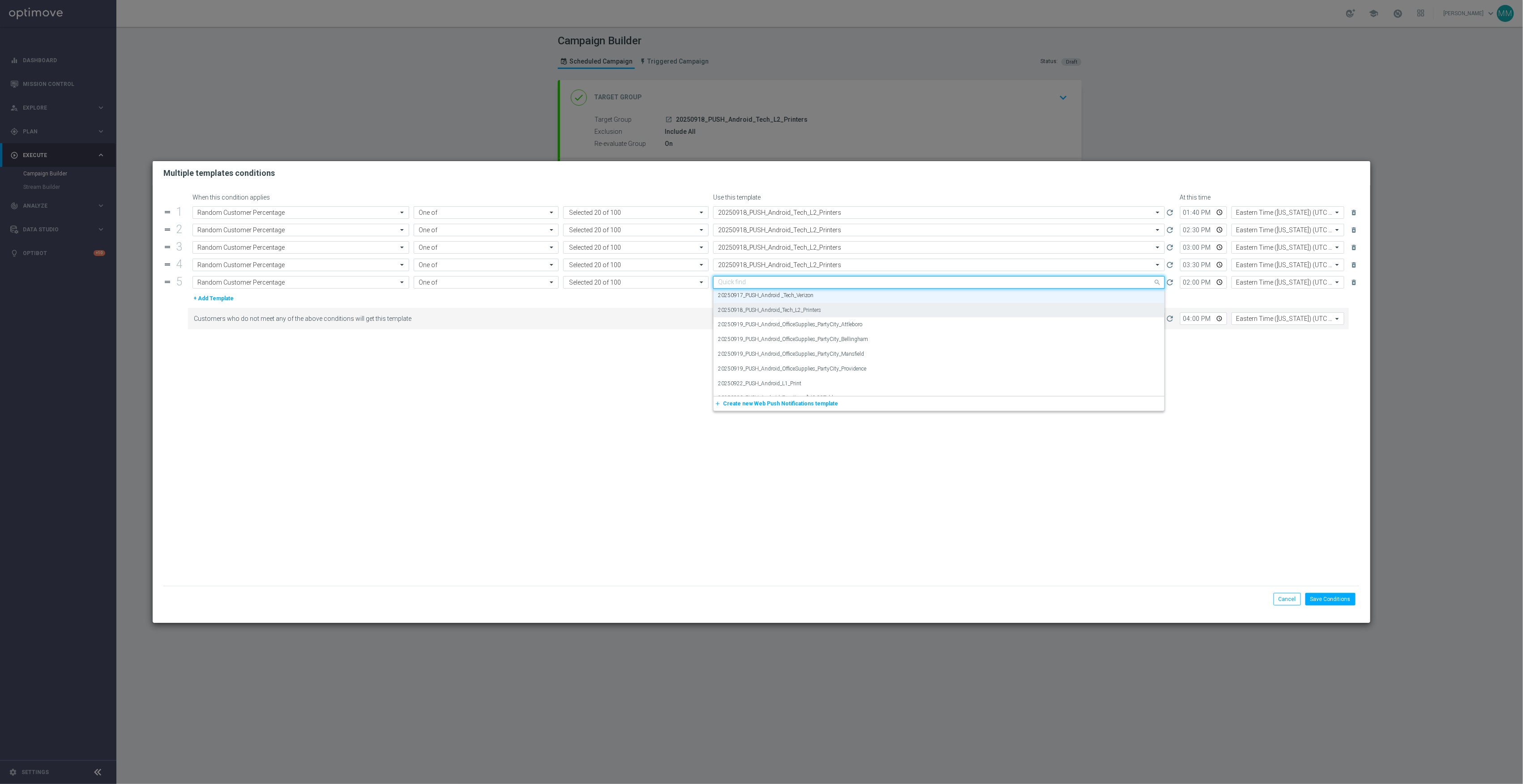
paste input "20250918_PUSH_Android_Tech_L2_Printers"
click at [828, 297] on div "20250918_PUSH_Android_Tech_L2_Printers" at bounding box center [939, 296] width 442 height 15
type input "20250918_PUSH_Android_Tech_L2_Printers"
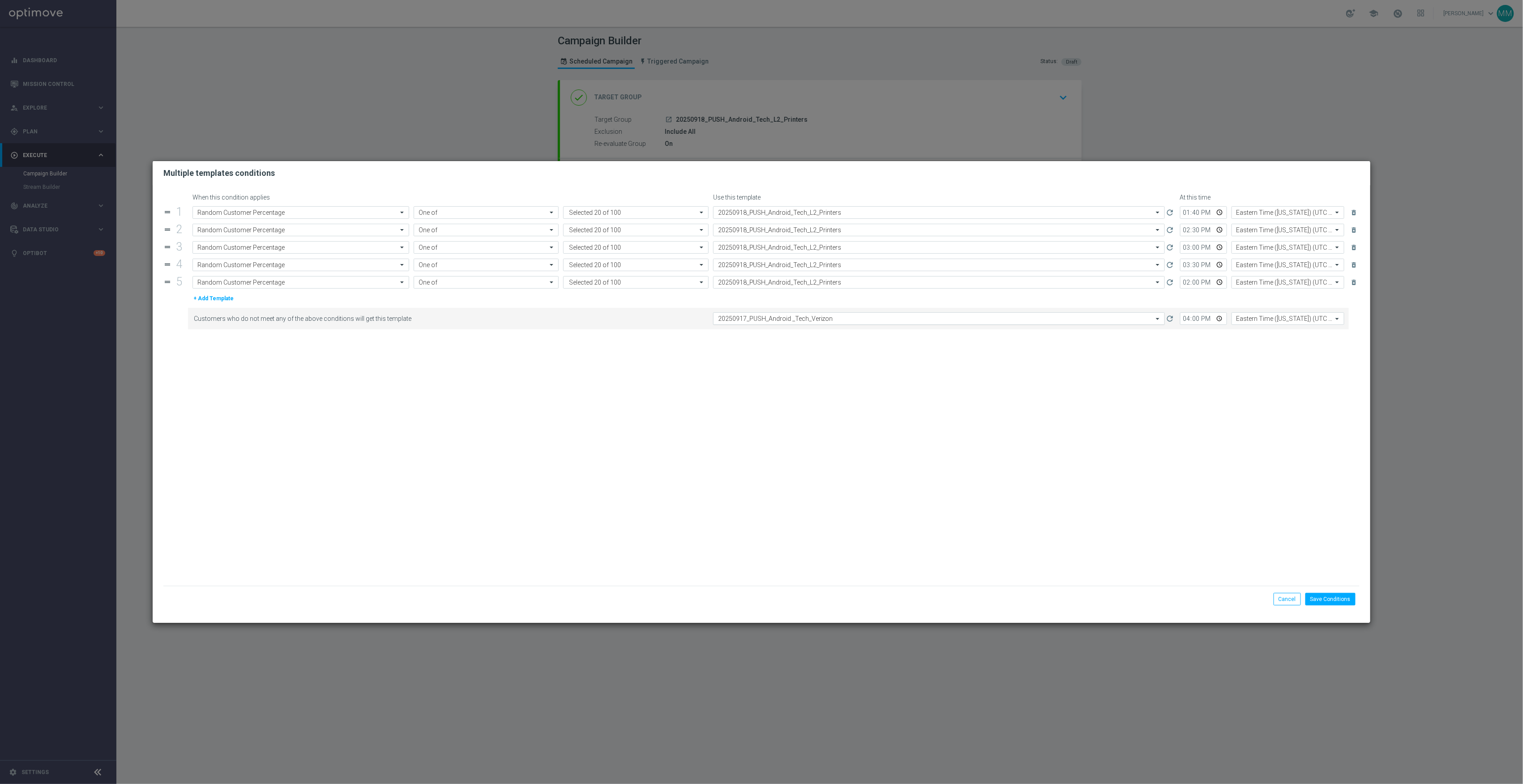
click at [830, 319] on input "text" at bounding box center [930, 319] width 424 height 8
paste input "20250918_PUSH_Android_Tech_L2_Printers"
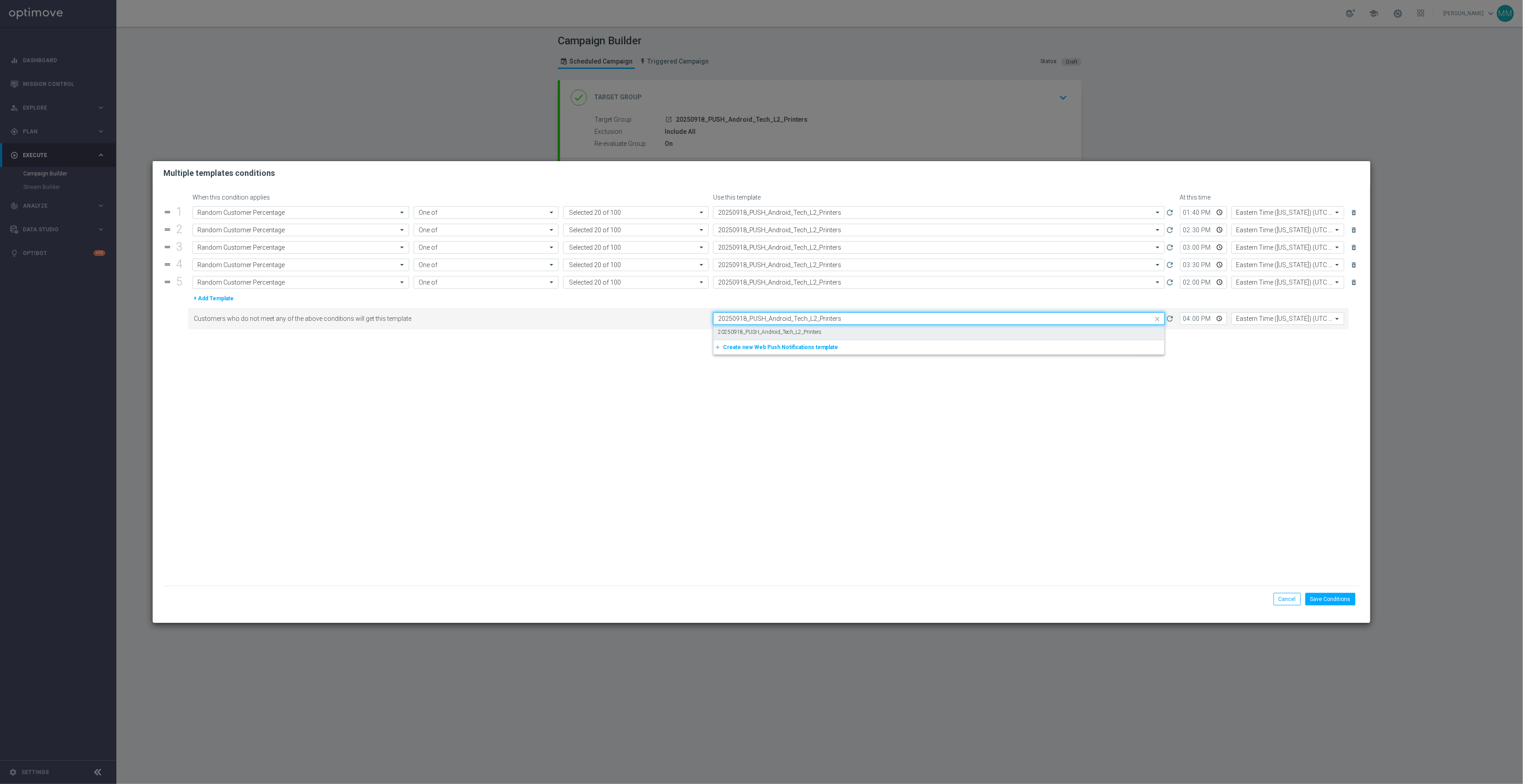
click at [833, 332] on div "20250918_PUSH_Android_Tech_L2_Printers" at bounding box center [939, 332] width 442 height 15
type input "20250918_PUSH_Android_Tech_L2_Printers"
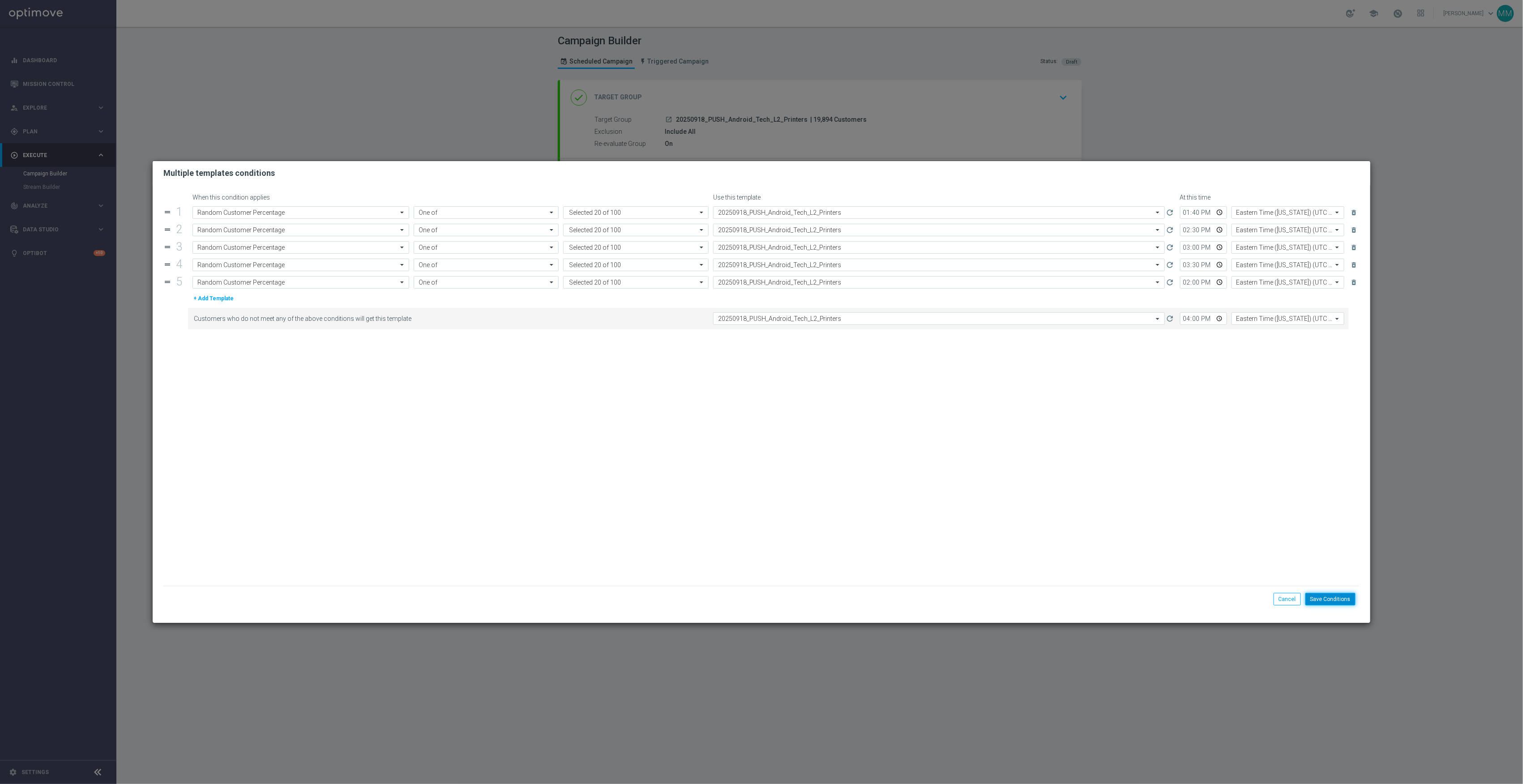
click at [1353, 598] on button "Save Conditions" at bounding box center [1331, 599] width 50 height 12
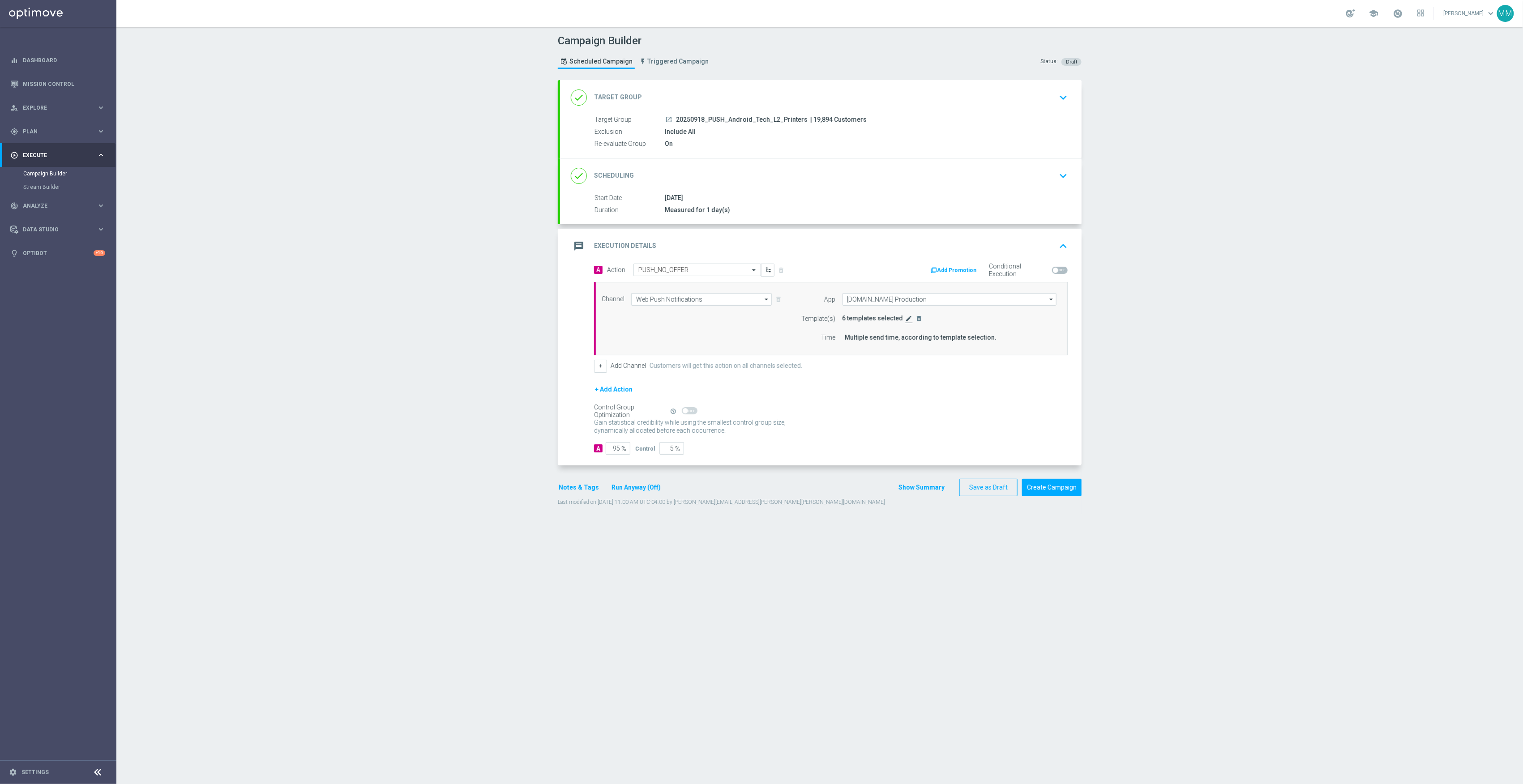
click at [906, 320] on icon "edit" at bounding box center [909, 318] width 7 height 7
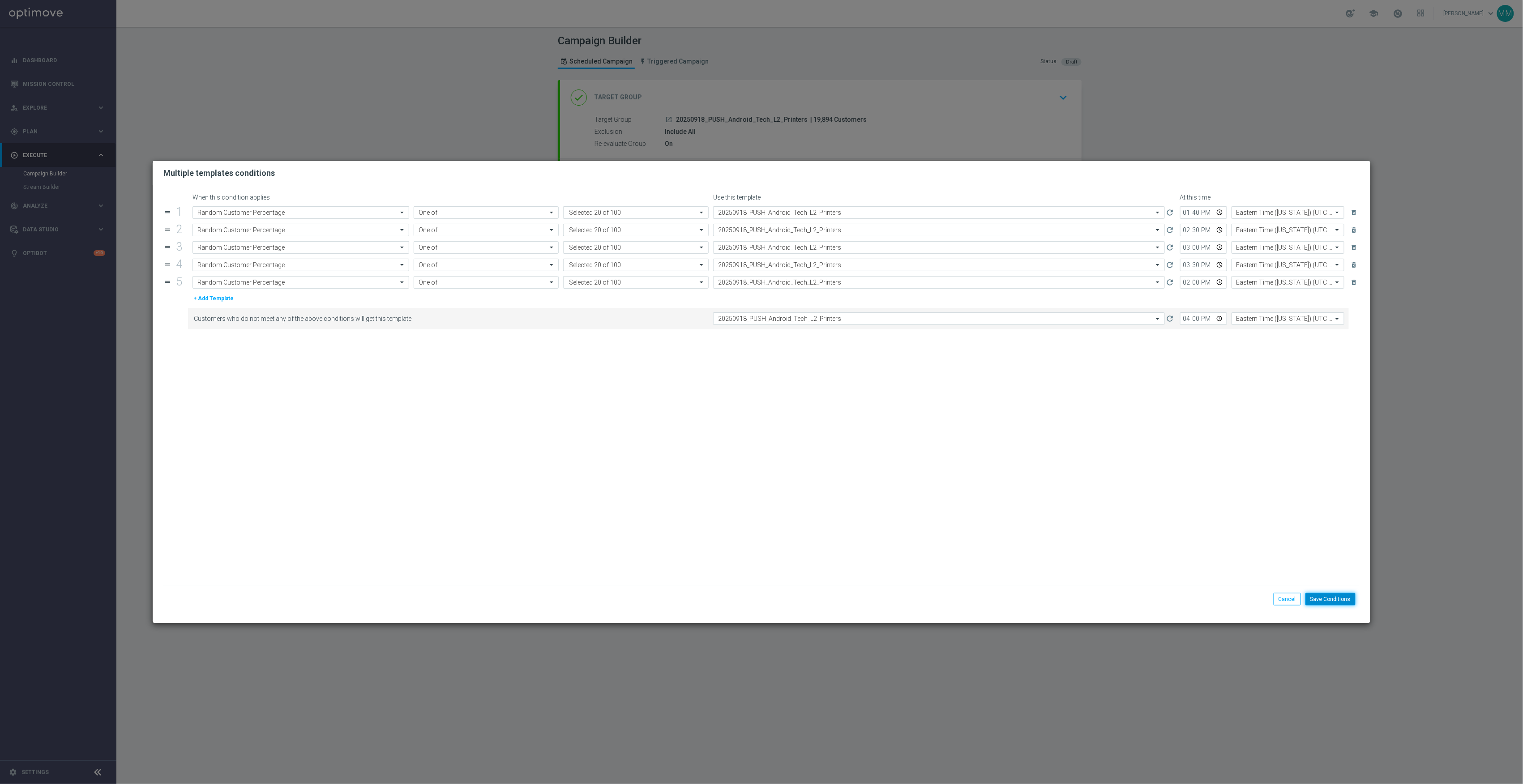
click at [1349, 604] on button "Save Conditions" at bounding box center [1331, 599] width 50 height 12
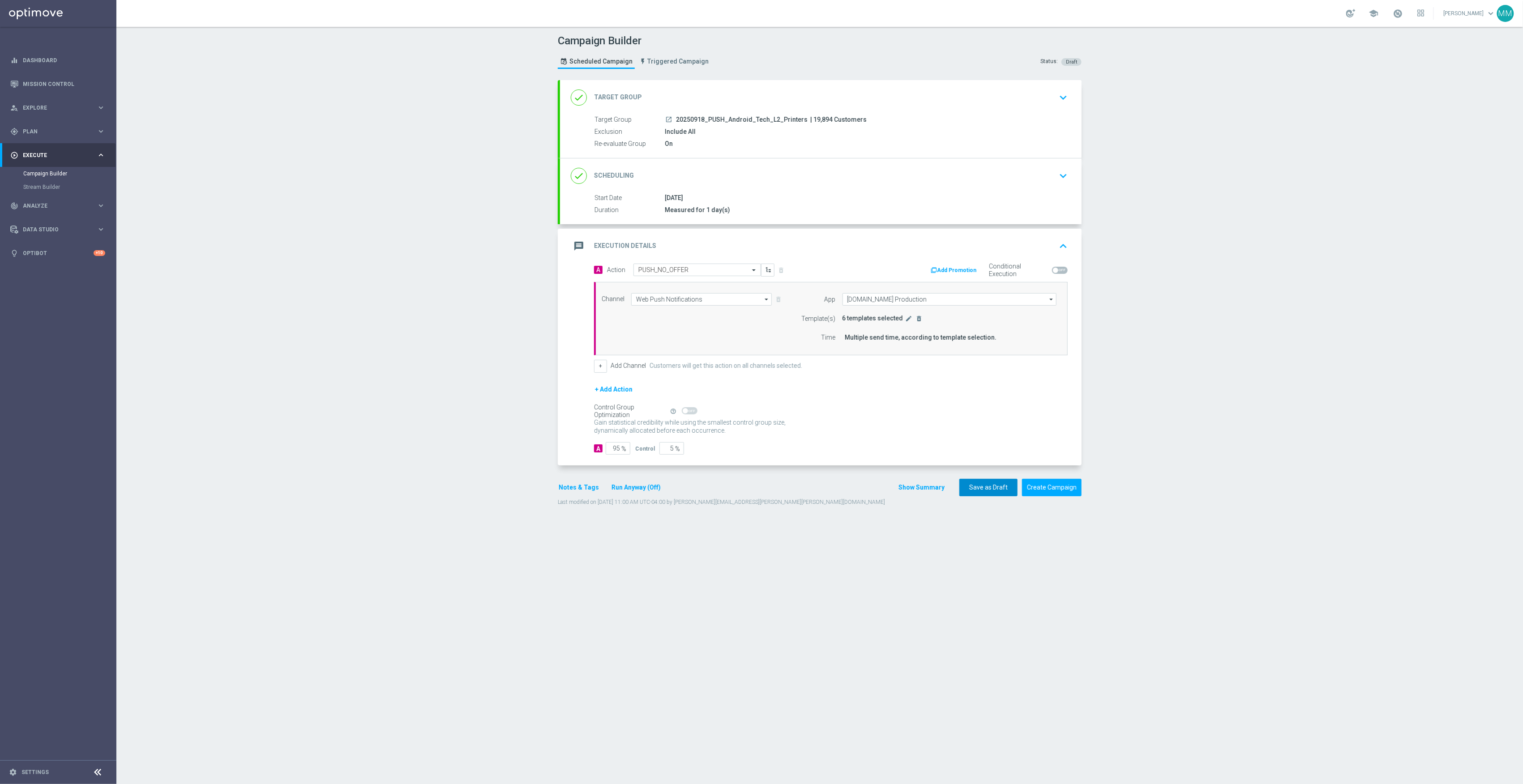
click at [988, 492] on button "Save as Draft" at bounding box center [988, 488] width 58 height 17
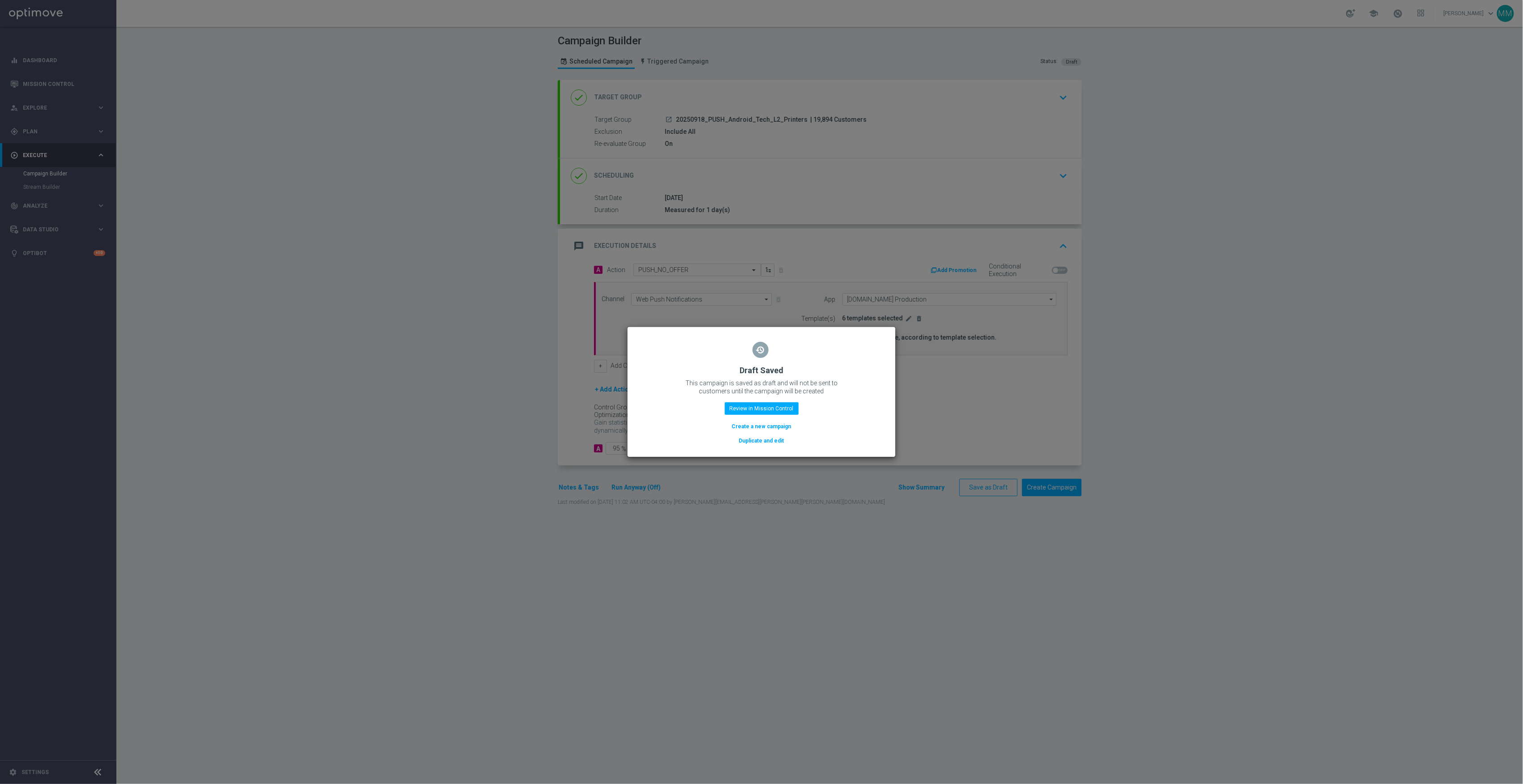
click at [767, 441] on button "Duplicate and edit" at bounding box center [762, 440] width 47 height 10
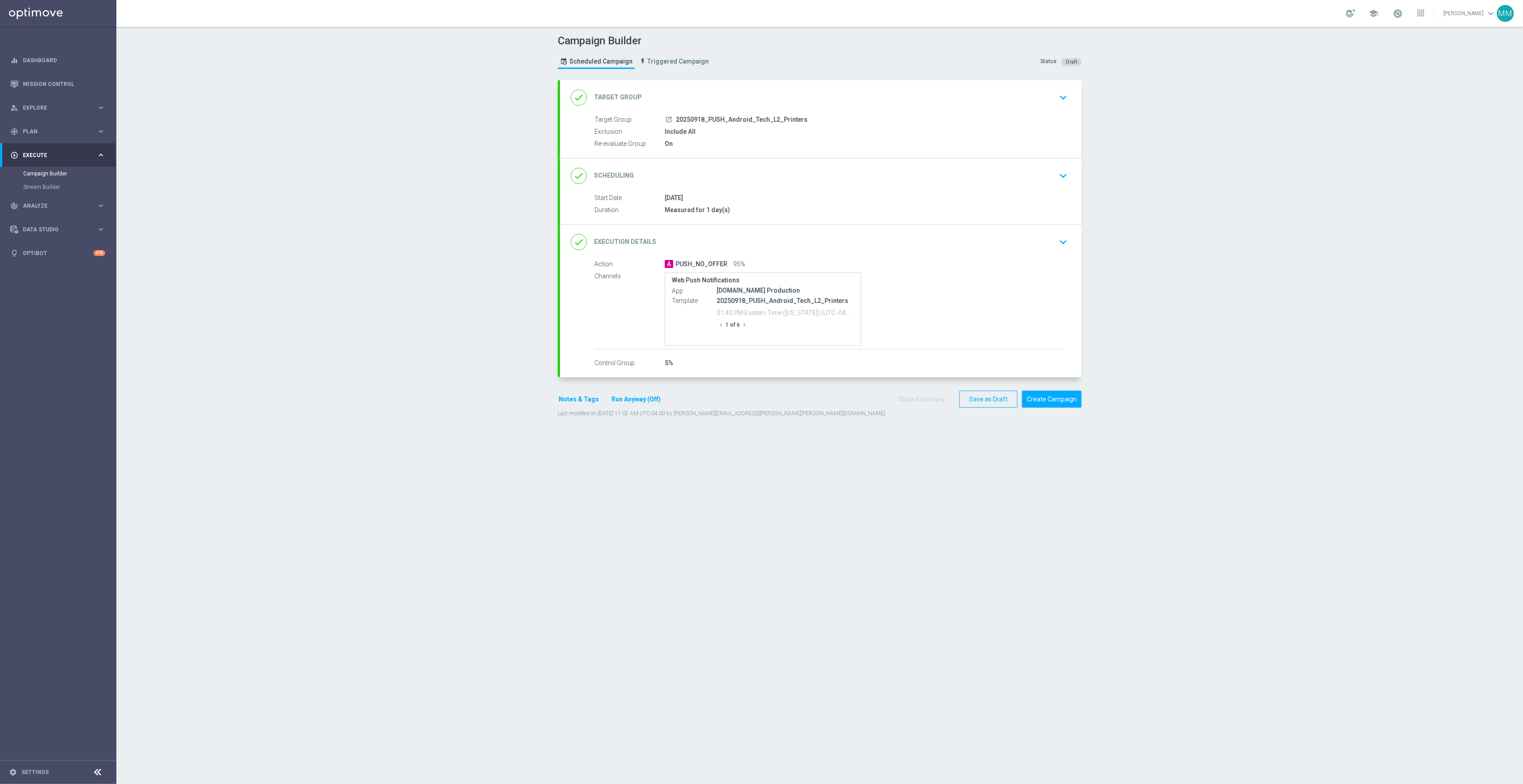
click at [790, 117] on span "20250918_PUSH_Android_Tech_L2_Printers" at bounding box center [742, 120] width 132 height 8
click at [767, 107] on div "done Target Group keyboard_arrow_down" at bounding box center [821, 97] width 521 height 35
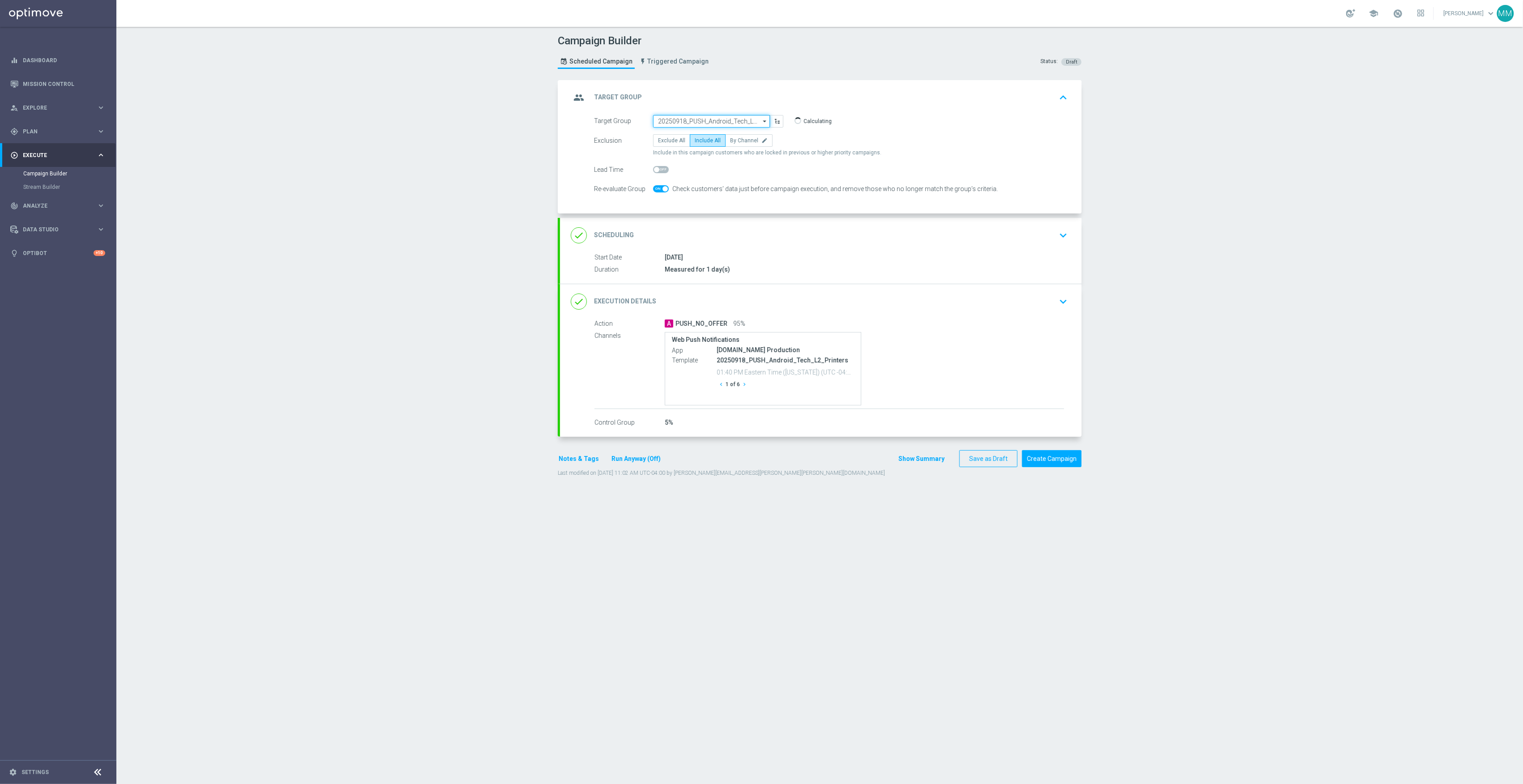
click at [697, 125] on input "20250918_PUSH_Android_Tech_L2_Printers" at bounding box center [711, 121] width 117 height 12
paste input "20250919_PUSH_Android_OfficeSupplies_PartyCity_Mansfield"
click at [708, 125] on input "20250919_PUSH_Android_OfficeSupplies_PartyCity_Mansfield" at bounding box center [711, 121] width 117 height 12
click at [706, 122] on input "20250919_PUSH_Android_OfficeSupplies_PartyCity_Mansfield" at bounding box center [711, 121] width 117 height 12
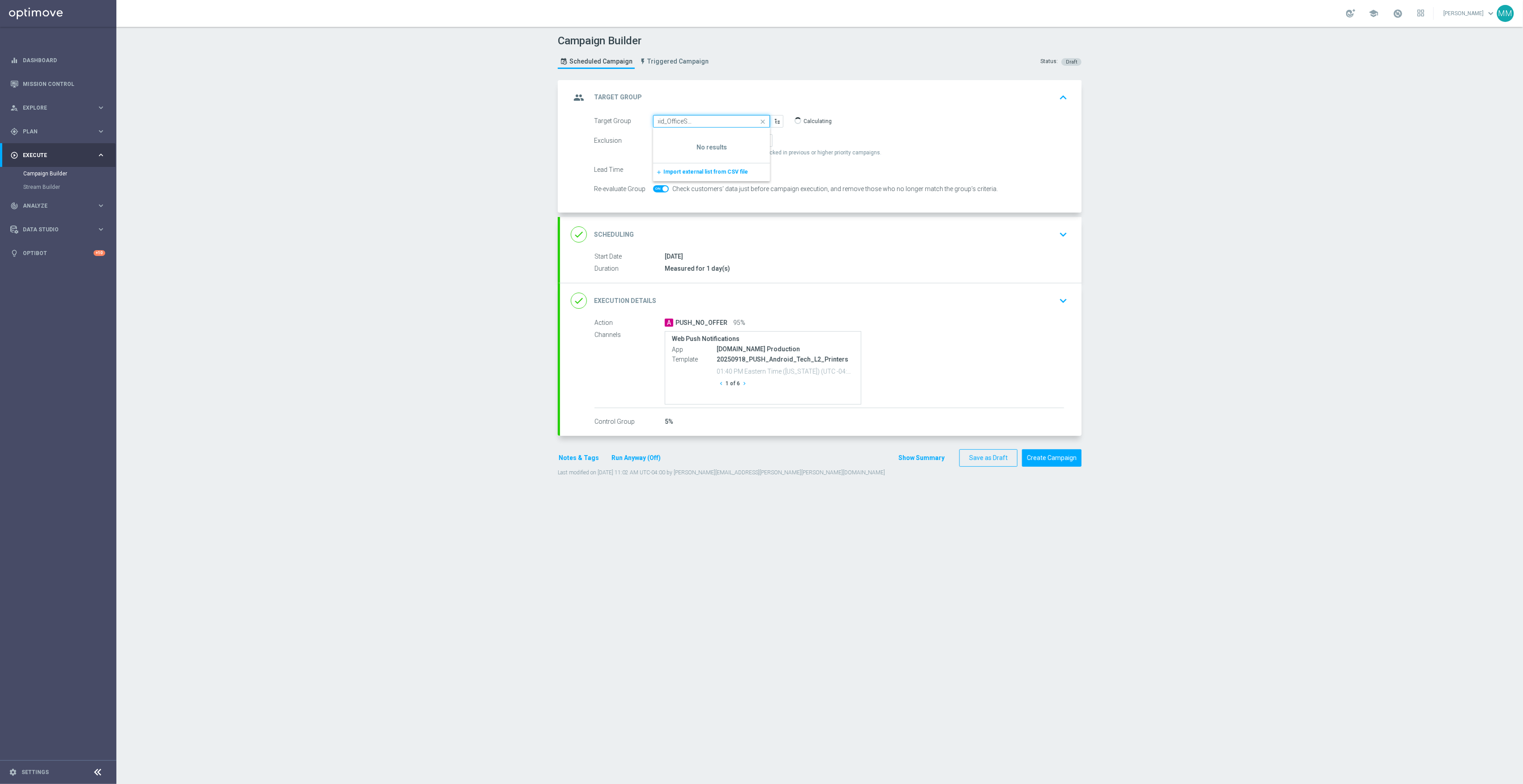
click at [706, 122] on input "20250919_PUSH_Android_OfficeSupplies_PartyCity_Mansfield" at bounding box center [711, 121] width 117 height 12
drag, startPoint x: 699, startPoint y: 118, endPoint x: 648, endPoint y: 122, distance: 51.2
click at [653, 122] on input "20250919" at bounding box center [711, 121] width 117 height 12
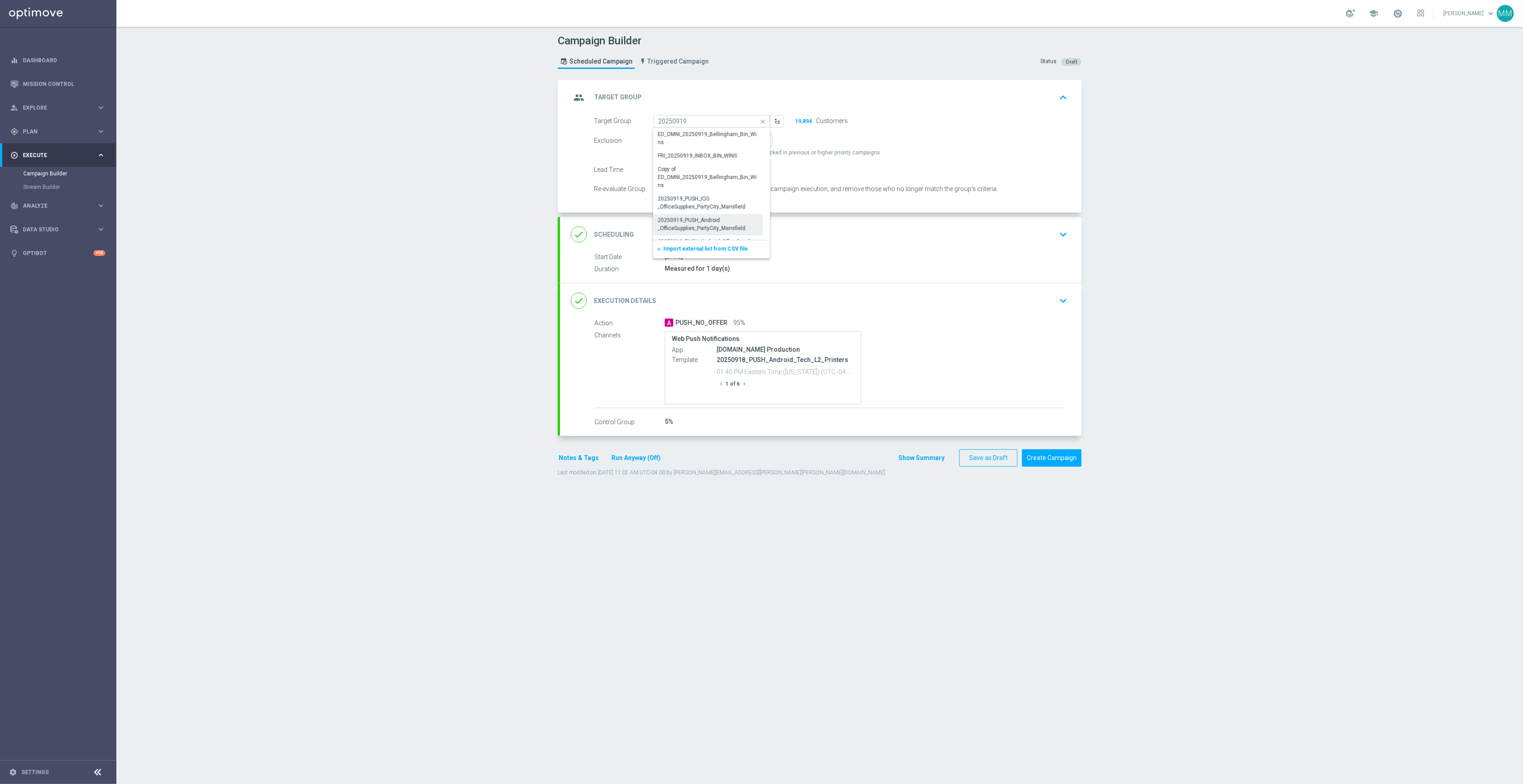
click at [739, 219] on div "20250919_PUSH_Android _OfficeSupplies_PartyCity_Mansfield" at bounding box center [707, 224] width 100 height 16
type input "20250919_PUSH_Android _OfficeSupplies_PartyCity_Mansfield"
click at [767, 236] on div "done Scheduling keyboard_arrow_down" at bounding box center [821, 235] width 500 height 17
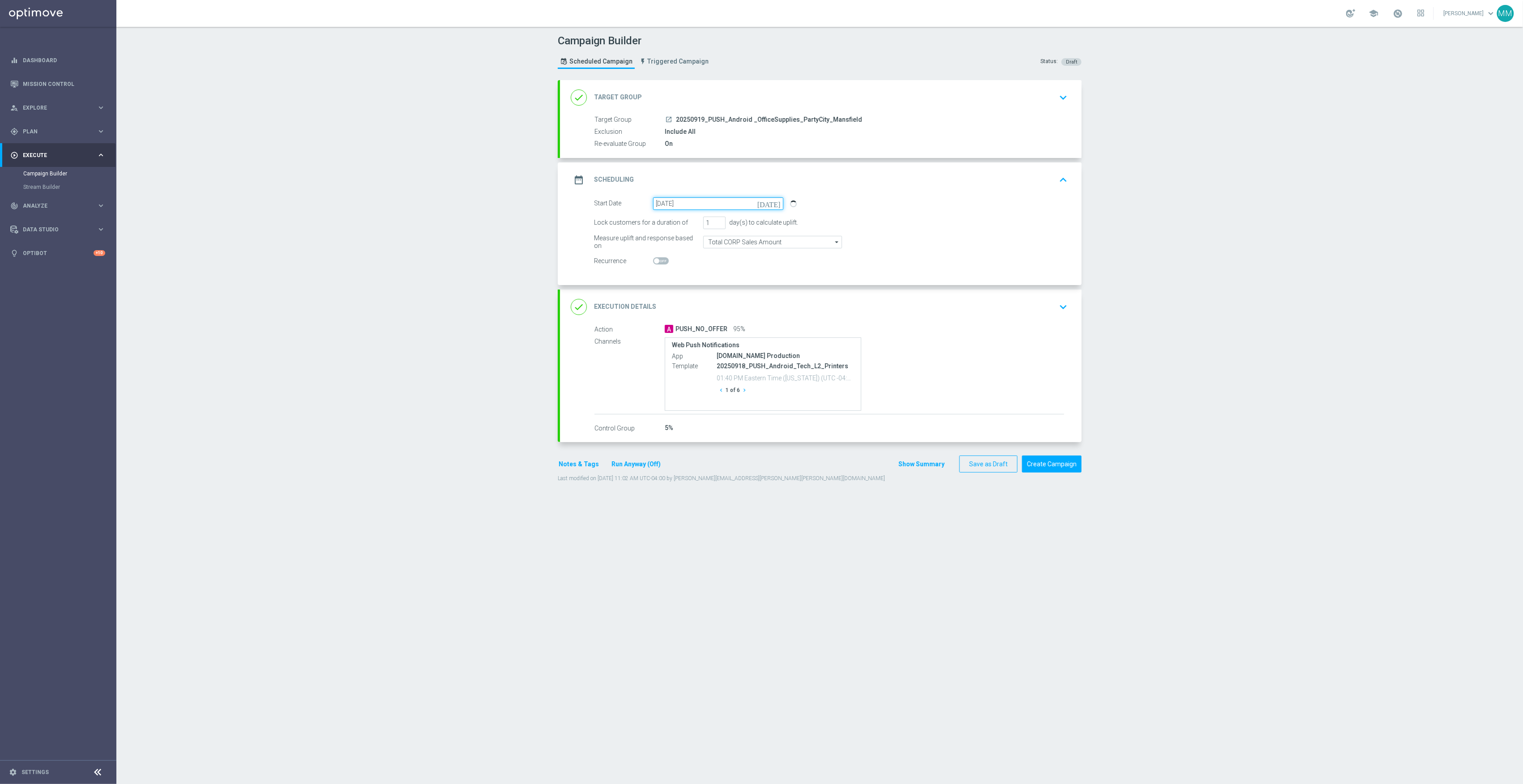
click at [686, 203] on input "[DATE]" at bounding box center [718, 204] width 130 height 12
click at [732, 283] on span "19" at bounding box center [739, 282] width 14 height 14
type input "[DATE]"
click at [923, 331] on div "A PUSH_NO_OFFER 95%" at bounding box center [864, 329] width 399 height 9
click at [949, 327] on div "A PUSH_NO_OFFER 95%" at bounding box center [864, 329] width 399 height 9
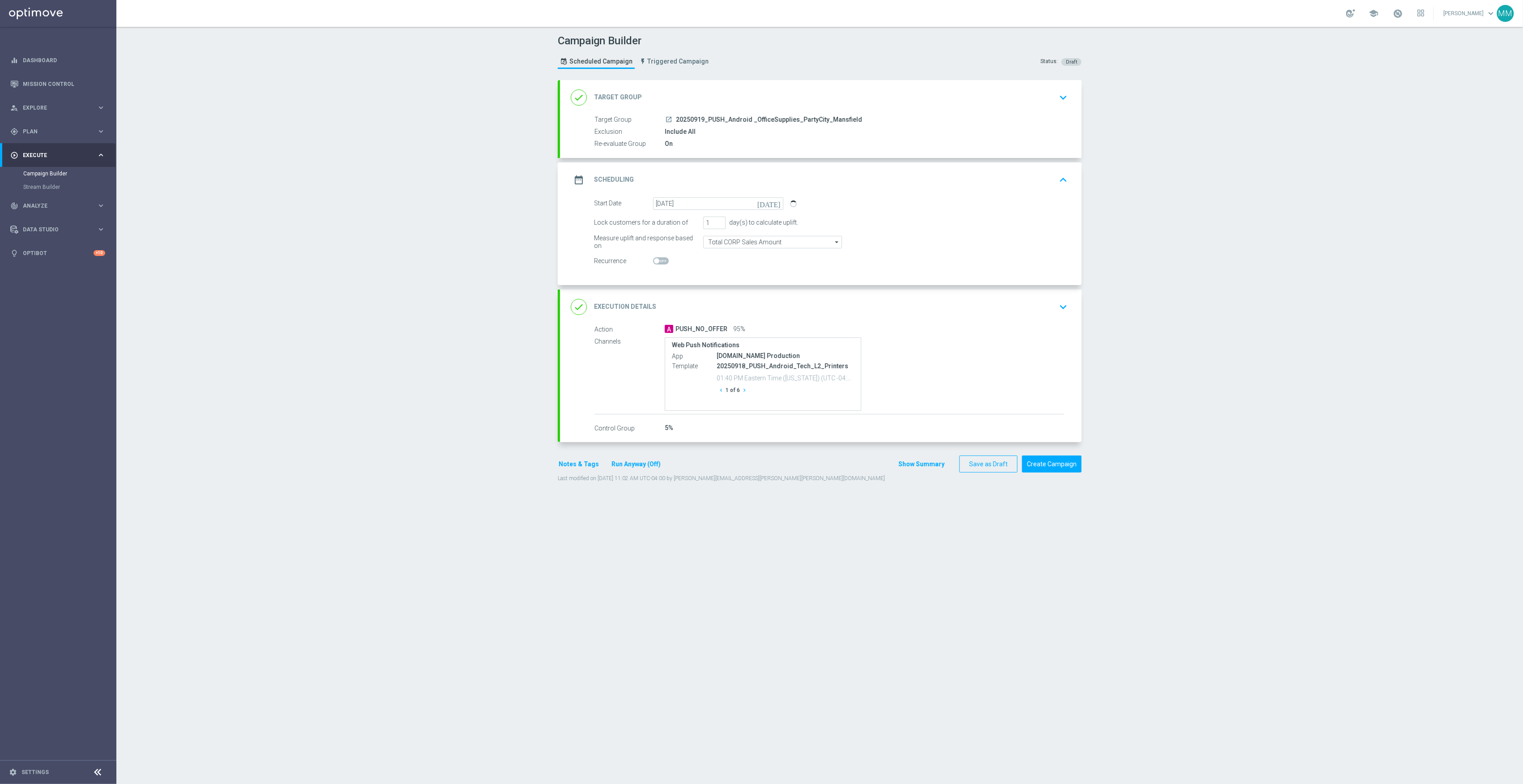
click at [985, 299] on div "done Execution Details keyboard_arrow_down" at bounding box center [821, 307] width 500 height 17
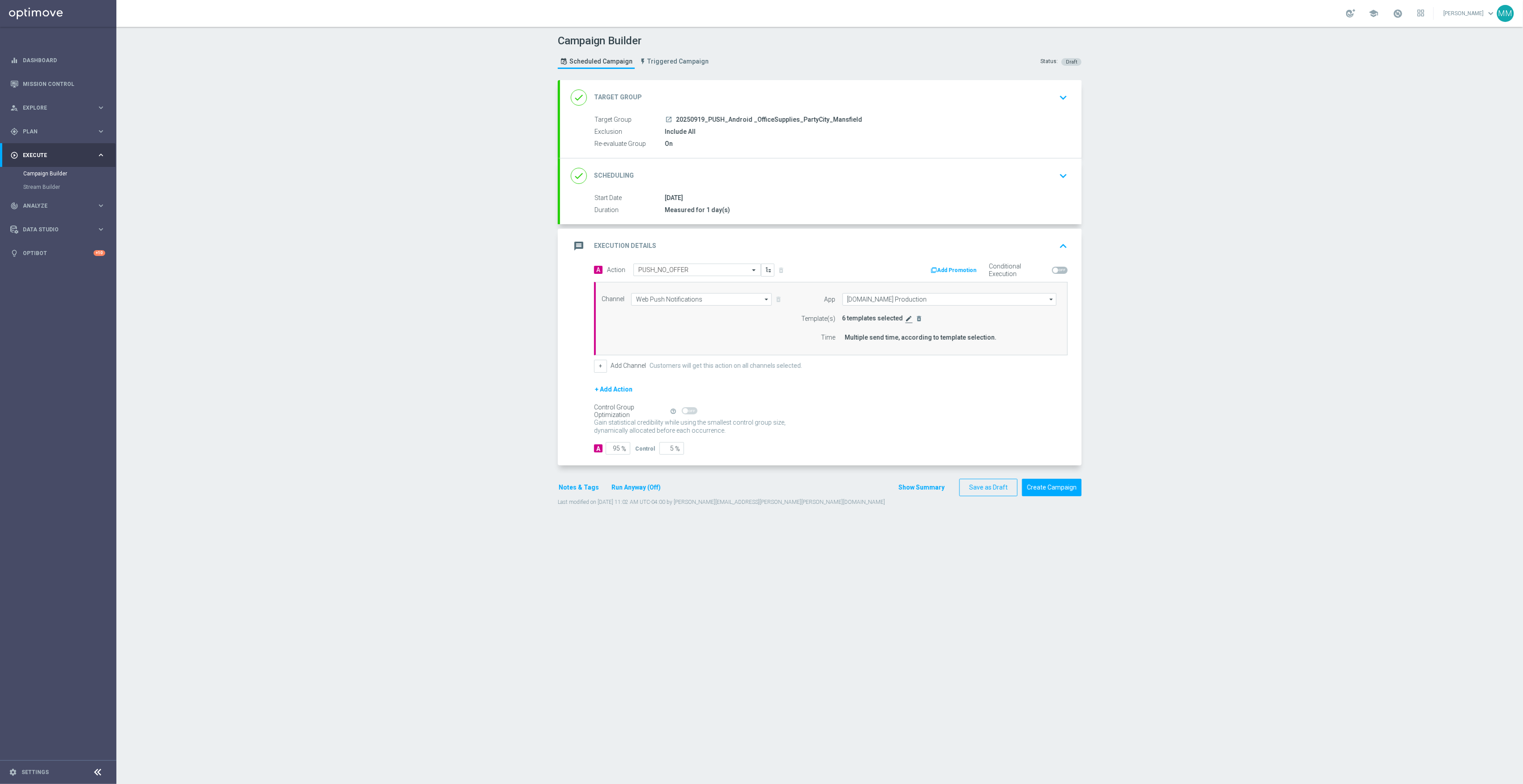
click at [906, 319] on icon "edit" at bounding box center [909, 318] width 7 height 7
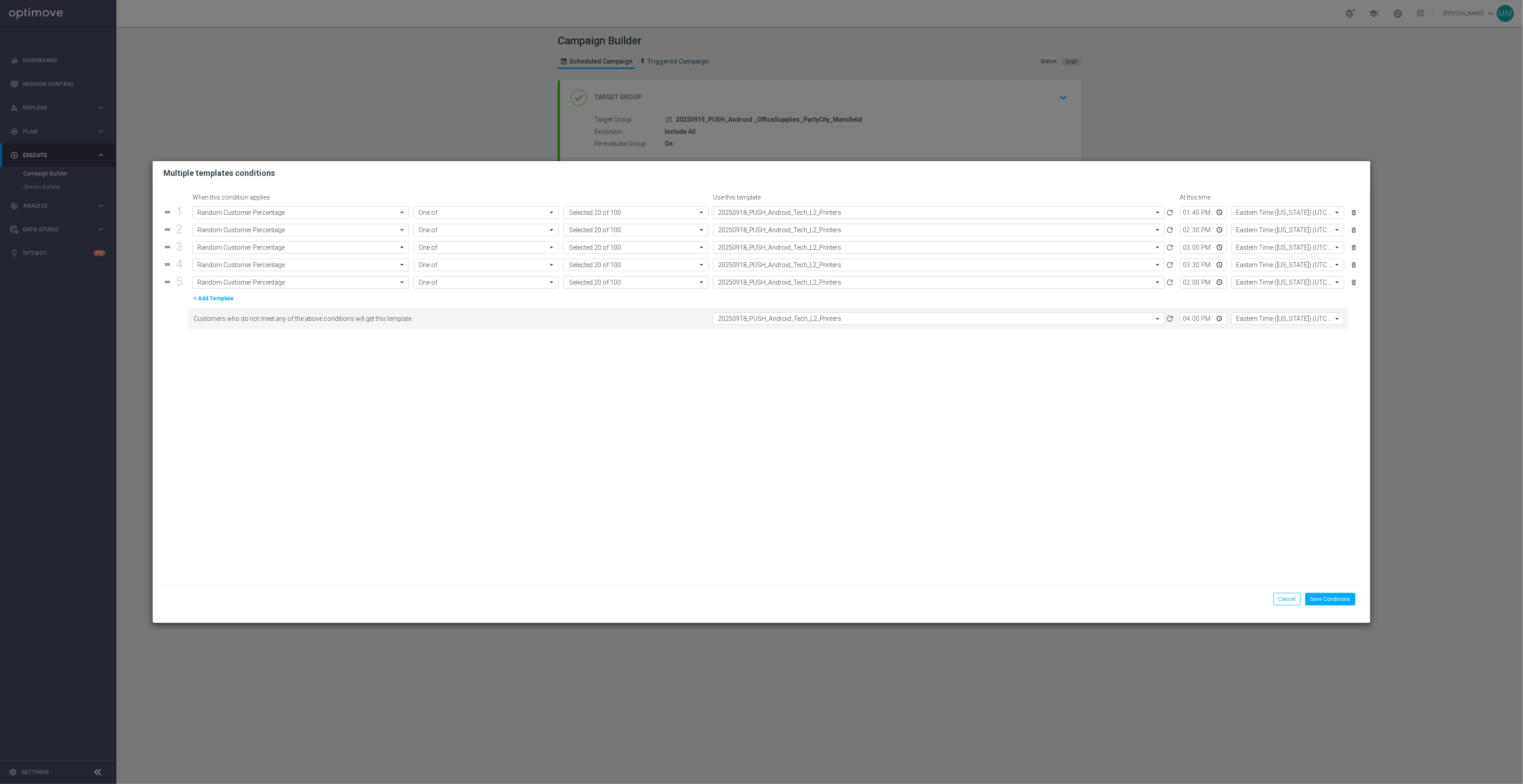
click at [756, 208] on div "Select template 20250918_PUSH_Android_Tech_L2_Printers" at bounding box center [939, 212] width 452 height 12
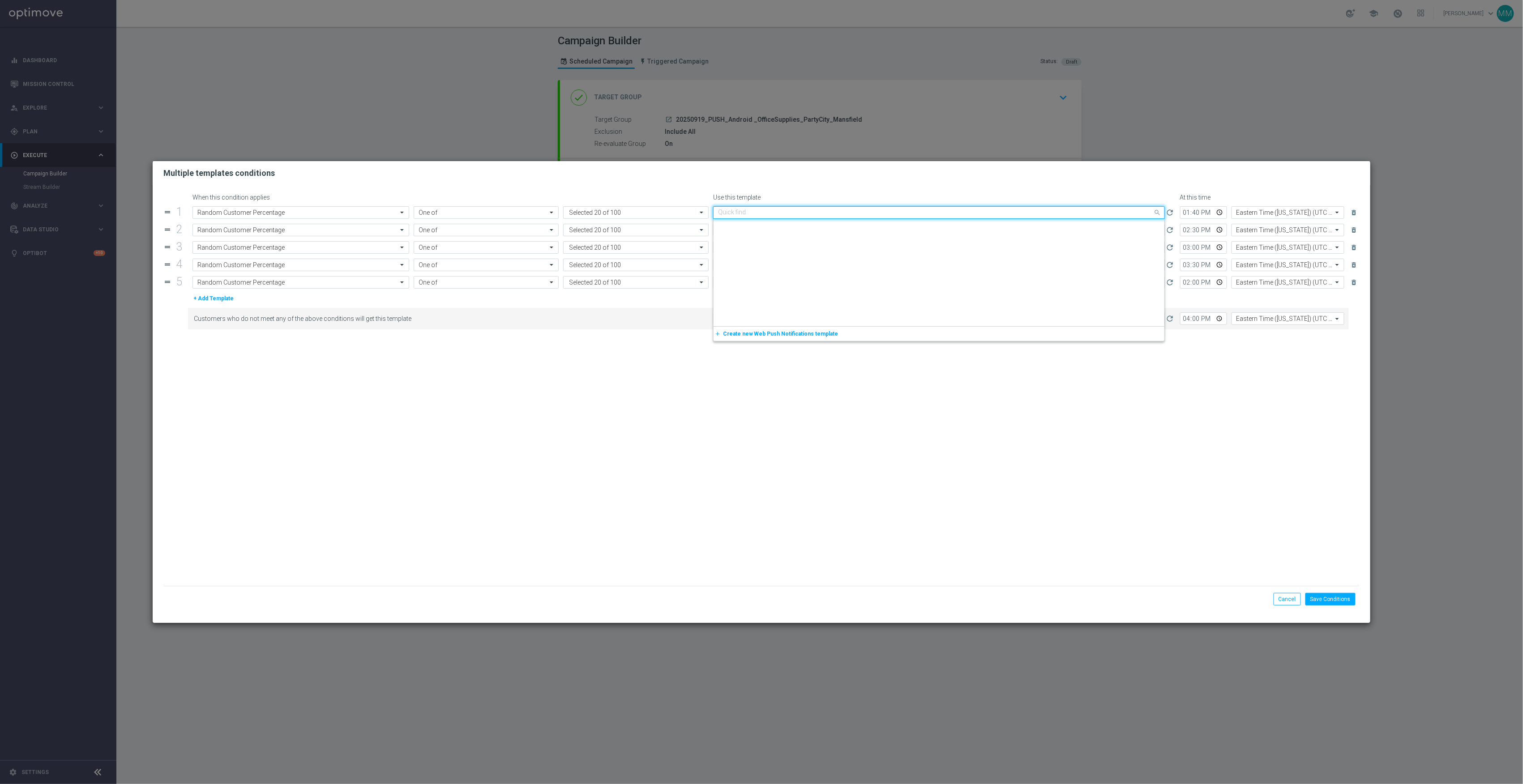
paste input "20250919"
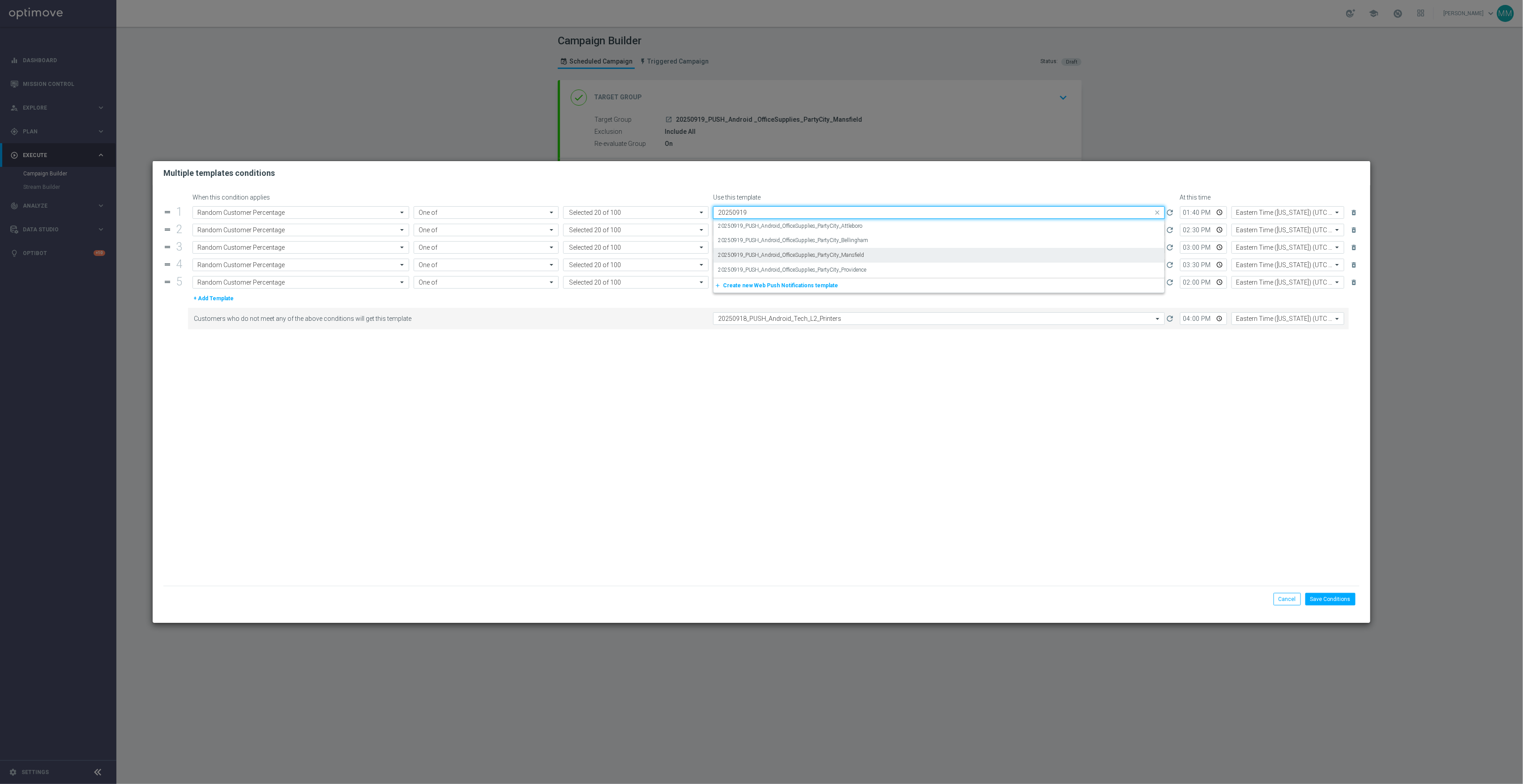
click at [809, 259] on div "20250919_PUSH_Android_OfficeSupplies_PartyCity_Mansfield" at bounding box center [939, 255] width 442 height 15
type input "20250919"
click at [823, 230] on input "text" at bounding box center [930, 230] width 424 height 8
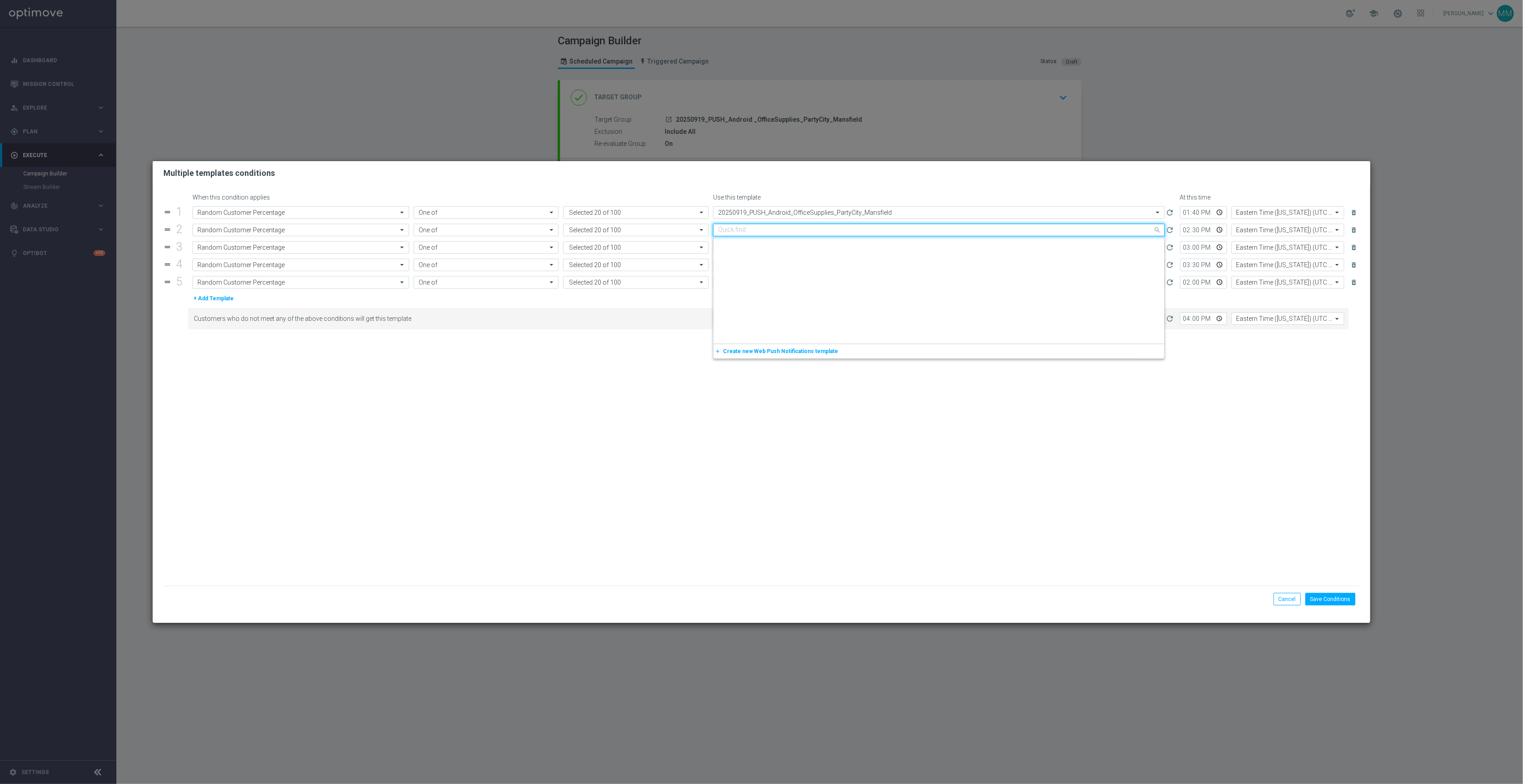
paste input "20250919"
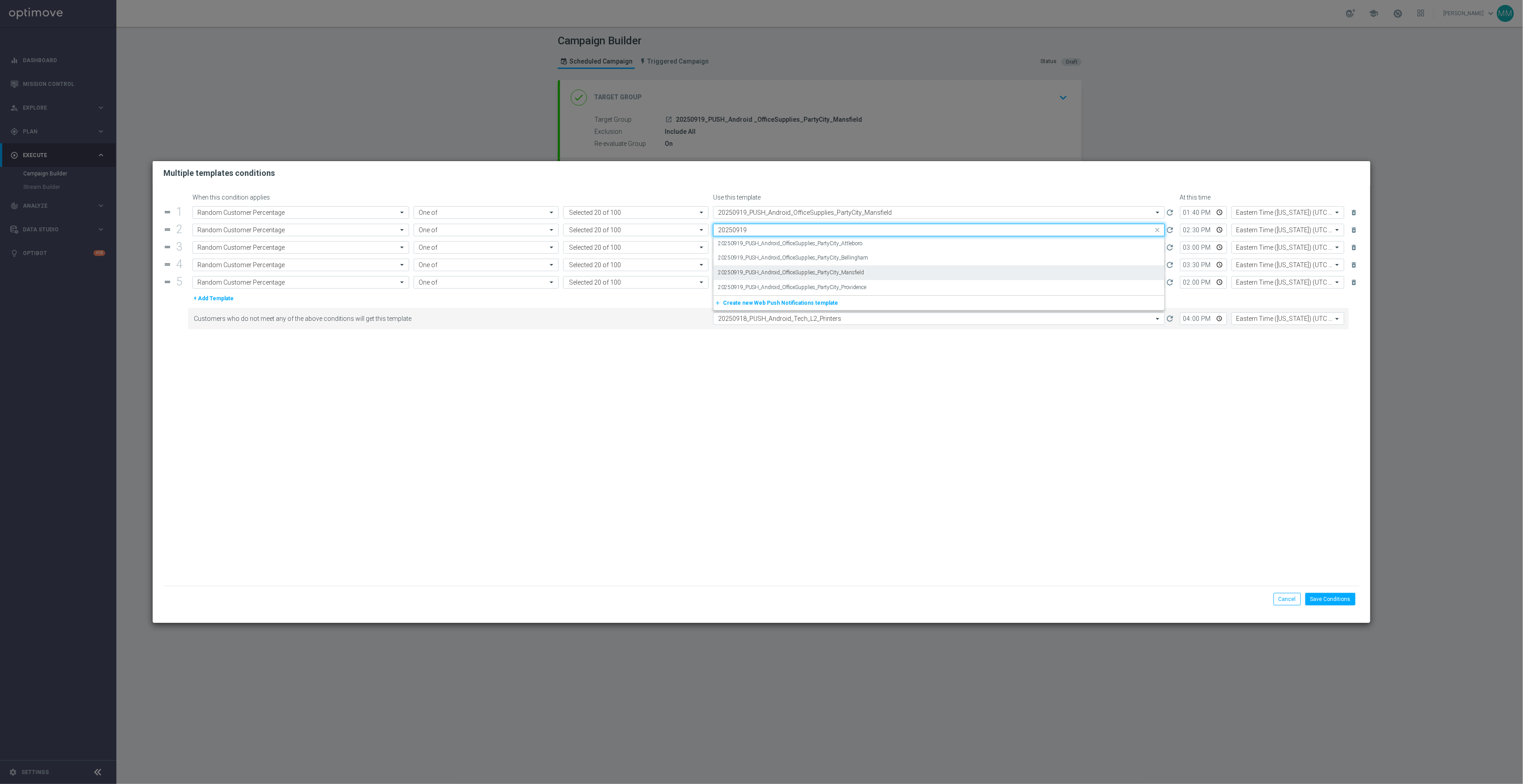
click at [844, 275] on label "20250919_PUSH_Android_OfficeSupplies_PartyCity_Mansfield" at bounding box center [791, 273] width 146 height 8
type input "20250919"
click at [842, 251] on input "text" at bounding box center [930, 248] width 424 height 8
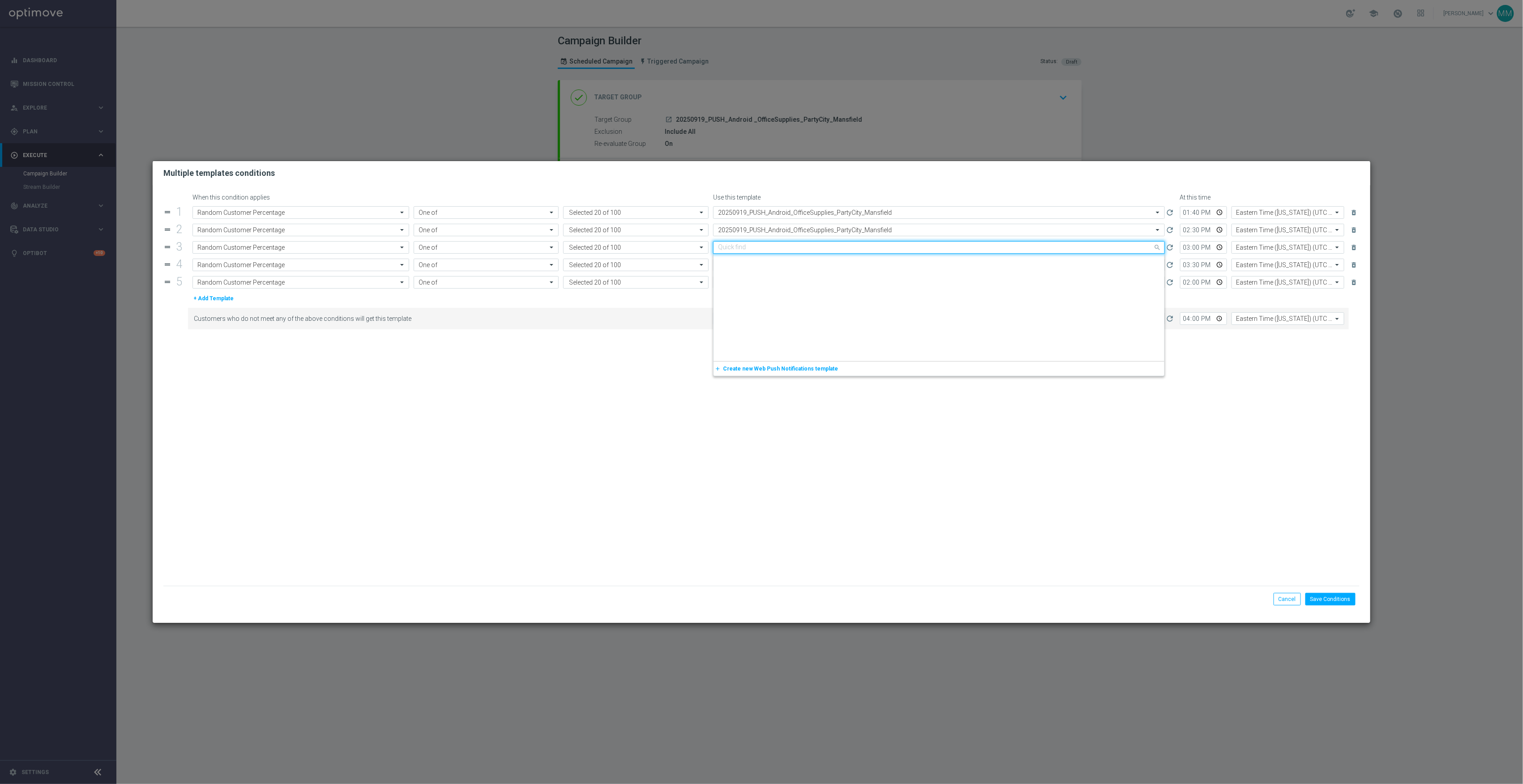
paste input "20250919"
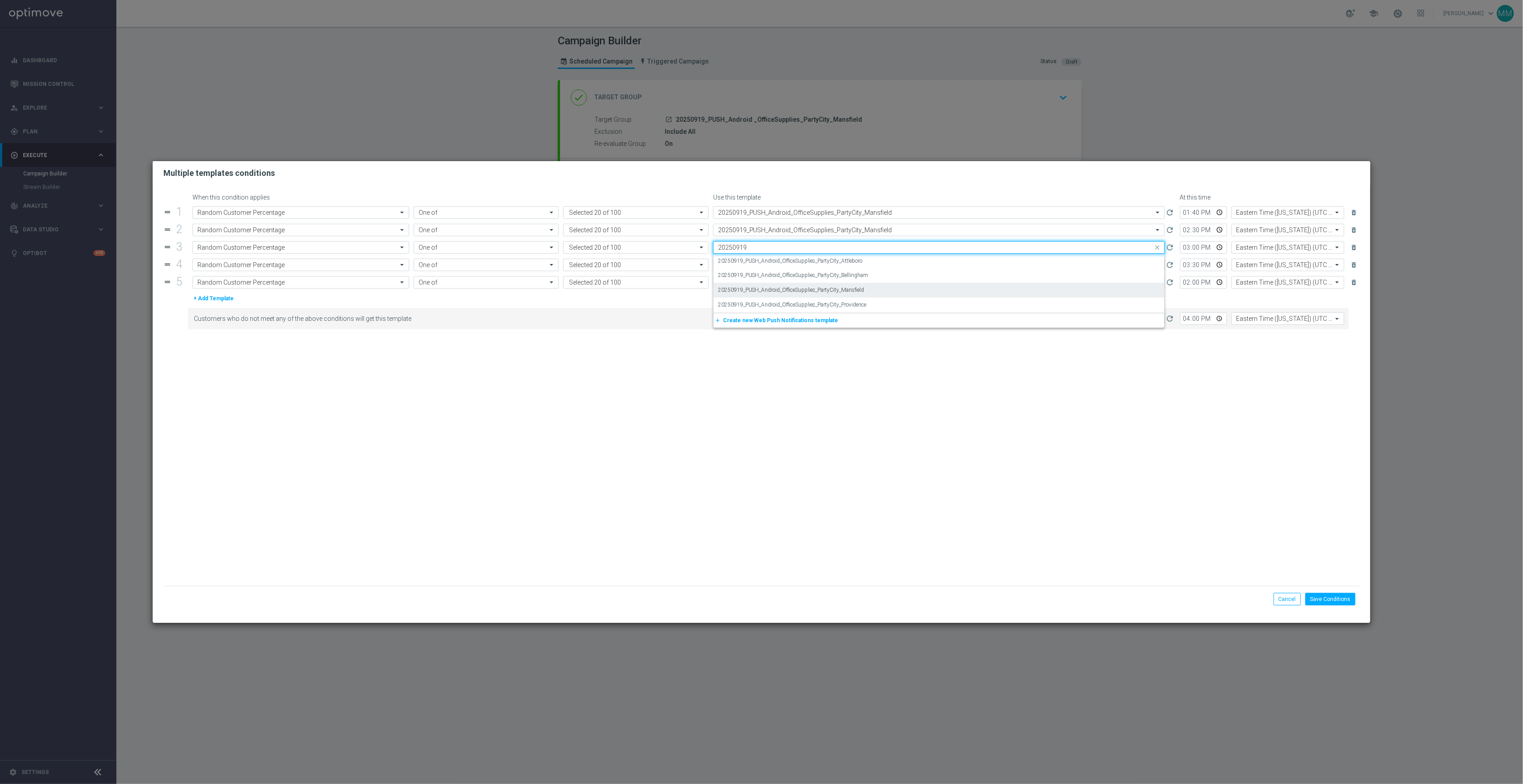
click at [859, 292] on label "20250919_PUSH_Android_OfficeSupplies_PartyCity_Mansfield" at bounding box center [791, 290] width 146 height 8
type input "20250919"
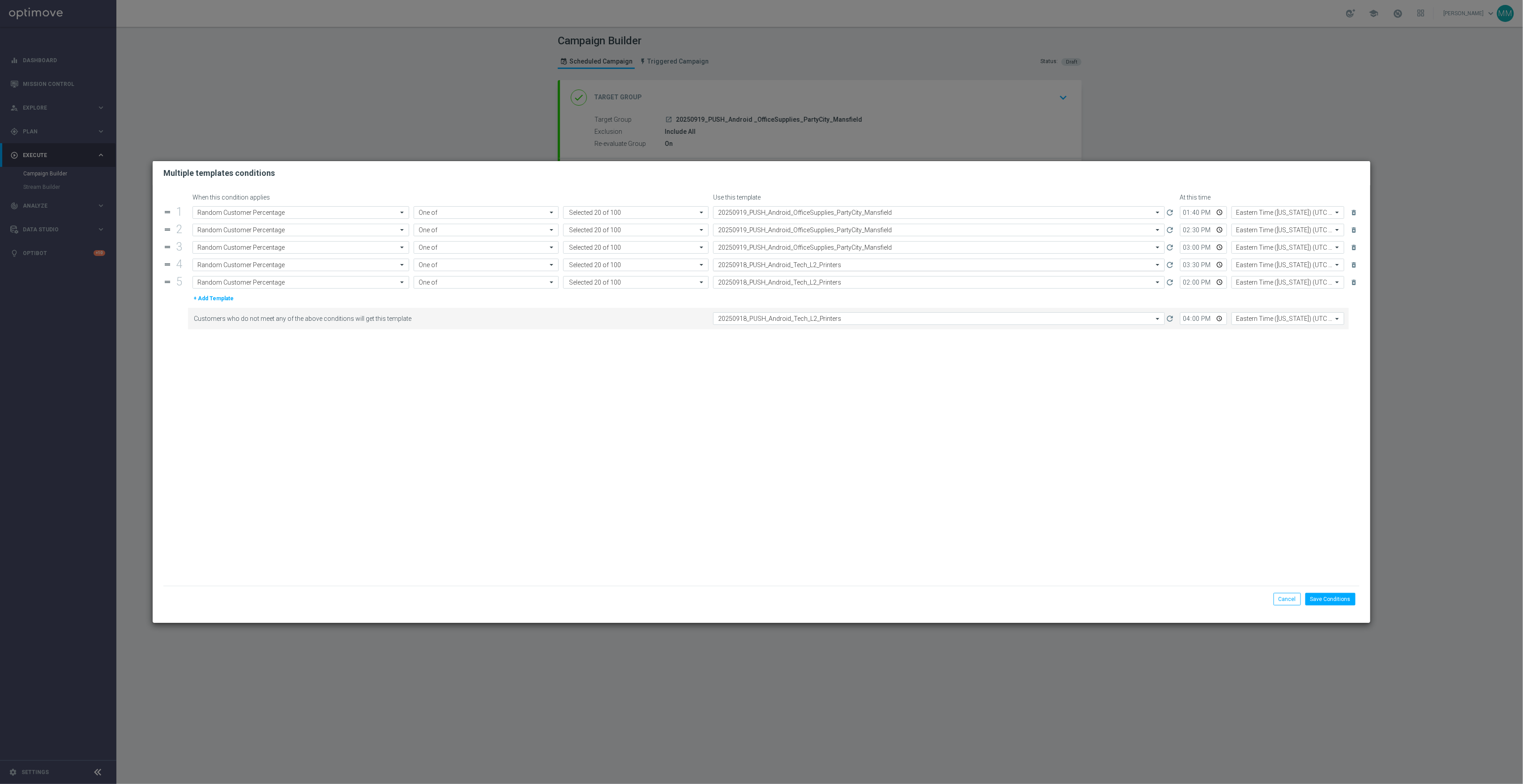
click at [862, 266] on input "text" at bounding box center [930, 265] width 424 height 8
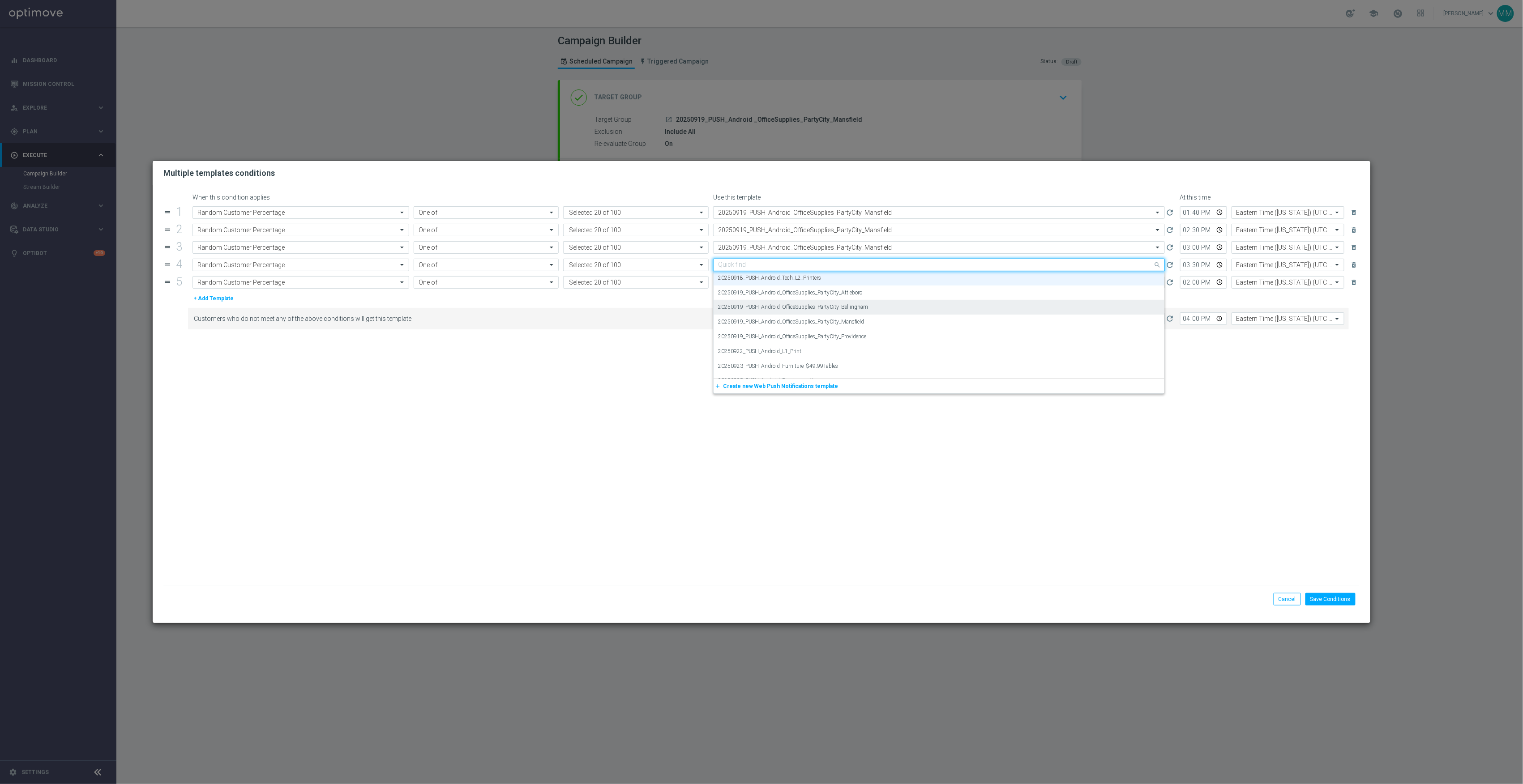
paste input "20250919"
click at [876, 310] on div "20250919_PUSH_Android_OfficeSupplies_PartyCity_Mansfield" at bounding box center [939, 307] width 442 height 15
type input "20250919"
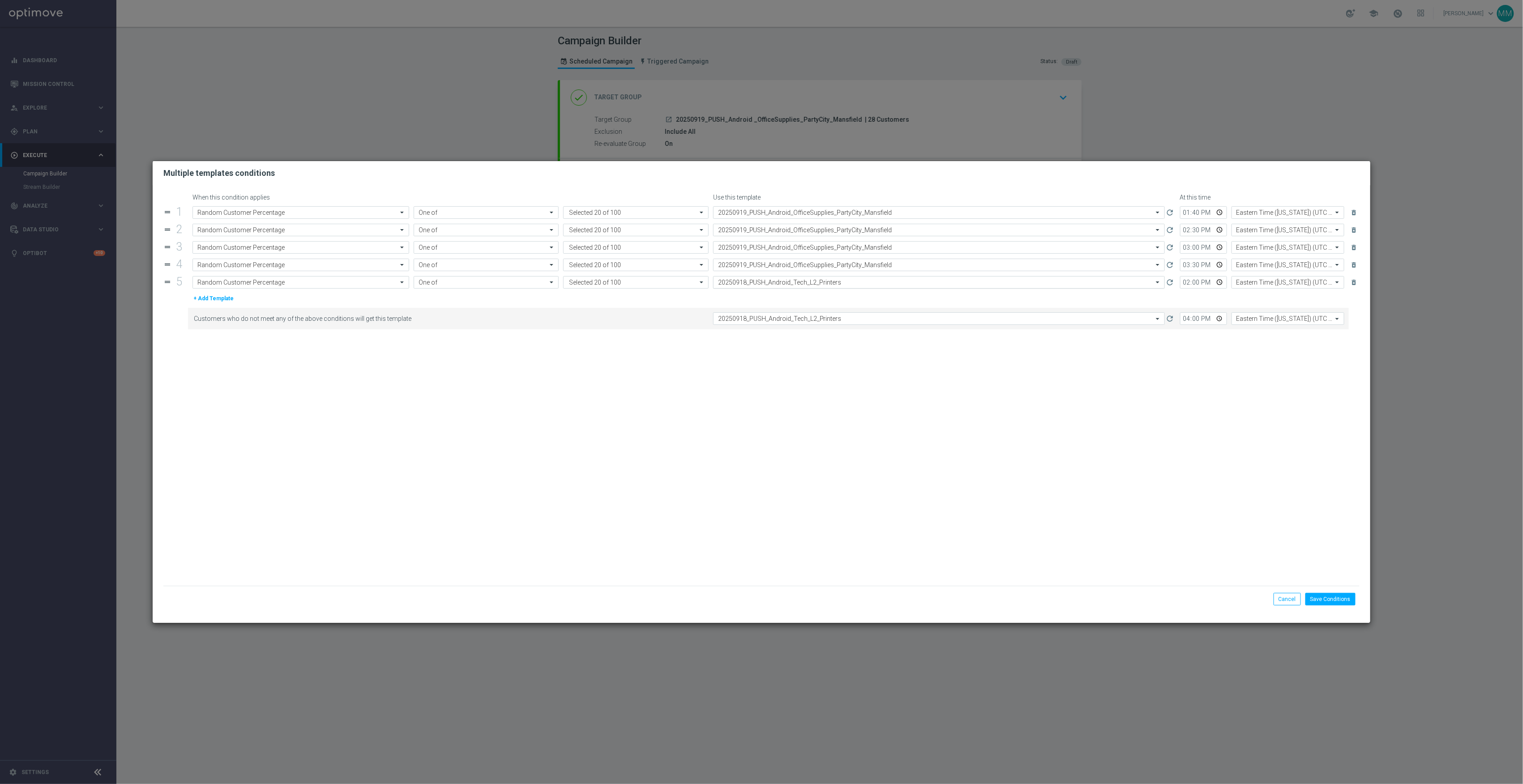
click at [878, 280] on input "text" at bounding box center [930, 282] width 424 height 8
paste input "20250919"
click at [879, 325] on div "20250919_PUSH_Android_OfficeSupplies_PartyCity_Mansfield" at bounding box center [939, 325] width 442 height 15
type input "20250919"
click at [874, 323] on input "text" at bounding box center [930, 319] width 424 height 8
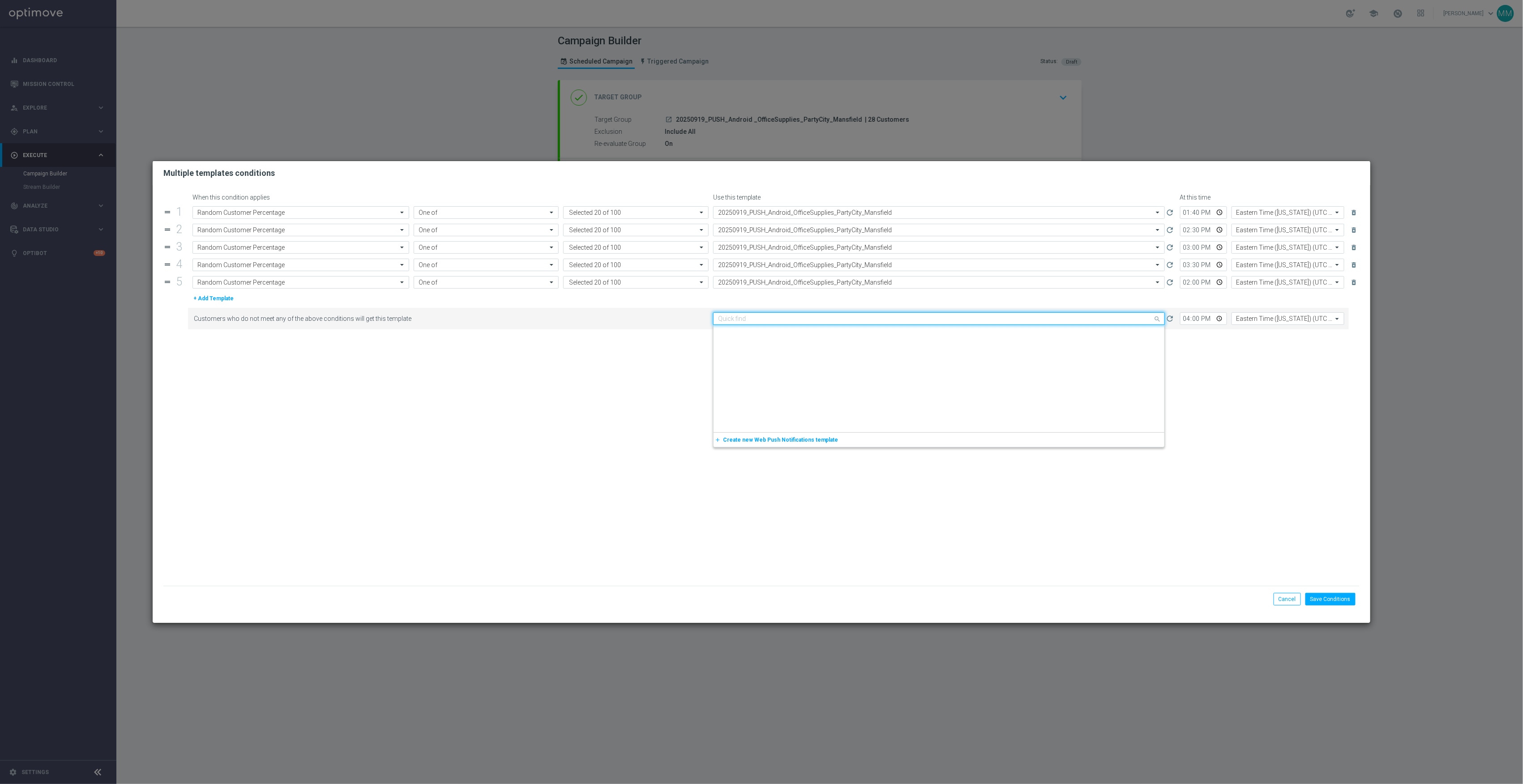
scroll to position [1255, 0]
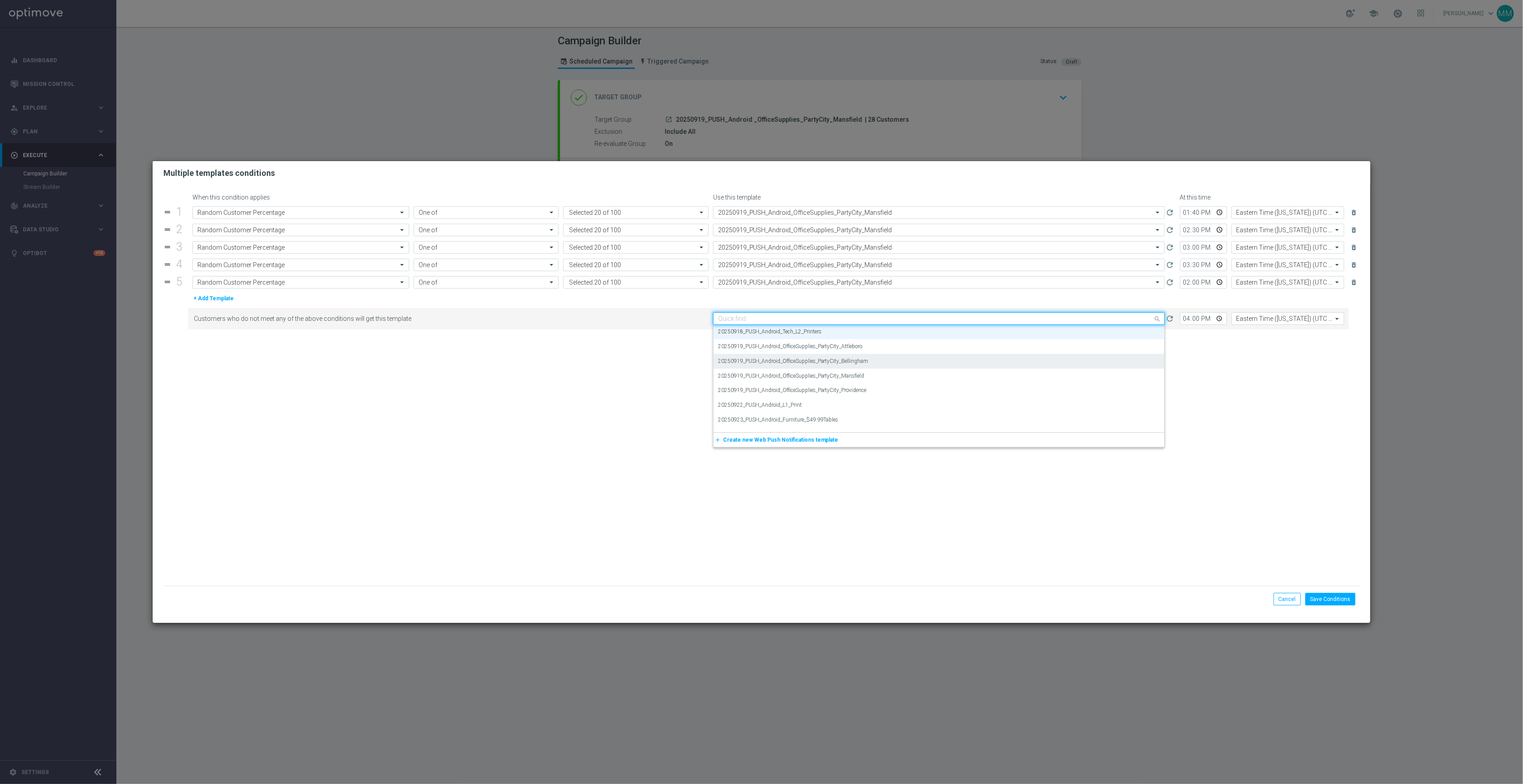
paste input "20250919"
click at [868, 366] on div "20250919_PUSH_Android_OfficeSupplies_PartyCity_Mansfield" at bounding box center [939, 362] width 442 height 15
type input "20250919"
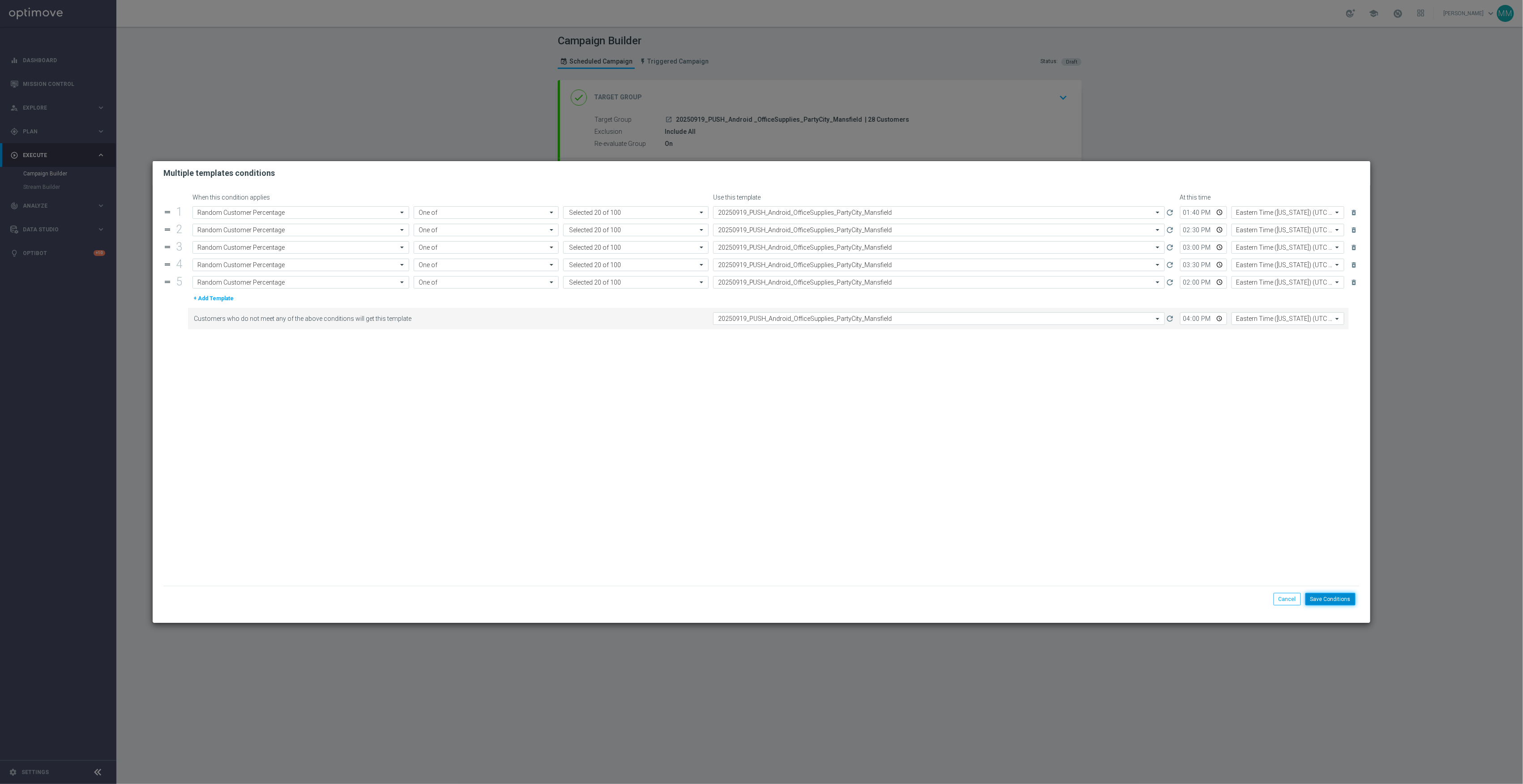
click at [1346, 602] on button "Save Conditions" at bounding box center [1331, 599] width 50 height 12
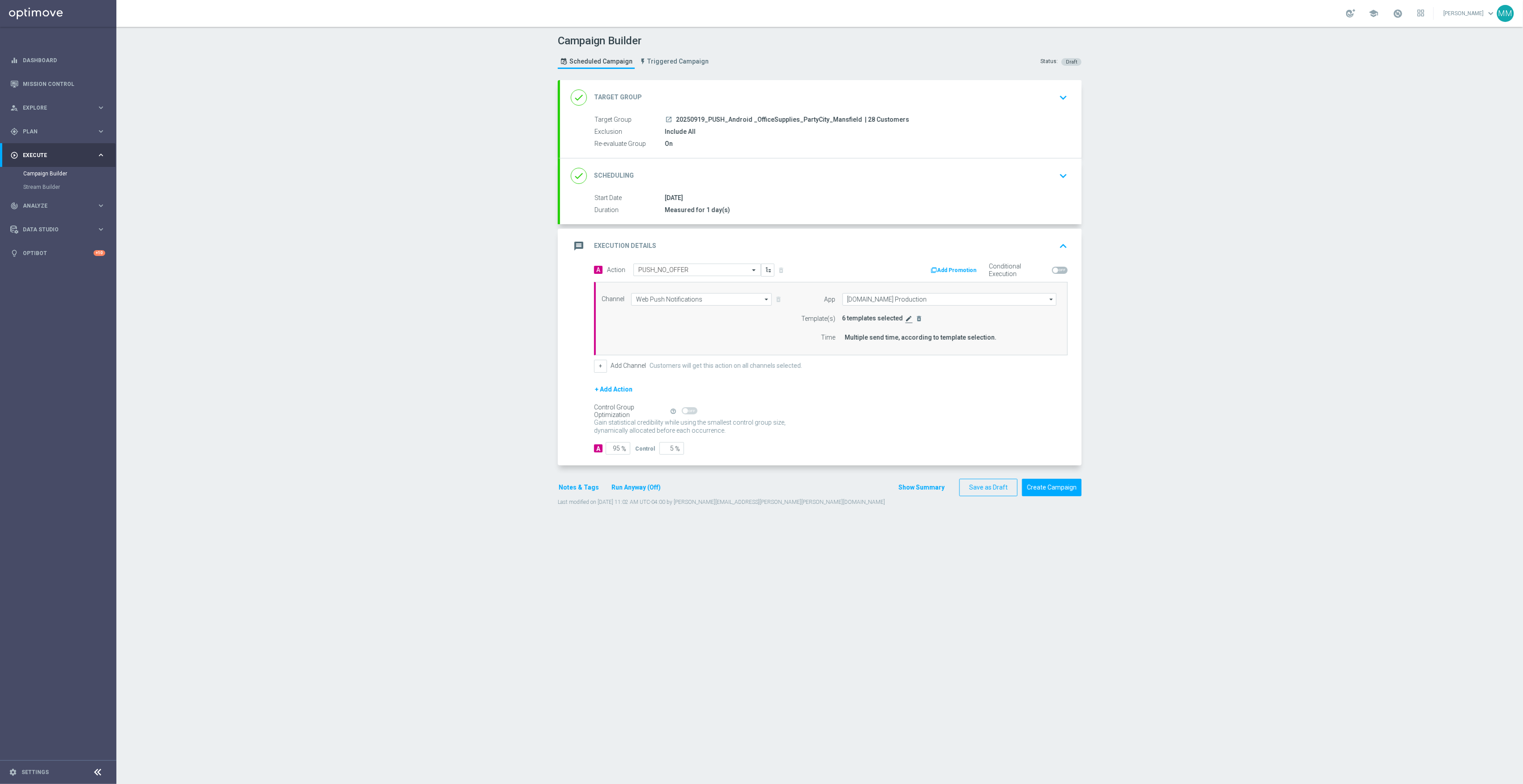
click at [906, 320] on icon "edit" at bounding box center [909, 318] width 7 height 7
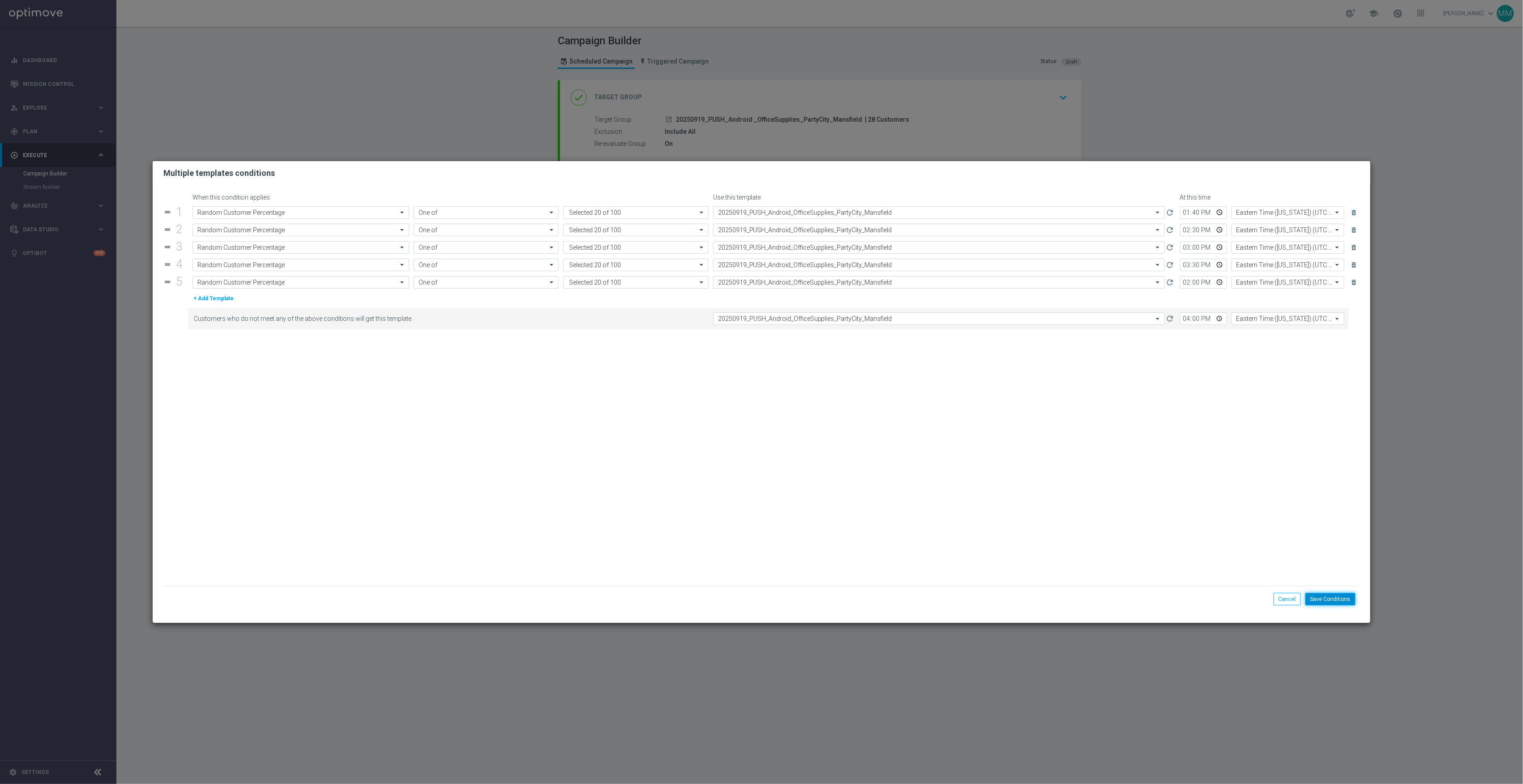
click at [1349, 600] on button "Save Conditions" at bounding box center [1331, 599] width 50 height 12
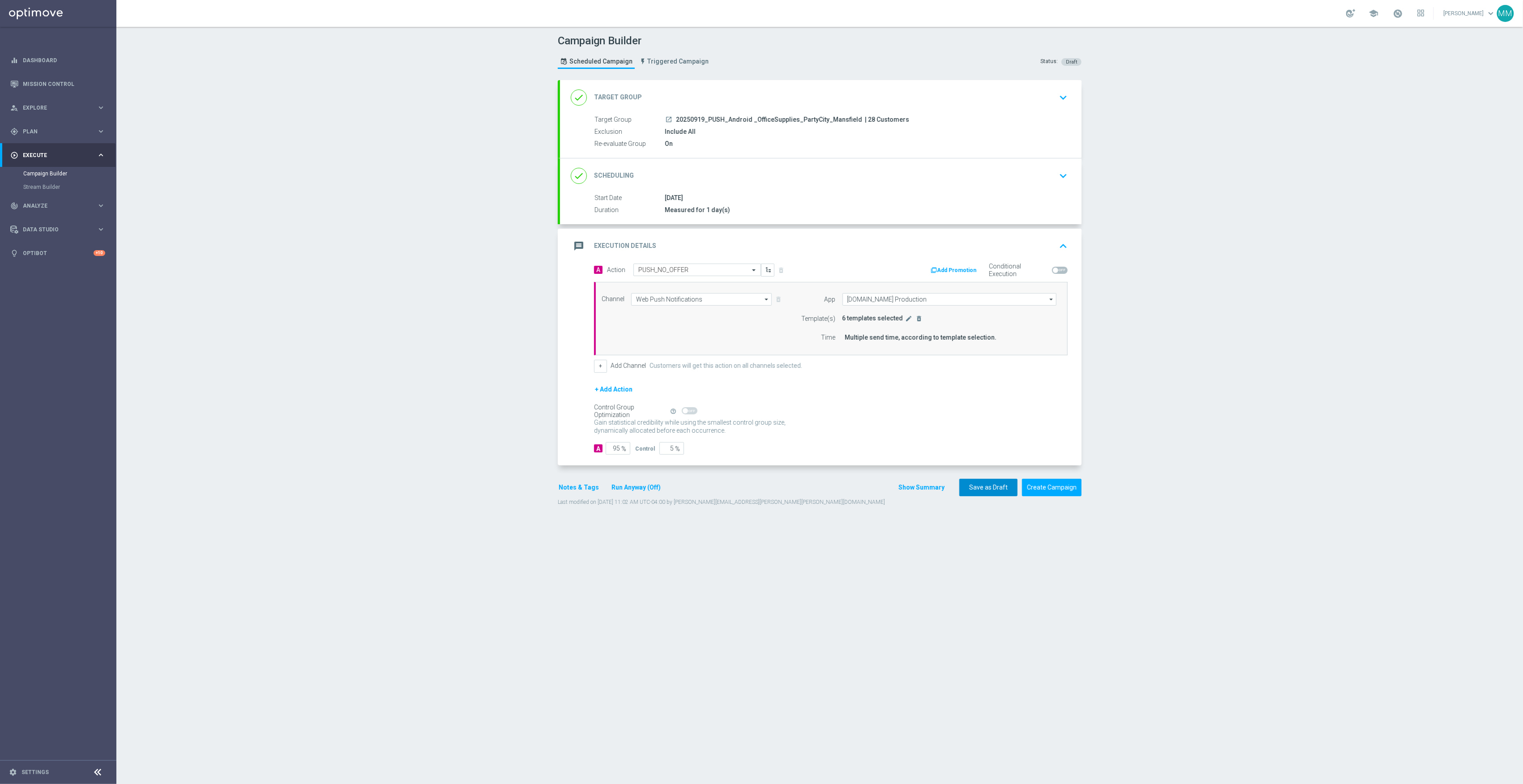
click at [1000, 487] on button "Save as Draft" at bounding box center [988, 488] width 58 height 17
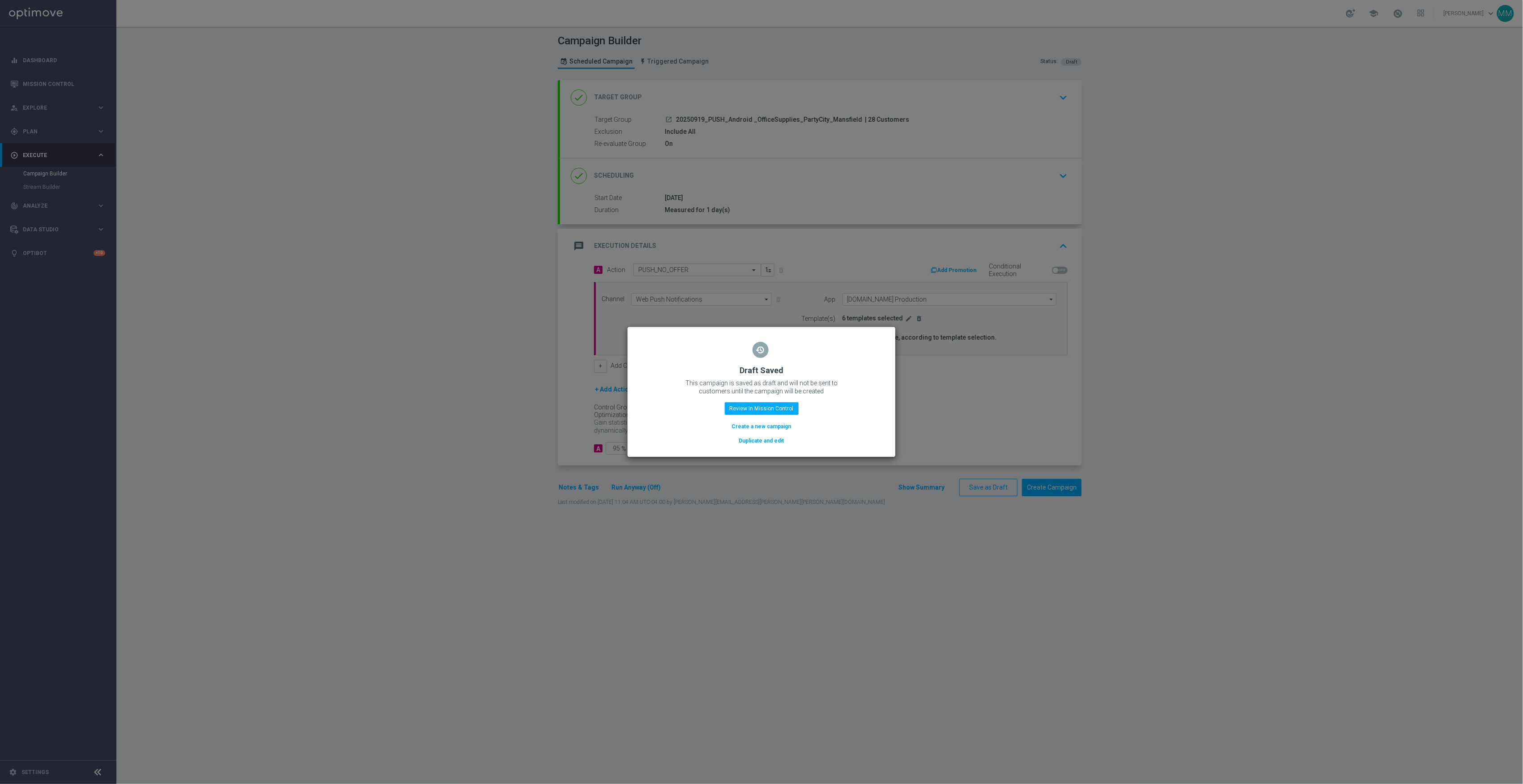
click at [770, 439] on button "Duplicate and edit" at bounding box center [762, 440] width 47 height 10
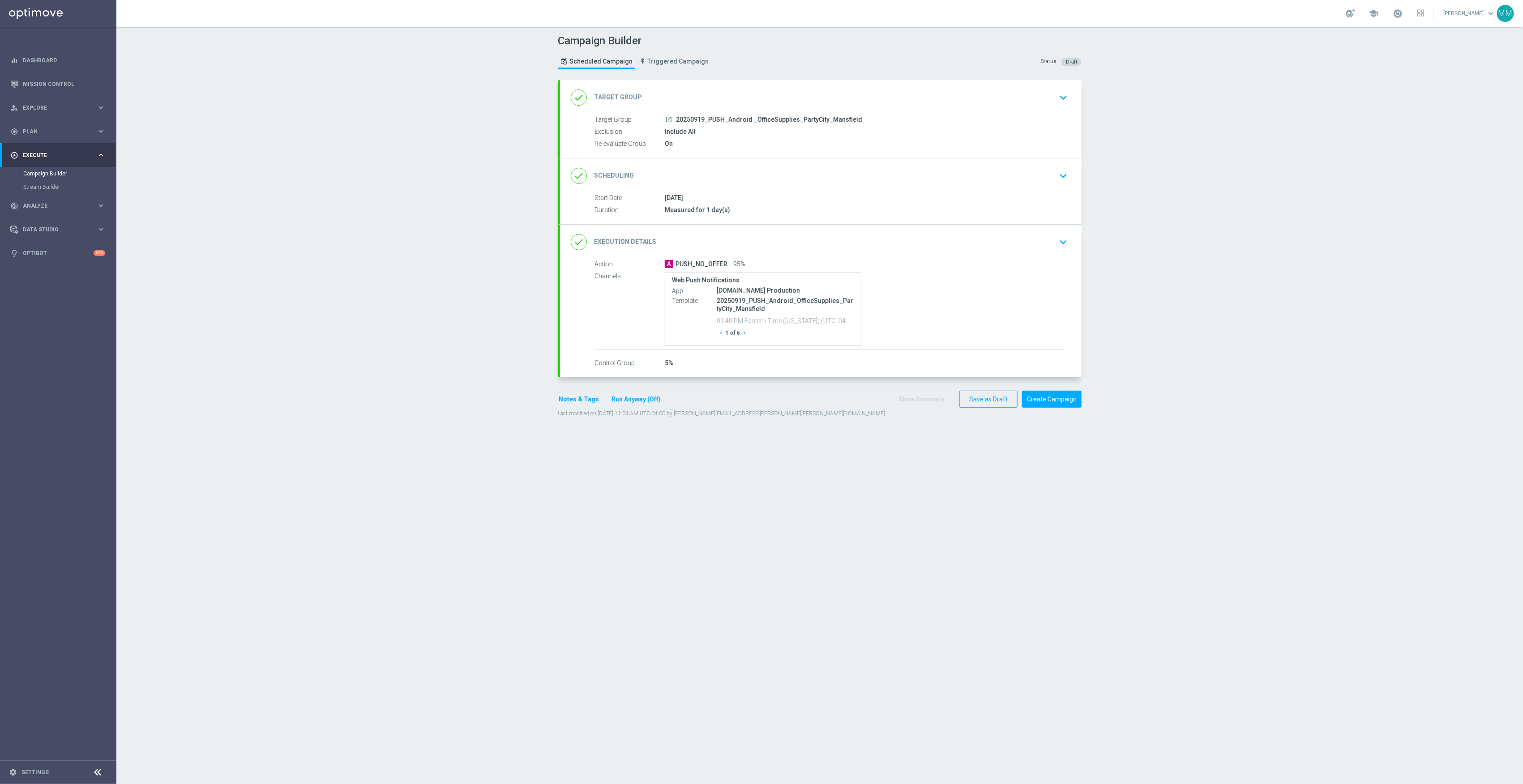
drag, startPoint x: 853, startPoint y: 111, endPoint x: 821, endPoint y: 106, distance: 32.4
click at [853, 111] on div "done Target Group keyboard_arrow_down" at bounding box center [821, 97] width 521 height 35
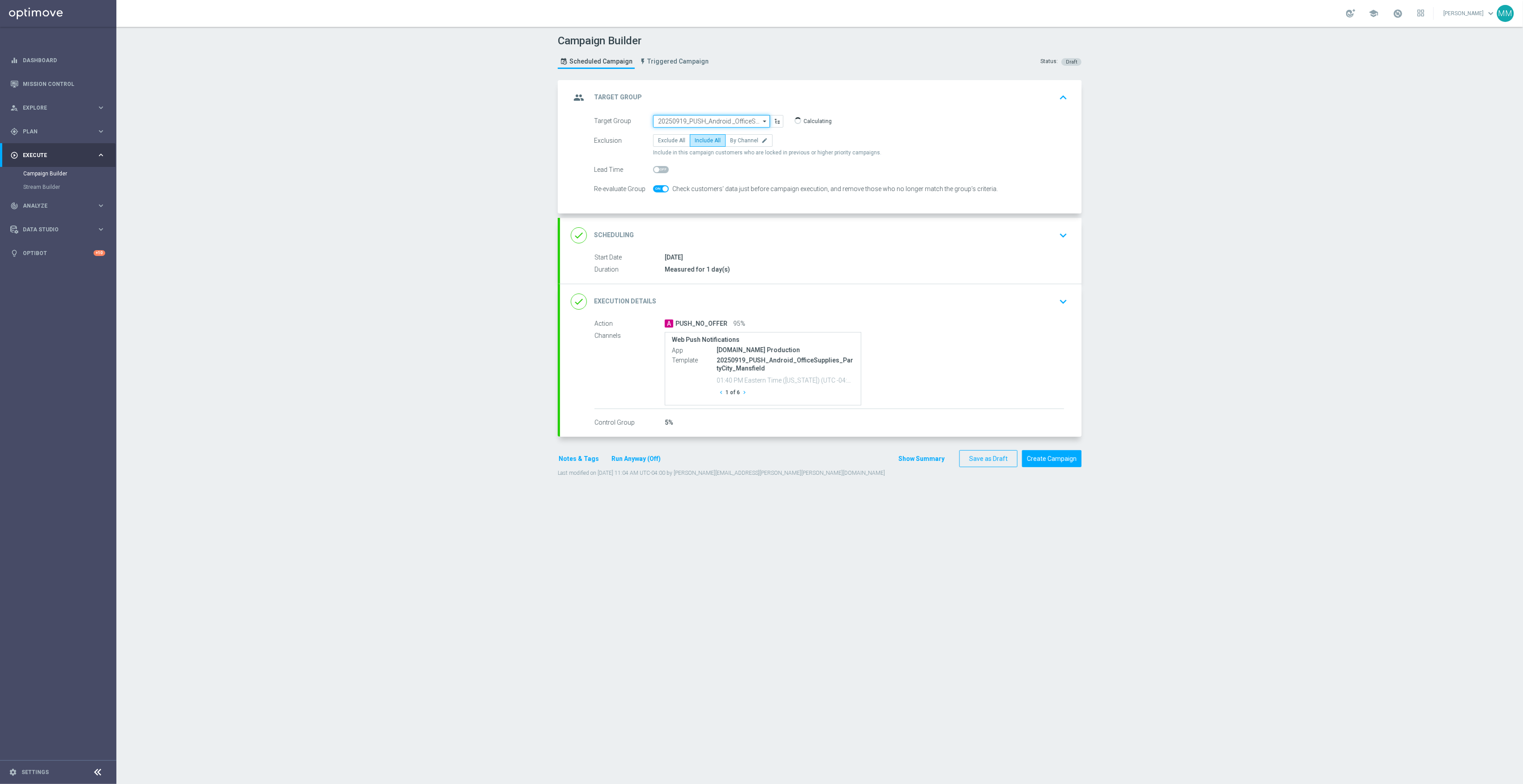
click at [744, 118] on input "20250919_PUSH_Android _OfficeSupplies_PartyCity_Mansfield" at bounding box center [711, 121] width 117 height 12
paste input "20250919_PUSH_Android_OfficeSupplies_PartyCity_Attleboro"
click at [713, 142] on div "20250919_PUSH_Android_OfficeSupplies_PartyCity_Attleboro" at bounding box center [711, 138] width 108 height 16
type input "20250919_PUSH_Android_OfficeSupplies_PartyCity_Attleboro"
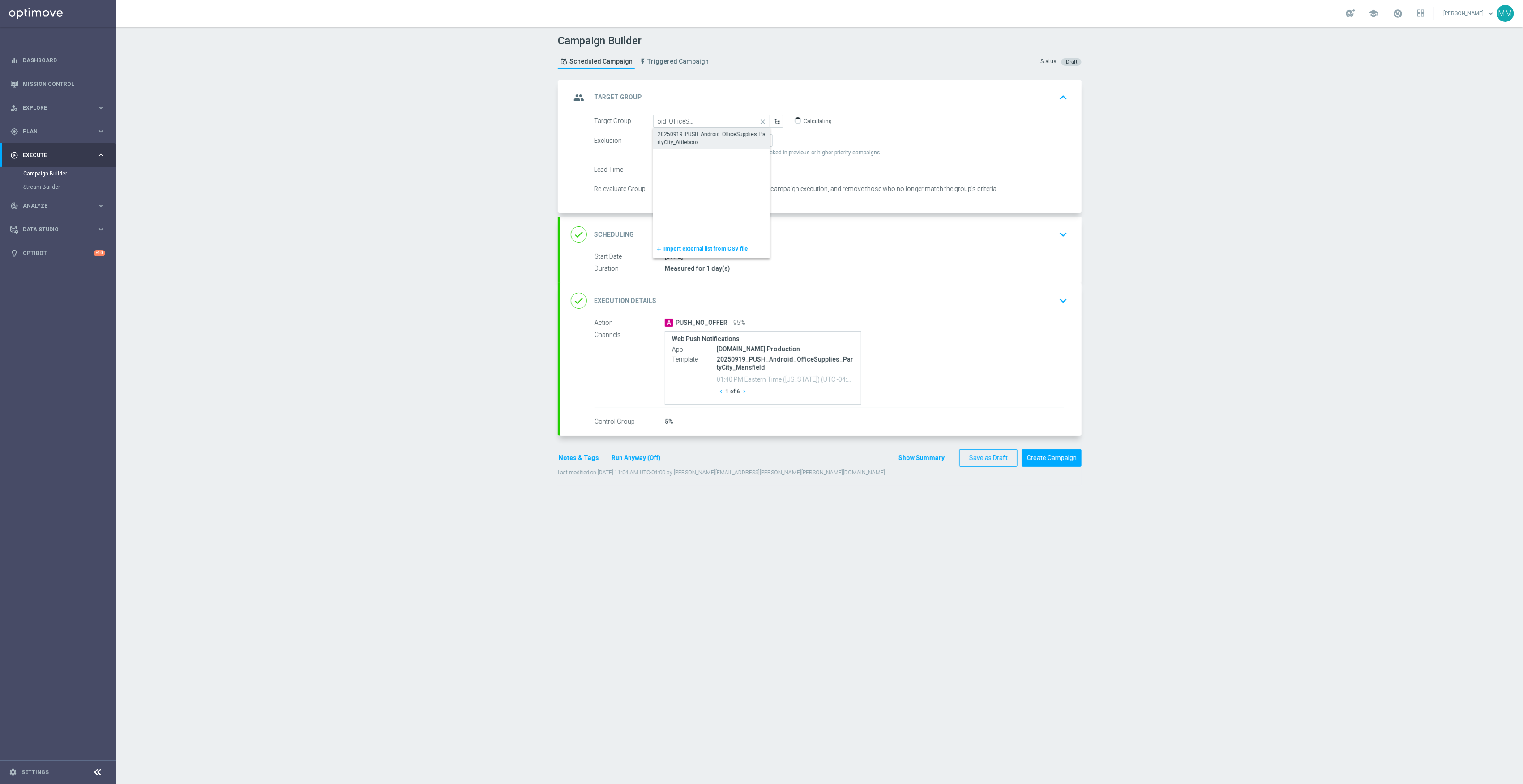
scroll to position [0, 0]
click at [794, 231] on div "done Scheduling keyboard_arrow_down" at bounding box center [821, 235] width 500 height 17
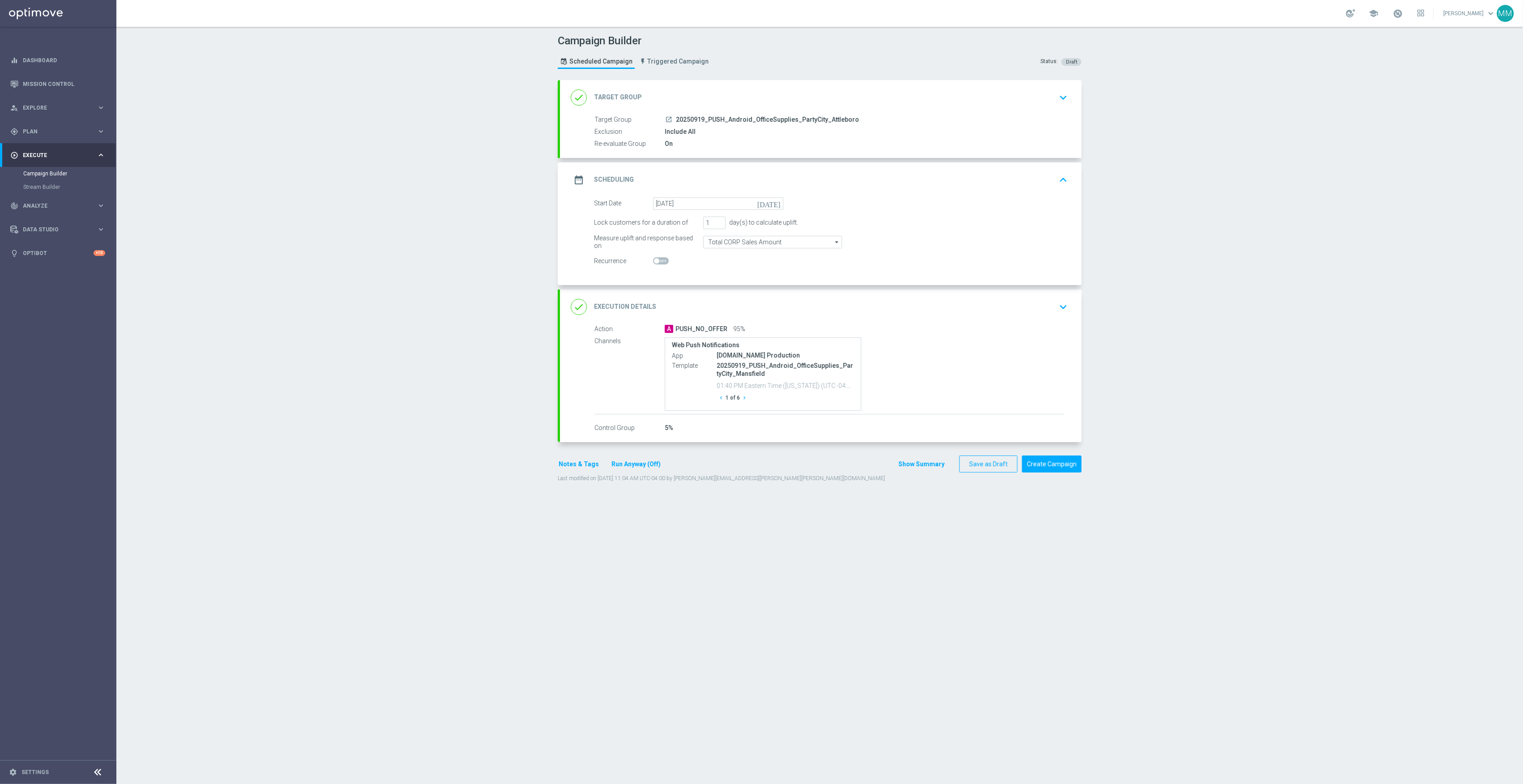
click at [988, 313] on div "done Execution Details keyboard_arrow_down" at bounding box center [821, 307] width 500 height 17
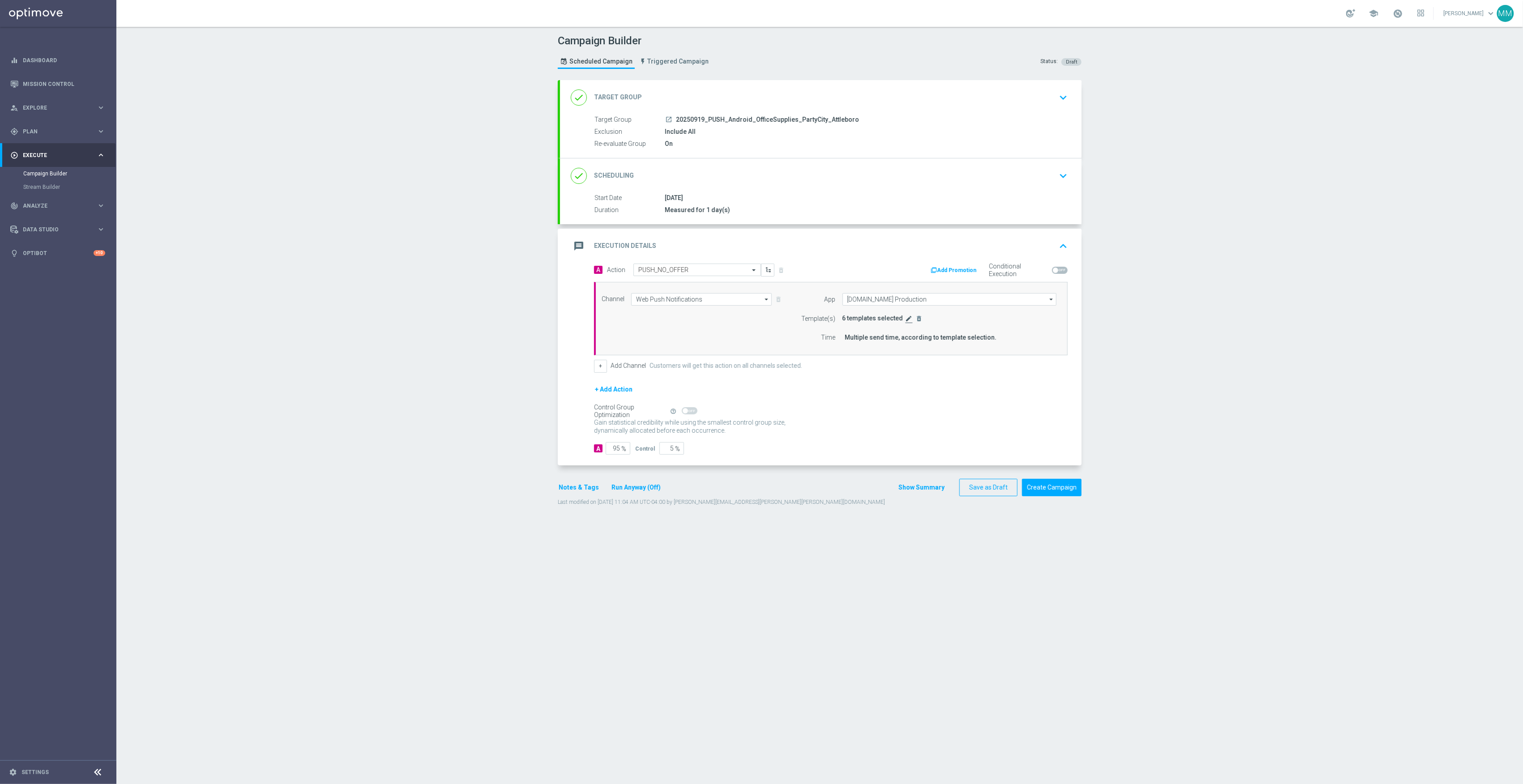
click at [906, 318] on icon "edit" at bounding box center [909, 318] width 7 height 7
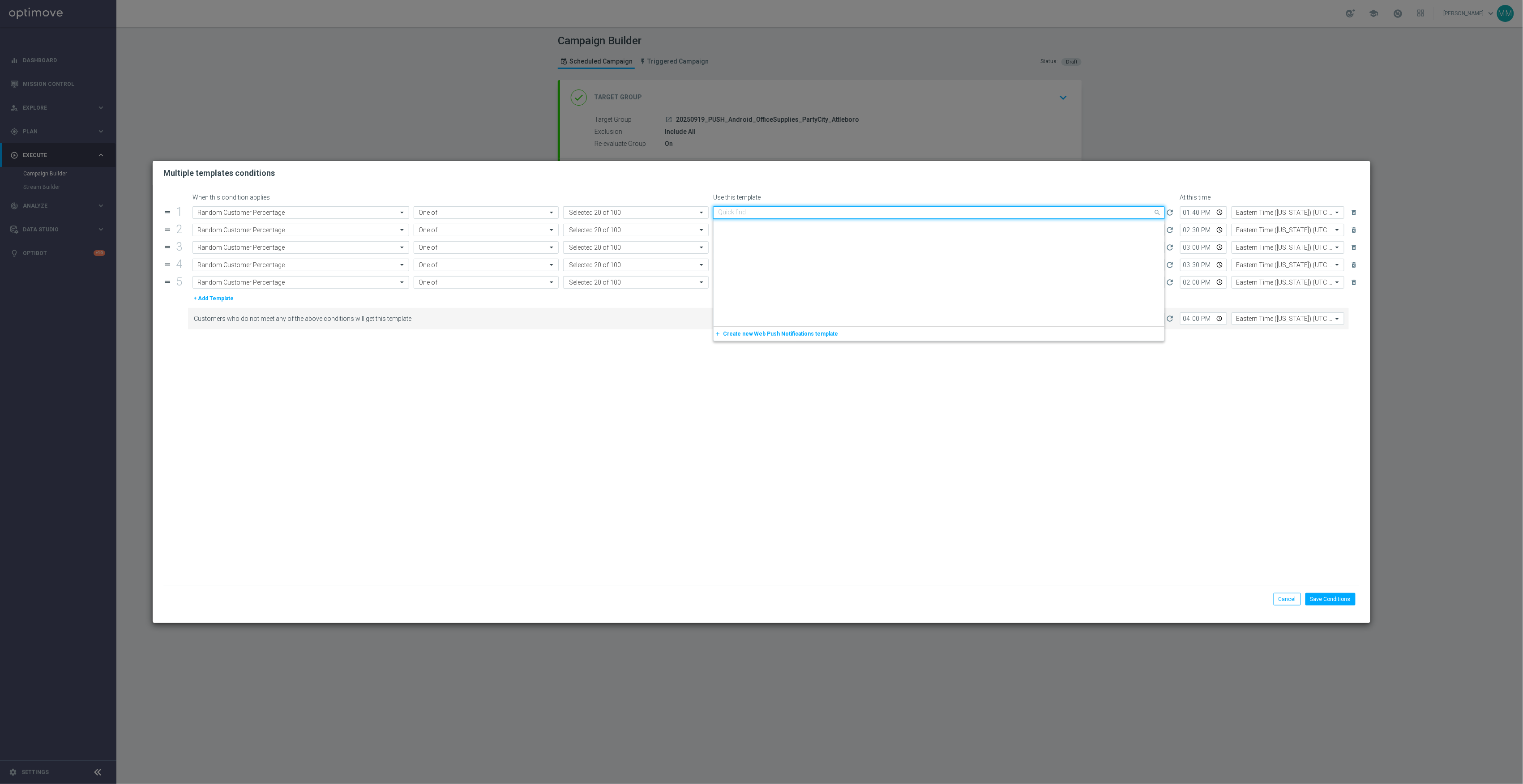
click at [826, 212] on input "text" at bounding box center [930, 213] width 424 height 8
paste input "20250919_PUSH_Android_OfficeSupplies_PartyCity_Attleboro"
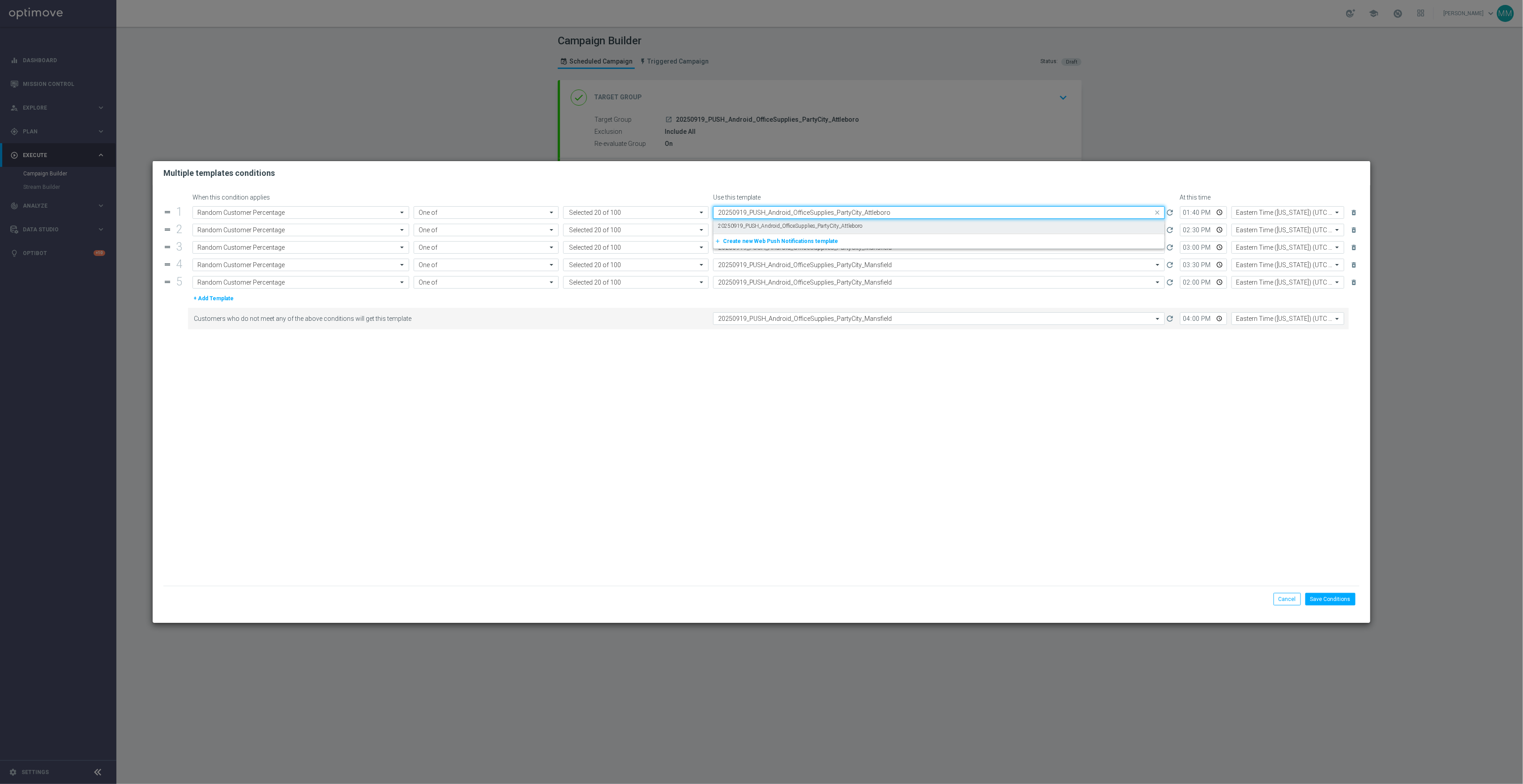
click at [842, 225] on label "20250919_PUSH_Android_OfficeSupplies_PartyCity_Attleboro" at bounding box center [791, 226] width 145 height 8
type input "20250919_PUSH_Android_OfficeSupplies_PartyCity_Attleboro"
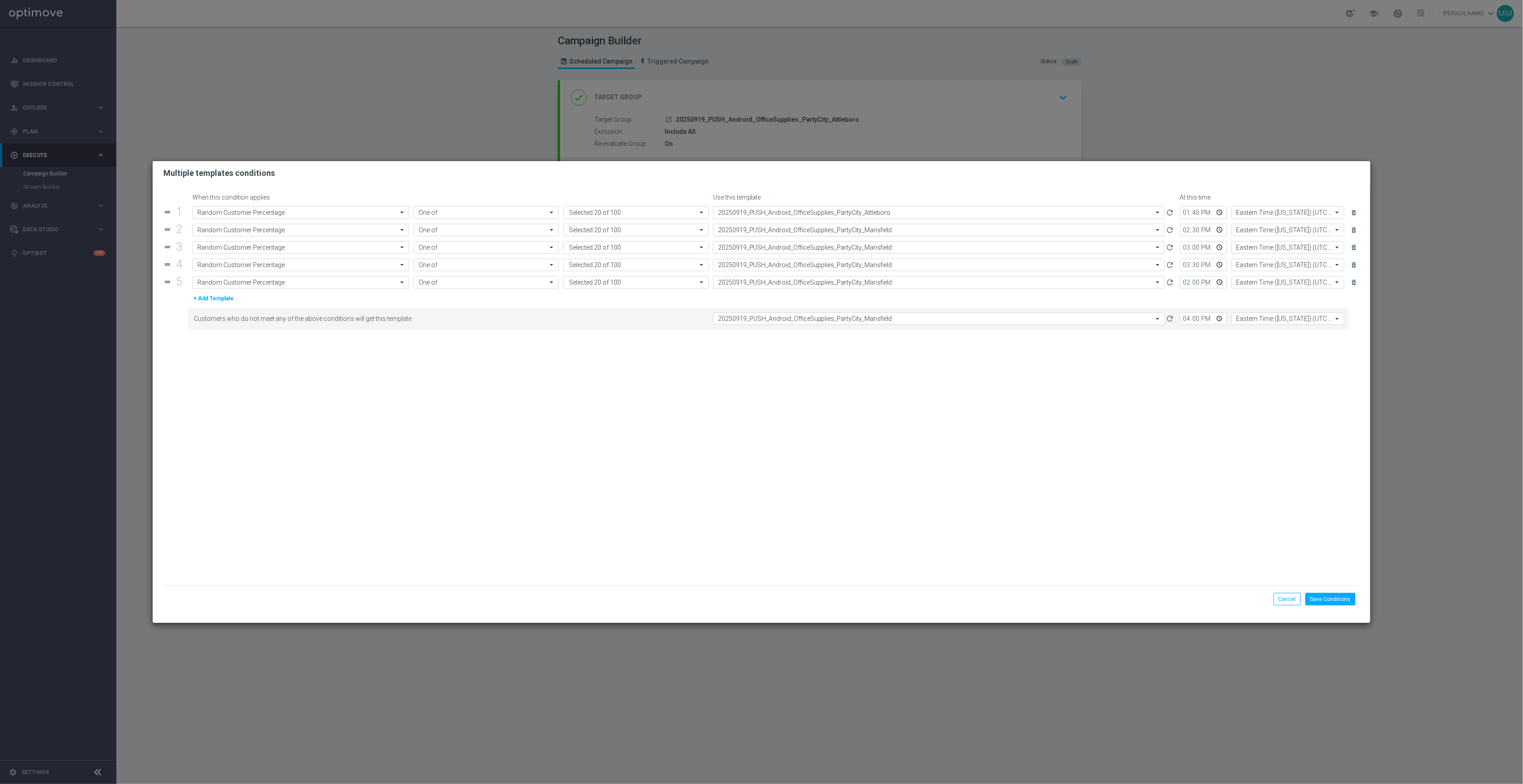
click at [844, 226] on input "text" at bounding box center [930, 230] width 424 height 8
paste input "20250919_PUSH_Android_OfficeSupplies_PartyCity_Attleboro"
click at [840, 242] on label "20250919_PUSH_Android_OfficeSupplies_PartyCity_Attleboro" at bounding box center [791, 243] width 145 height 8
type input "20250919_PUSH_Android_OfficeSupplies_PartyCity_Attleboro"
click at [842, 247] on input "text" at bounding box center [930, 248] width 424 height 8
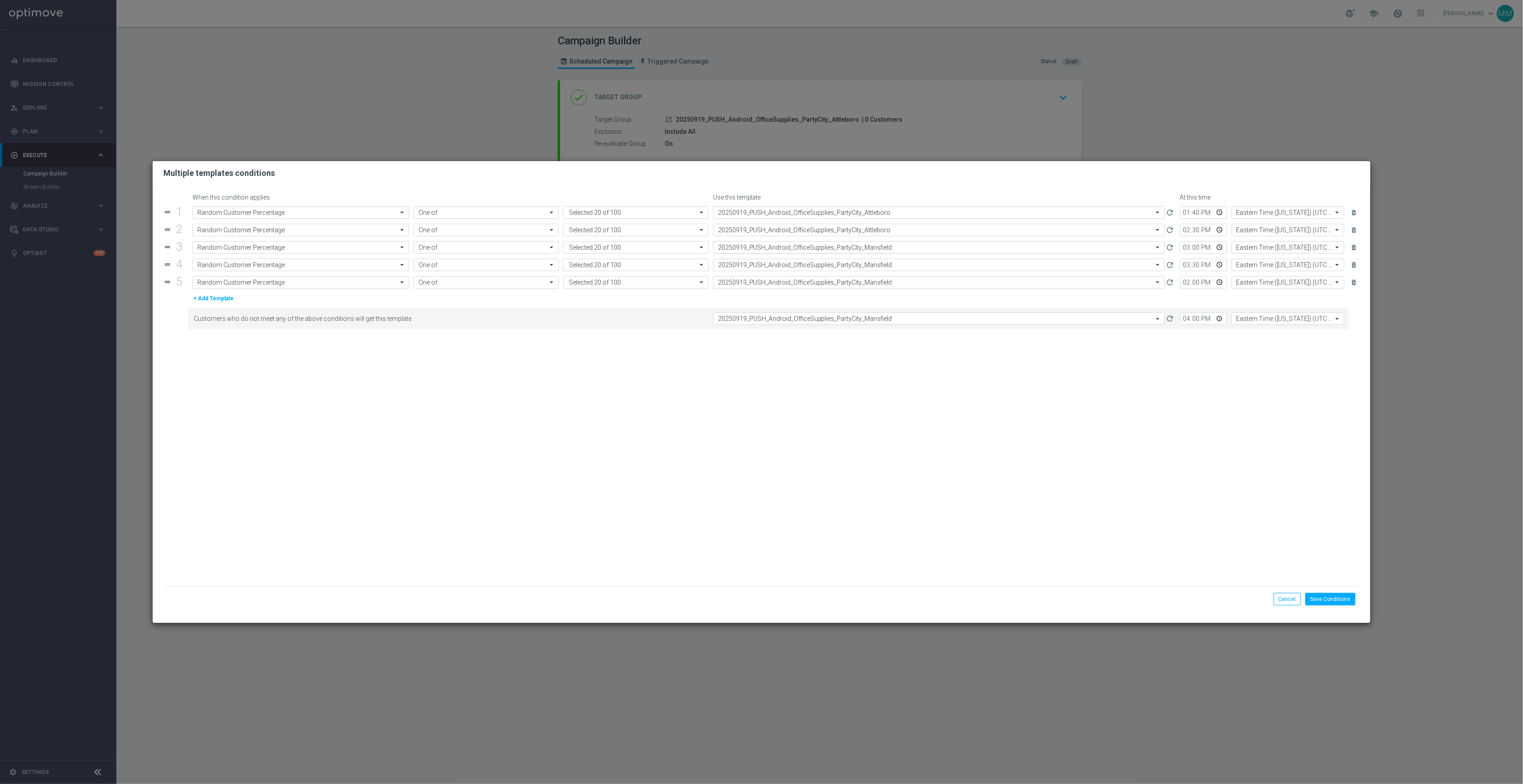
paste input "20250919_PUSH_Android_OfficeSupplies_PartyCity_Attleboro"
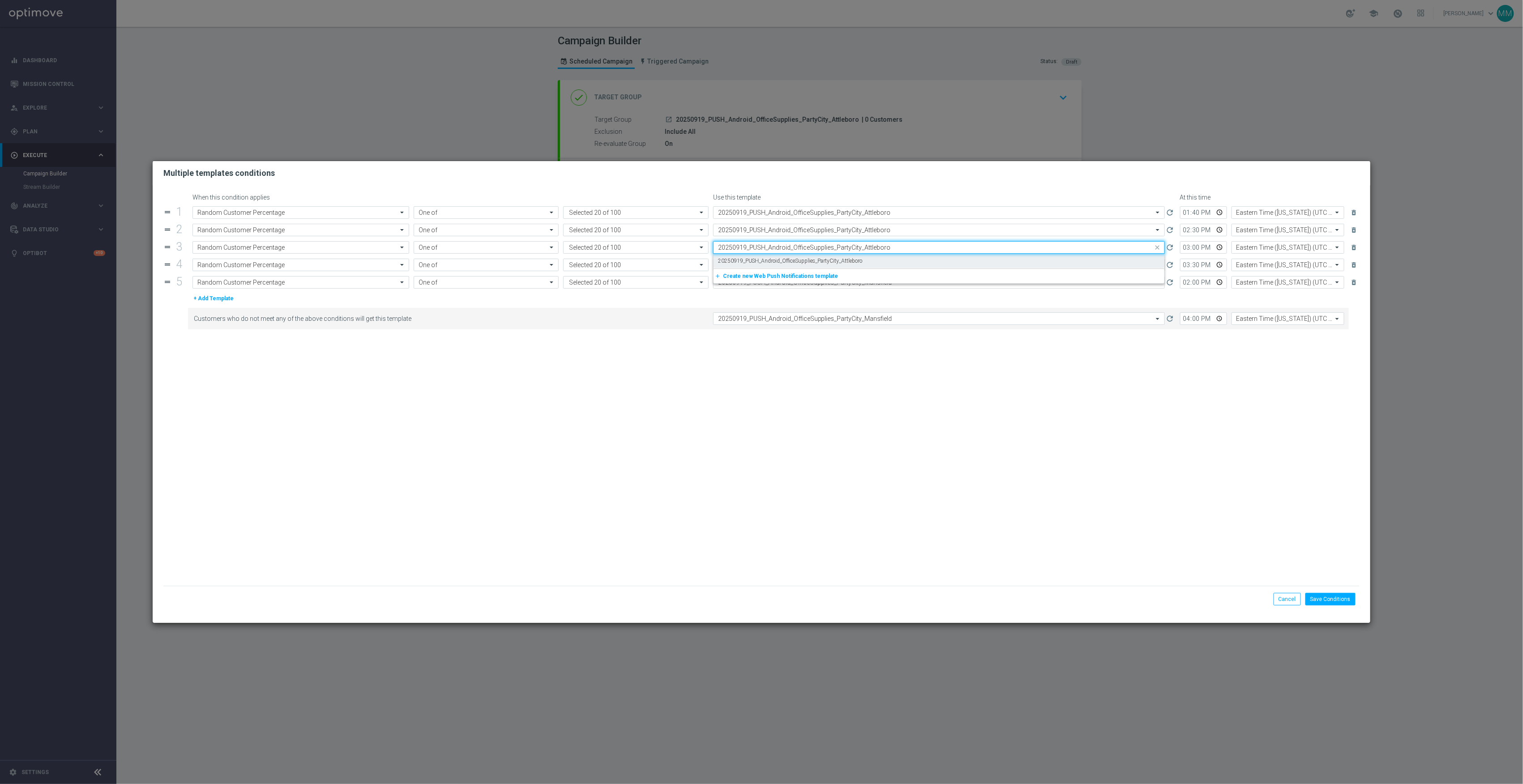
click at [844, 256] on div "20250919_PUSH_Android_OfficeSupplies_PartyCity_Attleboro" at bounding box center [939, 261] width 442 height 15
type input "20250919_PUSH_Android_OfficeSupplies_PartyCity_Attleboro"
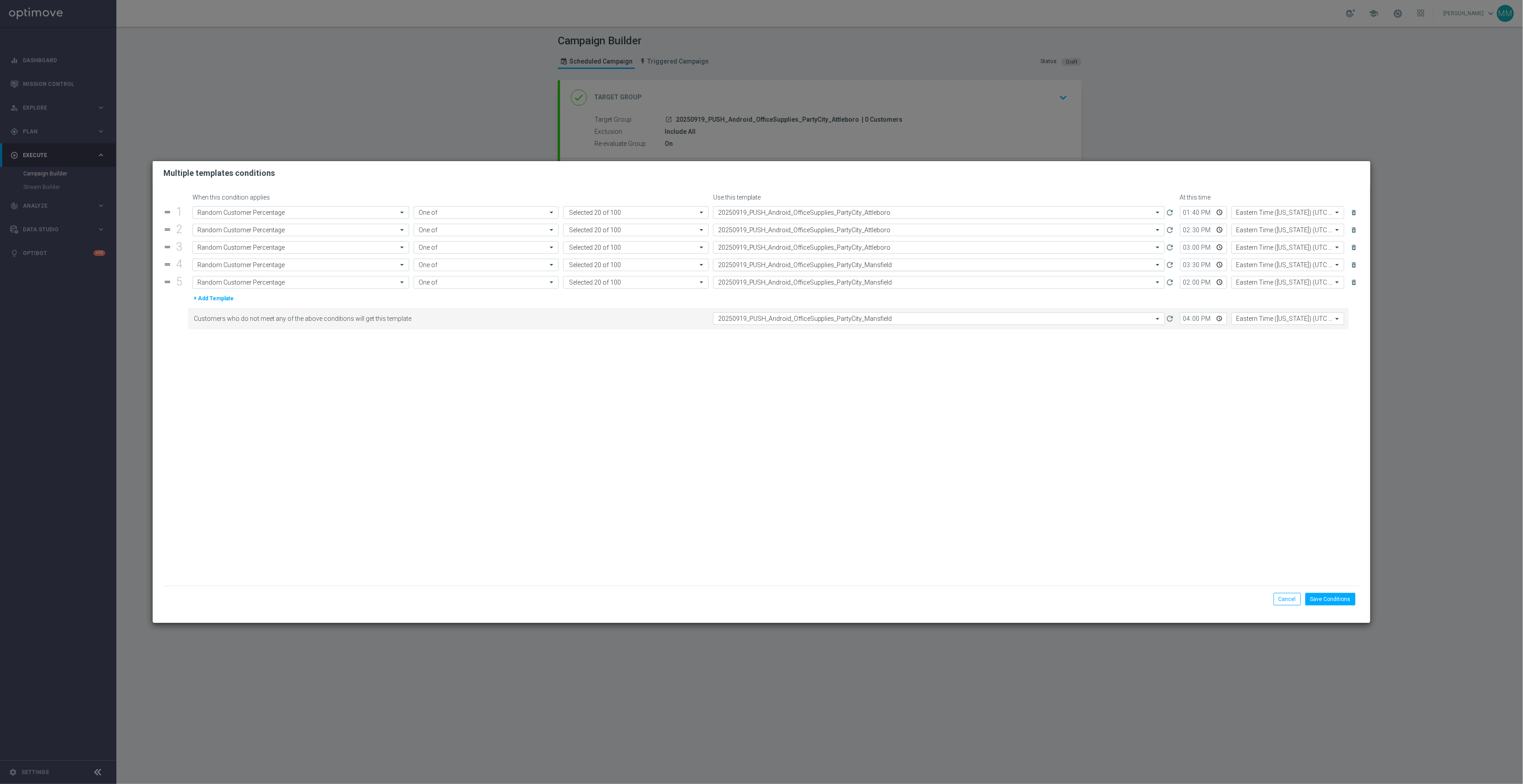
click at [851, 262] on input "text" at bounding box center [930, 265] width 424 height 8
paste input "20250919_PUSH_Android_OfficeSupplies_PartyCity_Attleboro"
click at [856, 283] on div "20250919_PUSH_Android_OfficeSupplies_PartyCity_Attleboro" at bounding box center [939, 278] width 442 height 15
type input "20250919_PUSH_Android_OfficeSupplies_PartyCity_Attleboro"
click at [858, 285] on input "text" at bounding box center [930, 282] width 424 height 8
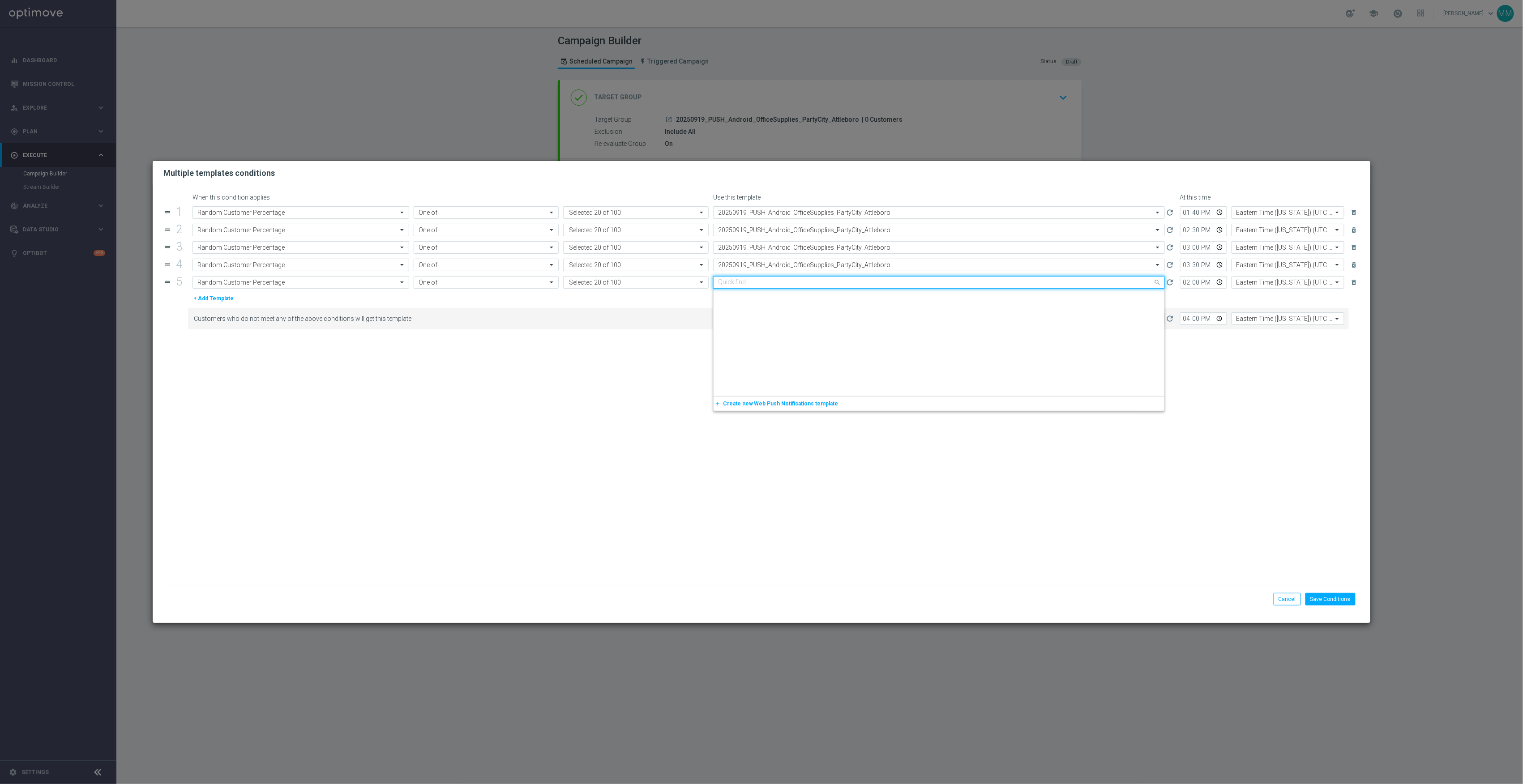
paste input "20250919_PUSH_Android_OfficeSupplies_PartyCity_Attleboro"
click at [865, 299] on div "20250919_PUSH_Android_OfficeSupplies_PartyCity_Attleboro" at bounding box center [939, 296] width 442 height 15
type input "20250919_PUSH_Android_OfficeSupplies_PartyCity_Attleboro"
click at [871, 319] on input "text" at bounding box center [930, 319] width 424 height 8
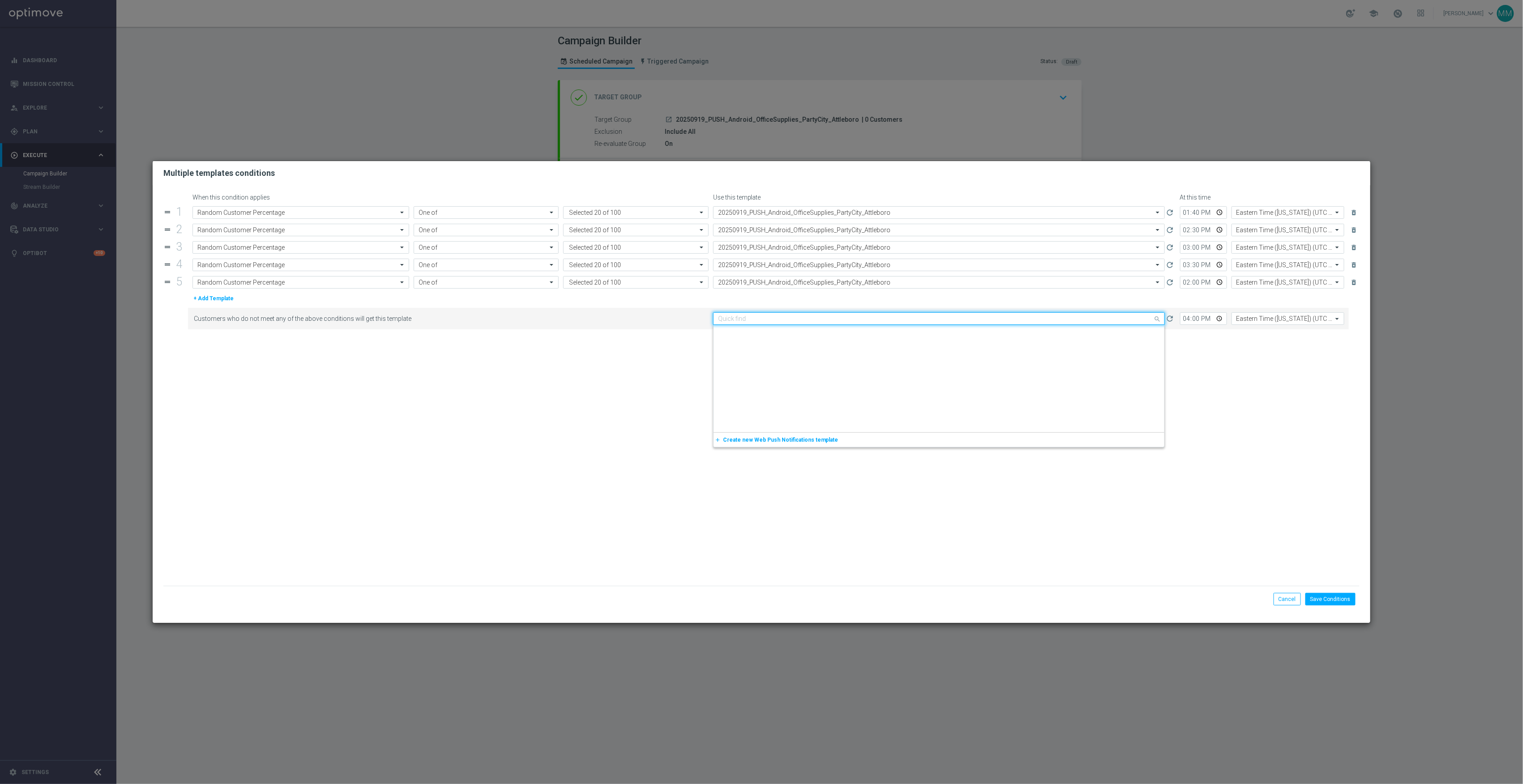
paste input "20250919_PUSH_Android_OfficeSupplies_PartyCity_Attleboro"
click at [883, 338] on div "20250919_PUSH_Android_OfficeSupplies_PartyCity_Attleboro" at bounding box center [939, 332] width 442 height 15
type input "20250919_PUSH_Android_OfficeSupplies_PartyCity_Attleboro"
click at [1326, 600] on button "Save Conditions" at bounding box center [1331, 599] width 50 height 12
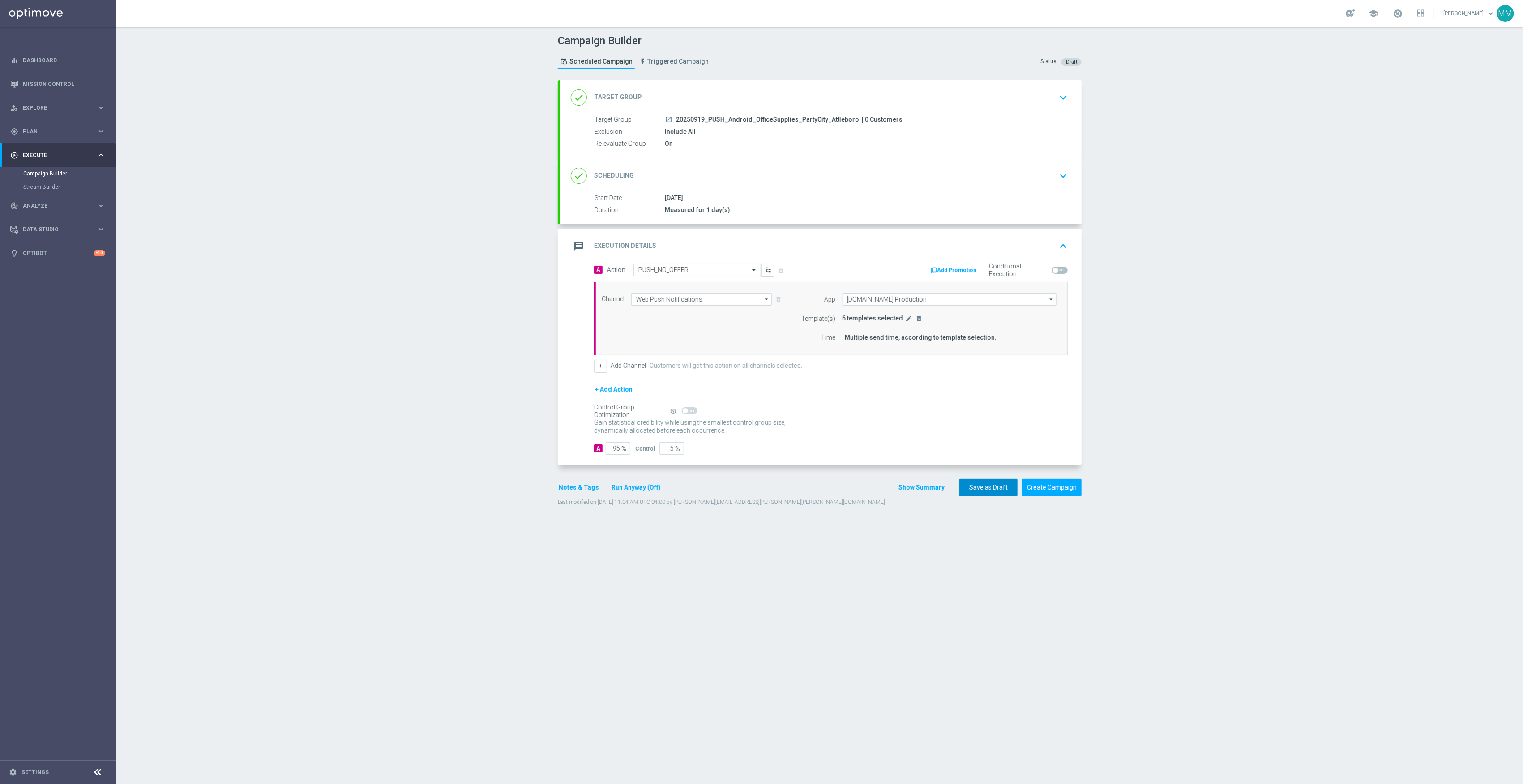
click at [974, 487] on button "Save as Draft" at bounding box center [988, 488] width 58 height 17
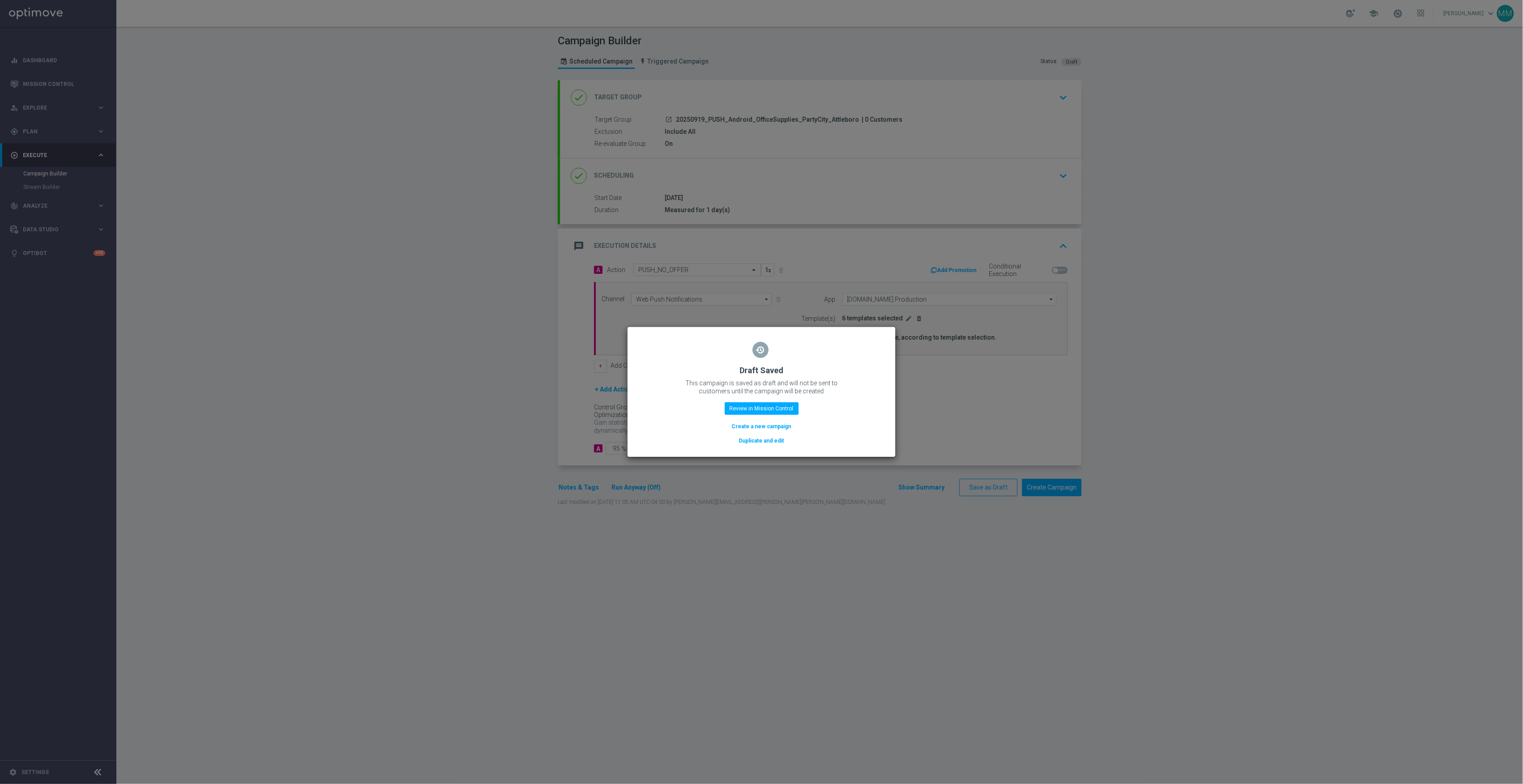
click at [753, 441] on button "Duplicate and edit" at bounding box center [762, 440] width 47 height 10
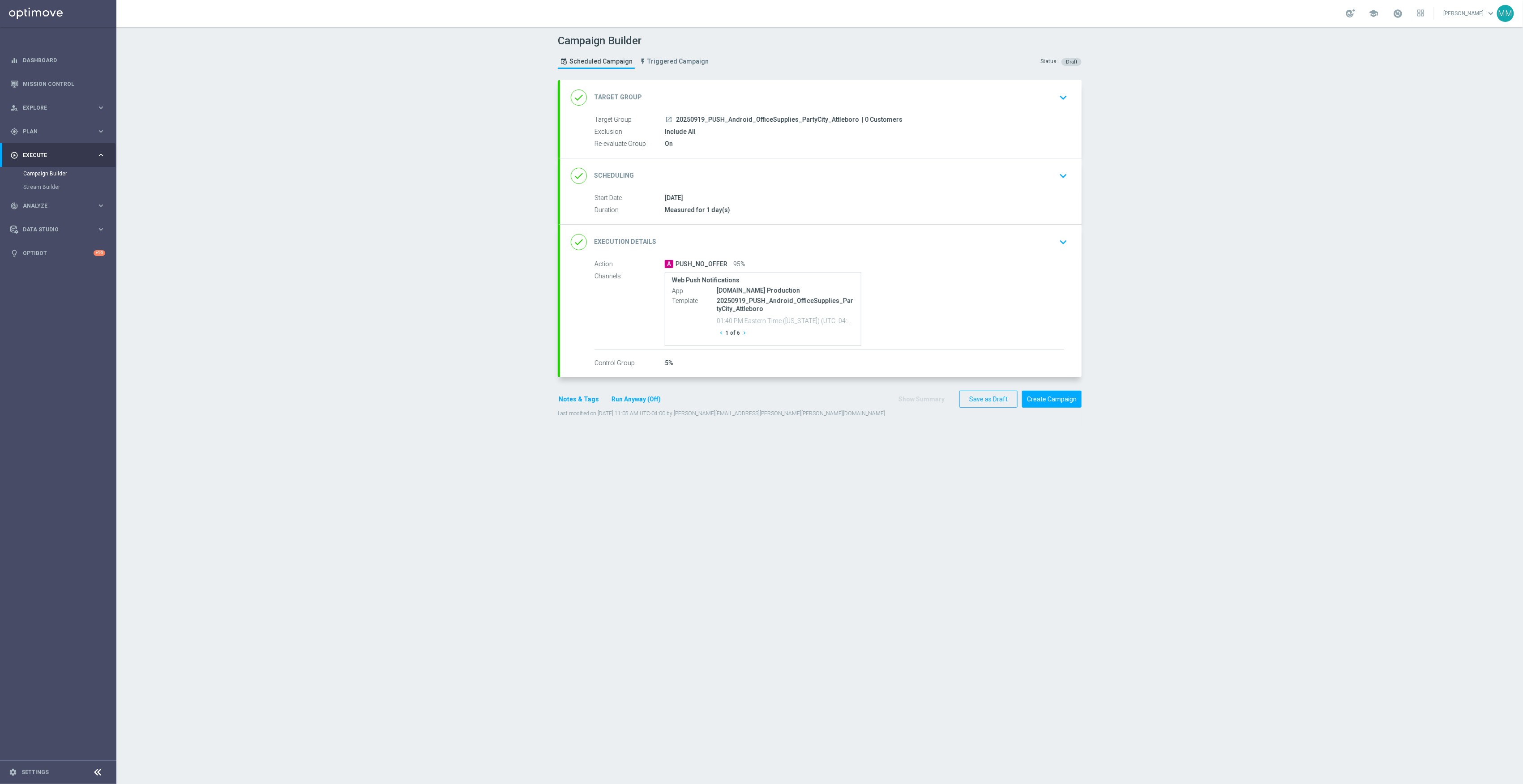
drag, startPoint x: 846, startPoint y: 99, endPoint x: 836, endPoint y: 107, distance: 12.8
click at [846, 99] on div "done Target Group keyboard_arrow_down" at bounding box center [821, 98] width 500 height 17
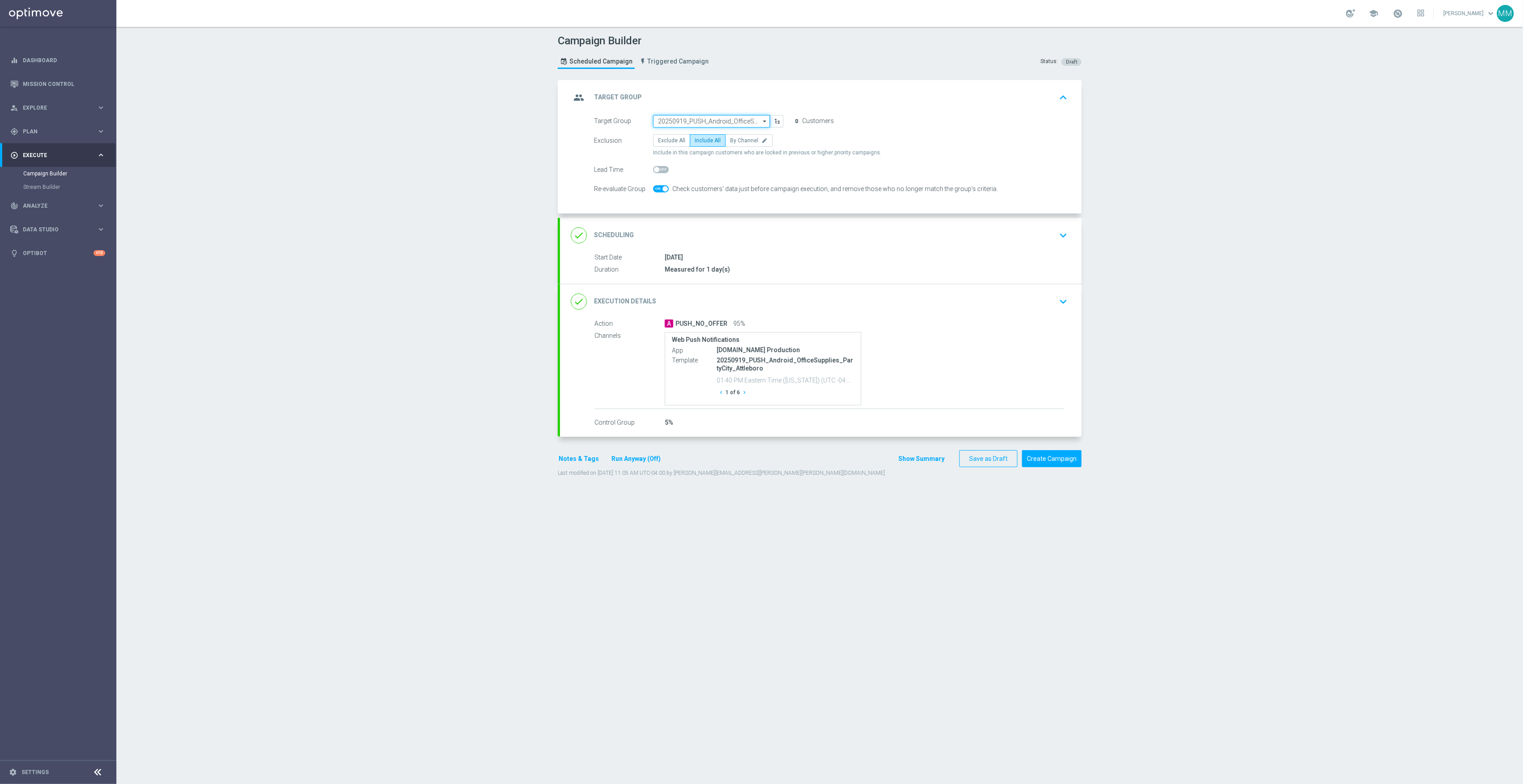
click at [730, 124] on input "20250919_PUSH_Android_OfficeSupplies_PartyCity_Attleboro" at bounding box center [711, 121] width 117 height 12
paste input "20250919_PUSH_Android_OfficeSupplies_PartyCity_Providence"
click at [731, 140] on div "20250919_PUSH_Android_OfficeSupplies_PartyCity_Providence" at bounding box center [711, 138] width 108 height 16
type input "20250919_PUSH_Android_OfficeSupplies_PartyCity_Providence"
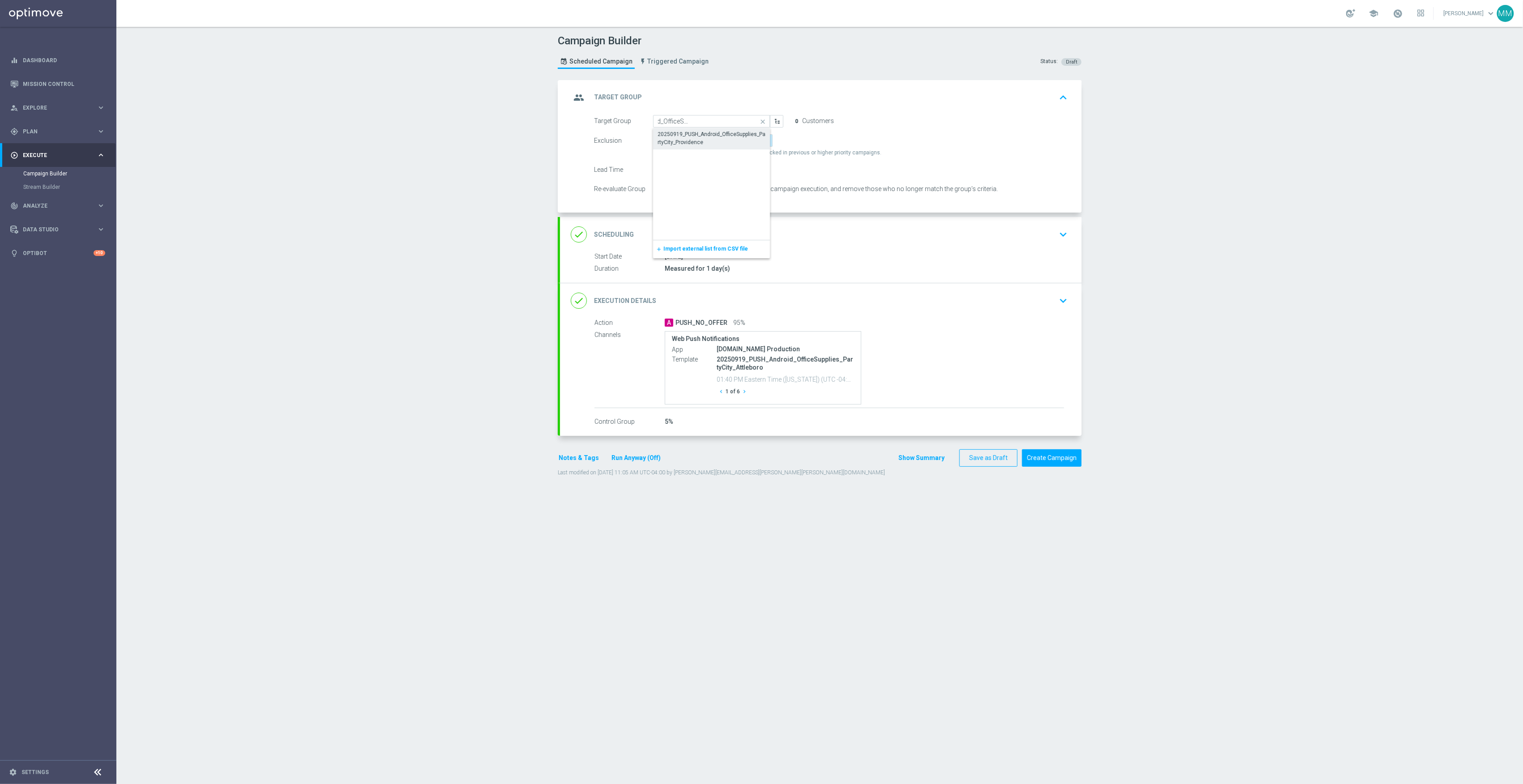
scroll to position [0, 0]
click at [946, 325] on div "A PUSH_NO_OFFER 95%" at bounding box center [864, 323] width 399 height 9
click at [1003, 311] on div "done Execution Details keyboard_arrow_down" at bounding box center [821, 300] width 521 height 35
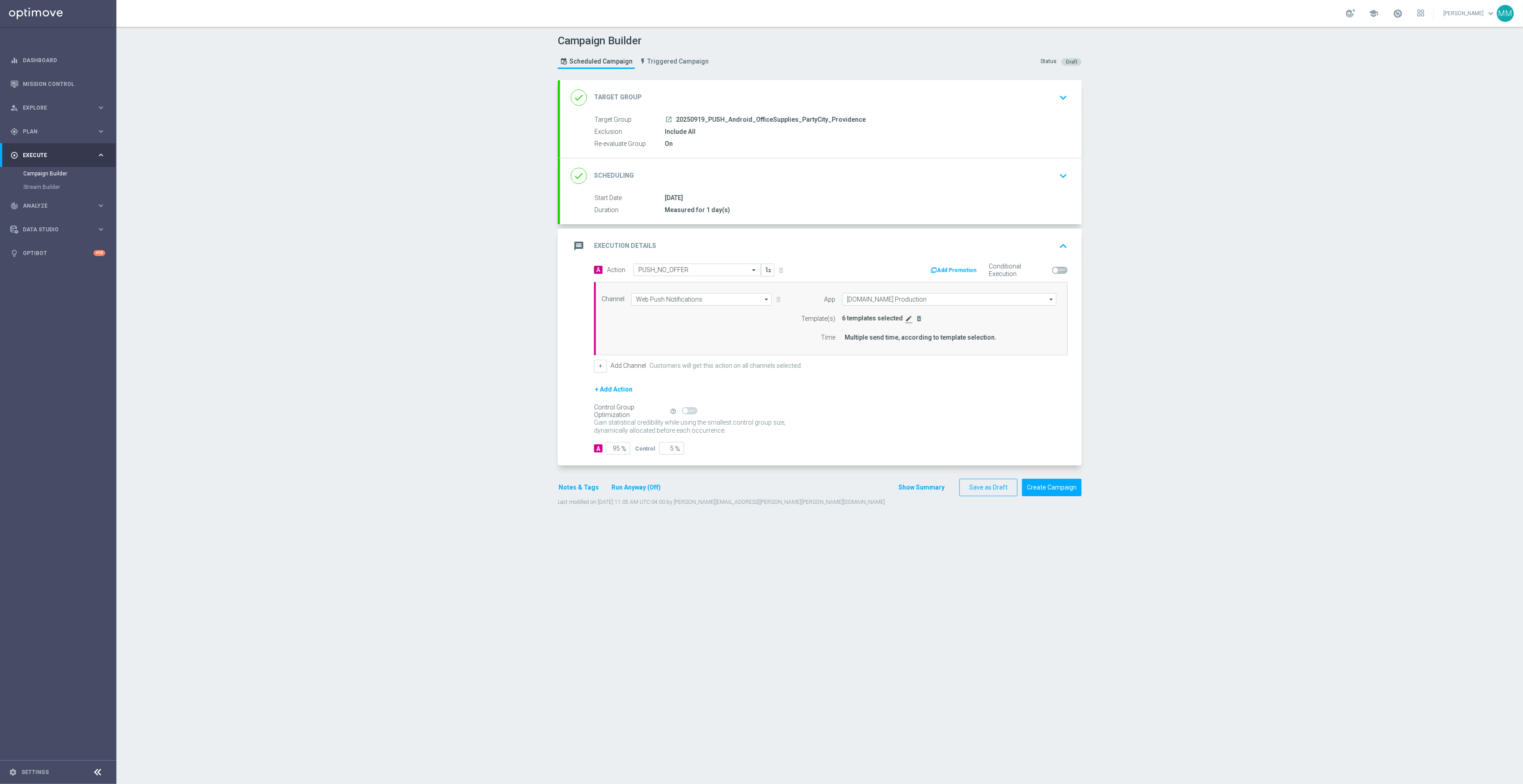
click at [906, 321] on icon "edit" at bounding box center [909, 318] width 7 height 7
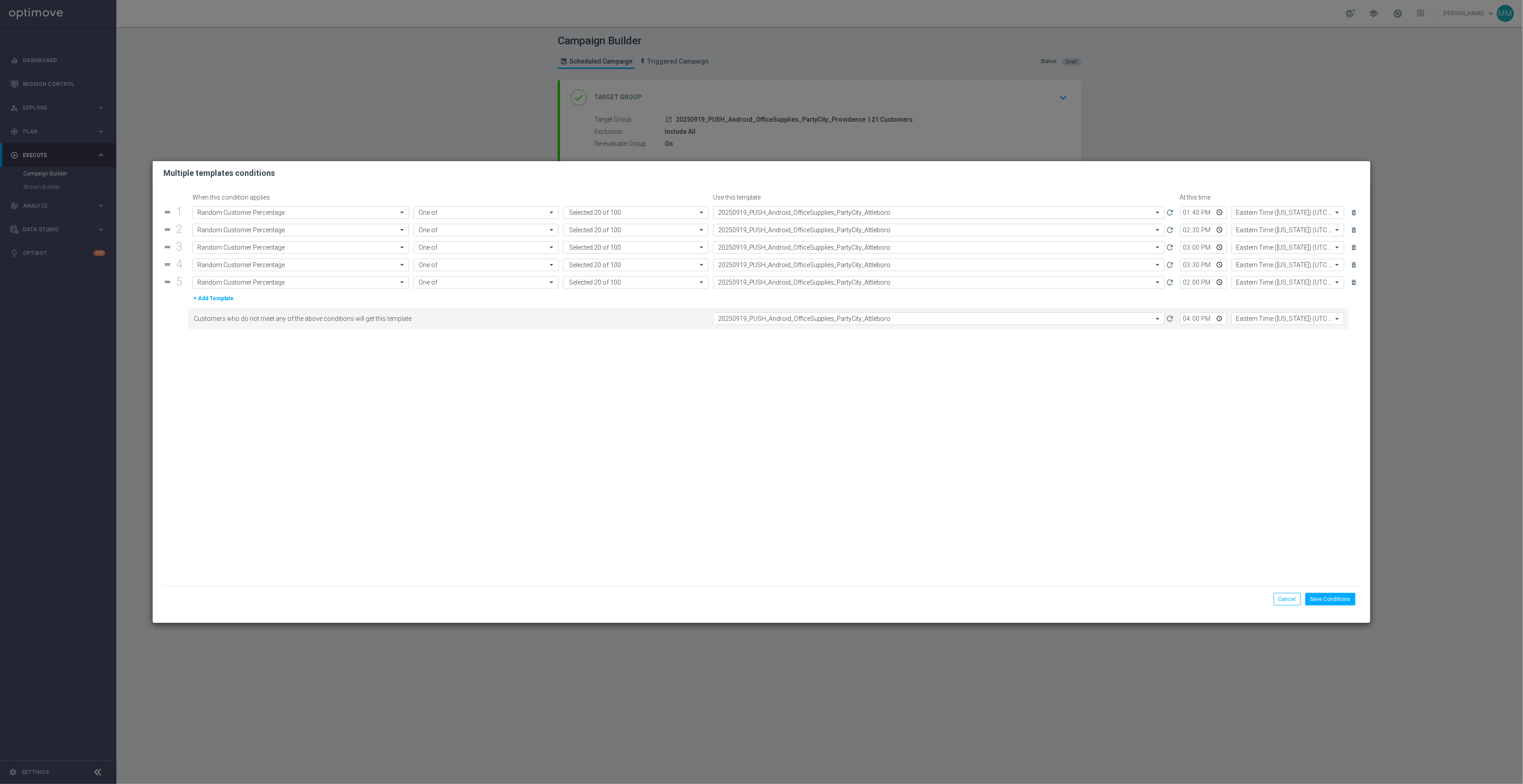
click at [891, 209] on input "text" at bounding box center [930, 213] width 424 height 8
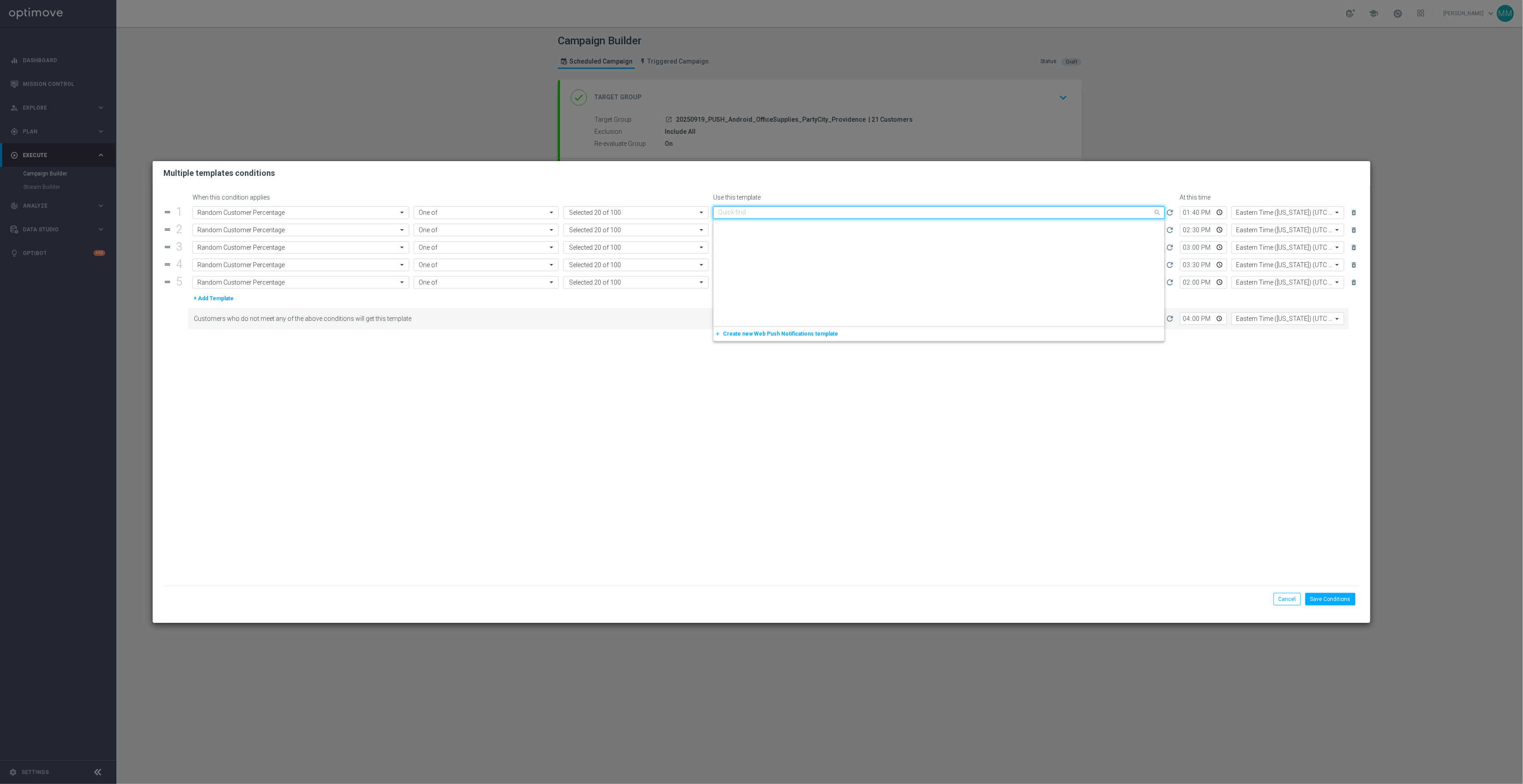
scroll to position [1270, 0]
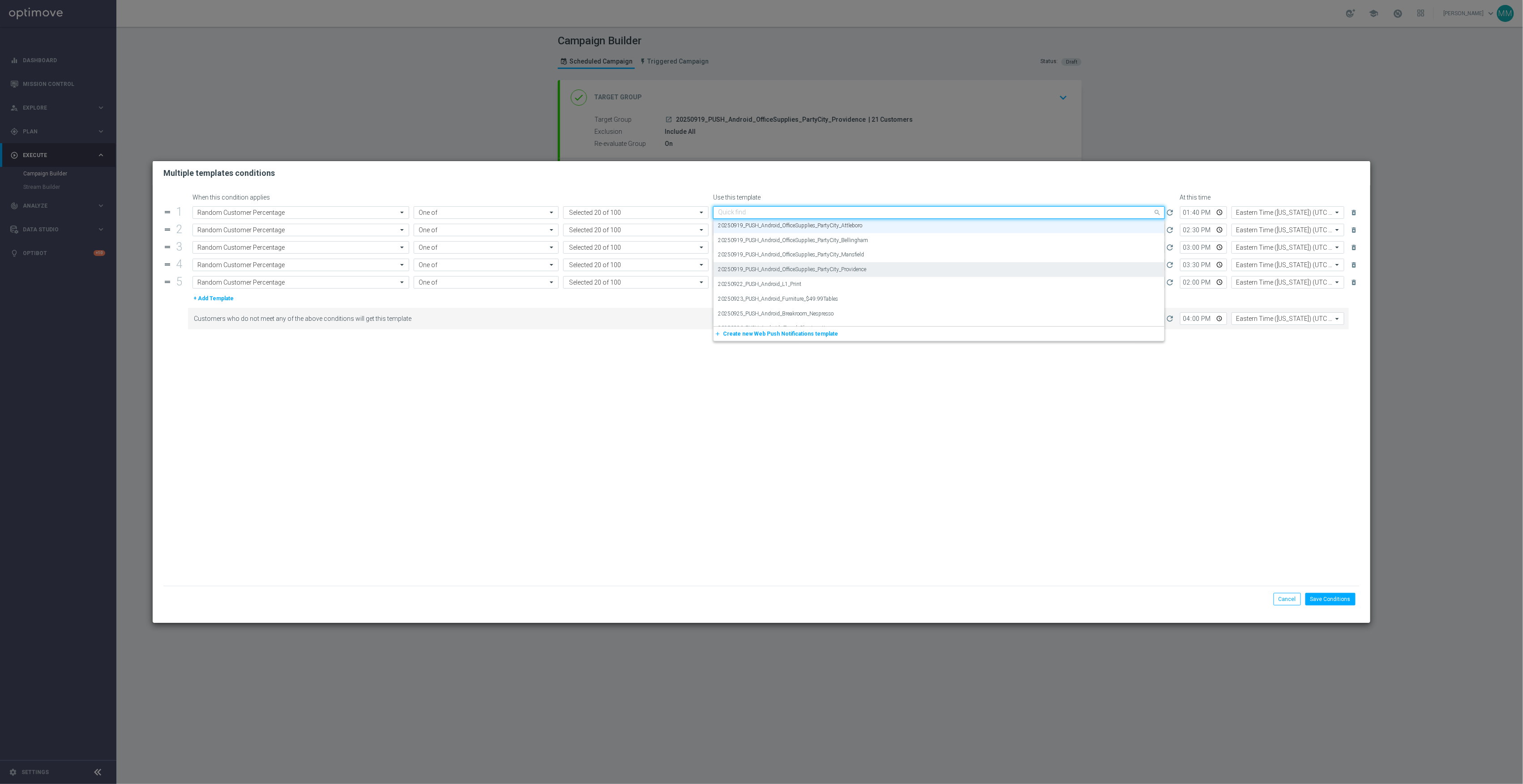
paste input "20250919_PUSH_Android_OfficeSupplies_PartyCity_Providence"
click at [890, 228] on div "20250919_PUSH_Android_OfficeSupplies_PartyCity_Providence" at bounding box center [939, 226] width 442 height 15
type input "20250919_PUSH_Android_OfficeSupplies_PartyCity_Providence"
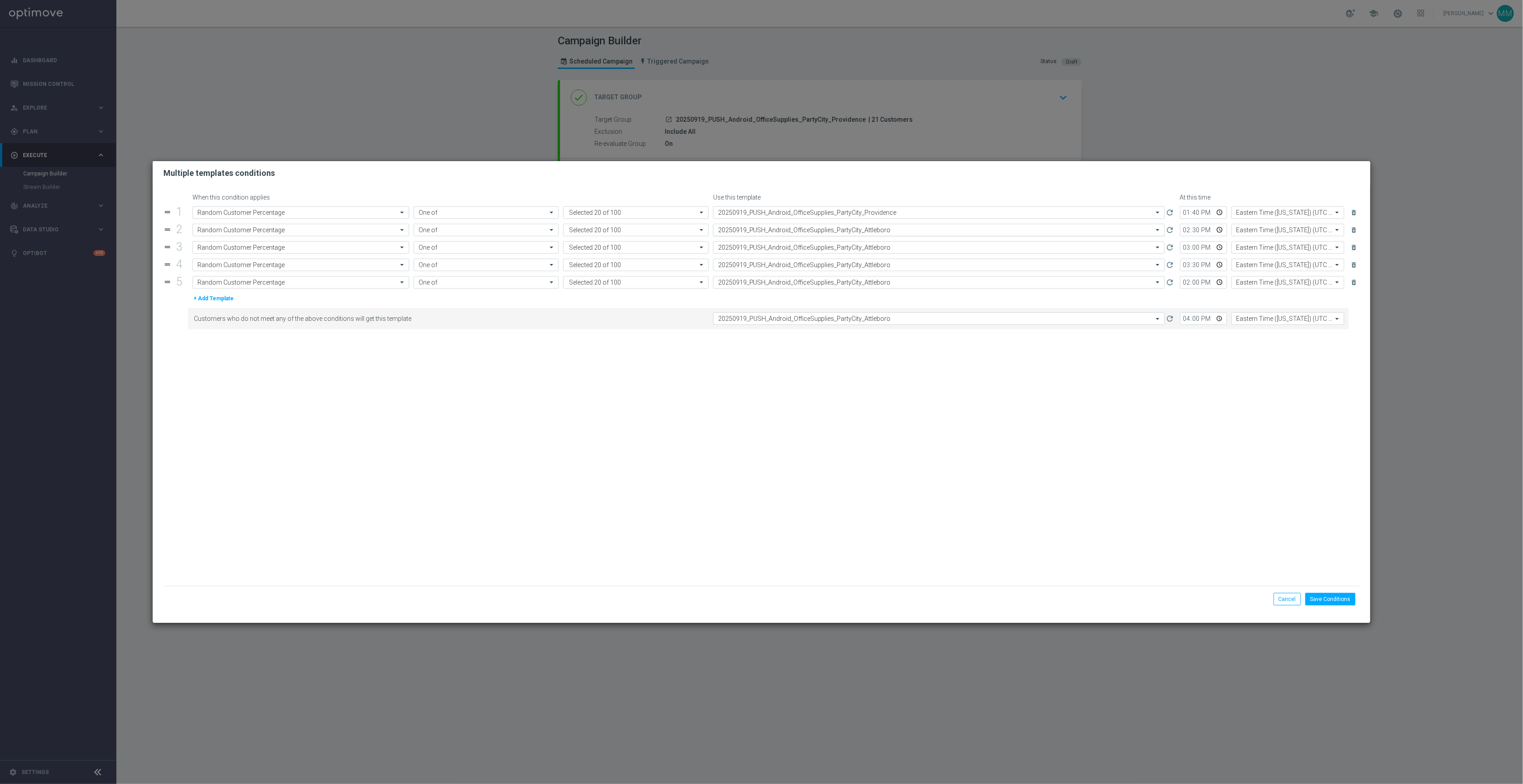
click at [890, 229] on input "text" at bounding box center [930, 230] width 424 height 8
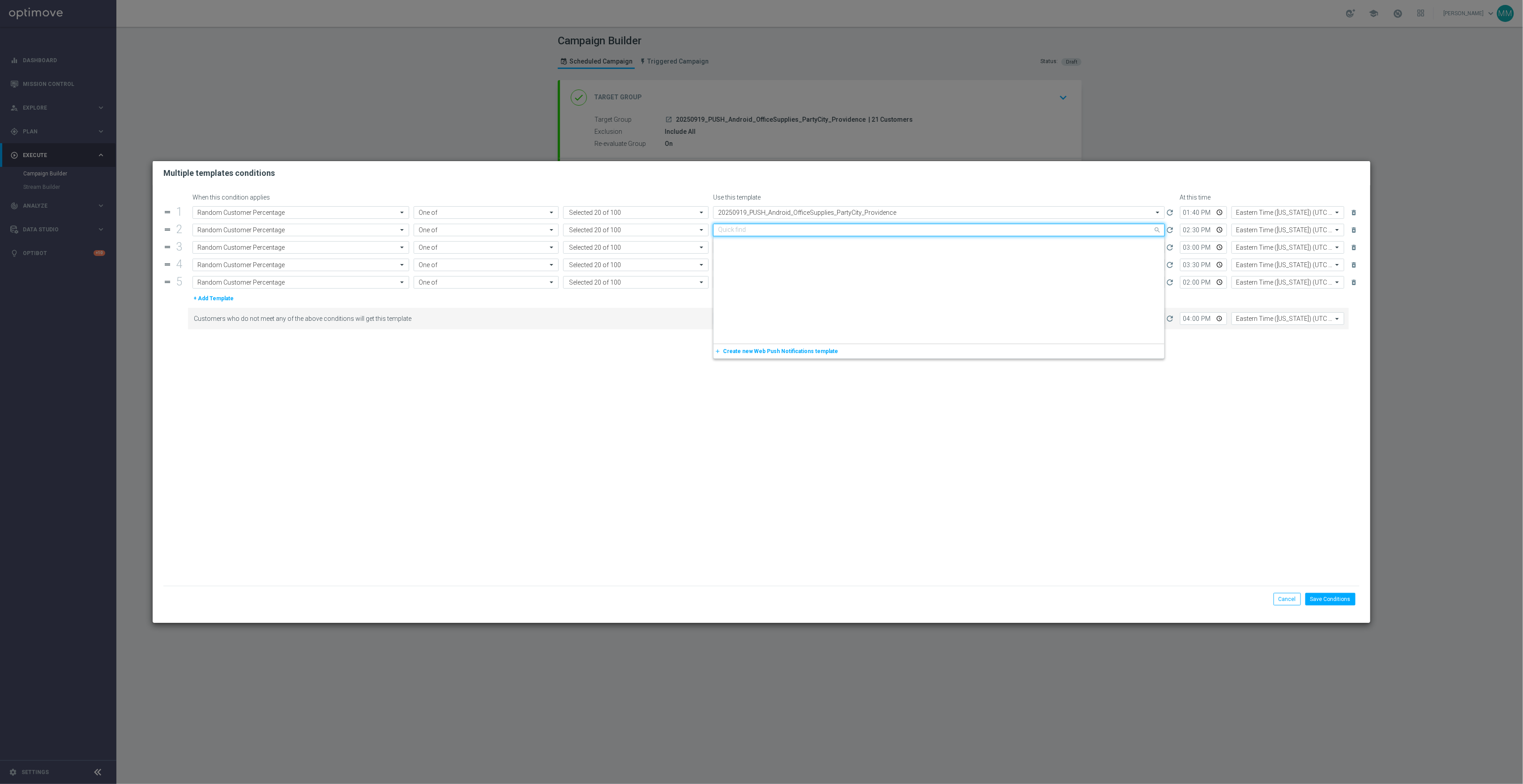
scroll to position [1270, 0]
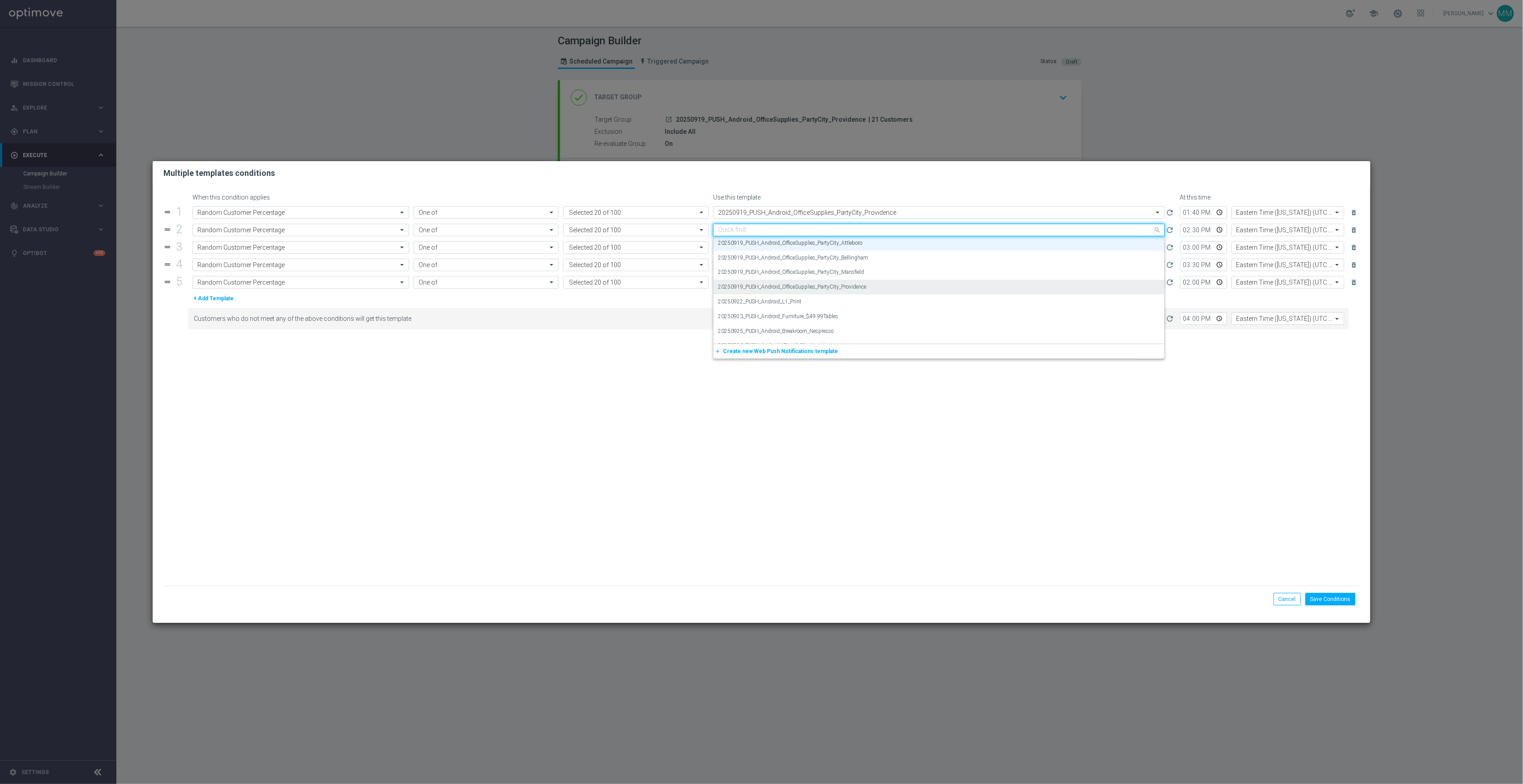
paste input "20250919_PUSH_Android_OfficeSupplies_PartyCity_Providence"
click at [886, 245] on div "20250919_PUSH_Android_OfficeSupplies_PartyCity_Providence" at bounding box center [939, 243] width 442 height 15
type input "20250919_PUSH_Android_OfficeSupplies_PartyCity_Providence"
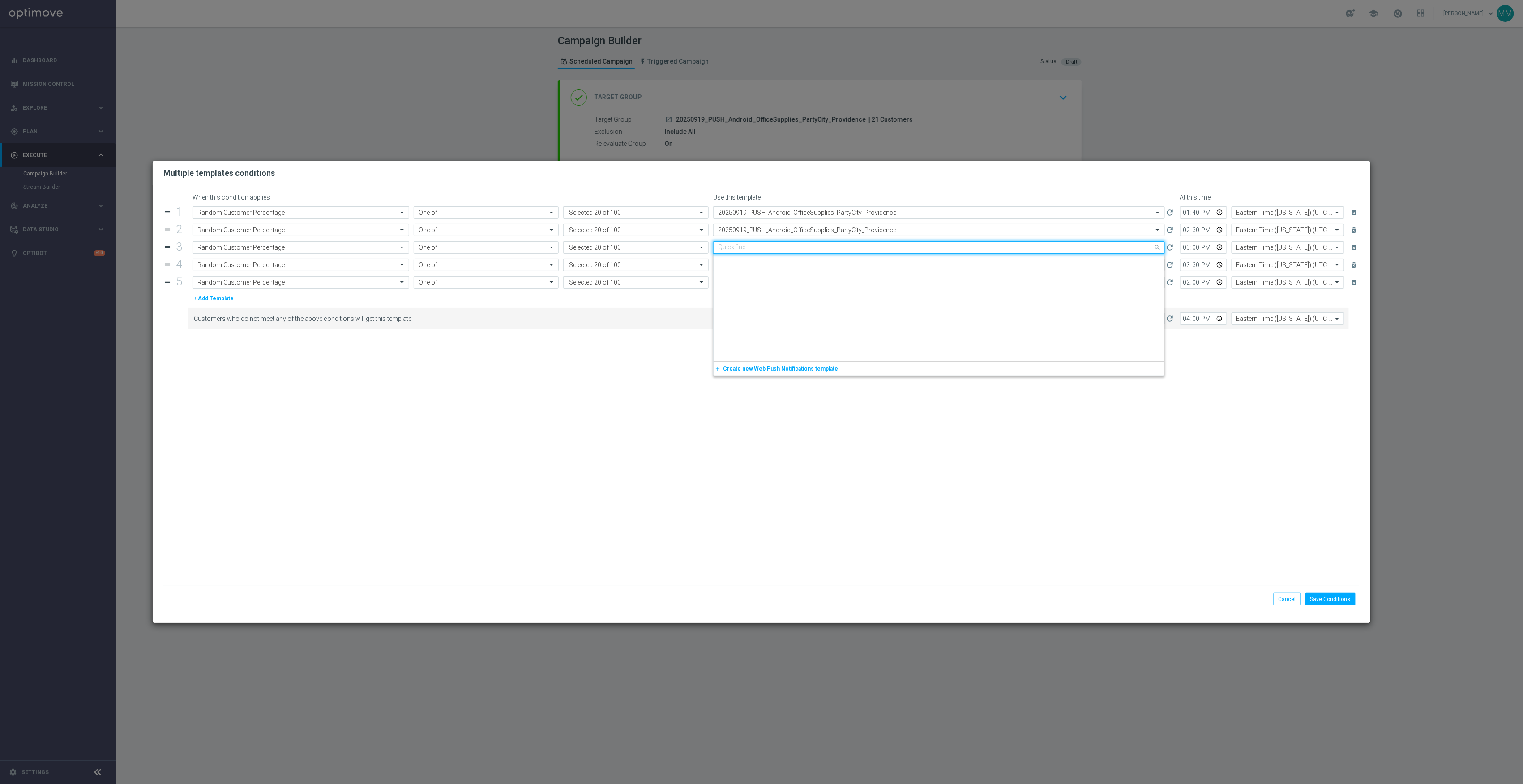
click at [886, 247] on input "text" at bounding box center [930, 248] width 424 height 8
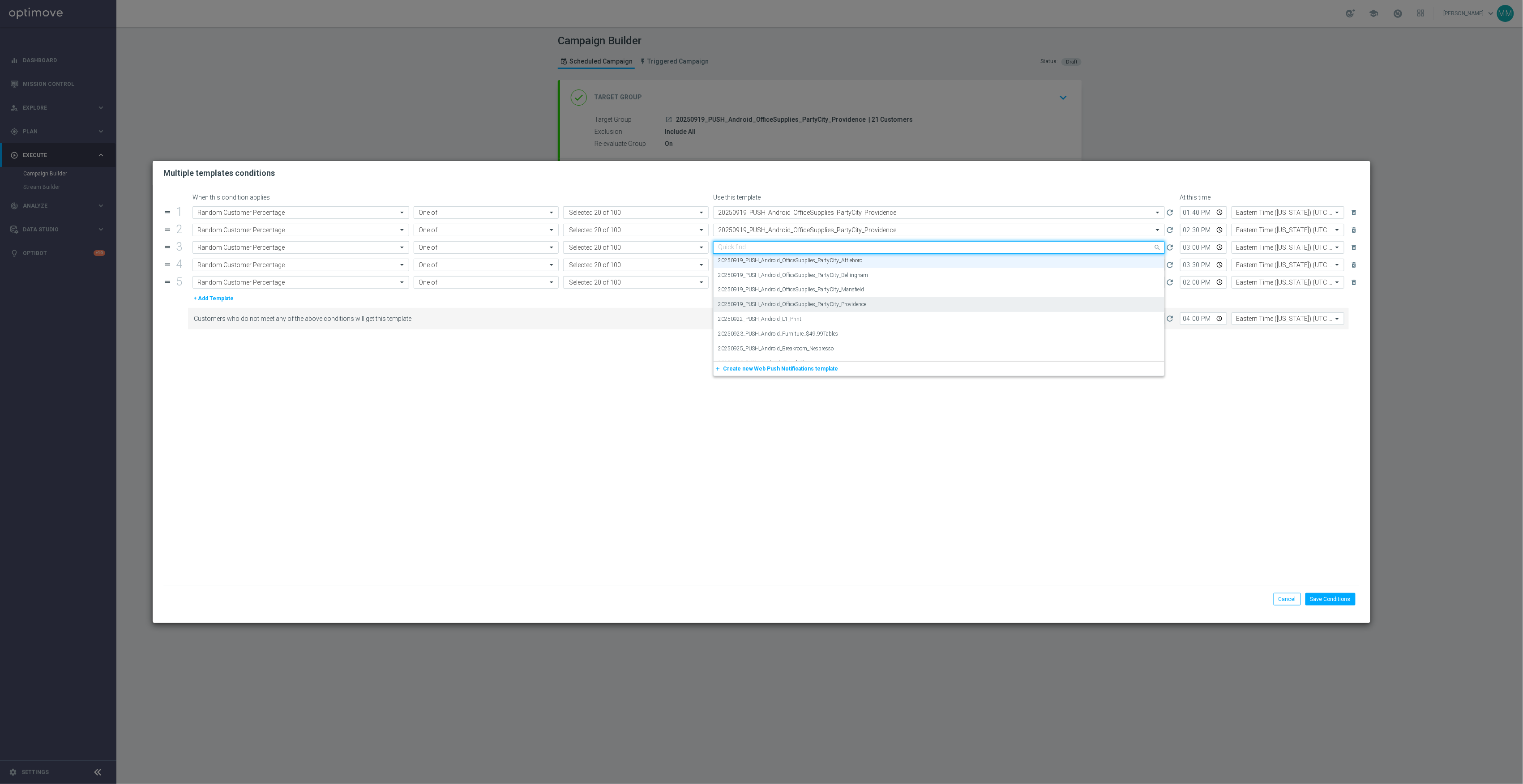
paste input "20250919_PUSH_Android_OfficeSupplies_PartyCity_Providence"
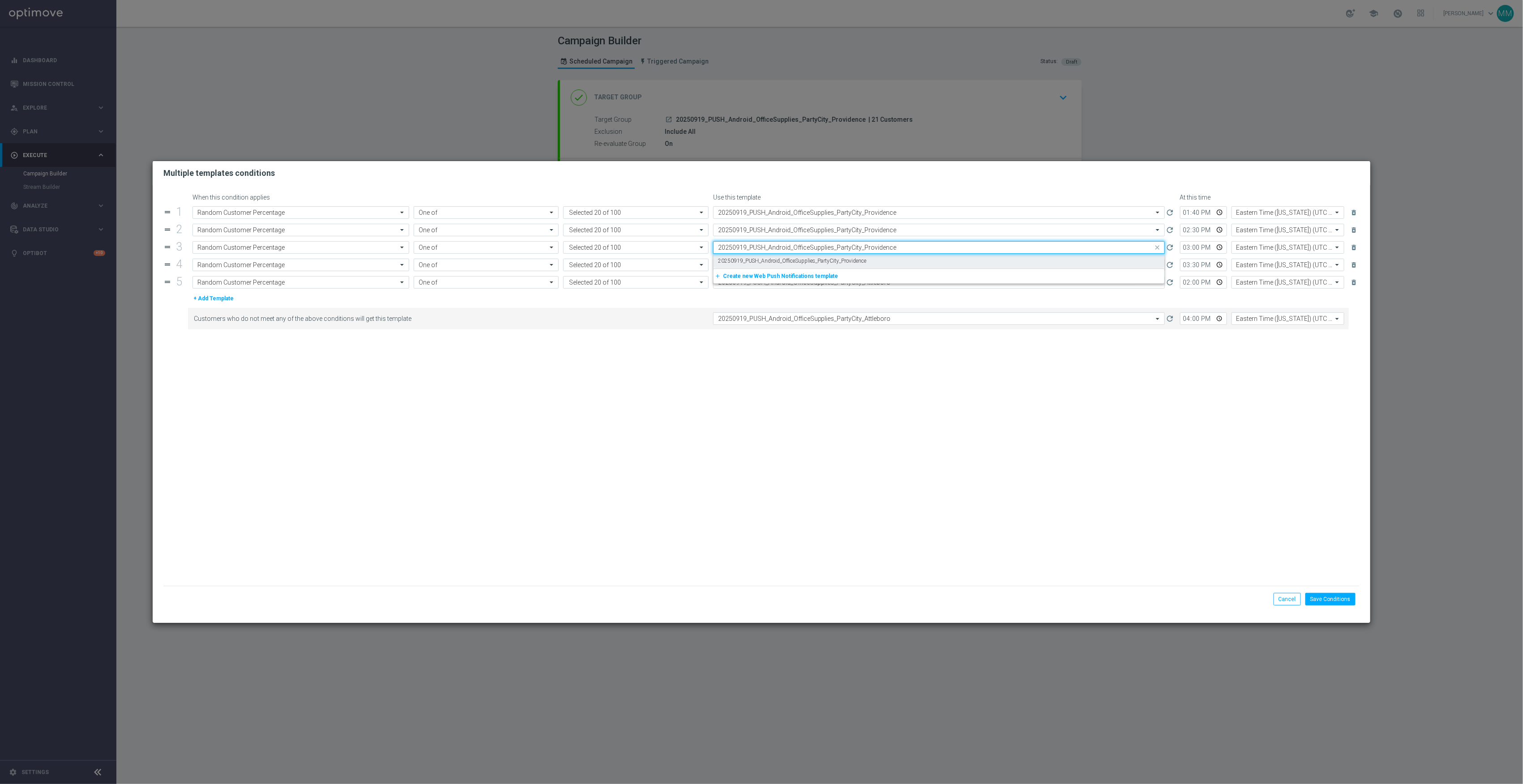
click at [886, 259] on div "20250919_PUSH_Android_OfficeSupplies_PartyCity_Providence" at bounding box center [939, 261] width 442 height 15
type input "20250919_PUSH_Android_OfficeSupplies_PartyCity_Providence"
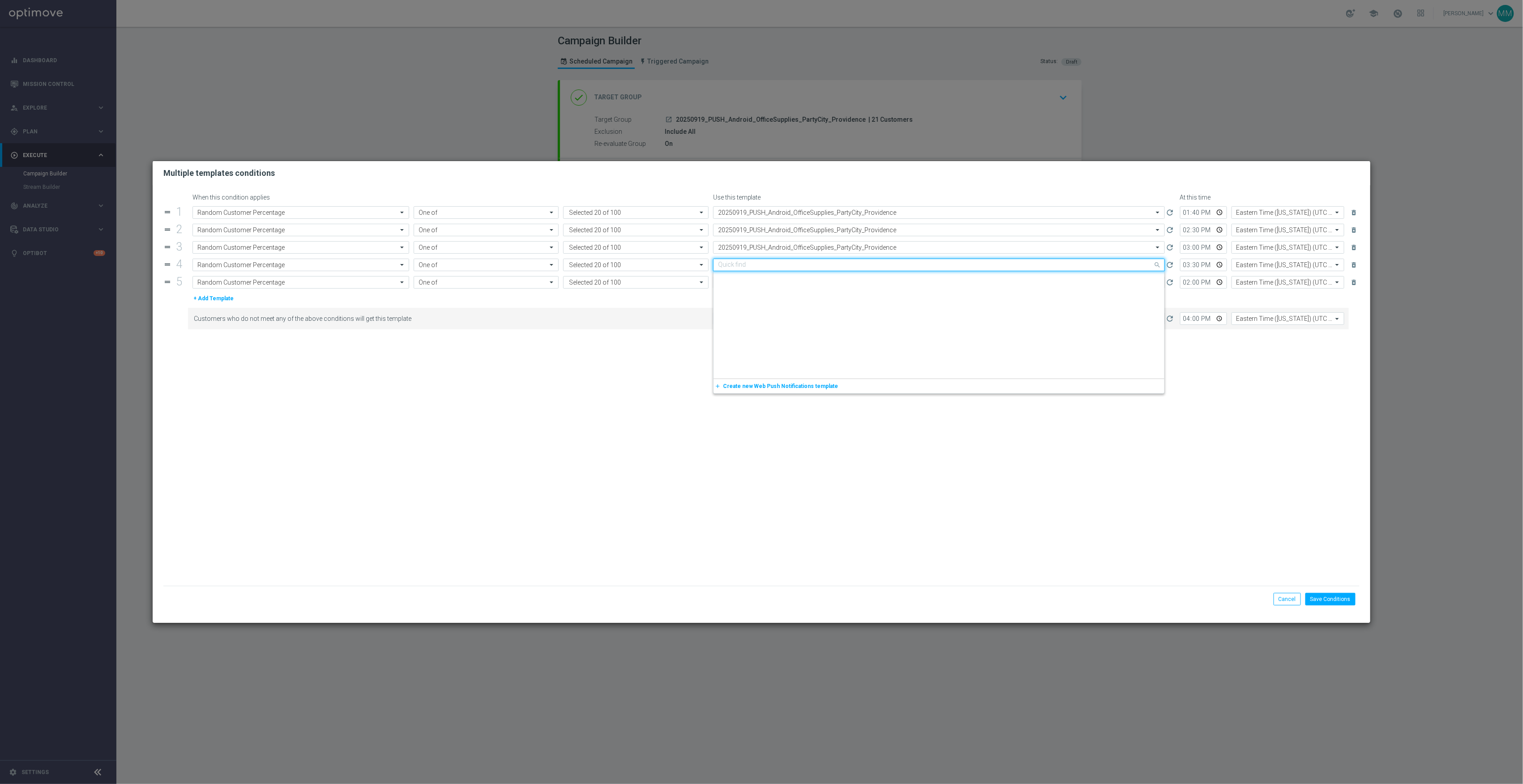
click at [886, 265] on input "text" at bounding box center [930, 265] width 424 height 8
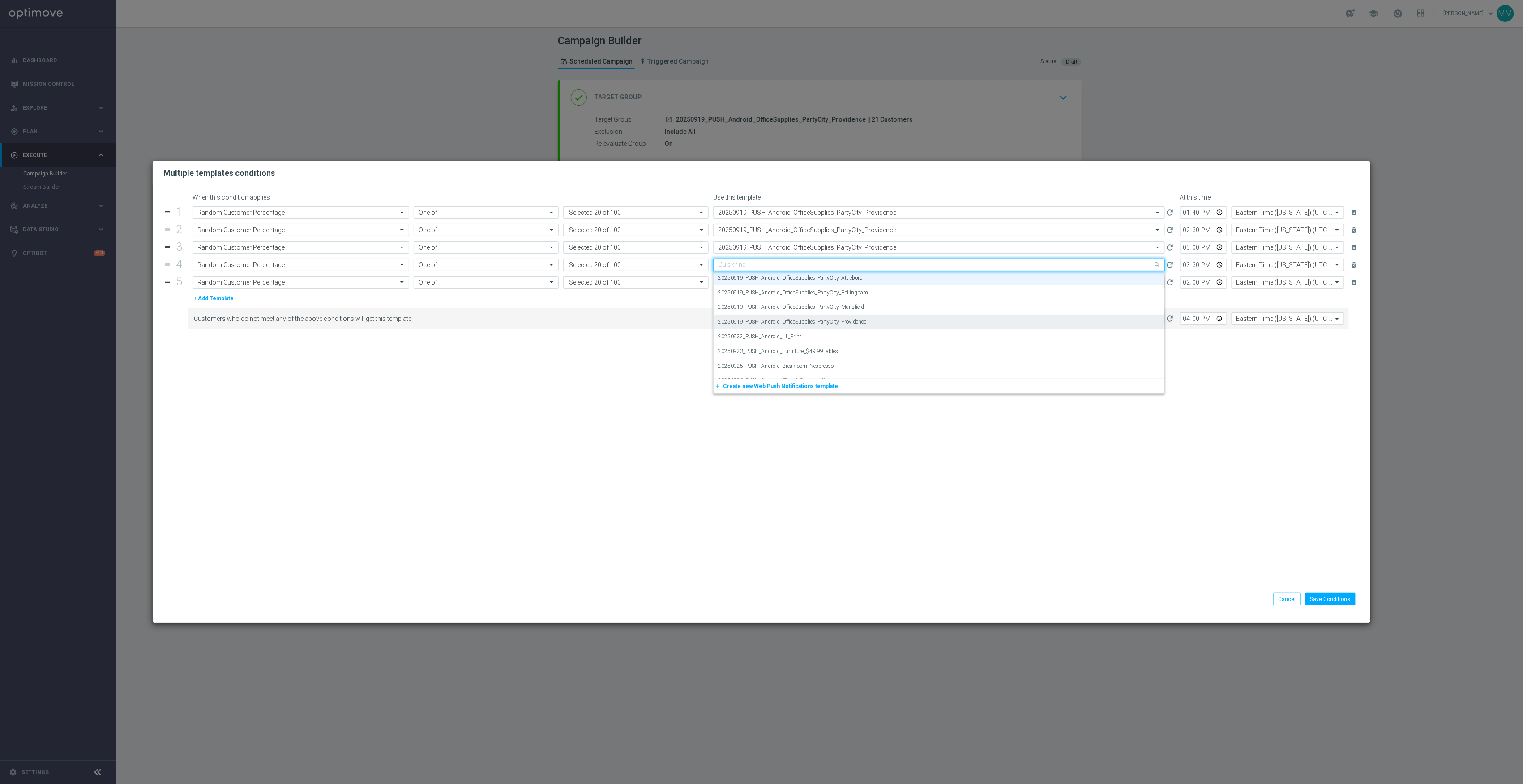
paste input "20250919_PUSH_Android_OfficeSupplies_PartyCity_Providence"
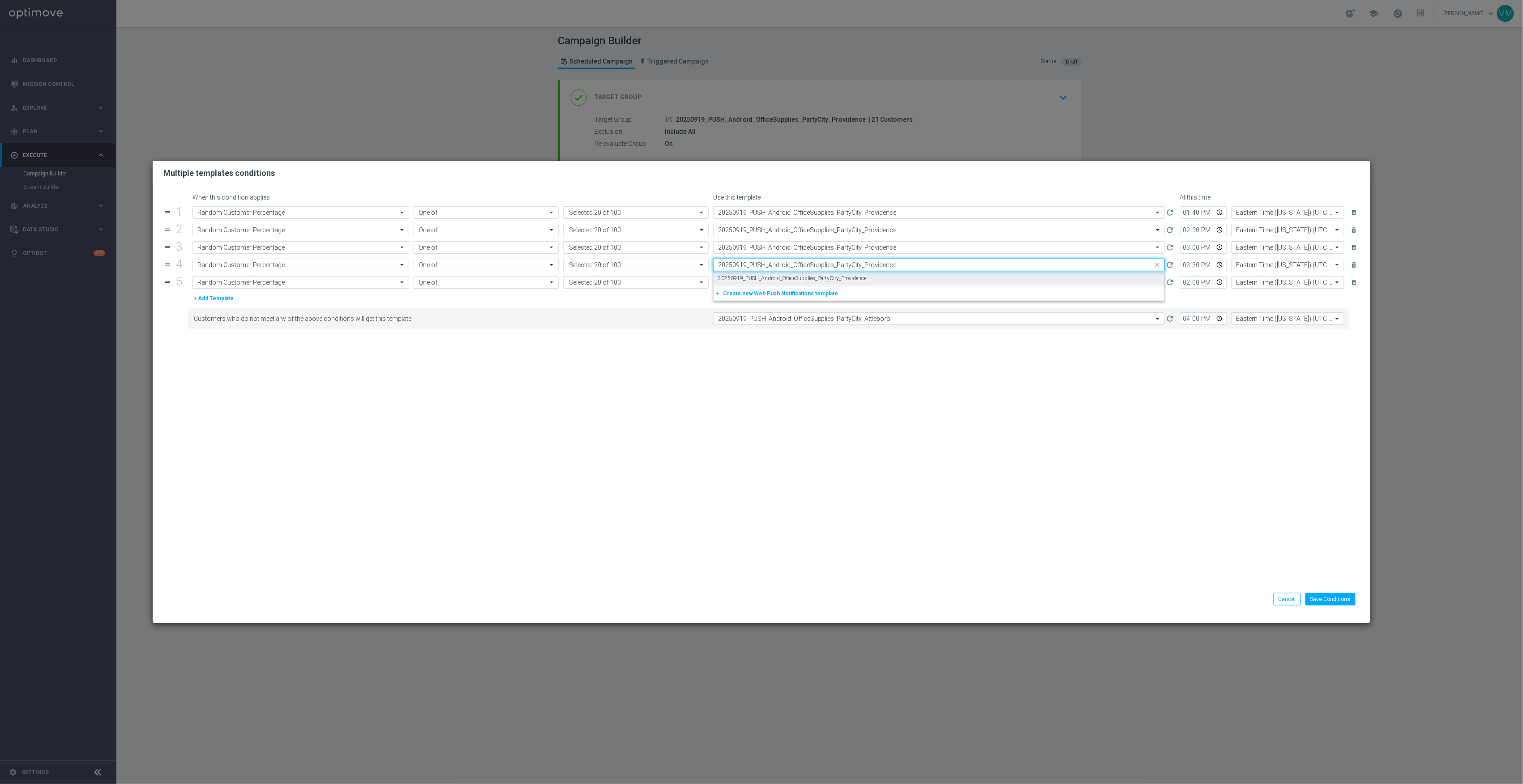
scroll to position [0, 0]
click at [886, 276] on div "20250919_PUSH_Android_OfficeSupplies_PartyCity_Providence" at bounding box center [939, 278] width 442 height 15
type input "20250919_PUSH_Android_OfficeSupplies_PartyCity_Providence"
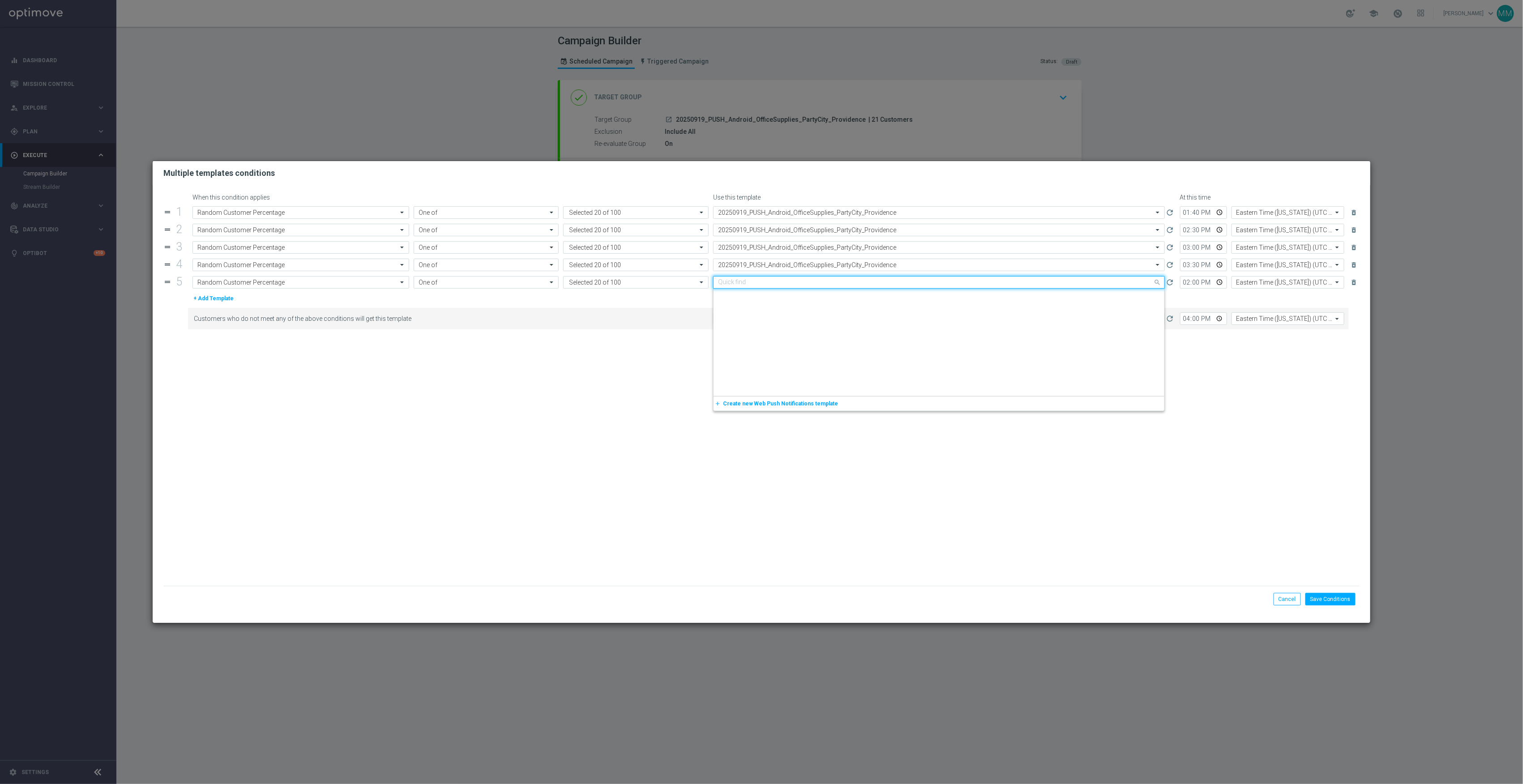
click at [887, 285] on input "text" at bounding box center [930, 282] width 424 height 8
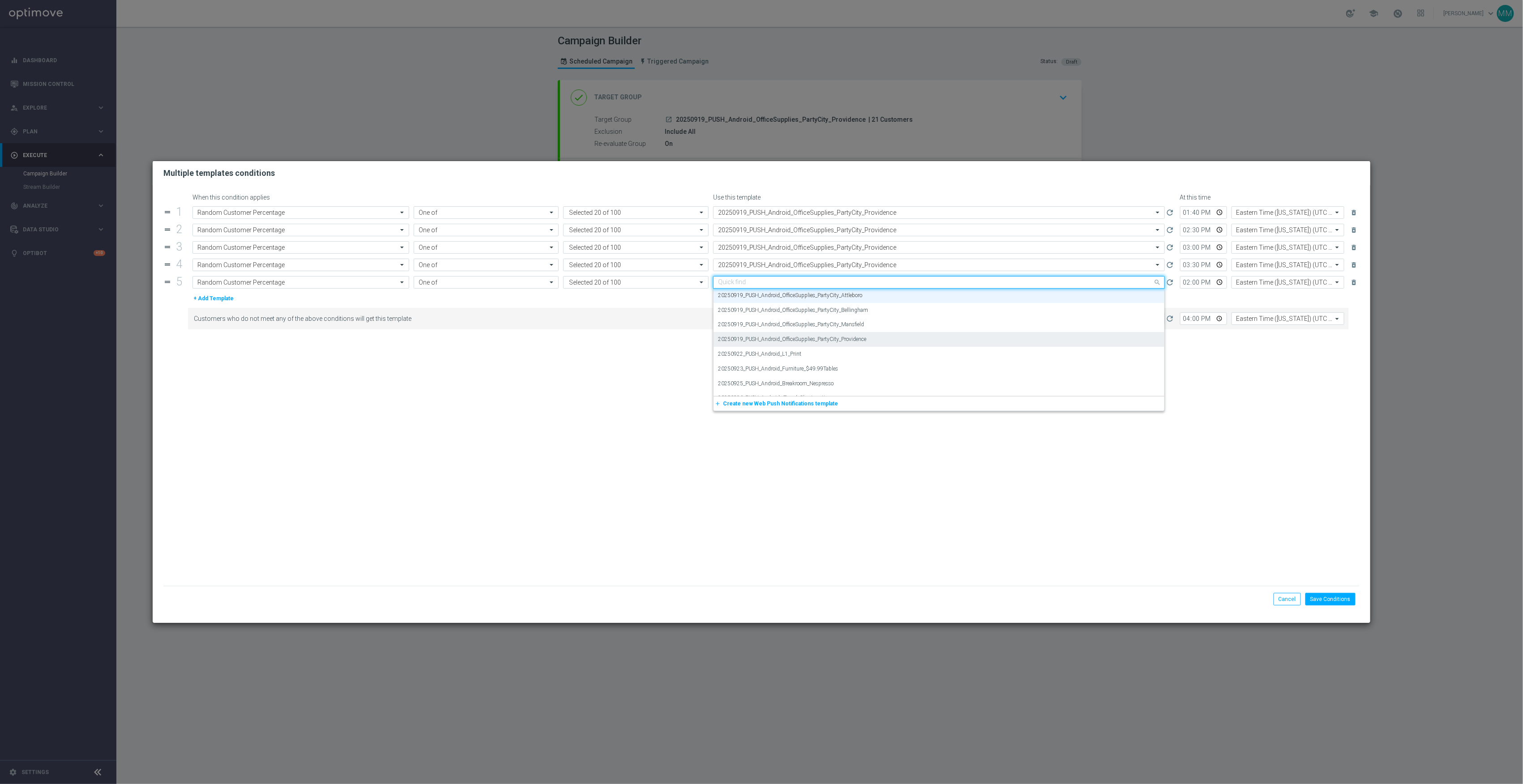
paste input "20250919_PUSH_Android_OfficeSupplies_PartyCity_Providence"
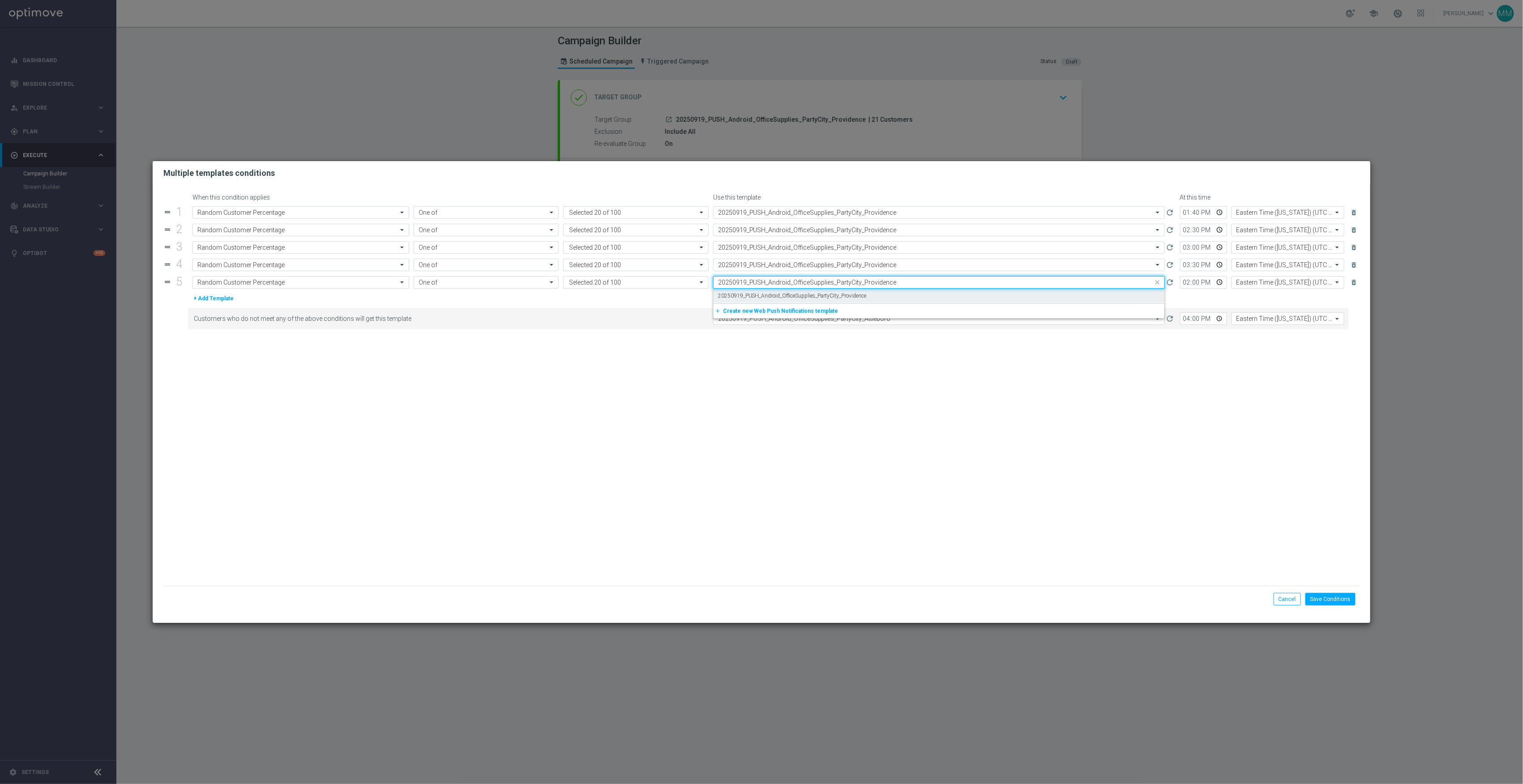
scroll to position [0, 0]
click at [887, 296] on div "20250919_PUSH_Android_OfficeSupplies_PartyCity_Providence" at bounding box center [939, 296] width 442 height 15
type input "20250919_PUSH_Android_OfficeSupplies_PartyCity_Providence"
click at [891, 318] on input "text" at bounding box center [930, 319] width 424 height 8
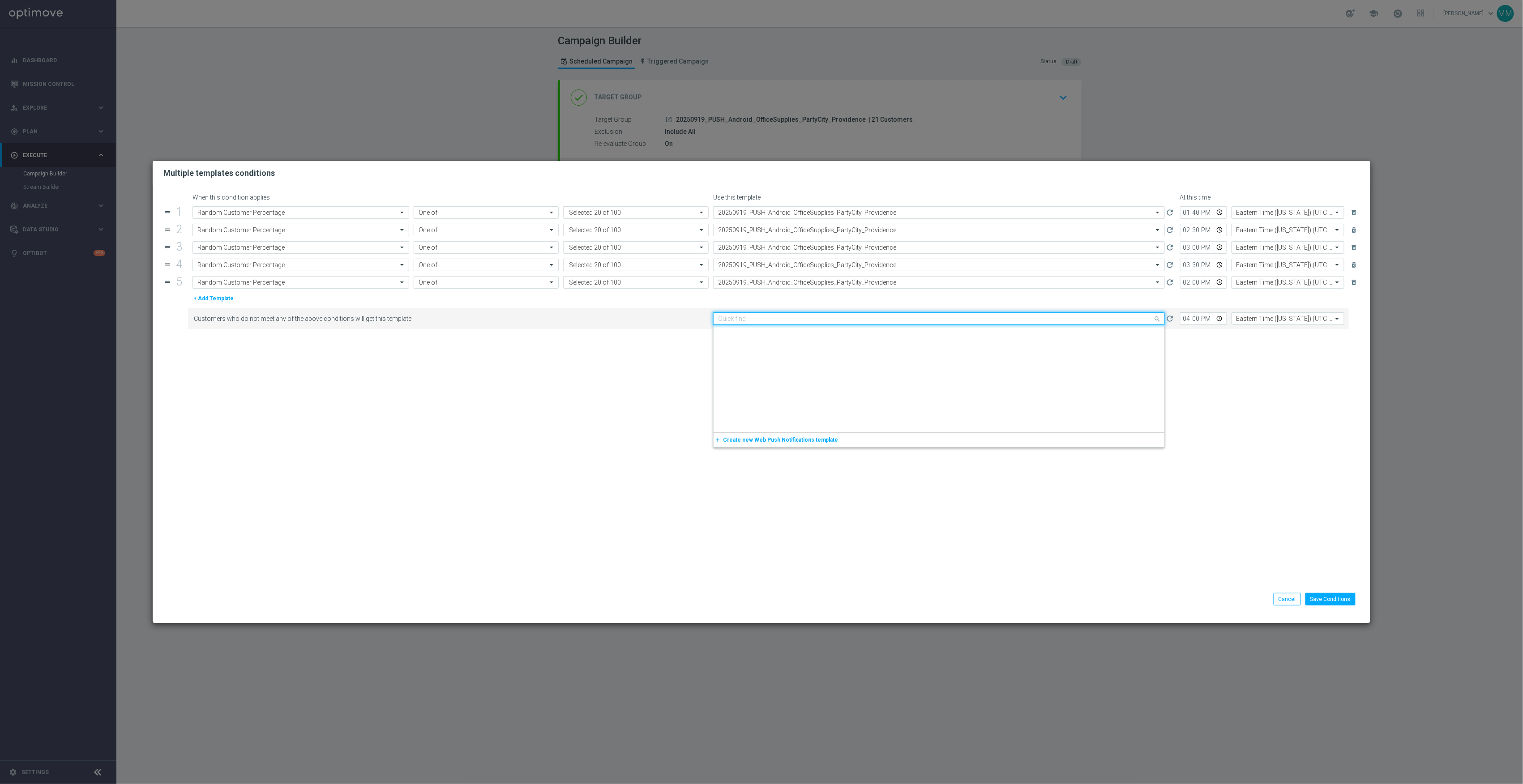
paste input "20250919_PUSH_Android_OfficeSupplies_PartyCity_Providence"
click at [900, 335] on div "20250919_PUSH_Android_OfficeSupplies_PartyCity_Providence" at bounding box center [939, 332] width 442 height 15
type input "20250919_PUSH_Android_OfficeSupplies_PartyCity_Providence"
click at [1344, 600] on button "Save Conditions" at bounding box center [1331, 599] width 50 height 12
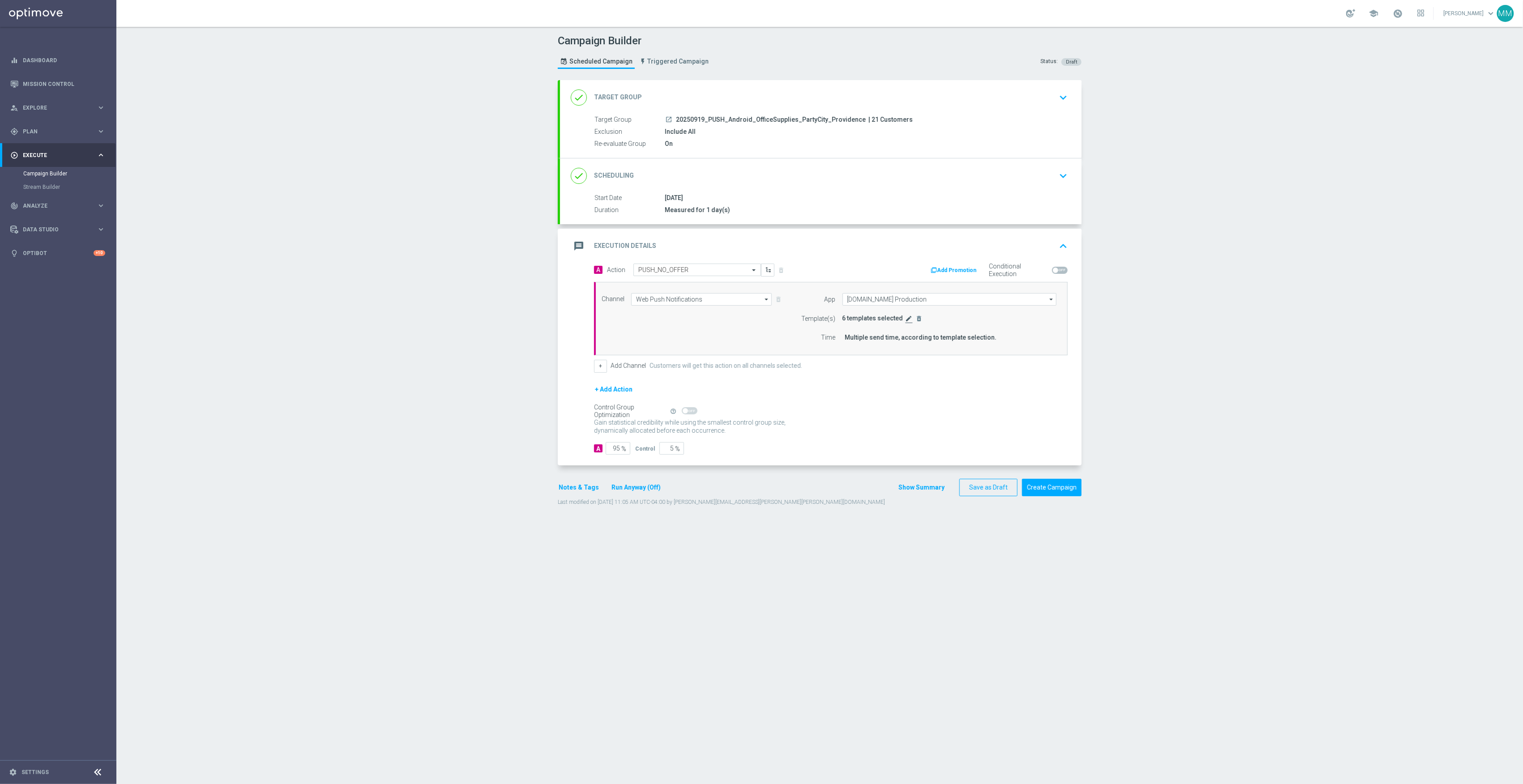
click at [906, 321] on icon "edit" at bounding box center [909, 318] width 7 height 7
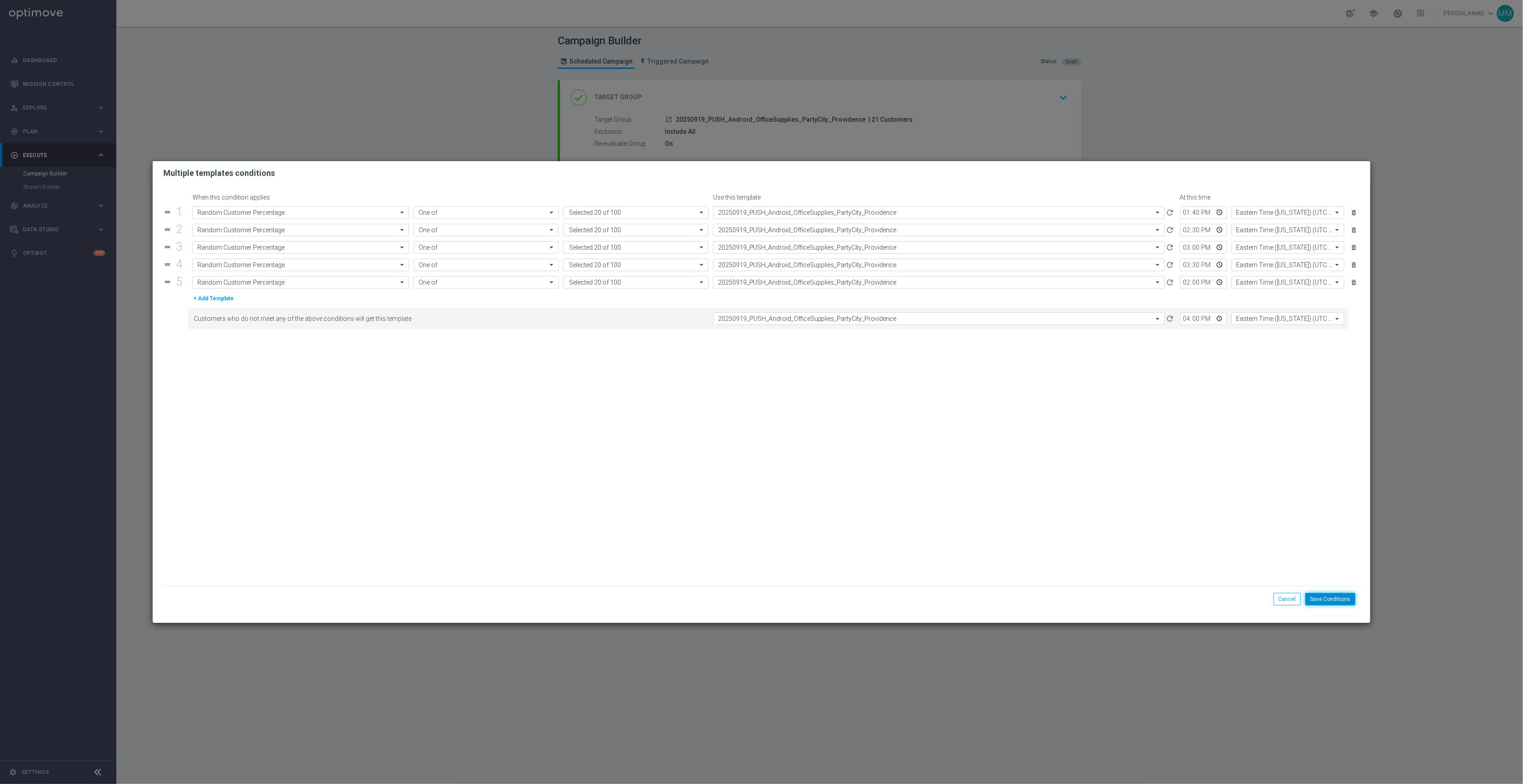
click at [1349, 598] on button "Save Conditions" at bounding box center [1331, 599] width 50 height 12
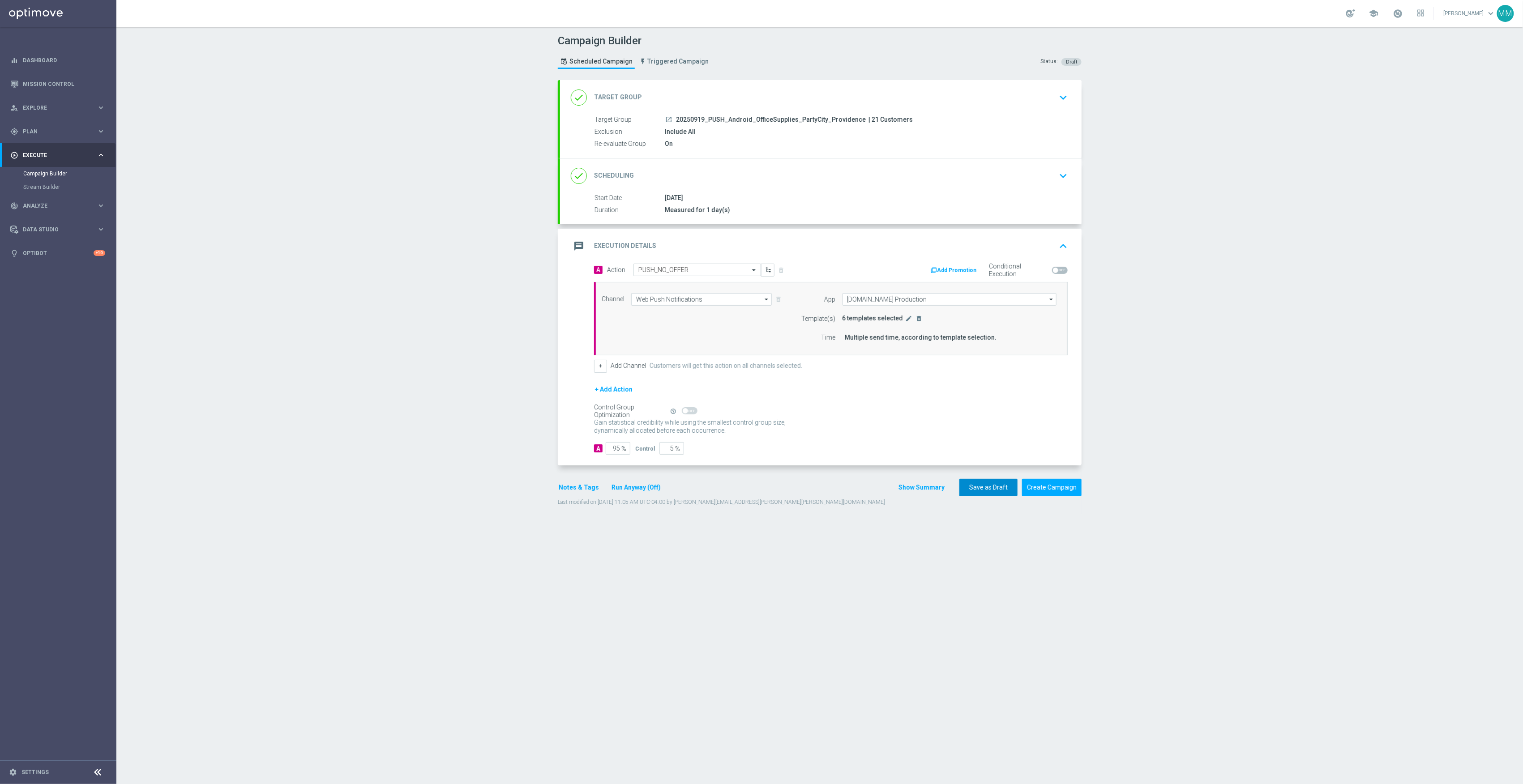
click at [985, 493] on button "Save as Draft" at bounding box center [988, 488] width 58 height 17
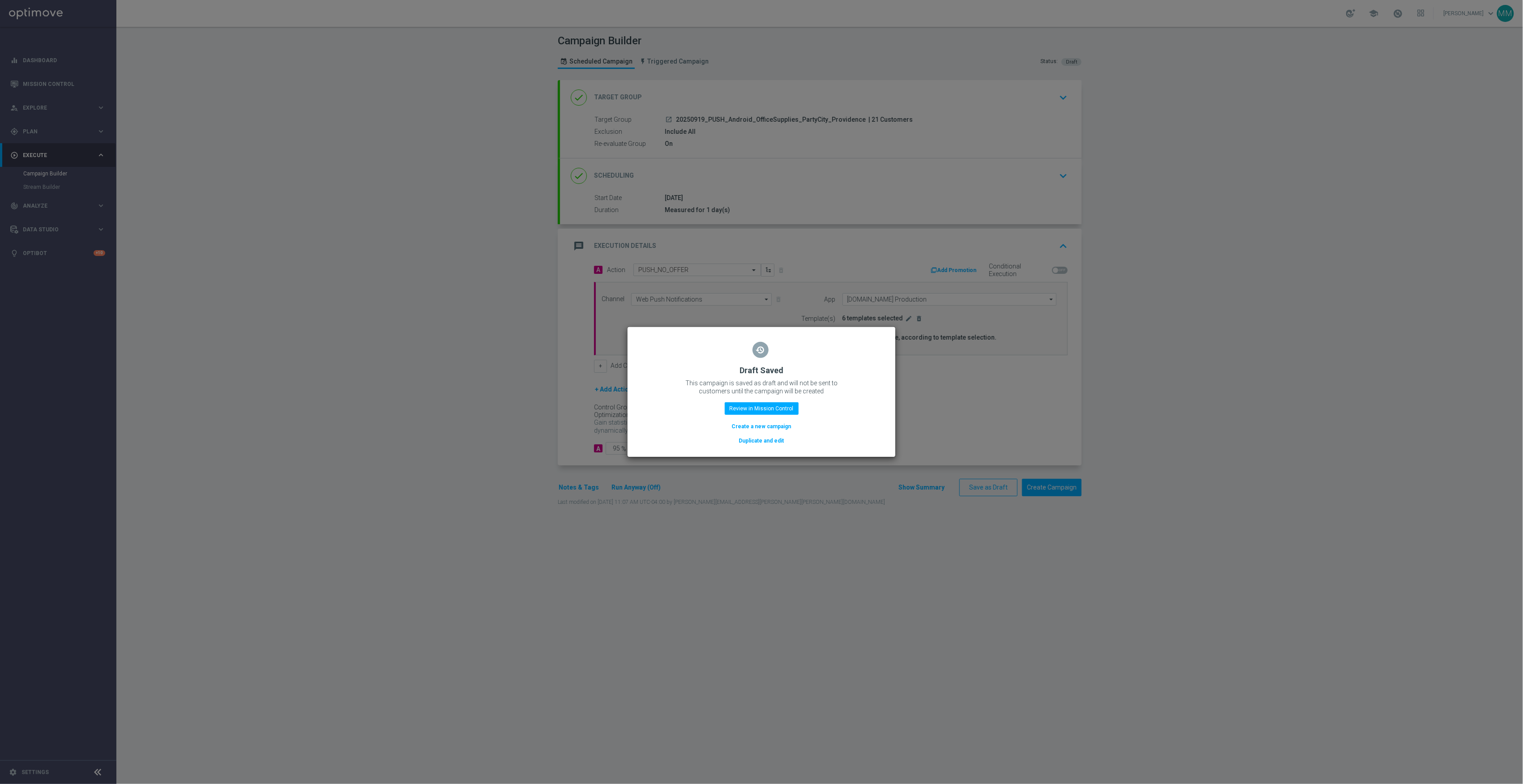
click at [747, 440] on button "Duplicate and edit" at bounding box center [762, 440] width 47 height 10
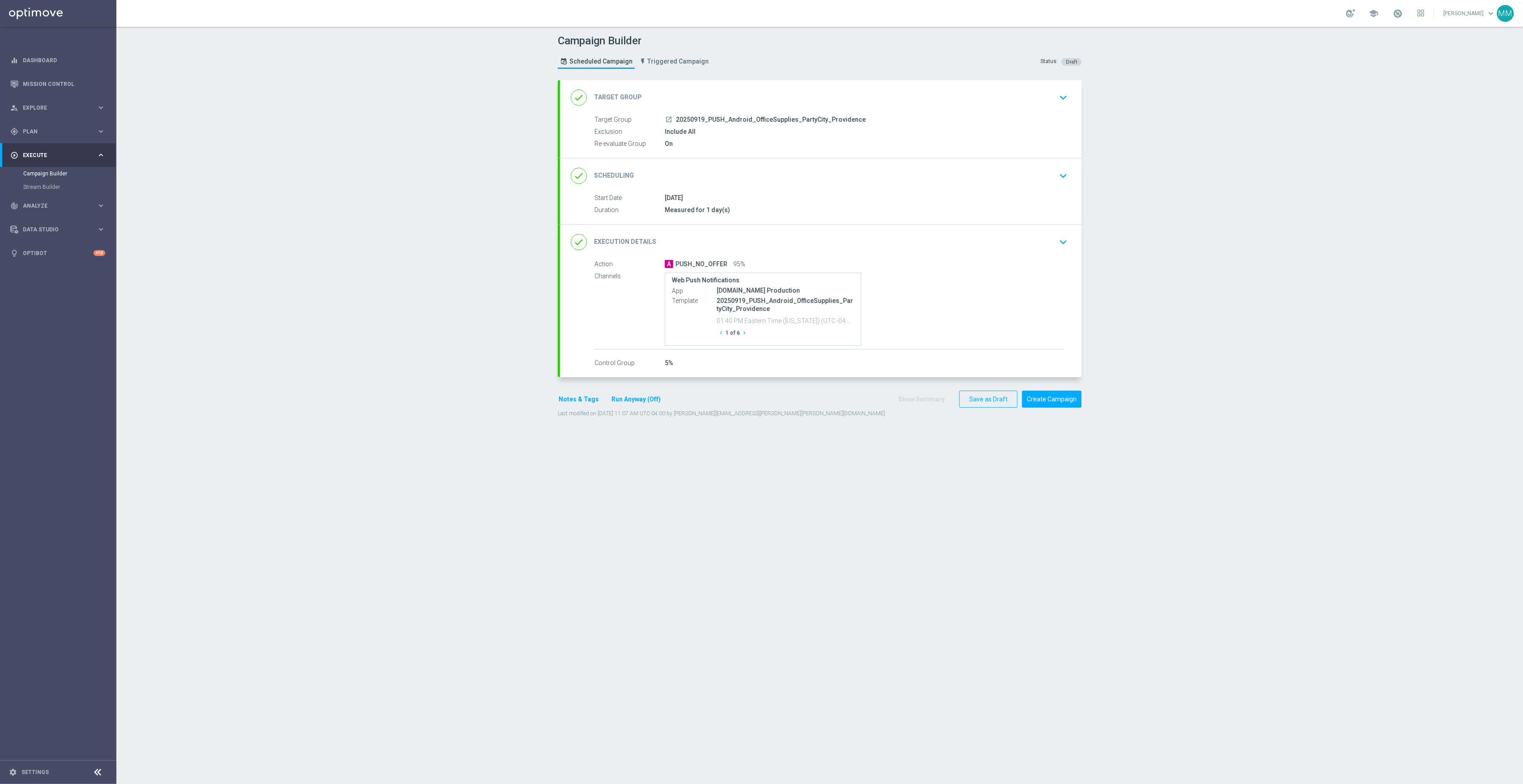
click at [889, 106] on div "done Target Group keyboard_arrow_down" at bounding box center [821, 97] width 521 height 35
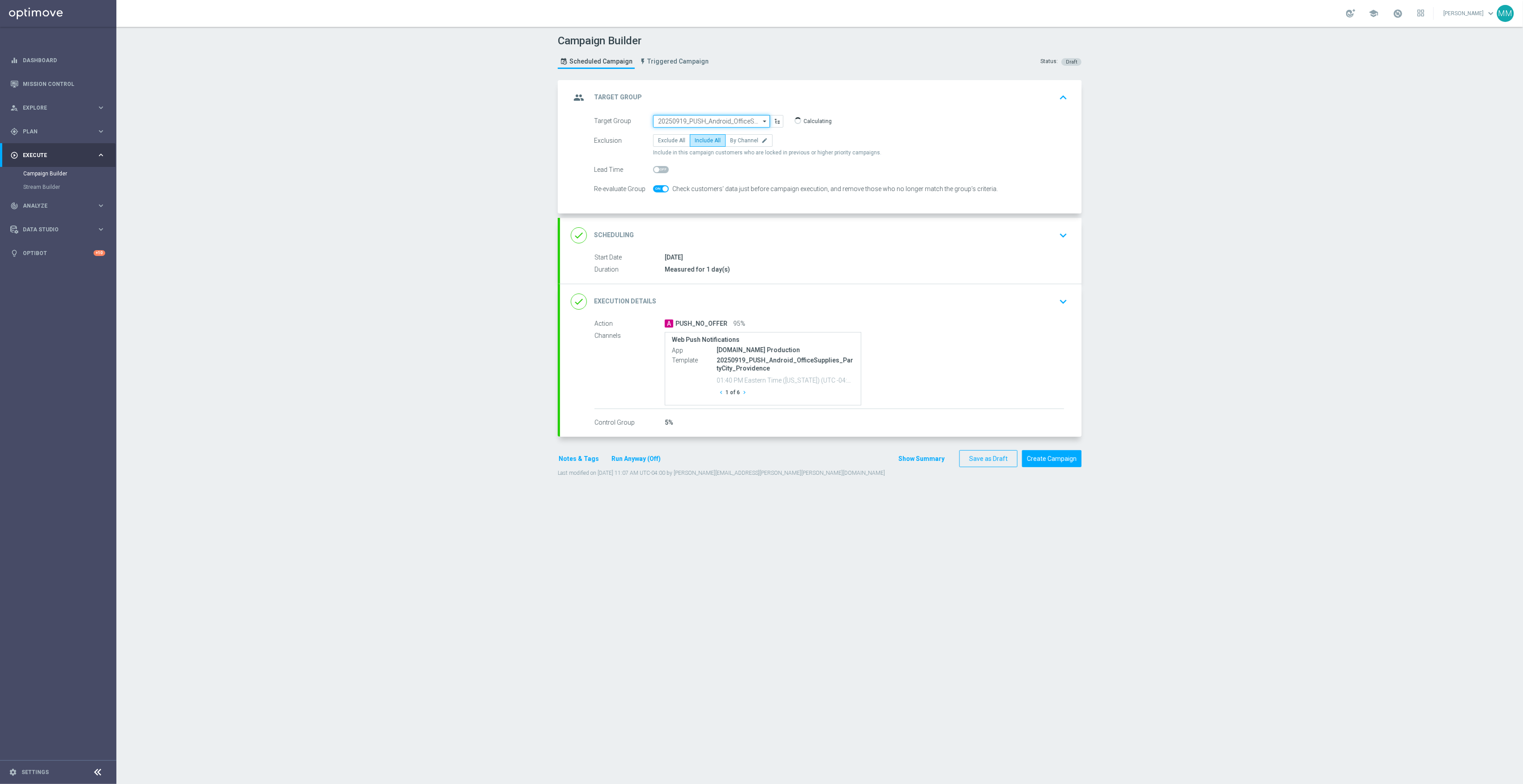
click at [710, 124] on input "20250919_PUSH_Android_OfficeSupplies_PartyCity_Providence" at bounding box center [711, 121] width 117 height 12
paste input "20250919_PUSH_Android_OfficeSupplies_PartyCity_Bellingham"
click at [717, 136] on div "20250919_PUSH_Android_OfficeSupplies_PartyCity_Bellingham" at bounding box center [711, 138] width 108 height 16
type input "20250919_PUSH_Android_OfficeSupplies_PartyCity_Bellingham"
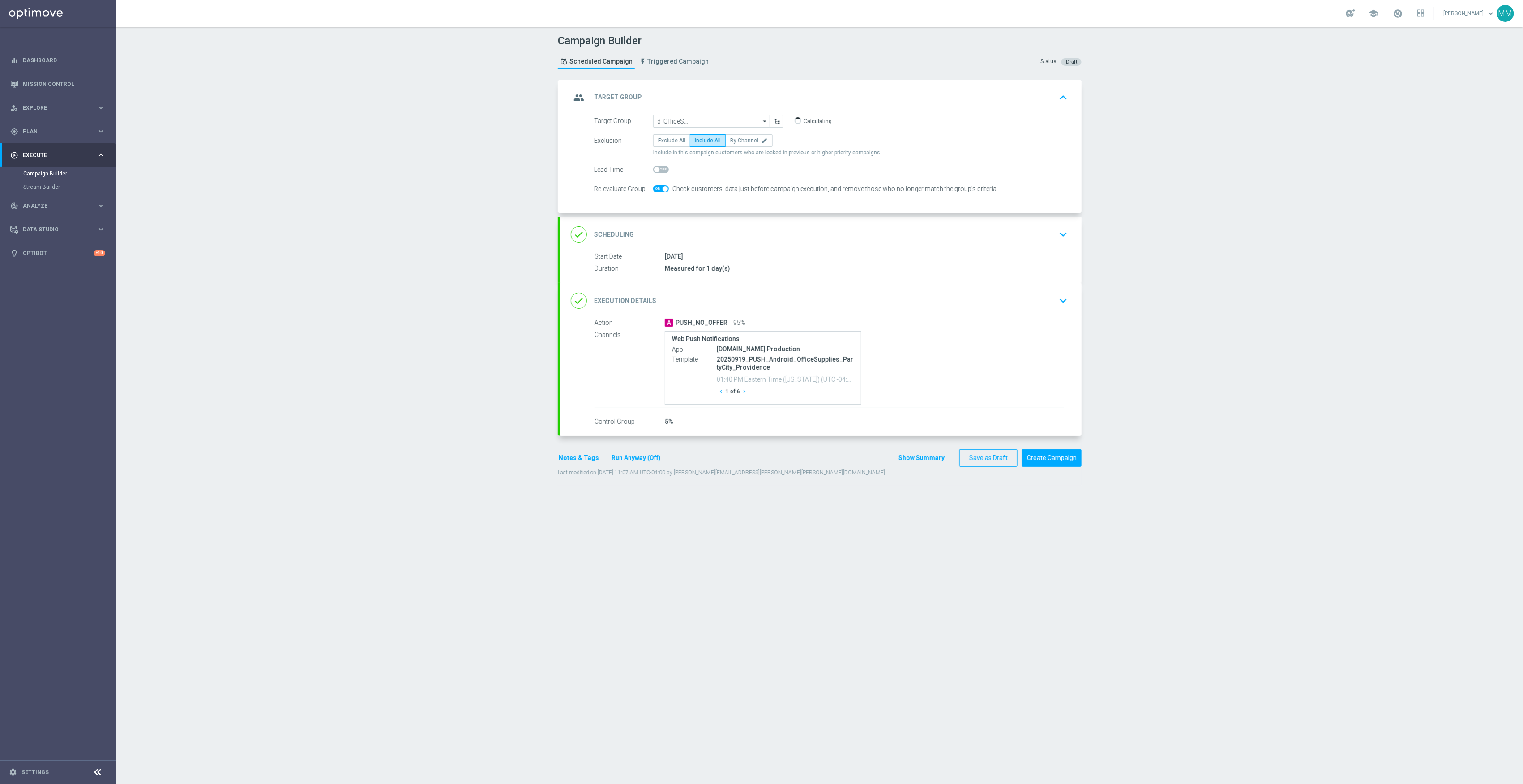
scroll to position [0, 0]
click at [867, 314] on div "done Execution Details keyboard_arrow_down" at bounding box center [821, 300] width 521 height 35
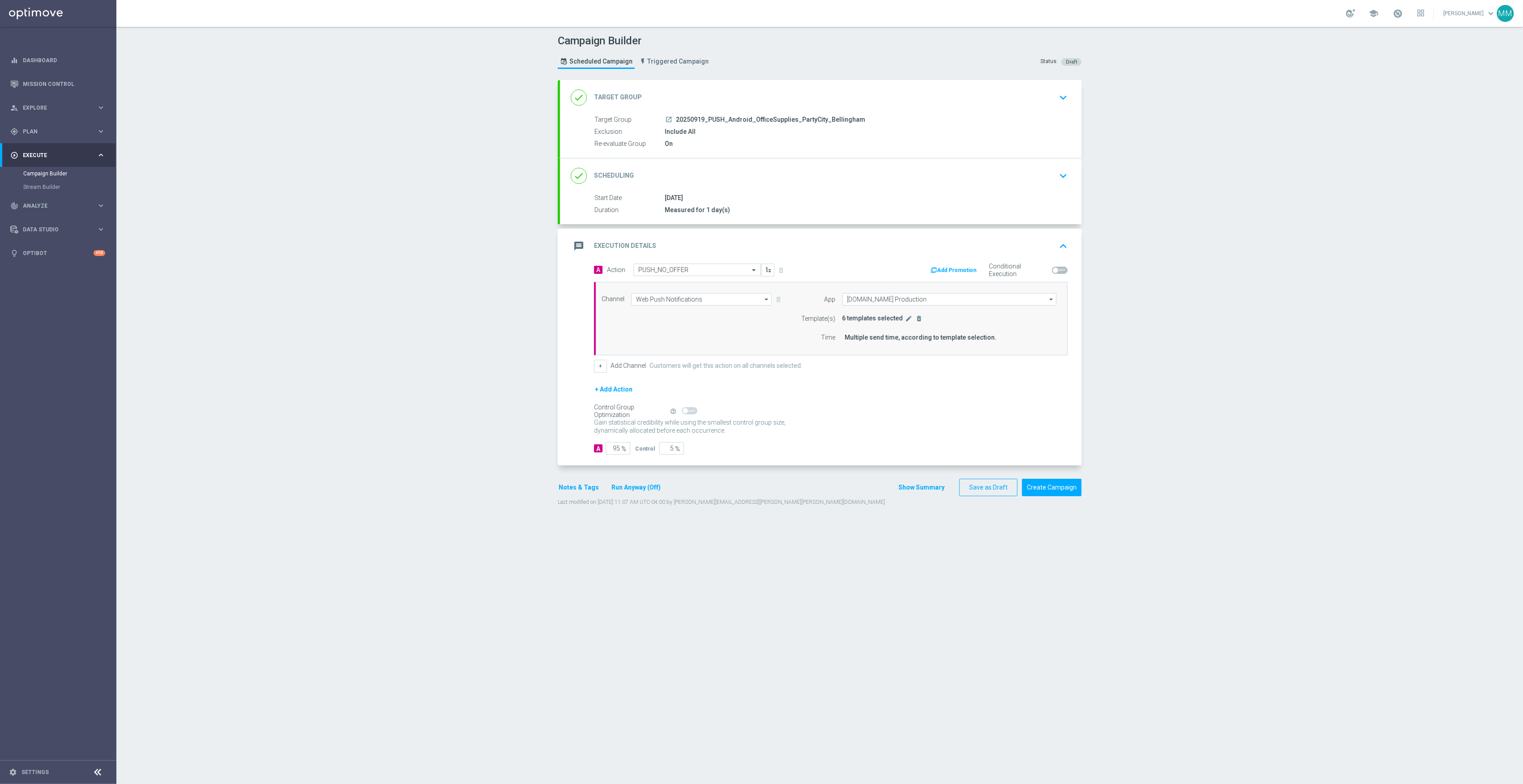
click at [896, 319] on span "6 templates selected" at bounding box center [873, 317] width 61 height 7
click at [906, 319] on icon "edit" at bounding box center [909, 318] width 7 height 7
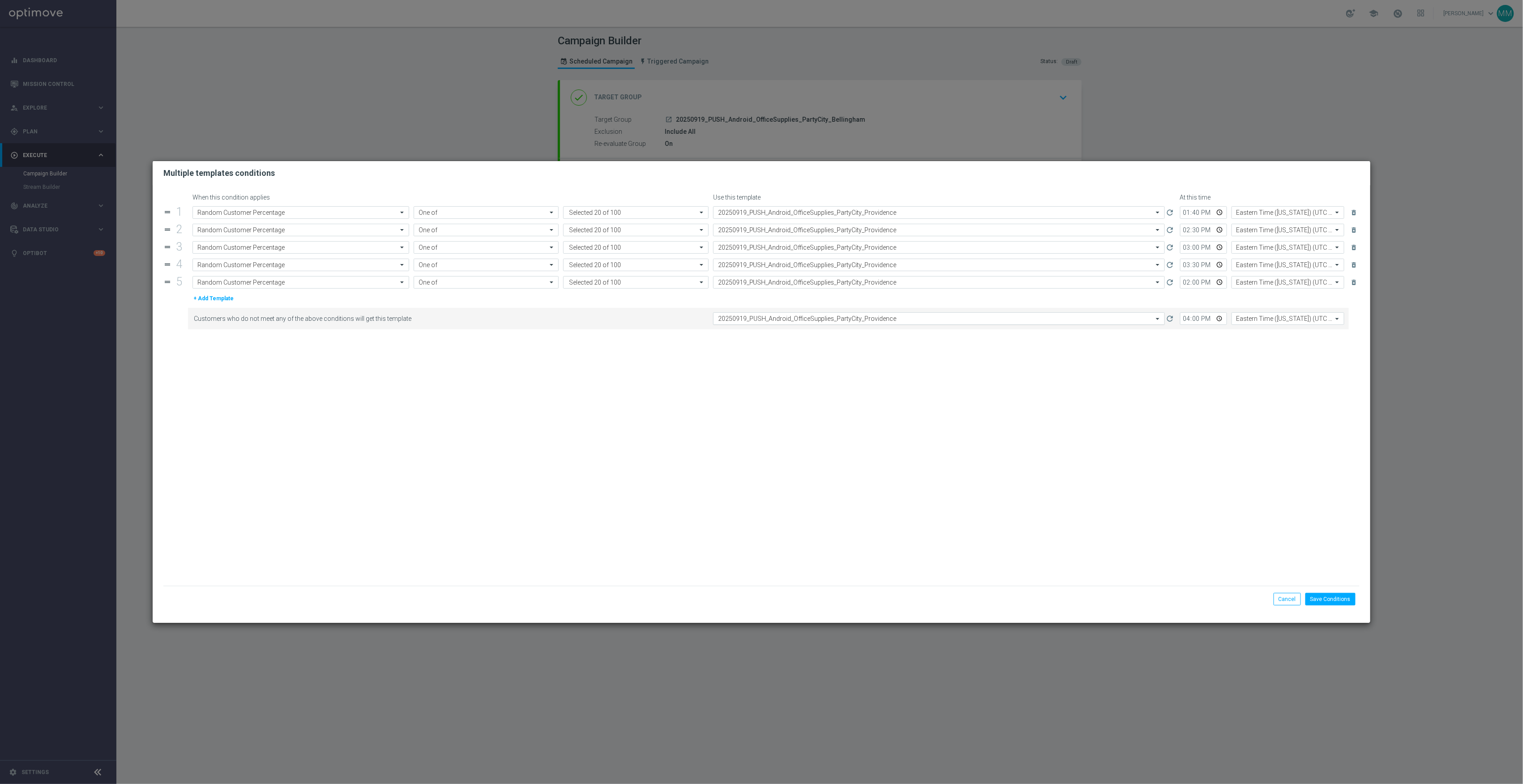
click at [884, 316] on div "Select template 20250919_PUSH_Android_OfficeSupplies_PartyCity_Providence" at bounding box center [939, 319] width 452 height 12
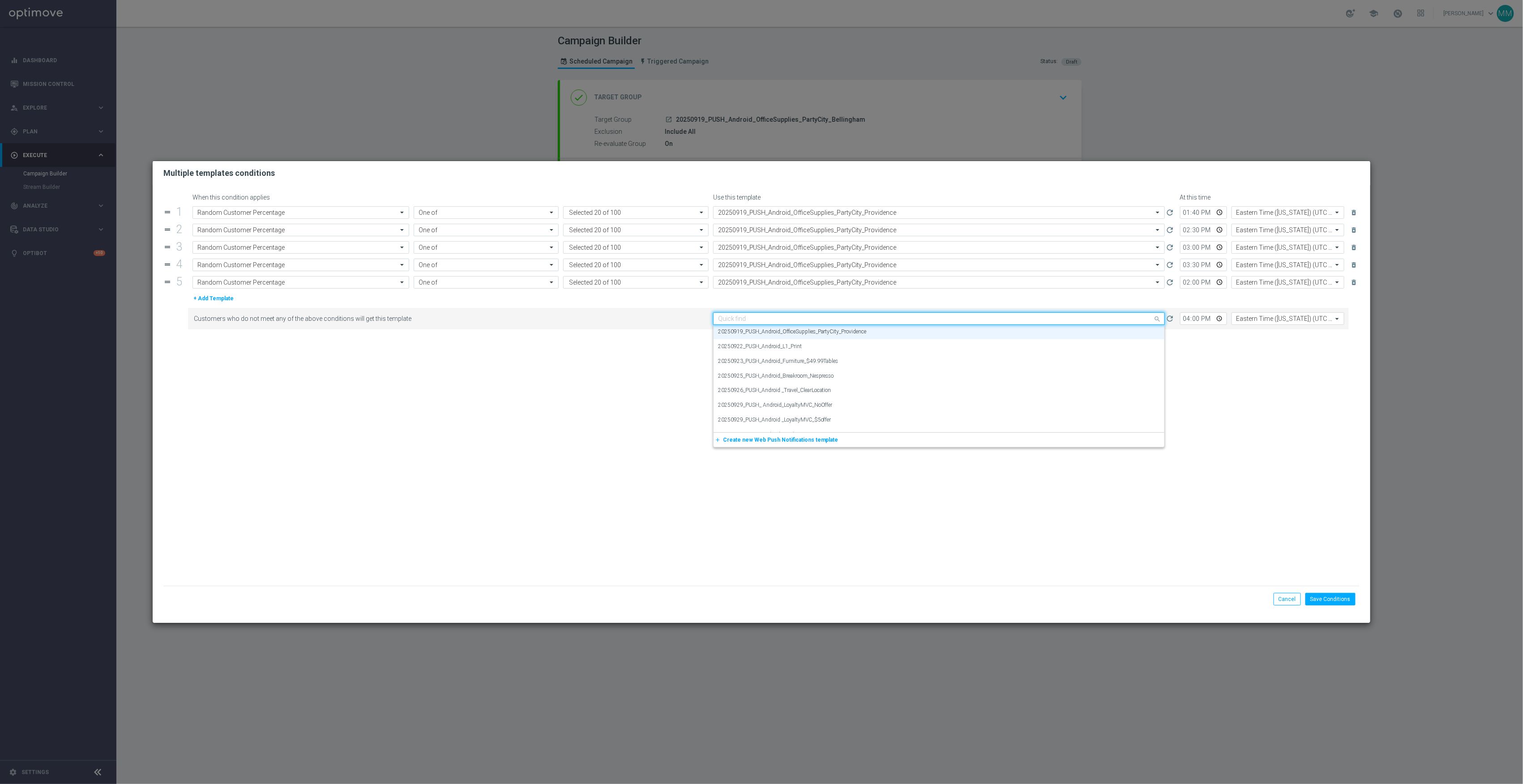
paste input "20250919_PUSH_Android_OfficeSupplies_PartyCity_Bellingham"
click at [880, 334] on div "20250919_PUSH_Android_OfficeSupplies_PartyCity_Bellingham" at bounding box center [939, 332] width 442 height 15
type input "20250919_PUSH_Android_OfficeSupplies_PartyCity_Bellingham"
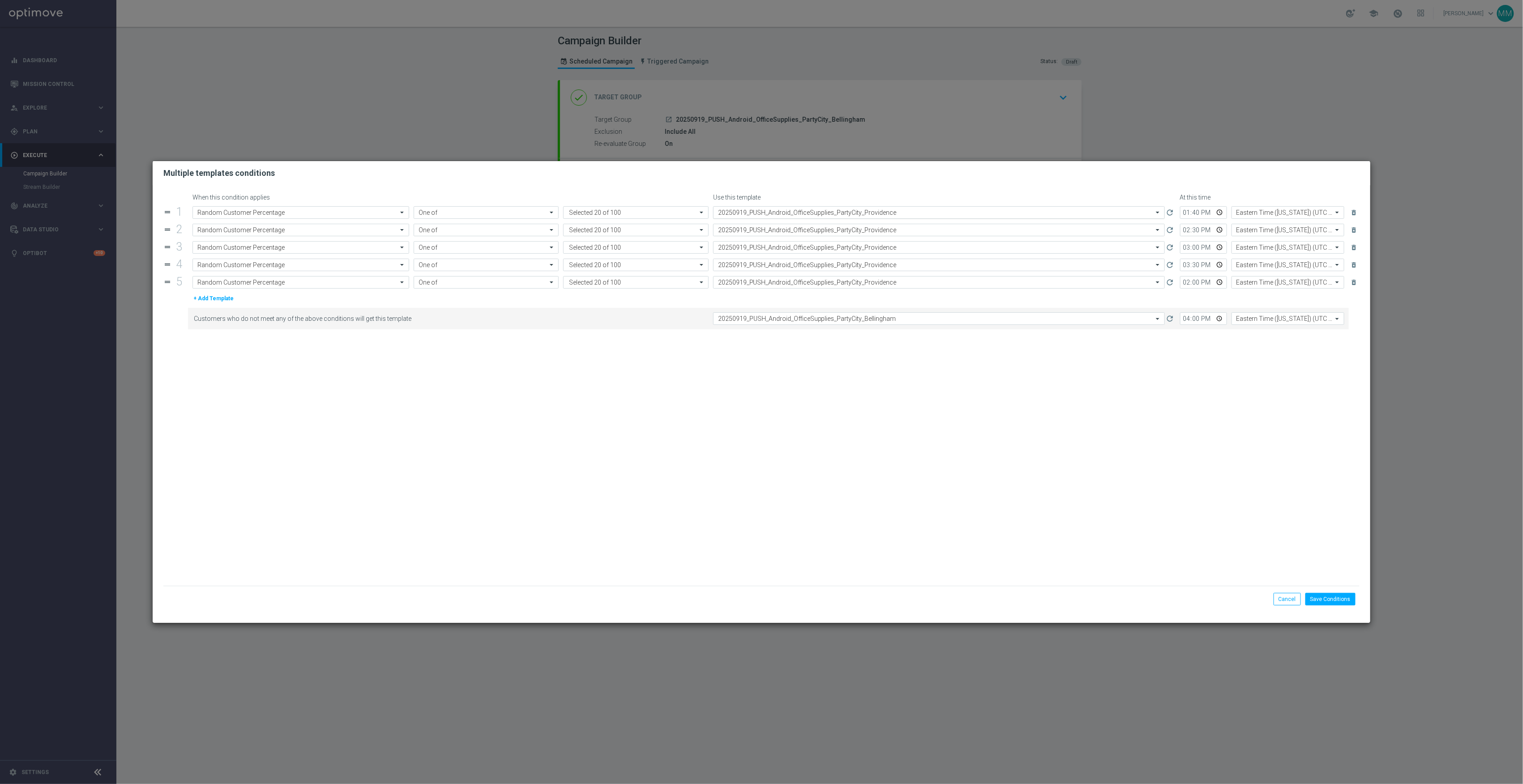
click at [875, 213] on input "text" at bounding box center [930, 213] width 424 height 8
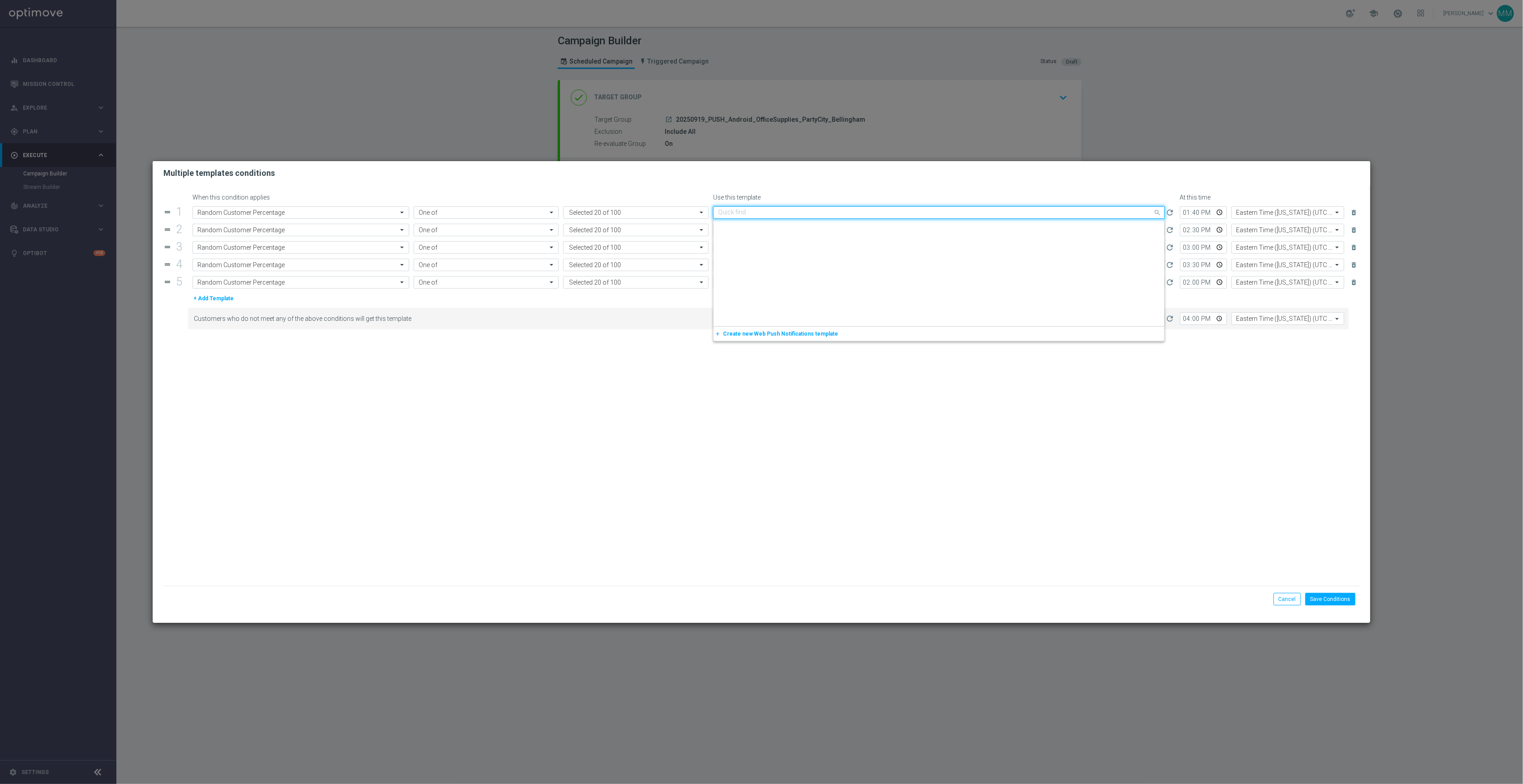
paste input "20250919_PUSH_Android_OfficeSupplies_PartyCity_Bellingham"
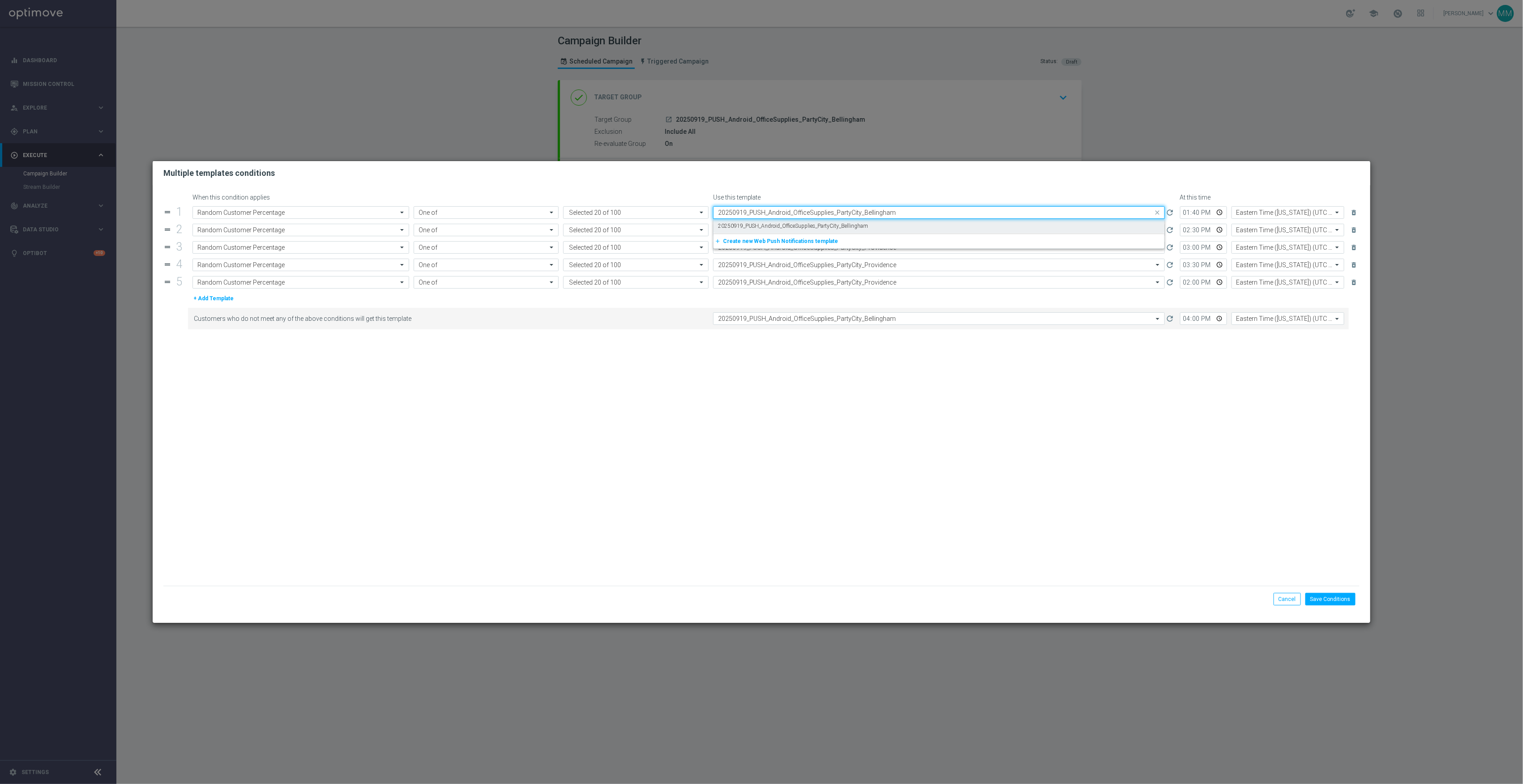
click at [878, 226] on div "20250919_PUSH_Android_OfficeSupplies_PartyCity_Bellingham" at bounding box center [939, 226] width 442 height 15
type input "20250919_PUSH_Android_OfficeSupplies_PartyCity_Bellingham"
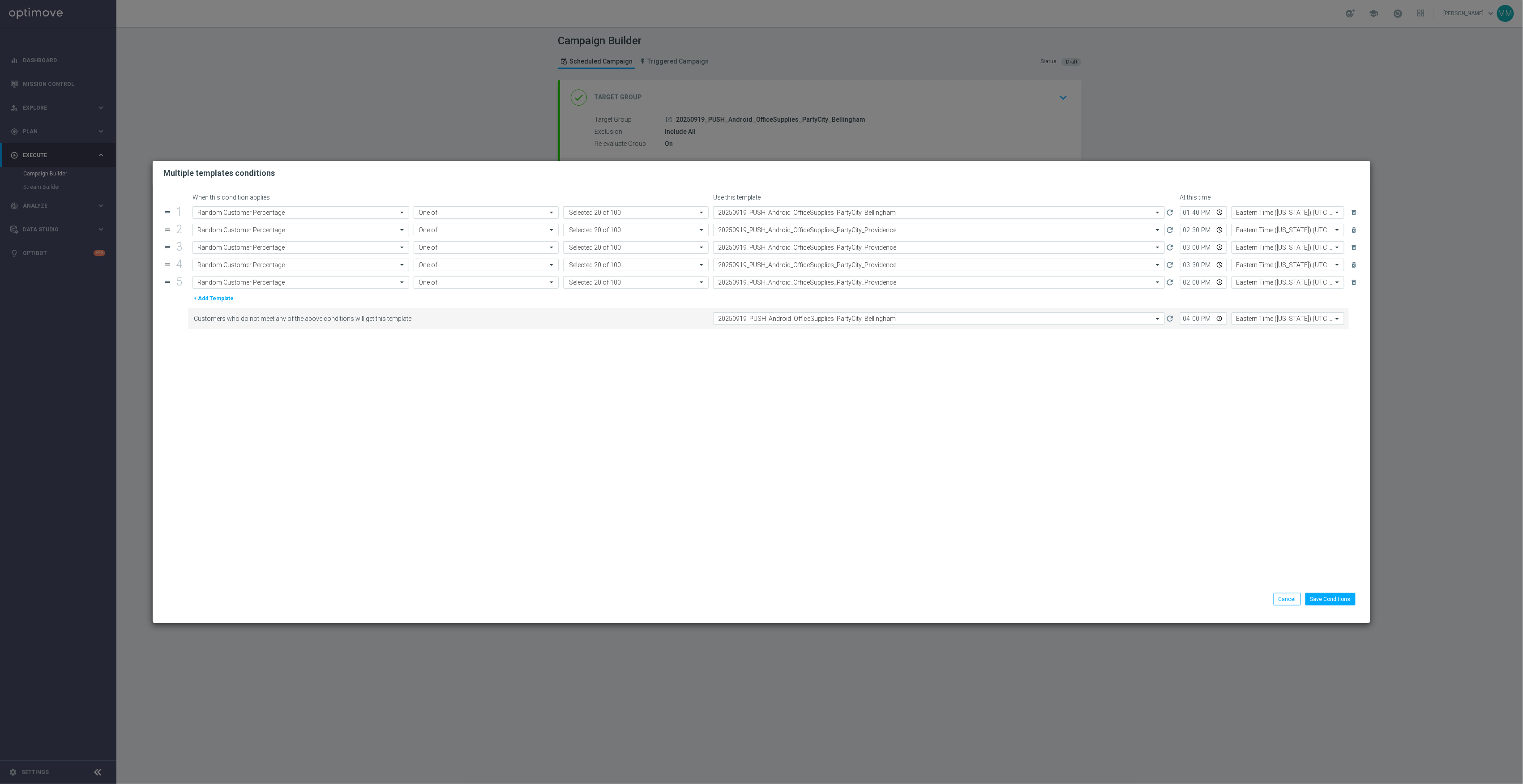
click at [878, 226] on input "text" at bounding box center [930, 230] width 424 height 8
paste input "20250919_PUSH_Android_OfficeSupplies_PartyCity_Bellingham"
click at [880, 244] on div "20250919_PUSH_Android_OfficeSupplies_PartyCity_Bellingham" at bounding box center [939, 243] width 442 height 15
type input "20250919_PUSH_Android_OfficeSupplies_PartyCity_Bellingham"
click at [879, 246] on input "text" at bounding box center [930, 248] width 424 height 8
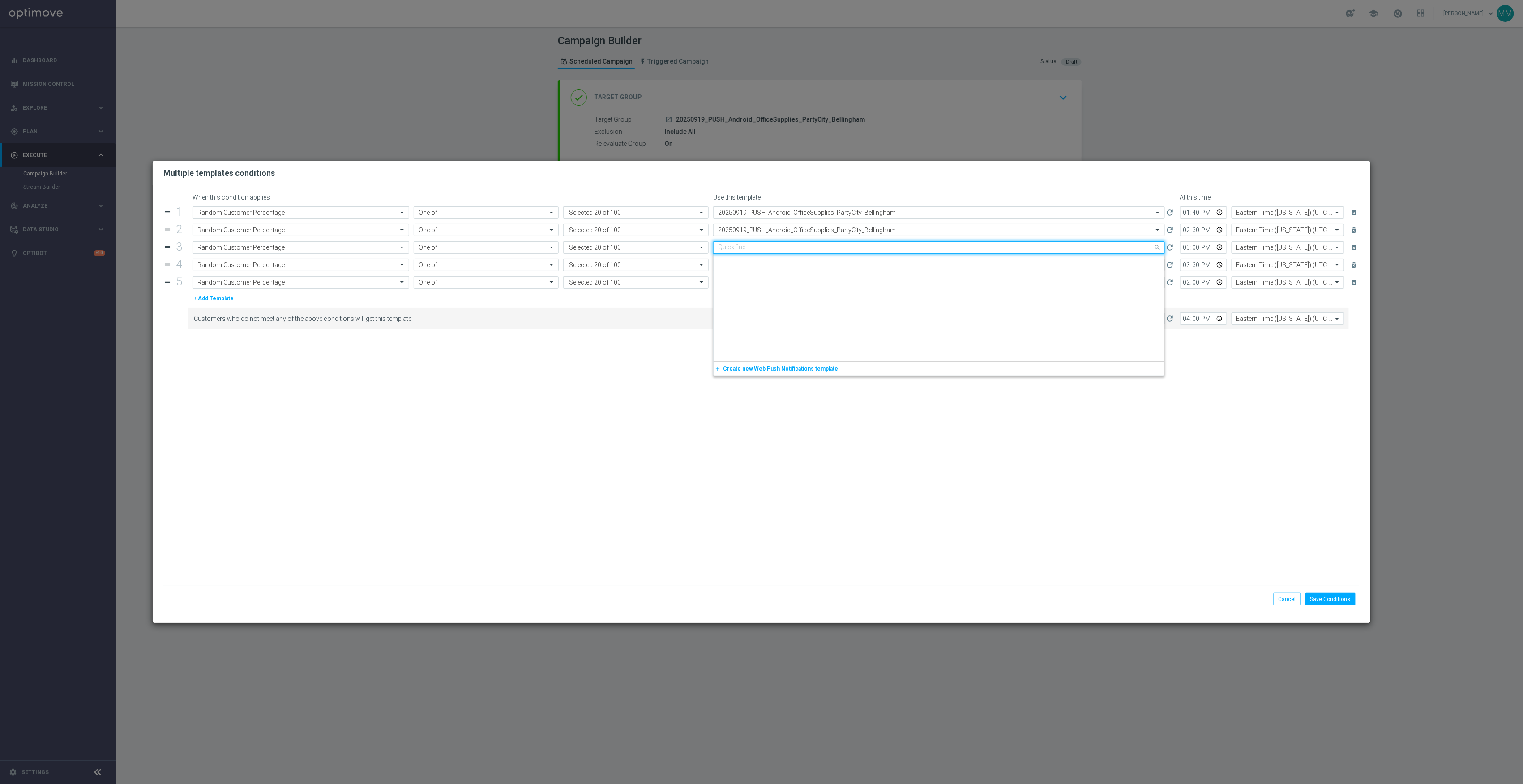
paste input "20250919_PUSH_Android_OfficeSupplies_PartyCity_Bellingham"
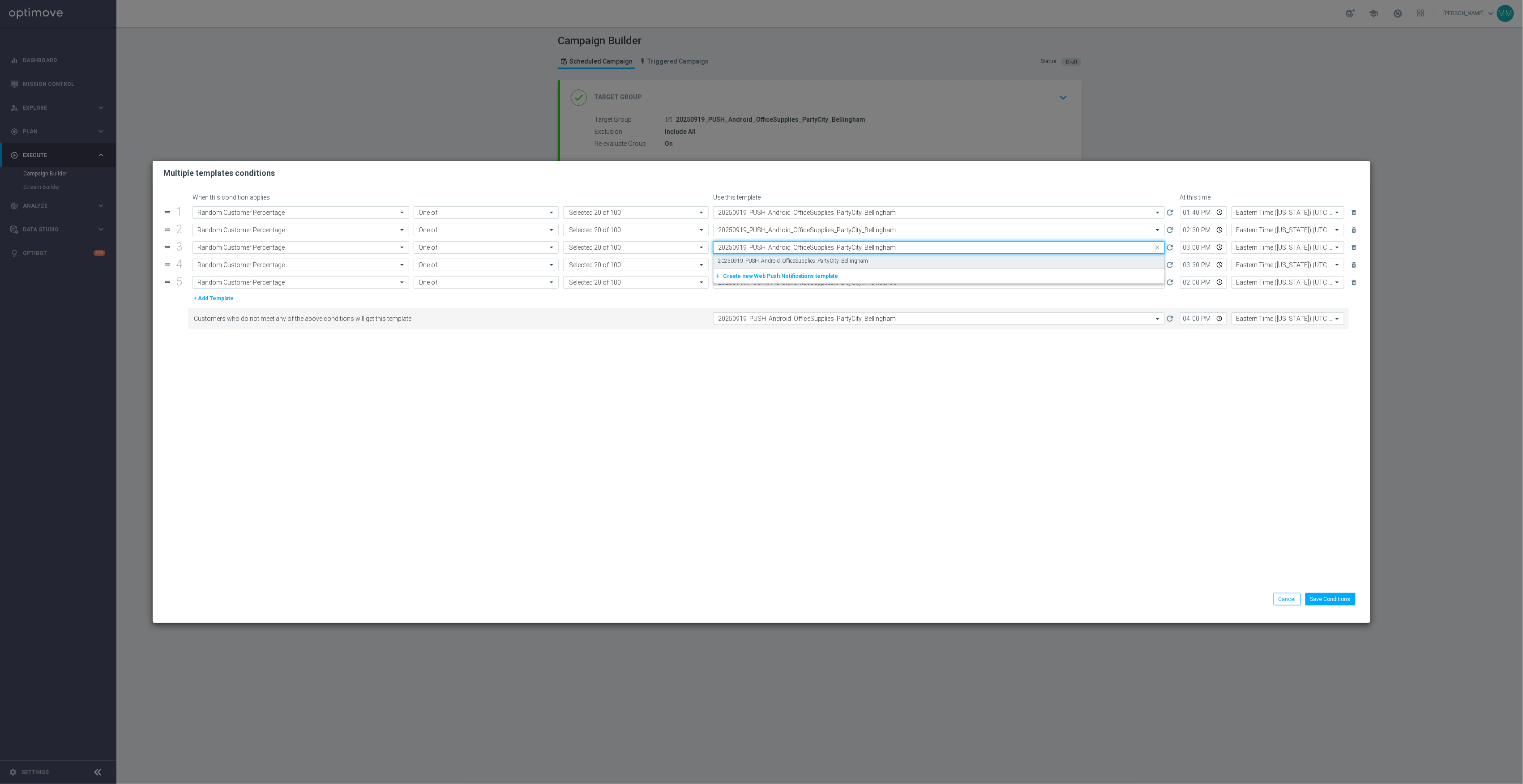
click at [879, 260] on div "20250919_PUSH_Android_OfficeSupplies_PartyCity_Bellingham" at bounding box center [939, 261] width 442 height 15
type input "20250919_PUSH_Android_OfficeSupplies_PartyCity_Bellingham"
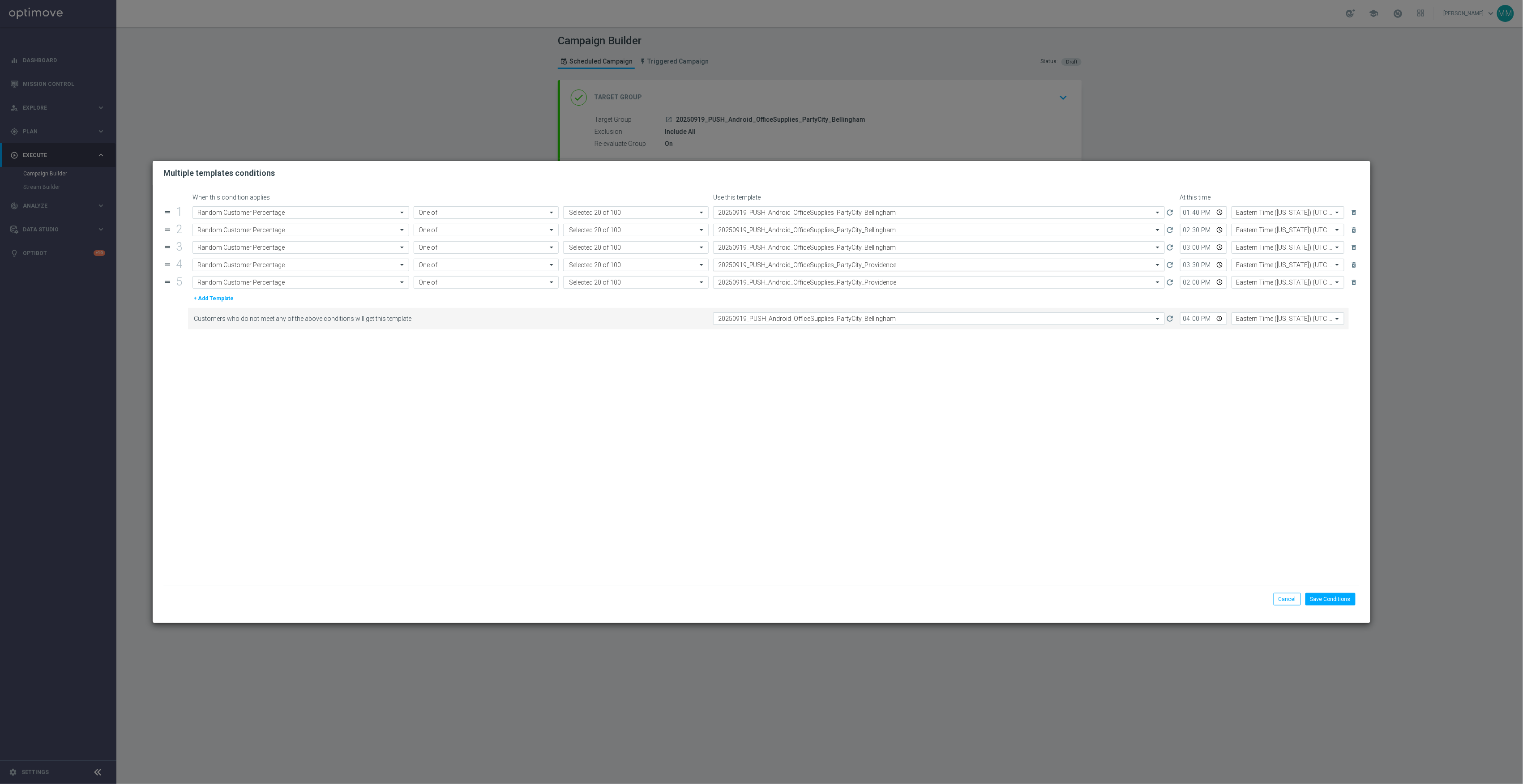
click at [879, 262] on input "text" at bounding box center [930, 265] width 424 height 8
paste input "20250919_PUSH_Android_OfficeSupplies_PartyCity_Bellingham"
click at [882, 278] on div "20250919_PUSH_Android_OfficeSupplies_PartyCity_Bellingham" at bounding box center [939, 278] width 442 height 15
type input "20250919_PUSH_Android_OfficeSupplies_PartyCity_Bellingham"
drag, startPoint x: 882, startPoint y: 283, endPoint x: 883, endPoint y: 289, distance: 6.1
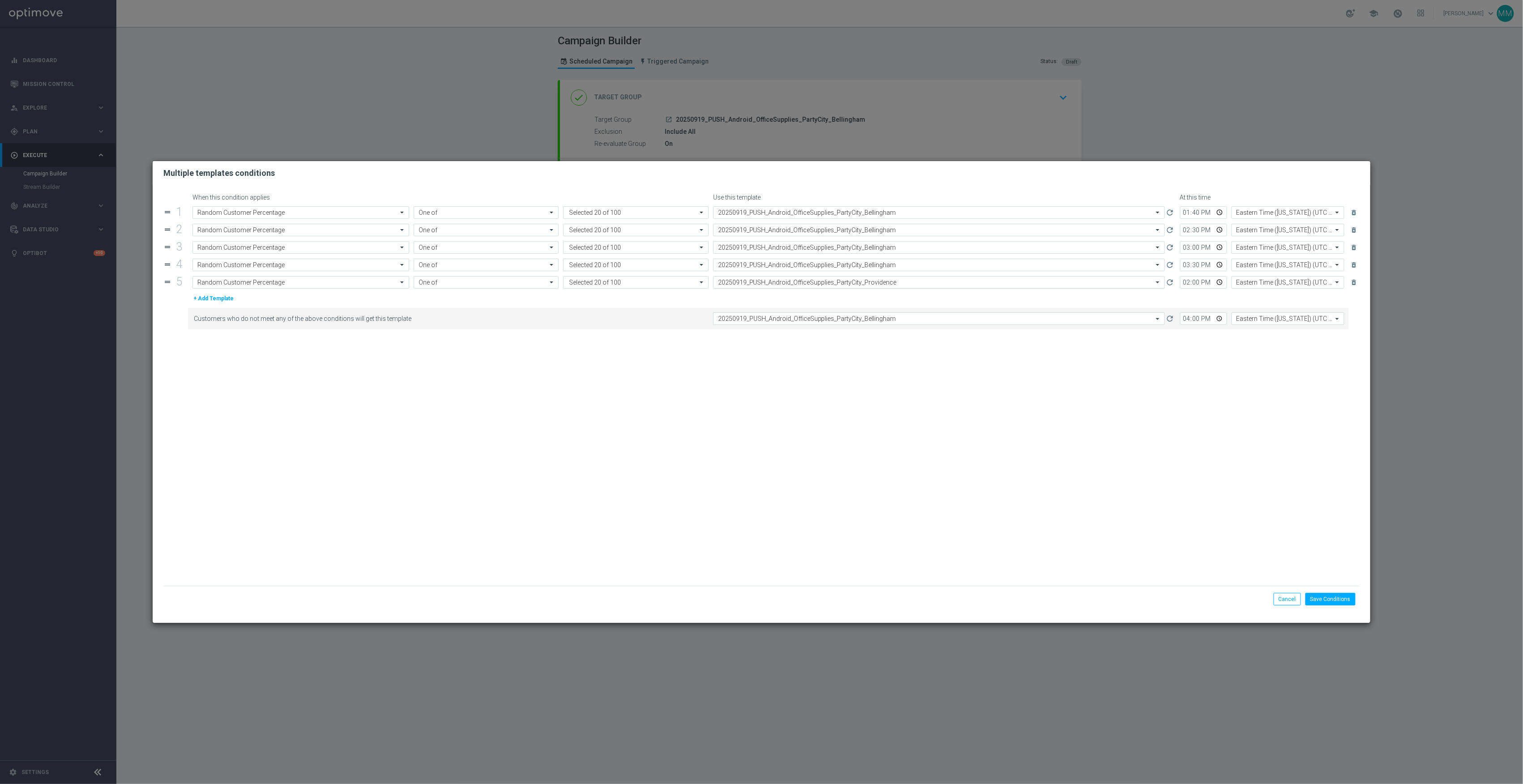
click at [882, 285] on input "text" at bounding box center [930, 282] width 424 height 8
paste input "20250919_PUSH_Android_OfficeSupplies_PartyCity_Bellingham"
click at [883, 298] on div "20250919_PUSH_Android_OfficeSupplies_PartyCity_Bellingham" at bounding box center [939, 296] width 442 height 15
type input "20250919_PUSH_Android_OfficeSupplies_PartyCity_Bellingham"
click at [1341, 600] on button "Save Conditions" at bounding box center [1331, 599] width 50 height 12
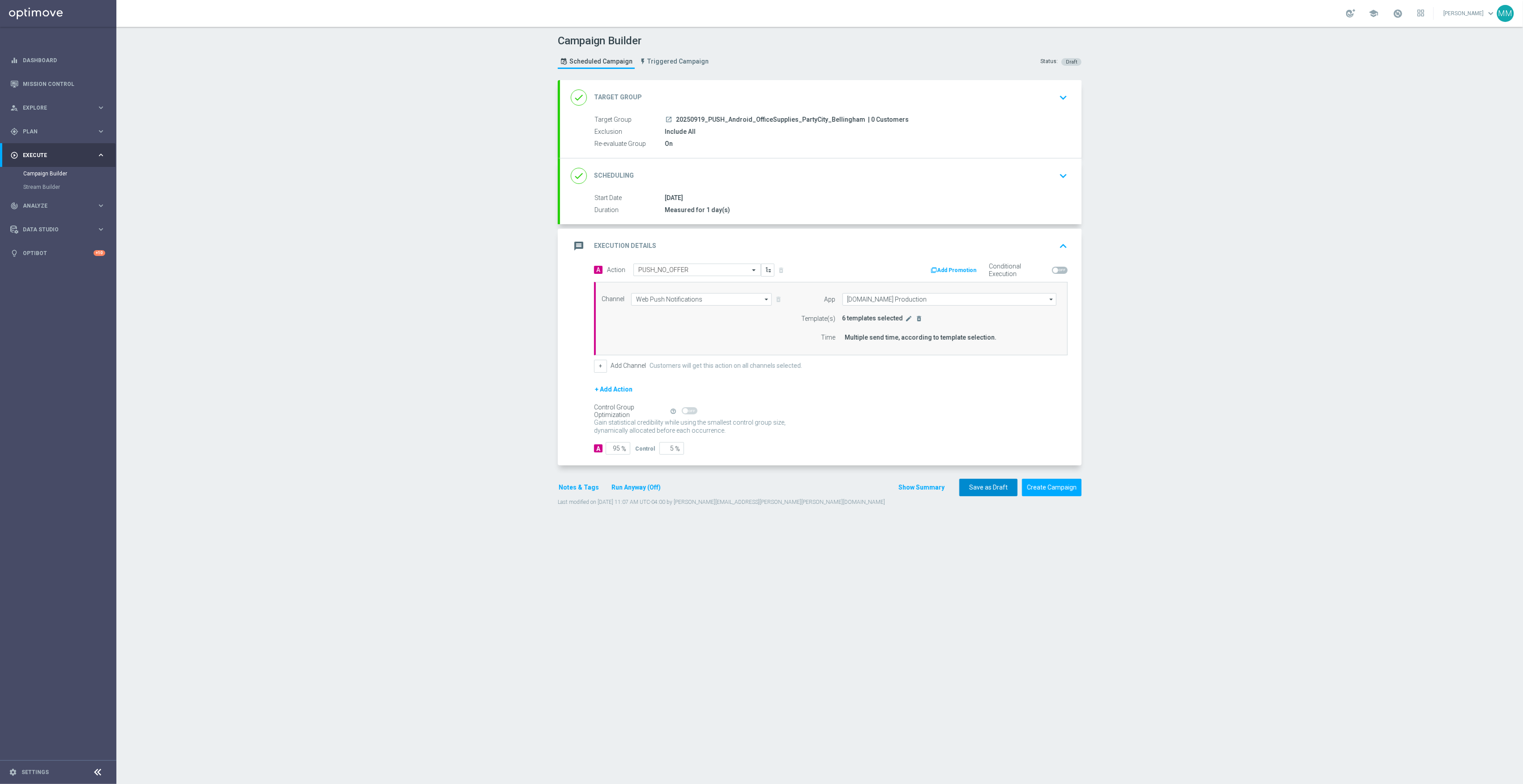
click at [982, 492] on button "Save as Draft" at bounding box center [988, 488] width 58 height 17
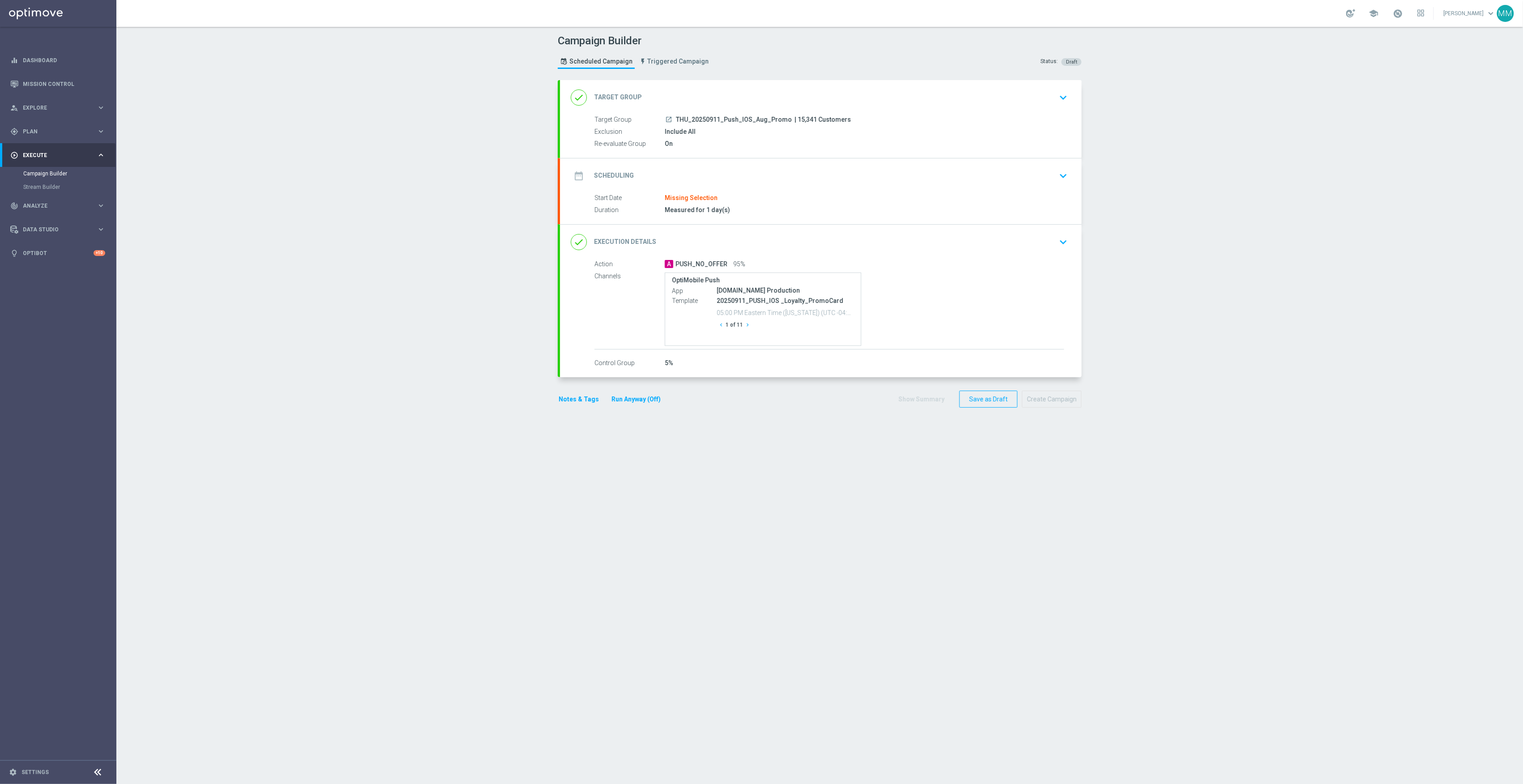
click at [747, 104] on div "done Target Group keyboard_arrow_down" at bounding box center [821, 98] width 500 height 17
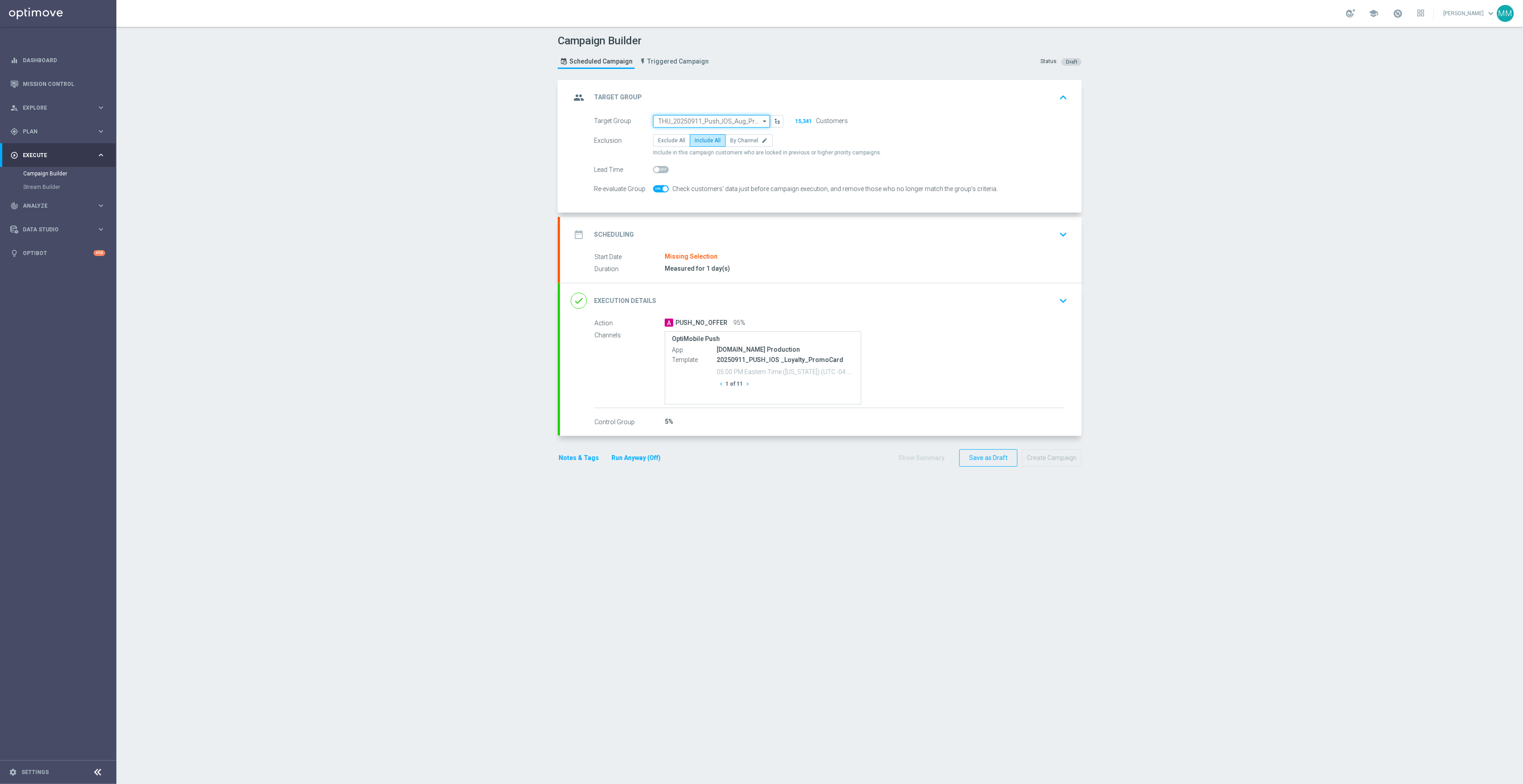
click at [700, 121] on input "THU_20250911_Push_IOS_Aug_Promo" at bounding box center [711, 121] width 117 height 12
click at [711, 118] on input at bounding box center [711, 121] width 117 height 12
paste input "20250915_PUSH_IOS _Verizon_Newstore"
click at [676, 120] on input "20250915_PUSH_IOS _Verizon_Newstore" at bounding box center [711, 121] width 117 height 12
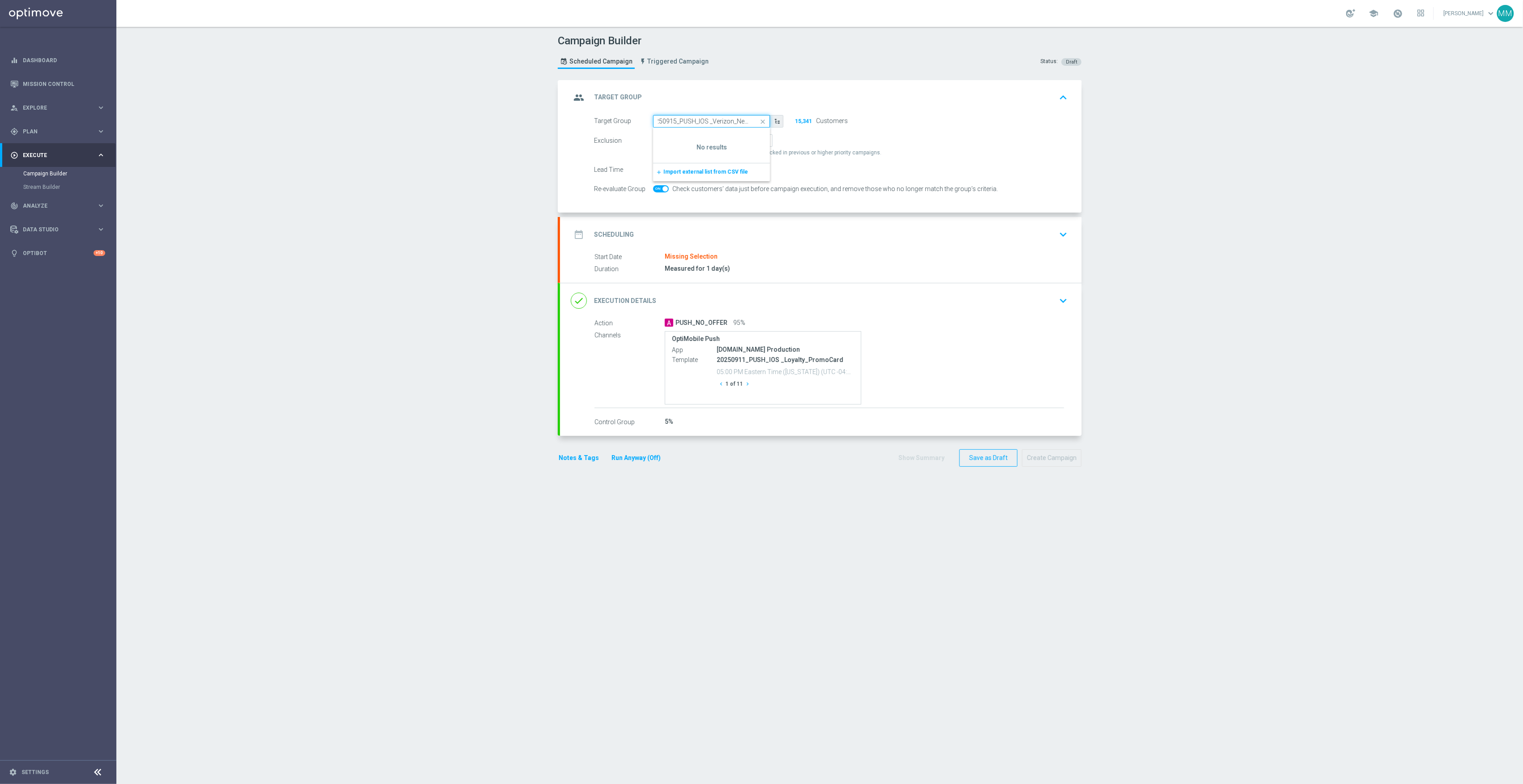
drag, startPoint x: 676, startPoint y: 120, endPoint x: 772, endPoint y: 125, distance: 96.1
click at [772, 125] on div "20250915_PUSH_IOS _Verizon_Newstore THU_20250911_Push_IOS_Aug_Promo close Show …" at bounding box center [718, 121] width 130 height 12
type input "THU_20250911_Push_IOS_Aug_Promo"
click at [700, 121] on input "THU_20250911_Push_IOS_Aug_Promo" at bounding box center [711, 121] width 117 height 12
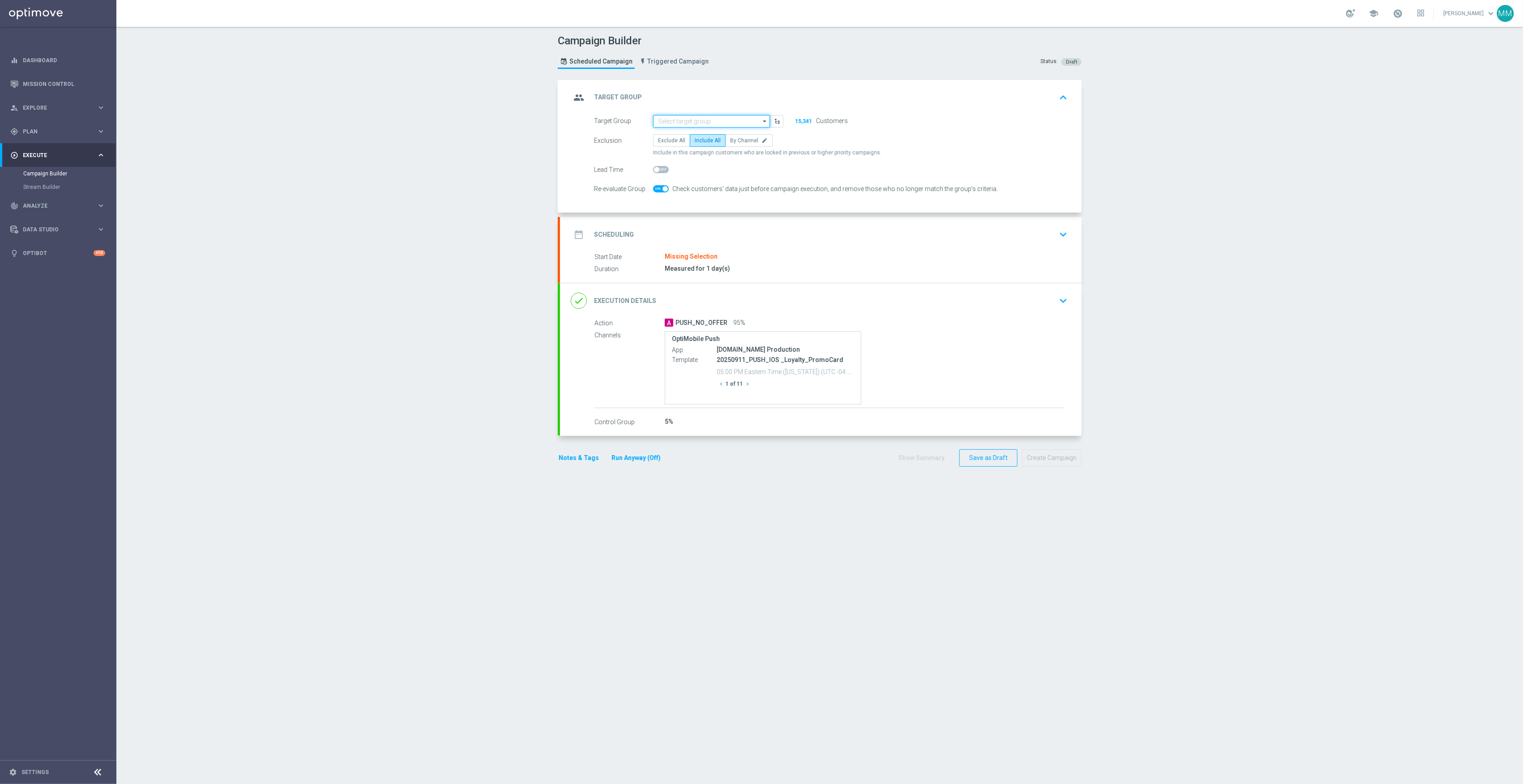
scroll to position [0, 0]
drag, startPoint x: 697, startPoint y: 119, endPoint x: 651, endPoint y: 117, distance: 46.0
click at [653, 117] on input "20250915" at bounding box center [711, 121] width 117 height 12
click at [714, 135] on div "20250915_PUSH_IOS _Verizon_New Store" at bounding box center [708, 134] width 102 height 8
type input "20250915_PUSH_IOS _Verizon_New Store"
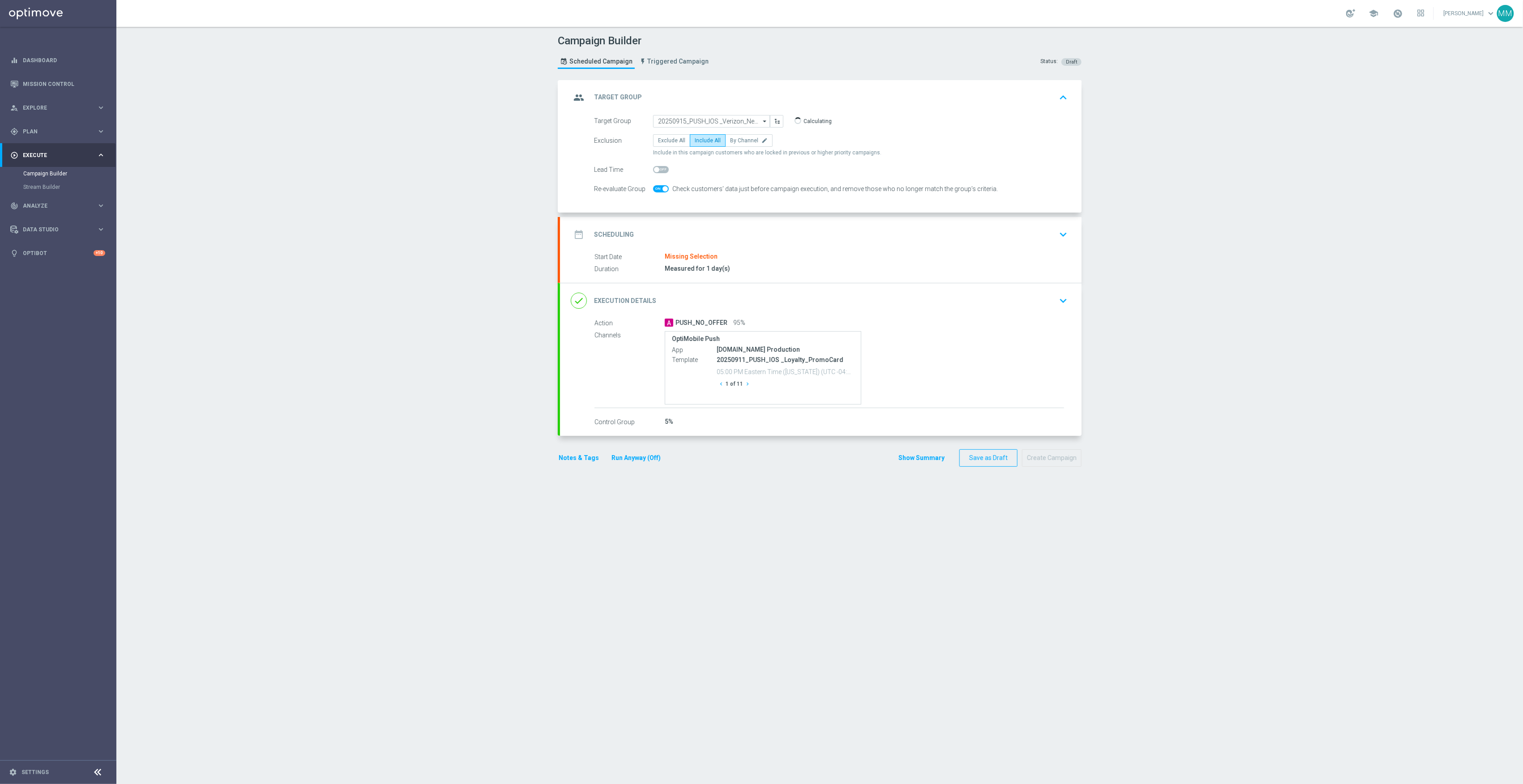
click at [718, 233] on div "date_range Scheduling keyboard_arrow_down" at bounding box center [821, 235] width 500 height 17
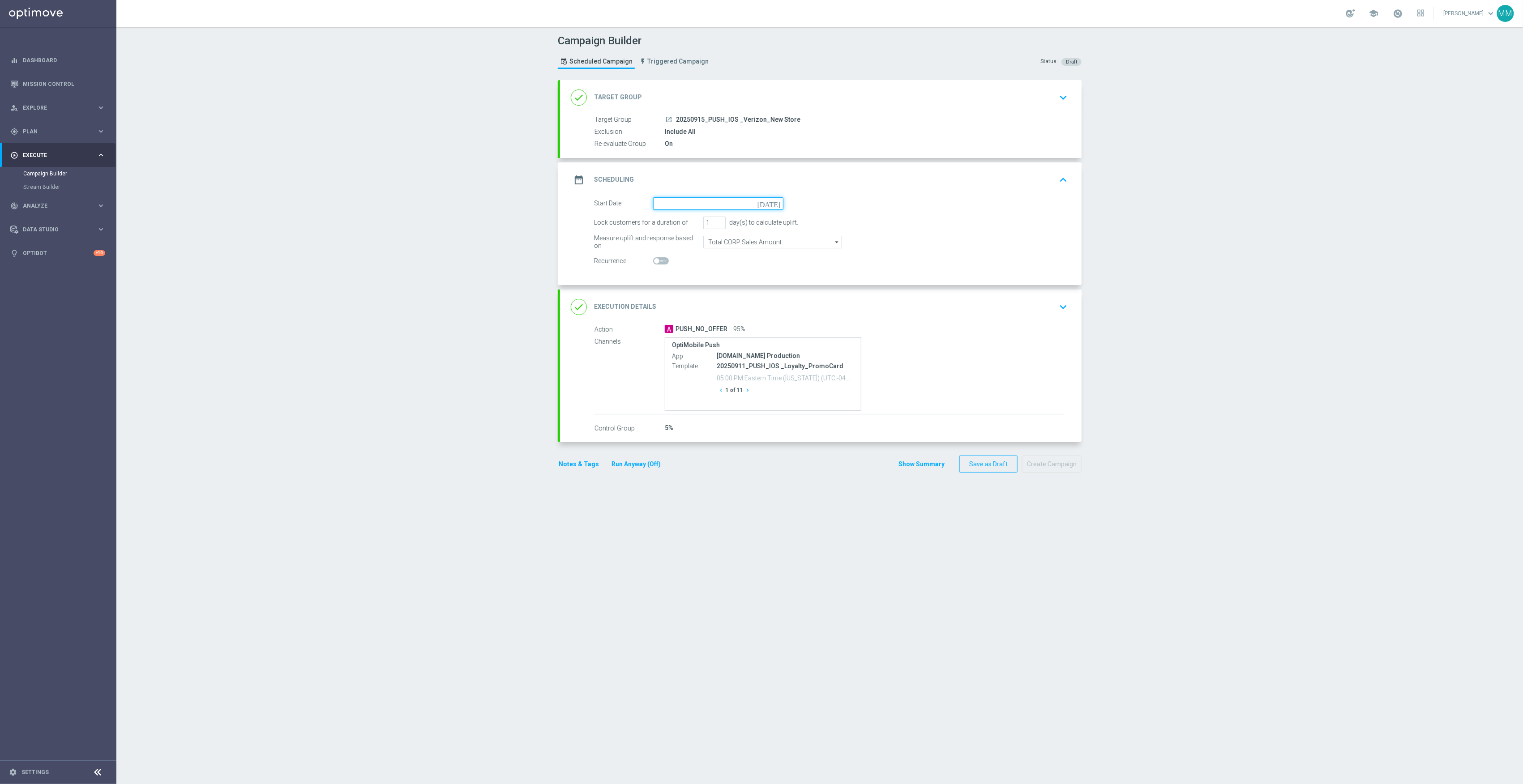
click at [696, 208] on input at bounding box center [718, 204] width 130 height 12
click at [670, 281] on span "15" at bounding box center [673, 282] width 14 height 14
type input "[DATE]"
click at [866, 308] on div "done Execution Details keyboard_arrow_down" at bounding box center [821, 307] width 500 height 17
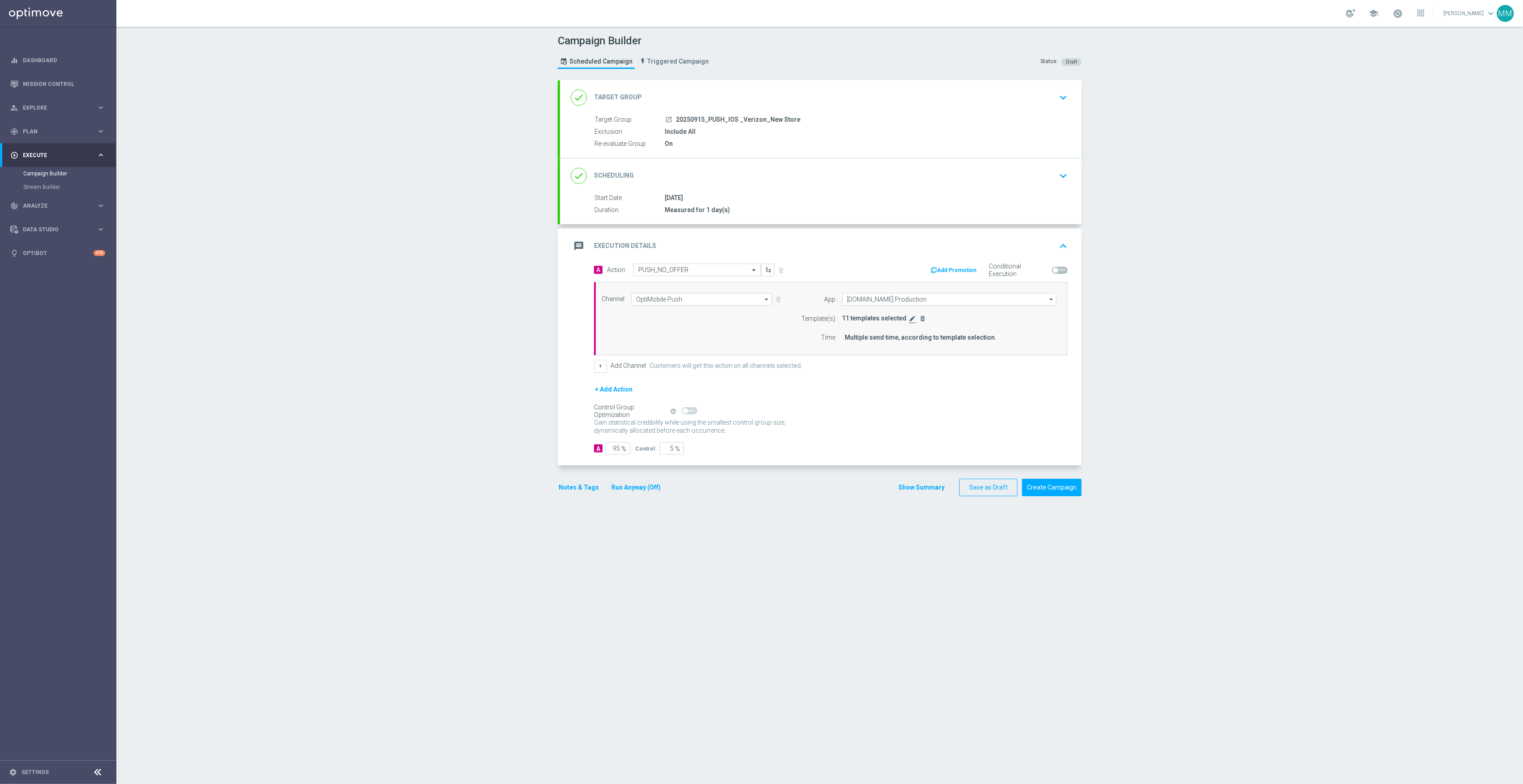
click at [910, 321] on icon "edit" at bounding box center [913, 318] width 7 height 7
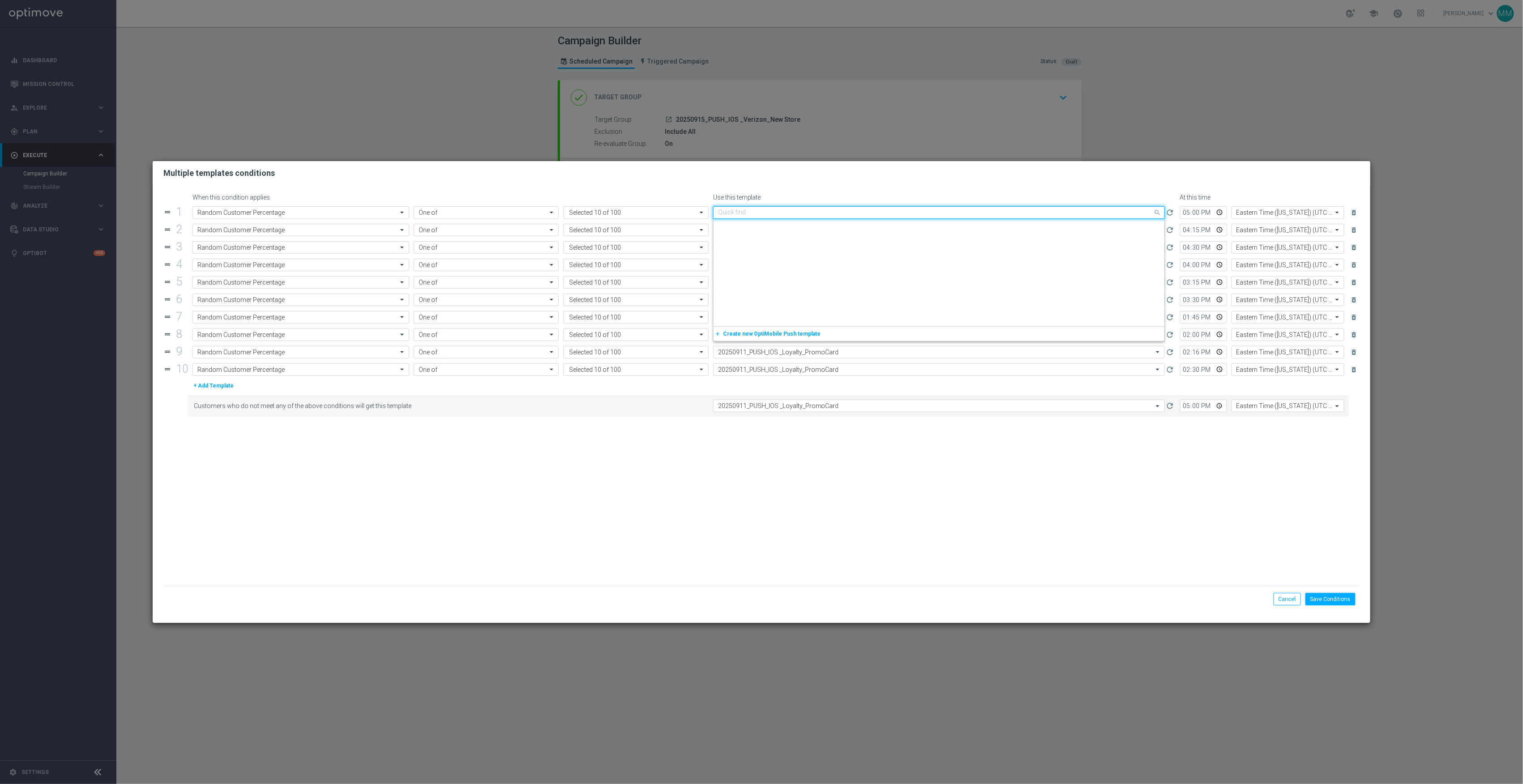
click at [737, 210] on input "text" at bounding box center [930, 213] width 424 height 8
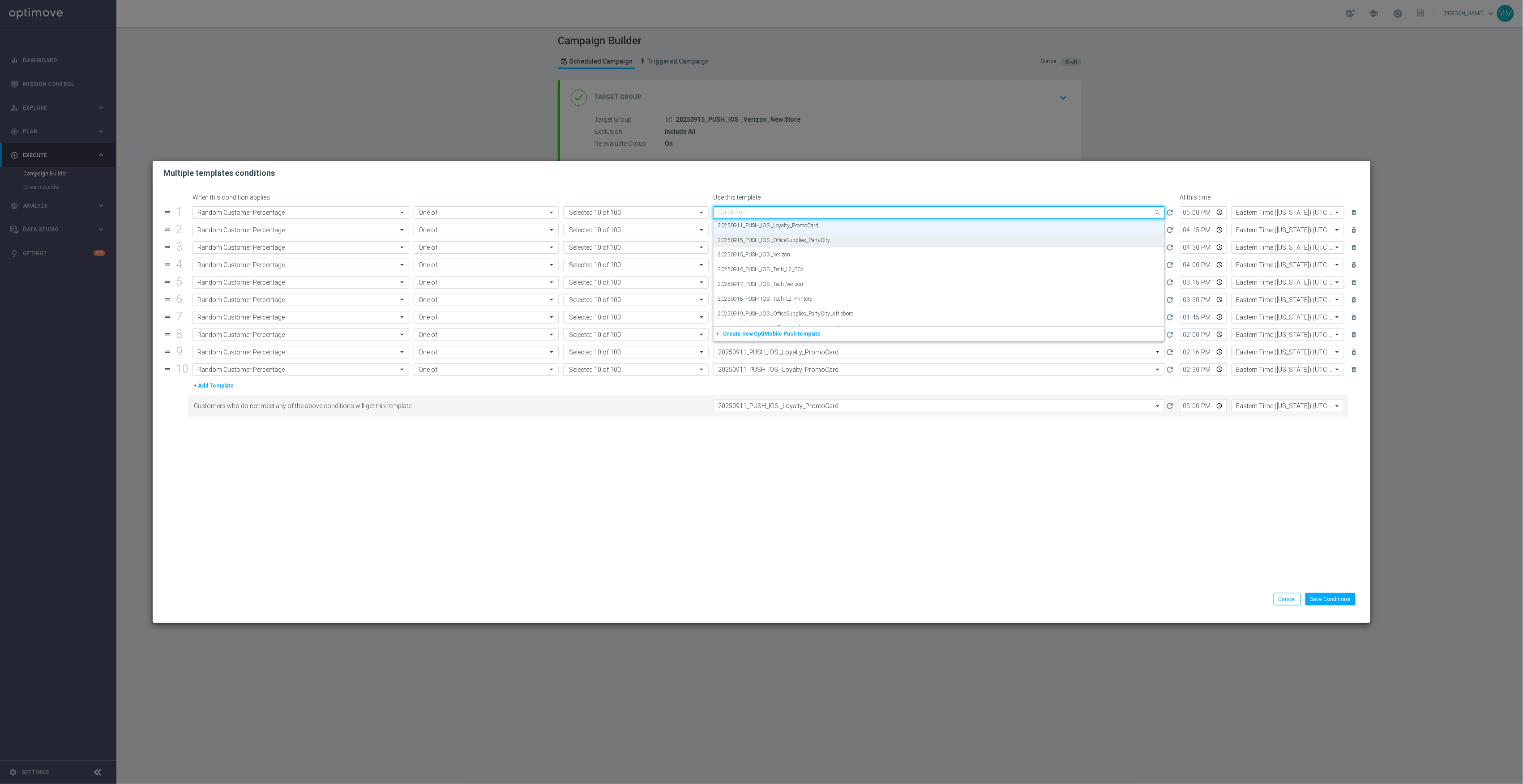
paste input "20250915"
click at [783, 237] on label "20250915_PUSH_IOS _Verizon" at bounding box center [754, 240] width 72 height 8
type input "20250915"
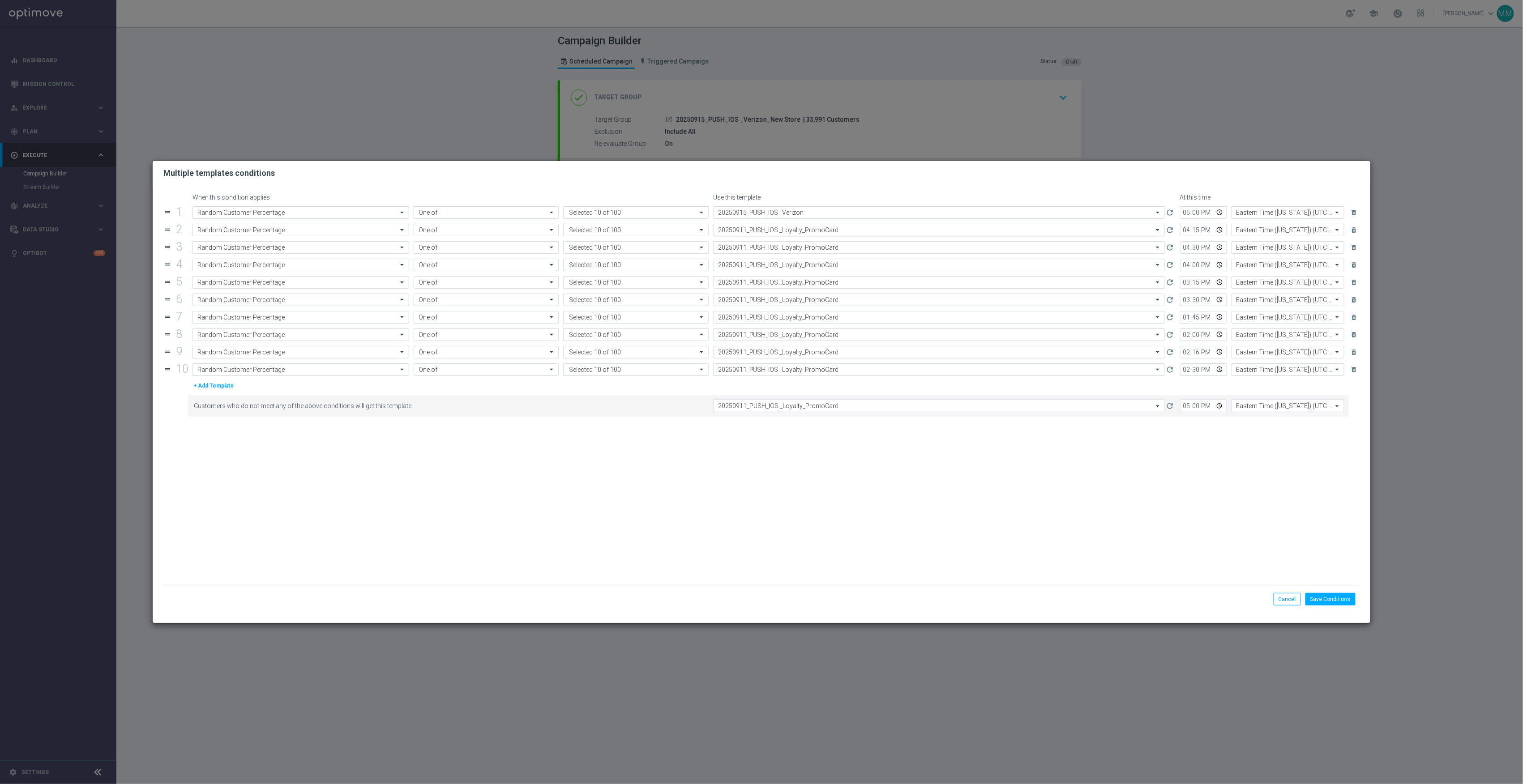
click at [771, 233] on input "text" at bounding box center [930, 230] width 424 height 8
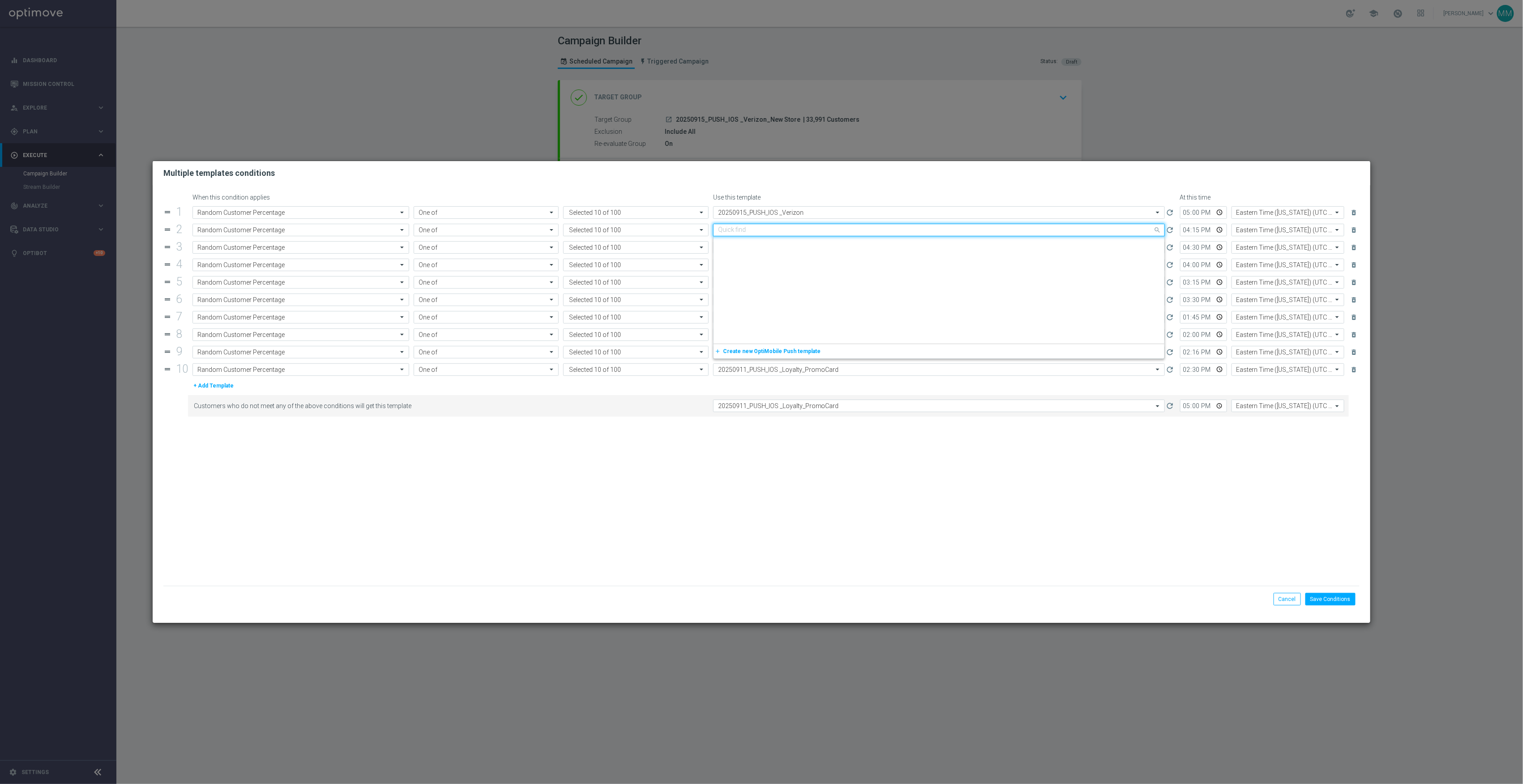
scroll to position [1093, 0]
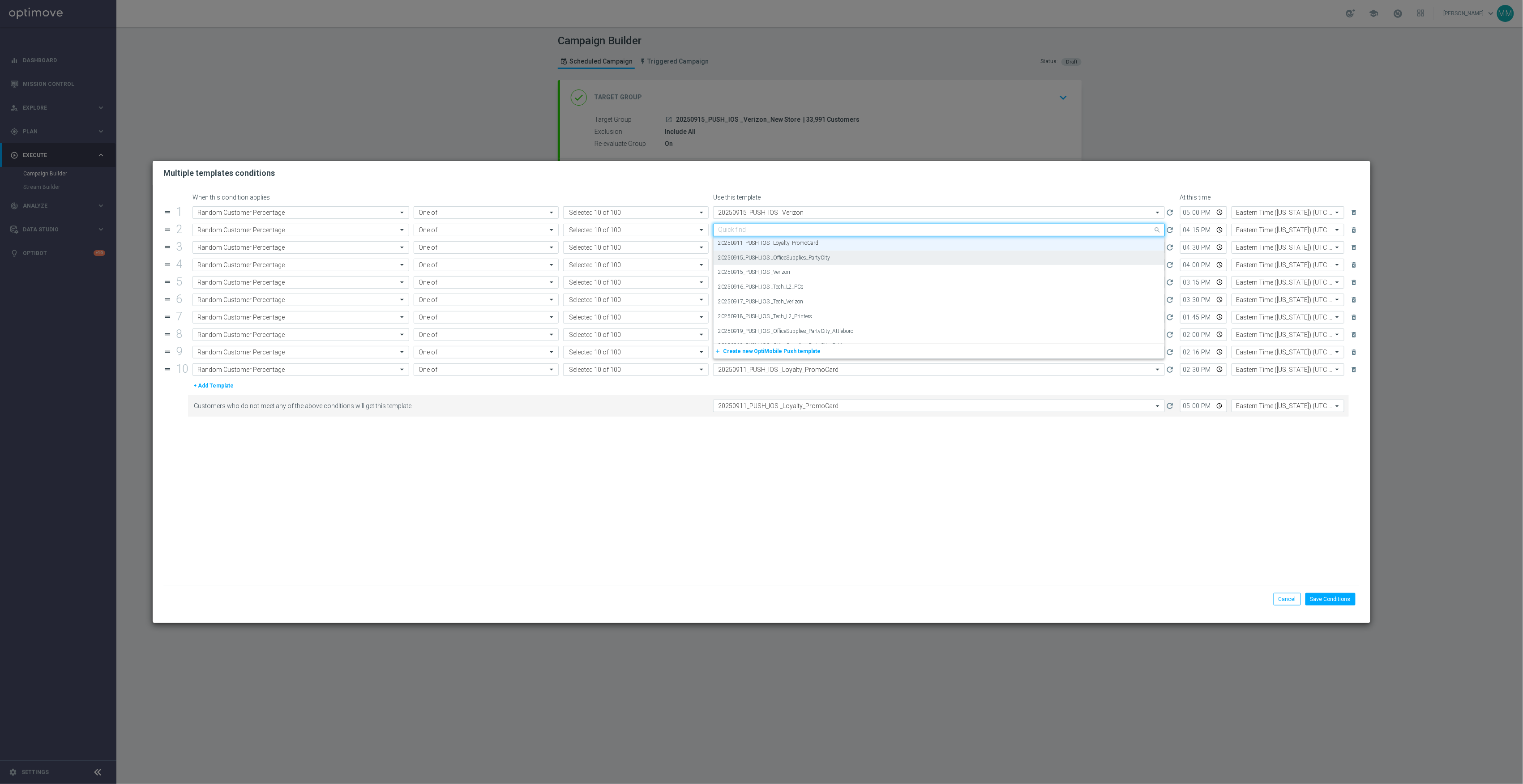
paste input "20250915"
click at [781, 257] on label "20250915_PUSH_IOS _Verizon" at bounding box center [754, 258] width 72 height 8
type input "20250915"
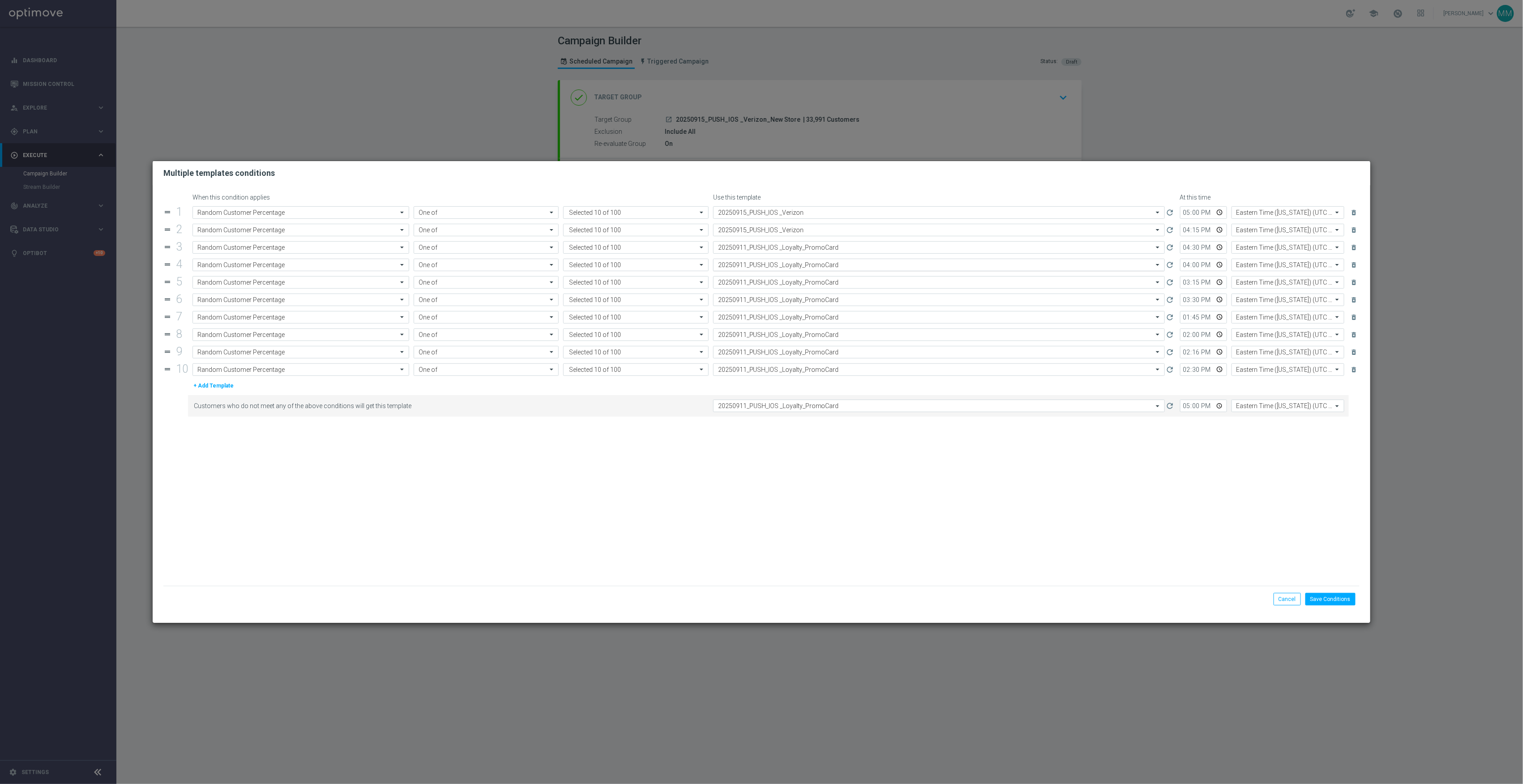
click at [782, 260] on div "Select template 20250911_PUSH_IOS _Loyalty_PromoCard" at bounding box center [939, 265] width 452 height 12
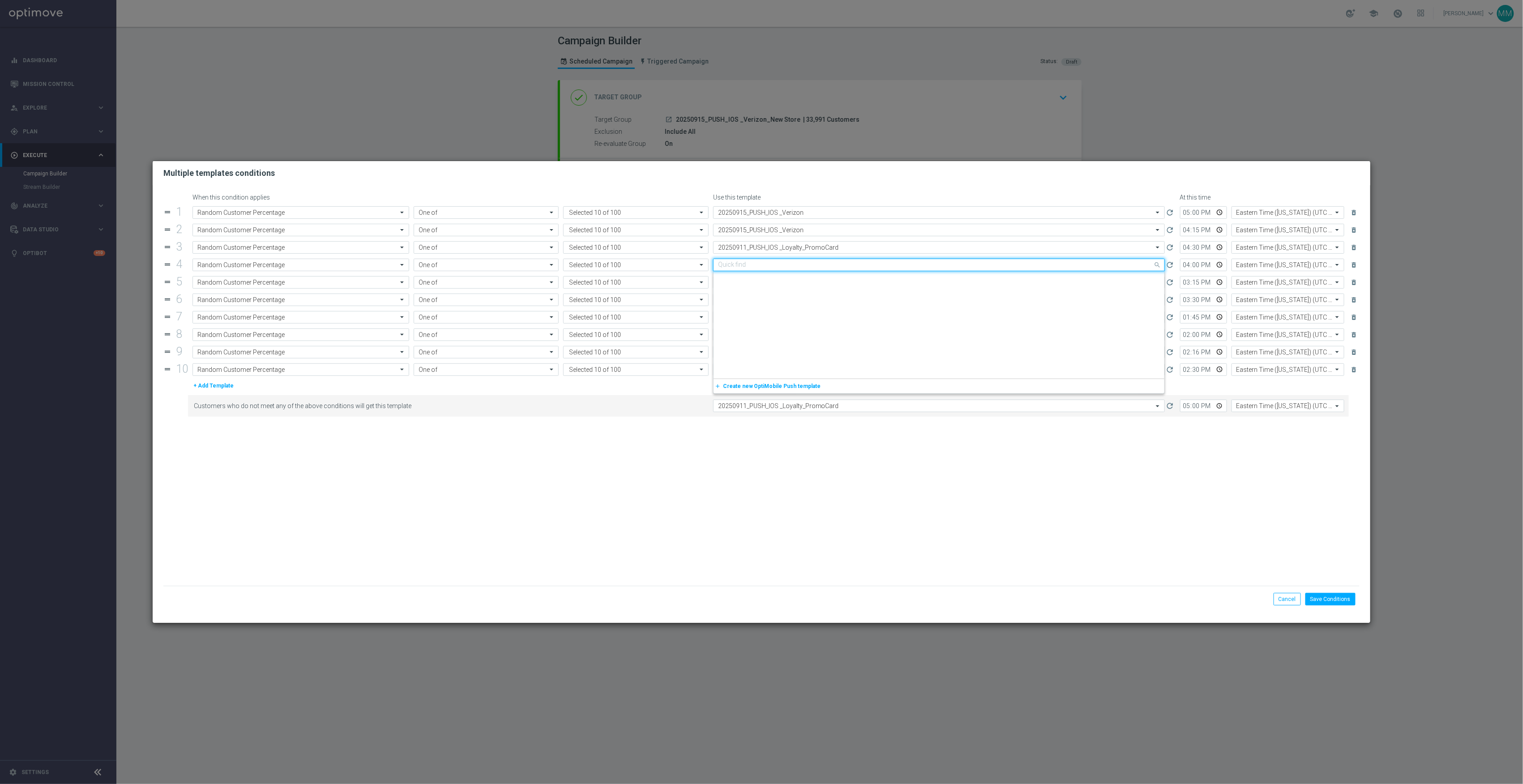
scroll to position [1093, 0]
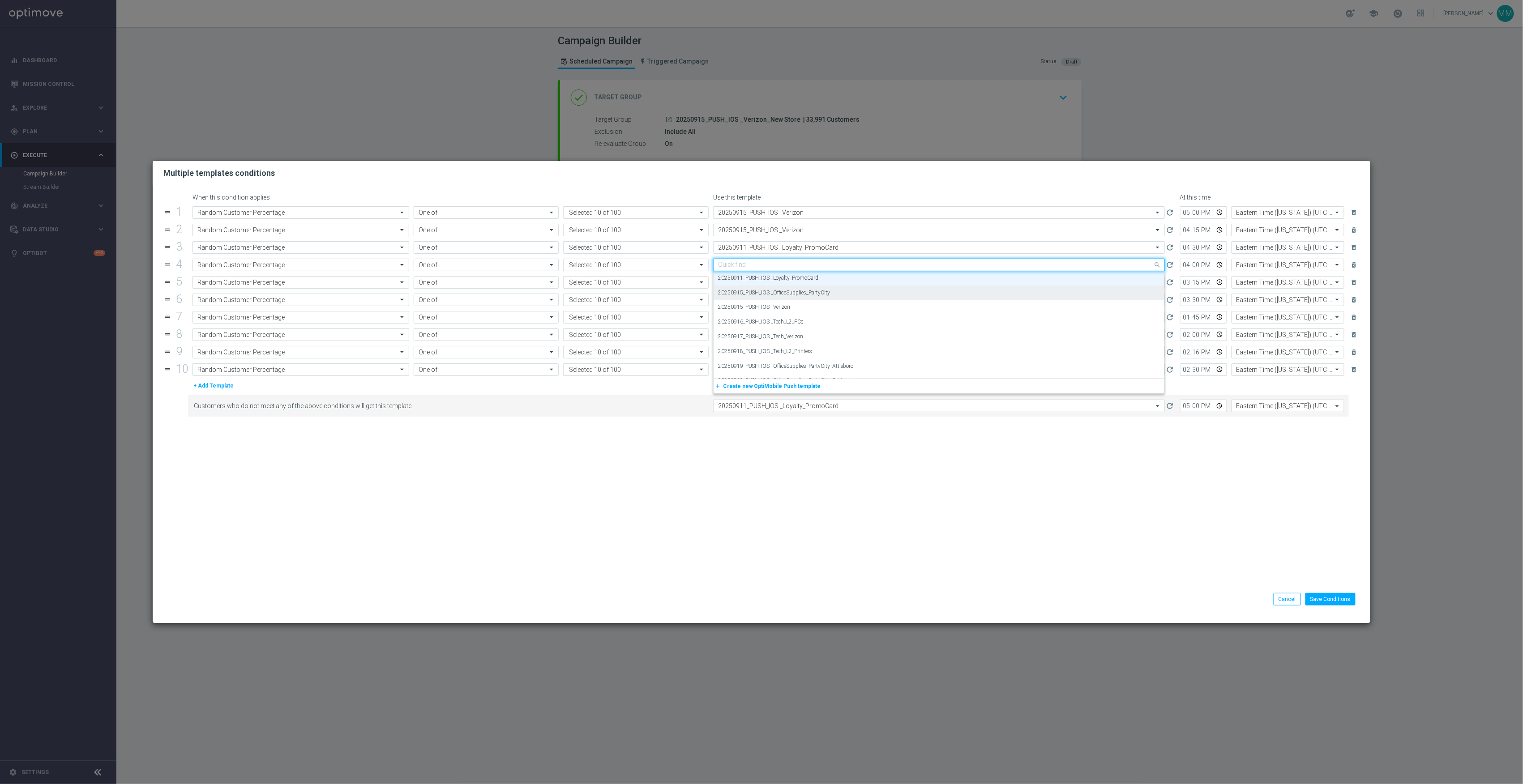
paste input "20250915"
click at [785, 292] on label "20250915_PUSH_IOS _Verizon" at bounding box center [754, 293] width 72 height 8
type input "20250915"
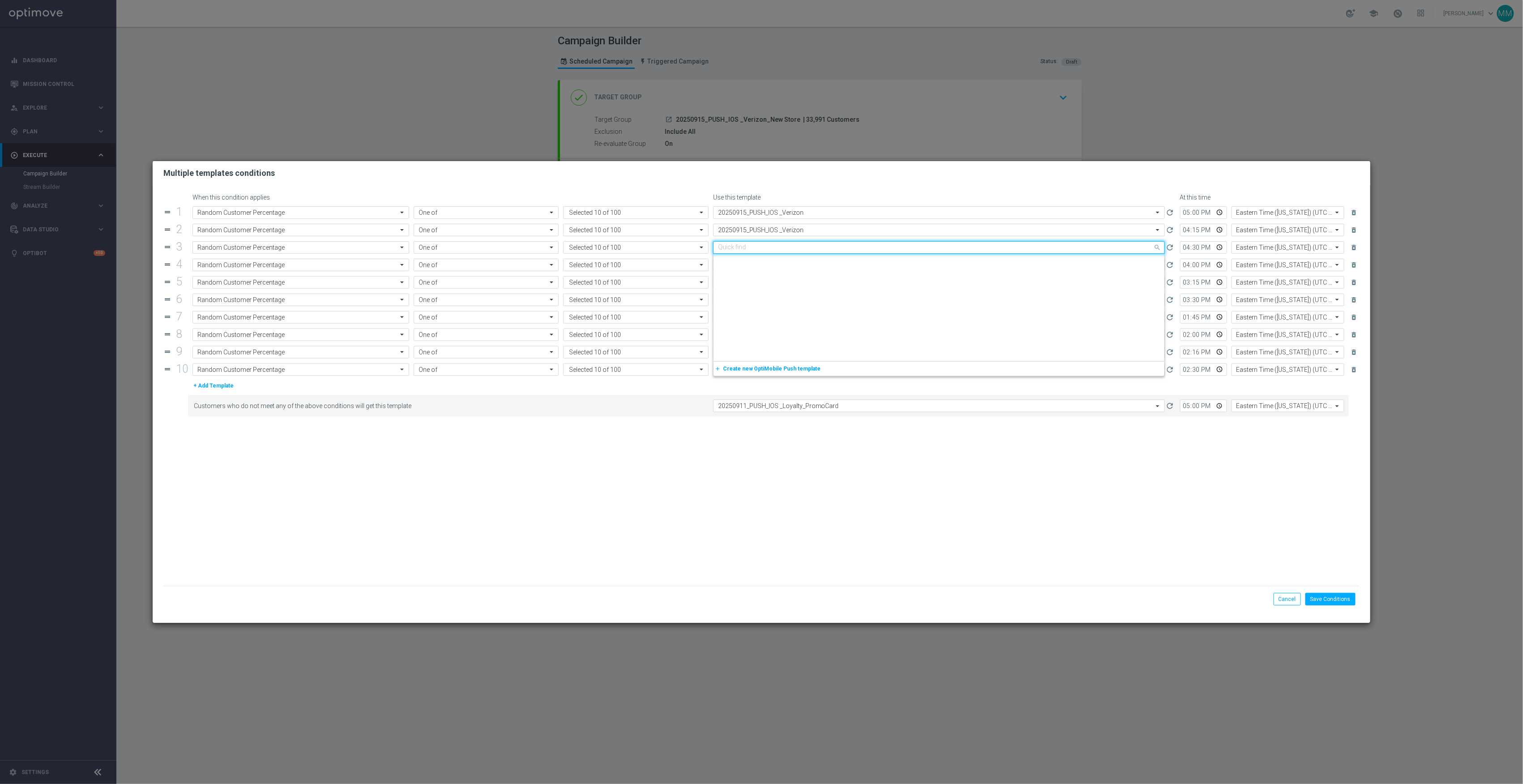
click at [785, 250] on input "text" at bounding box center [930, 248] width 424 height 8
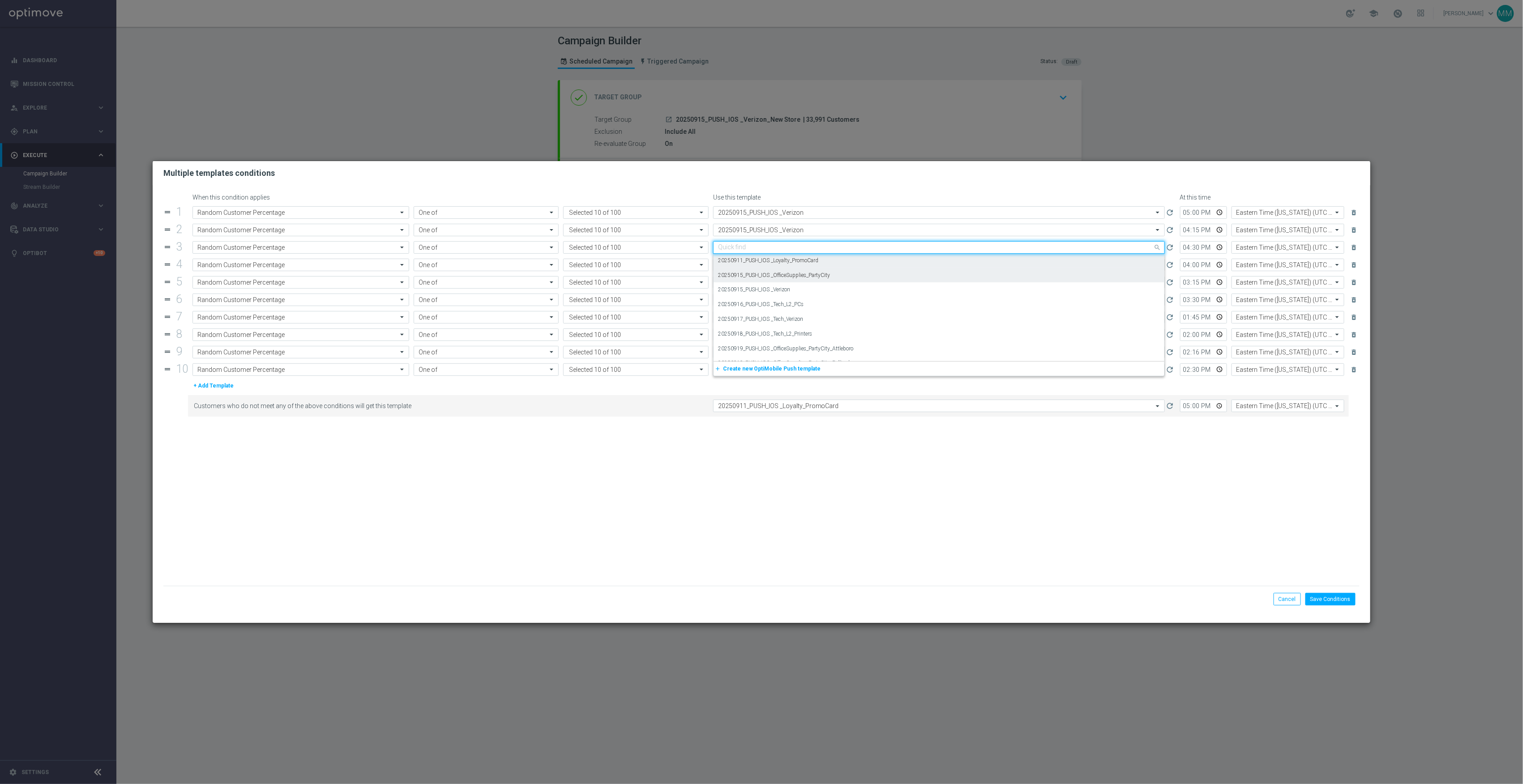
paste input "20250915"
click at [788, 278] on label "20250915_PUSH_IOS _Verizon" at bounding box center [754, 275] width 72 height 8
type input "20250915"
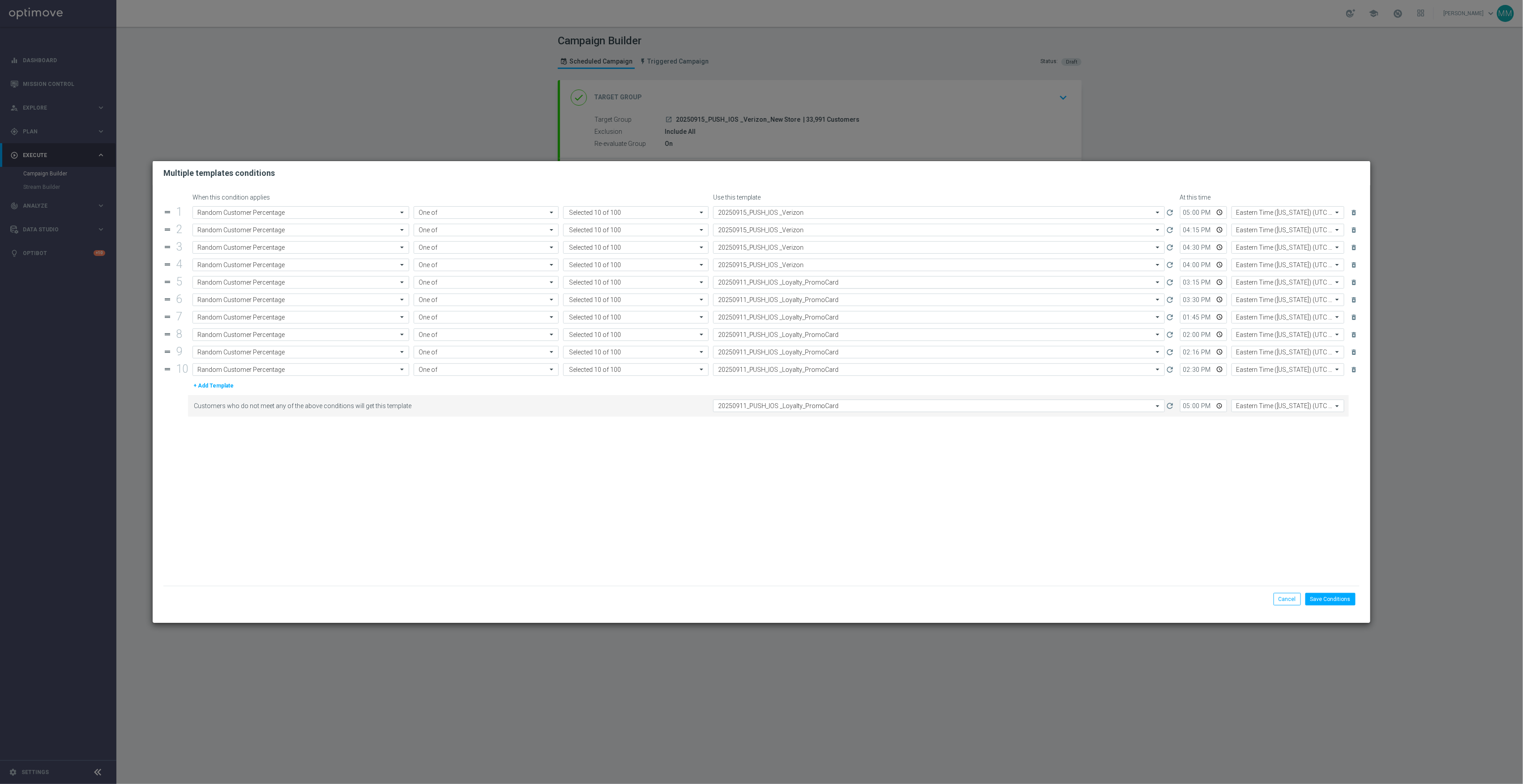
click at [791, 286] on input "text" at bounding box center [930, 282] width 424 height 8
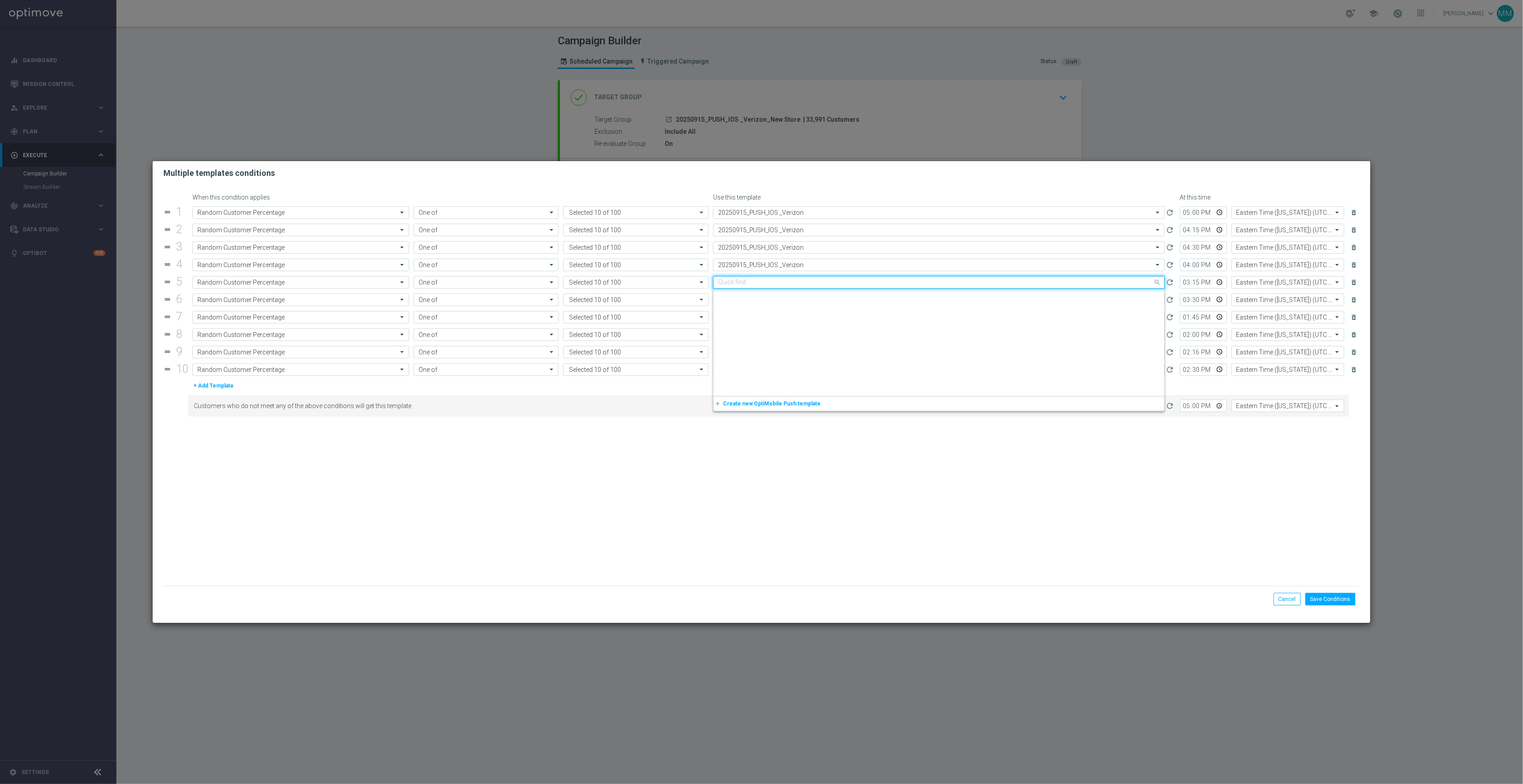
scroll to position [1093, 0]
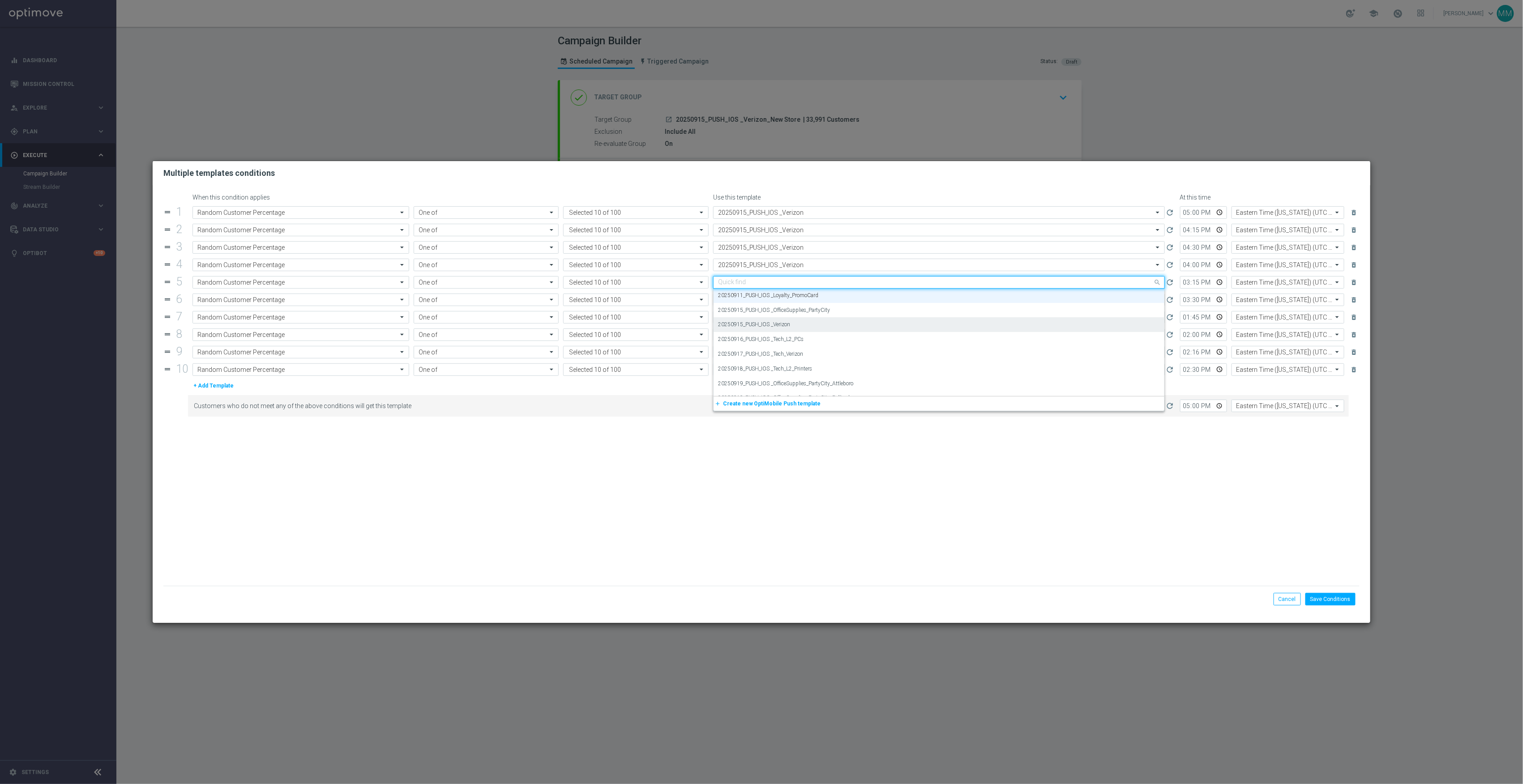
paste input "20250915"
click at [802, 310] on div "20250915_PUSH_IOS _Verizon" at bounding box center [939, 310] width 442 height 15
type input "20250915"
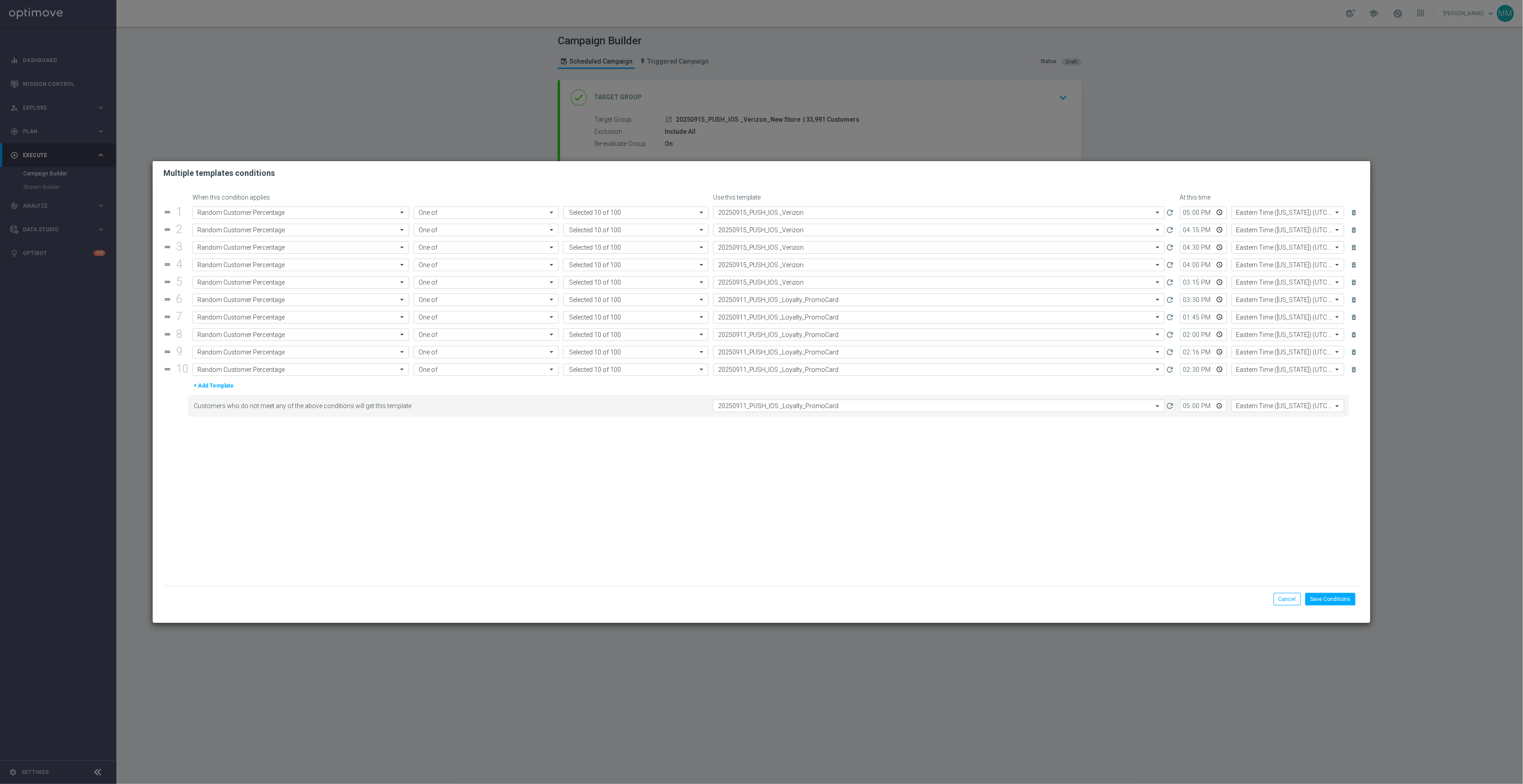
click at [798, 306] on div "Select template 20250911_PUSH_IOS _Loyalty_PromoCard" at bounding box center [939, 299] width 452 height 12
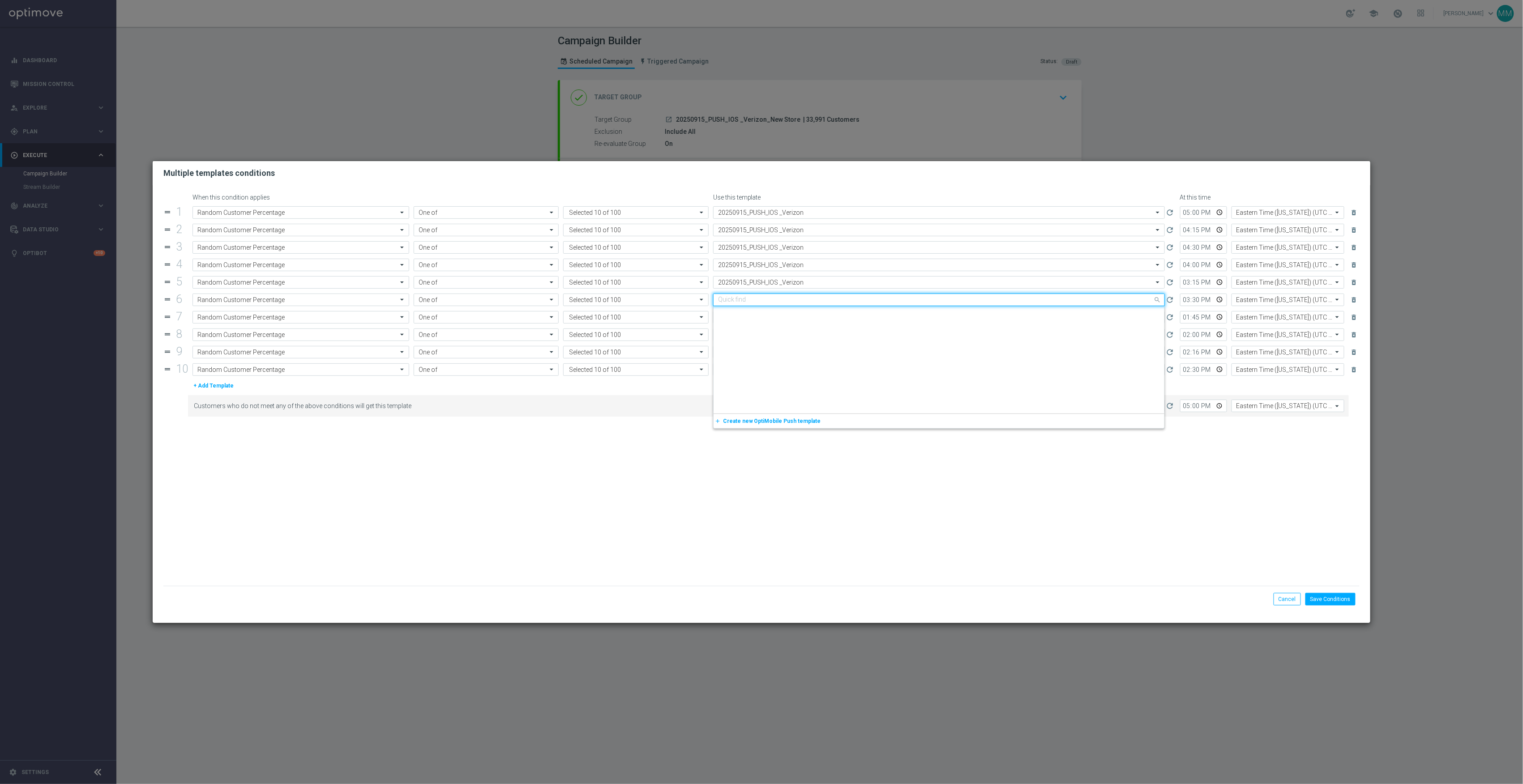
paste input "20250915"
click at [795, 331] on div "20250915_PUSH_IOS _Verizon" at bounding box center [939, 327] width 442 height 15
type input "20250915"
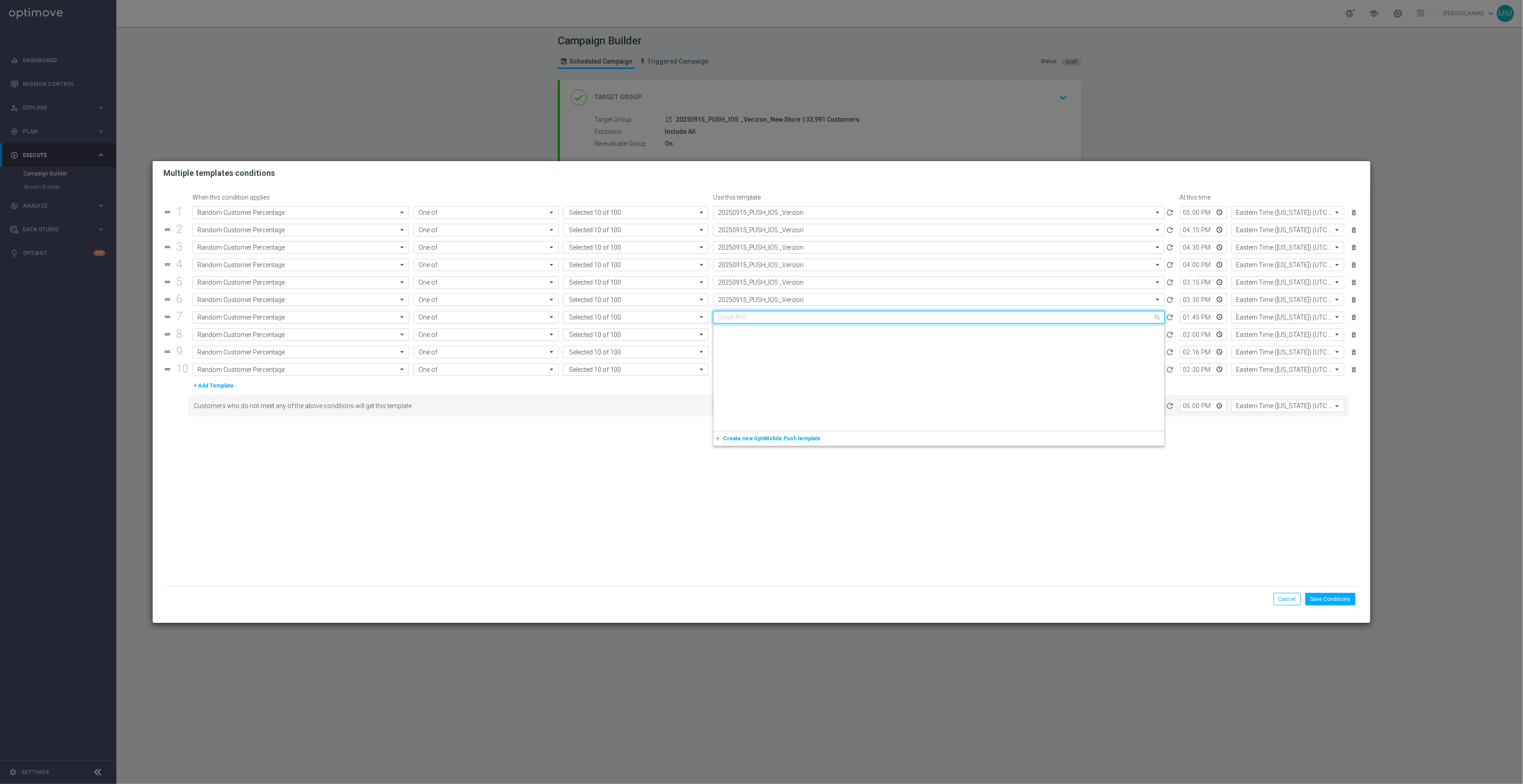
click at [798, 321] on input "text" at bounding box center [930, 317] width 424 height 8
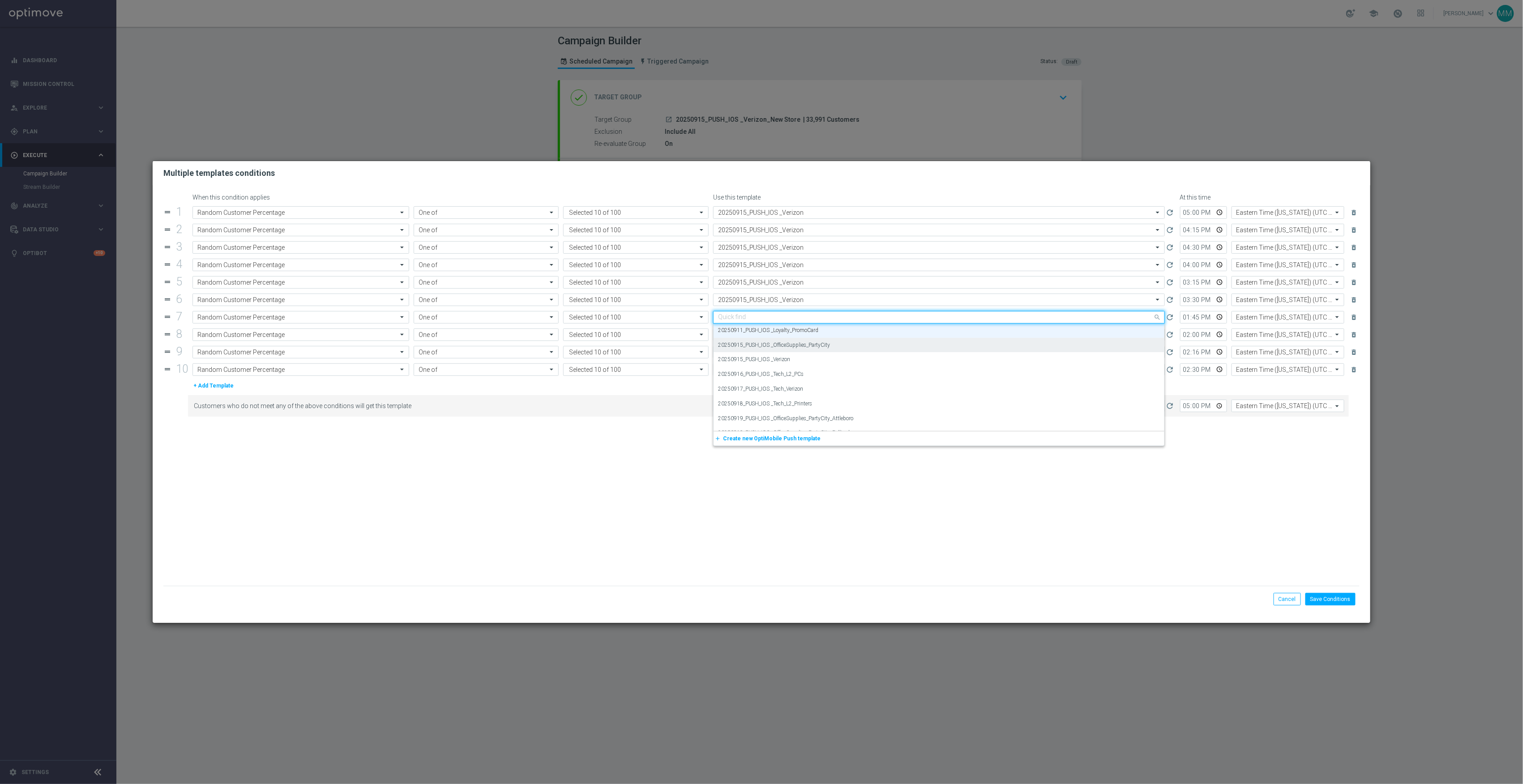
paste input "20250915"
click at [798, 341] on div "20250915_PUSH_IOS _Verizon" at bounding box center [939, 345] width 442 height 15
type input "20250915"
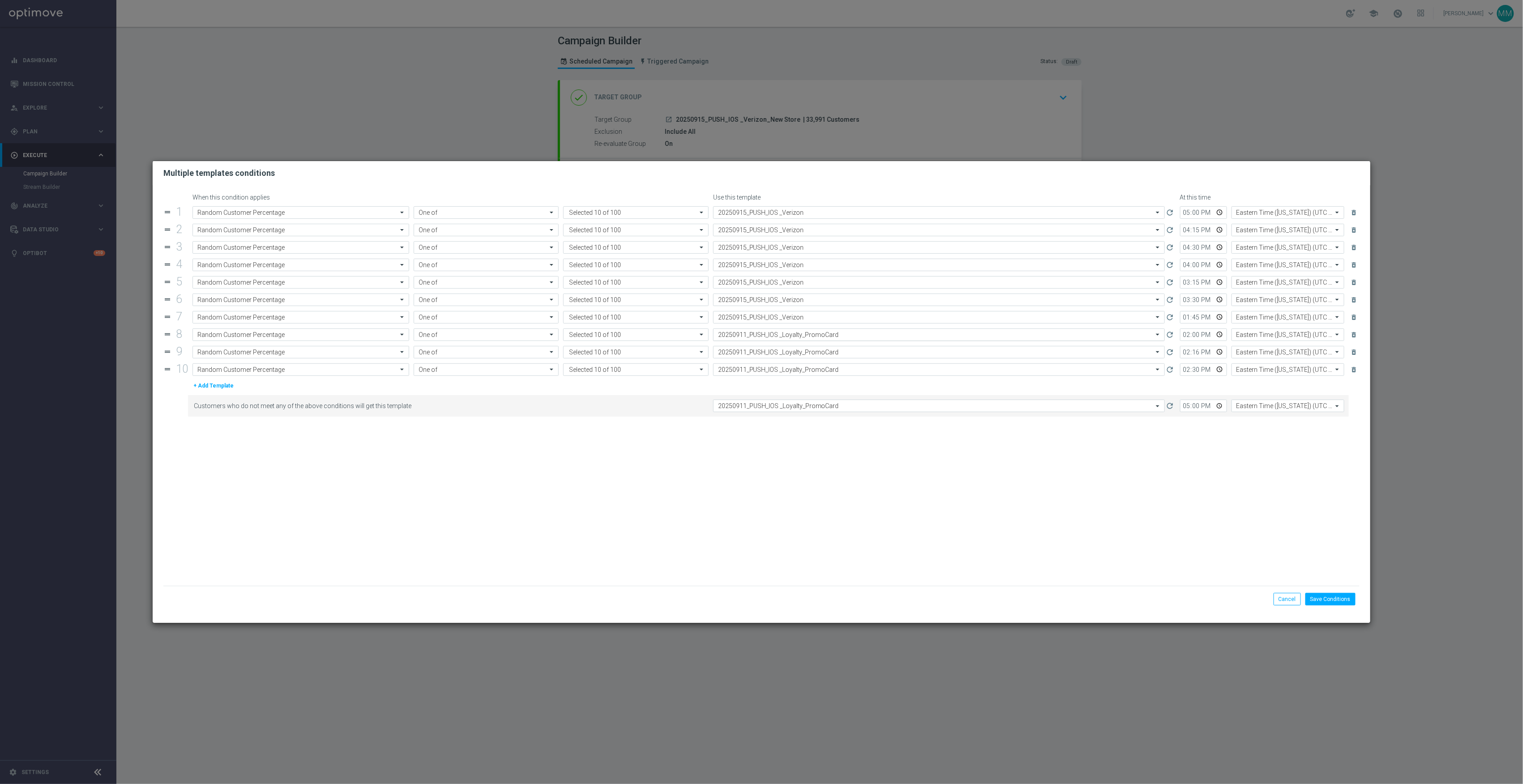
click at [798, 338] on input "text" at bounding box center [930, 335] width 424 height 8
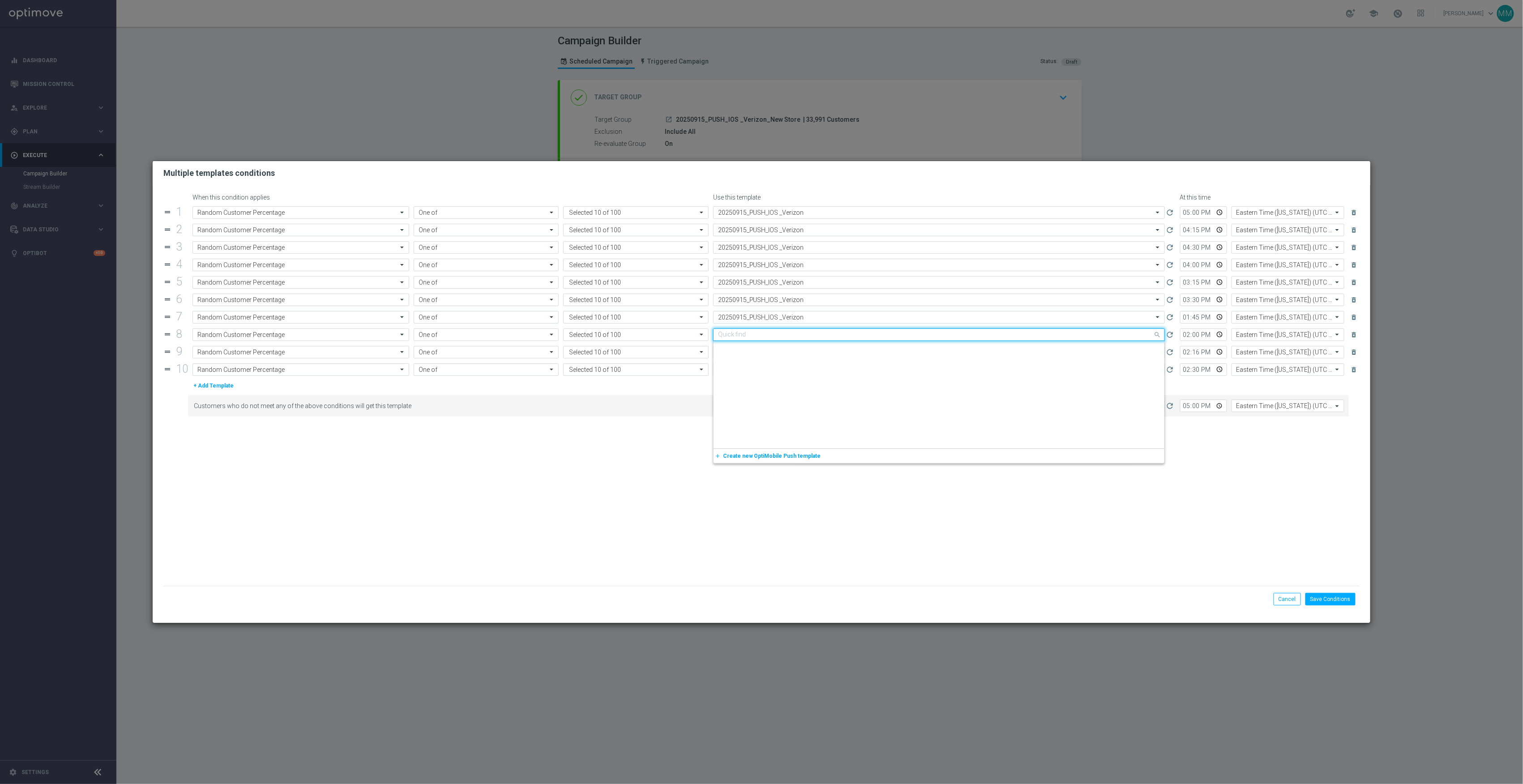
paste input "20250915"
click at [794, 366] on div "20250915_PUSH_IOS _Verizon" at bounding box center [939, 362] width 442 height 15
type input "20250915"
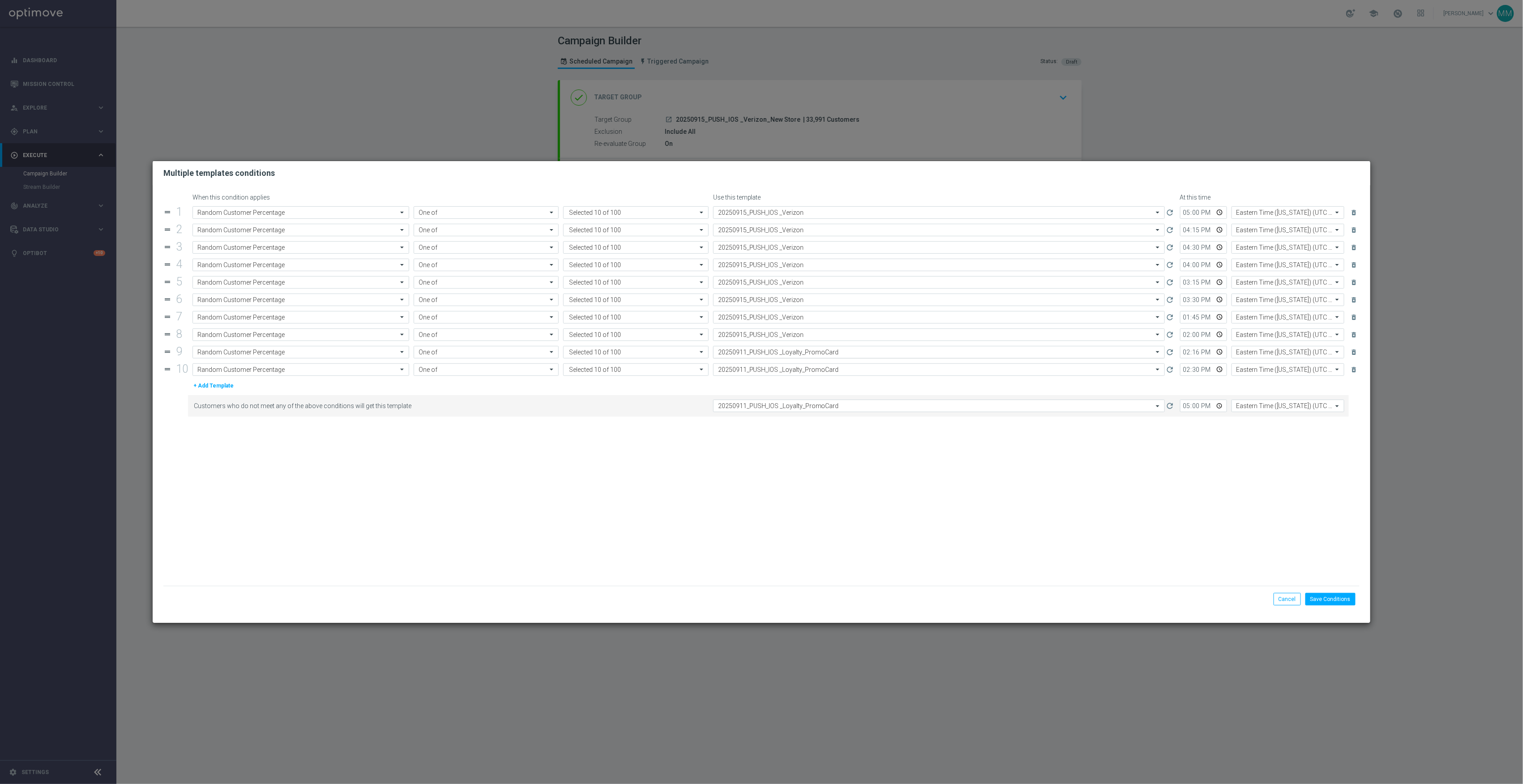
click at [794, 356] on input "text" at bounding box center [930, 352] width 424 height 8
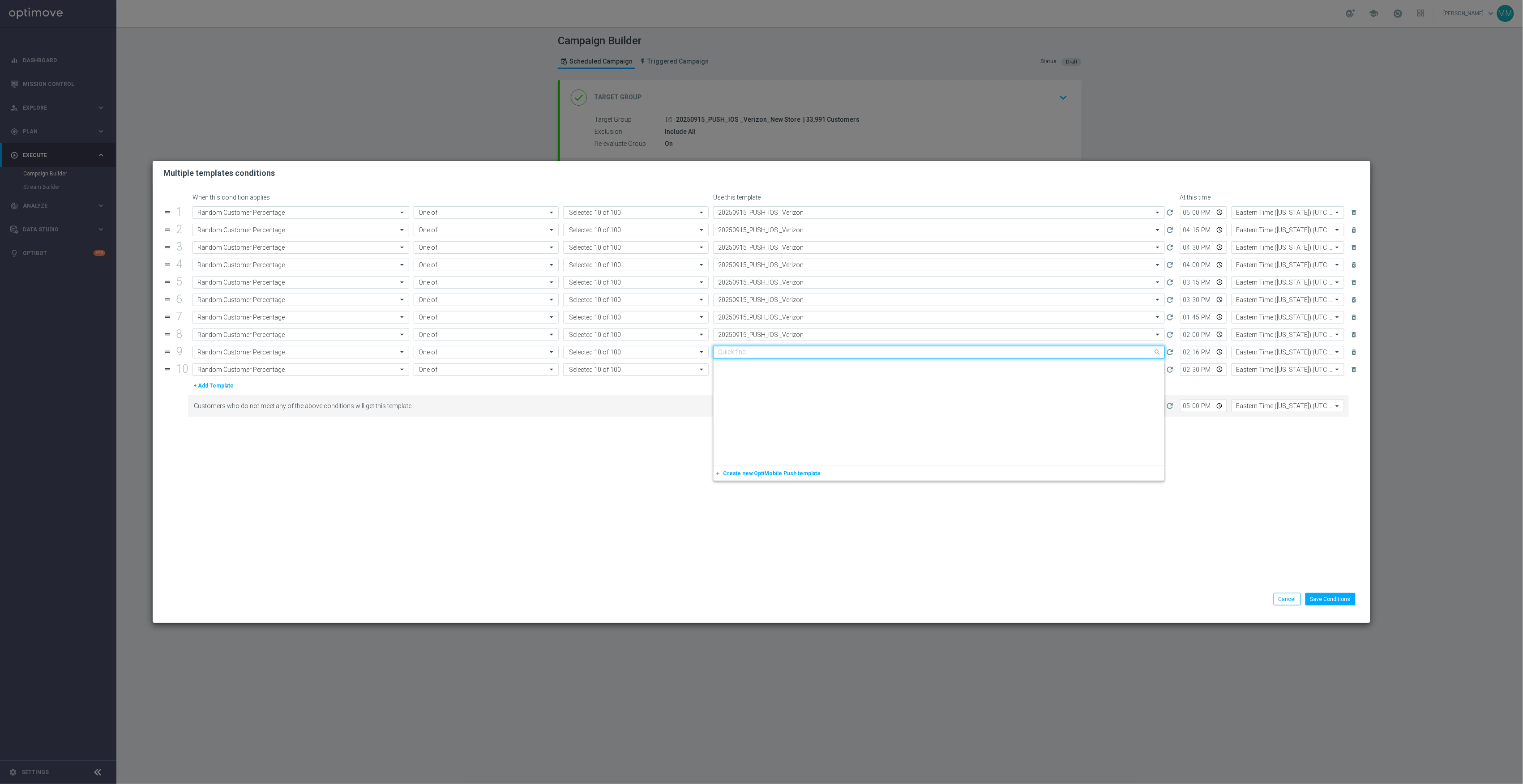
paste input "20250915"
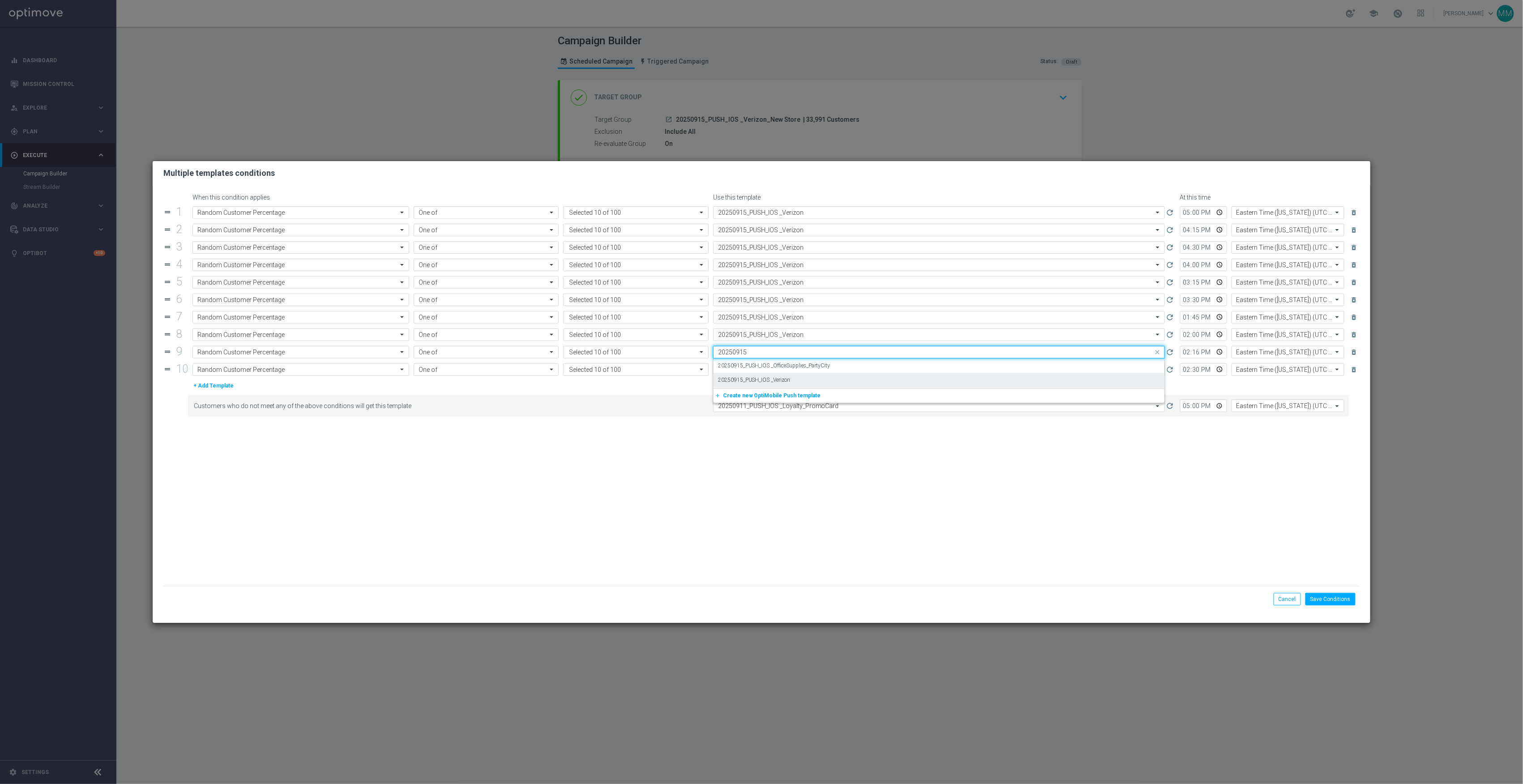
click at [792, 376] on div "20250915_PUSH_IOS _Verizon" at bounding box center [939, 380] width 442 height 15
type input "20250915"
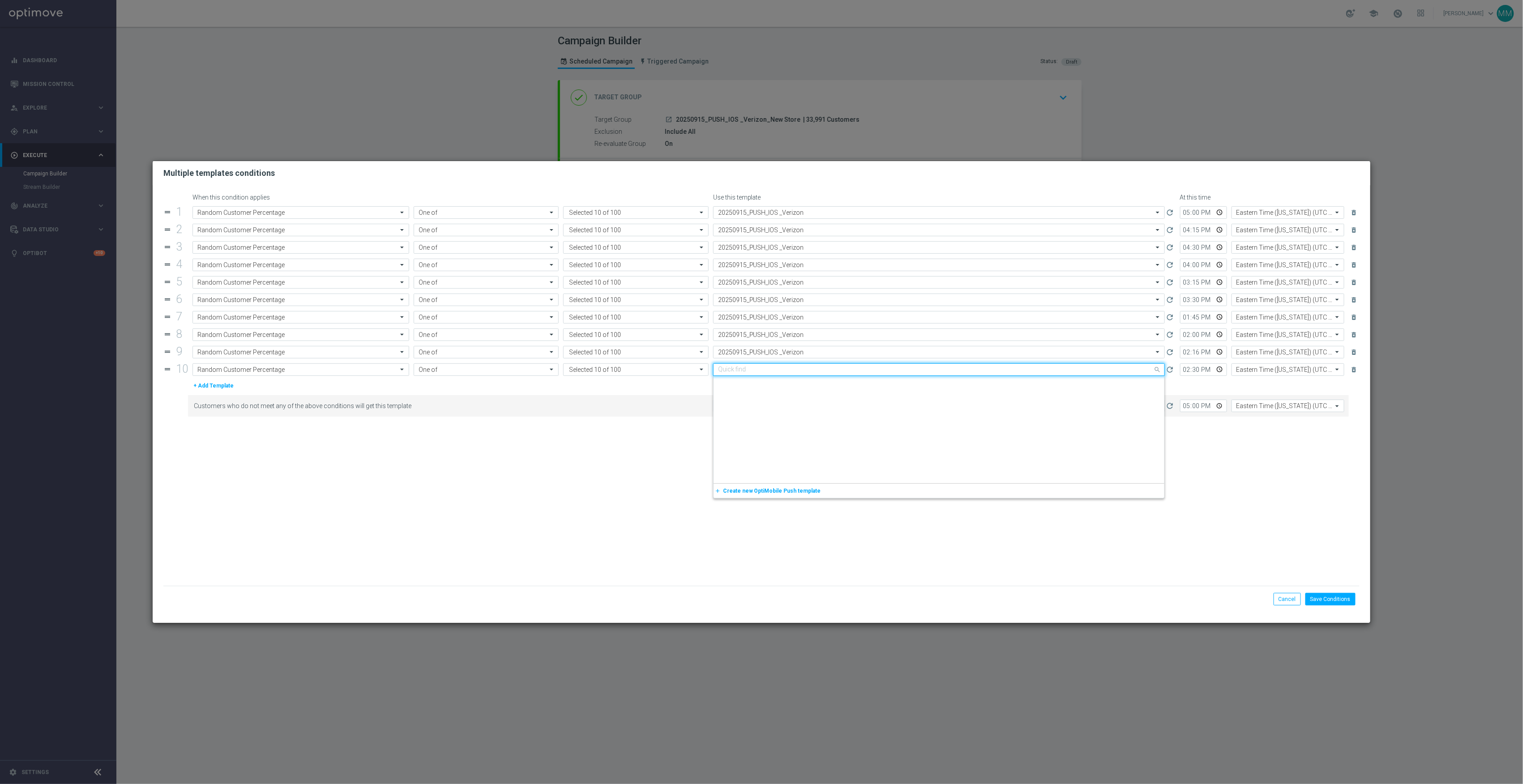
click at [792, 373] on input "text" at bounding box center [930, 370] width 424 height 8
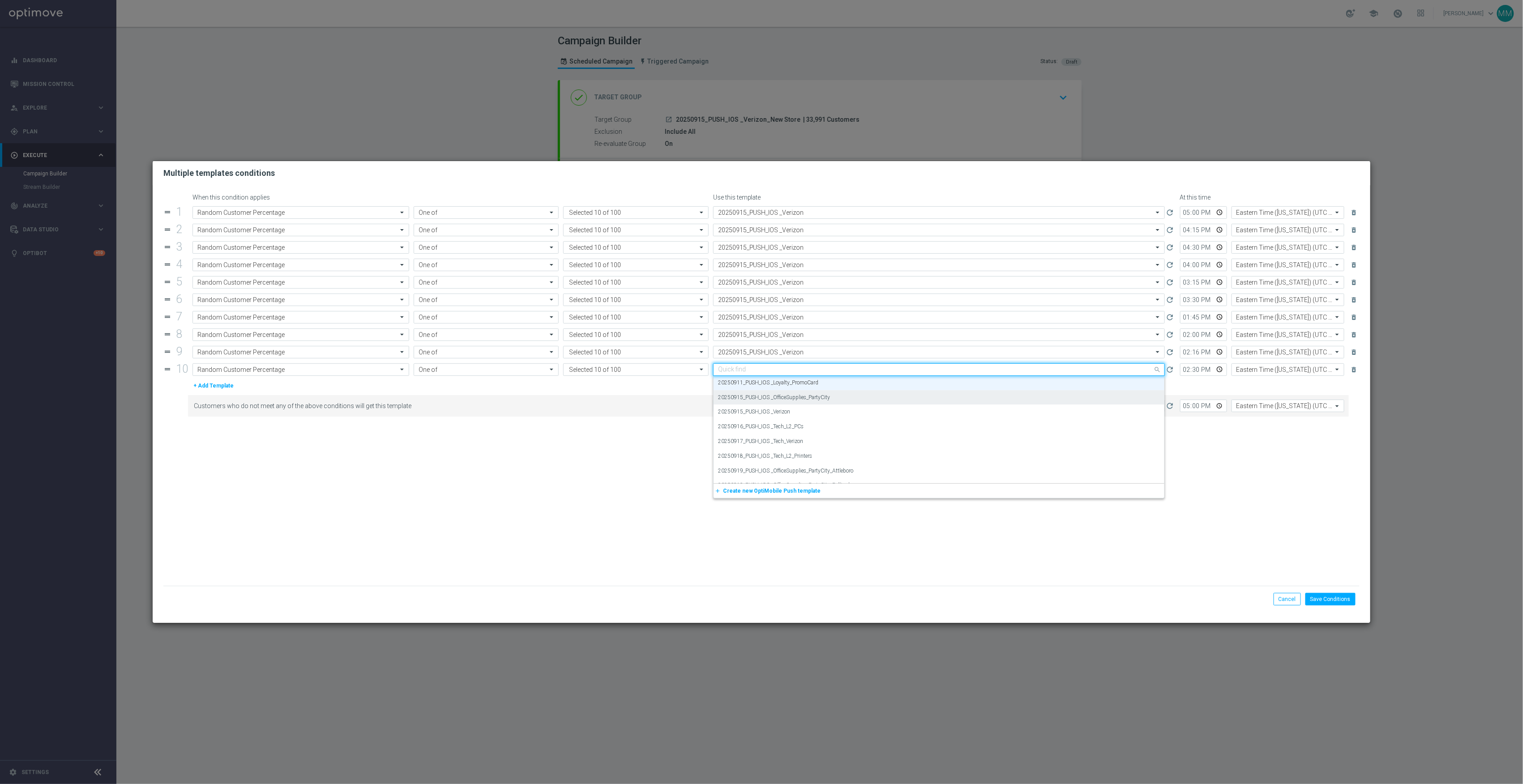
paste input "20250915"
click at [791, 404] on div "20250915_PUSH_IOS _Verizon" at bounding box center [939, 397] width 442 height 15
type input "20250915"
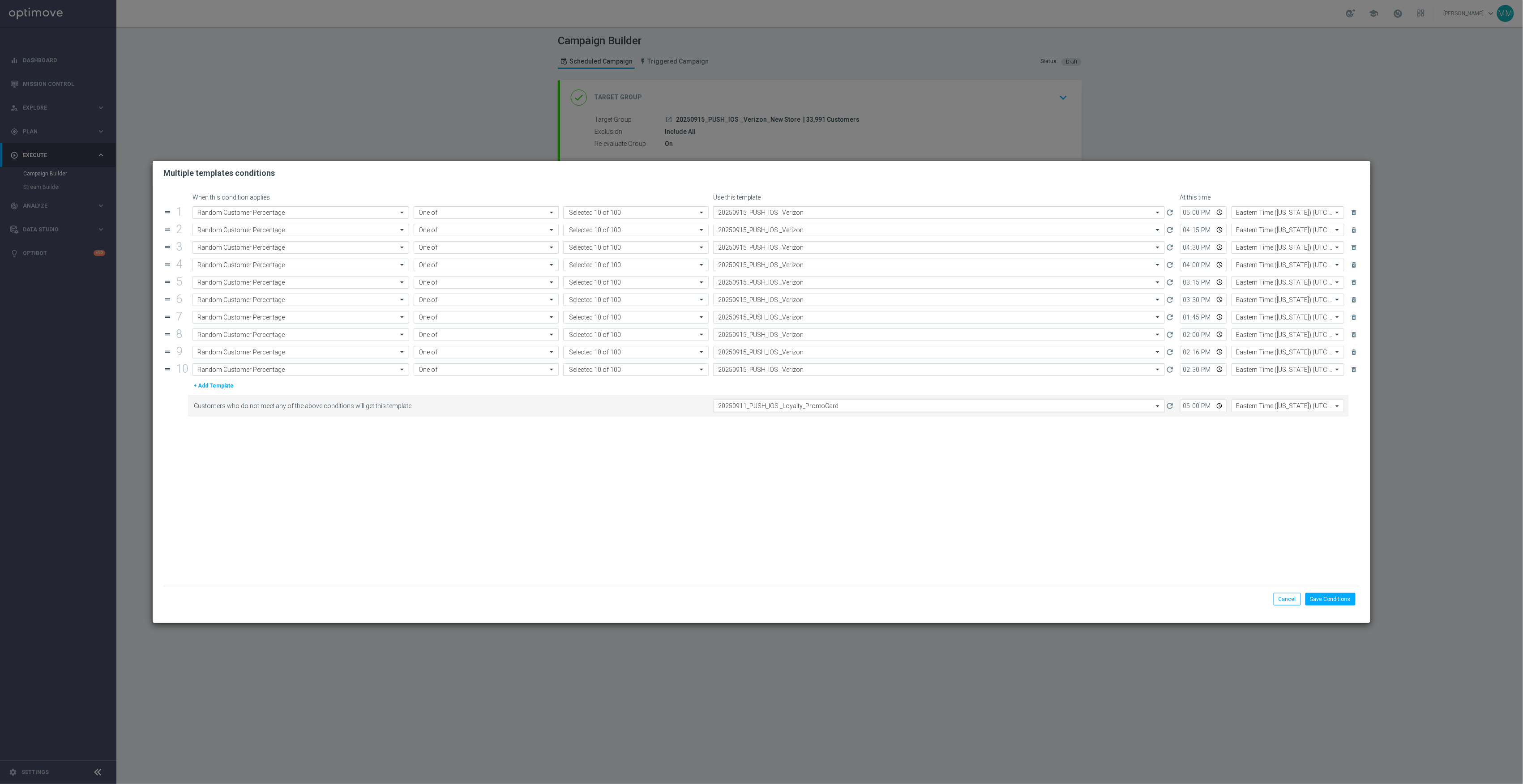
drag, startPoint x: 792, startPoint y: 409, endPoint x: 794, endPoint y: 414, distance: 5.4
click at [792, 410] on input "text" at bounding box center [930, 406] width 424 height 8
paste input "20250915"
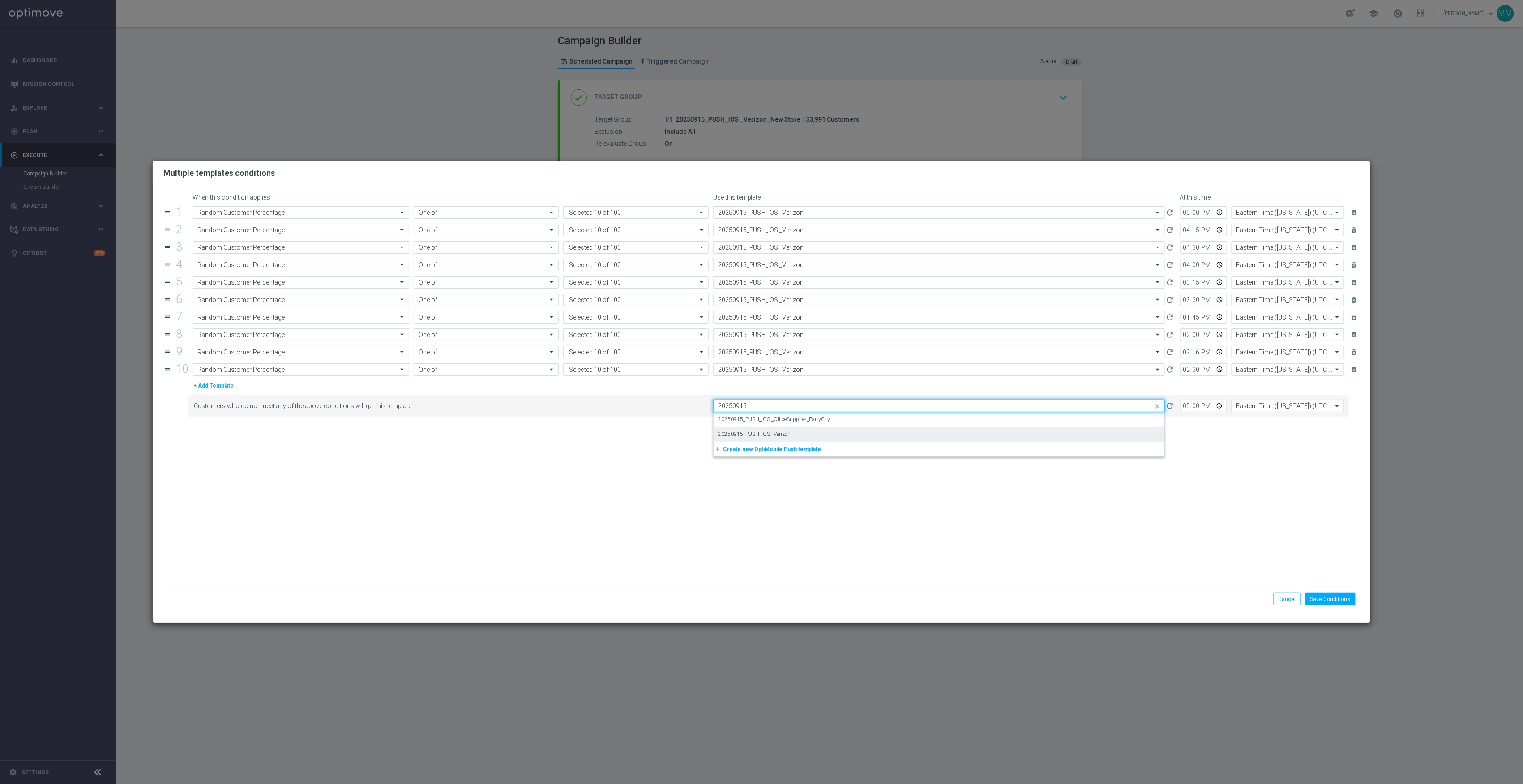
click at [794, 436] on div "20250915_PUSH_IOS _Verizon" at bounding box center [939, 434] width 442 height 15
type input "20250915"
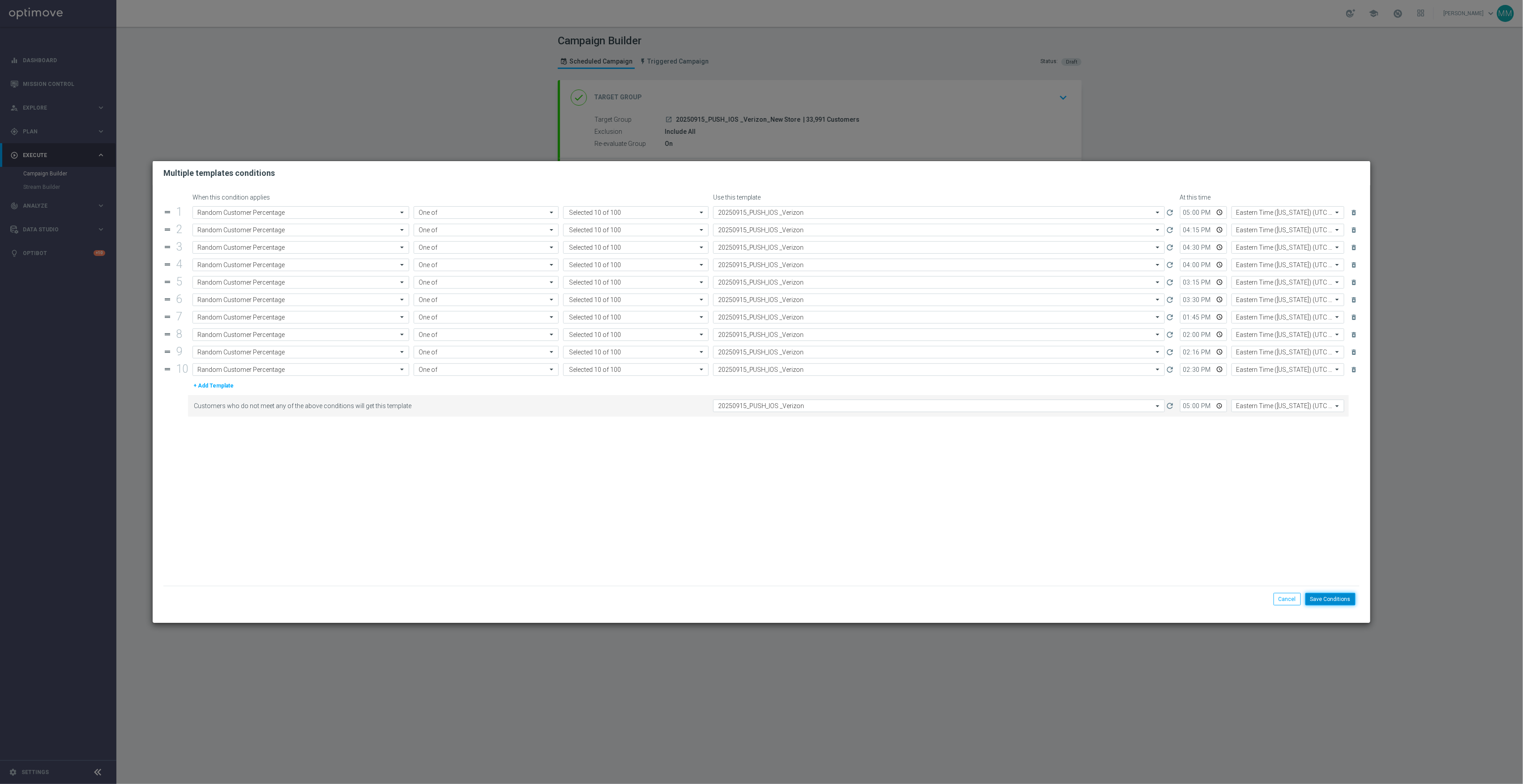
click at [1342, 601] on button "Save Conditions" at bounding box center [1331, 599] width 50 height 12
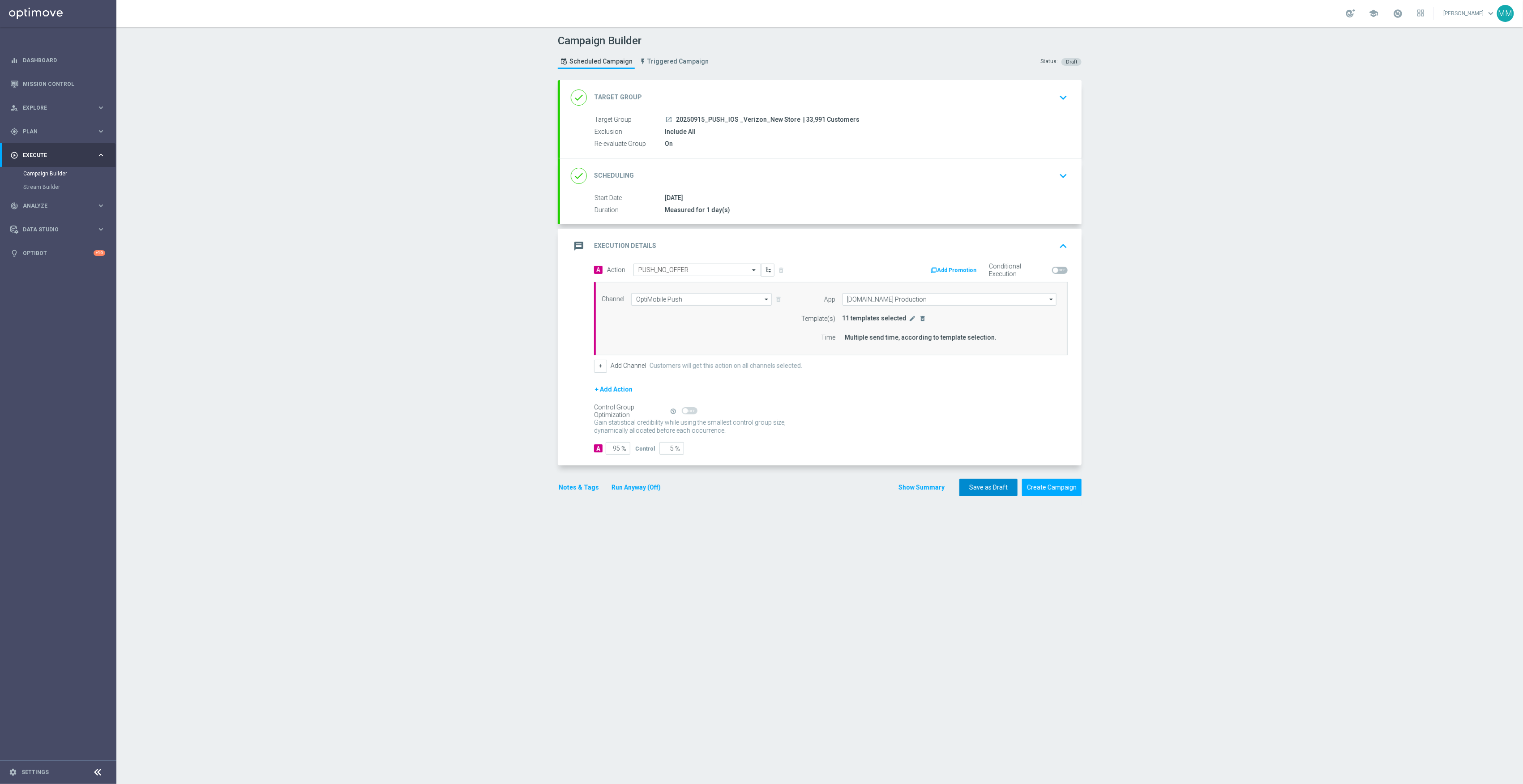
click at [995, 488] on button "Save as Draft" at bounding box center [988, 488] width 58 height 17
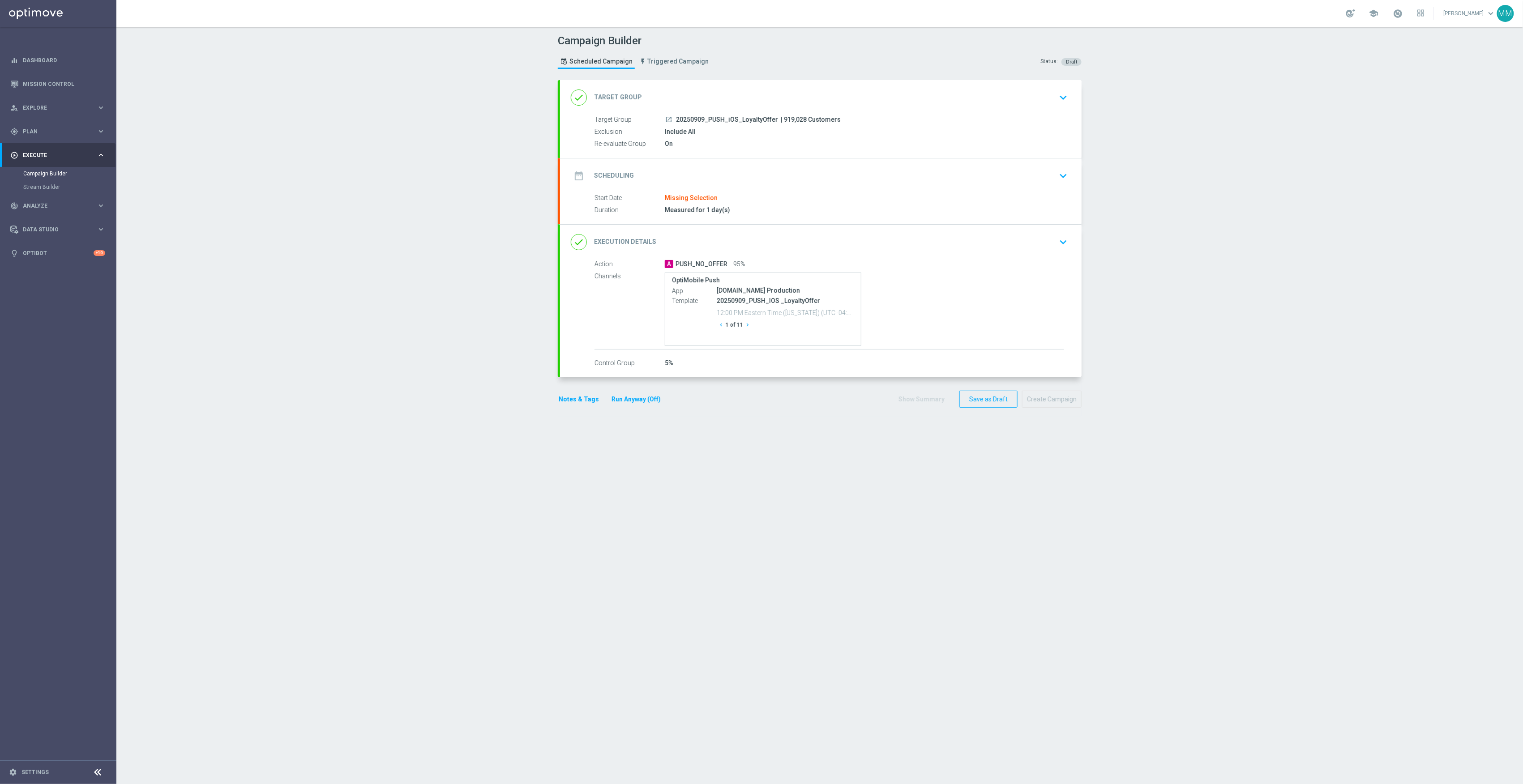
click at [849, 110] on div "done Target Group keyboard_arrow_down" at bounding box center [821, 97] width 521 height 35
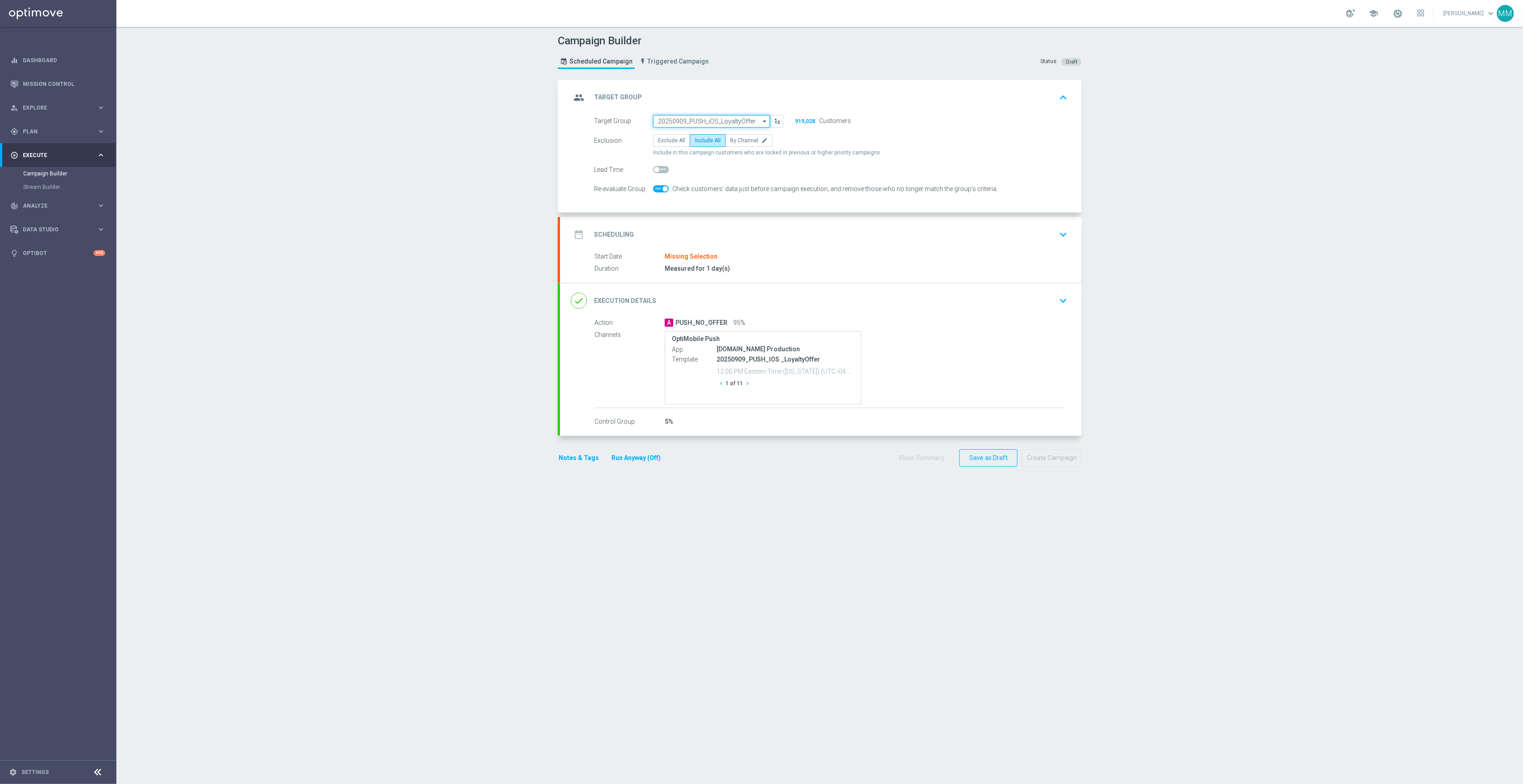
click at [699, 120] on input "20250909_PUSH_iOS_LoyaltyOffer" at bounding box center [711, 121] width 117 height 12
paste input "20250916_PUSH_IOS _Tech_L2_PCs"
click at [697, 129] on div "20250916_PUSH_iOS_Tech_L2_PCs" at bounding box center [711, 135] width 118 height 12
type input "20250916_PUSH_iOS_Tech_L2_PCs"
click at [755, 228] on div "date_range Scheduling keyboard_arrow_down" at bounding box center [821, 235] width 500 height 17
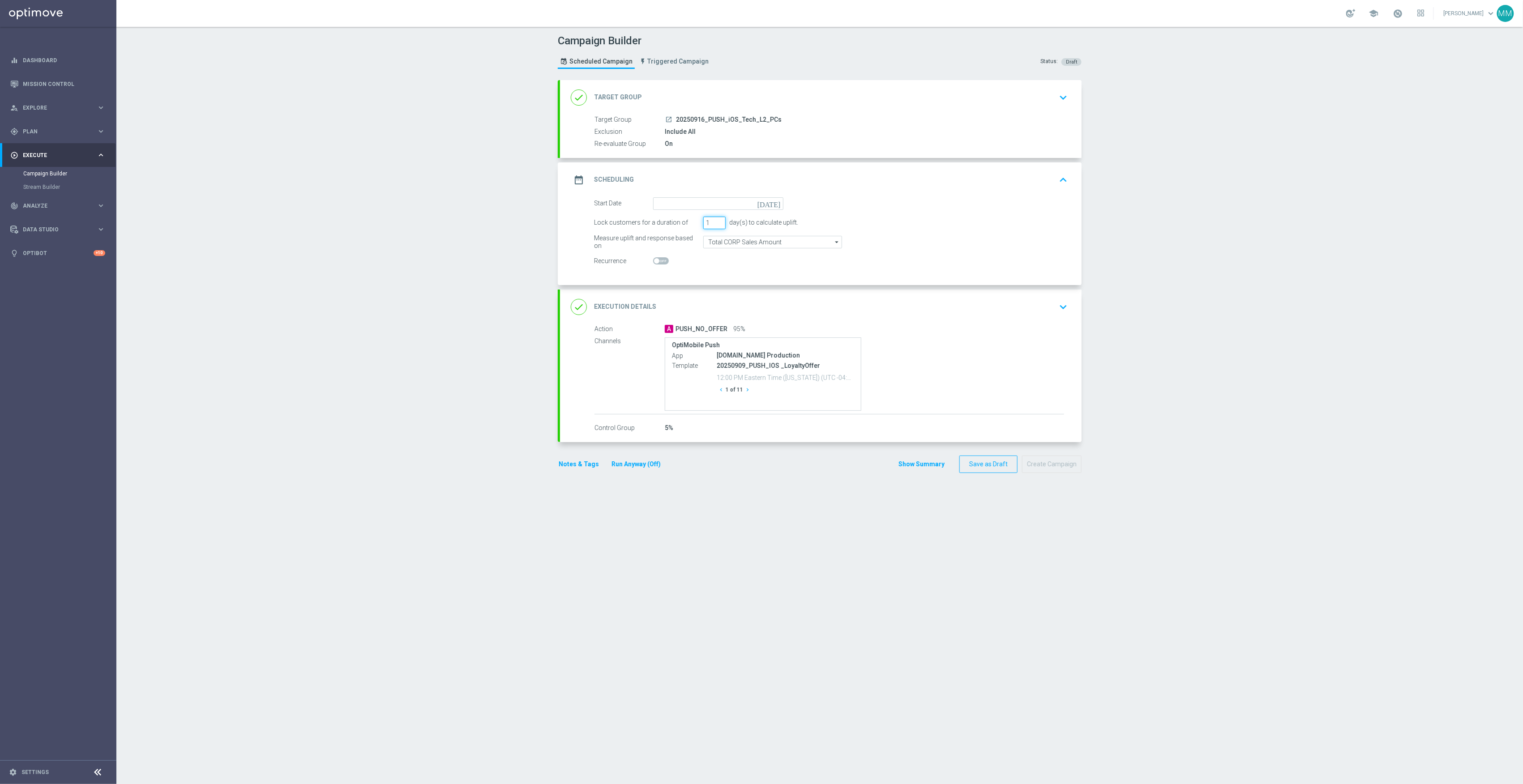
click at [704, 219] on input "1" at bounding box center [714, 222] width 23 height 12
click at [699, 205] on input at bounding box center [718, 204] width 130 height 12
click at [683, 284] on span "16" at bounding box center [690, 282] width 14 height 14
type input "[DATE]"
click at [987, 324] on div "done Execution Details keyboard_arrow_down" at bounding box center [821, 306] width 521 height 35
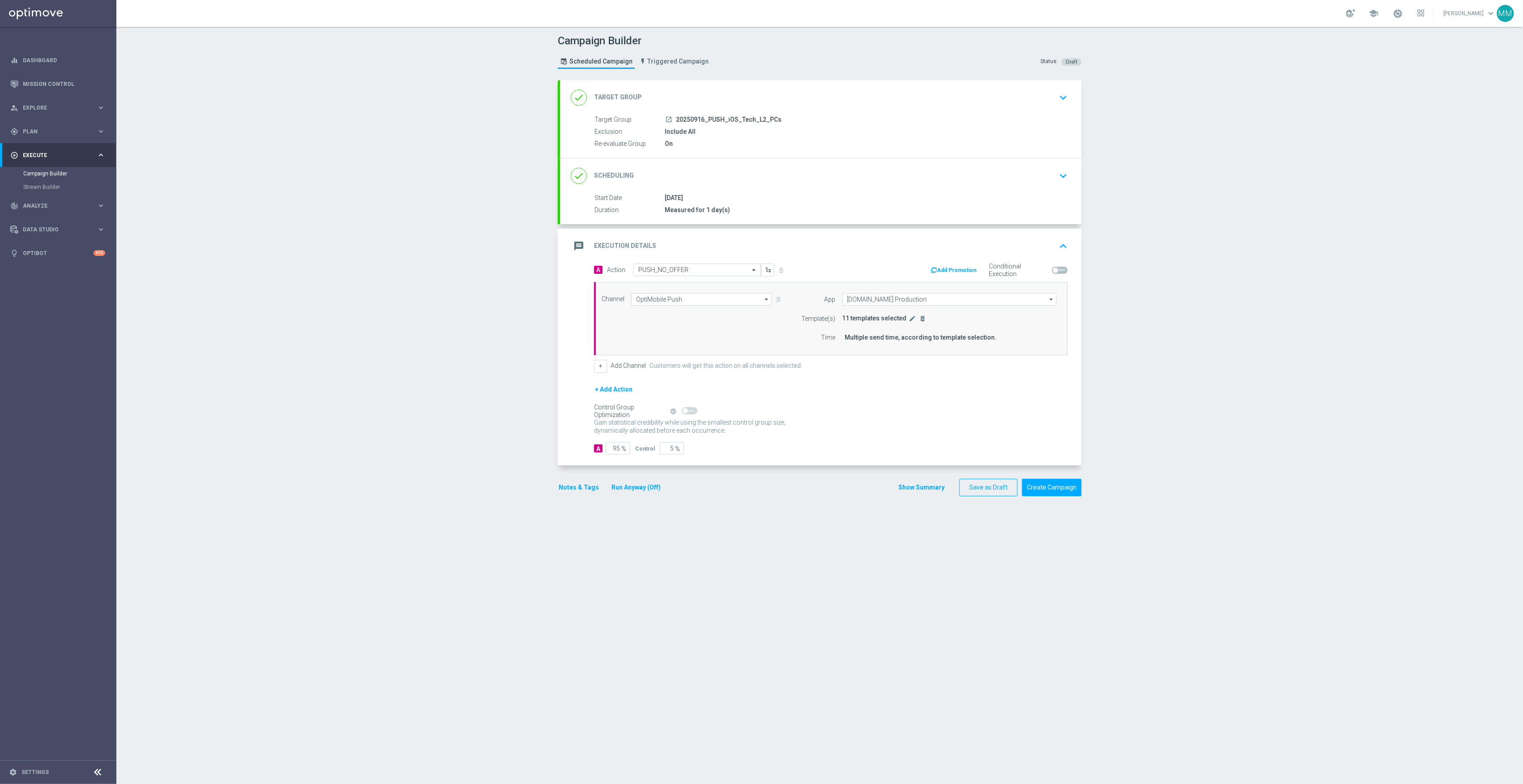
click at [900, 320] on span "11 templates selected" at bounding box center [875, 317] width 65 height 7
click at [910, 321] on icon "edit" at bounding box center [913, 318] width 7 height 7
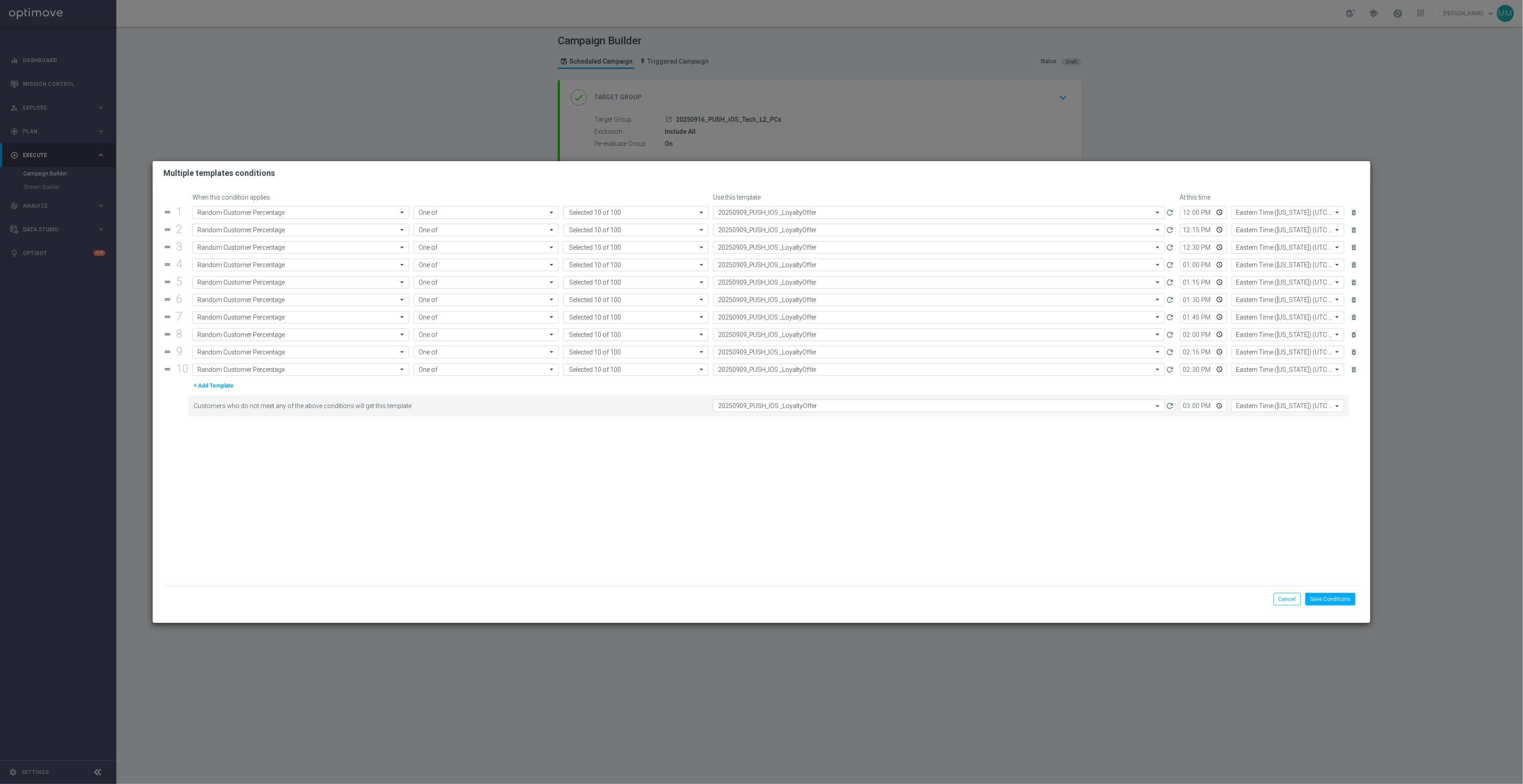
click at [926, 210] on input "text" at bounding box center [930, 213] width 424 height 8
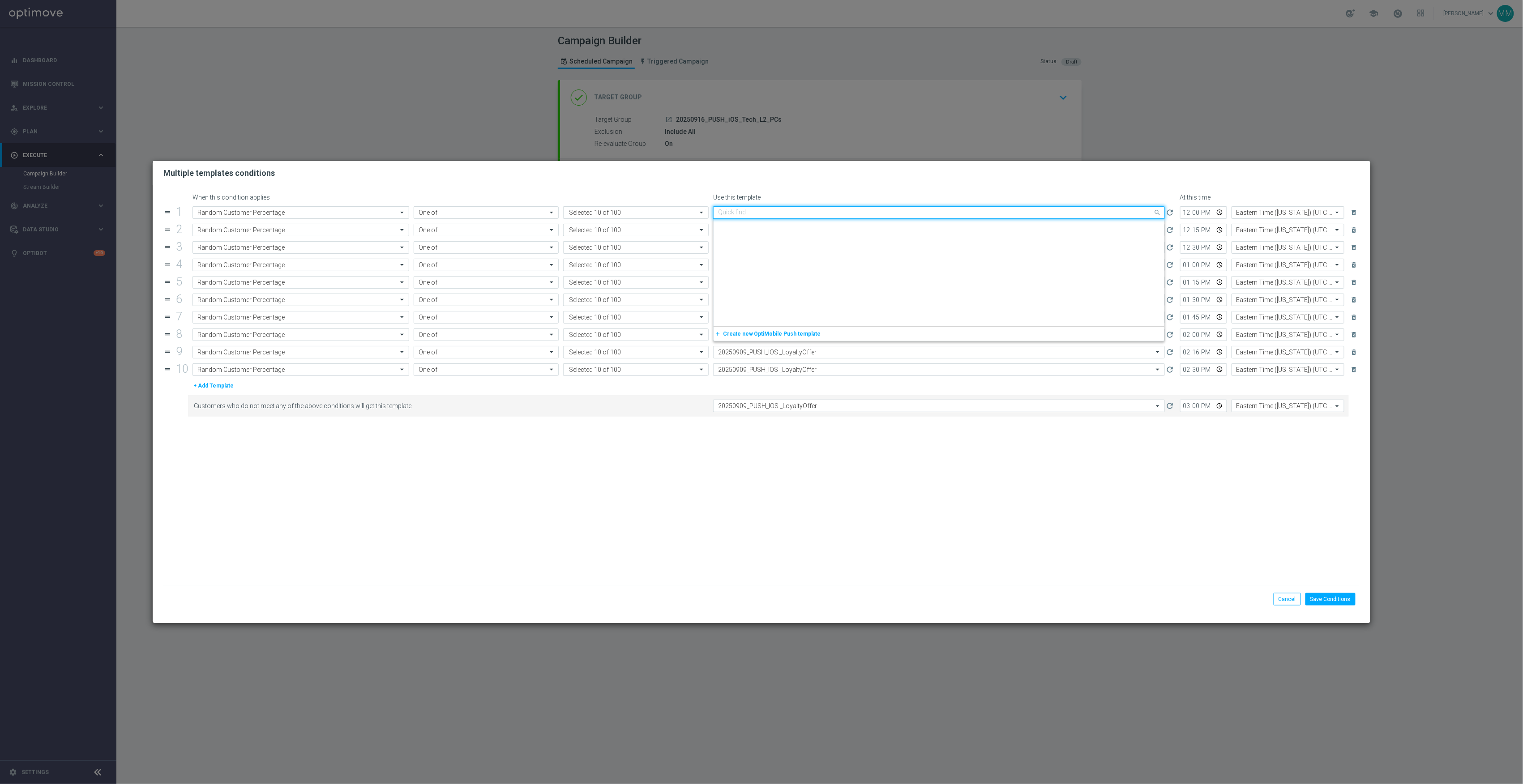
scroll to position [1063, 0]
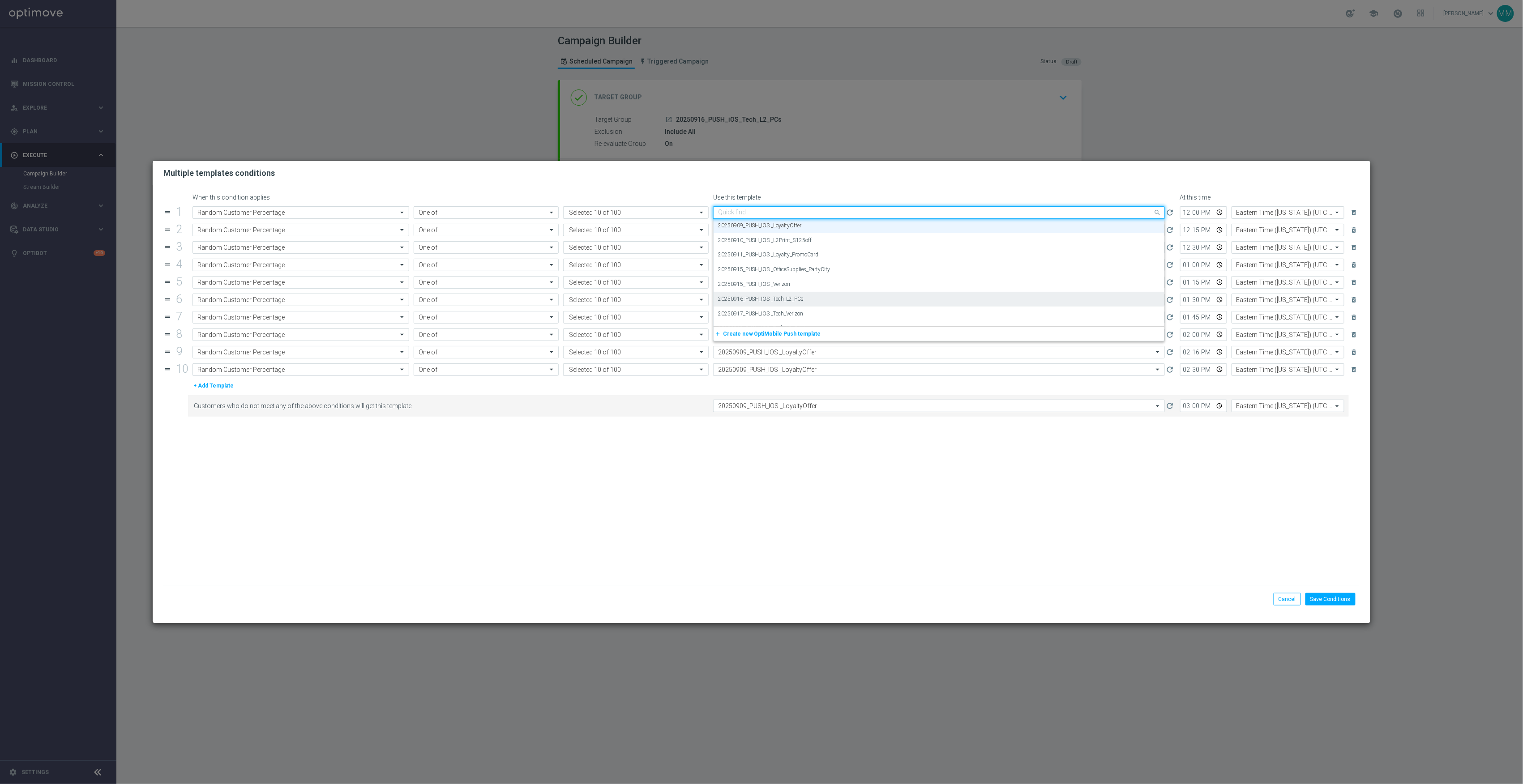
paste input "20250916_PUSH_IOS _Tech_L2_PCs"
drag, startPoint x: 798, startPoint y: 228, endPoint x: 799, endPoint y: 233, distance: 5.1
click at [798, 228] on label "20250916_PUSH_IOS _Tech_L2_PCs" at bounding box center [761, 226] width 86 height 8
type input "20250916_PUSH_IOS _Tech_L2_PCs"
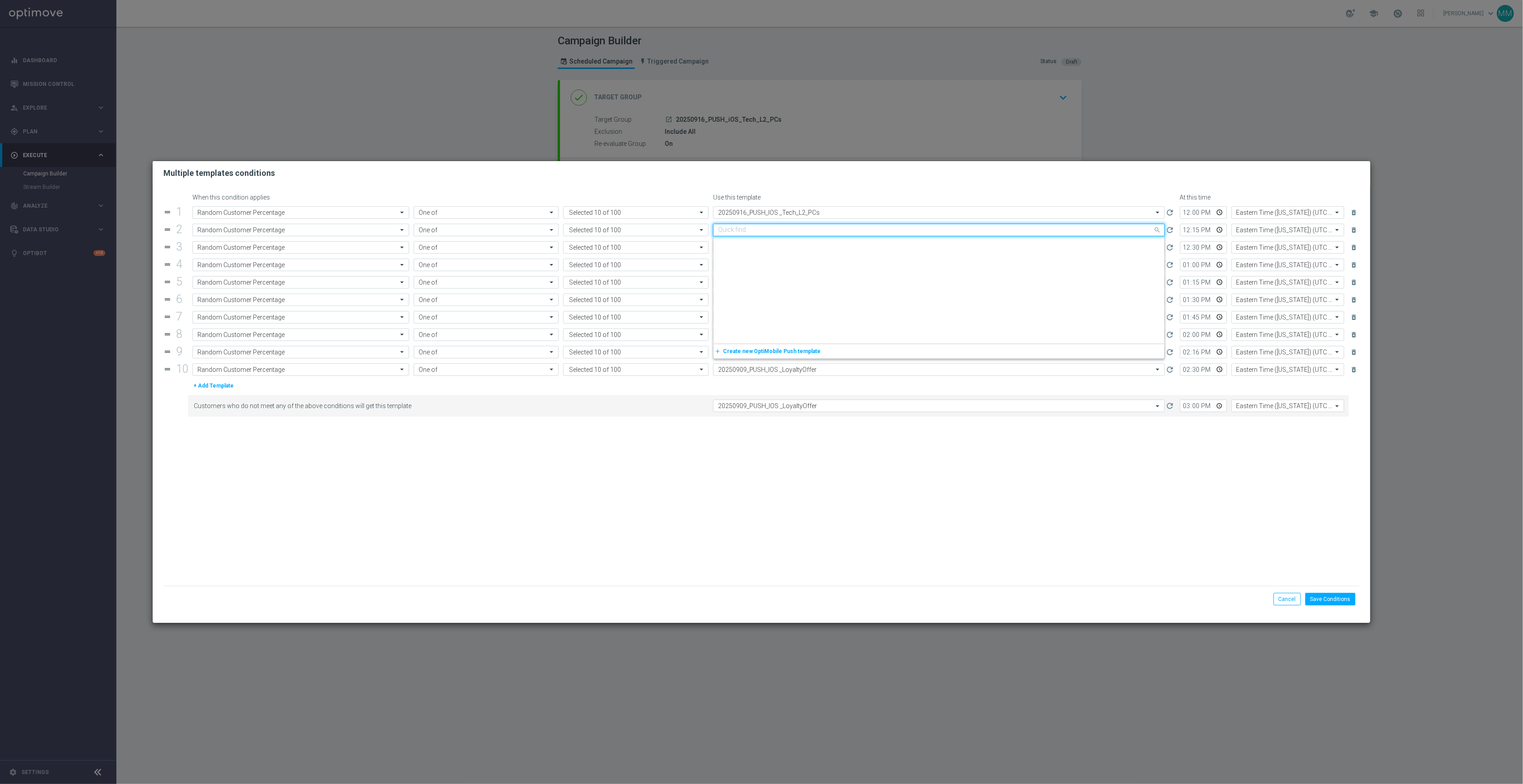
click at [799, 233] on input "text" at bounding box center [930, 230] width 424 height 8
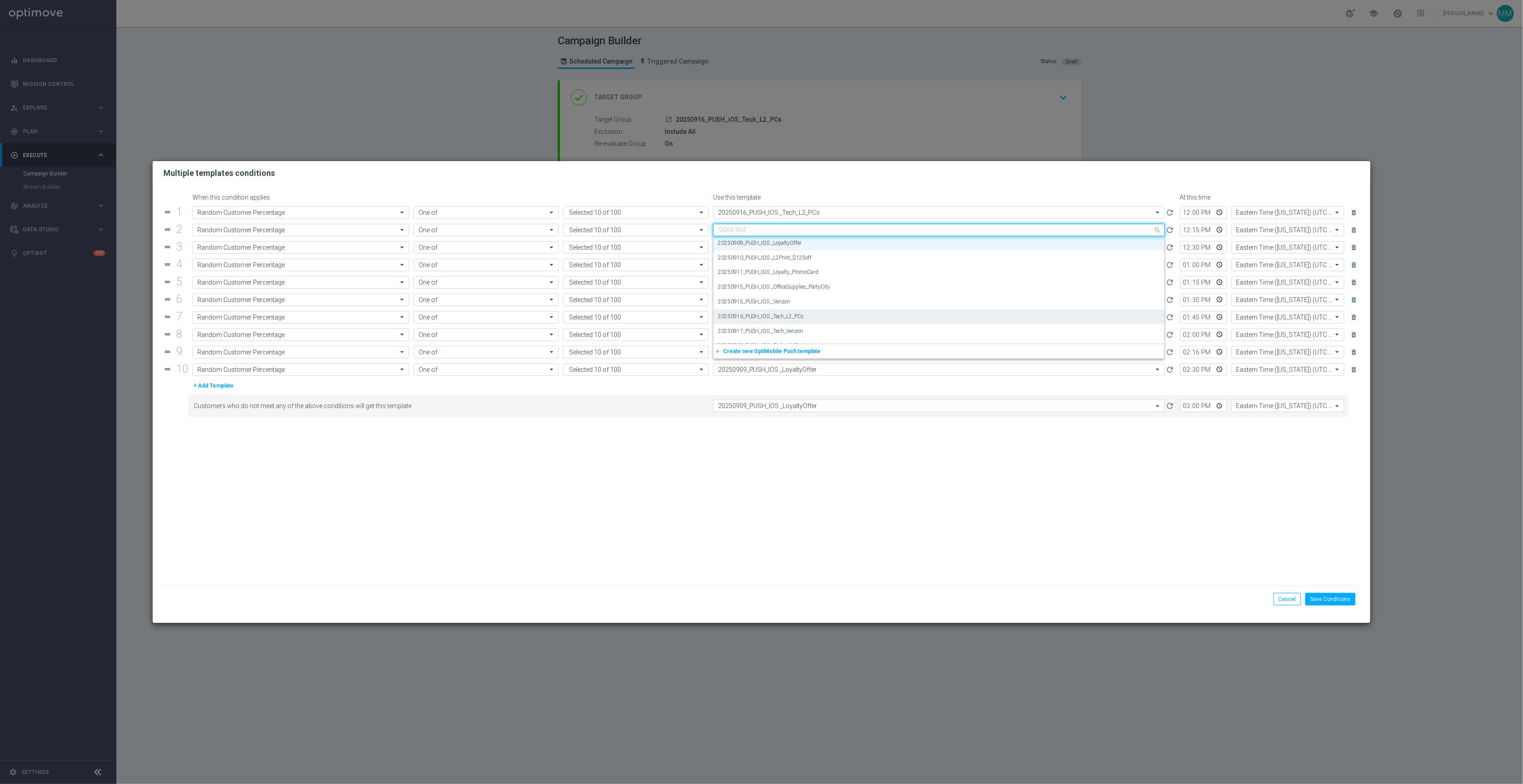
paste input "20250916_PUSH_IOS _Tech_L2_PCs"
click at [798, 240] on label "20250916_PUSH_IOS _Tech_L2_PCs" at bounding box center [761, 243] width 86 height 8
type input "20250916_PUSH_IOS _Tech_L2_PCs"
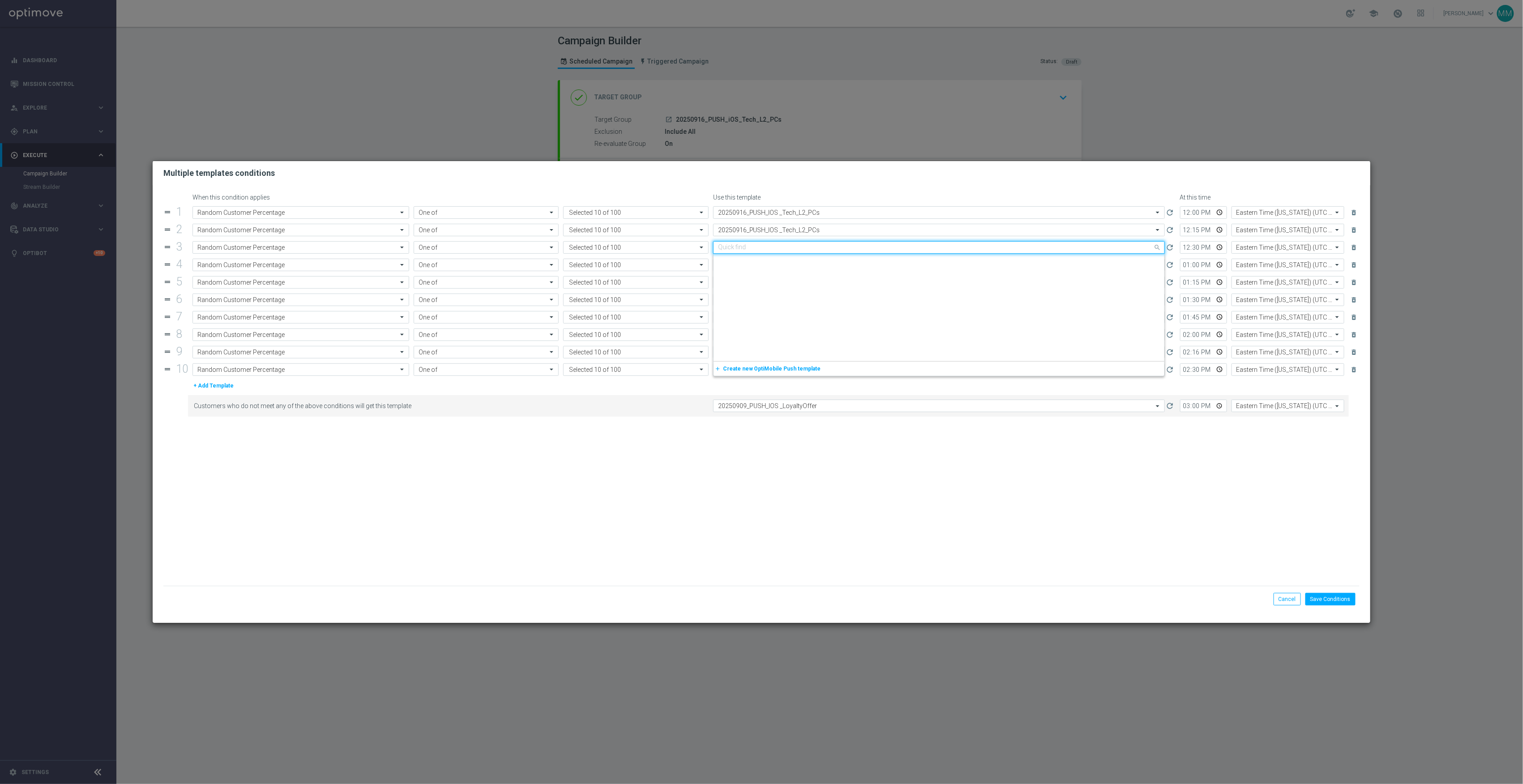
click at [798, 246] on input "text" at bounding box center [930, 248] width 424 height 8
paste input "20250916_PUSH_IOS _Tech_L2_PCs"
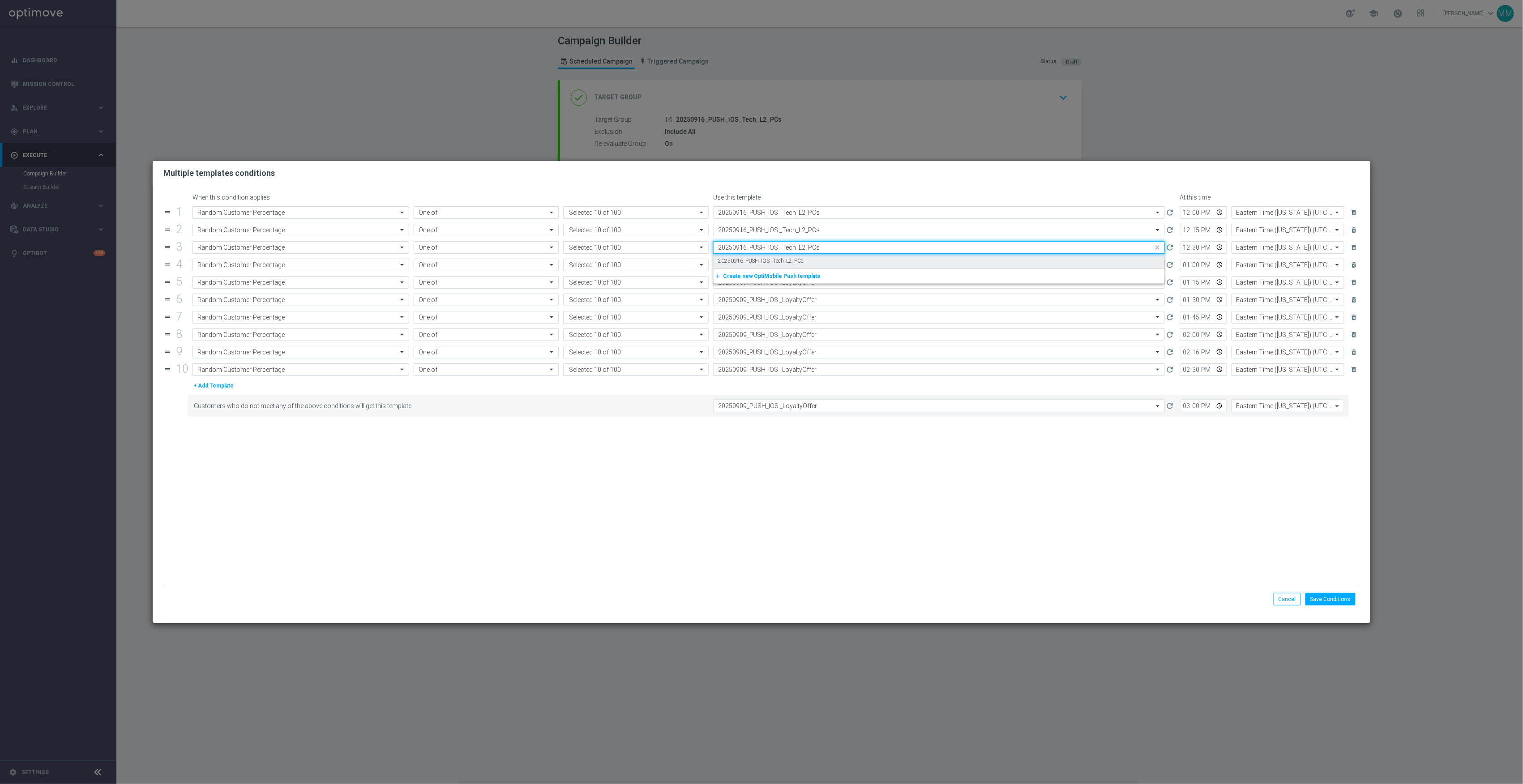
scroll to position [0, 0]
click at [795, 261] on label "20250916_PUSH_IOS _Tech_L2_PCs" at bounding box center [761, 261] width 86 height 8
type input "20250916_PUSH_IOS _Tech_L2_PCs"
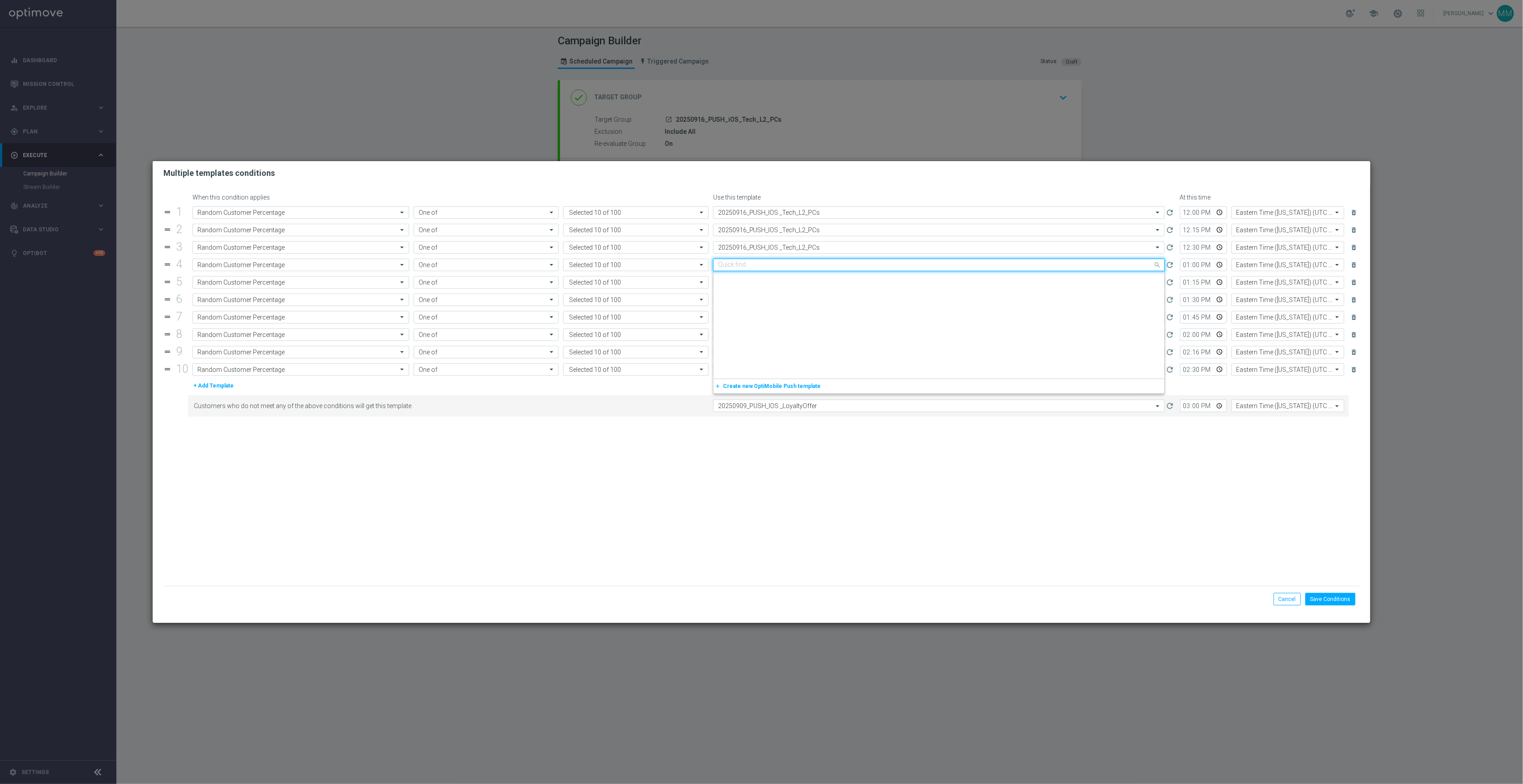
click at [795, 268] on input "text" at bounding box center [930, 265] width 424 height 8
paste input "20250916_PUSH_IOS _Tech_L2_PCs"
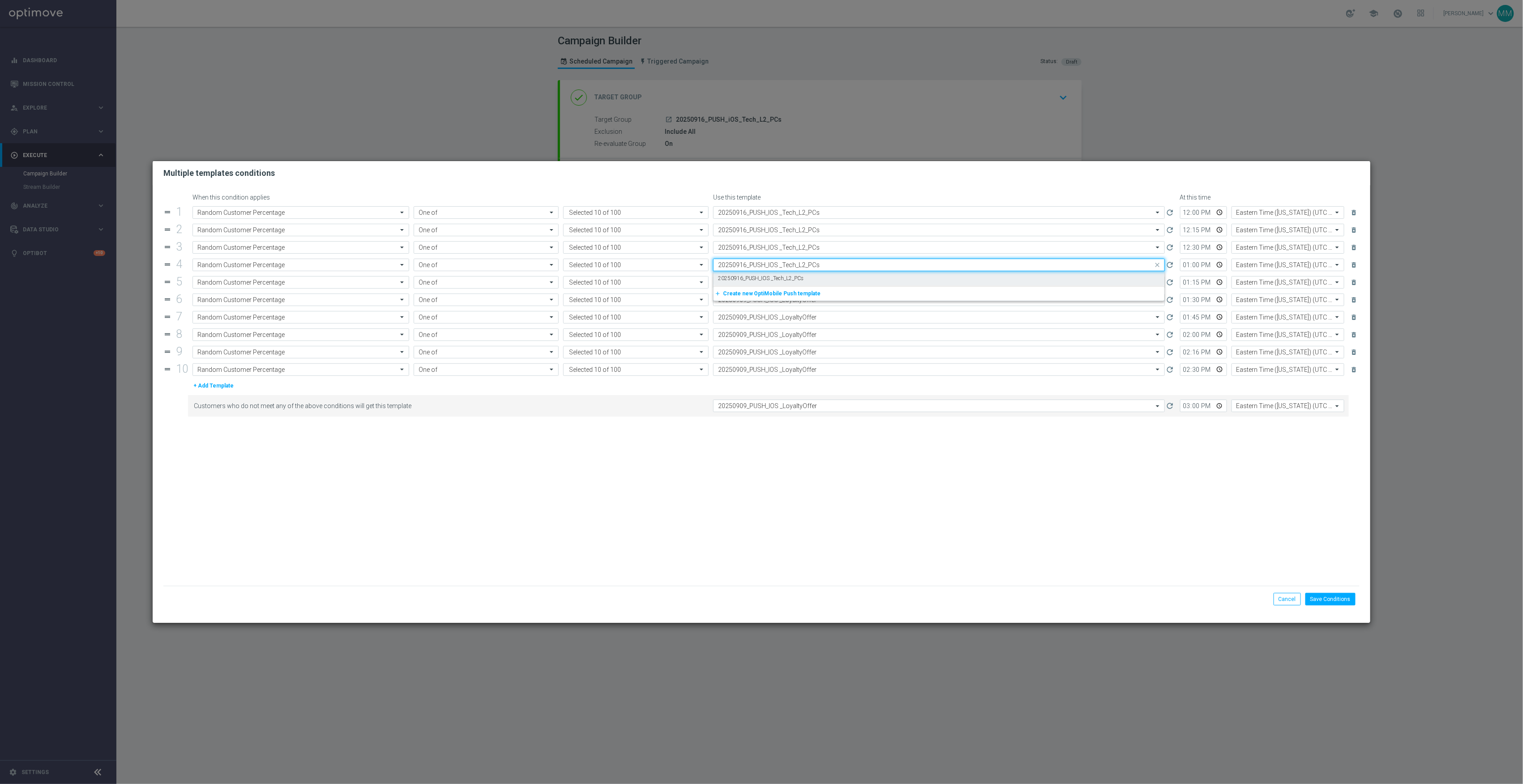
click at [797, 275] on label "20250916_PUSH_IOS _Tech_L2_PCs" at bounding box center [761, 278] width 86 height 8
type input "20250916_PUSH_IOS _Tech_L2_PCs"
click at [803, 283] on input "text" at bounding box center [930, 282] width 424 height 8
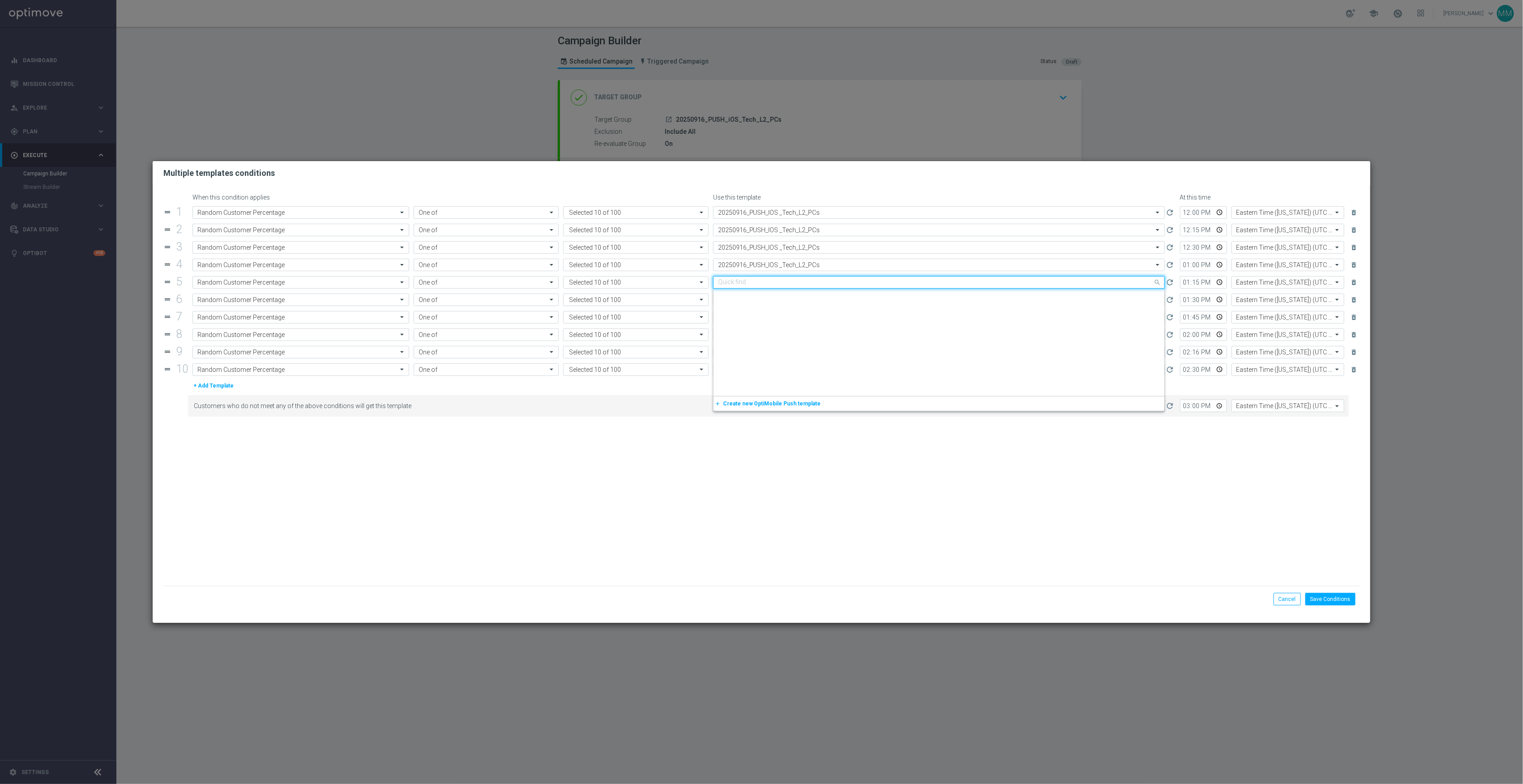
scroll to position [1063, 0]
paste input "20250916_PUSH_IOS _Tech_L2_PCs"
drag, startPoint x: 805, startPoint y: 292, endPoint x: 806, endPoint y: 298, distance: 6.1
click at [805, 293] on div "20250916_PUSH_IOS _Tech_L2_PCs" at bounding box center [939, 296] width 442 height 15
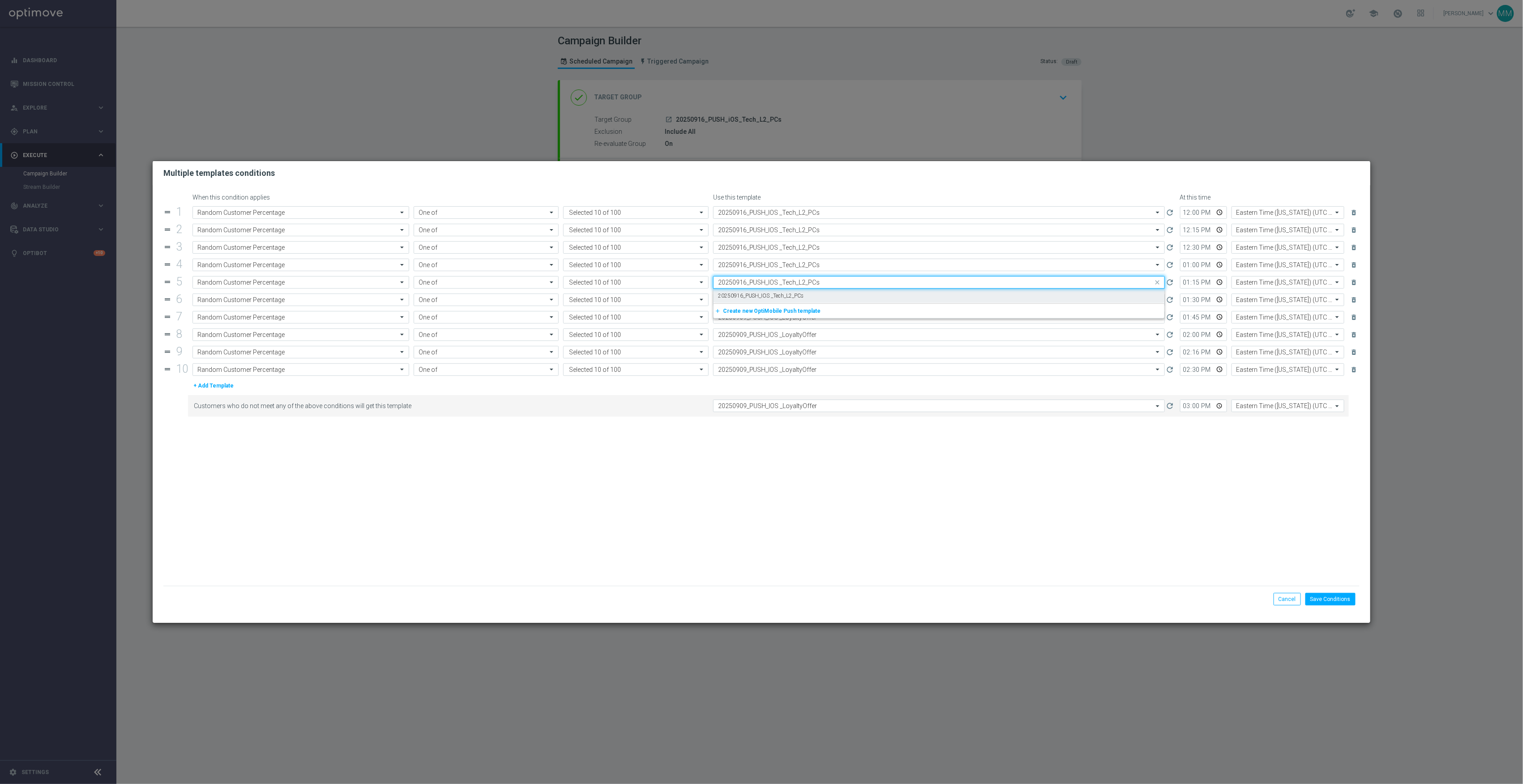
type input "20250916_PUSH_IOS _Tech_L2_PCs"
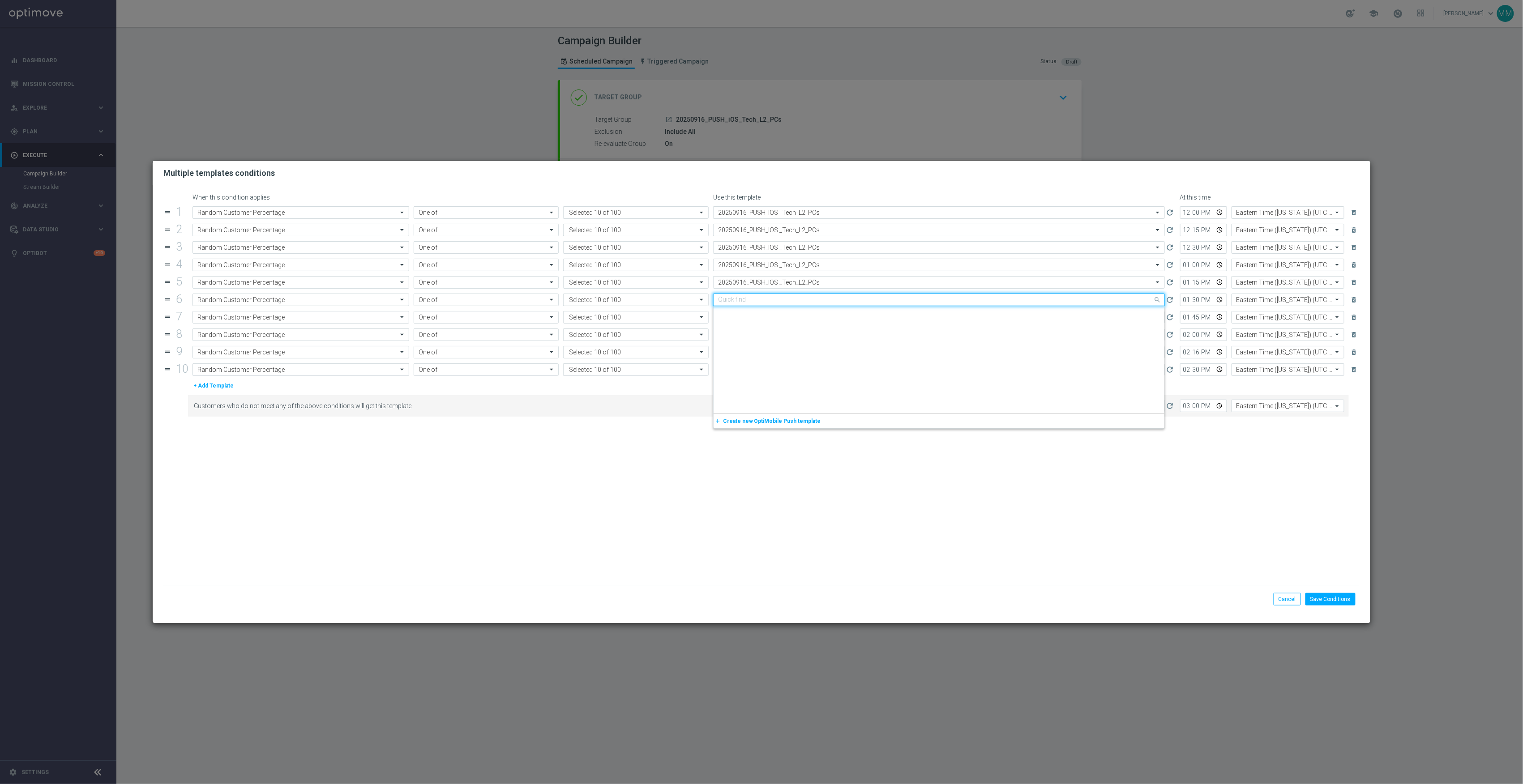
click at [806, 302] on input "text" at bounding box center [930, 300] width 424 height 8
paste input "20250916_PUSH_IOS _Tech_L2_PCs"
drag, startPoint x: 808, startPoint y: 312, endPoint x: 809, endPoint y: 323, distance: 11.0
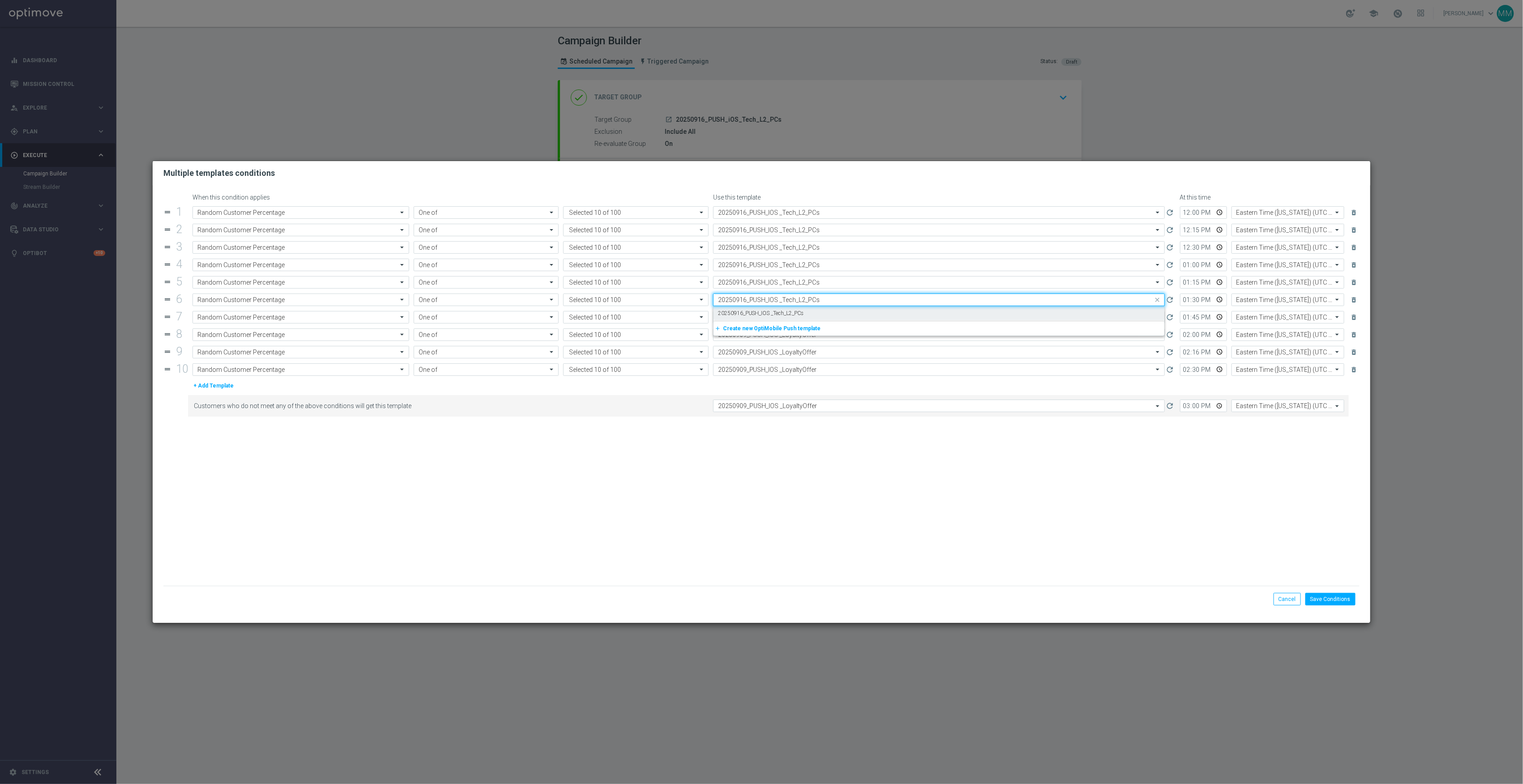
click at [808, 313] on div "20250916_PUSH_IOS _Tech_L2_PCs" at bounding box center [939, 313] width 442 height 15
type input "20250916_PUSH_IOS _Tech_L2_PCs"
click at [809, 323] on div "Select template 20250909_PUSH_IOS _LoyaltyOffer" at bounding box center [939, 317] width 452 height 12
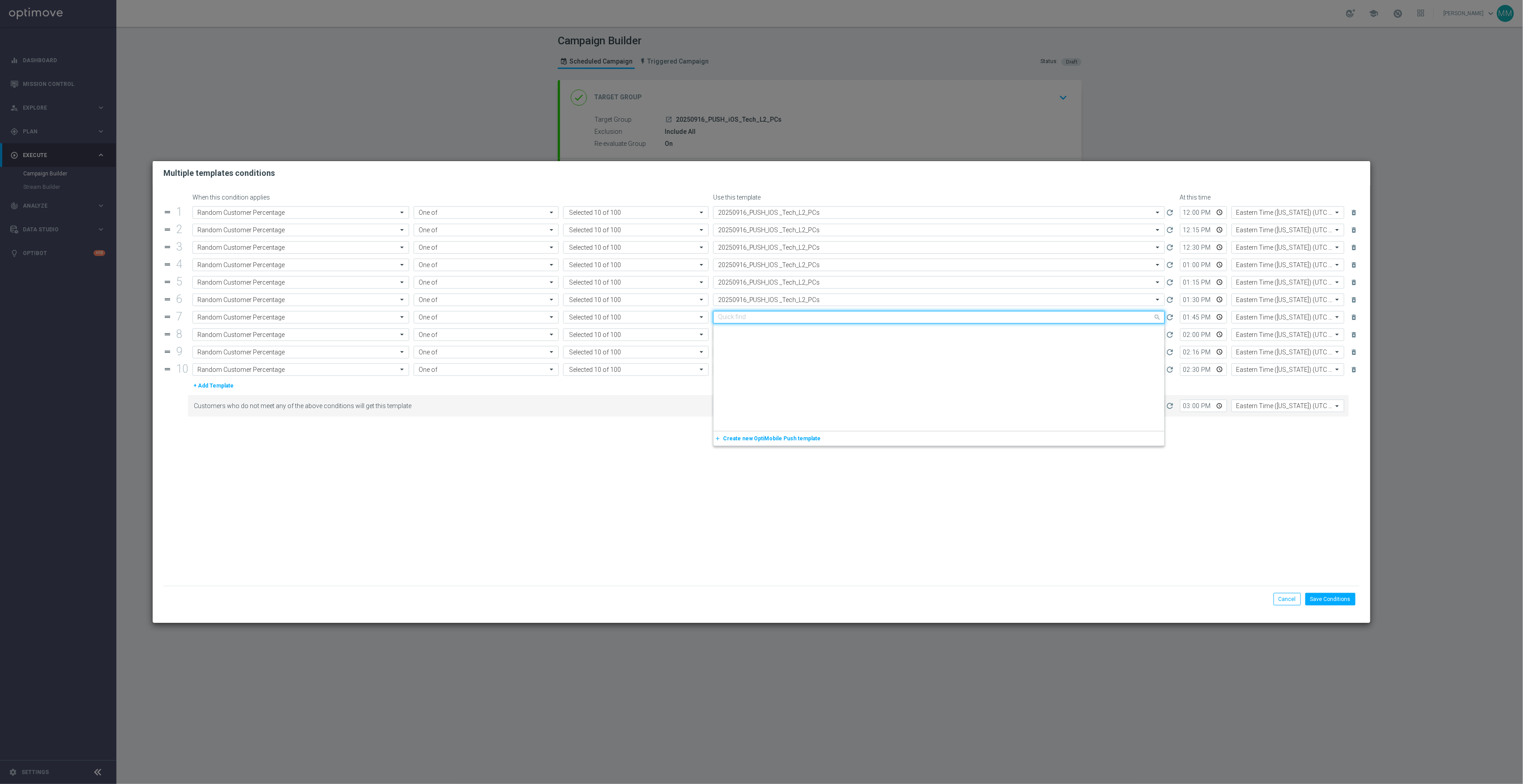
paste input "20250916_PUSH_IOS _Tech_L2_PCs"
click at [809, 335] on div "20250916_PUSH_IOS _Tech_L2_PCs" at bounding box center [939, 331] width 442 height 15
type input "20250916_PUSH_IOS _Tech_L2_PCs"
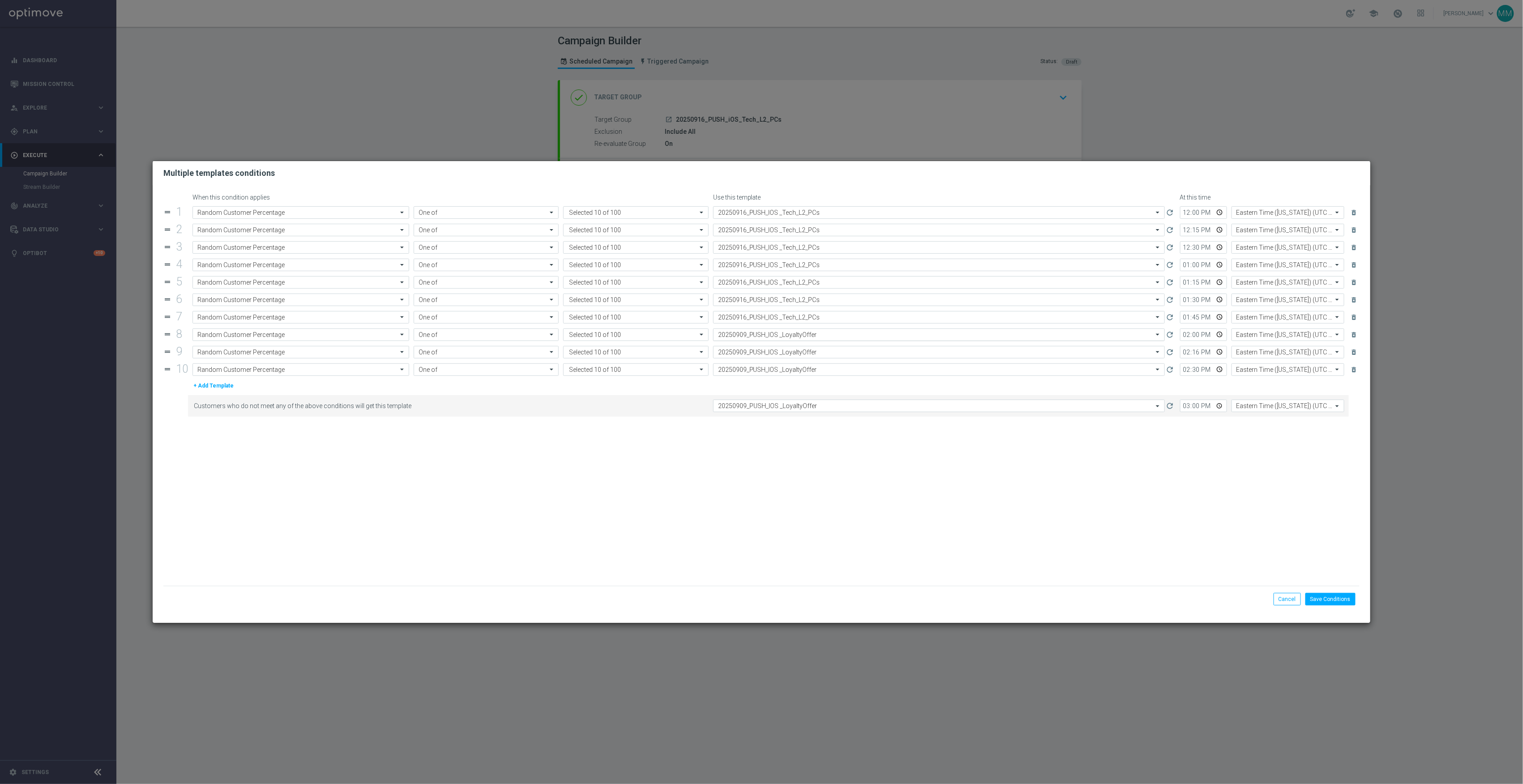
click at [809, 337] on input "text" at bounding box center [930, 335] width 424 height 8
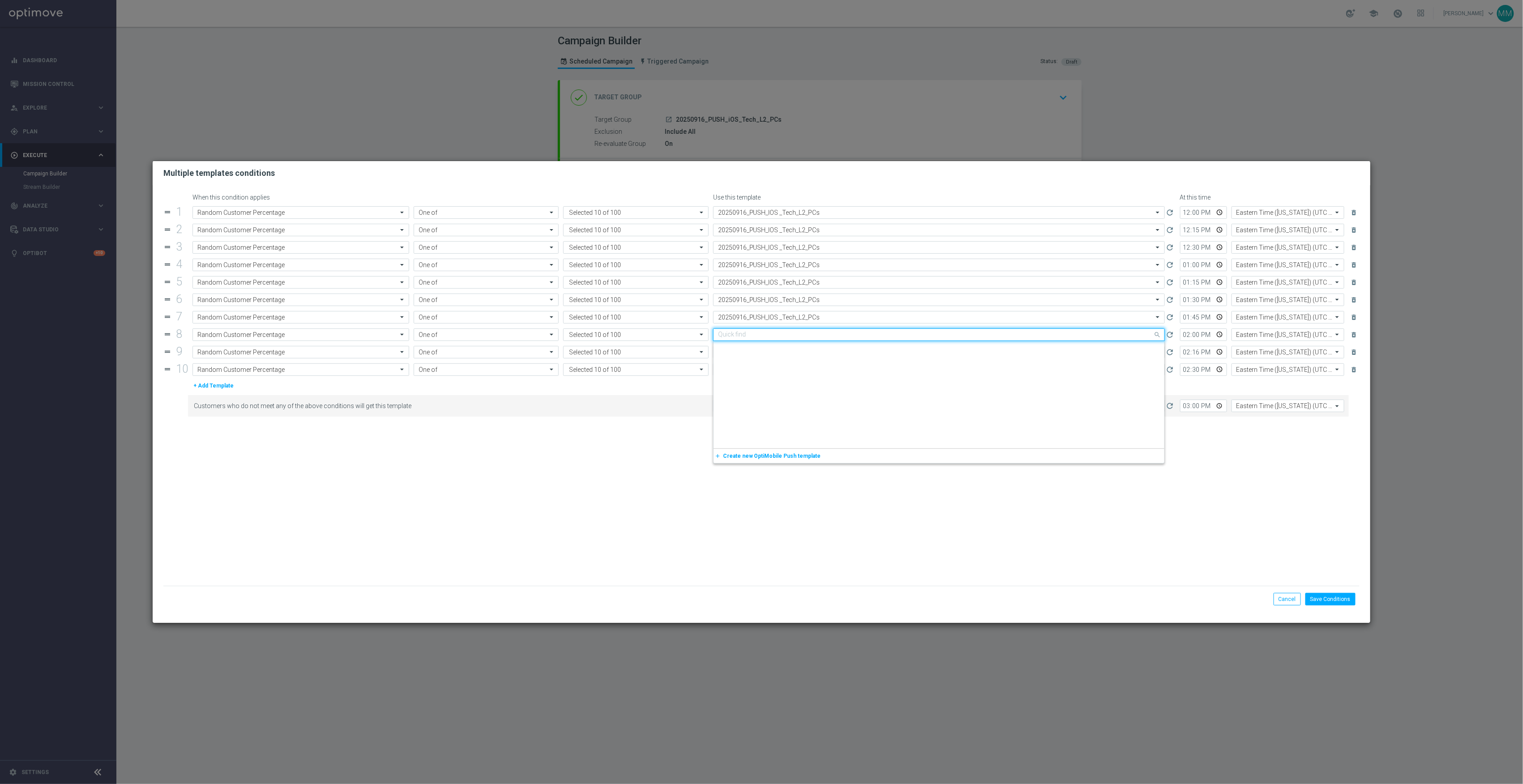
paste input "20250916_PUSH_IOS _Tech_L2_PCs"
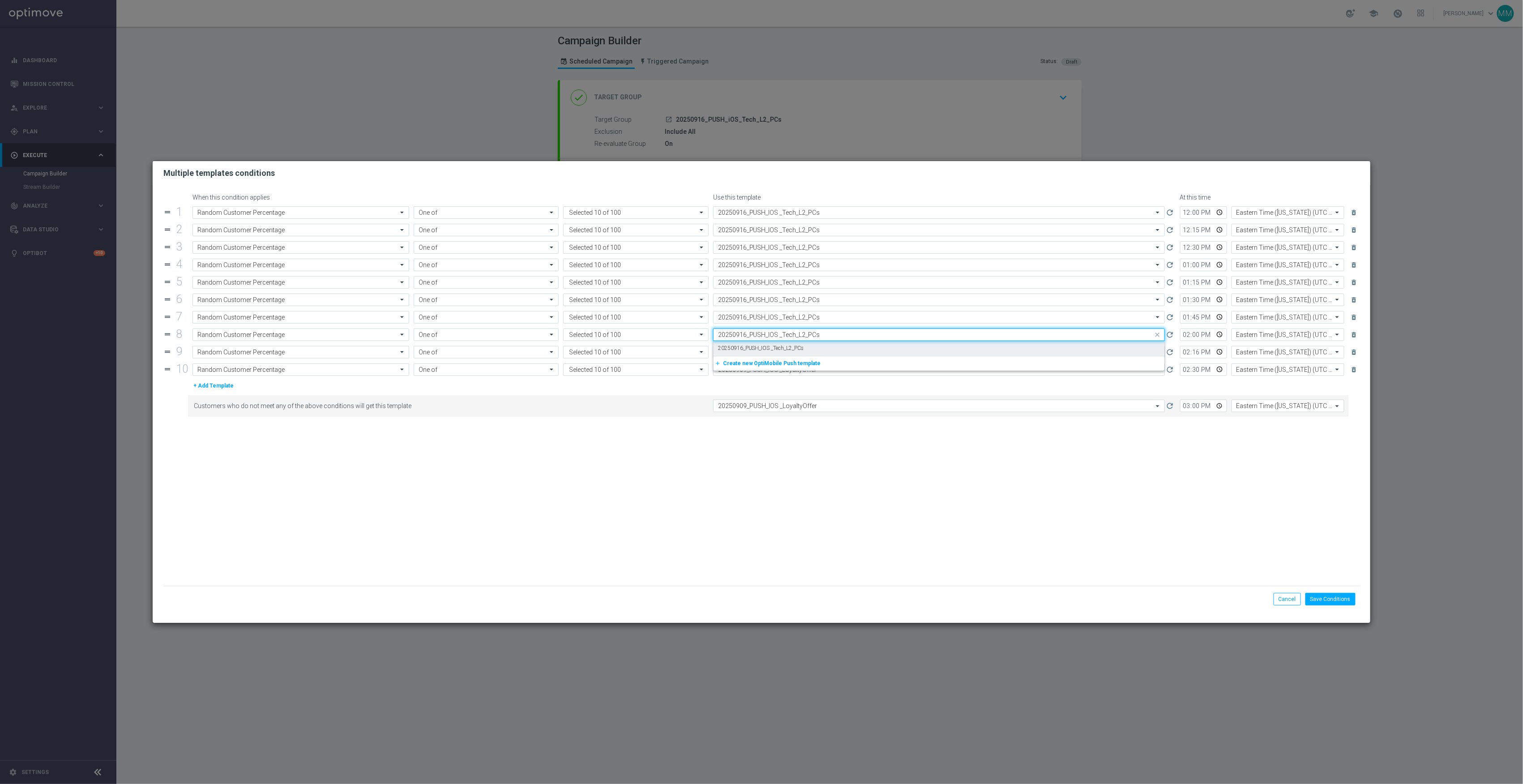
drag, startPoint x: 809, startPoint y: 344, endPoint x: 809, endPoint y: 355, distance: 11.0
click at [809, 345] on div "20250916_PUSH_IOS _Tech_L2_PCs" at bounding box center [939, 348] width 442 height 15
type input "20250916_PUSH_IOS _Tech_L2_PCs"
click at [809, 355] on input "text" at bounding box center [930, 352] width 424 height 8
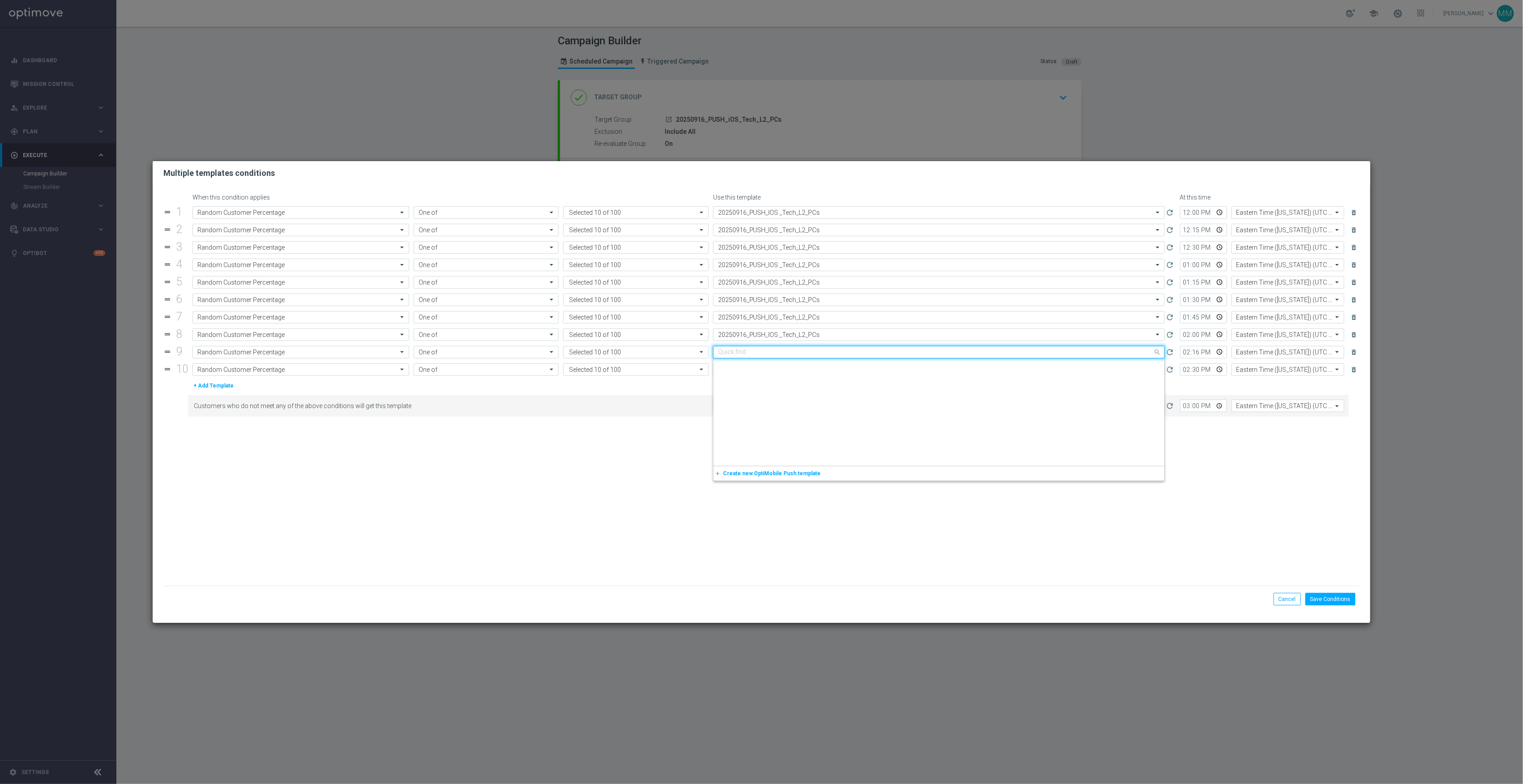
paste input "20250916_PUSH_IOS _Tech_L2_PCs"
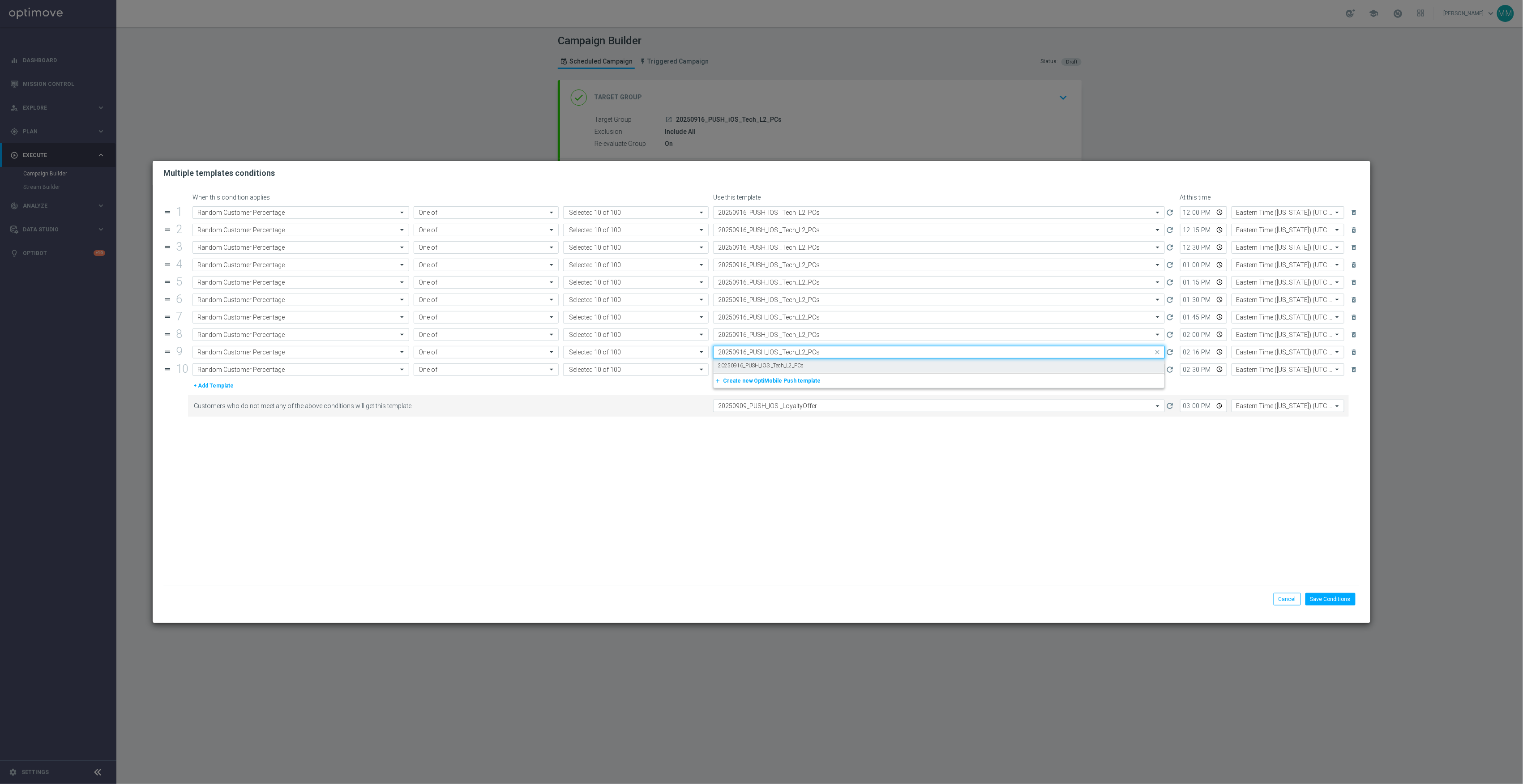
click at [813, 369] on div "20250916_PUSH_IOS _Tech_L2_PCs" at bounding box center [939, 366] width 442 height 15
type input "20250916_PUSH_IOS _Tech_L2_PCs"
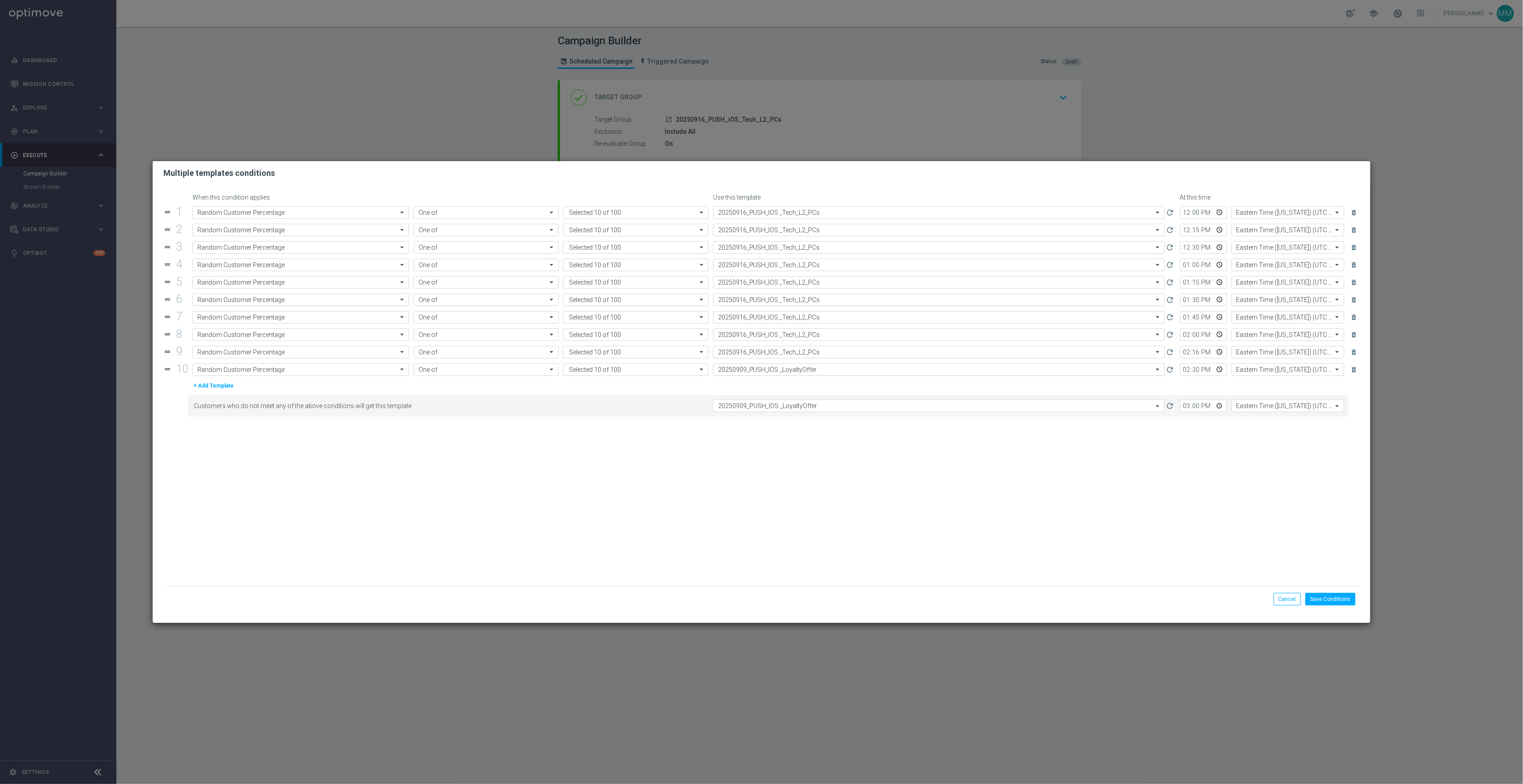
click at [813, 373] on input "text" at bounding box center [930, 370] width 424 height 8
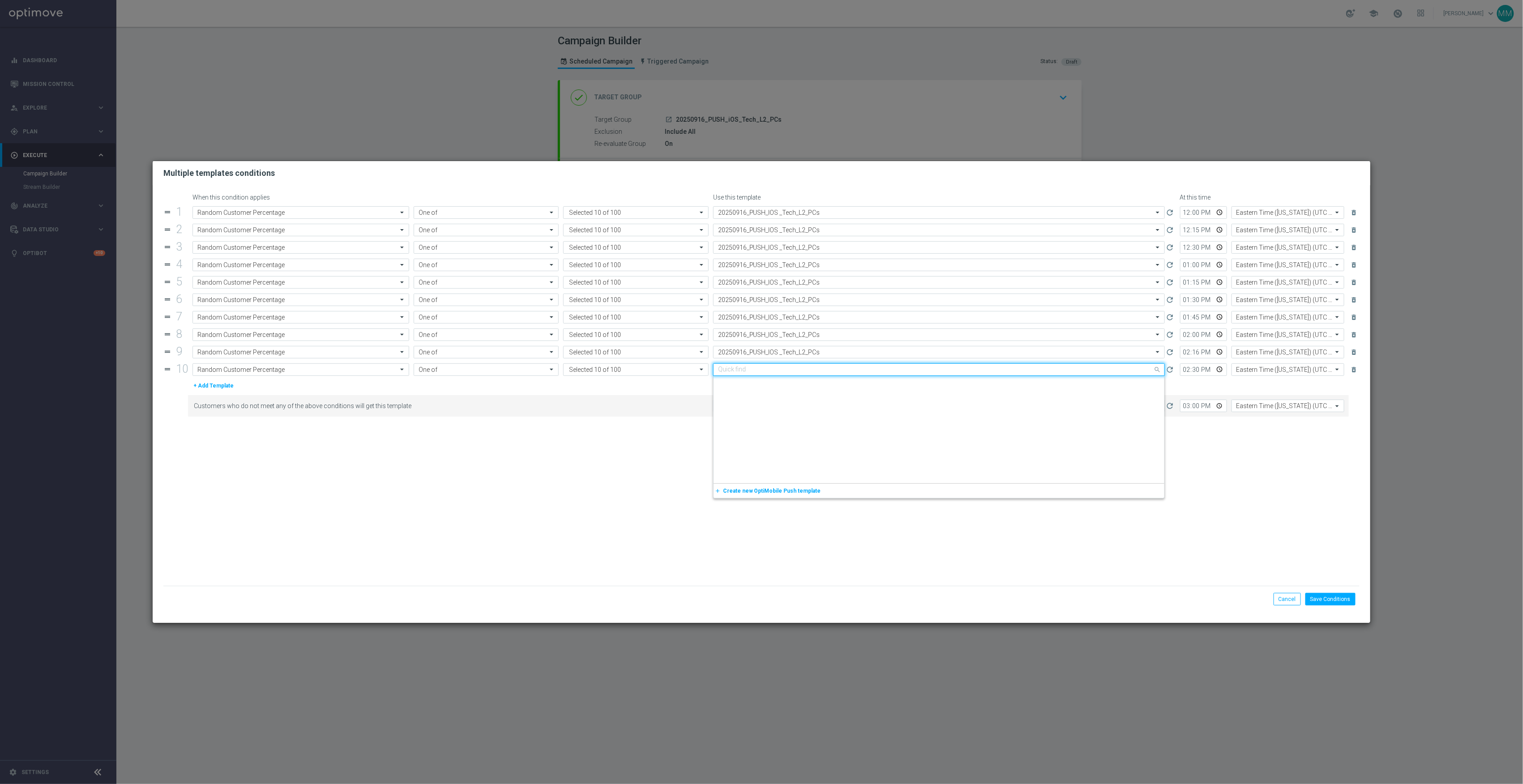
paste input "20250916_PUSH_IOS _Tech_L2_PCs"
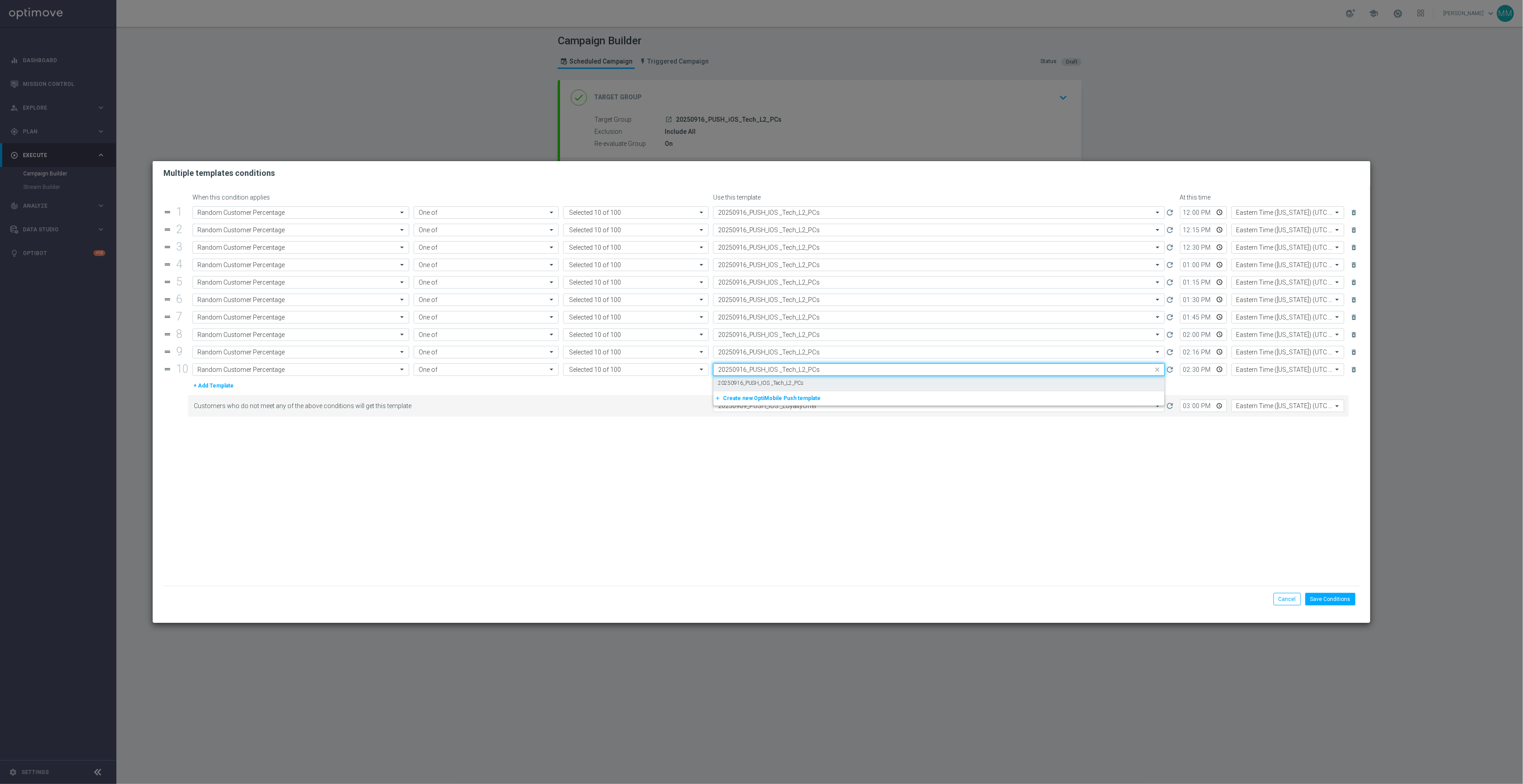
click at [812, 384] on div "20250916_PUSH_IOS _Tech_L2_PCs" at bounding box center [939, 383] width 442 height 15
type input "20250916_PUSH_IOS _Tech_L2_PCs"
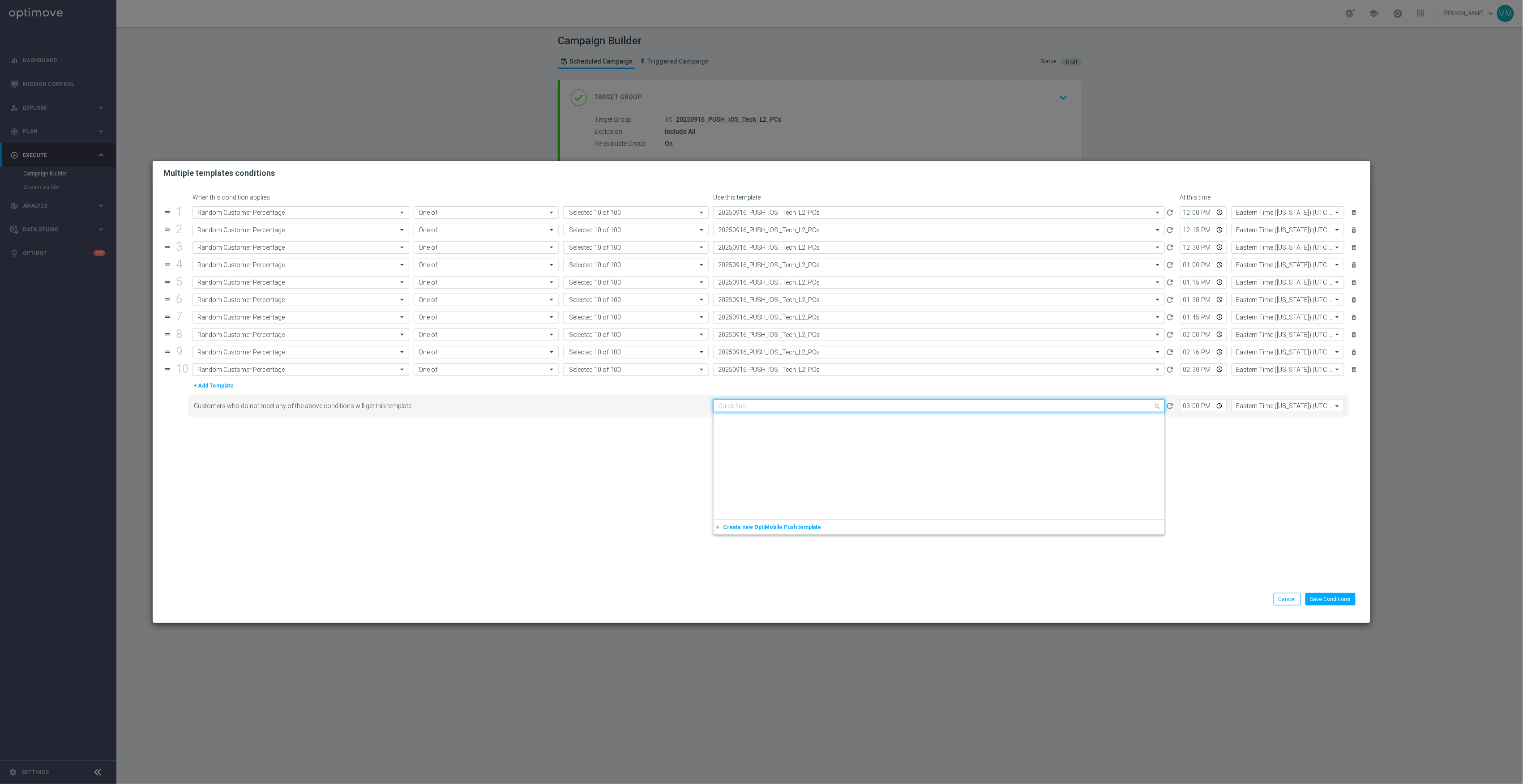
click at [812, 405] on input "text" at bounding box center [930, 406] width 424 height 8
paste input "20250916_PUSH_IOS _Tech_L2_PCs"
click at [804, 420] on div "20250916_PUSH_IOS _Tech_L2_PCs" at bounding box center [939, 419] width 442 height 15
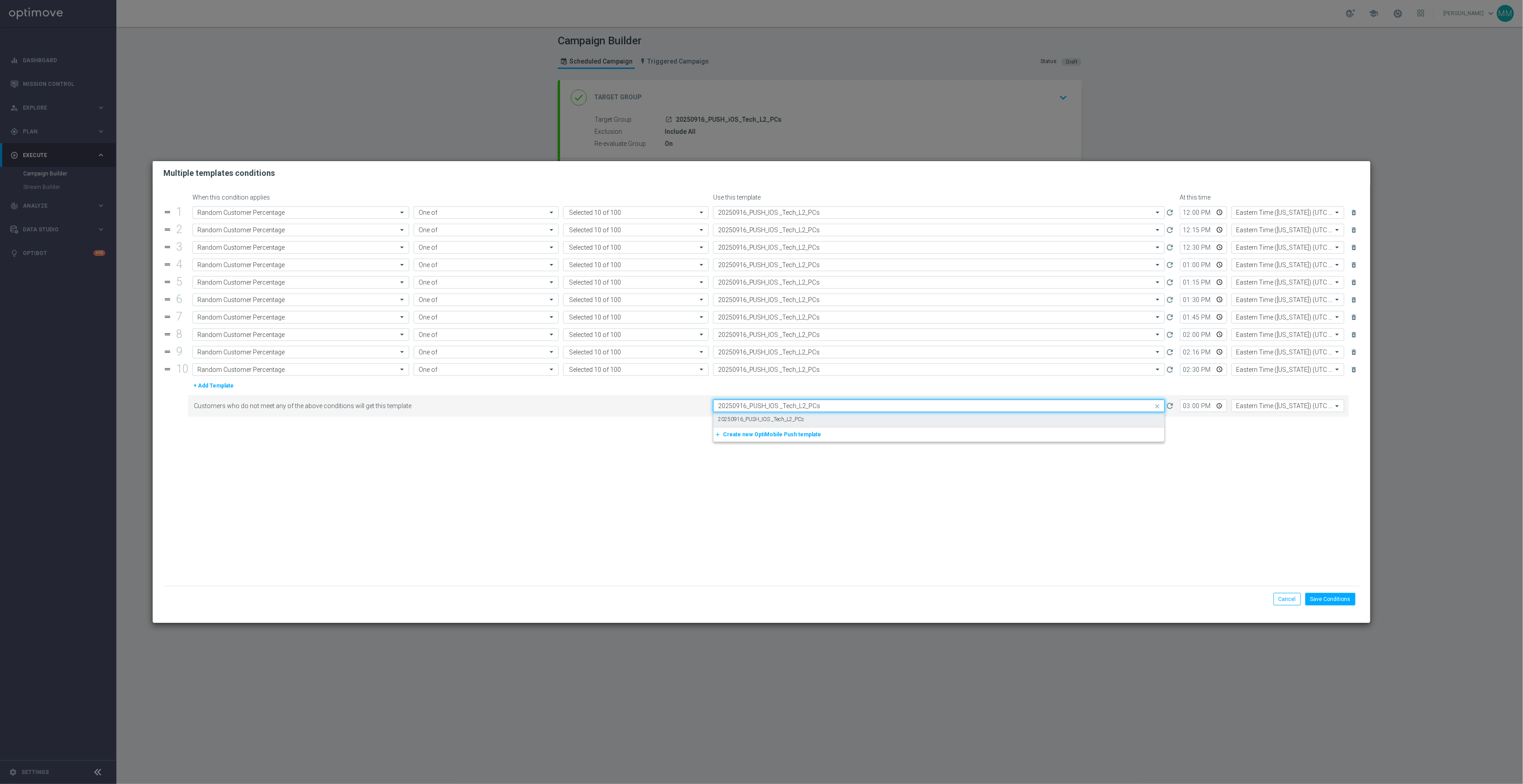
type input "20250916_PUSH_IOS _Tech_L2_PCs"
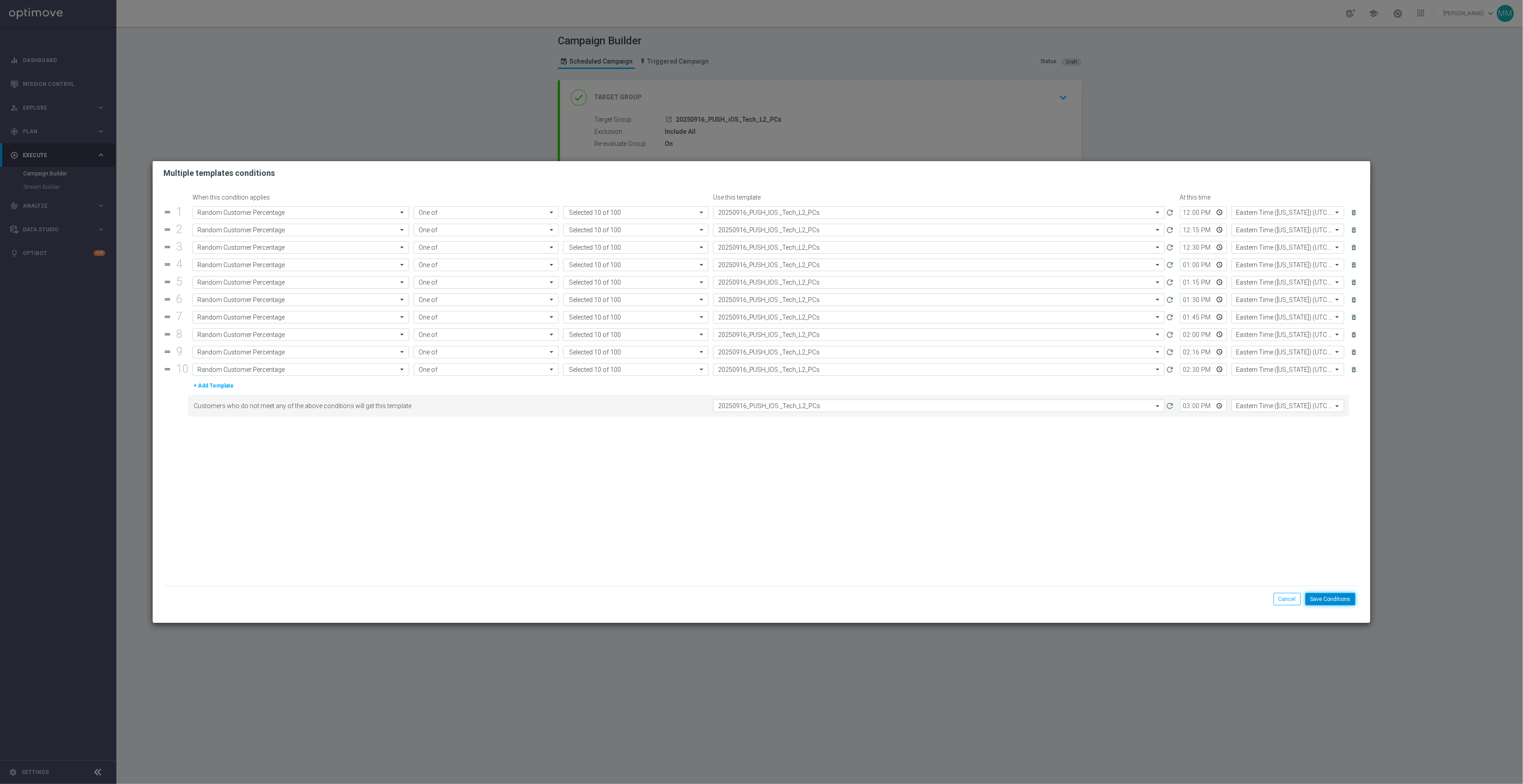
click at [1325, 600] on button "Save Conditions" at bounding box center [1331, 599] width 50 height 12
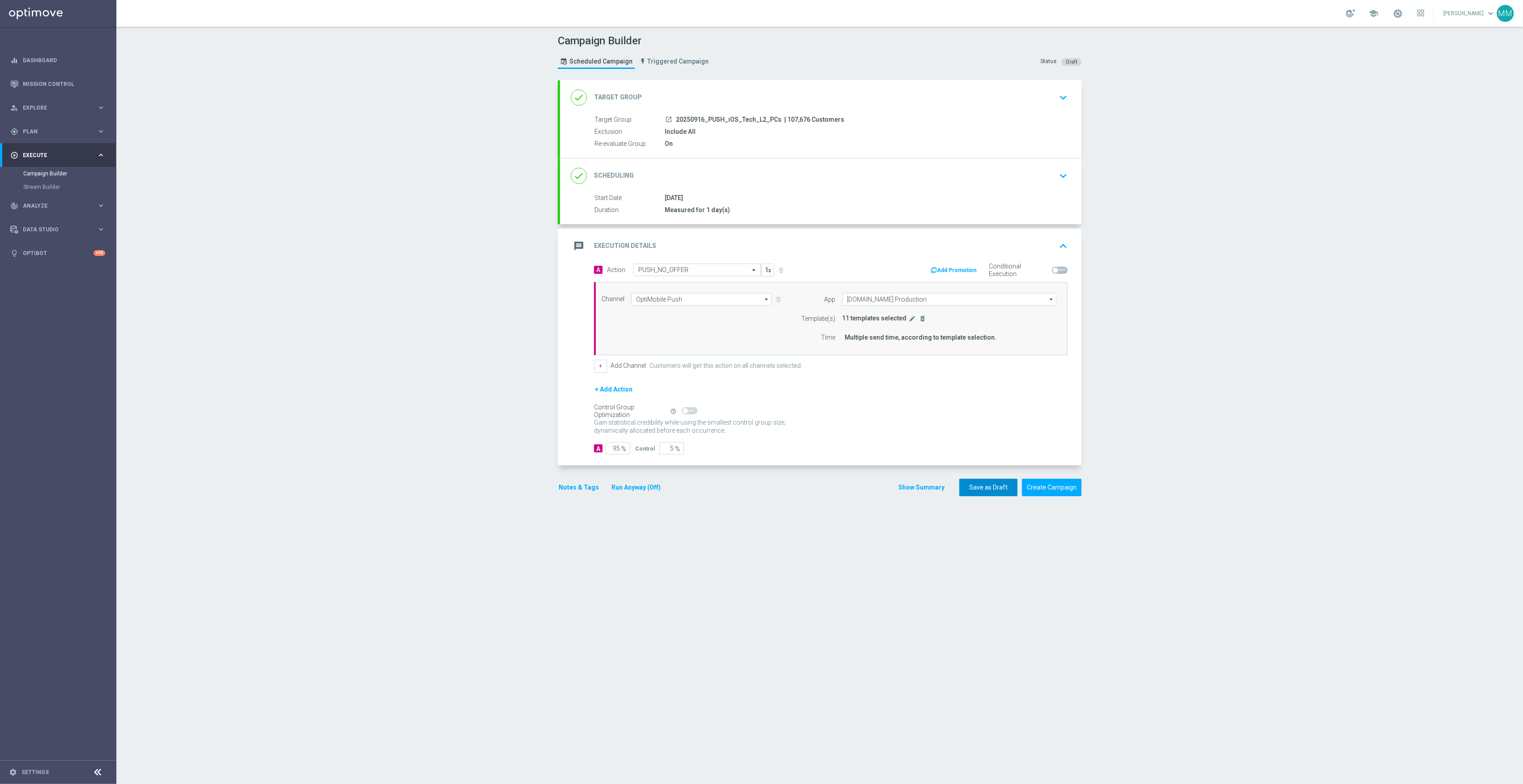
click at [985, 492] on button "Save as Draft" at bounding box center [988, 488] width 58 height 17
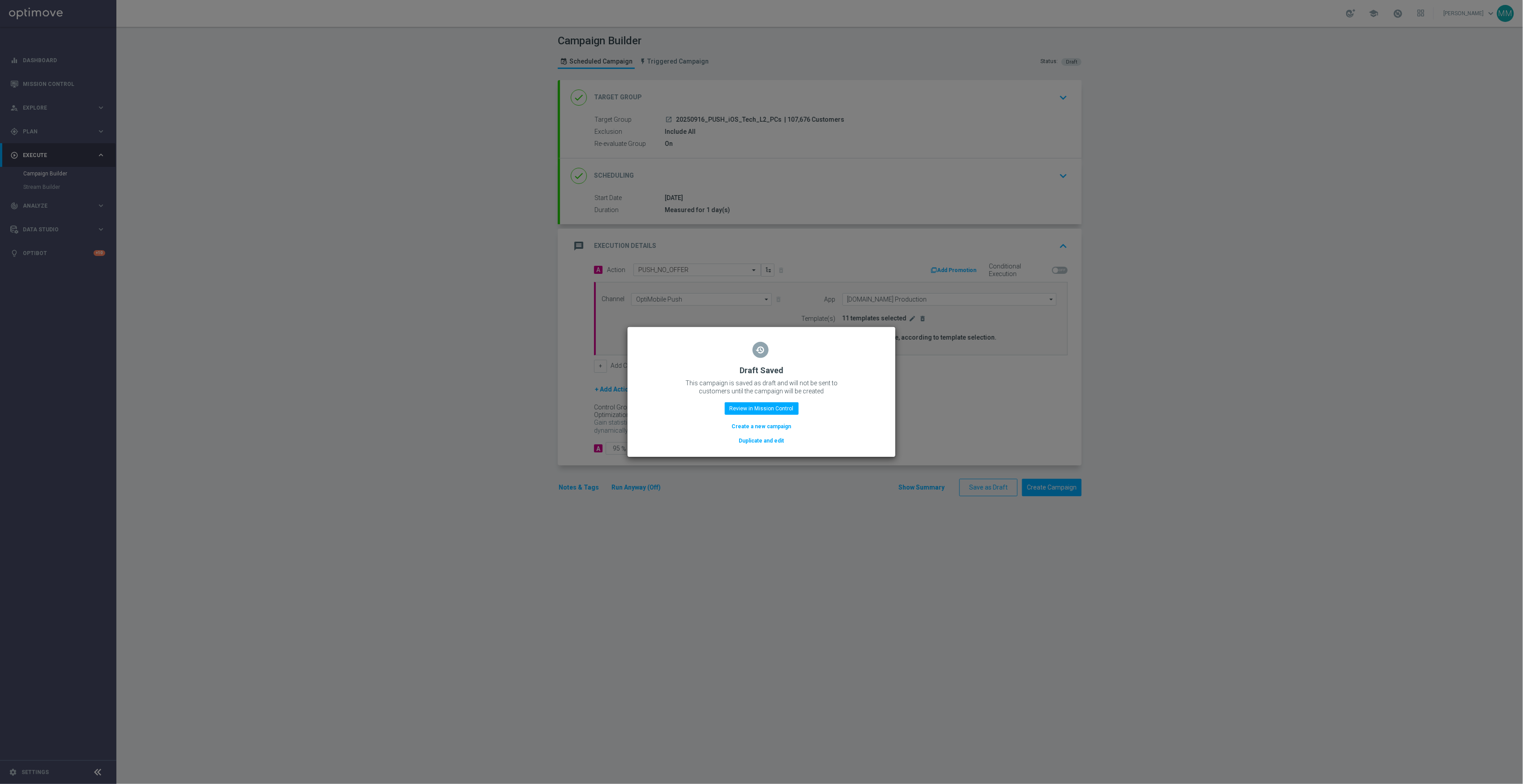
click at [768, 442] on button "Duplicate and edit" at bounding box center [762, 440] width 47 height 10
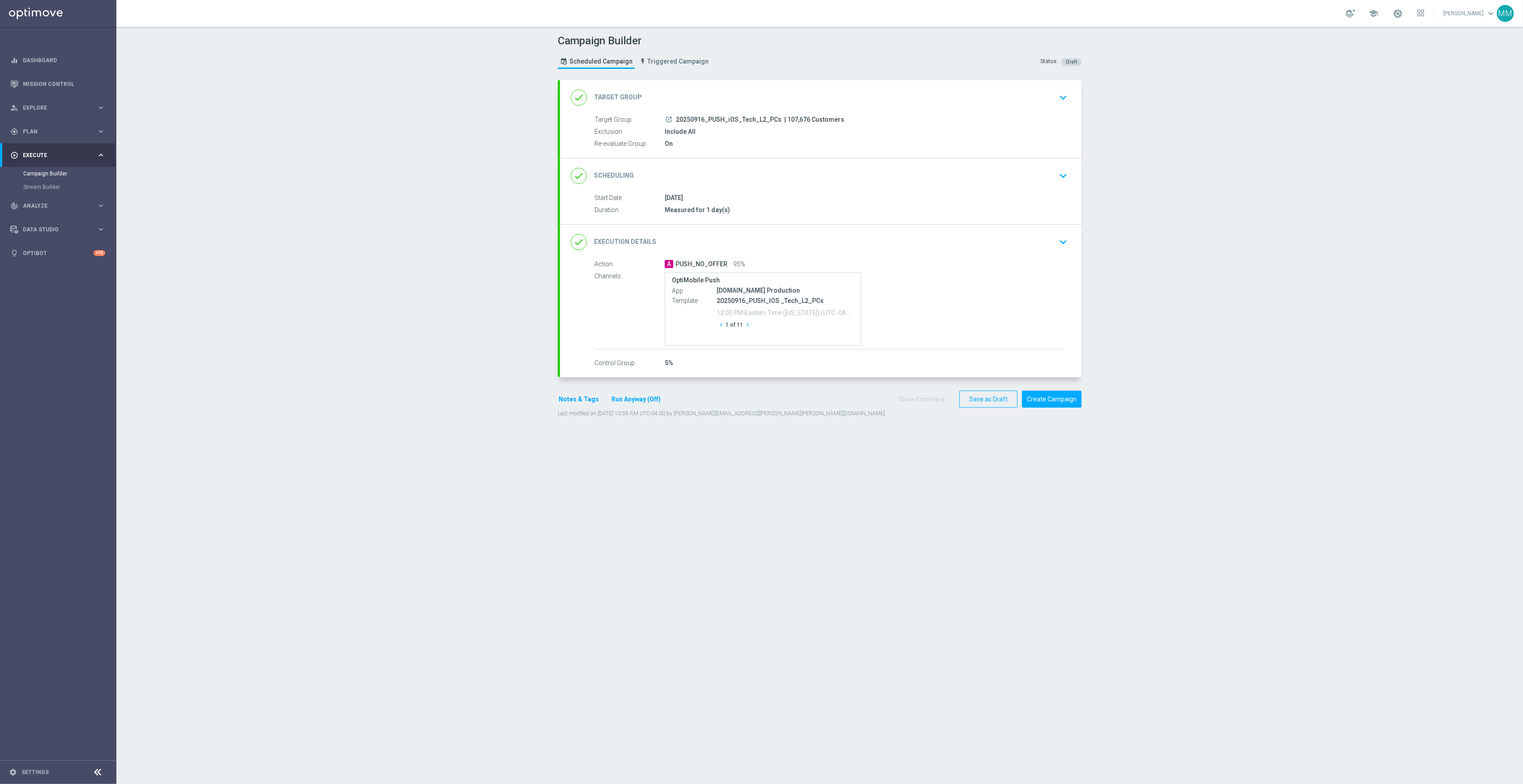
click at [769, 109] on div "done Target Group keyboard_arrow_down" at bounding box center [821, 97] width 521 height 35
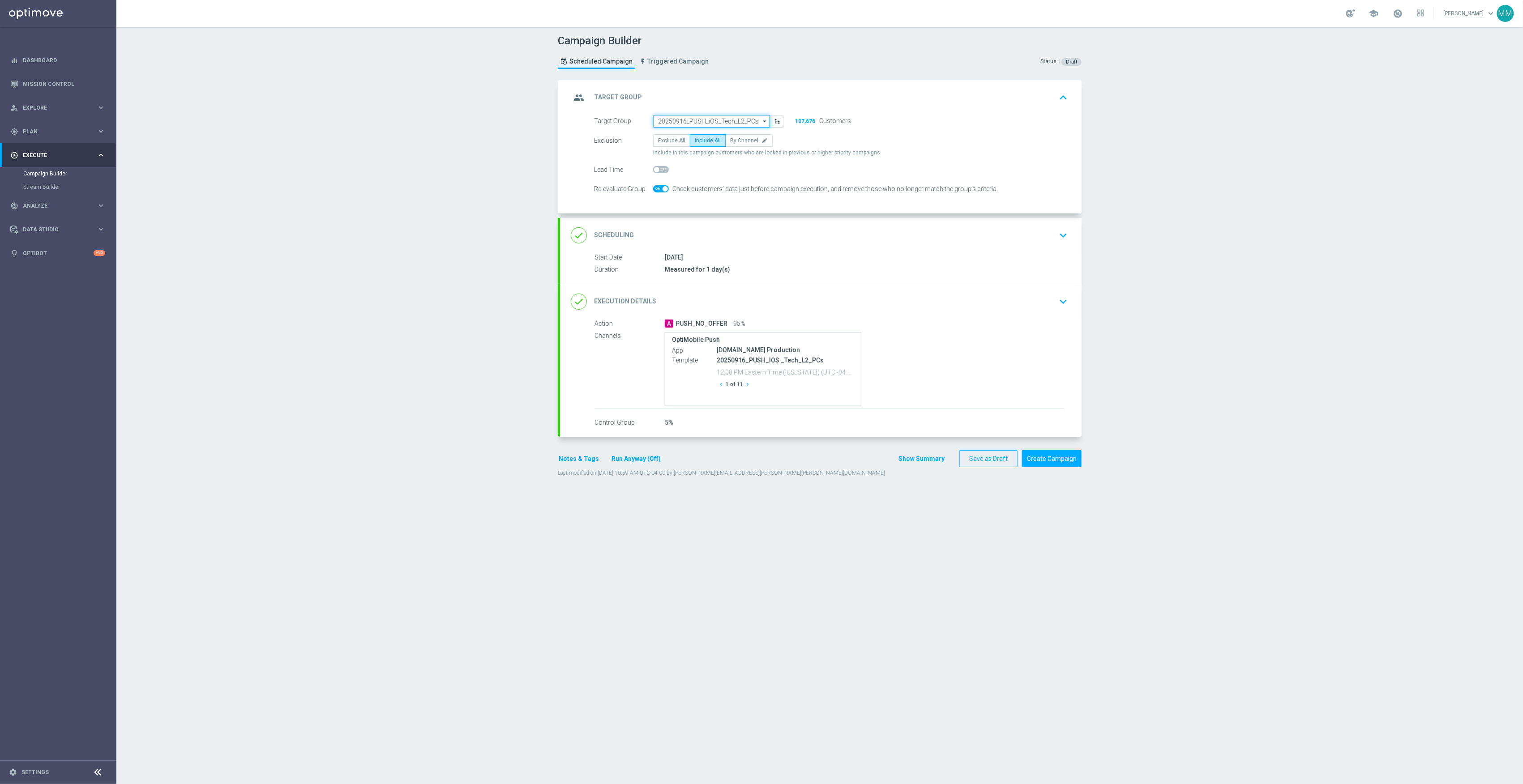
click at [706, 115] on input "20250916_PUSH_iOS_Tech_L2_PCs" at bounding box center [711, 121] width 117 height 12
paste input "20250917_PUSH_IOS _Tech_Verizon"
click at [697, 133] on div "20250917_PUSH_IOS _Tech_Verizon" at bounding box center [703, 135] width 89 height 8
type input "20250917_PUSH_IOS _Tech_Verizon"
click at [824, 246] on div "done Scheduling keyboard_arrow_down" at bounding box center [821, 234] width 521 height 35
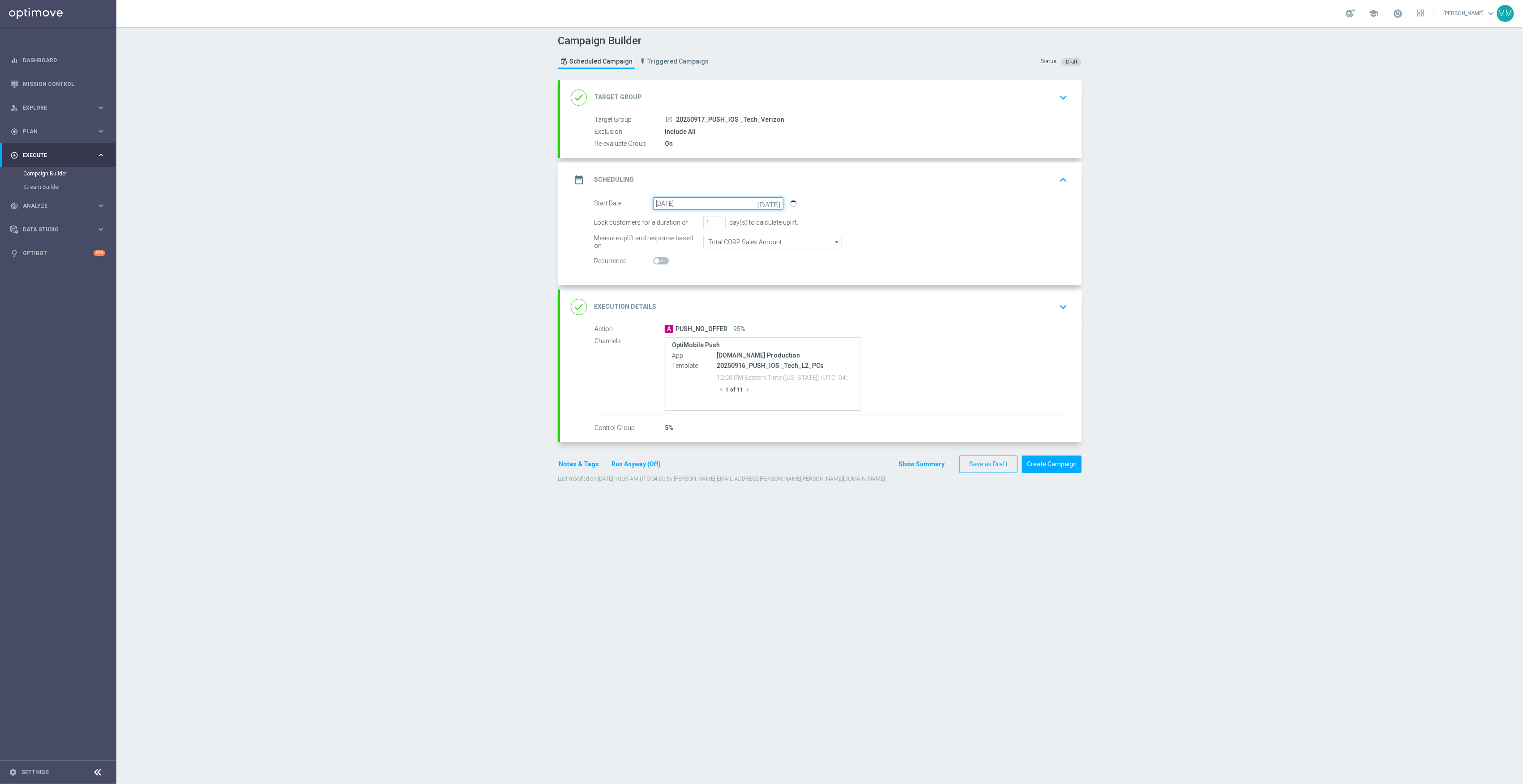
click at [683, 198] on input "[DATE]" at bounding box center [718, 204] width 130 height 12
click at [704, 283] on span "17" at bounding box center [706, 282] width 14 height 14
type input "17 Sep 2025"
click at [977, 311] on div "done Execution Details keyboard_arrow_down" at bounding box center [821, 307] width 500 height 17
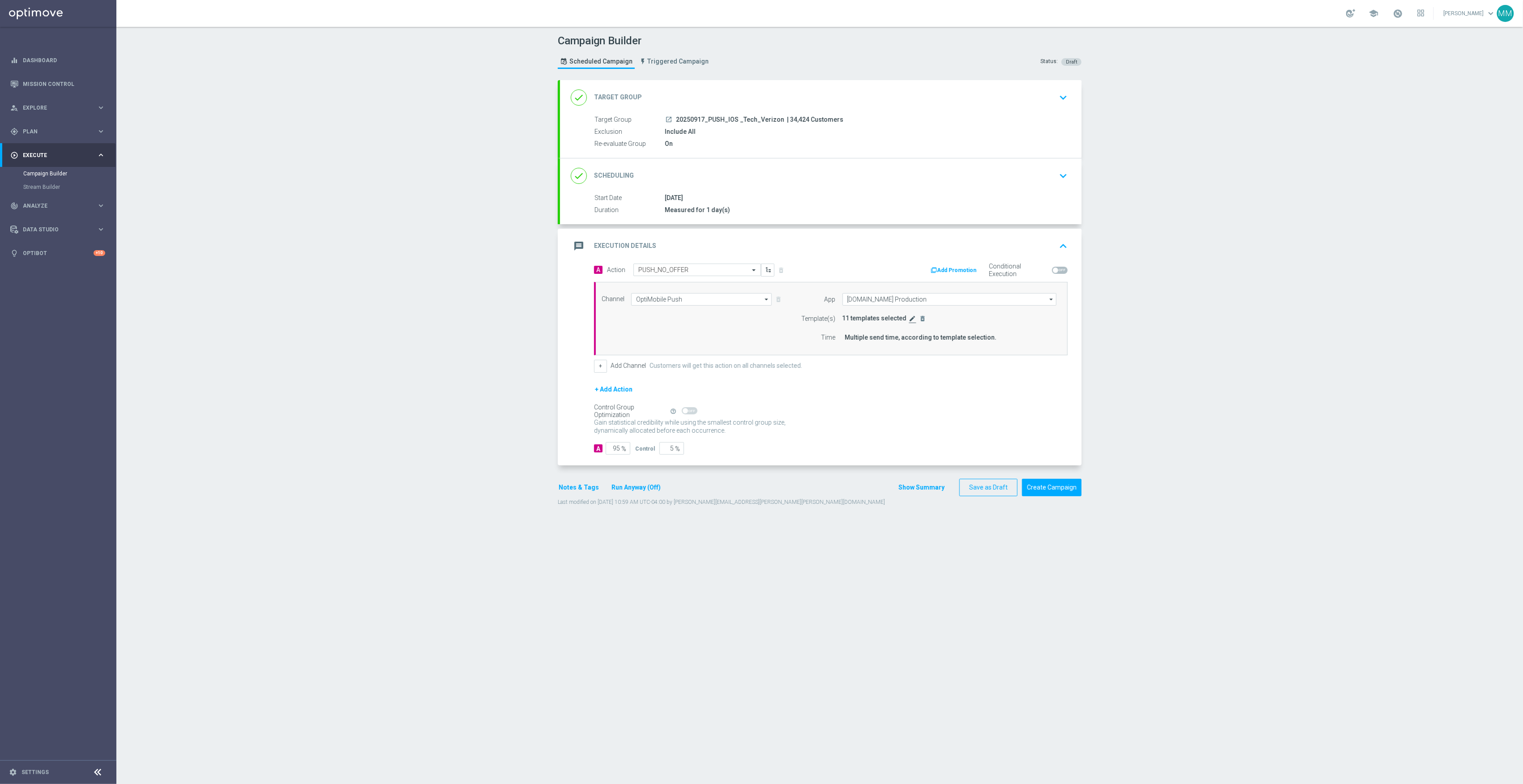
click at [910, 319] on icon "edit" at bounding box center [913, 318] width 7 height 7
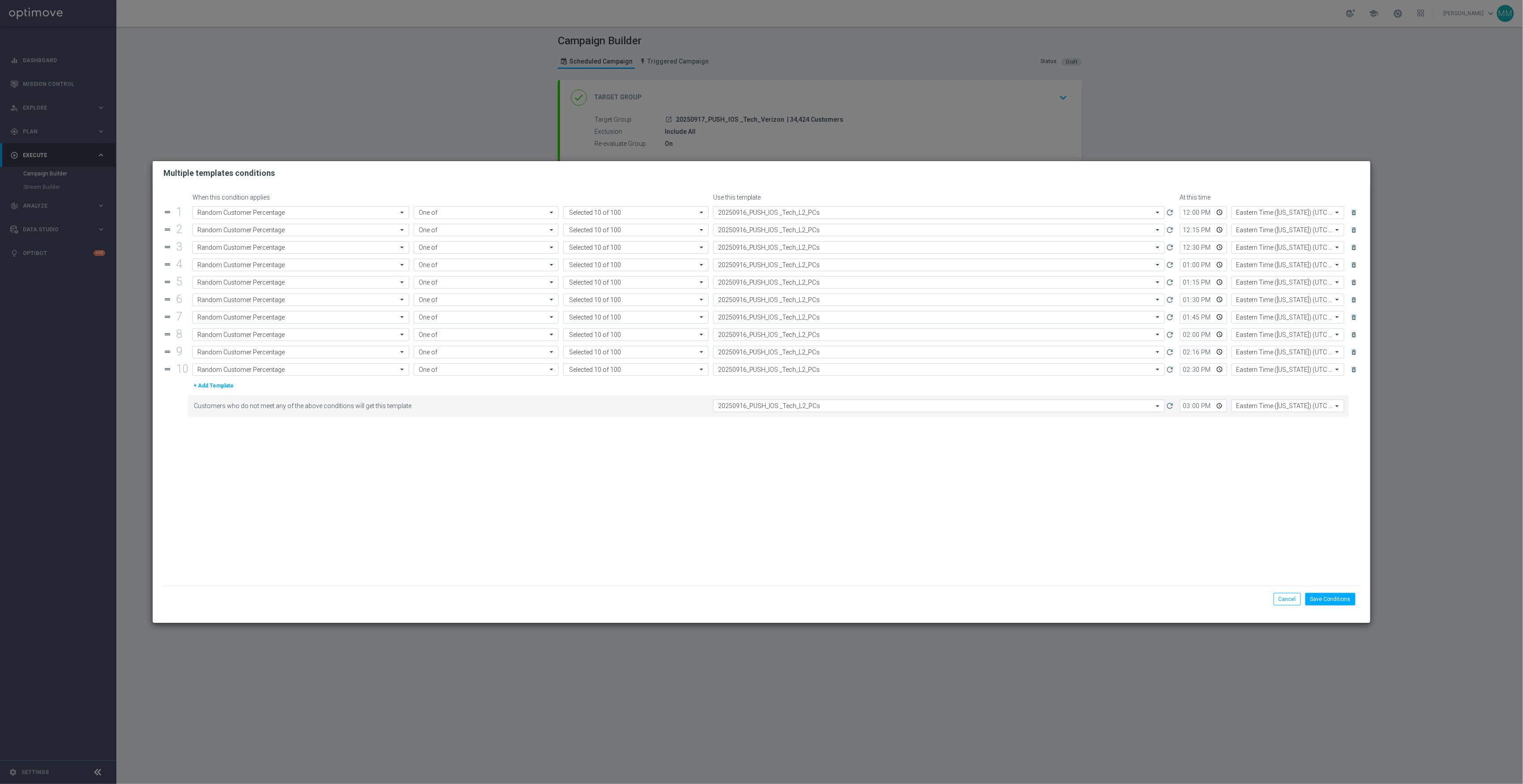
click at [785, 213] on input "text" at bounding box center [930, 213] width 424 height 8
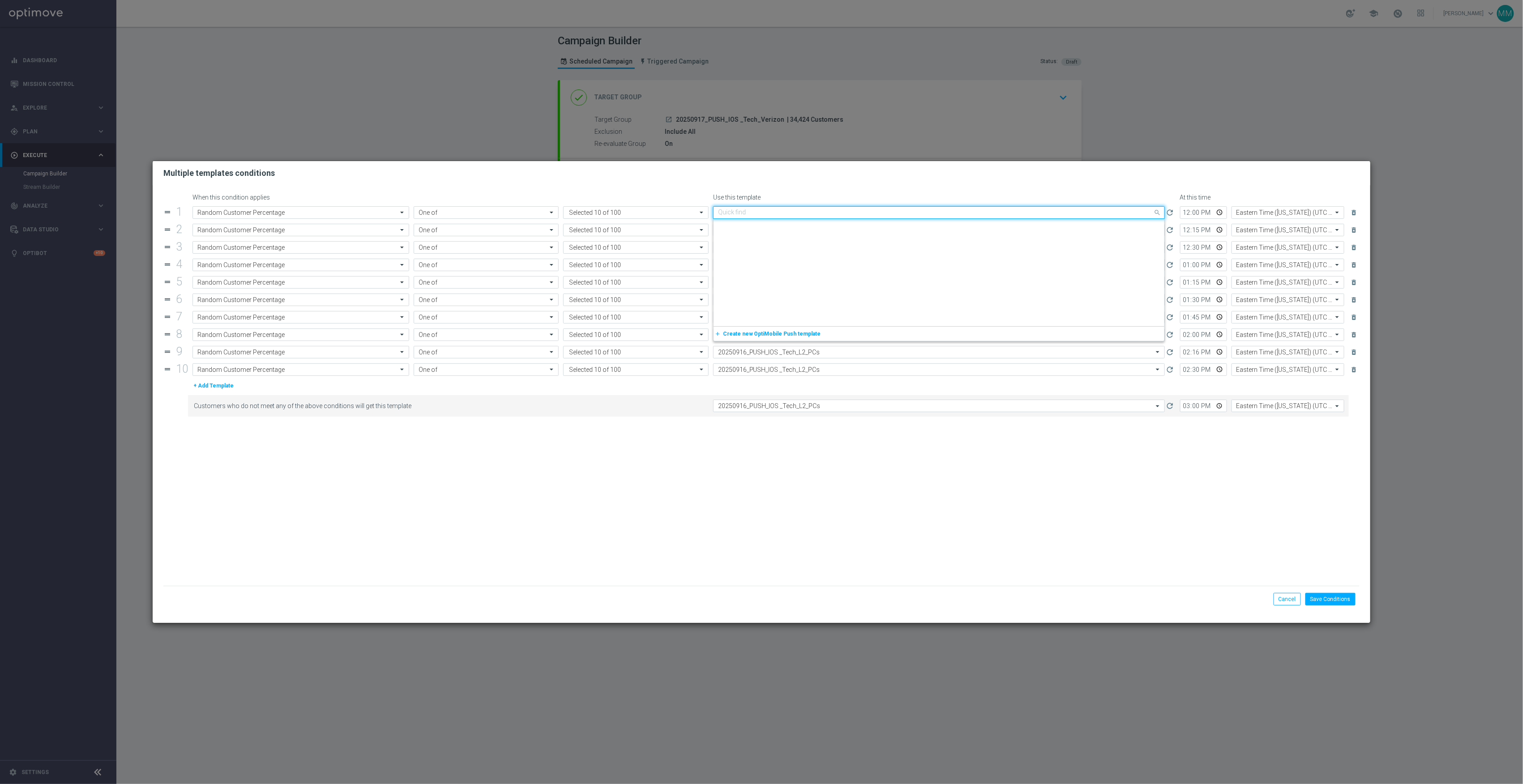
paste input "20250917_PUSH_IOS _Tech_Verizon"
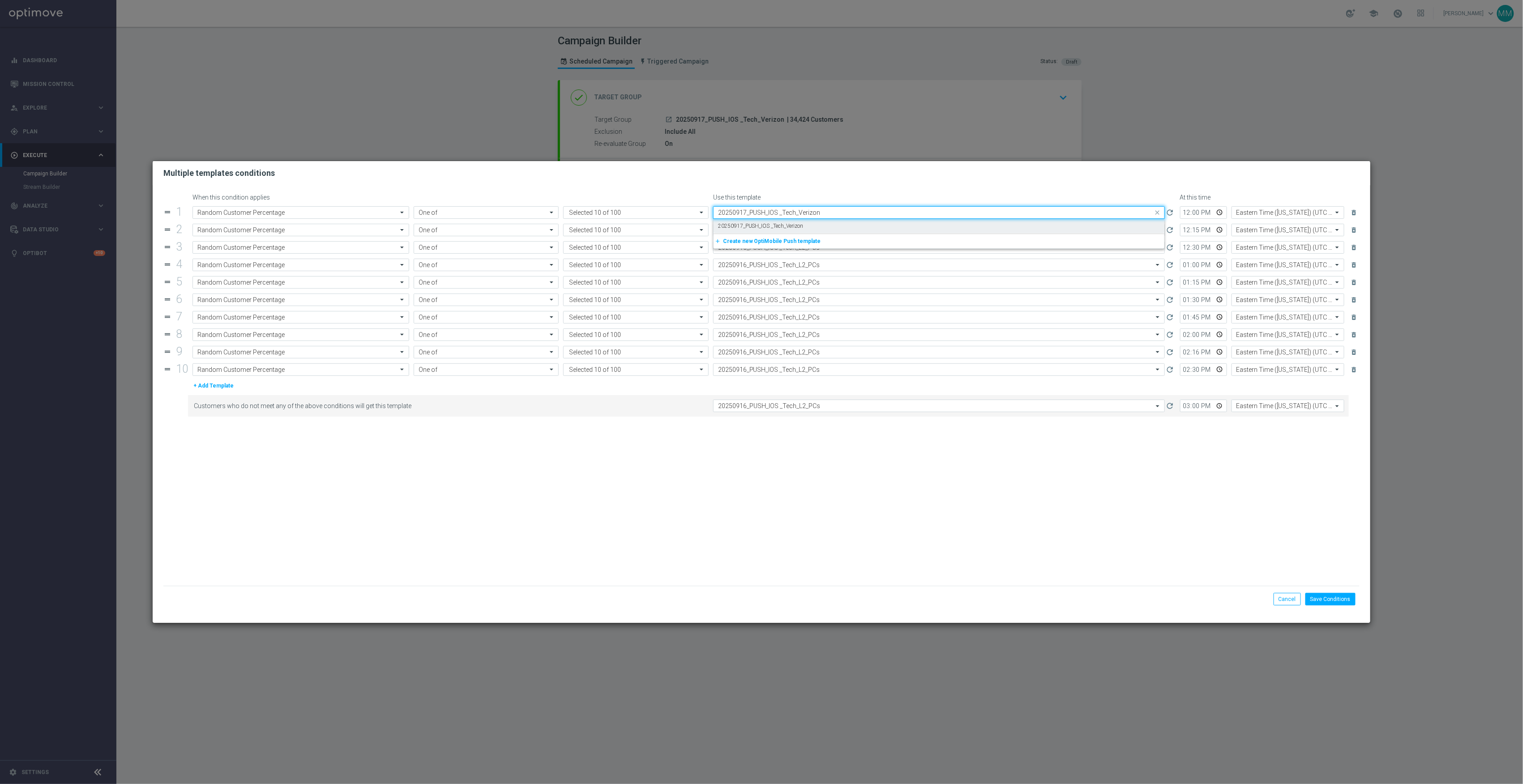
click at [780, 226] on label "20250917_PUSH_IOS _Tech_Verizon" at bounding box center [761, 226] width 86 height 8
type input "20250917_PUSH_IOS _Tech_Verizon"
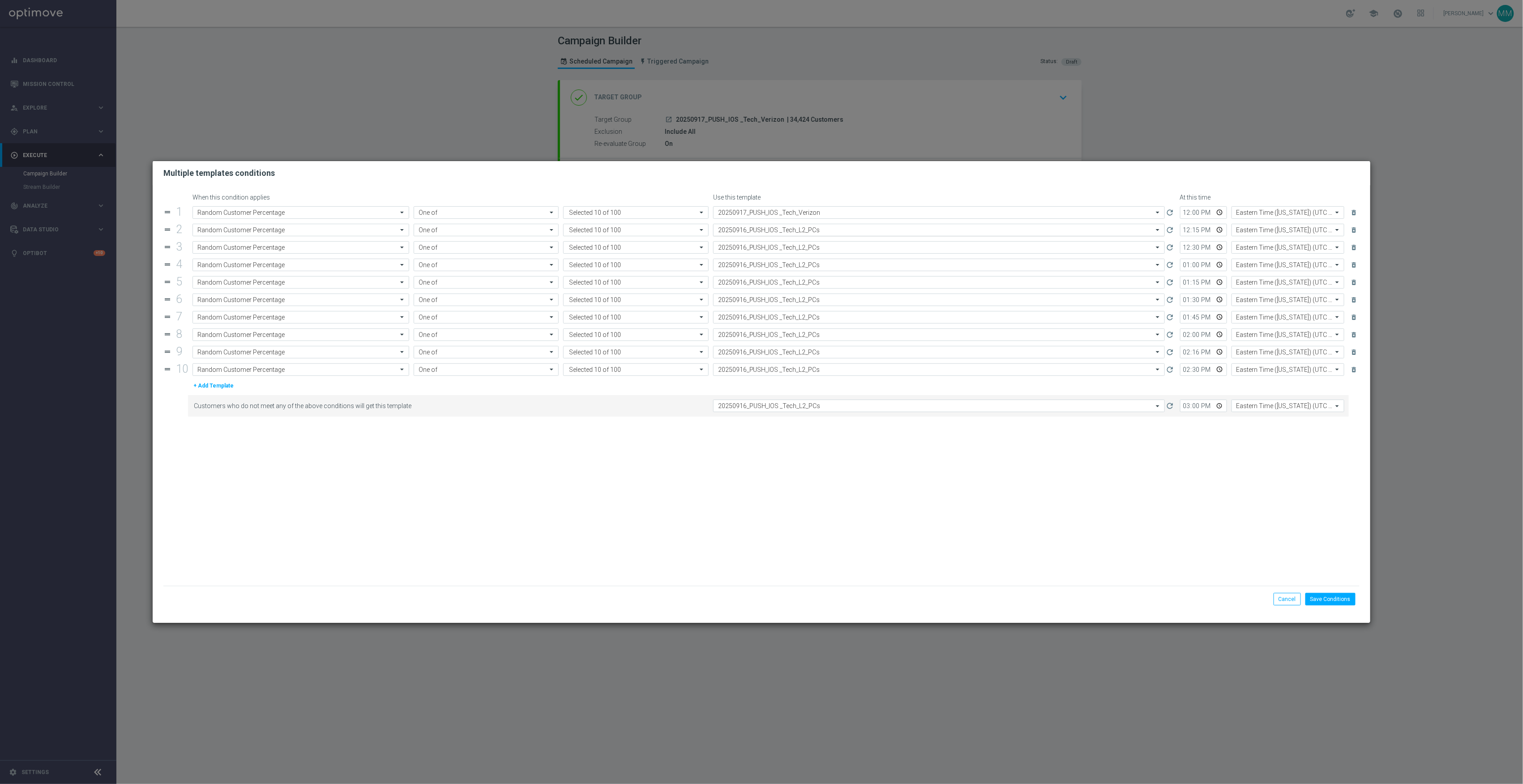
click at [780, 229] on input "text" at bounding box center [930, 230] width 424 height 8
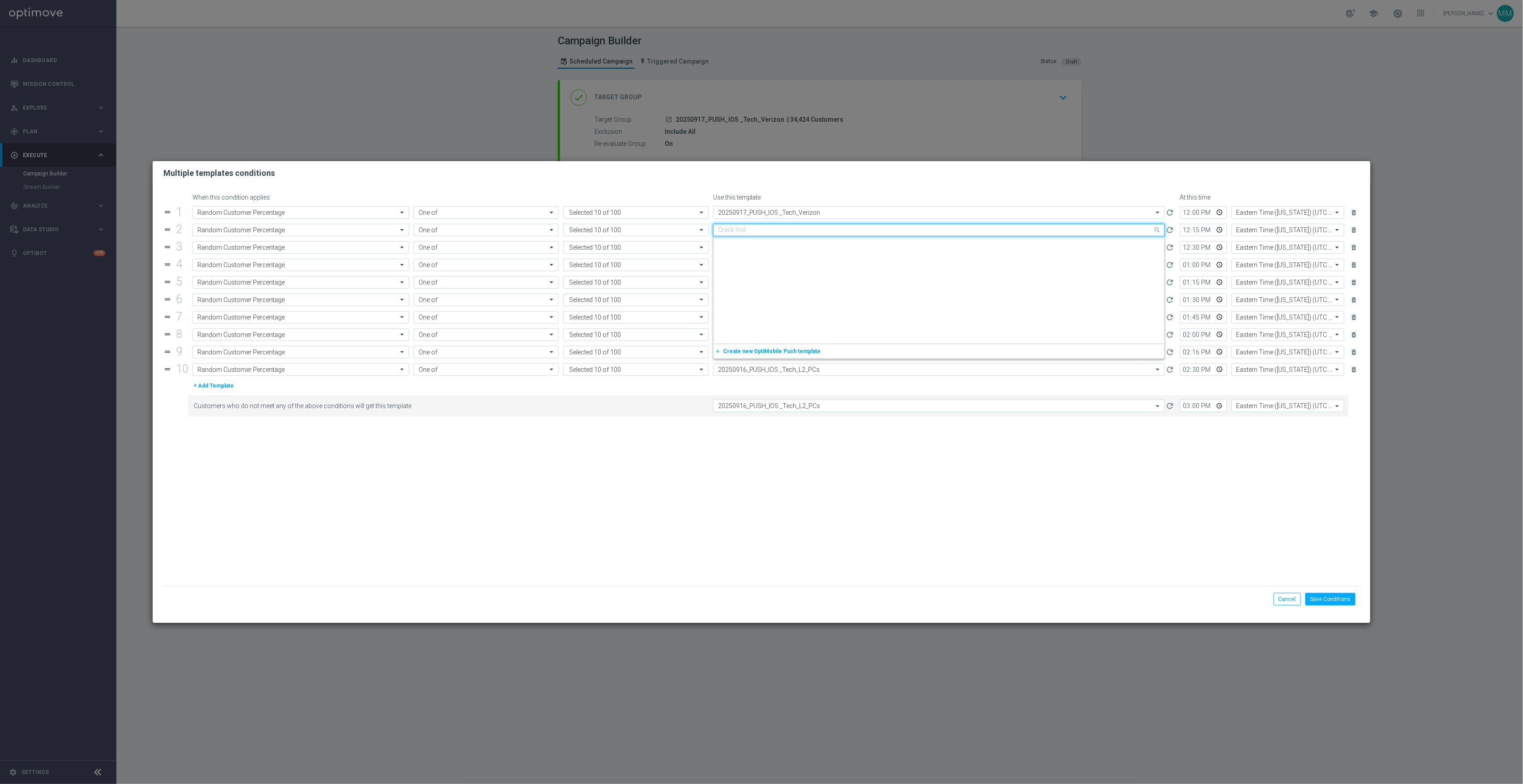
paste input "20250917_PUSH_IOS _Tech_Verizon"
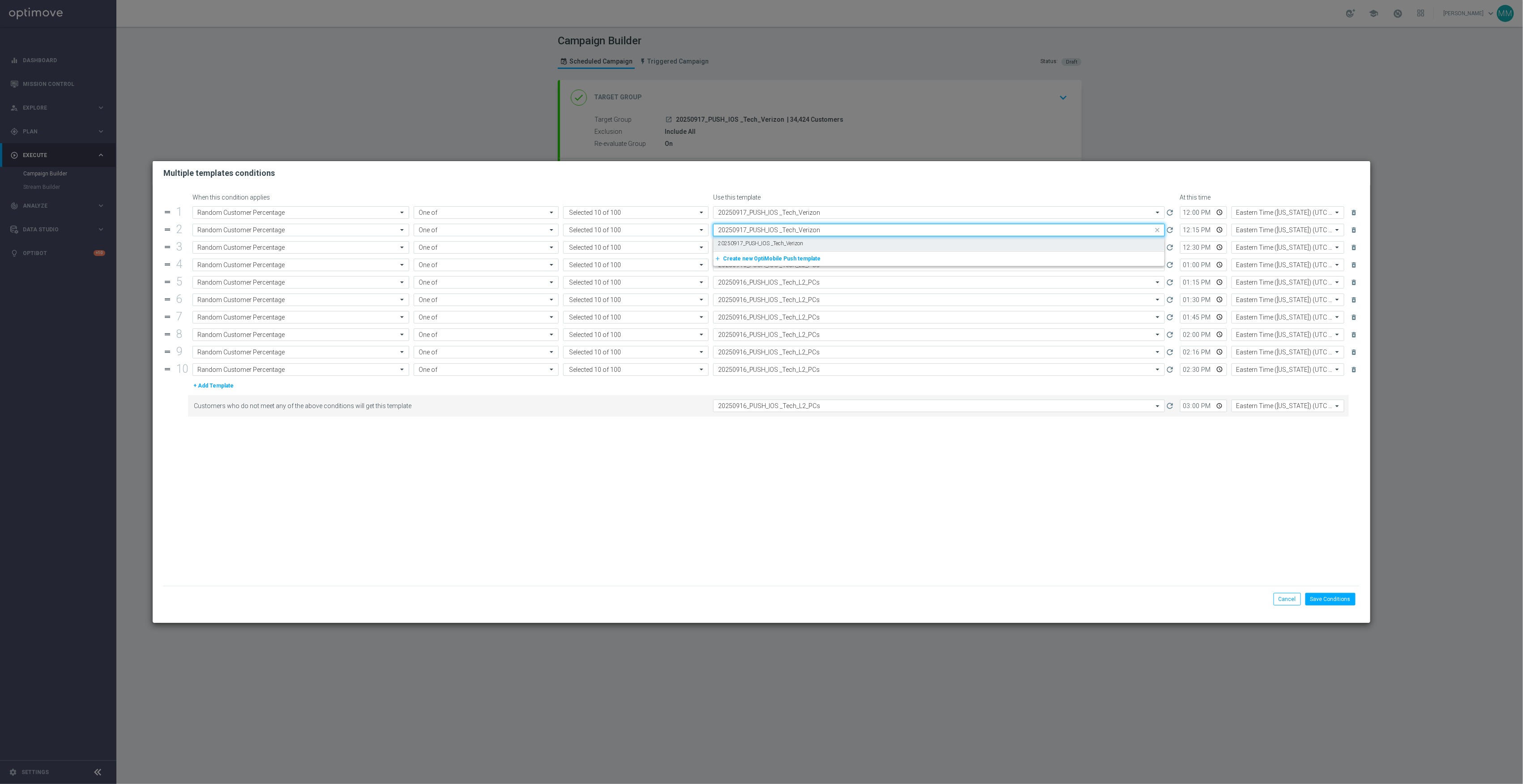
click at [780, 238] on div "20250917_PUSH_IOS _Tech_Verizon" at bounding box center [939, 243] width 442 height 15
type input "20250917_PUSH_IOS _Tech_Verizon"
click at [781, 247] on input "text" at bounding box center [930, 248] width 424 height 8
paste input "20250917_PUSH_IOS _Tech_Verizon"
click at [781, 259] on label "20250917_PUSH_IOS _Tech_Verizon" at bounding box center [761, 261] width 86 height 8
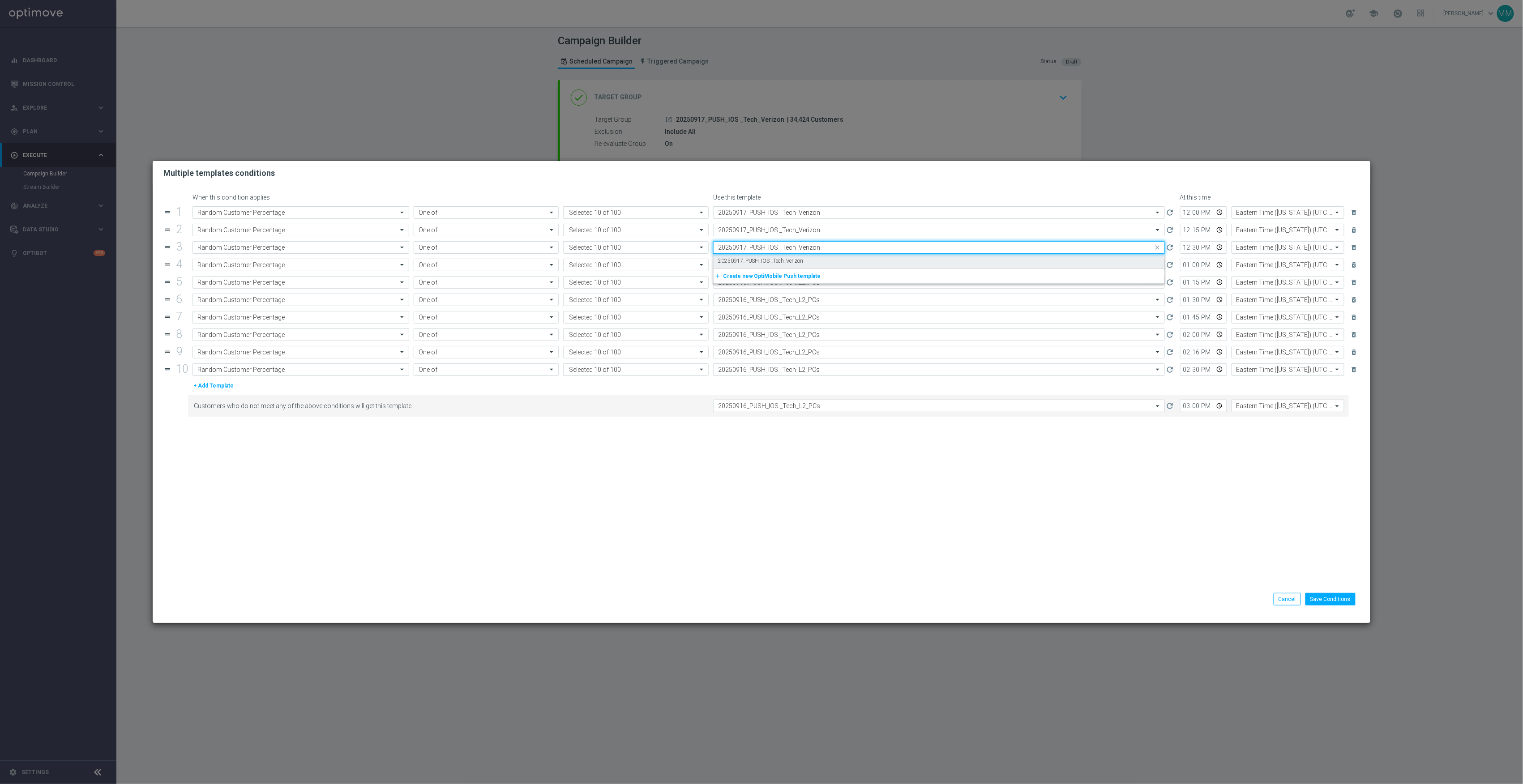
type input "20250917_PUSH_IOS _Tech_Verizon"
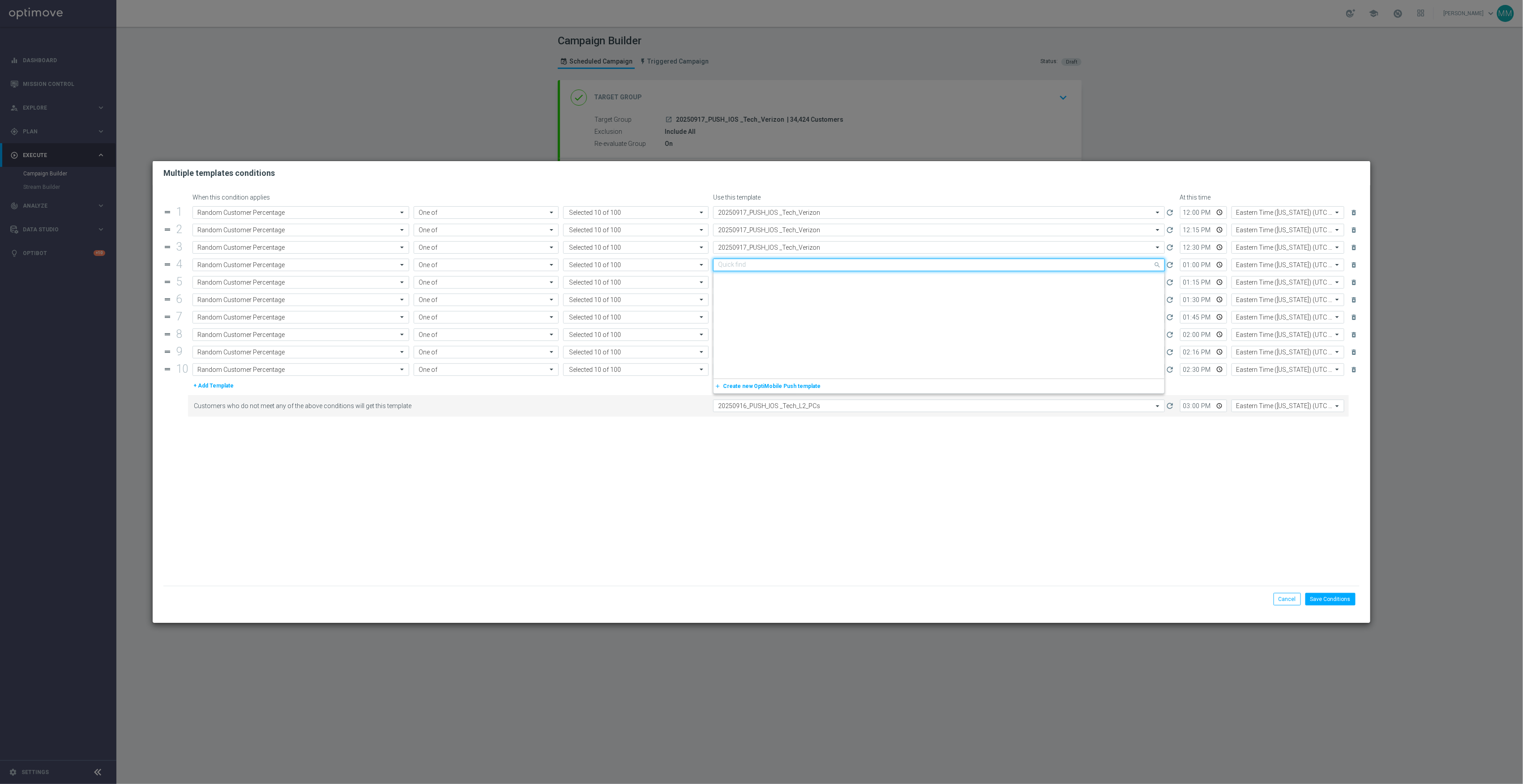
click at [783, 268] on input "text" at bounding box center [930, 265] width 424 height 8
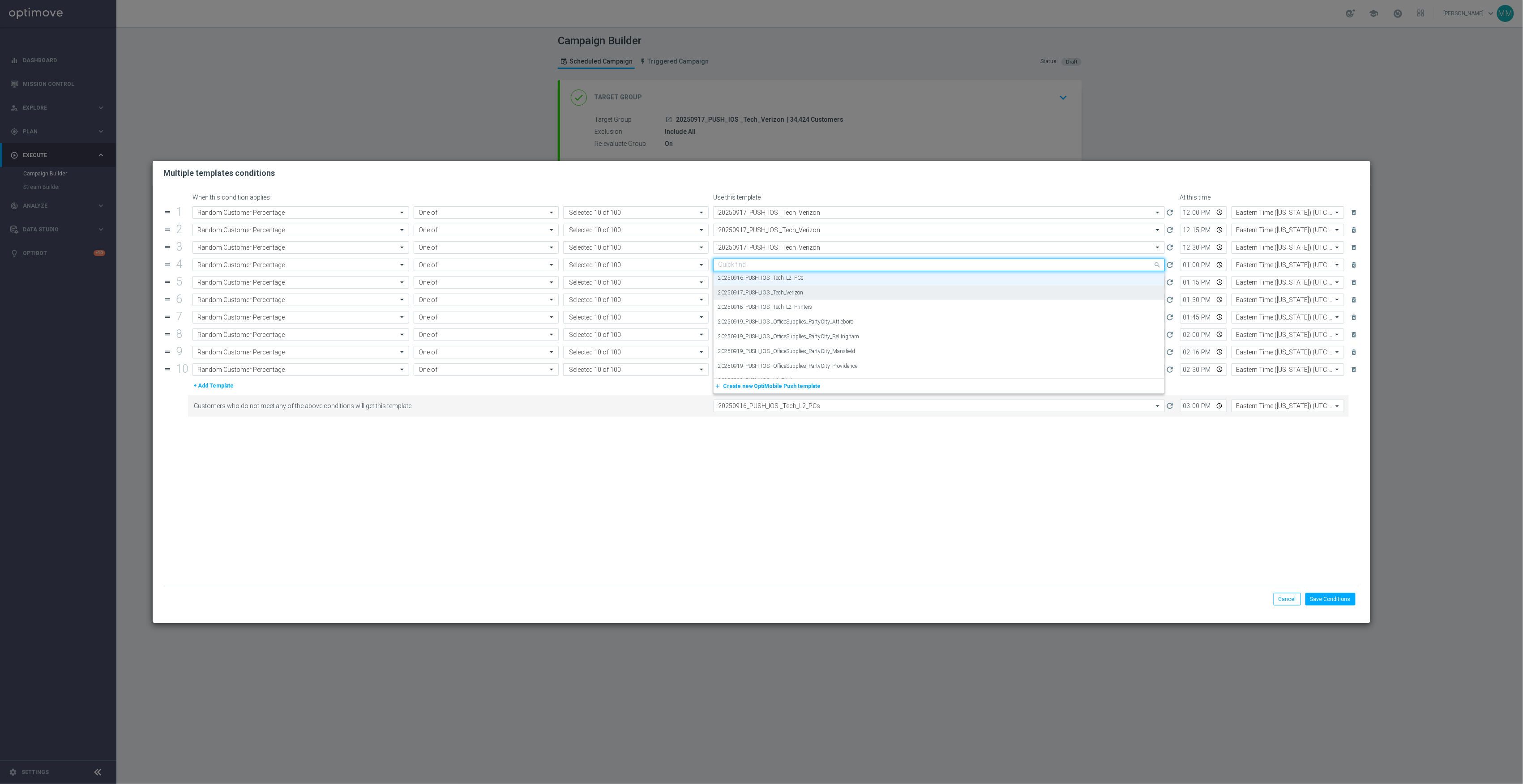
paste input "20250917_PUSH_IOS _Tech_Verizon"
click at [784, 278] on label "20250917_PUSH_IOS _Tech_Verizon" at bounding box center [761, 278] width 86 height 8
type input "20250917_PUSH_IOS _Tech_Verizon"
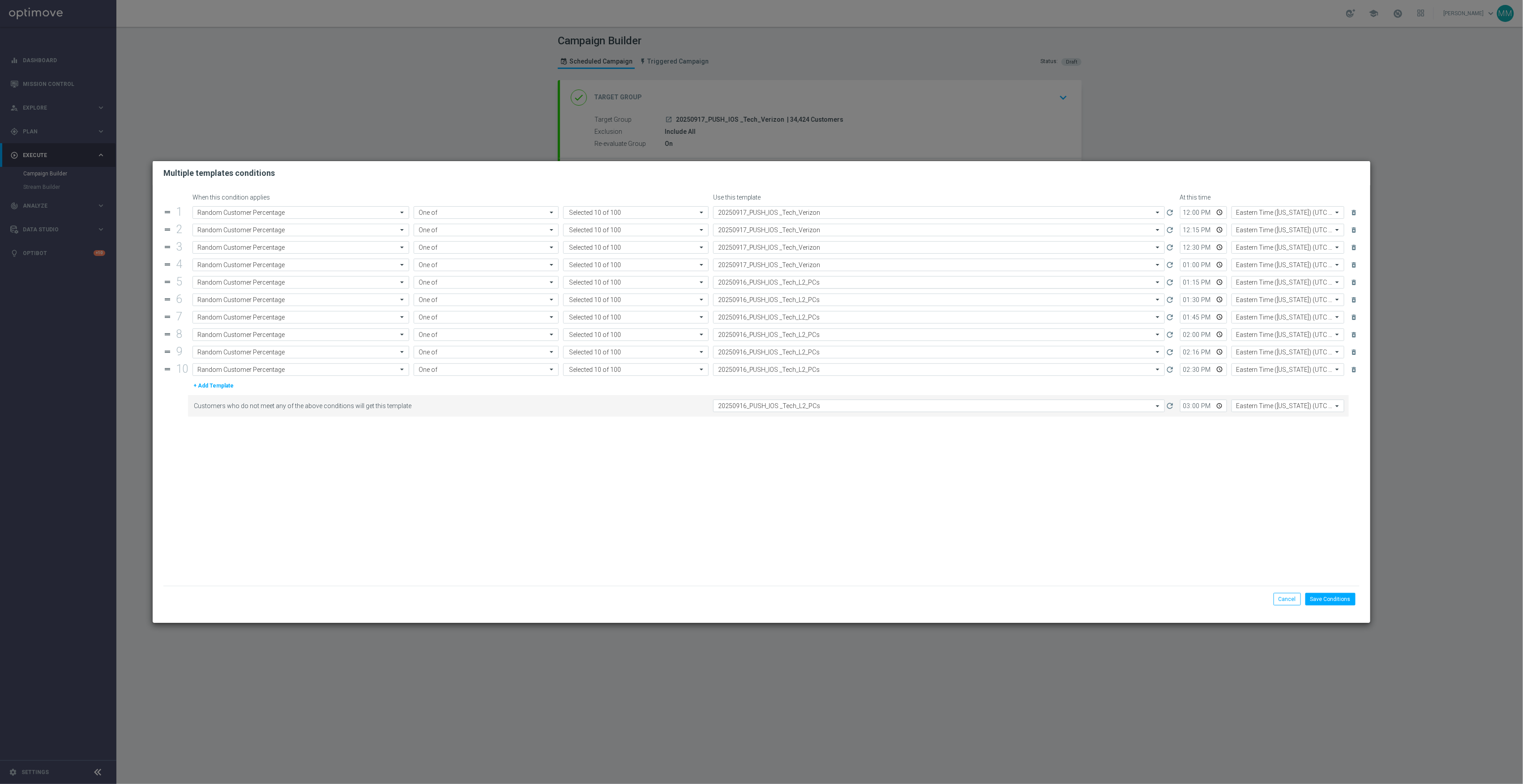
click at [784, 282] on input "text" at bounding box center [930, 282] width 424 height 8
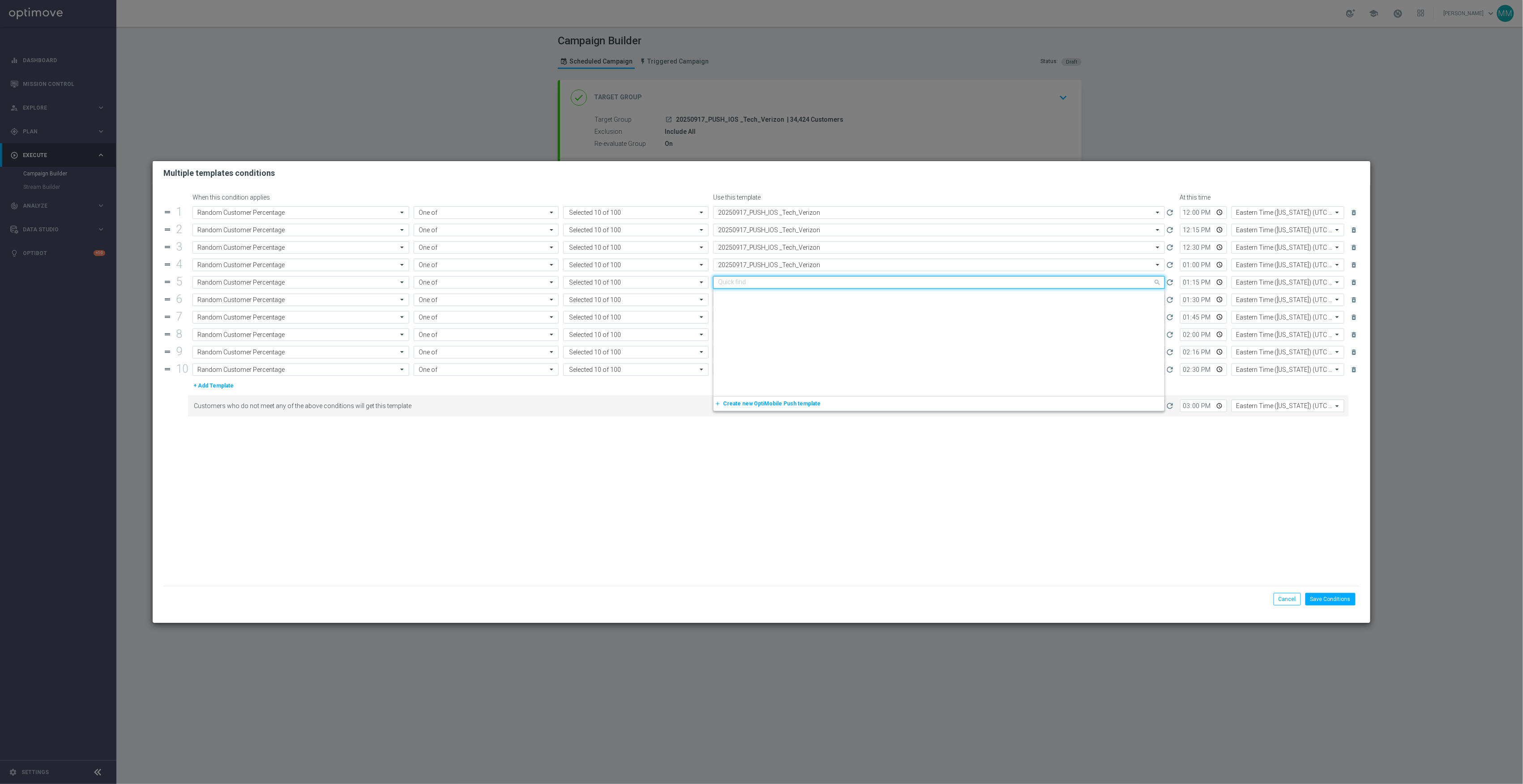
paste input "20250917_PUSH_IOS _Tech_Verizon"
drag, startPoint x: 785, startPoint y: 290, endPoint x: 787, endPoint y: 299, distance: 9.2
click at [785, 291] on div "20250917_PUSH_IOS _Tech_Verizon" at bounding box center [939, 296] width 442 height 15
type input "20250917_PUSH_IOS _Tech_Verizon"
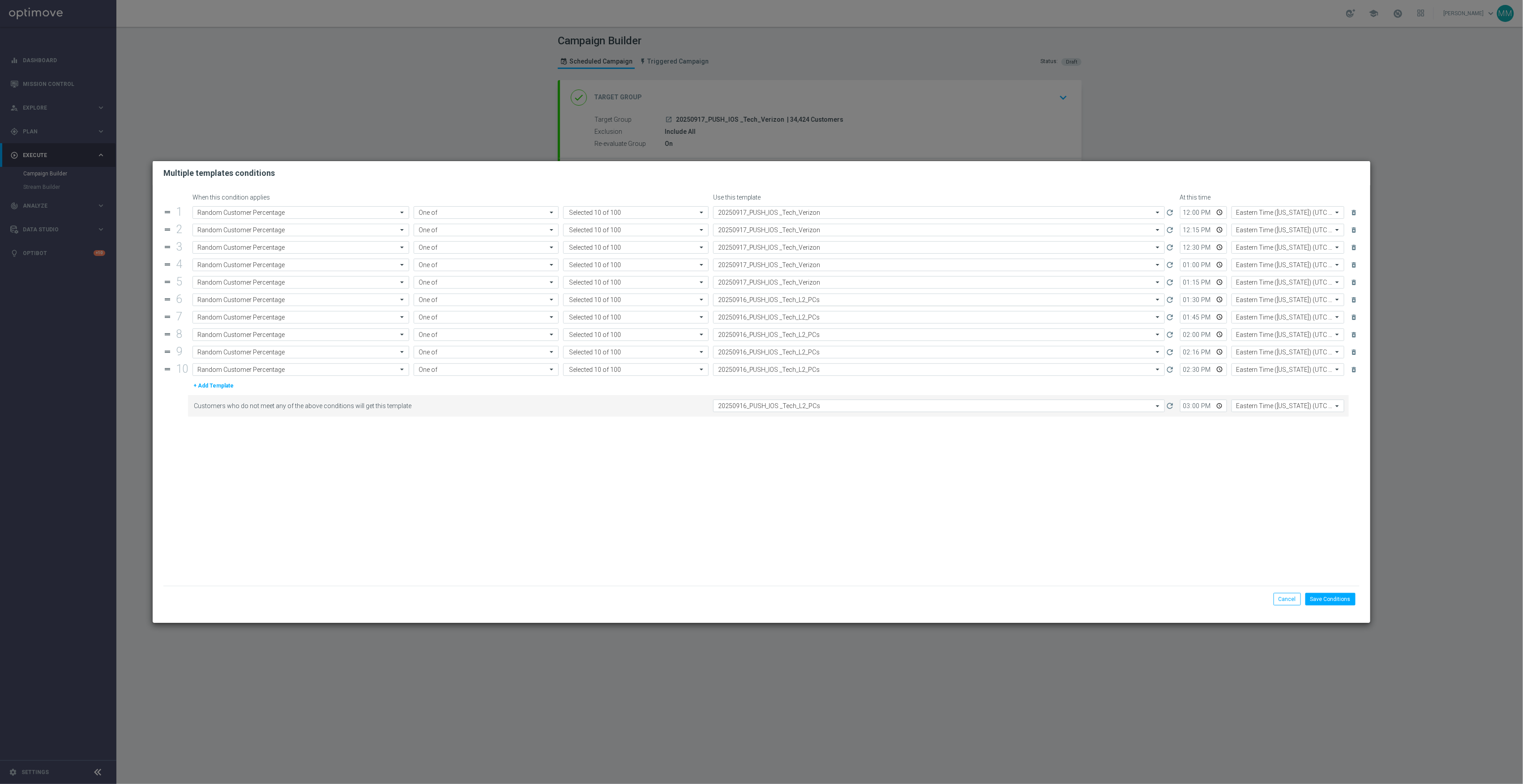
click at [787, 301] on input "text" at bounding box center [930, 300] width 424 height 8
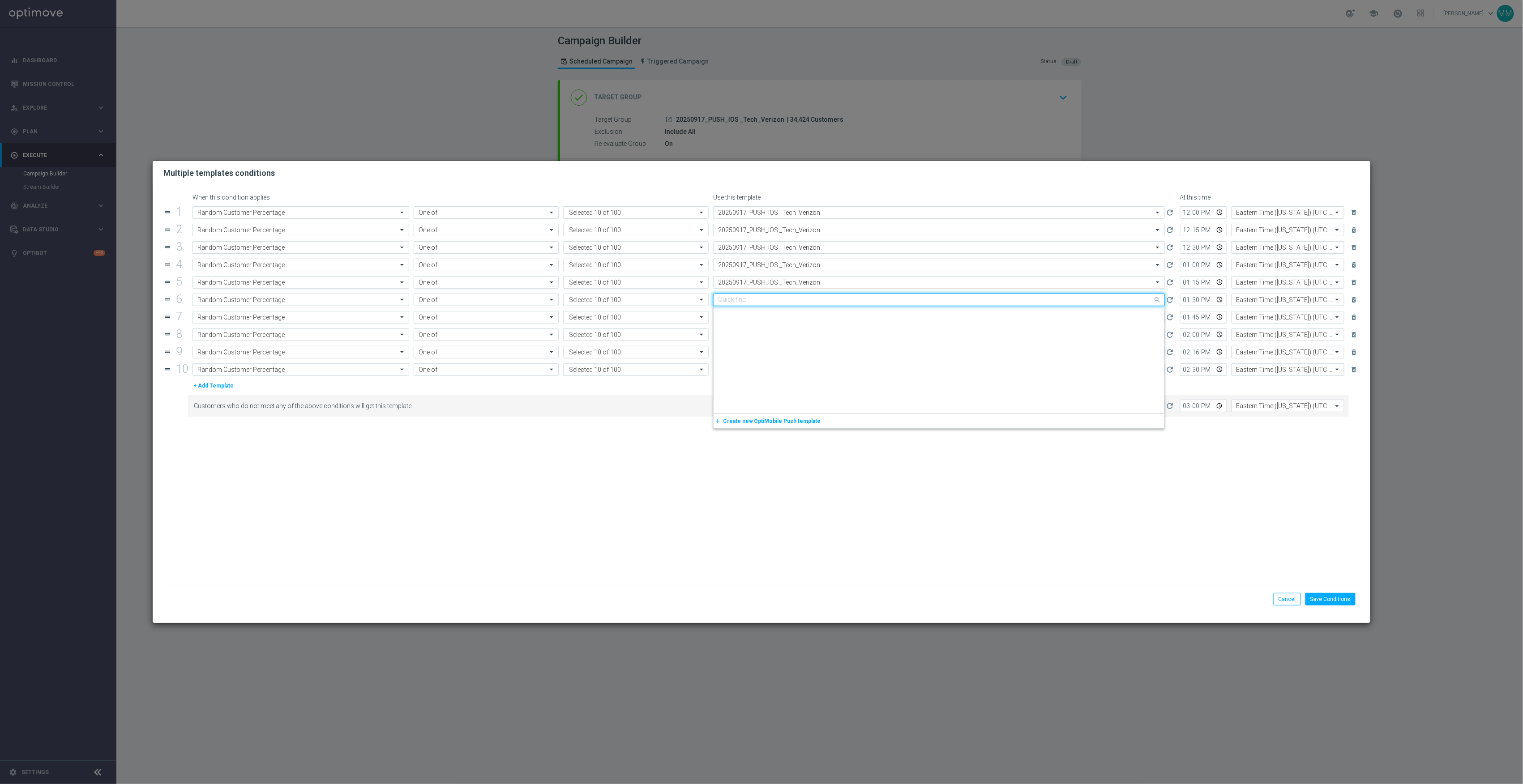
paste input "20250917_PUSH_IOS _Tech_Verizon"
click at [788, 313] on label "20250917_PUSH_IOS _Tech_Verizon" at bounding box center [761, 313] width 86 height 8
type input "20250917_PUSH_IOS _Tech_Verizon"
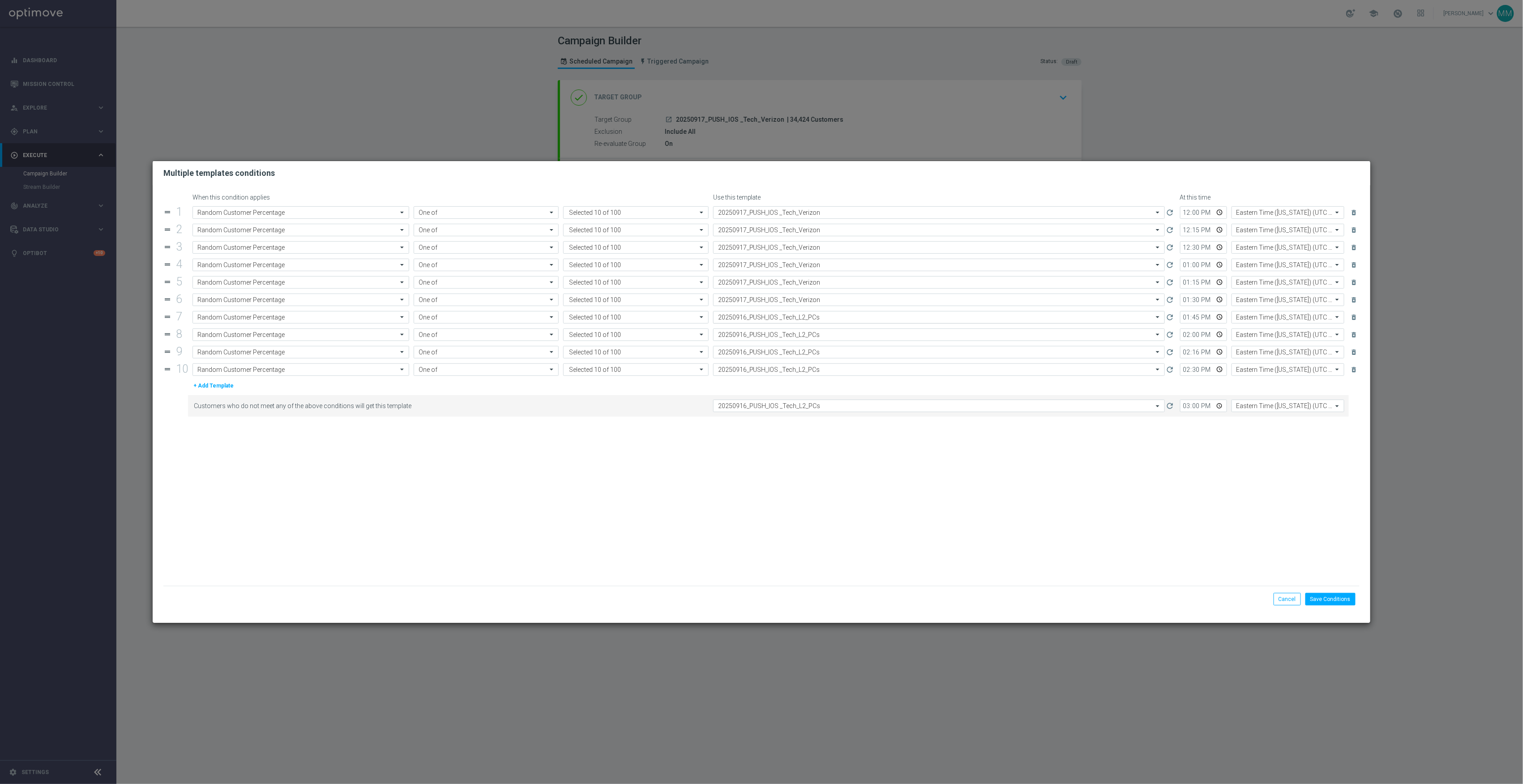
drag, startPoint x: 789, startPoint y: 318, endPoint x: 790, endPoint y: 324, distance: 6.1
click at [789, 319] on input "text" at bounding box center [930, 317] width 424 height 8
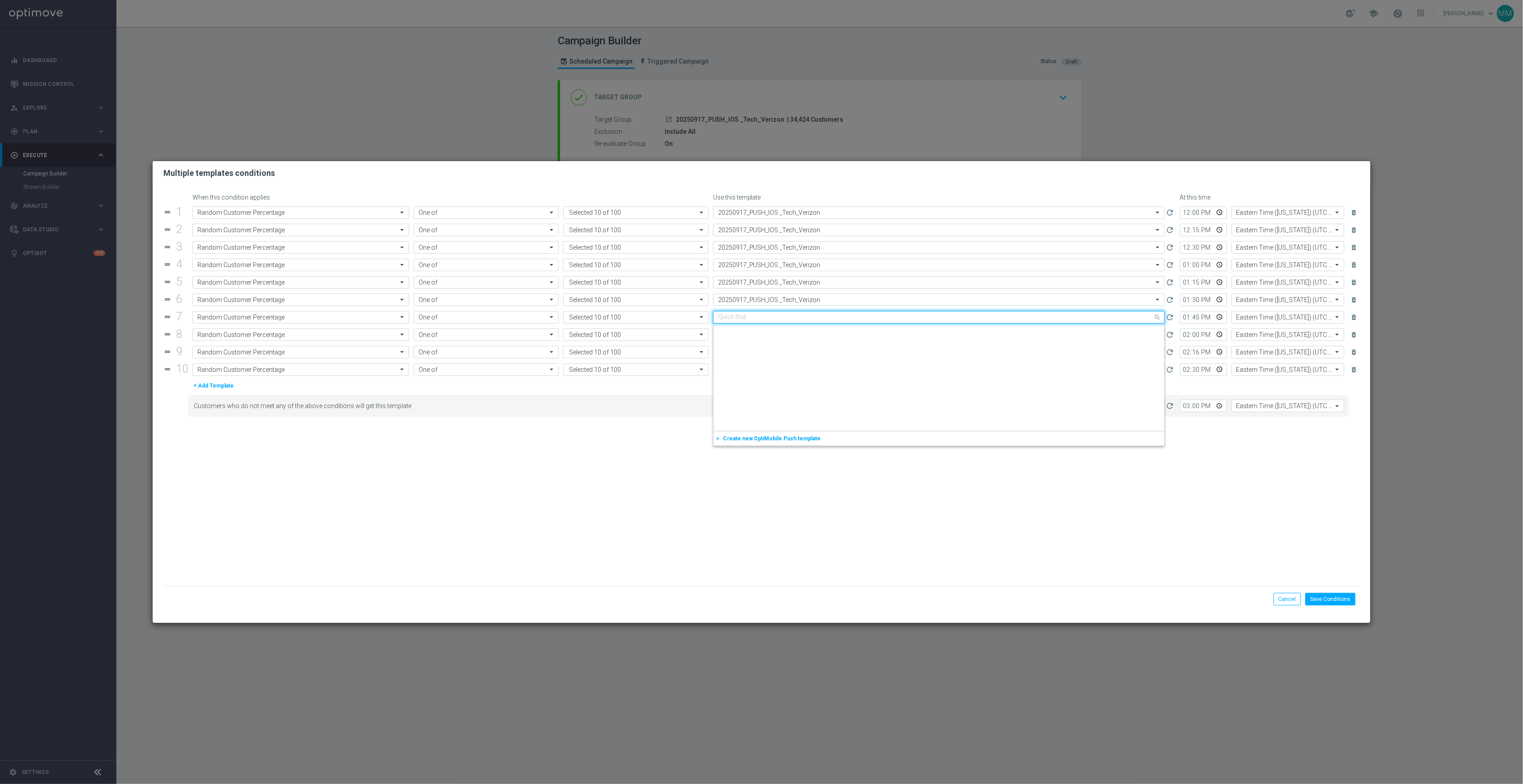
paste input "20250917_PUSH_IOS _Tech_Verizon"
click at [790, 331] on label "20250917_PUSH_IOS _Tech_Verizon" at bounding box center [761, 331] width 86 height 8
type input "20250917_PUSH_IOS _Tech_Verizon"
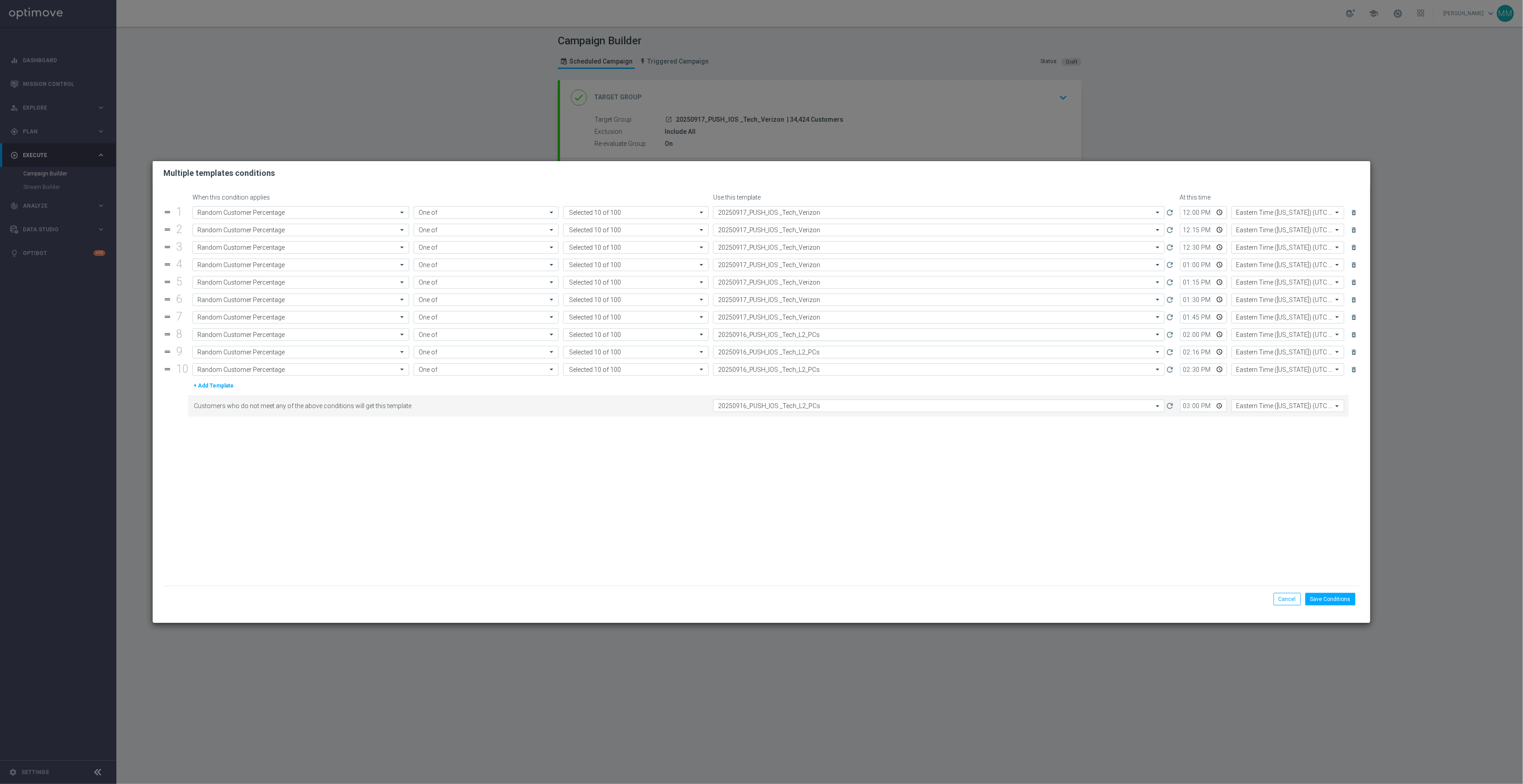
click at [791, 337] on input "text" at bounding box center [930, 335] width 424 height 8
paste input "20250917_PUSH_IOS _Tech_Verizon"
click at [791, 344] on div "20250917_PUSH_IOS _Tech_Verizon" at bounding box center [939, 348] width 442 height 15
type input "20250917_PUSH_IOS _Tech_Verizon"
click at [791, 352] on input "text" at bounding box center [930, 352] width 424 height 8
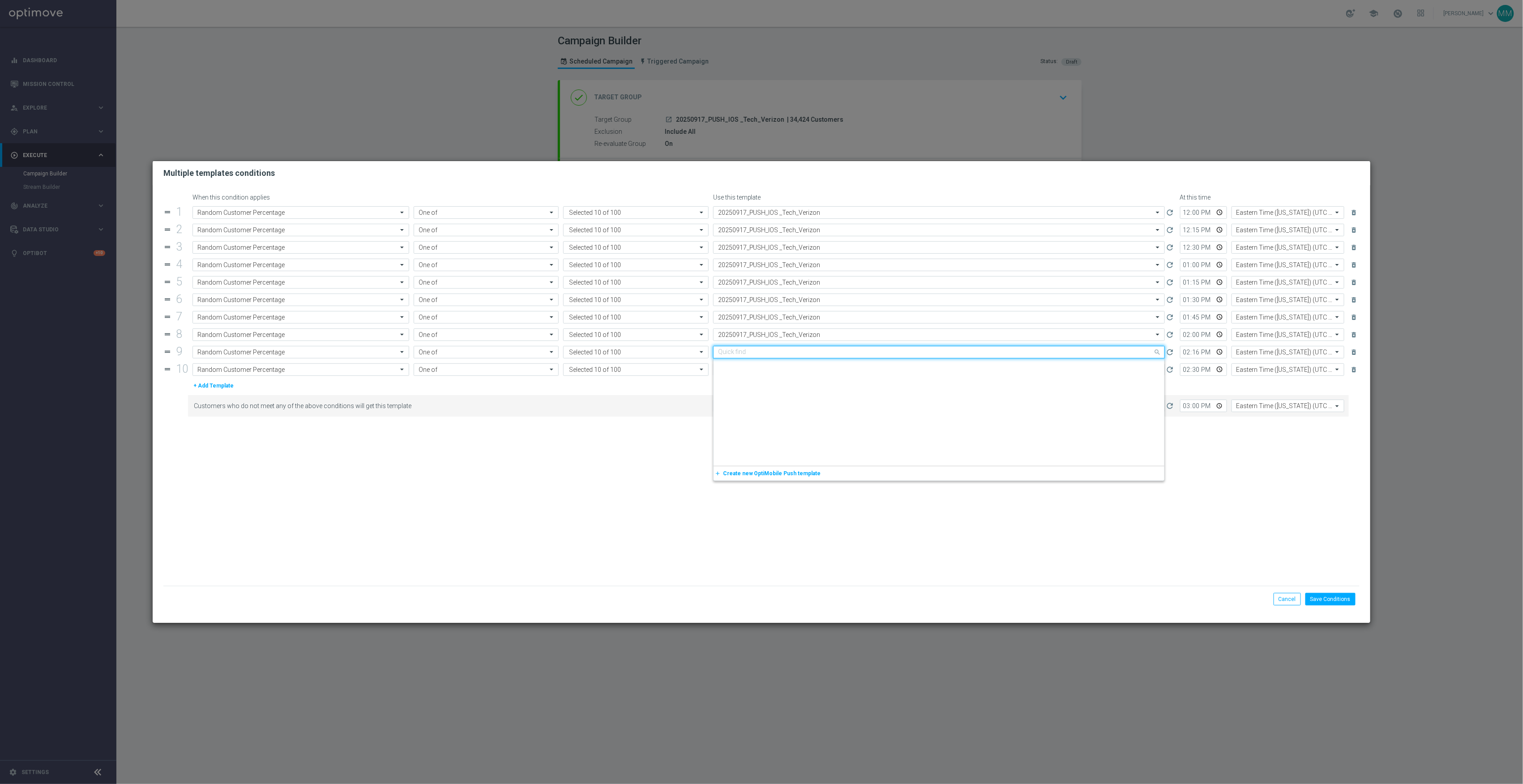
paste input "20250917_PUSH_IOS _Tech_Verizon"
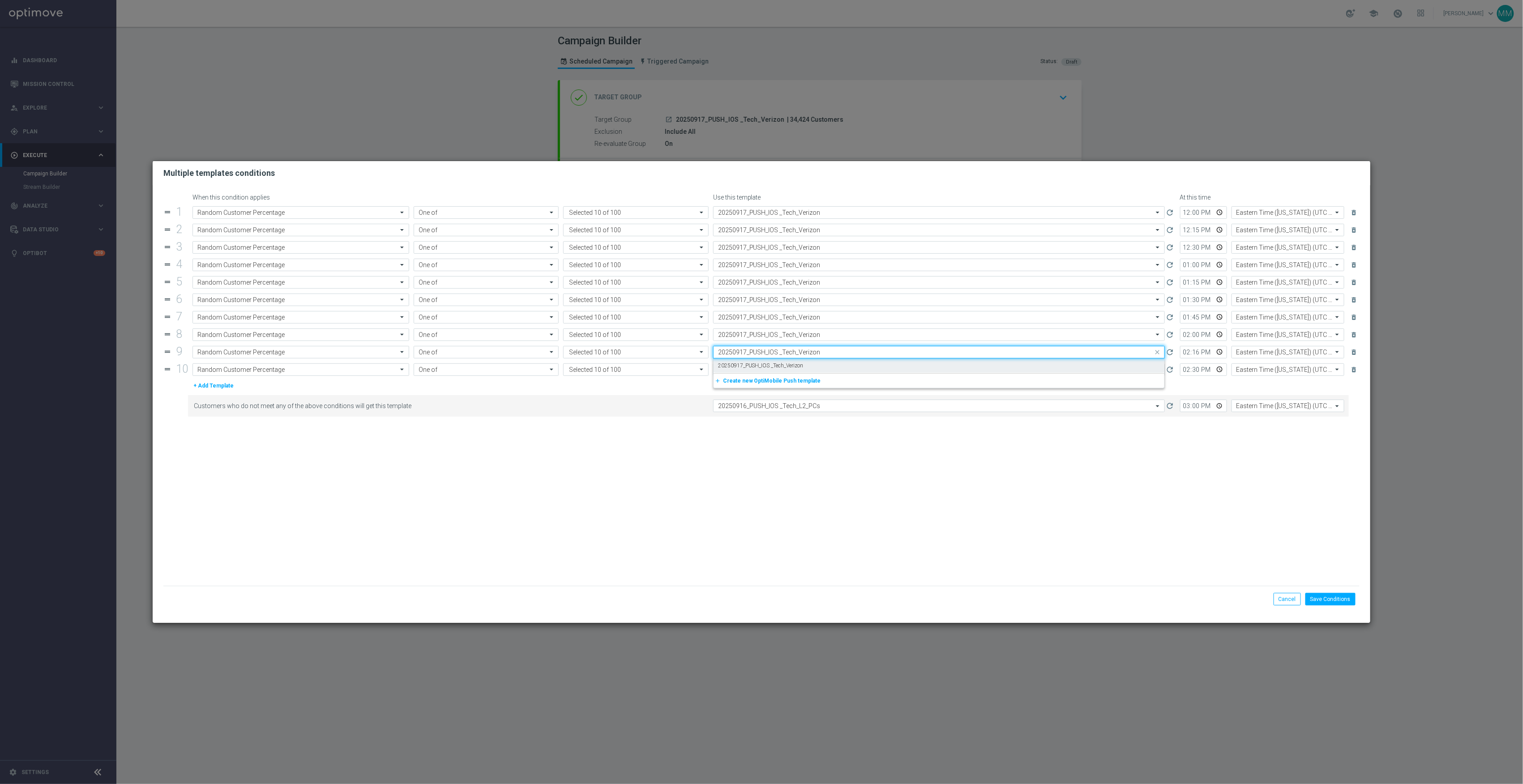
click at [794, 366] on label "20250917_PUSH_IOS _Tech_Verizon" at bounding box center [761, 366] width 86 height 8
type input "20250917_PUSH_IOS _Tech_Verizon"
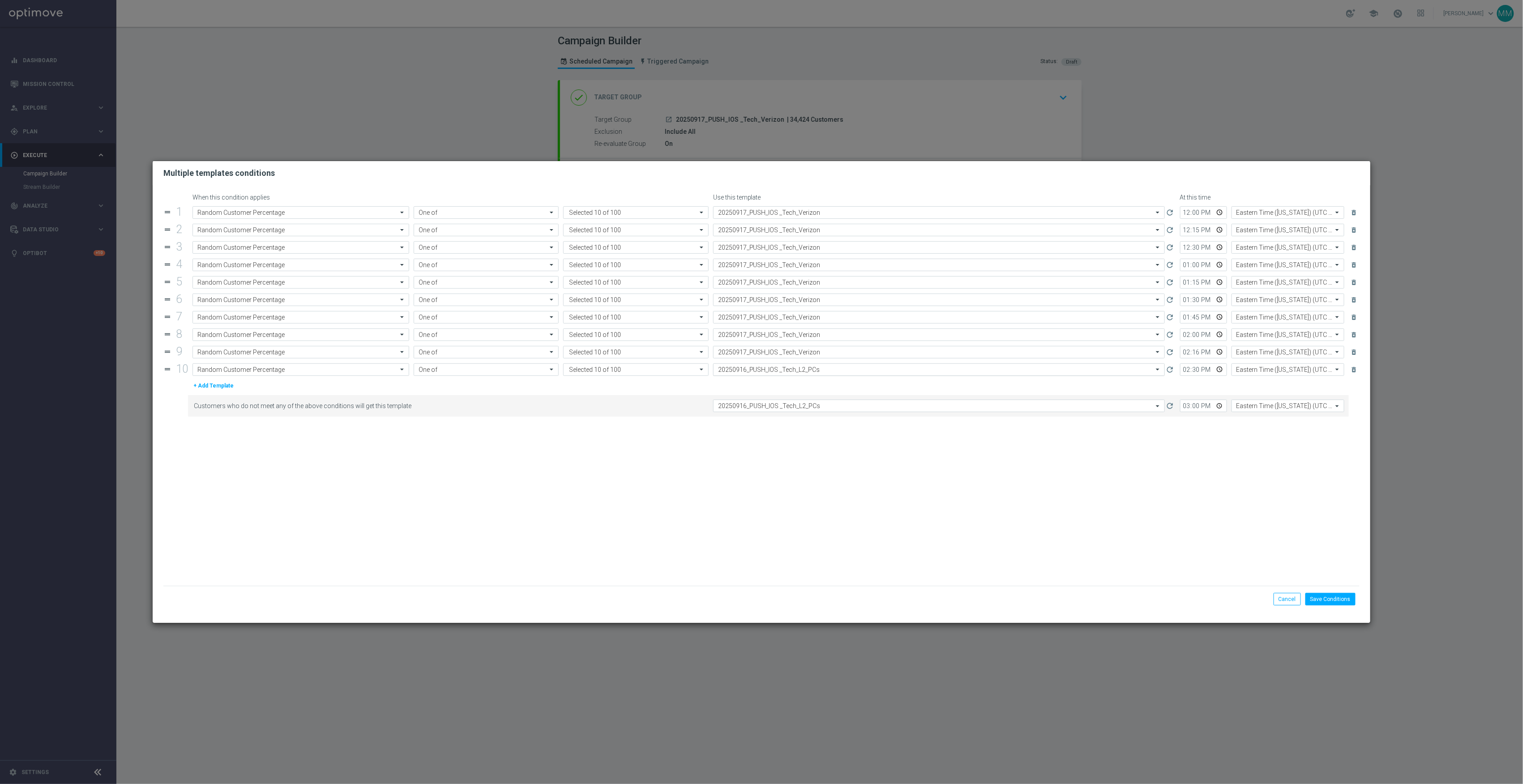
click at [795, 369] on input "text" at bounding box center [930, 370] width 424 height 8
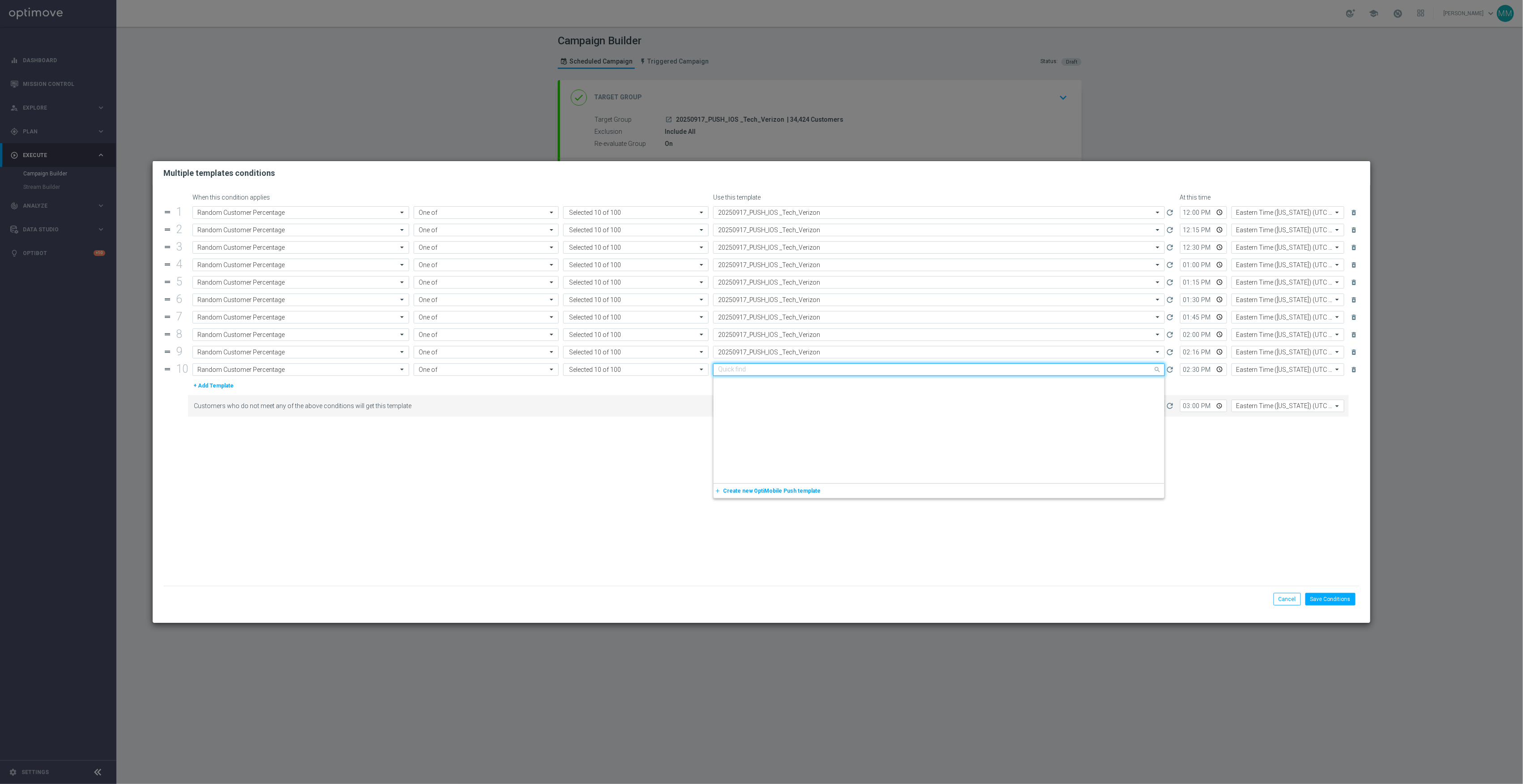
paste input "20250917_PUSH_IOS _Tech_Verizon"
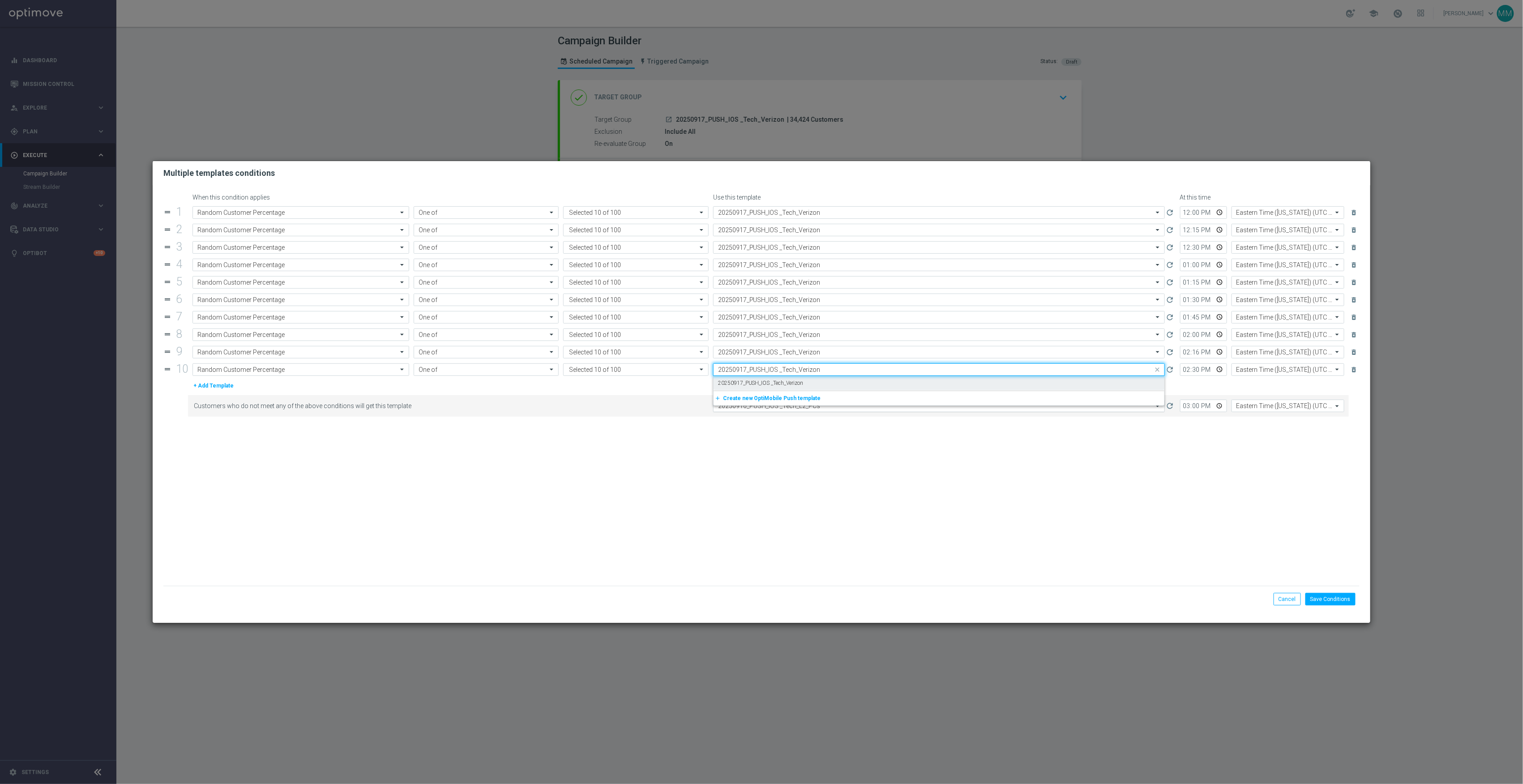
drag, startPoint x: 794, startPoint y: 385, endPoint x: 797, endPoint y: 403, distance: 18.2
click at [794, 386] on label "20250917_PUSH_IOS _Tech_Verizon" at bounding box center [761, 383] width 86 height 8
type input "20250917_PUSH_IOS _Tech_Verizon"
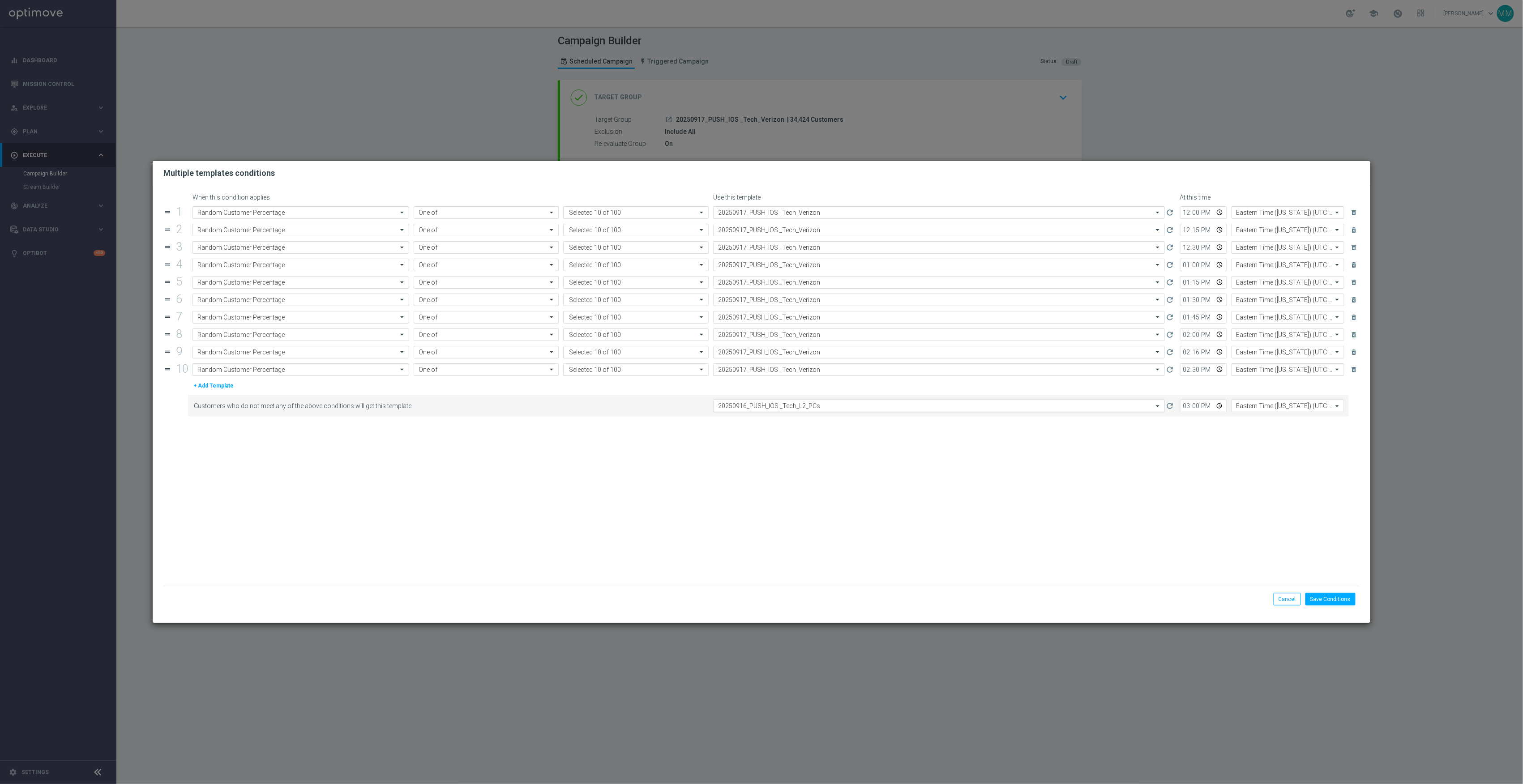
click at [797, 403] on div "Select template 20250916_PUSH_IOS _Tech_L2_PCs" at bounding box center [939, 406] width 452 height 12
paste input "20250917_PUSH_IOS _Tech_Verizon"
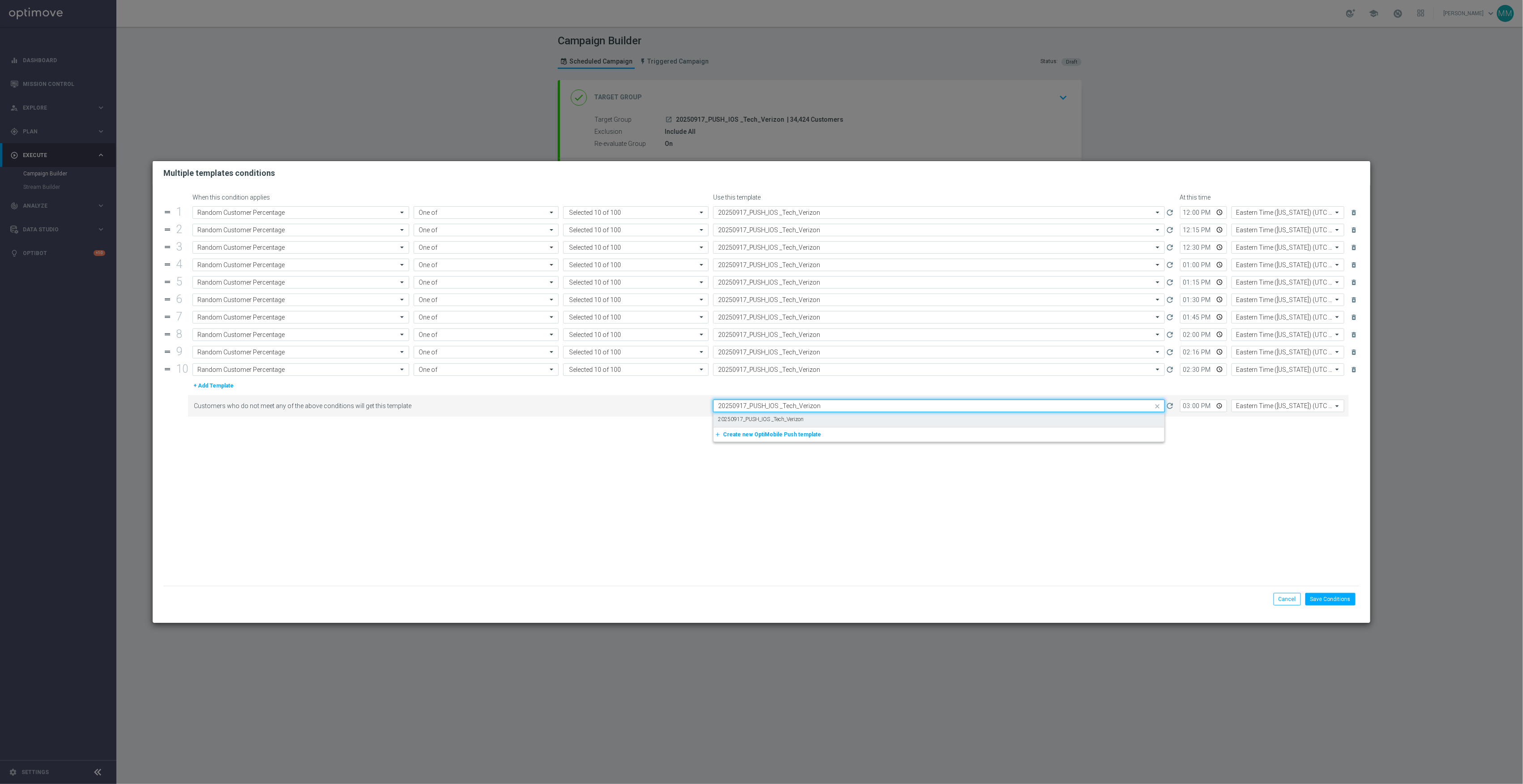
click at [803, 423] on label "20250917_PUSH_IOS _Tech_Verizon" at bounding box center [761, 420] width 86 height 8
type input "20250917_PUSH_IOS _Tech_Verizon"
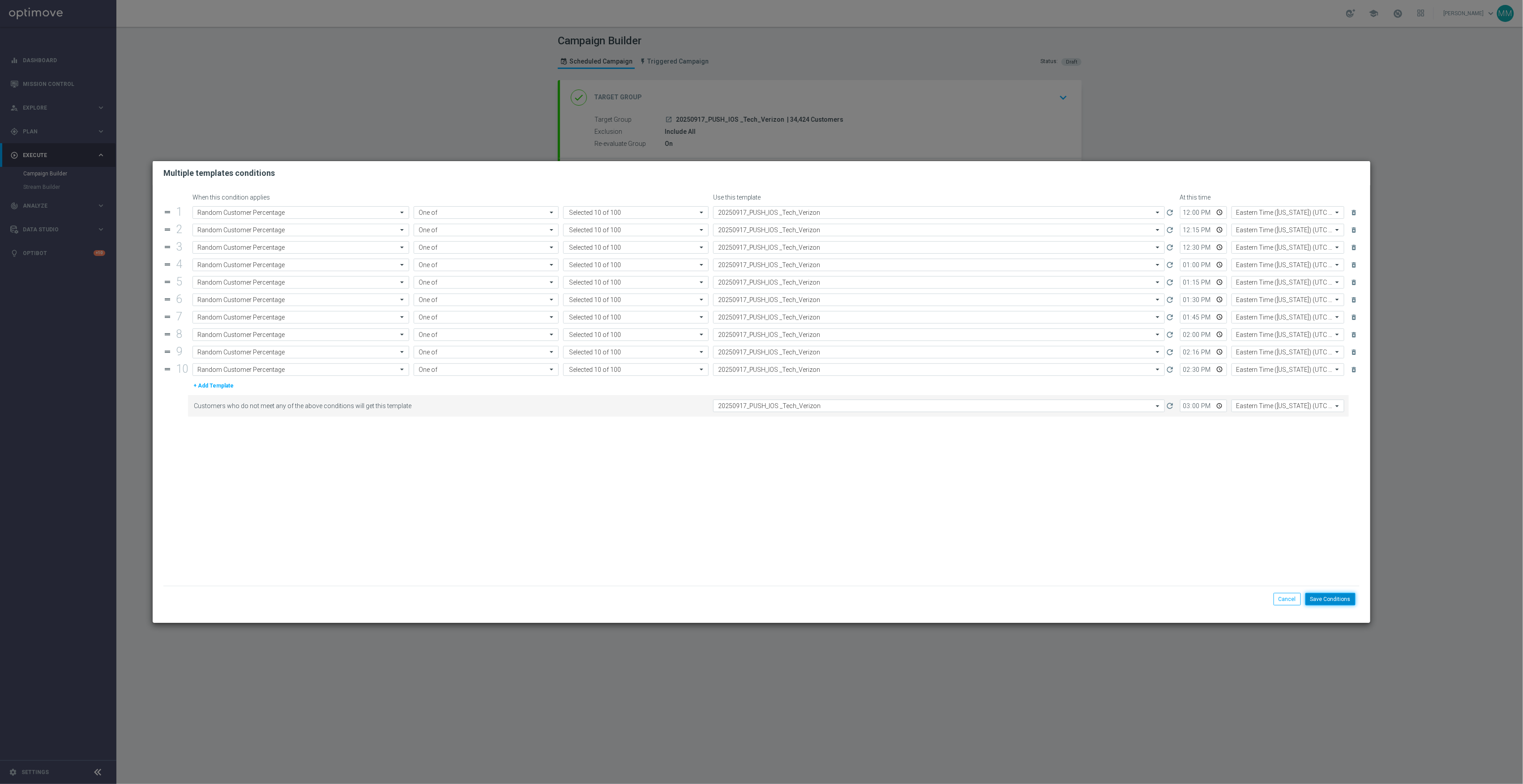
click at [1333, 600] on button "Save Conditions" at bounding box center [1331, 599] width 50 height 12
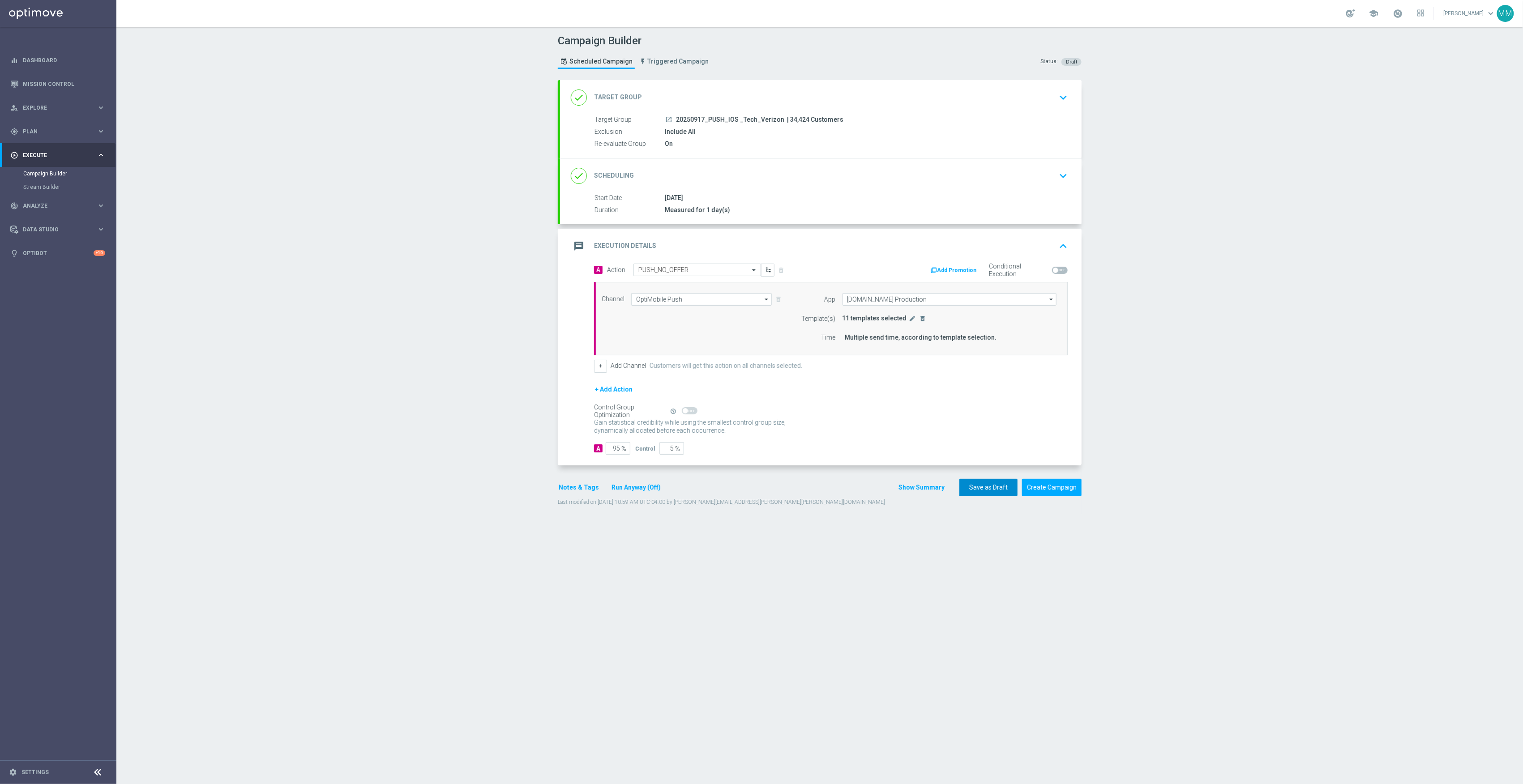
click at [1002, 485] on button "Save as Draft" at bounding box center [988, 488] width 58 height 17
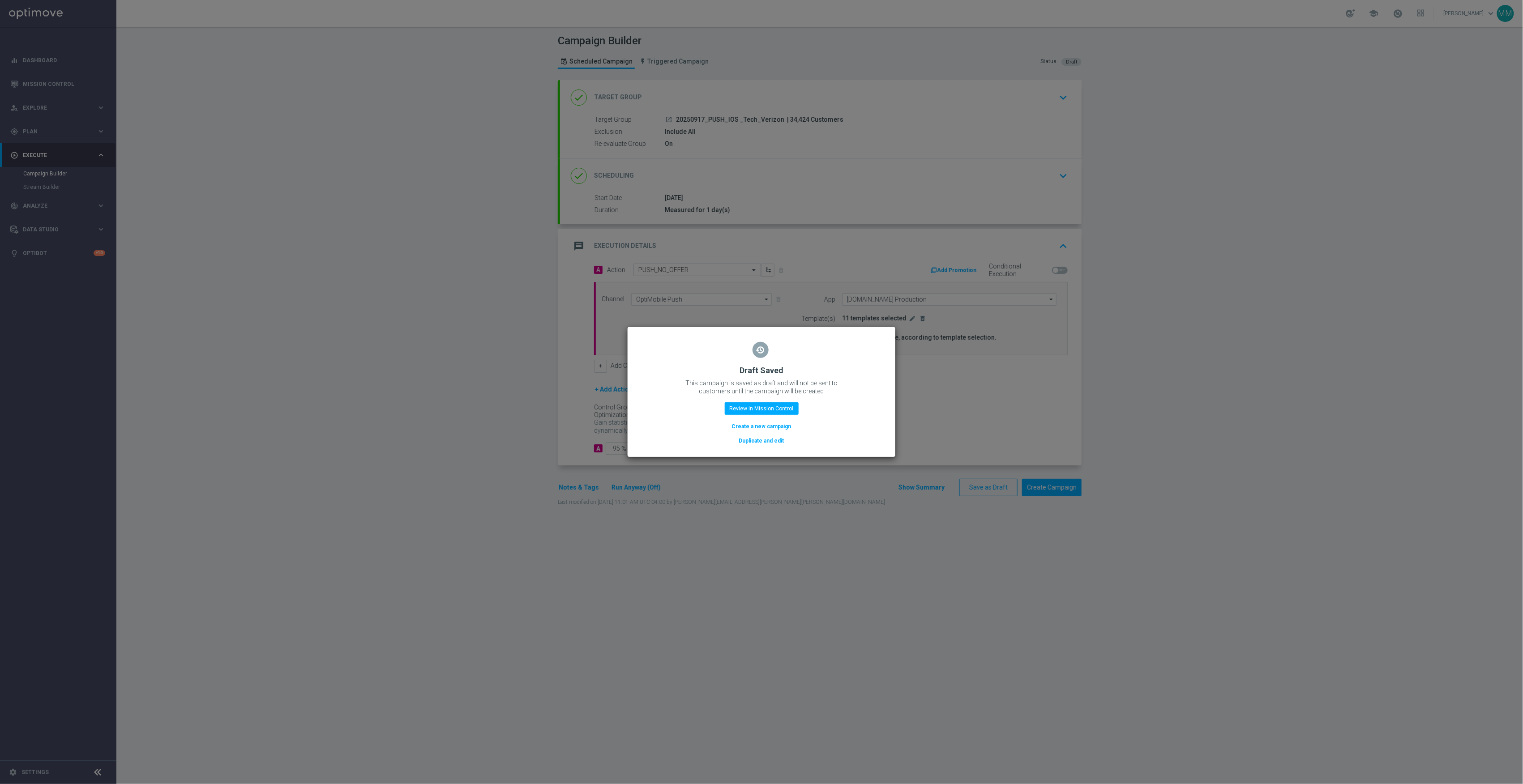
click at [758, 443] on button "Duplicate and edit" at bounding box center [762, 440] width 47 height 10
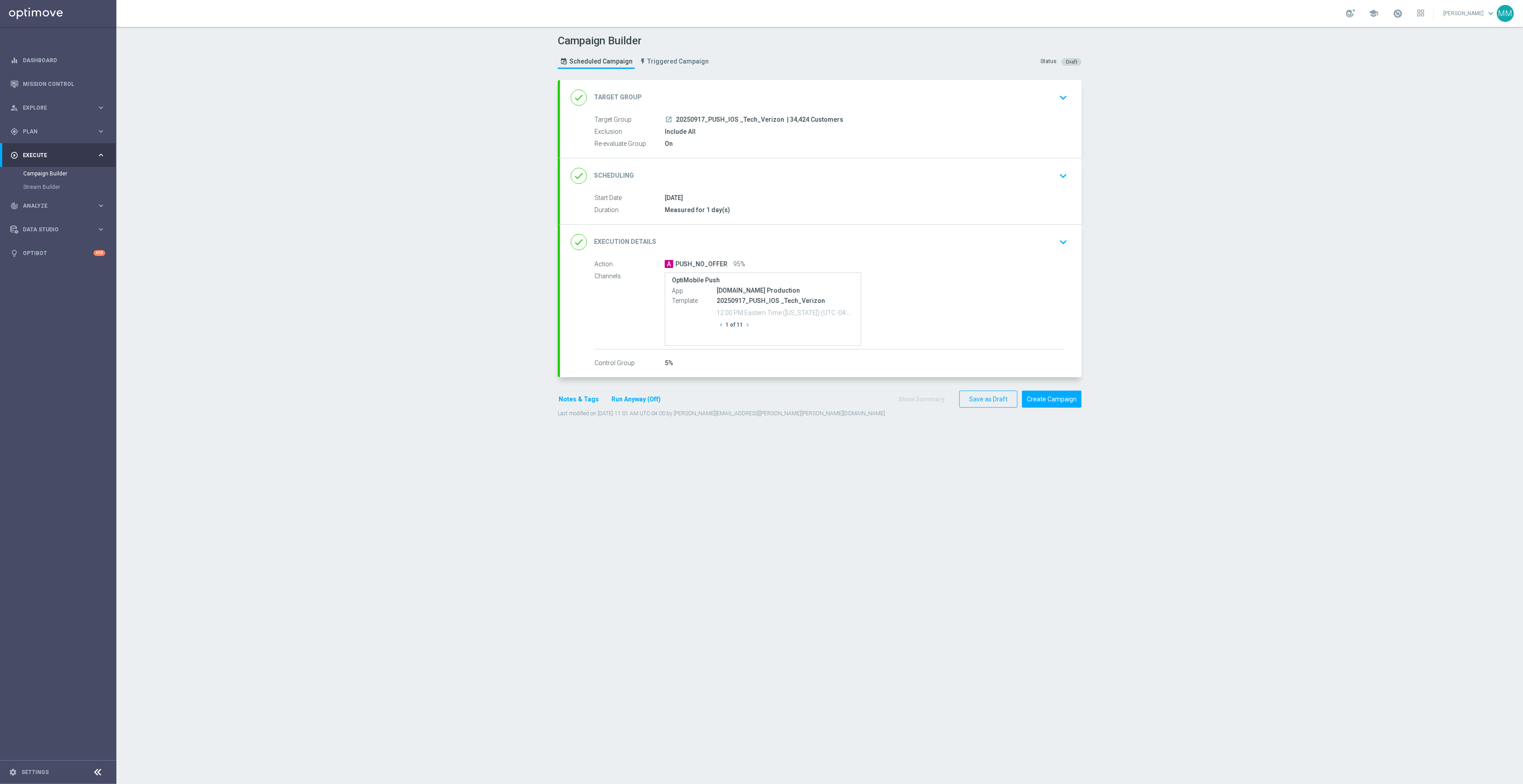
click at [753, 95] on div "done Target Group keyboard_arrow_down" at bounding box center [821, 98] width 500 height 17
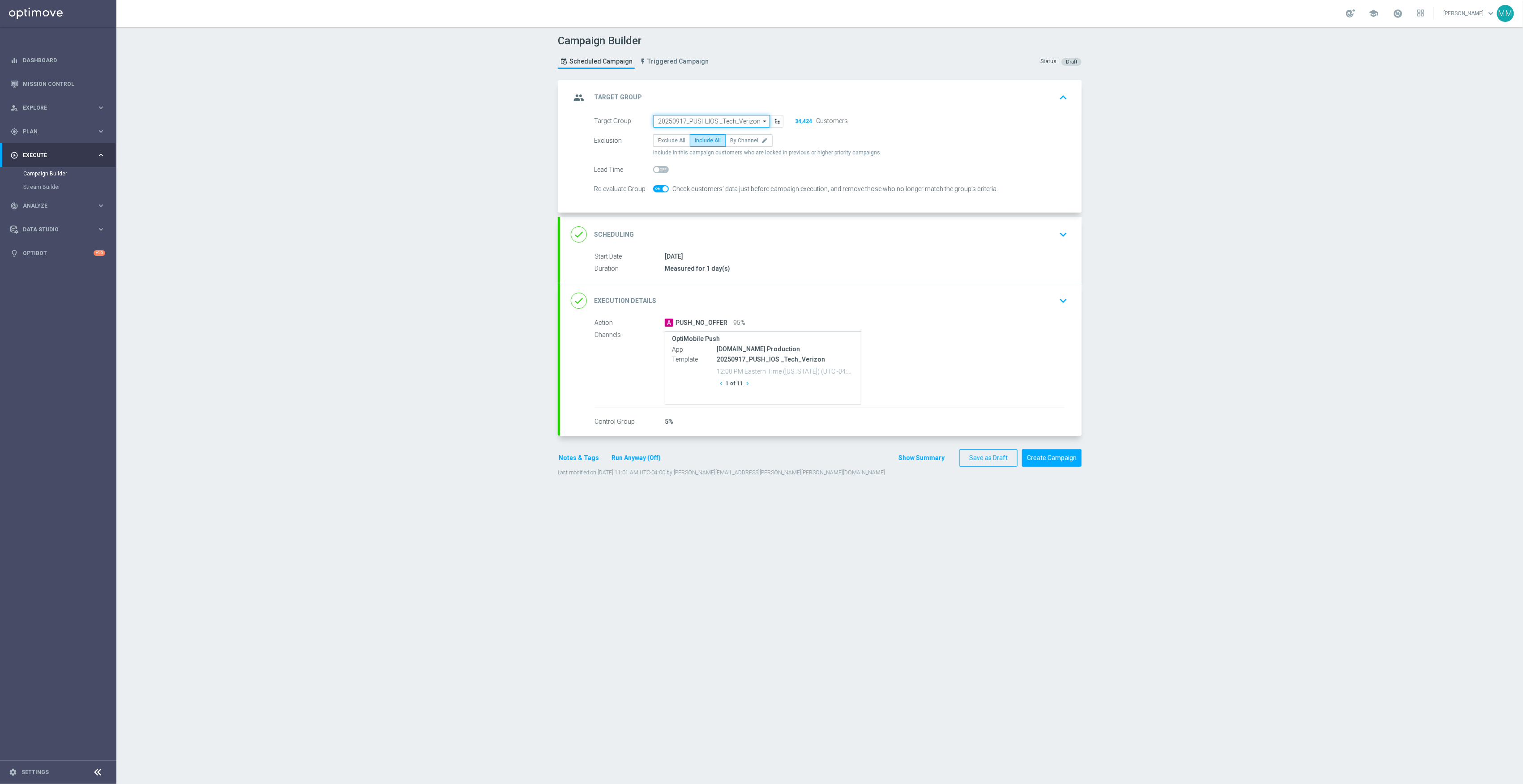
click at [696, 117] on input "20250917_PUSH_IOS _Tech_Verizon" at bounding box center [711, 121] width 117 height 12
paste input "20250918_PUSH_IOS _Tech_L2_Printers"
click at [694, 133] on div "20250918_PUSH_iOS_Tech_L2_Printers" at bounding box center [705, 134] width 96 height 8
type input "20250918_PUSH_iOS_Tech_L2_Printers"
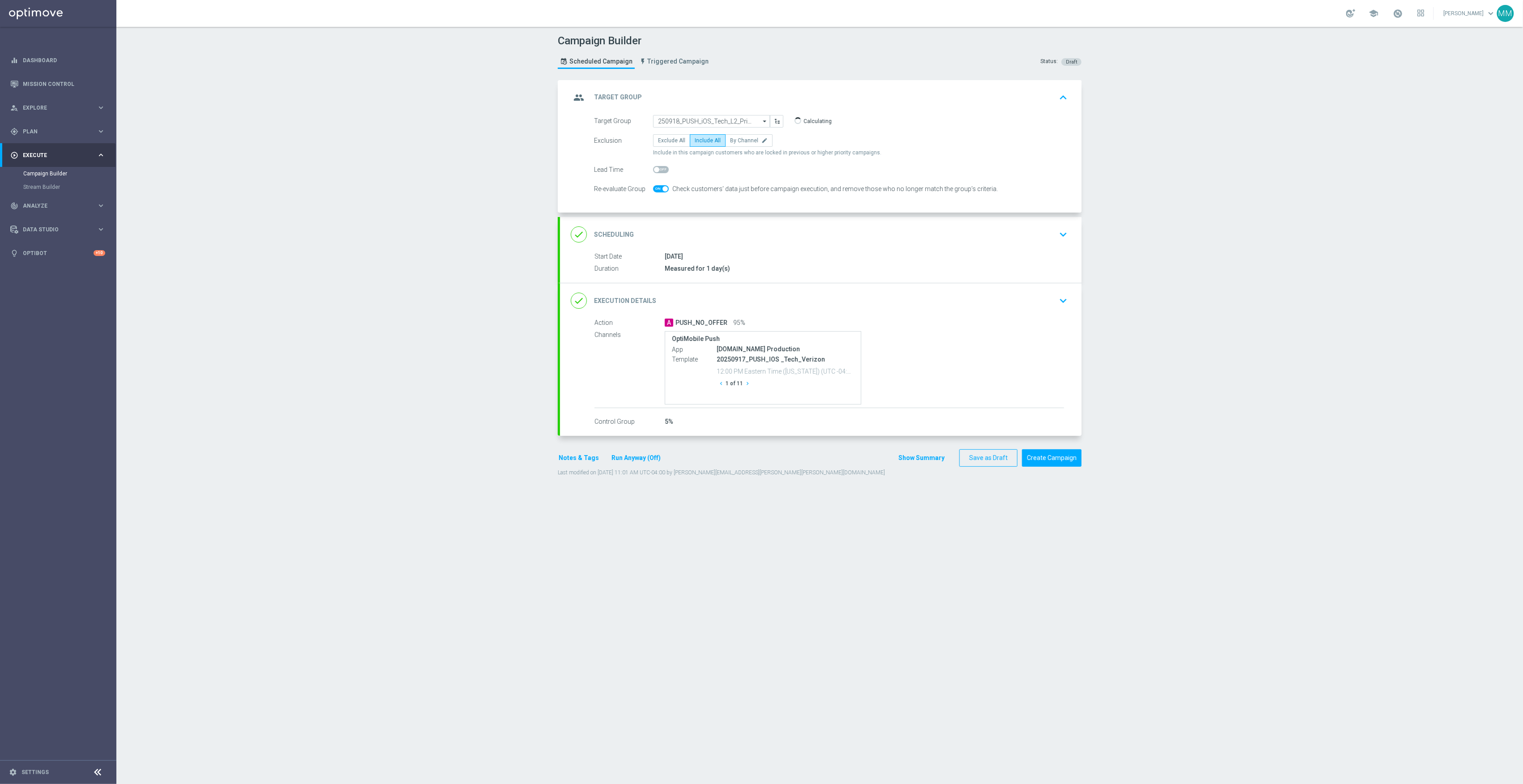
scroll to position [0, 0]
click at [795, 261] on div "17 Sep 2025" at bounding box center [864, 257] width 399 height 9
click at [745, 239] on div "done Scheduling keyboard_arrow_down" at bounding box center [821, 235] width 500 height 17
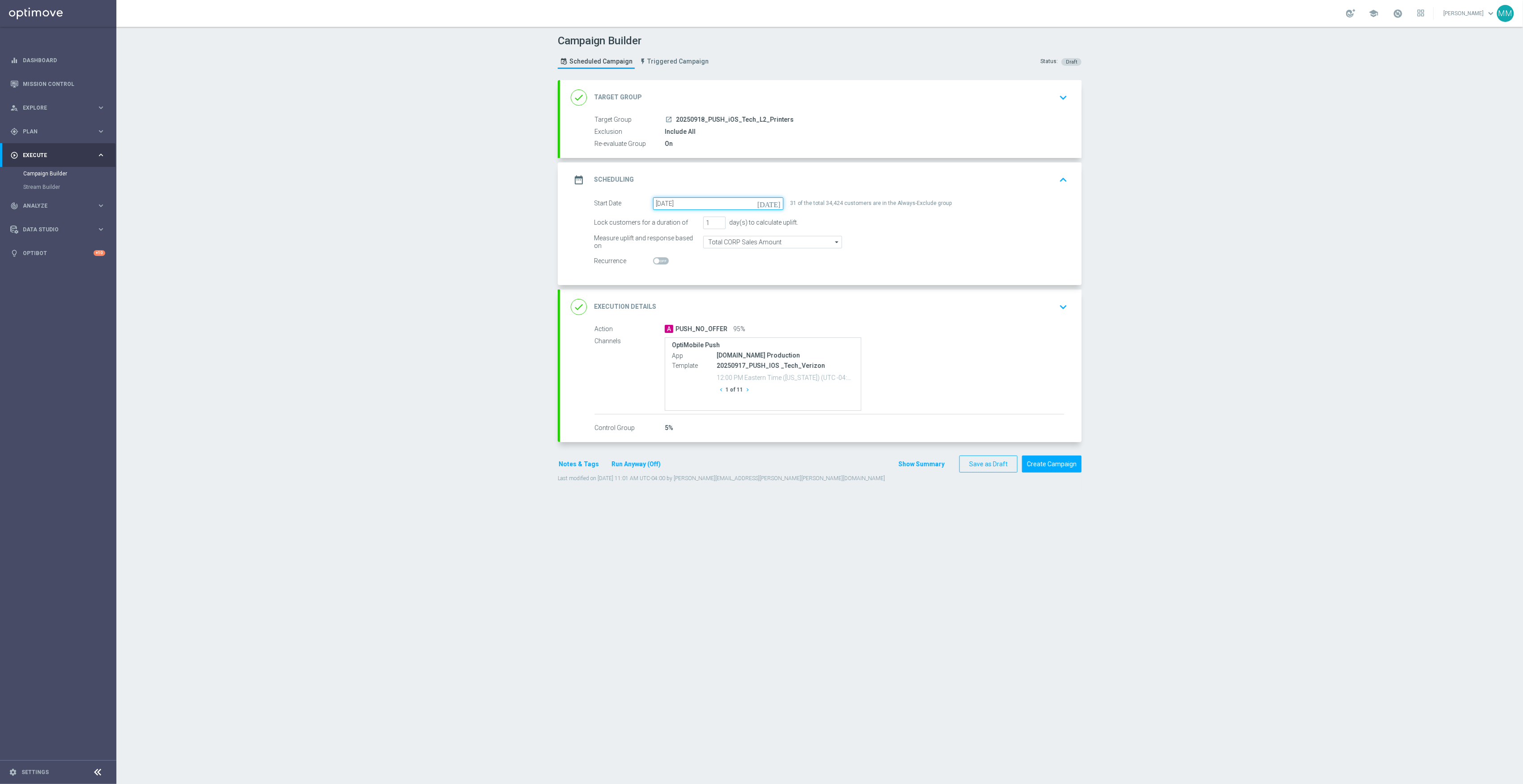
click at [688, 206] on input "17 Sep 2025" at bounding box center [718, 204] width 130 height 12
drag, startPoint x: 723, startPoint y: 287, endPoint x: 864, endPoint y: 338, distance: 149.9
click at [718, 283] on span "18" at bounding box center [722, 282] width 14 height 14
type input "18 Sep 2025"
click at [974, 327] on div "A PUSH_NO_OFFER 95%" at bounding box center [864, 329] width 399 height 9
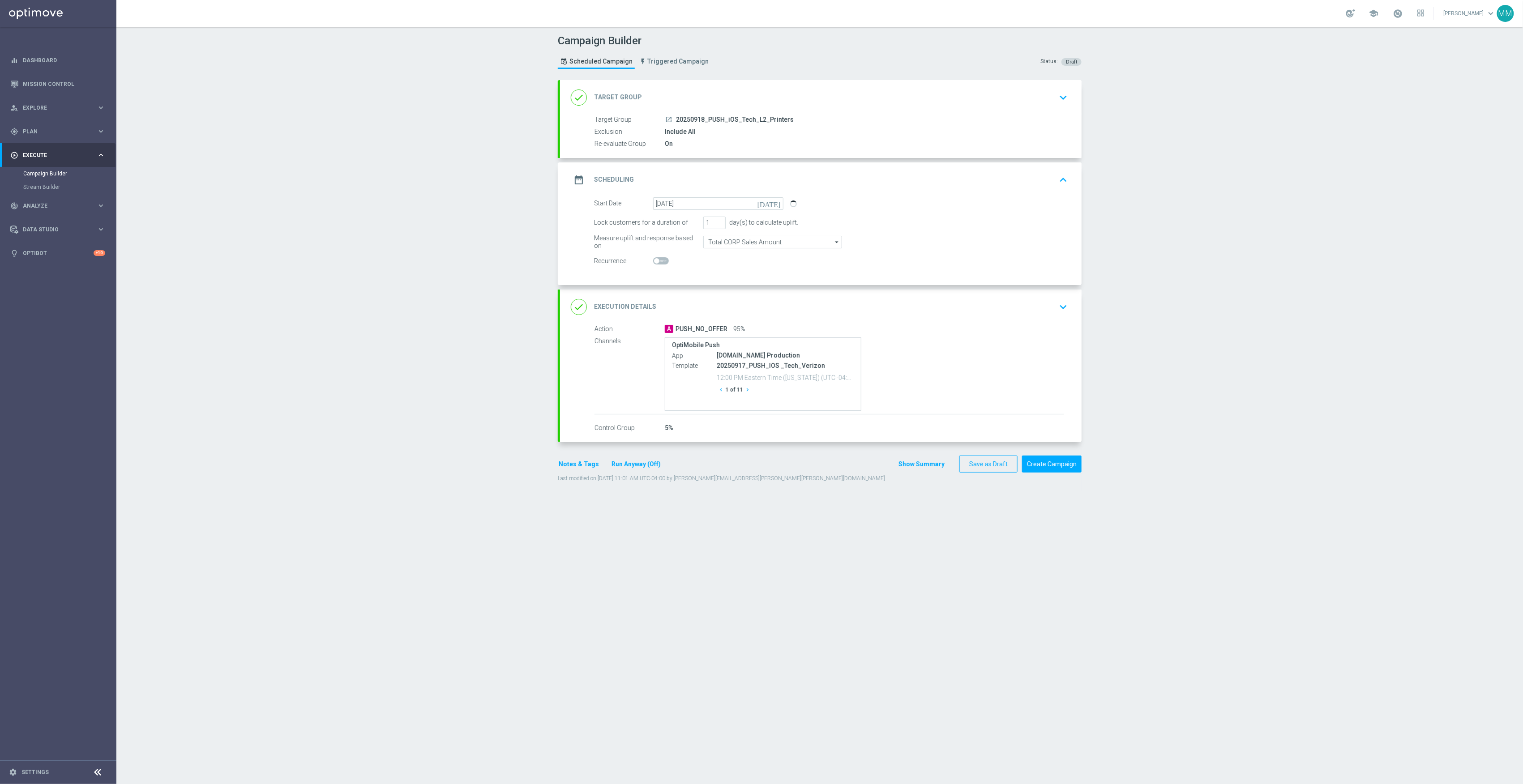
click at [963, 323] on div "done Execution Details keyboard_arrow_down" at bounding box center [821, 306] width 521 height 35
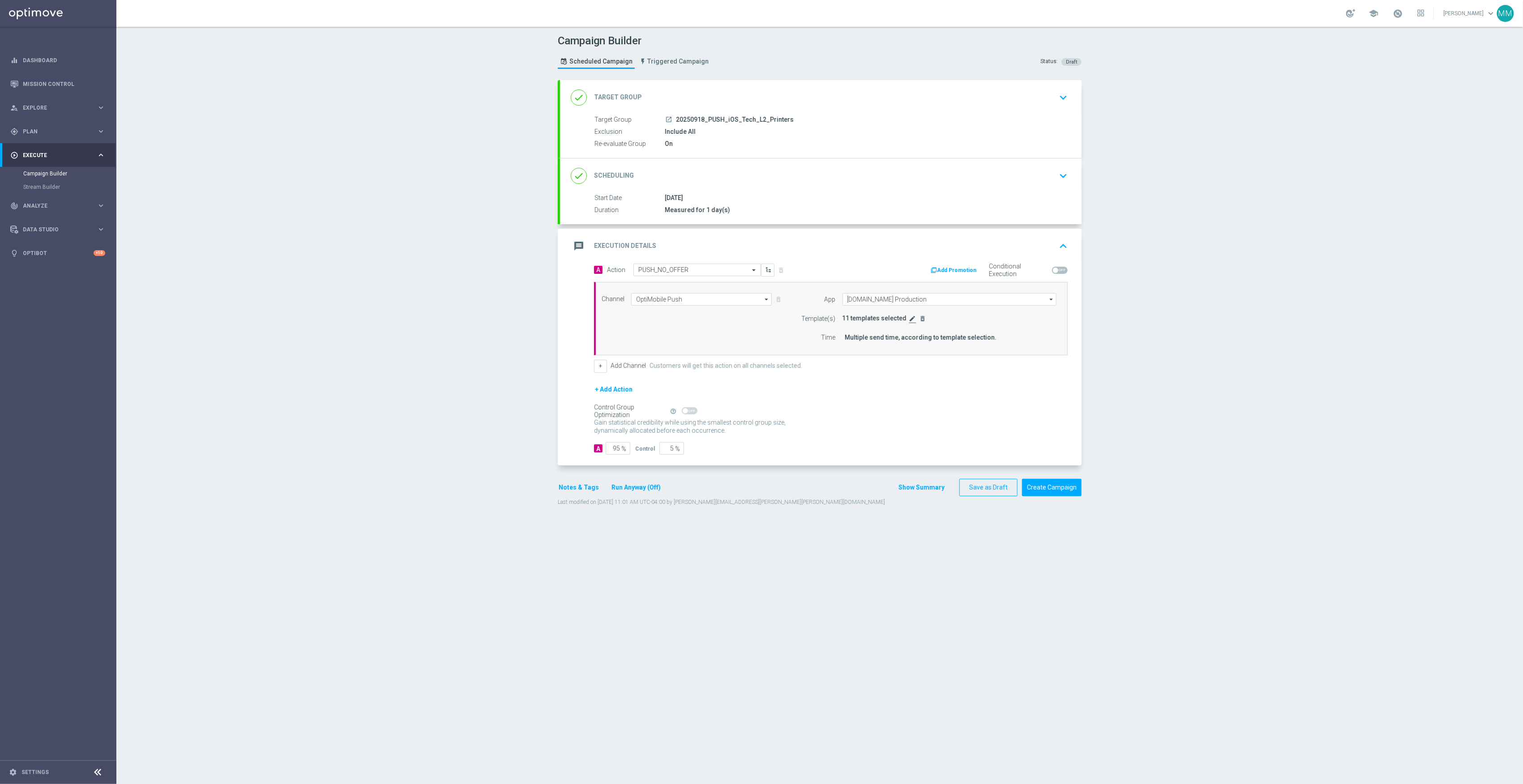
click at [910, 320] on icon "edit" at bounding box center [913, 318] width 7 height 7
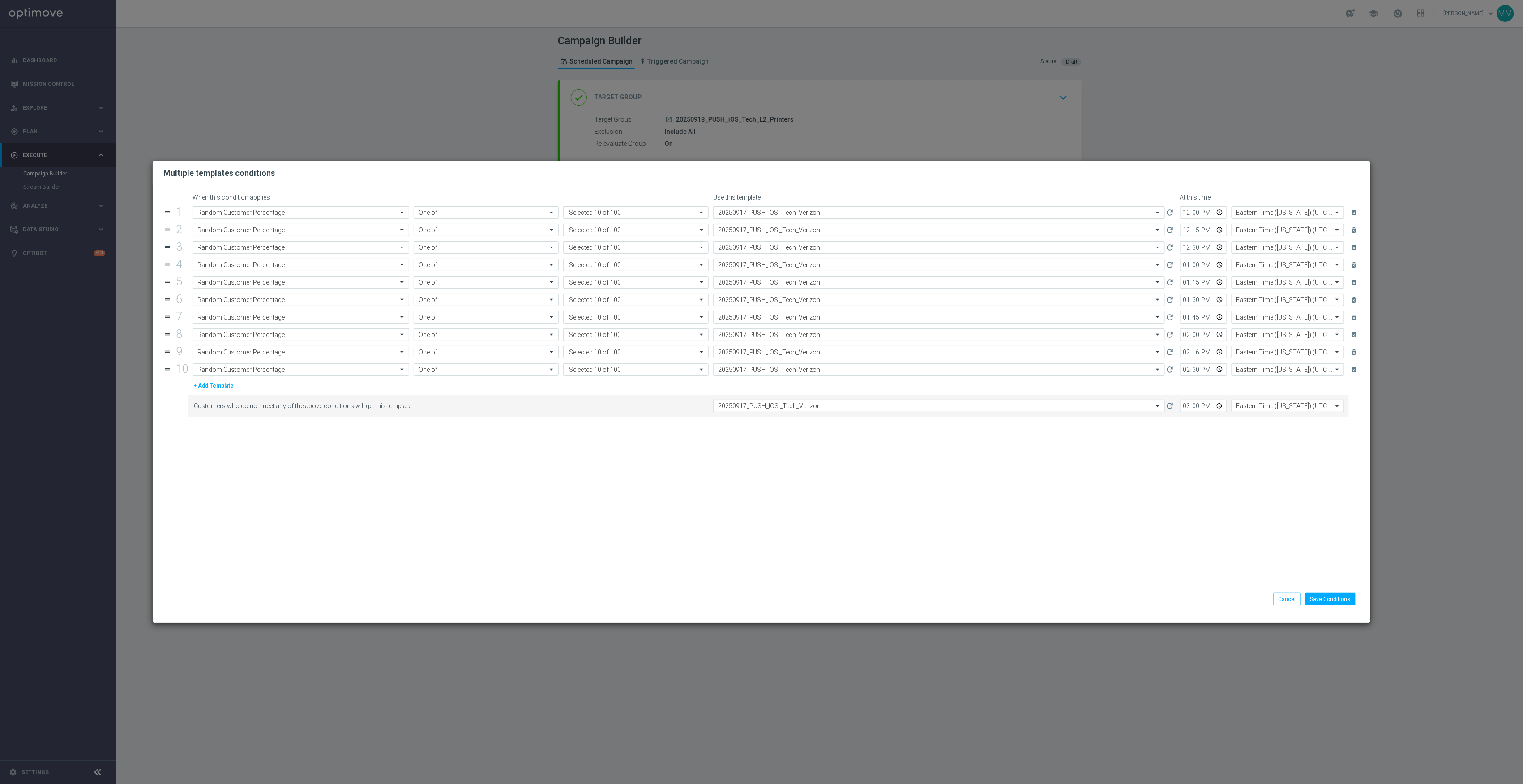
click at [751, 212] on input "text" at bounding box center [930, 213] width 424 height 8
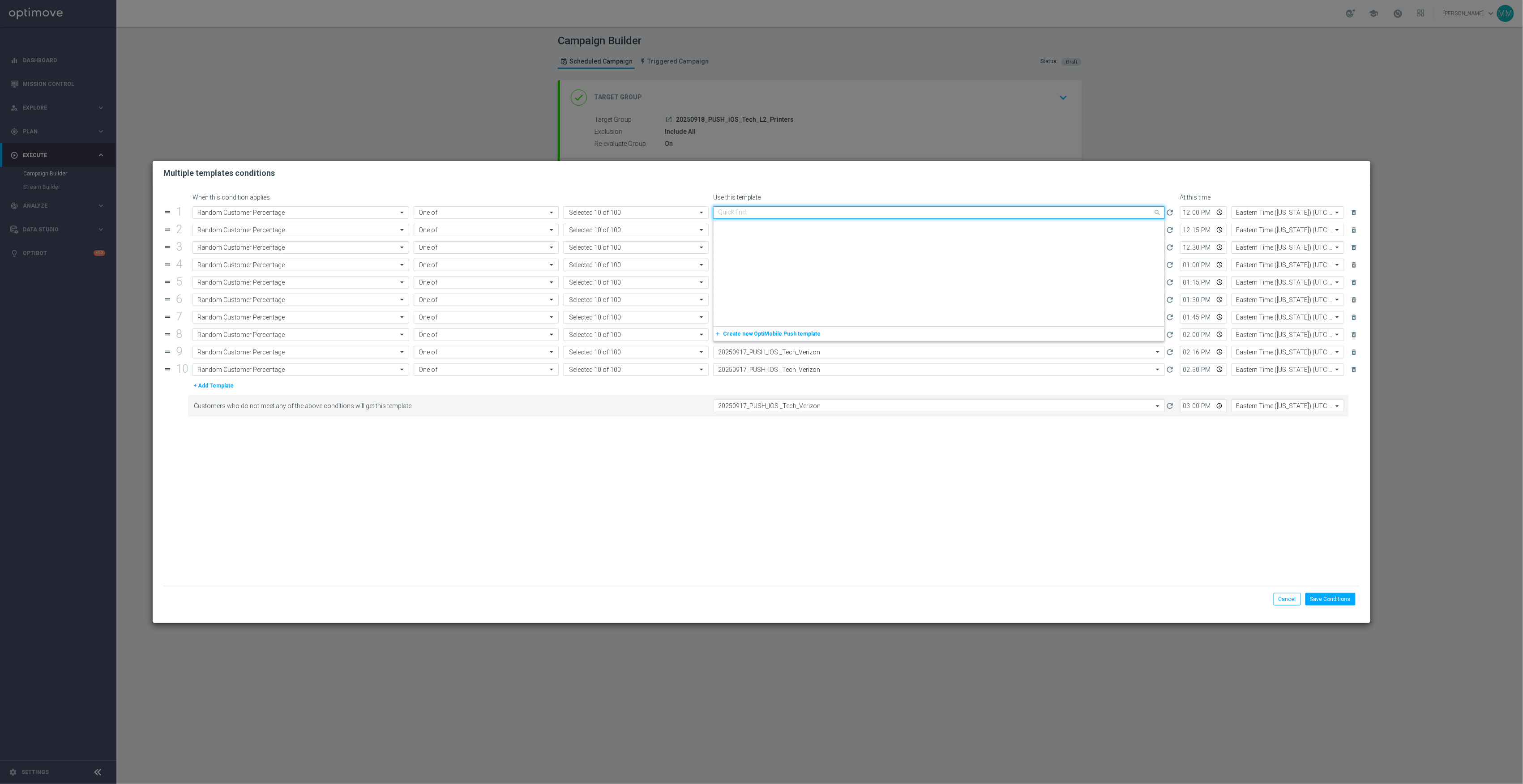
paste input "20250918_PUSH_IOS _Tech_L2_Printers"
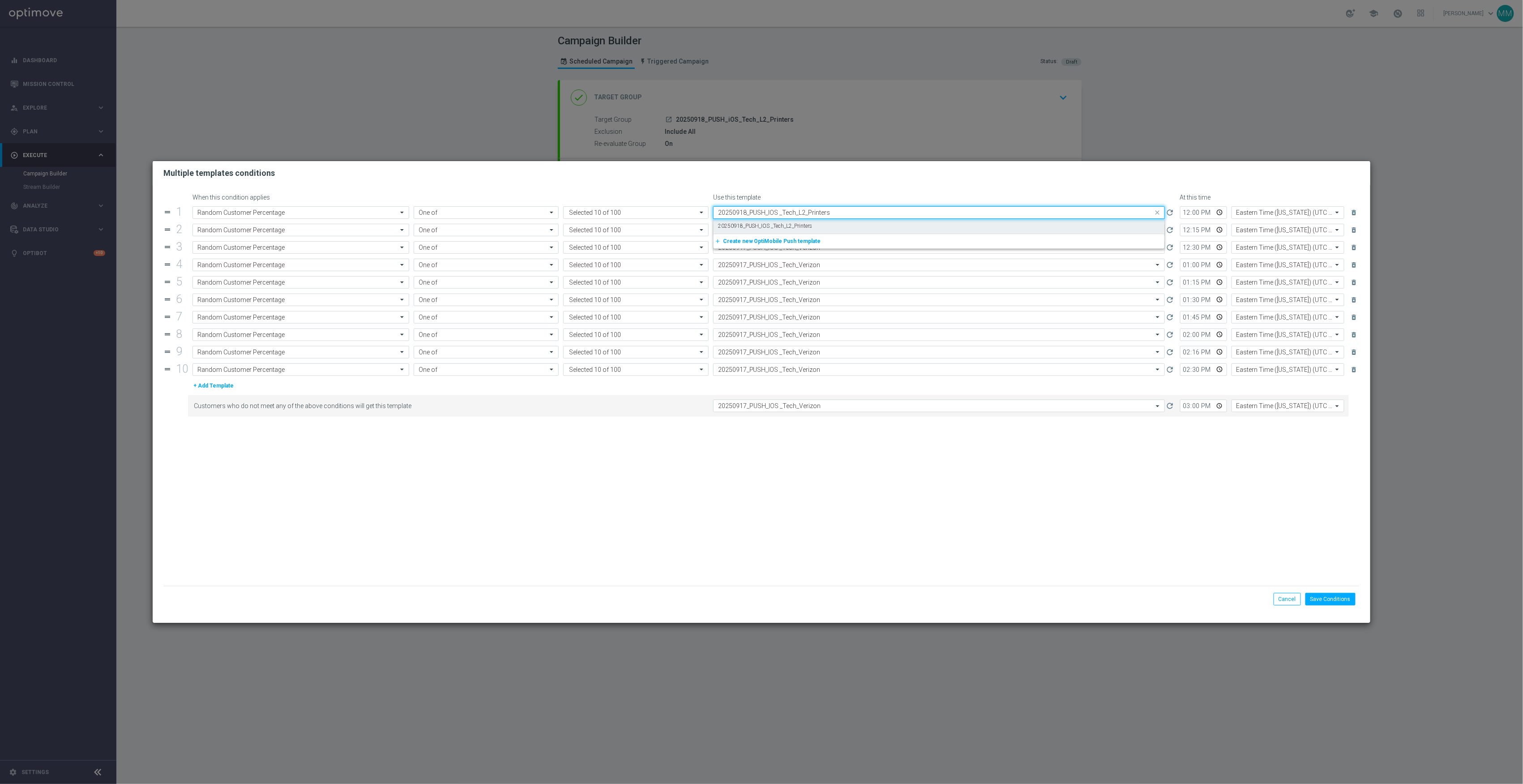
click at [762, 226] on label "20250918_PUSH_IOS _Tech_L2_Printers" at bounding box center [765, 226] width 94 height 8
type input "20250918_PUSH_IOS _Tech_L2_Printers"
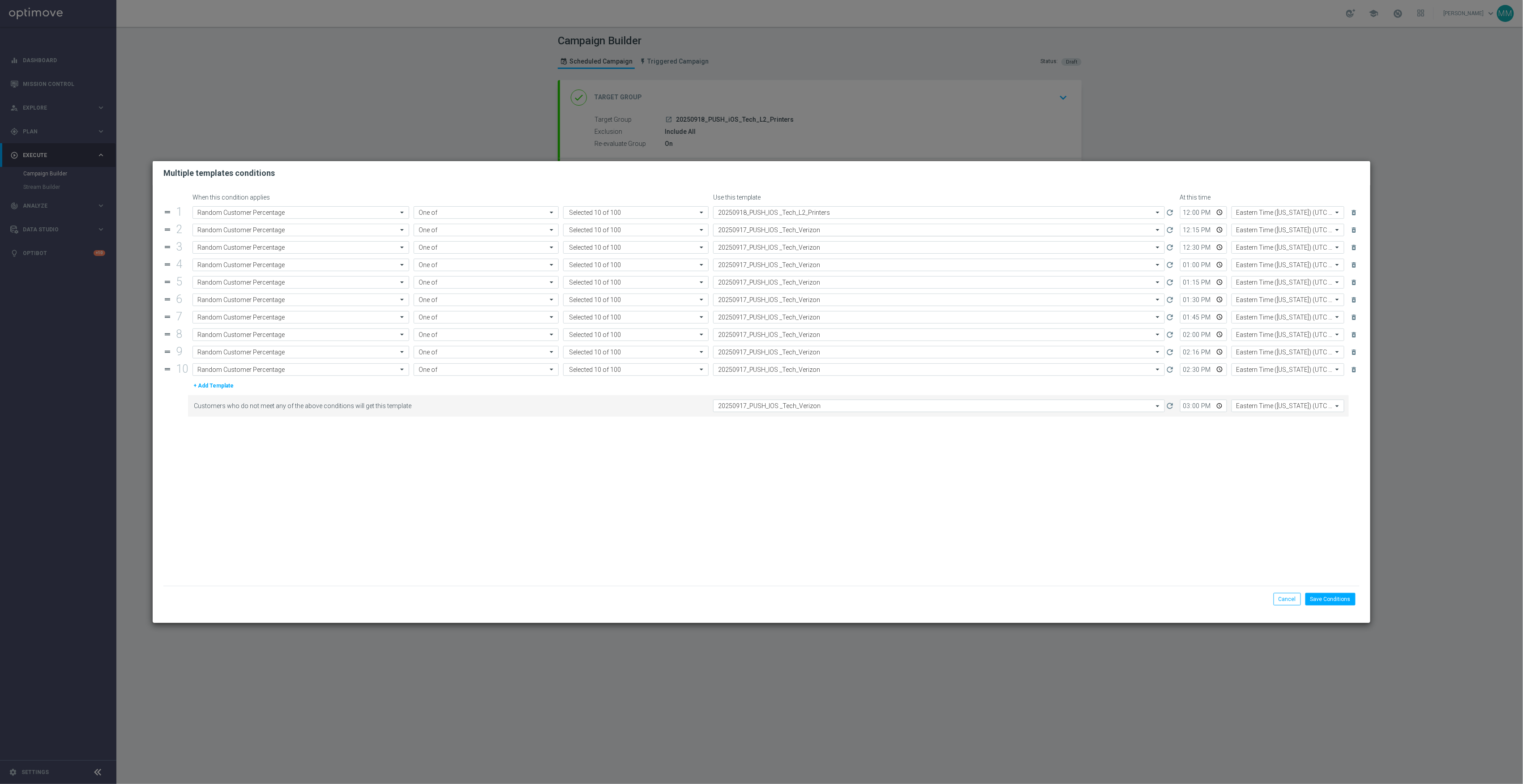
click at [767, 231] on input "text" at bounding box center [930, 230] width 424 height 8
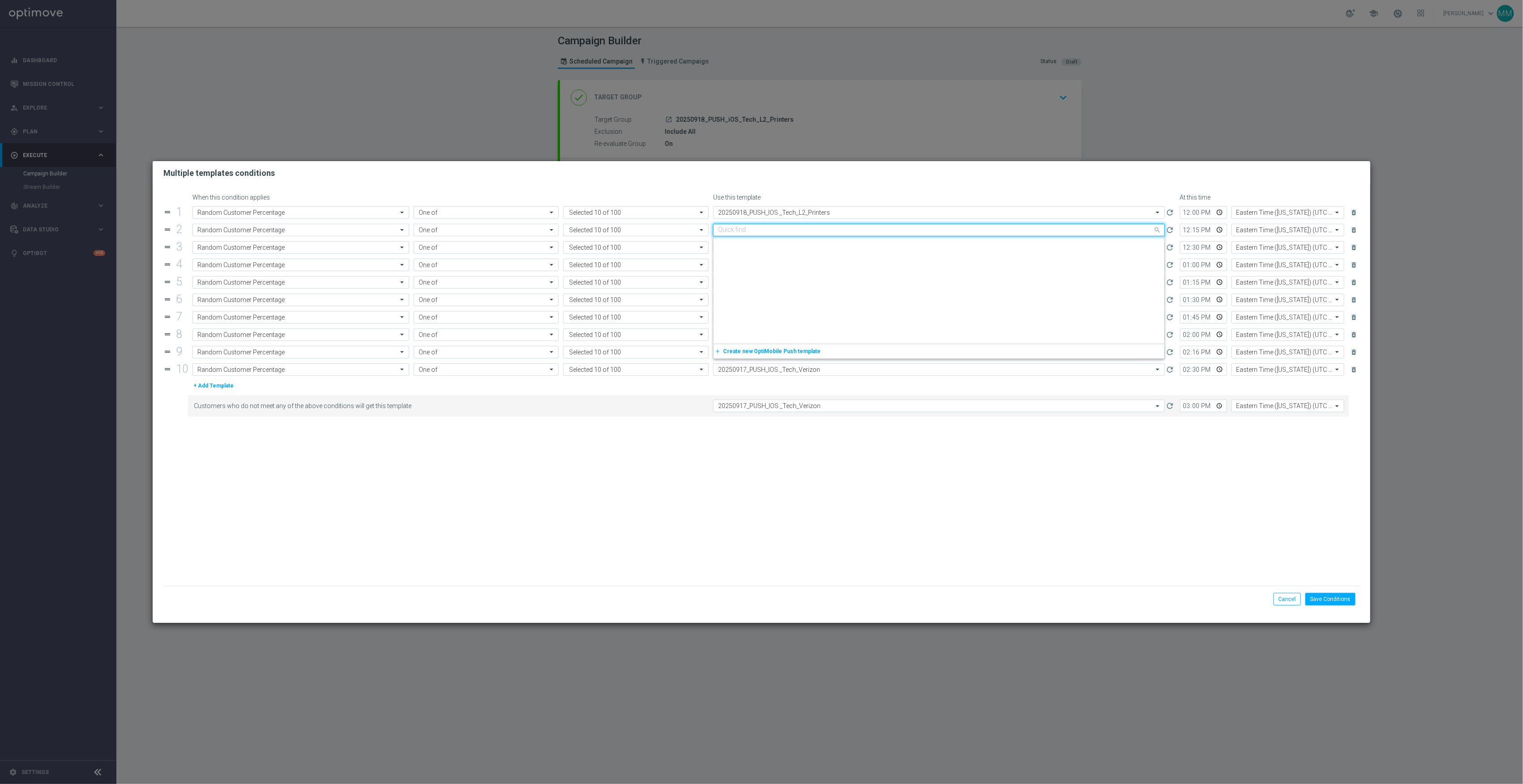
paste input "20250918_PUSH_IOS _Tech_L2_Printers"
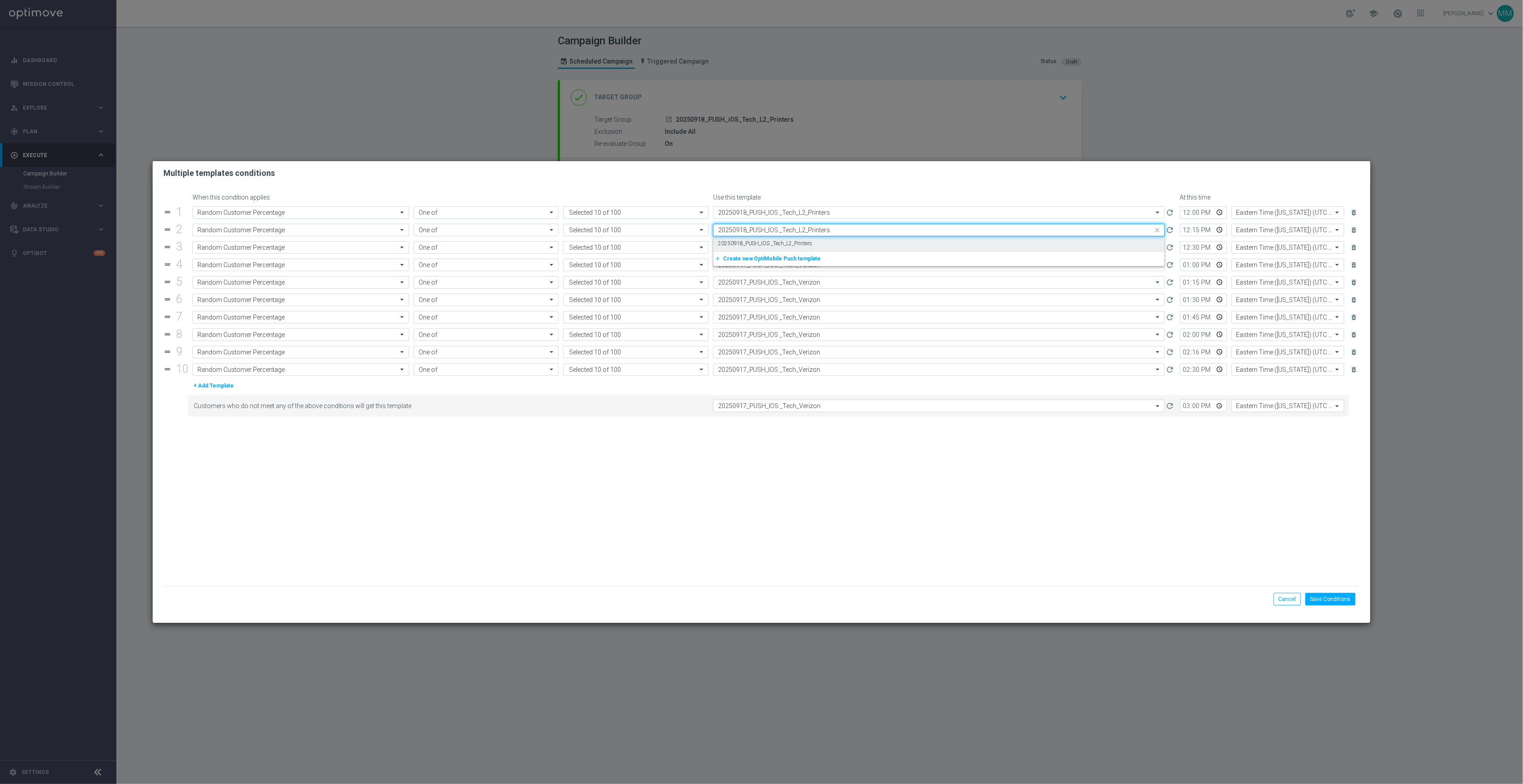
click at [768, 237] on div "20250918_PUSH_IOS _Tech_L2_Printers" at bounding box center [939, 243] width 442 height 15
type input "20250918_PUSH_IOS _Tech_L2_Printers"
click at [768, 244] on input "text" at bounding box center [930, 248] width 424 height 8
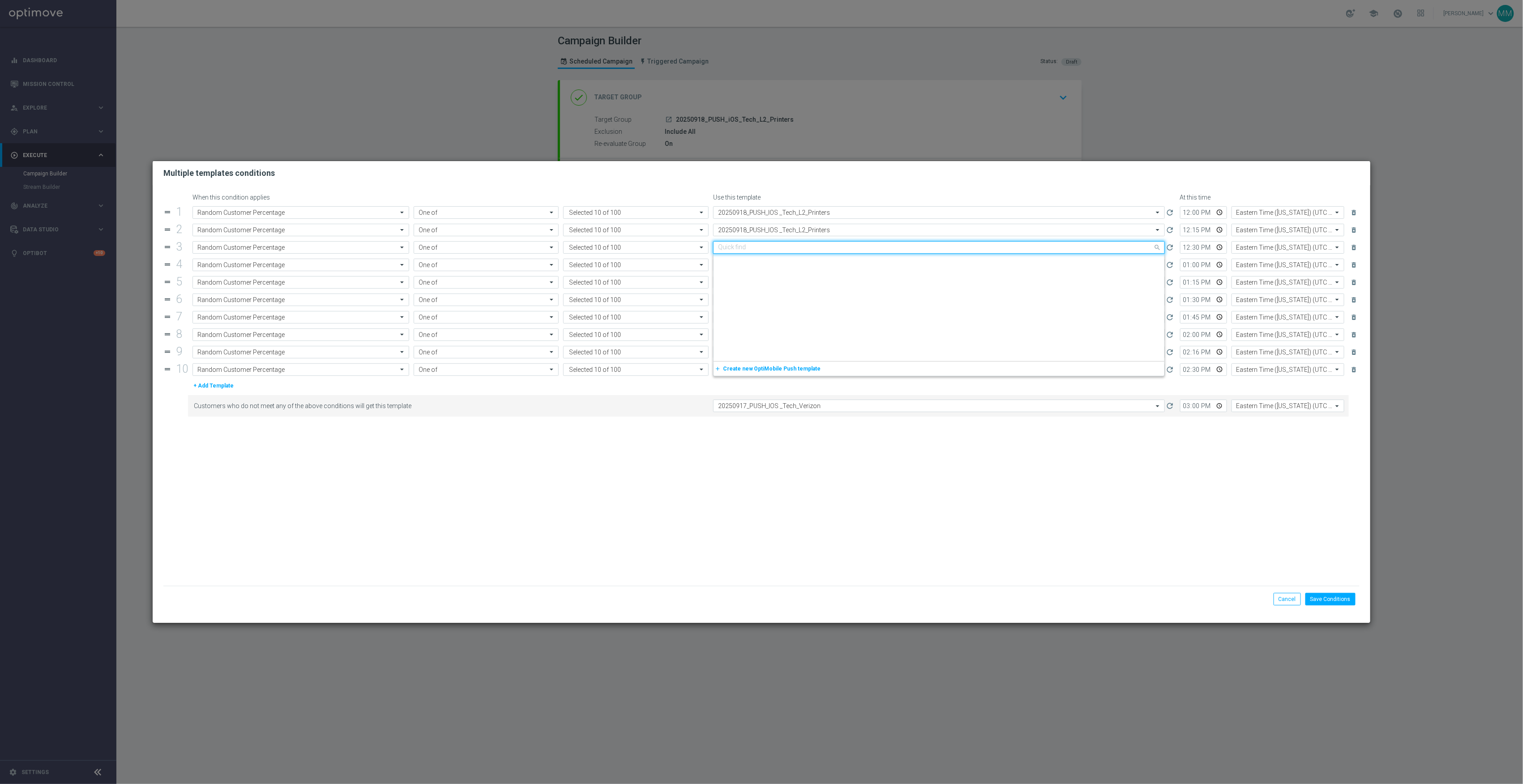
paste input "20250918_PUSH_IOS _Tech_L2_Printers"
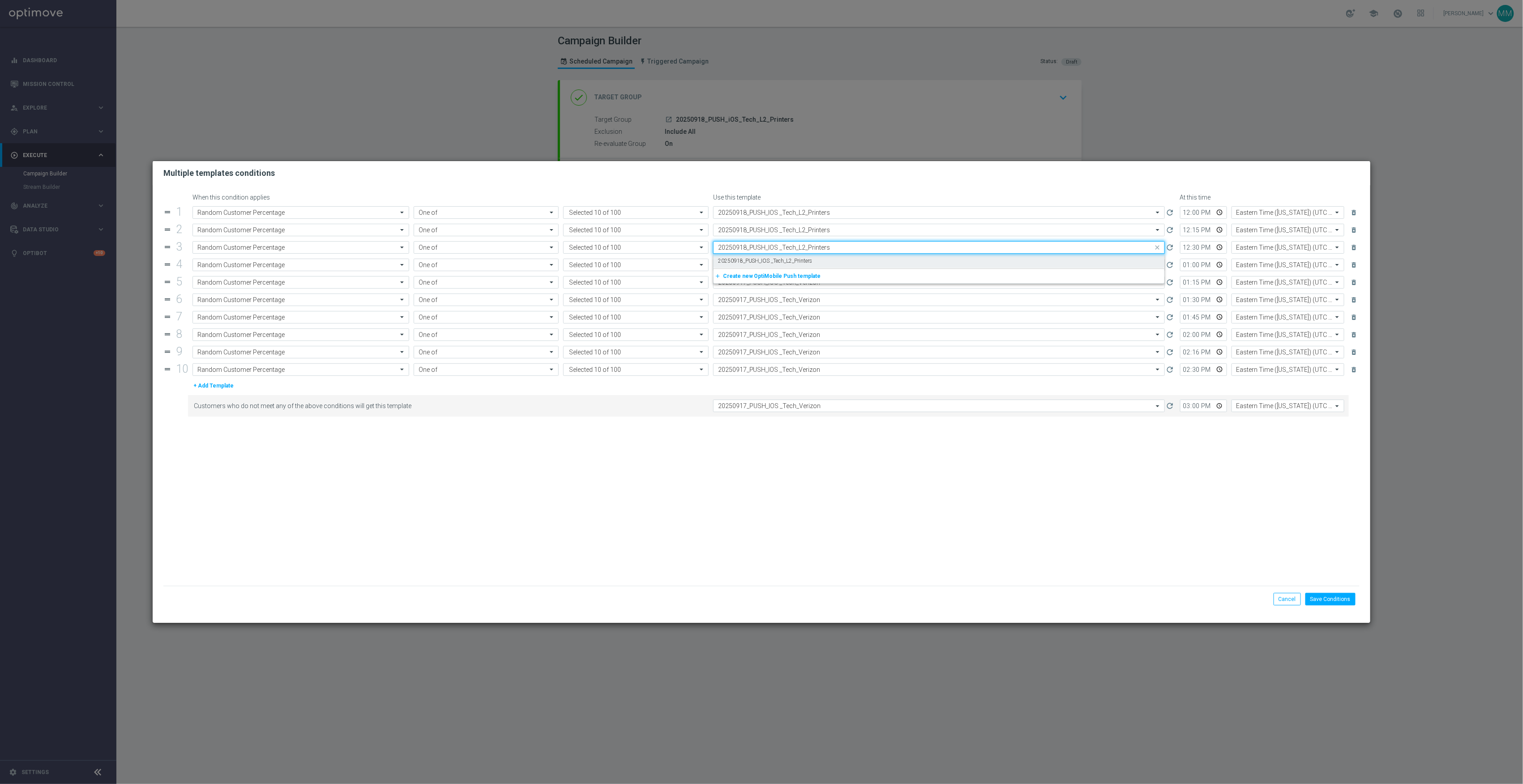
drag, startPoint x: 770, startPoint y: 257, endPoint x: 777, endPoint y: 269, distance: 13.9
click at [770, 258] on label "20250918_PUSH_IOS _Tech_L2_Printers" at bounding box center [765, 261] width 94 height 8
type input "20250918_PUSH_IOS _Tech_L2_Printers"
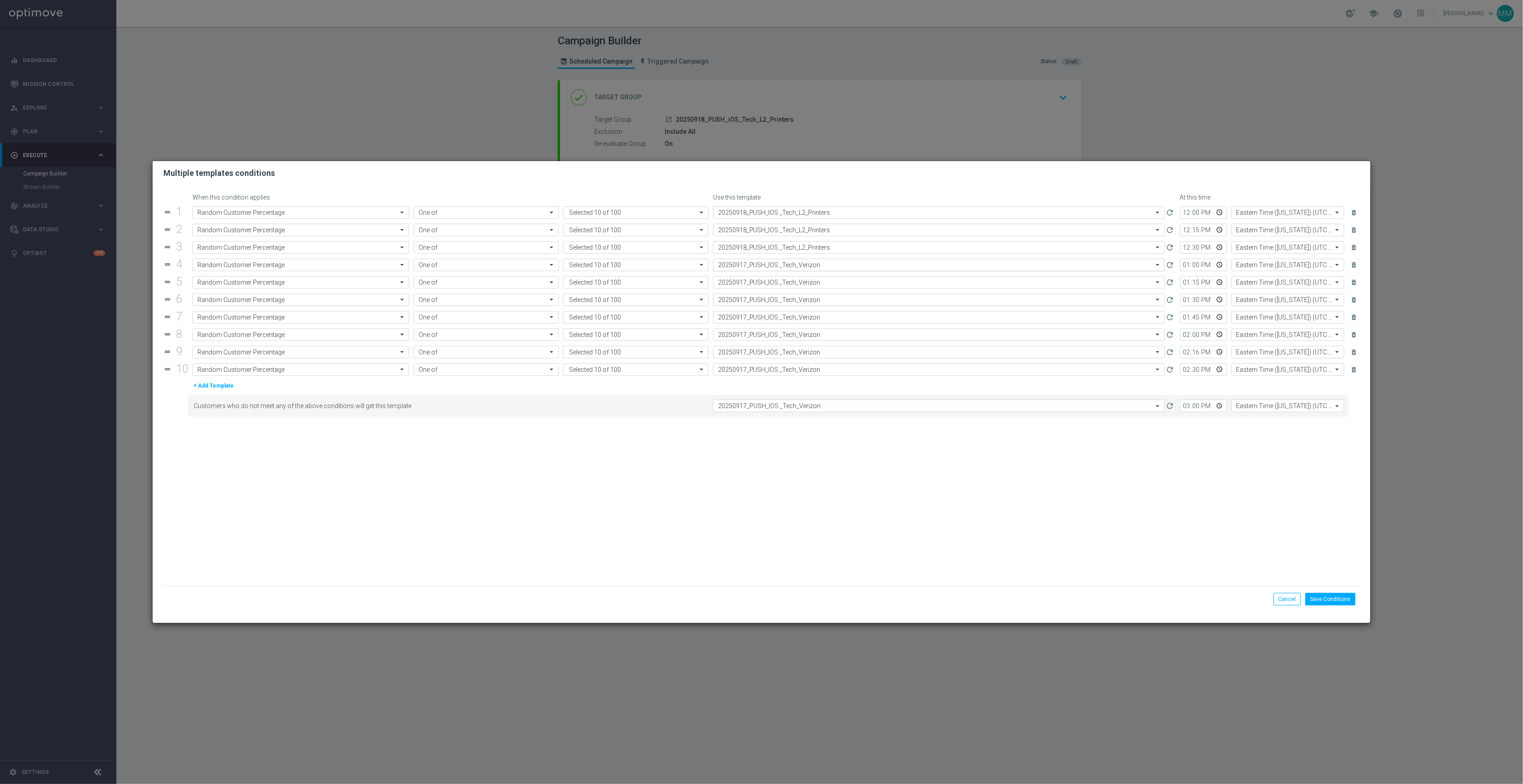
click at [777, 269] on div "Select template 20250917_PUSH_IOS _Tech_Verizon" at bounding box center [939, 265] width 452 height 12
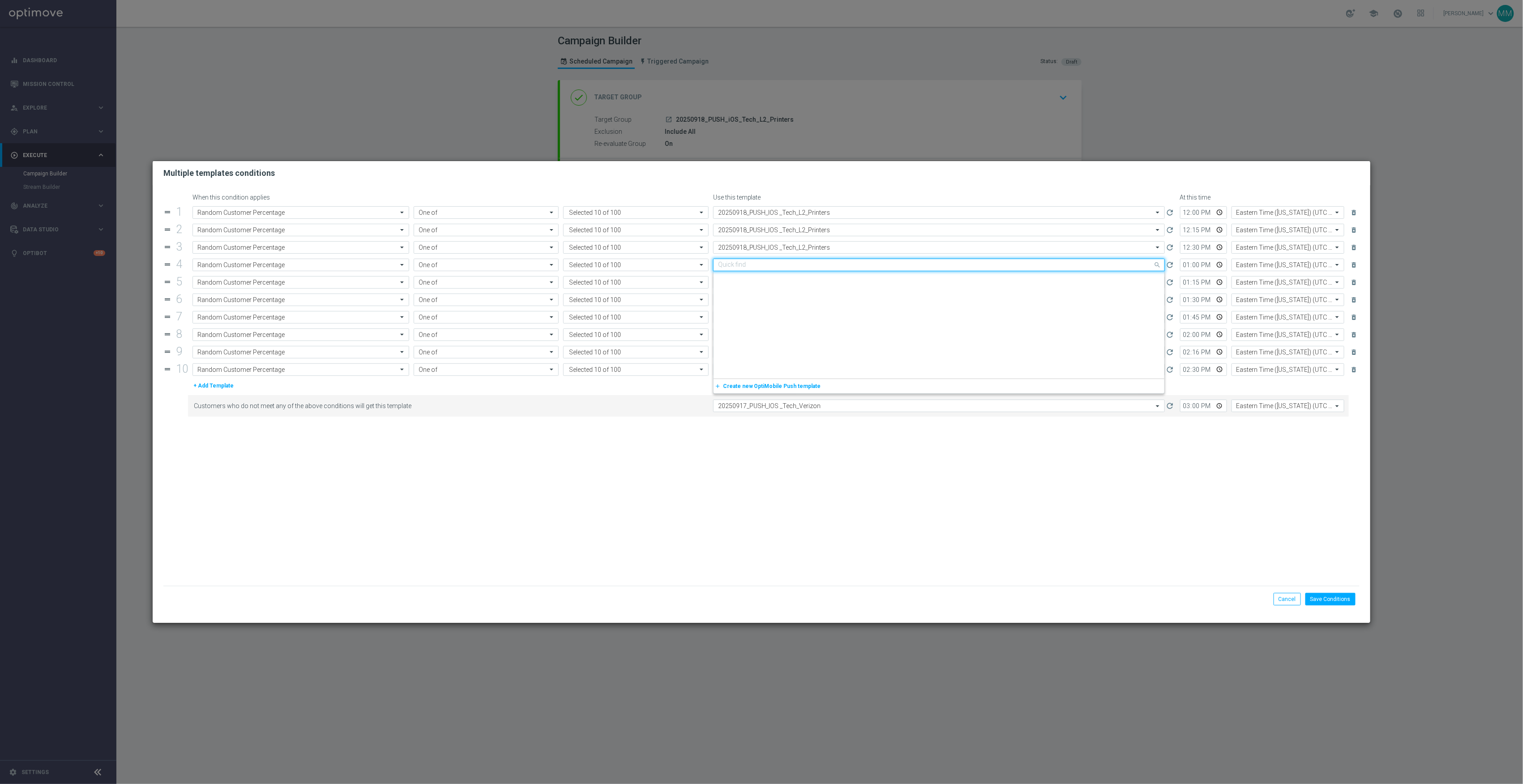
paste input "20250918_PUSH_IOS _Tech_L2_Printers"
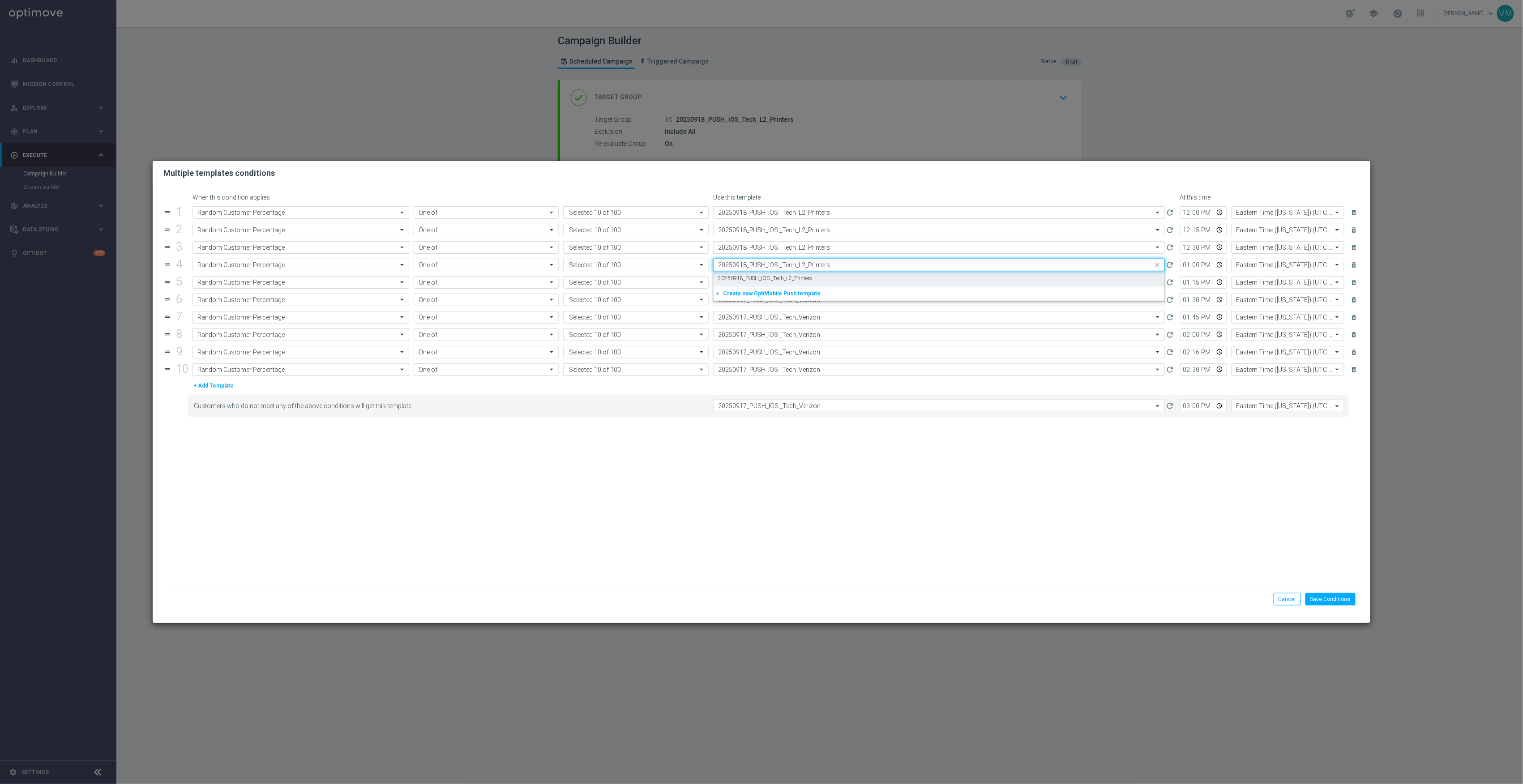
click at [782, 283] on div "20250918_PUSH_IOS _Tech_L2_Printers" at bounding box center [939, 278] width 442 height 15
type input "20250918_PUSH_IOS _Tech_L2_Printers"
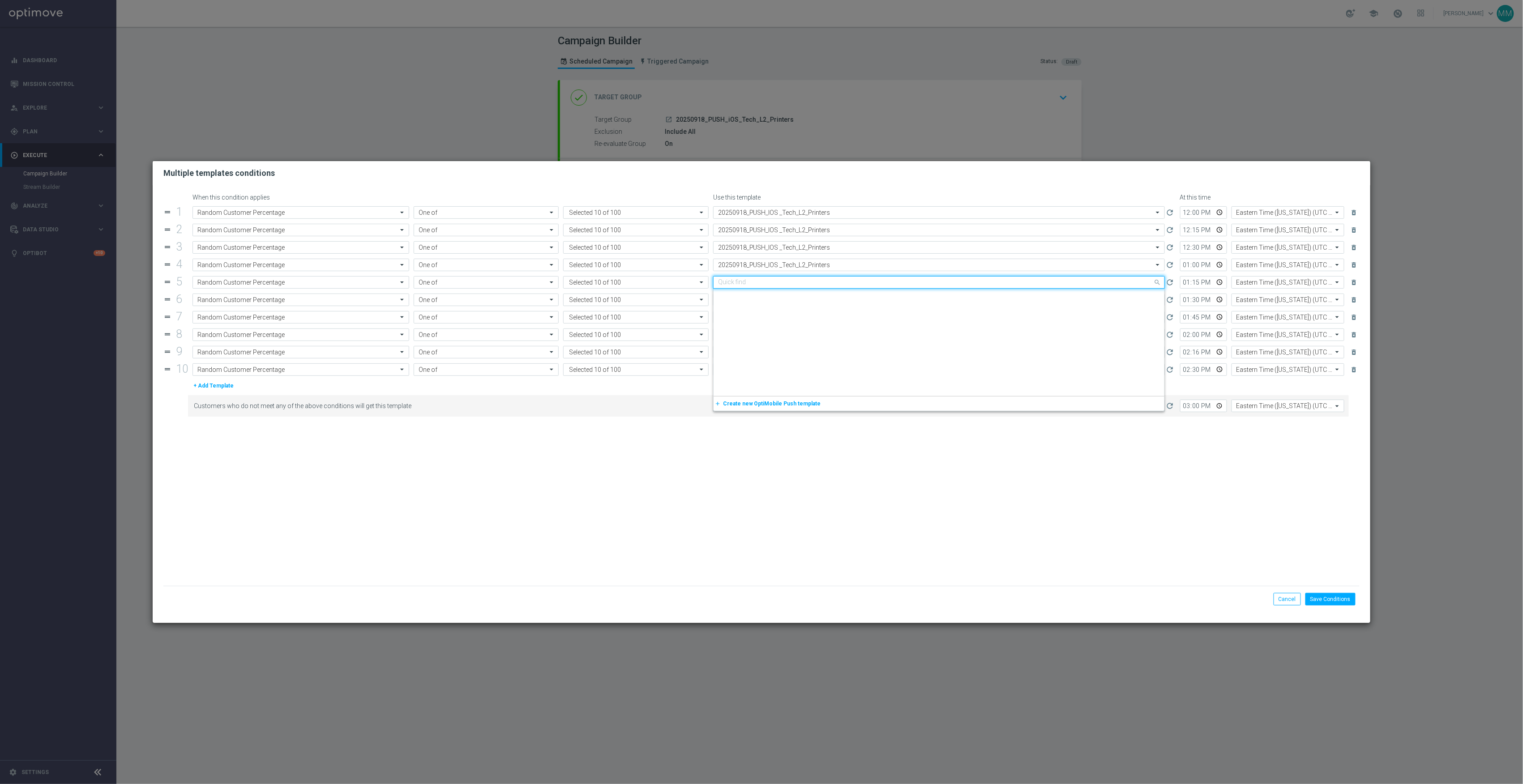
drag, startPoint x: 783, startPoint y: 285, endPoint x: 784, endPoint y: 292, distance: 7.1
click at [783, 285] on input "text" at bounding box center [930, 282] width 424 height 8
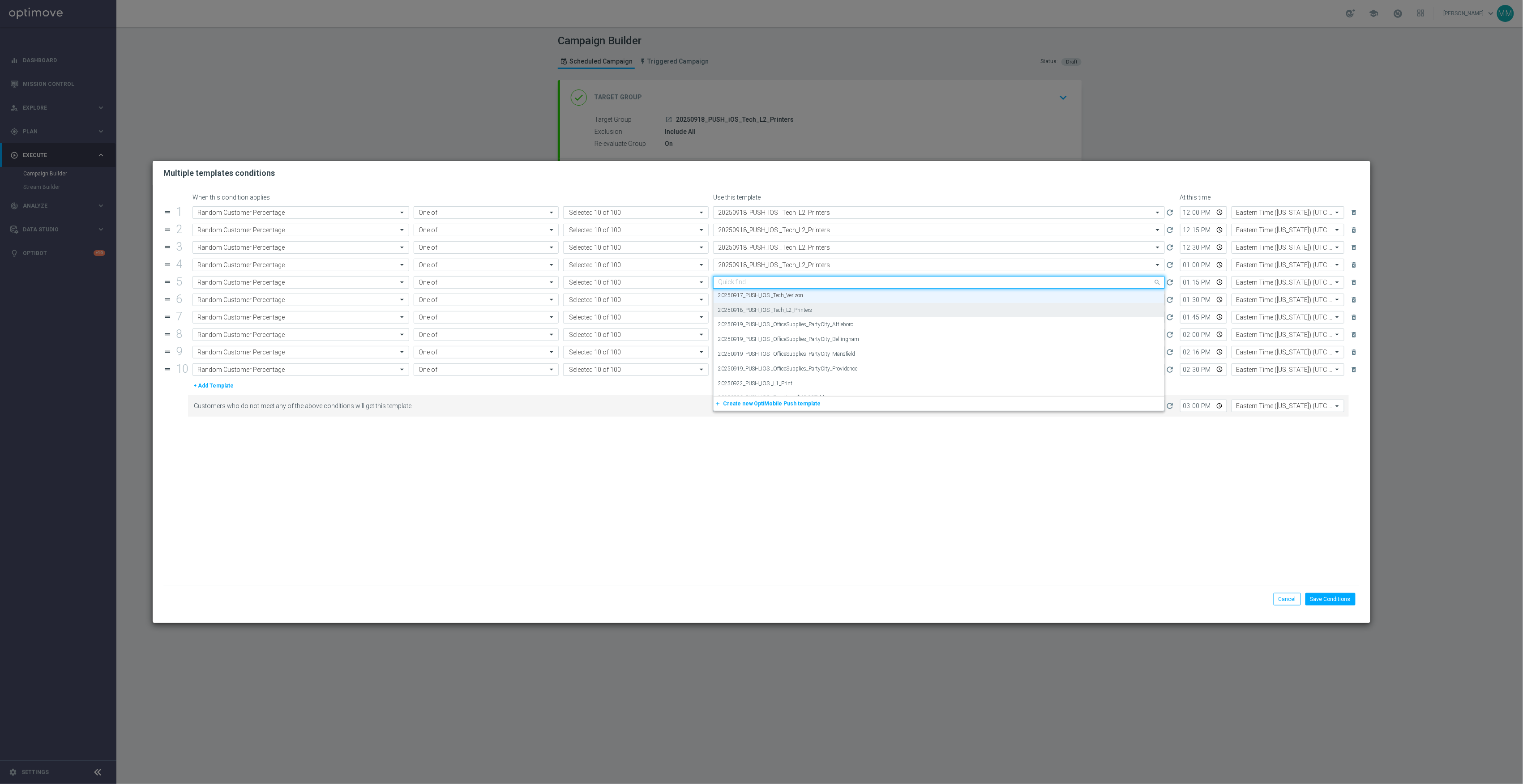
paste input "20250918_PUSH_IOS _Tech_L2_Printers"
click at [785, 296] on label "20250918_PUSH_IOS _Tech_L2_Printers" at bounding box center [765, 296] width 94 height 8
type input "20250918_PUSH_IOS _Tech_L2_Printers"
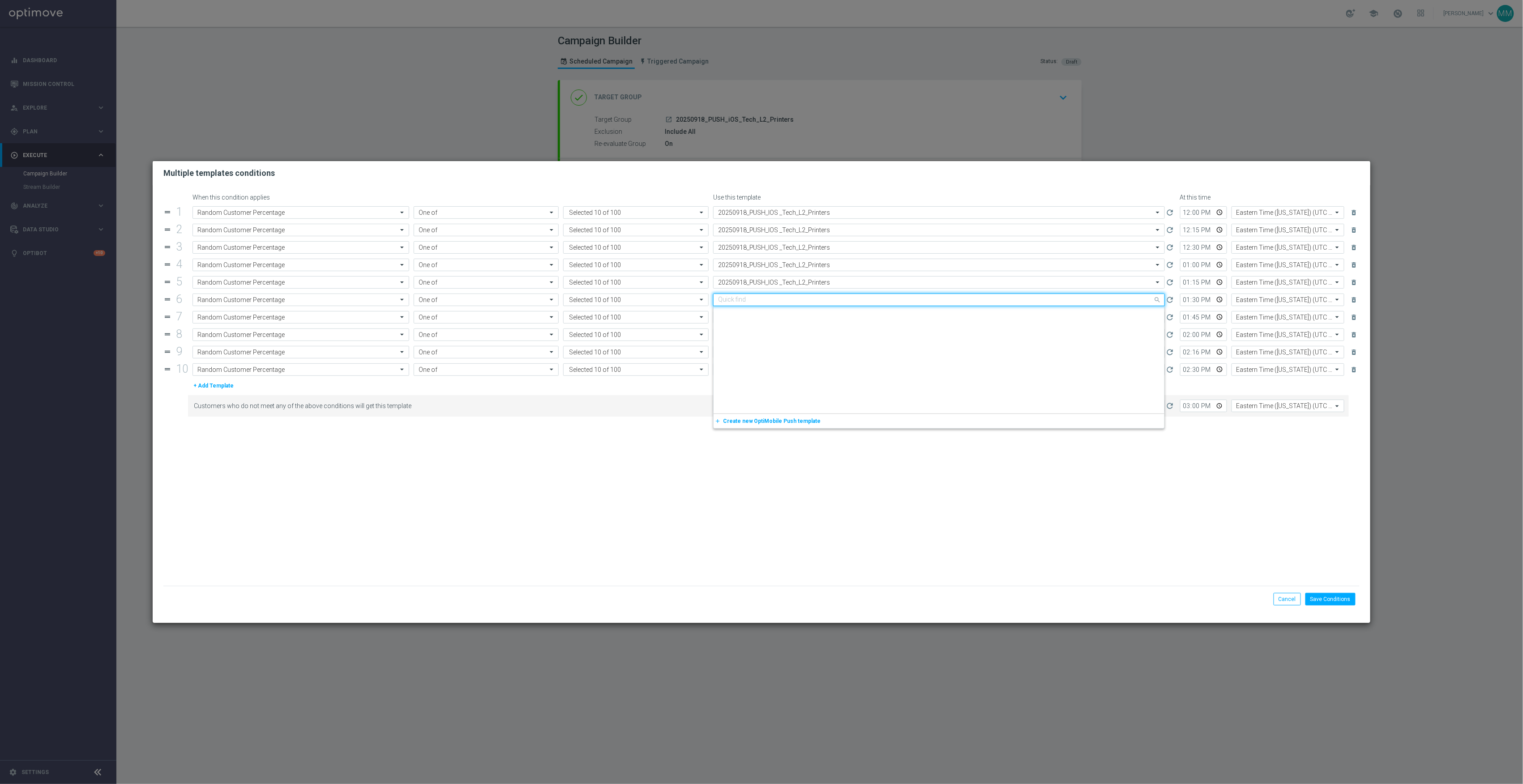
click at [788, 300] on input "text" at bounding box center [930, 300] width 424 height 8
paste input "20250918_PUSH_IOS _Tech_L2_Printers"
drag, startPoint x: 791, startPoint y: 312, endPoint x: 792, endPoint y: 319, distance: 7.1
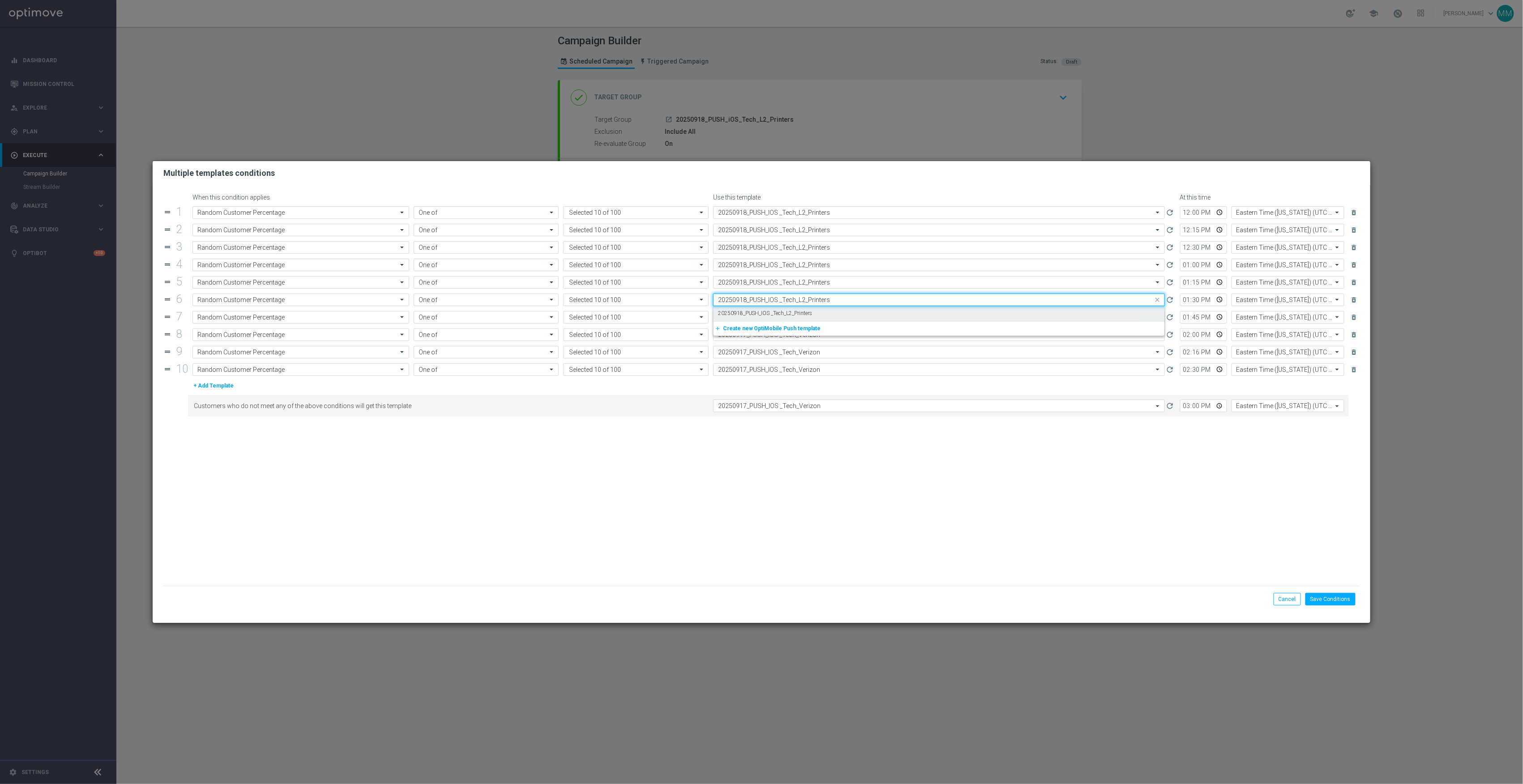
click at [792, 312] on label "20250918_PUSH_IOS _Tech_L2_Printers" at bounding box center [765, 313] width 94 height 8
type input "20250918_PUSH_IOS _Tech_L2_Printers"
click at [792, 320] on input "text" at bounding box center [930, 317] width 424 height 8
paste input "20250918_PUSH_IOS _Tech_L2_Printers"
click at [794, 332] on label "20250918_PUSH_IOS _Tech_L2_Printers" at bounding box center [765, 331] width 94 height 8
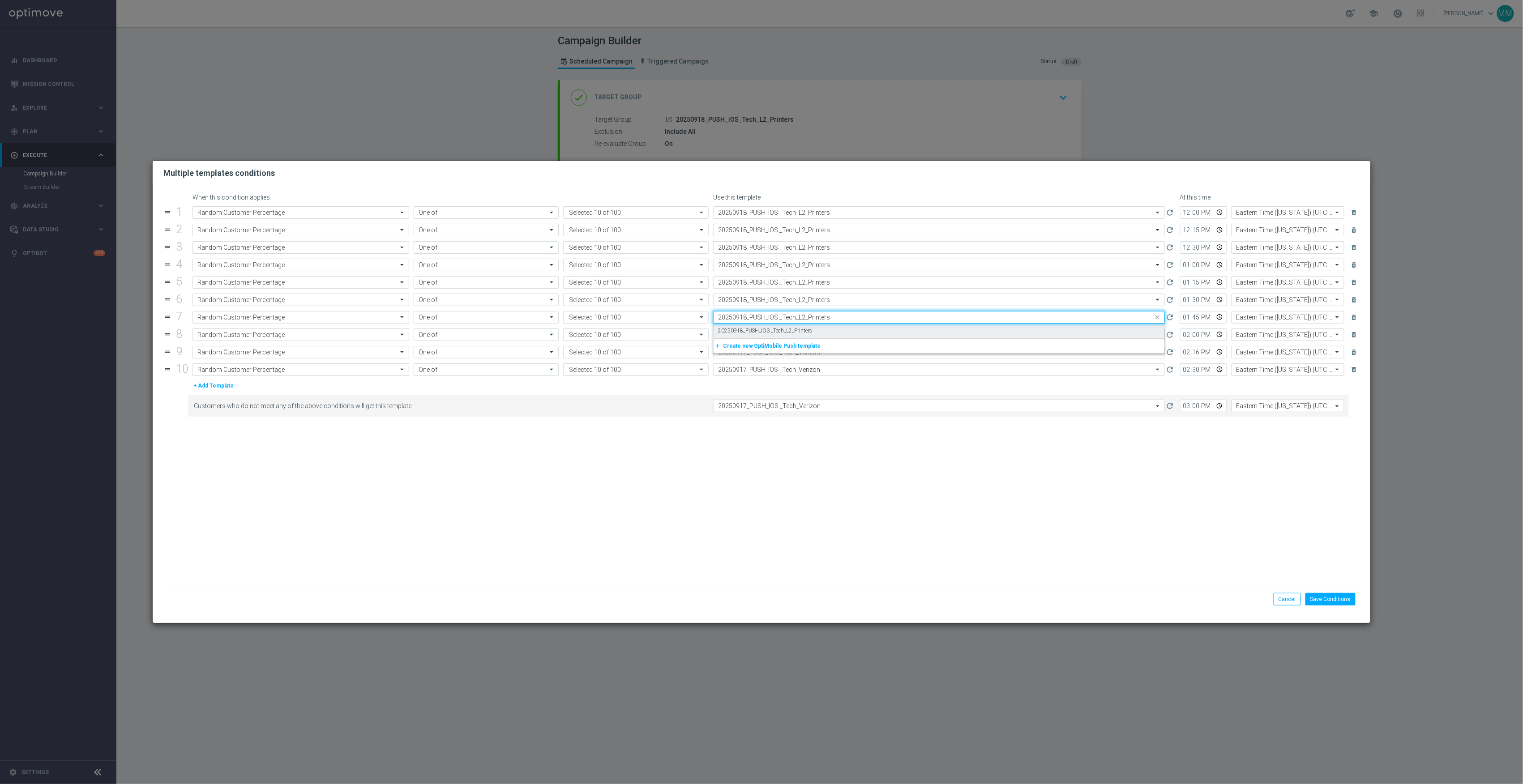
type input "20250918_PUSH_IOS _Tech_L2_Printers"
click at [795, 337] on input "text" at bounding box center [930, 335] width 424 height 8
paste input "20250918_PUSH_IOS _Tech_L2_Printers"
click at [795, 352] on label "20250918_PUSH_IOS _Tech_L2_Printers" at bounding box center [765, 348] width 94 height 8
type input "20250918_PUSH_IOS _Tech_L2_Printers"
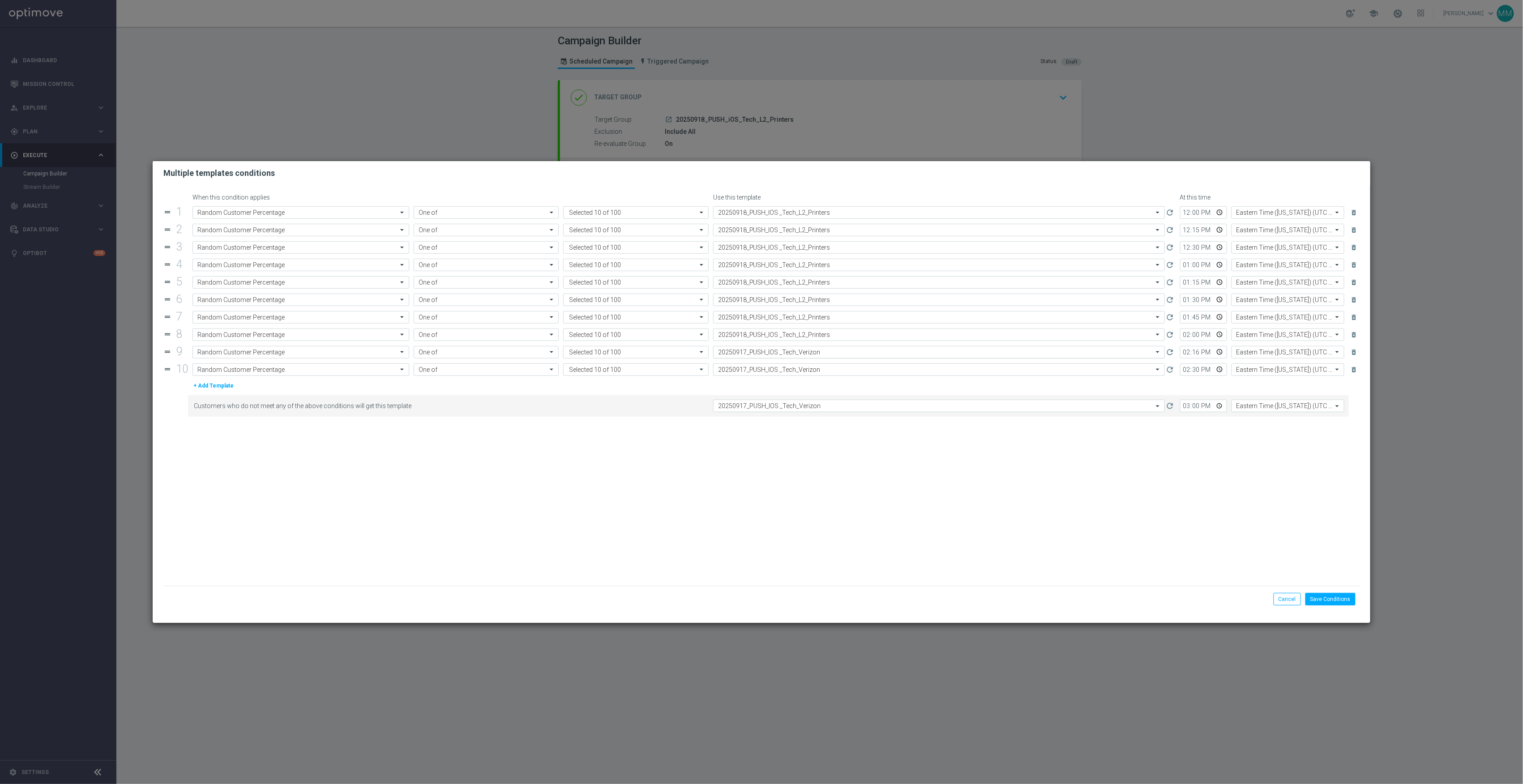
click at [795, 355] on input "text" at bounding box center [930, 352] width 424 height 8
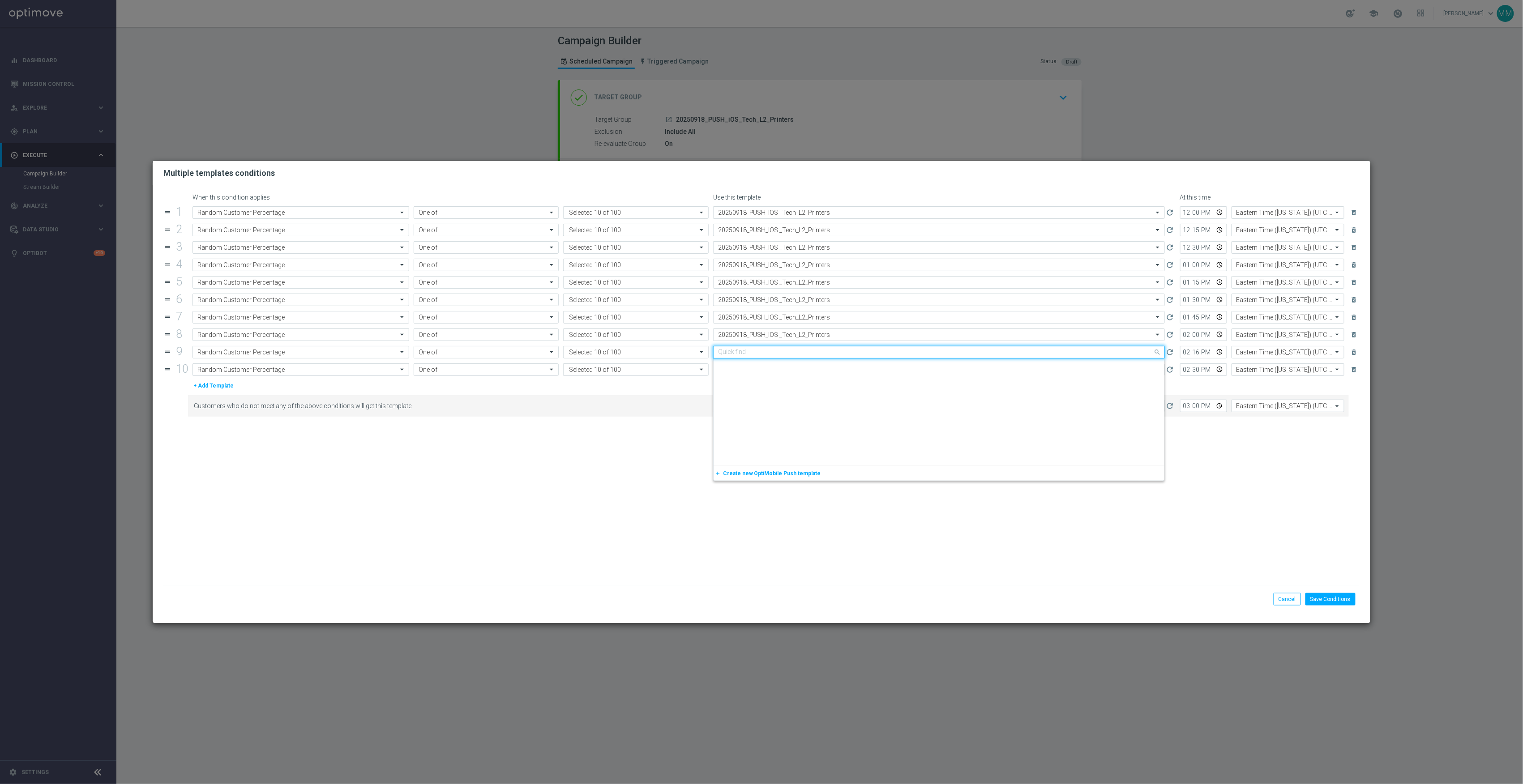
paste input "20250918_PUSH_IOS _Tech_L2_Printers"
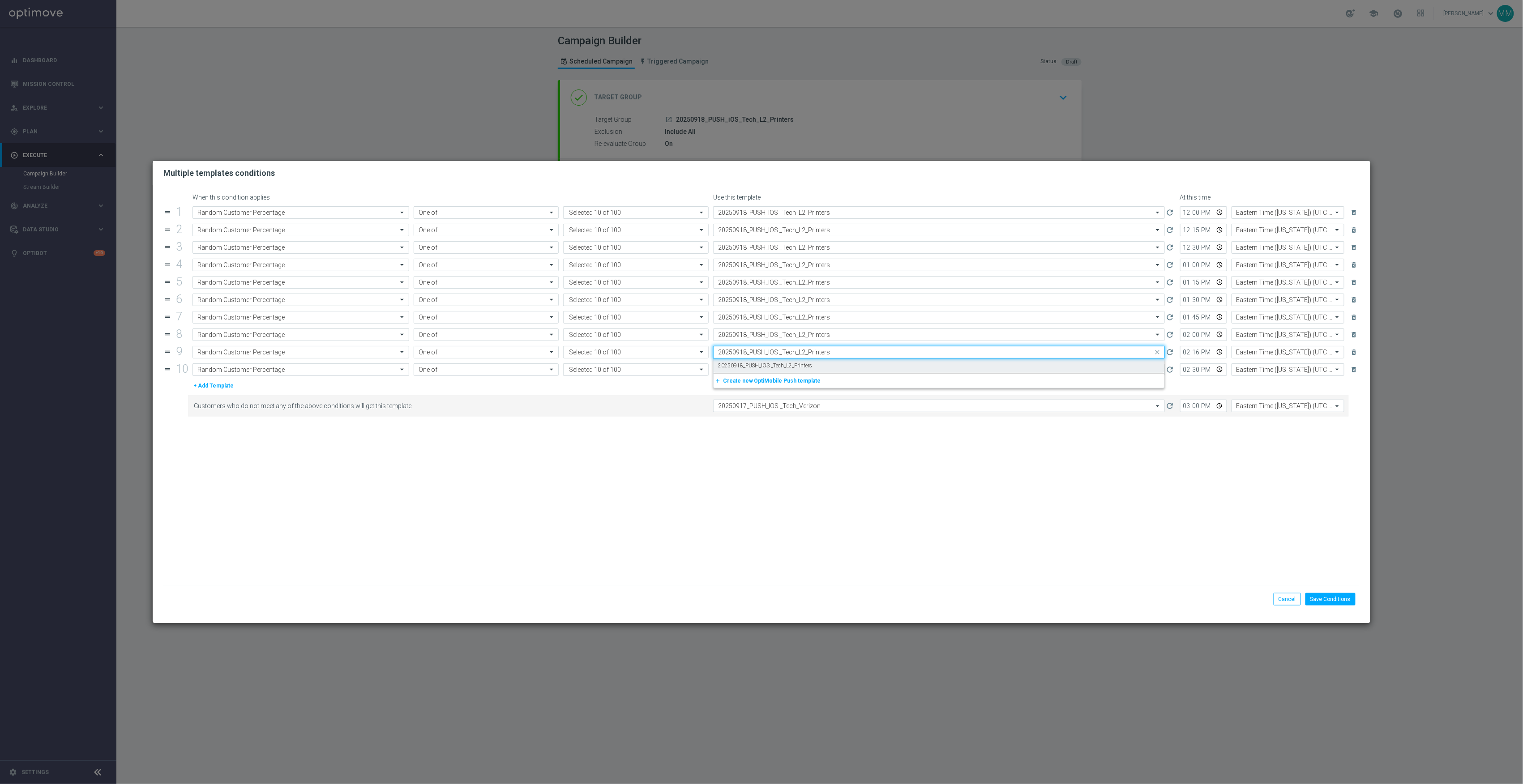
click at [799, 363] on div "20250918_PUSH_IOS _Tech_L2_Printers" at bounding box center [939, 366] width 442 height 15
type input "20250918_PUSH_IOS _Tech_L2_Printers"
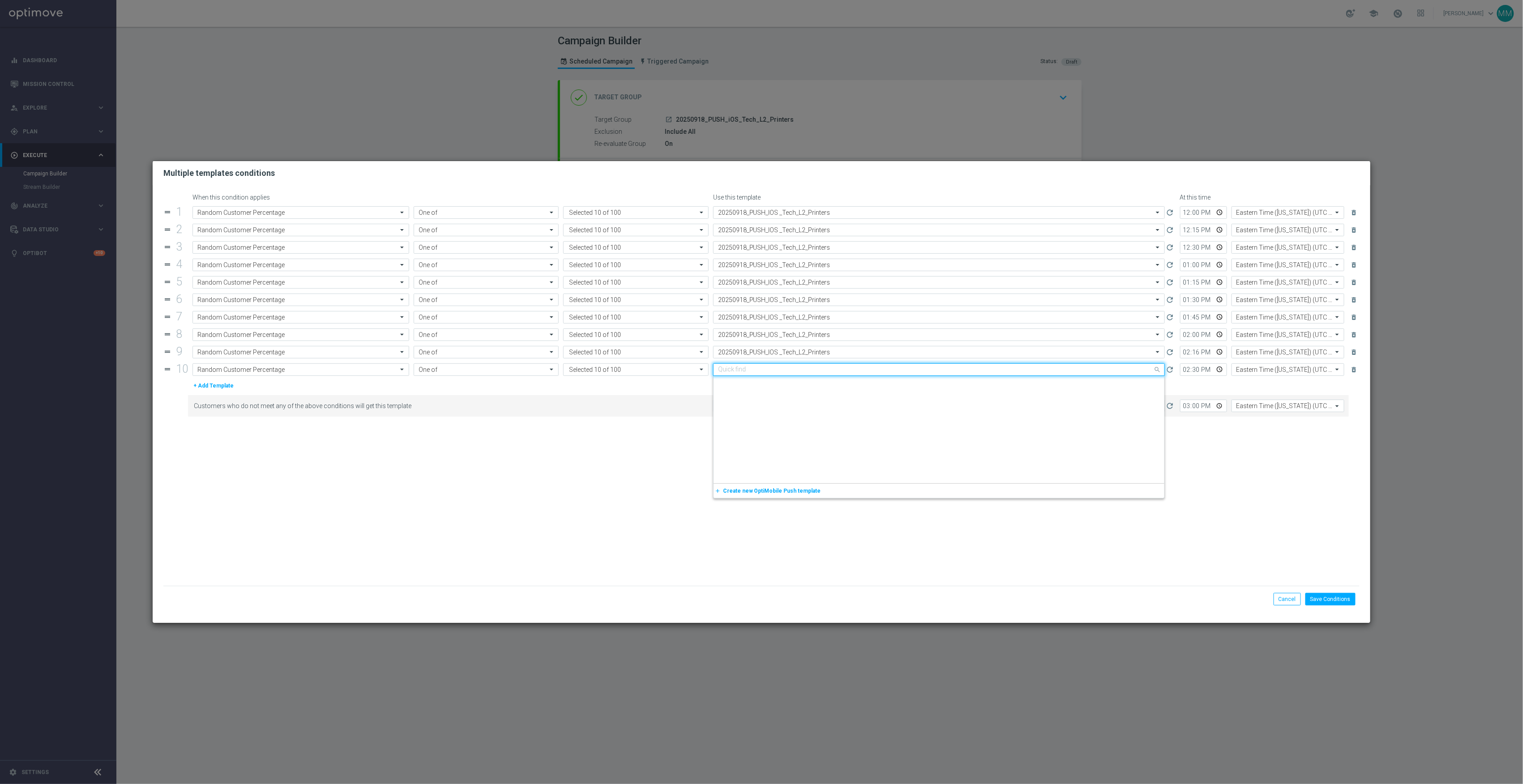
click at [798, 373] on input "text" at bounding box center [930, 370] width 424 height 8
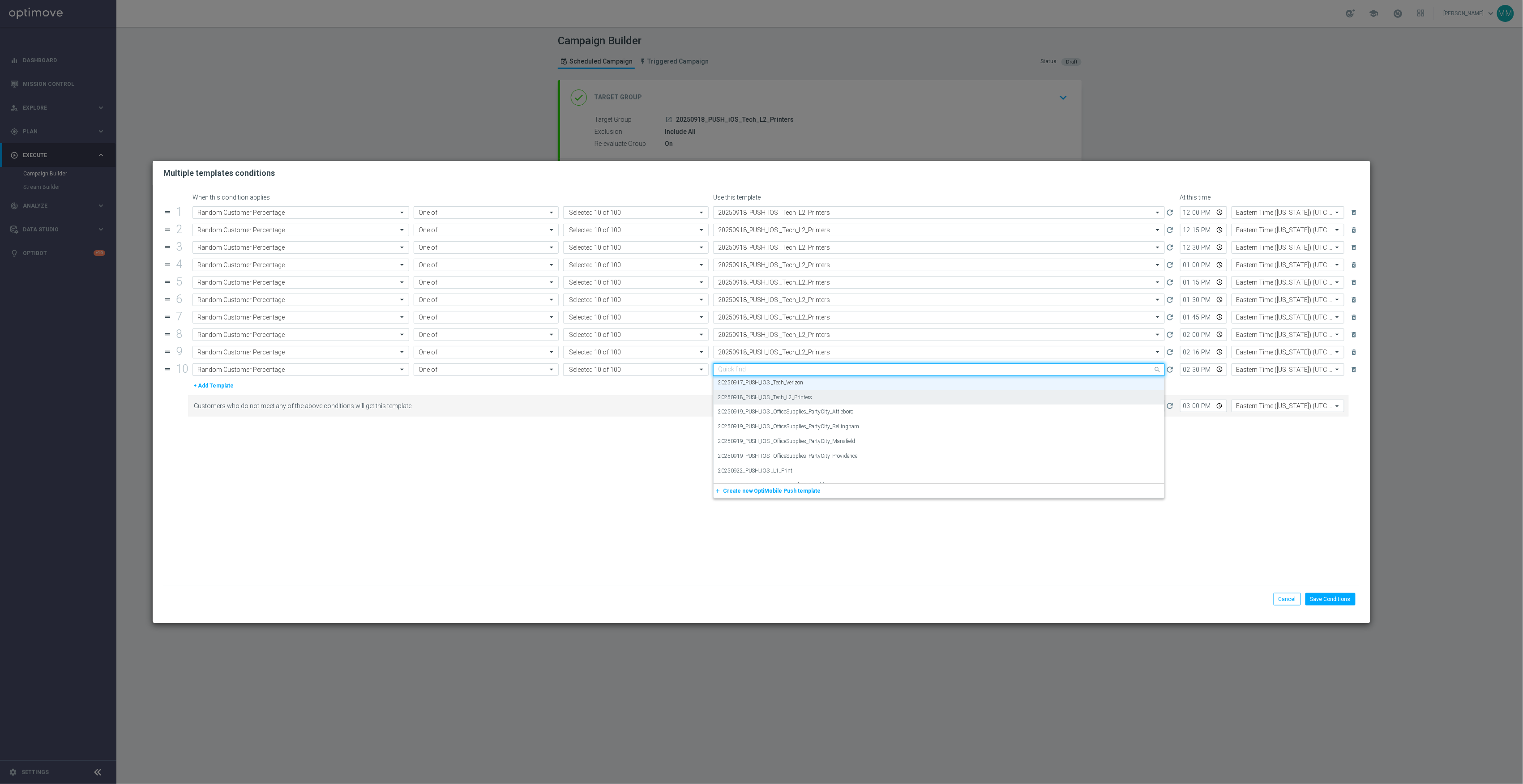
paste input "20250918_PUSH_IOS _Tech_L2_Printers"
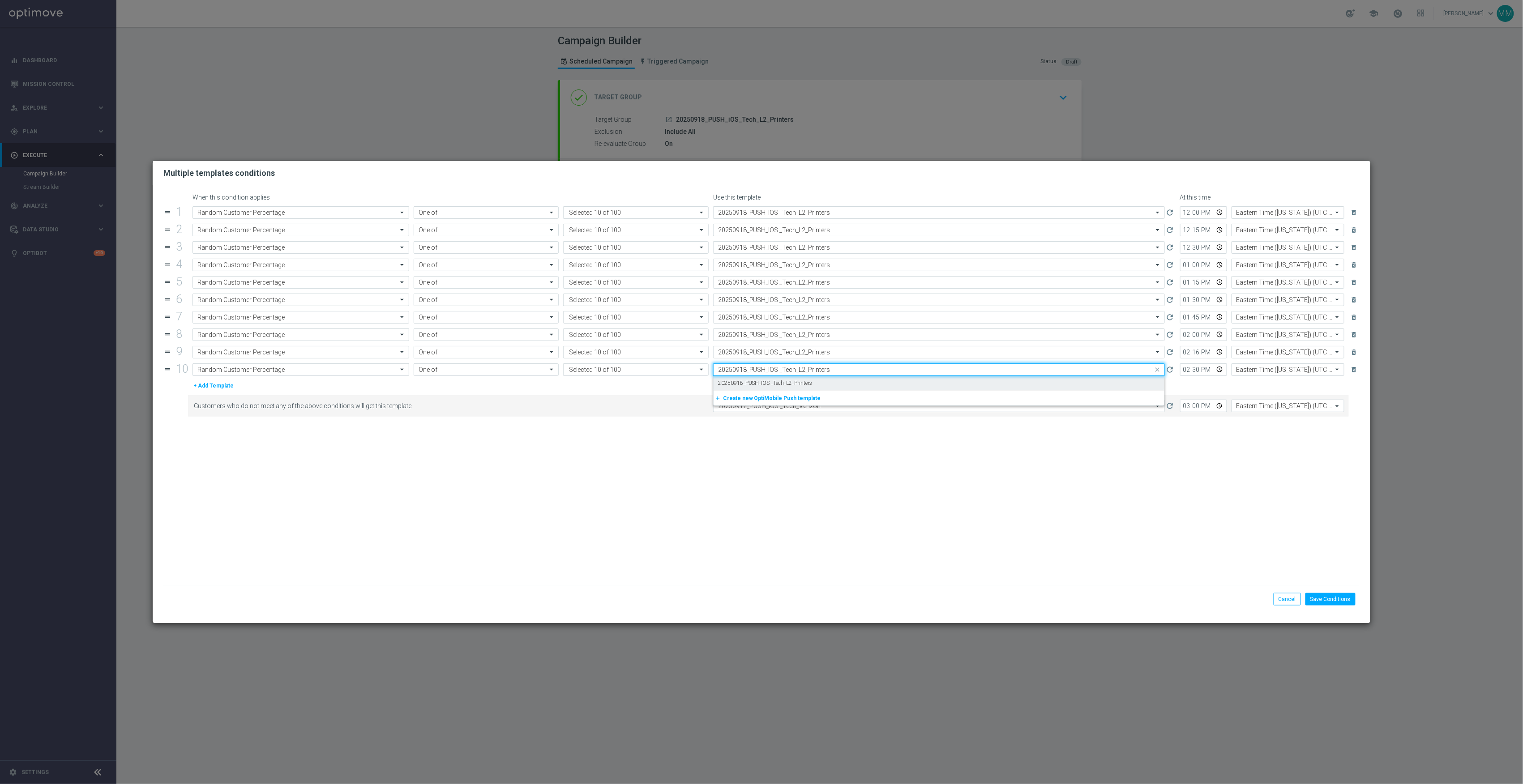
scroll to position [0, 0]
click at [801, 385] on label "20250918_PUSH_IOS _Tech_L2_Printers" at bounding box center [765, 383] width 94 height 8
type input "20250918_PUSH_IOS _Tech_L2_Printers"
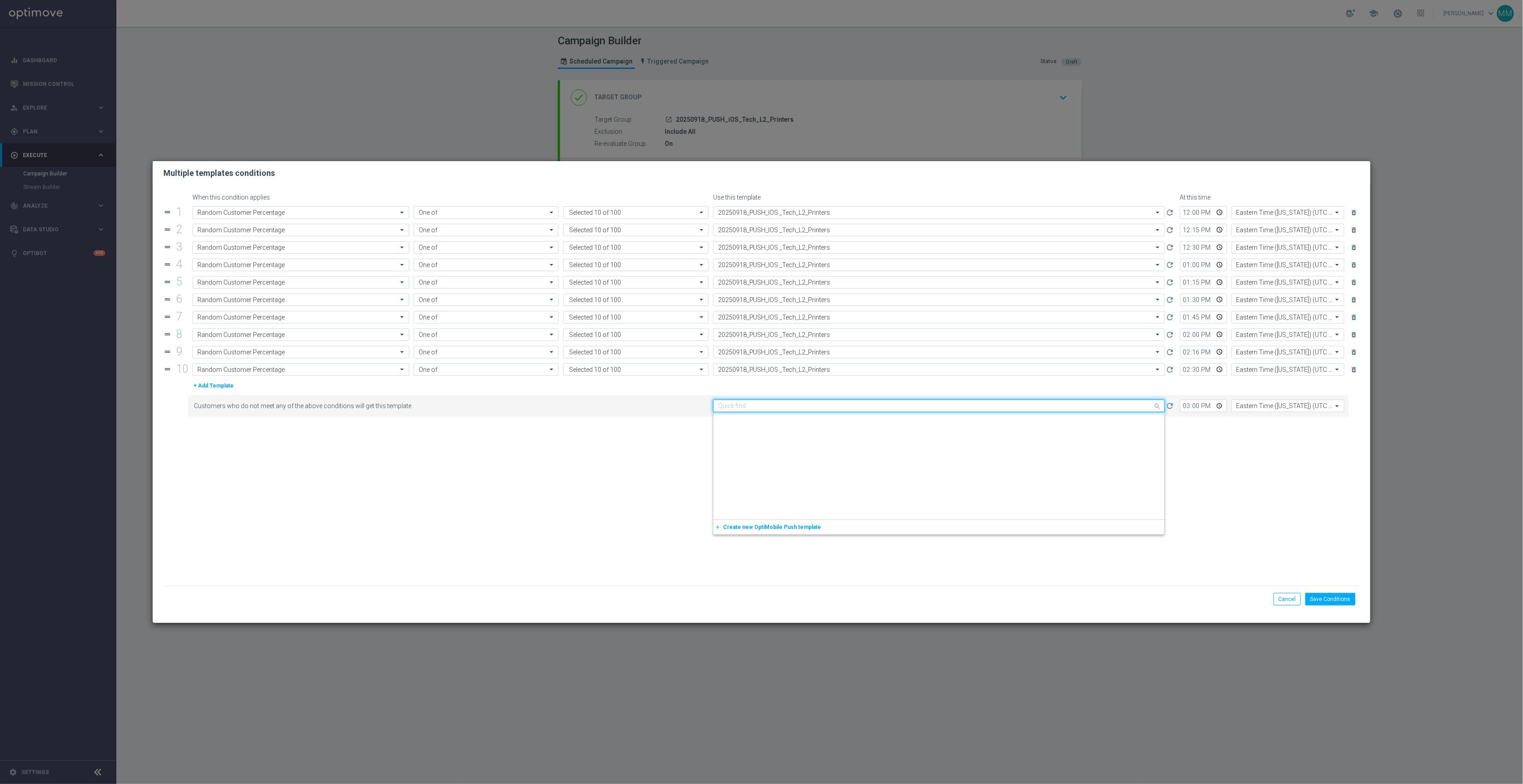
click at [815, 406] on input "text" at bounding box center [930, 406] width 424 height 8
paste input "20250918_PUSH_IOS _Tech_L2_Printers"
click at [816, 422] on div "20250918_PUSH_IOS _Tech_L2_Printers" at bounding box center [939, 419] width 442 height 15
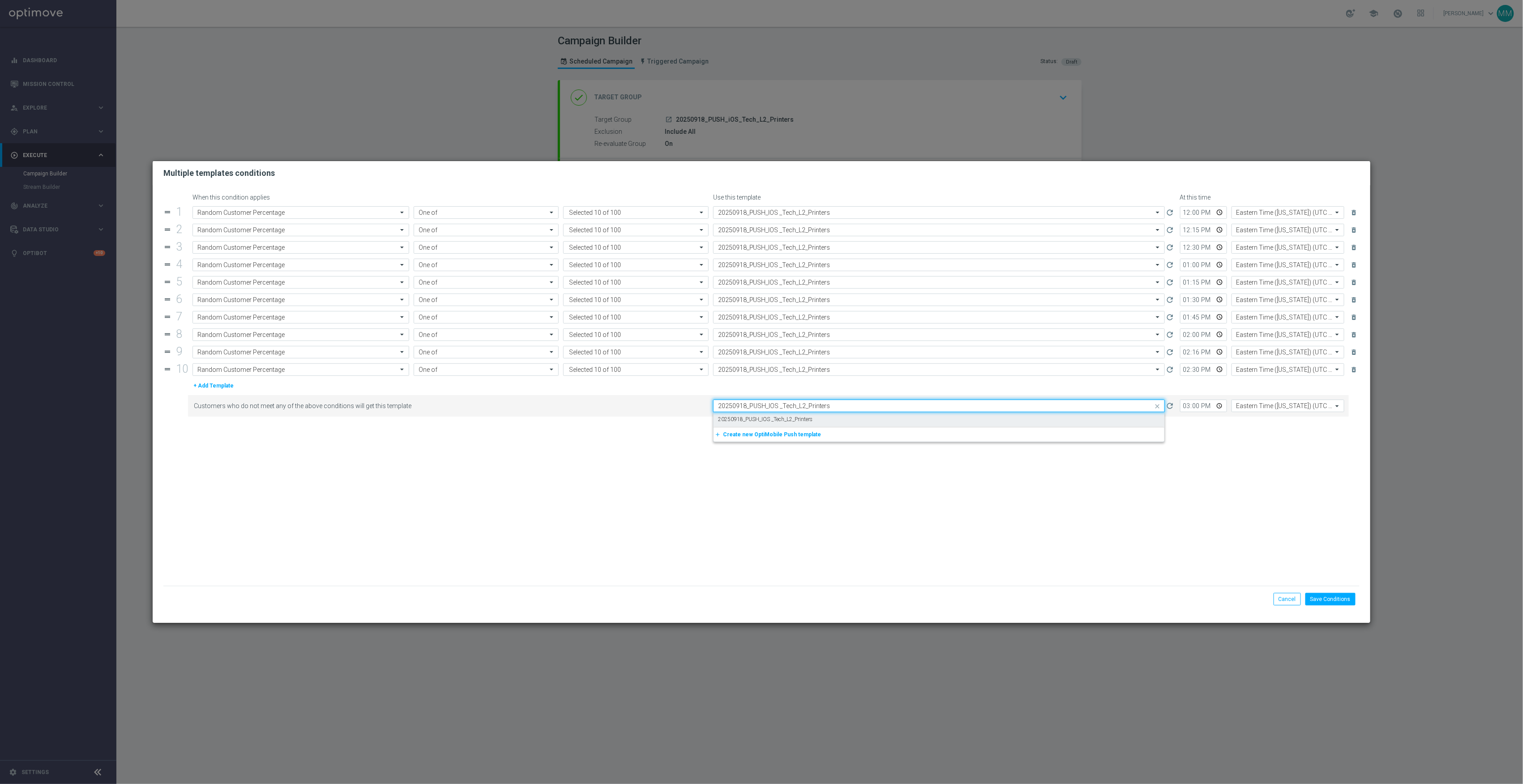
type input "20250918_PUSH_IOS _Tech_L2_Printers"
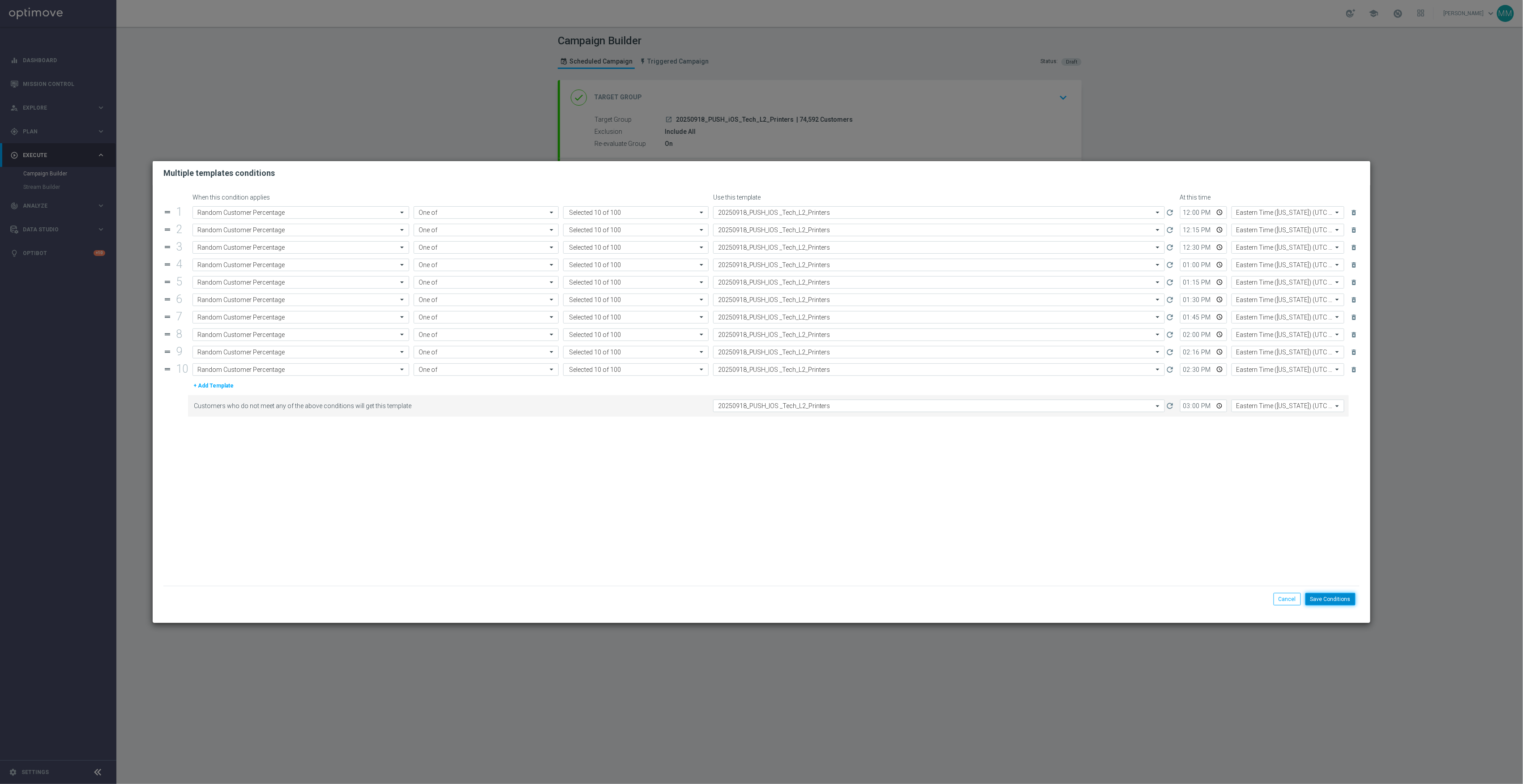
click at [1346, 600] on button "Save Conditions" at bounding box center [1331, 599] width 50 height 12
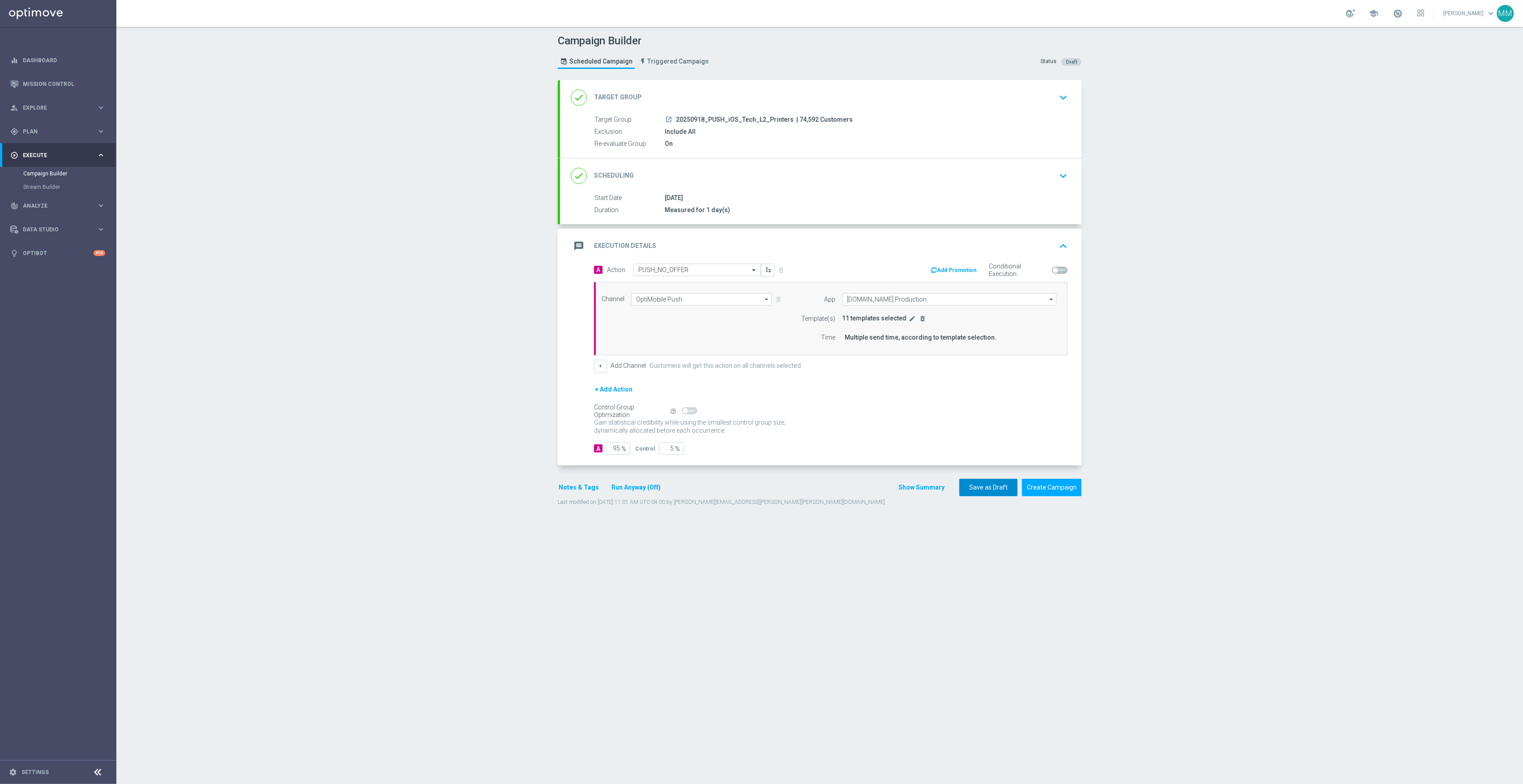
click at [970, 492] on button "Save as Draft" at bounding box center [988, 488] width 58 height 17
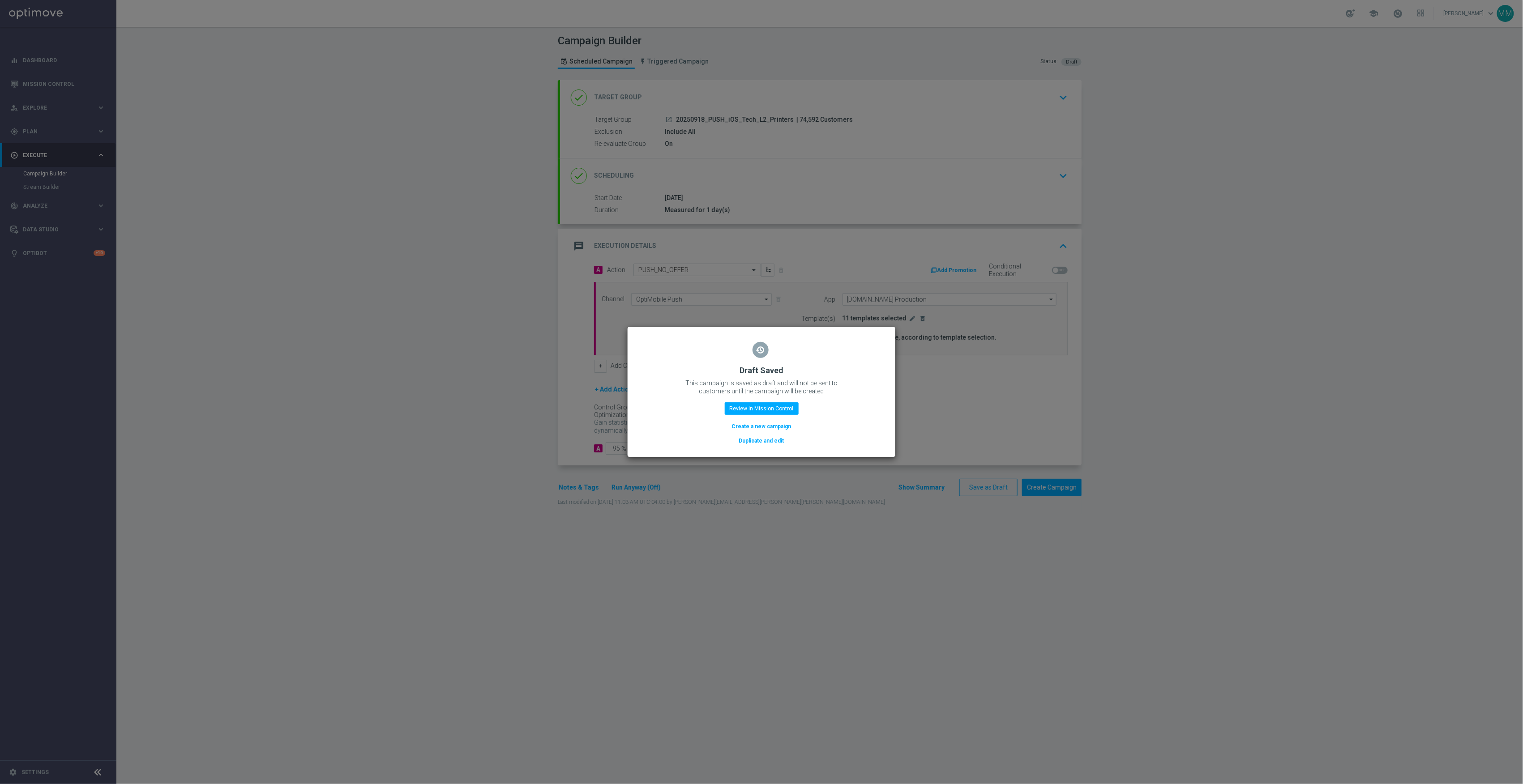
click at [758, 444] on button "Duplicate and edit" at bounding box center [762, 440] width 47 height 10
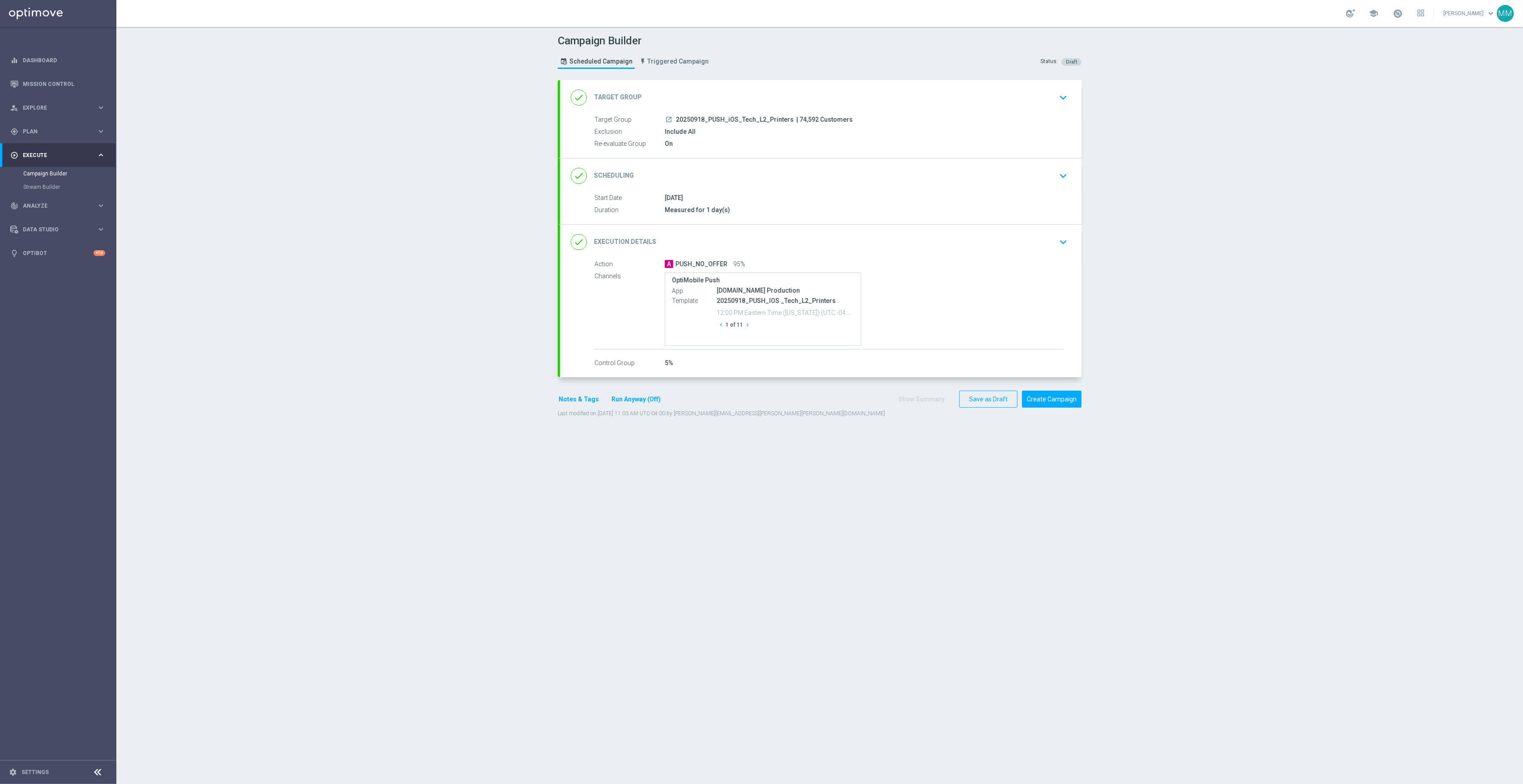
click at [847, 105] on div "done Target Group keyboard_arrow_down" at bounding box center [821, 98] width 500 height 17
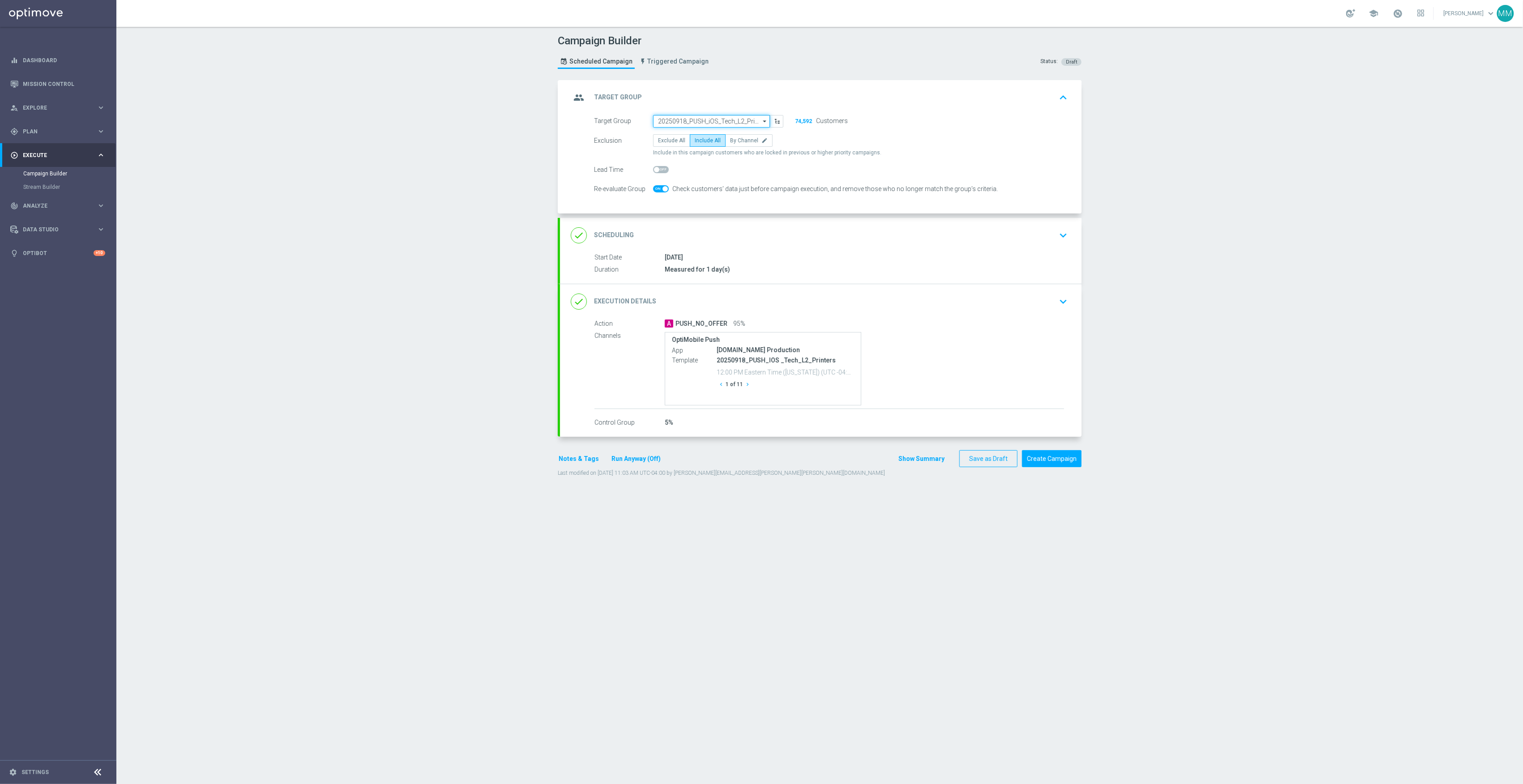
click at [723, 121] on input "20250918_PUSH_iOS_Tech_L2_Printers" at bounding box center [711, 121] width 117 height 12
paste input "20250919"
click at [735, 202] on div "20250919_PUSH_IOS _OfficeSupplies_PartyCity_Mansfield" at bounding box center [707, 202] width 100 height 16
type input "20250919_PUSH_IOS _OfficeSupplies_PartyCity_Mansfield"
click at [819, 233] on div "done Scheduling keyboard_arrow_down" at bounding box center [821, 235] width 500 height 17
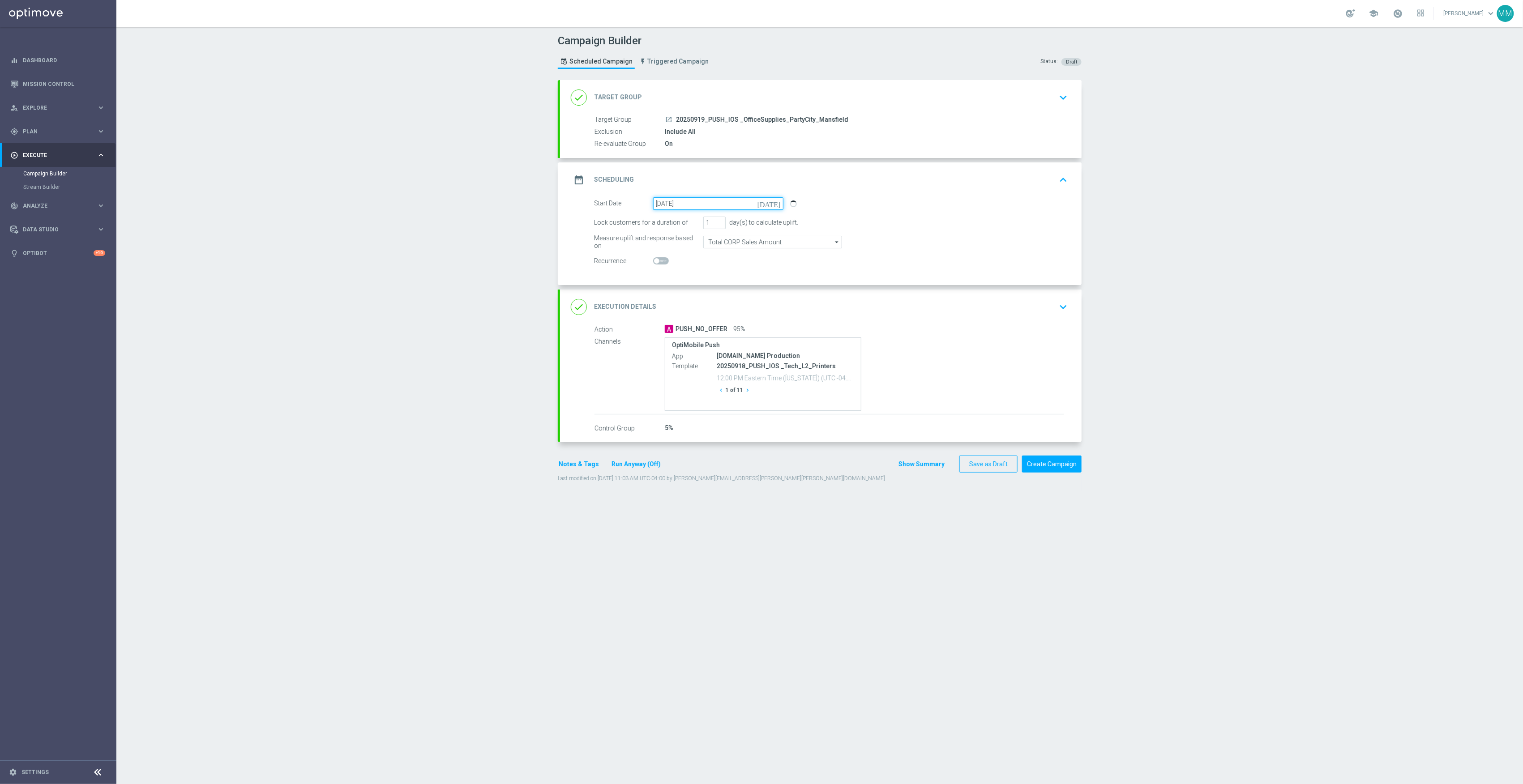
click at [681, 205] on input "18 Sep 2025" at bounding box center [718, 204] width 130 height 12
click at [732, 285] on span "19" at bounding box center [739, 282] width 14 height 14
type input "19 Sep 2025"
click at [946, 306] on div "done Execution Details keyboard_arrow_down" at bounding box center [821, 307] width 500 height 17
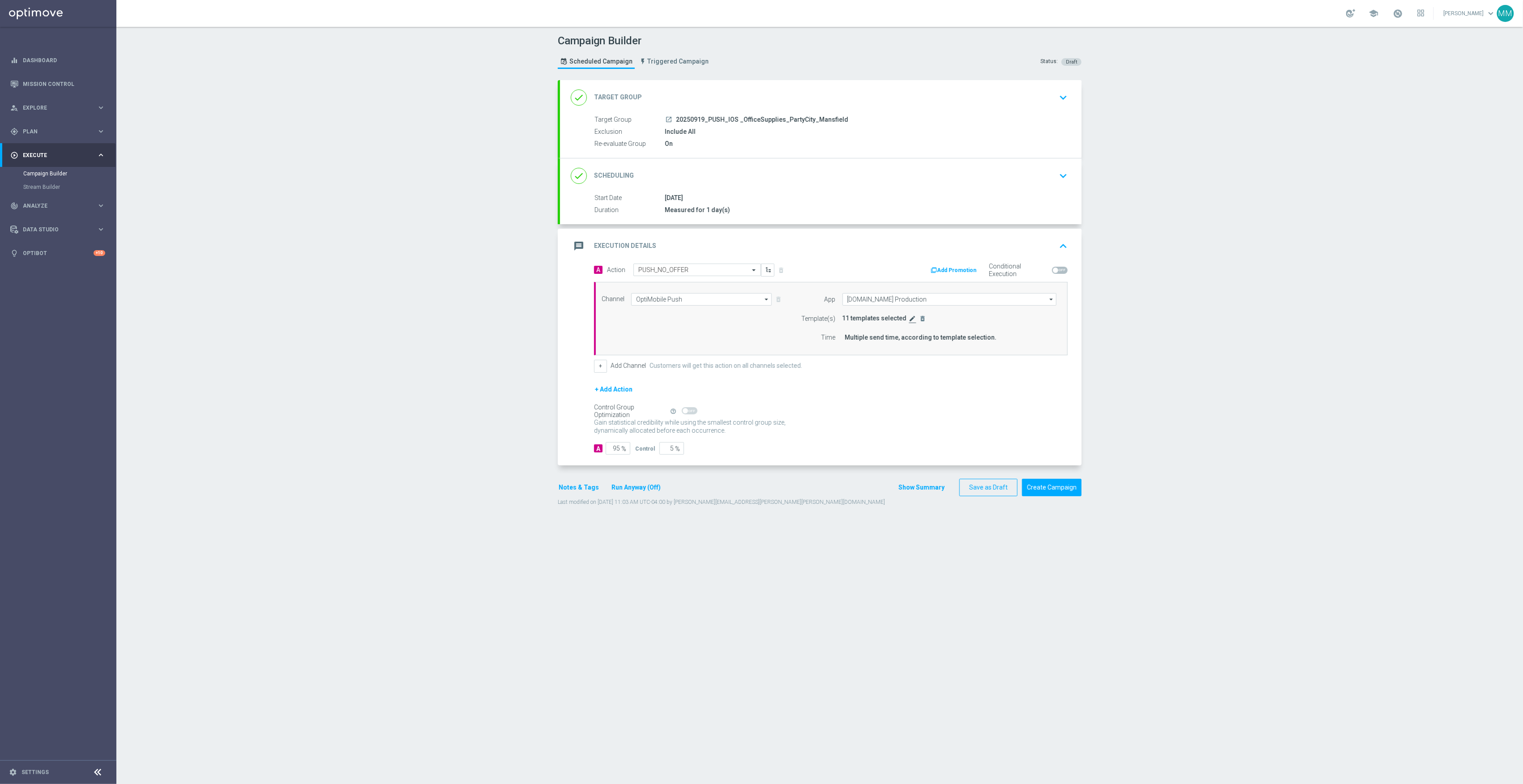
click at [910, 322] on icon "edit" at bounding box center [913, 318] width 7 height 7
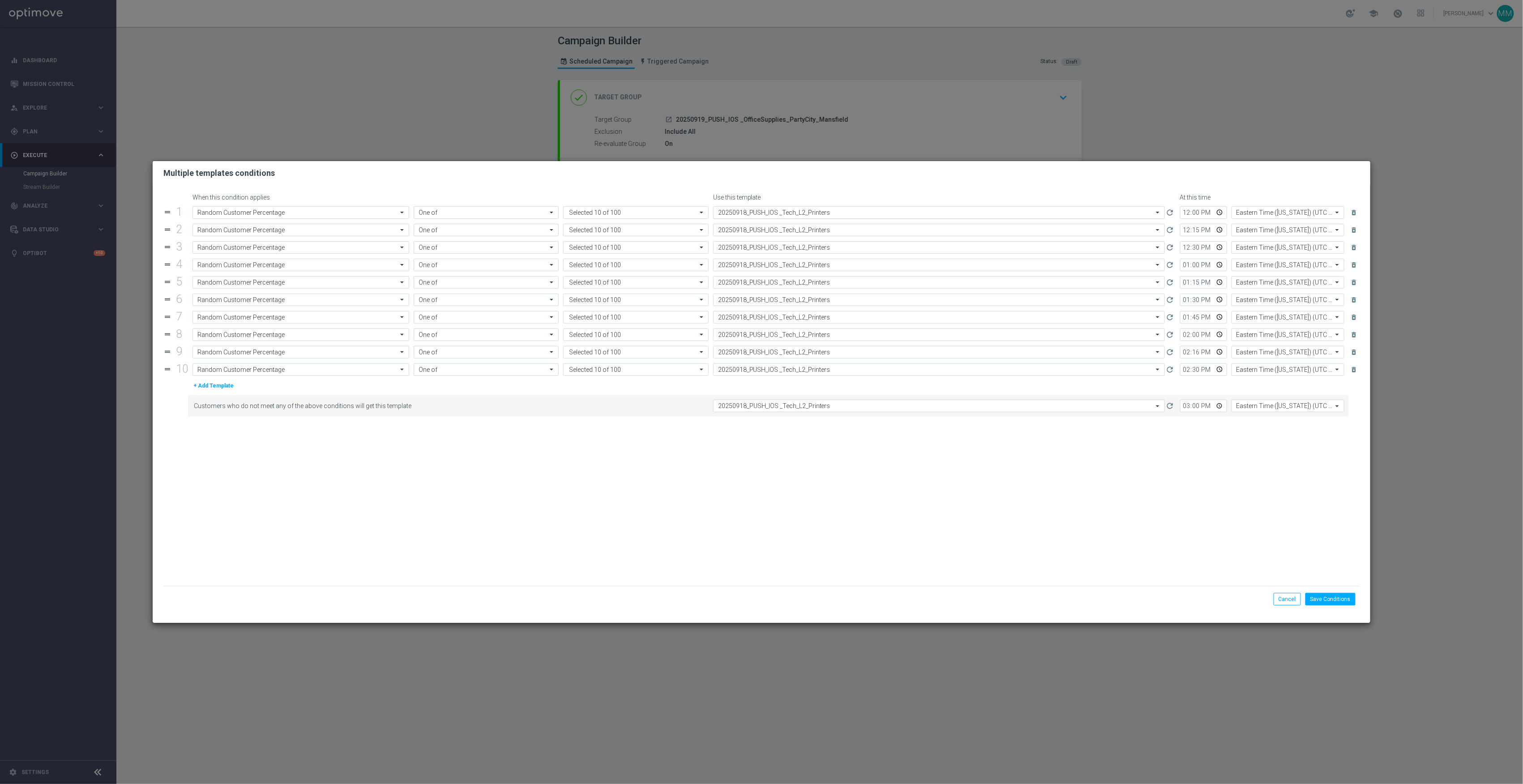
click at [806, 212] on input "text" at bounding box center [930, 213] width 424 height 8
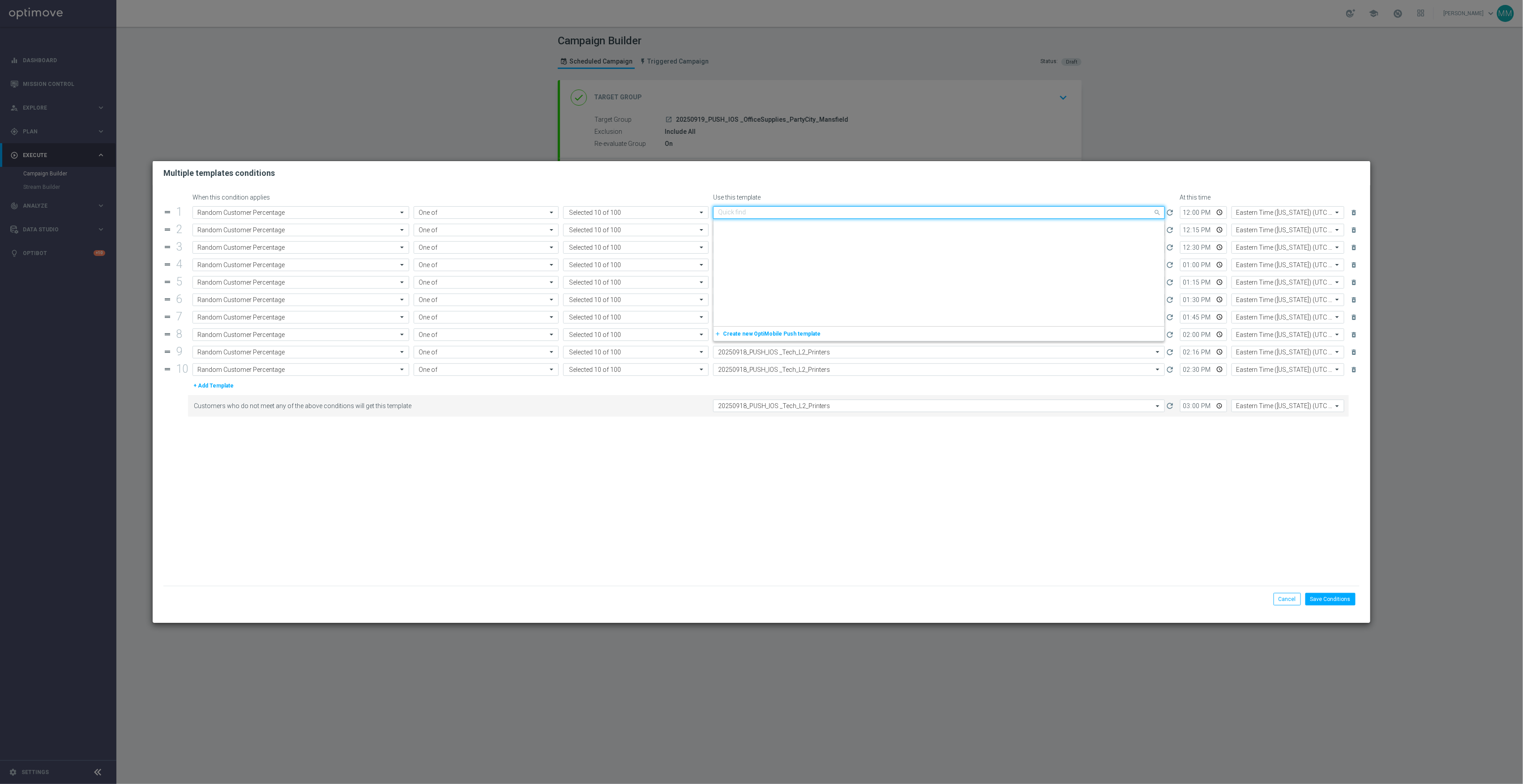
scroll to position [1166, 0]
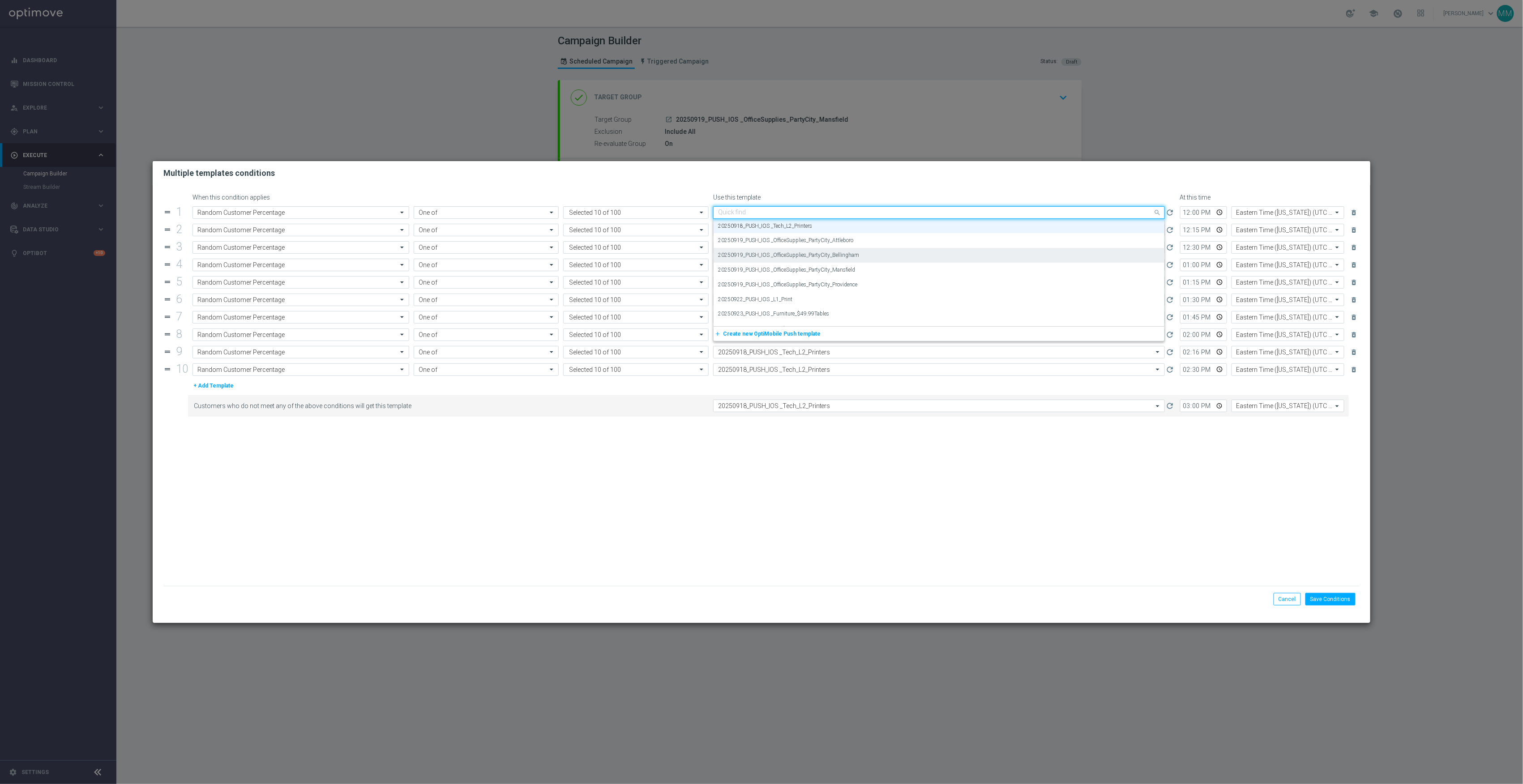
paste input "20250919"
click at [862, 257] on div "20250919_PUSH_IOS _OfficeSupplies_PartyCity_Mansfield" at bounding box center [939, 255] width 442 height 15
type input "20250919"
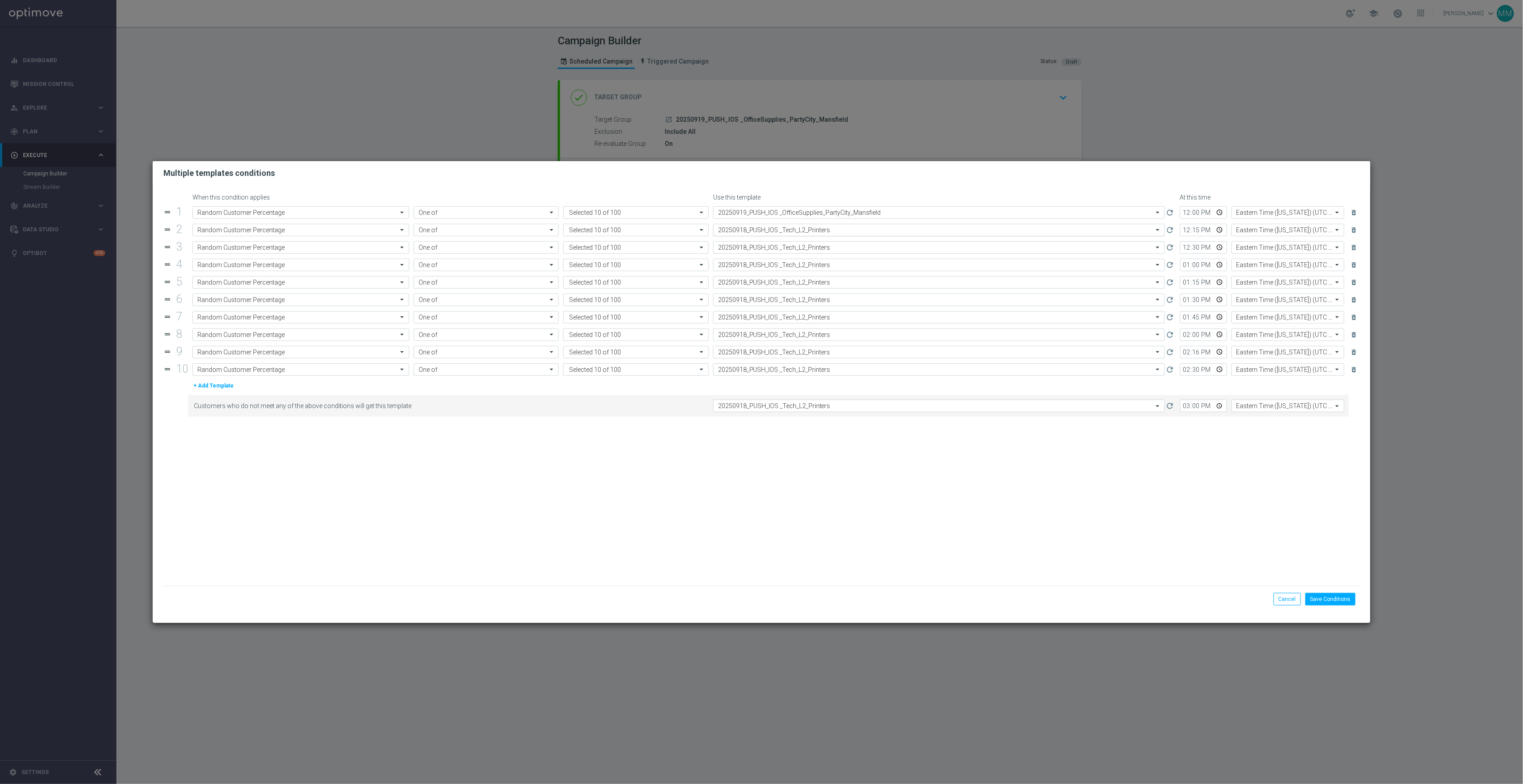
click at [837, 229] on input "text" at bounding box center [930, 230] width 424 height 8
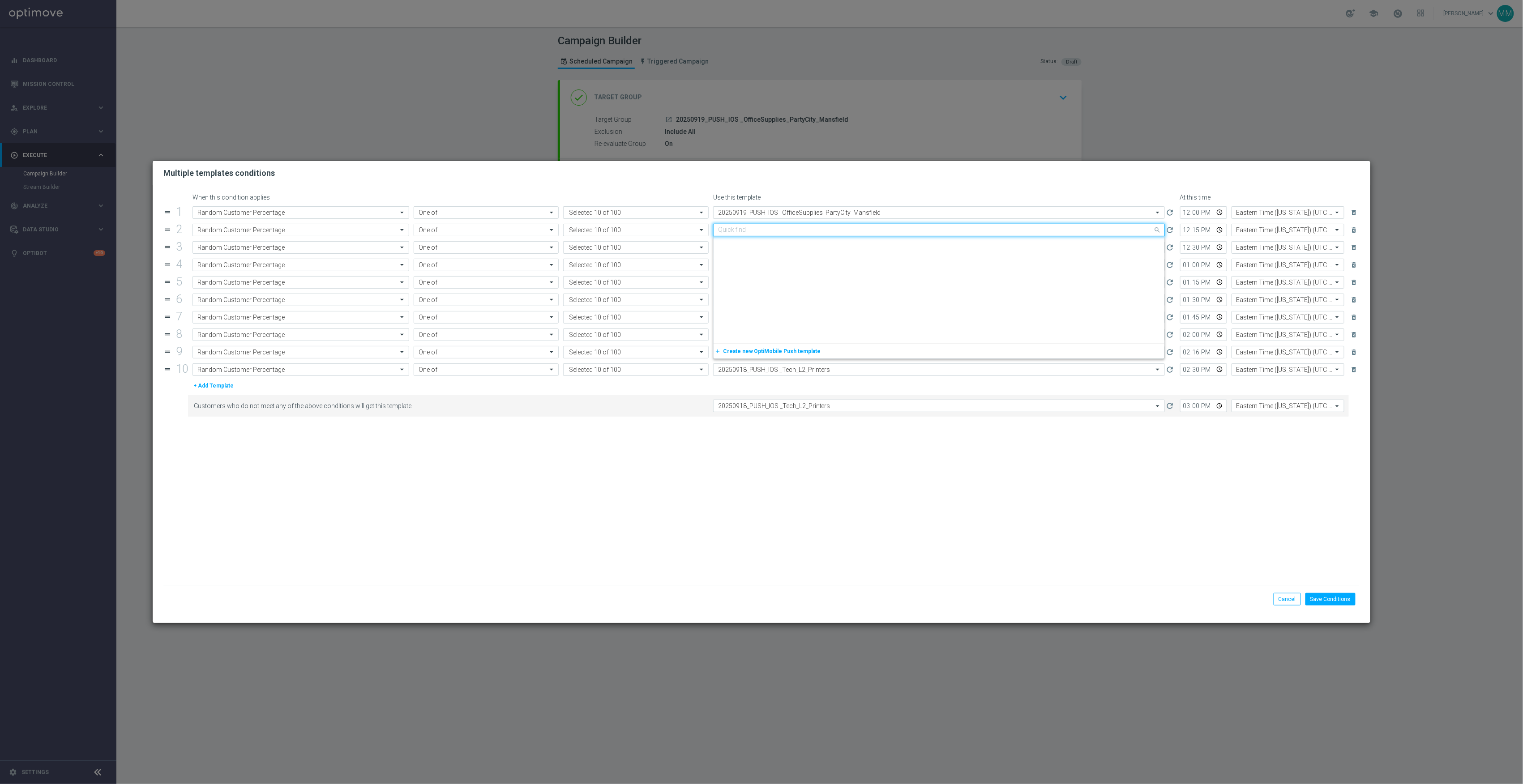
paste input "20250919"
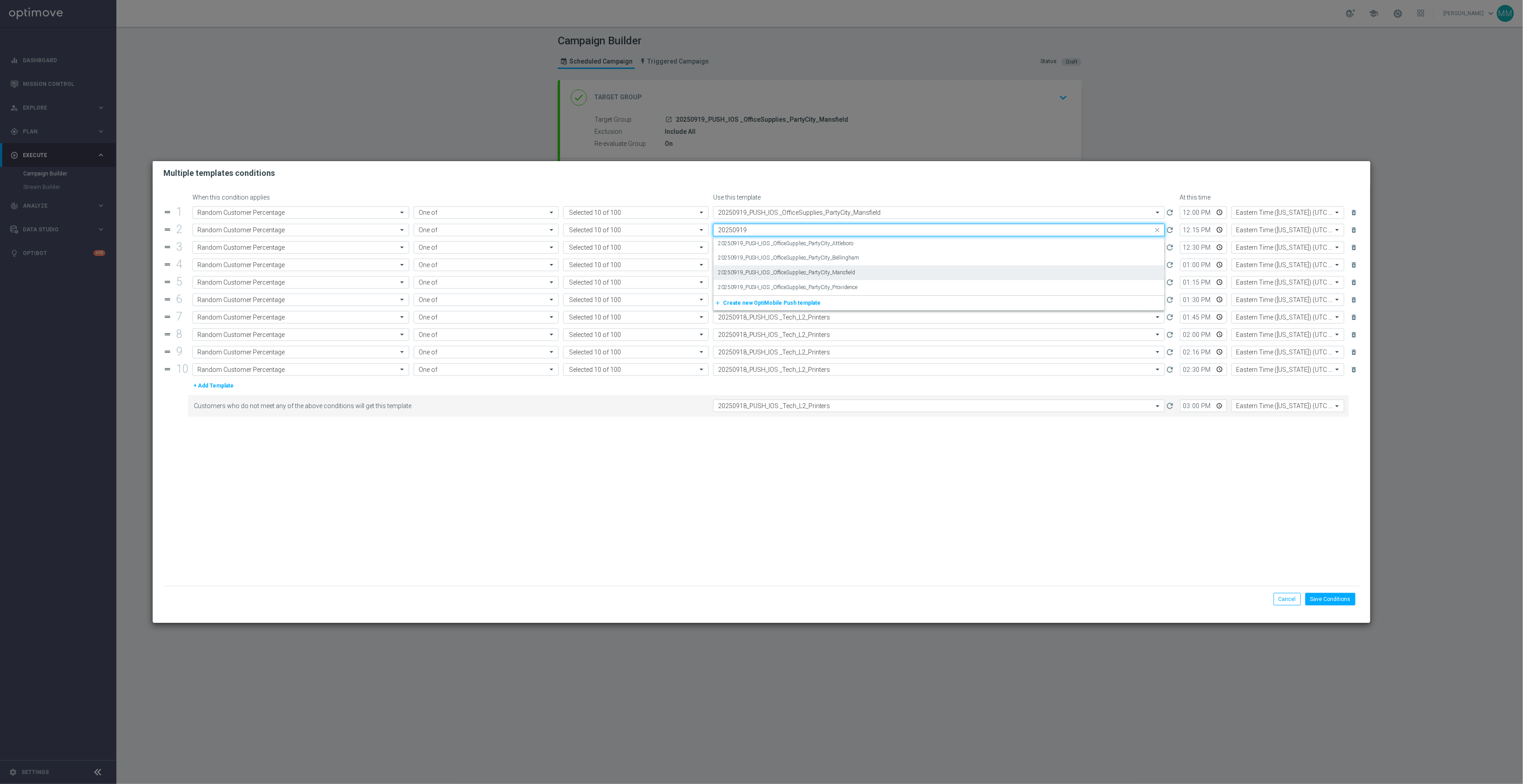
click at [861, 272] on div "20250919_PUSH_IOS _OfficeSupplies_PartyCity_Mansfield" at bounding box center [939, 272] width 442 height 15
type input "20250919"
click at [847, 248] on input "text" at bounding box center [930, 248] width 424 height 8
paste input "20250919"
click at [857, 289] on div "20250919_PUSH_IOS _OfficeSupplies_PartyCity_Mansfield" at bounding box center [939, 290] width 442 height 15
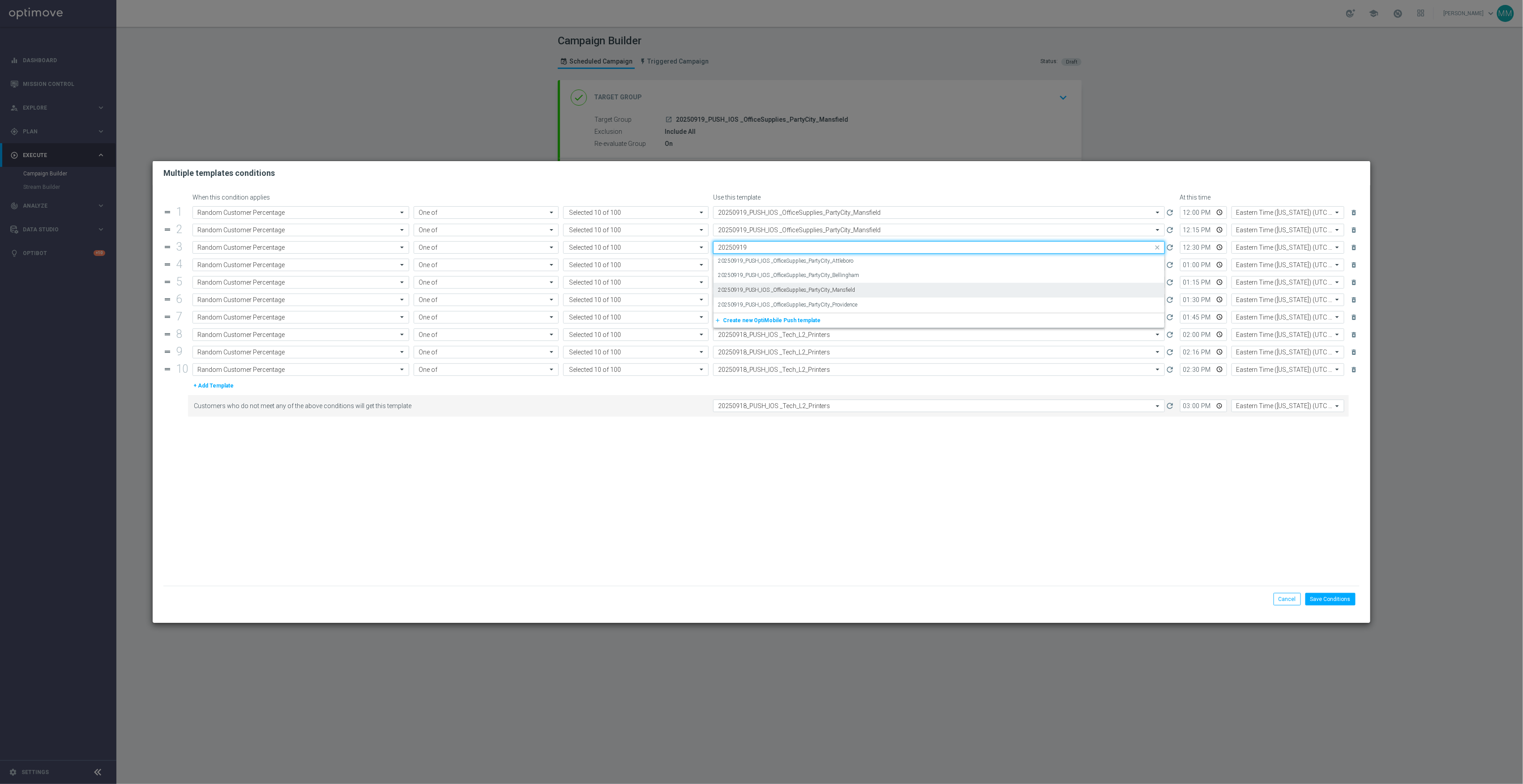
type input "20250919"
click at [853, 268] on input "text" at bounding box center [930, 265] width 424 height 8
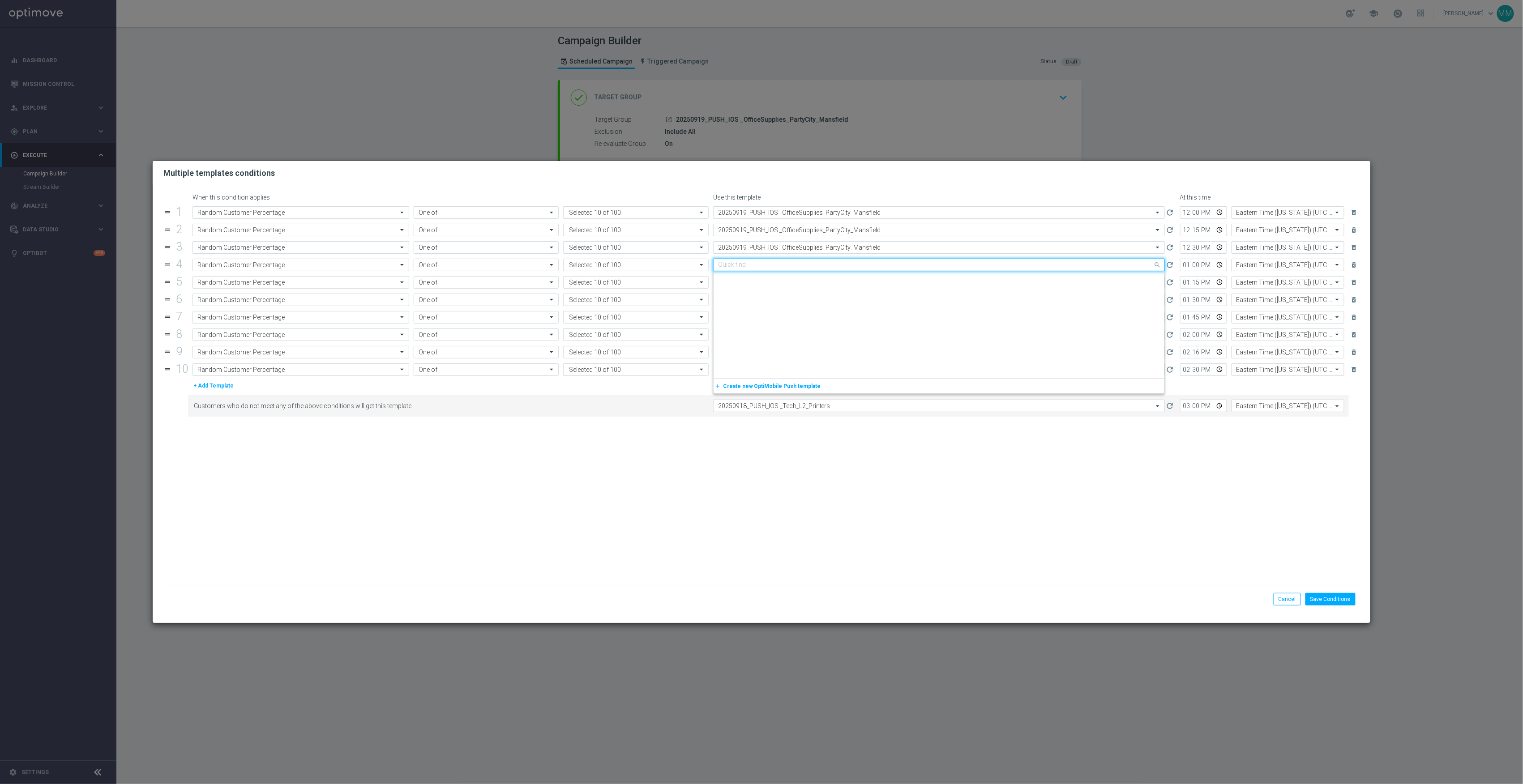
paste input "20250919"
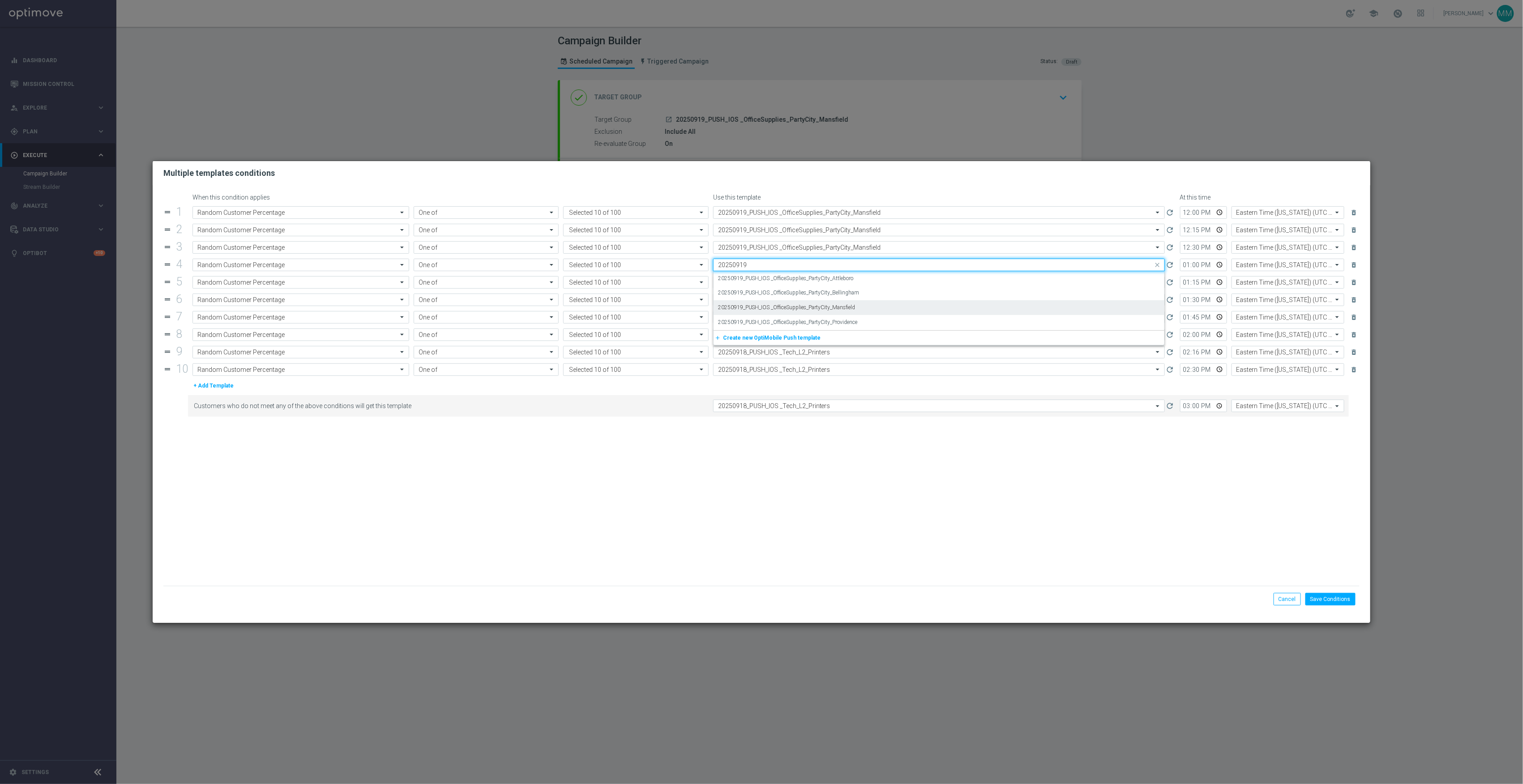
click at [860, 308] on div "20250919_PUSH_IOS _OfficeSupplies_PartyCity_Mansfield" at bounding box center [939, 307] width 442 height 15
type input "20250919"
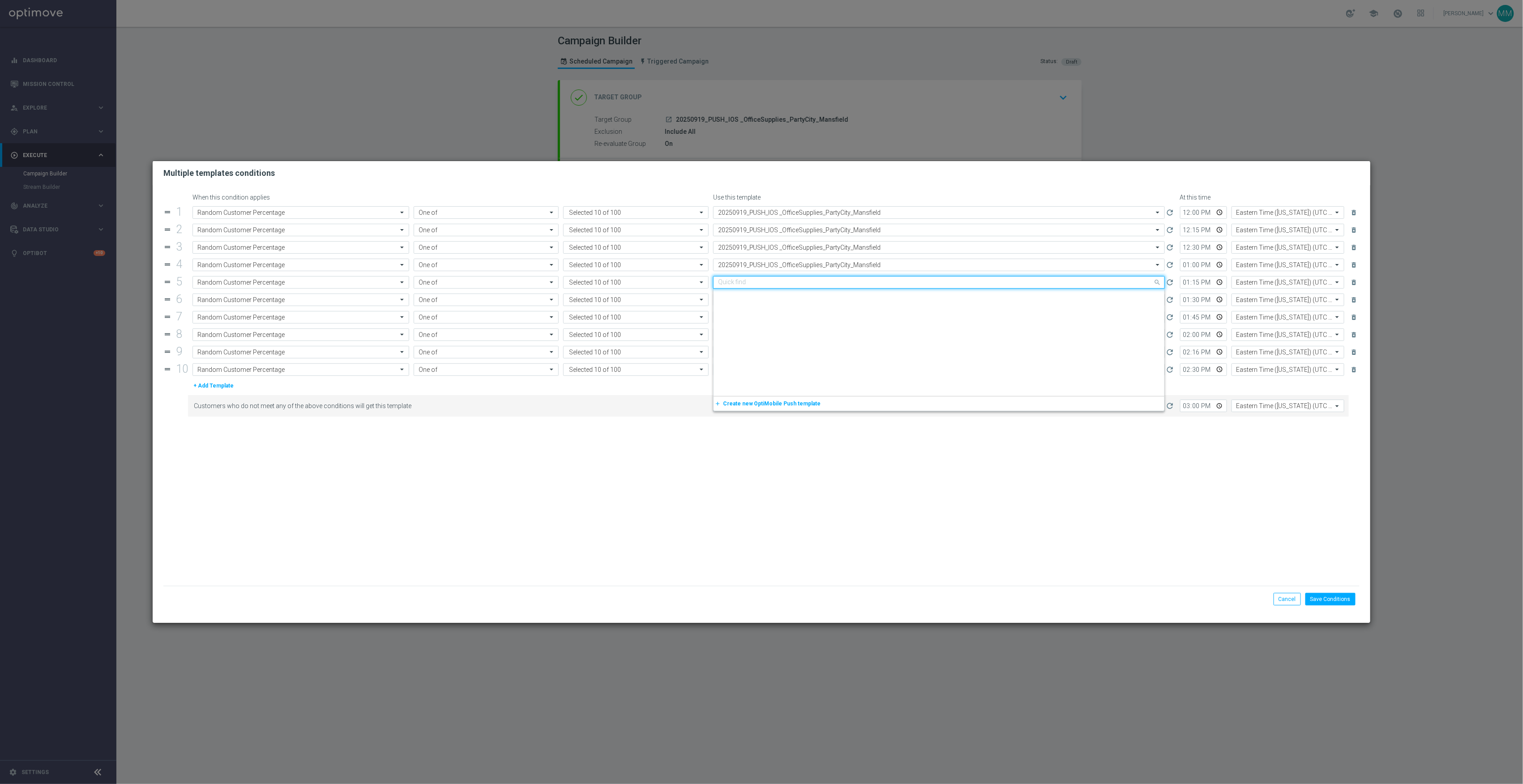
click at [848, 280] on input "text" at bounding box center [930, 282] width 424 height 8
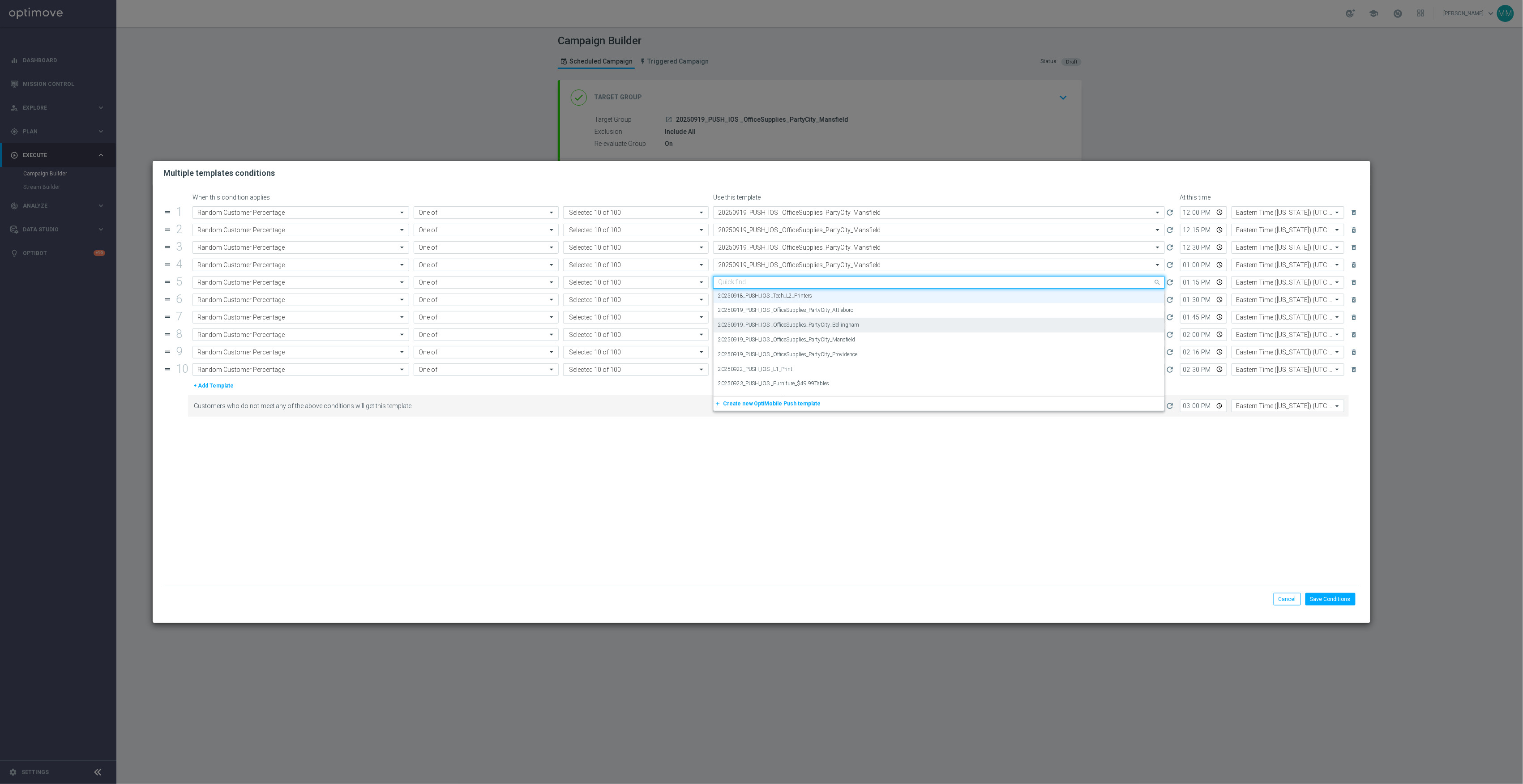
paste input "20250919"
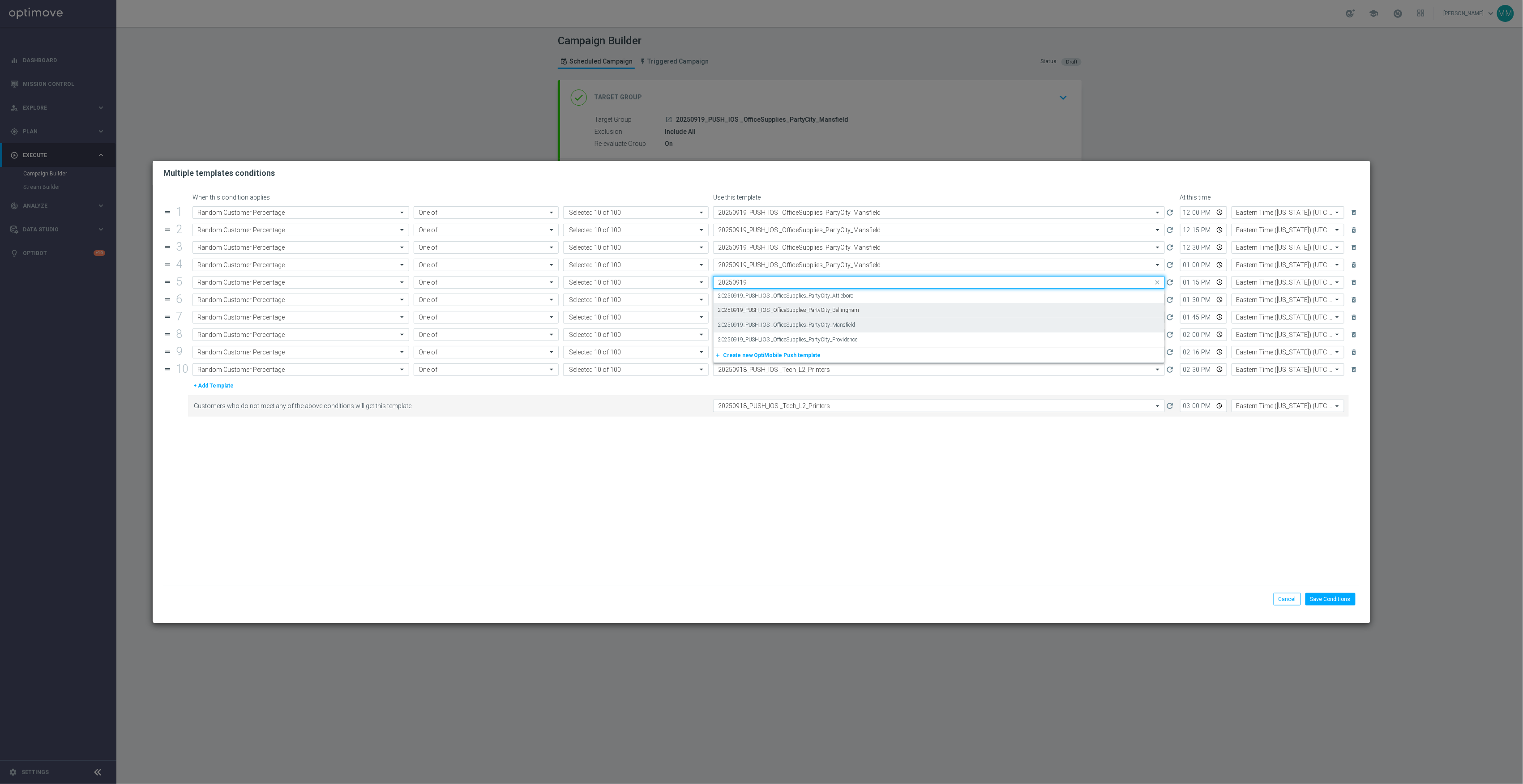
scroll to position [0, 0]
click at [853, 325] on label "20250919_PUSH_IOS _OfficeSupplies_PartyCity_Mansfield" at bounding box center [787, 325] width 138 height 8
type input "20250919"
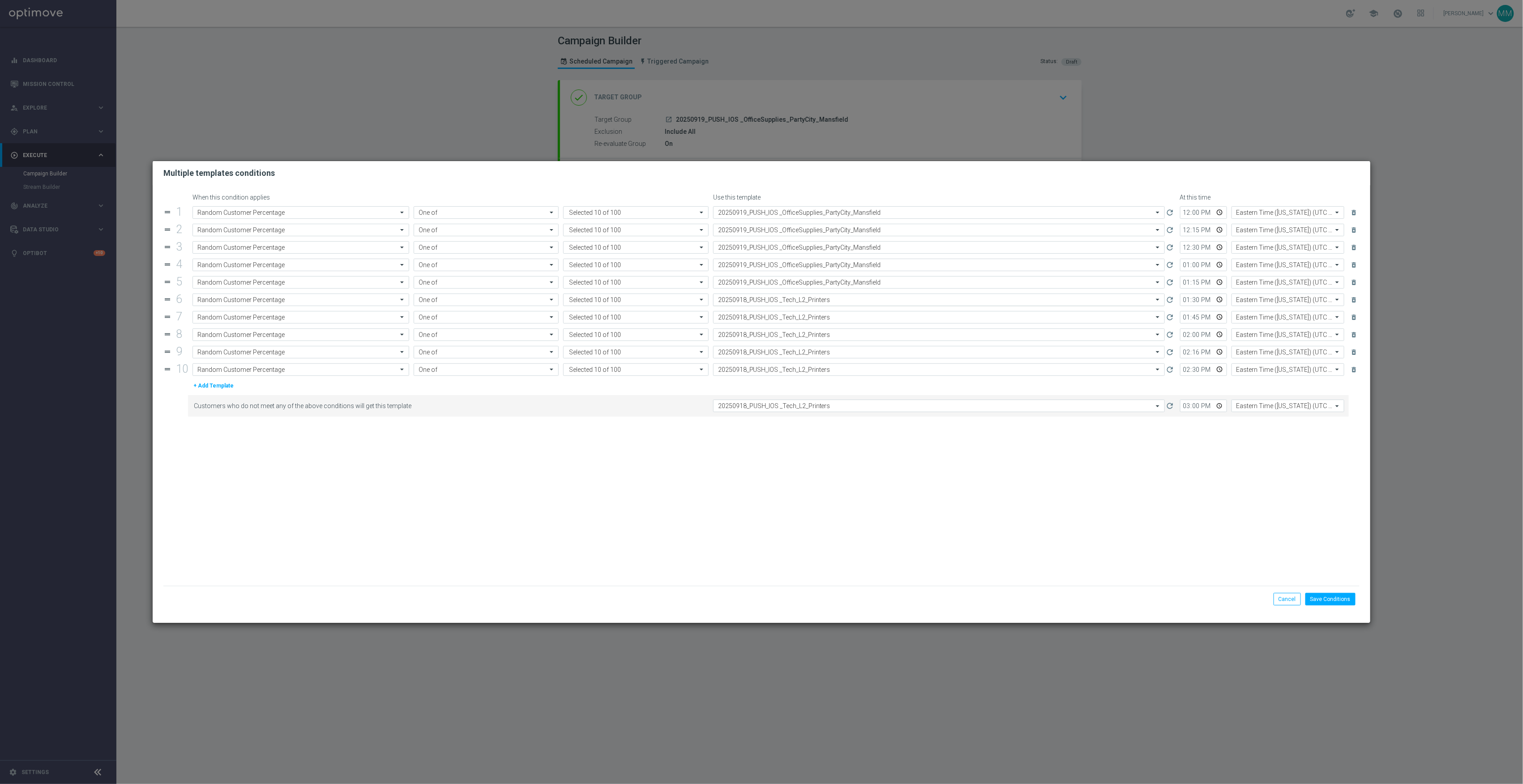
click at [846, 301] on input "text" at bounding box center [930, 300] width 424 height 8
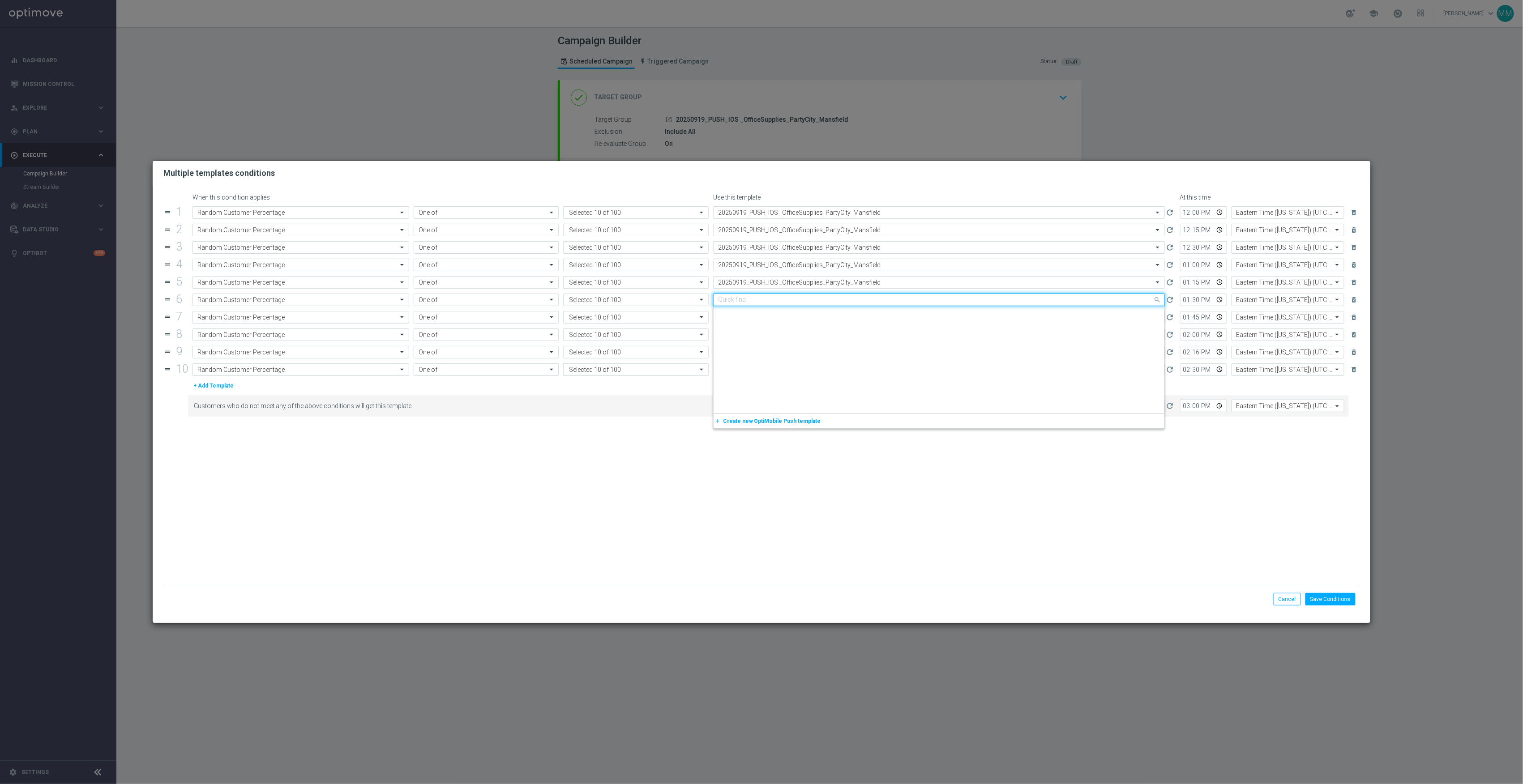
paste input "20250919"
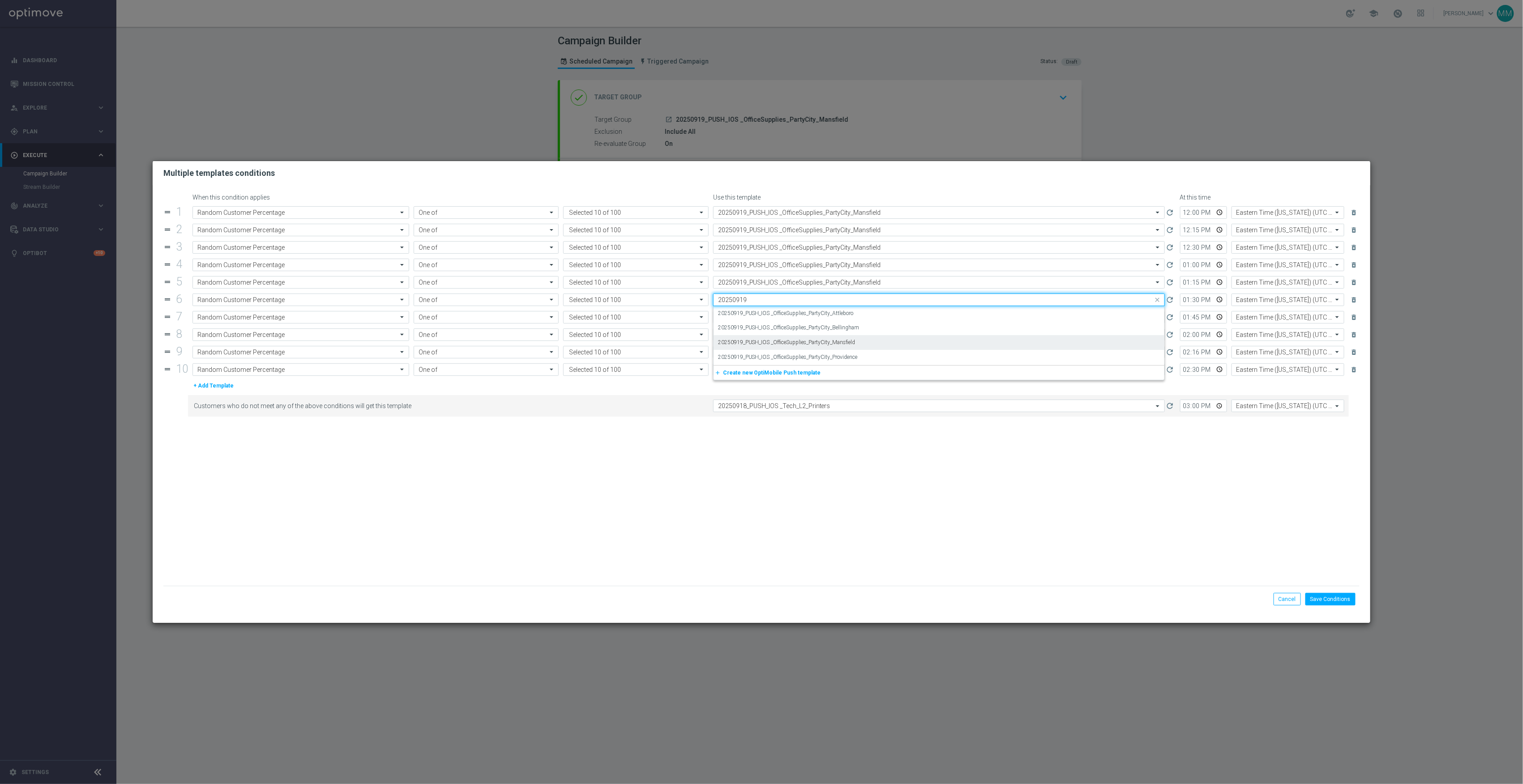
click at [850, 341] on label "20250919_PUSH_IOS _OfficeSupplies_PartyCity_Mansfield" at bounding box center [787, 343] width 138 height 8
type input "20250919"
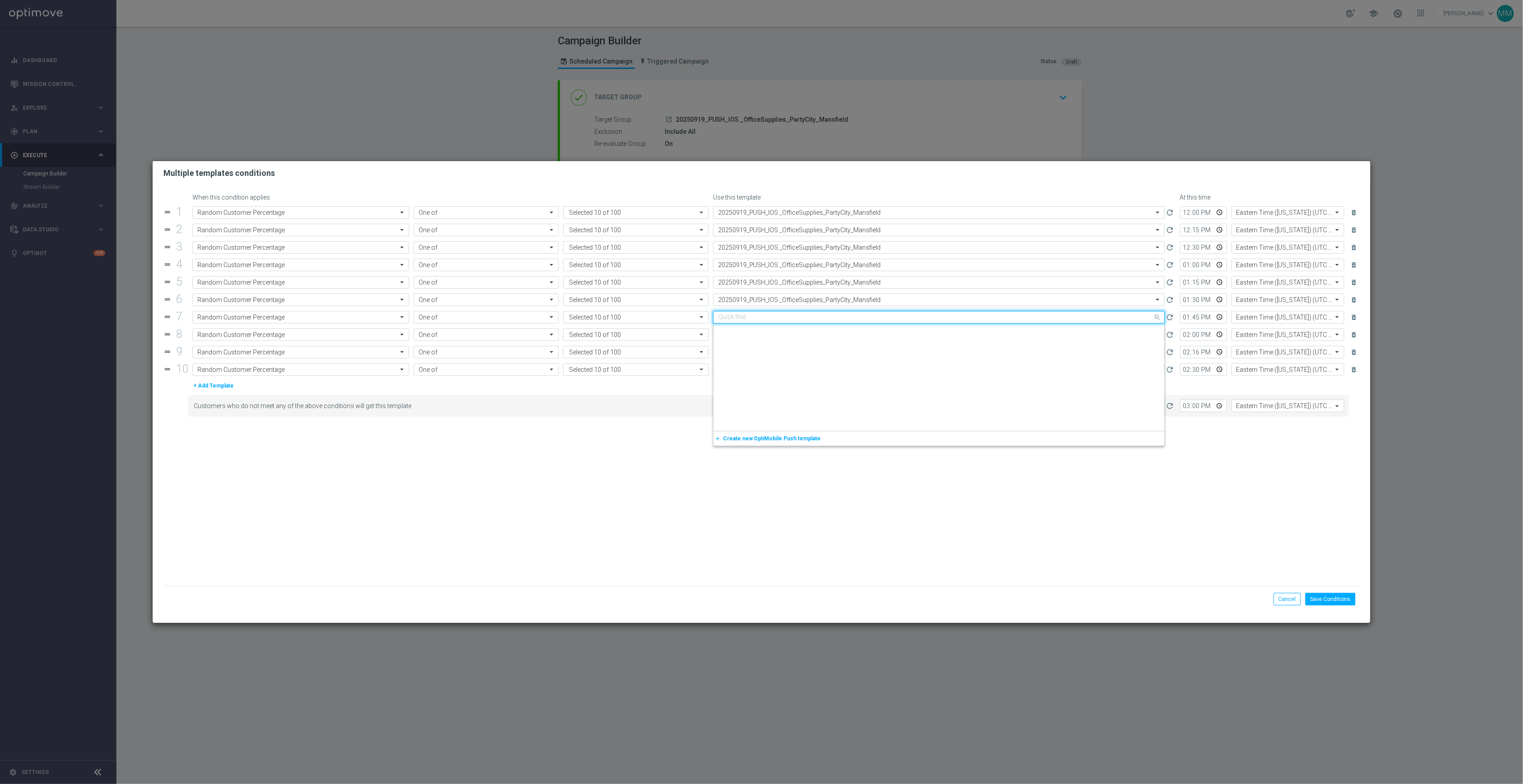
click at [850, 317] on input "text" at bounding box center [930, 317] width 424 height 8
paste input "20250919"
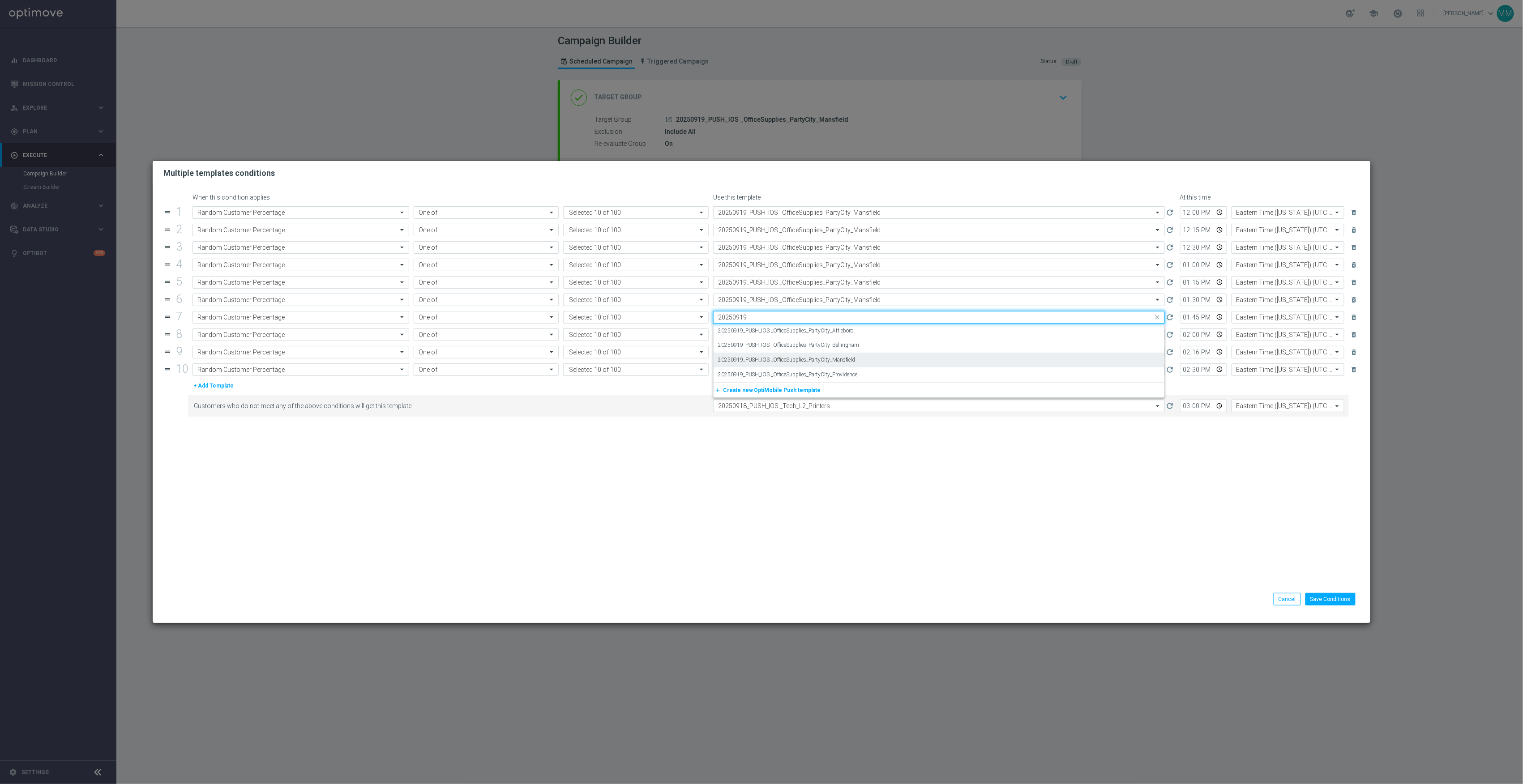
click at [854, 362] on label "20250919_PUSH_IOS _OfficeSupplies_PartyCity_Mansfield" at bounding box center [787, 360] width 138 height 8
type input "20250919"
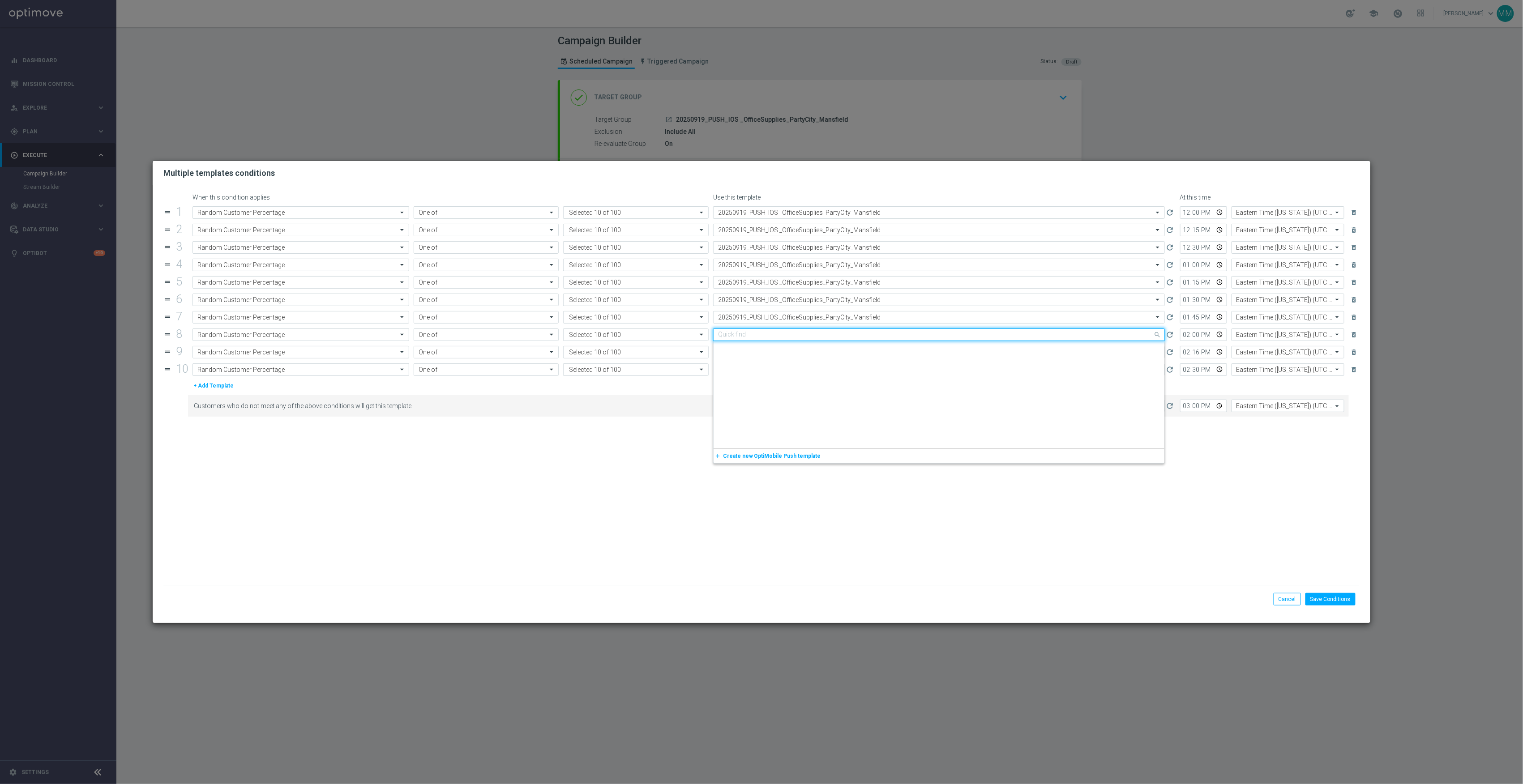
click at [854, 338] on input "text" at bounding box center [930, 335] width 424 height 8
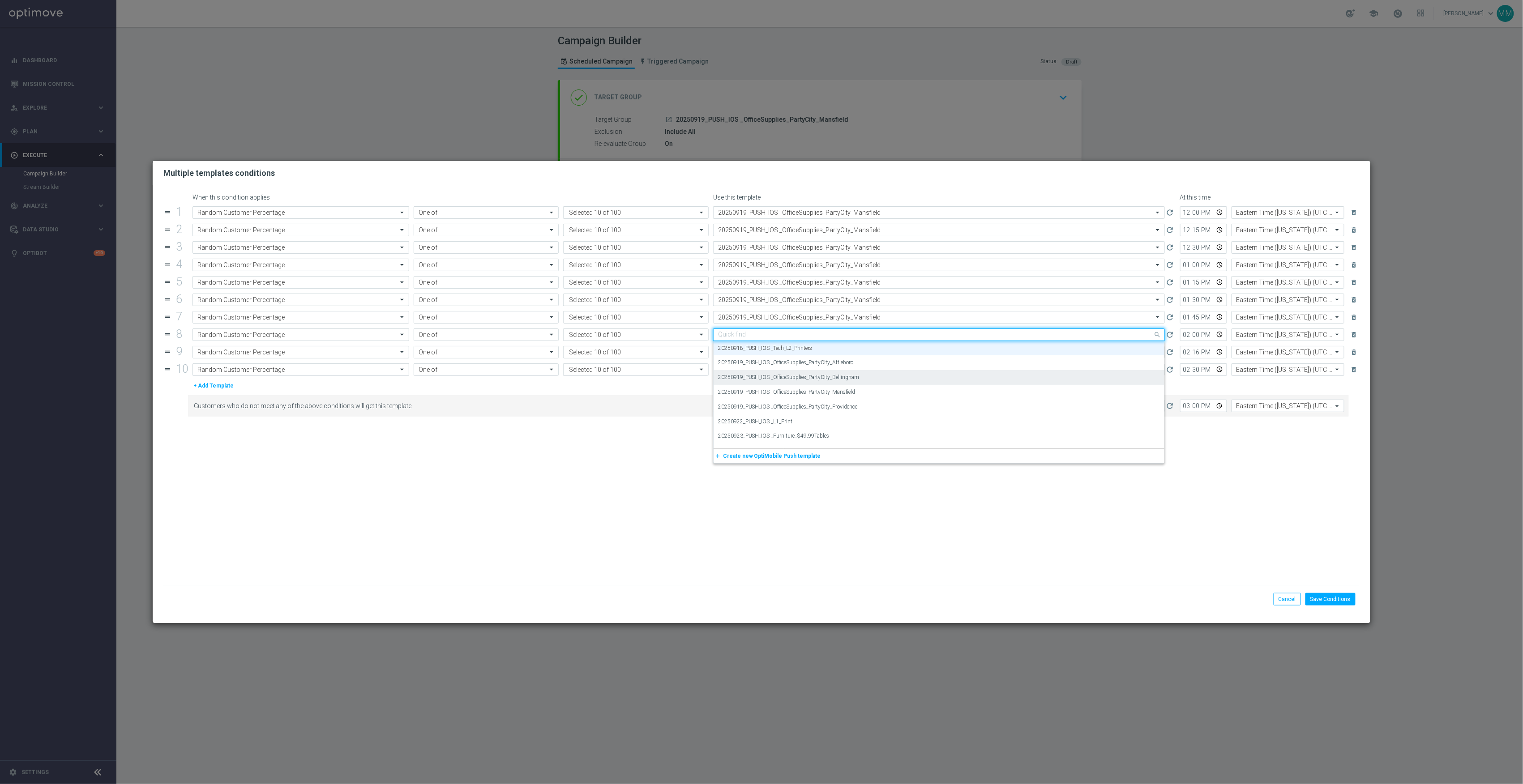
paste input "20250919"
click at [856, 375] on div "20250919_PUSH_IOS _OfficeSupplies_PartyCity_Mansfield" at bounding box center [939, 377] width 442 height 15
type input "20250919"
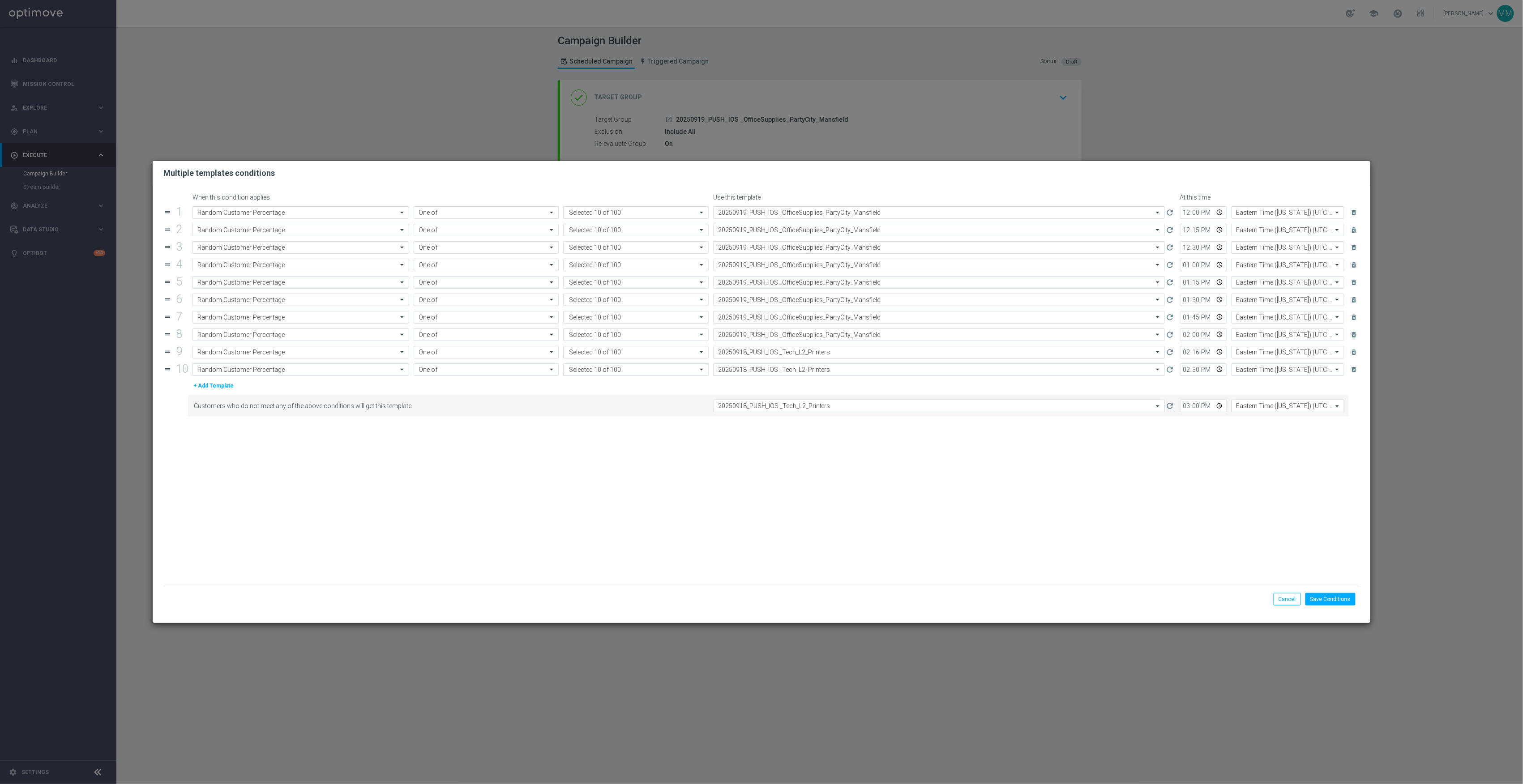
click at [857, 356] on input "text" at bounding box center [930, 352] width 424 height 8
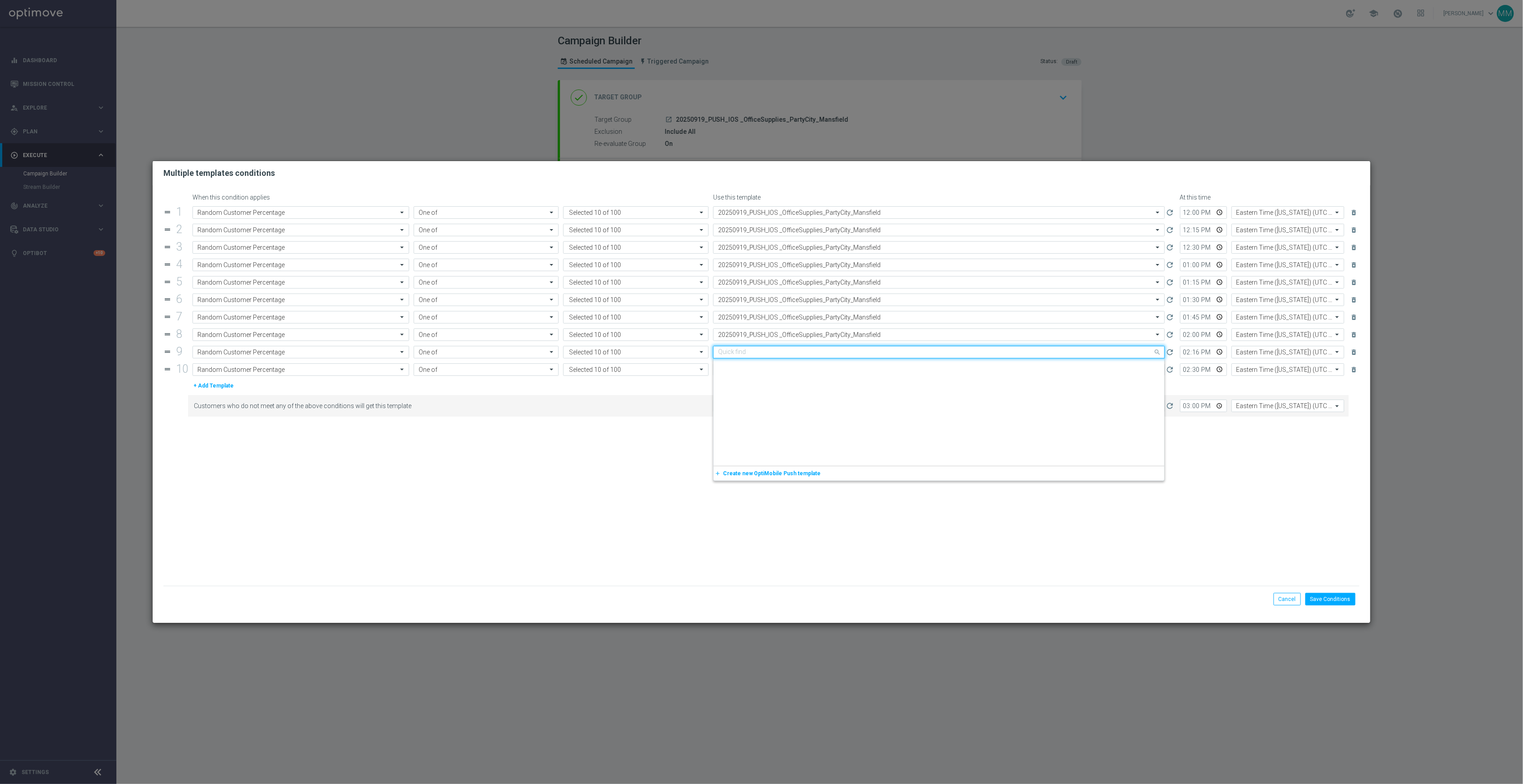
paste input "20250919"
click at [860, 398] on div "20250919_PUSH_IOS _OfficeSupplies_PartyCity_Mansfield" at bounding box center [939, 394] width 442 height 15
type input "20250919"
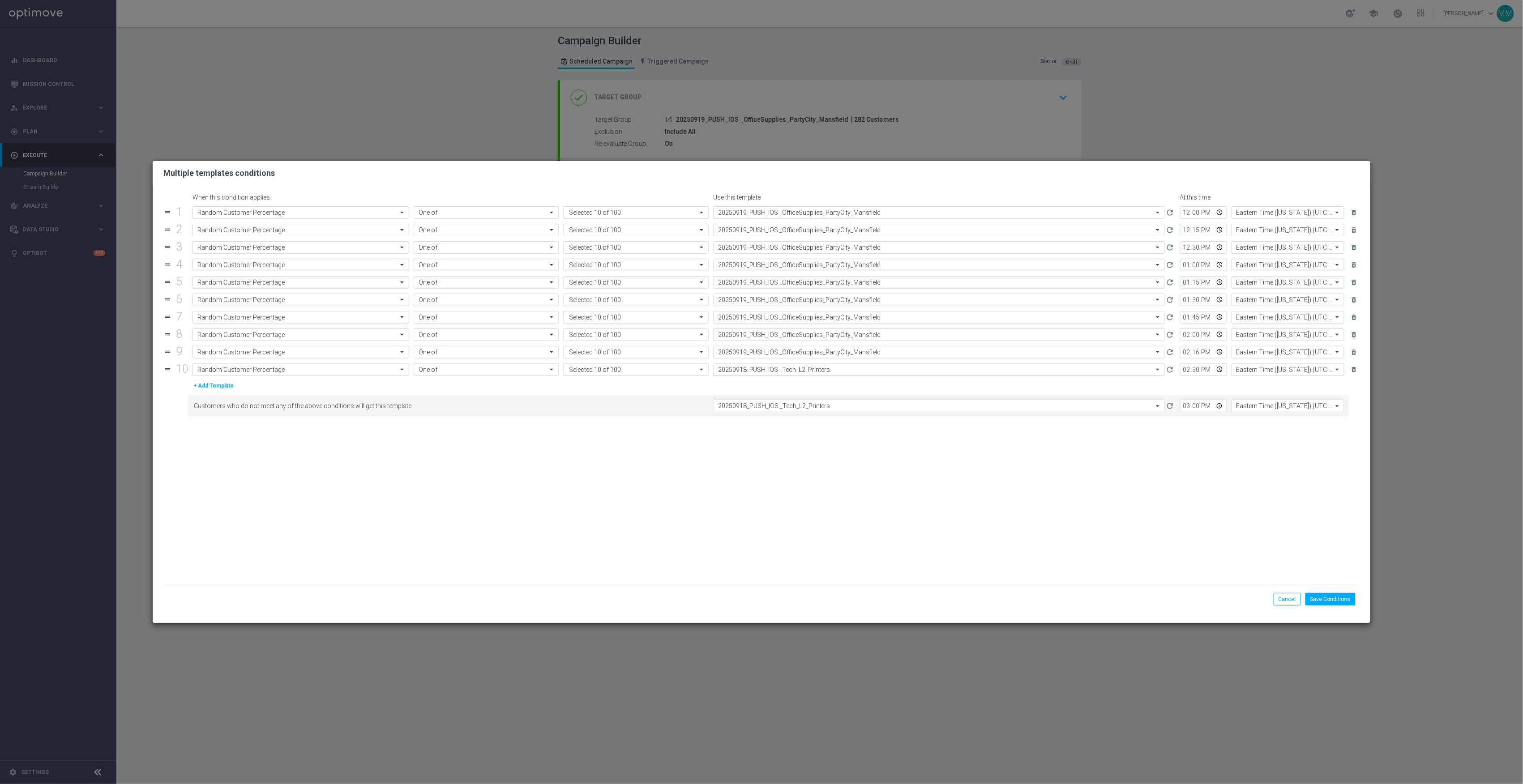
click at [853, 376] on div "Select template 20250918_PUSH_IOS _Tech_L2_Printers" at bounding box center [939, 369] width 452 height 12
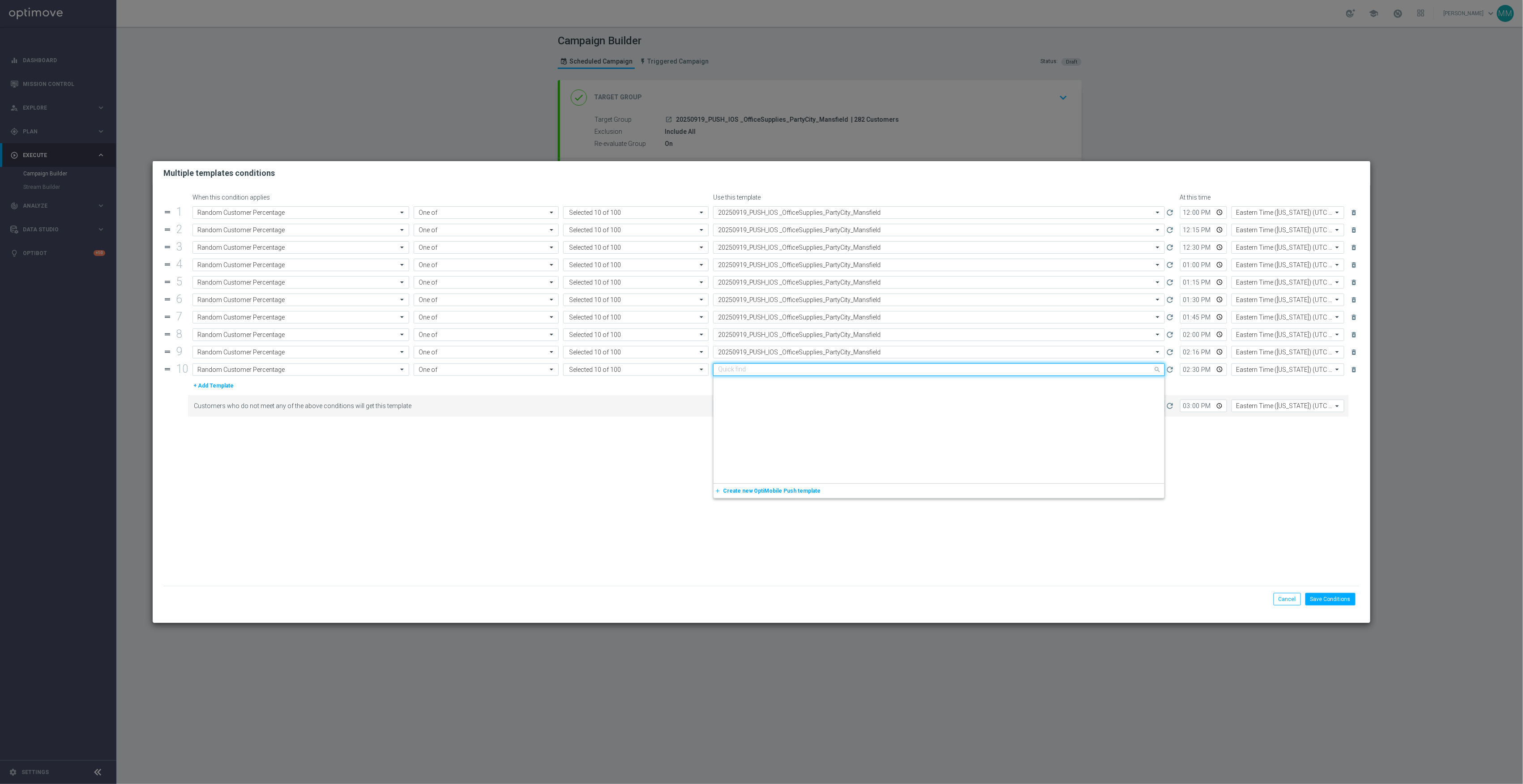
paste input "20250919"
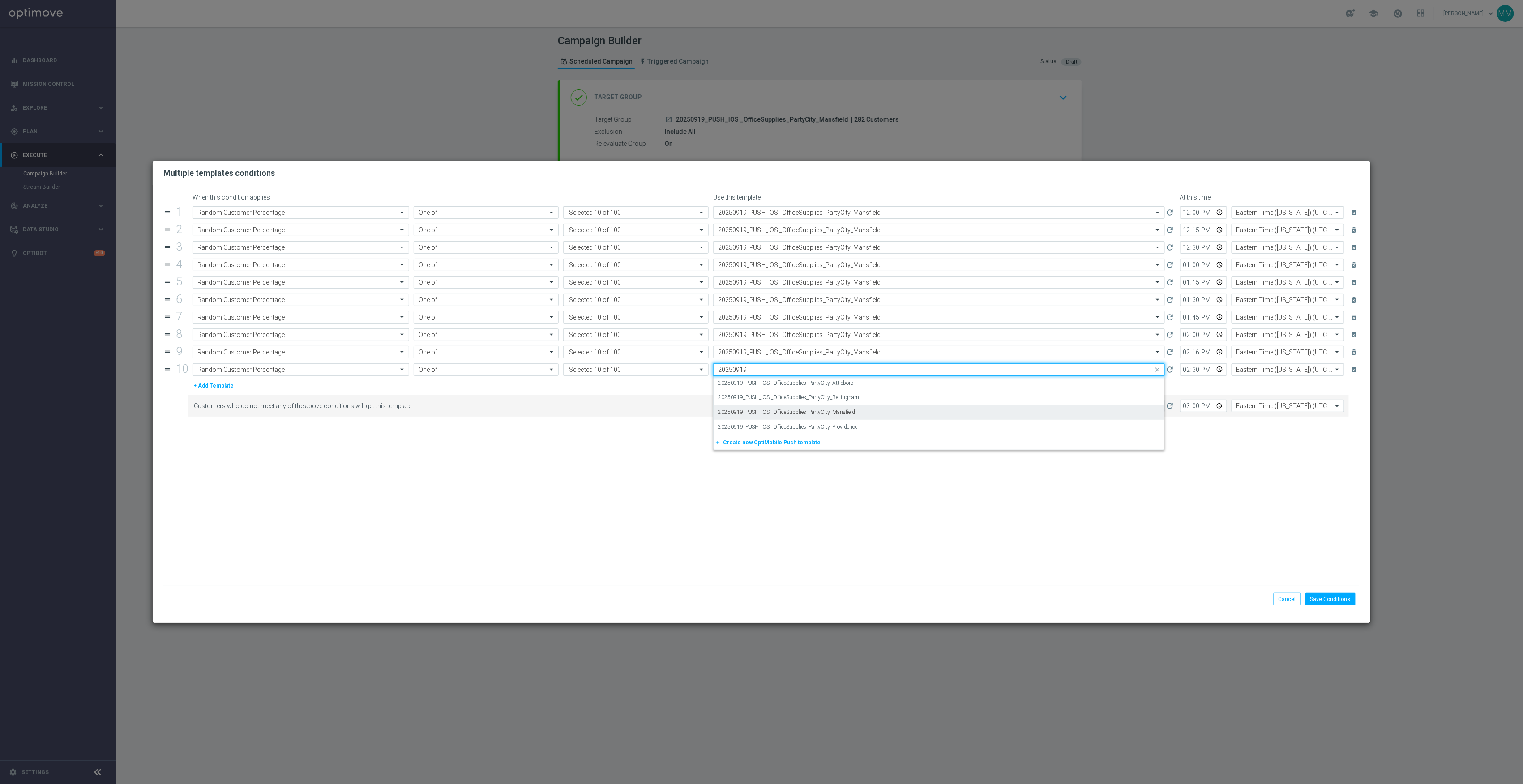
click at [854, 414] on label "20250919_PUSH_IOS _OfficeSupplies_PartyCity_Mansfield" at bounding box center [787, 412] width 138 height 8
type input "20250919"
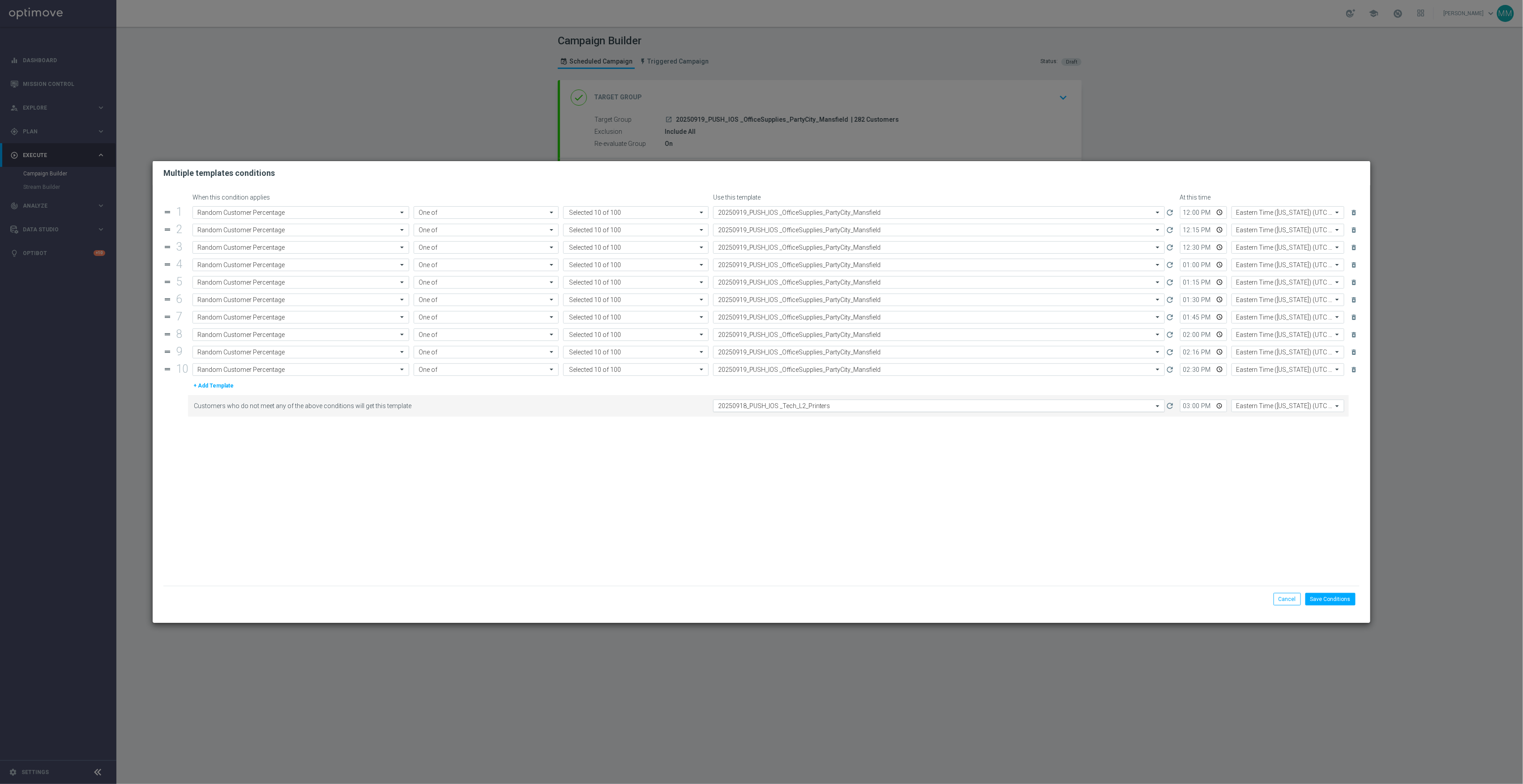
click at [854, 408] on input "text" at bounding box center [930, 406] width 424 height 8
paste input "20250919"
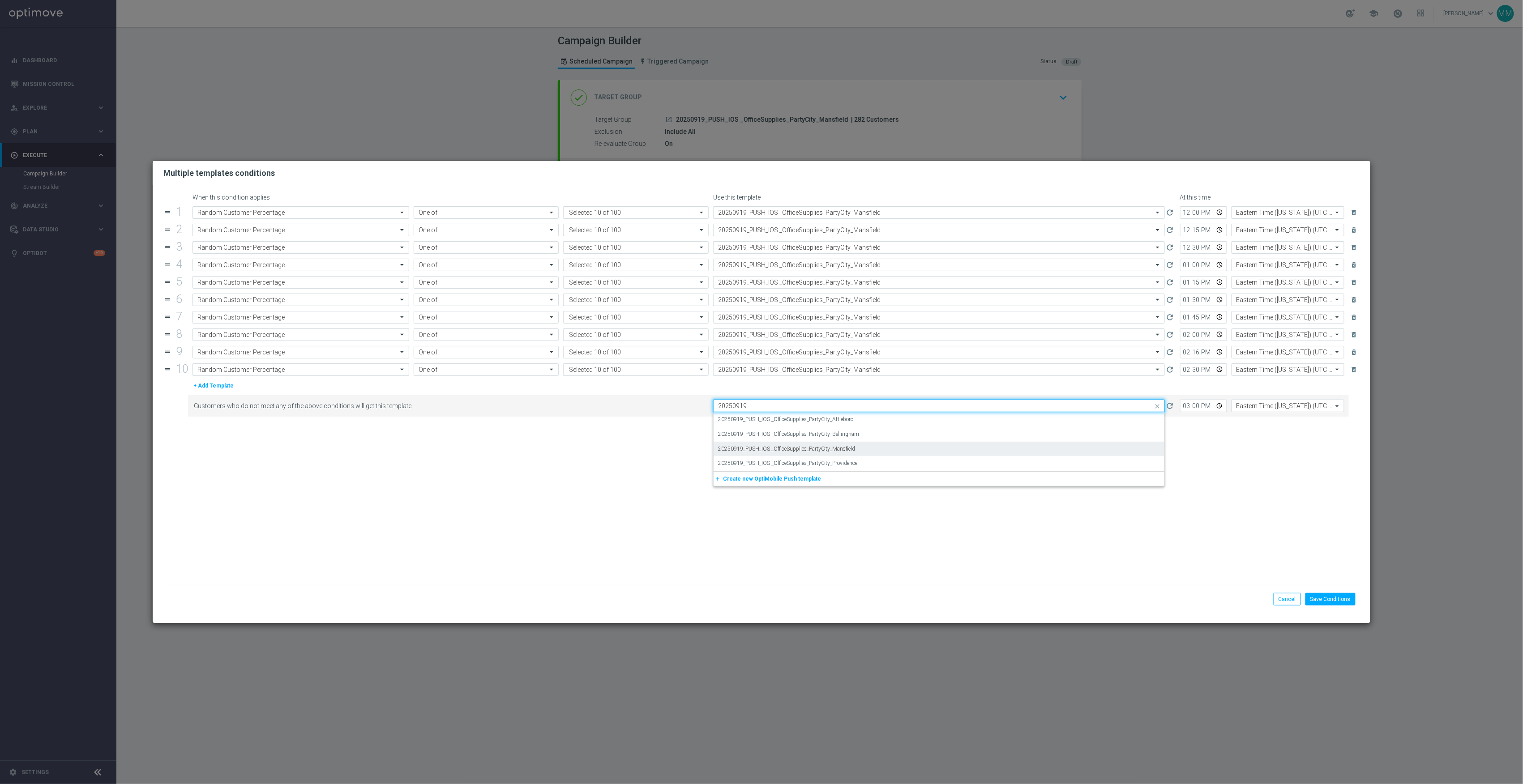
click at [853, 450] on label "20250919_PUSH_IOS _OfficeSupplies_PartyCity_Mansfield" at bounding box center [787, 450] width 138 height 8
type input "20250919"
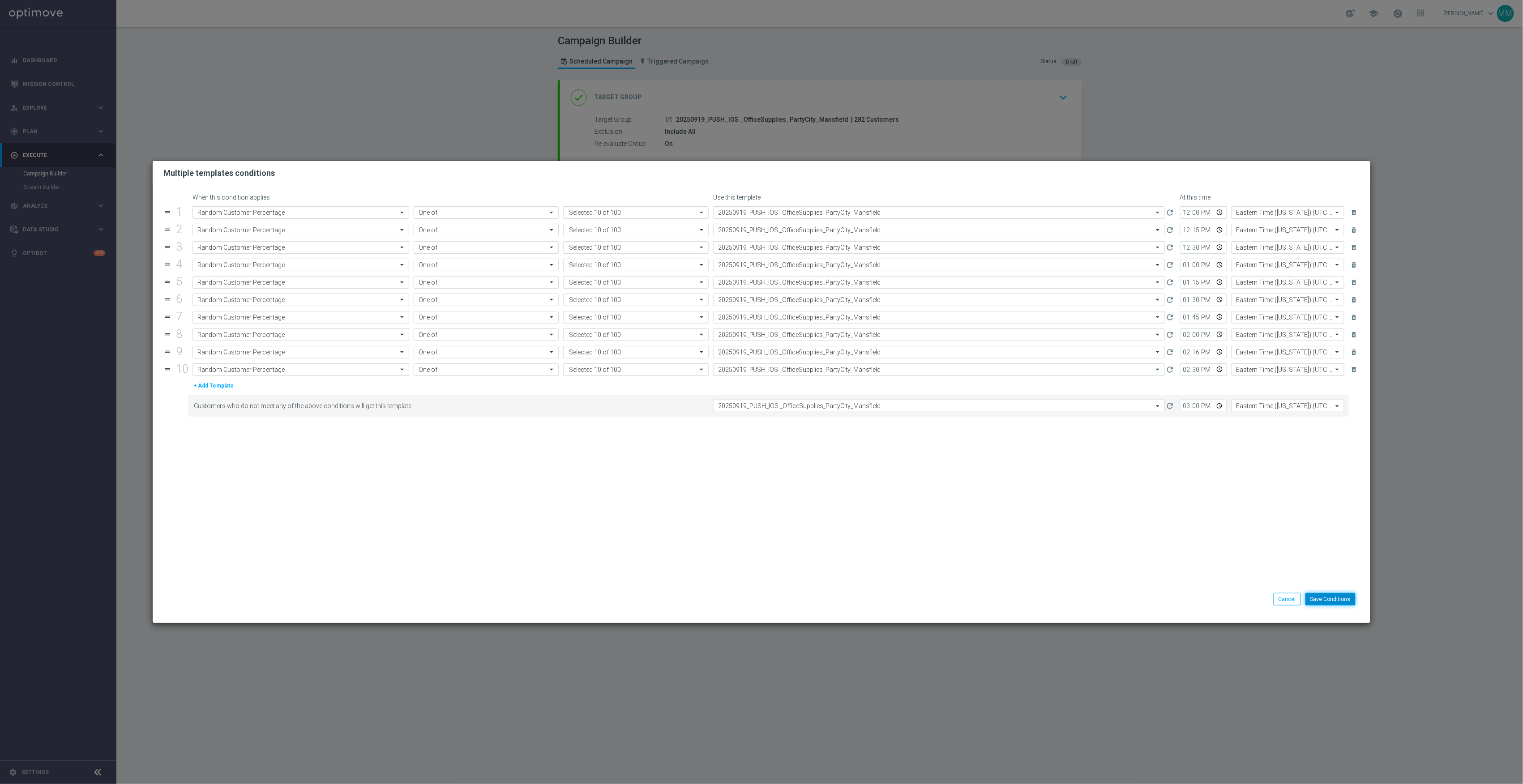
click at [1337, 596] on button "Save Conditions" at bounding box center [1331, 599] width 50 height 12
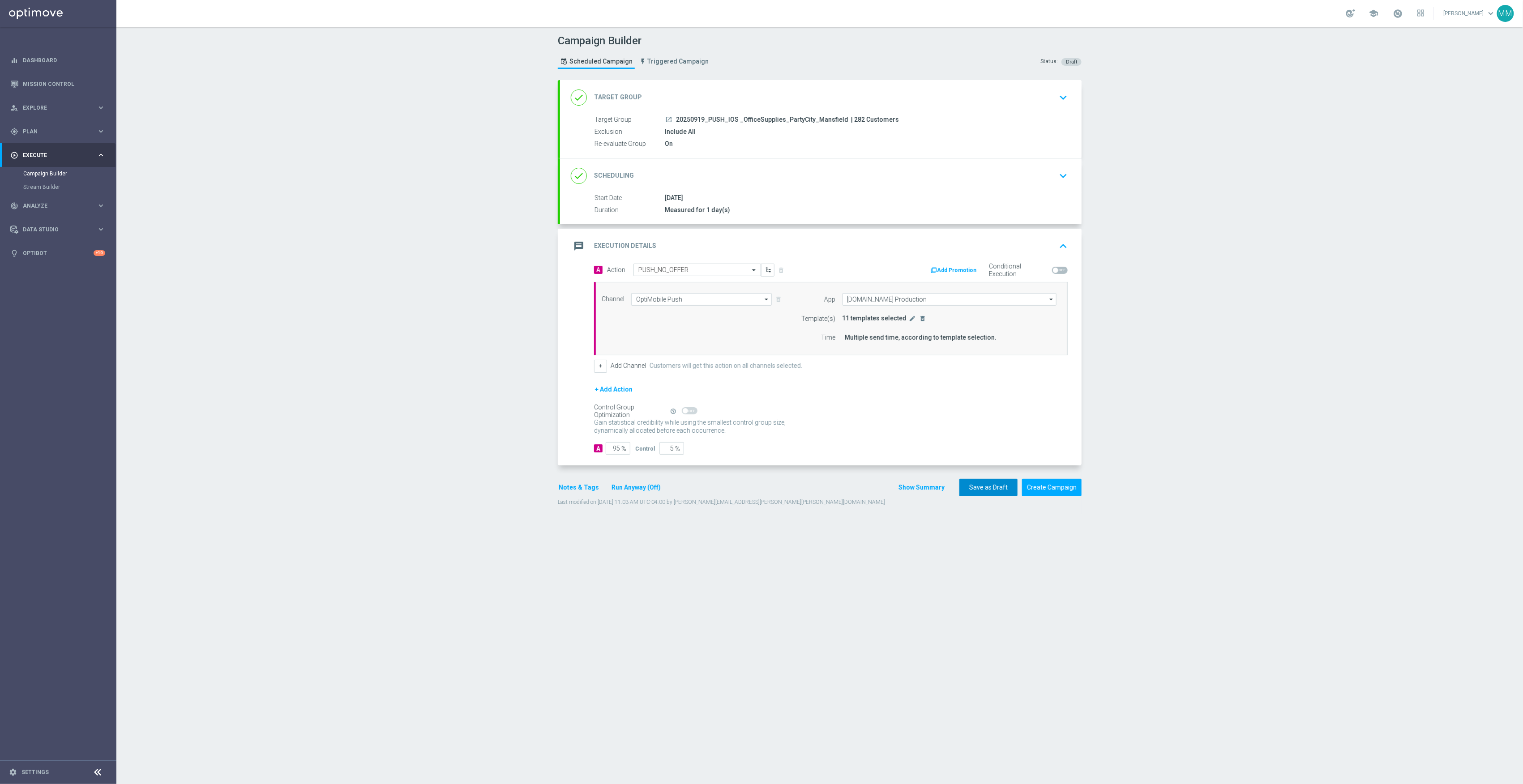
click at [985, 485] on button "Save as Draft" at bounding box center [988, 488] width 58 height 17
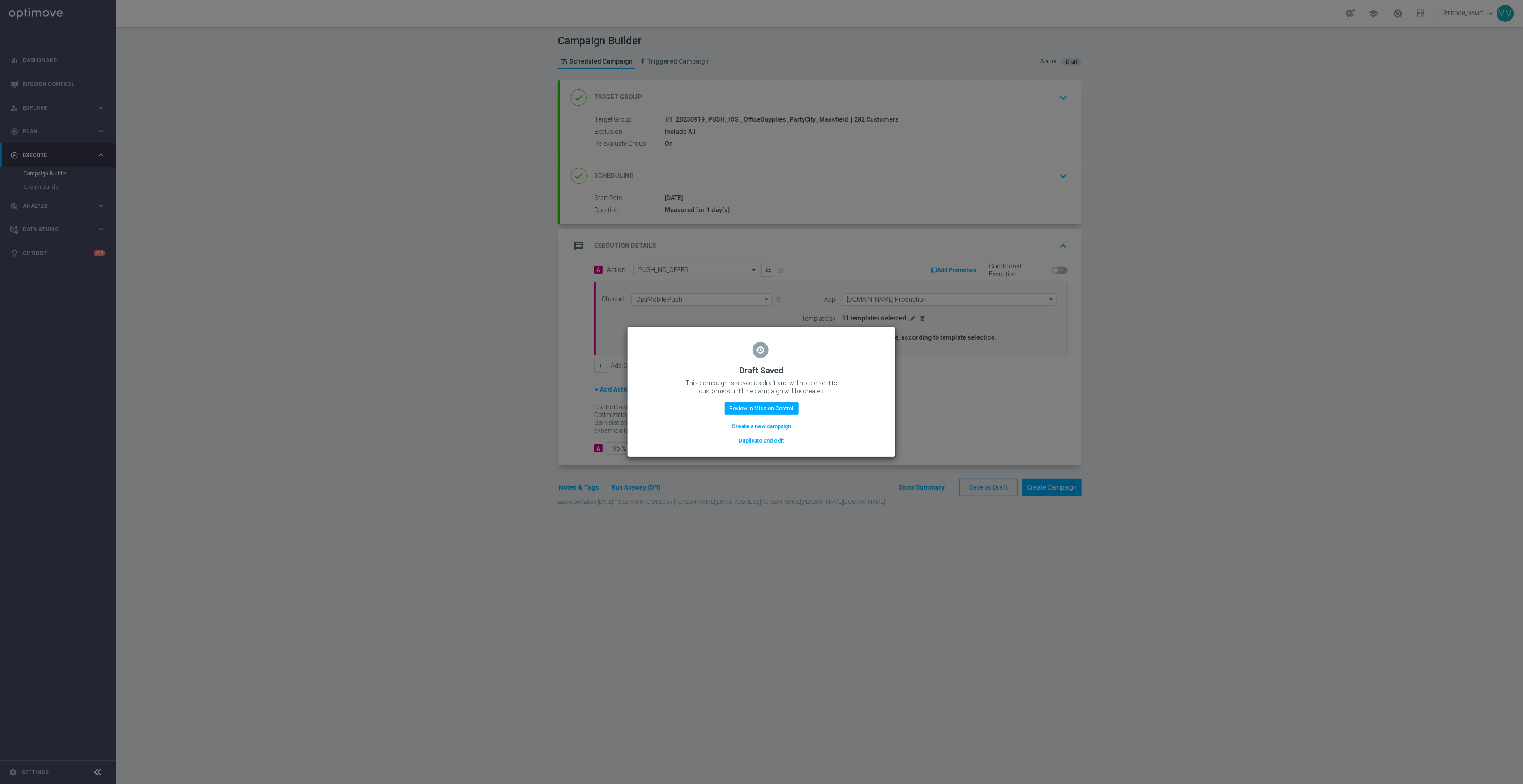
click at [742, 439] on button "Duplicate and edit" at bounding box center [762, 440] width 47 height 10
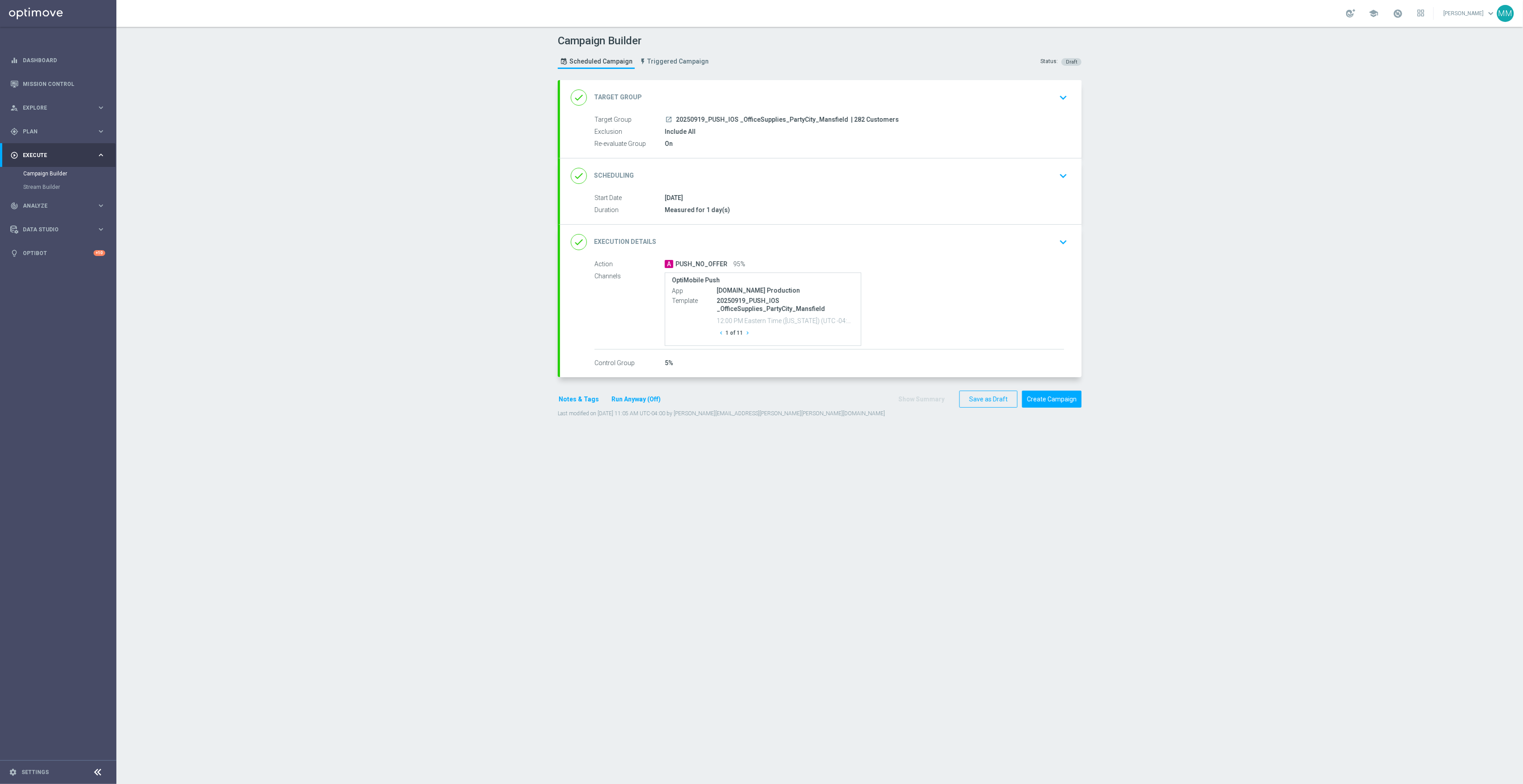
click at [905, 117] on div "launch 20250919_PUSH_IOS _OfficeSupplies_PartyCity_Mansfield | 282 Customers" at bounding box center [864, 120] width 399 height 9
click at [871, 104] on div "done Target Group keyboard_arrow_down" at bounding box center [821, 98] width 500 height 17
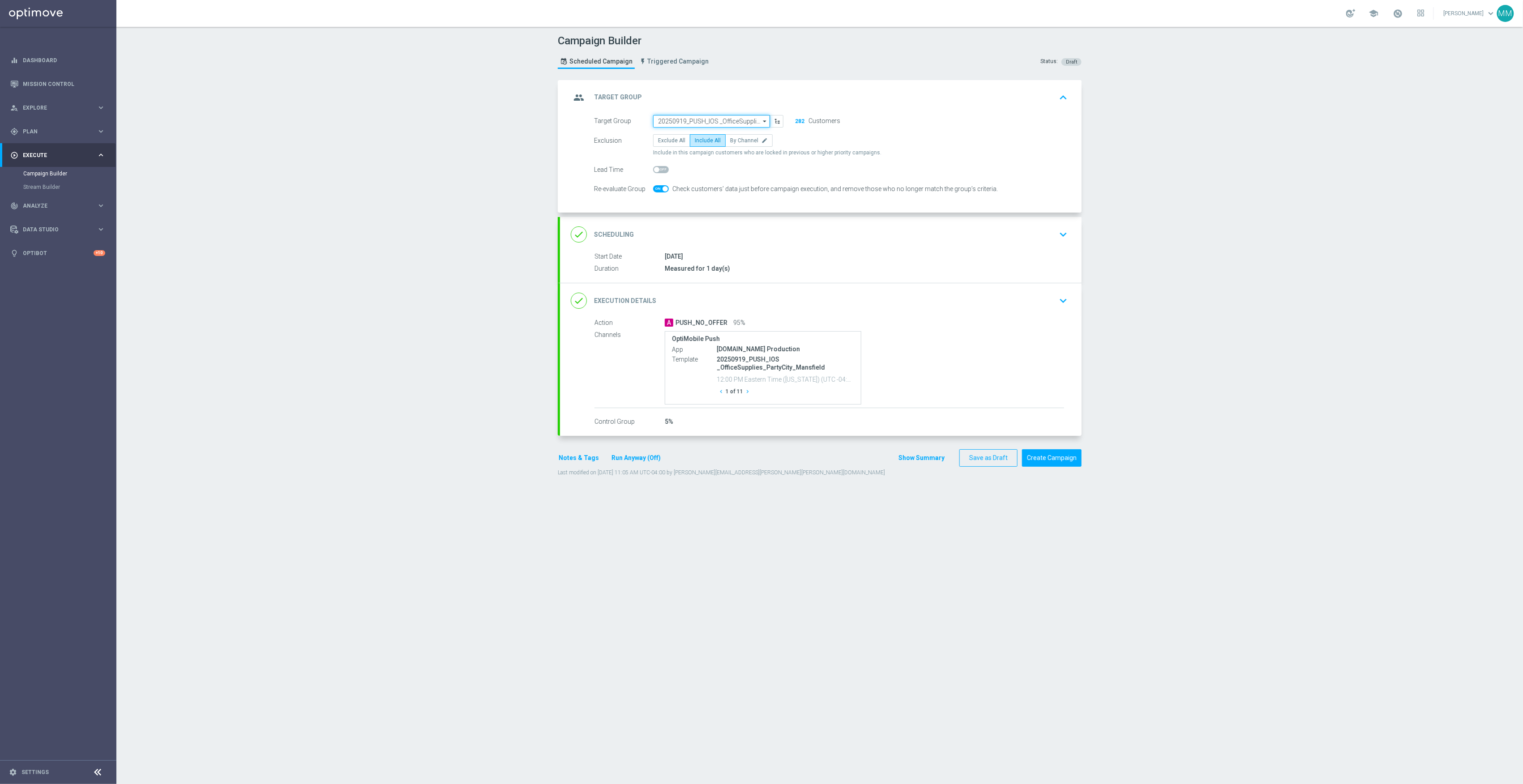
click at [688, 119] on input "20250919_PUSH_IOS _OfficeSupplies_PartyCity_Mansfield" at bounding box center [711, 121] width 117 height 12
paste input "20250919_PUSH_IOS _OfficeSupplies_PartyCity_Attleboro"
click at [717, 135] on div "20250919_PUSH_iOS_OfficeSupplies_PartyCity_Attleboro" at bounding box center [711, 138] width 108 height 16
type input "20250919_PUSH_iOS_OfficeSupplies_PartyCity_Attleboro"
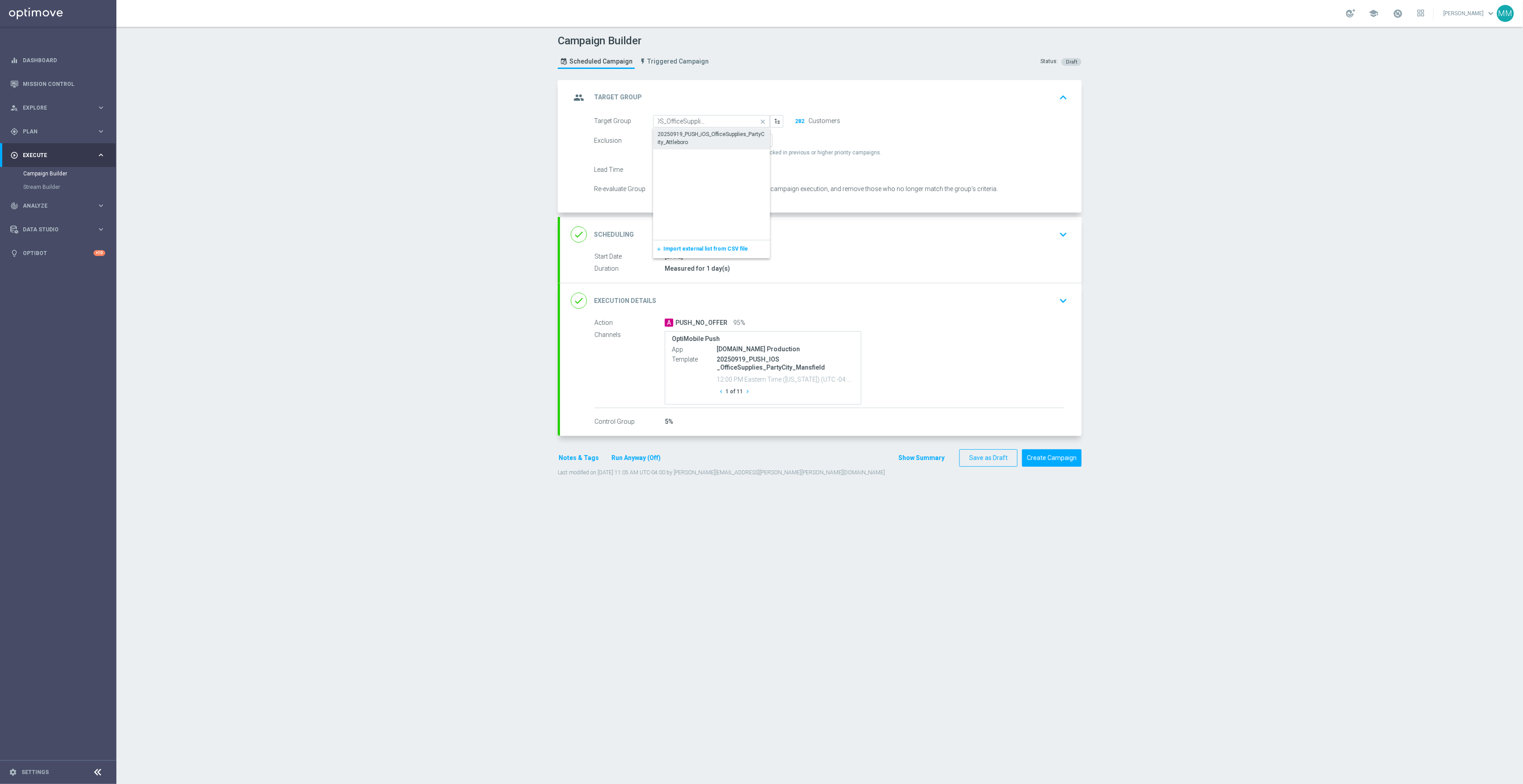
scroll to position [0, 0]
click at [1052, 312] on div "done Execution Details keyboard_arrow_down" at bounding box center [821, 300] width 521 height 35
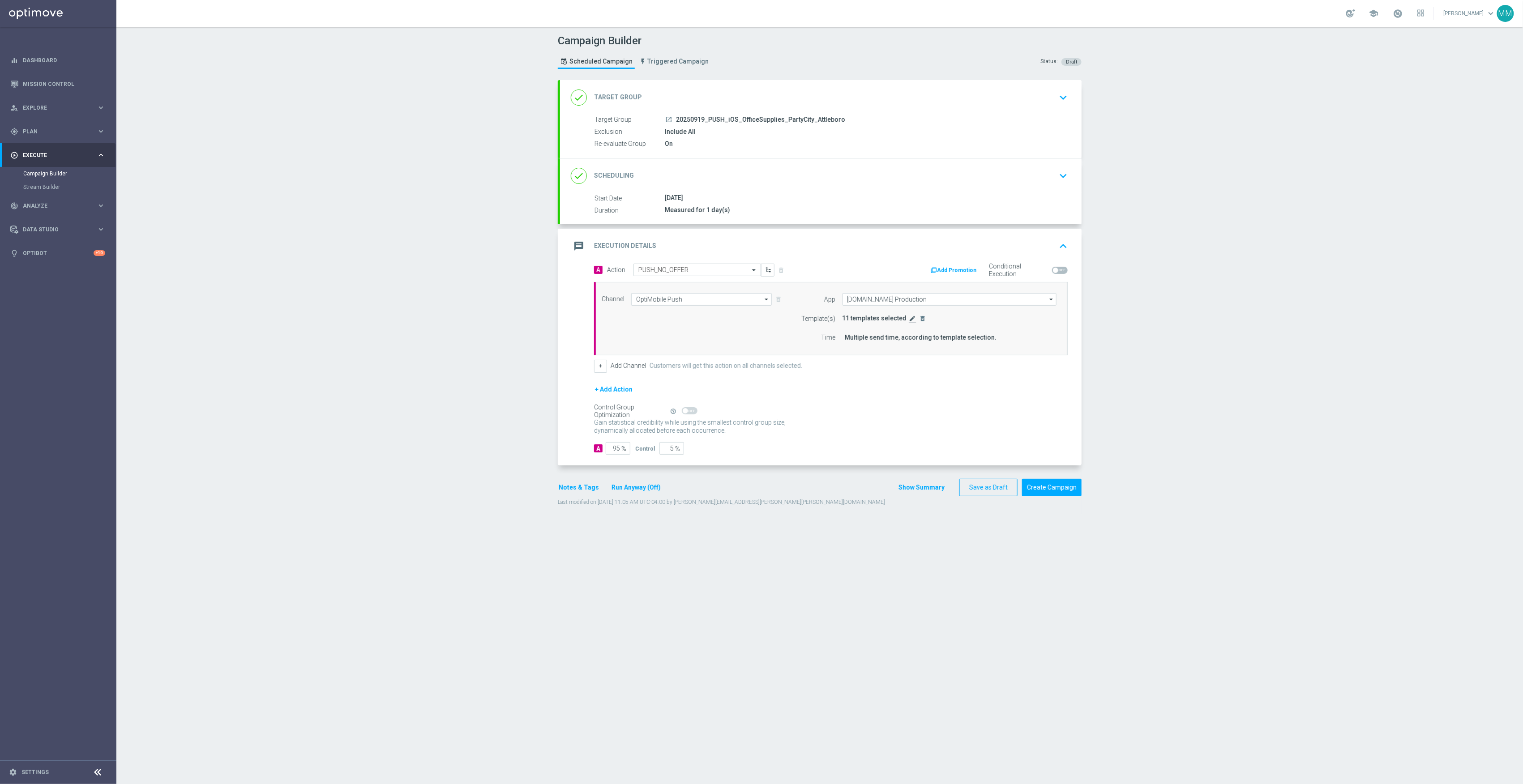
click at [910, 320] on icon "edit" at bounding box center [913, 318] width 7 height 7
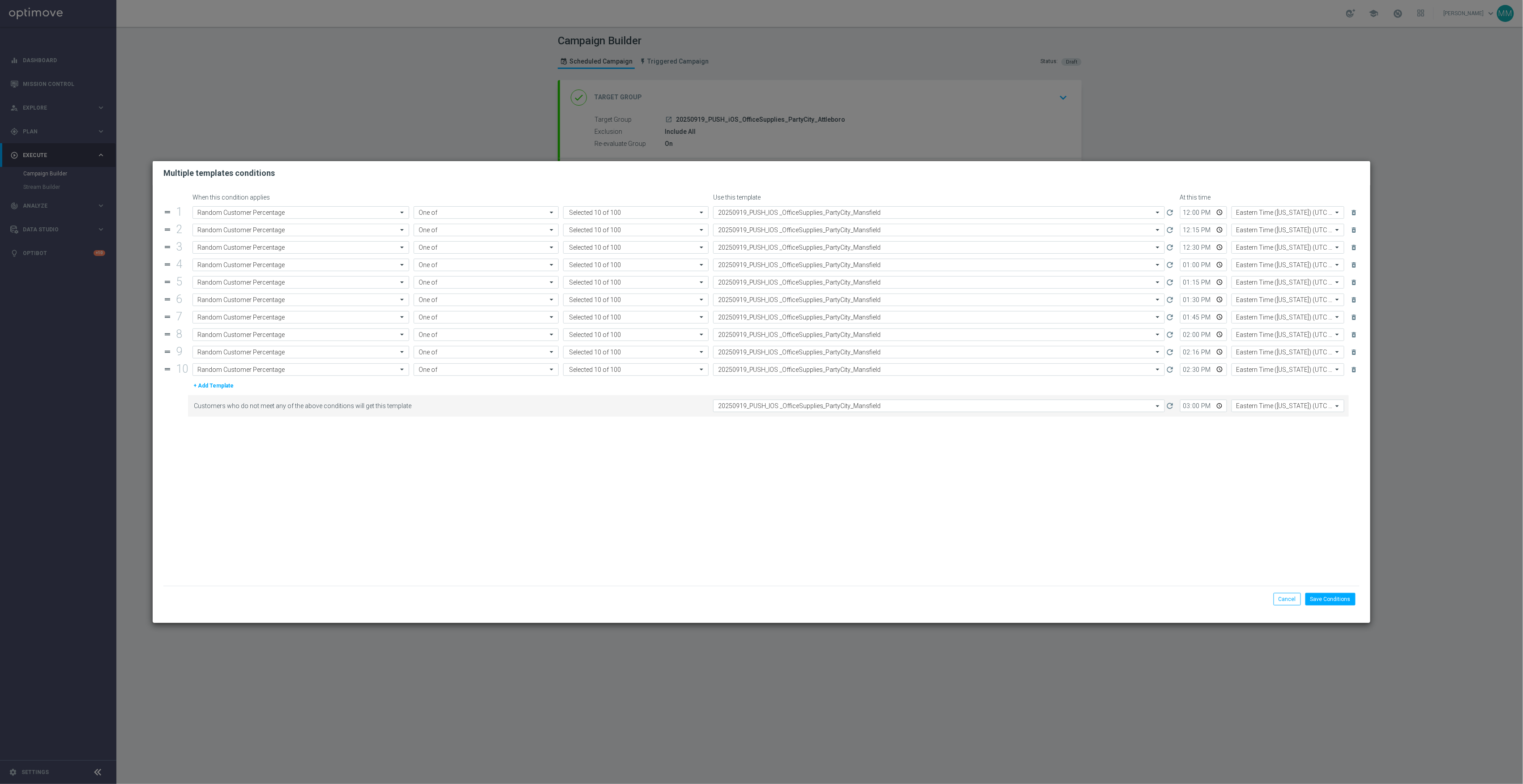
click at [765, 398] on div "Customers who do not meet any of the above conditions will get this template Se…" at bounding box center [769, 406] width 1161 height 22
click at [767, 401] on div "Customers who do not meet any of the above conditions will get this template Se…" at bounding box center [769, 406] width 1161 height 22
click at [767, 404] on div "Quick find 20250919_PUSH_IOS _OfficeSupplies_PartyCity_Mansfield" at bounding box center [933, 406] width 440 height 8
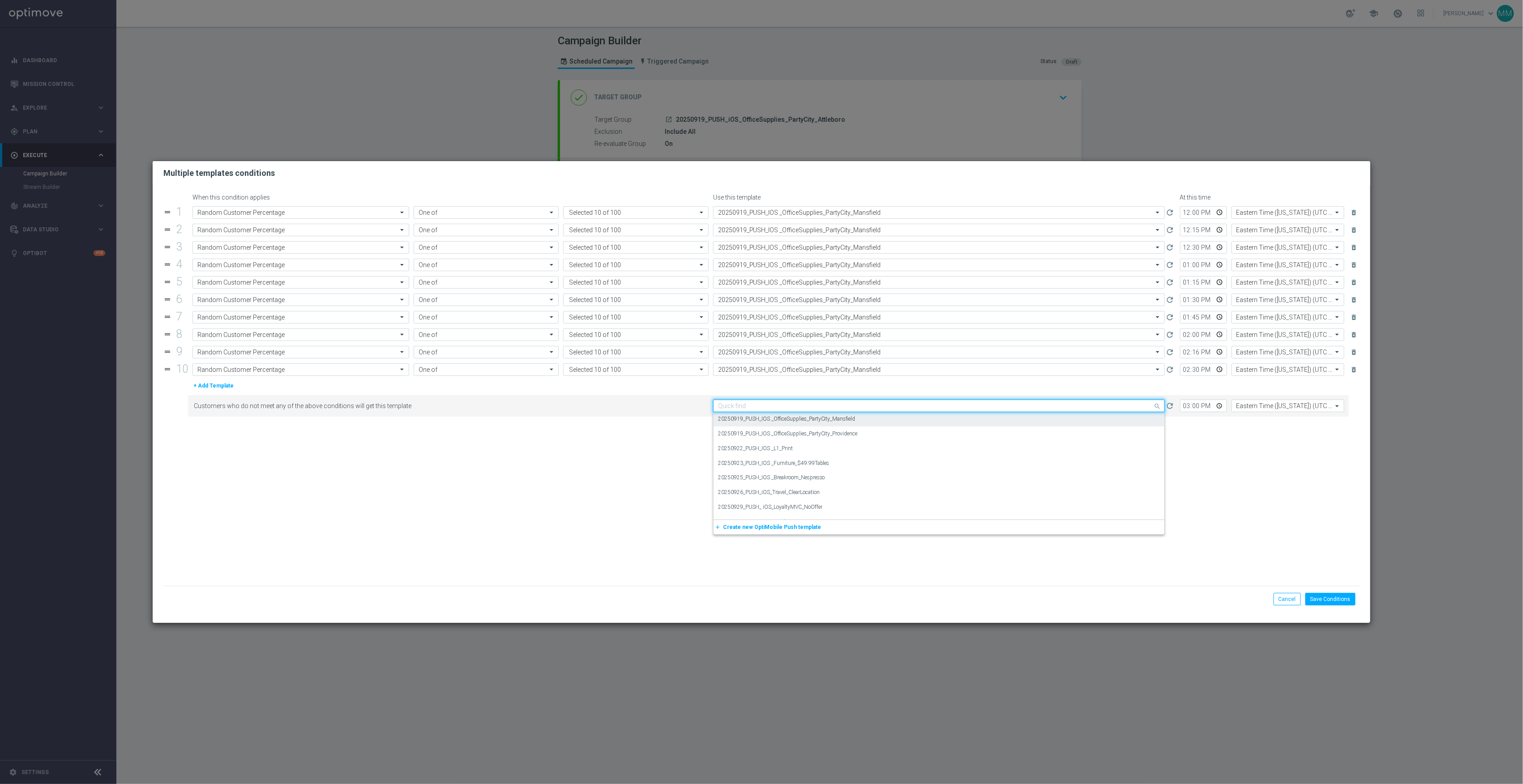
paste input "20250919_PUSH_IOS _OfficeSupplies_PartyCity_Attleboro"
click at [769, 422] on label "20250919_PUSH_IOS _OfficeSupplies_PartyCity_Attleboro" at bounding box center [786, 420] width 135 height 8
type input "20250919_PUSH_IOS _OfficeSupplies_PartyCity_Attleboro"
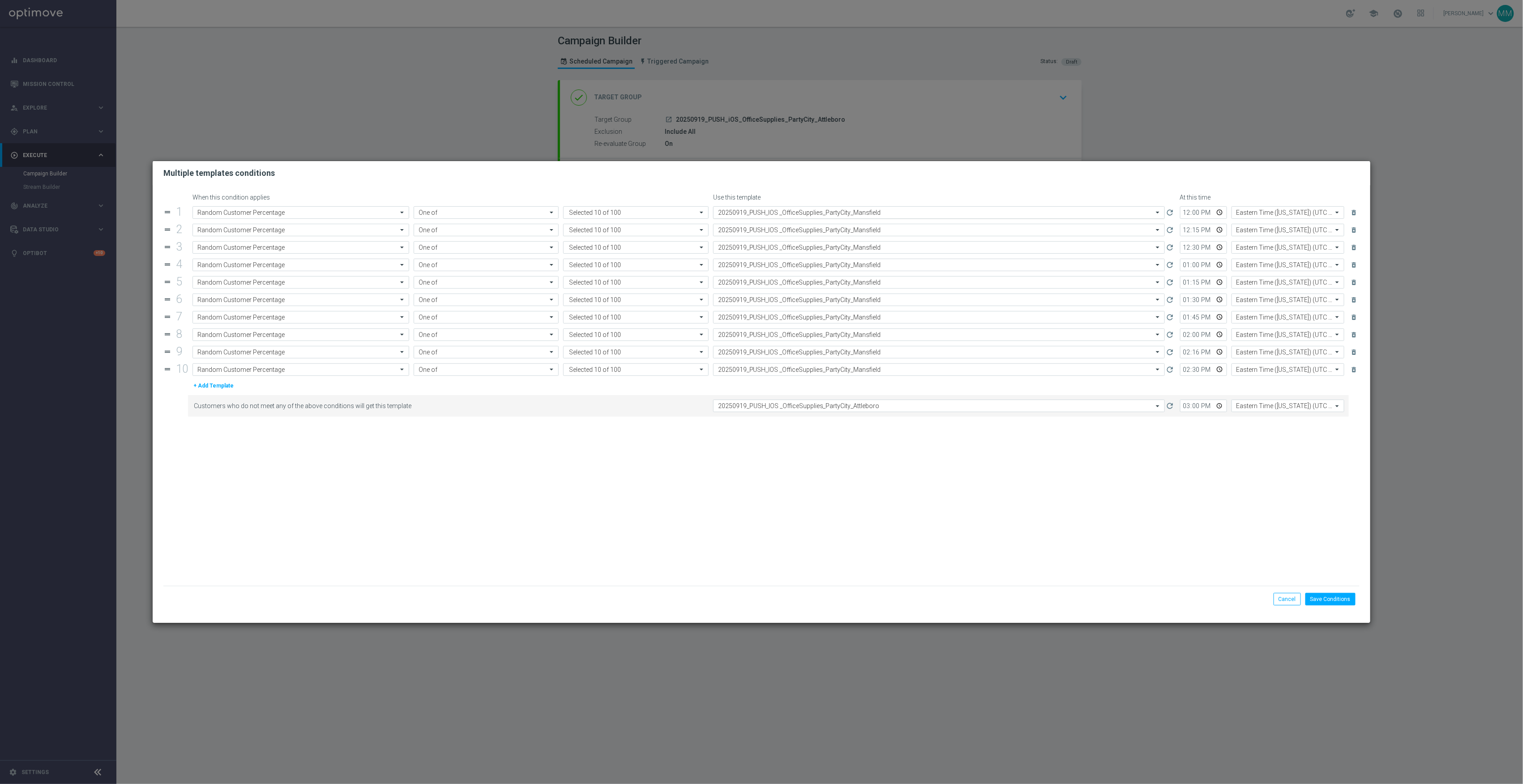
click at [832, 210] on input "text" at bounding box center [930, 213] width 424 height 8
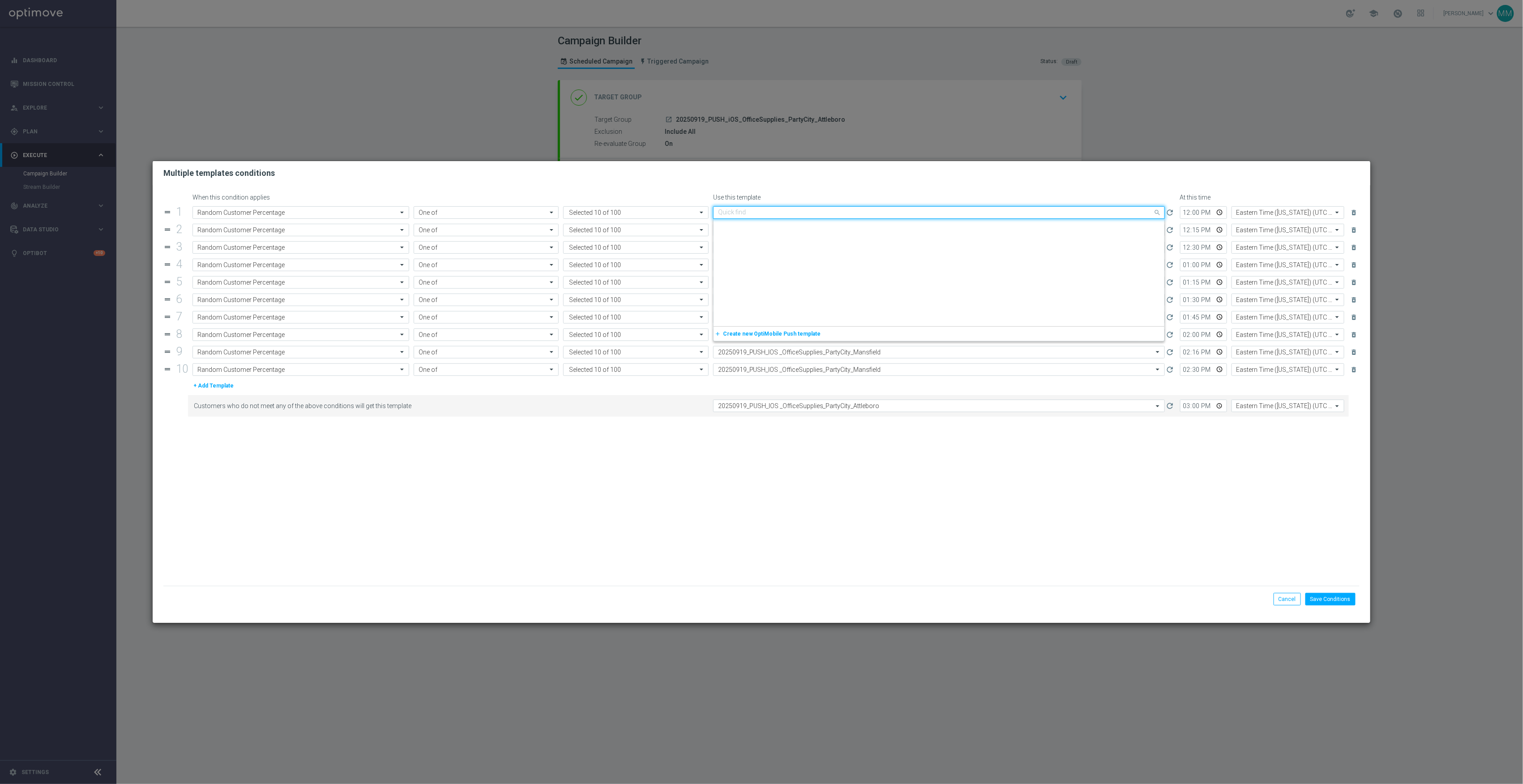
scroll to position [1211, 0]
paste input "20250919_PUSH_IOS _OfficeSupplies_PartyCity_Attleboro"
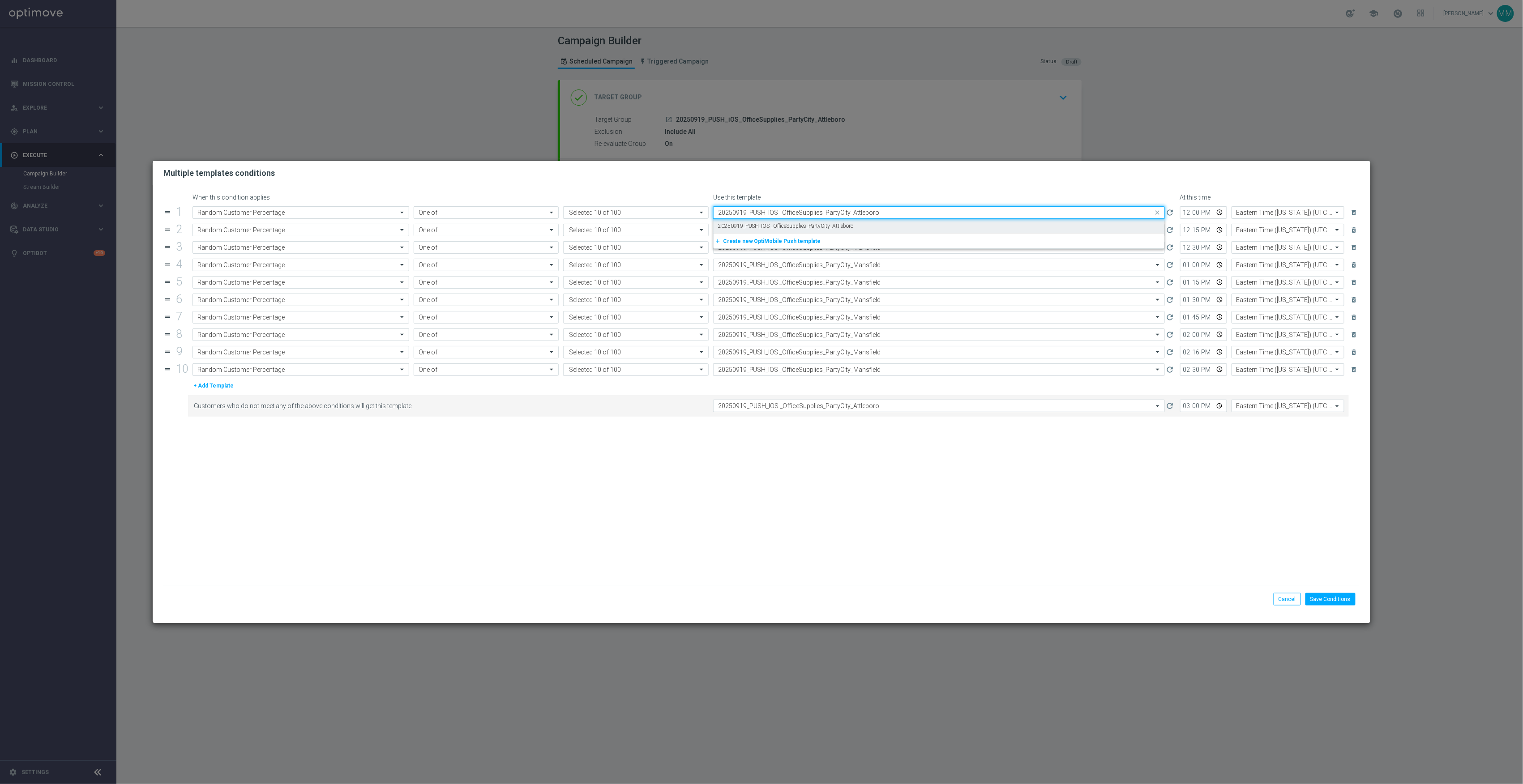
scroll to position [0, 0]
click at [844, 230] on div "20250919_PUSH_IOS _OfficeSupplies_PartyCity_Attleboro" at bounding box center [939, 226] width 442 height 15
type input "20250919_PUSH_IOS _OfficeSupplies_PartyCity_Attleboro"
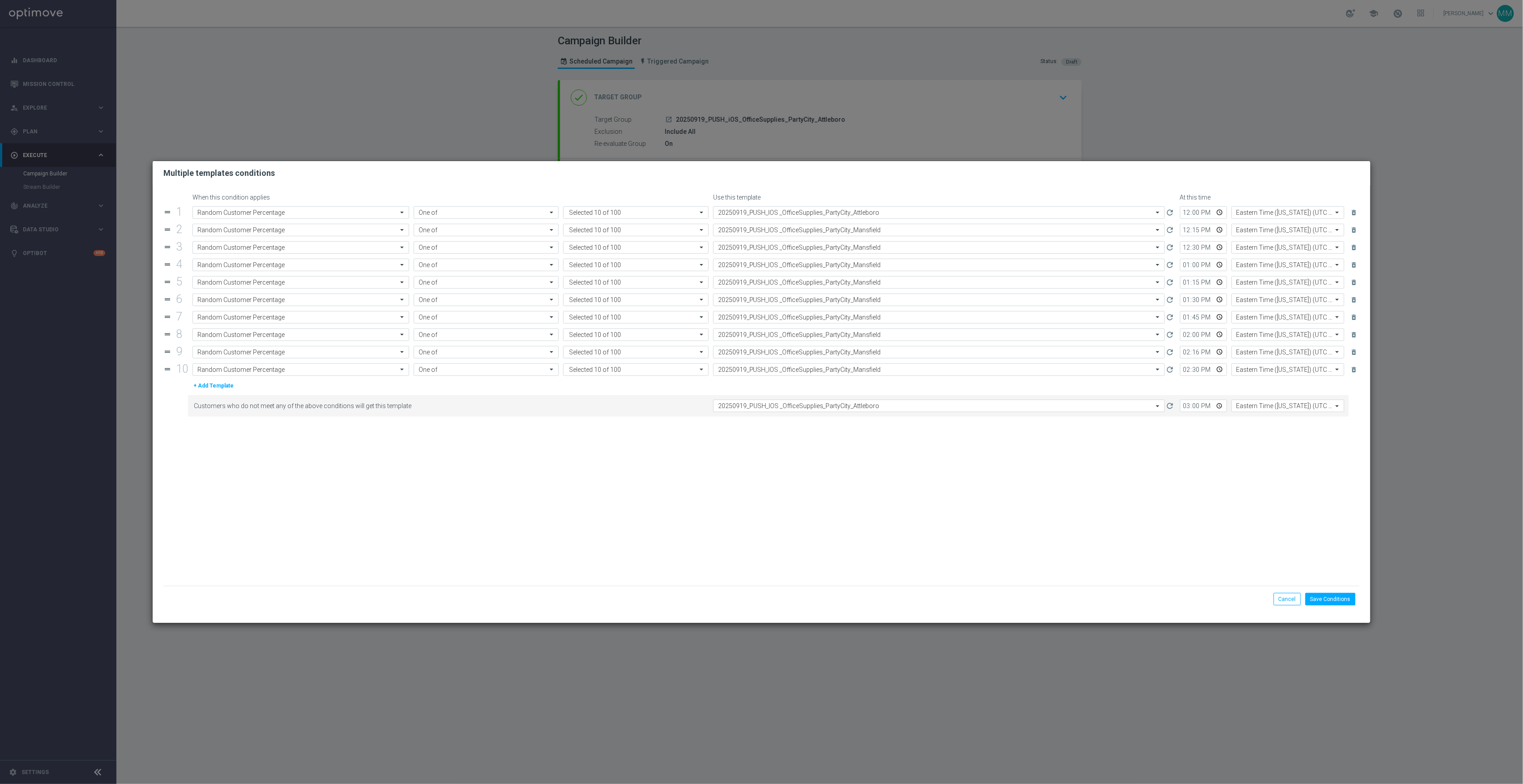
click at [844, 230] on input "text" at bounding box center [930, 230] width 424 height 8
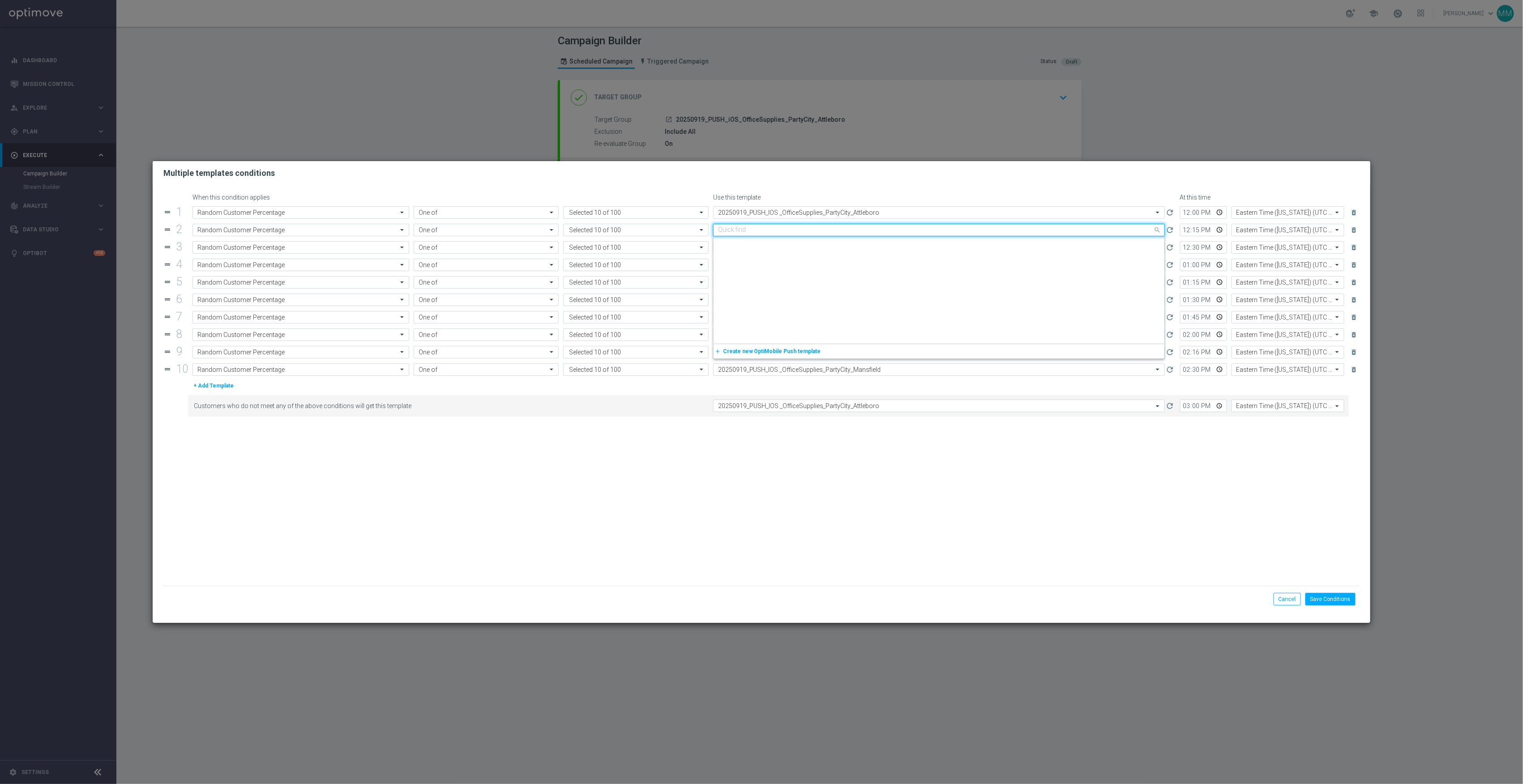
paste input "20250919_PUSH_IOS _OfficeSupplies_PartyCity_Attleboro"
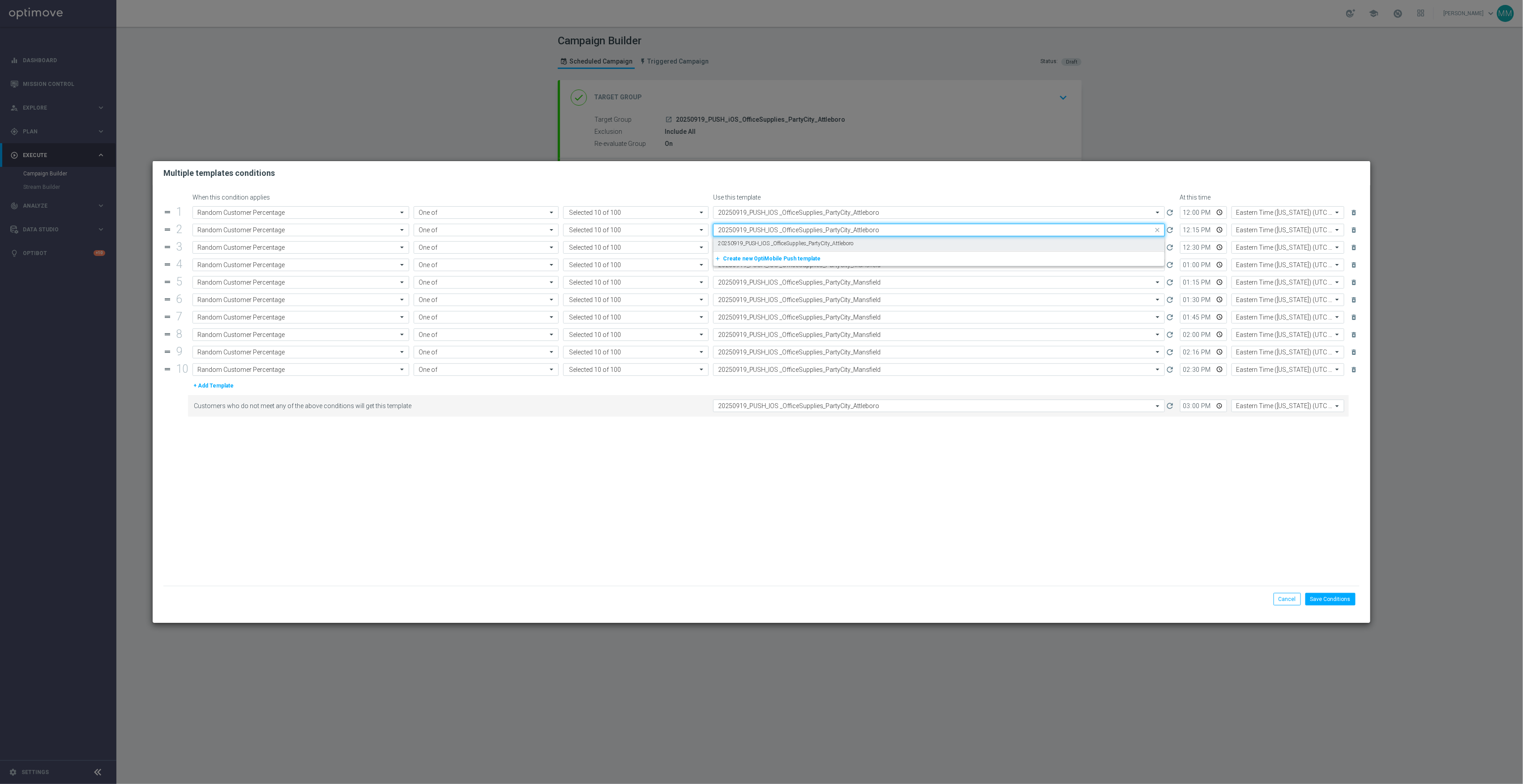
click at [845, 240] on label "20250919_PUSH_IOS _OfficeSupplies_PartyCity_Attleboro" at bounding box center [786, 243] width 135 height 8
type input "20250919_PUSH_IOS _OfficeSupplies_PartyCity_Attleboro"
click at [851, 247] on input "text" at bounding box center [930, 248] width 424 height 8
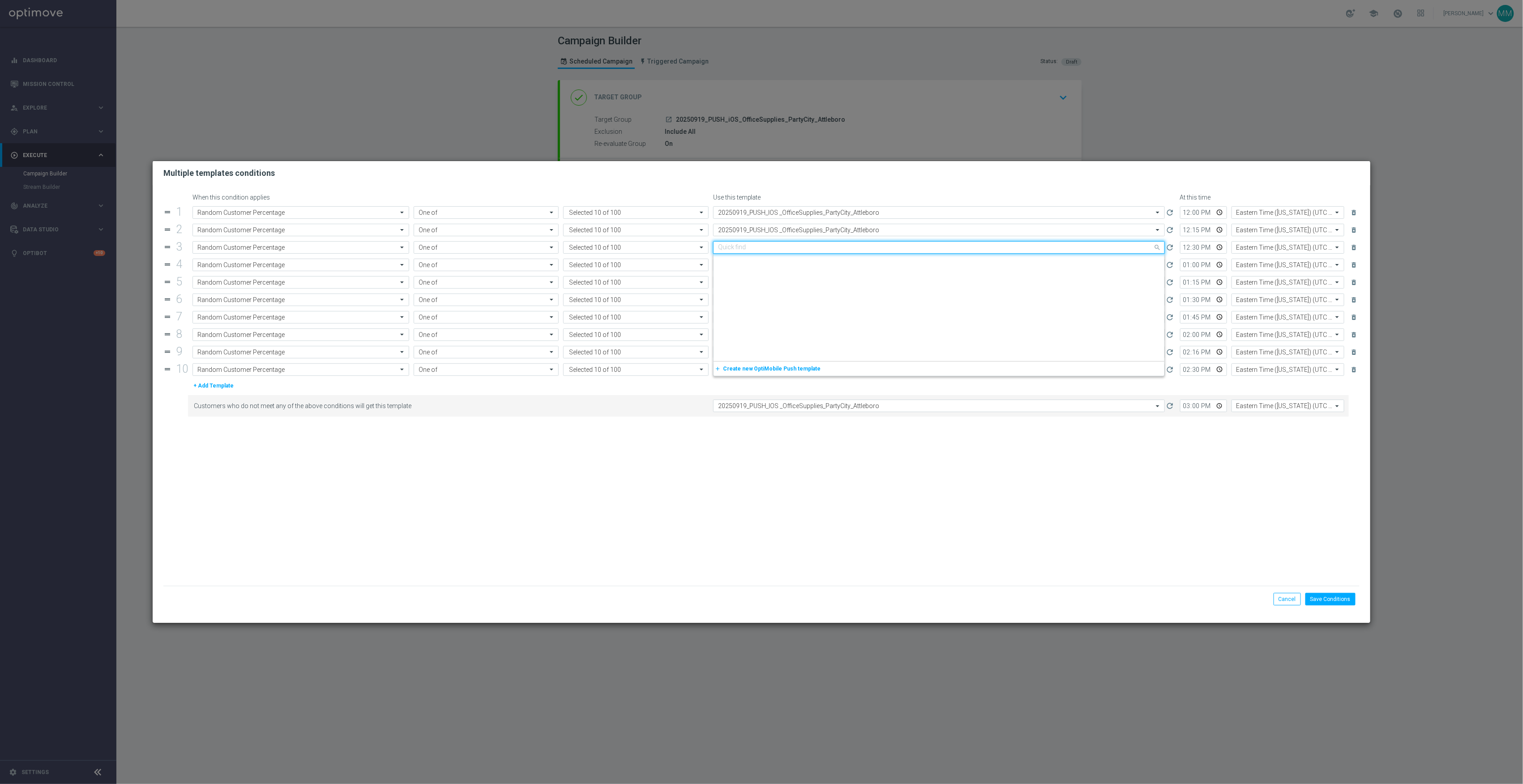
scroll to position [1211, 0]
paste input "20250919_PUSH_IOS _OfficeSupplies_PartyCity_Attleboro"
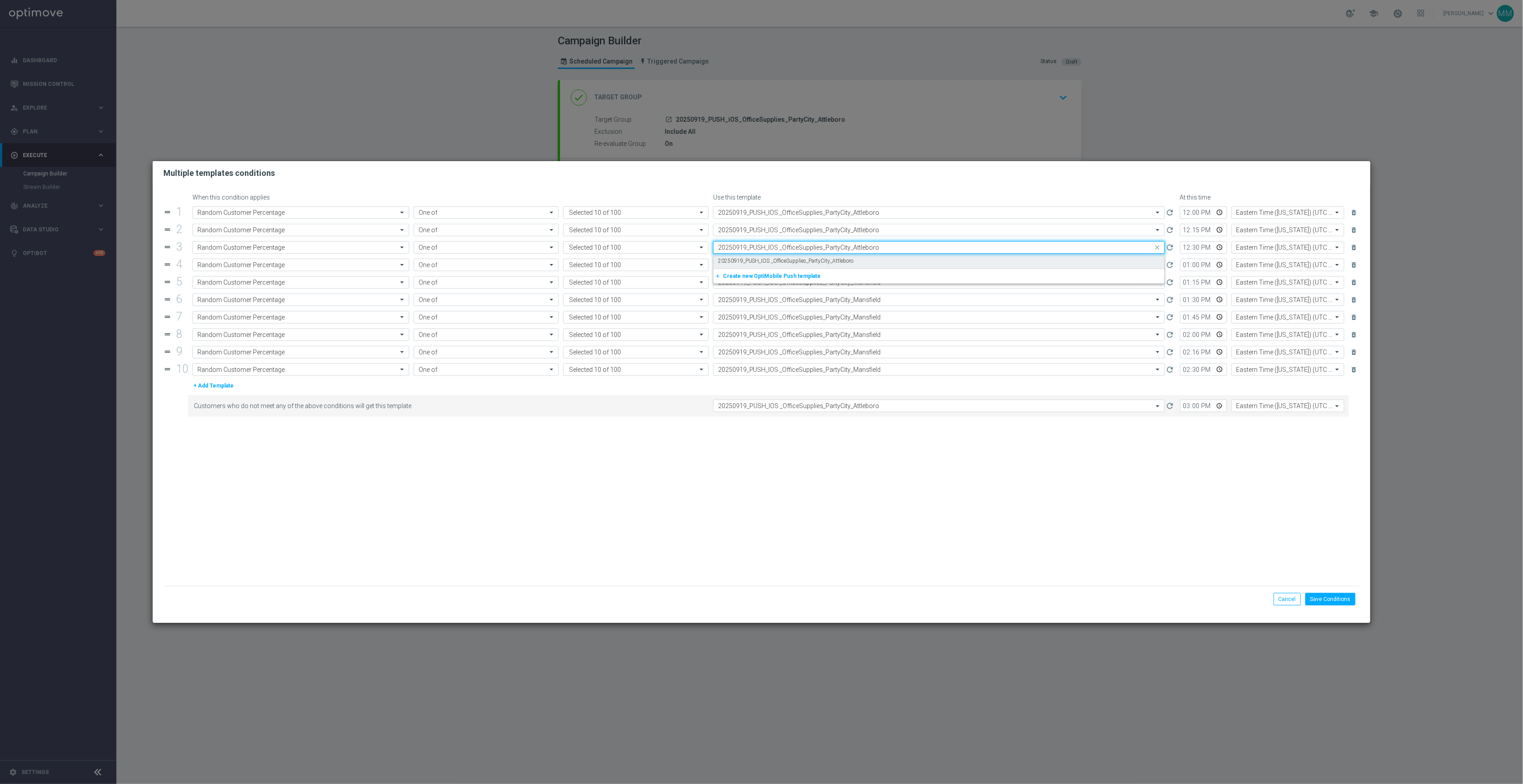
scroll to position [0, 0]
click at [857, 265] on div "20250919_PUSH_IOS _OfficeSupplies_PartyCity_Attleboro" at bounding box center [939, 261] width 442 height 15
type input "20250919_PUSH_IOS _OfficeSupplies_PartyCity_Attleboro"
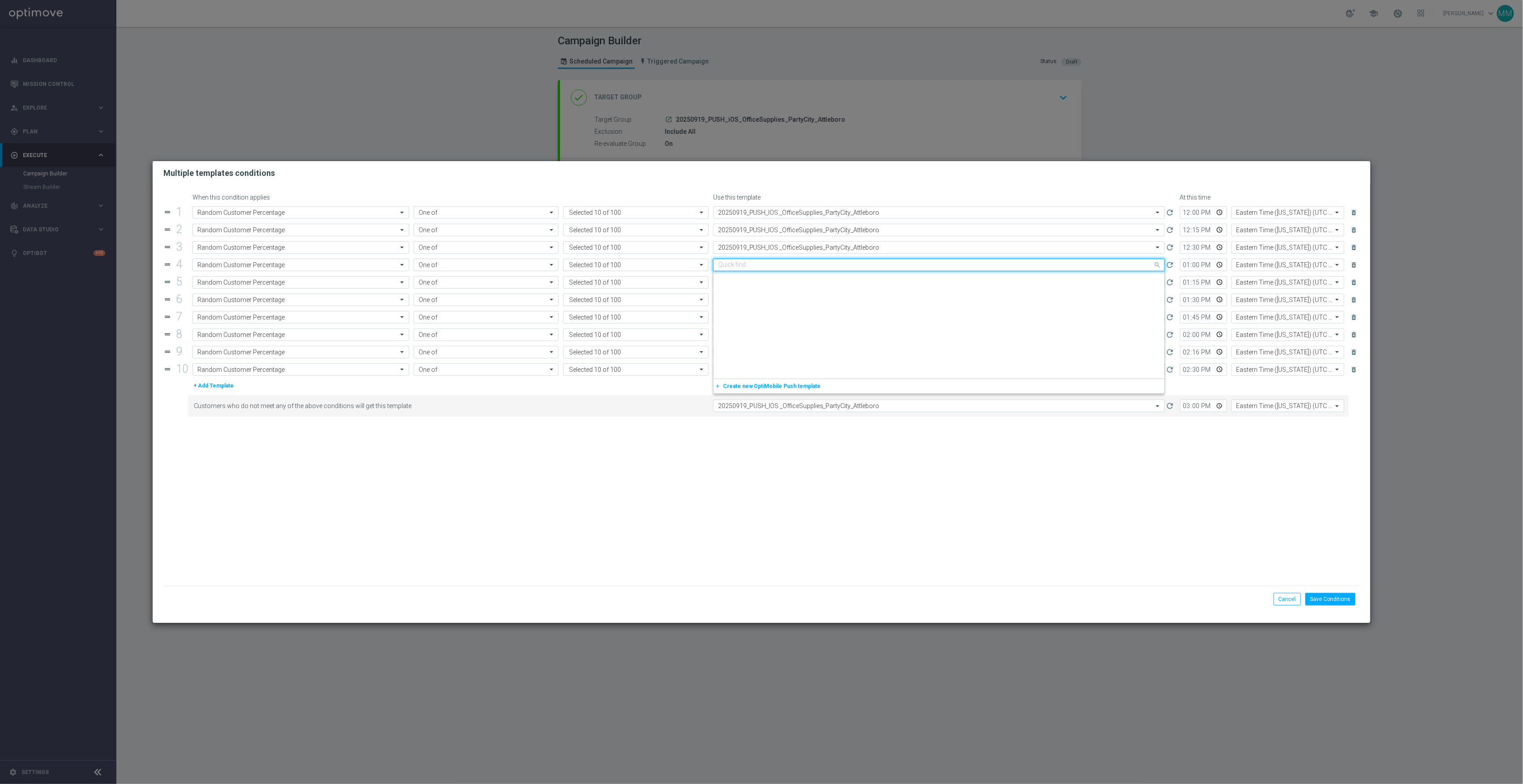
click at [859, 265] on input "text" at bounding box center [930, 265] width 424 height 8
paste input "20250919_PUSH_IOS _OfficeSupplies_PartyCity_Attleboro"
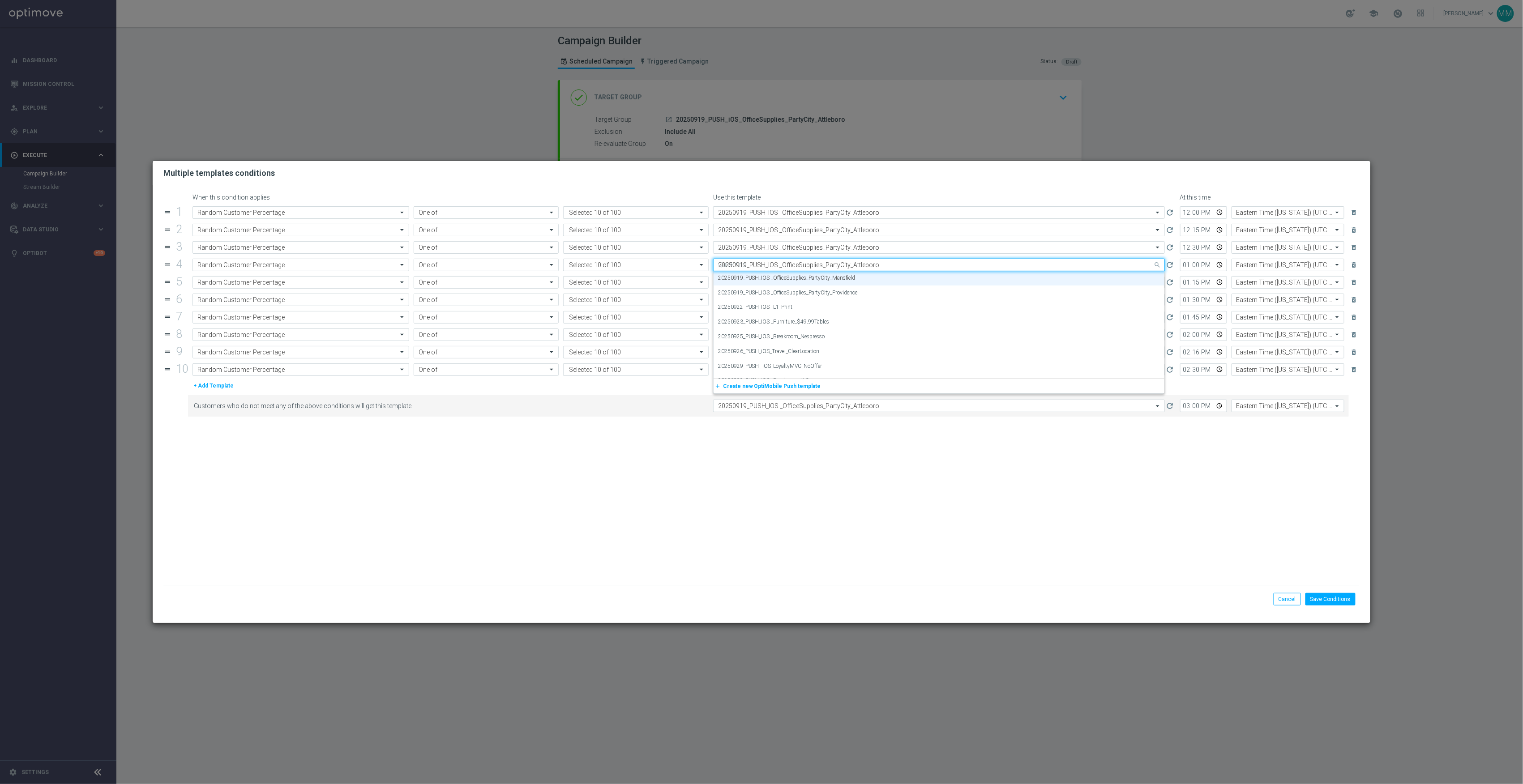
scroll to position [0, 0]
click at [862, 276] on div "20250919_PUSH_IOS _OfficeSupplies_PartyCity_Attleboro" at bounding box center [939, 278] width 442 height 15
type input "20250919_PUSH_IOS _OfficeSupplies_PartyCity_Attleboro"
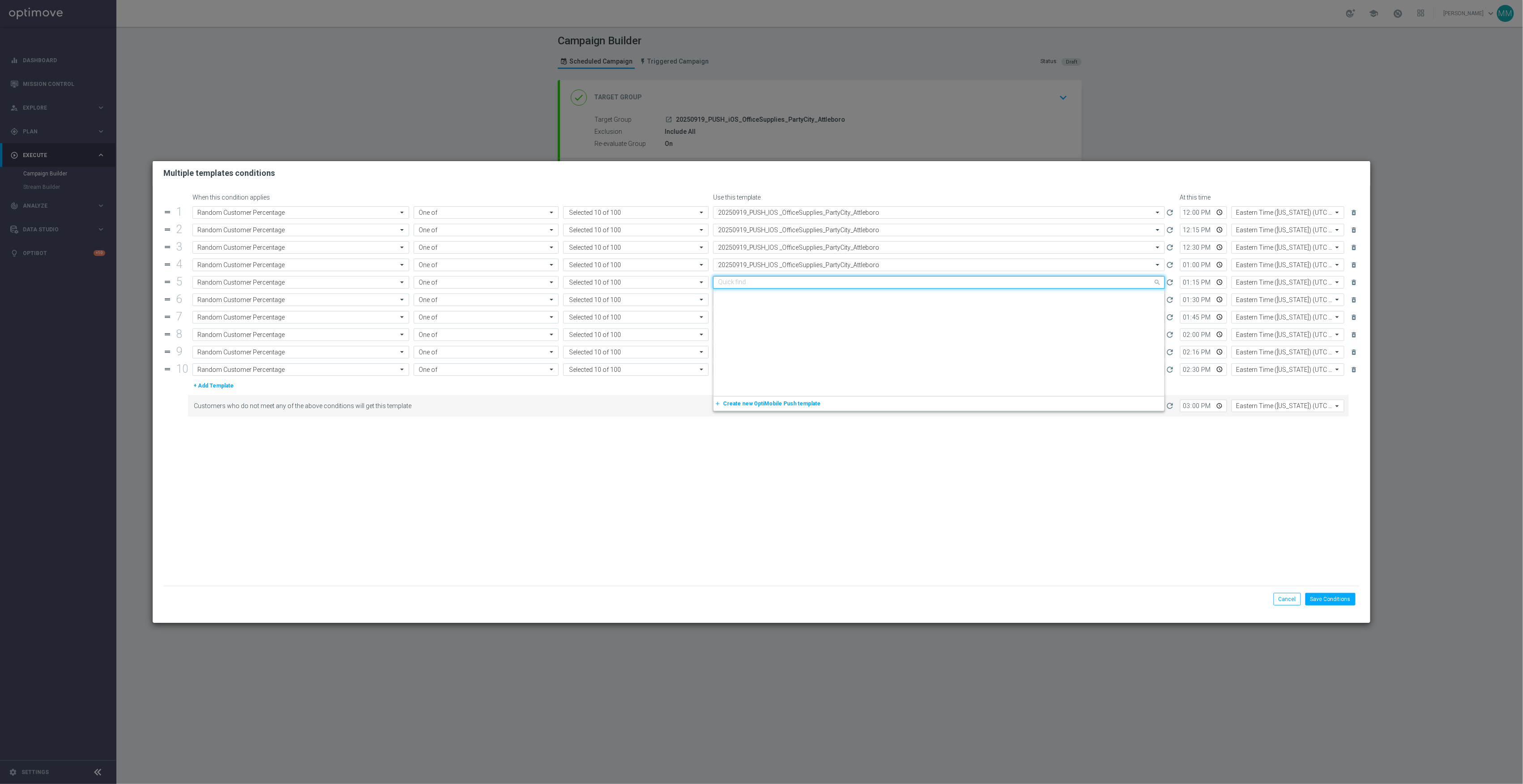
click at [864, 282] on input "text" at bounding box center [930, 282] width 424 height 8
paste input "20250919_PUSH_IOS _OfficeSupplies_PartyCity_Attleboro"
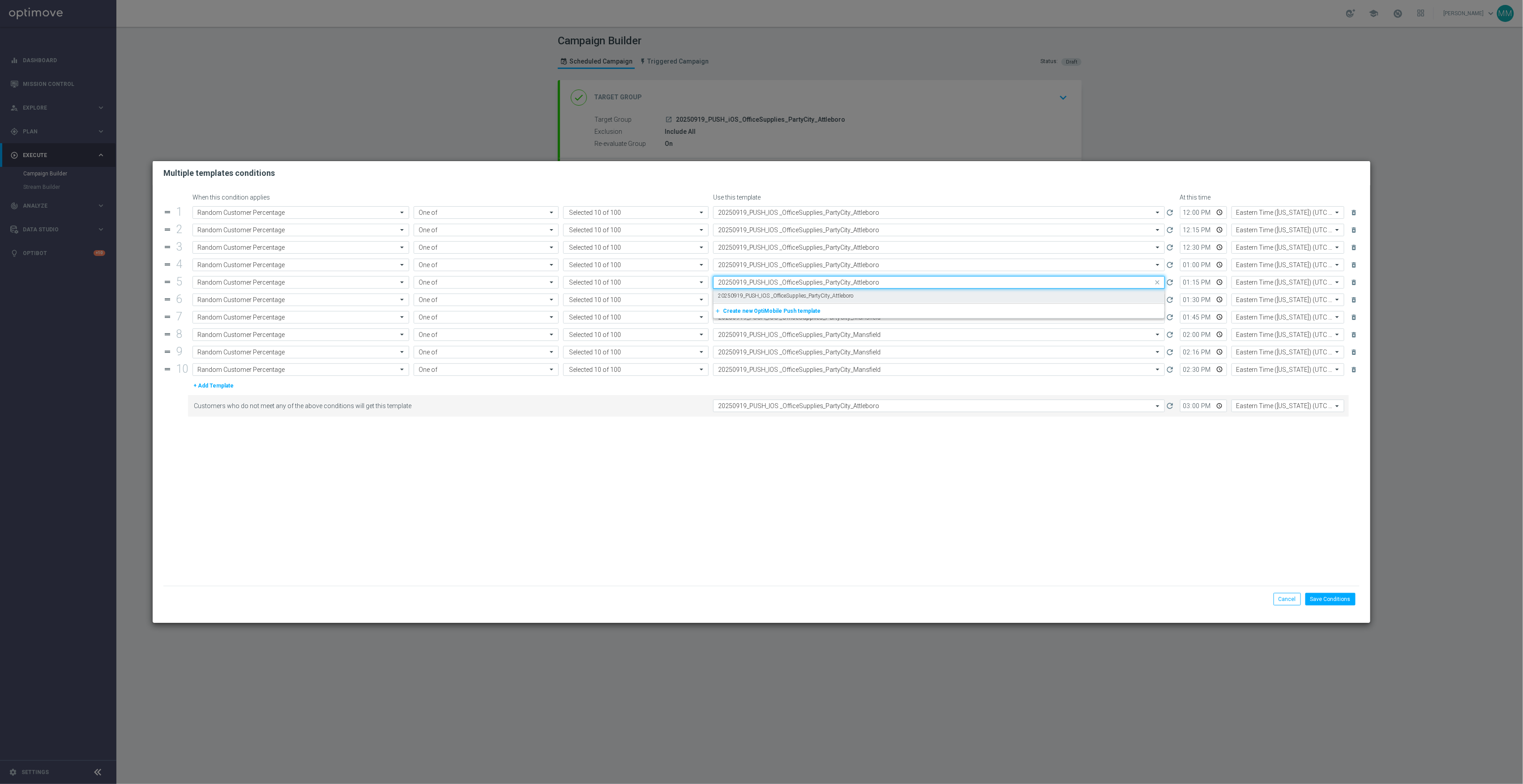
scroll to position [0, 0]
click at [868, 296] on div "20250919_PUSH_IOS _OfficeSupplies_PartyCity_Attleboro" at bounding box center [939, 296] width 442 height 15
type input "20250919_PUSH_IOS _OfficeSupplies_PartyCity_Attleboro"
click at [871, 301] on input "text" at bounding box center [930, 300] width 424 height 8
paste input "20250919_PUSH_IOS _OfficeSupplies_PartyCity_Attleboro"
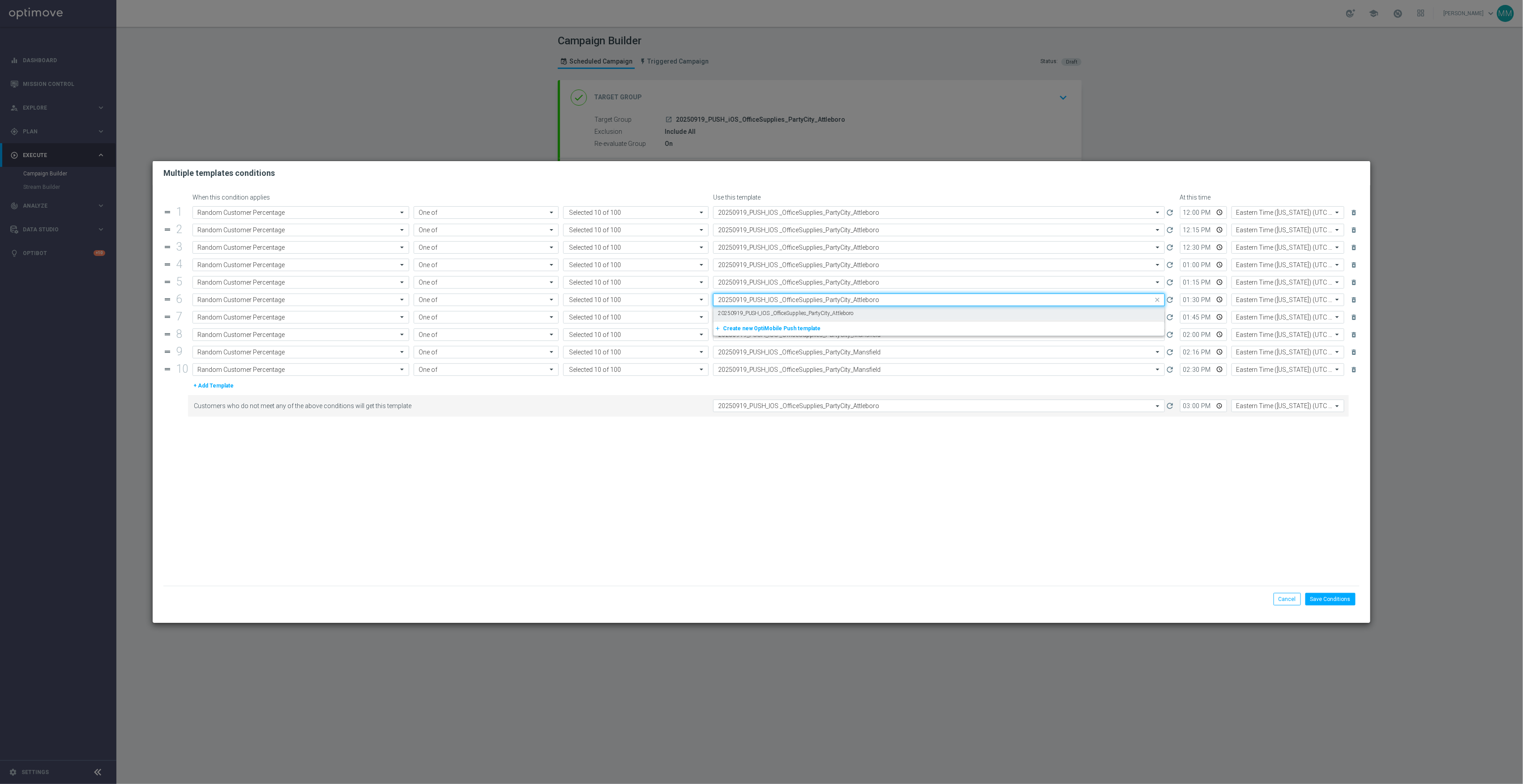
drag, startPoint x: 876, startPoint y: 314, endPoint x: 877, endPoint y: 320, distance: 6.1
click at [876, 315] on div "20250919_PUSH_IOS _OfficeSupplies_PartyCity_Attleboro" at bounding box center [939, 313] width 442 height 15
type input "20250919_PUSH_IOS _OfficeSupplies_PartyCity_Attleboro"
click at [877, 320] on input "text" at bounding box center [930, 317] width 424 height 8
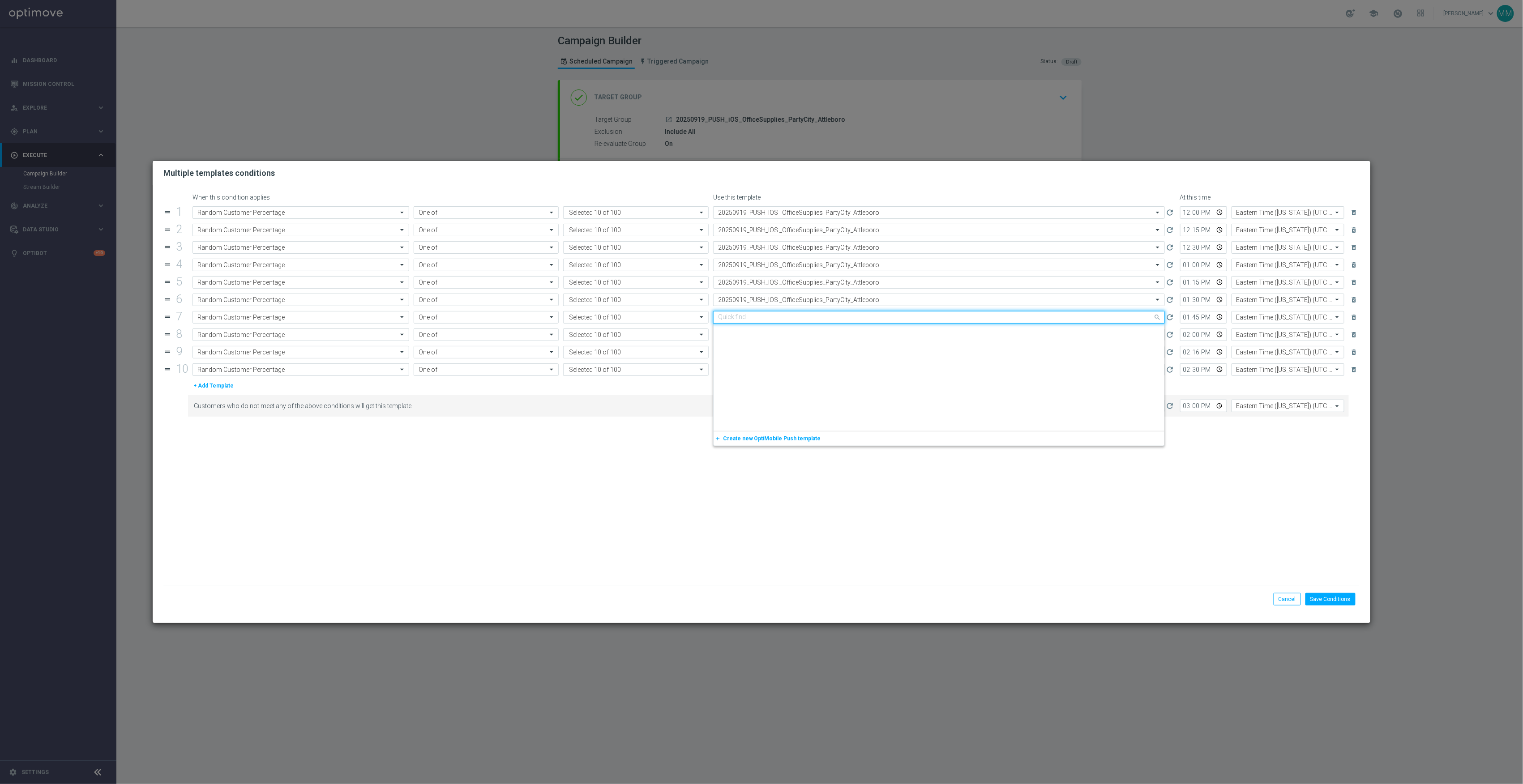
paste input "20250919_PUSH_IOS _OfficeSupplies_PartyCity_Attleboro"
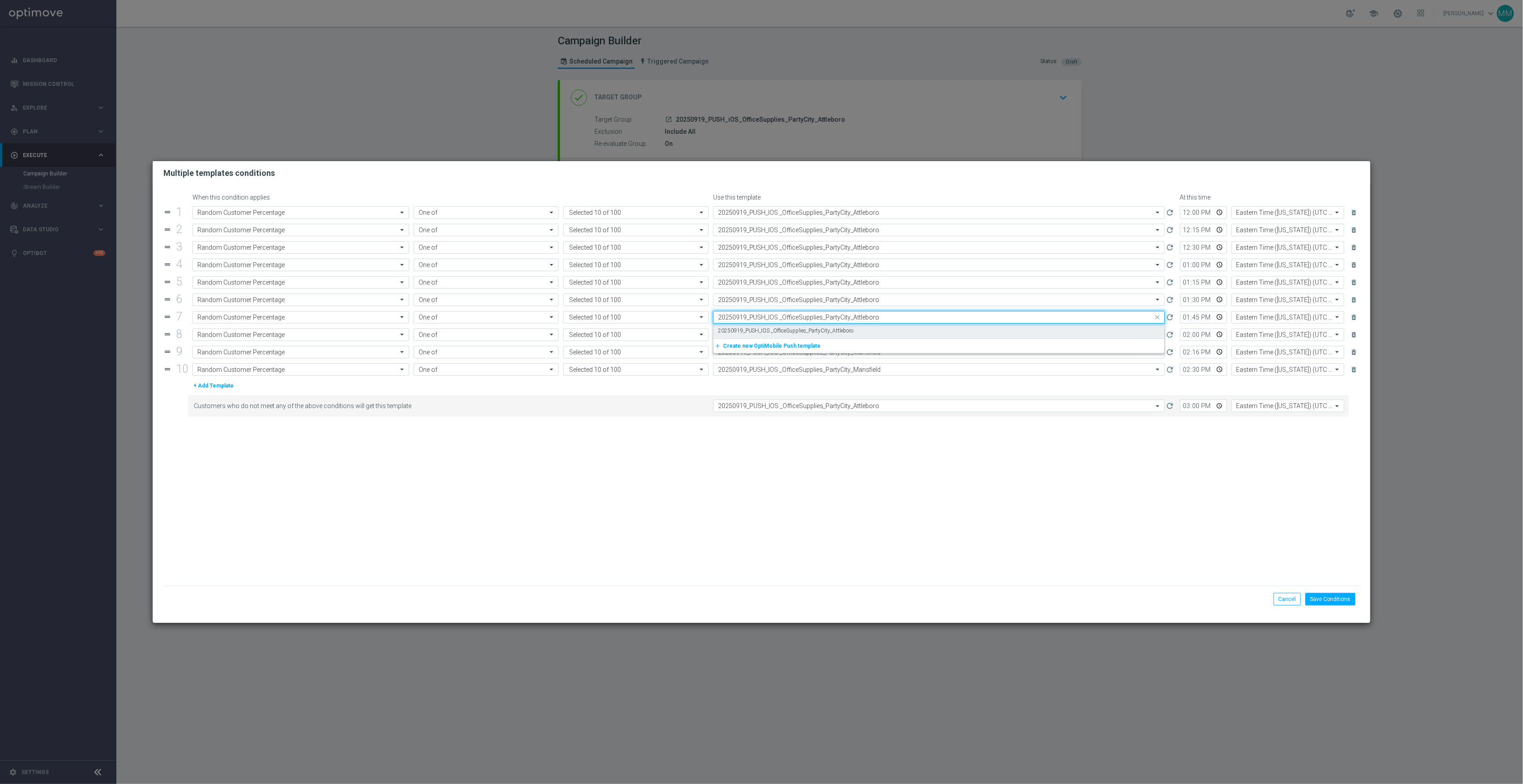
click at [878, 334] on div "20250919_PUSH_IOS _OfficeSupplies_PartyCity_Attleboro" at bounding box center [939, 331] width 442 height 15
type input "20250919_PUSH_IOS _OfficeSupplies_PartyCity_Attleboro"
click at [878, 337] on input "text" at bounding box center [930, 335] width 424 height 8
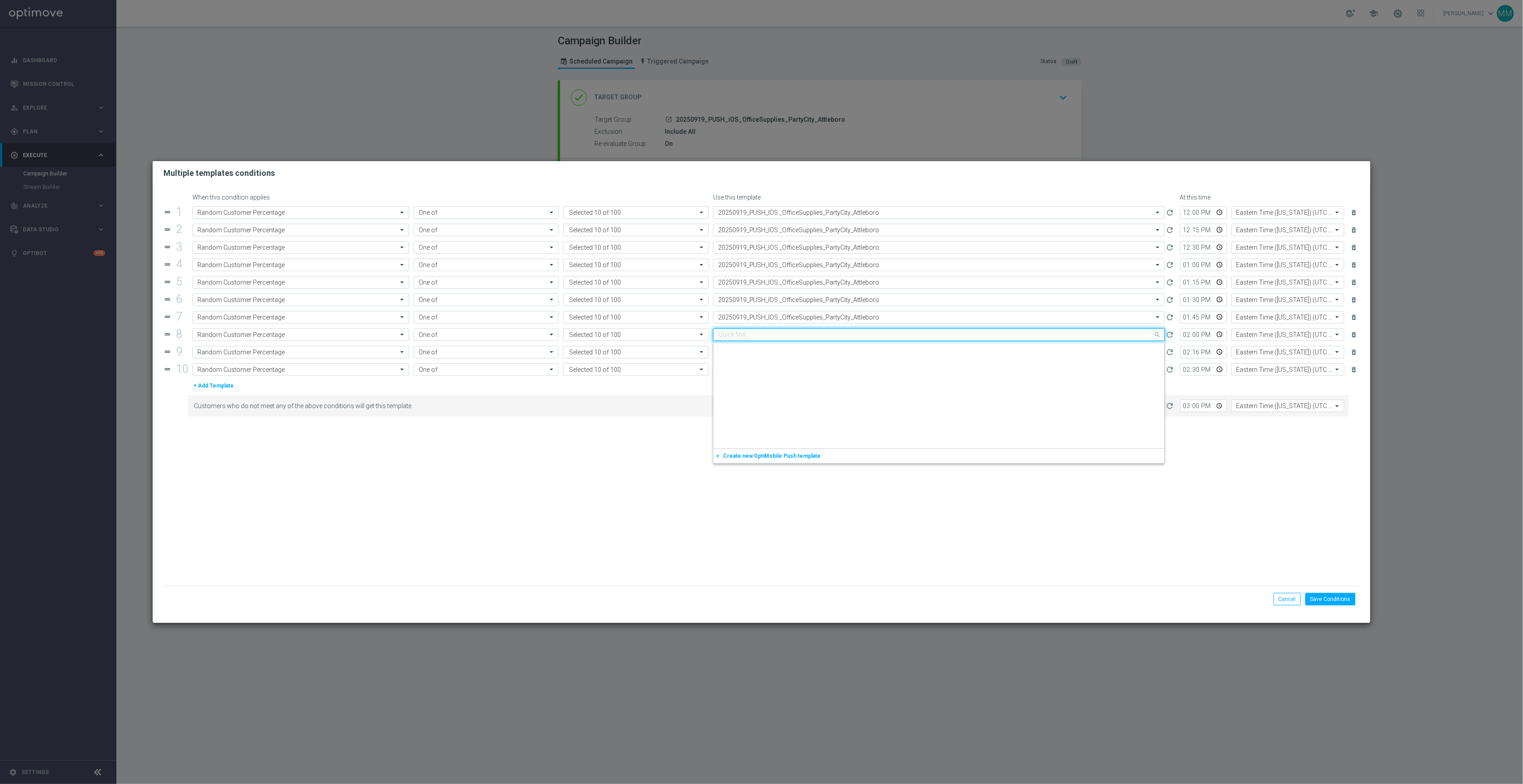
paste input "20250919_PUSH_IOS _OfficeSupplies_PartyCity_Attleboro"
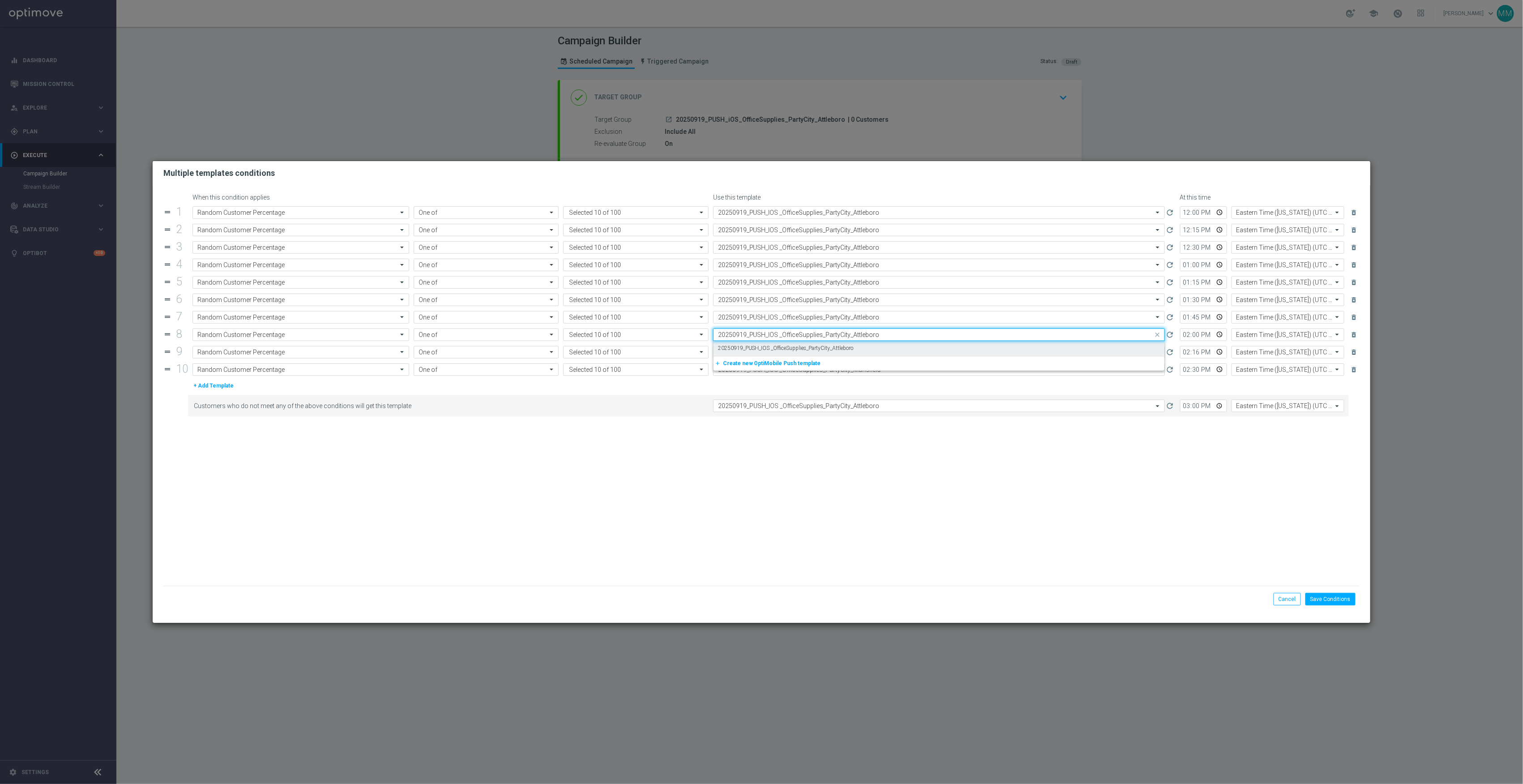
click at [881, 348] on div "20250919_PUSH_IOS _OfficeSupplies_PartyCity_Attleboro" at bounding box center [939, 348] width 442 height 15
type input "20250919_PUSH_IOS _OfficeSupplies_PartyCity_Attleboro"
click at [883, 352] on input "text" at bounding box center [930, 352] width 424 height 8
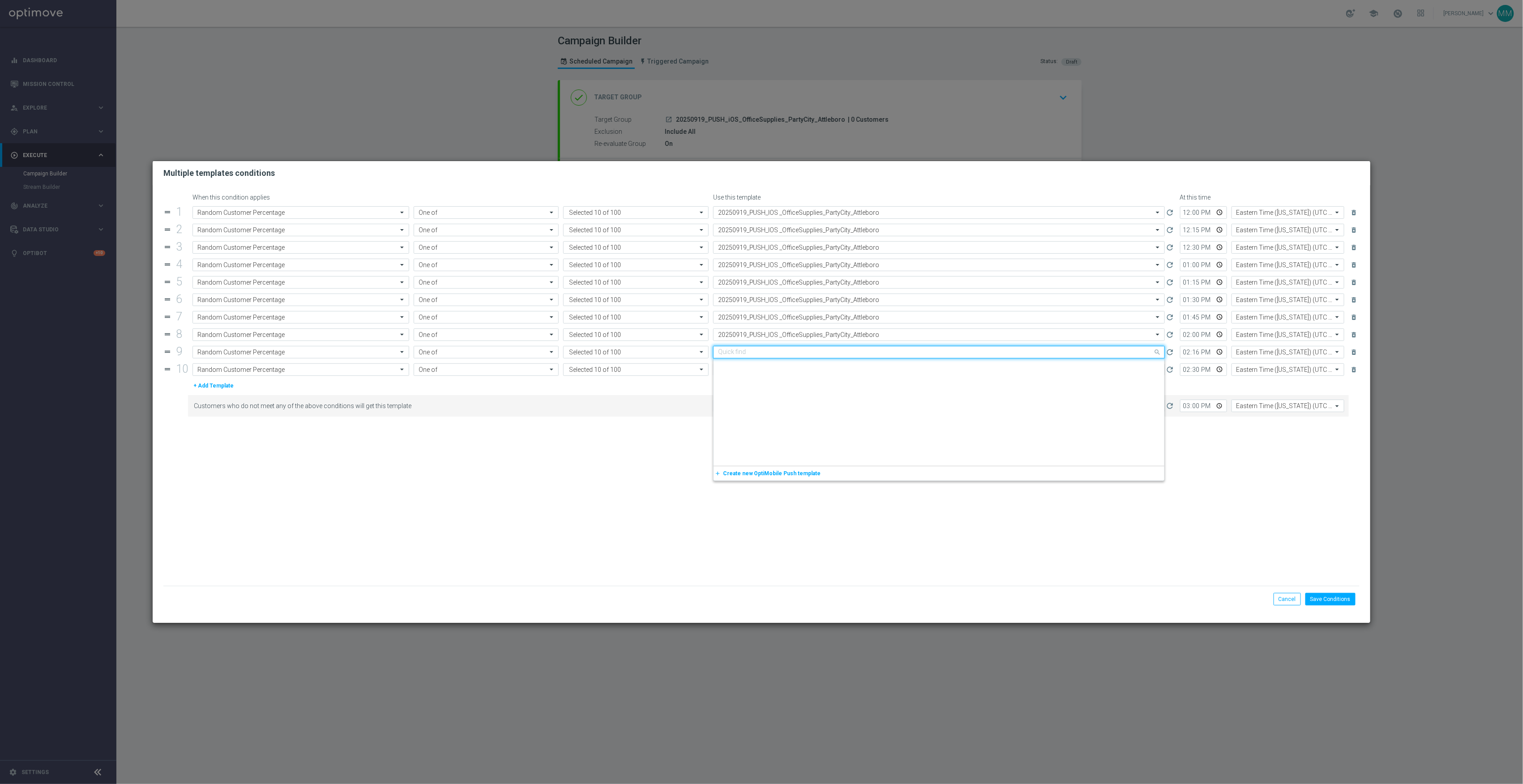
scroll to position [1211, 0]
paste input "20250919_PUSH_IOS _OfficeSupplies_PartyCity_Attleboro"
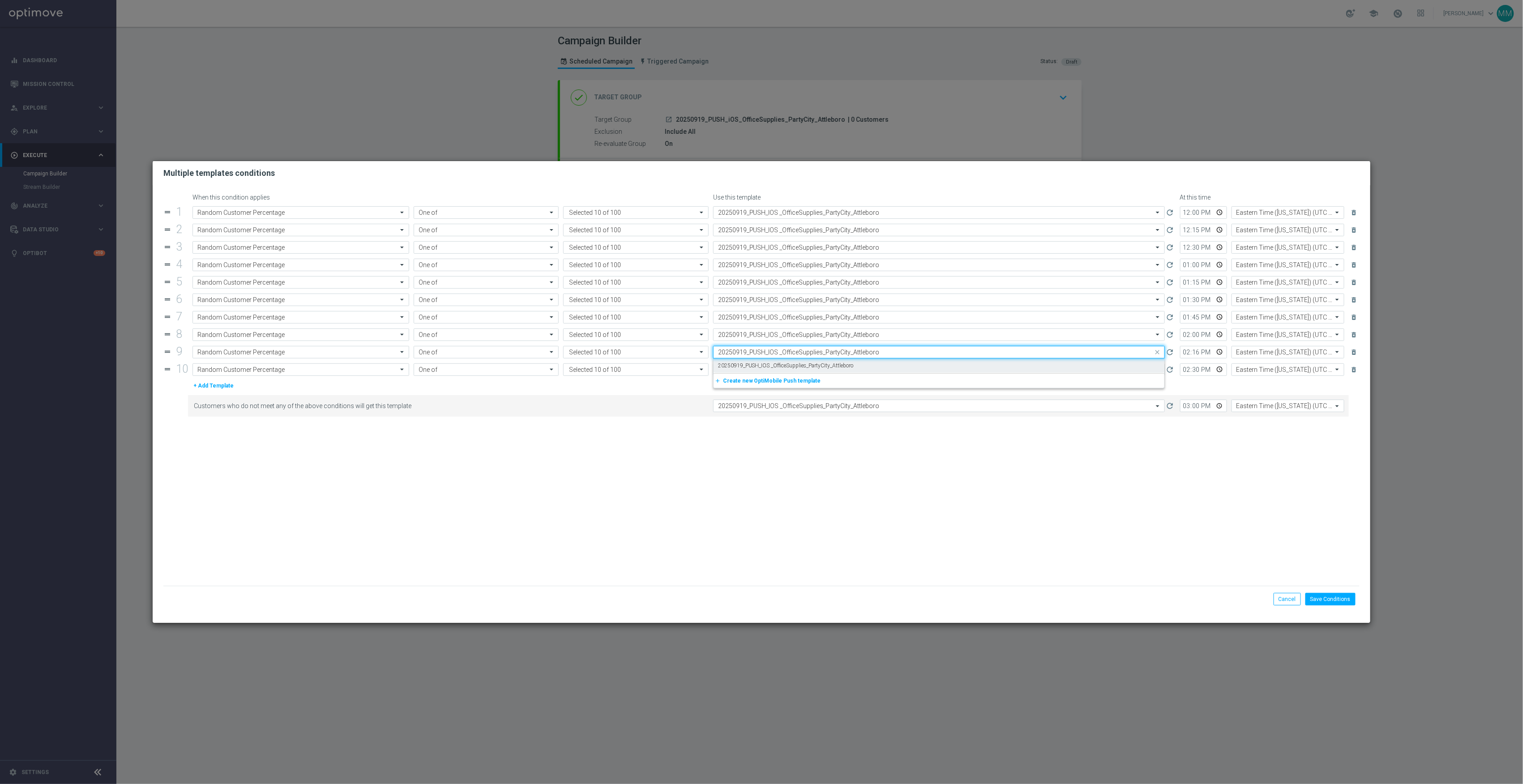
scroll to position [0, 0]
click at [886, 368] on div "20250919_PUSH_IOS _OfficeSupplies_PartyCity_Attleboro" at bounding box center [939, 366] width 442 height 15
type input "20250919_PUSH_IOS _OfficeSupplies_PartyCity_Attleboro"
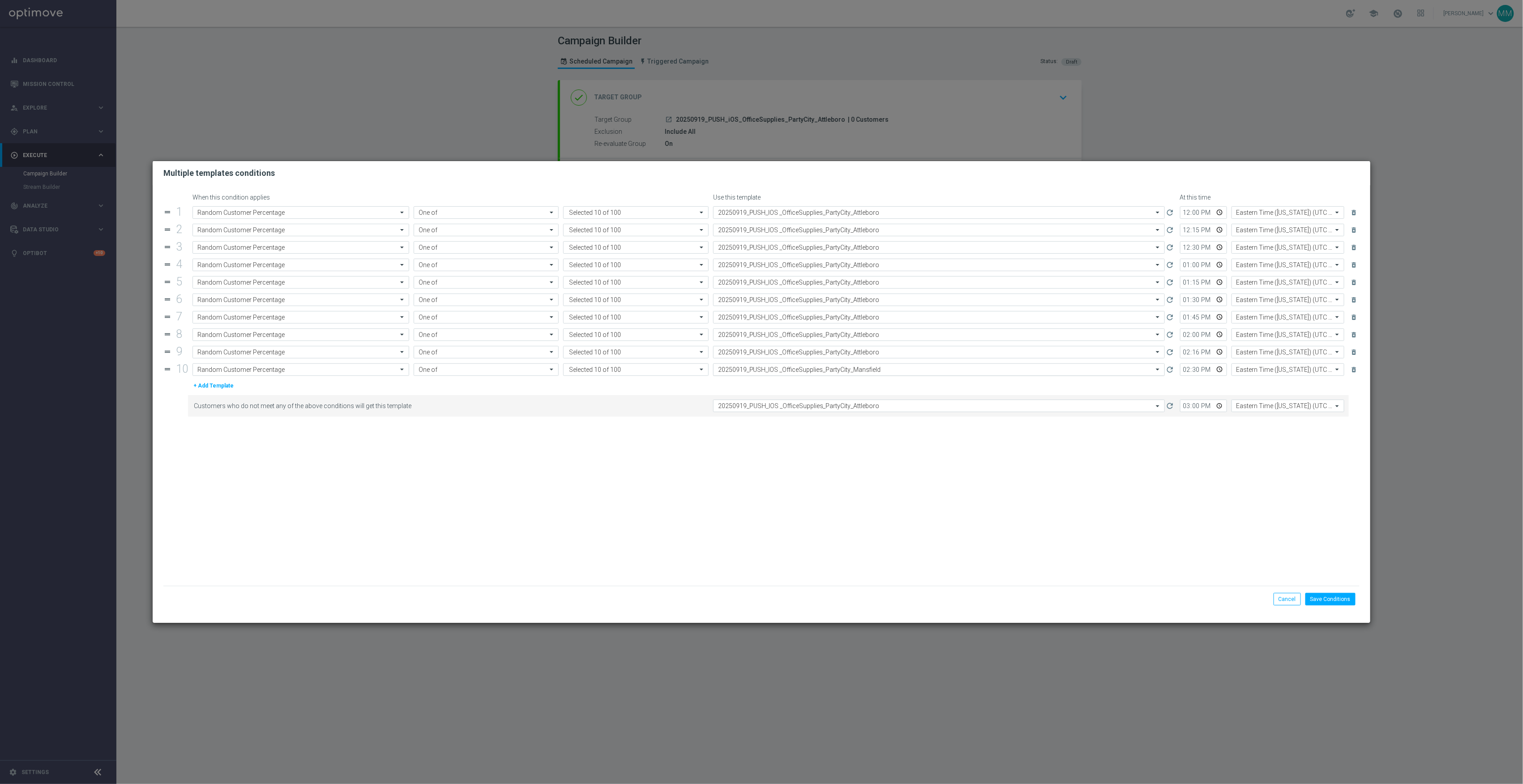
click at [885, 373] on input "text" at bounding box center [930, 370] width 424 height 8
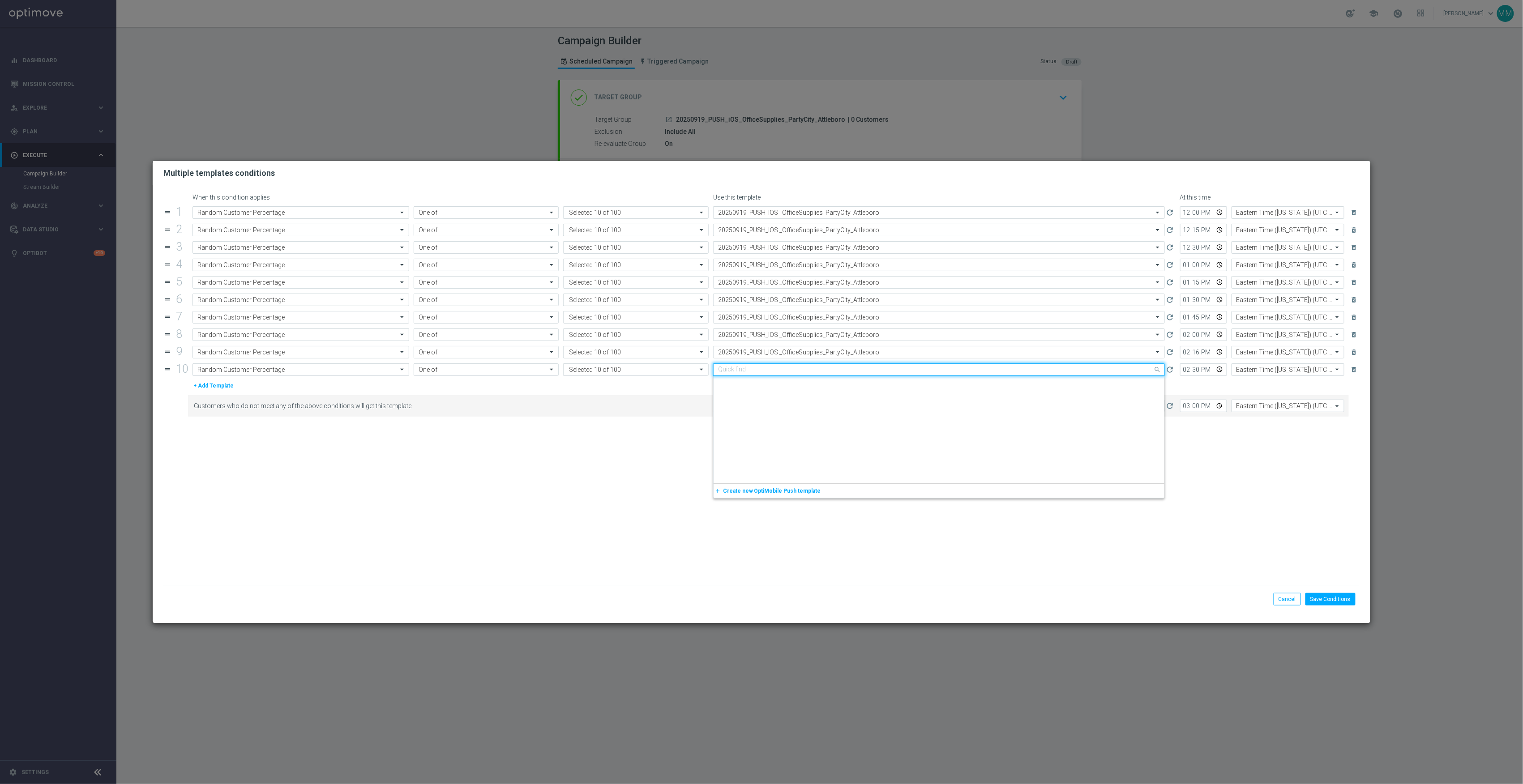
paste input "20250919_PUSH_IOS _OfficeSupplies_PartyCity_Attleboro"
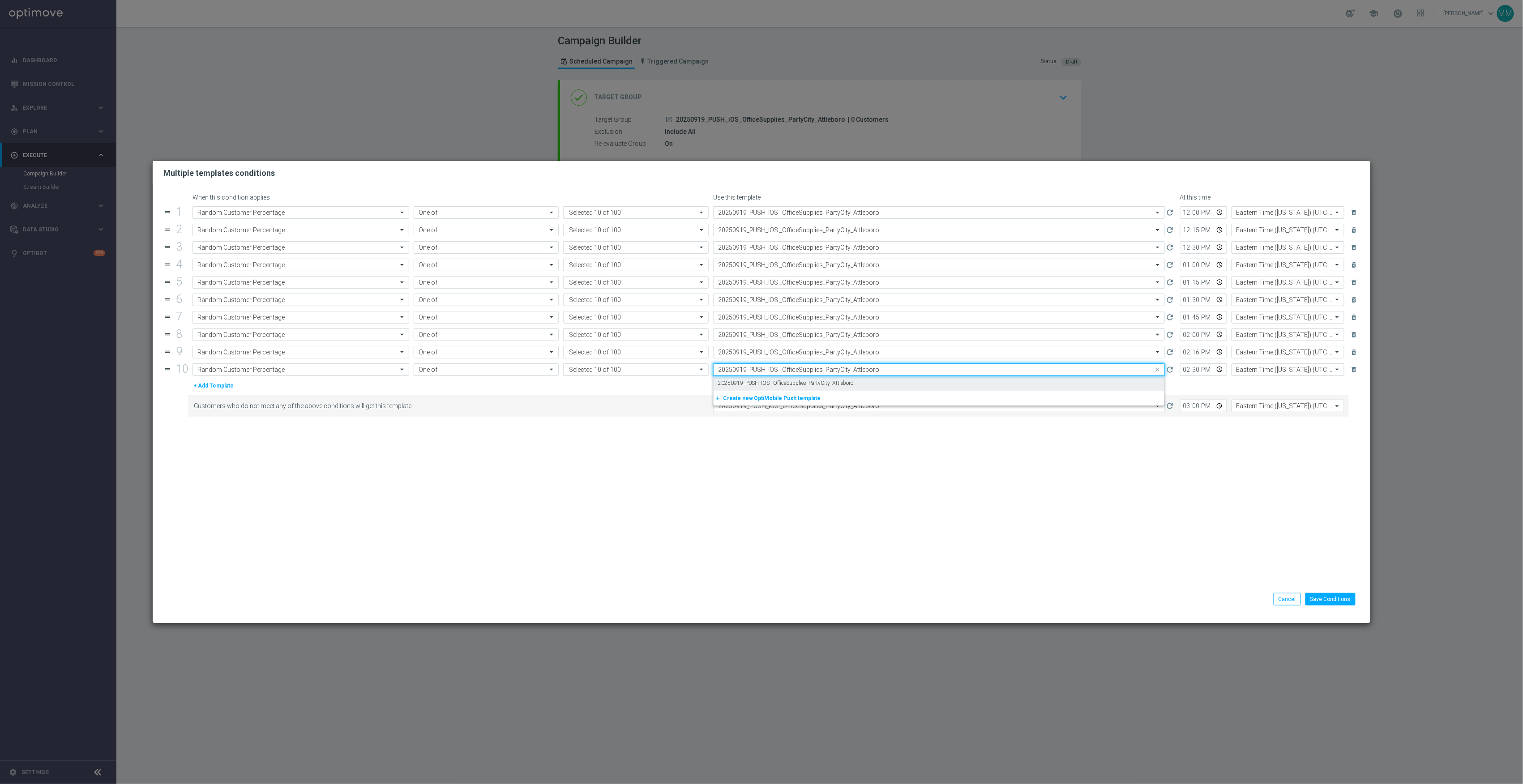
click at [885, 385] on div "20250919_PUSH_IOS _OfficeSupplies_PartyCity_Attleboro" at bounding box center [939, 383] width 442 height 15
type input "20250919_PUSH_IOS _OfficeSupplies_PartyCity_Attleboro"
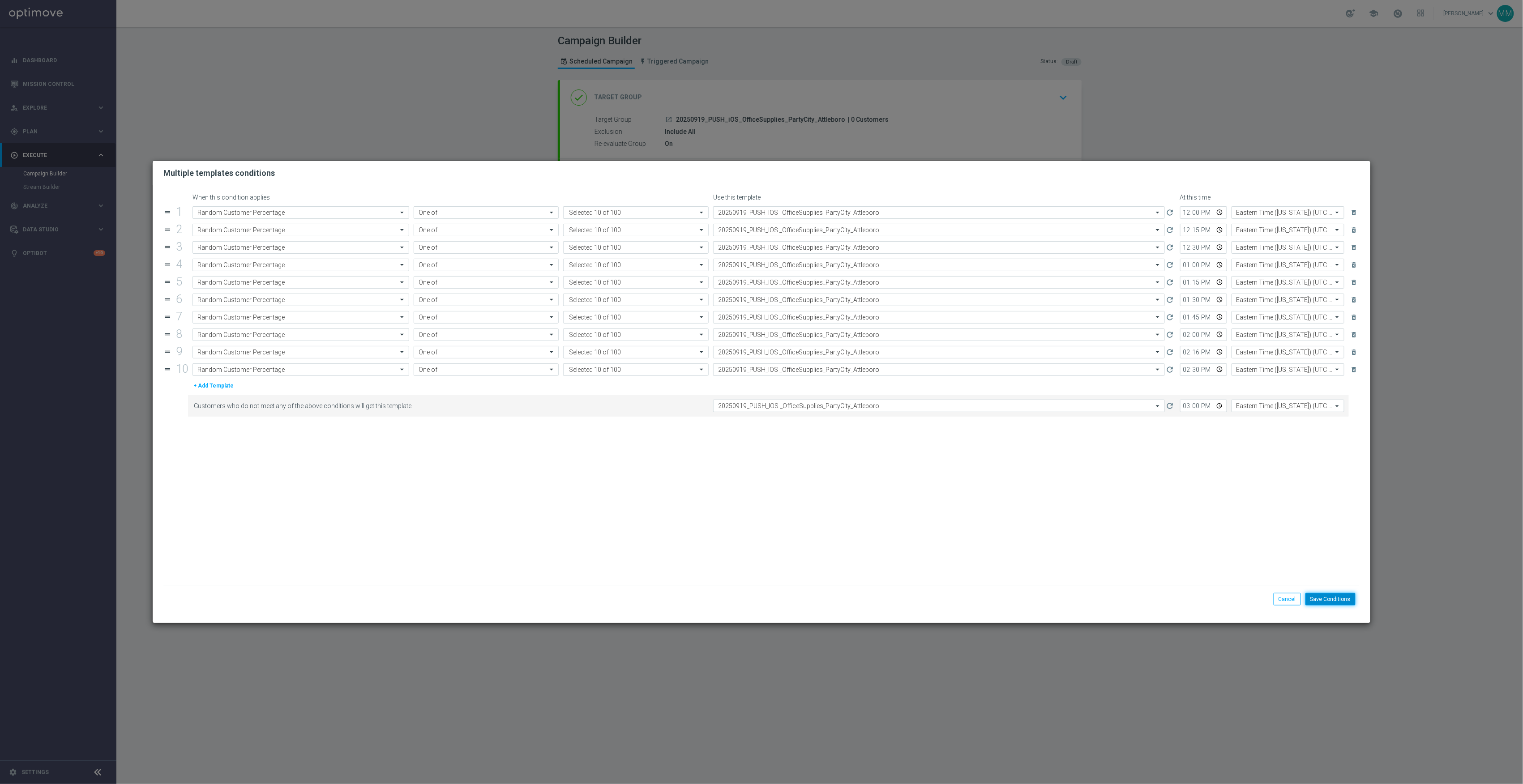
click at [1325, 596] on button "Save Conditions" at bounding box center [1331, 599] width 50 height 12
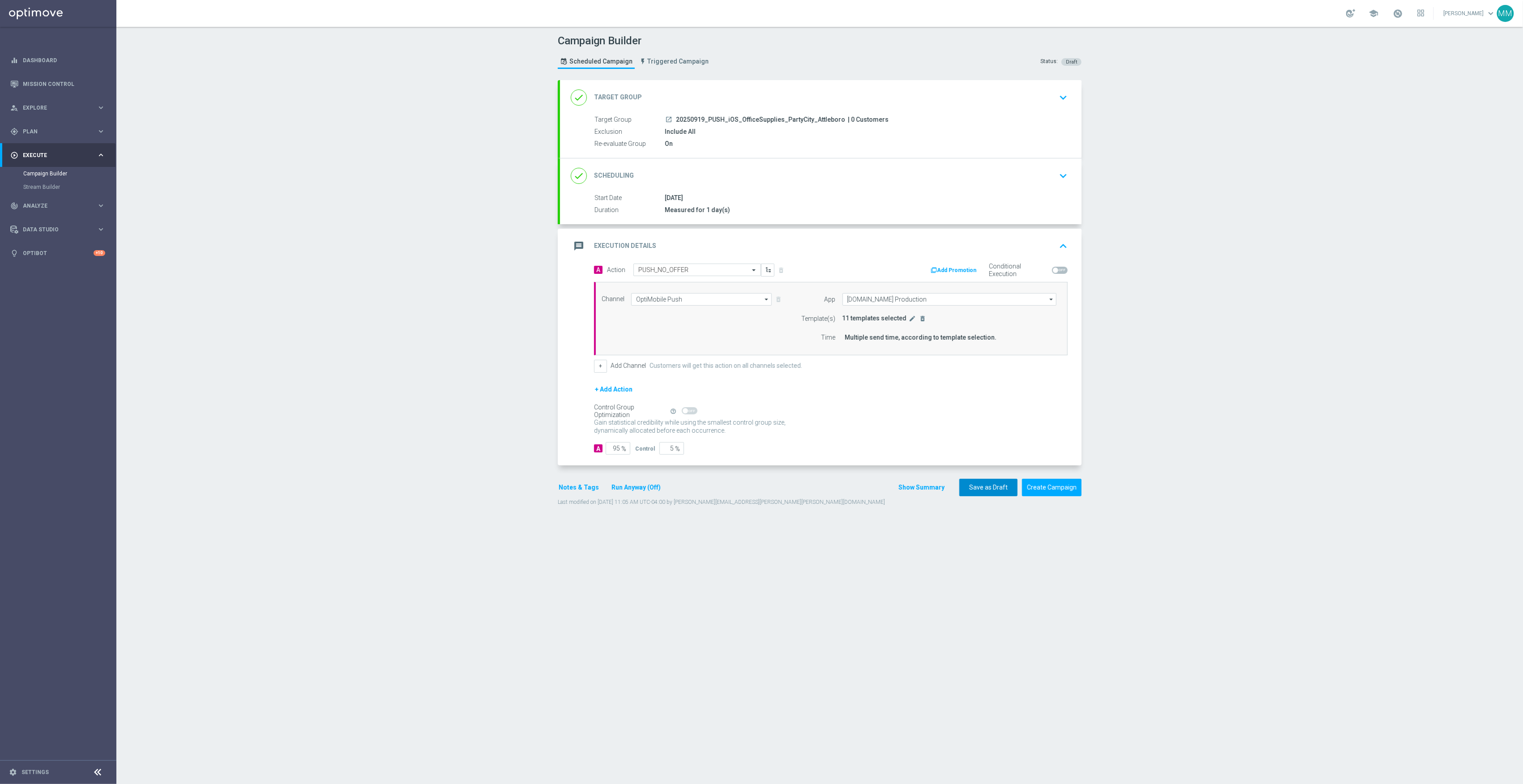
click at [992, 492] on button "Save as Draft" at bounding box center [988, 488] width 58 height 17
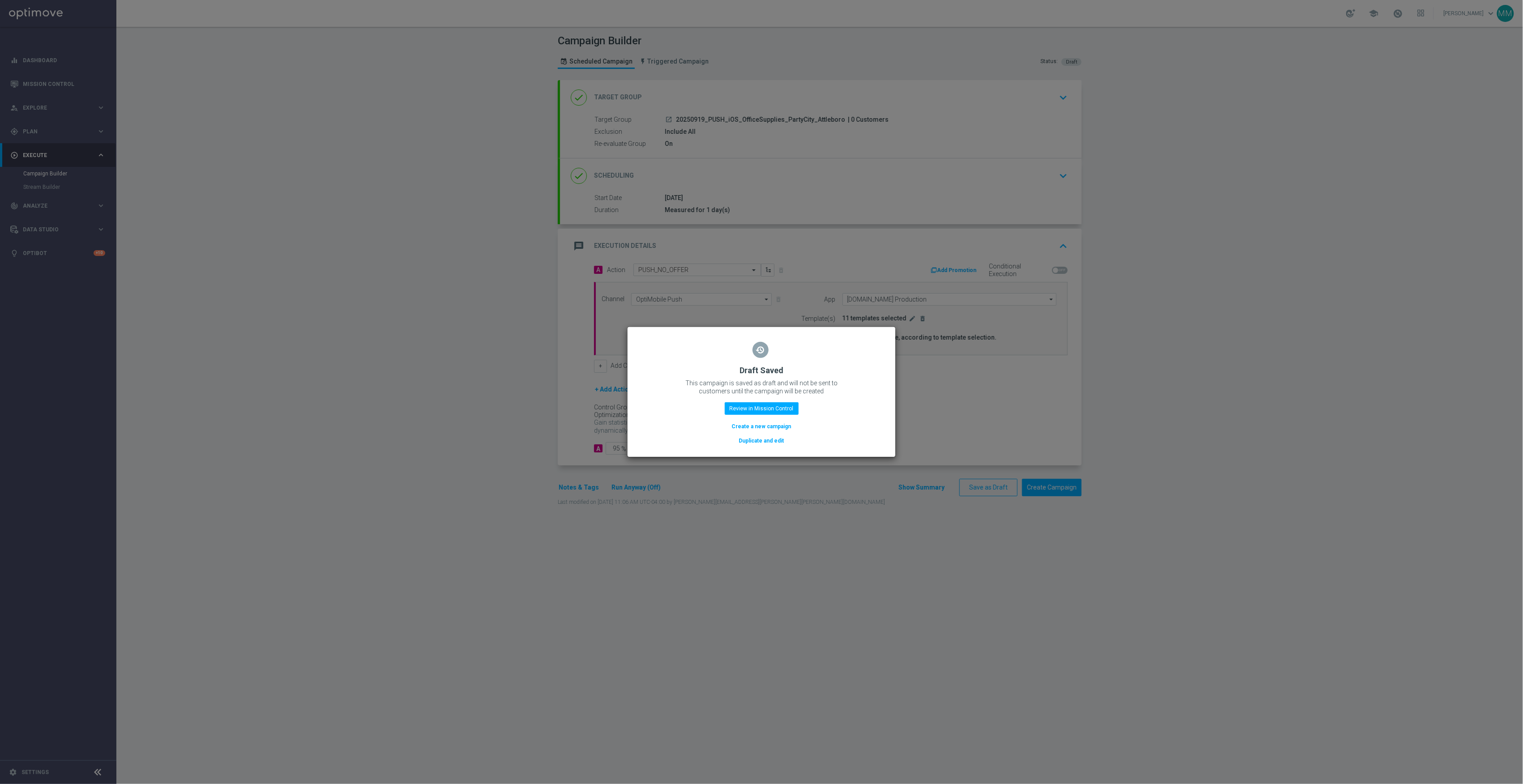
click at [765, 441] on button "Duplicate and edit" at bounding box center [762, 440] width 47 height 10
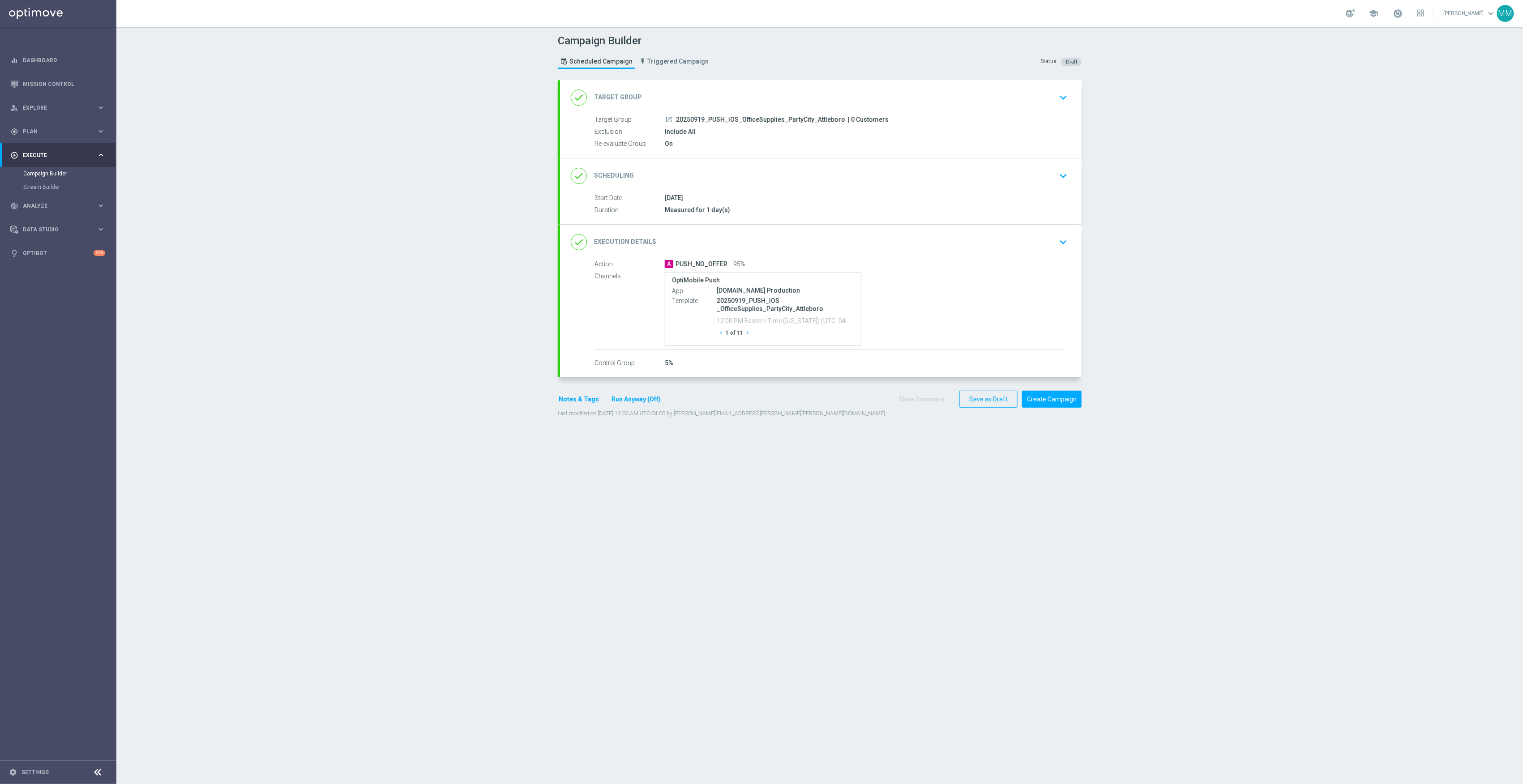
click at [806, 110] on div "done Target Group keyboard_arrow_down" at bounding box center [821, 97] width 521 height 35
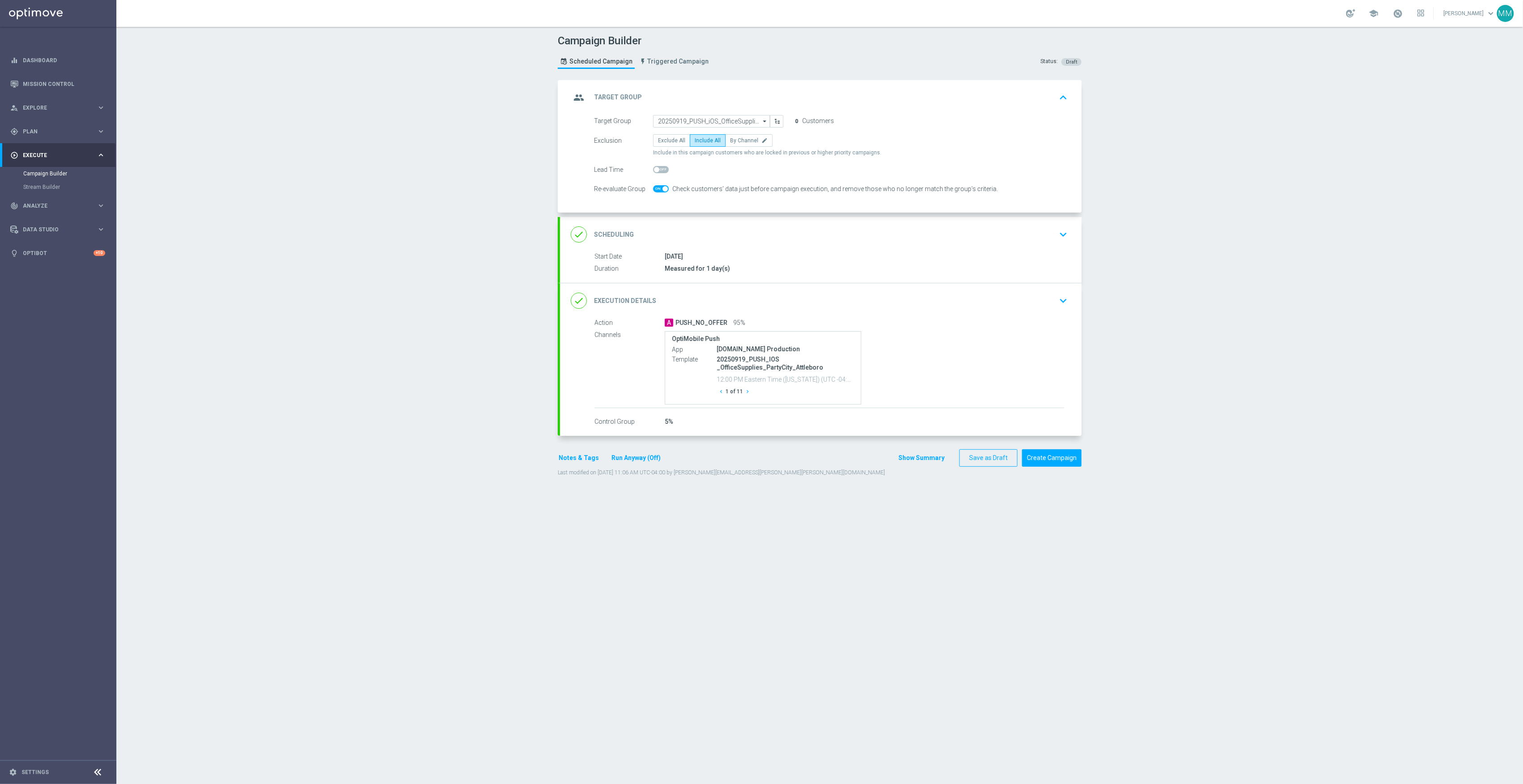
click at [727, 113] on div "group Target Group keyboard_arrow_up" at bounding box center [821, 97] width 521 height 35
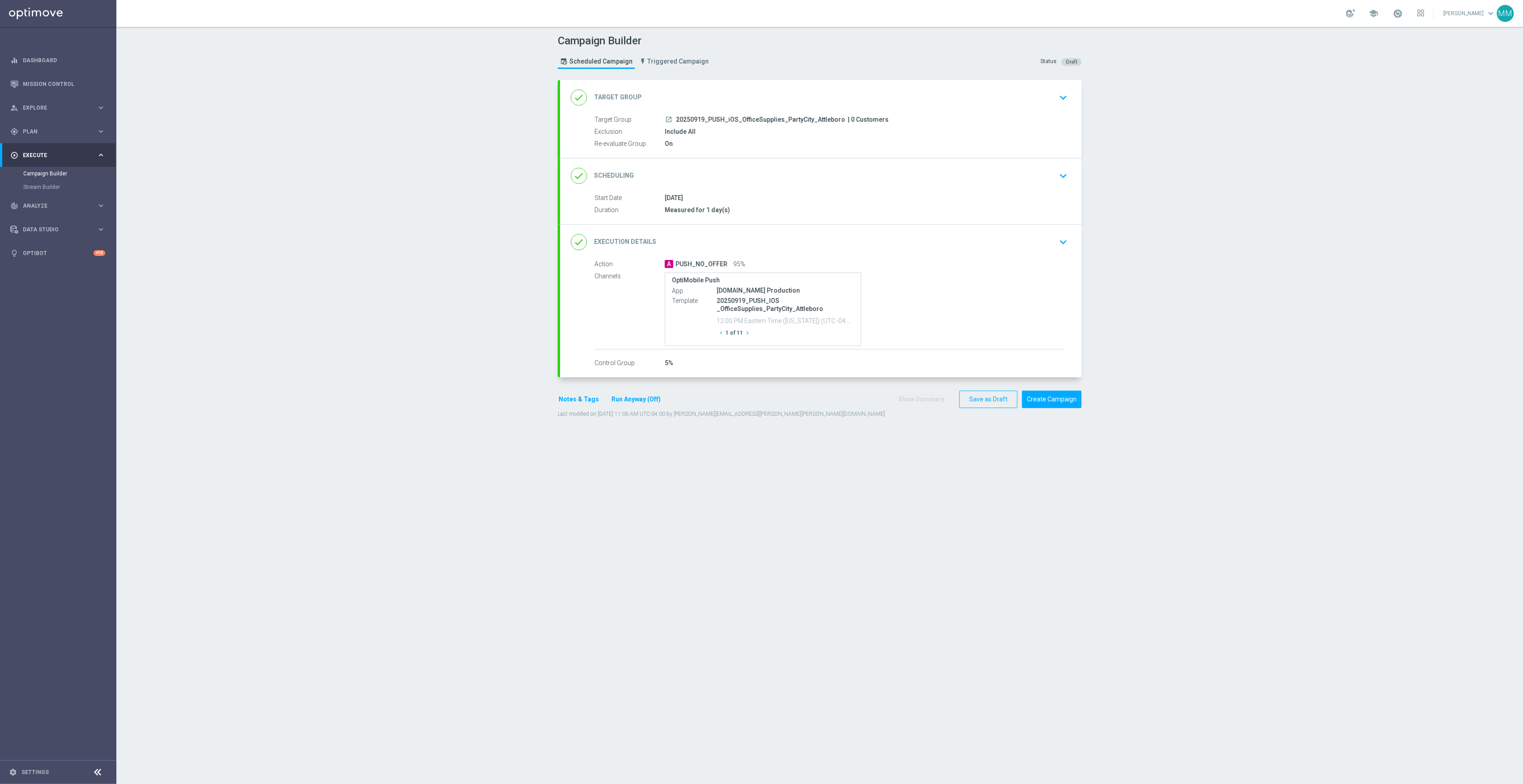
click at [727, 117] on span "20250919_PUSH_iOS_OfficeSupplies_PartyCity_Attleboro" at bounding box center [760, 120] width 169 height 8
click at [728, 103] on div "done Target Group keyboard_arrow_down" at bounding box center [821, 98] width 500 height 17
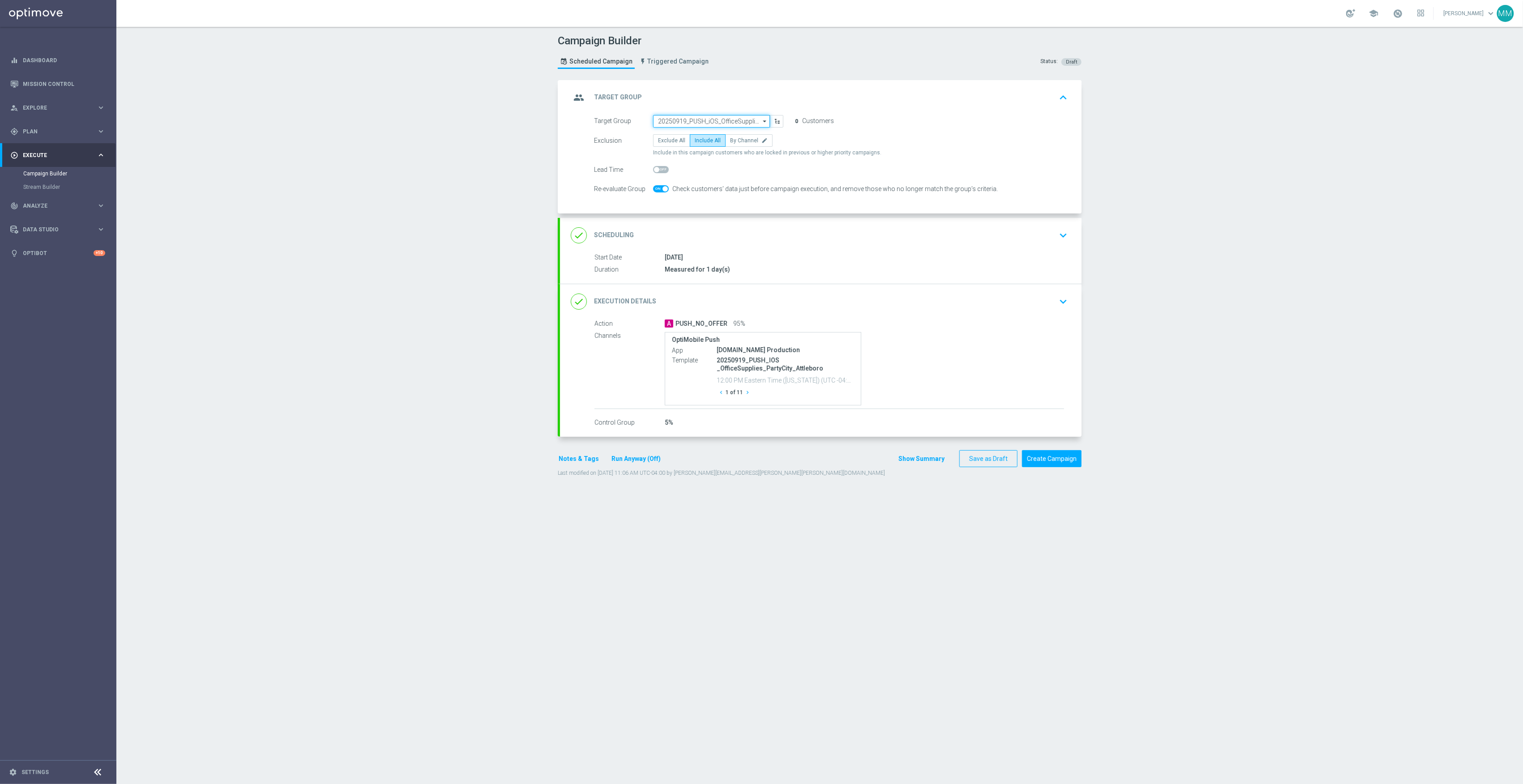
click at [708, 120] on input "20250919_PUSH_iOS_OfficeSupplies_PartyCity_Attleboro" at bounding box center [711, 121] width 117 height 12
paste input "20250919_PUSH_IOS _OfficeSupplies_PartyCity_Providence"
click at [718, 137] on div "20250919_PUSH_IOS _OfficeSupplies_PartyCity_Providence" at bounding box center [711, 138] width 108 height 16
type input "20250919_PUSH_IOS _OfficeSupplies_PartyCity_Providence"
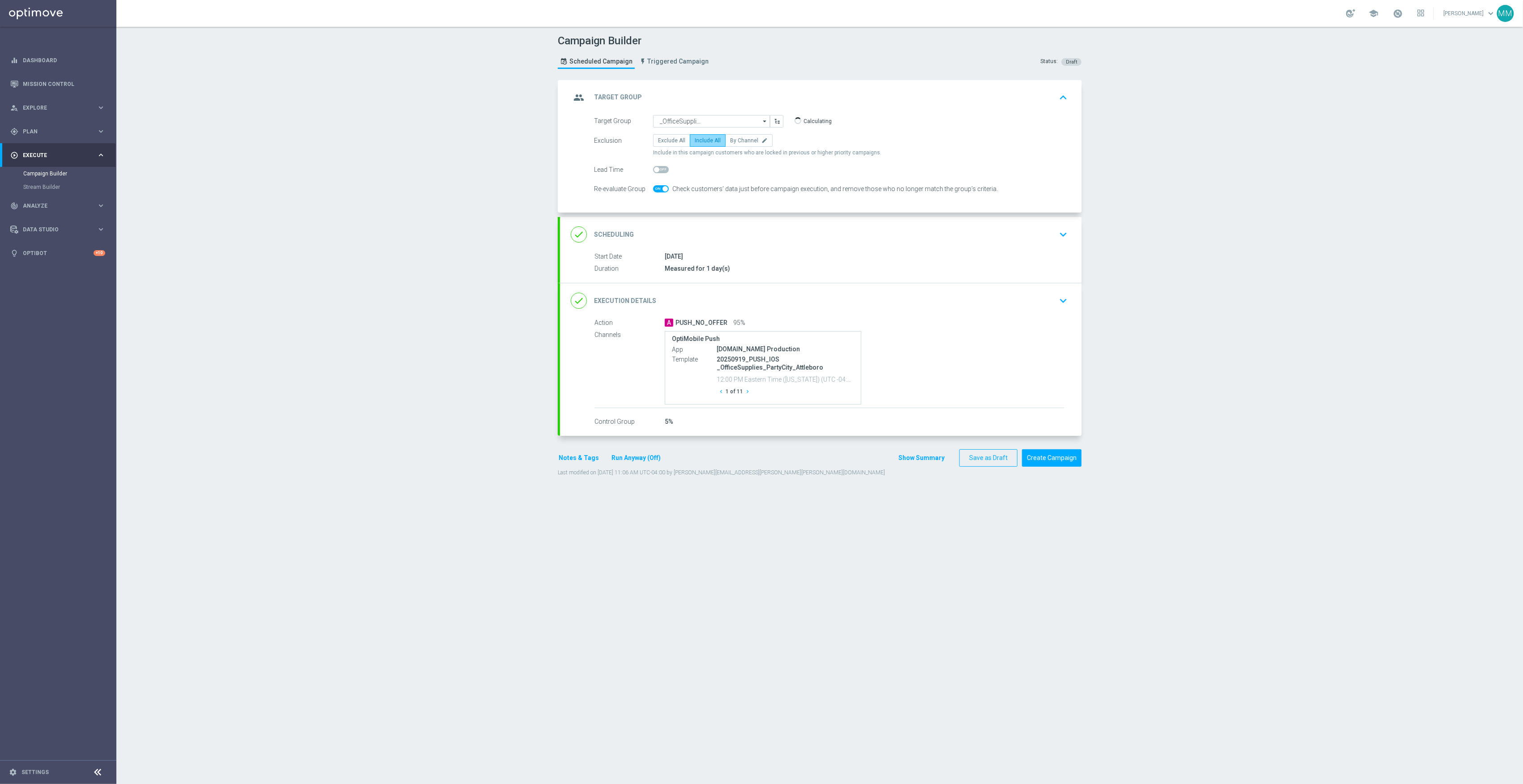
scroll to position [0, 0]
click at [930, 317] on div "done Execution Details keyboard_arrow_down" at bounding box center [821, 300] width 521 height 35
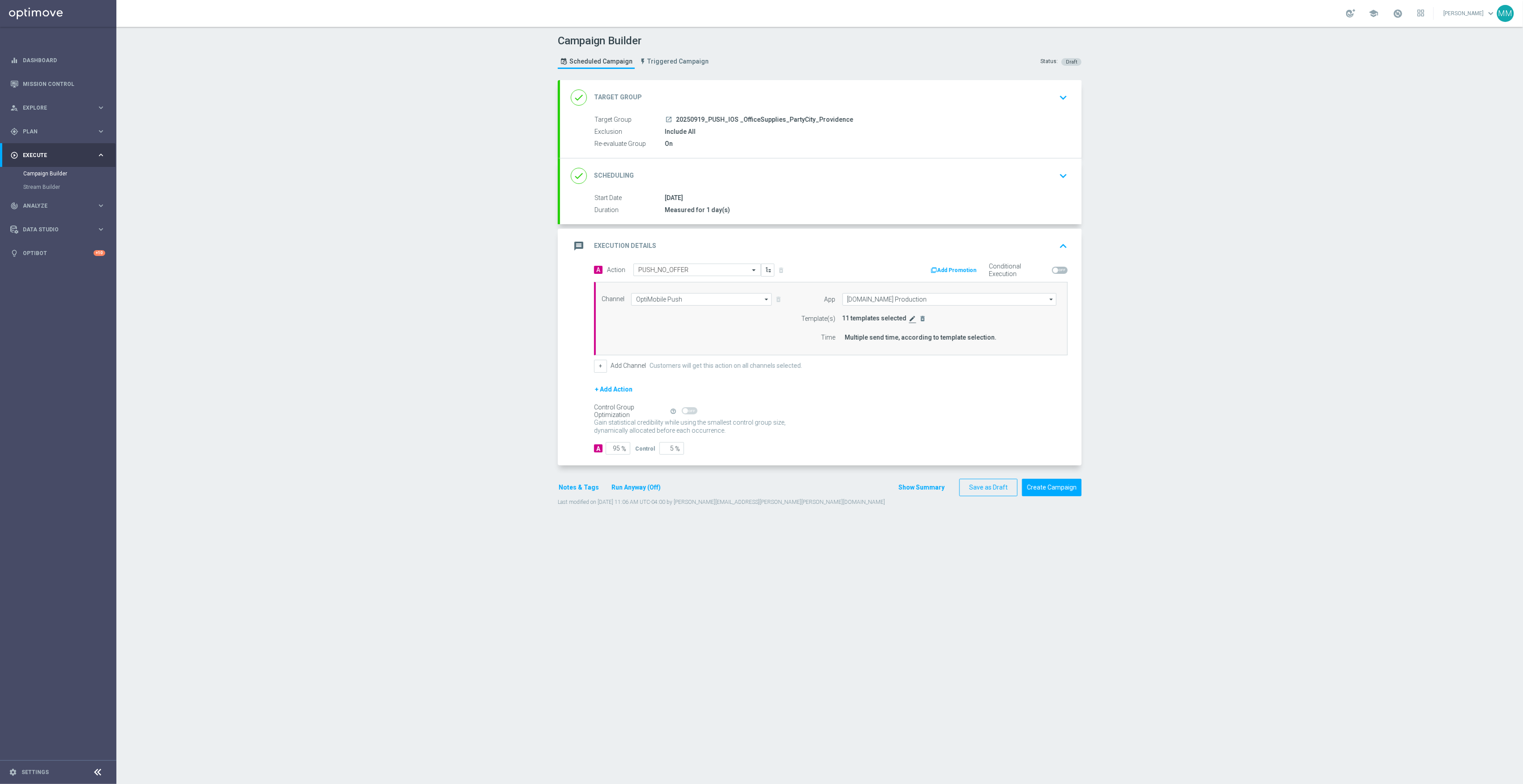
click at [910, 321] on icon "edit" at bounding box center [913, 318] width 7 height 7
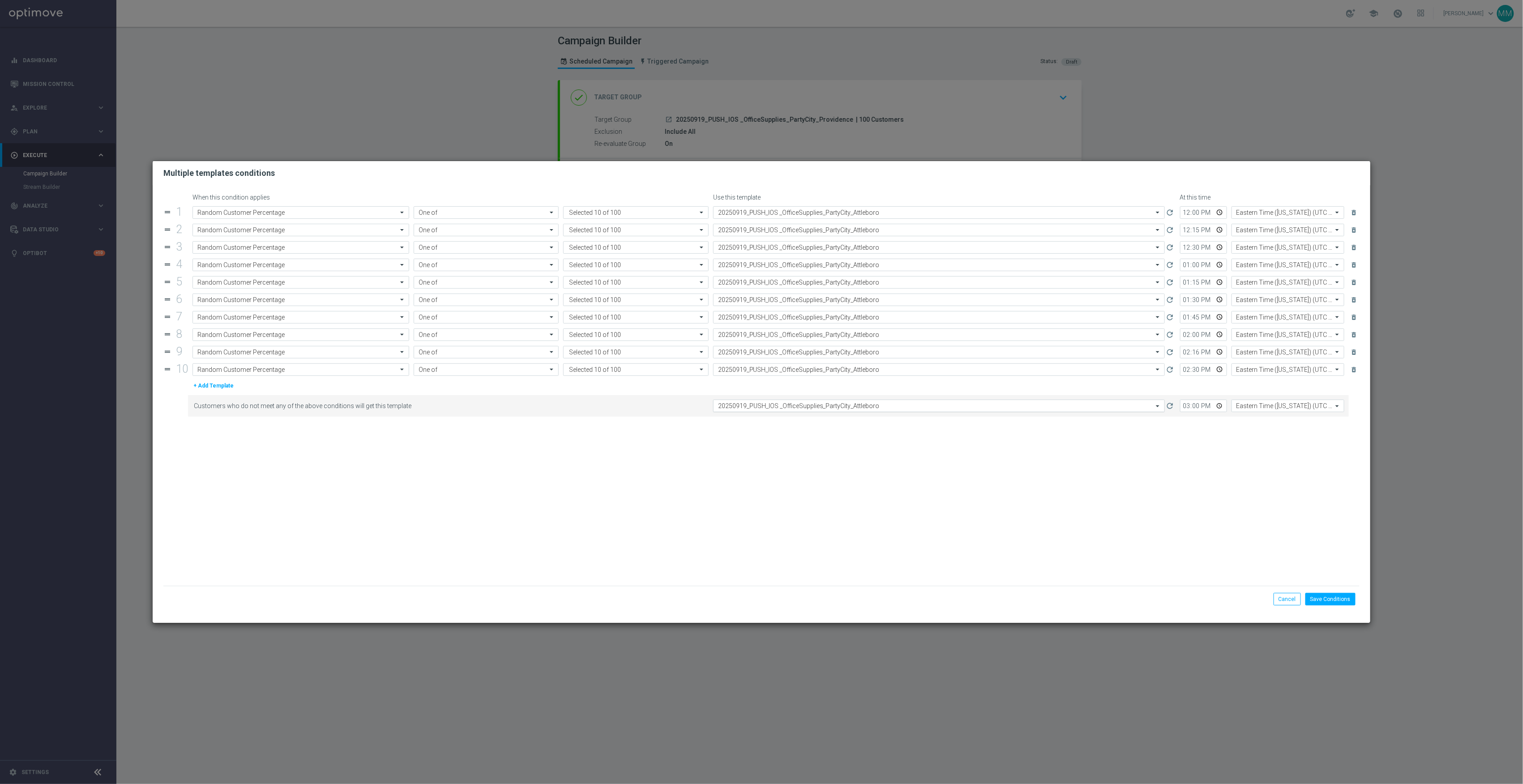
click at [872, 410] on input "text" at bounding box center [930, 406] width 424 height 8
paste input "20250919_PUSH_IOS _OfficeSupplies_PartyCity_Providence"
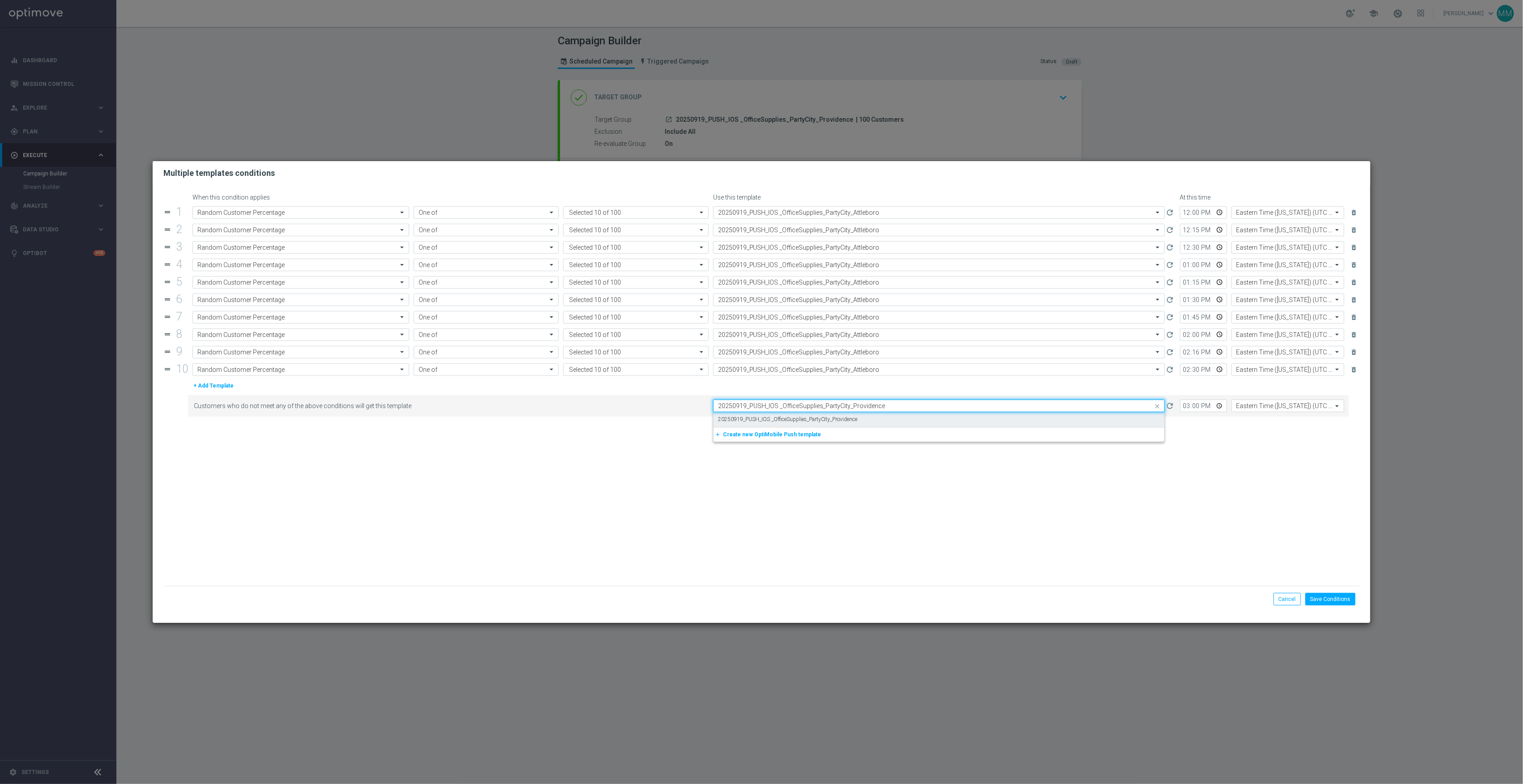
click at [865, 422] on div "20250919_PUSH_IOS _OfficeSupplies_PartyCity_Providence" at bounding box center [939, 419] width 442 height 15
type input "20250919_PUSH_IOS _OfficeSupplies_PartyCity_Providence"
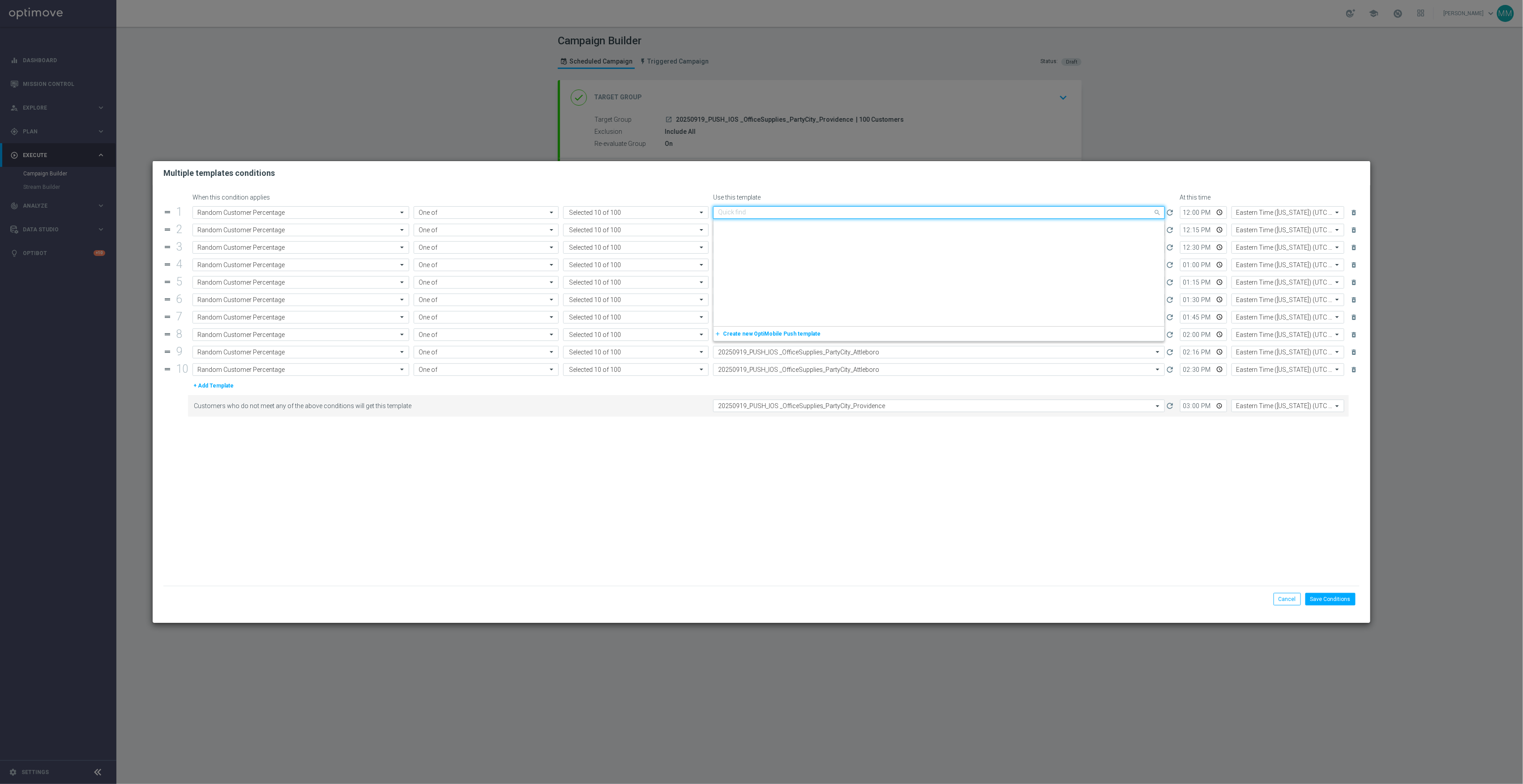
click at [878, 214] on input "text" at bounding box center [930, 213] width 424 height 8
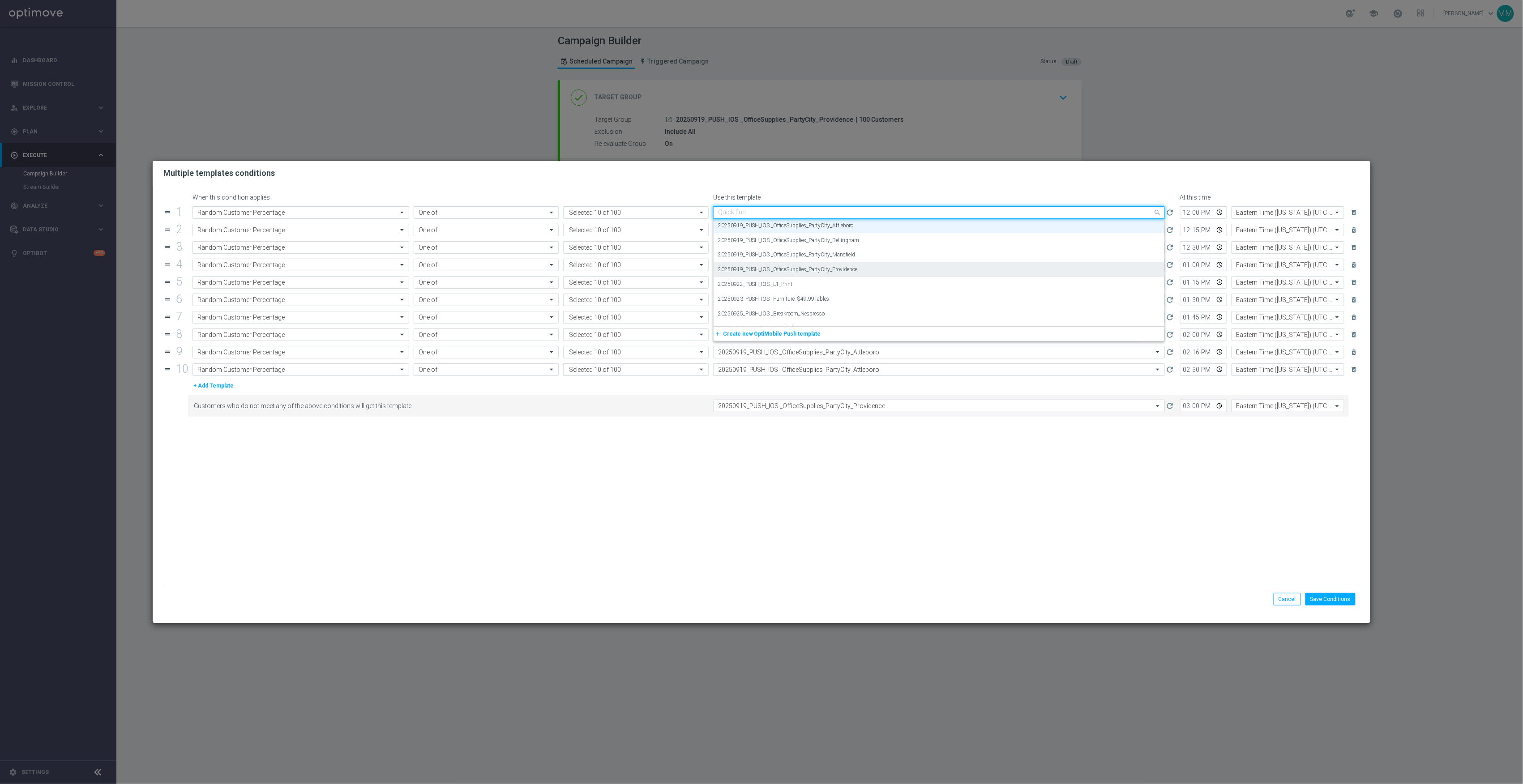
paste input "20250919_PUSH_IOS _OfficeSupplies_PartyCity_Providence"
click at [869, 228] on div "20250919_PUSH_IOS _OfficeSupplies_PartyCity_Providence" at bounding box center [939, 226] width 442 height 15
type input "20250919_PUSH_IOS _OfficeSupplies_PartyCity_Providence"
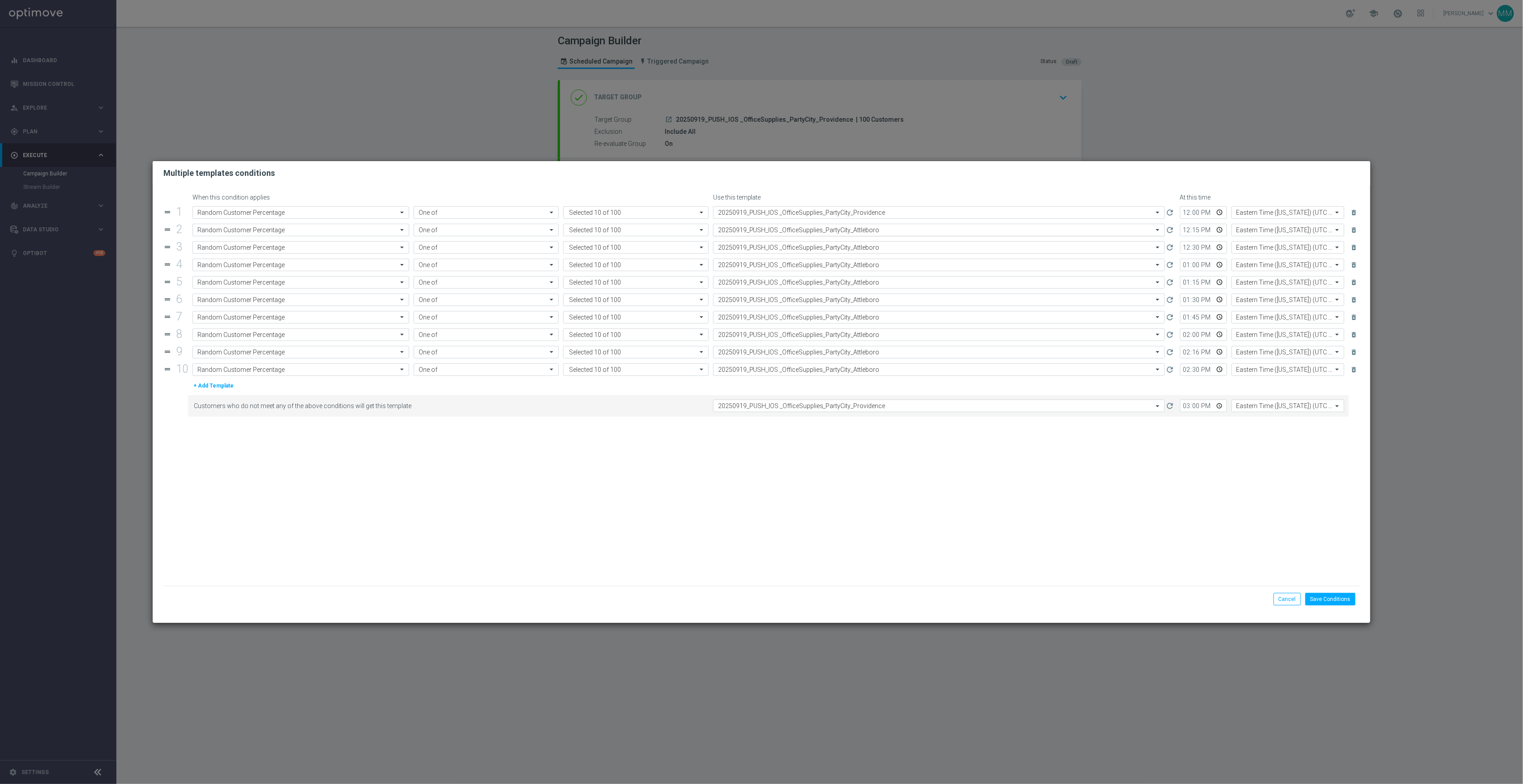
click at [869, 228] on input "text" at bounding box center [930, 230] width 424 height 8
paste input "20250919_PUSH_IOS _OfficeSupplies_PartyCity_Providence"
click at [869, 242] on div "20250919_PUSH_IOS _OfficeSupplies_PartyCity_Providence" at bounding box center [939, 243] width 442 height 15
type input "20250919_PUSH_IOS _OfficeSupplies_PartyCity_Providence"
click at [869, 247] on input "text" at bounding box center [930, 248] width 424 height 8
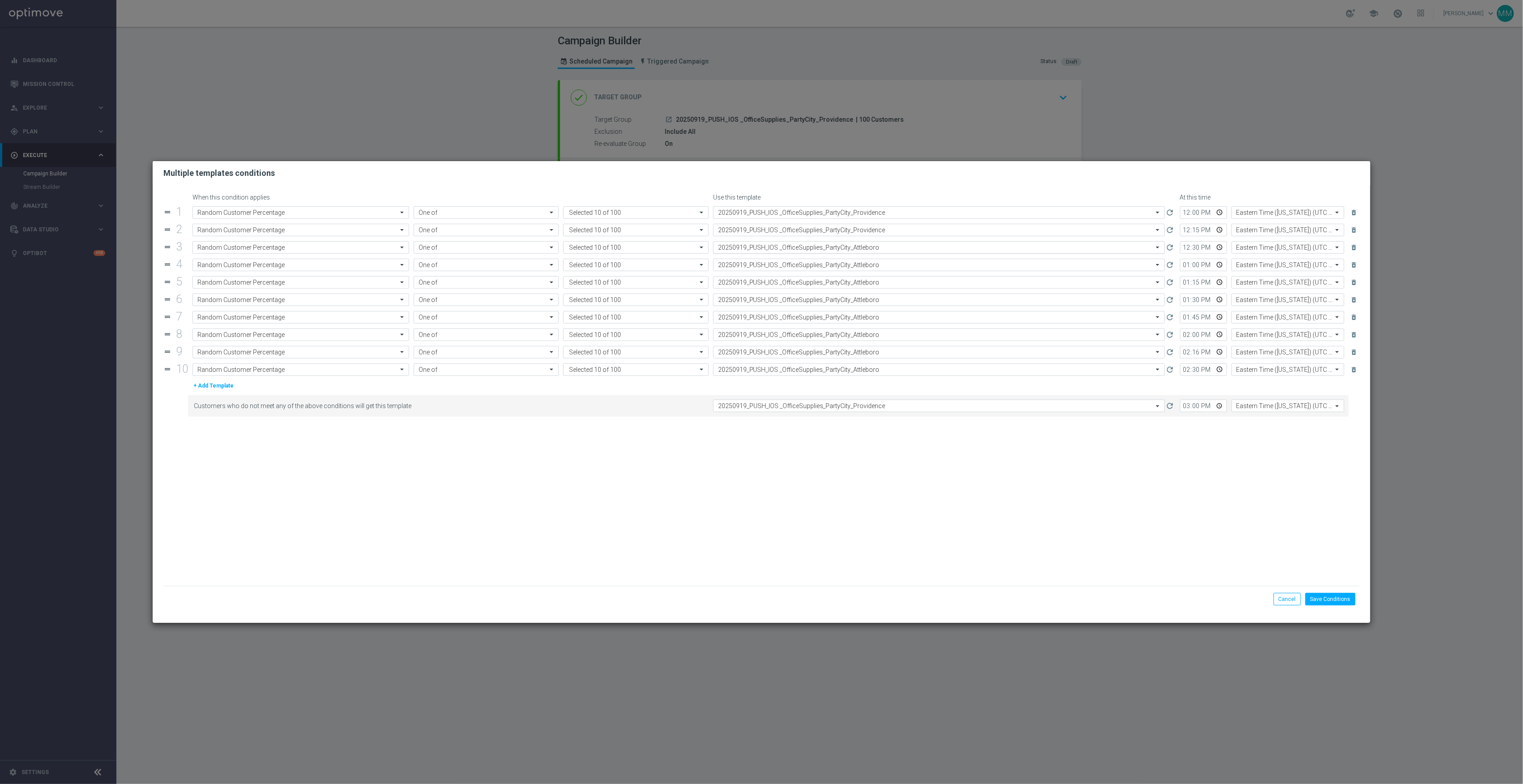
paste input "20250919_PUSH_IOS _OfficeSupplies_PartyCity_Providence"
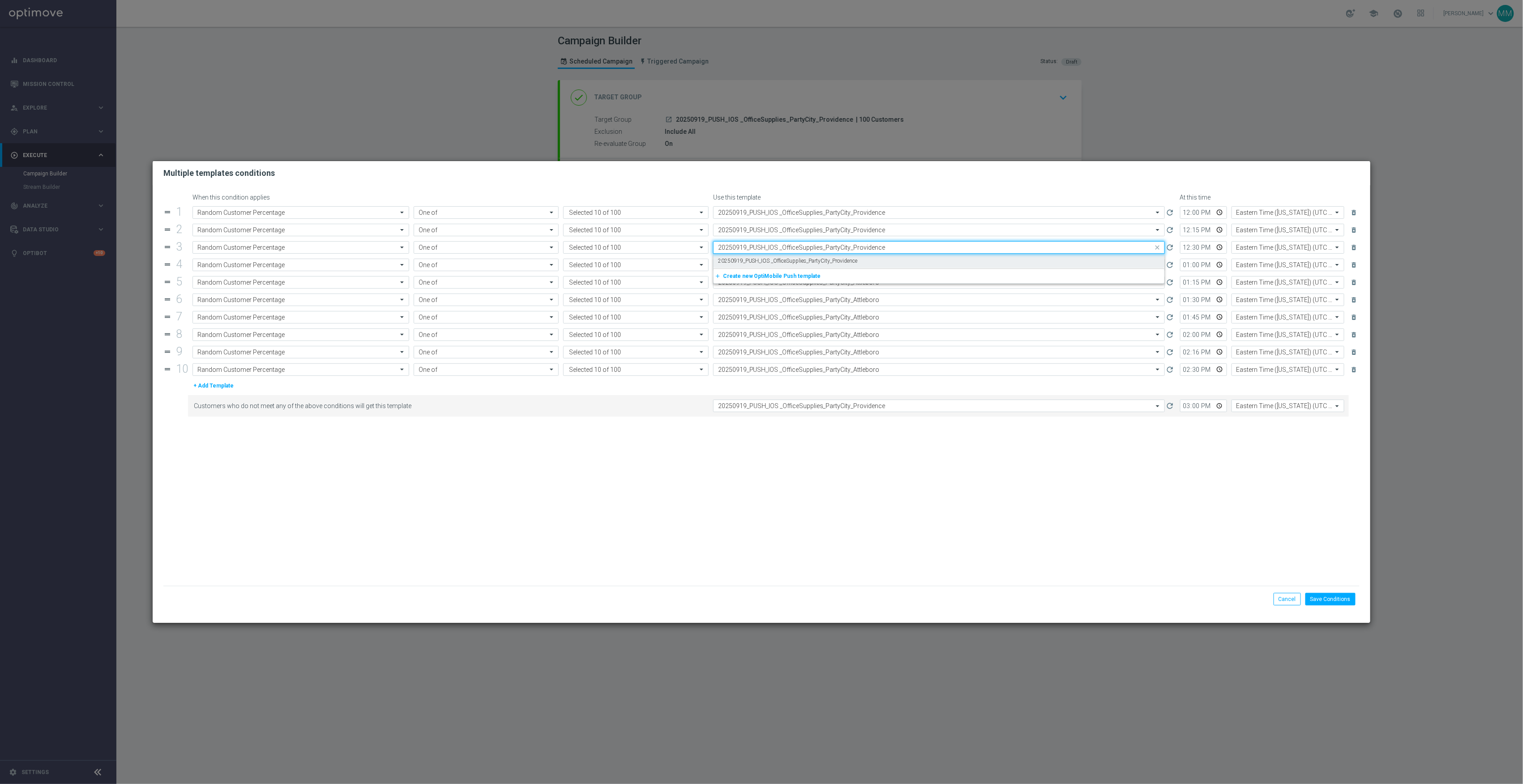
click at [869, 257] on div "20250919_PUSH_IOS _OfficeSupplies_PartyCity_Providence" at bounding box center [939, 261] width 442 height 15
type input "20250919_PUSH_IOS _OfficeSupplies_PartyCity_Providence"
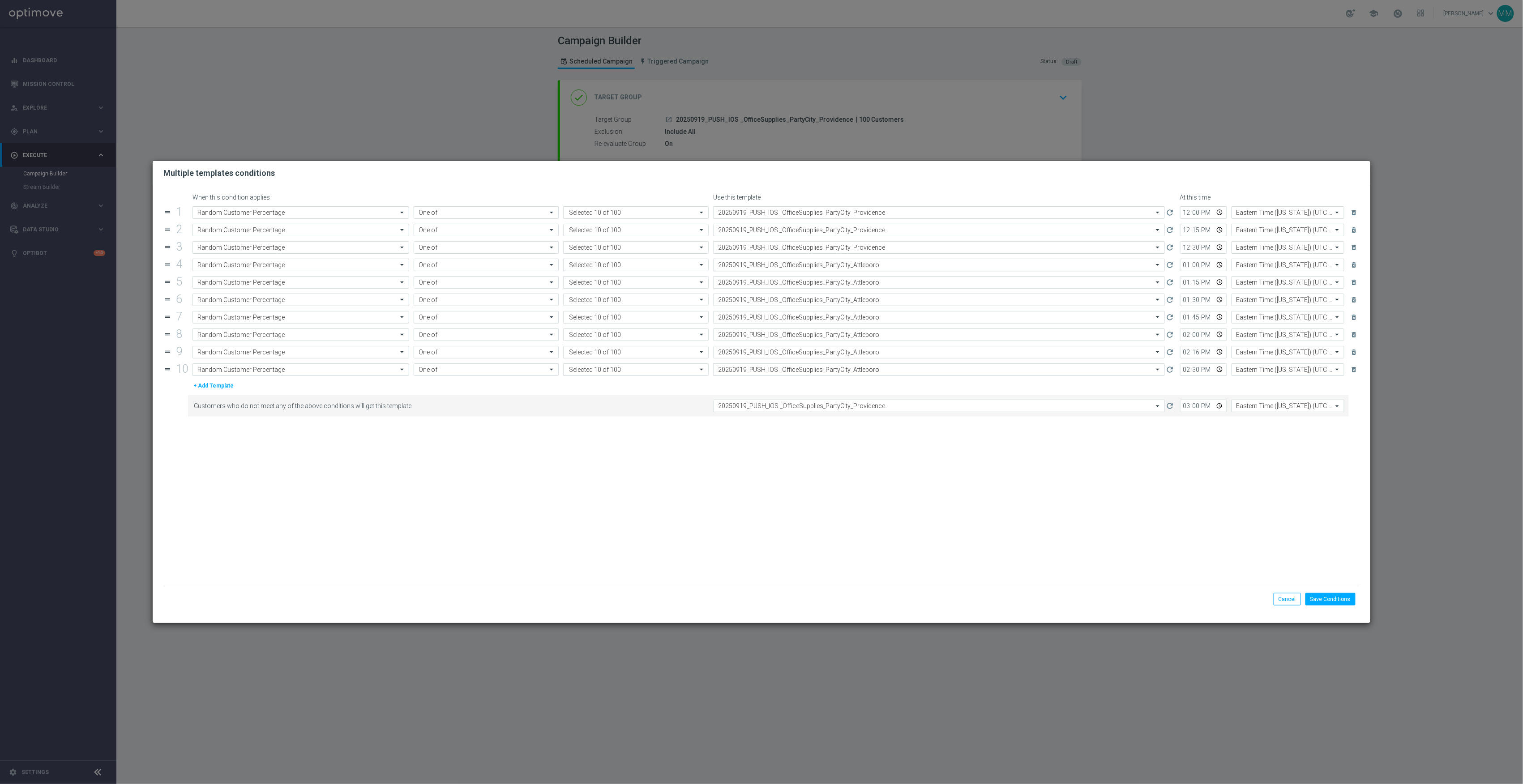
click at [869, 263] on input "text" at bounding box center [930, 265] width 424 height 8
paste input "20250919_PUSH_IOS _OfficeSupplies_PartyCity_Providence"
click at [871, 278] on div "20250919_PUSH_IOS _OfficeSupplies_PartyCity_Providence" at bounding box center [939, 278] width 442 height 15
type input "20250919_PUSH_IOS _OfficeSupplies_PartyCity_Providence"
click at [871, 285] on input "text" at bounding box center [930, 282] width 424 height 8
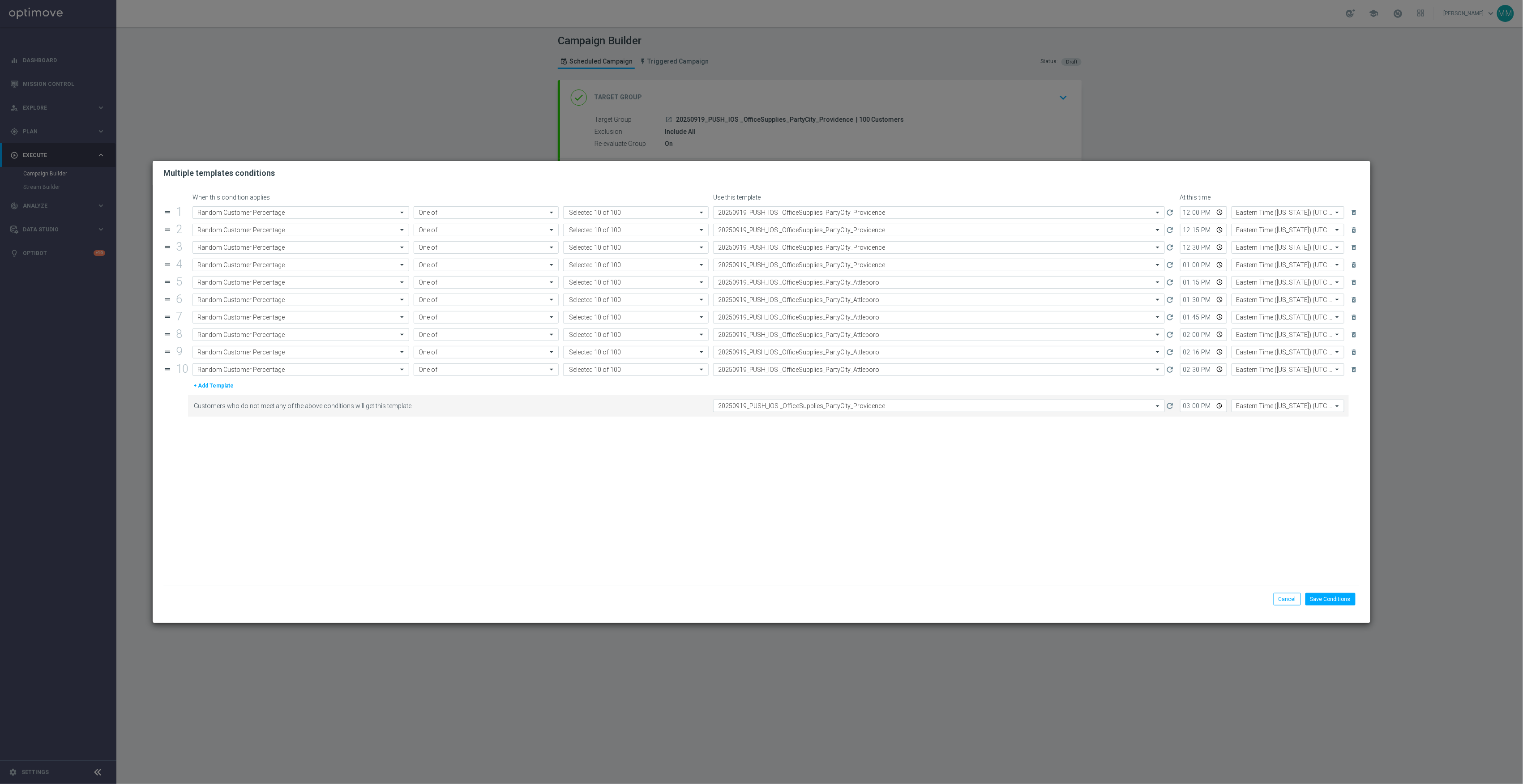
paste input "20250919_PUSH_IOS _OfficeSupplies_PartyCity_Providence"
click at [872, 298] on div "20250919_PUSH_IOS _OfficeSupplies_PartyCity_Providence" at bounding box center [939, 296] width 442 height 15
type input "20250919_PUSH_IOS _OfficeSupplies_PartyCity_Providence"
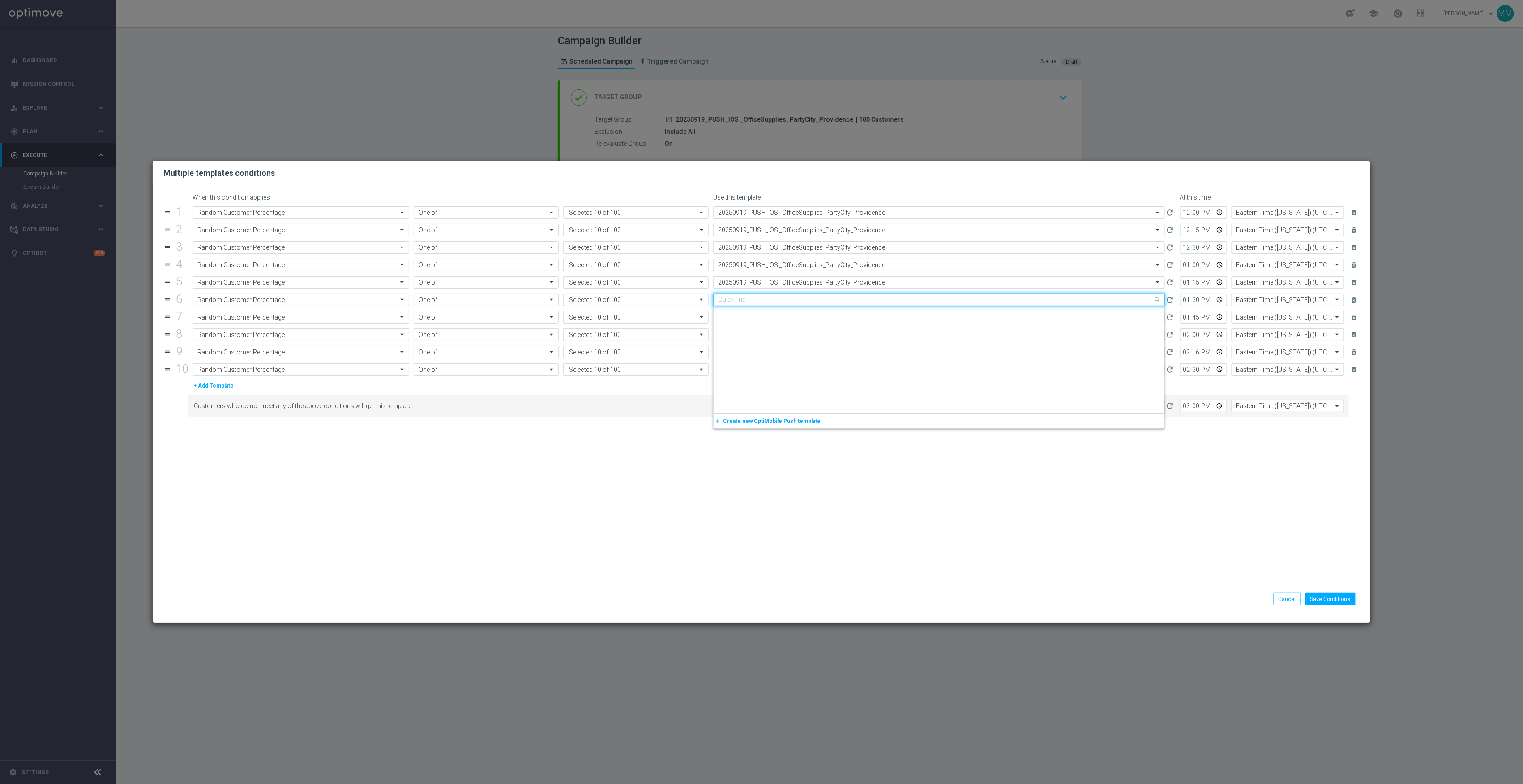
click at [872, 300] on input "text" at bounding box center [930, 300] width 424 height 8
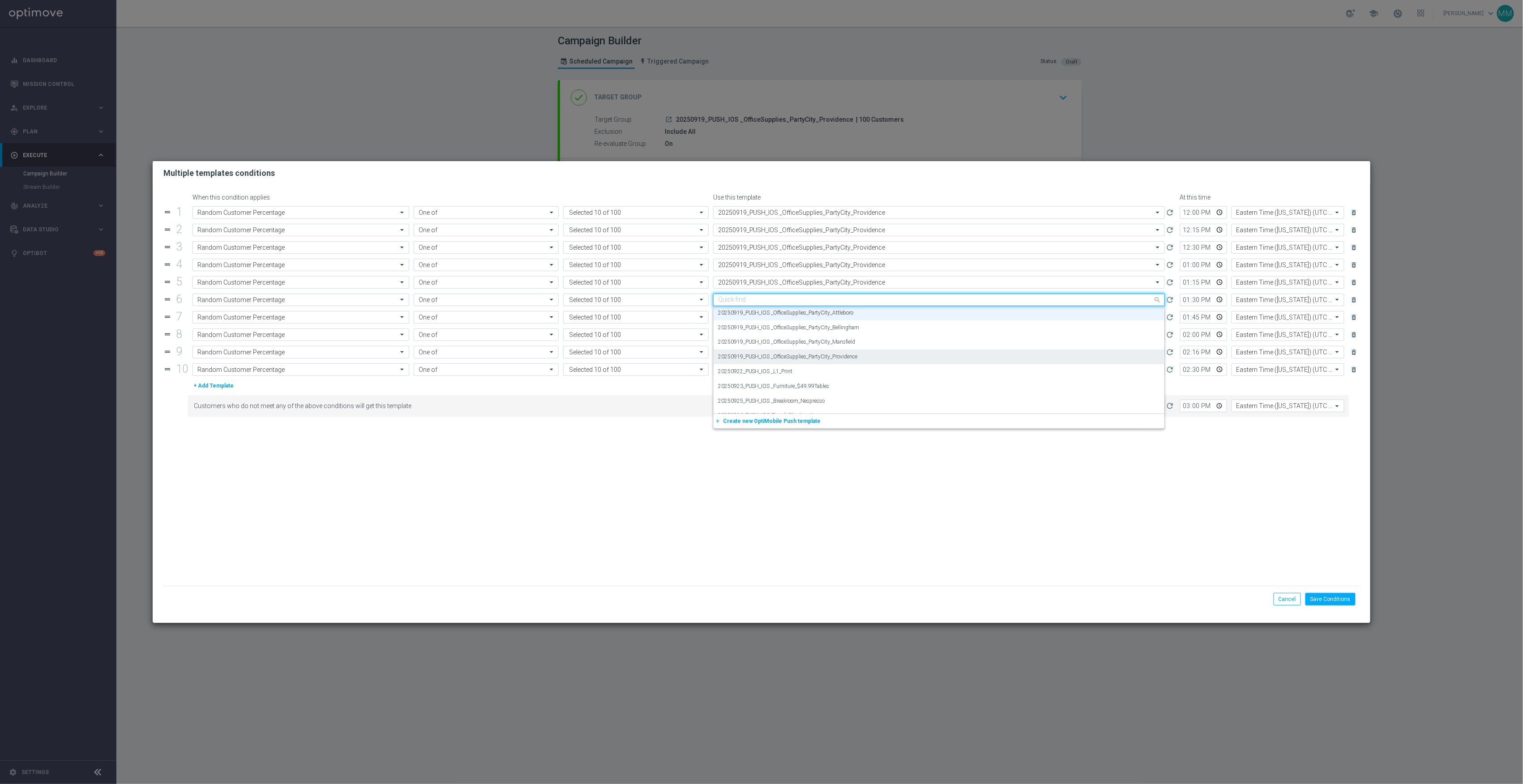
paste input "20250919_PUSH_IOS _OfficeSupplies_PartyCity_Providence"
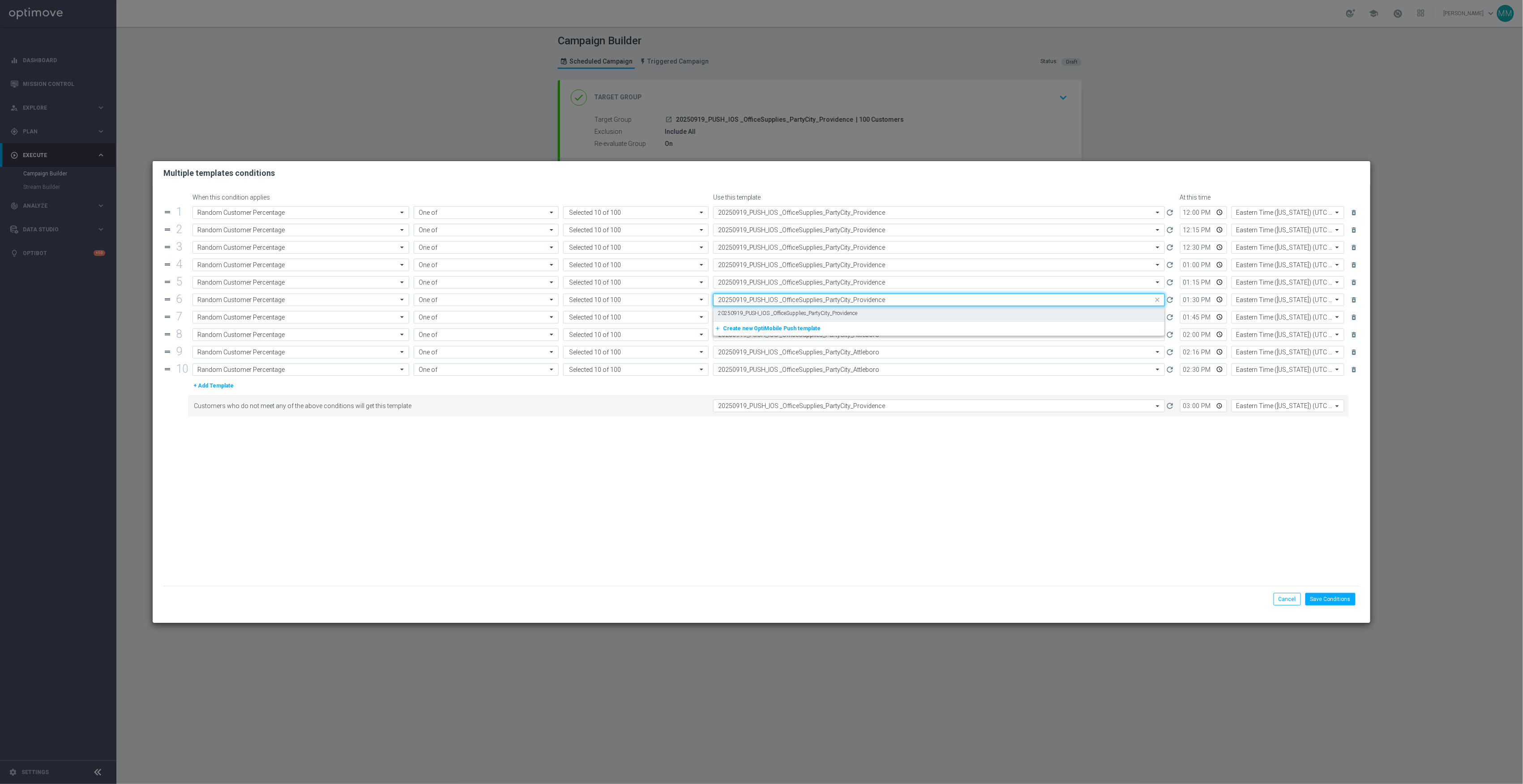
click at [874, 314] on div "20250919_PUSH_IOS _OfficeSupplies_PartyCity_Providence" at bounding box center [939, 313] width 442 height 15
type input "20250919_PUSH_IOS _OfficeSupplies_PartyCity_Providence"
click at [875, 318] on input "text" at bounding box center [930, 317] width 424 height 8
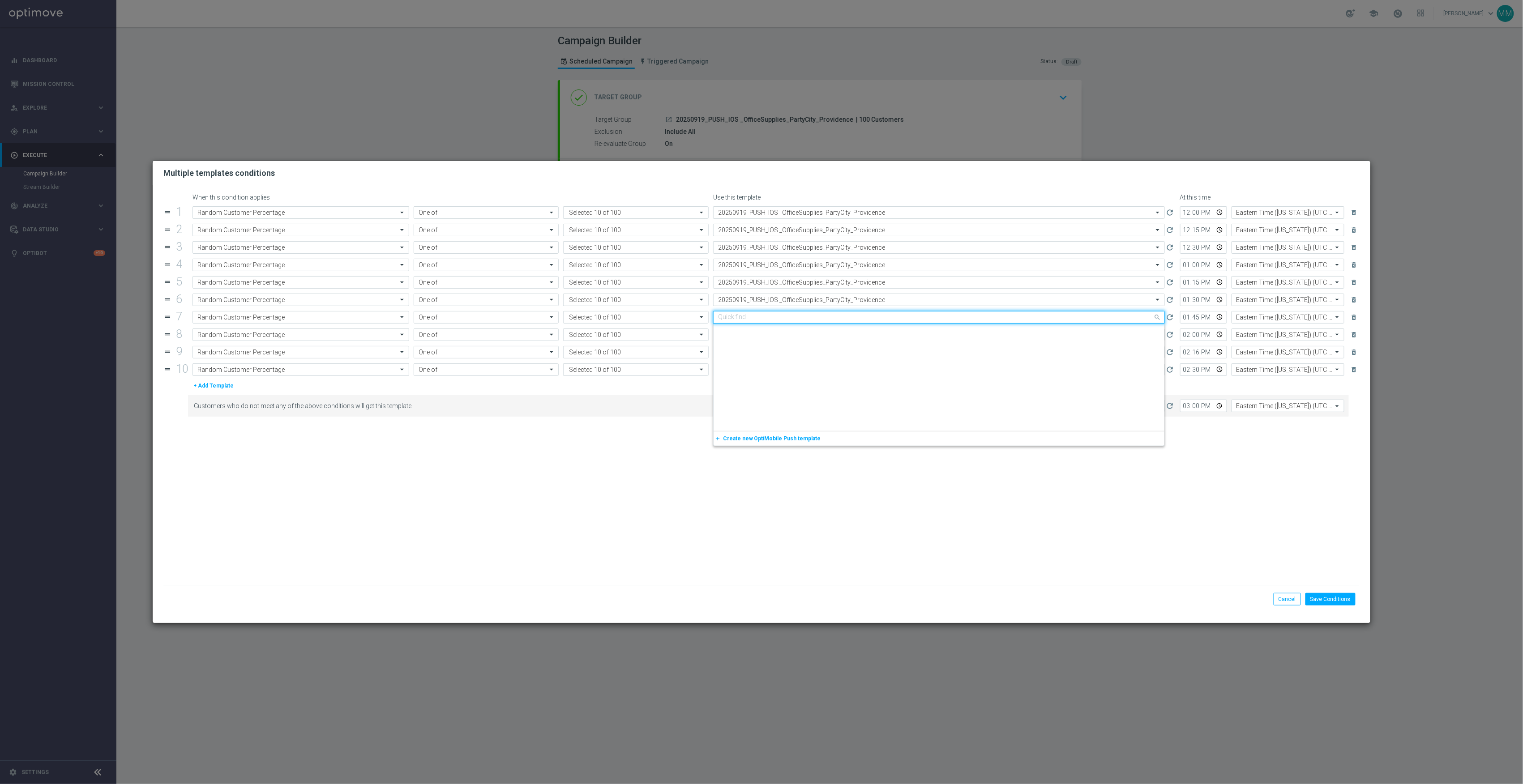
paste input "20250919_PUSH_IOS _OfficeSupplies_PartyCity_Providence"
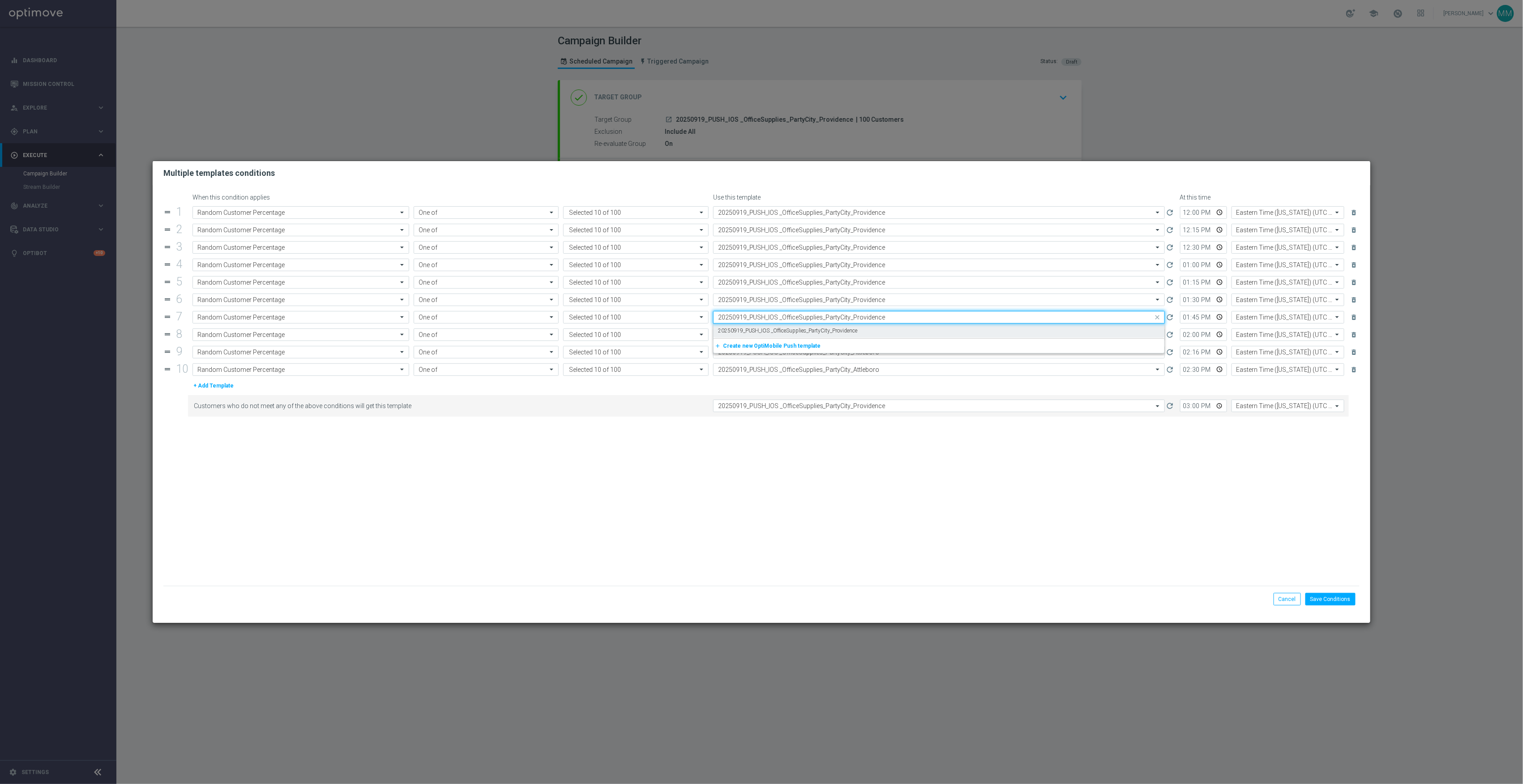
click at [878, 333] on div "20250919_PUSH_IOS _OfficeSupplies_PartyCity_Providence" at bounding box center [939, 331] width 442 height 15
type input "20250919_PUSH_IOS _OfficeSupplies_PartyCity_Providence"
click at [880, 334] on input "text" at bounding box center [930, 335] width 424 height 8
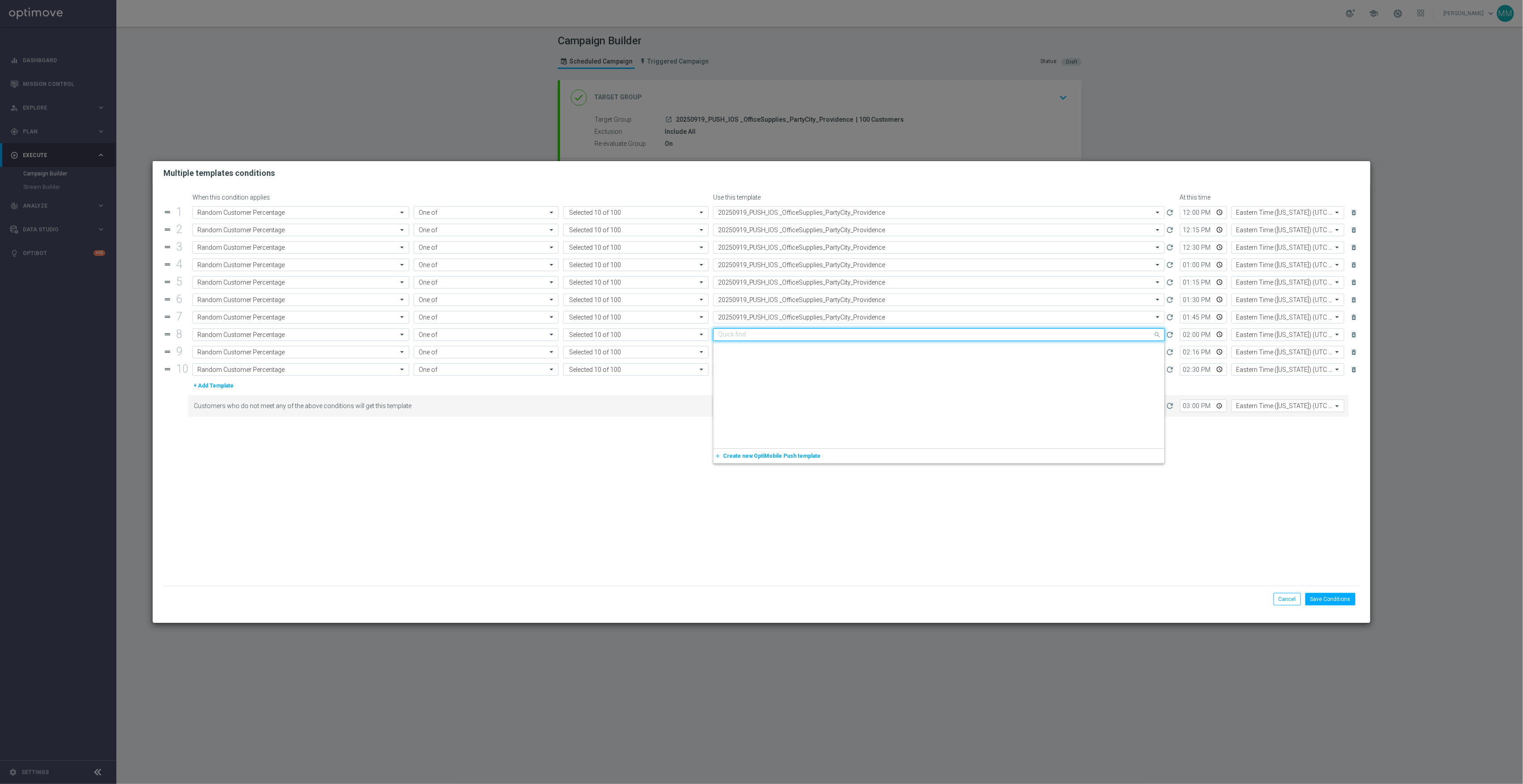
scroll to position [1181, 0]
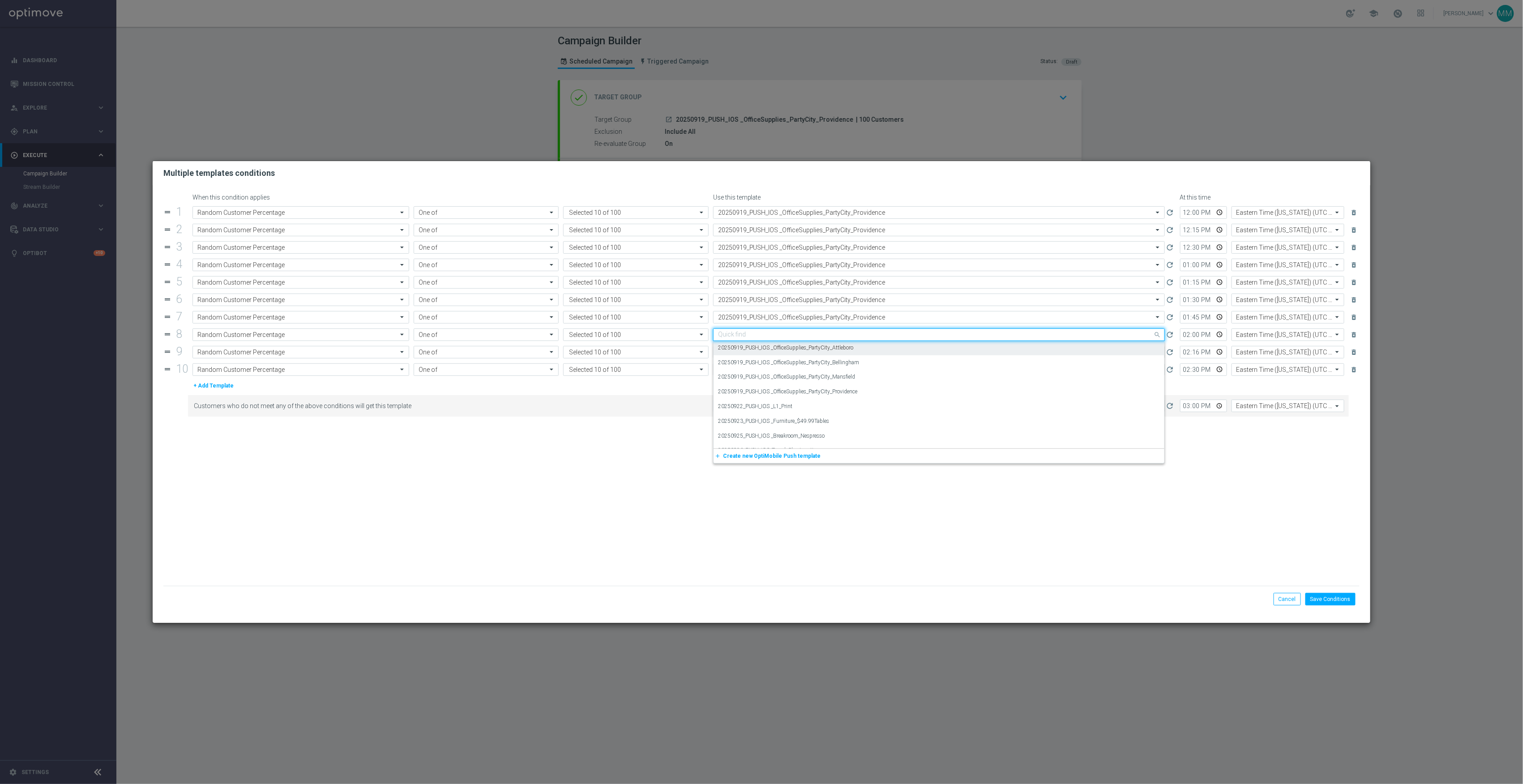
paste input "20250919_PUSH_IOS _OfficeSupplies_PartyCity_Providence"
click at [879, 349] on div "20250919_PUSH_IOS _OfficeSupplies_PartyCity_Providence" at bounding box center [939, 348] width 442 height 15
type input "20250919_PUSH_IOS _OfficeSupplies_PartyCity_Providence"
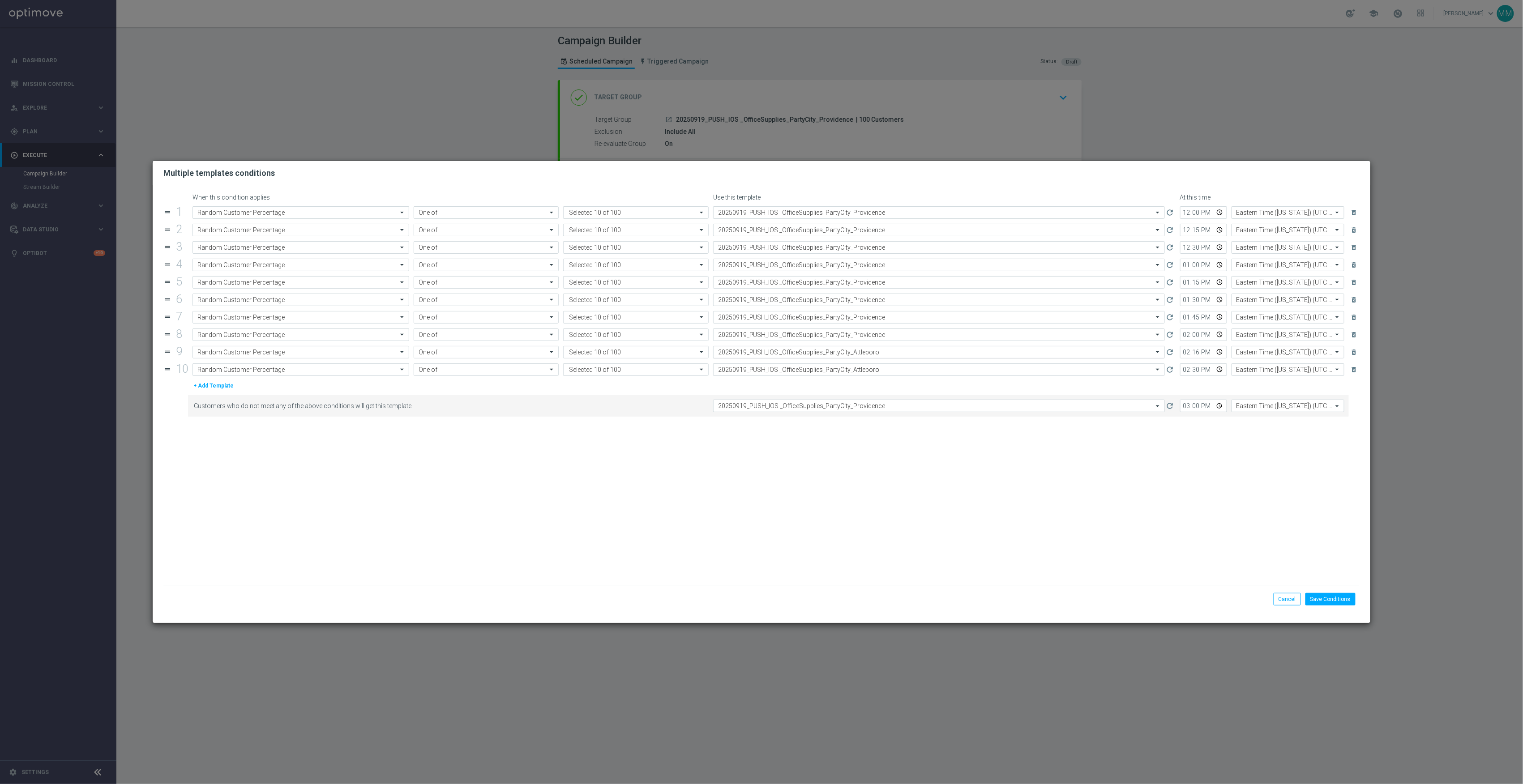
click at [879, 355] on input "text" at bounding box center [930, 352] width 424 height 8
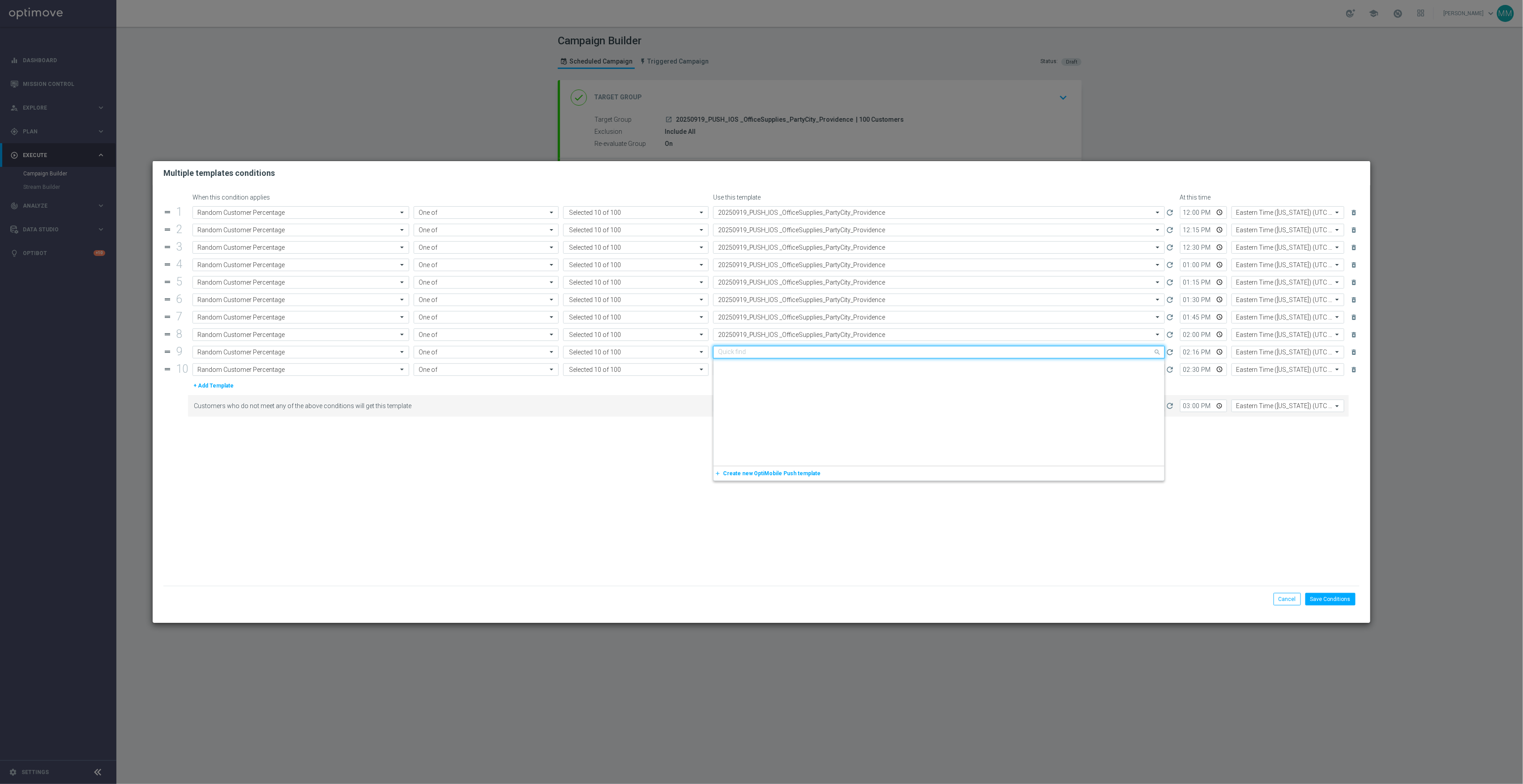
scroll to position [1181, 0]
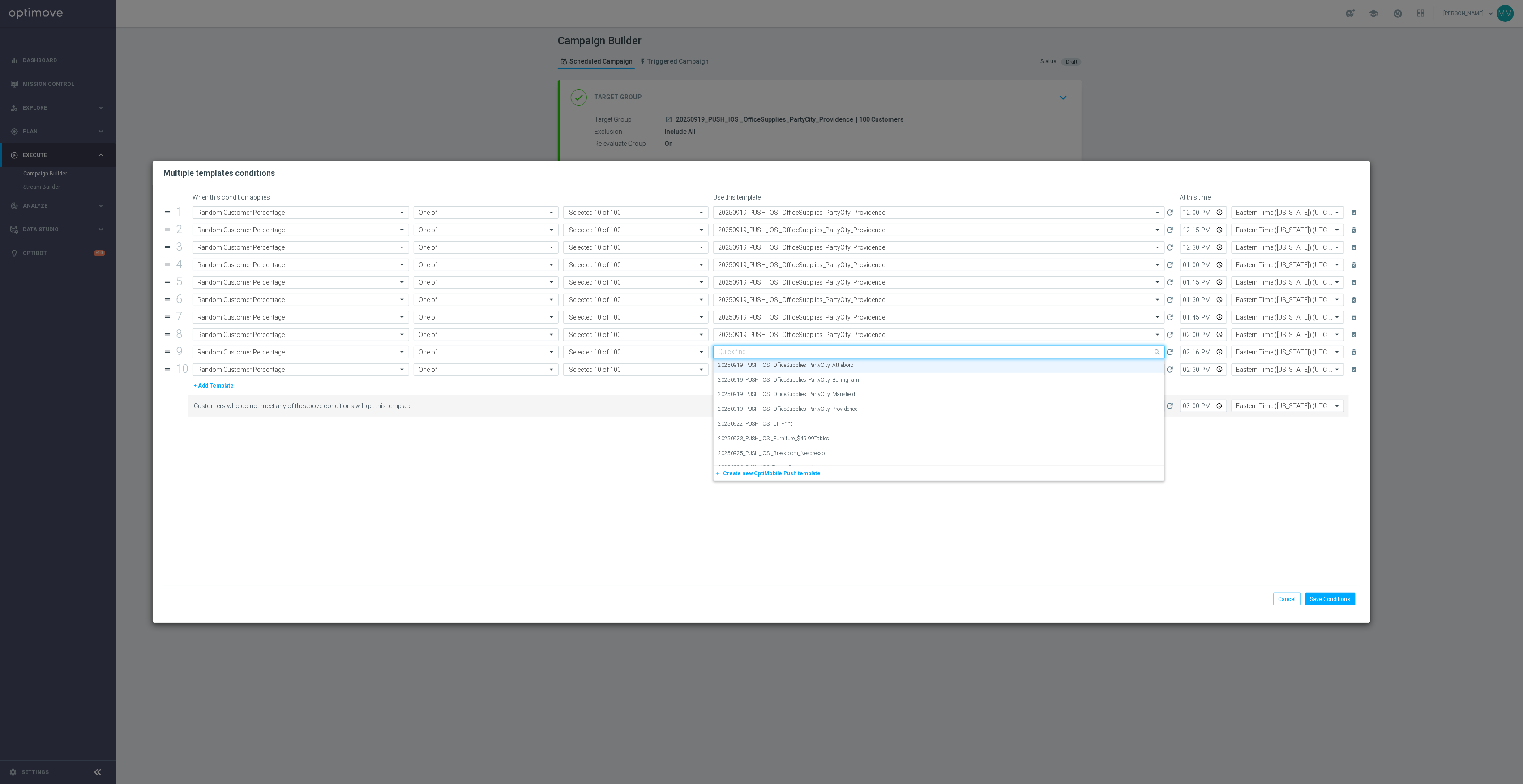
paste input "20250919_PUSH_IOS _OfficeSupplies_PartyCity_Providence"
click at [878, 366] on div "20250919_PUSH_IOS _OfficeSupplies_PartyCity_Providence" at bounding box center [939, 366] width 442 height 15
type input "20250919_PUSH_IOS _OfficeSupplies_PartyCity_Providence"
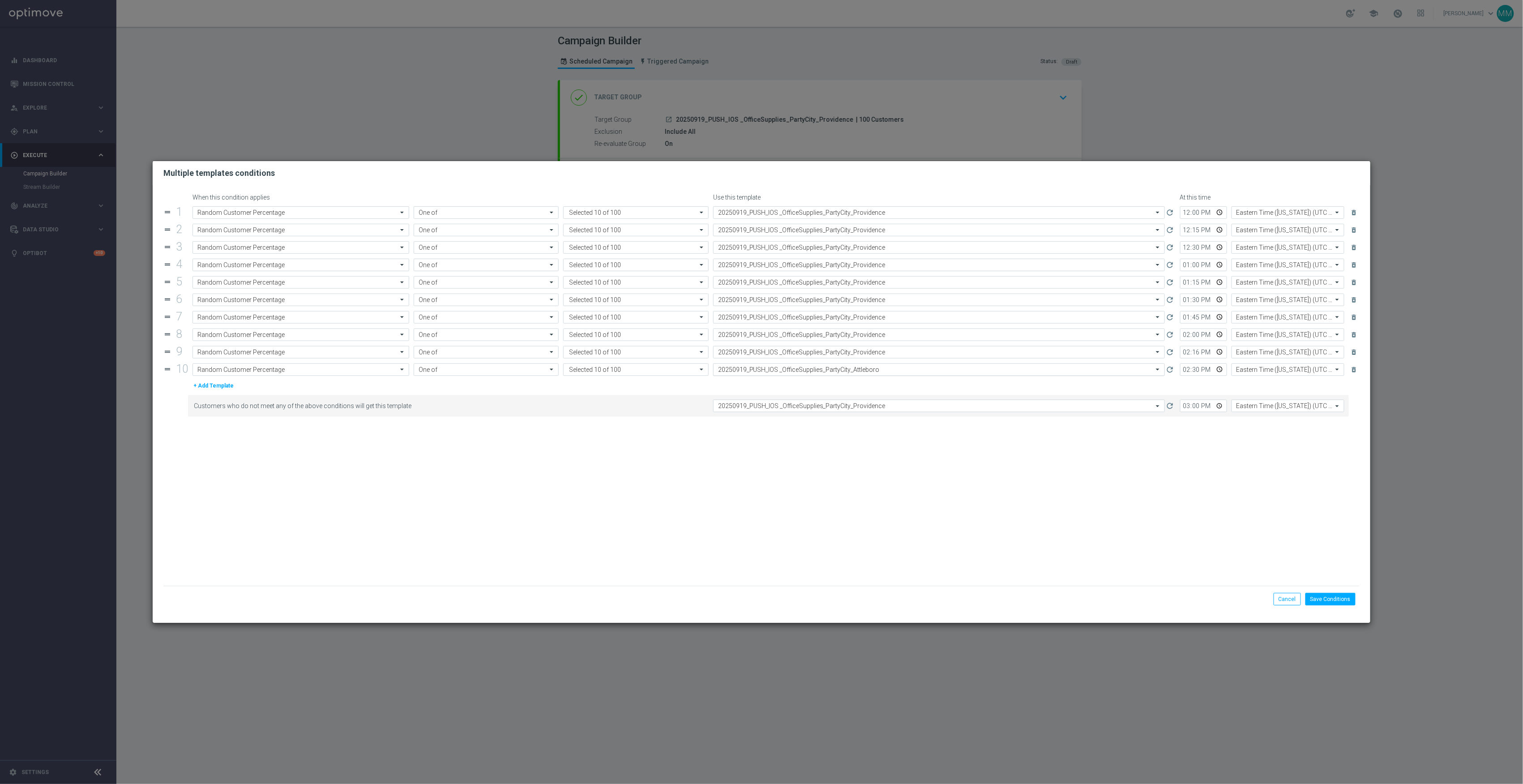
click at [878, 373] on input "text" at bounding box center [930, 370] width 424 height 8
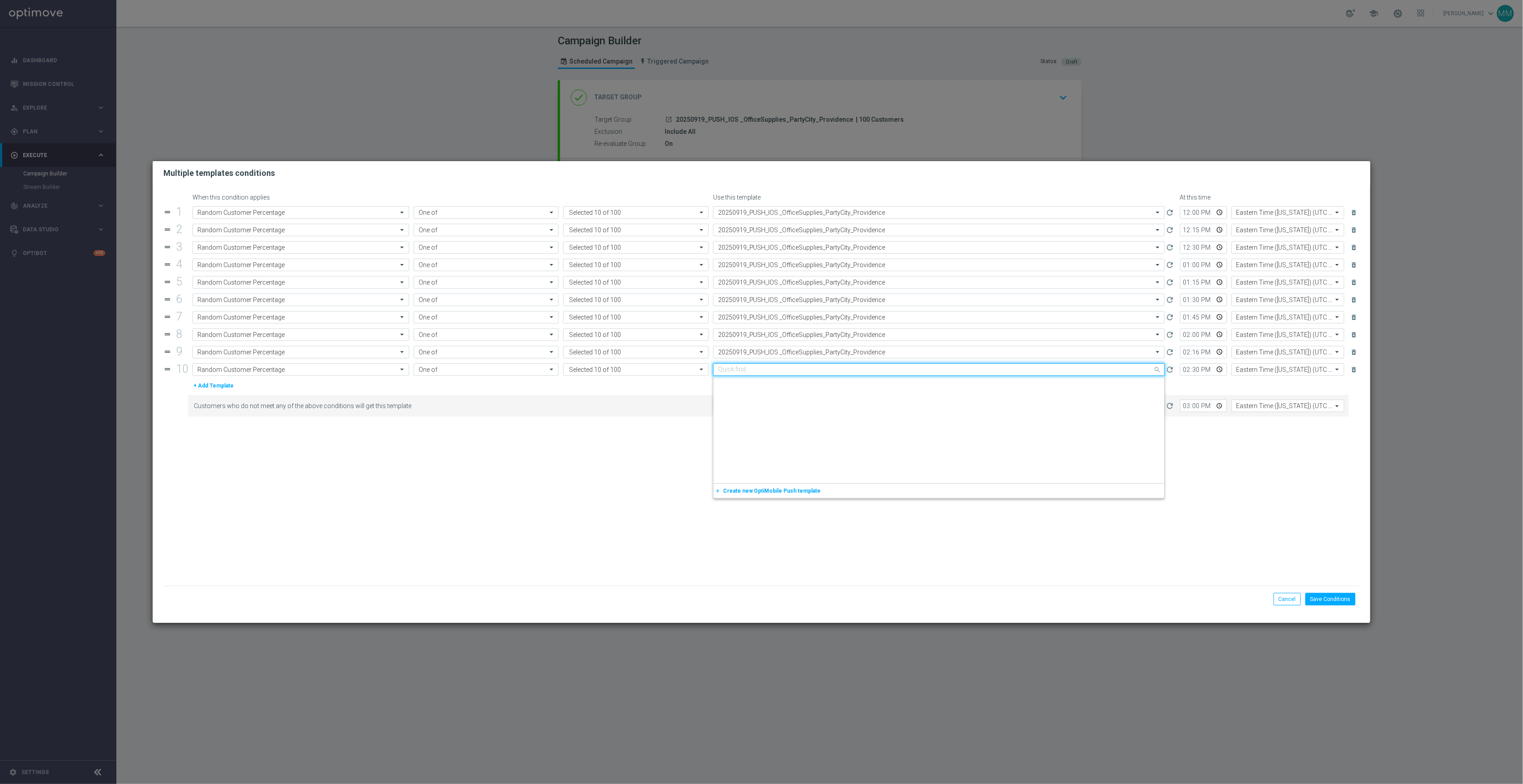
paste input "20250919_PUSH_IOS _OfficeSupplies_PartyCity_Providence"
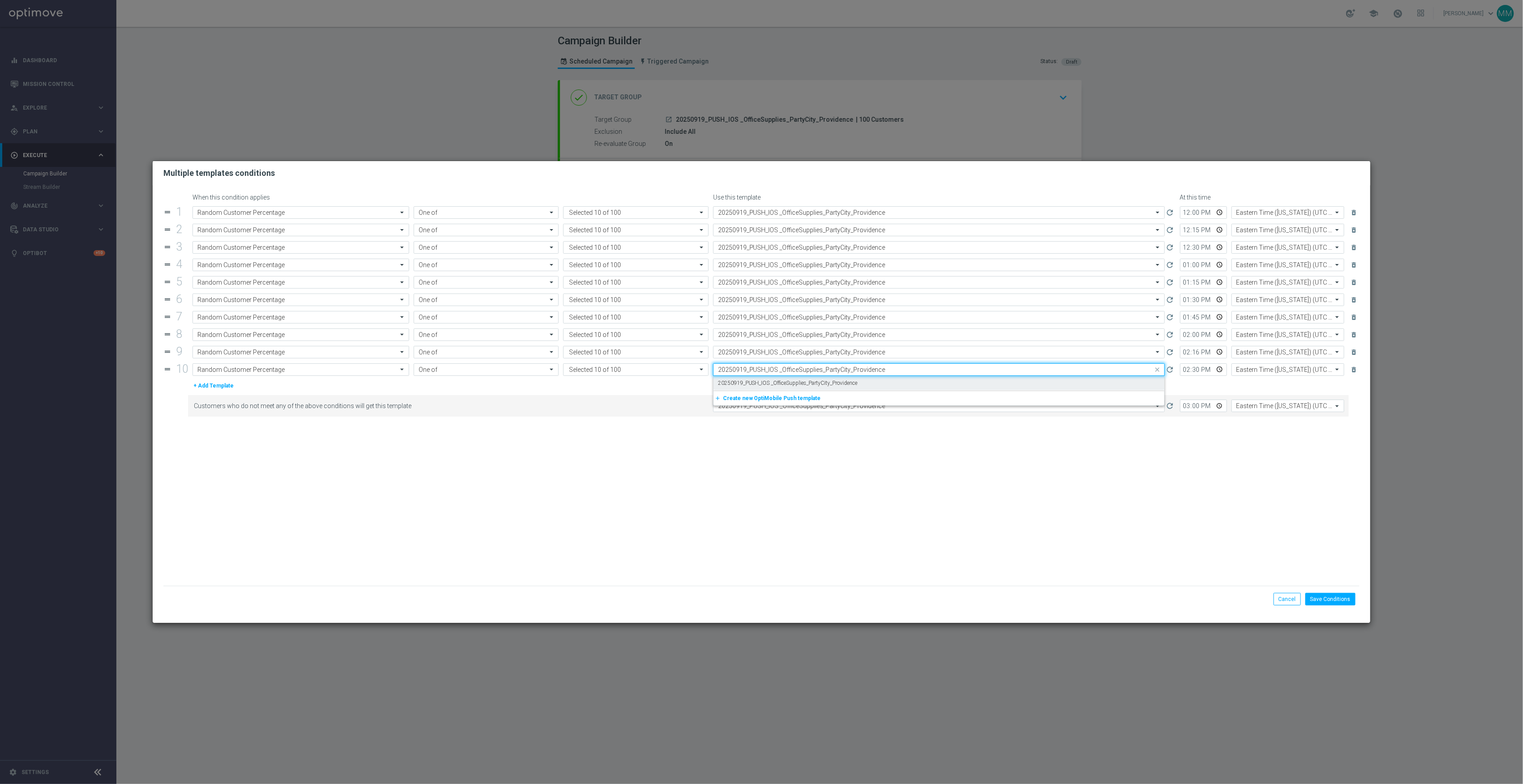
click at [878, 384] on div "20250919_PUSH_IOS _OfficeSupplies_PartyCity_Providence" at bounding box center [939, 383] width 442 height 15
type input "20250919_PUSH_IOS _OfficeSupplies_PartyCity_Providence"
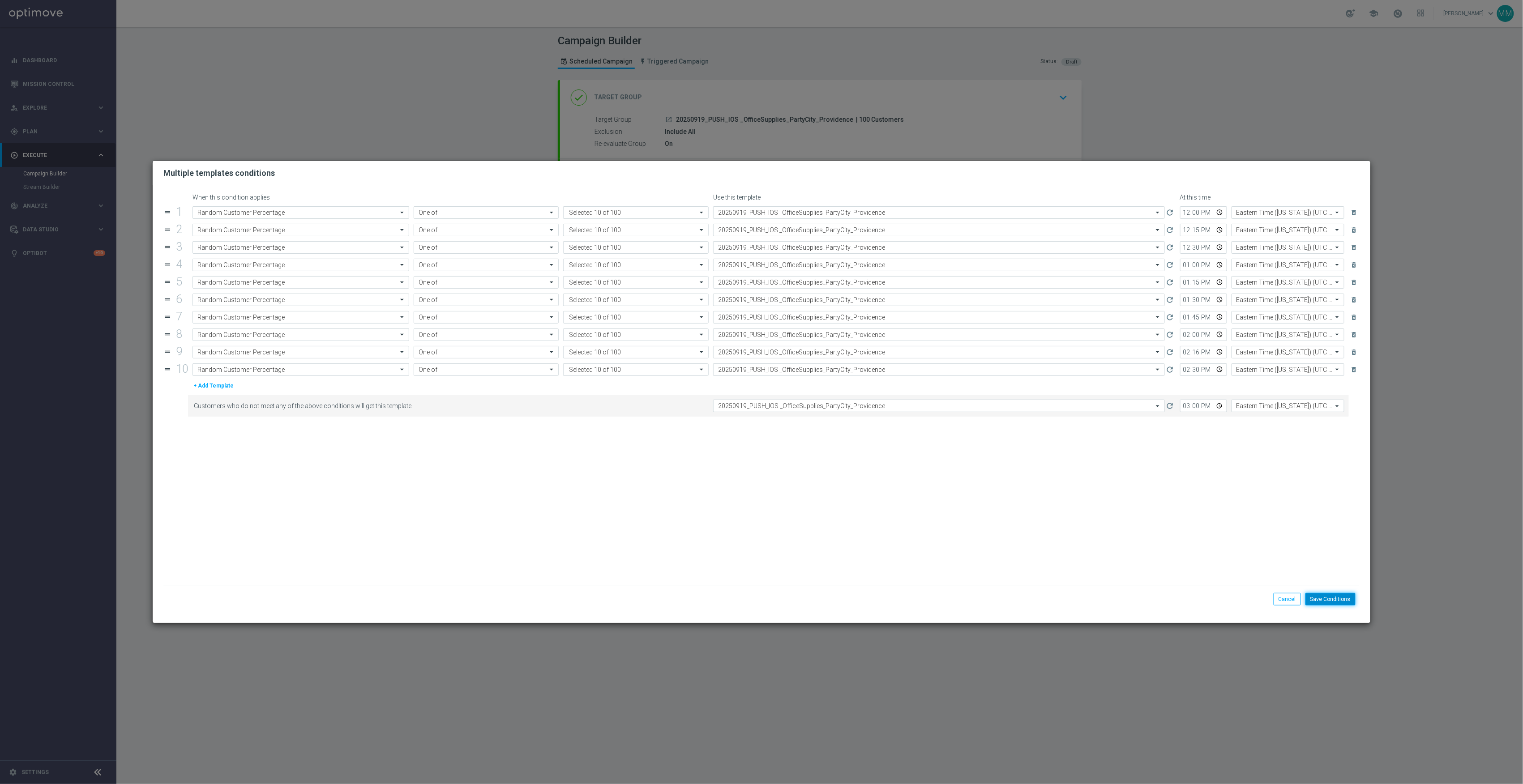
click at [1332, 604] on button "Save Conditions" at bounding box center [1331, 599] width 50 height 12
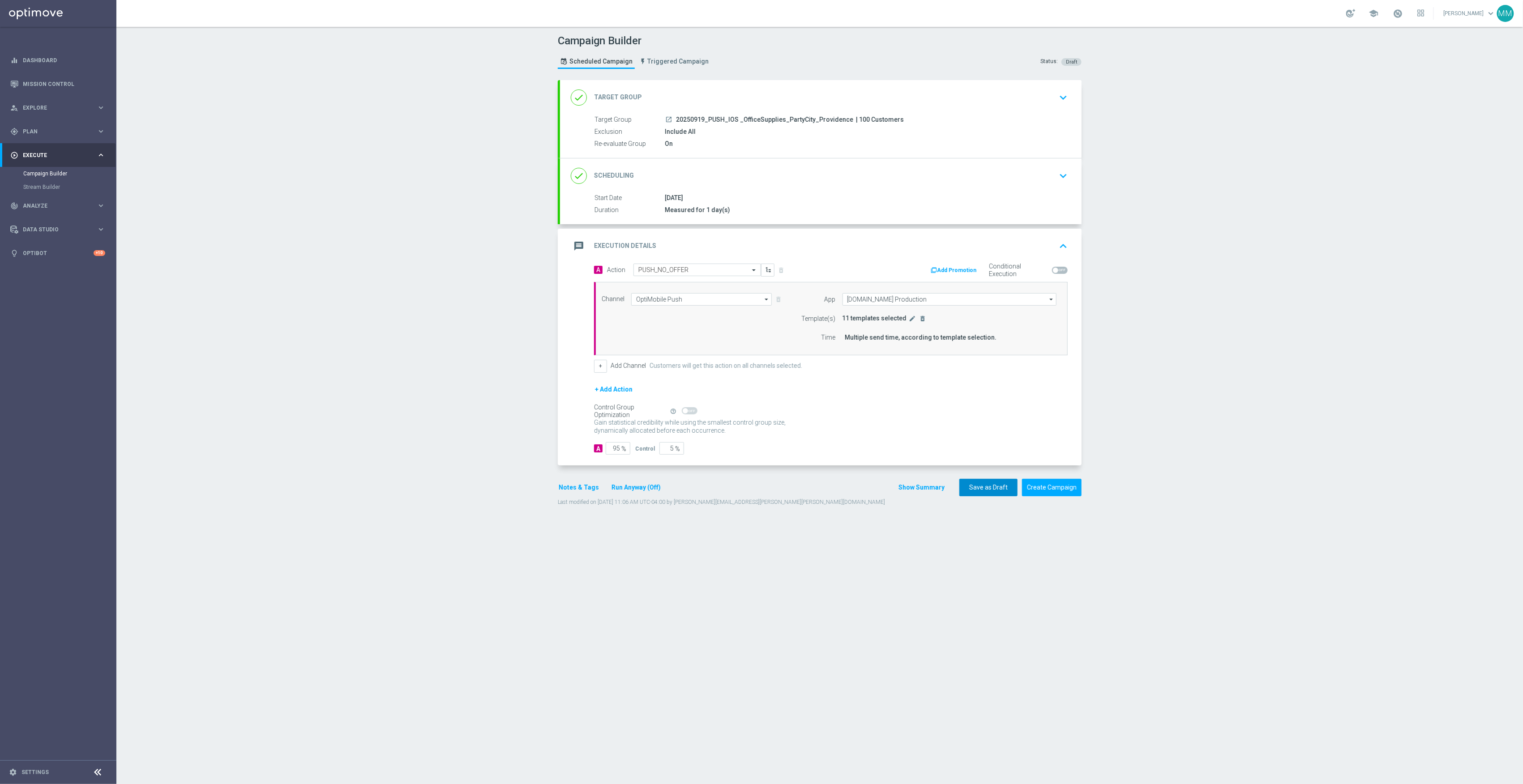
click at [988, 496] on button "Save as Draft" at bounding box center [988, 488] width 58 height 17
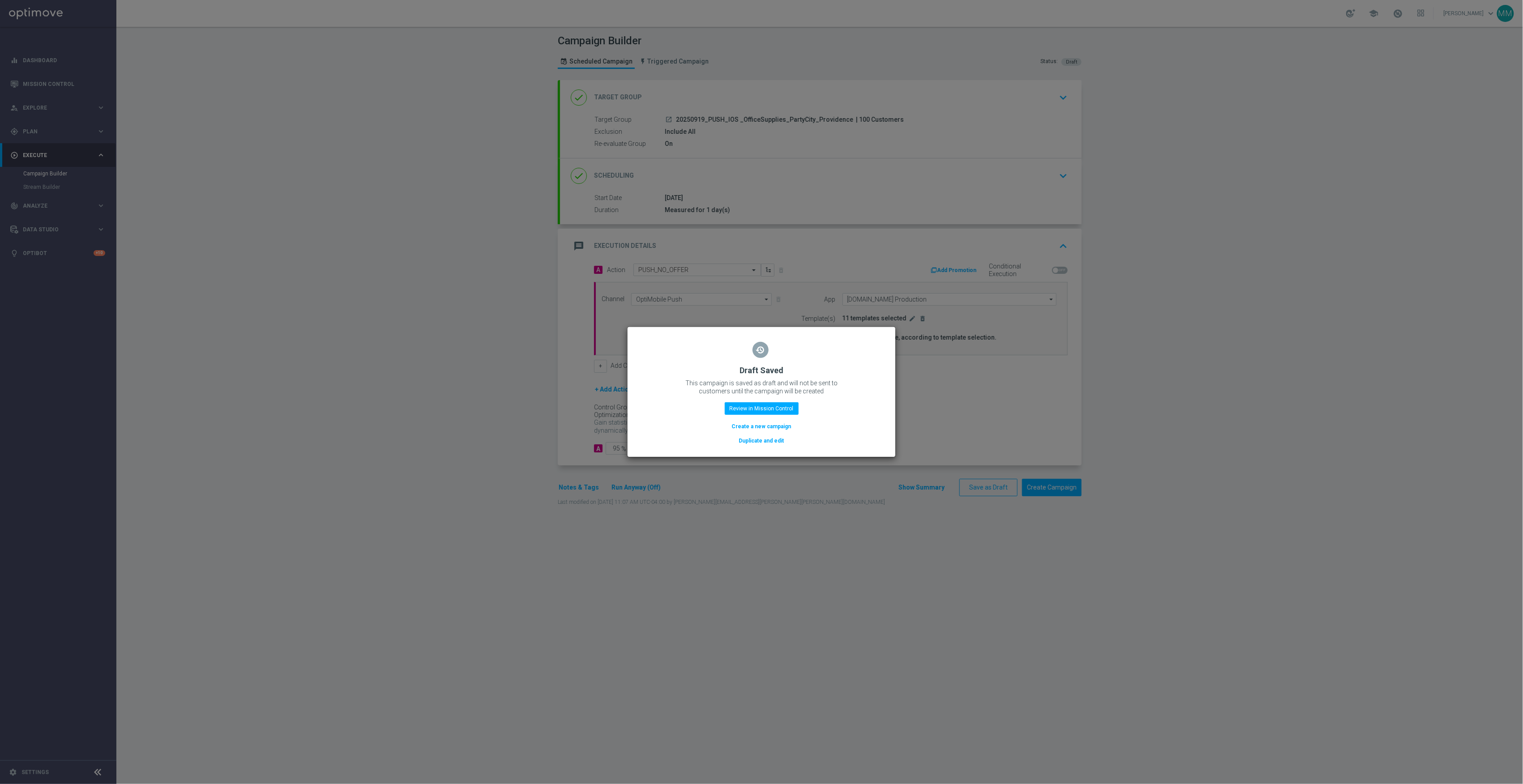
click at [767, 444] on button "Duplicate and edit" at bounding box center [762, 440] width 47 height 10
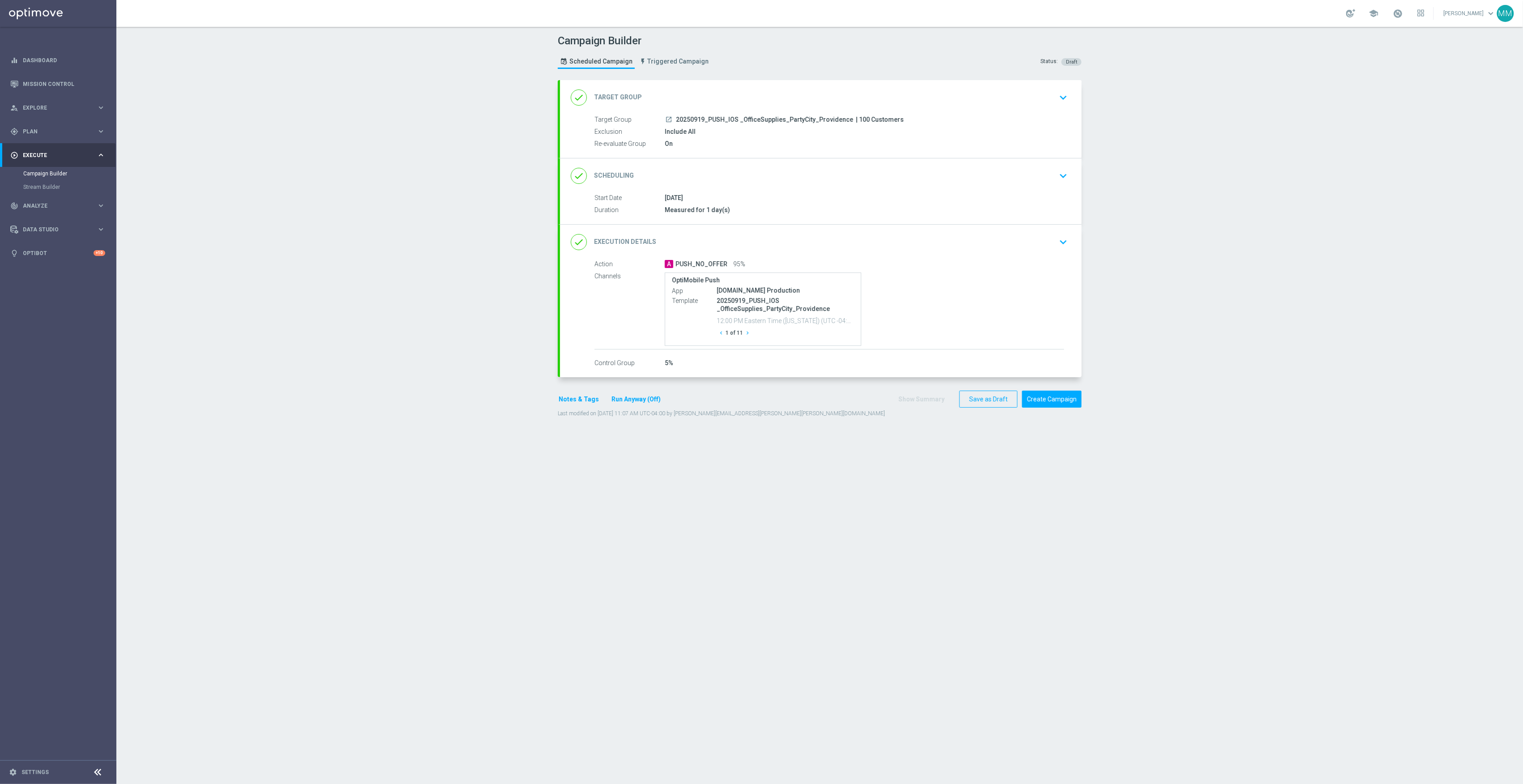
click at [723, 108] on div "done Target Group keyboard_arrow_down" at bounding box center [821, 97] width 521 height 35
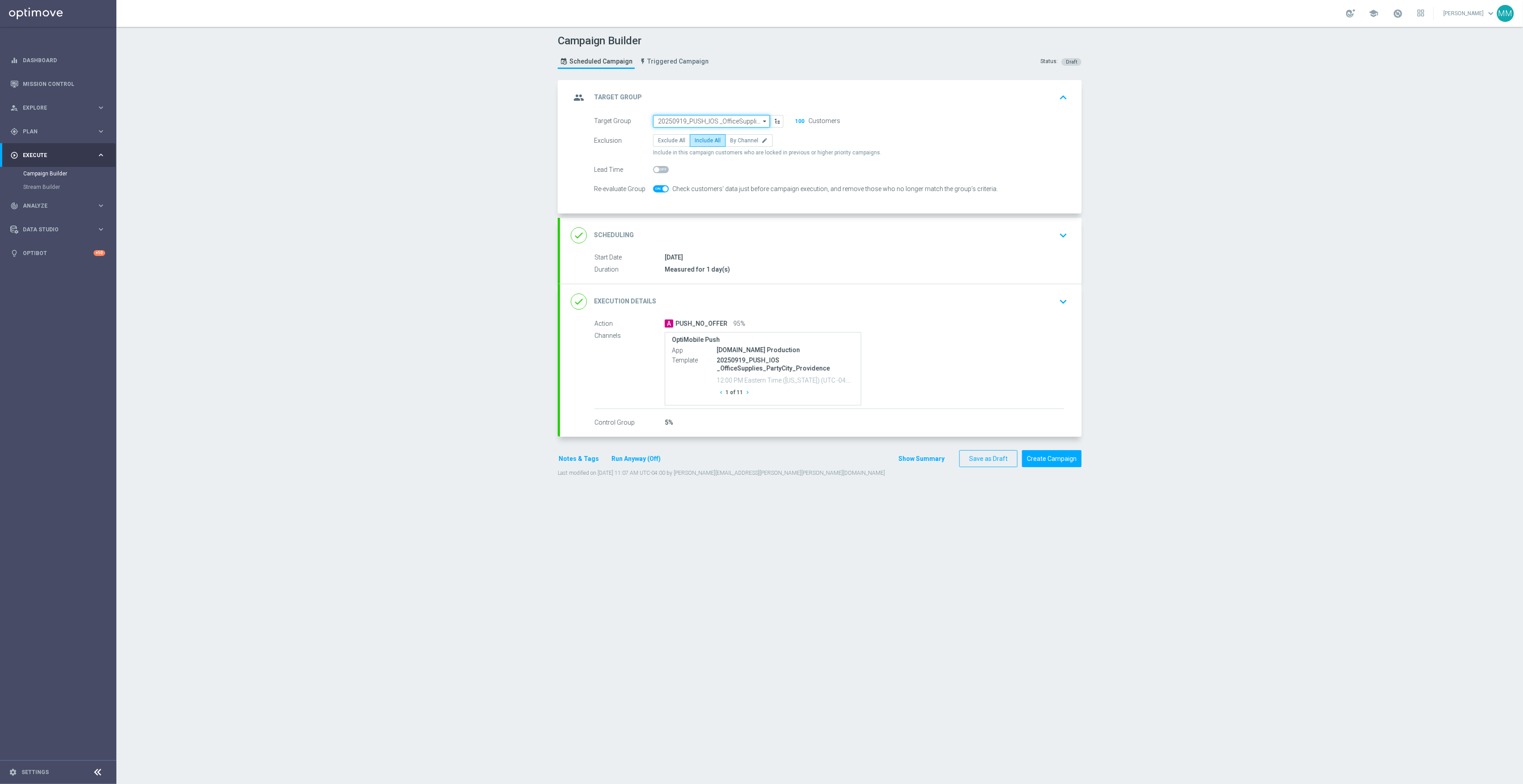
click at [702, 117] on input "20250919_PUSH_IOS _OfficeSupplies_PartyCity_Providence" at bounding box center [711, 121] width 117 height 12
paste input "20250919_PUSH_IOS _OfficeSupplies_PartyCity_Bellingham"
click at [715, 131] on div "20250919_PUSH_IOS _OfficeSupplies_PartyCity_Bellingham" at bounding box center [711, 138] width 108 height 16
type input "20250919_PUSH_IOS _OfficeSupplies_PartyCity_Bellingham"
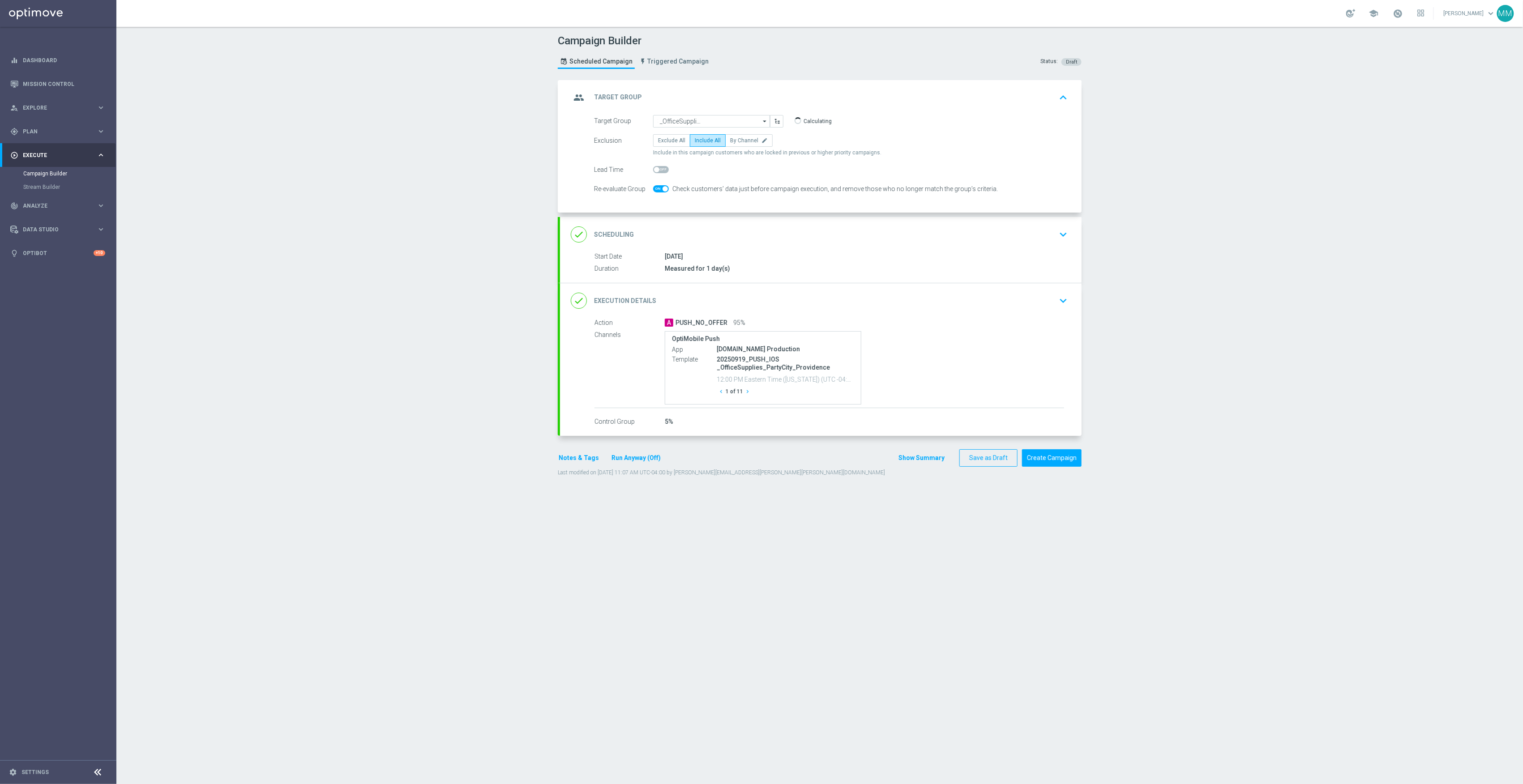
scroll to position [0, 0]
click at [932, 298] on div "done Execution Details keyboard_arrow_down" at bounding box center [821, 301] width 500 height 17
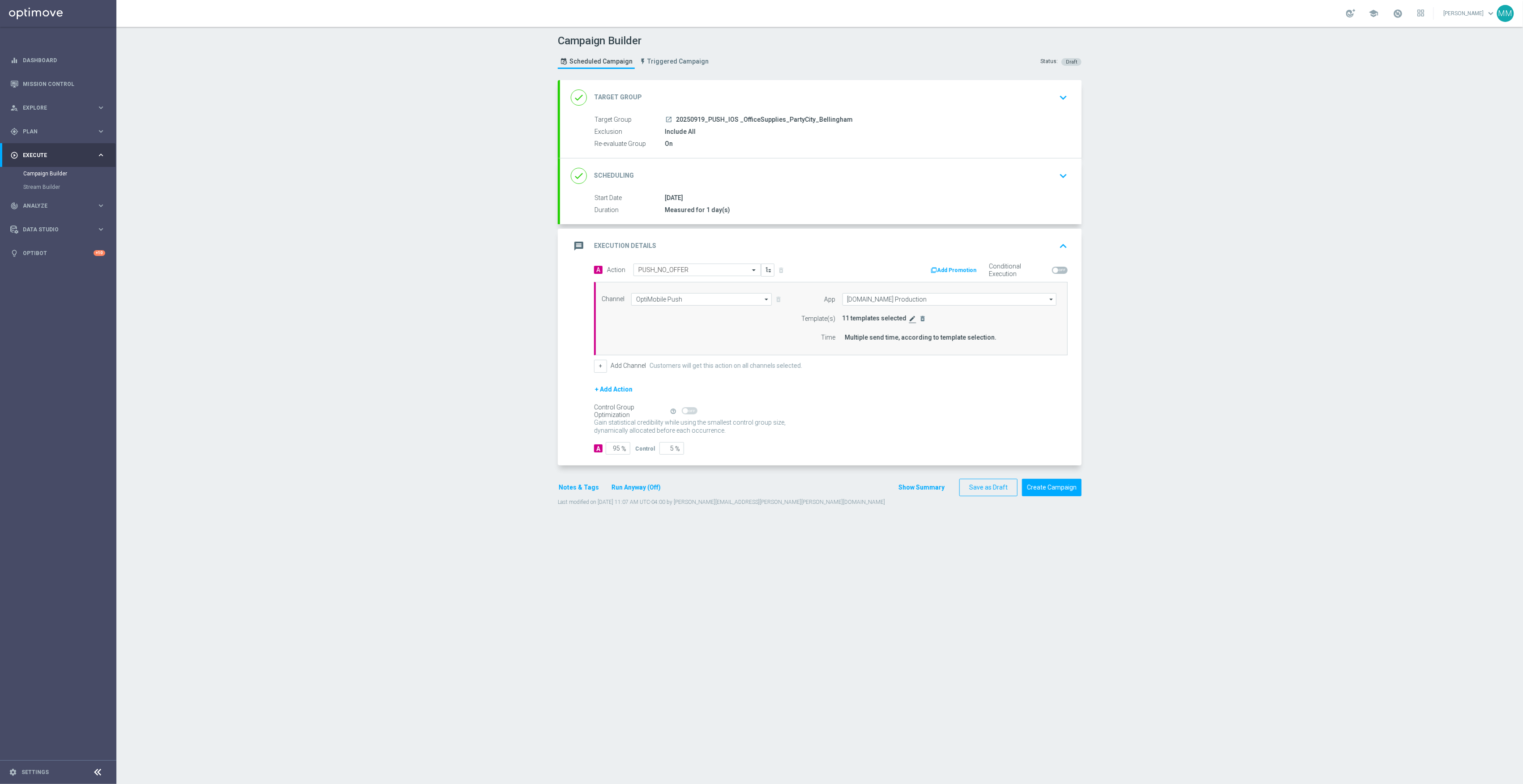
click at [910, 319] on icon "edit" at bounding box center [913, 318] width 7 height 7
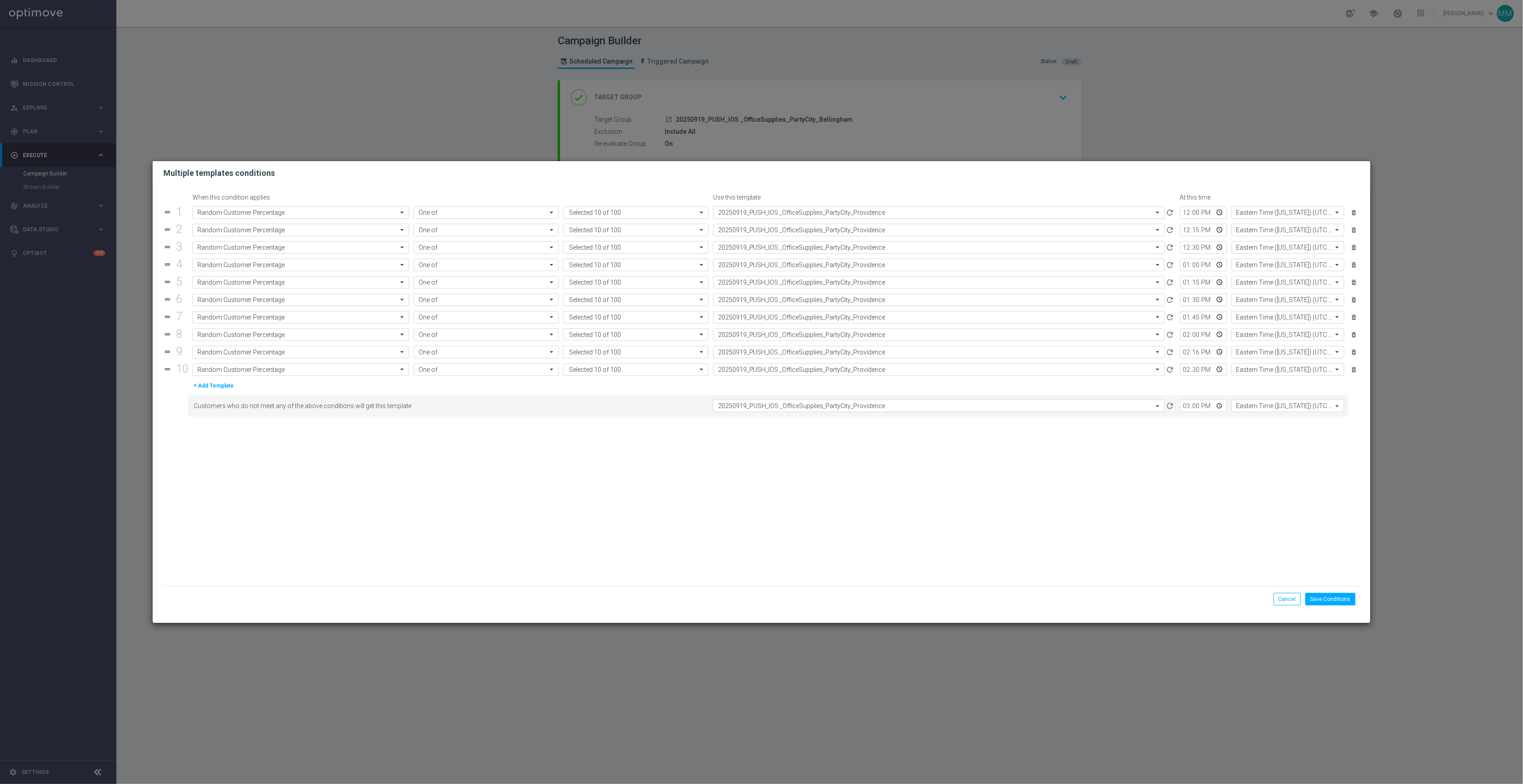
click at [872, 213] on input "text" at bounding box center [930, 213] width 424 height 8
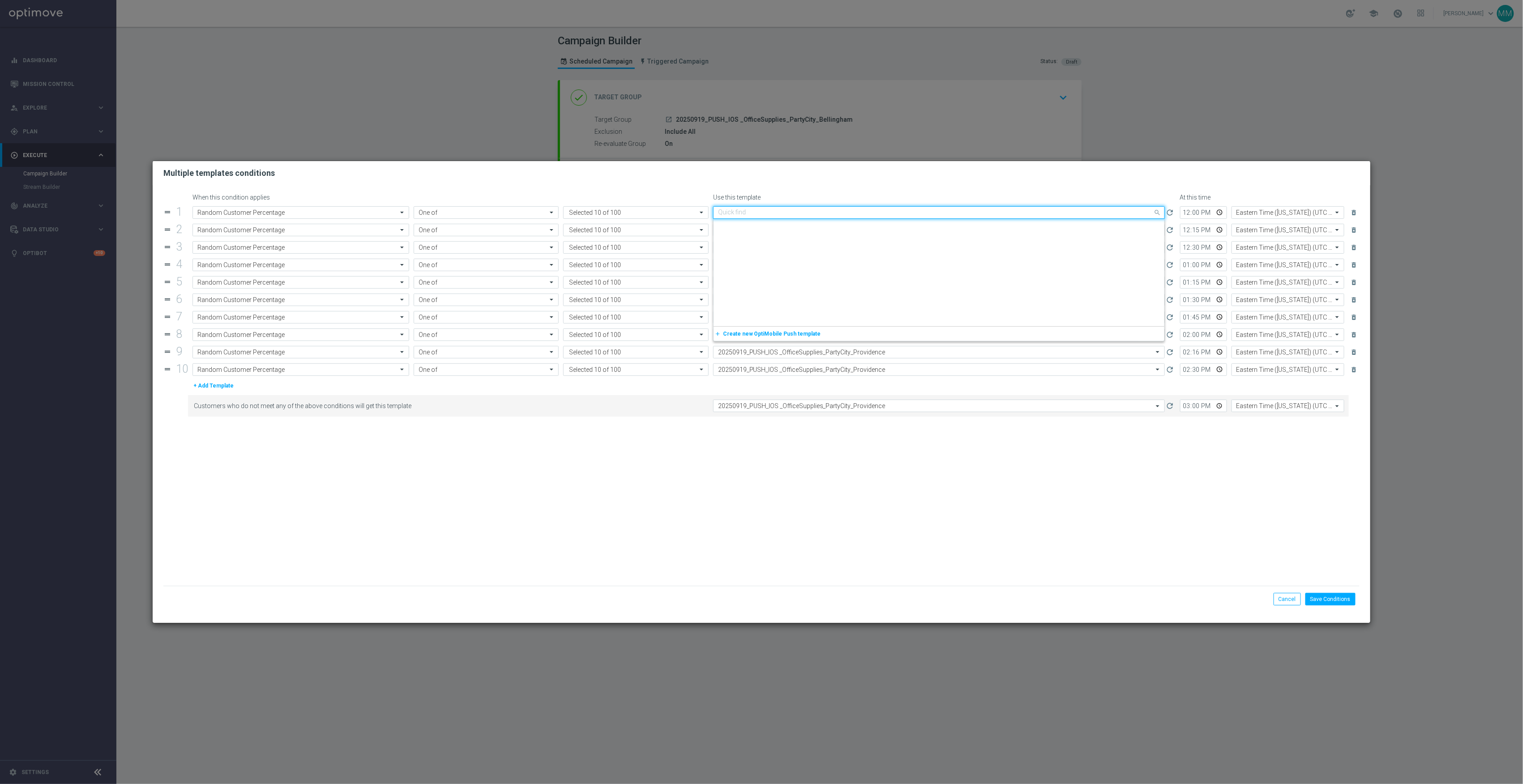
scroll to position [1225, 0]
paste input "20250919_PUSH_IOS _OfficeSupplies_PartyCity_Bellingham"
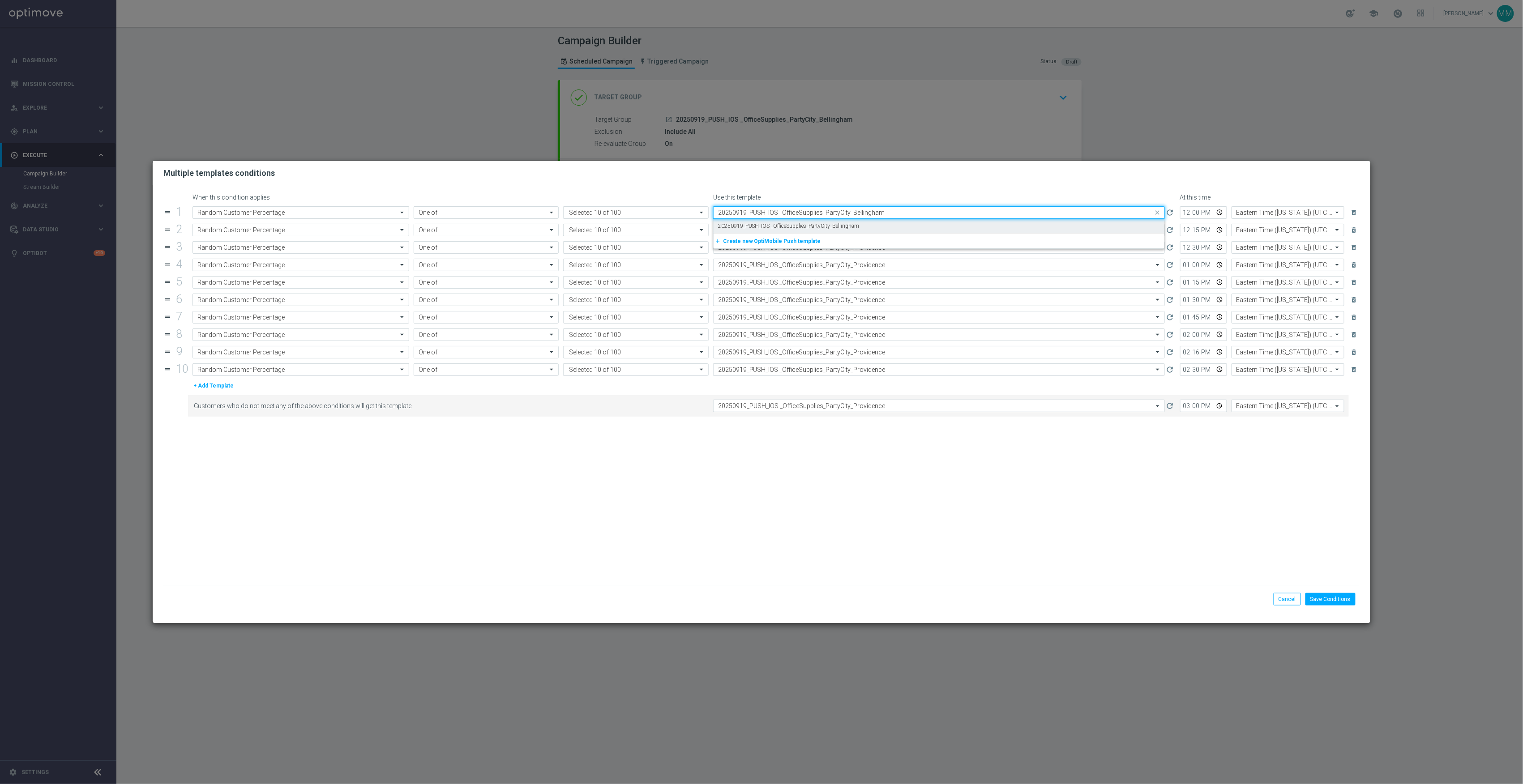
scroll to position [0, 0]
click at [869, 224] on div "20250919_PUSH_IOS _OfficeSupplies_PartyCity_Bellingham" at bounding box center [939, 226] width 442 height 15
type input "20250919_PUSH_IOS _OfficeSupplies_PartyCity_Bellingham"
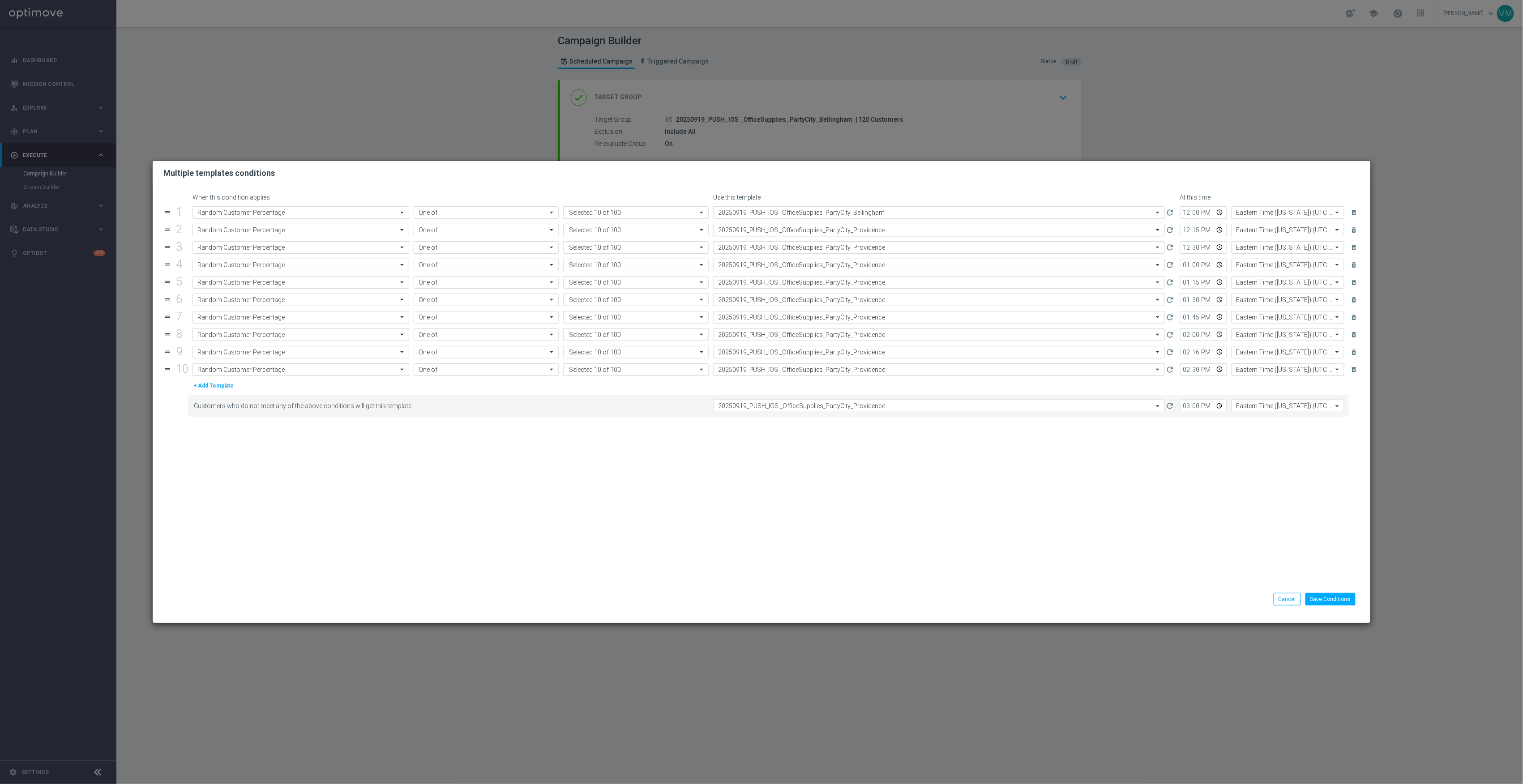
click at [867, 228] on input "text" at bounding box center [930, 230] width 424 height 8
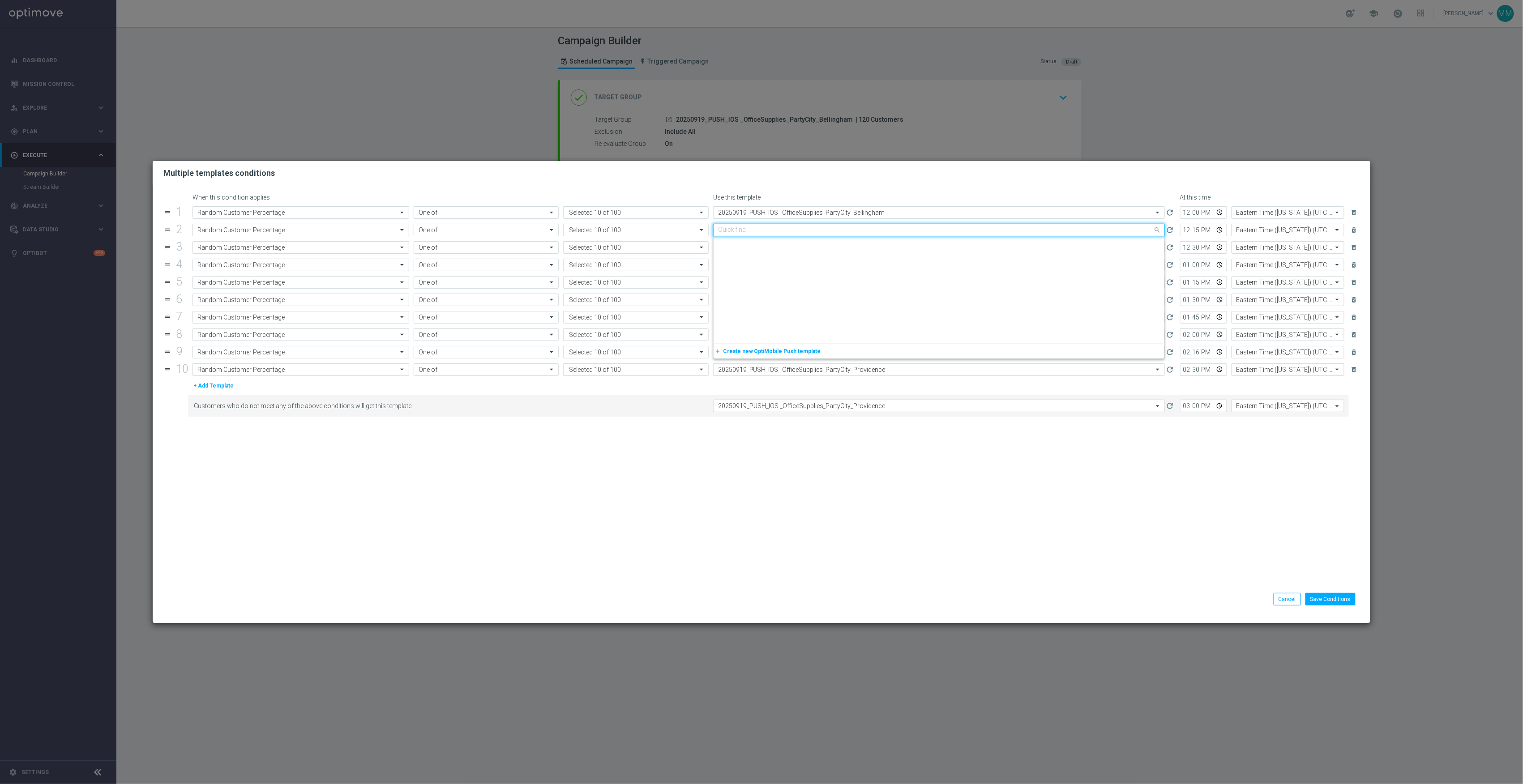
paste input "20250919_PUSH_IOS _OfficeSupplies_PartyCity_Bellingham"
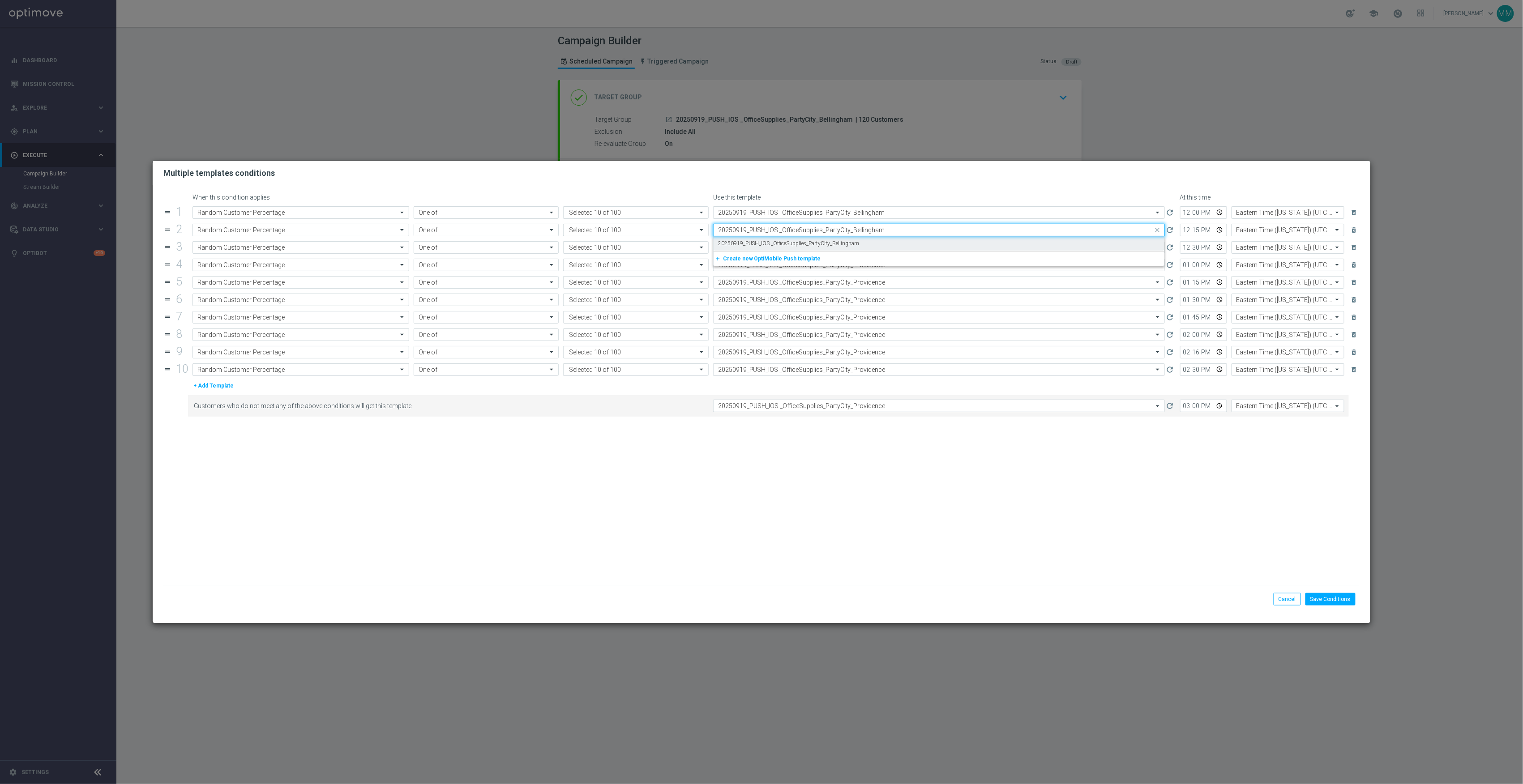
click at [868, 242] on div "20250919_PUSH_IOS _OfficeSupplies_PartyCity_Bellingham" at bounding box center [939, 243] width 442 height 15
type input "20250919_PUSH_IOS _OfficeSupplies_PartyCity_Bellingham"
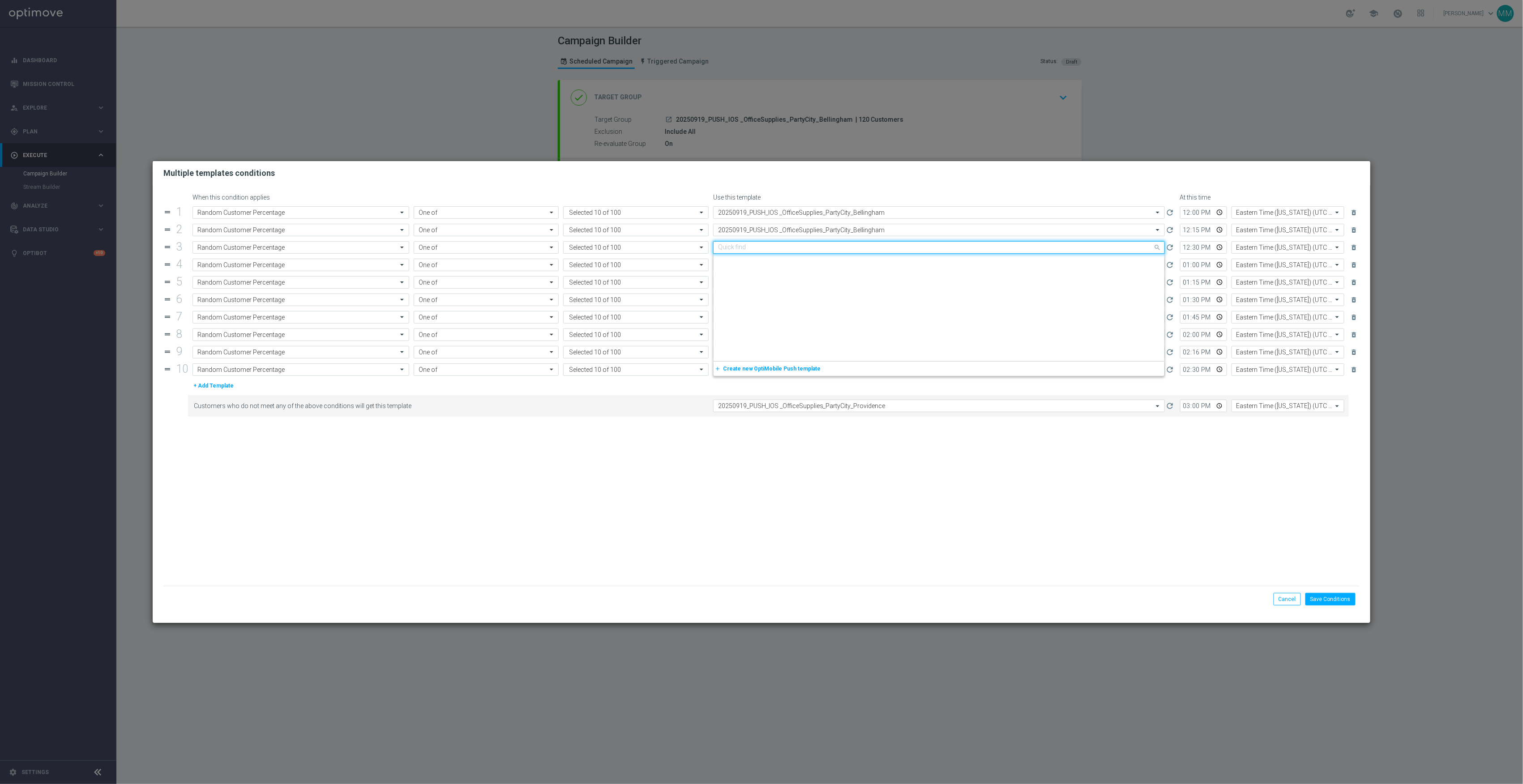
click at [868, 246] on input "text" at bounding box center [930, 248] width 424 height 8
paste input "20250919_PUSH_IOS _OfficeSupplies_PartyCity_Bellingham"
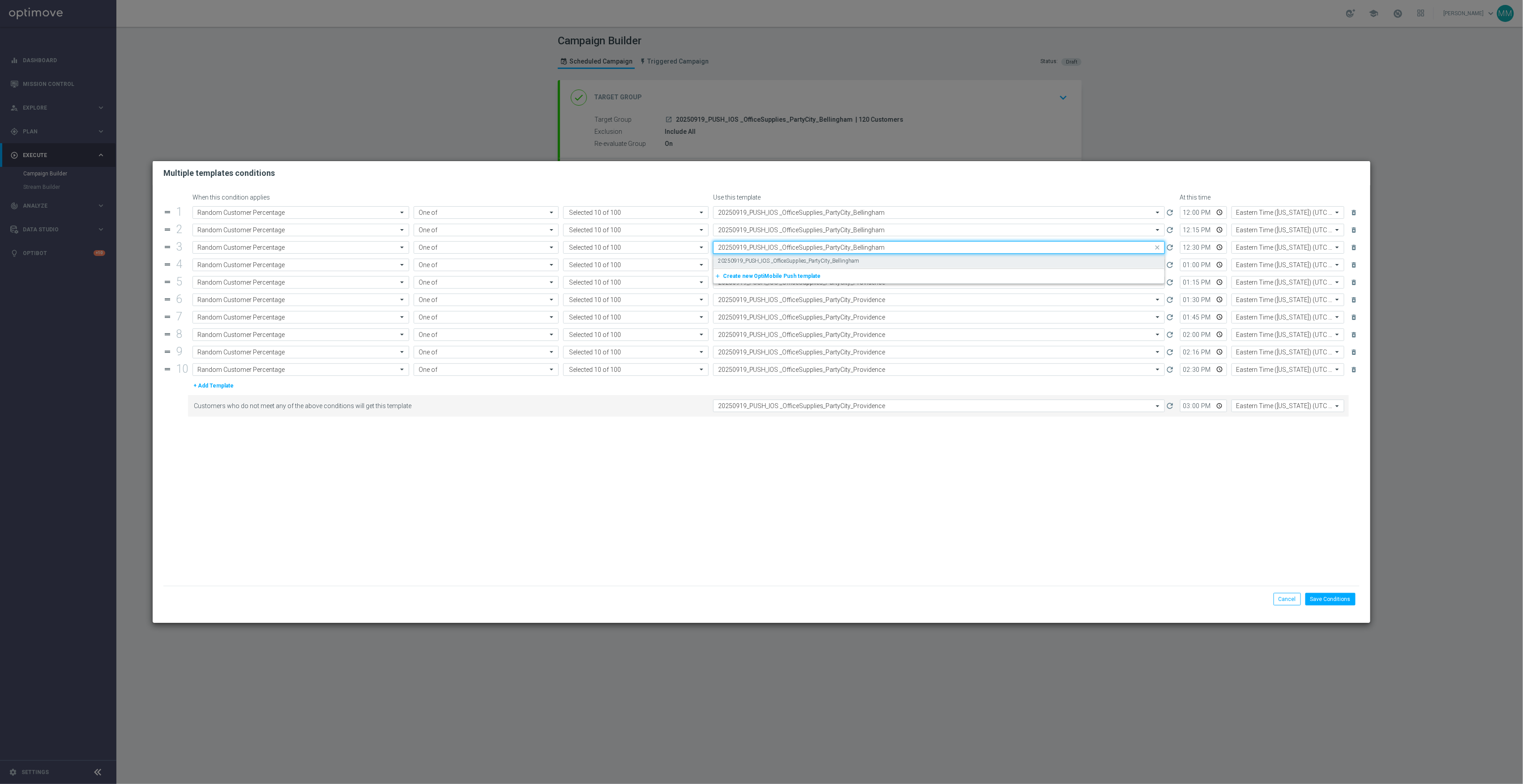
scroll to position [0, 0]
click at [866, 258] on div "20250919_PUSH_IOS _OfficeSupplies_PartyCity_Bellingham" at bounding box center [939, 261] width 442 height 15
type input "20250919_PUSH_IOS _OfficeSupplies_PartyCity_Bellingham"
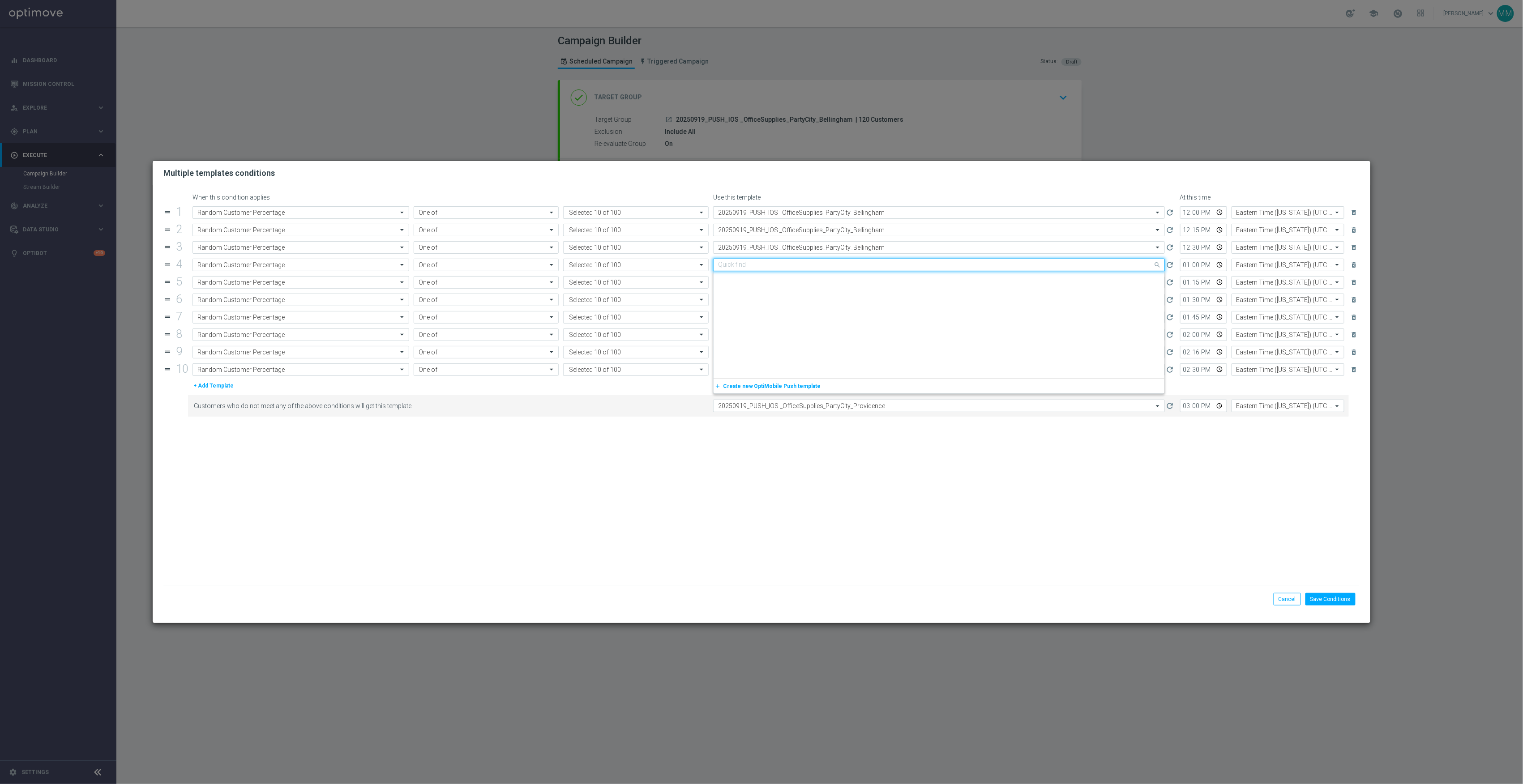
click at [865, 264] on input "text" at bounding box center [930, 265] width 424 height 8
paste input "20250919_PUSH_IOS _OfficeSupplies_PartyCity_Bellingham"
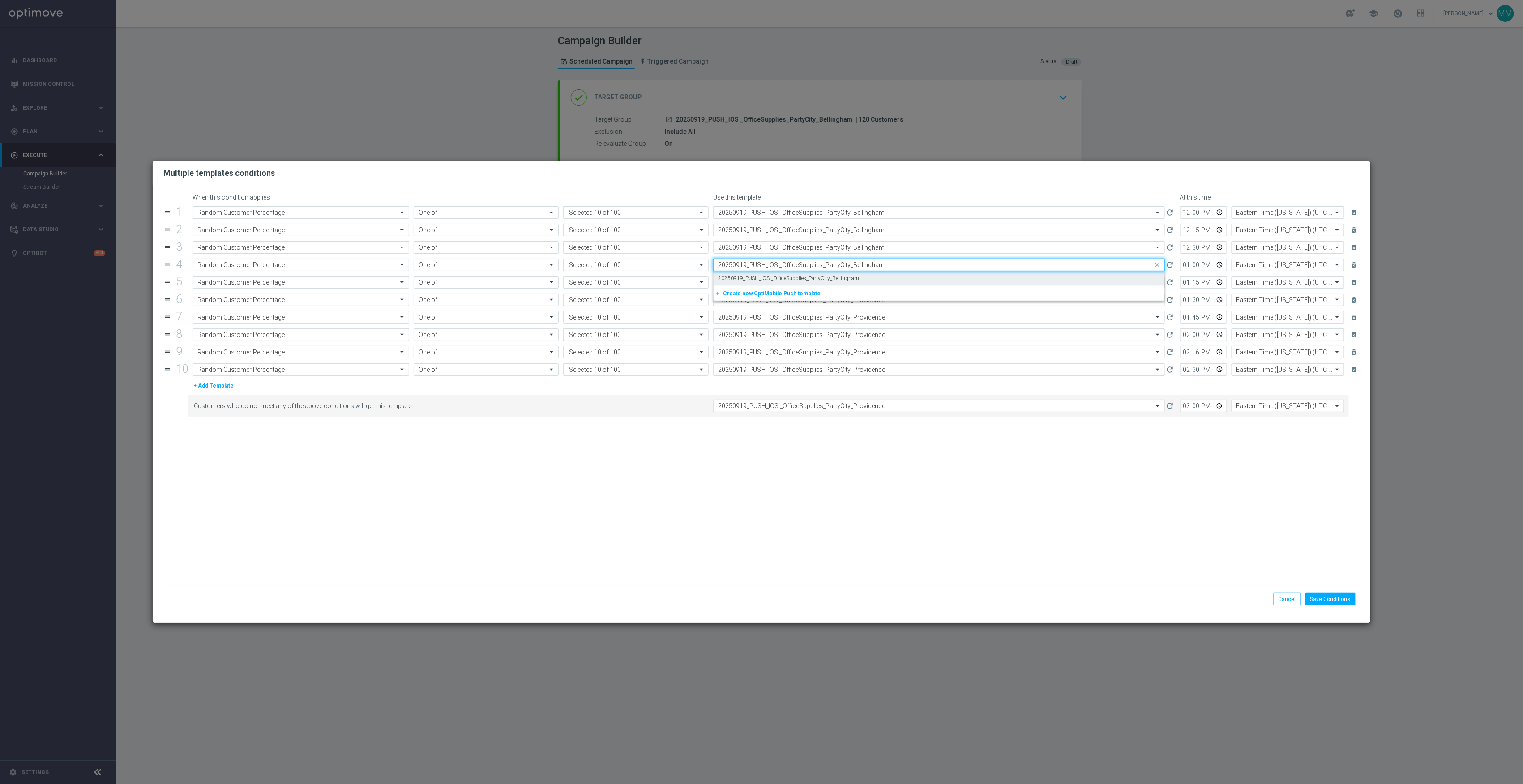
scroll to position [0, 0]
click at [864, 278] on div "20250919_PUSH_IOS _OfficeSupplies_PartyCity_Bellingham" at bounding box center [939, 278] width 442 height 15
type input "20250919_PUSH_IOS _OfficeSupplies_PartyCity_Bellingham"
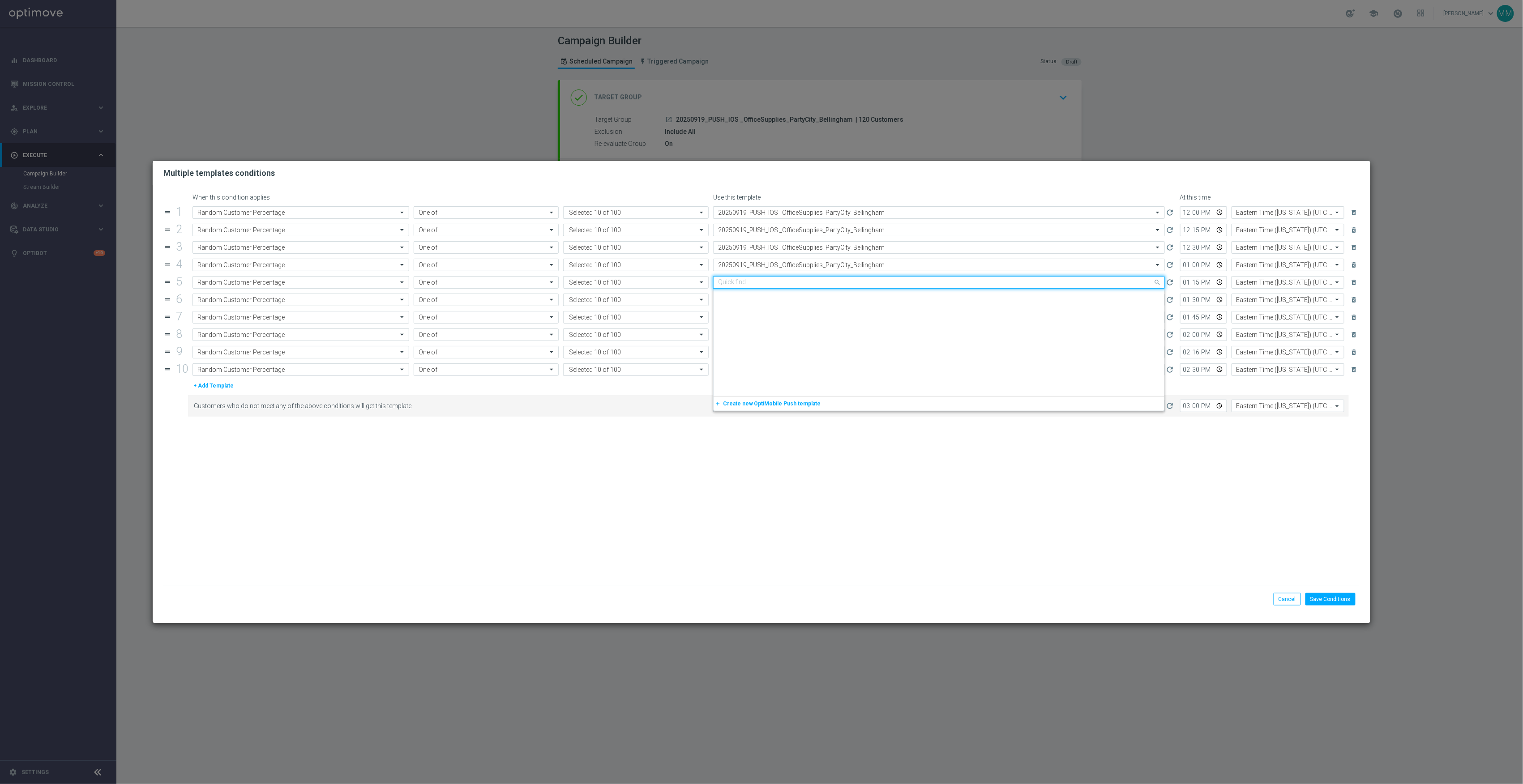
click at [864, 283] on input "text" at bounding box center [930, 282] width 424 height 8
paste input "20250919_PUSH_IOS _OfficeSupplies_PartyCity_Bellingham"
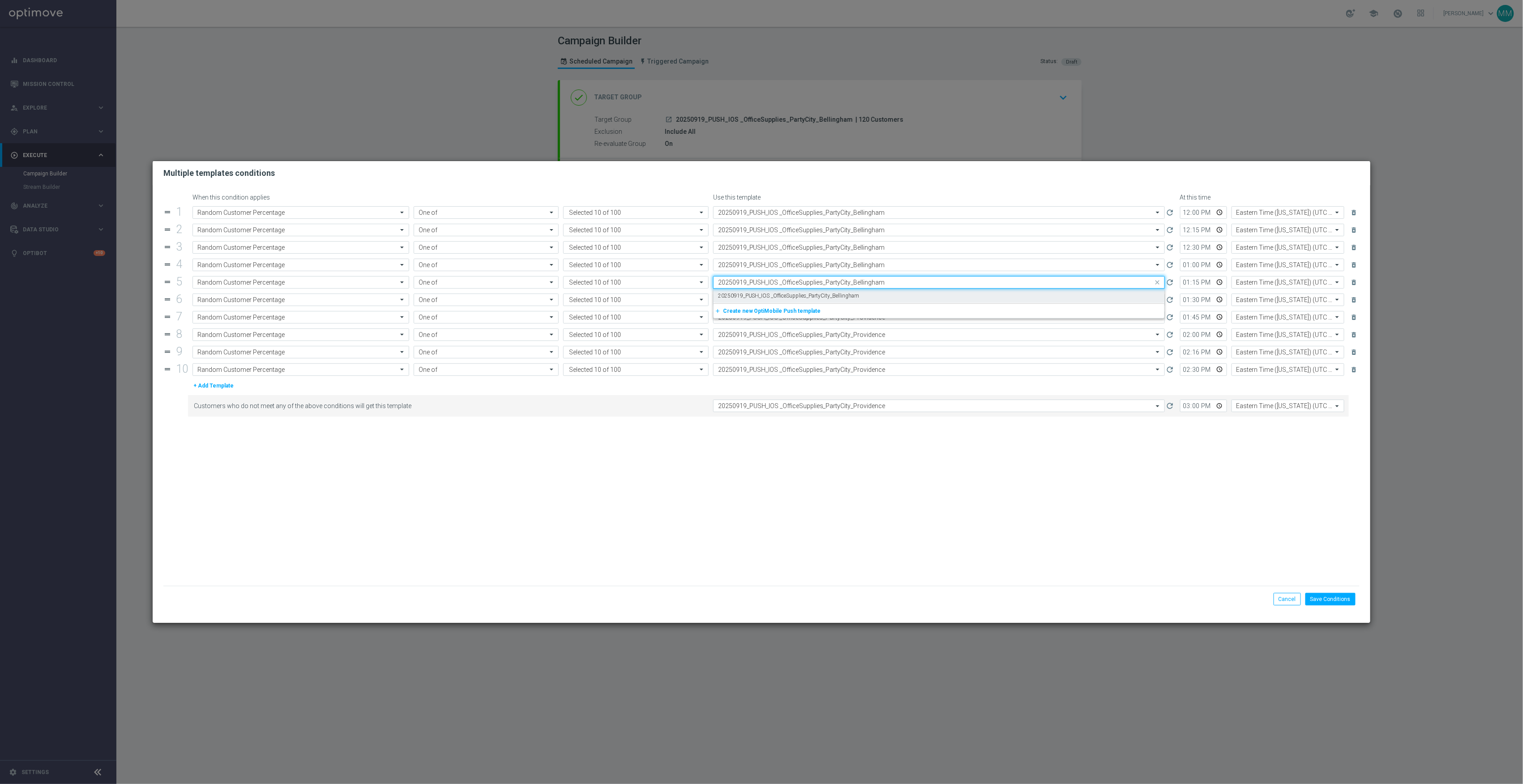
click at [861, 294] on div "20250919_PUSH_IOS _OfficeSupplies_PartyCity_Bellingham" at bounding box center [939, 296] width 442 height 15
type input "20250919_PUSH_IOS _OfficeSupplies_PartyCity_Bellingham"
click at [861, 301] on input "text" at bounding box center [930, 300] width 424 height 8
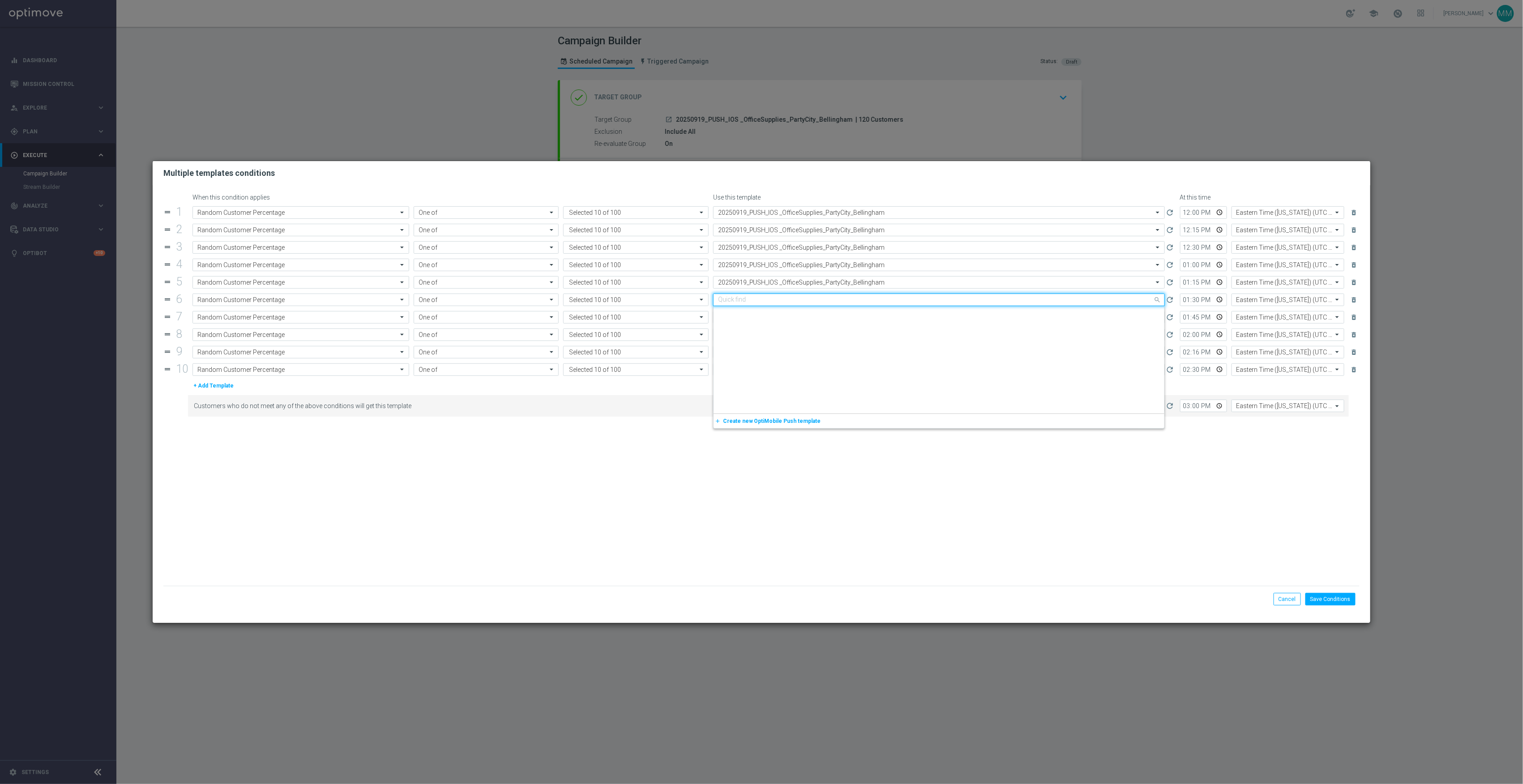
scroll to position [1225, 0]
paste input "20250919_PUSH_IOS _OfficeSupplies_PartyCity_Bellingham"
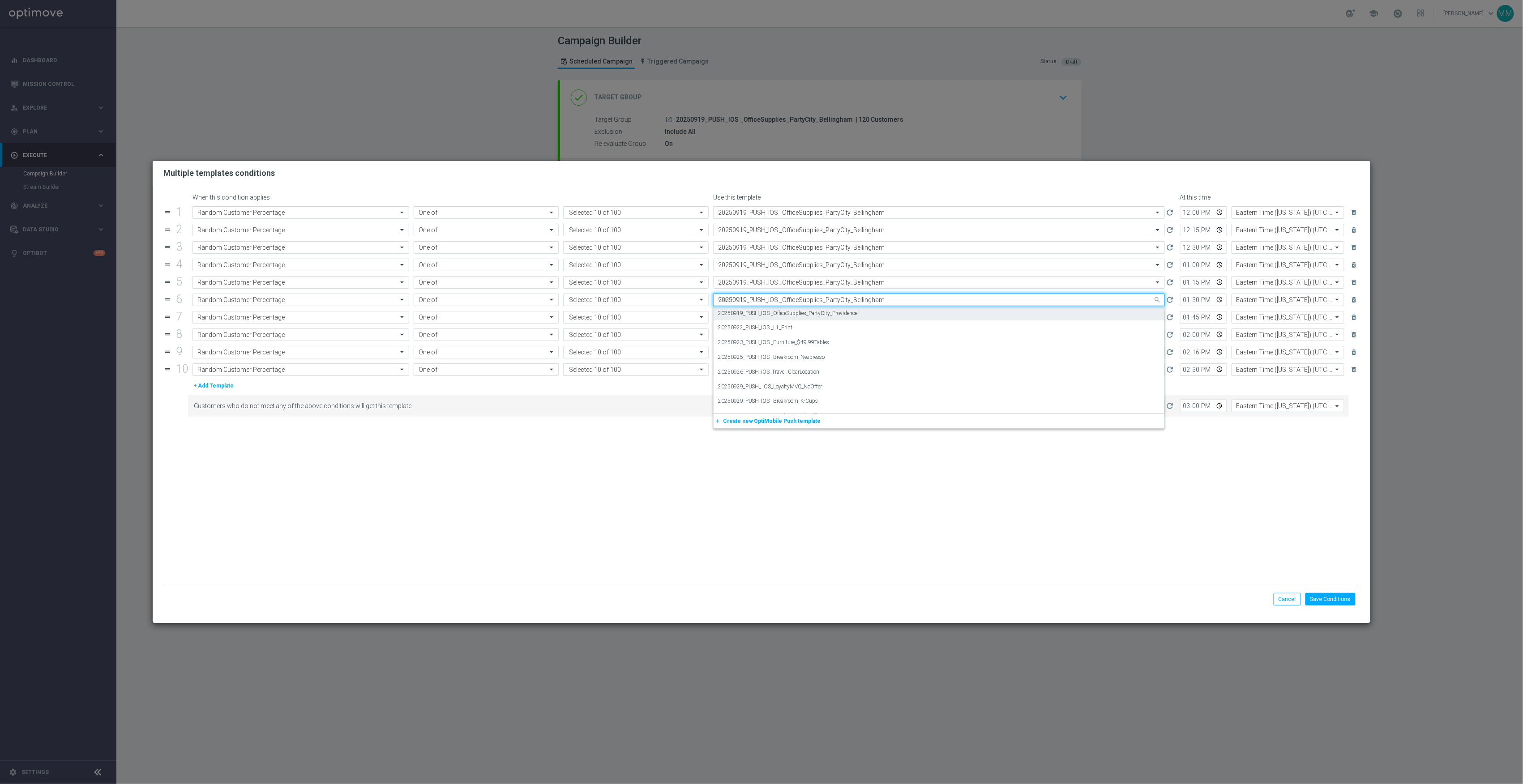
scroll to position [0, 0]
click at [857, 311] on label "20250919_PUSH_IOS _OfficeSupplies_PartyCity_Bellingham" at bounding box center [789, 313] width 142 height 8
type input "20250919_PUSH_IOS _OfficeSupplies_PartyCity_Bellingham"
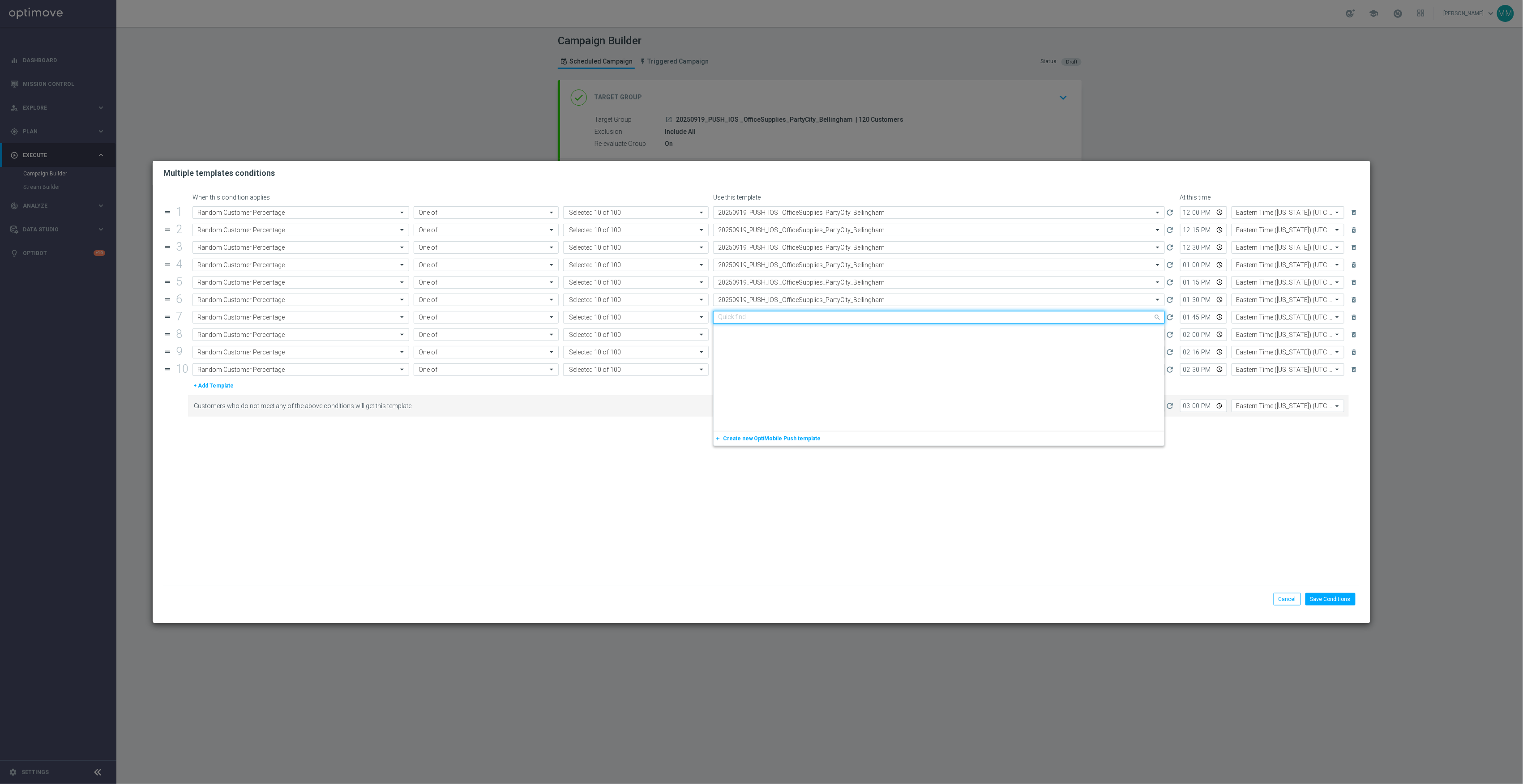
click at [857, 313] on div "Quick find 20250919_PUSH_IOS _OfficeSupplies_PartyCity_Providence" at bounding box center [939, 317] width 452 height 12
paste input "20250919_PUSH_IOS _OfficeSupplies_PartyCity_Bellingham"
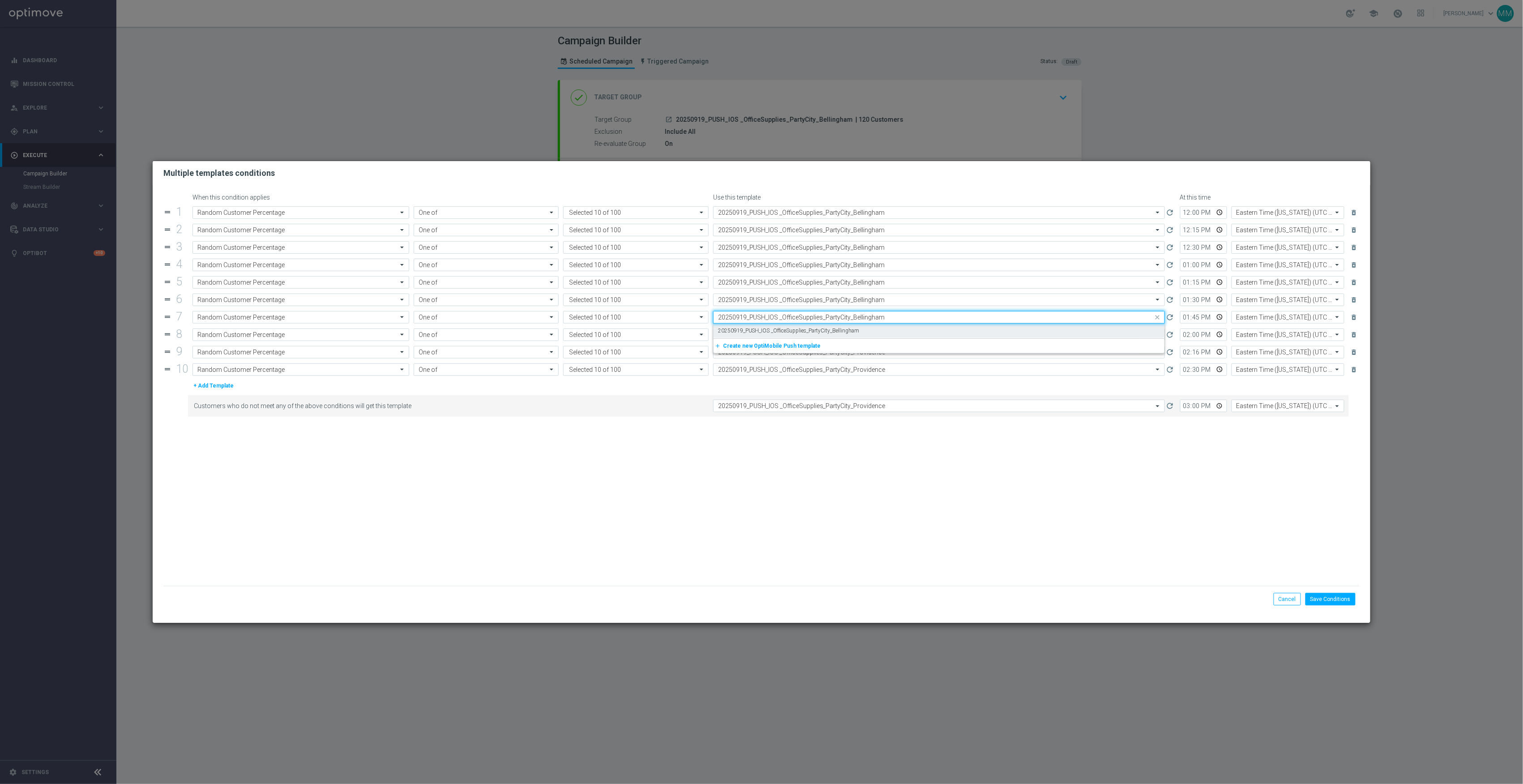
click at [867, 335] on div "20250919_PUSH_IOS _OfficeSupplies_PartyCity_Bellingham" at bounding box center [939, 331] width 442 height 15
type input "20250919_PUSH_IOS _OfficeSupplies_PartyCity_Bellingham"
click at [869, 341] on div "Select template 20250919_PUSH_IOS _OfficeSupplies_PartyCity_Providence" at bounding box center [939, 334] width 452 height 12
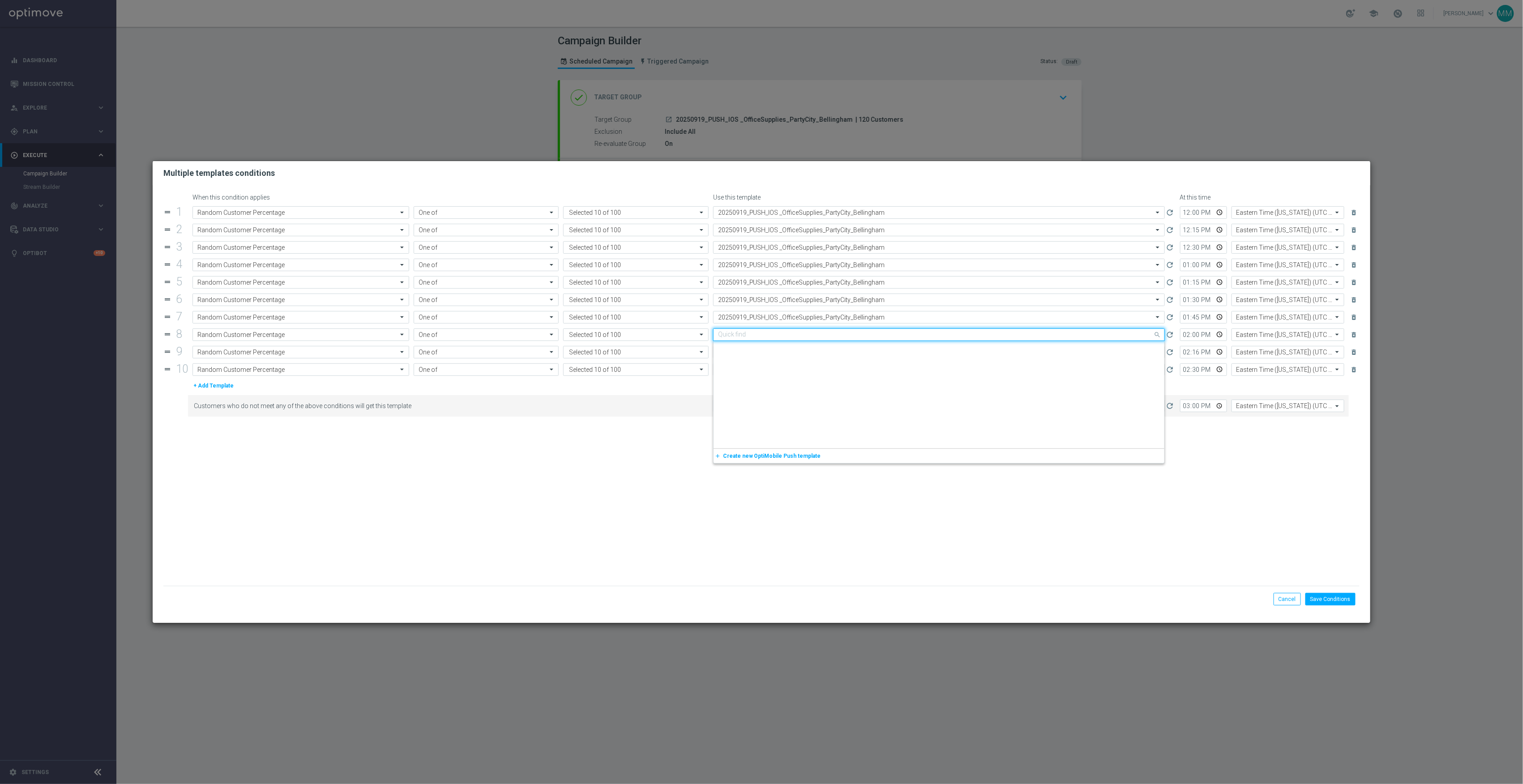
scroll to position [1225, 0]
paste input "20250919_PUSH_IOS _OfficeSupplies_PartyCity_Bellingham"
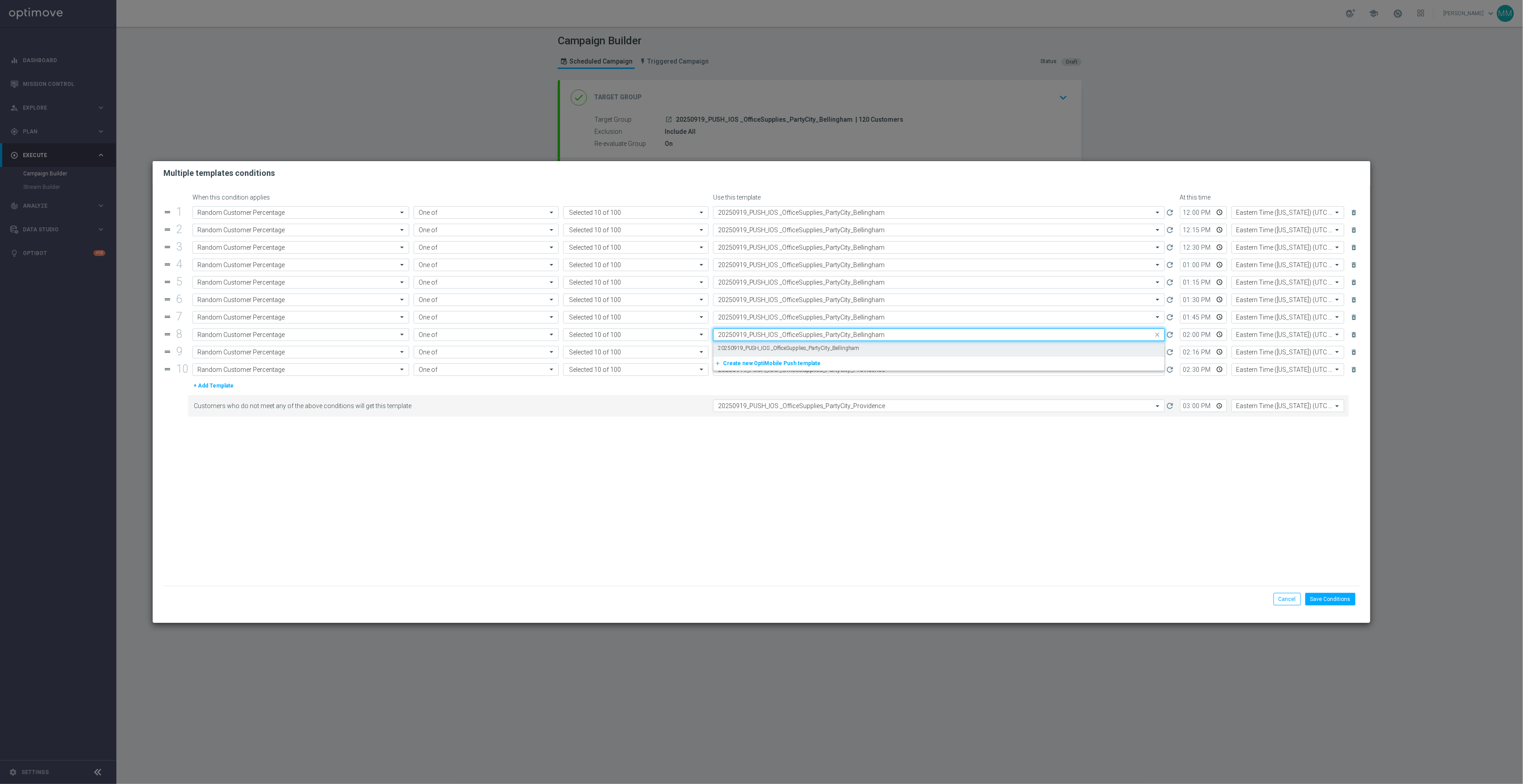
click at [869, 349] on div "20250919_PUSH_IOS _OfficeSupplies_PartyCity_Bellingham" at bounding box center [939, 348] width 442 height 15
type input "20250919_PUSH_IOS _OfficeSupplies_PartyCity_Bellingham"
click at [869, 349] on div "Select template 20250919_PUSH_IOS _OfficeSupplies_PartyCity_Providence" at bounding box center [939, 352] width 452 height 12
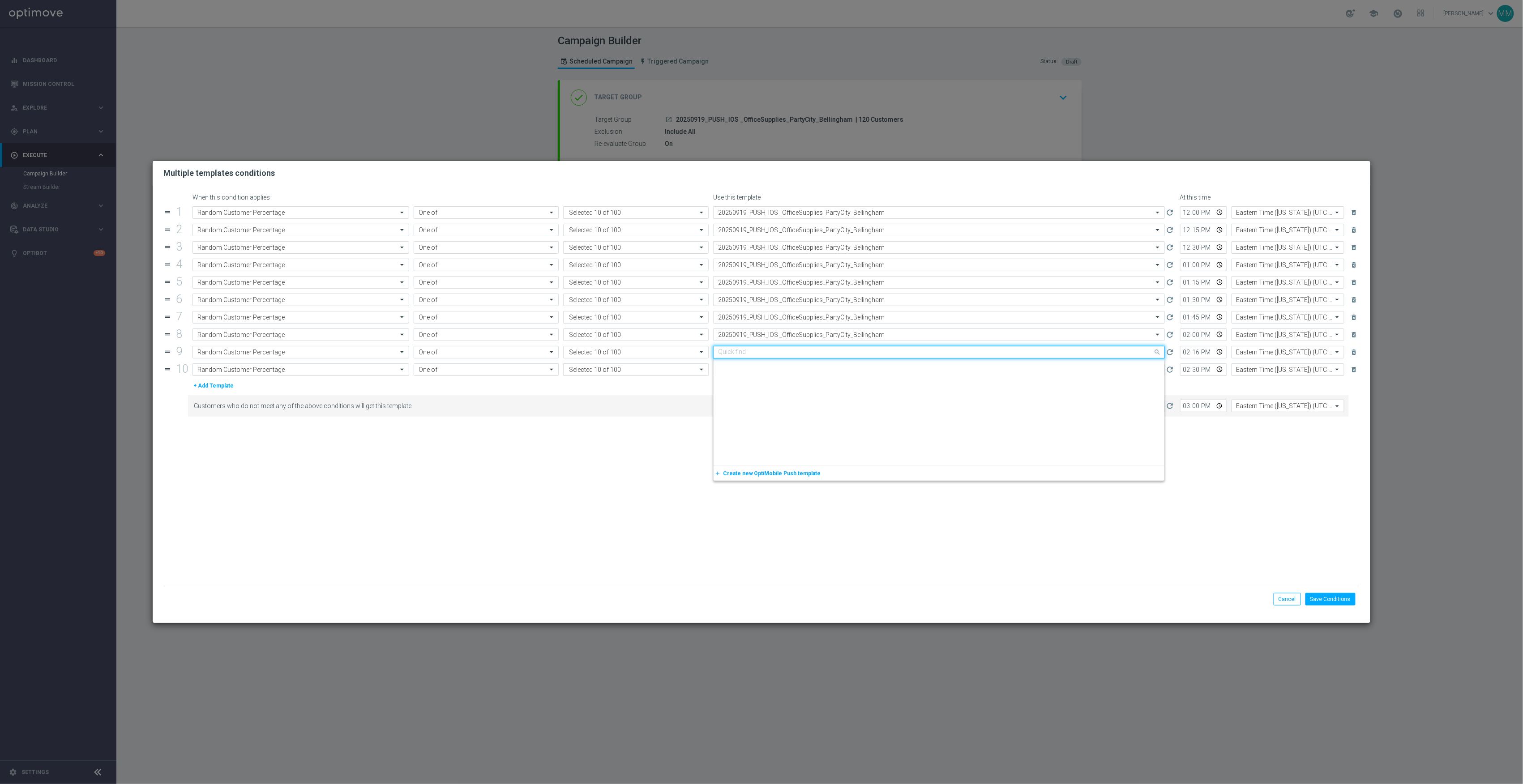
scroll to position [1225, 0]
paste input "20250919_PUSH_IOS _OfficeSupplies_PartyCity_Bellingham"
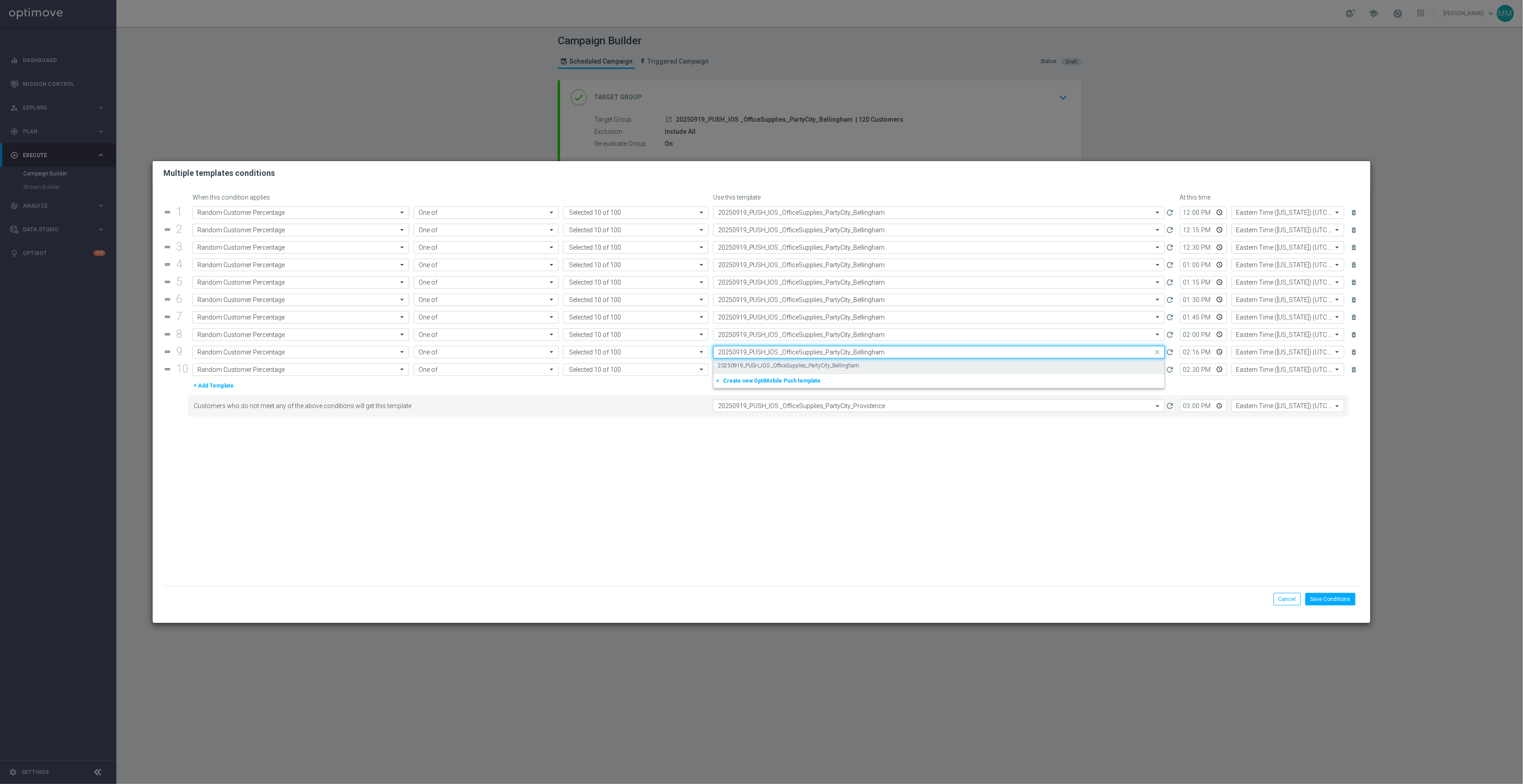
scroll to position [0, 0]
click at [874, 367] on div "20250919_PUSH_IOS _OfficeSupplies_PartyCity_Bellingham" at bounding box center [939, 366] width 442 height 15
type input "20250919_PUSH_IOS _OfficeSupplies_PartyCity_Bellingham"
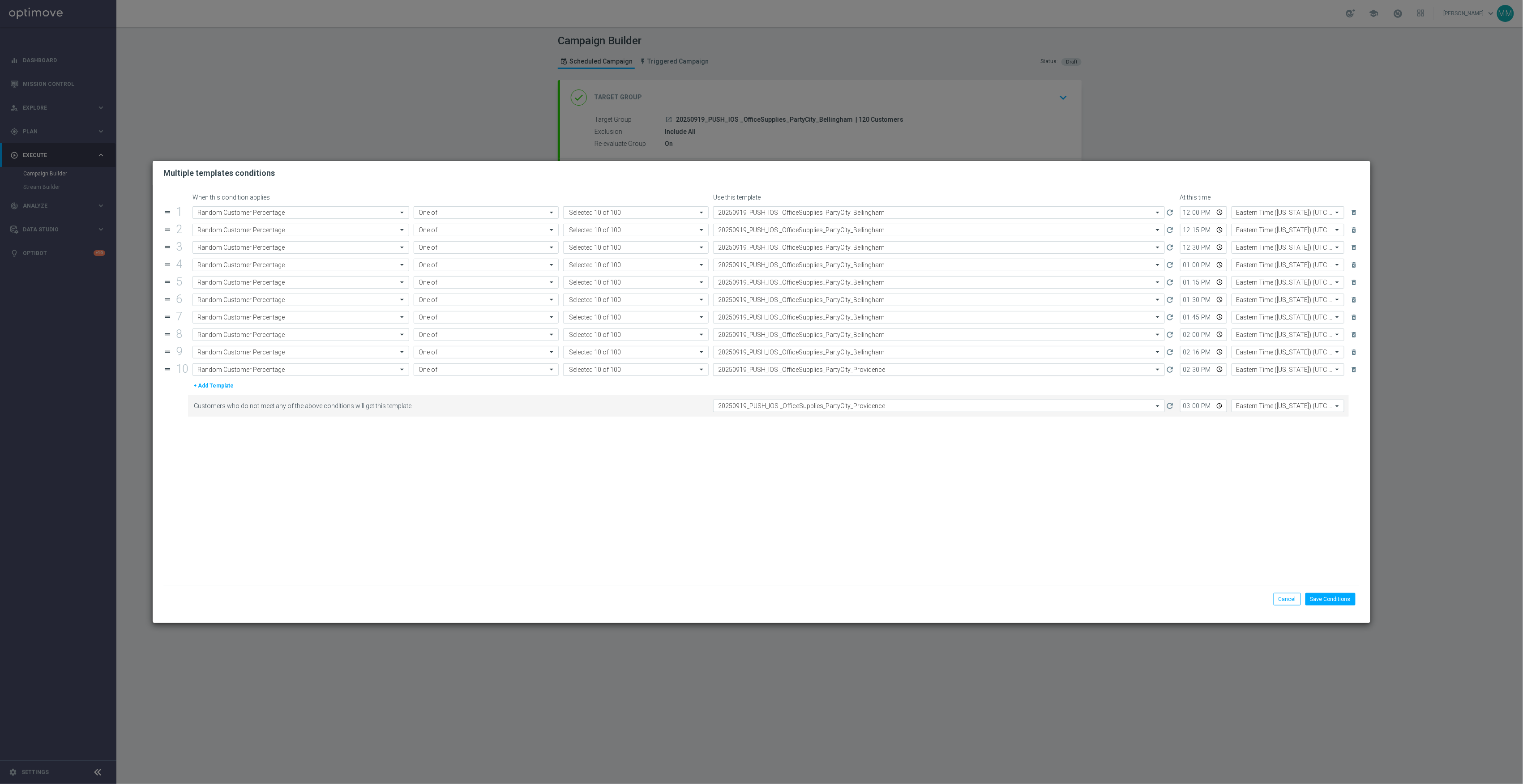
click at [875, 373] on input "text" at bounding box center [930, 370] width 424 height 8
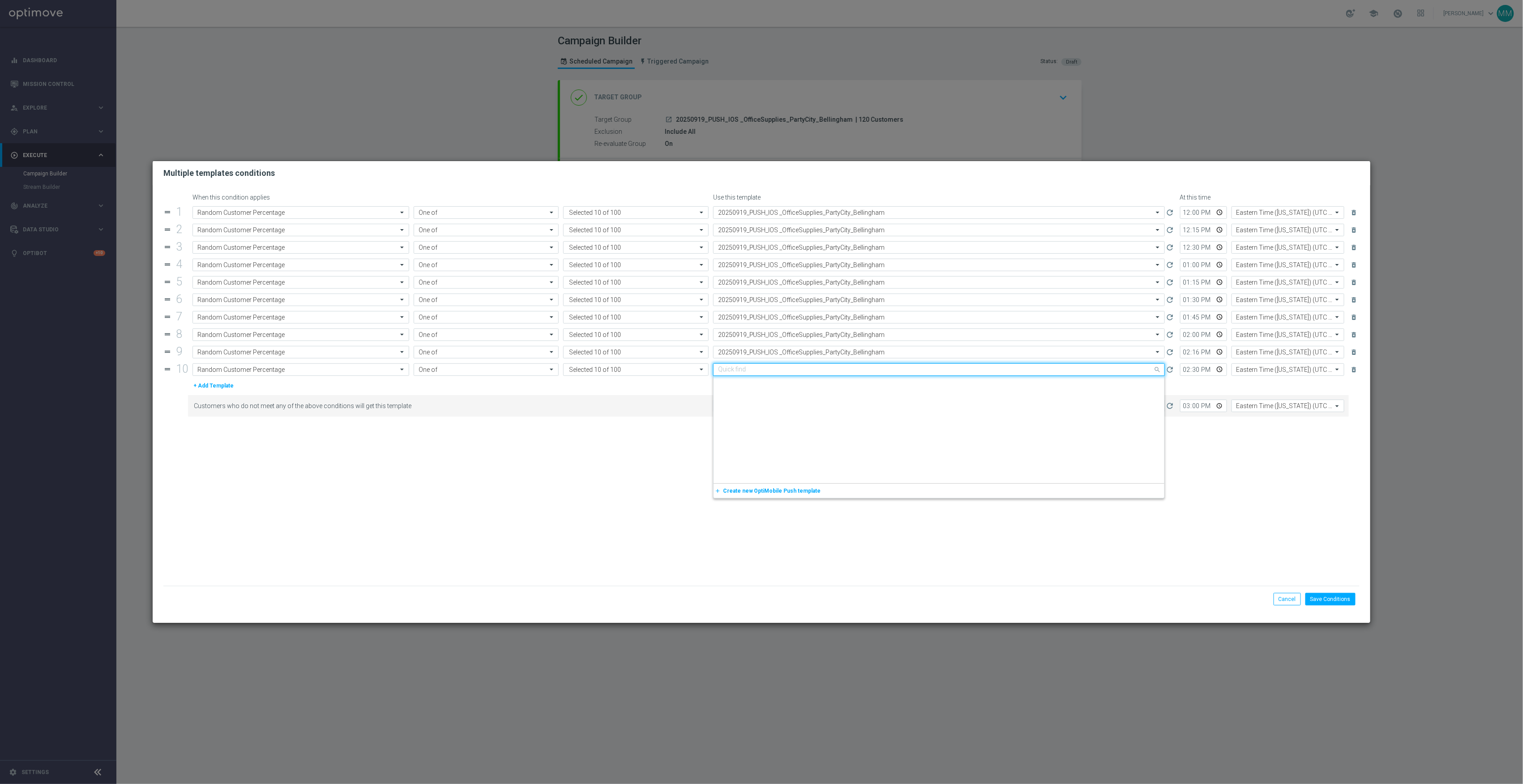
paste input "20250919_PUSH_IOS _OfficeSupplies_PartyCity_Bellingham"
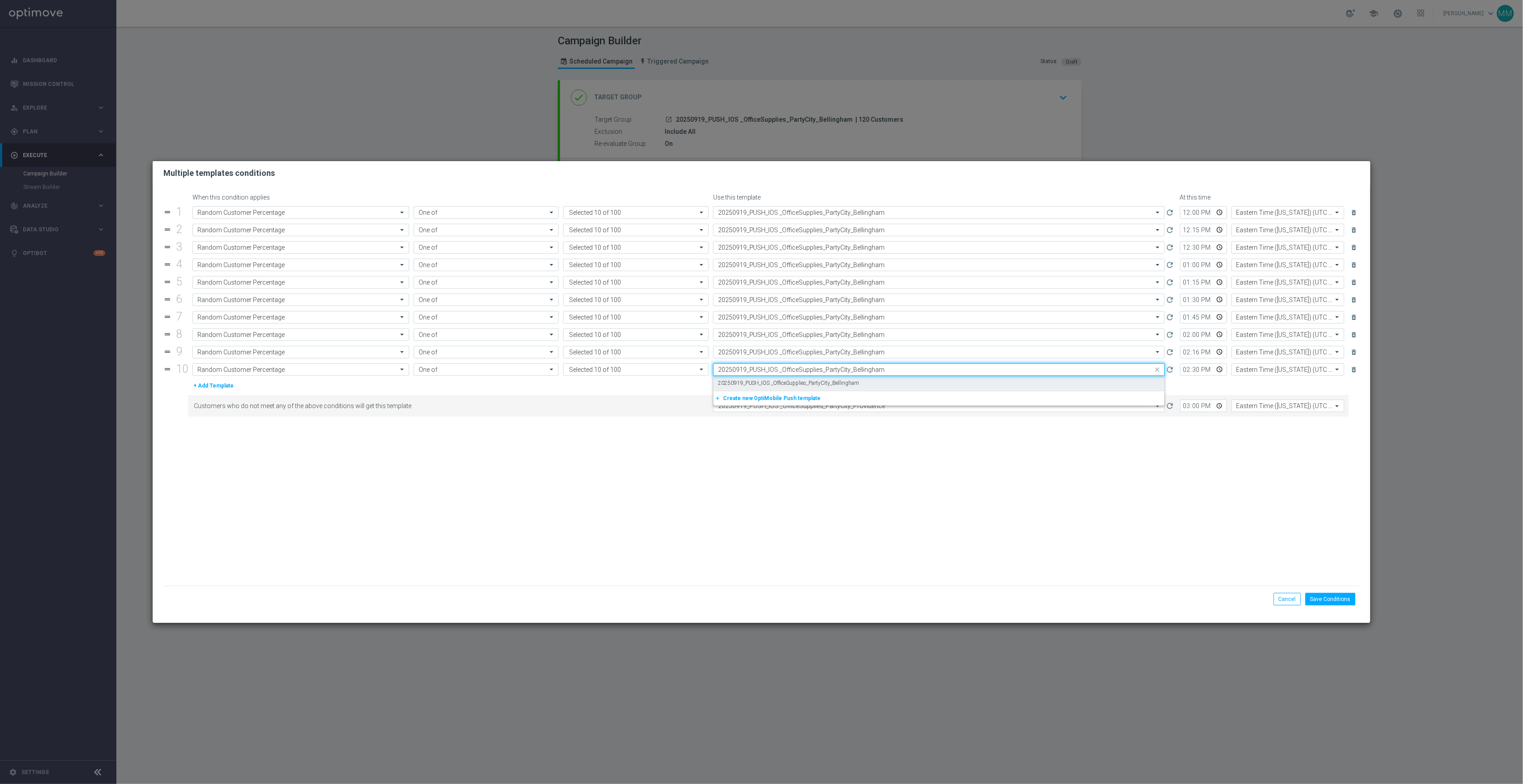
click at [878, 385] on div "20250919_PUSH_IOS _OfficeSupplies_PartyCity_Bellingham" at bounding box center [939, 383] width 442 height 15
type input "20250919_PUSH_IOS _OfficeSupplies_PartyCity_Bellingham"
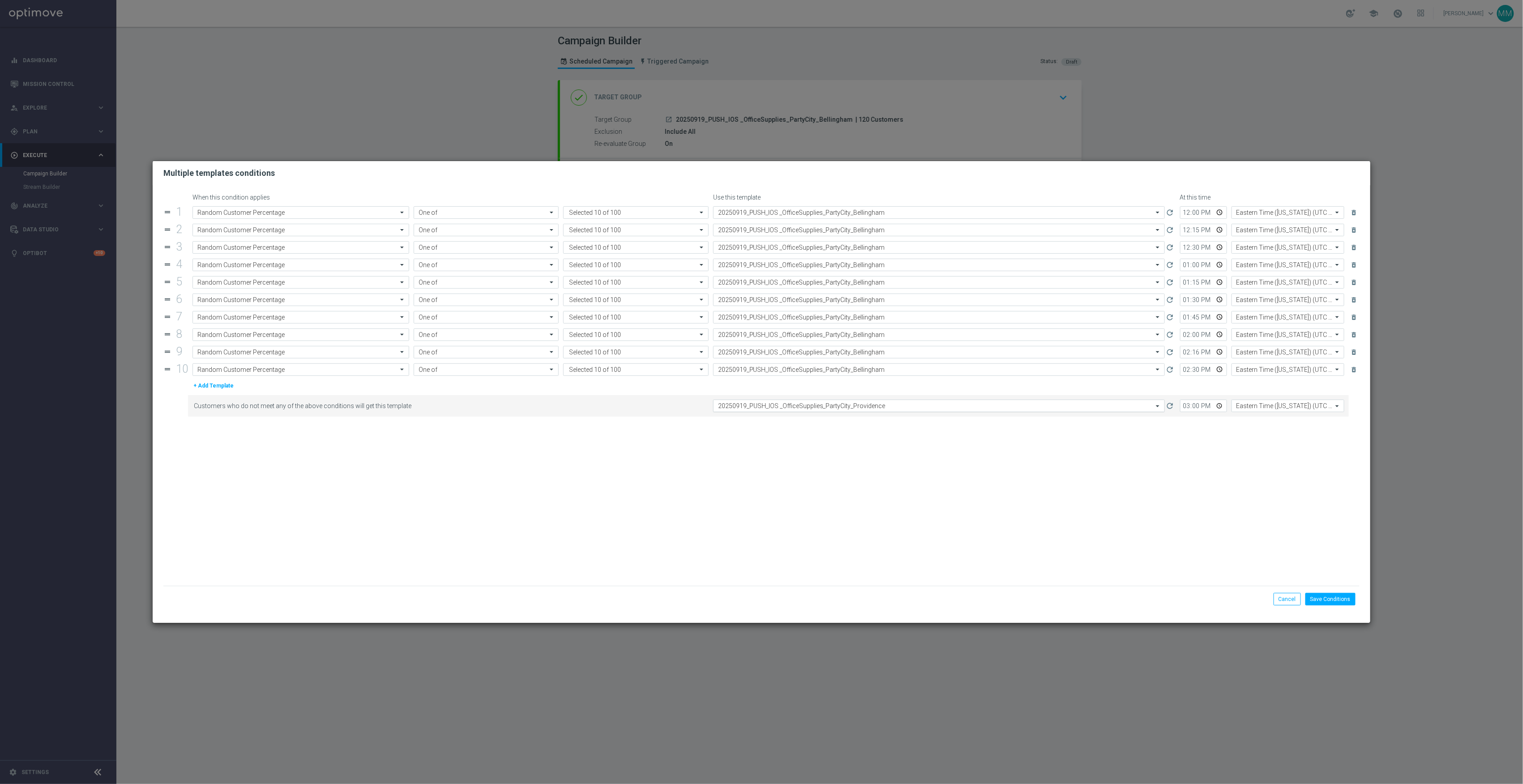
click at [878, 407] on input "text" at bounding box center [930, 406] width 424 height 8
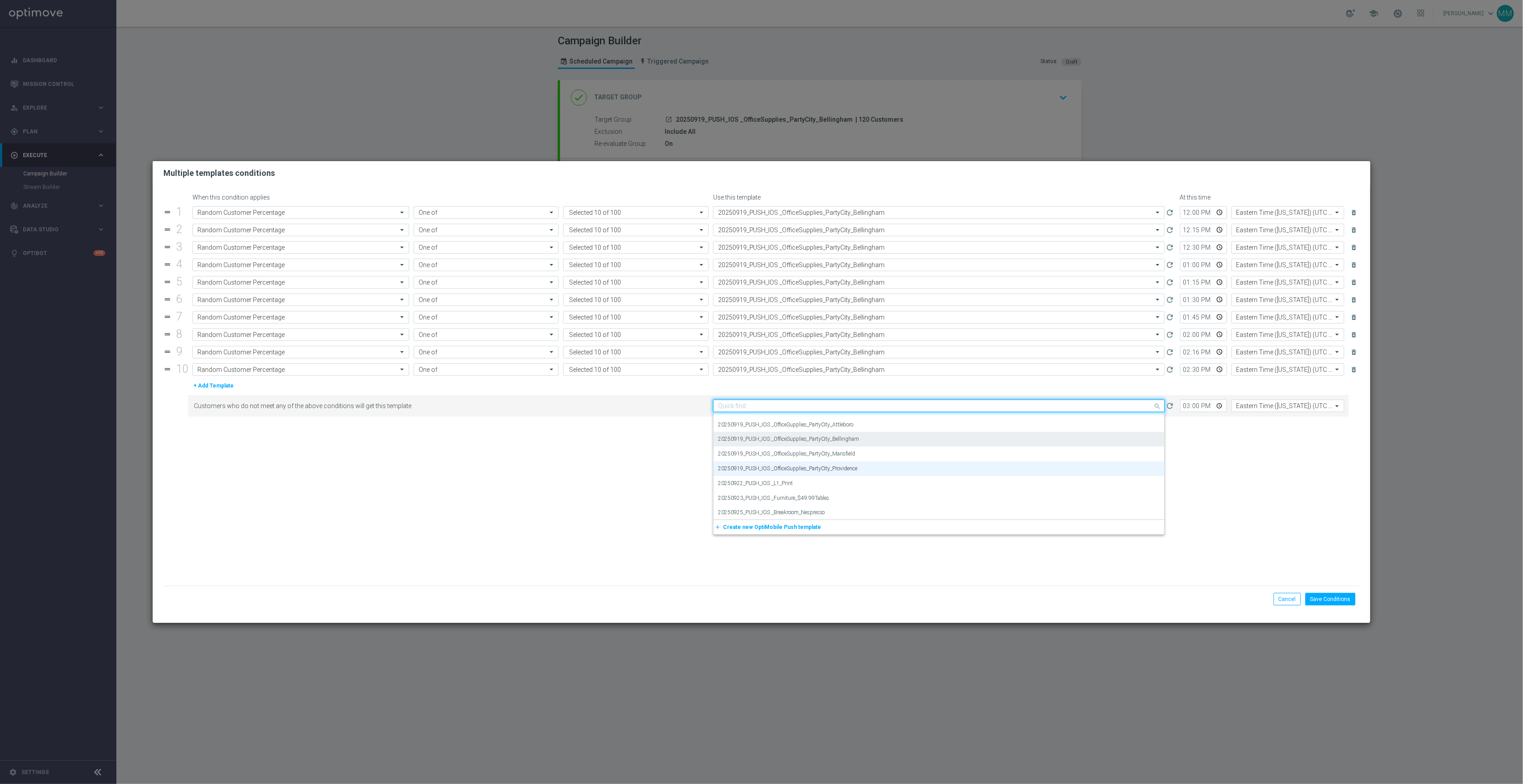
paste input "20250919_PUSH_IOS _OfficeSupplies_PartyCity_Bellingham"
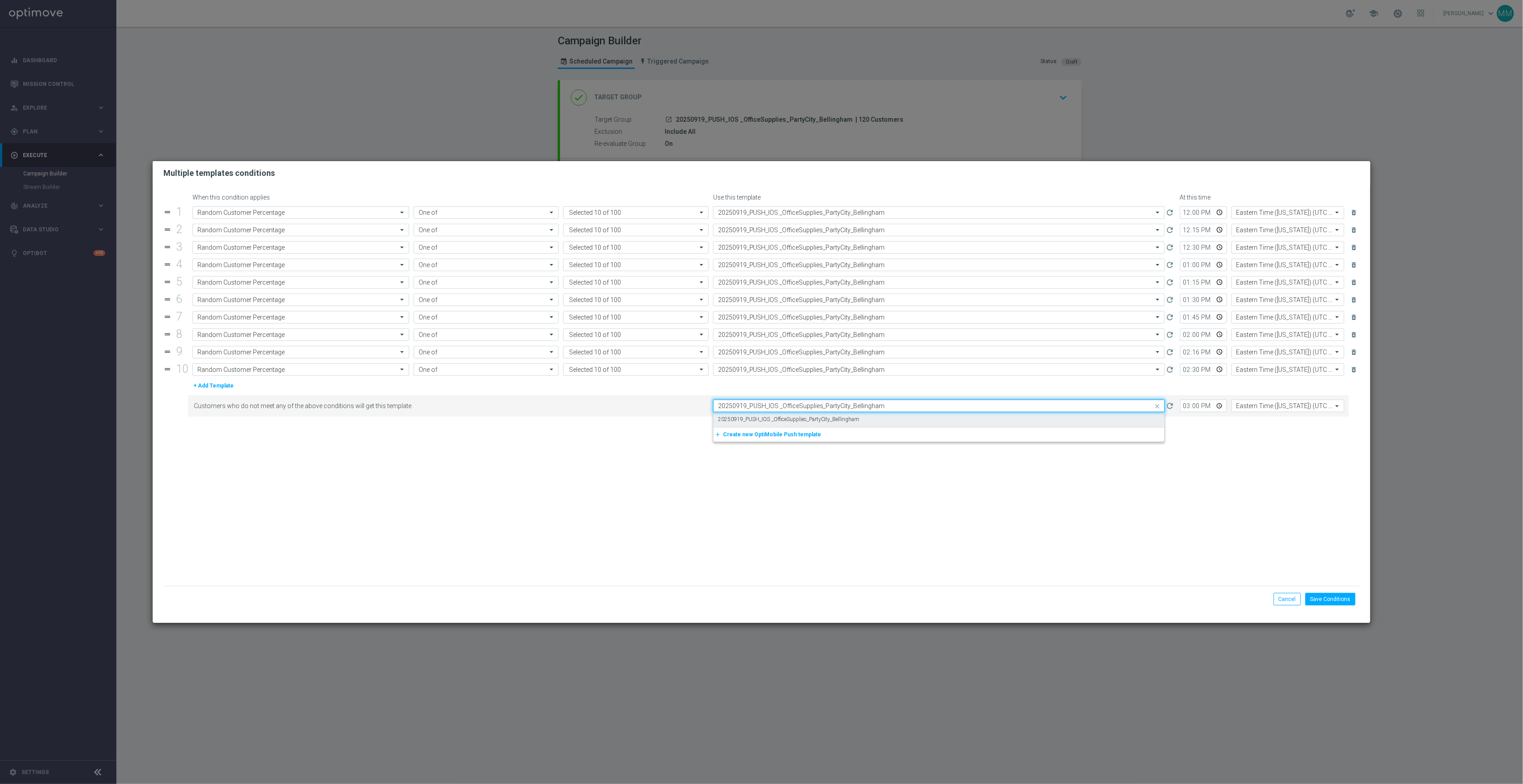
click at [880, 423] on div "20250919_PUSH_IOS _OfficeSupplies_PartyCity_Bellingham" at bounding box center [939, 419] width 442 height 15
type input "20250919_PUSH_IOS _OfficeSupplies_PartyCity_Bellingham"
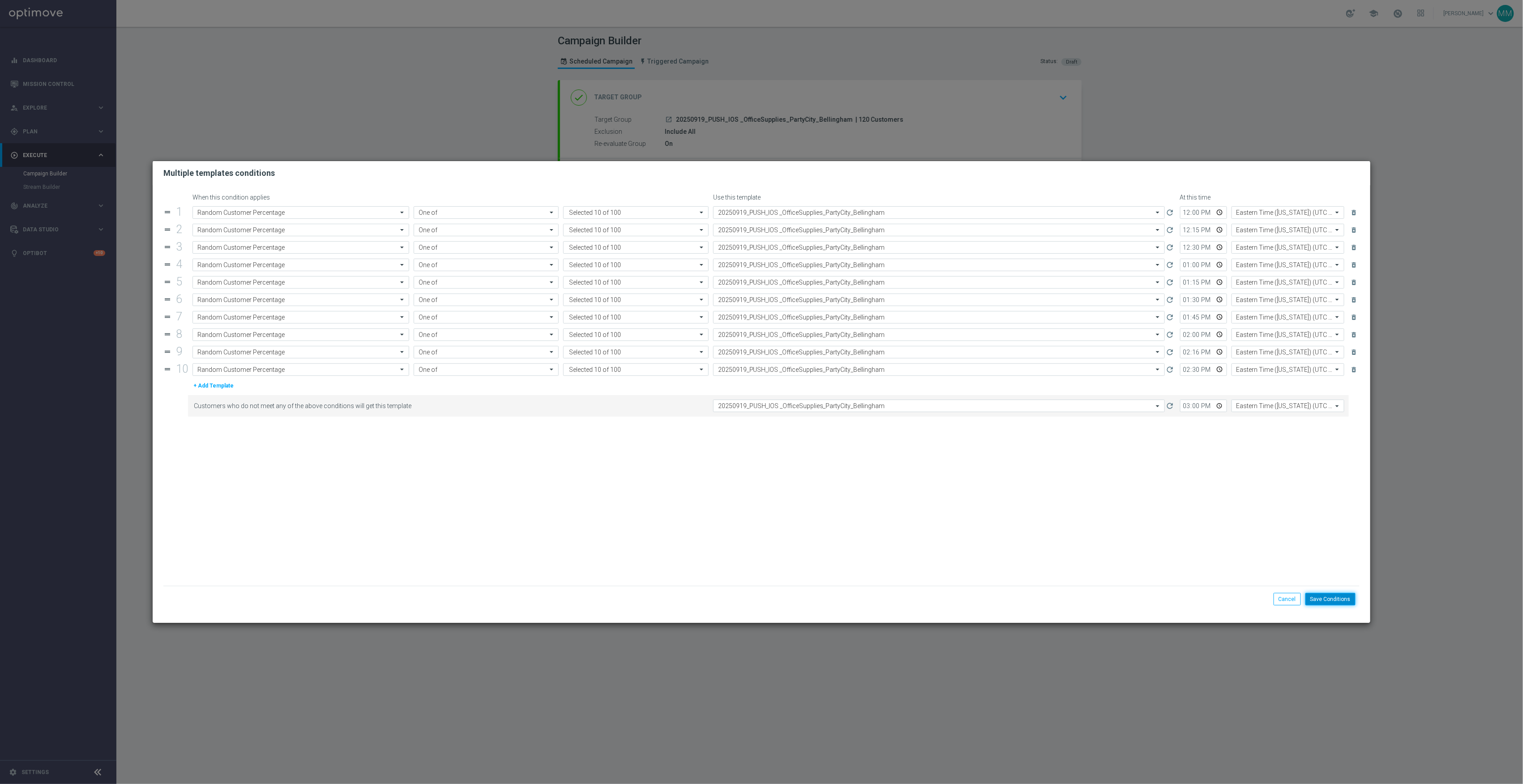
click at [1349, 597] on button "Save Conditions" at bounding box center [1331, 599] width 50 height 12
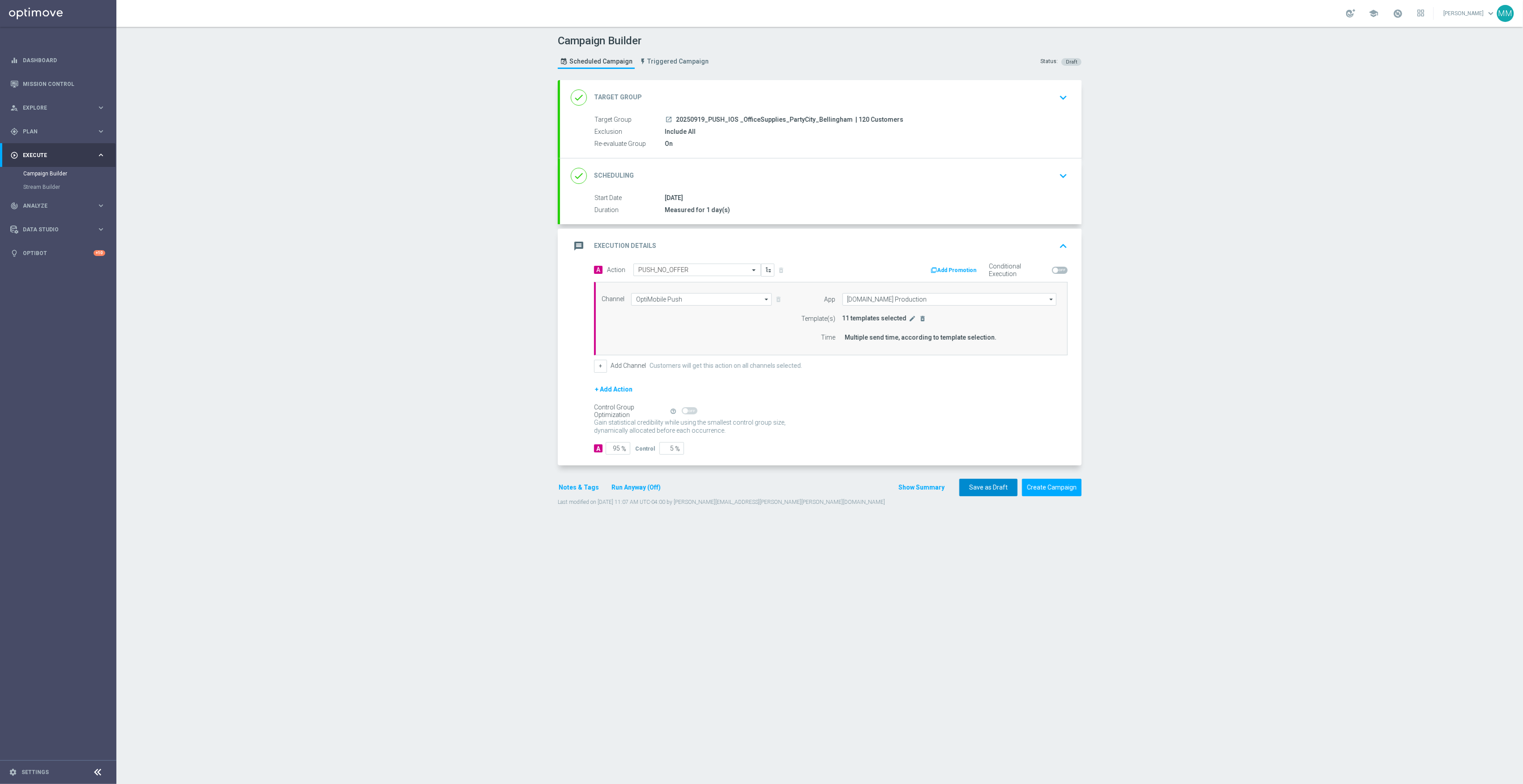
click at [984, 491] on button "Save as Draft" at bounding box center [988, 488] width 58 height 17
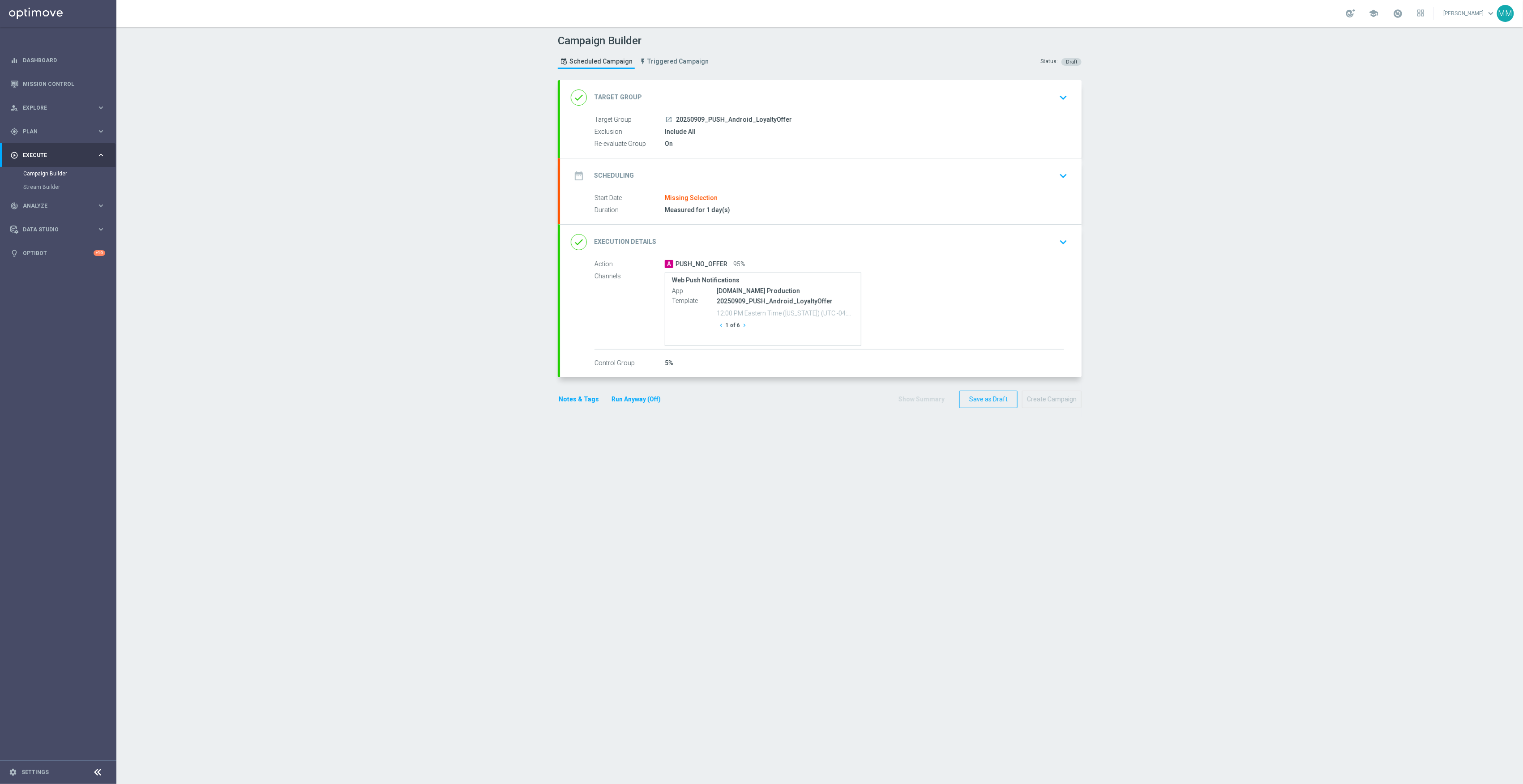
type input "20250909_PUSH_Android_LoyaltyOffer"
drag, startPoint x: 885, startPoint y: 100, endPoint x: 803, endPoint y: 112, distance: 82.9
click at [885, 100] on div "done Target Group keyboard_arrow_down" at bounding box center [821, 98] width 500 height 17
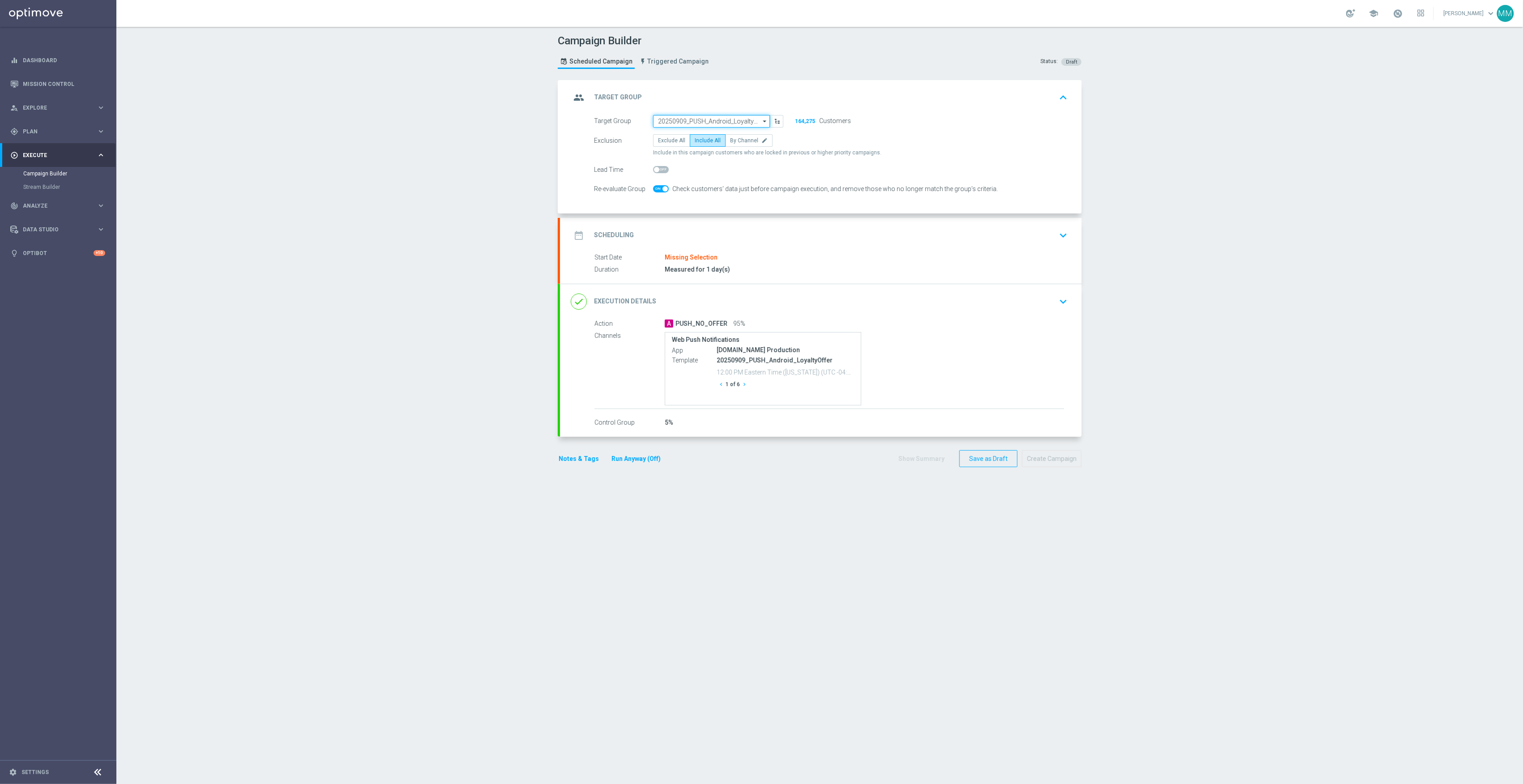
click at [708, 117] on input "20250909_PUSH_Android_LoyaltyOffer" at bounding box center [711, 121] width 117 height 12
paste input "20250916_PUSH_Android_Tech_L2_PCs"
click at [709, 135] on div "20250916_PUSH_Android_Tech_L2_PCs" at bounding box center [706, 134] width 97 height 8
type input "20250916_PUSH_Android_Tech_L2_PCs"
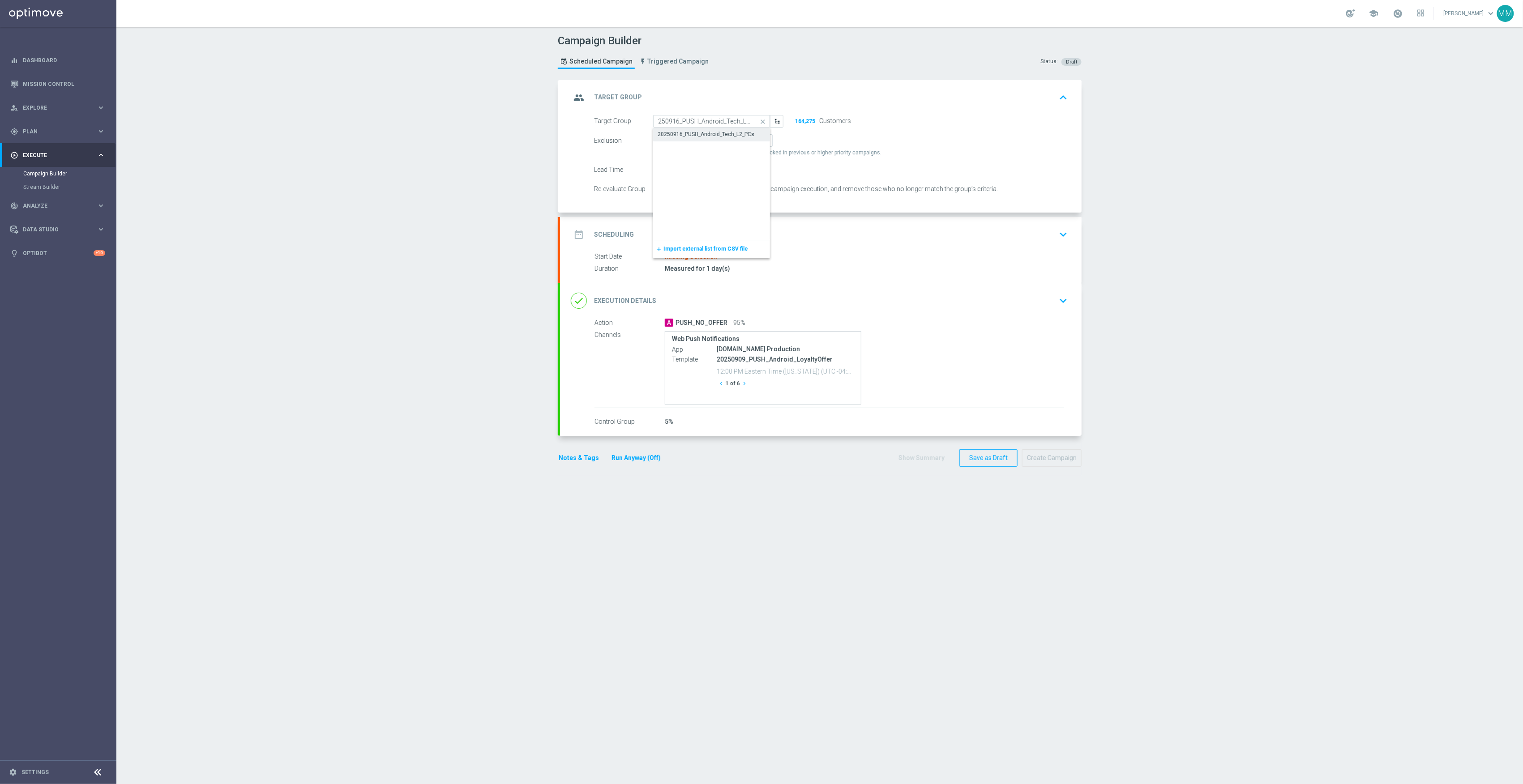
scroll to position [0, 0]
click at [767, 232] on div "date_range Scheduling keyboard_arrow_down" at bounding box center [821, 235] width 500 height 17
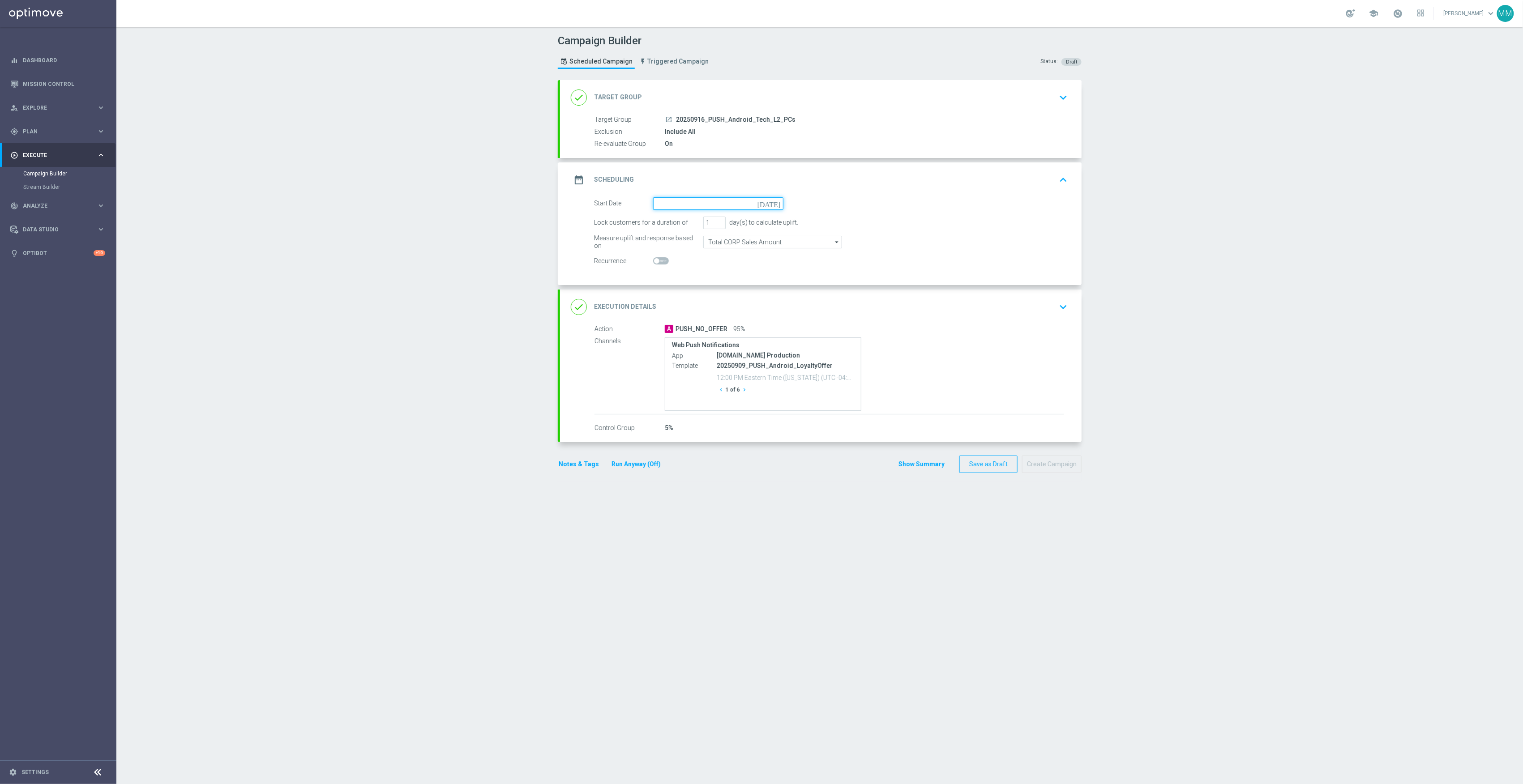
click at [729, 205] on input at bounding box center [718, 204] width 130 height 12
click at [683, 282] on span "16" at bounding box center [690, 282] width 14 height 14
type input "16 Sep 2025"
click at [921, 317] on div "done Execution Details keyboard_arrow_down" at bounding box center [821, 306] width 521 height 35
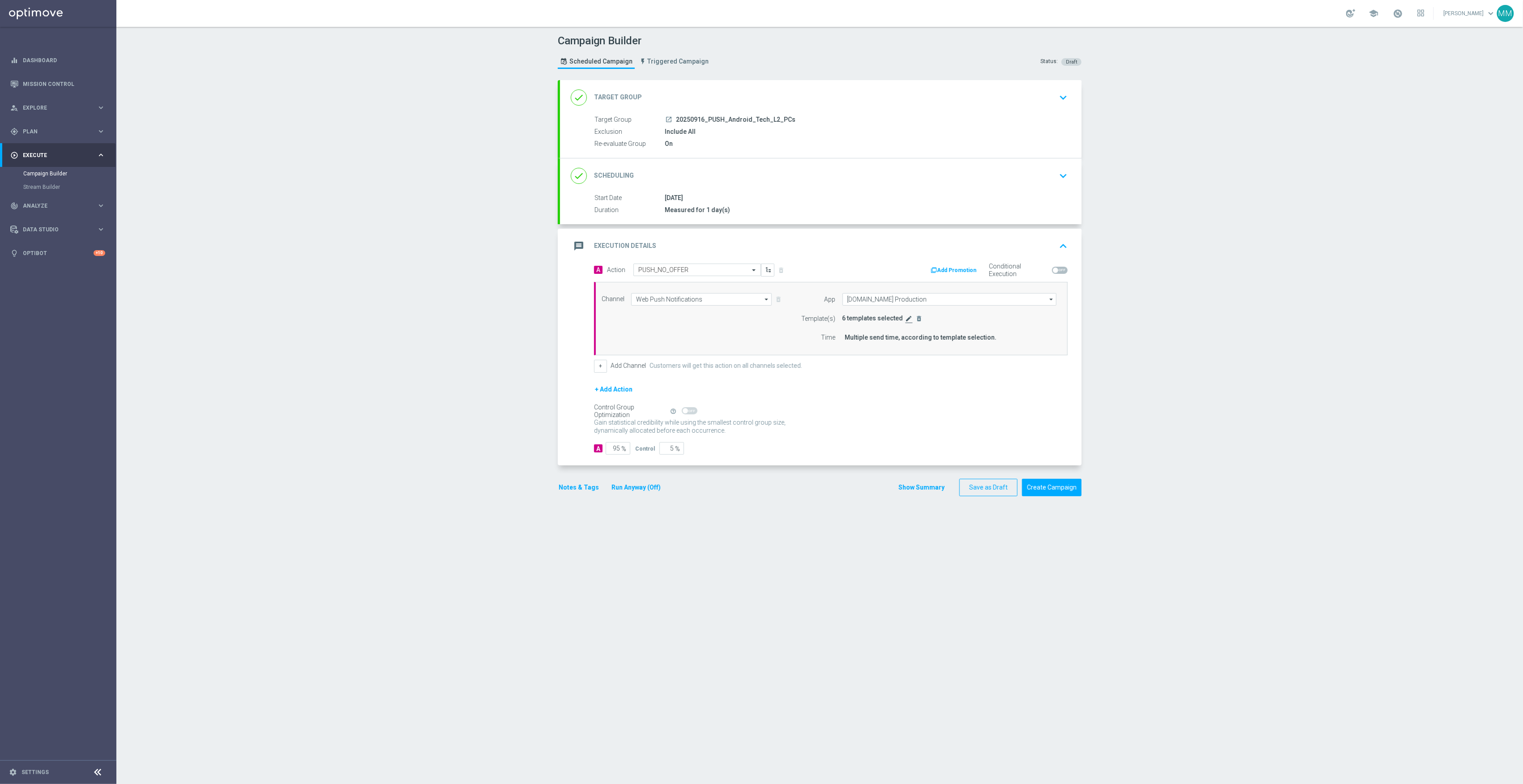
click at [906, 322] on icon "edit" at bounding box center [909, 318] width 7 height 7
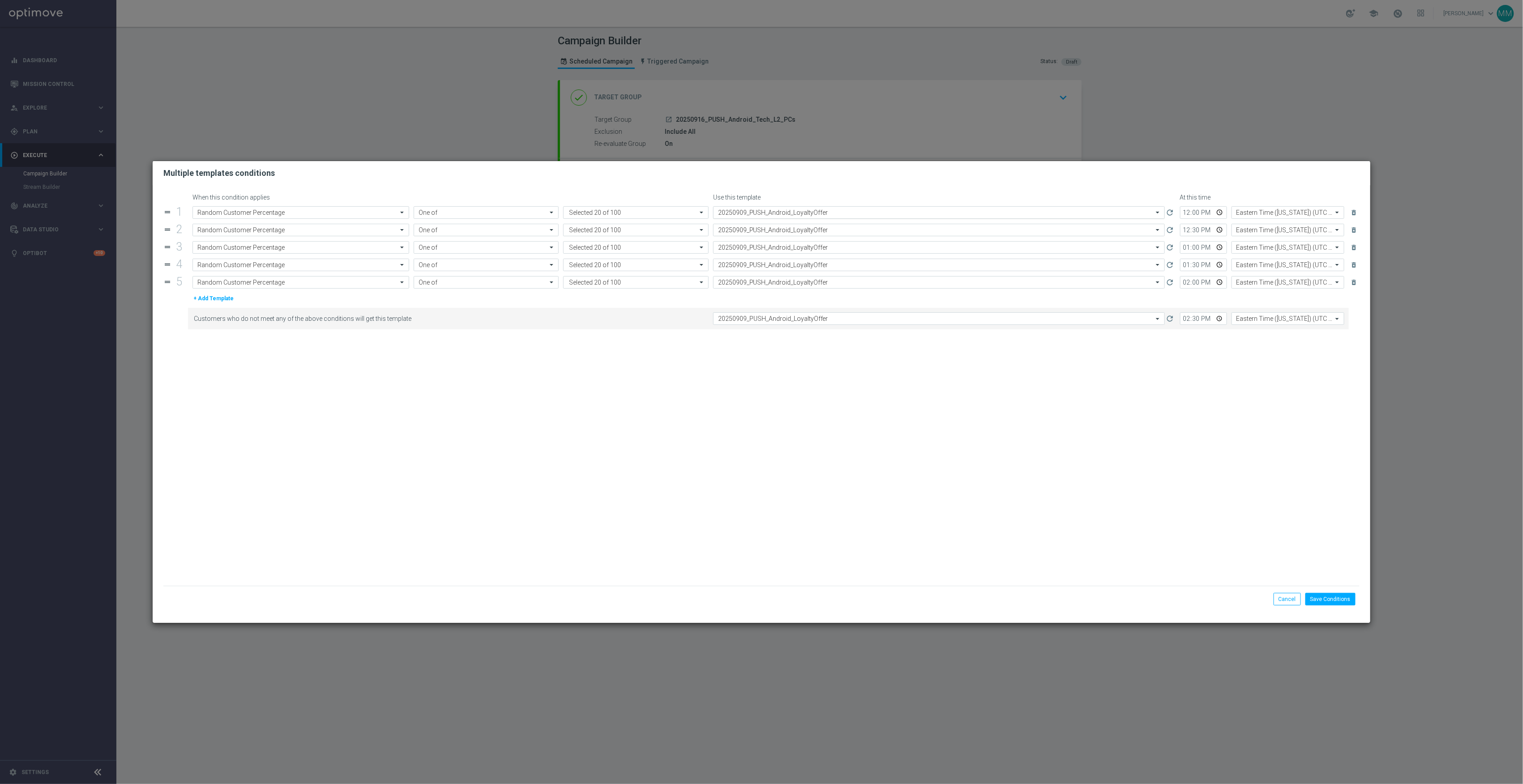
click at [765, 215] on input "text" at bounding box center [930, 213] width 424 height 8
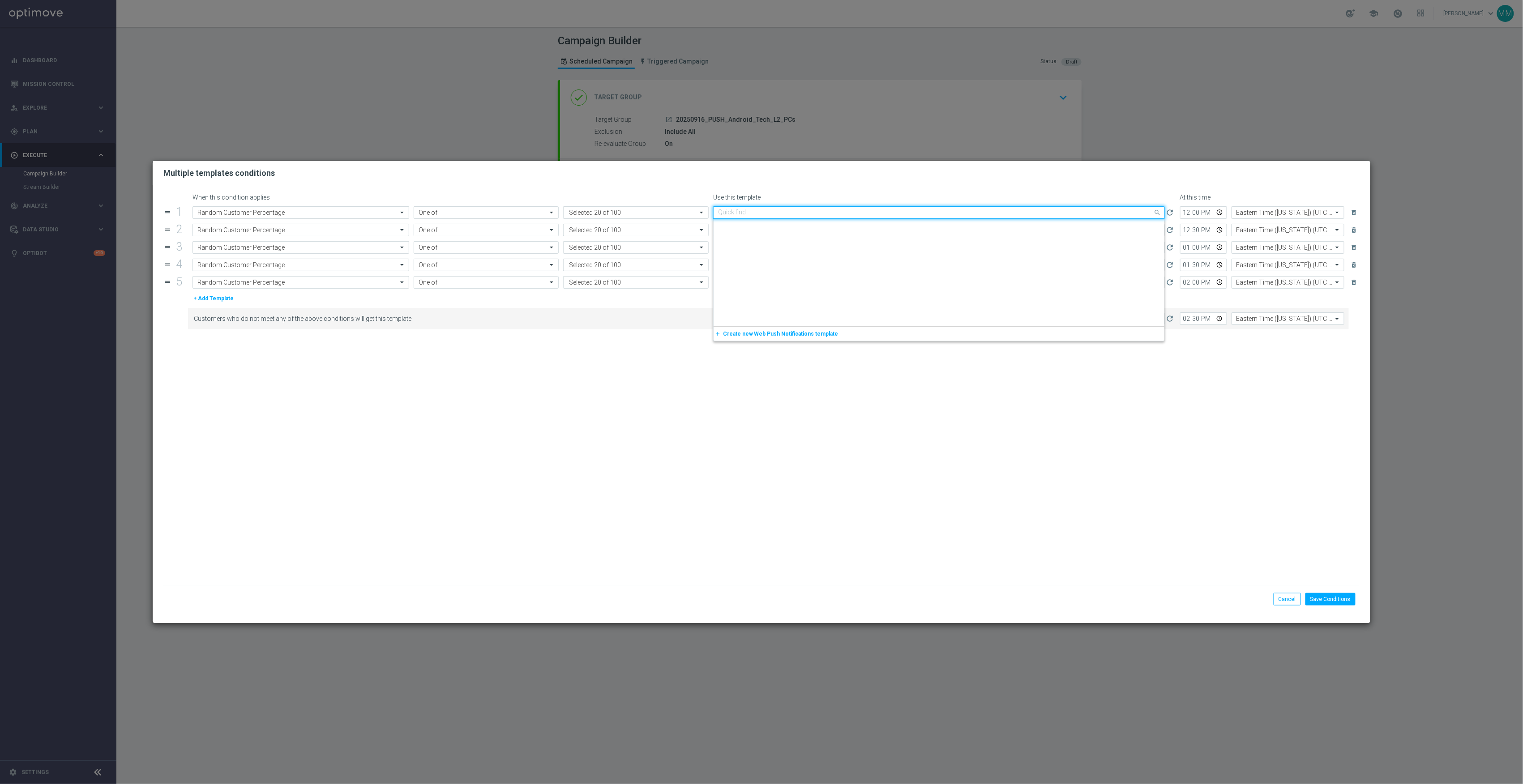
scroll to position [1152, 0]
paste input "20250916_PUSH_Android_Tech_L2_PCs"
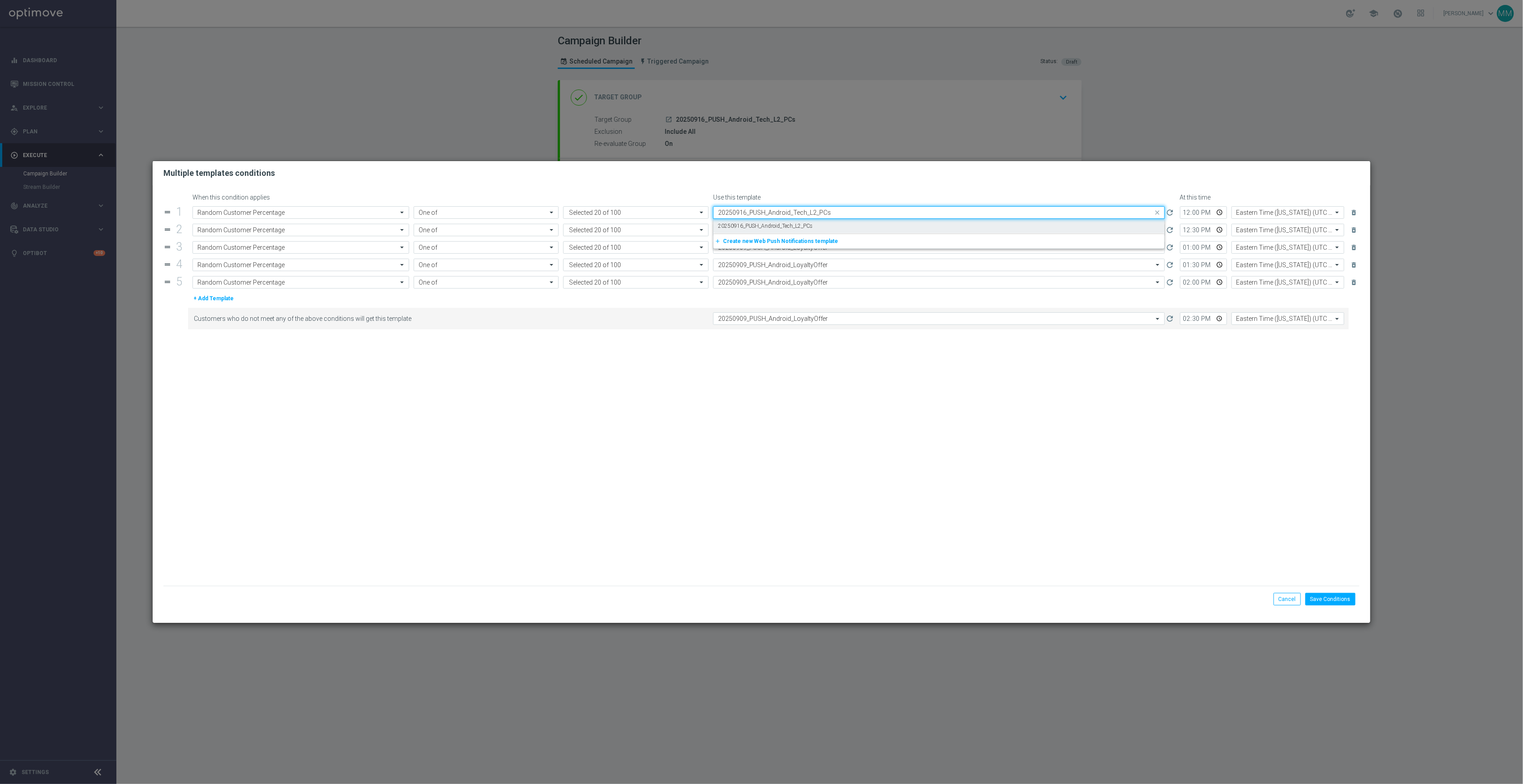
click at [765, 226] on label "20250916_PUSH_Android_Tech_L2_PCs" at bounding box center [766, 226] width 95 height 8
type input "20250916_PUSH_Android_Tech_L2_PCs"
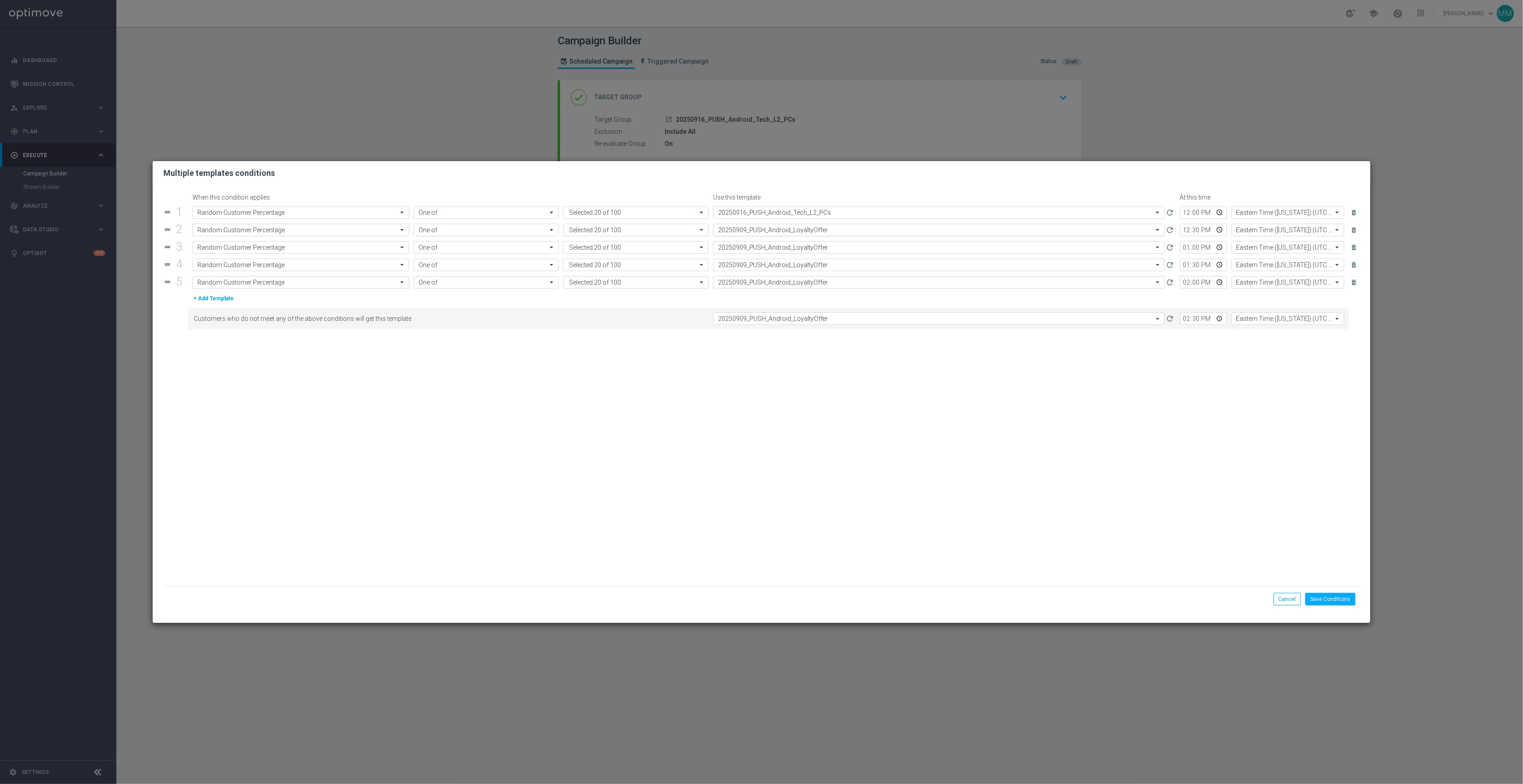
click at [765, 230] on input "text" at bounding box center [930, 230] width 424 height 8
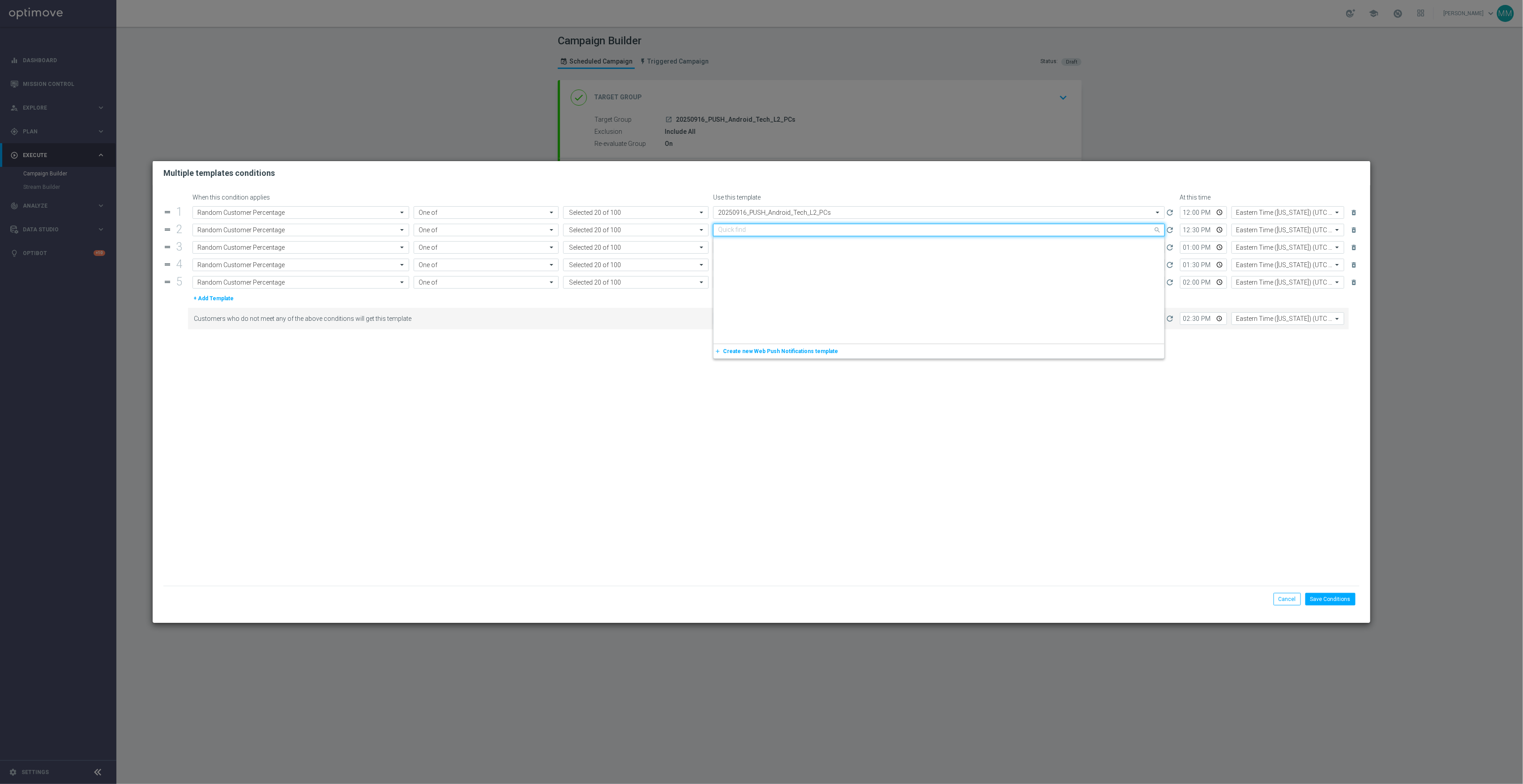
paste input "20250916_PUSH_Android_Tech_L2_PCs"
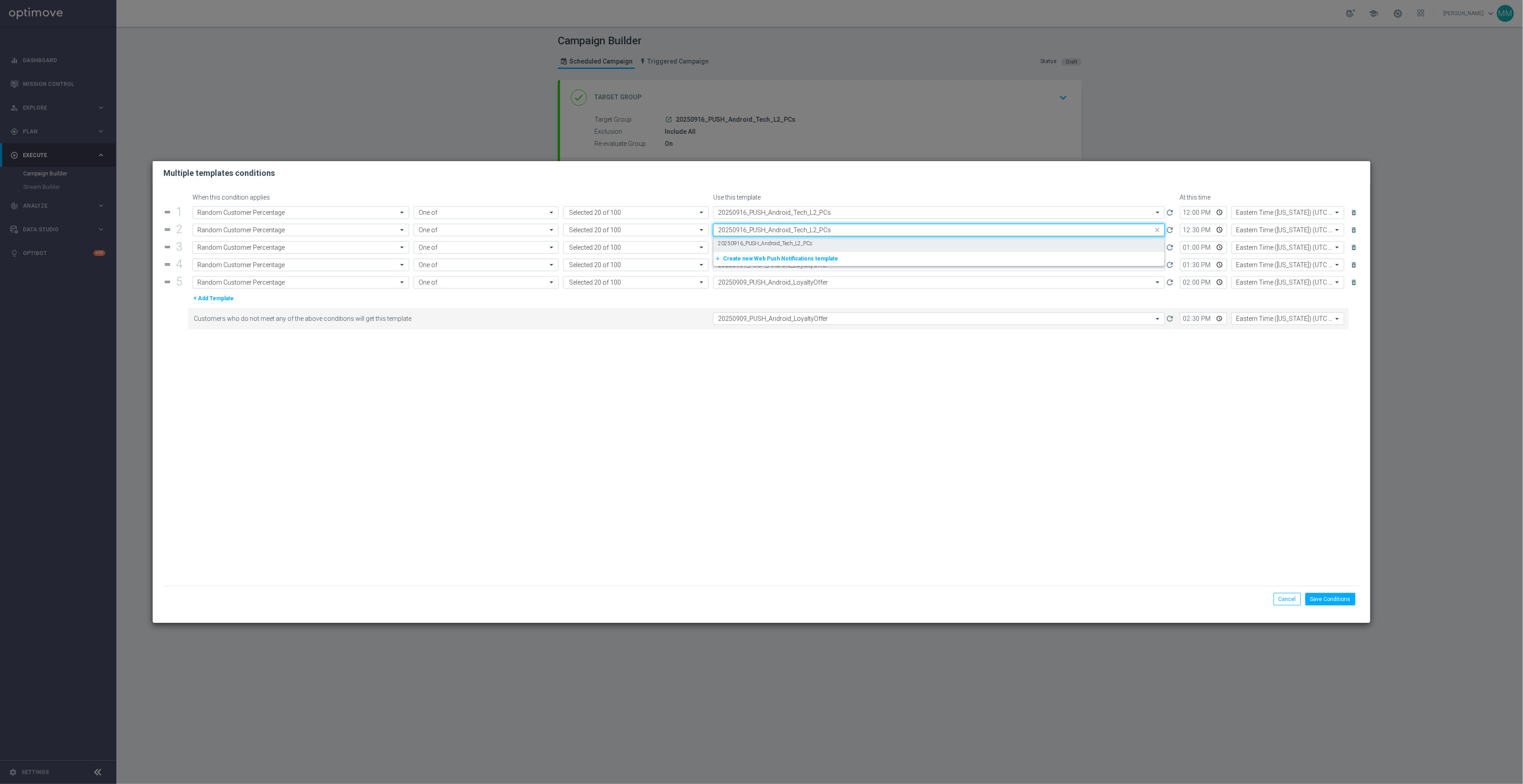
click at [763, 242] on label "20250916_PUSH_Android_Tech_L2_PCs" at bounding box center [766, 243] width 95 height 8
type input "20250916_PUSH_Android_Tech_L2_PCs"
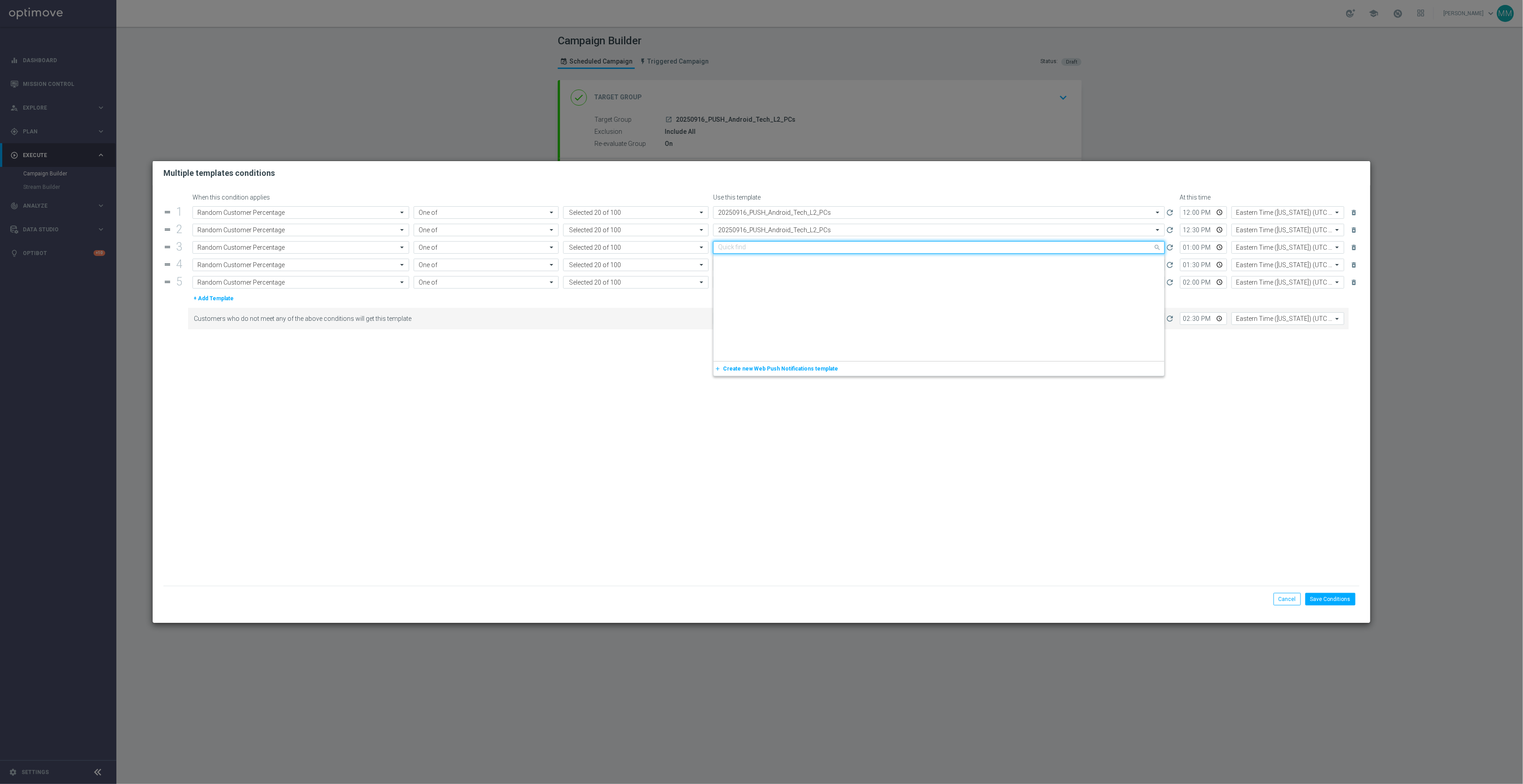
click at [763, 247] on input "text" at bounding box center [930, 248] width 424 height 8
paste input "20250916_PUSH_Android_Tech_L2_PCs"
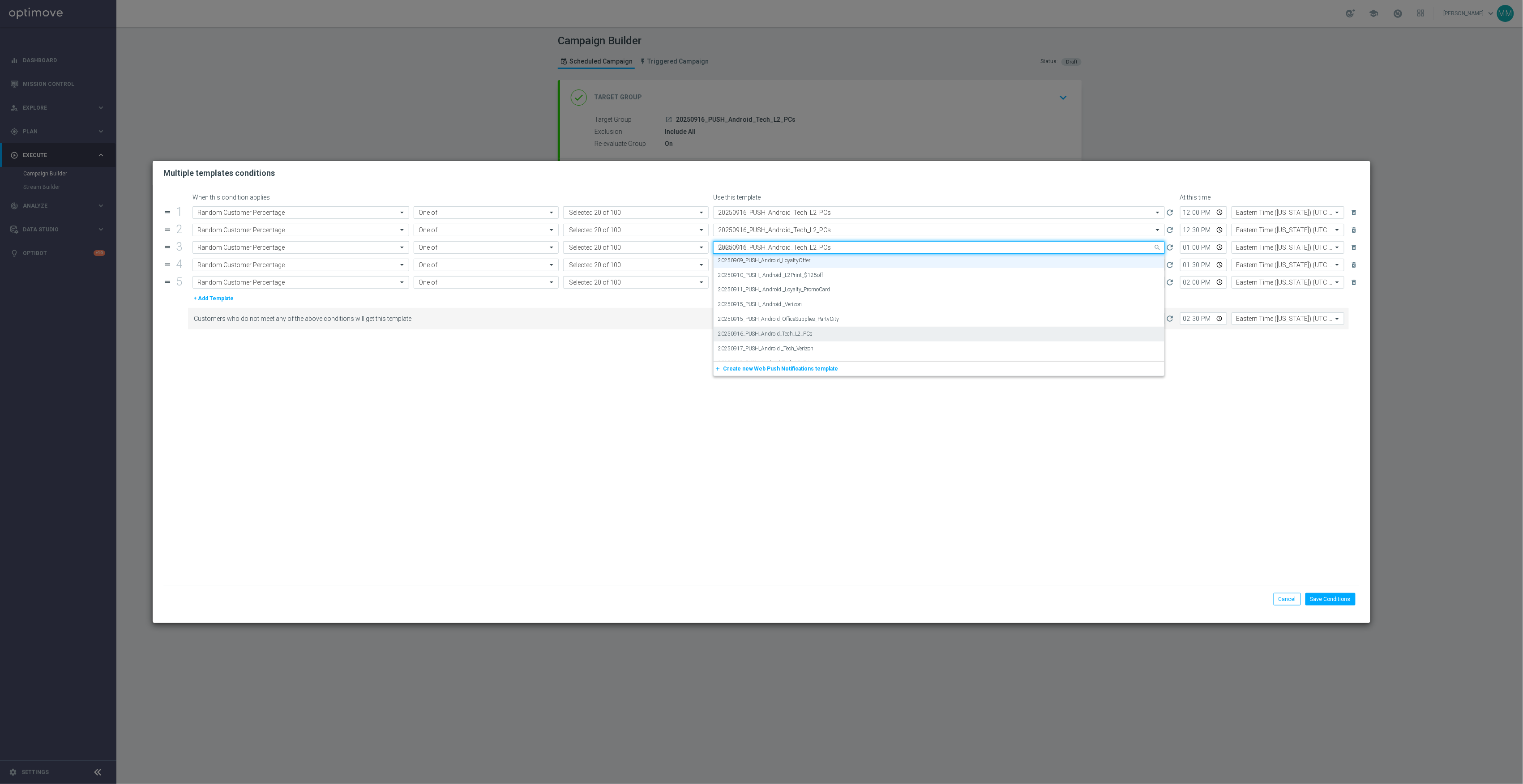
scroll to position [0, 0]
click at [762, 262] on label "20250916_PUSH_Android_Tech_L2_PCs" at bounding box center [766, 261] width 95 height 8
type input "20250916_PUSH_Android_Tech_L2_PCs"
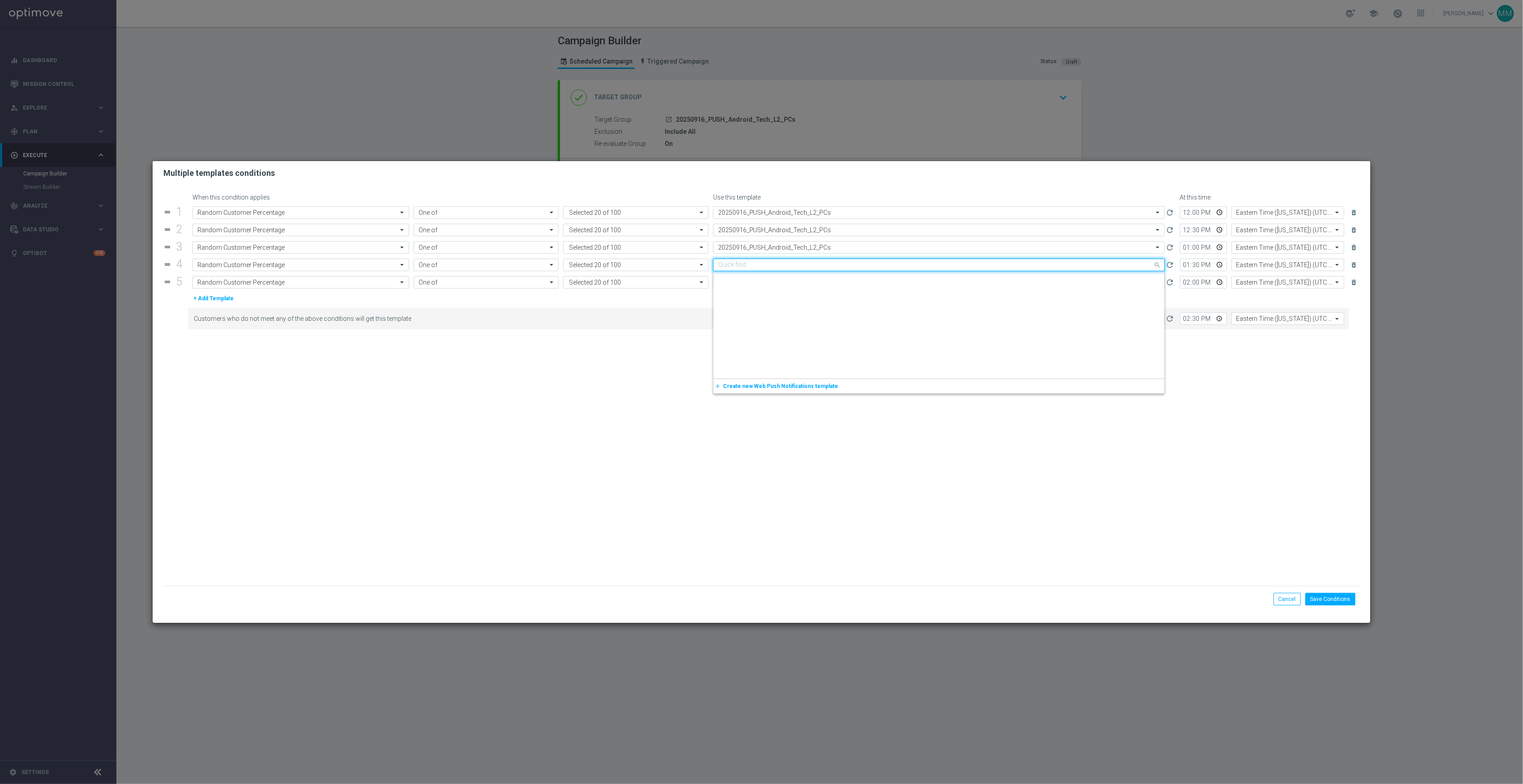
click at [766, 268] on input "text" at bounding box center [930, 265] width 424 height 8
paste input "20250916_PUSH_Android_Tech_L2_PCs"
click at [774, 281] on label "20250916_PUSH_Android_Tech_L2_PCs" at bounding box center [766, 278] width 95 height 8
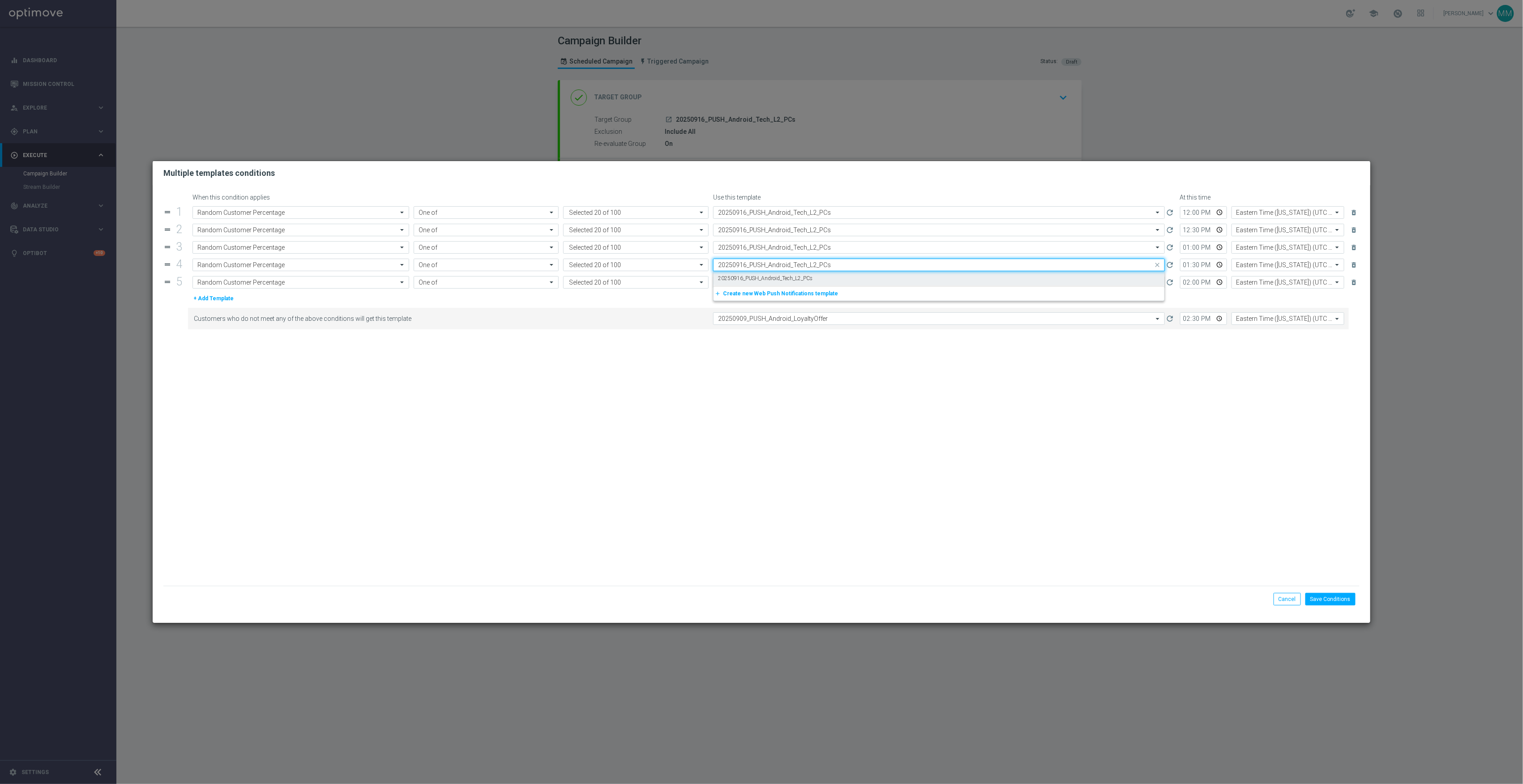
type input "20250916_PUSH_Android_Tech_L2_PCs"
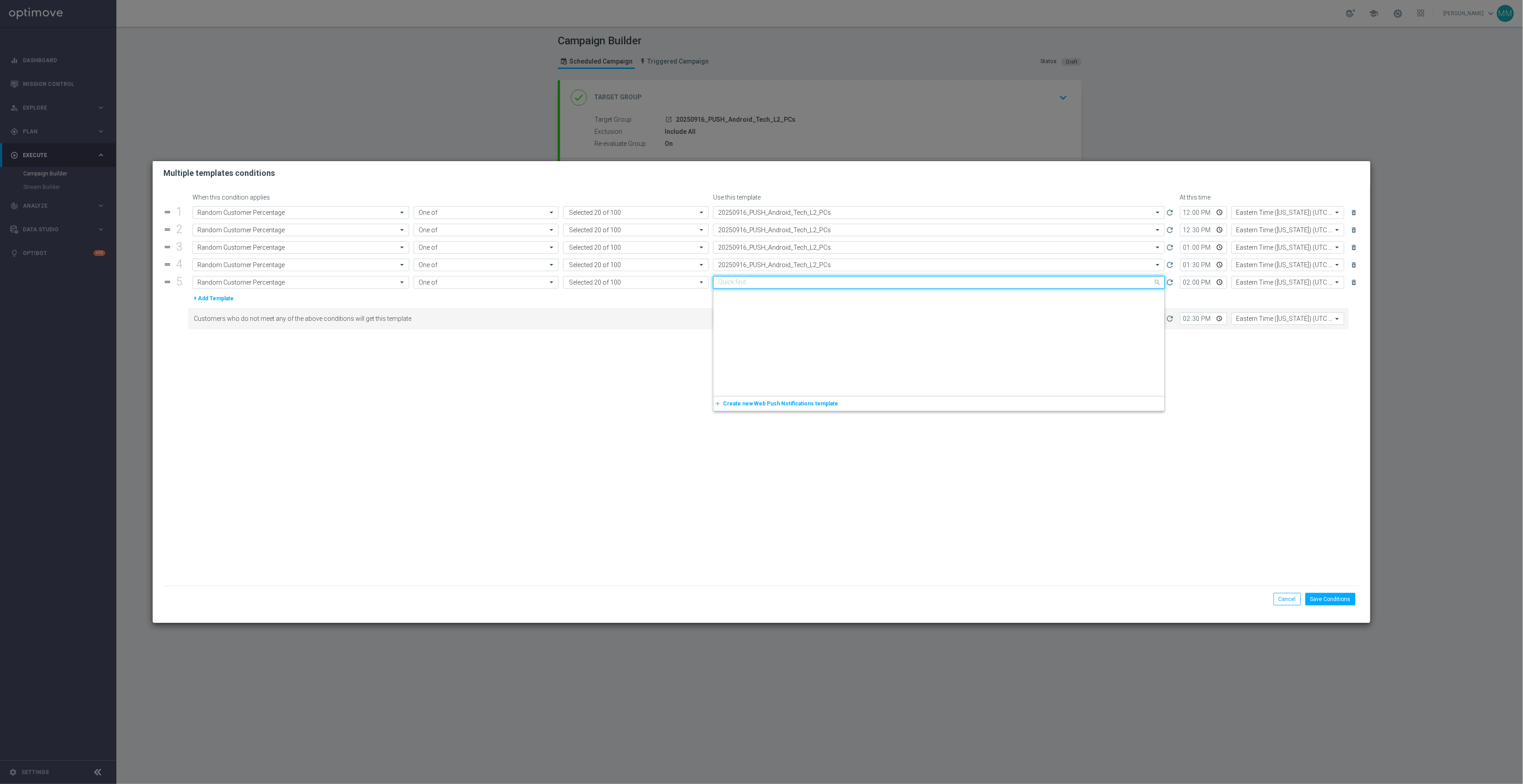
click at [783, 286] on input "text" at bounding box center [930, 282] width 424 height 8
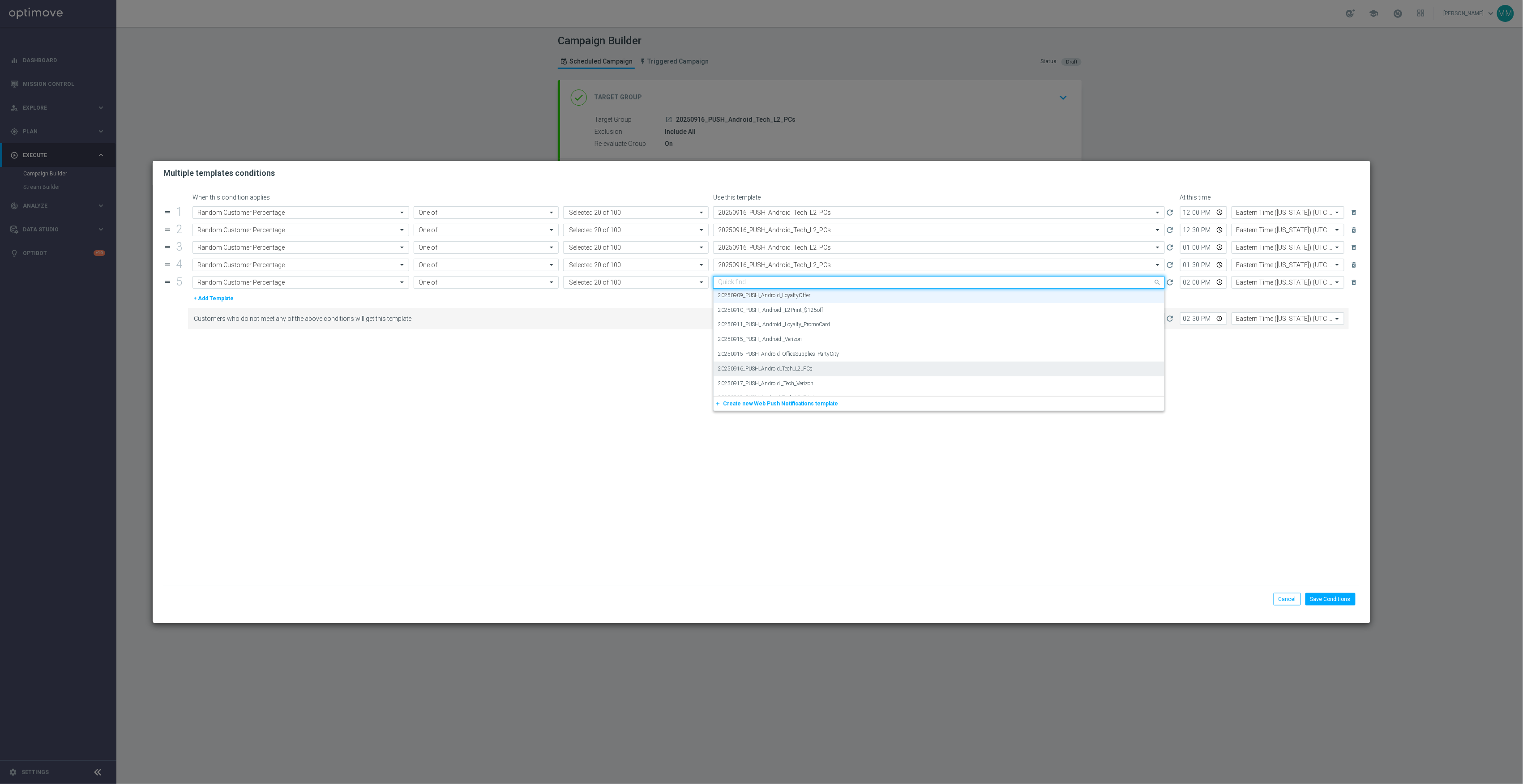
paste input "20250916_PUSH_Android_Tech_L2_PCs"
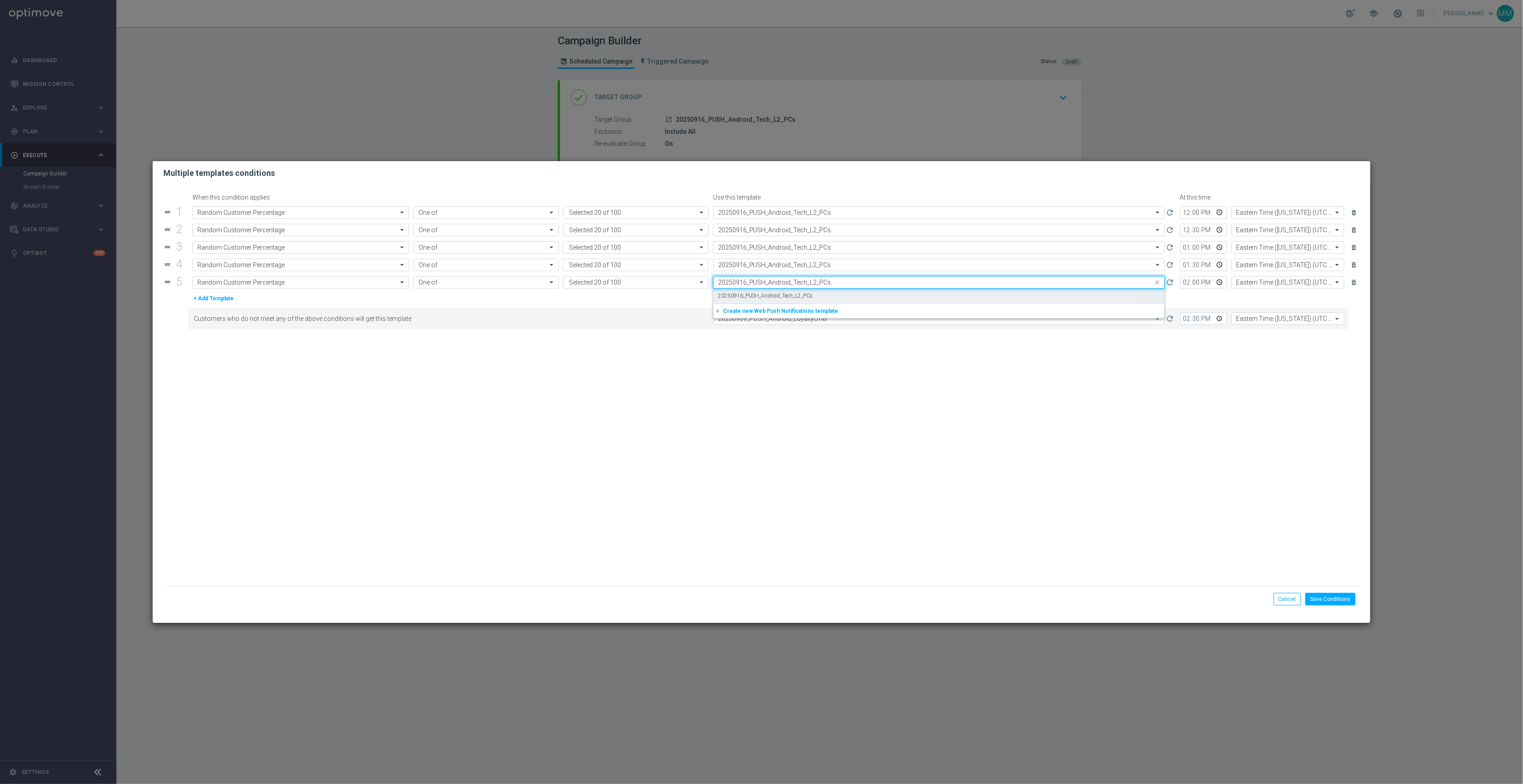
click at [783, 296] on label "20250916_PUSH_Android_Tech_L2_PCs" at bounding box center [766, 296] width 95 height 8
type input "20250916_PUSH_Android_Tech_L2_PCs"
click at [792, 317] on input "text" at bounding box center [930, 319] width 424 height 8
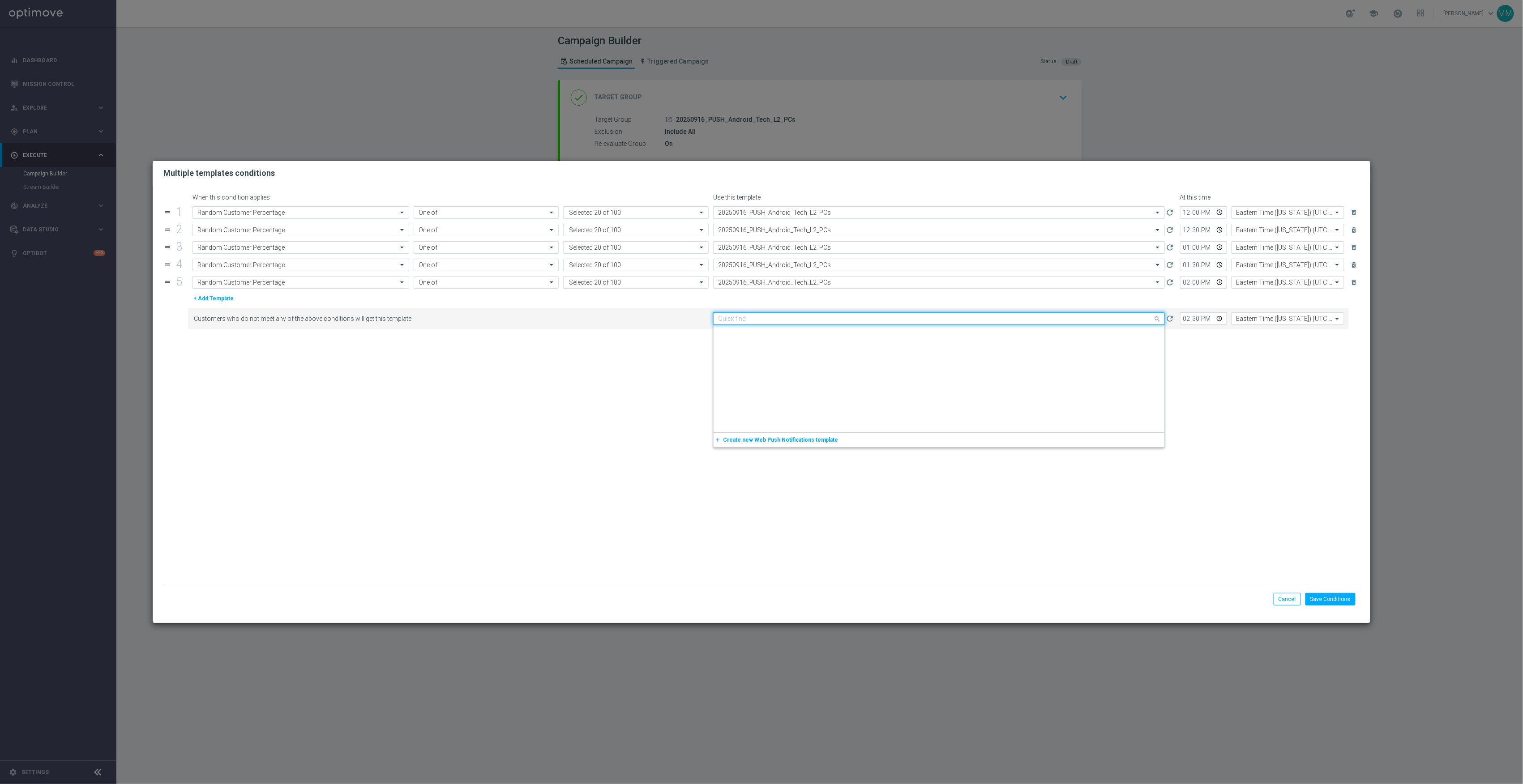
scroll to position [1152, 0]
paste input "20250916_PUSH_Android_Tech_L2_PCs"
click at [794, 332] on label "20250916_PUSH_Android_Tech_L2_PCs" at bounding box center [766, 332] width 95 height 8
type input "20250916_PUSH_Android_Tech_L2_PCs"
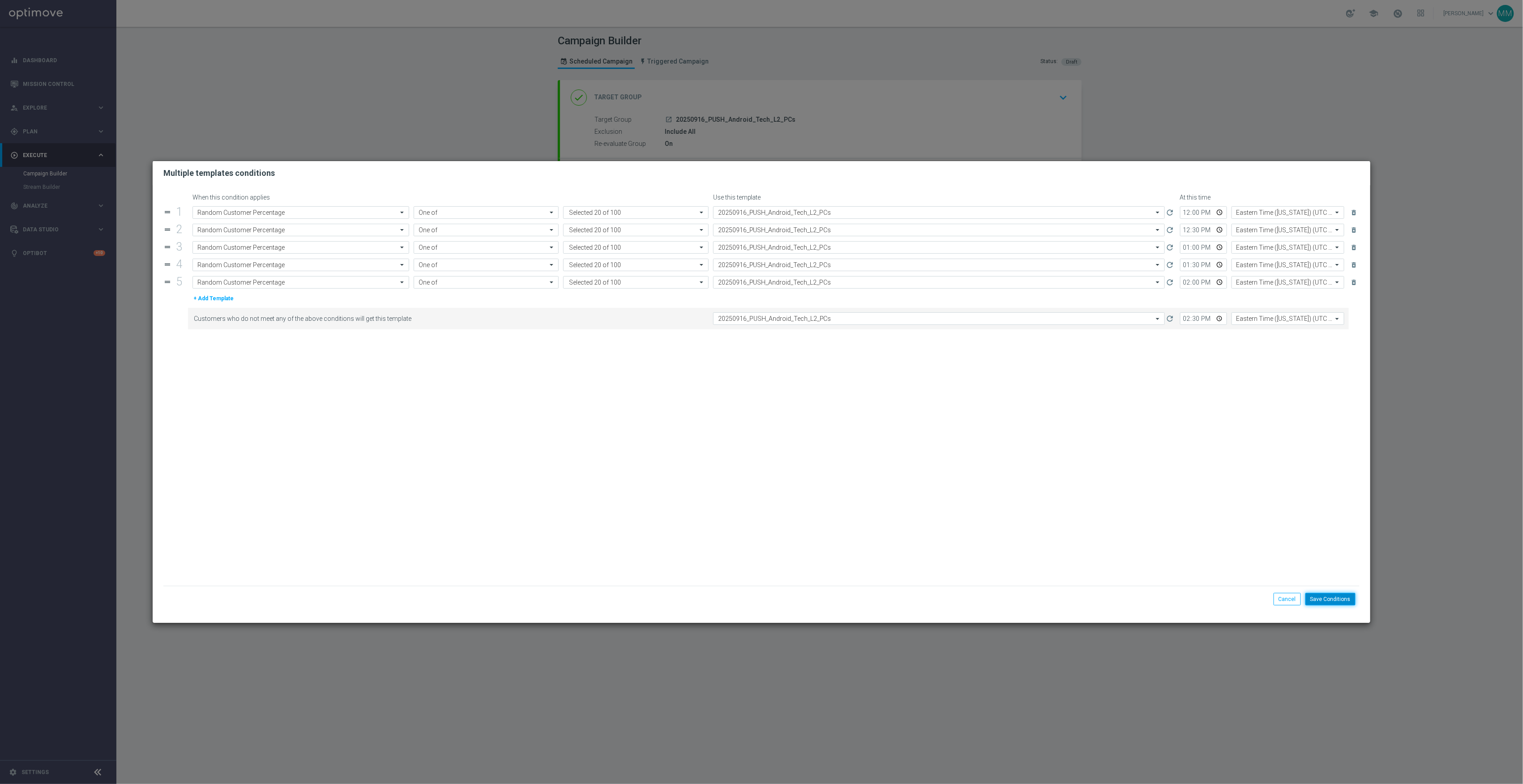
click at [1332, 600] on button "Save Conditions" at bounding box center [1331, 599] width 50 height 12
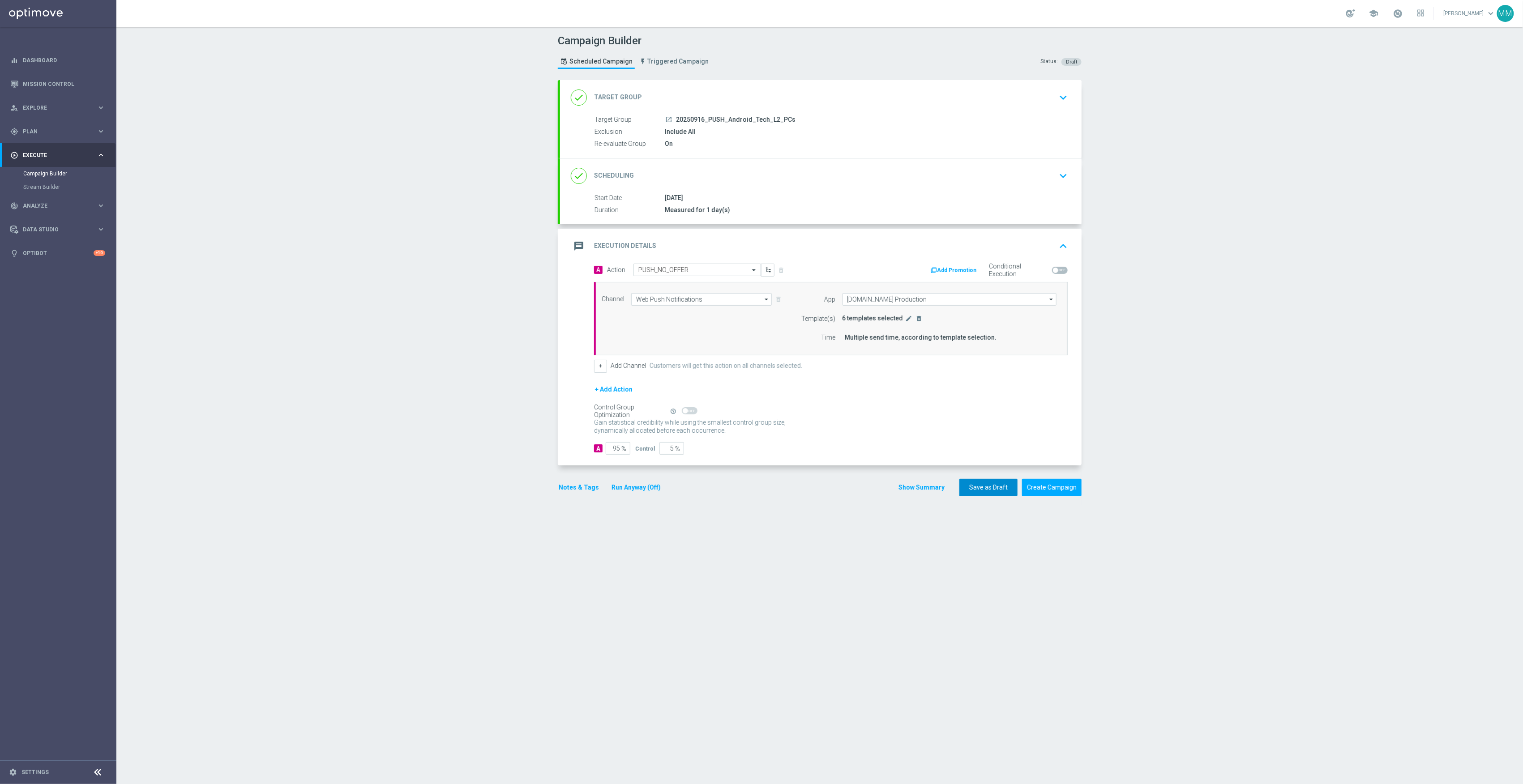
click at [980, 484] on button "Save as Draft" at bounding box center [988, 488] width 58 height 17
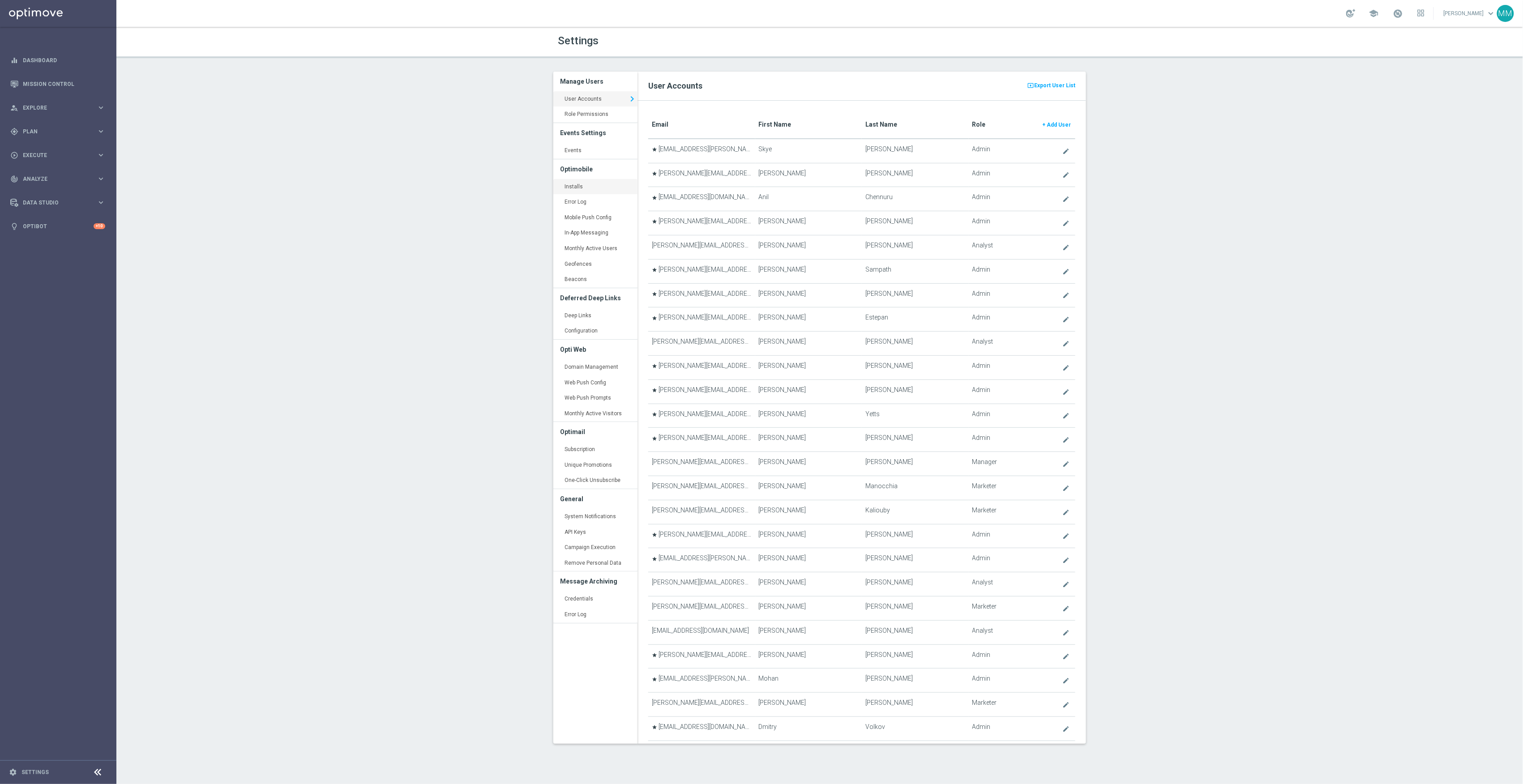
click at [574, 180] on link "Installs keyboard_arrow_right" at bounding box center [595, 187] width 84 height 16
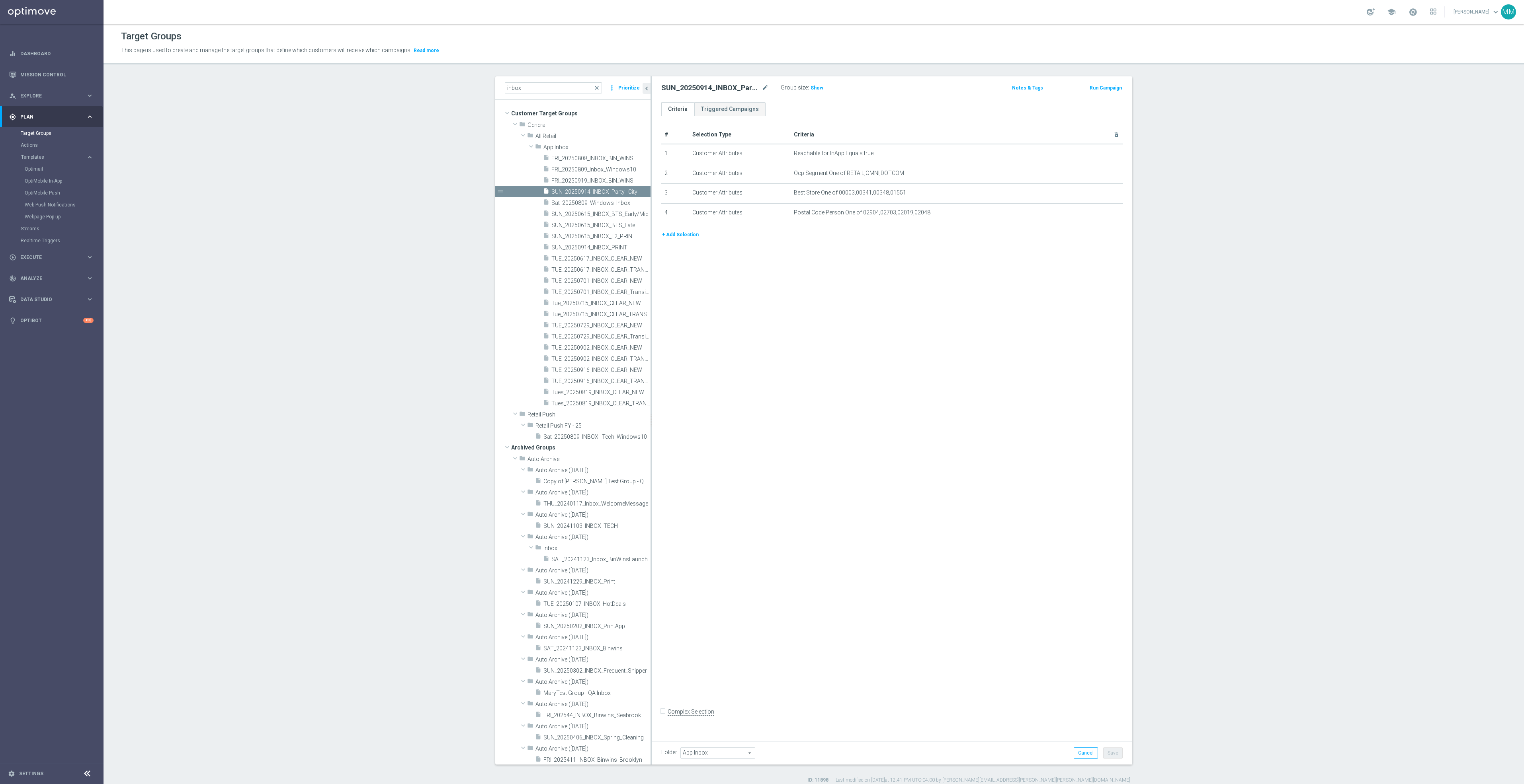
scroll to position [7, 0]
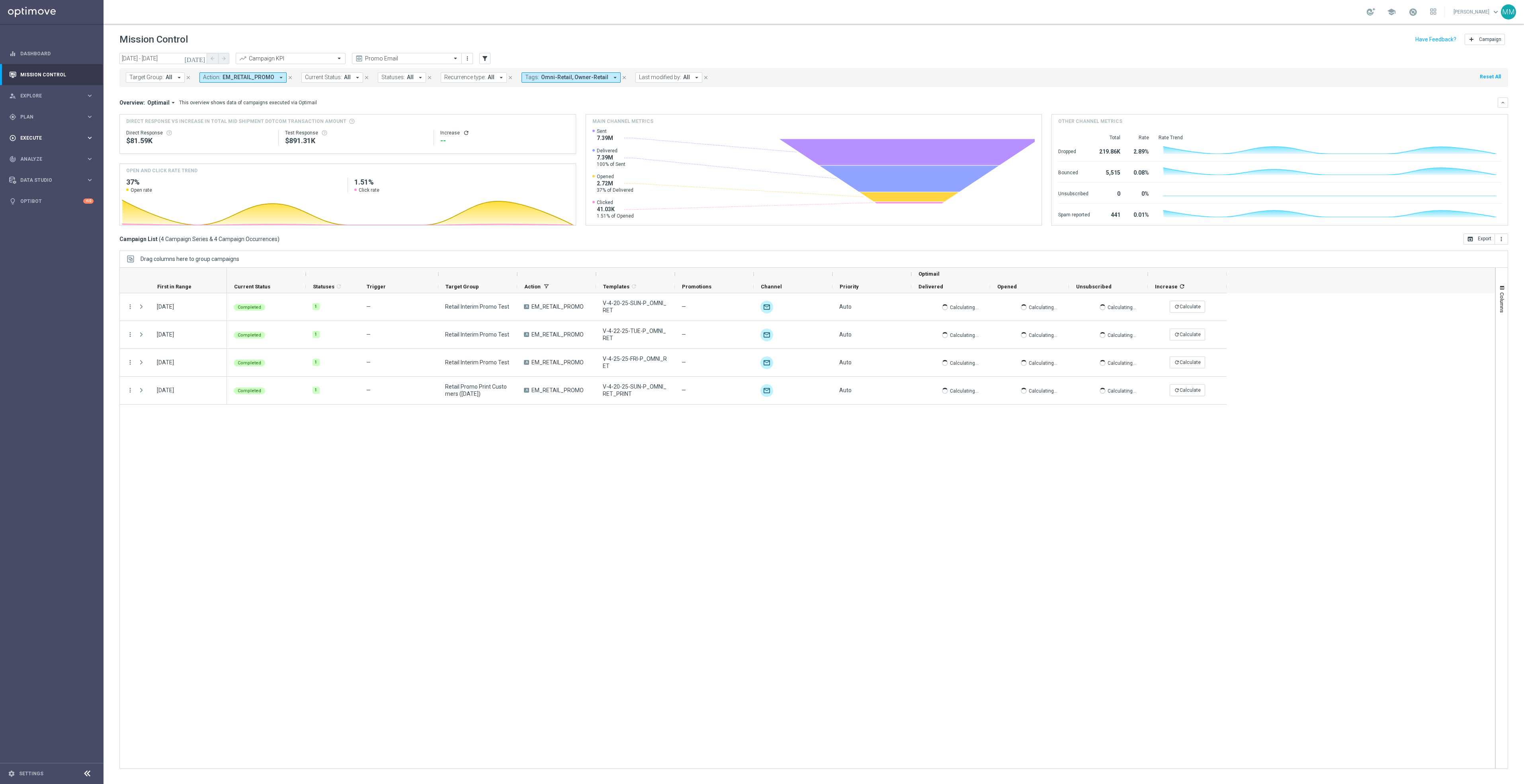
click at [75, 136] on span "Execute" at bounding box center [53, 138] width 66 height 5
click at [59, 127] on div "gps_fixed Plan keyboard_arrow_right" at bounding box center [51, 117] width 102 height 21
click at [59, 159] on span "Templates" at bounding box center [49, 157] width 57 height 5
click at [31, 168] on link "Optimail" at bounding box center [54, 169] width 58 height 6
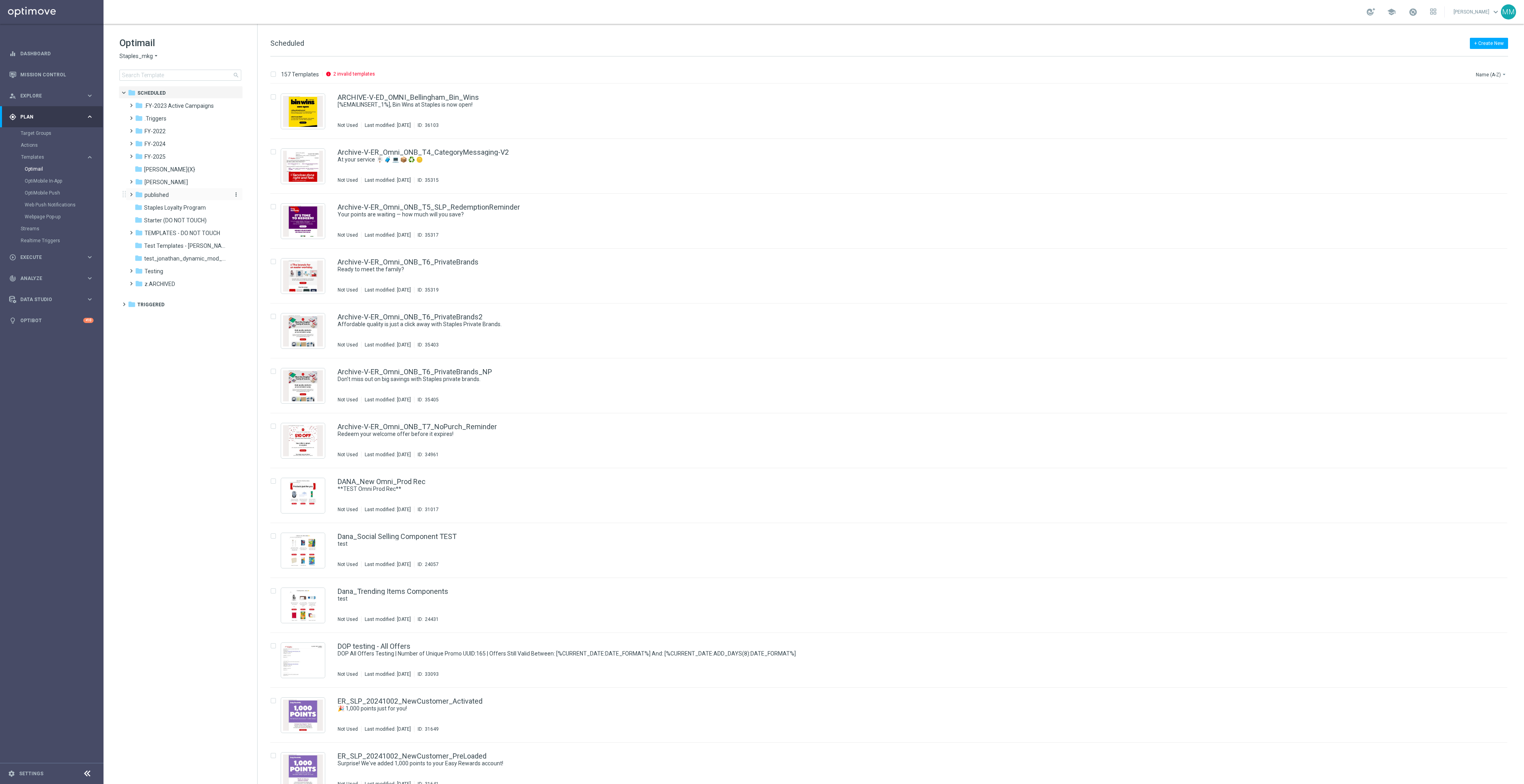
click at [178, 194] on div "folder published" at bounding box center [181, 195] width 91 height 9
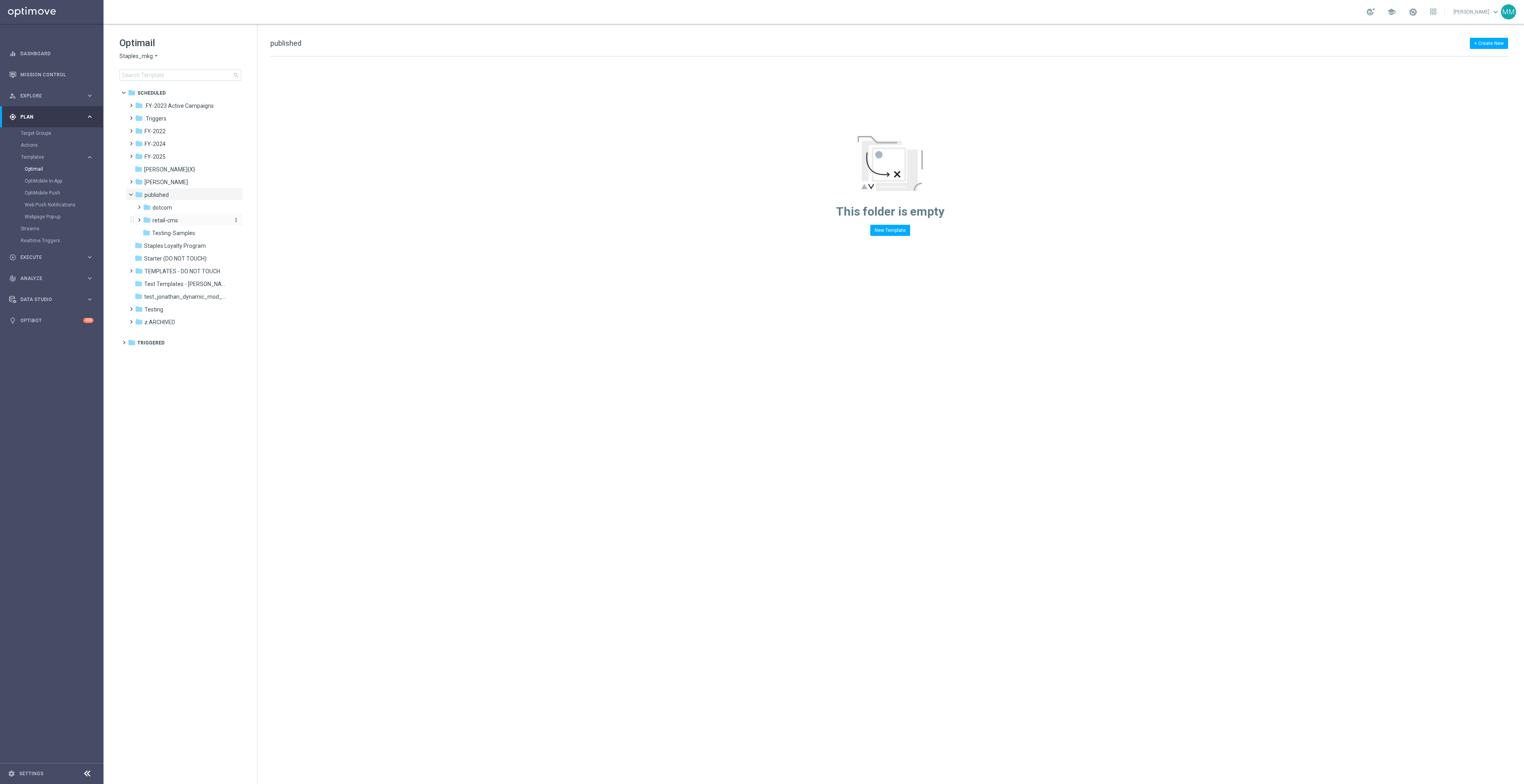
click at [189, 216] on div "folder retail-cms" at bounding box center [185, 220] width 85 height 9
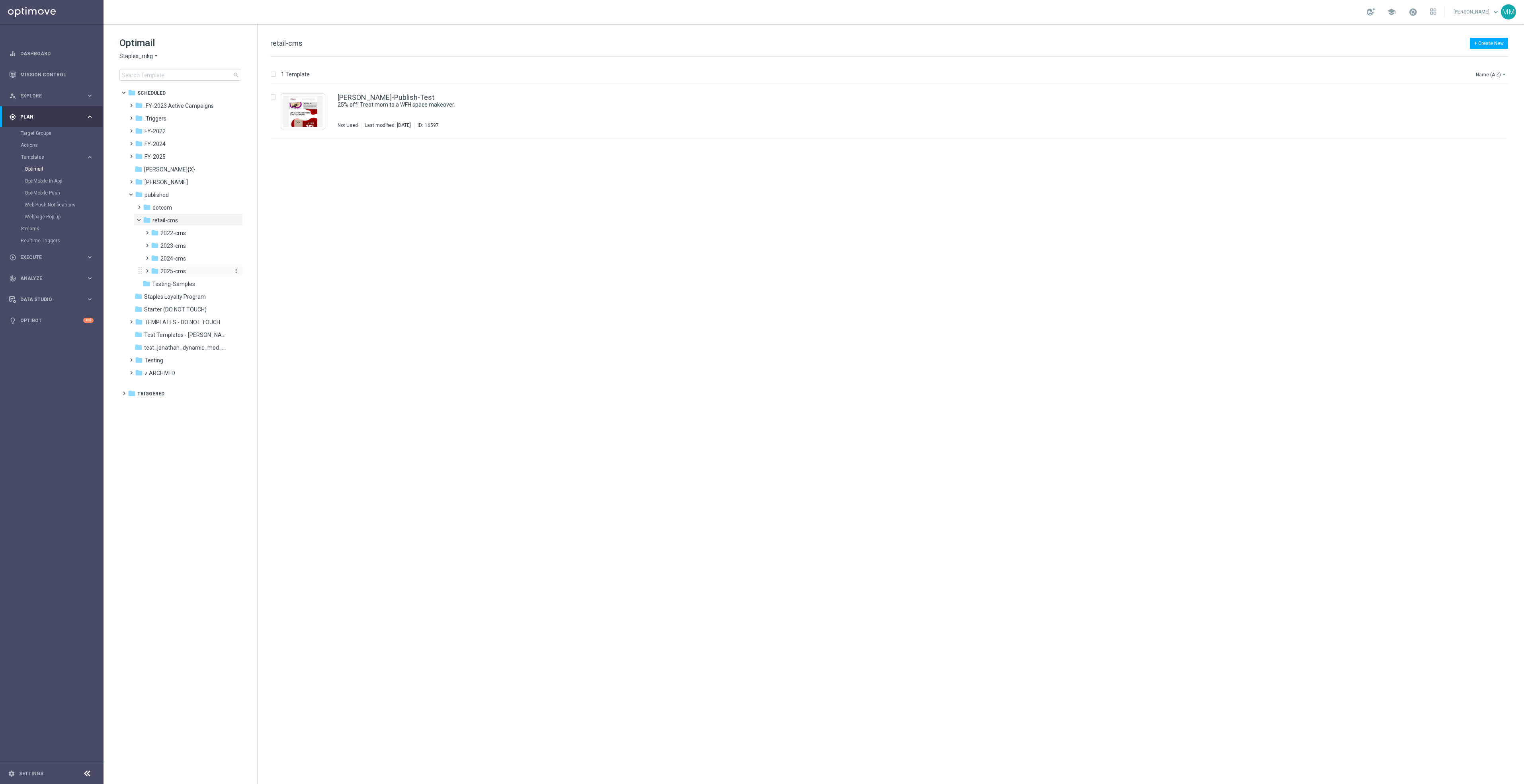
click at [192, 268] on div "folder 2025-cms" at bounding box center [190, 271] width 78 height 9
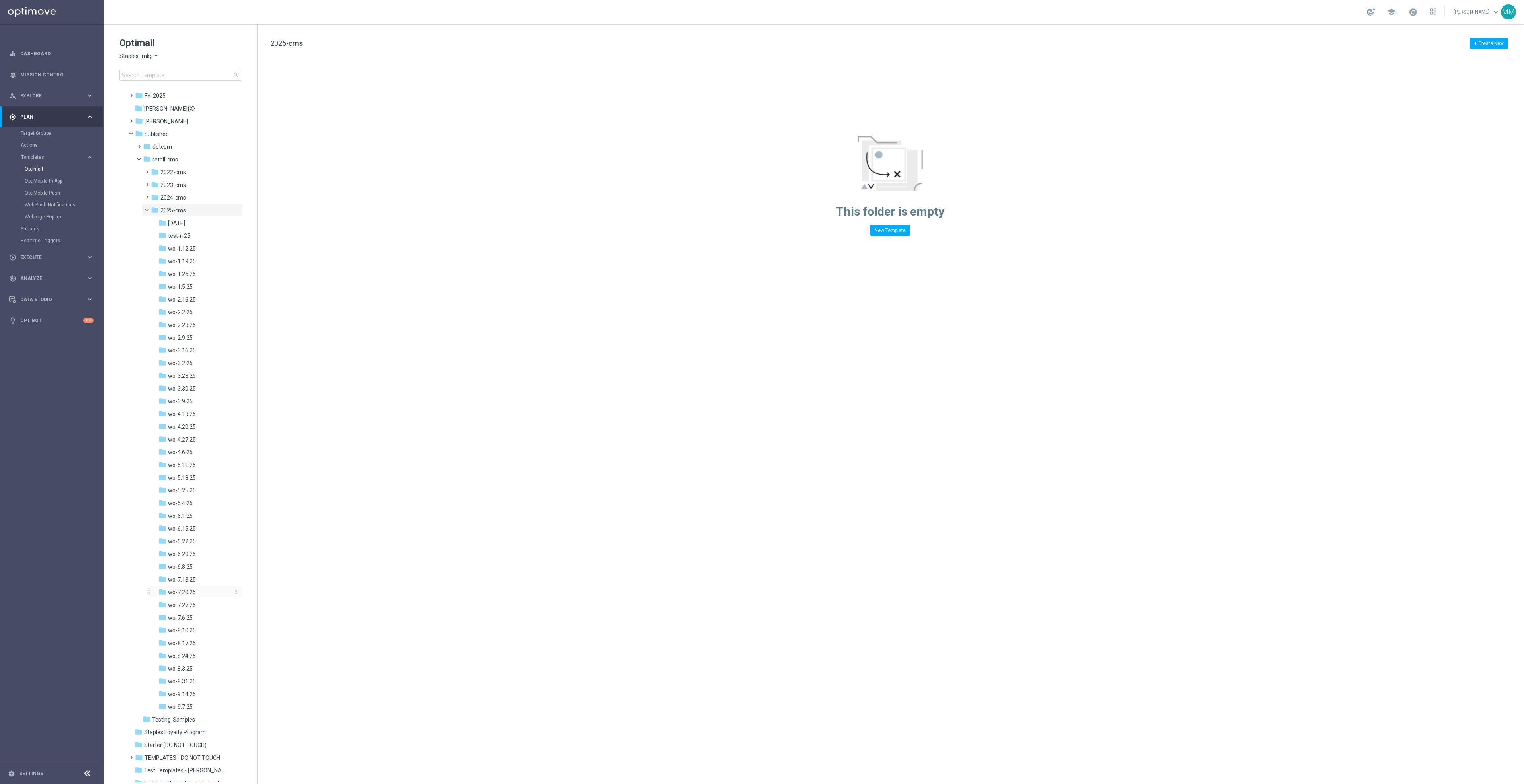
scroll to position [113, 0]
click at [201, 645] on div "folder wo-9.14.25" at bounding box center [194, 642] width 72 height 9
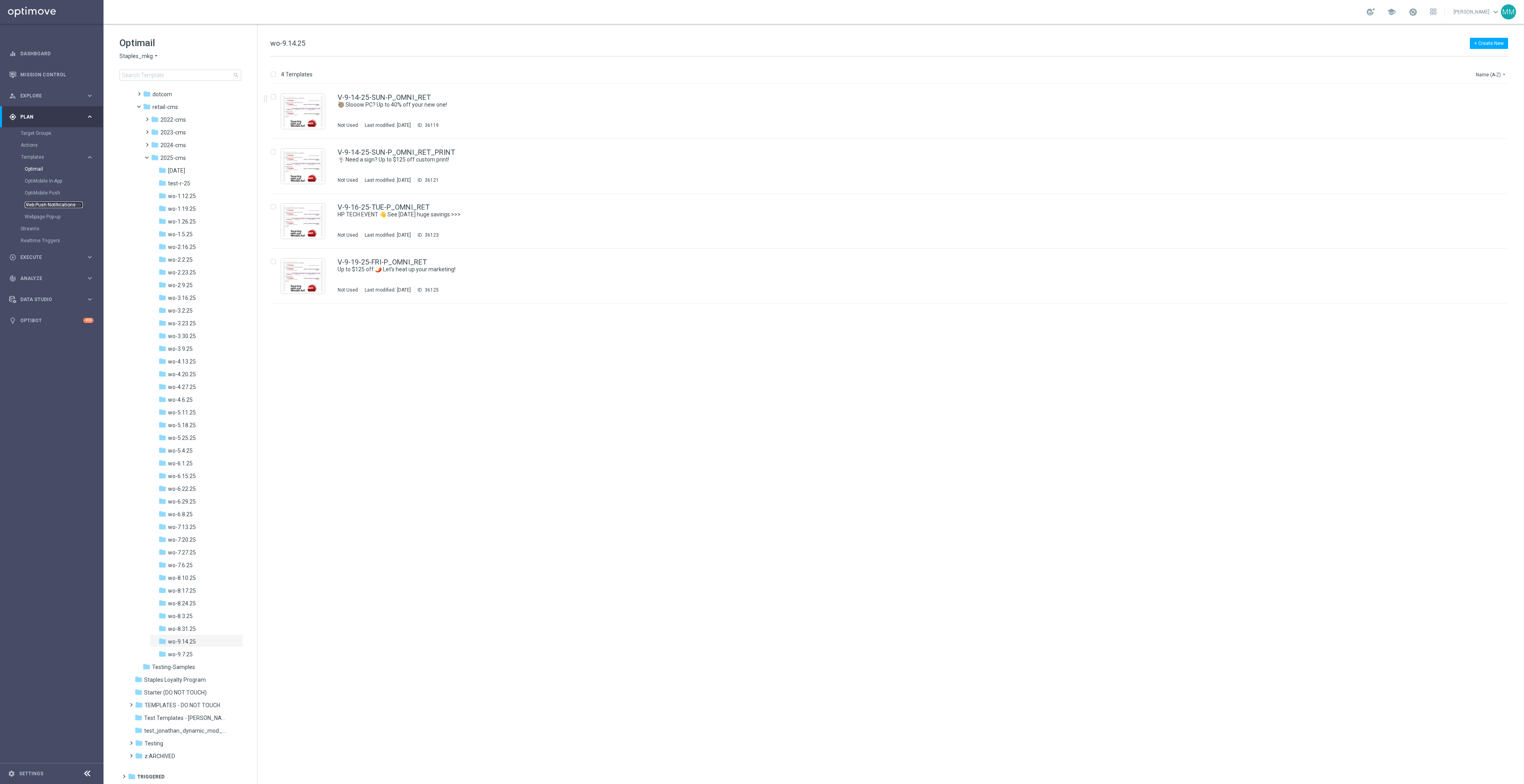
click at [56, 204] on link "Web Push Notifications" at bounding box center [54, 205] width 58 height 6
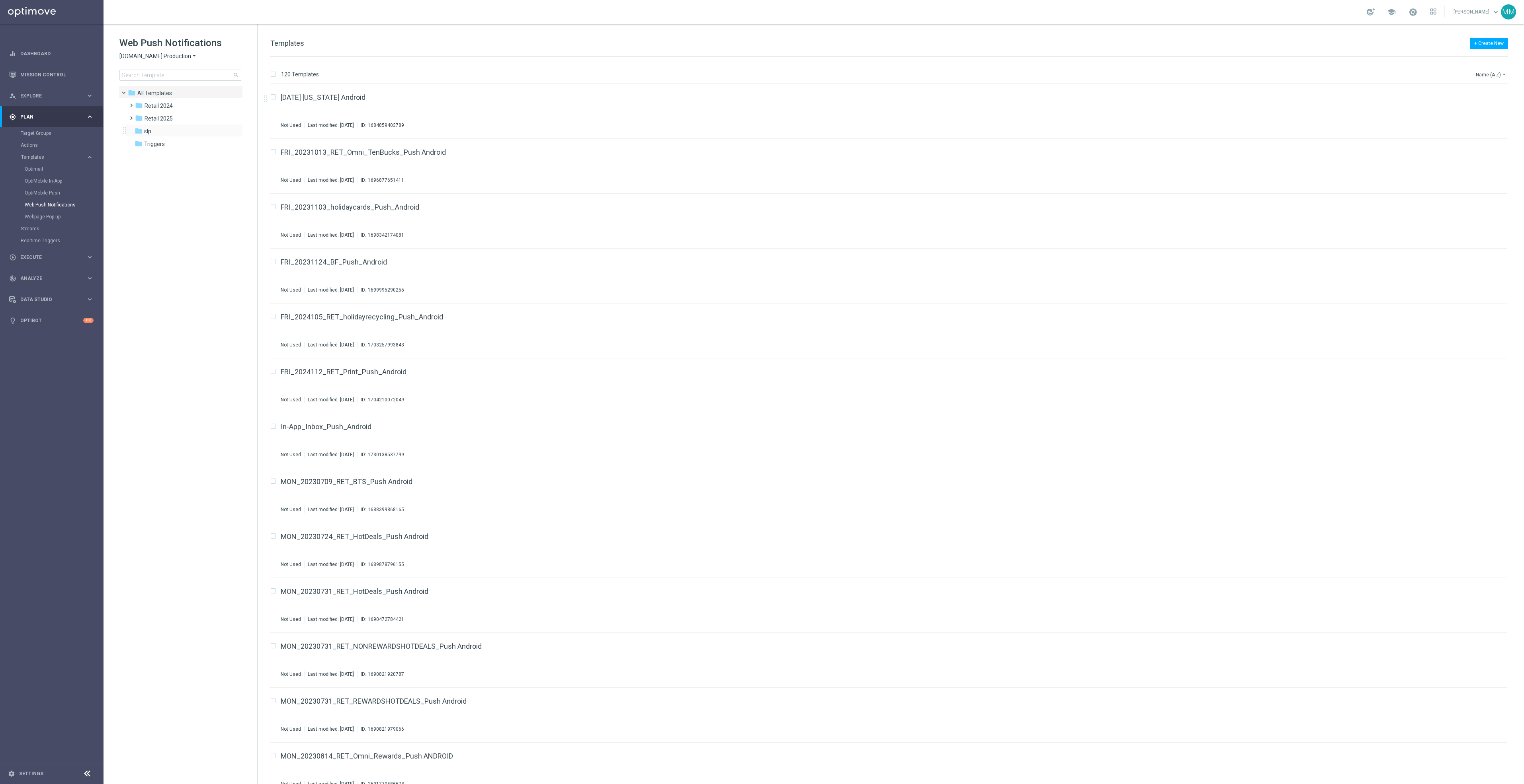
click at [208, 125] on div "folder slp more_vert" at bounding box center [184, 131] width 117 height 12
click at [205, 118] on div "folder Retail 2025" at bounding box center [181, 118] width 91 height 9
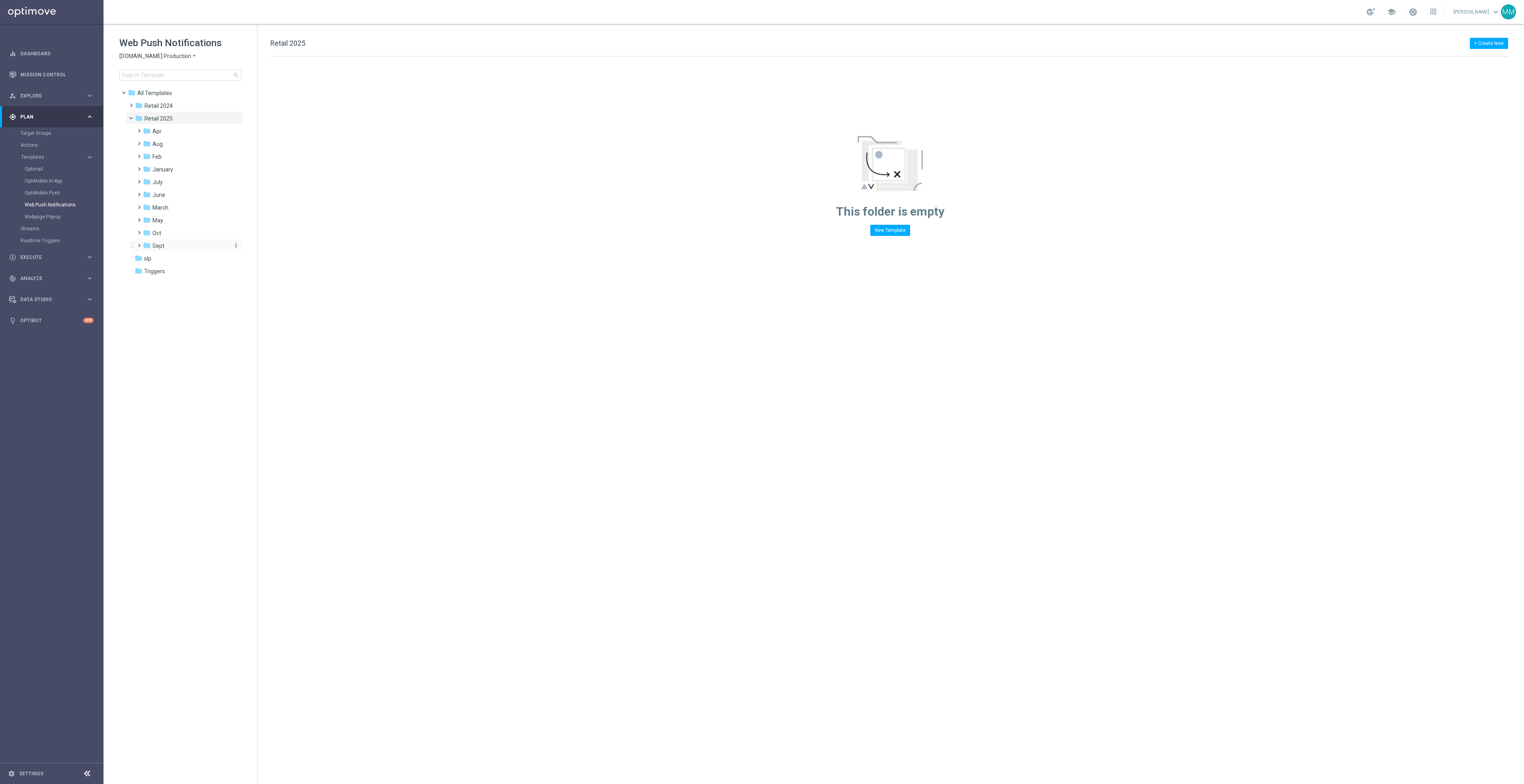
click at [183, 249] on div "folder Sept" at bounding box center [185, 245] width 85 height 9
click at [184, 263] on div "folder WO 9.14" at bounding box center [189, 259] width 78 height 9
